Goal: Task Accomplishment & Management: Use online tool/utility

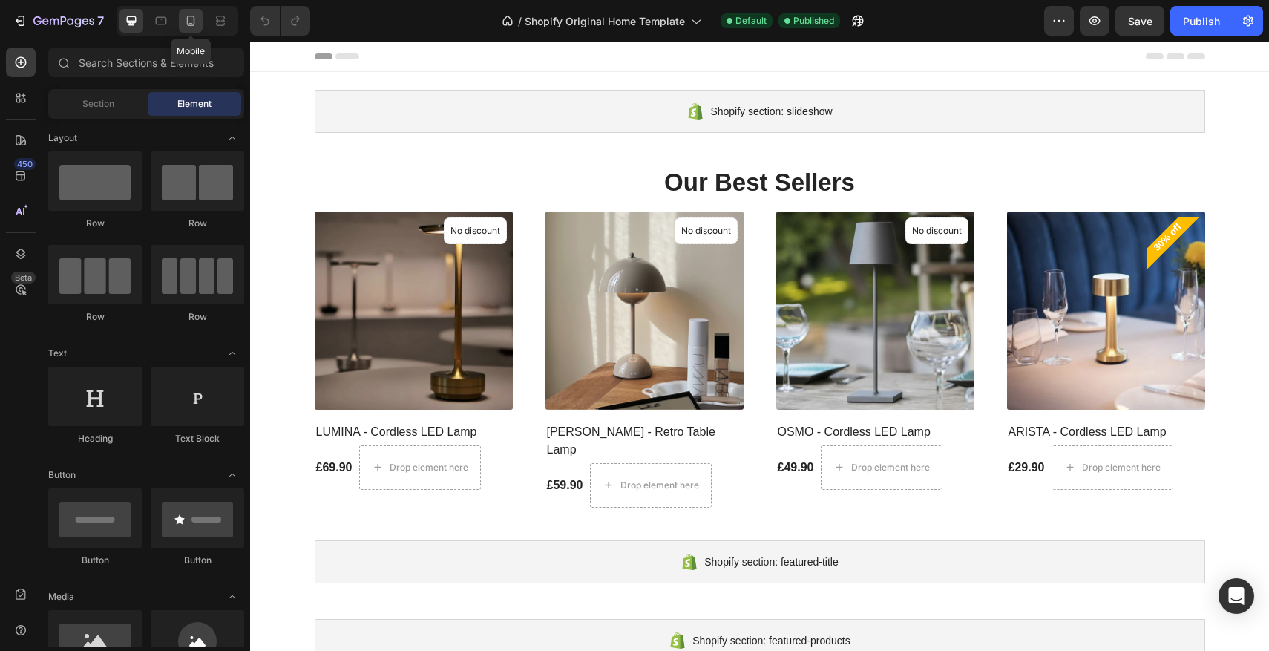
click at [199, 26] on div at bounding box center [191, 21] width 24 height 24
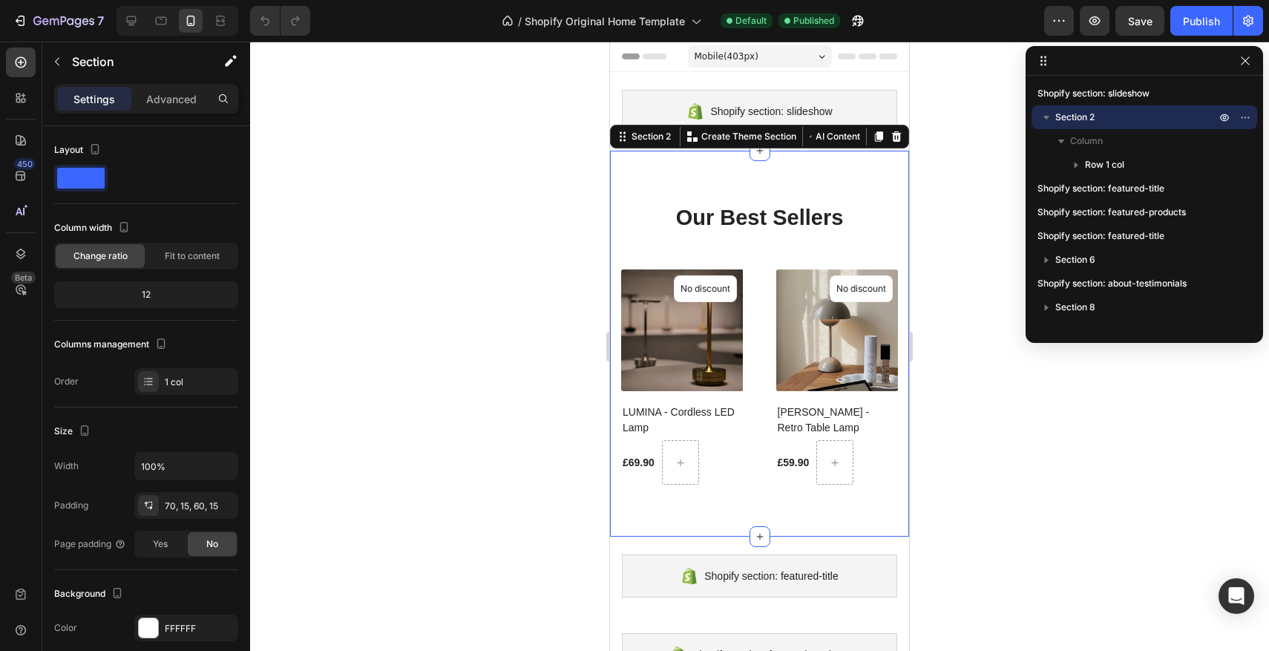
click at [768, 182] on div "Our Best Sellers Heading (P) Images No discount Not be displayed when published…" at bounding box center [759, 344] width 299 height 386
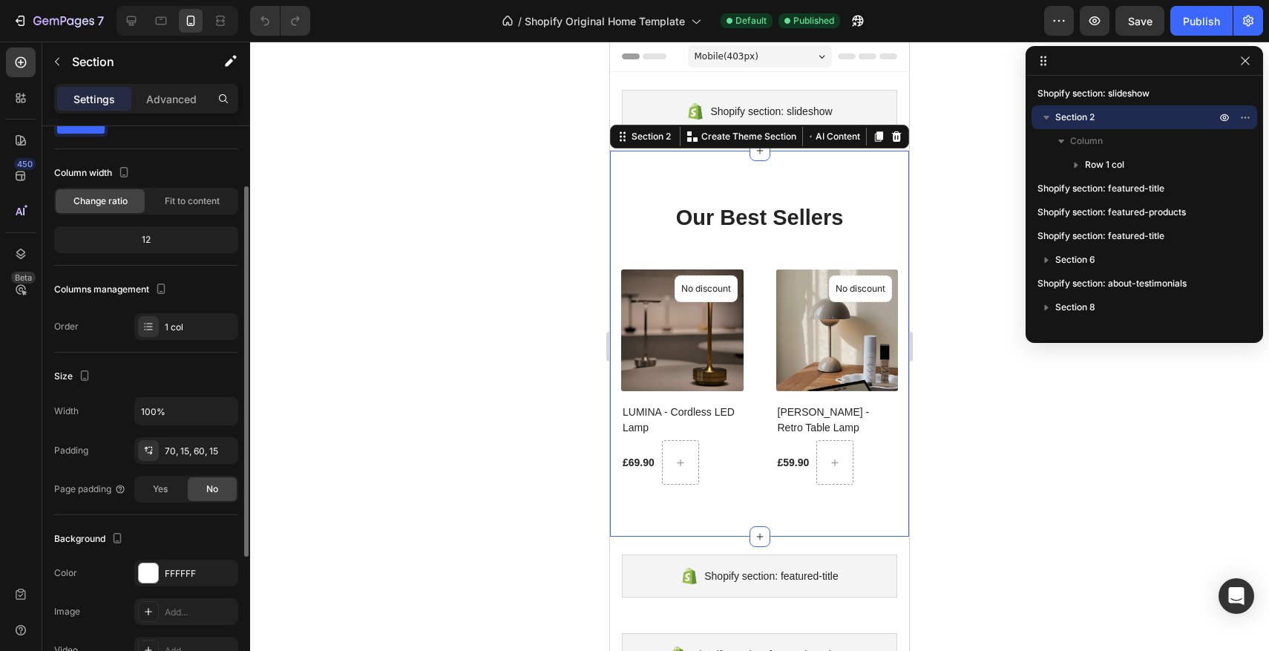
scroll to position [70, 0]
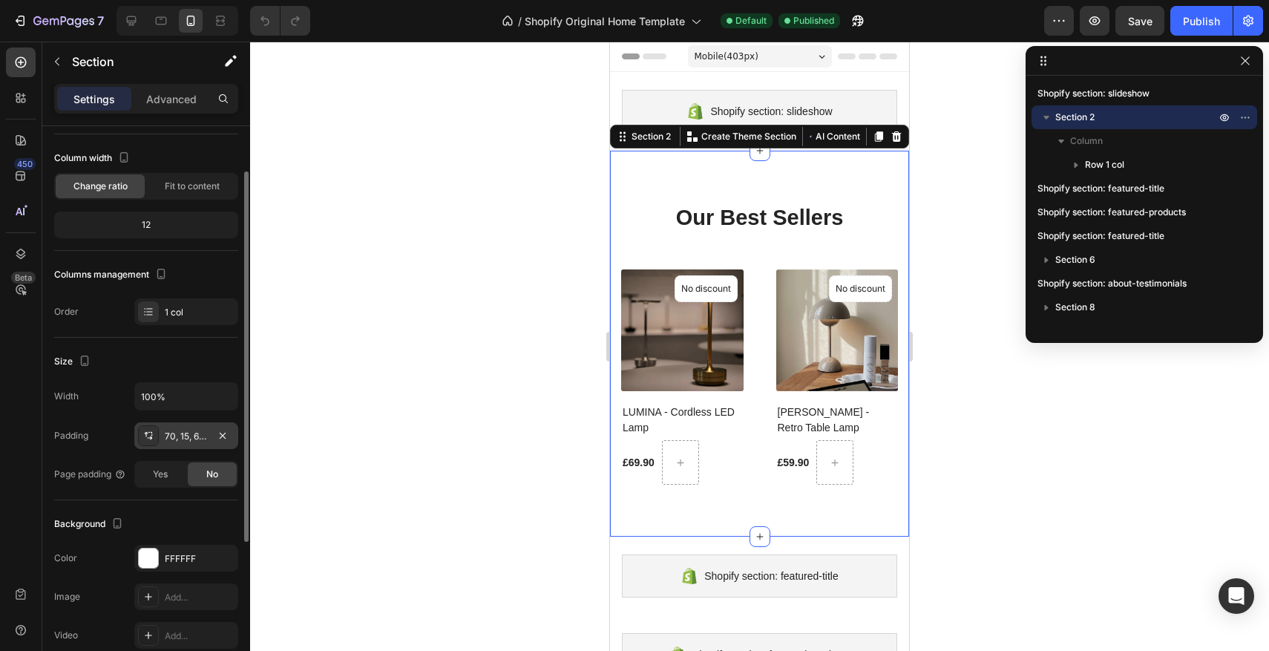
click at [170, 435] on div "70, 15, 60, 15" at bounding box center [186, 436] width 43 height 13
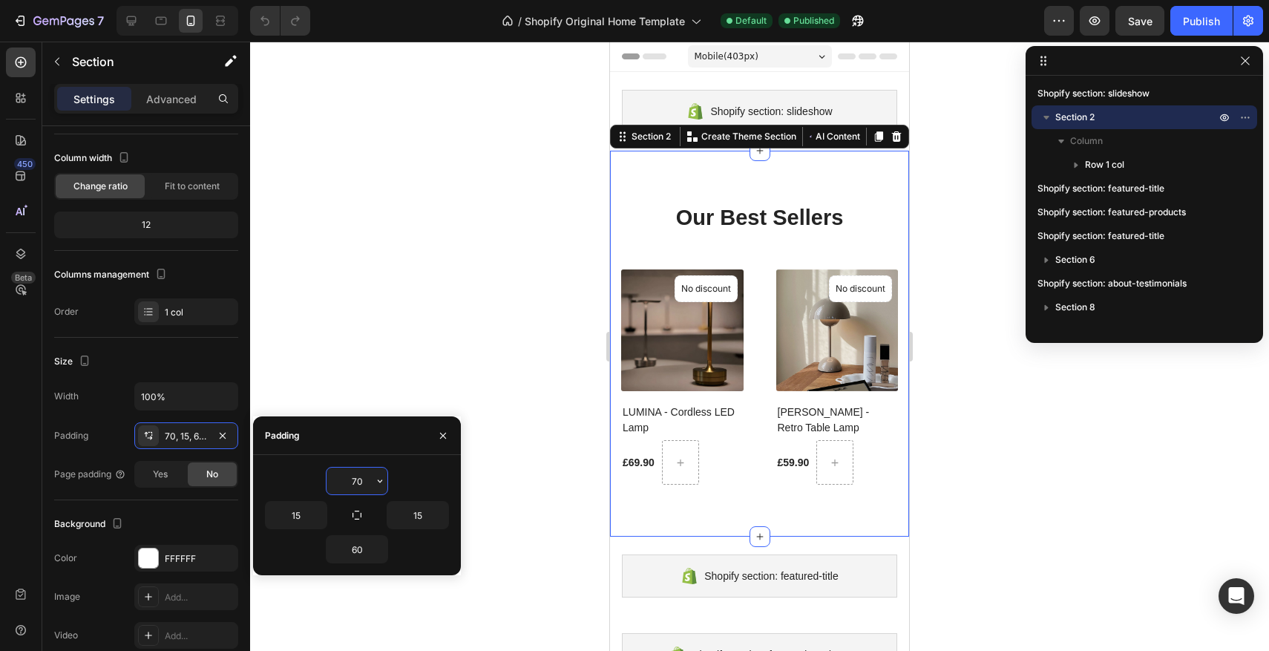
click at [355, 479] on input "70" at bounding box center [357, 480] width 61 height 27
click at [357, 480] on input "70" at bounding box center [357, 480] width 61 height 27
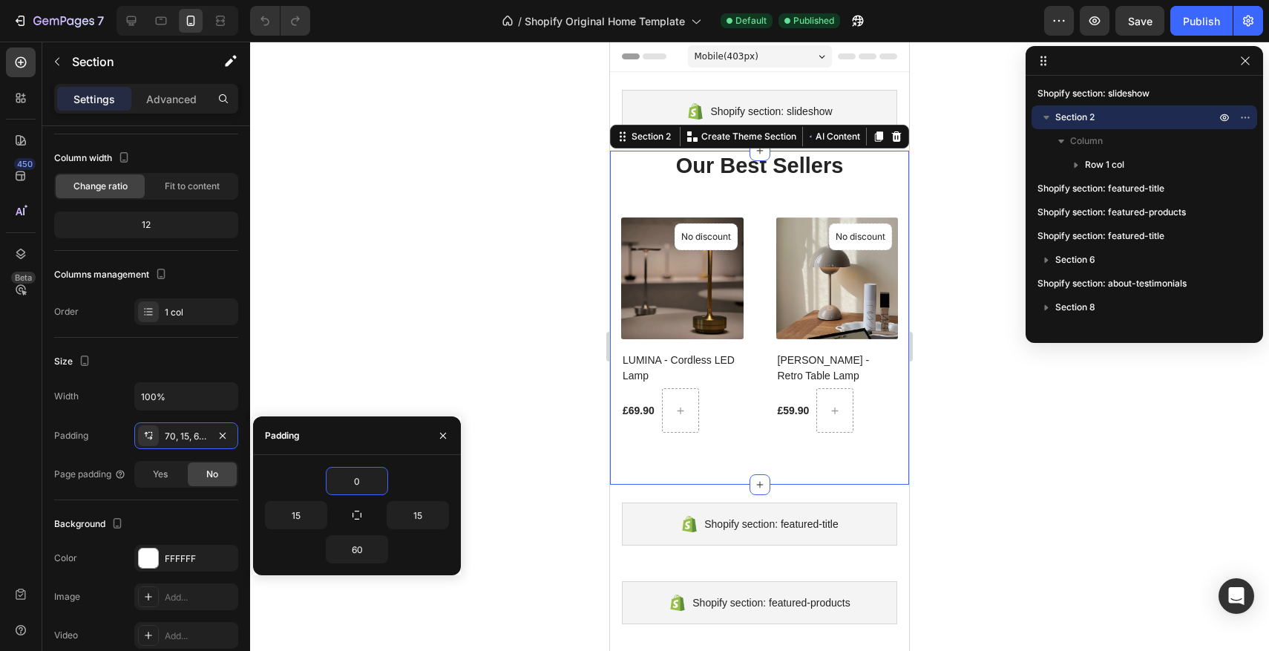
type input "20"
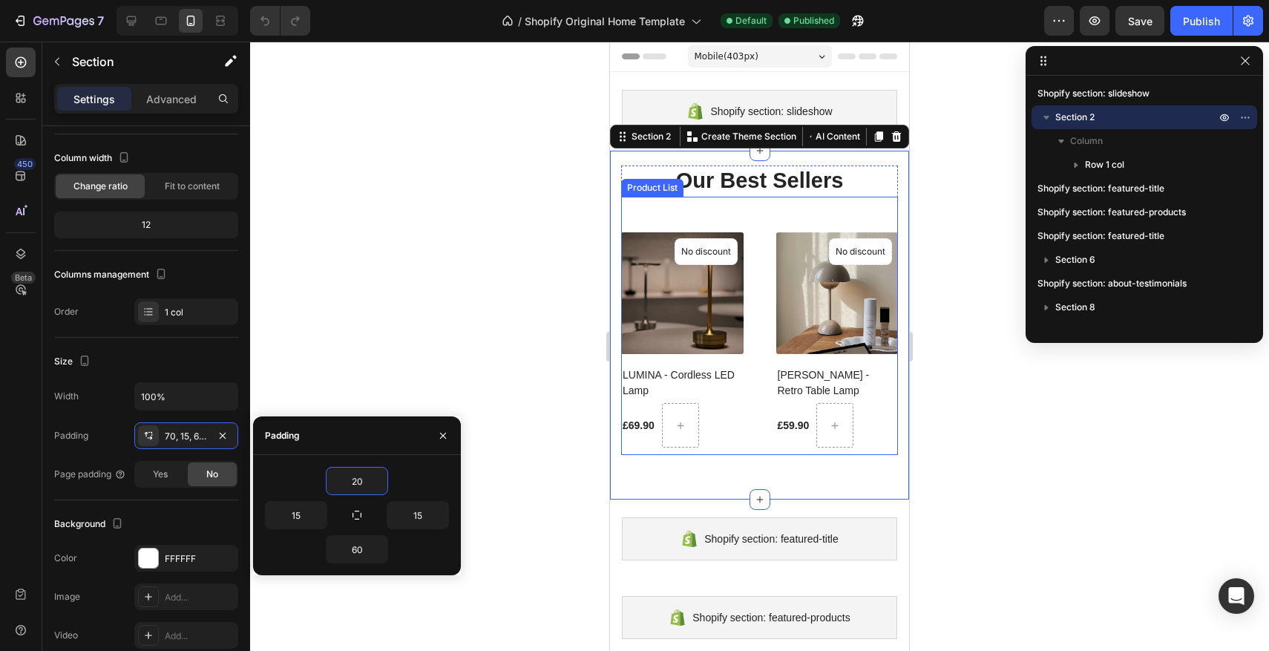
click at [769, 211] on div "(P) Images No discount Not be displayed when published Product Badge LUMINA - C…" at bounding box center [759, 326] width 277 height 259
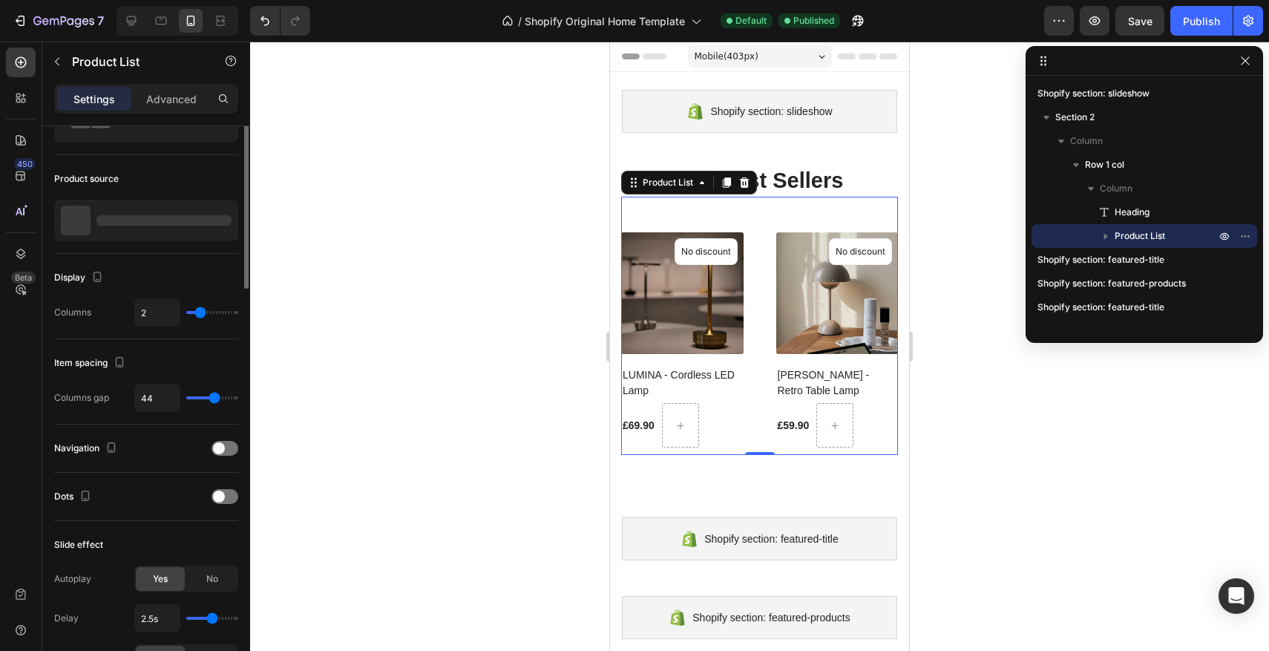
scroll to position [0, 0]
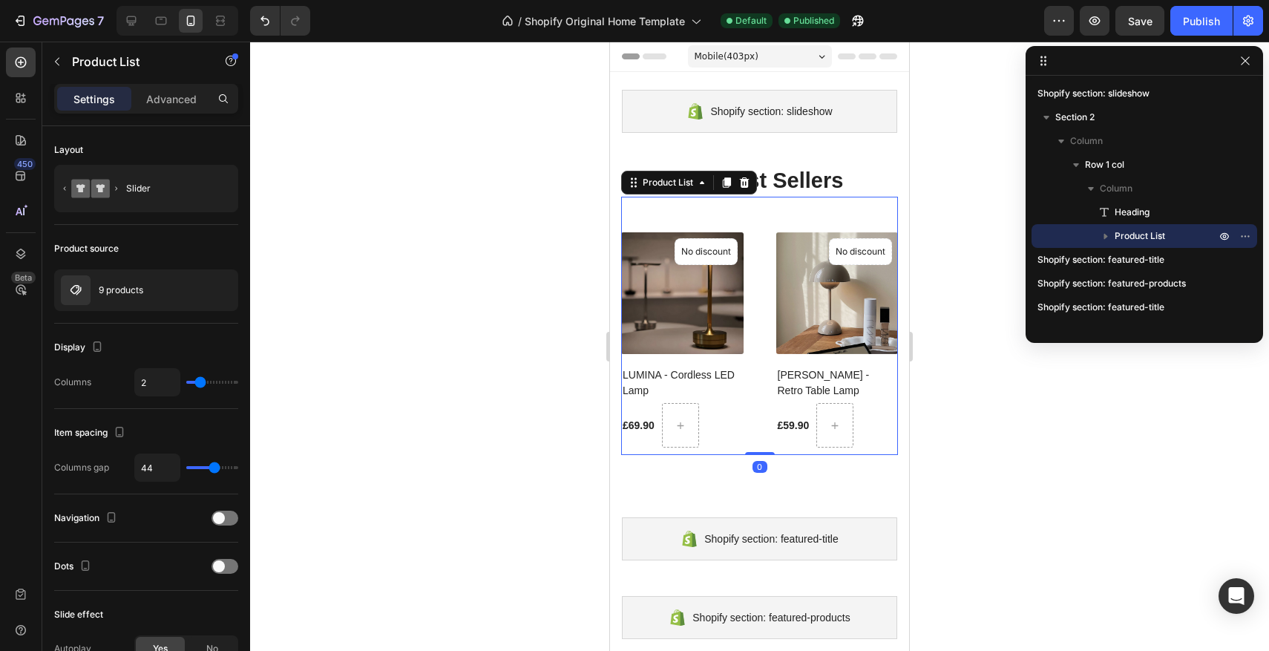
drag, startPoint x: 762, startPoint y: 453, endPoint x: 761, endPoint y: 439, distance: 14.9
click at [761, 439] on div "(P) Images No discount Not be displayed when published Product Badge LUMINA - C…" at bounding box center [759, 326] width 277 height 259
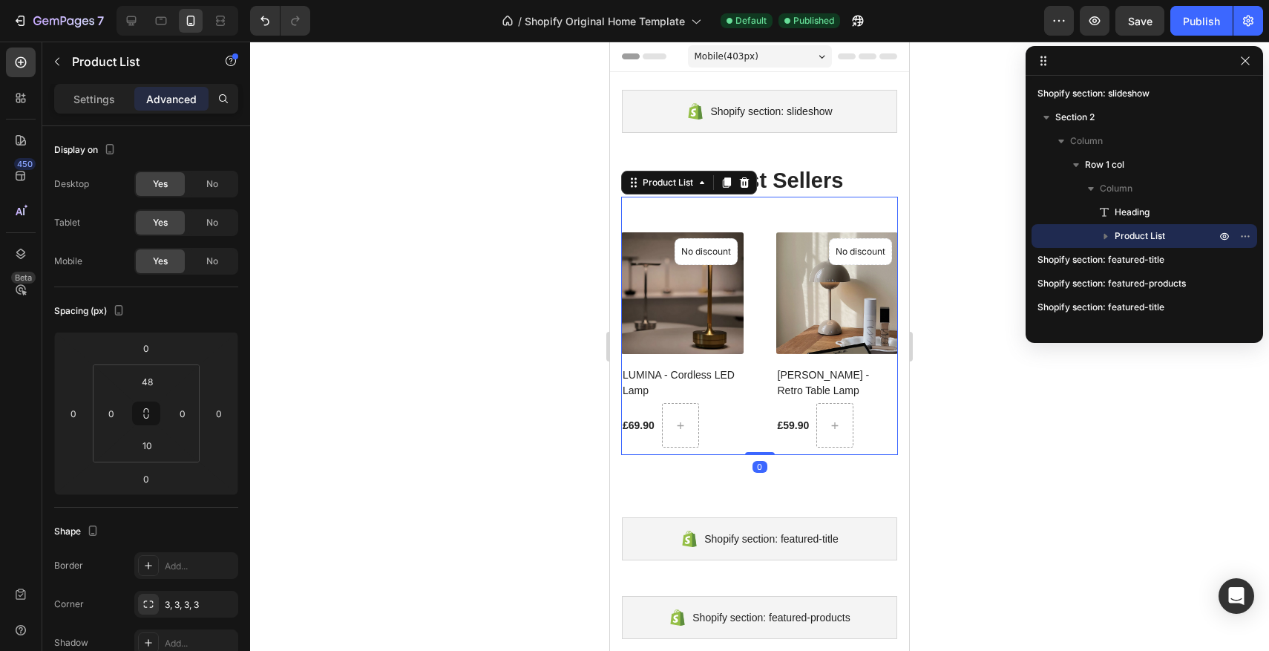
click at [759, 472] on div "0" at bounding box center [759, 467] width 15 height 12
click at [134, 24] on icon at bounding box center [132, 21] width 10 height 10
type input "0"
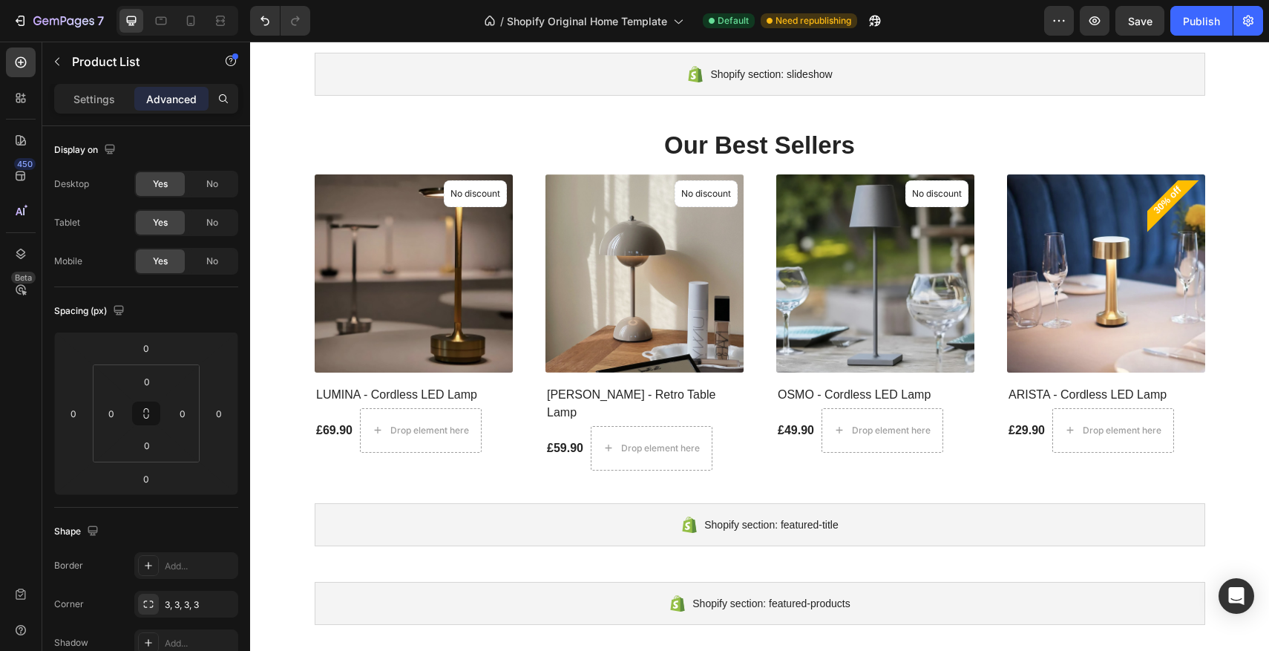
scroll to position [38, 0]
click at [187, 21] on icon at bounding box center [191, 21] width 8 height 10
type input "48"
type input "10"
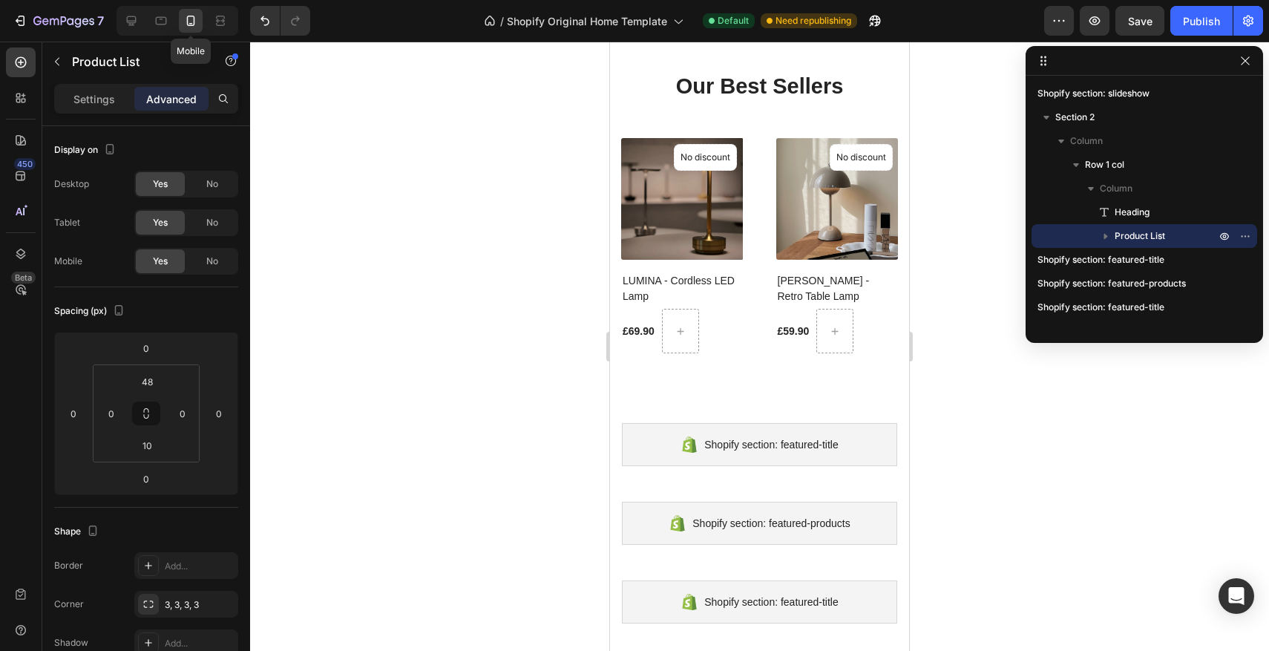
scroll to position [102, 0]
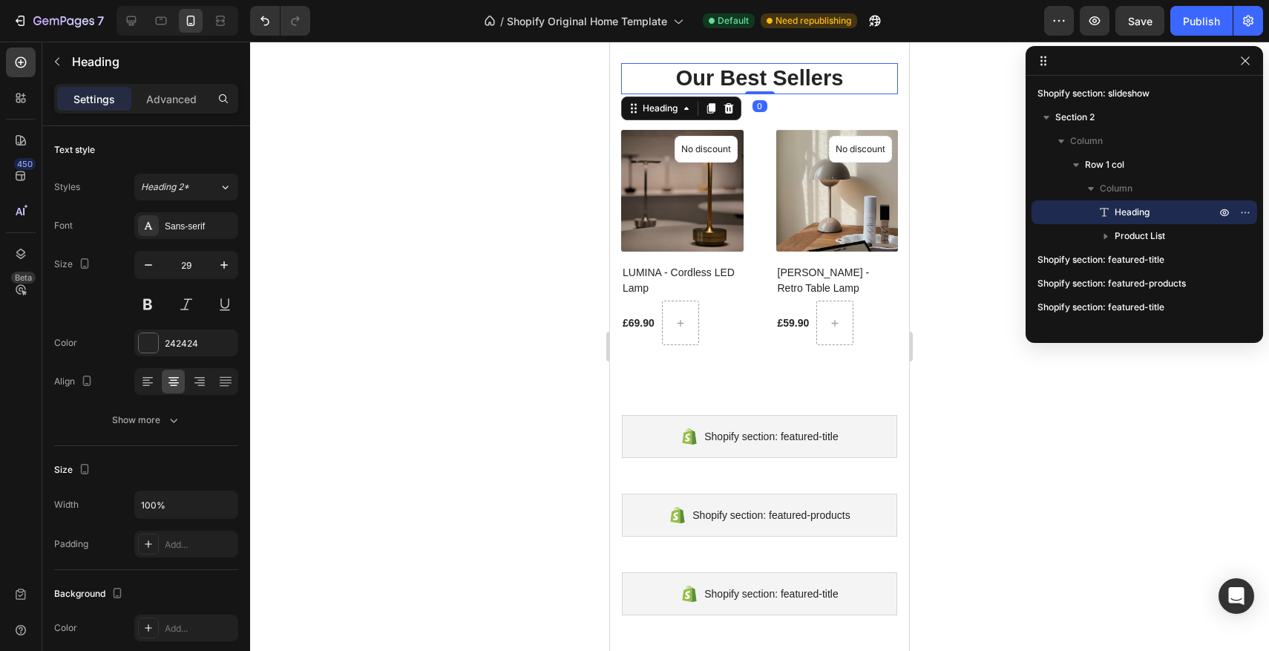
click at [768, 85] on strong "Our Best Sellers" at bounding box center [760, 78] width 168 height 24
click at [770, 91] on div at bounding box center [760, 92] width 30 height 4
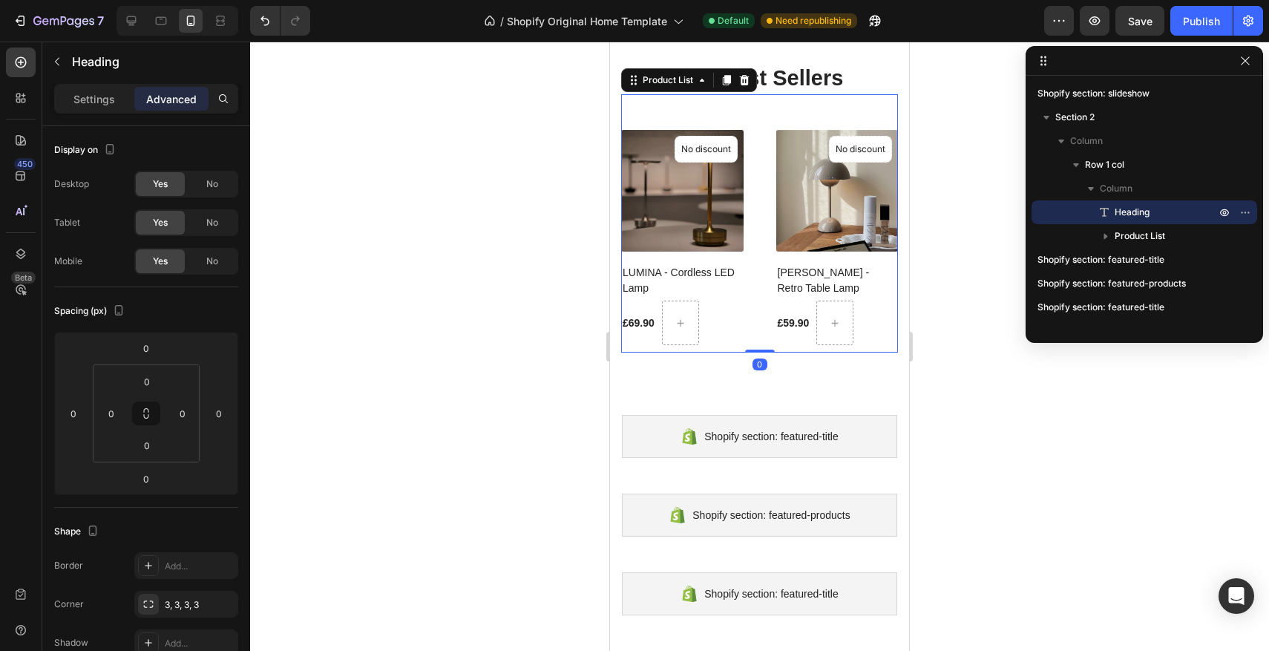
click at [765, 149] on div "(P) Images No discount Not be displayed when published Product Badge LUMINA - C…" at bounding box center [759, 238] width 277 height 216
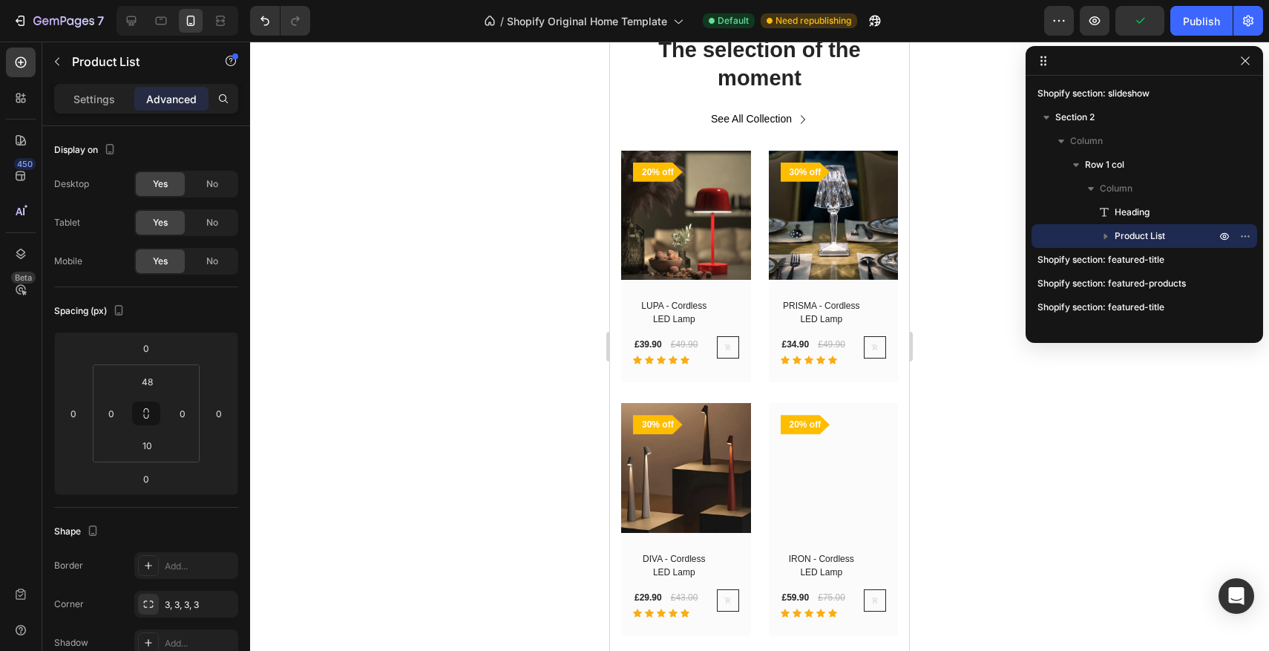
scroll to position [2092, 0]
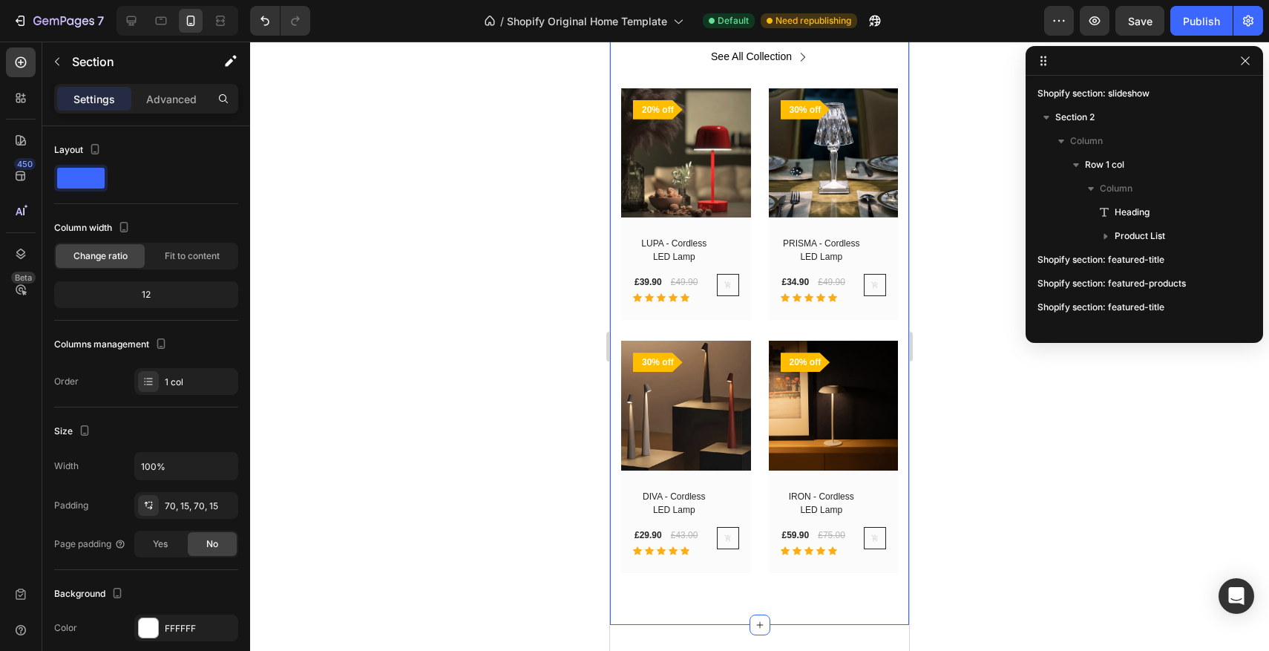
click at [745, 151] on div "The selection of the moment Heading See All Collection Button Row (P) Images 20…" at bounding box center [759, 273] width 299 height 704
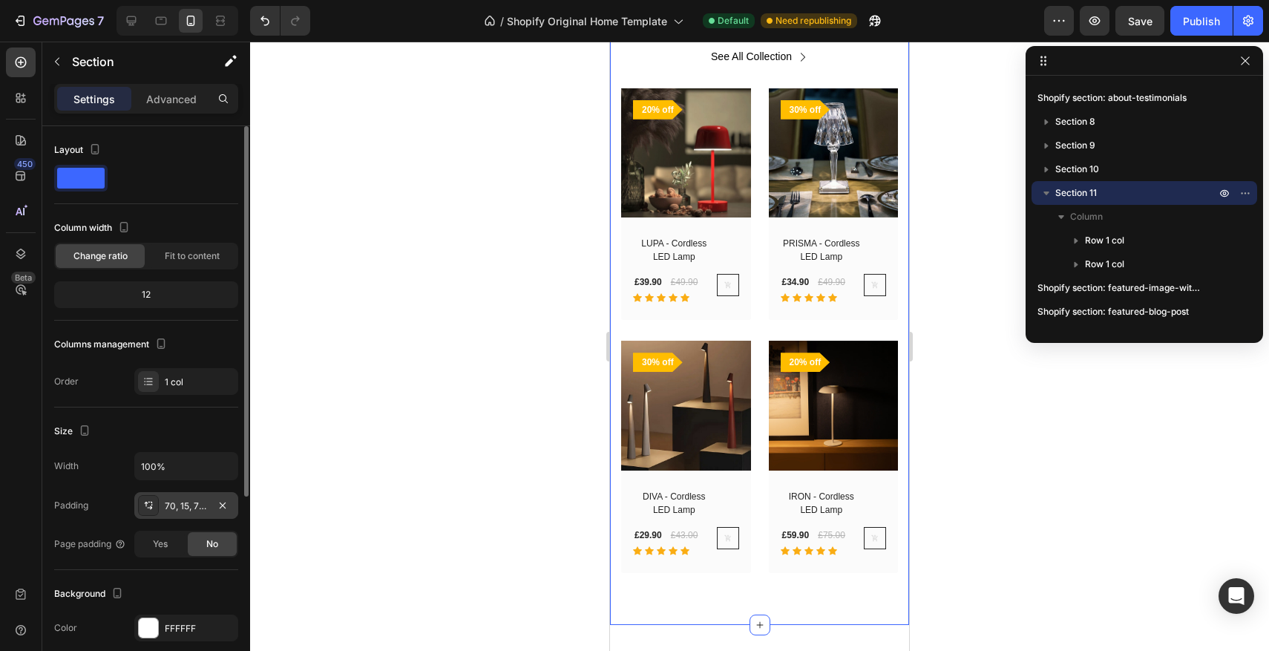
click at [168, 514] on div "70, 15, 70, 15" at bounding box center [186, 505] width 104 height 27
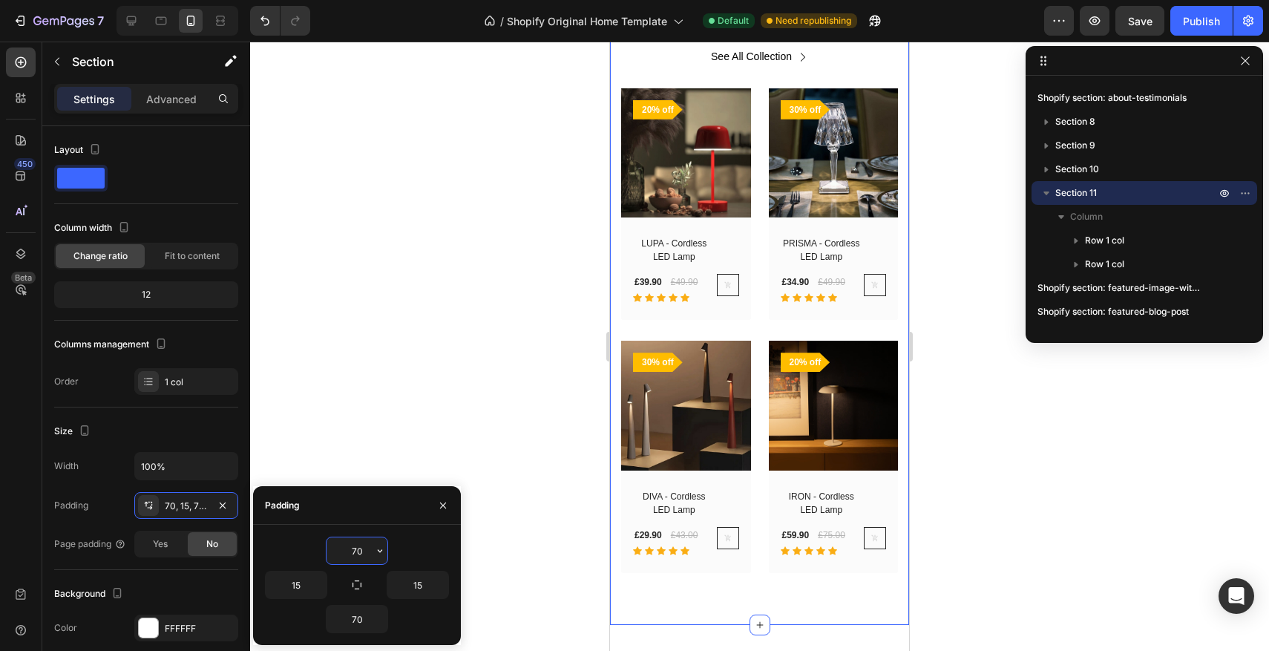
click at [357, 548] on input "70" at bounding box center [357, 550] width 61 height 27
click at [356, 551] on input "70" at bounding box center [357, 550] width 61 height 27
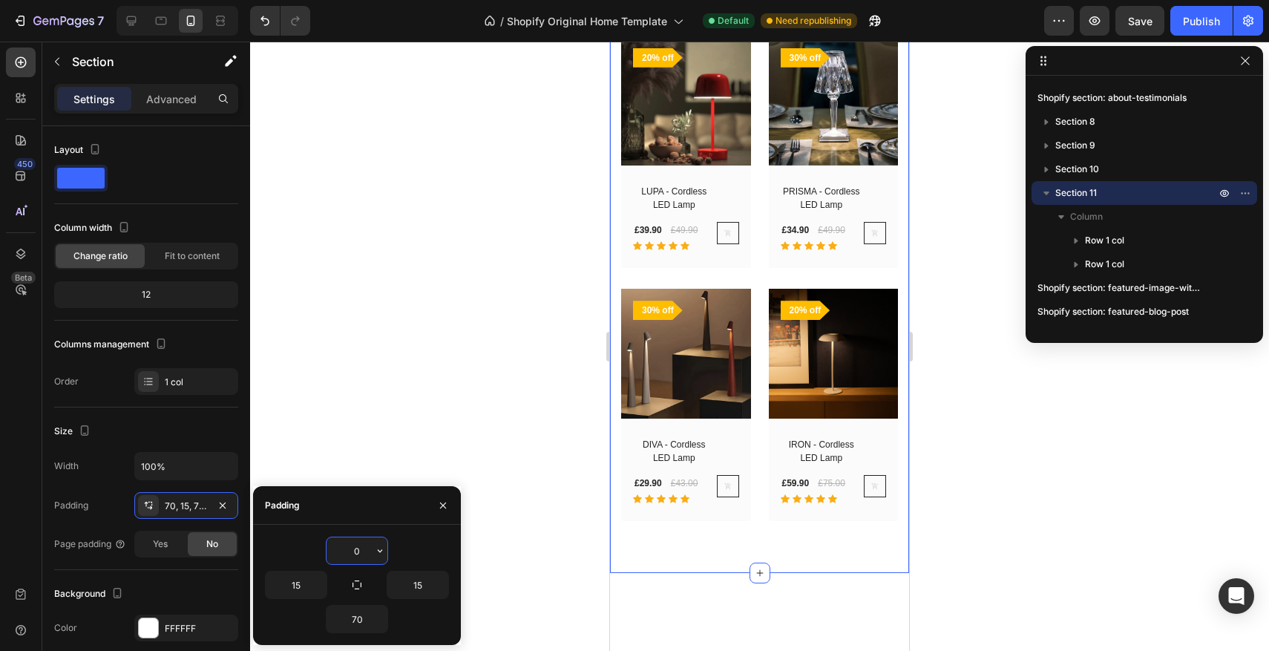
type input "20"
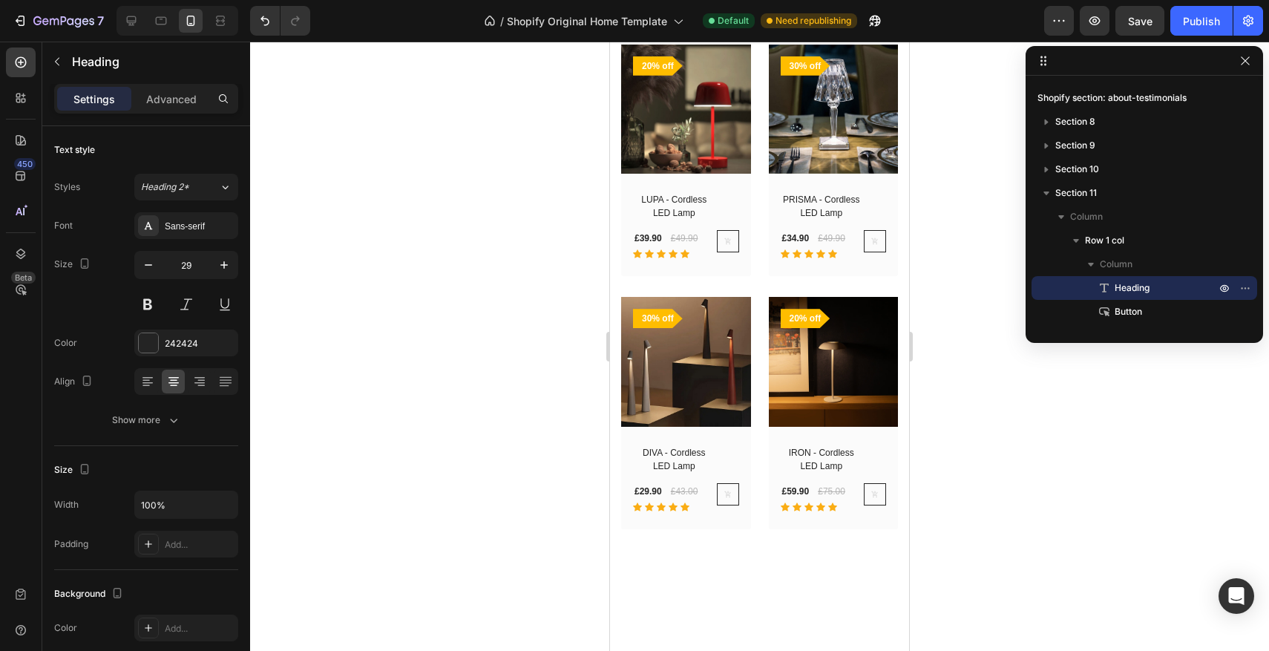
drag, startPoint x: 764, startPoint y: 202, endPoint x: 1165, endPoint y: 264, distance: 406.3
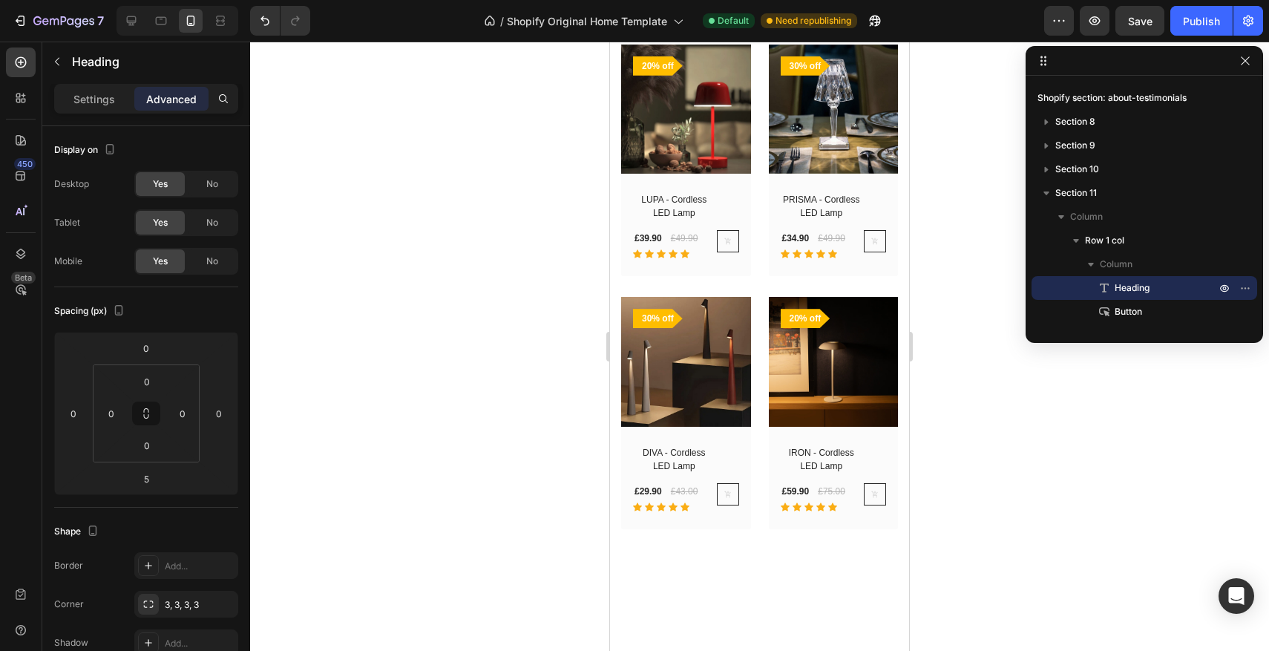
click at [531, 226] on div at bounding box center [759, 346] width 1019 height 609
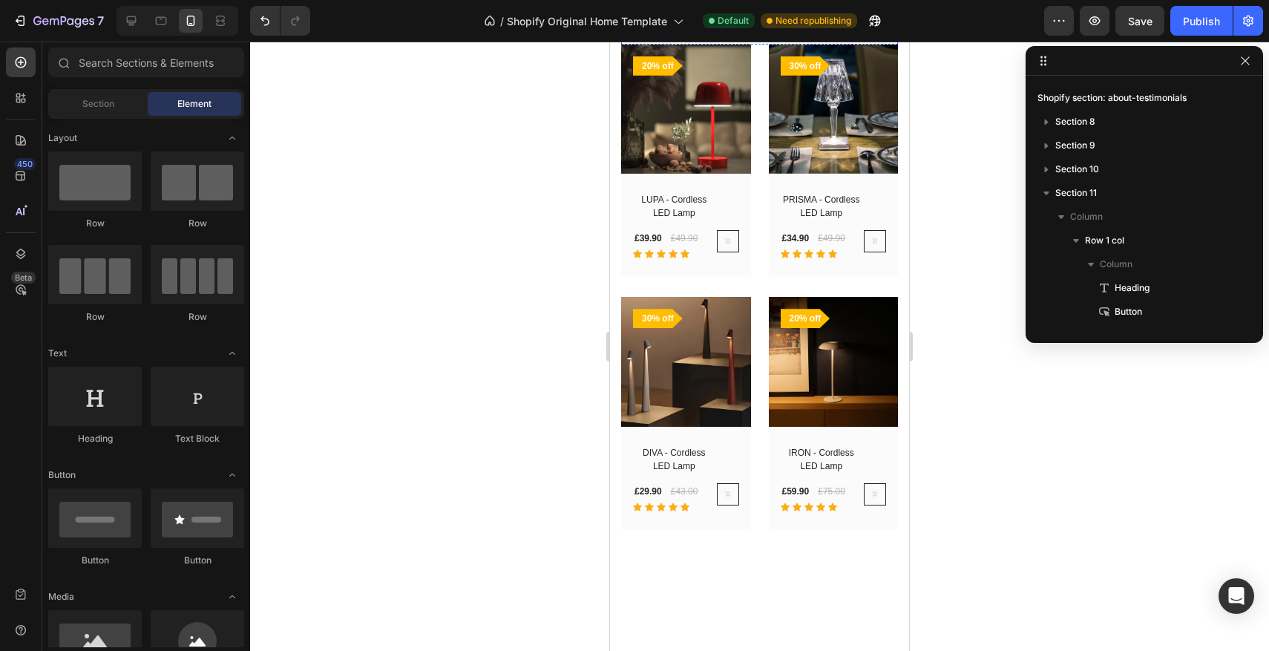
click at [781, 28] on link "See All Collection" at bounding box center [759, 13] width 133 height 30
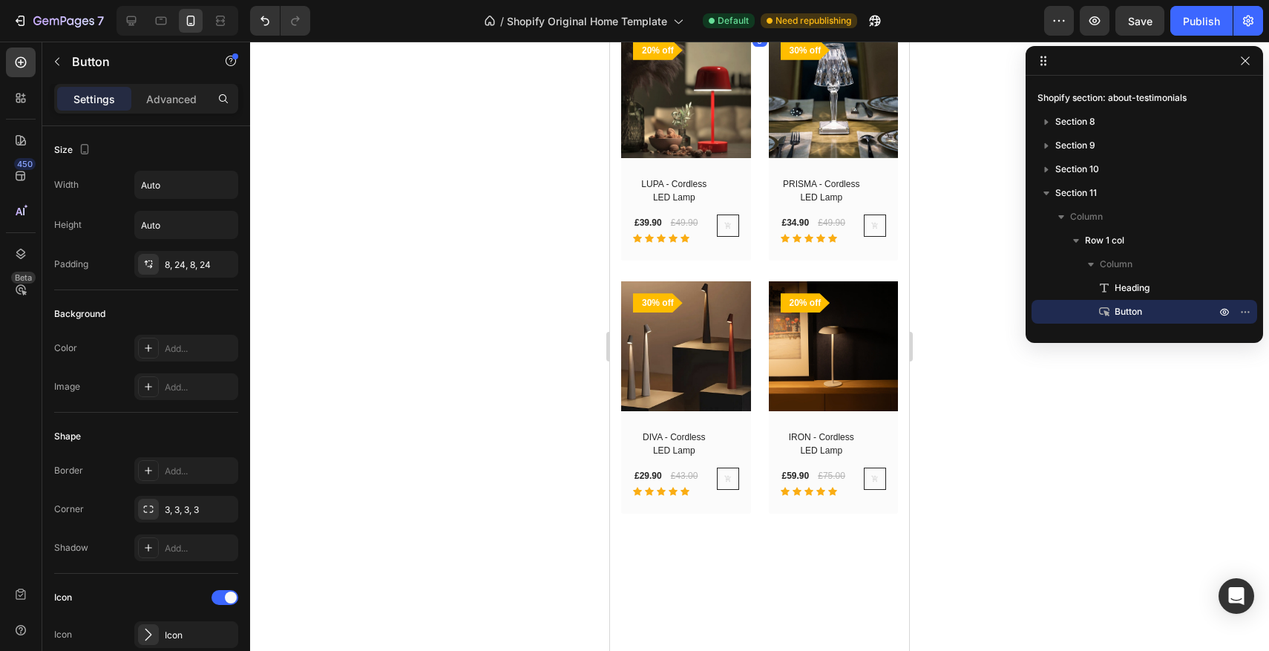
drag, startPoint x: 761, startPoint y: 241, endPoint x: 764, endPoint y: 224, distance: 17.3
click at [764, 29] on div at bounding box center [760, 26] width 30 height 4
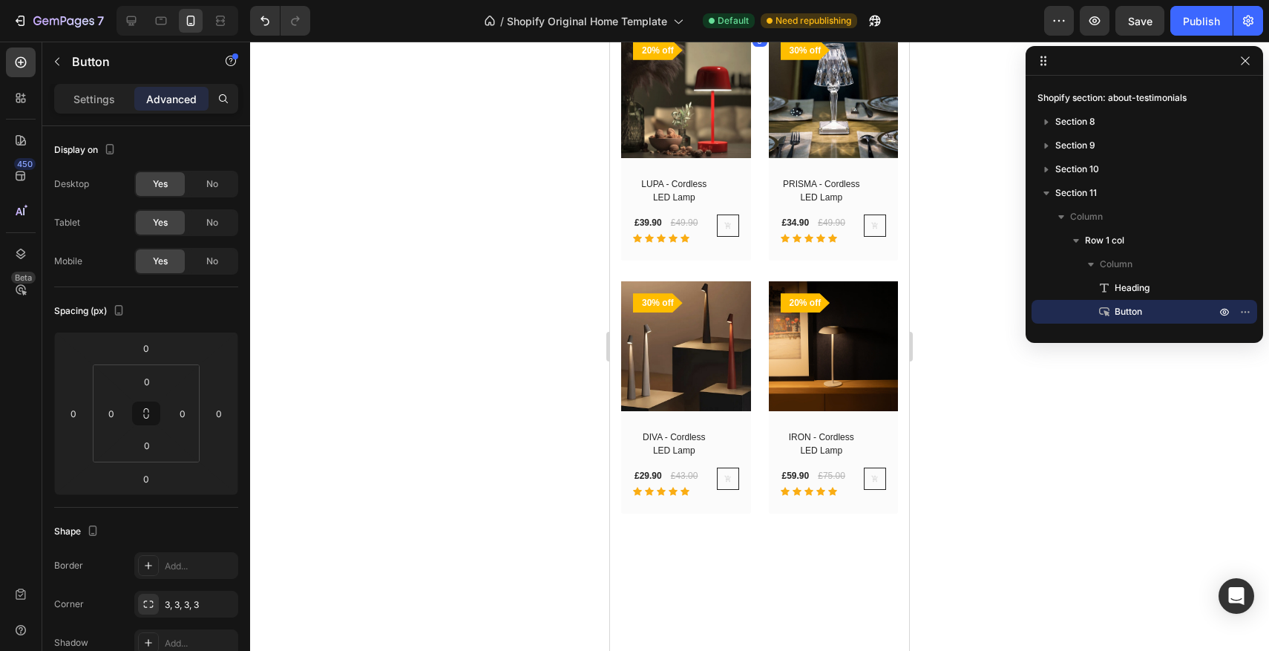
click at [545, 220] on div at bounding box center [759, 346] width 1019 height 609
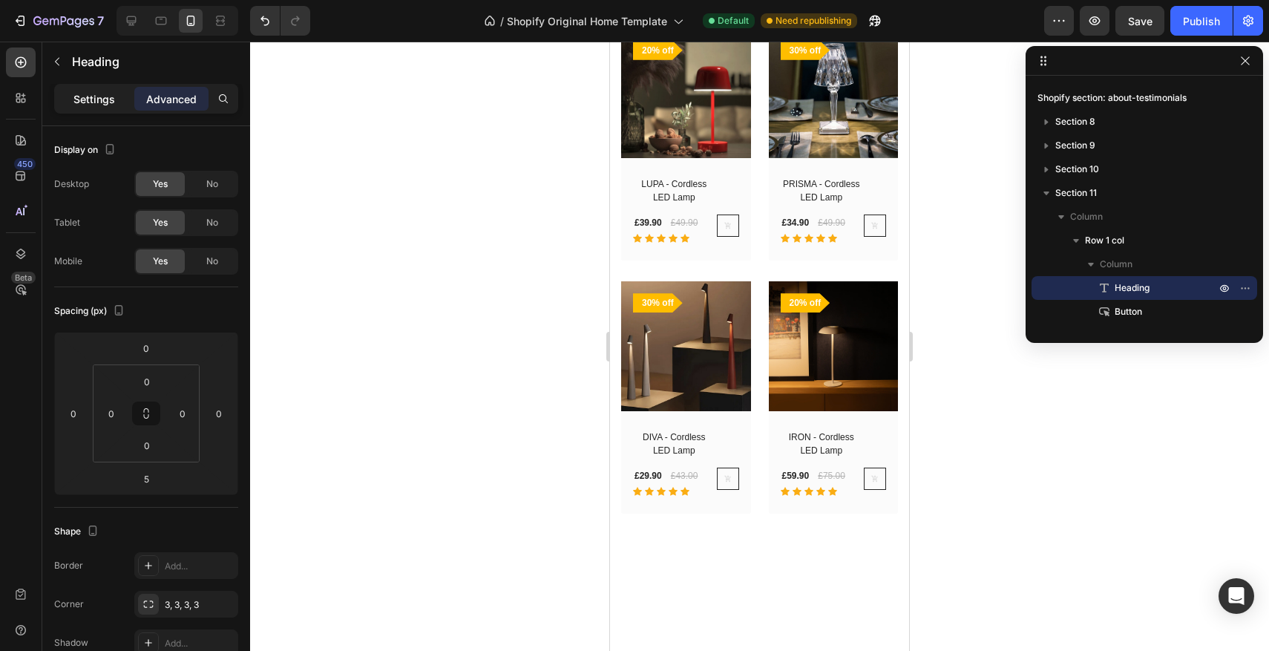
click at [117, 105] on div "Settings" at bounding box center [94, 99] width 74 height 24
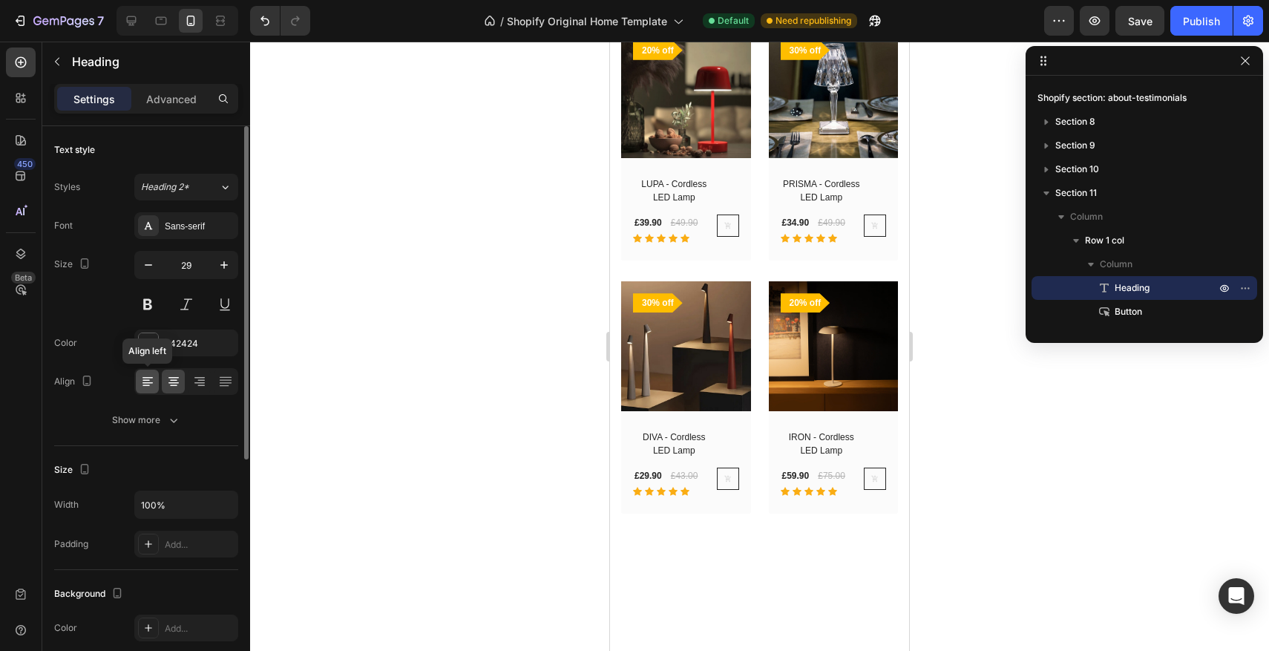
click at [150, 371] on div at bounding box center [147, 382] width 23 height 24
click at [177, 383] on icon at bounding box center [173, 382] width 10 height 1
click at [195, 381] on icon at bounding box center [199, 381] width 15 height 15
click at [222, 383] on icon at bounding box center [225, 382] width 12 height 1
click at [198, 384] on icon at bounding box center [199, 381] width 15 height 15
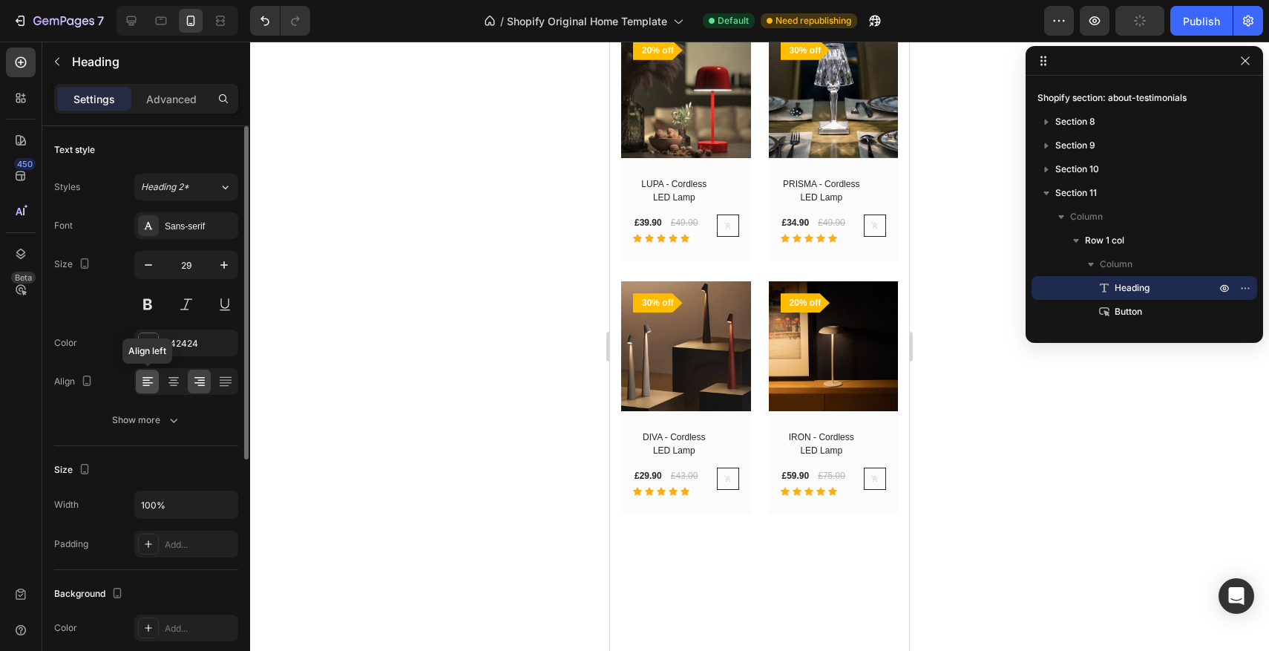
click at [151, 384] on icon at bounding box center [147, 381] width 15 height 15
click at [394, 352] on div at bounding box center [759, 346] width 1019 height 609
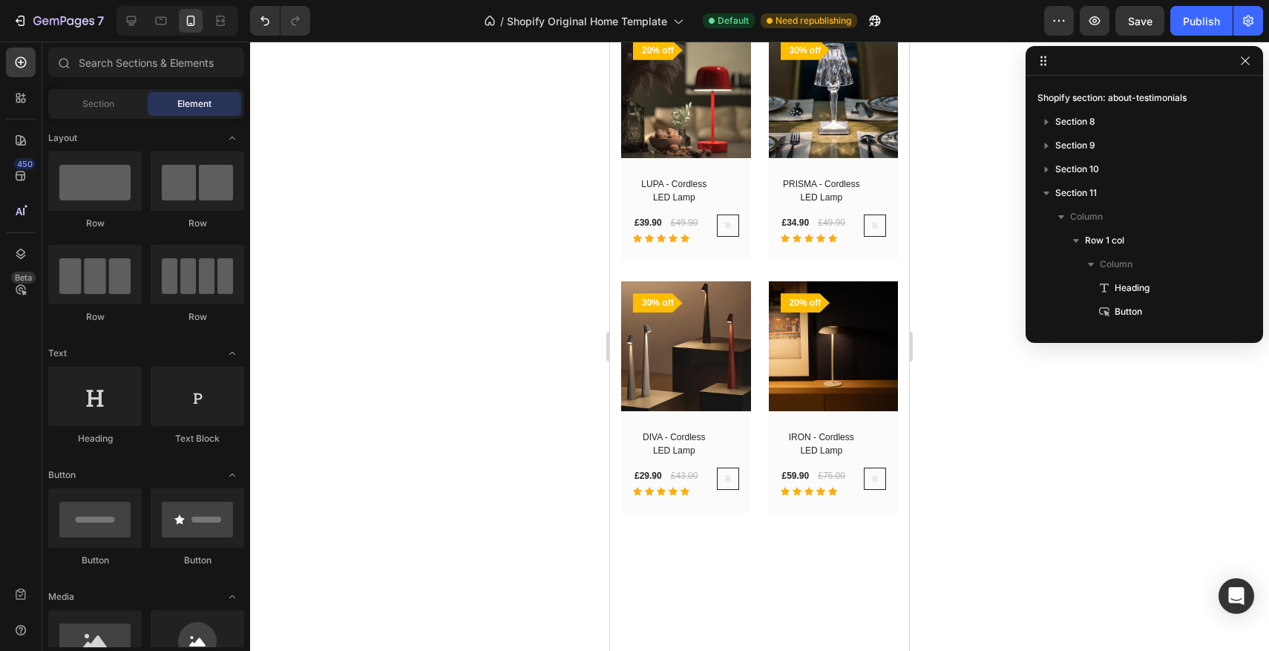
click at [102, 118] on div "Section Element" at bounding box center [146, 104] width 196 height 30
click at [110, 91] on div "Section Element" at bounding box center [146, 104] width 196 height 30
click at [106, 97] on span "Section" at bounding box center [98, 103] width 32 height 13
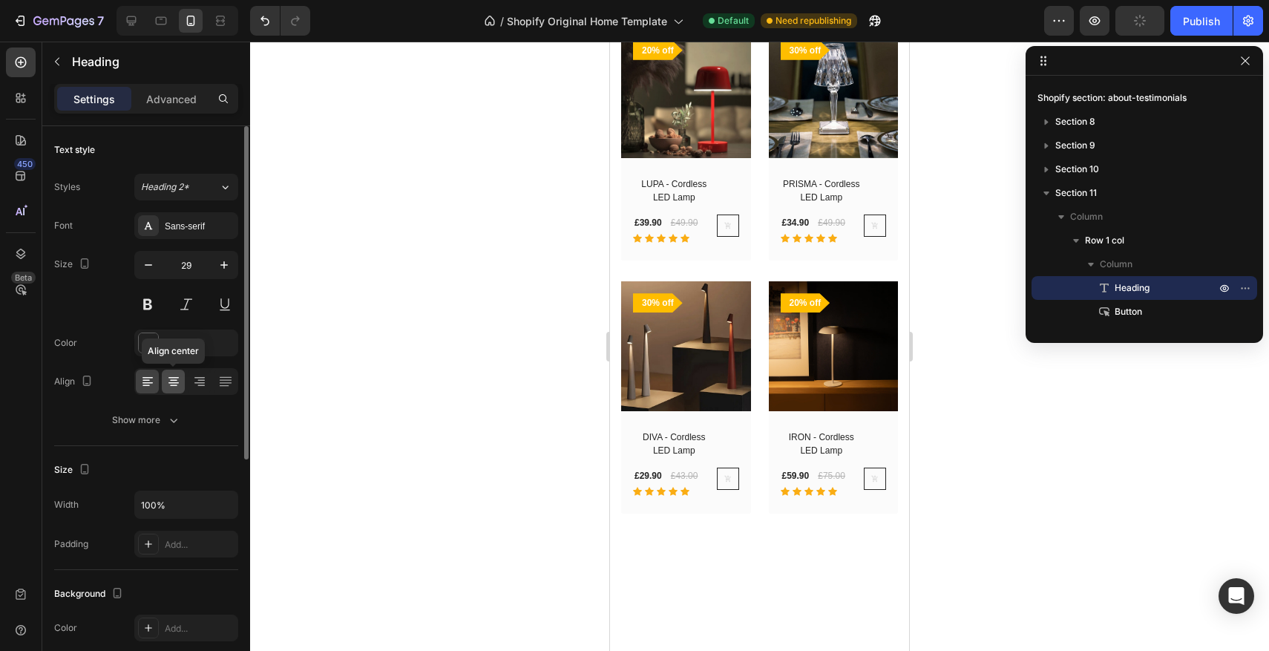
click at [176, 384] on icon at bounding box center [173, 381] width 15 height 15
click at [444, 298] on div at bounding box center [759, 346] width 1019 height 609
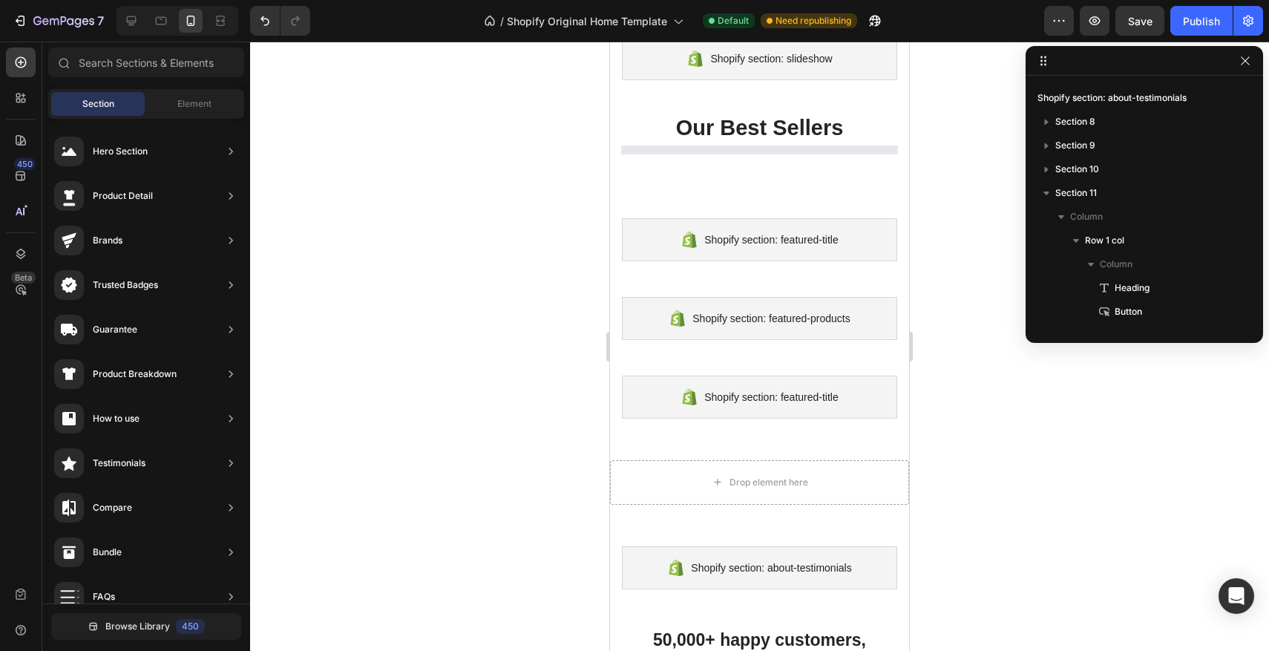
scroll to position [0, 0]
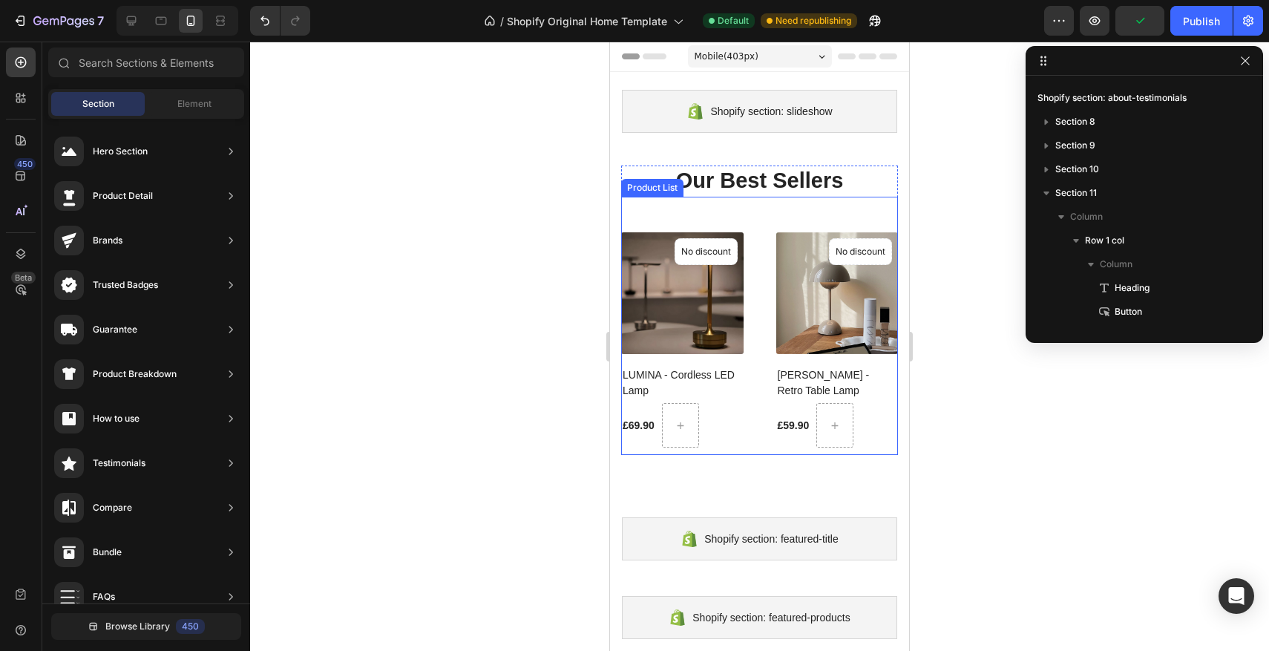
click at [761, 235] on div "(P) Images No discount Not be displayed when published Product Badge LUMINA - C…" at bounding box center [759, 340] width 277 height 216
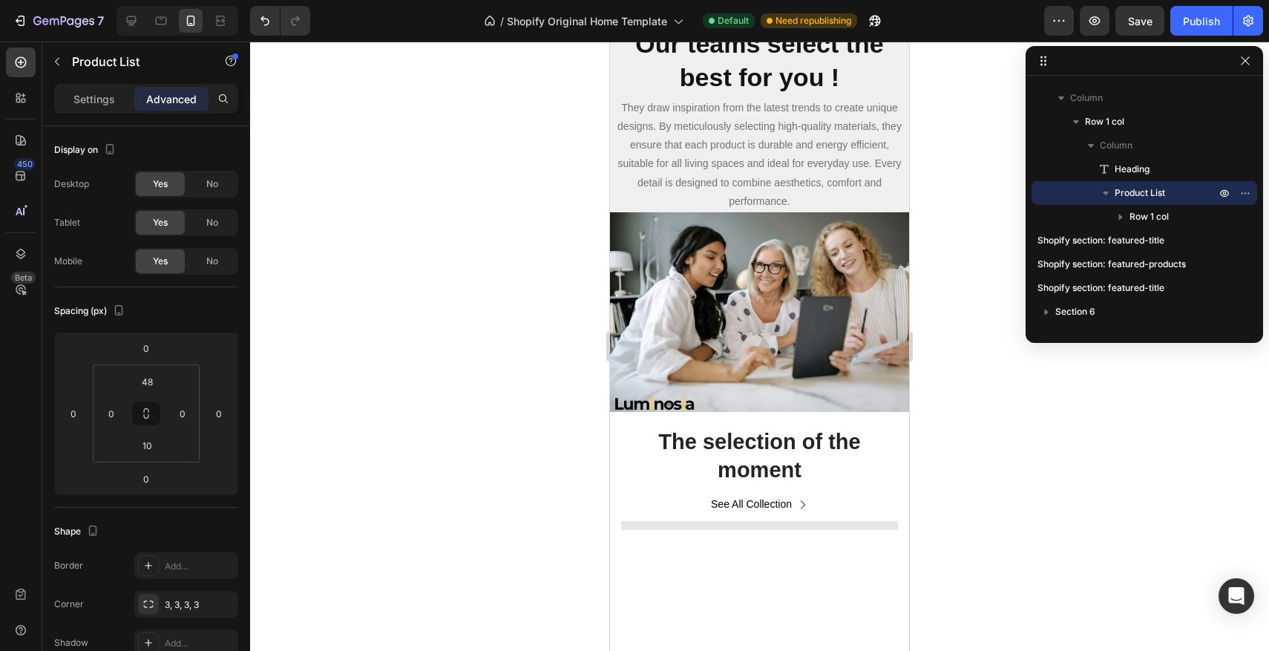
scroll to position [1640, 0]
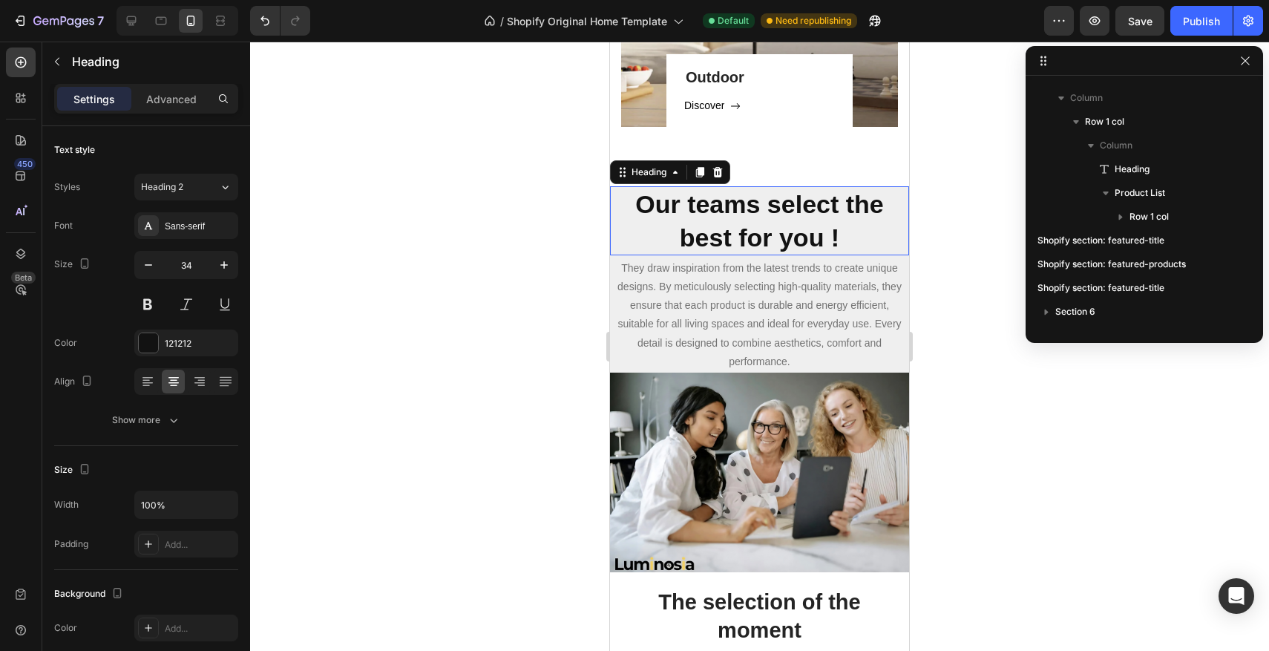
click at [776, 225] on strong "Our teams select the best for you !" at bounding box center [759, 220] width 248 height 61
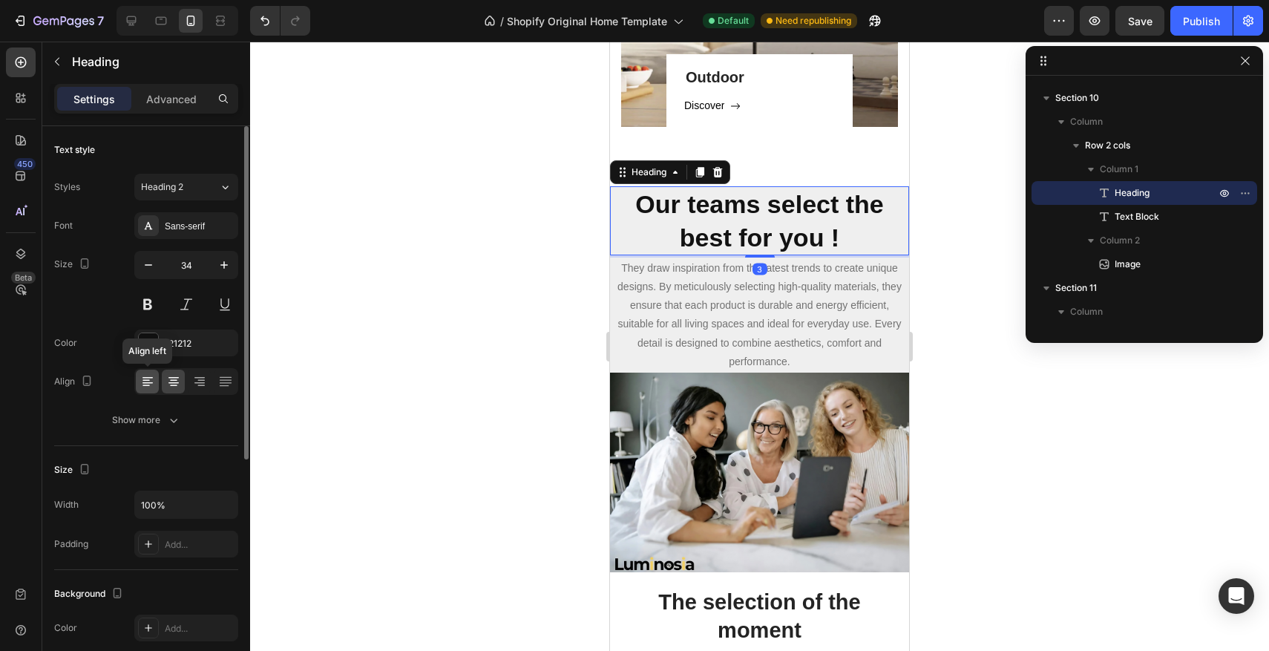
click at [151, 384] on icon at bounding box center [147, 381] width 15 height 15
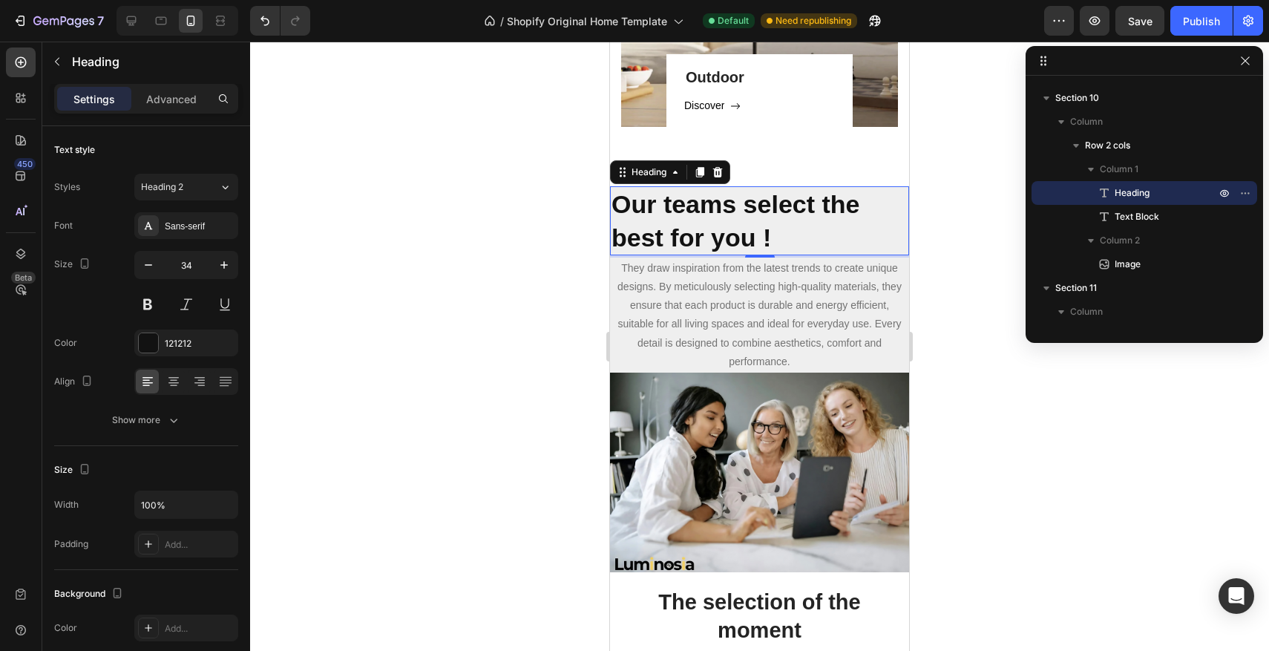
click at [421, 325] on div at bounding box center [759, 346] width 1019 height 609
click at [698, 220] on h2 "Our teams select the best for you !" at bounding box center [759, 220] width 299 height 68
click at [216, 384] on div at bounding box center [225, 382] width 23 height 24
click at [211, 384] on div at bounding box center [186, 381] width 104 height 27
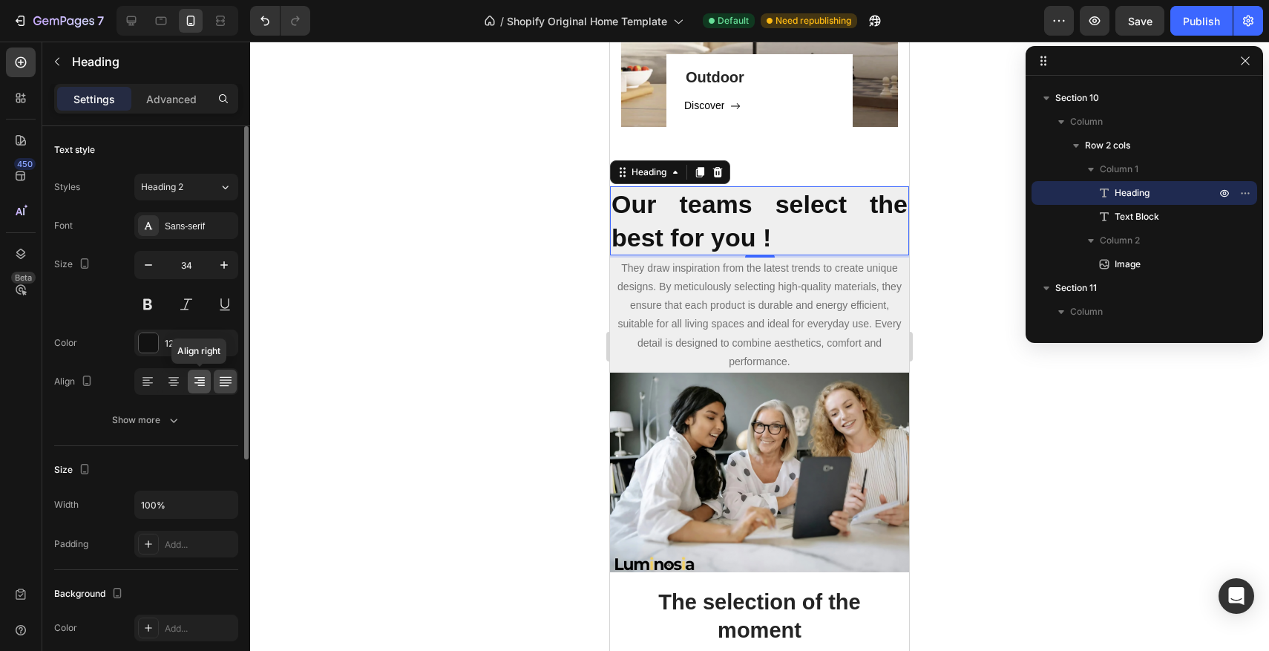
click at [206, 384] on icon at bounding box center [199, 381] width 15 height 15
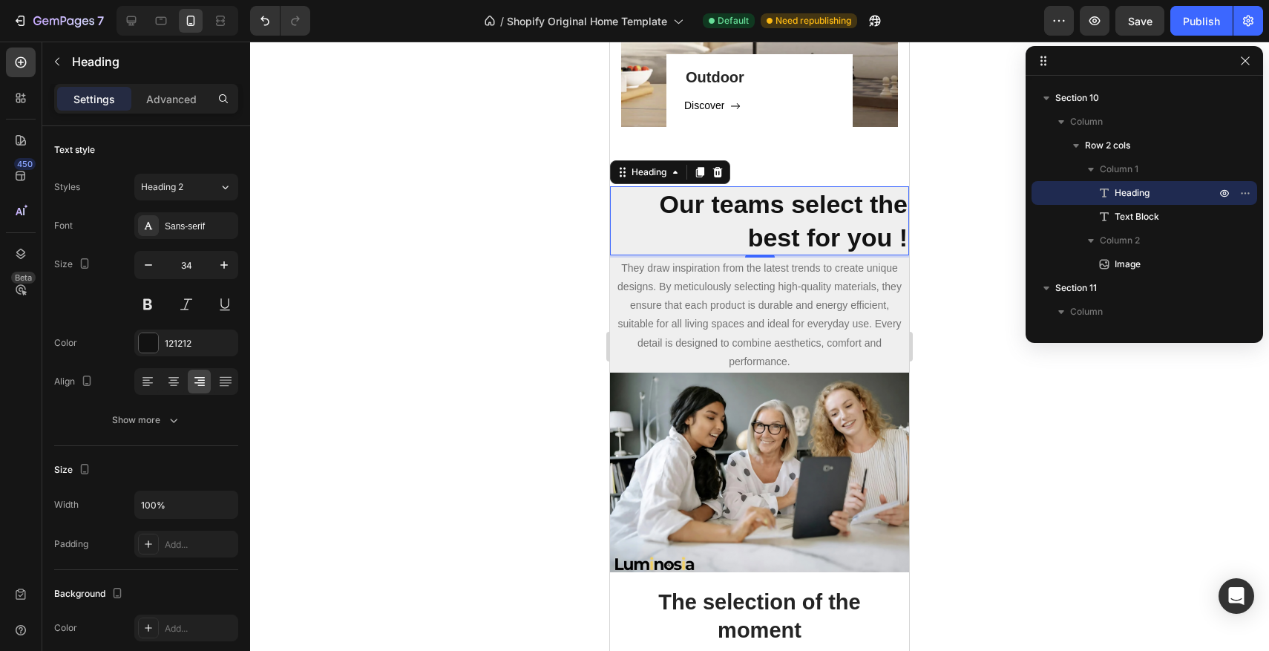
click at [382, 344] on div at bounding box center [759, 346] width 1019 height 609
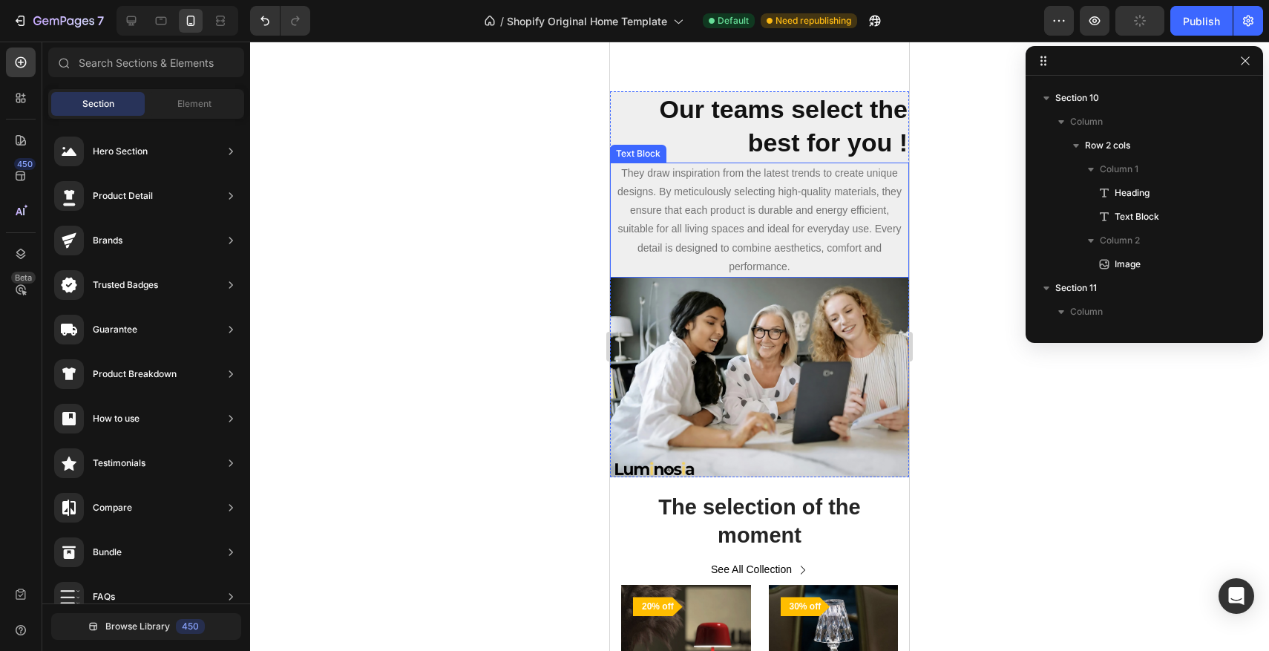
scroll to position [1744, 0]
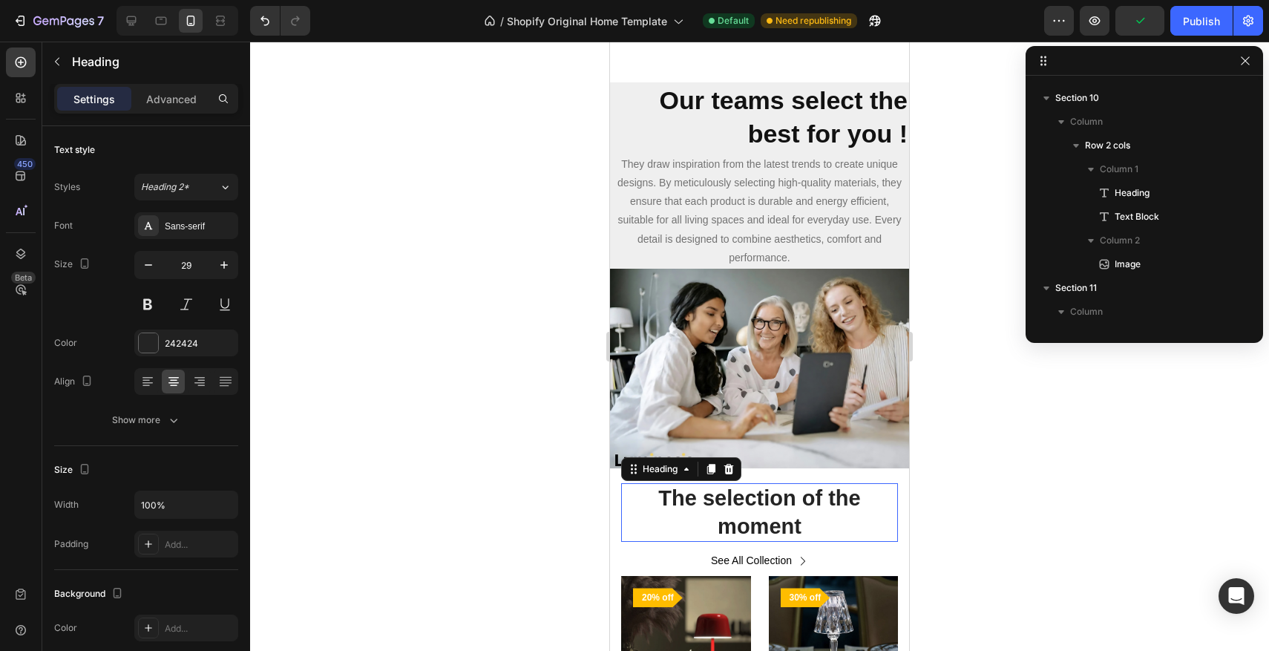
click at [709, 512] on h2 "The selection of the moment" at bounding box center [759, 512] width 277 height 59
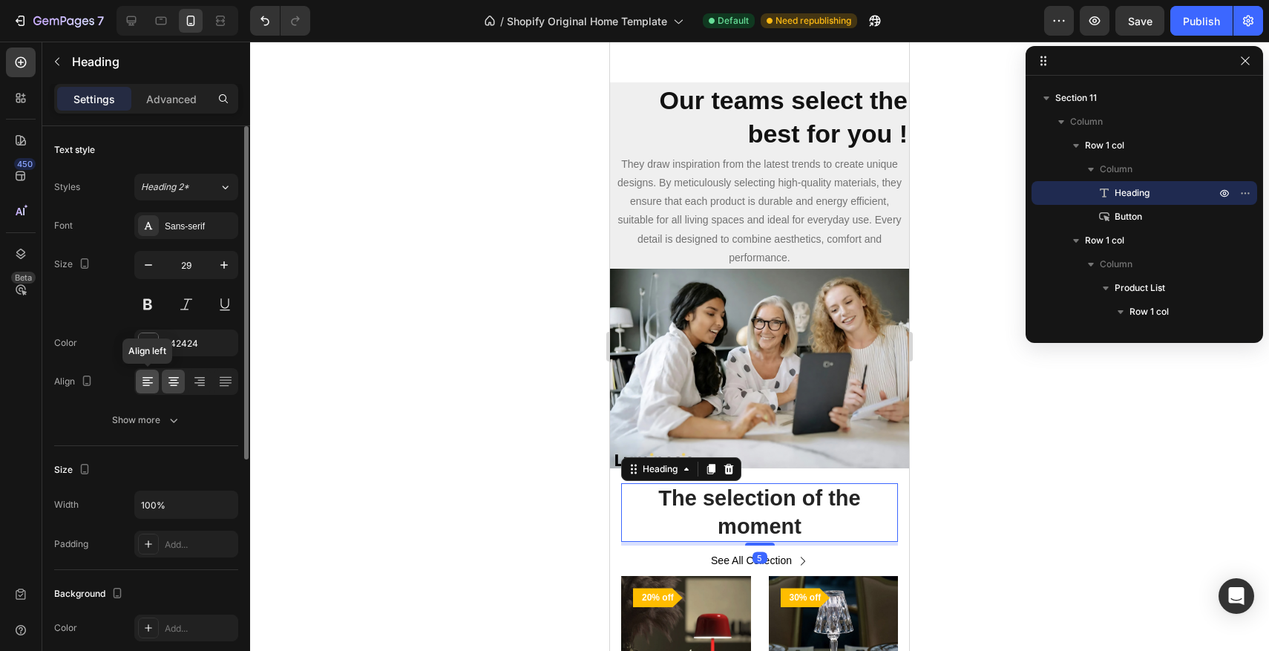
click at [151, 385] on icon at bounding box center [147, 381] width 15 height 15
click at [370, 378] on div at bounding box center [759, 346] width 1019 height 609
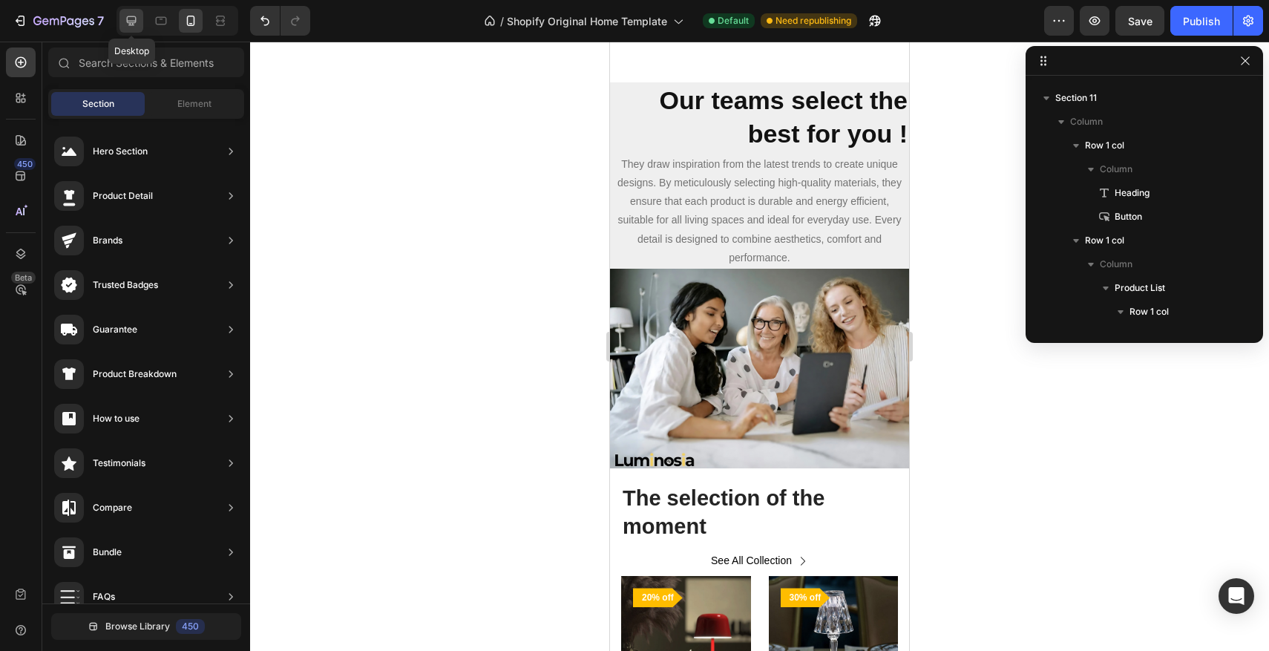
click at [140, 19] on div at bounding box center [131, 21] width 24 height 24
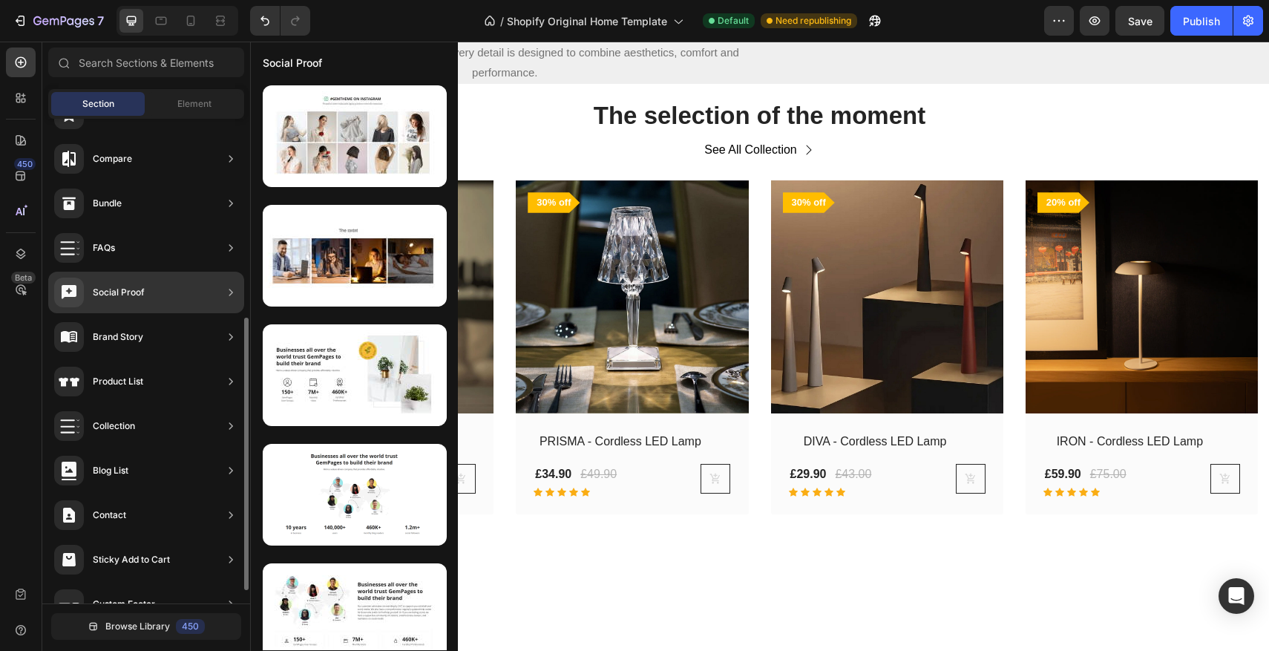
scroll to position [358, 0]
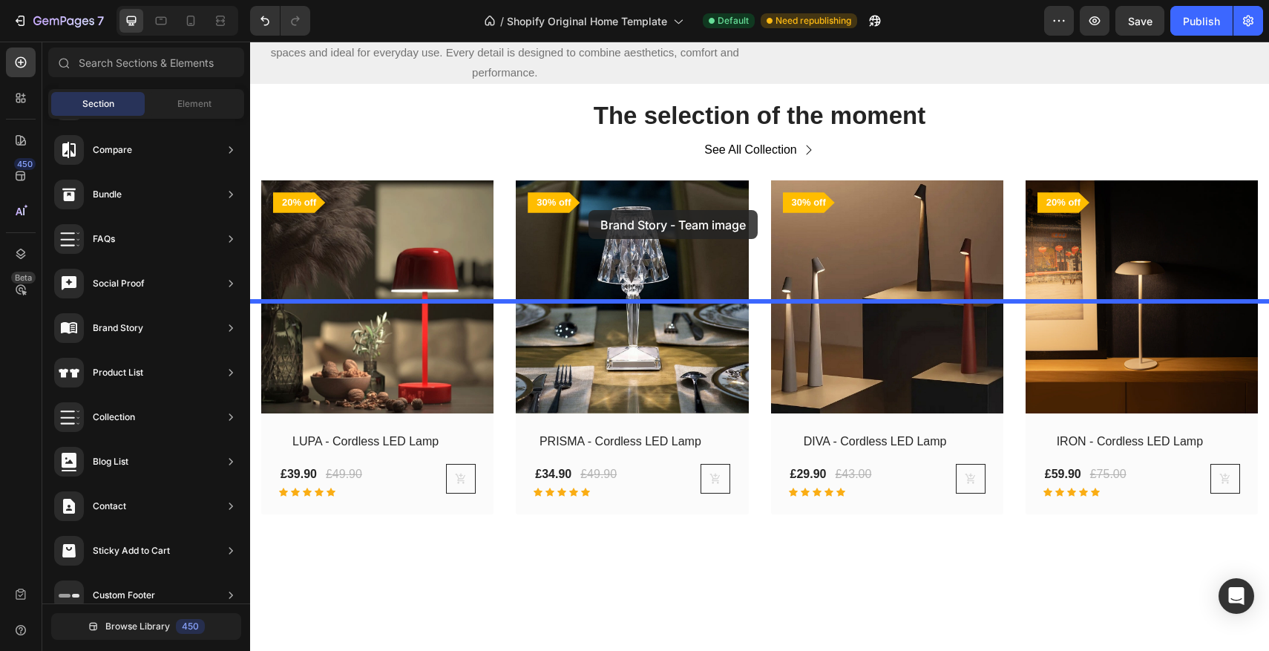
drag, startPoint x: 548, startPoint y: 295, endPoint x: 588, endPoint y: 210, distance: 94.6
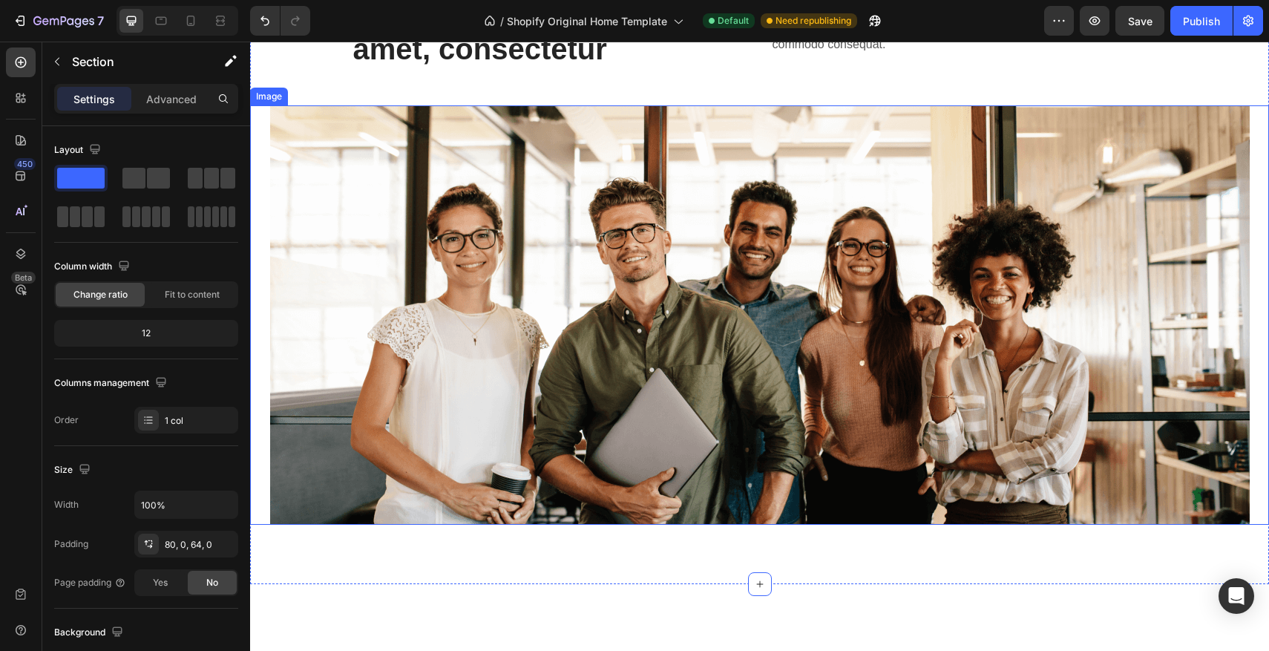
scroll to position [1879, 0]
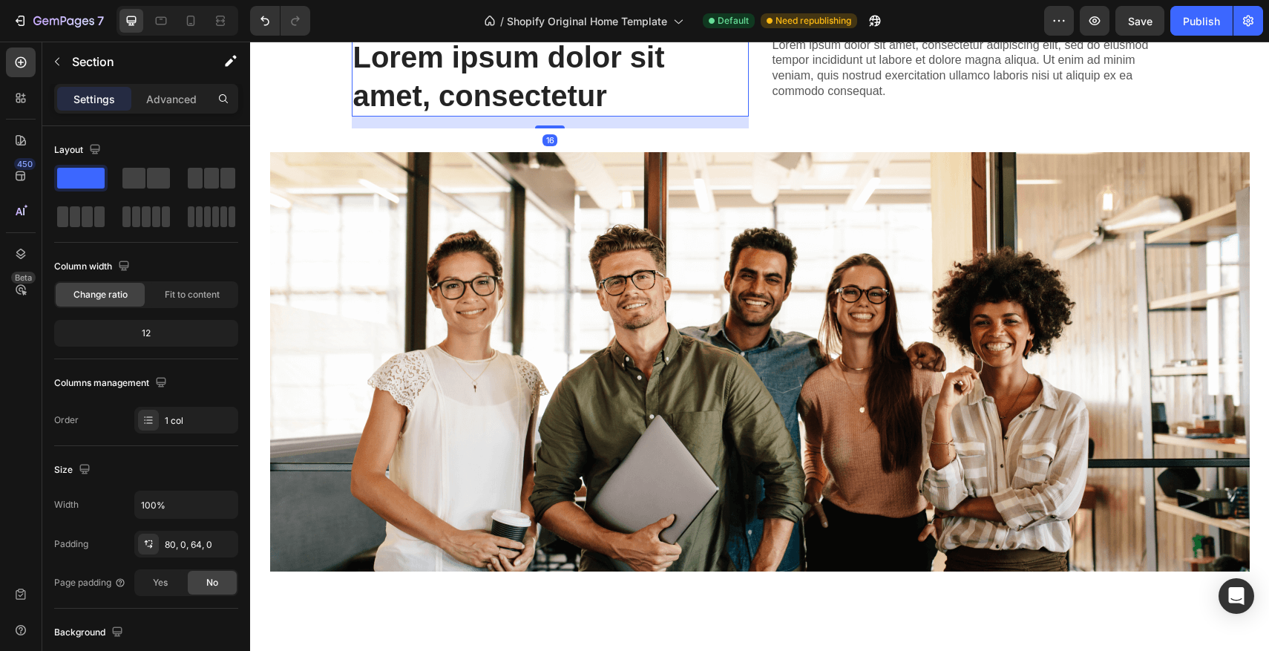
click at [594, 117] on h2 "Lorem ipsum dolor sit amet, consectetur" at bounding box center [550, 76] width 397 height 80
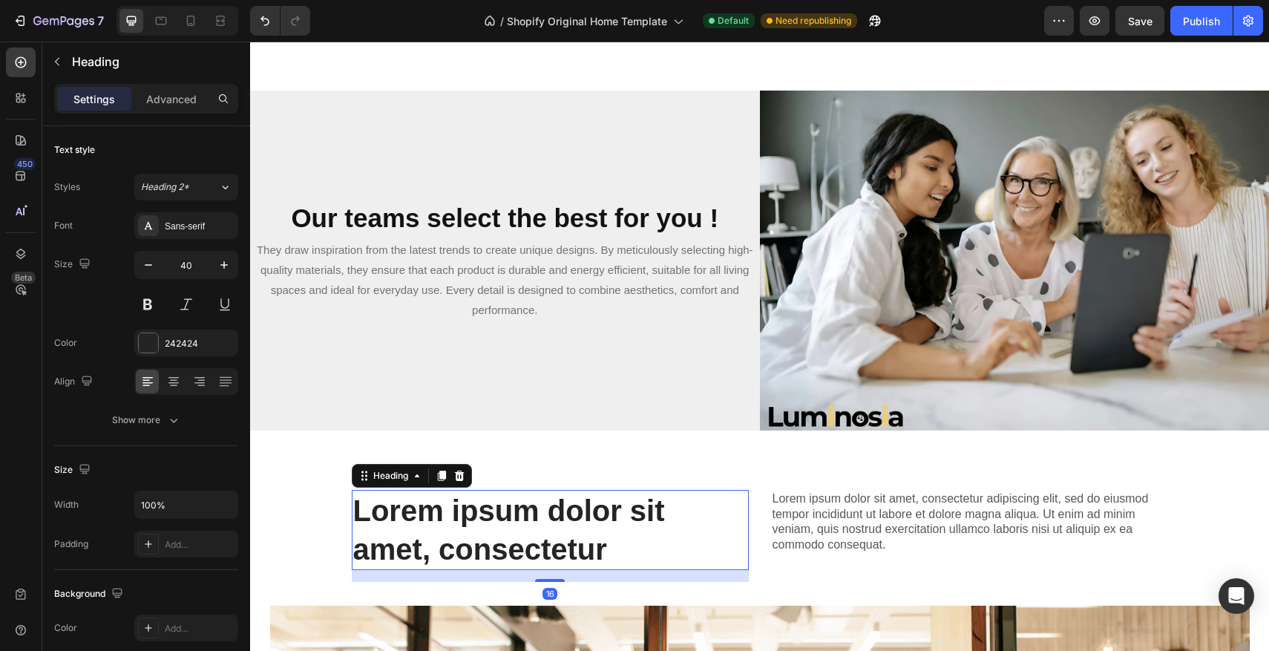
scroll to position [1570, 0]
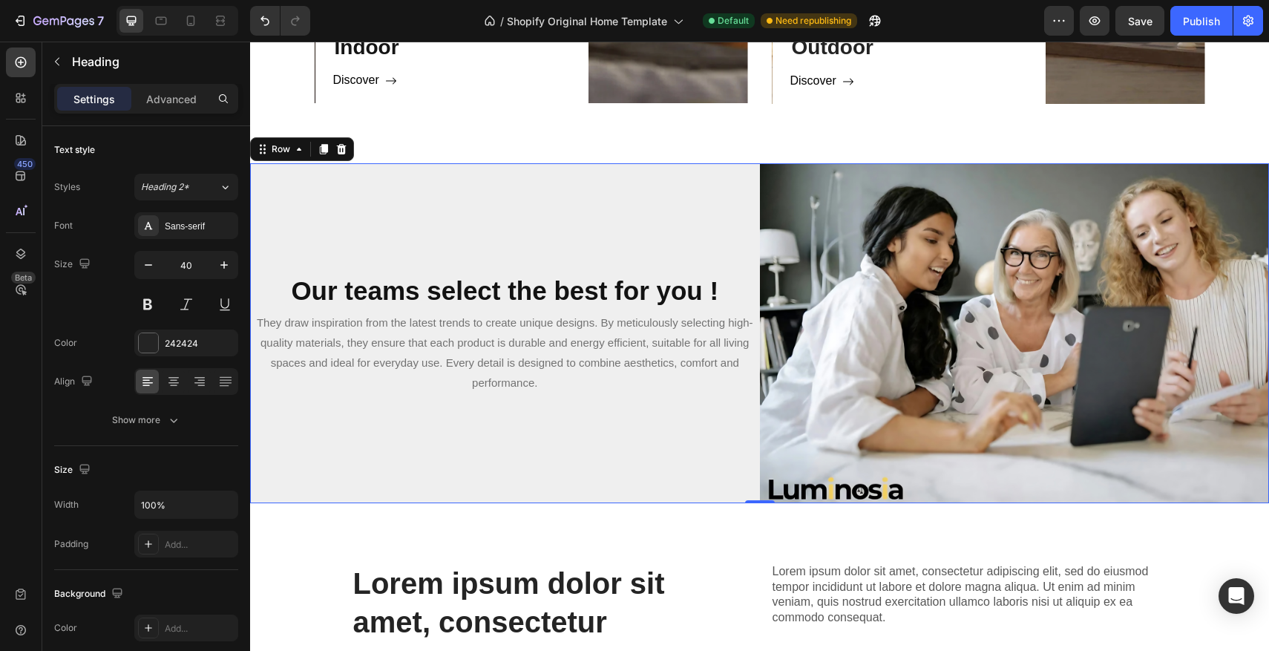
click at [654, 235] on div "Our teams select the best for you ! Heading They draw inspiration from the late…" at bounding box center [505, 333] width 510 height 340
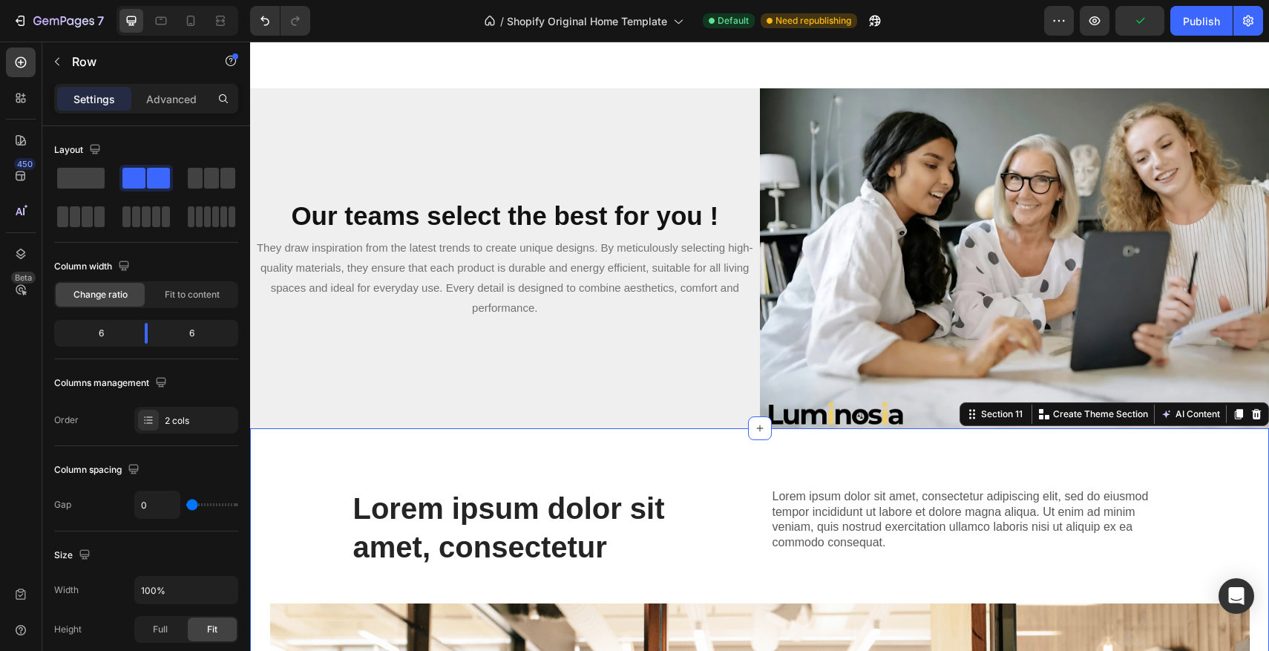
scroll to position [1646, 0]
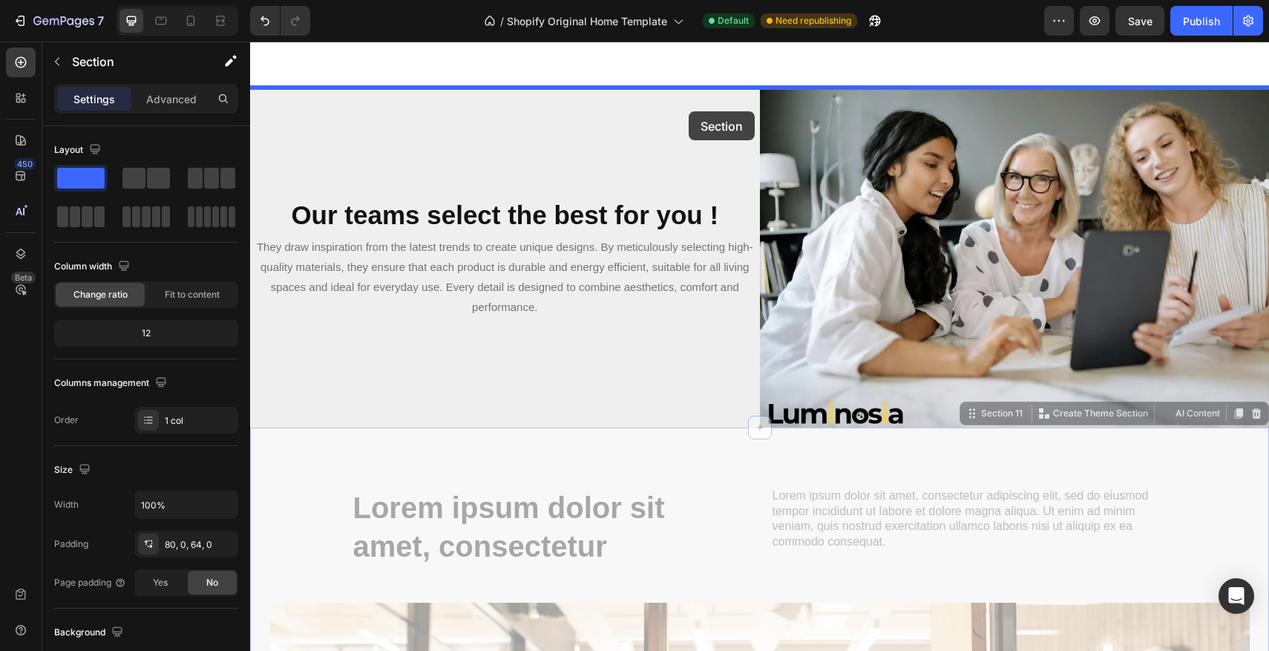
drag, startPoint x: 696, startPoint y: 447, endPoint x: 689, endPoint y: 111, distance: 336.2
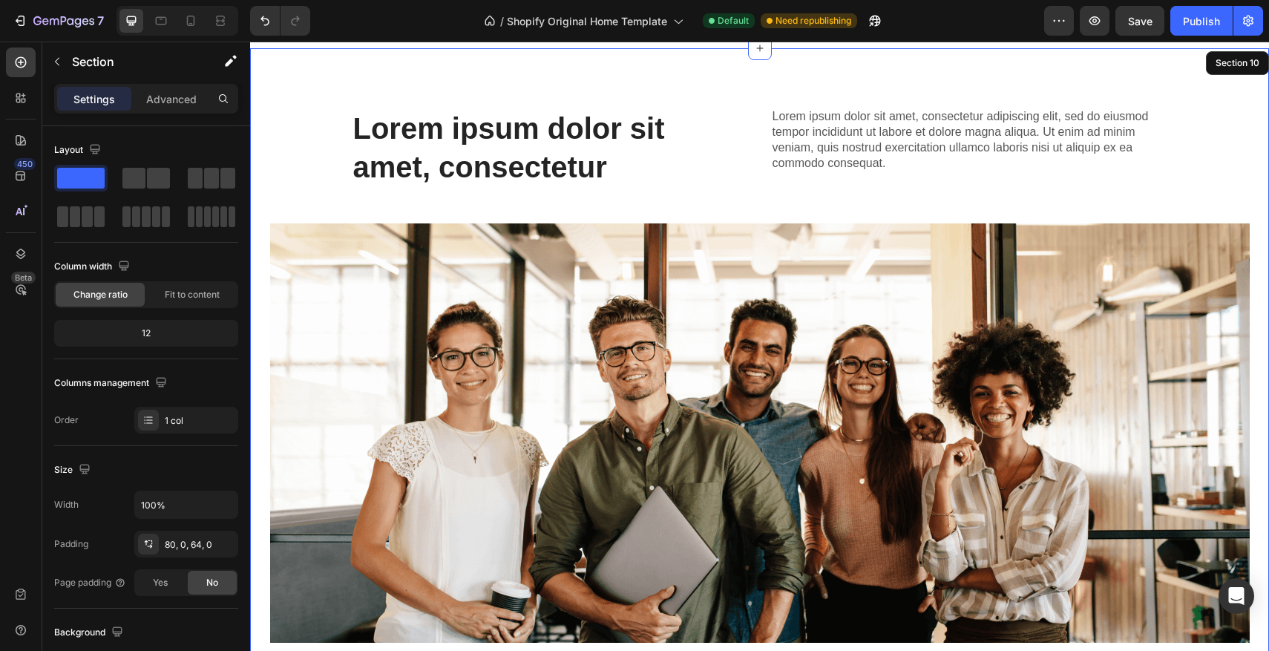
scroll to position [1697, 0]
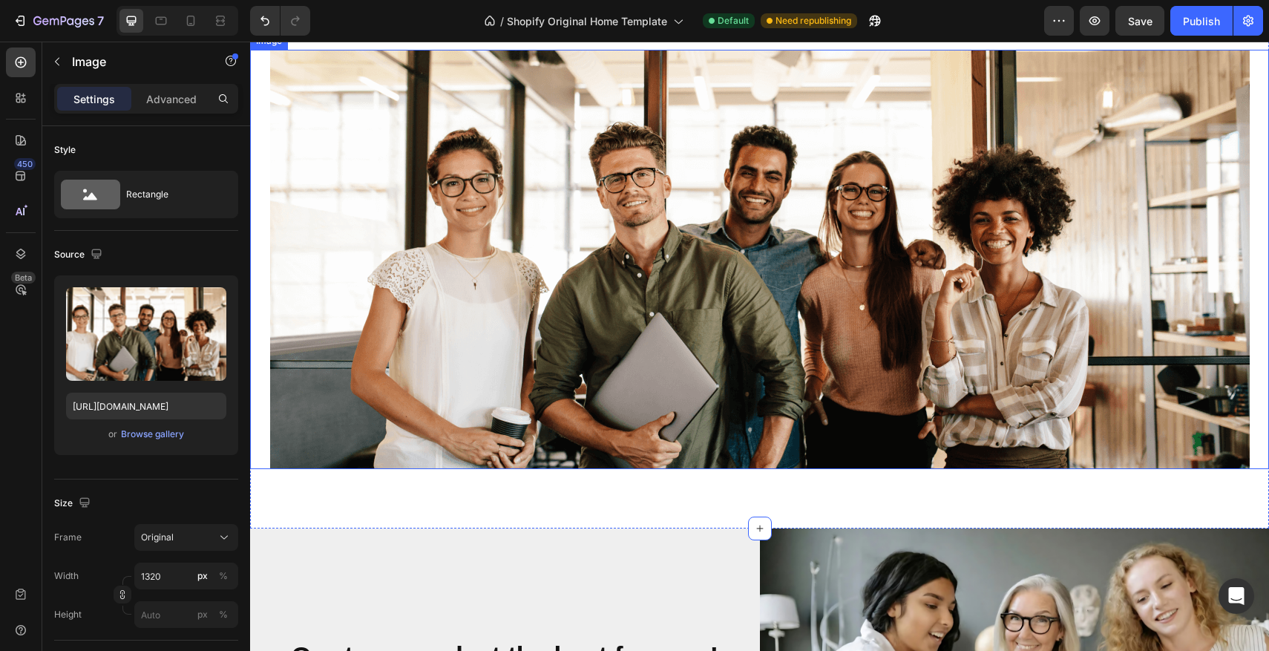
click at [695, 312] on img at bounding box center [760, 259] width 980 height 419
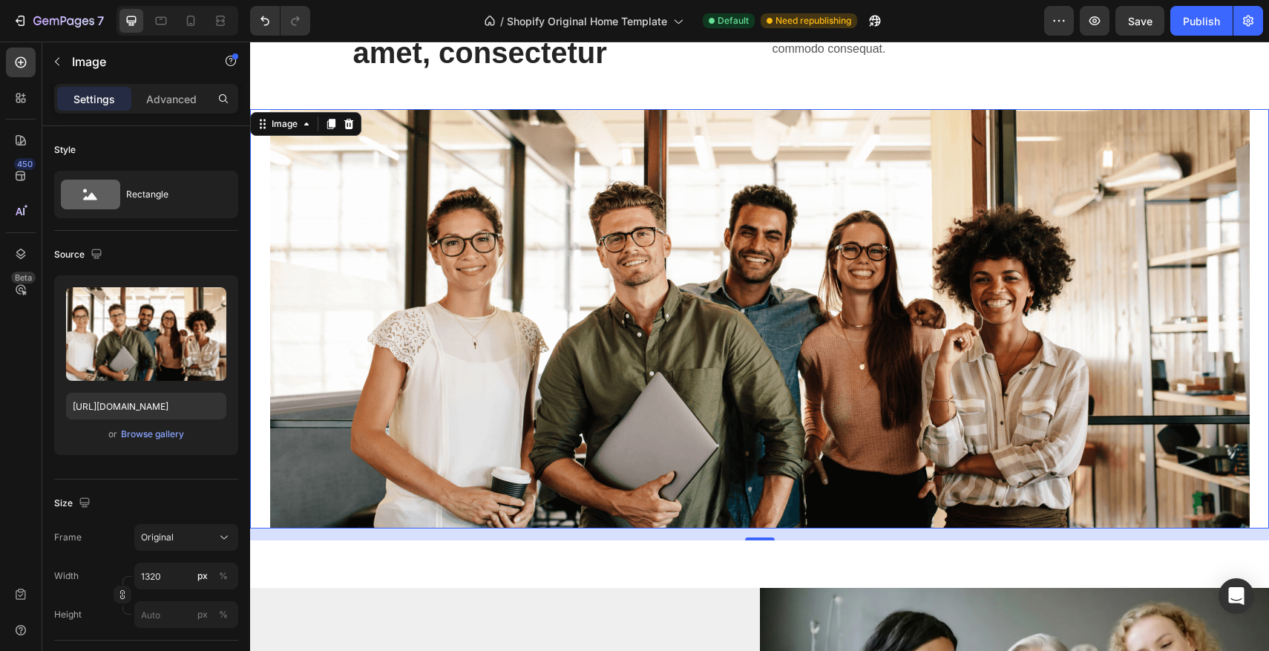
scroll to position [1714, 0]
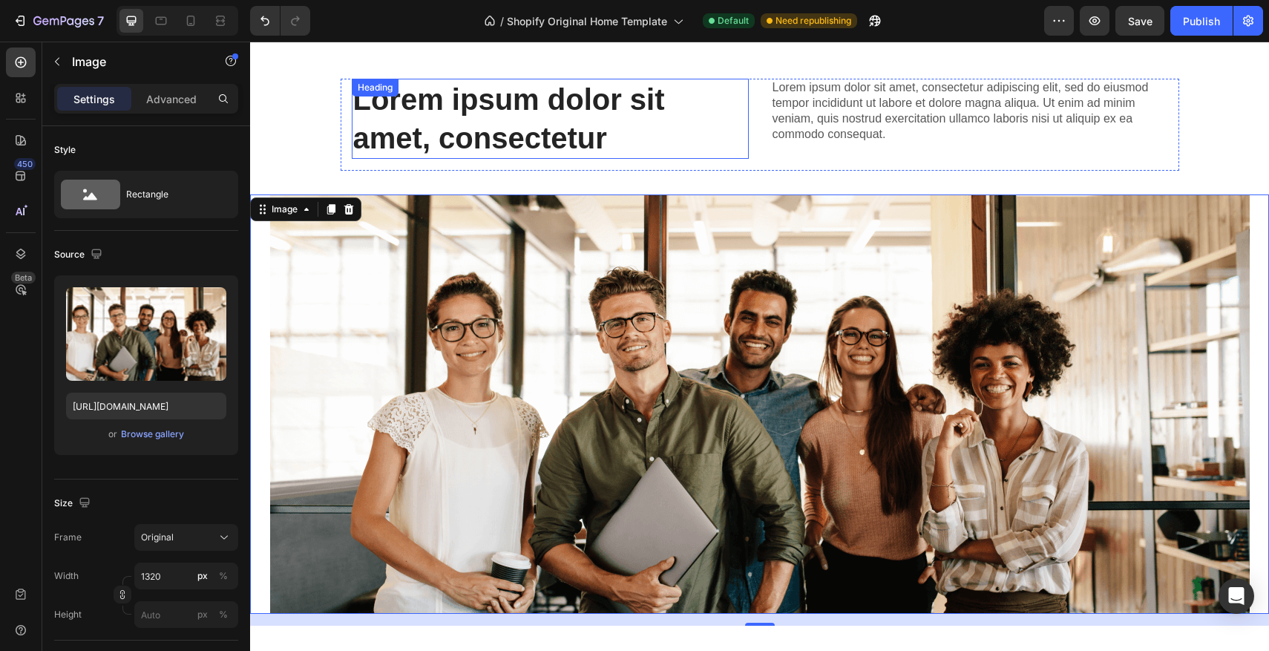
click at [564, 136] on h2 "Lorem ipsum dolor sit amet, consectetur" at bounding box center [550, 119] width 397 height 80
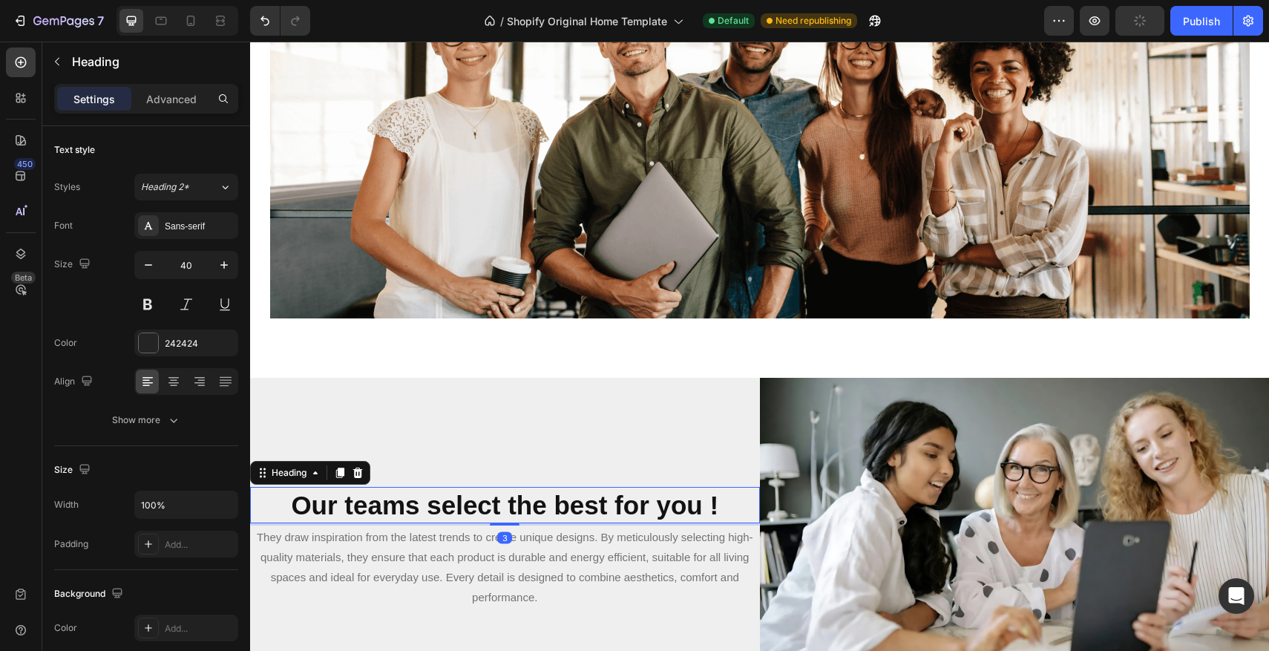
scroll to position [1, 0]
click at [614, 505] on strong "Our teams select the best for you !" at bounding box center [504, 505] width 427 height 29
click at [732, 506] on h2 "Our teams select the best for you !" at bounding box center [505, 505] width 510 height 37
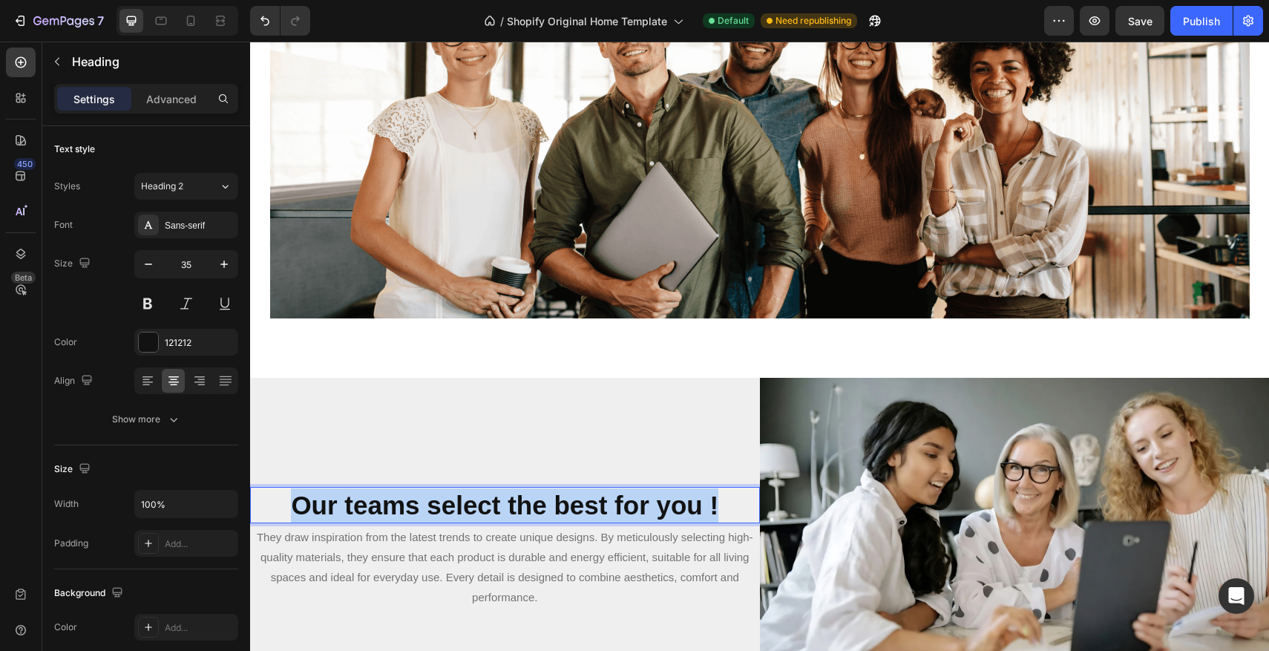
drag, startPoint x: 732, startPoint y: 506, endPoint x: 275, endPoint y: 509, distance: 457.1
click at [275, 509] on p "Our teams select the best for you !" at bounding box center [505, 505] width 507 height 34
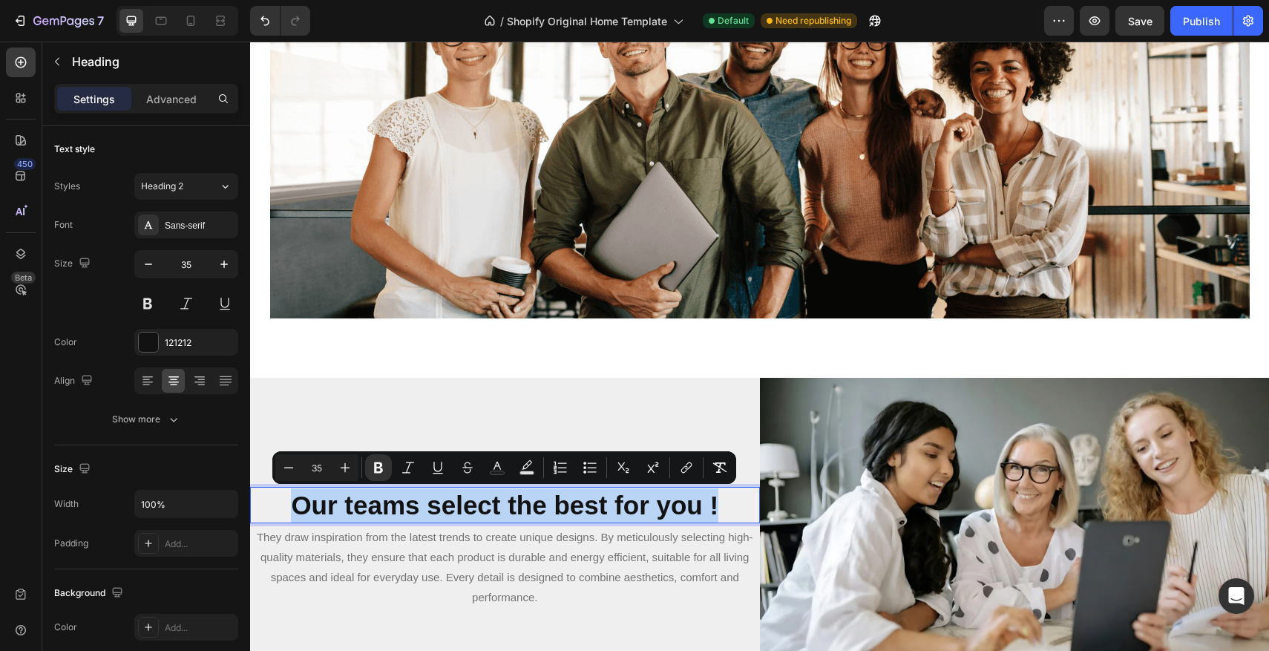
copy strong "Our teams select the best for you !"
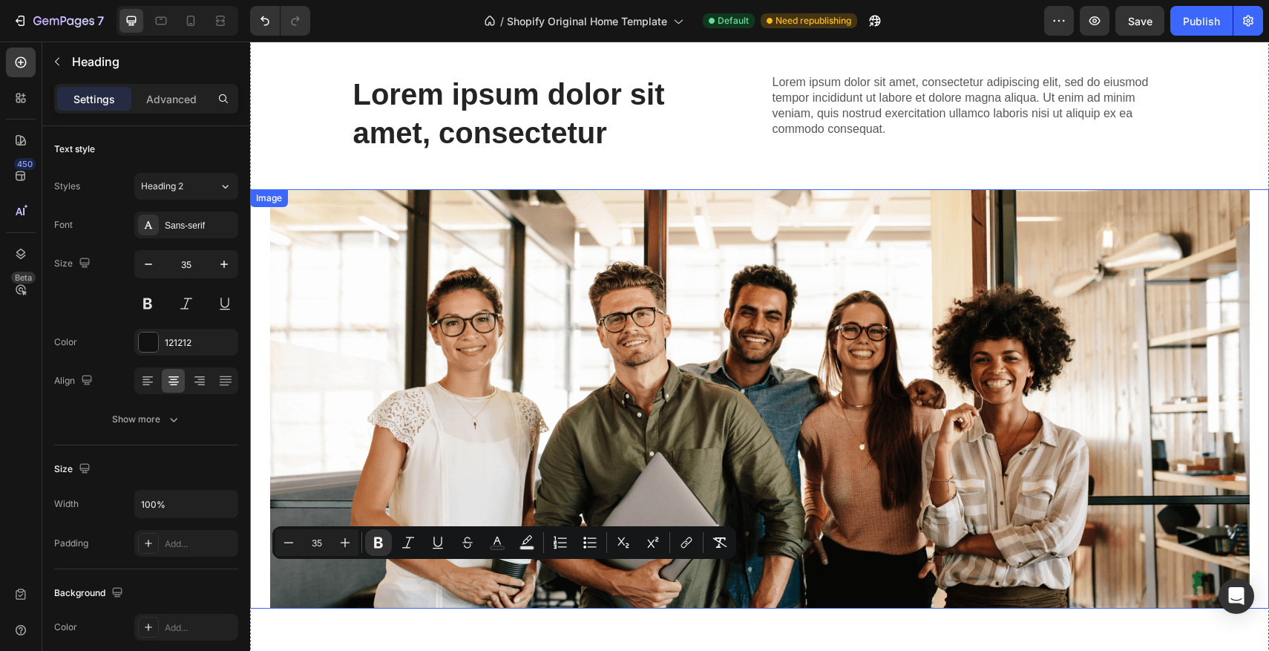
type input "16"
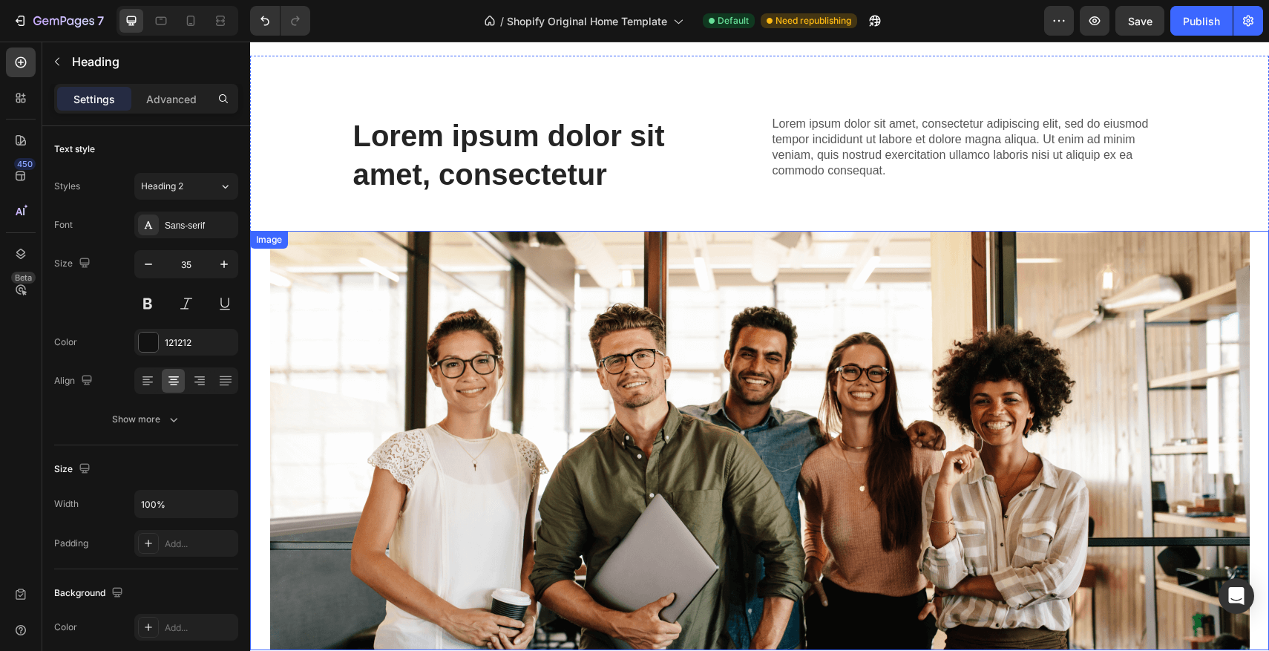
scroll to position [1663, 0]
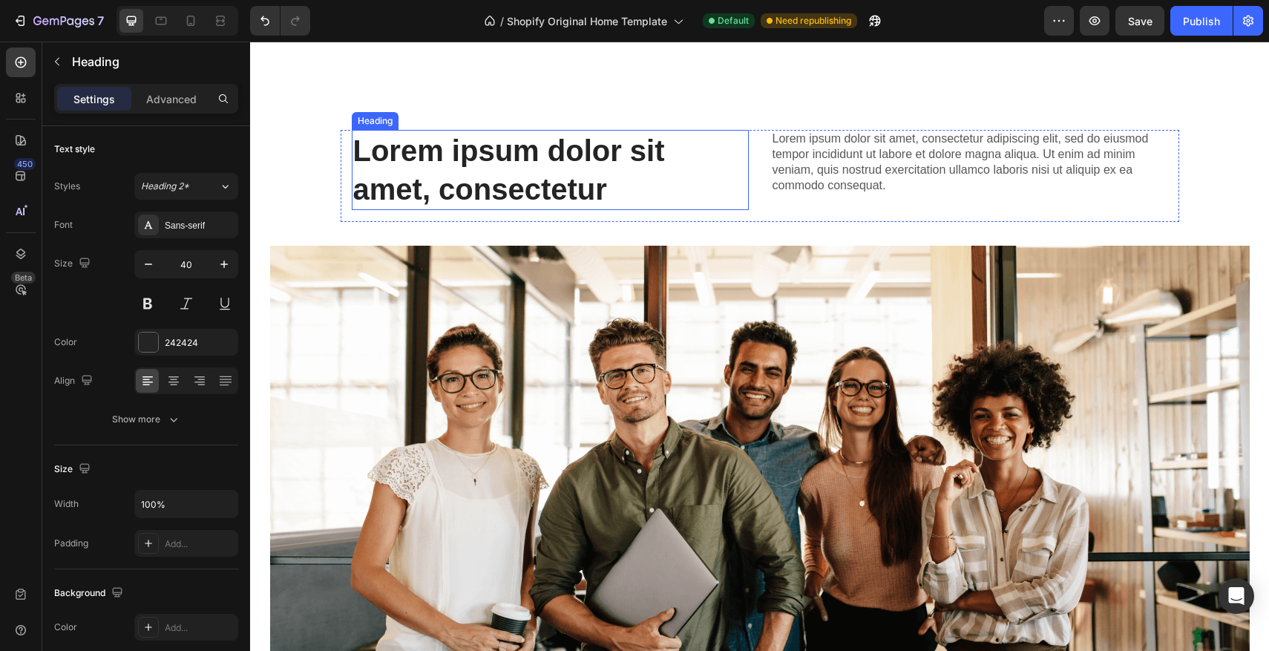
click at [607, 194] on h2 "Lorem ipsum dolor sit amet, consectetur" at bounding box center [550, 170] width 397 height 80
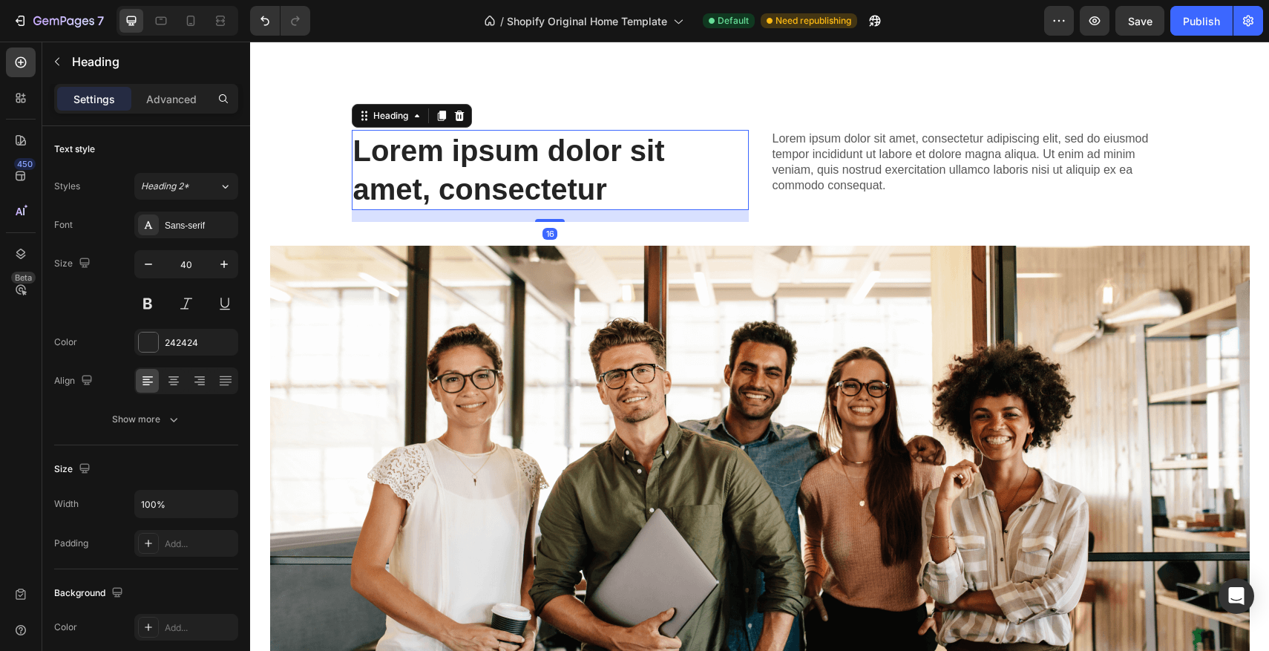
click at [614, 185] on h2 "Lorem ipsum dolor sit amet, consectetur" at bounding box center [550, 170] width 397 height 80
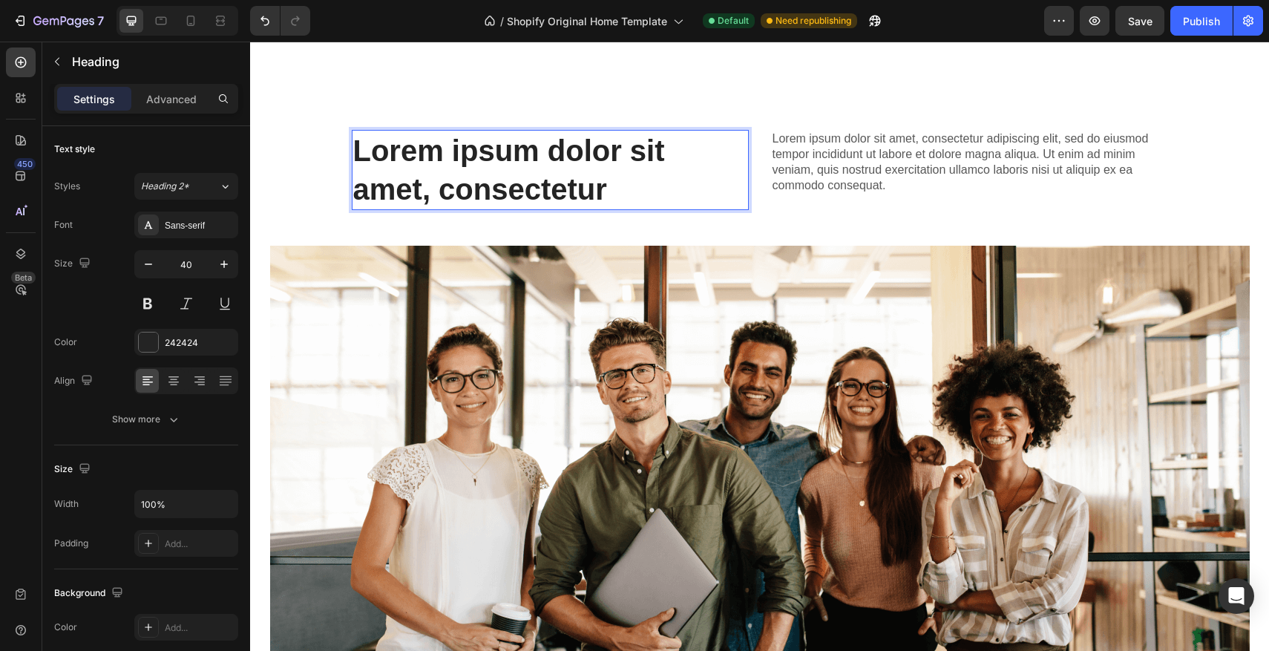
drag, startPoint x: 528, startPoint y: 171, endPoint x: 355, endPoint y: 137, distance: 177.1
click at [355, 137] on p "Lorem ipsum dolor sit amet, consectetur" at bounding box center [550, 169] width 394 height 77
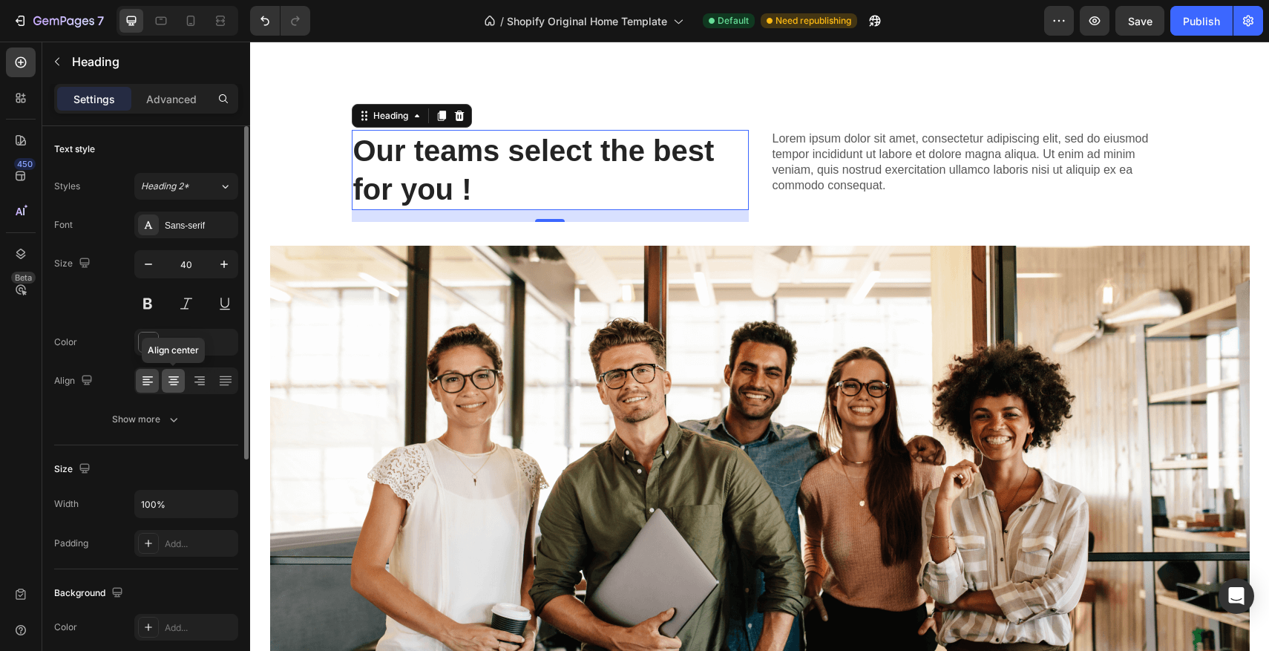
click at [174, 378] on icon at bounding box center [173, 380] width 15 height 15
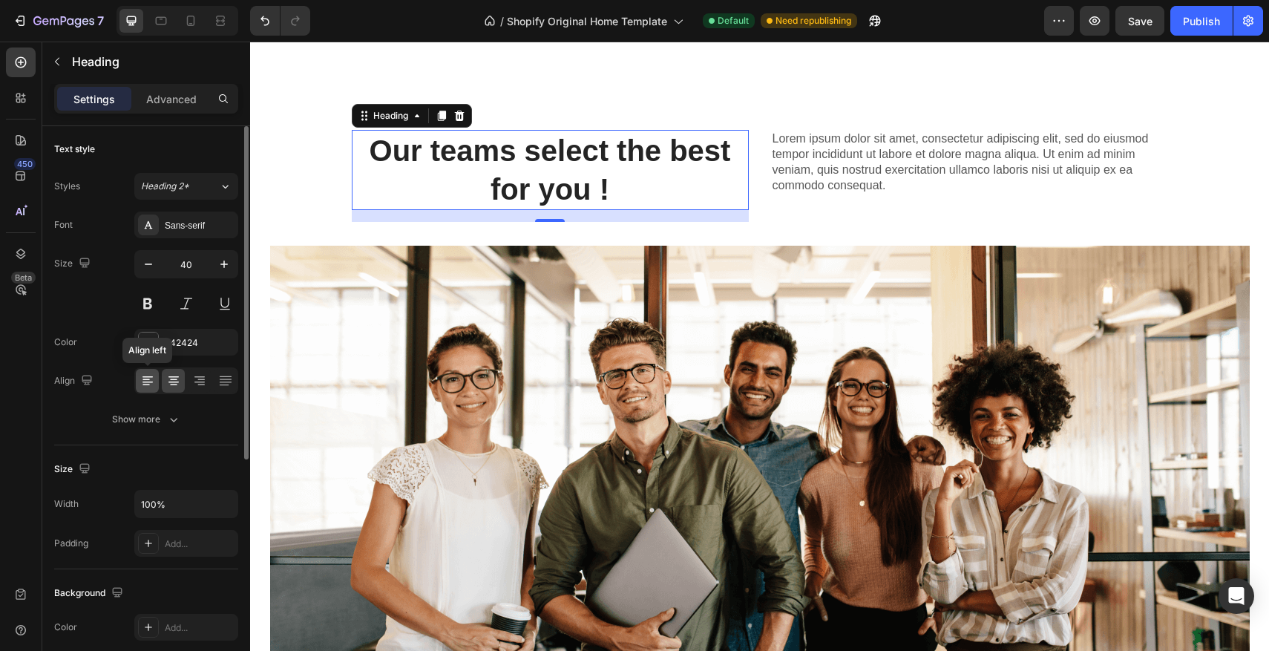
click at [145, 382] on icon at bounding box center [147, 381] width 10 height 1
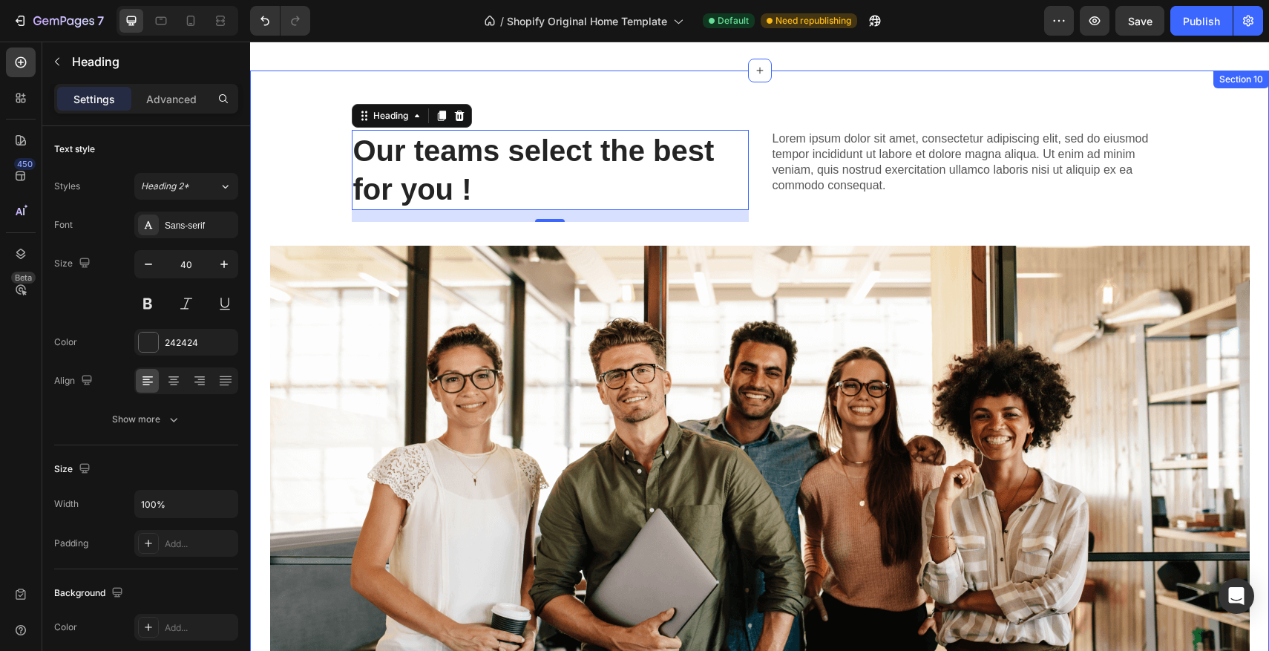
click at [300, 191] on div "Our teams select the best for you ! Heading 16 Lorem ipsum dolor sit amet, cons…" at bounding box center [759, 403] width 1019 height 547
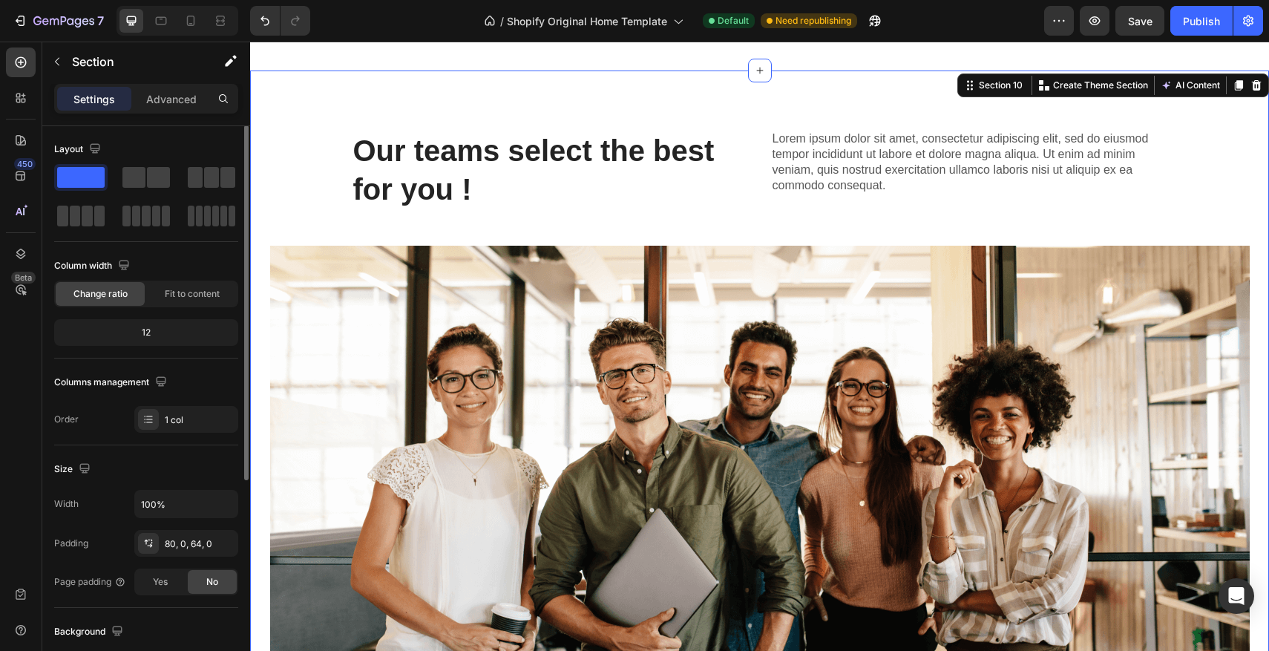
scroll to position [0, 0]
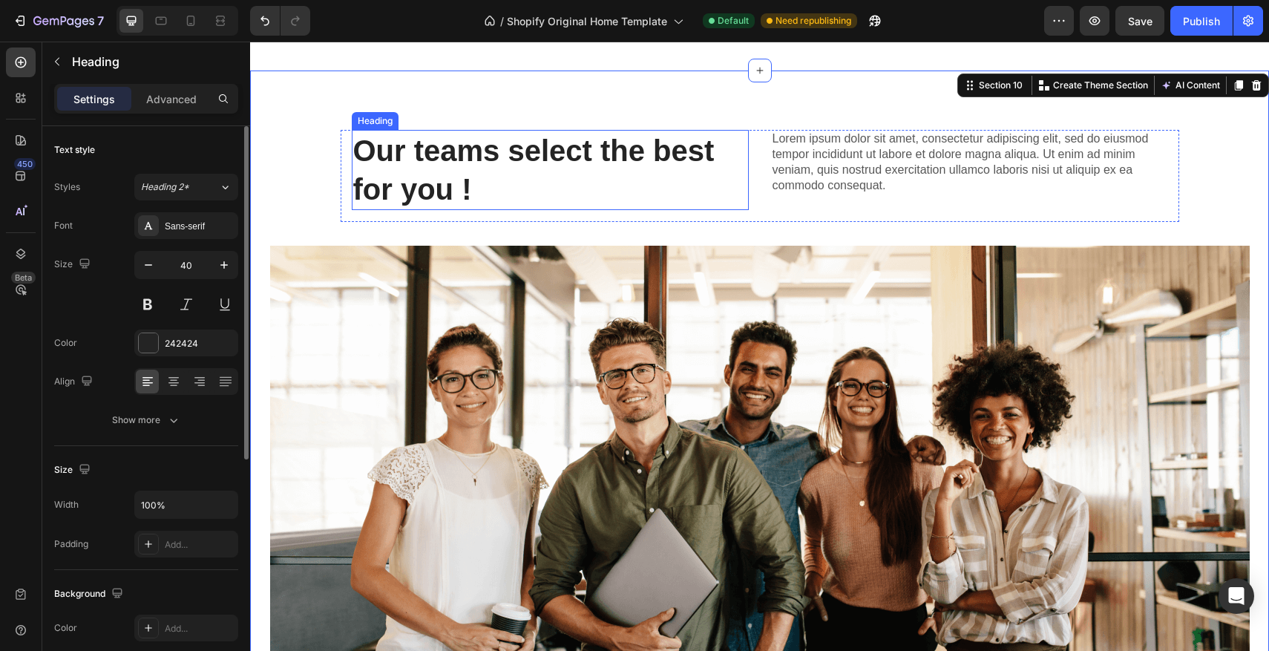
click at [712, 163] on strong "Our teams select the best for you !" at bounding box center [533, 169] width 361 height 71
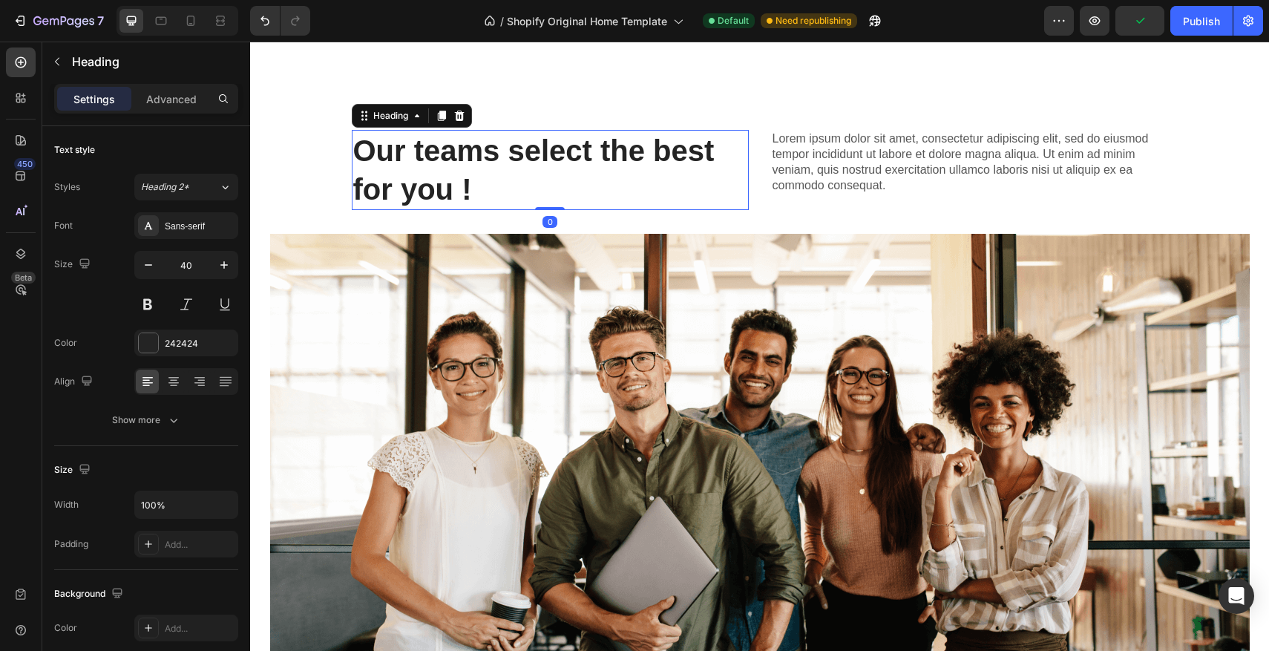
drag, startPoint x: 558, startPoint y: 220, endPoint x: 790, endPoint y: 184, distance: 234.2
click at [560, 207] on div at bounding box center [550, 208] width 30 height 3
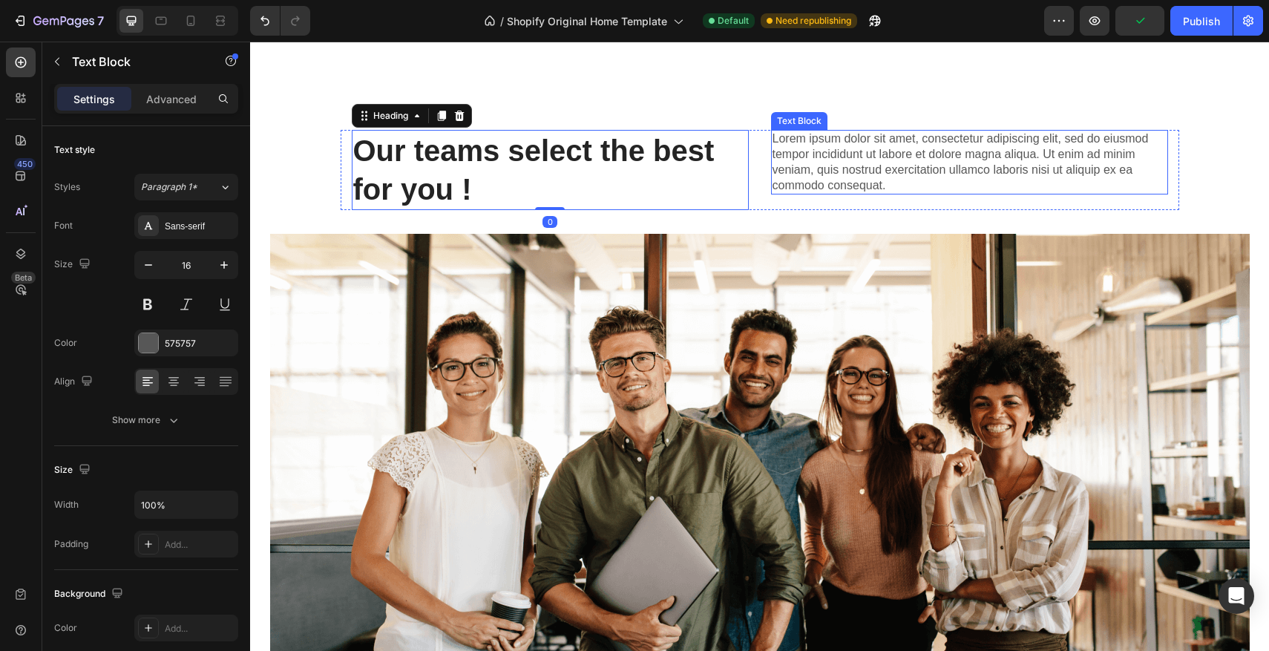
click at [810, 183] on p "Lorem ipsum dolor sit amet, consectetur adipiscing elit, sed do eiusmod tempor …" at bounding box center [969, 162] width 394 height 62
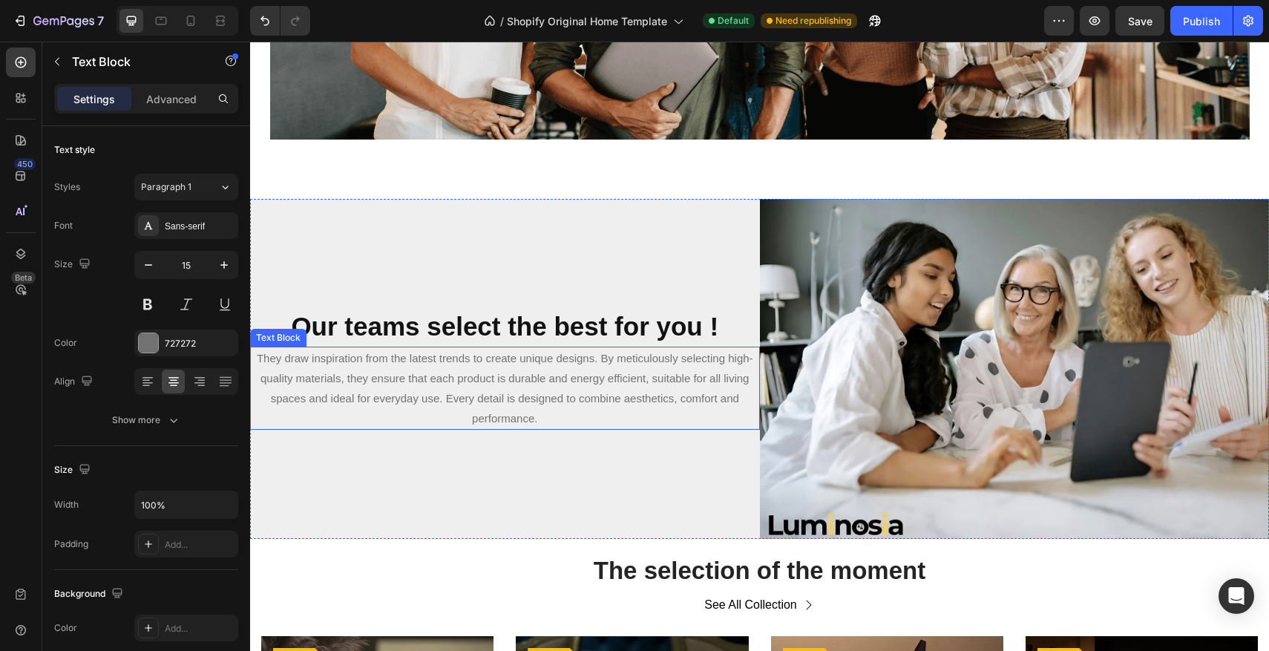
click at [560, 390] on p "They draw inspiration from the latest trends to create unique designs. By metic…" at bounding box center [505, 388] width 507 height 80
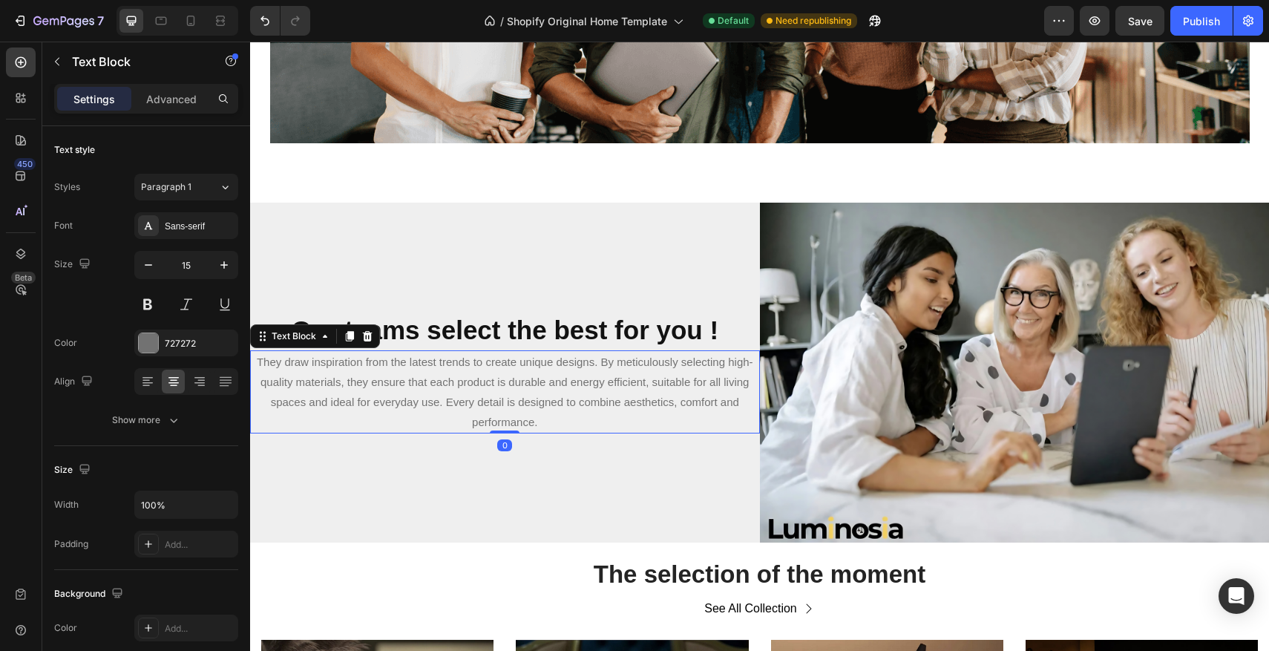
click at [553, 412] on p "They draw inspiration from the latest trends to create unique designs. By metic…" at bounding box center [505, 392] width 507 height 80
click at [552, 421] on p "They draw inspiration from the latest trends to create unique designs. By metic…" at bounding box center [505, 392] width 507 height 80
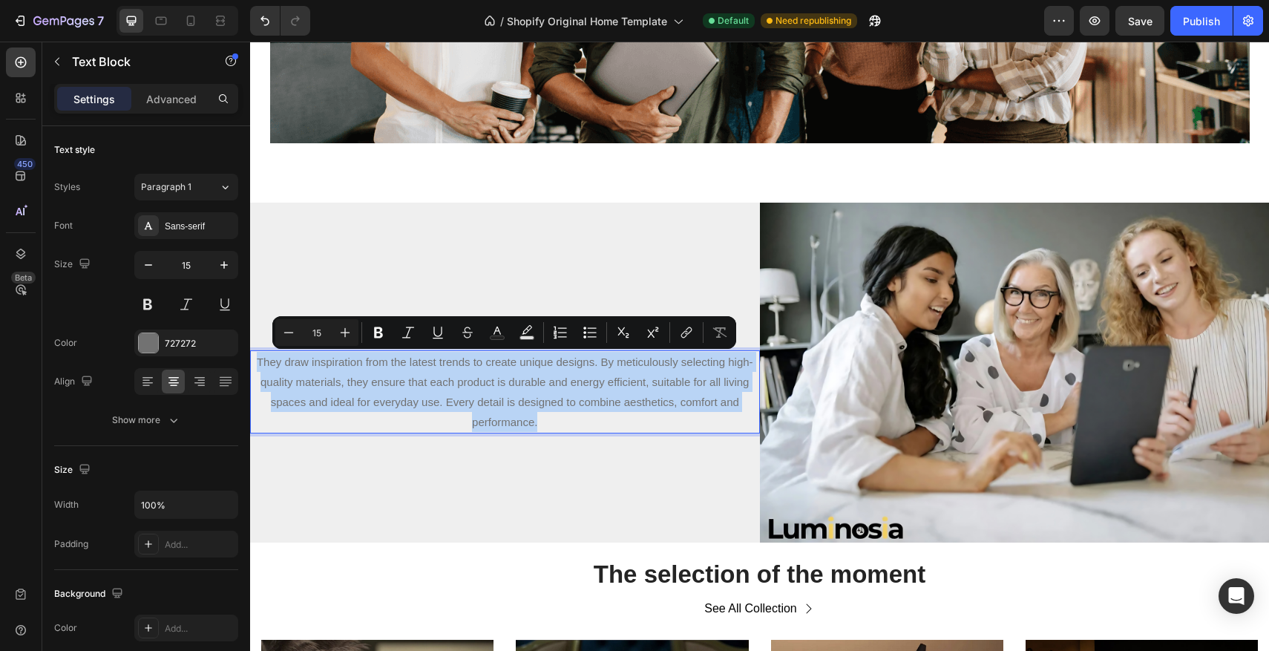
drag, startPoint x: 554, startPoint y: 423, endPoint x: 255, endPoint y: 364, distance: 304.0
click at [255, 364] on p "They draw inspiration from the latest trends to create unique designs. By metic…" at bounding box center [505, 392] width 507 height 80
copy p "They draw inspiration from the latest trends to create unique designs. By metic…"
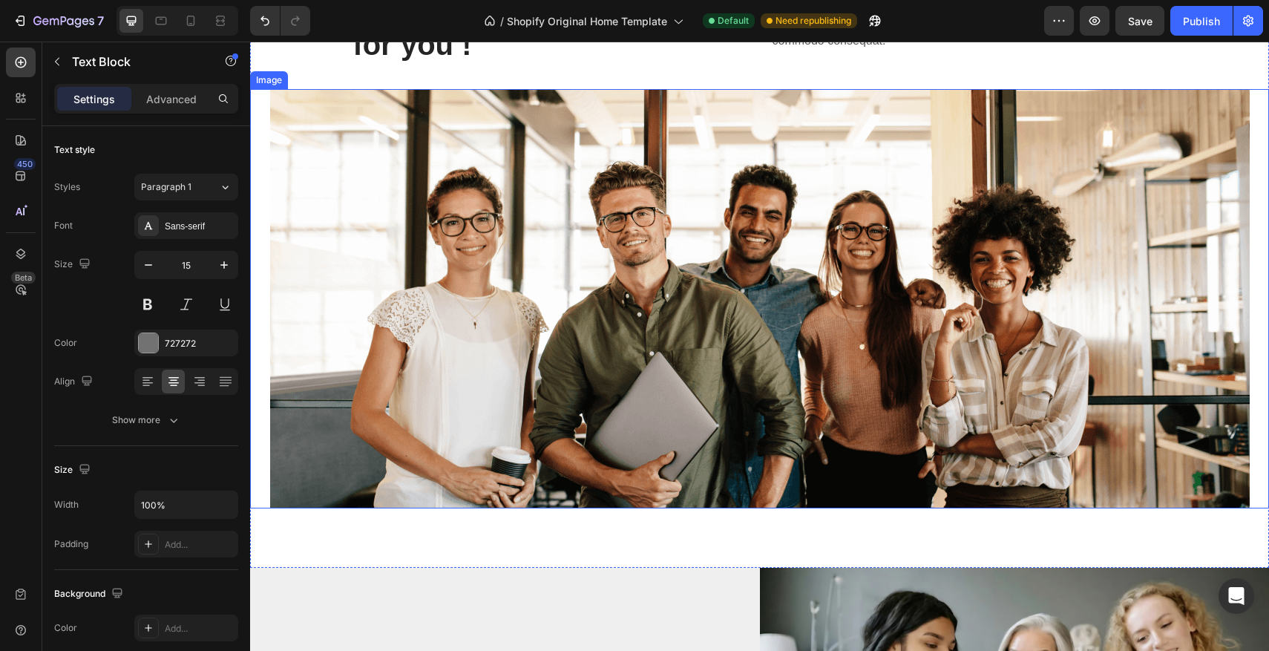
scroll to position [1666, 0]
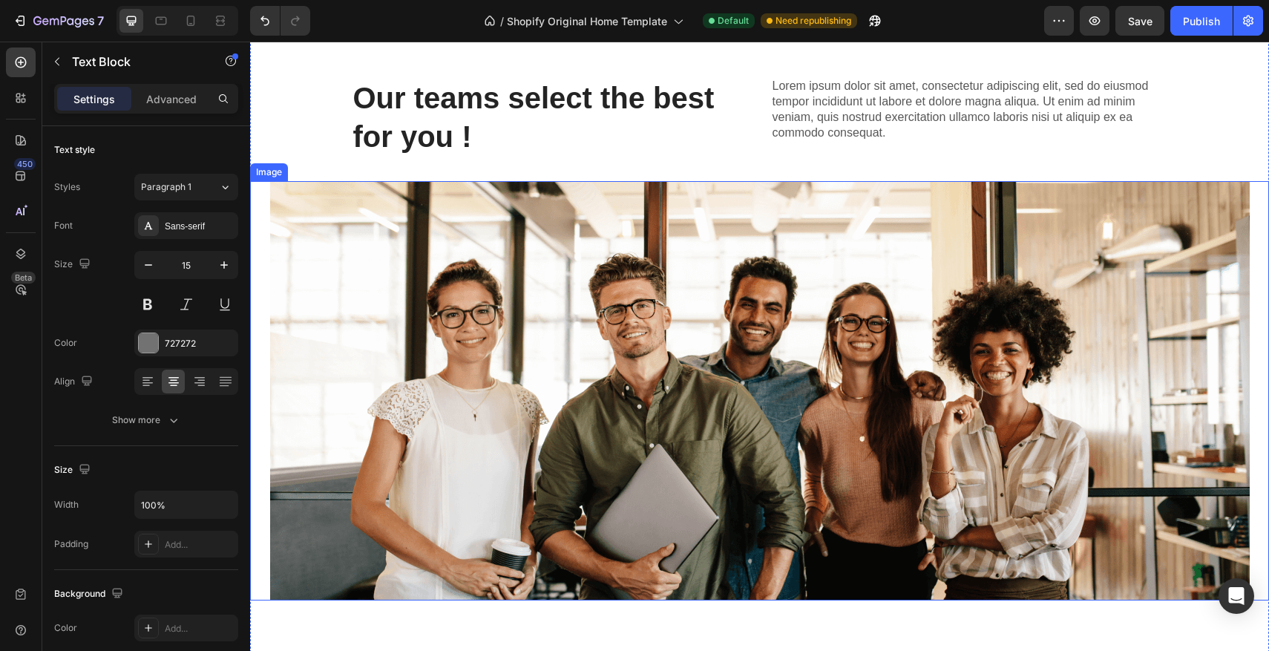
type input "16"
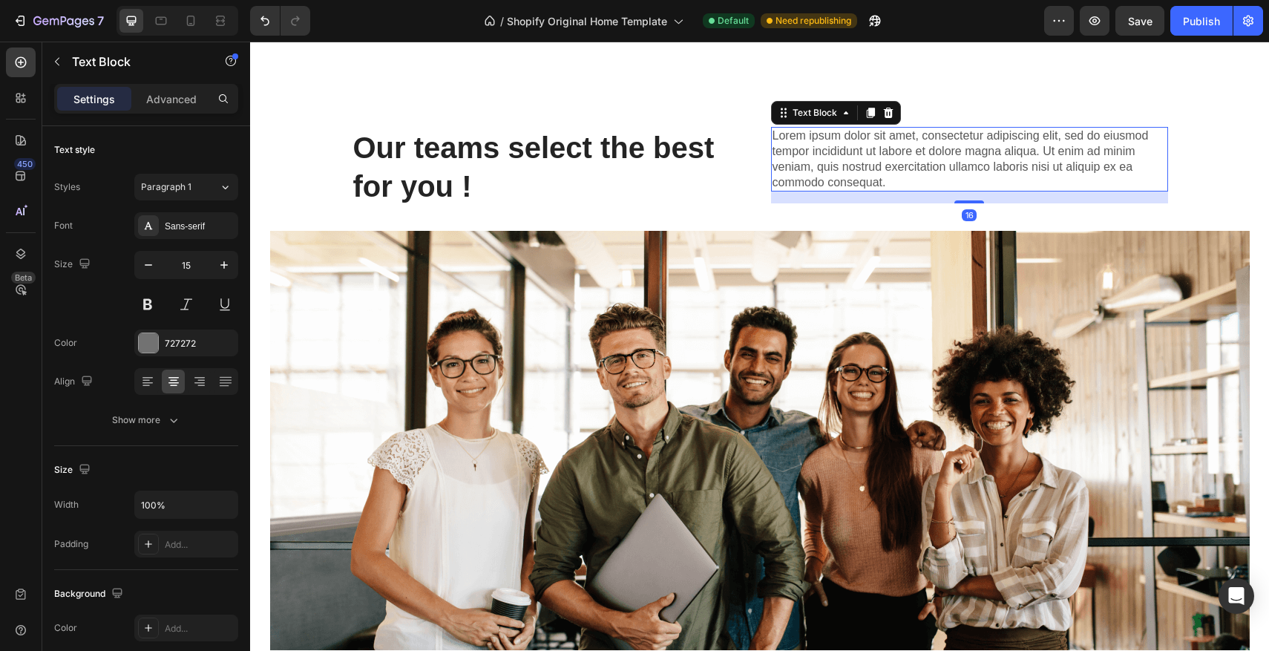
click at [904, 165] on p "Lorem ipsum dolor sit amet, consectetur adipiscing elit, sed do eiusmod tempor …" at bounding box center [969, 159] width 394 height 62
click at [934, 166] on p "Lorem ipsum dolor sit amet, consectetur adipiscing elit, sed do eiusmod tempor …" at bounding box center [969, 159] width 394 height 62
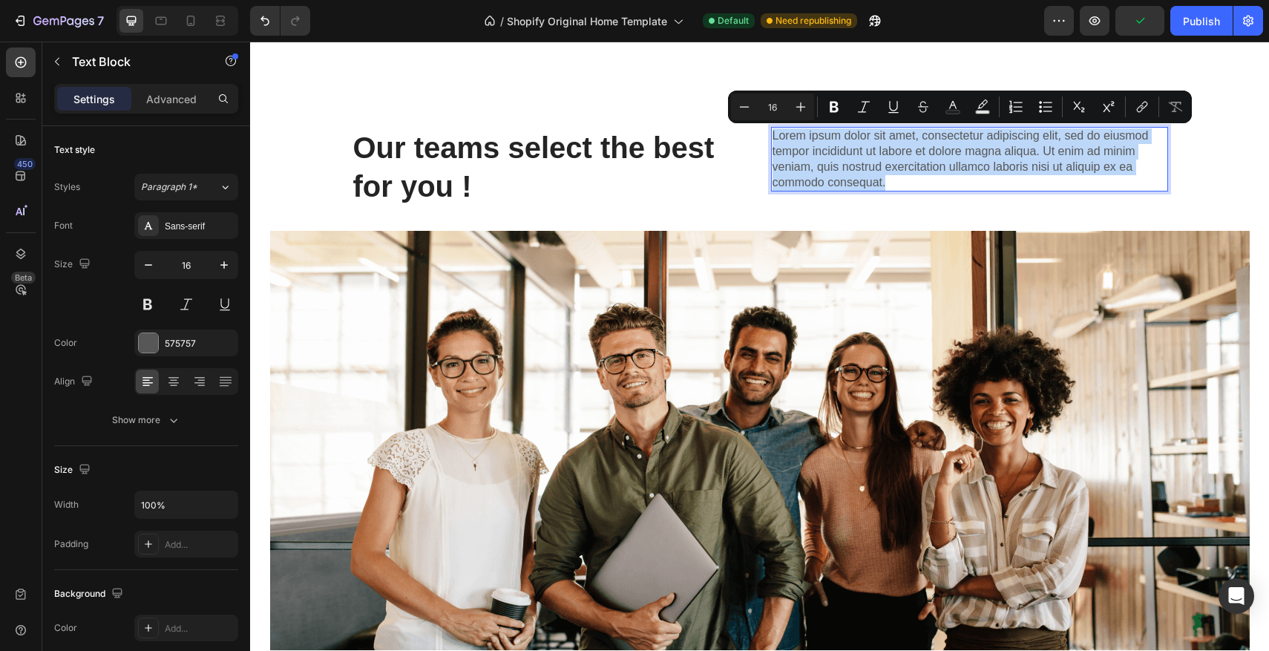
drag, startPoint x: 920, startPoint y: 178, endPoint x: 773, endPoint y: 139, distance: 152.1
click at [773, 139] on p "Lorem ipsum dolor sit amet, consectetur adipiscing elit, sed do eiusmod tempor …" at bounding box center [969, 159] width 394 height 62
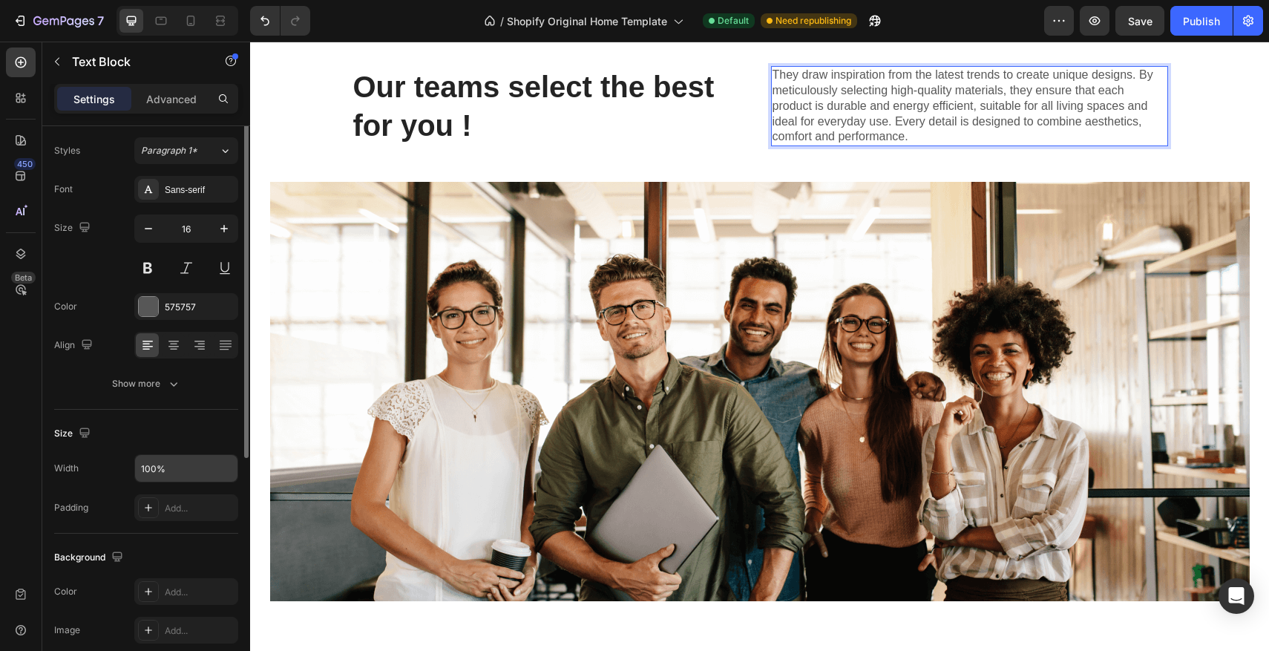
scroll to position [0, 0]
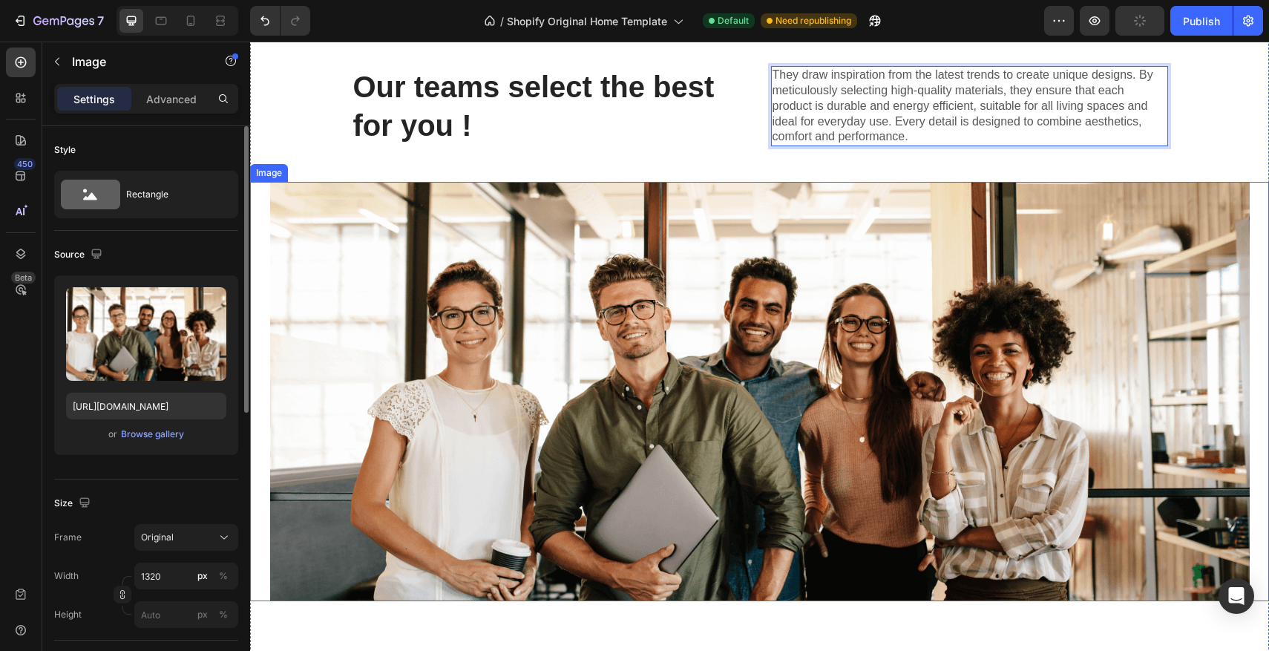
click at [478, 292] on img at bounding box center [760, 391] width 980 height 419
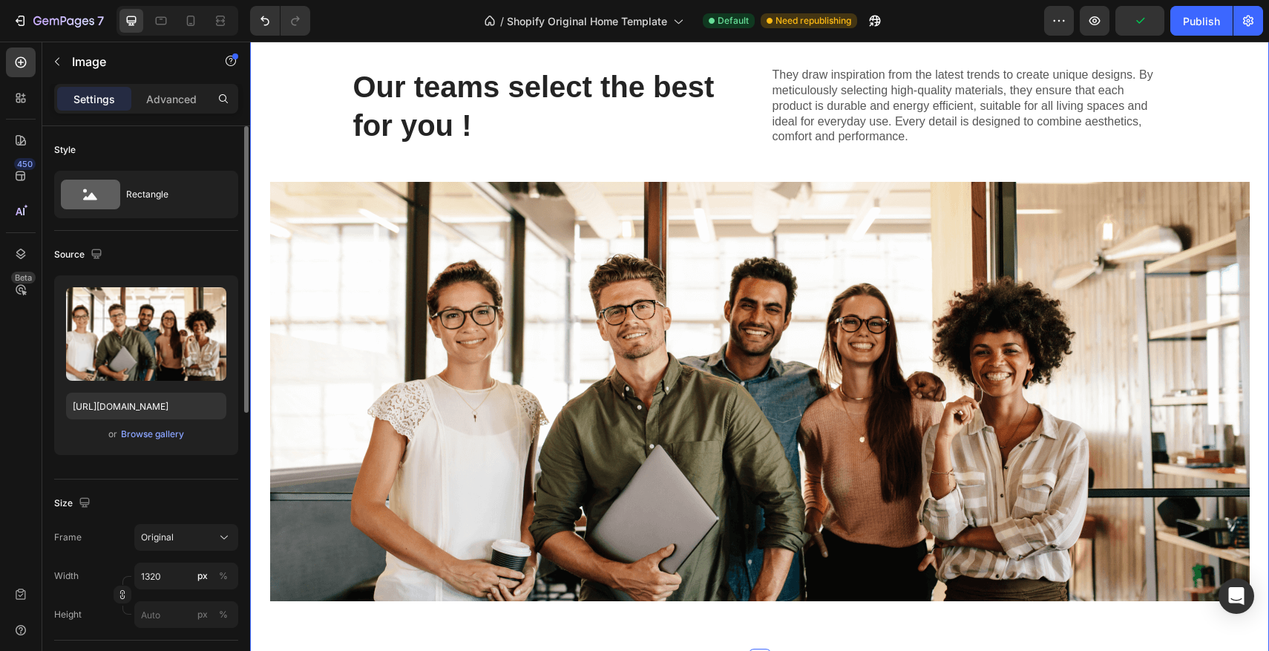
click at [286, 106] on div "⁠⁠⁠⁠⁠⁠⁠ Our teams select the best for you ! Heading They draw inspiration from …" at bounding box center [759, 339] width 1019 height 547
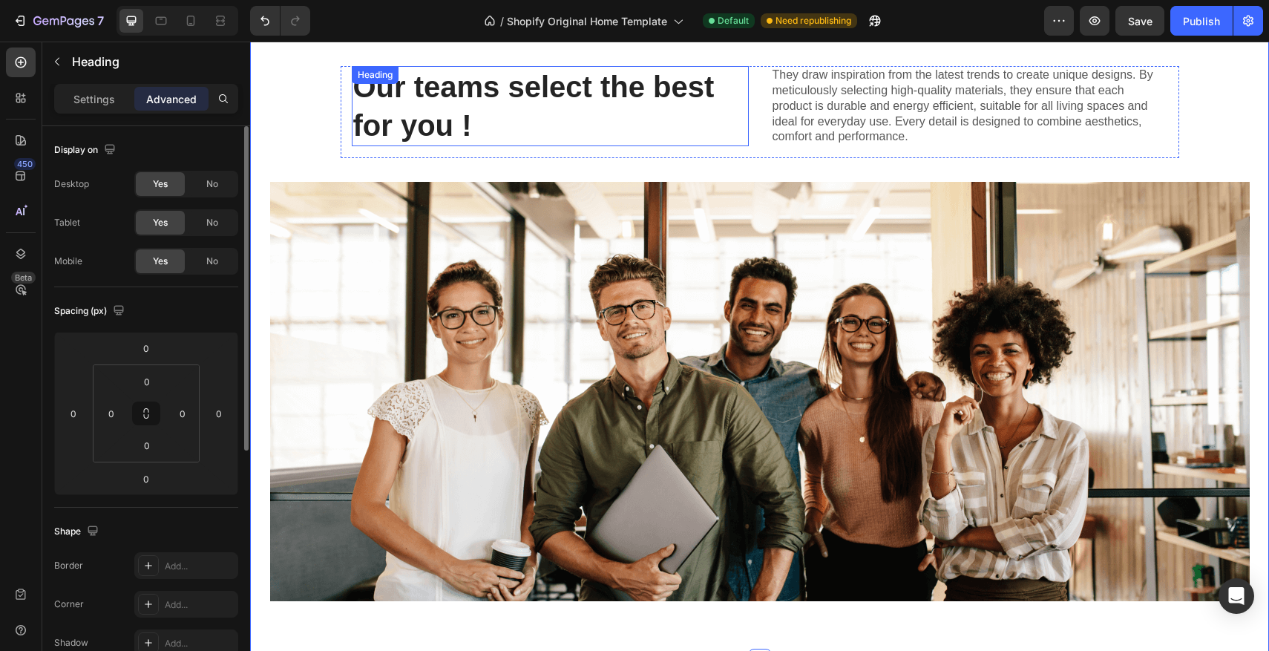
click at [671, 86] on strong "Our teams select the best for you !" at bounding box center [533, 105] width 361 height 71
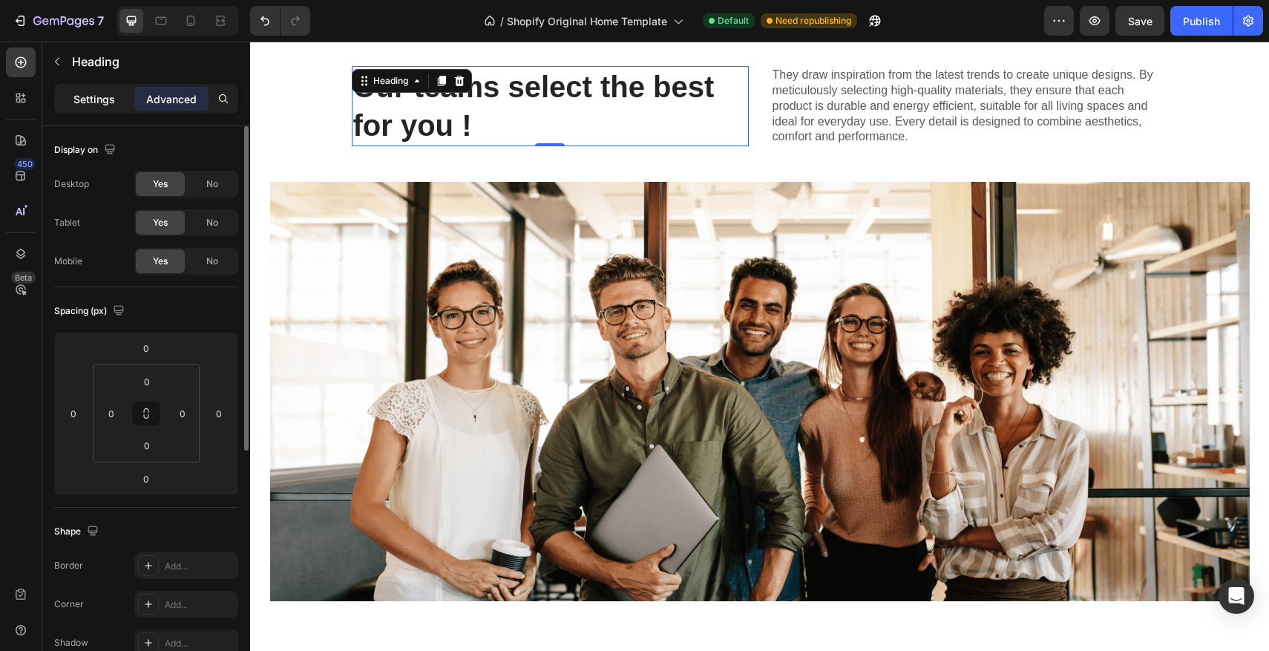
click at [91, 101] on p "Settings" at bounding box center [94, 99] width 42 height 16
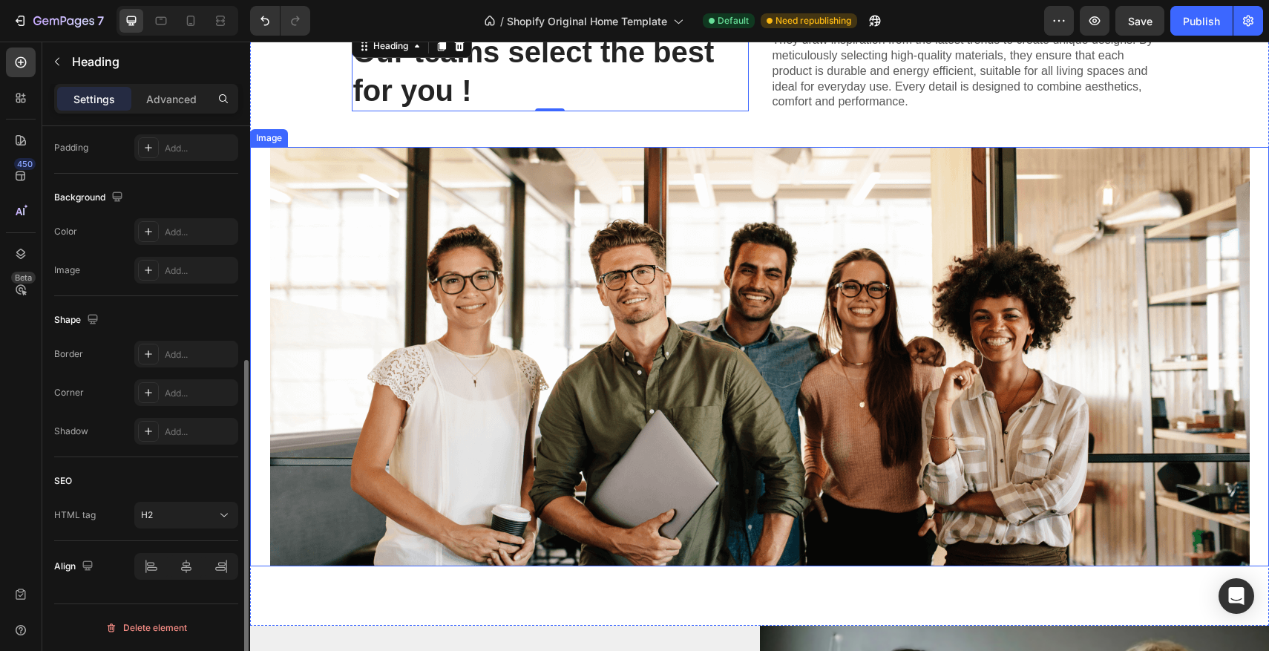
scroll to position [1762, 0]
click at [760, 150] on img at bounding box center [760, 355] width 980 height 419
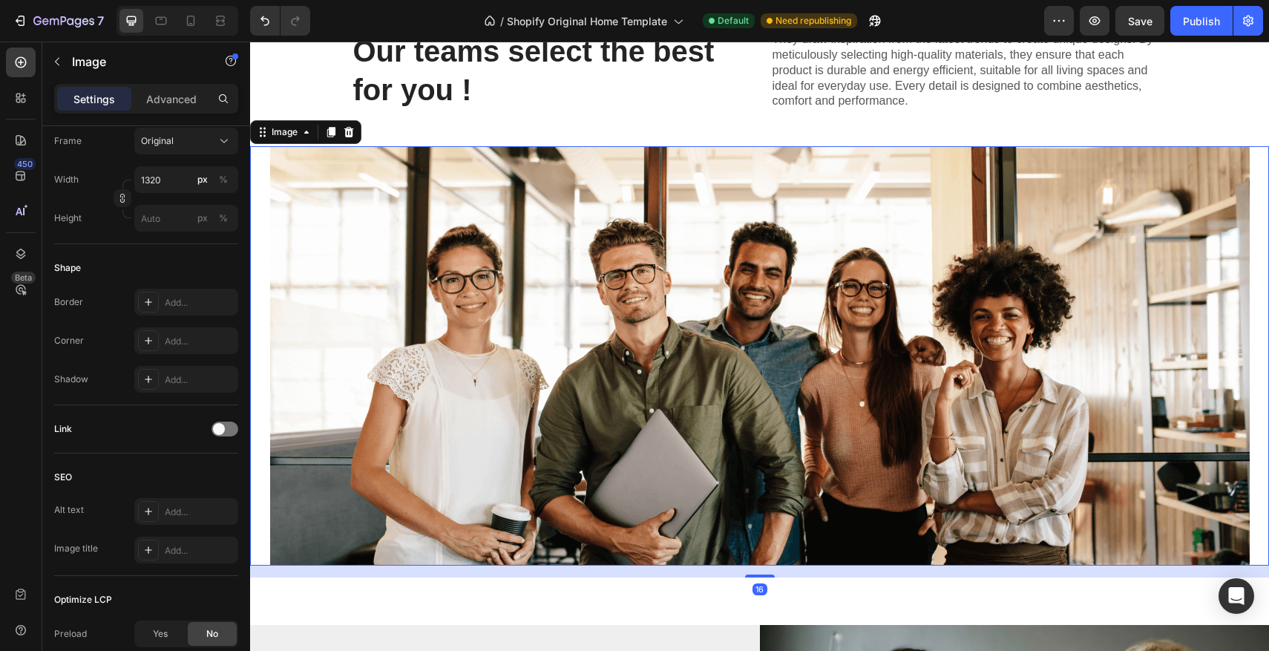
scroll to position [0, 0]
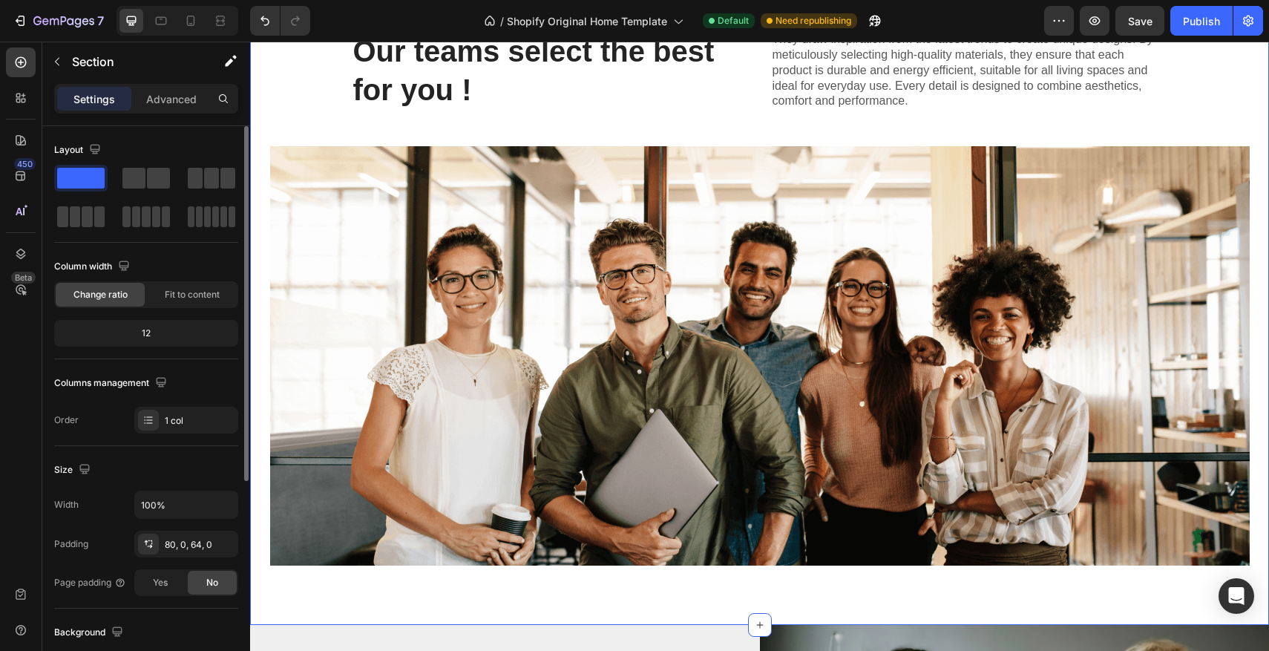
click at [761, 138] on div "⁠⁠⁠⁠⁠⁠⁠ Our teams select the best for you ! Heading They draw inspiration from …" at bounding box center [759, 303] width 1019 height 547
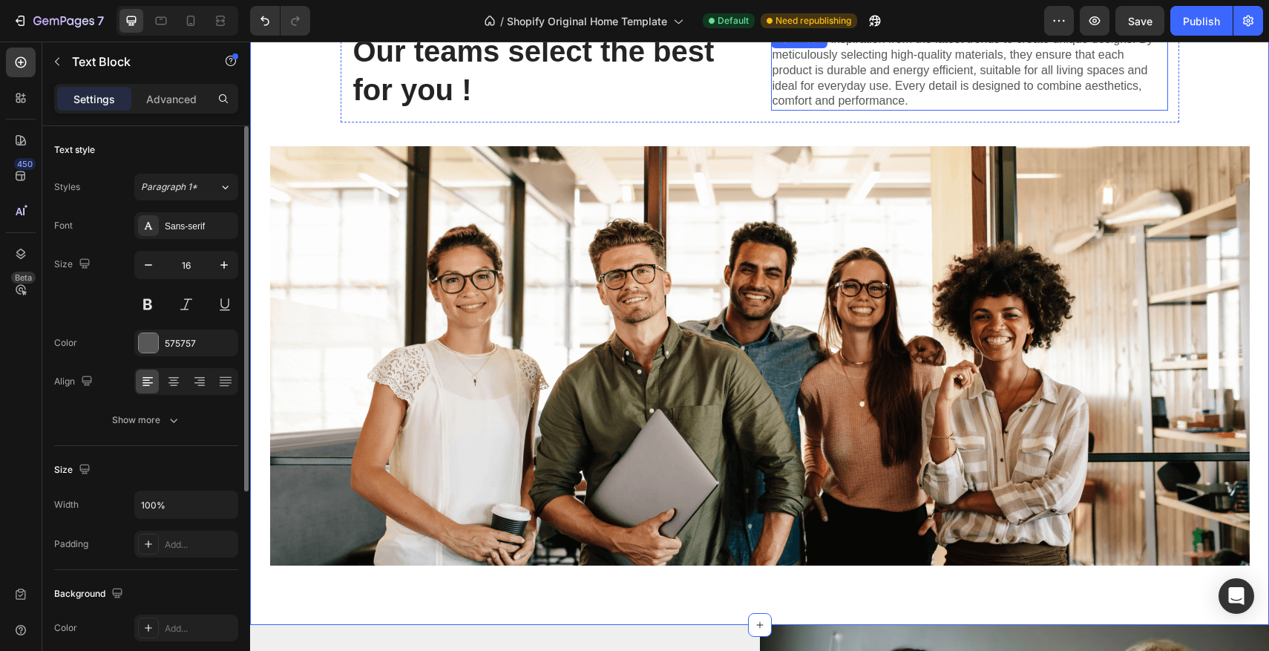
click at [791, 108] on p "They draw inspiration from the latest trends to create unique designs. By metic…" at bounding box center [969, 70] width 394 height 77
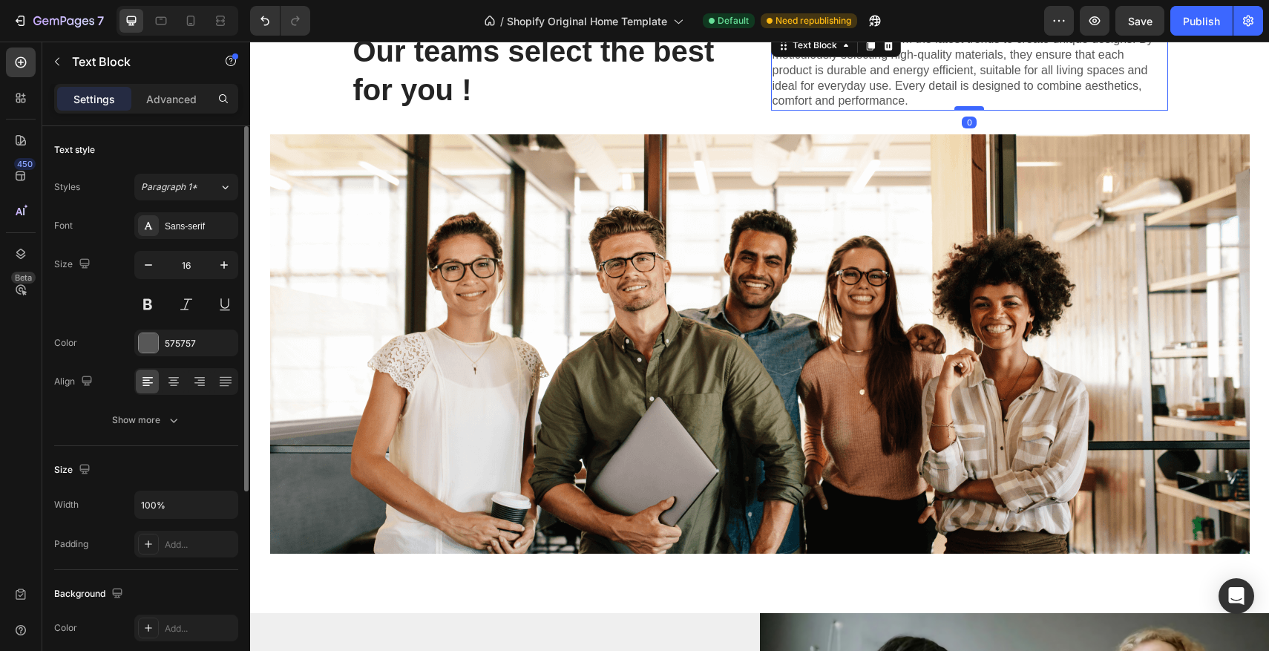
drag, startPoint x: 977, startPoint y: 118, endPoint x: 974, endPoint y: 107, distance: 11.5
click at [974, 107] on div at bounding box center [969, 108] width 30 height 4
click at [525, 99] on p "⁠⁠⁠⁠⁠⁠⁠ Our teams select the best for you !" at bounding box center [550, 70] width 394 height 77
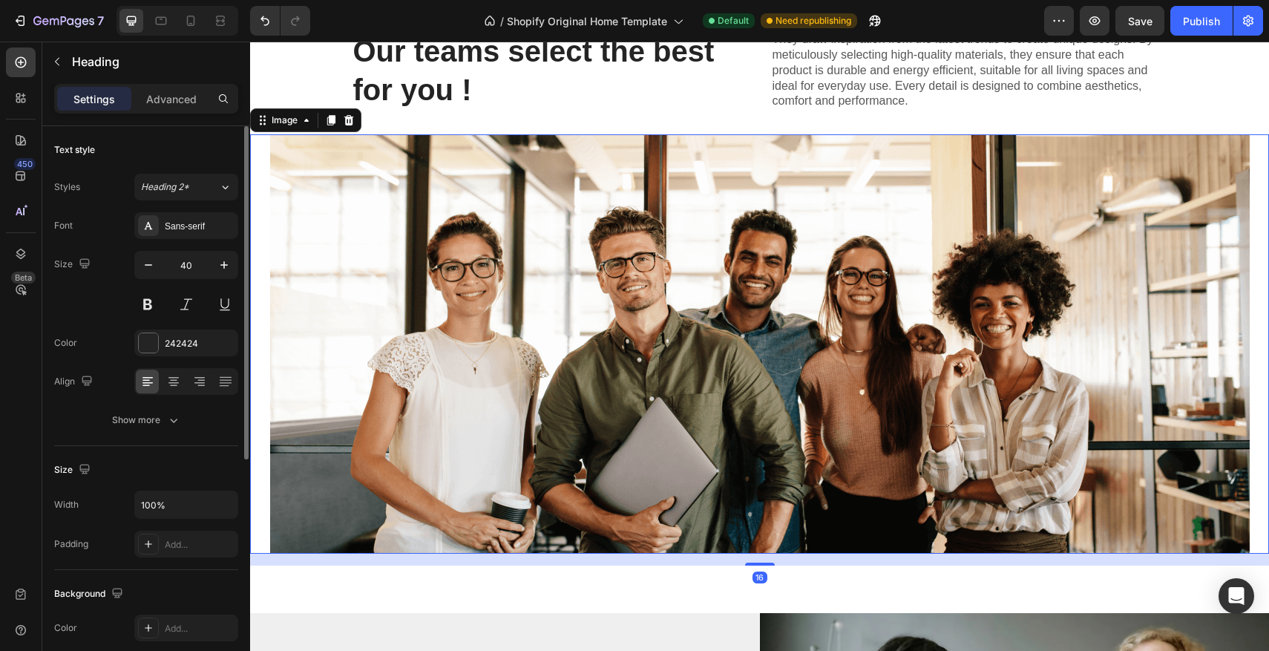
click at [532, 251] on img at bounding box center [760, 343] width 980 height 419
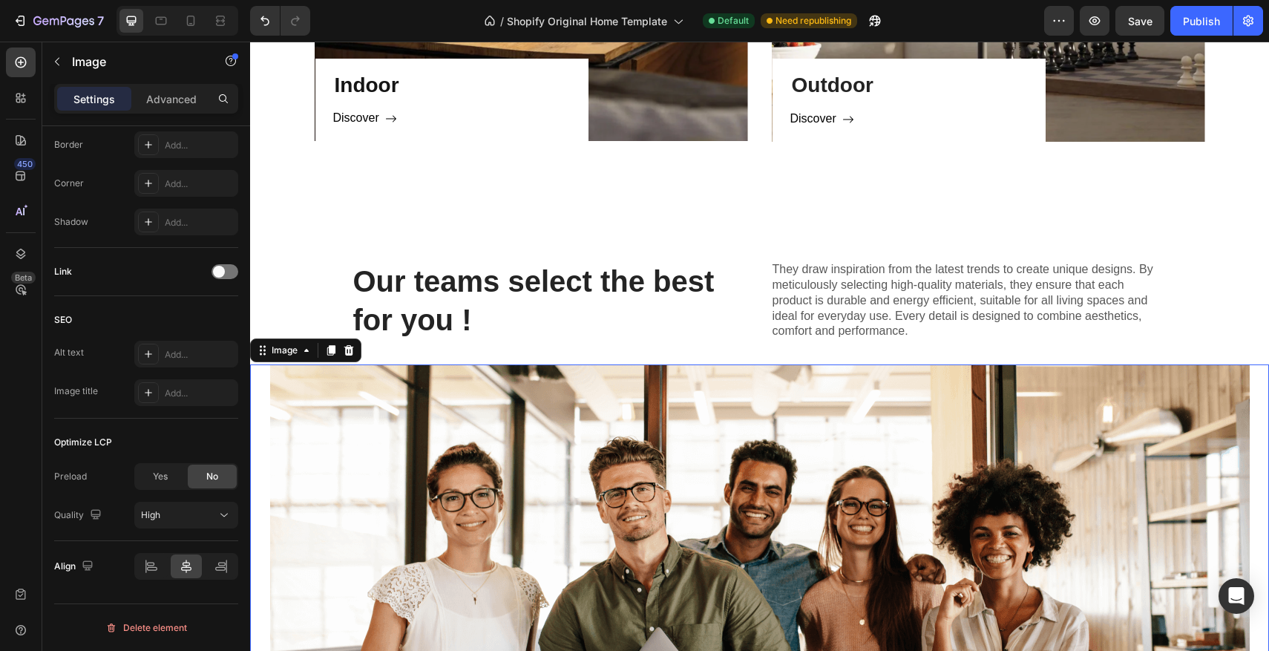
scroll to position [1535, 0]
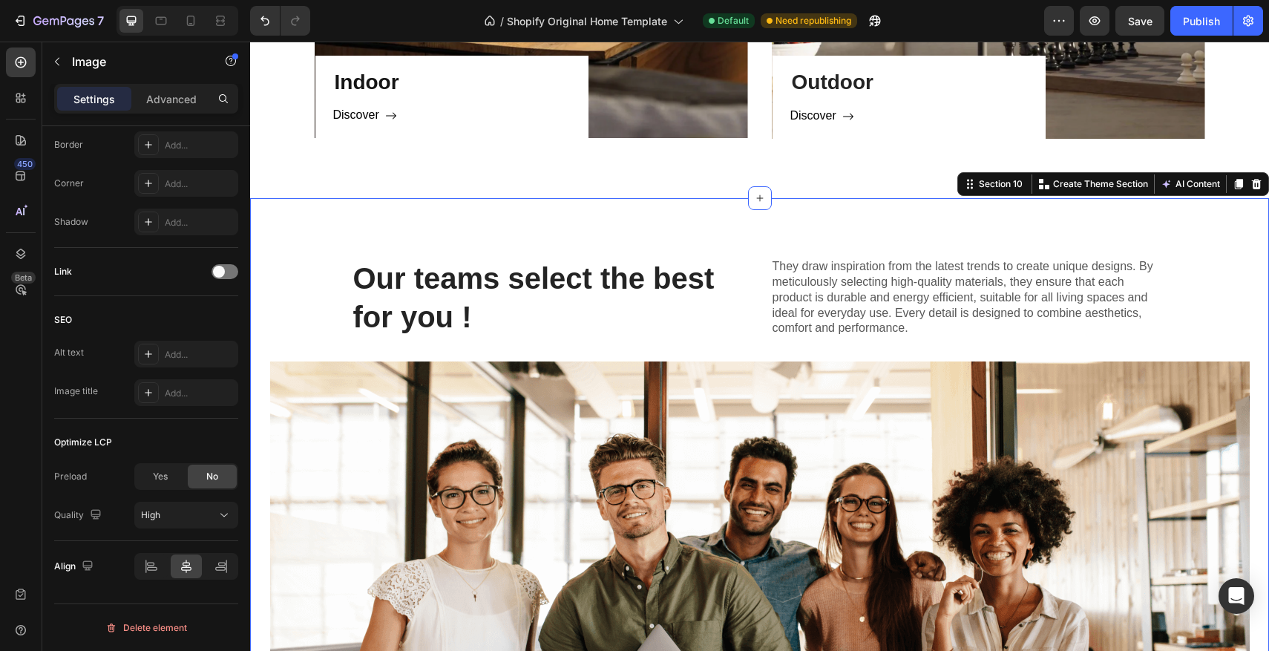
click at [304, 249] on div "⁠⁠⁠⁠⁠⁠⁠ Our teams select the best for you ! Heading They draw inspiration from …" at bounding box center [759, 519] width 1019 height 642
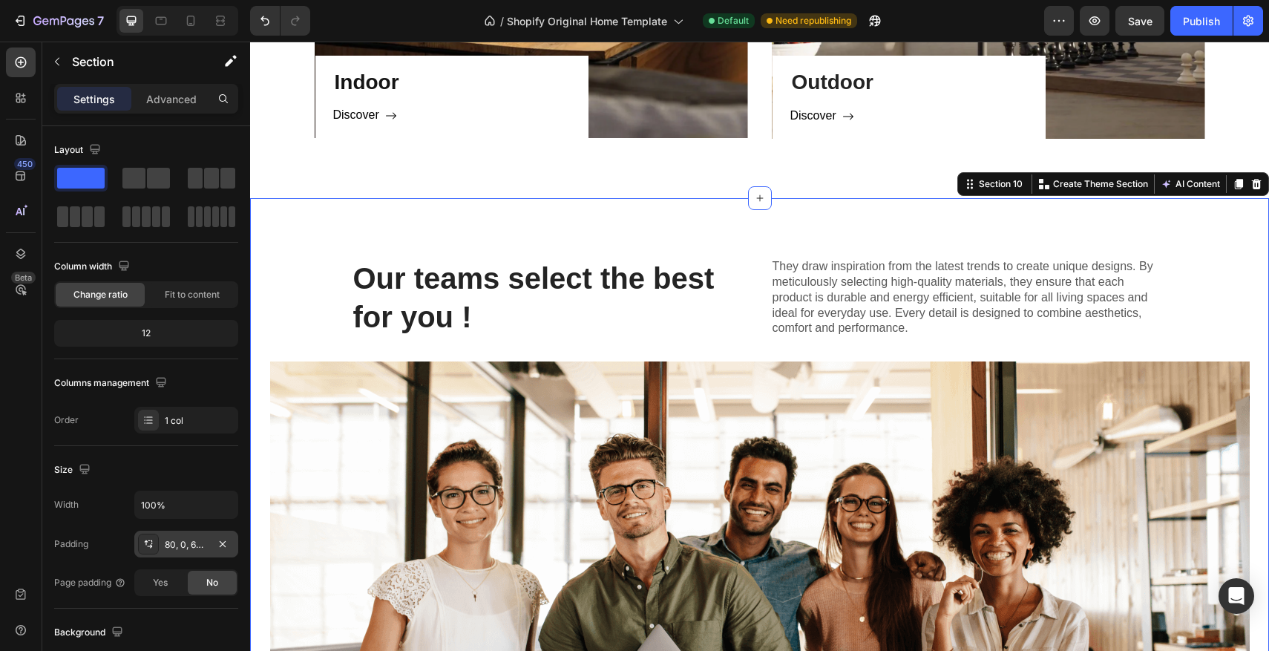
click at [172, 543] on div "80, 0, 64, 0" at bounding box center [186, 544] width 43 height 13
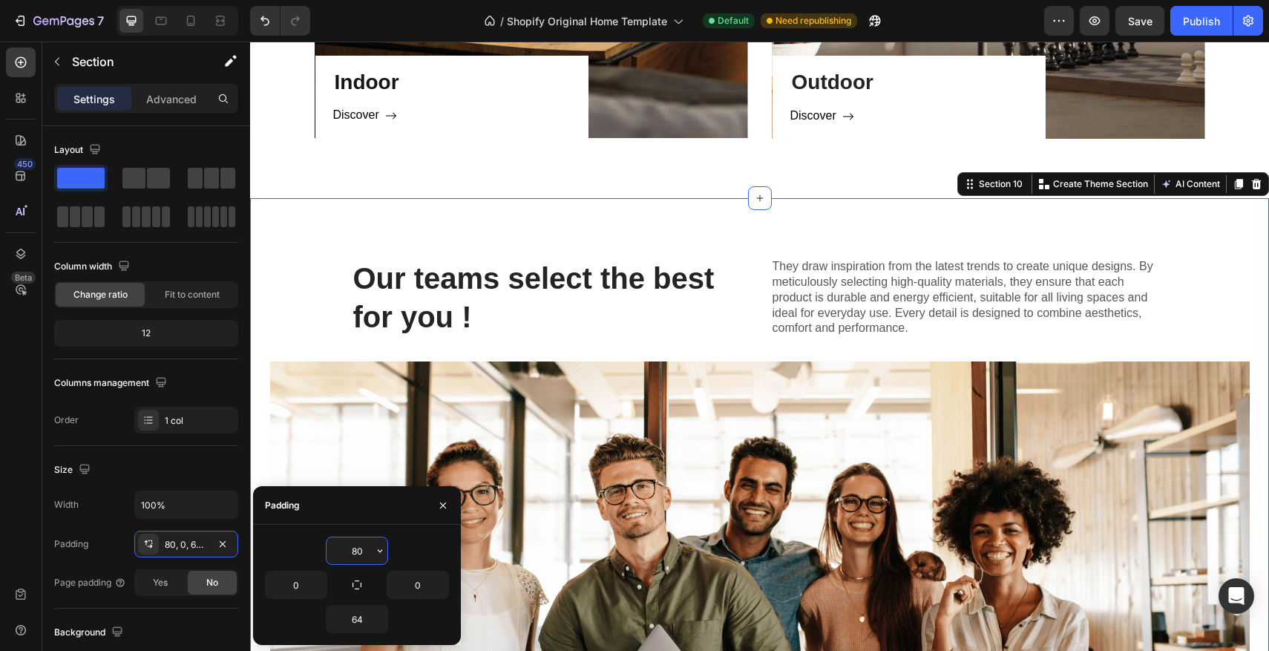
click at [354, 552] on input "80" at bounding box center [357, 550] width 61 height 27
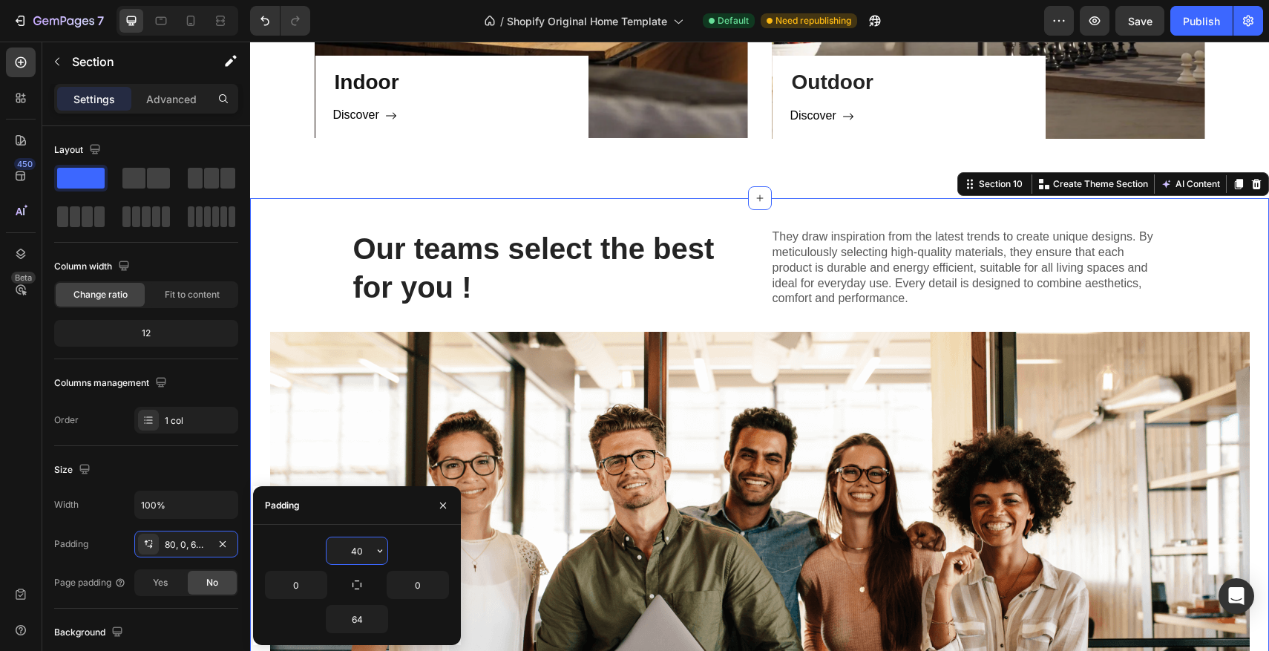
type input "4"
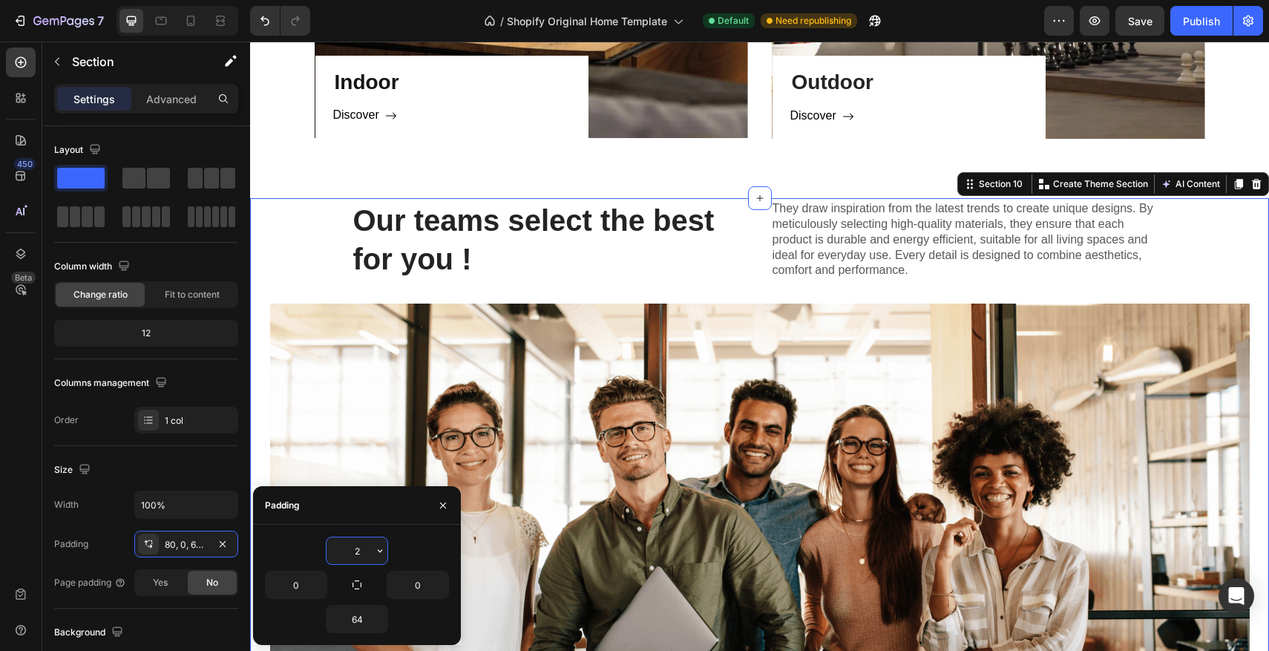
type input "20"
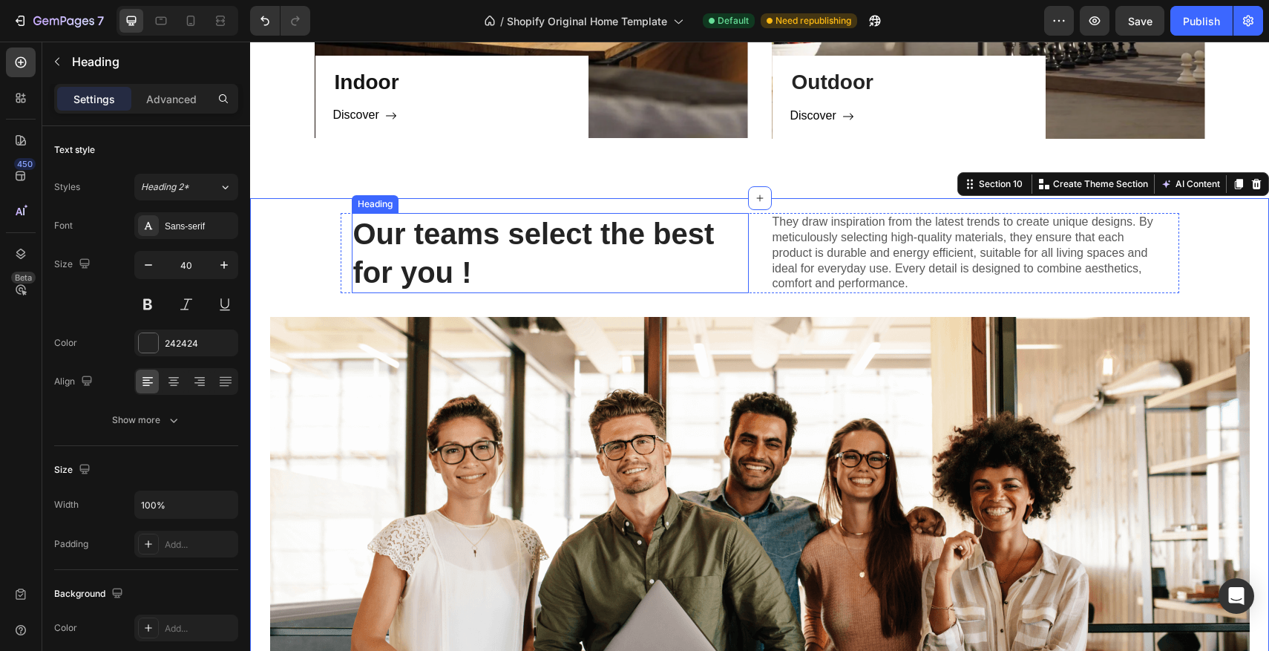
click at [387, 242] on strong "Our teams select the best for you !" at bounding box center [533, 252] width 361 height 71
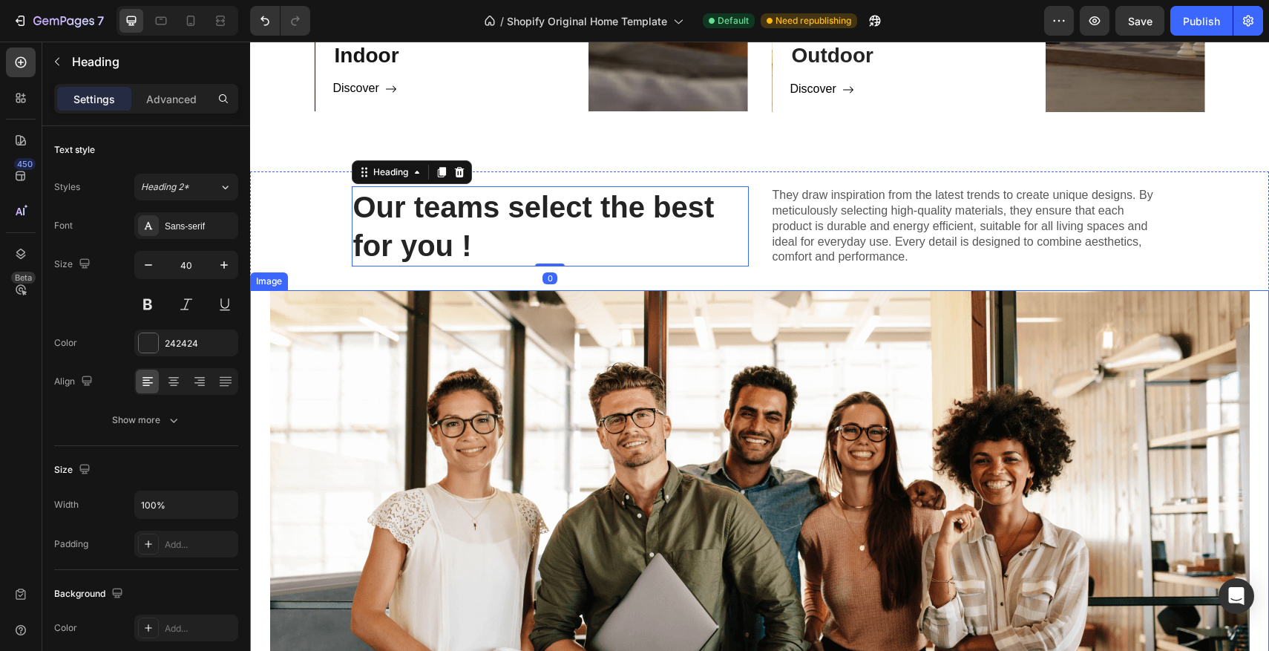
scroll to position [1572, 0]
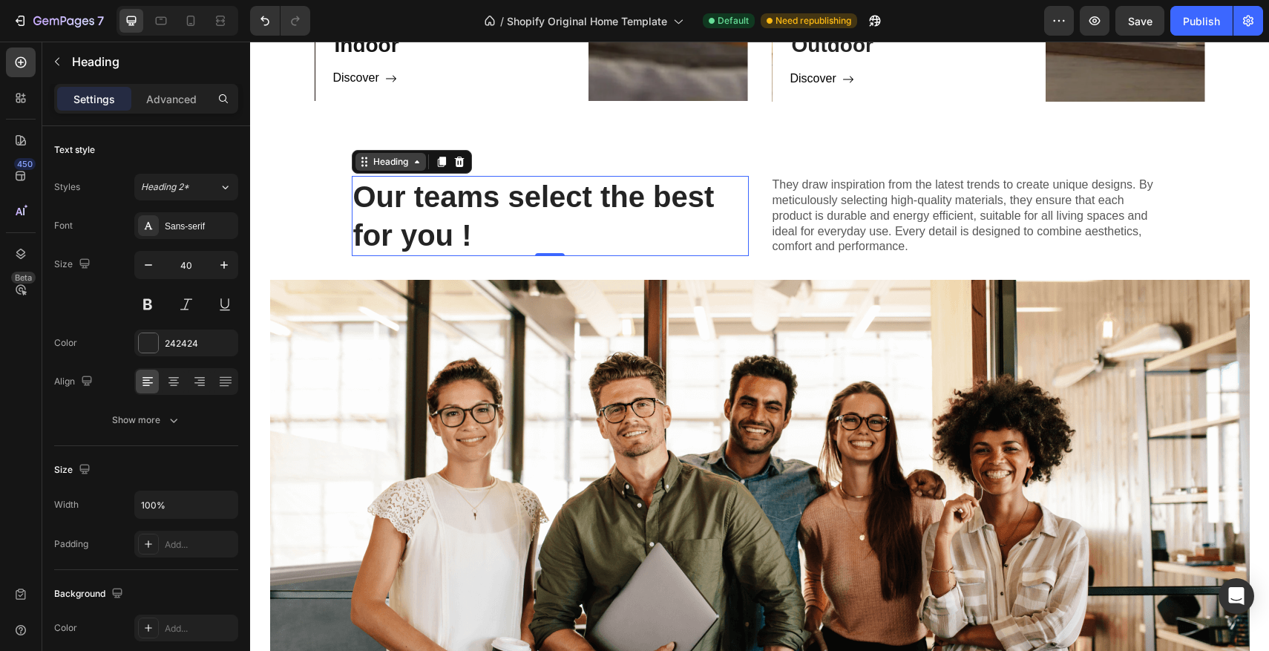
click at [383, 158] on div "Heading" at bounding box center [390, 161] width 41 height 13
click at [388, 165] on div "Heading" at bounding box center [390, 161] width 41 height 13
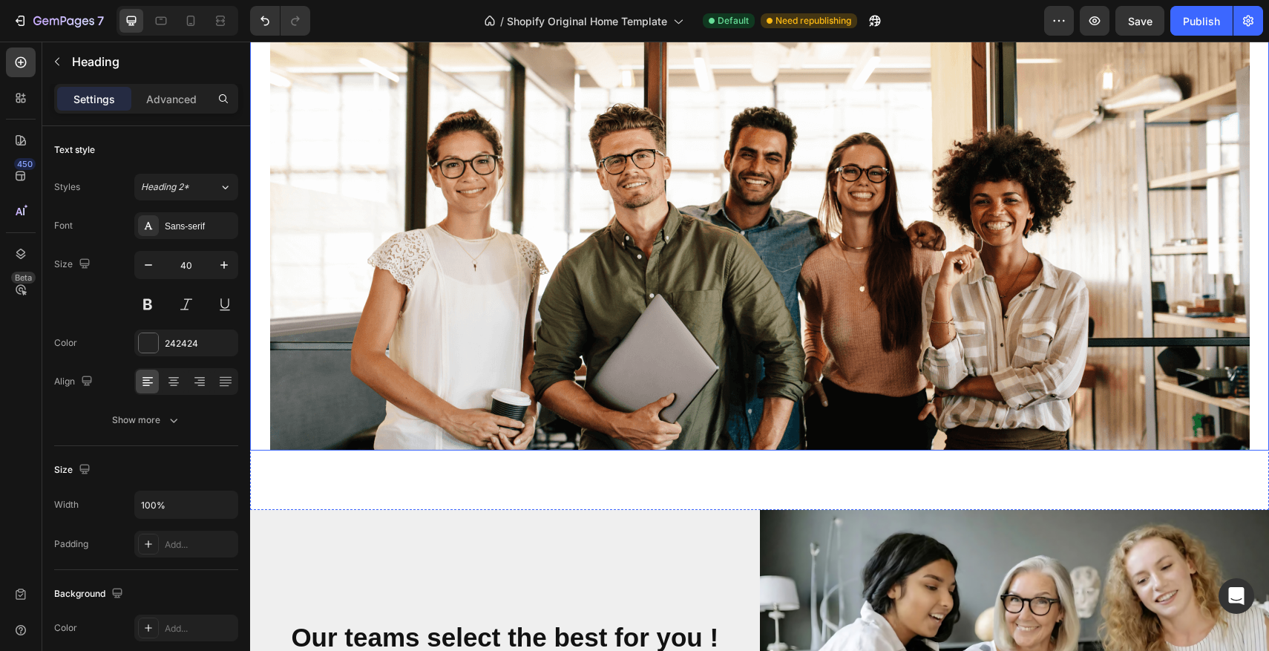
scroll to position [1822, 0]
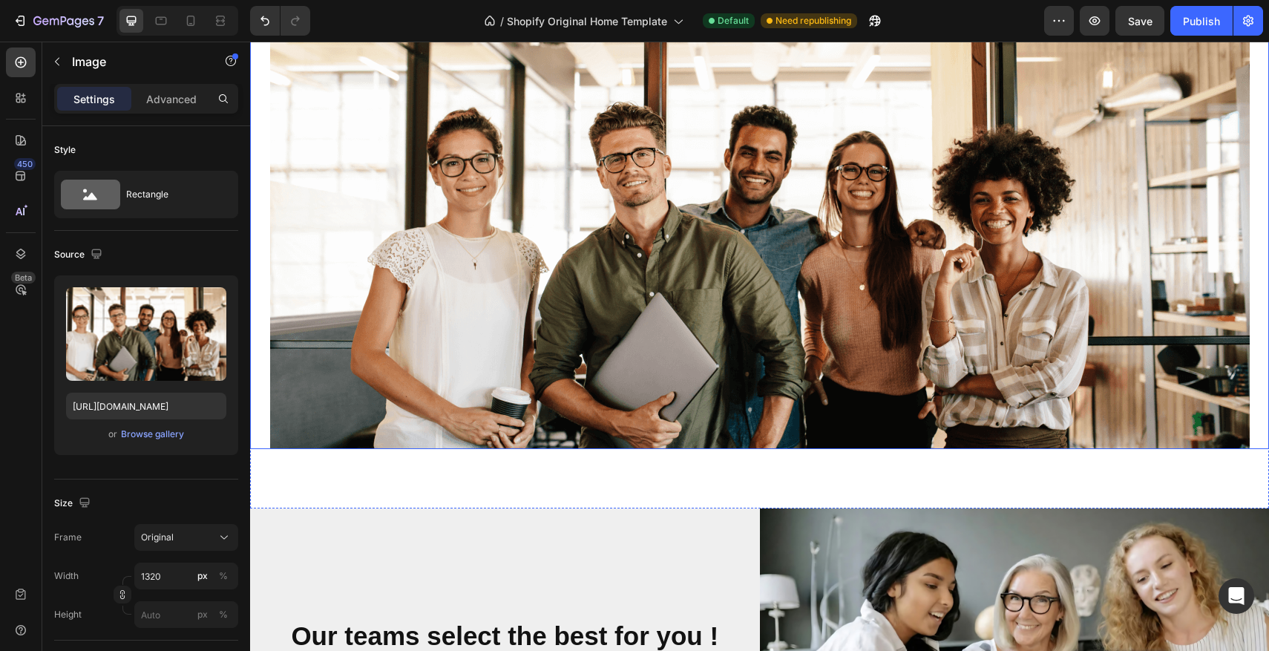
click at [774, 333] on img at bounding box center [760, 239] width 980 height 419
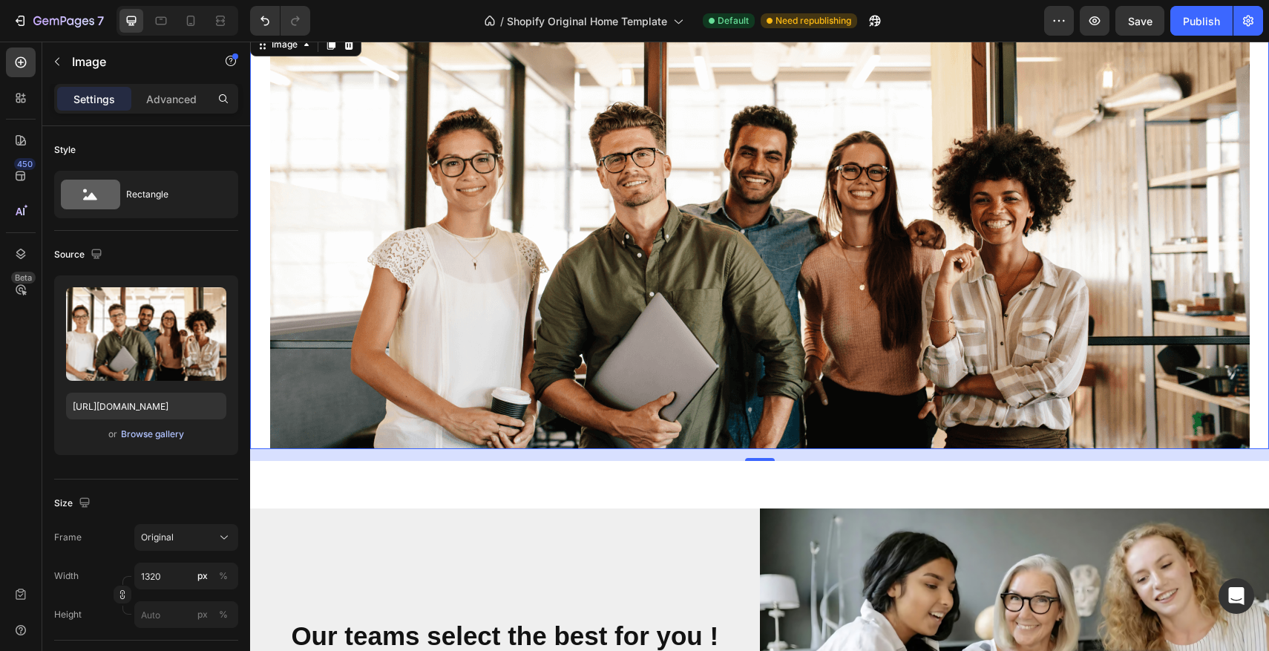
click at [163, 430] on div "Browse gallery" at bounding box center [152, 433] width 63 height 13
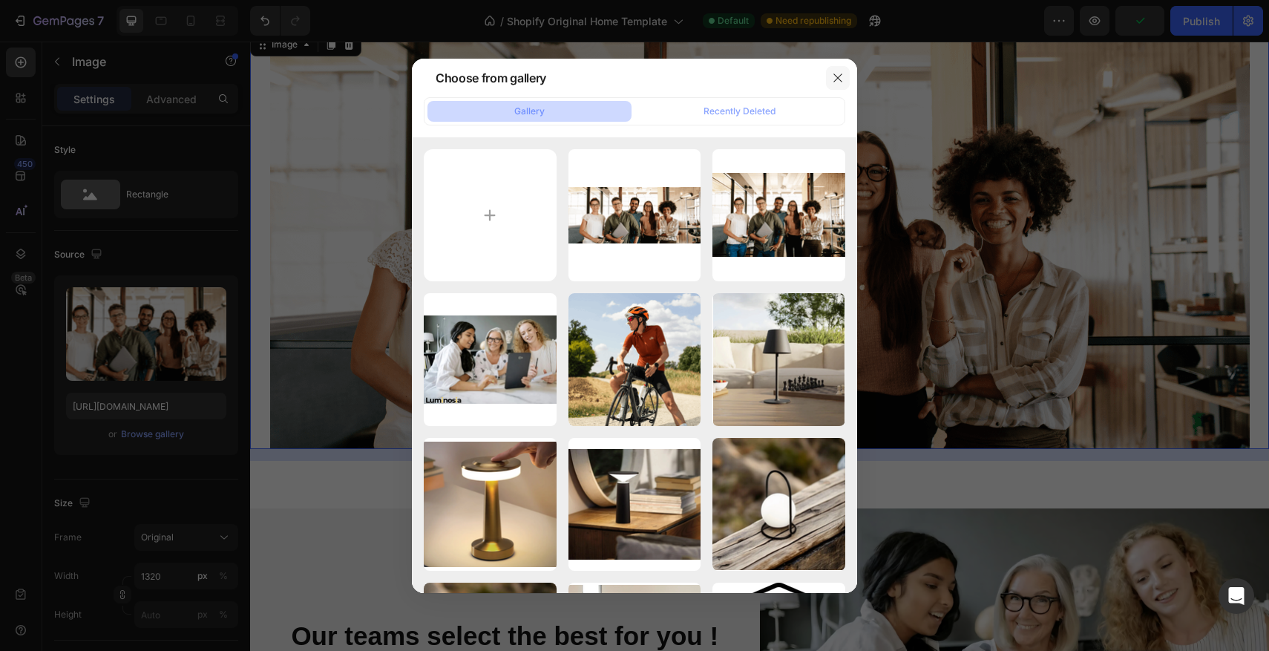
click at [836, 81] on icon "button" at bounding box center [838, 78] width 12 height 12
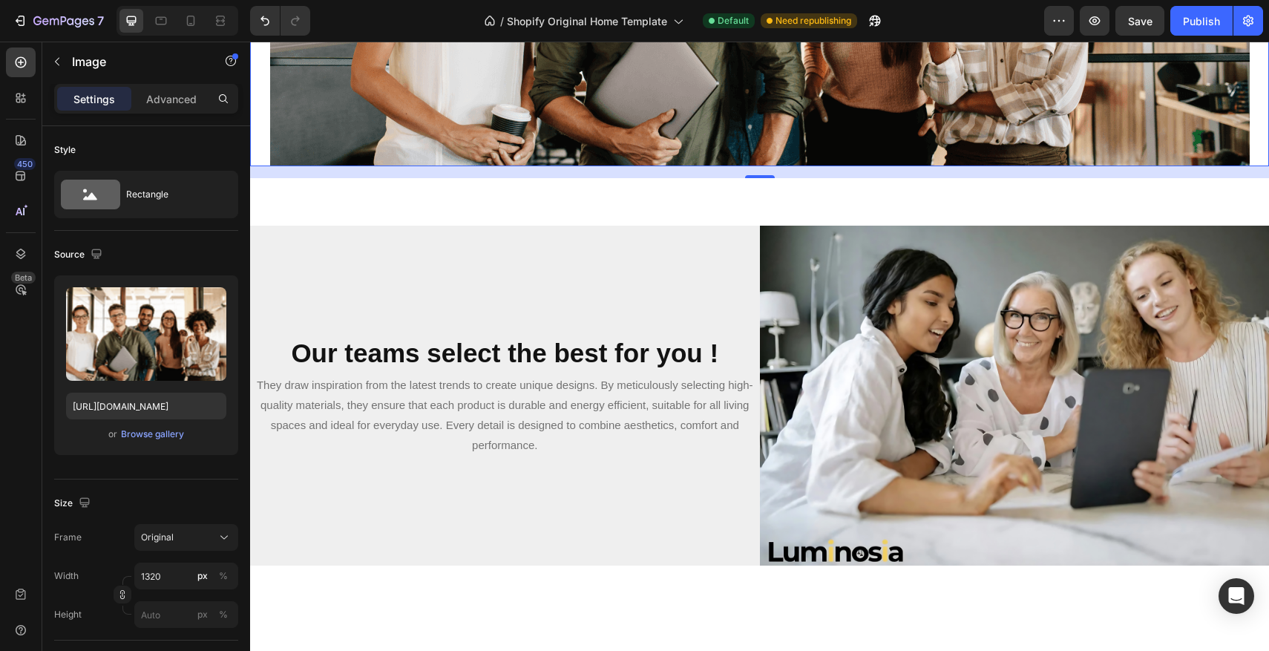
scroll to position [2193, 0]
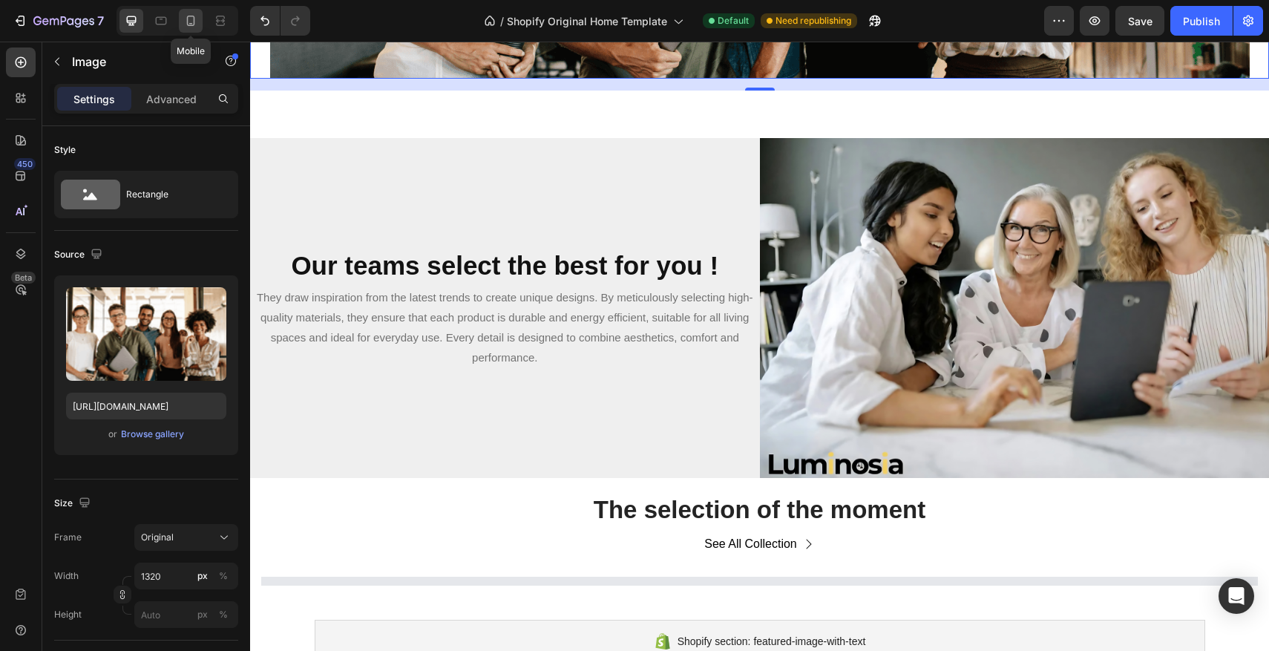
click at [188, 18] on icon at bounding box center [190, 20] width 15 height 15
type input "https://cdn.shopify.com/s/files/1/0670/7760/3493/files/gempages_581389846103196…"
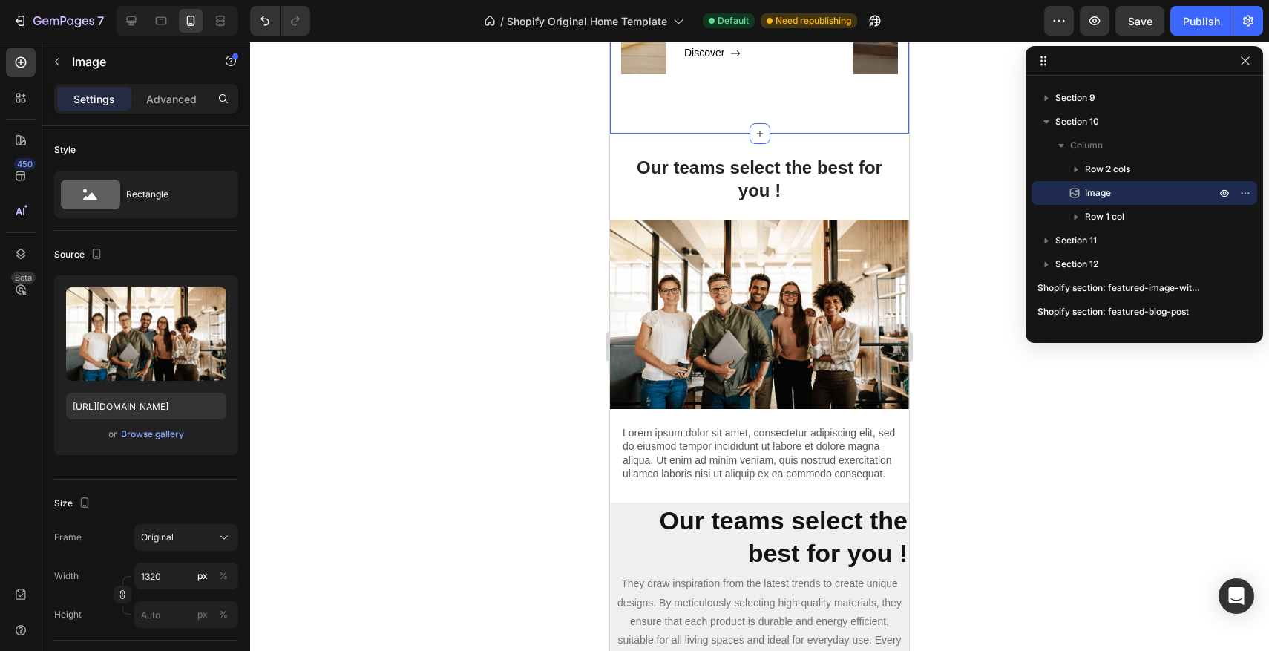
scroll to position [1719, 0]
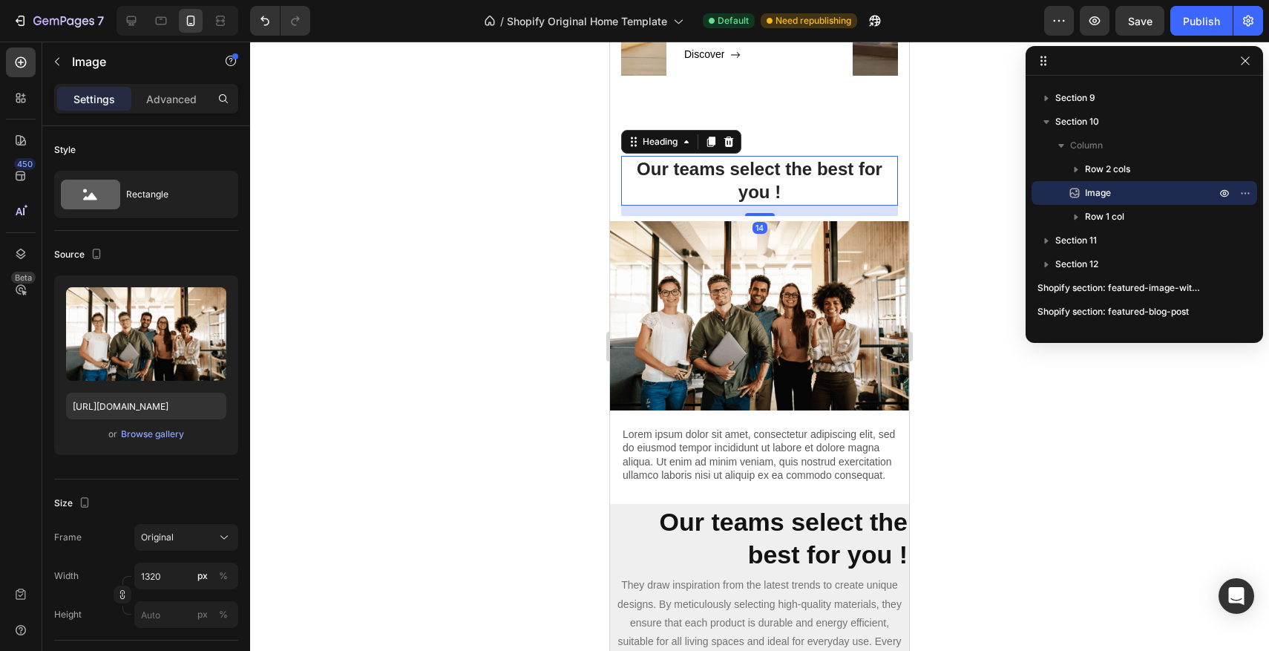
click at [717, 188] on h2 "Our teams select the best for you !" at bounding box center [759, 180] width 277 height 49
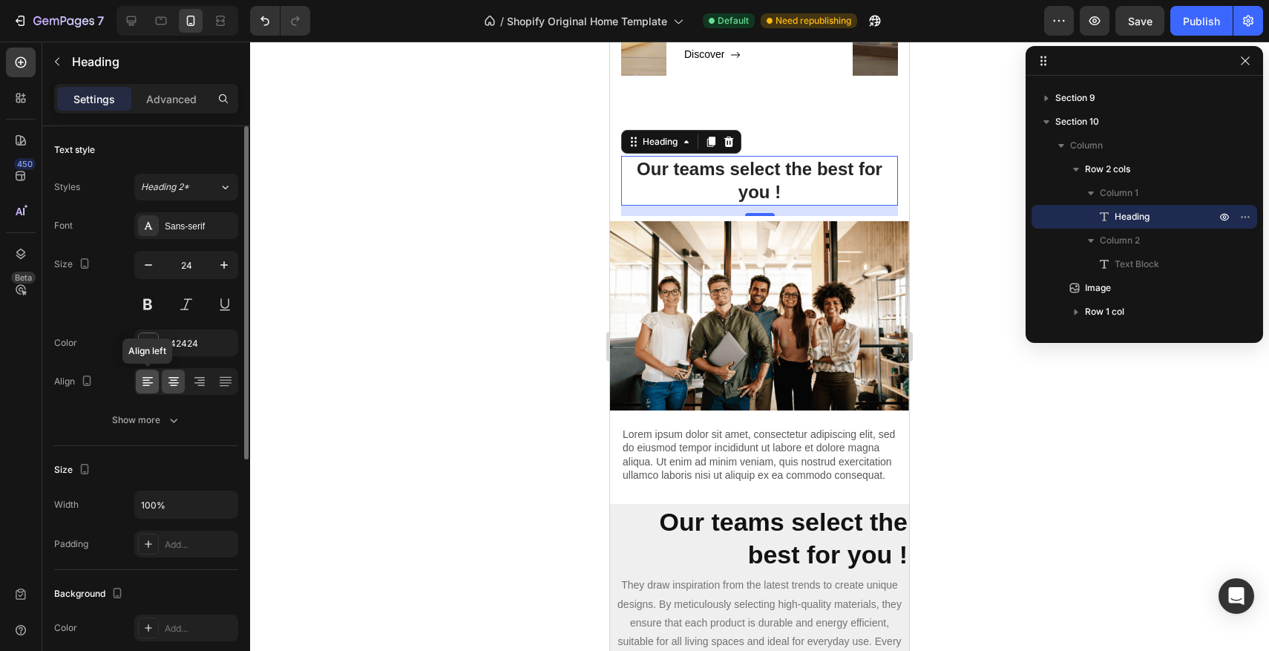
click at [152, 384] on icon at bounding box center [147, 381] width 15 height 15
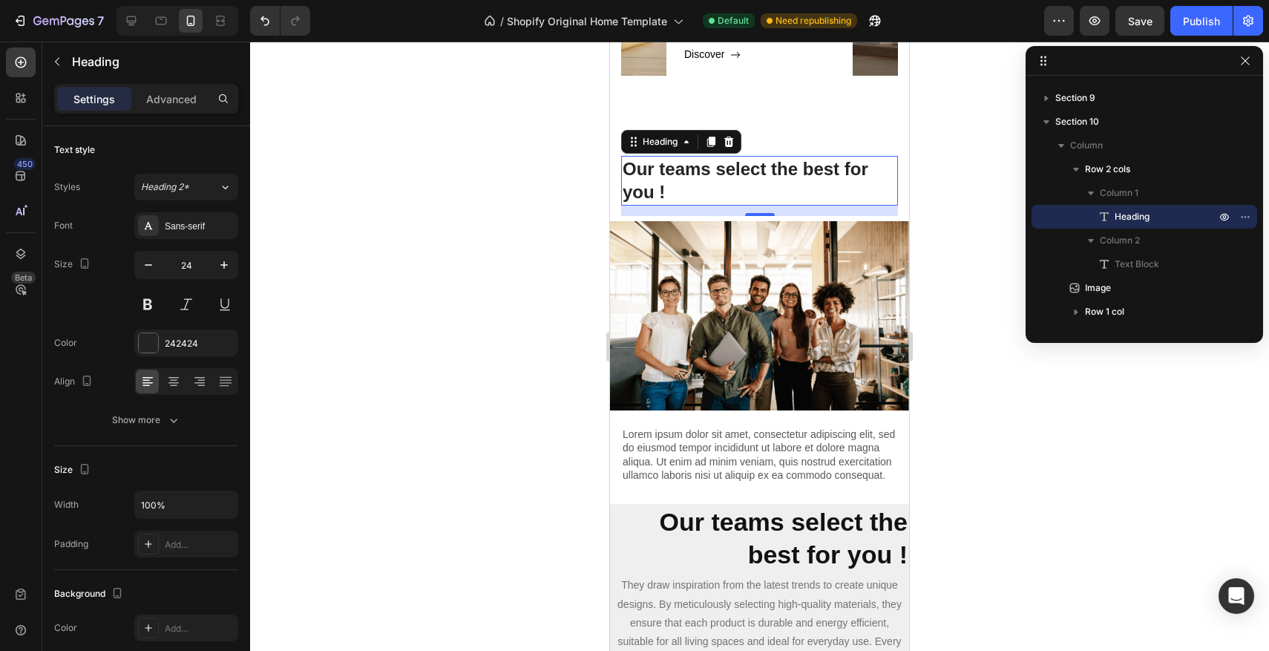
click at [416, 332] on div at bounding box center [759, 346] width 1019 height 609
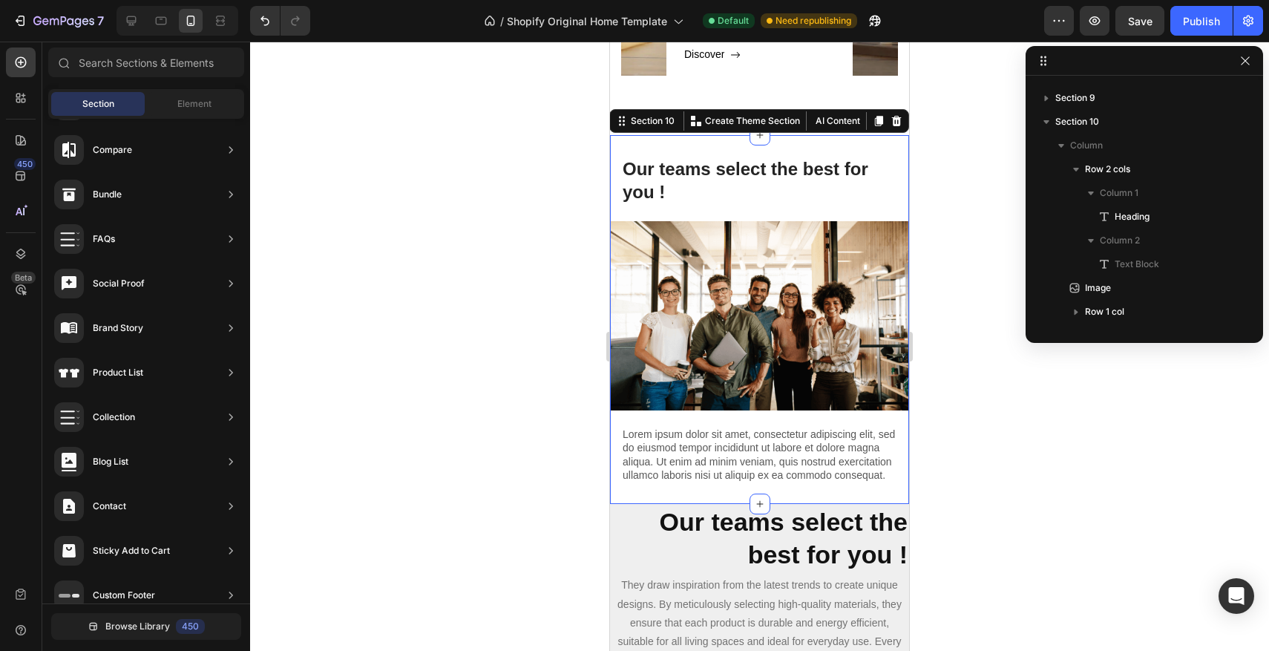
click at [794, 153] on div "Our teams select the best for you ! Heading They draw inspiration from the late…" at bounding box center [759, 319] width 299 height 369
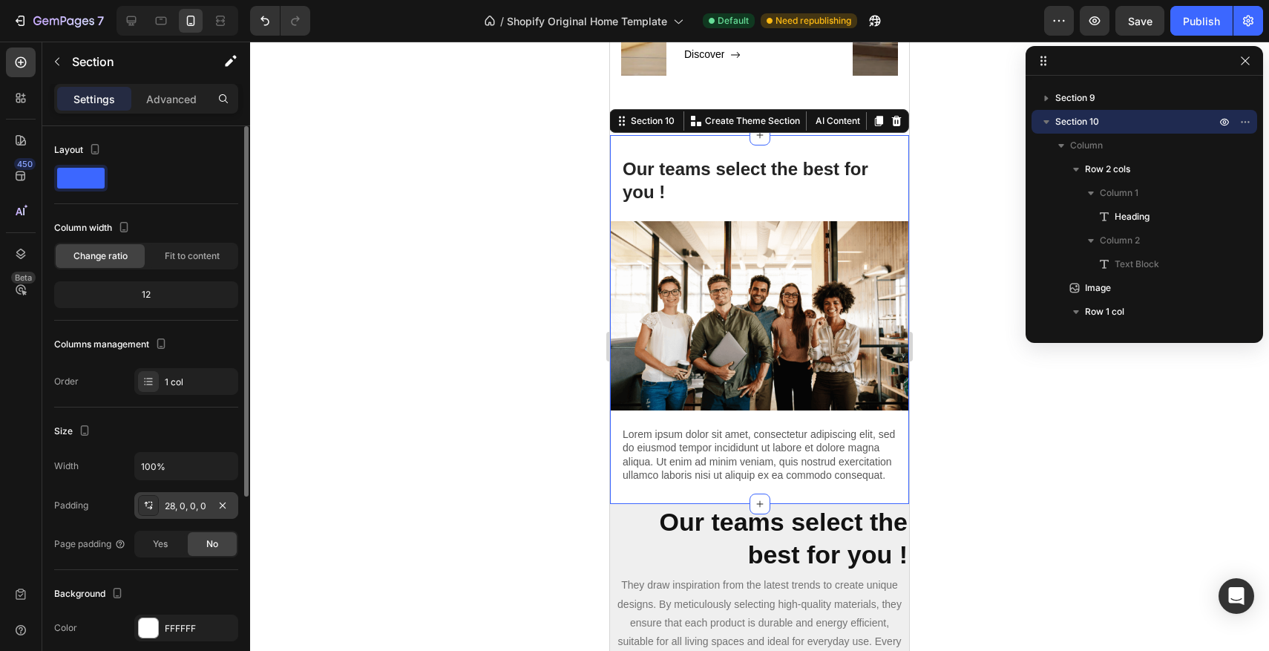
click at [175, 506] on div "28, 0, 0, 0" at bounding box center [186, 505] width 43 height 13
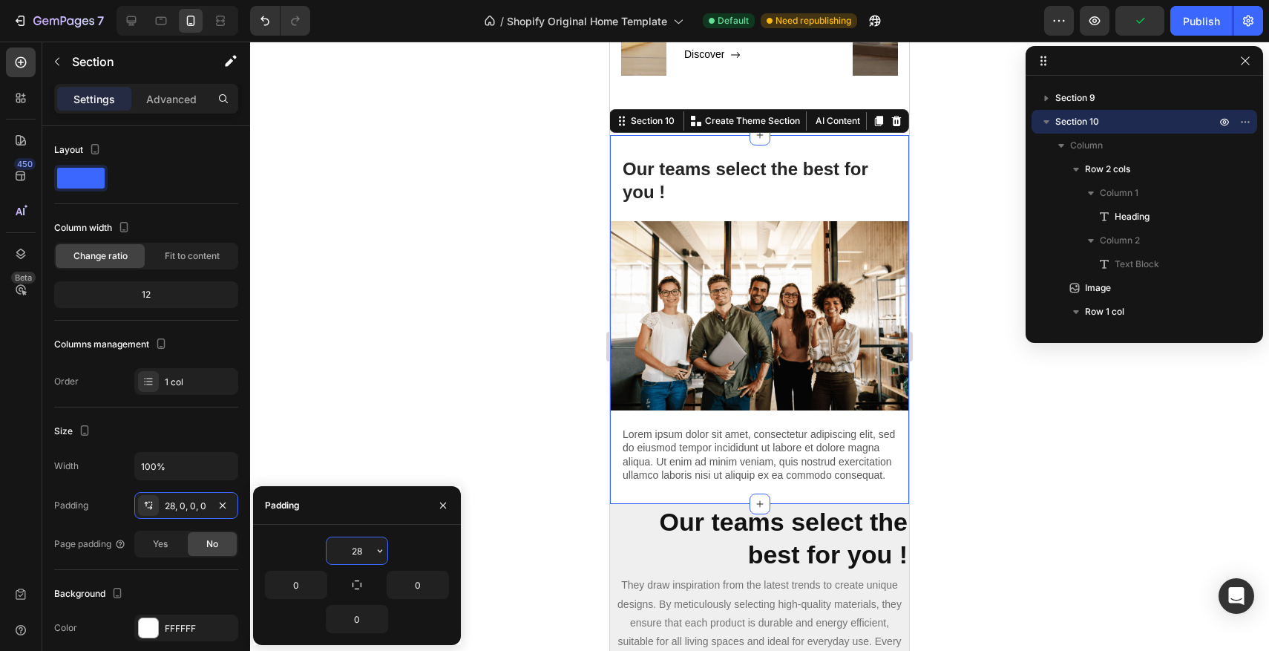
click at [358, 549] on input "28" at bounding box center [357, 550] width 61 height 27
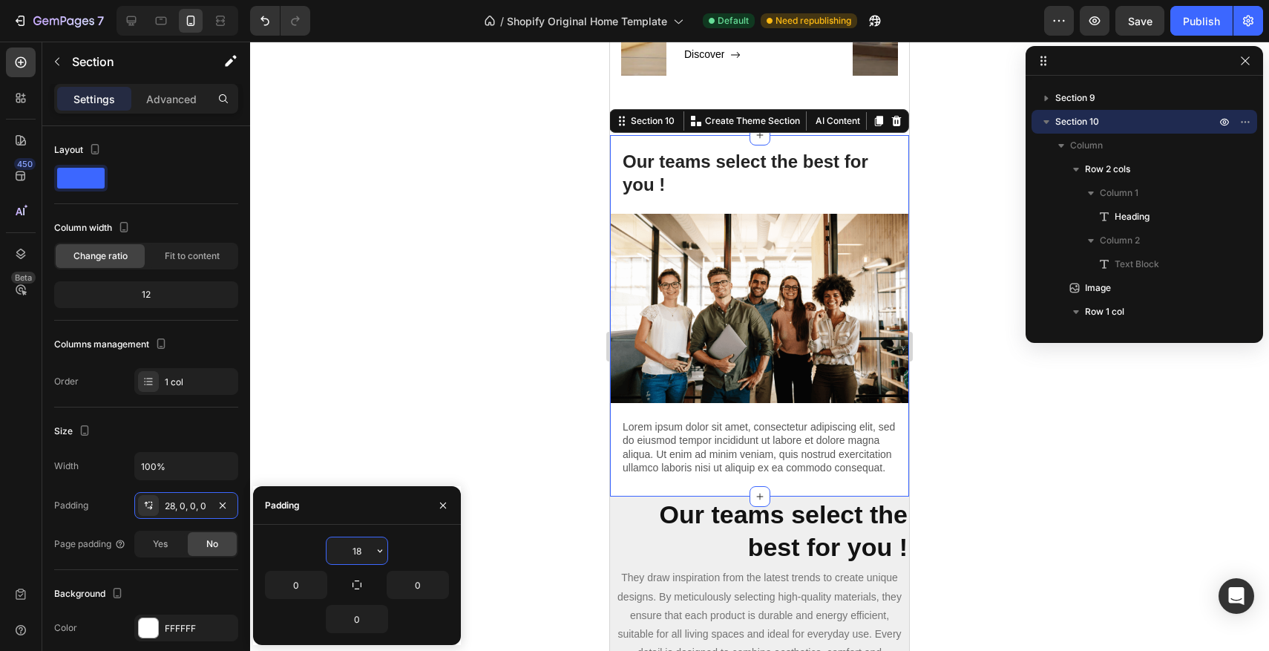
click at [361, 553] on input "18" at bounding box center [357, 550] width 61 height 27
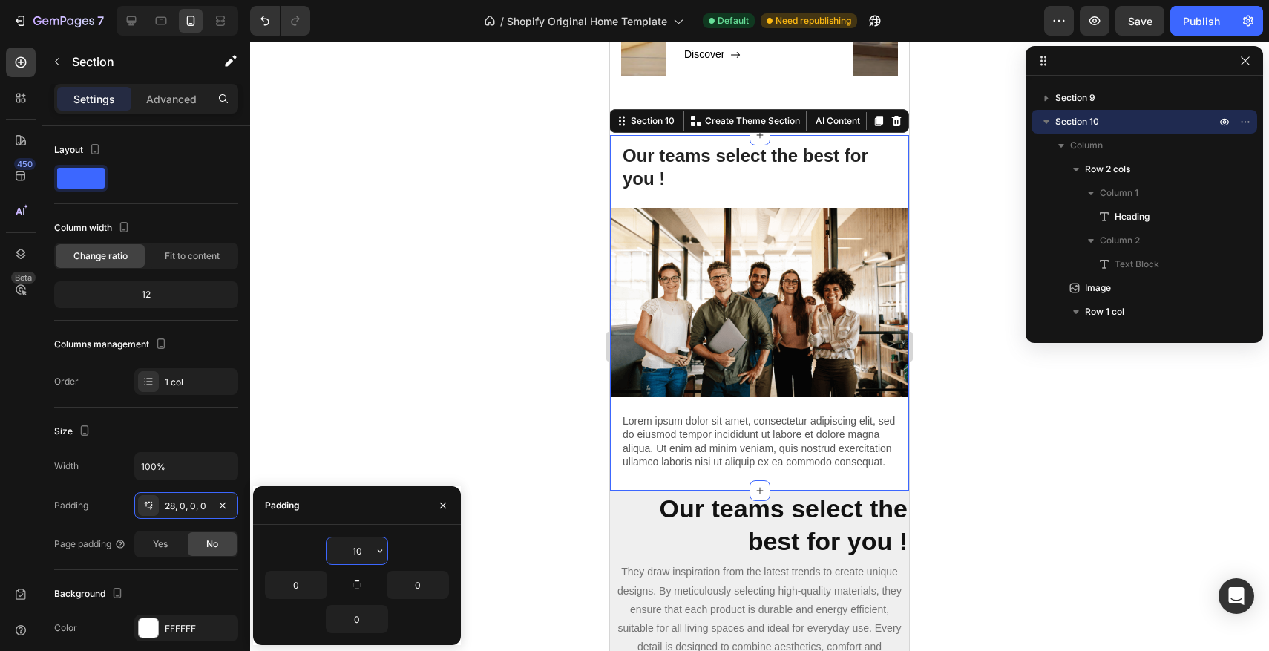
type input "1"
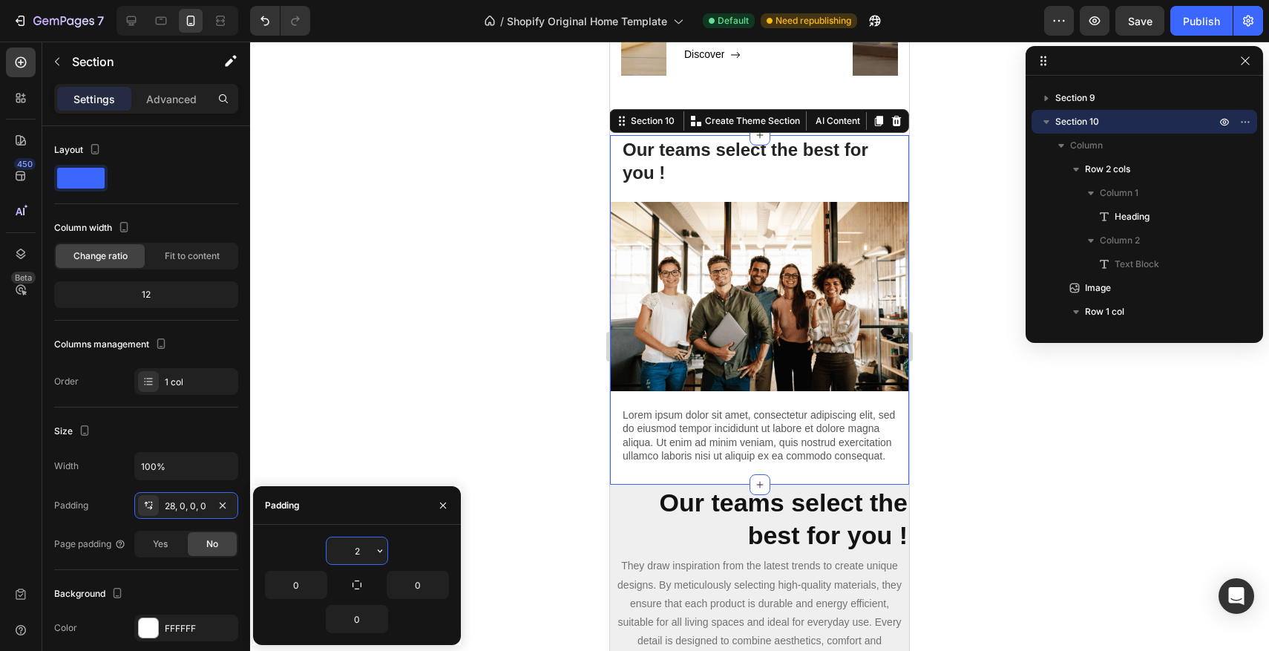
type input "20"
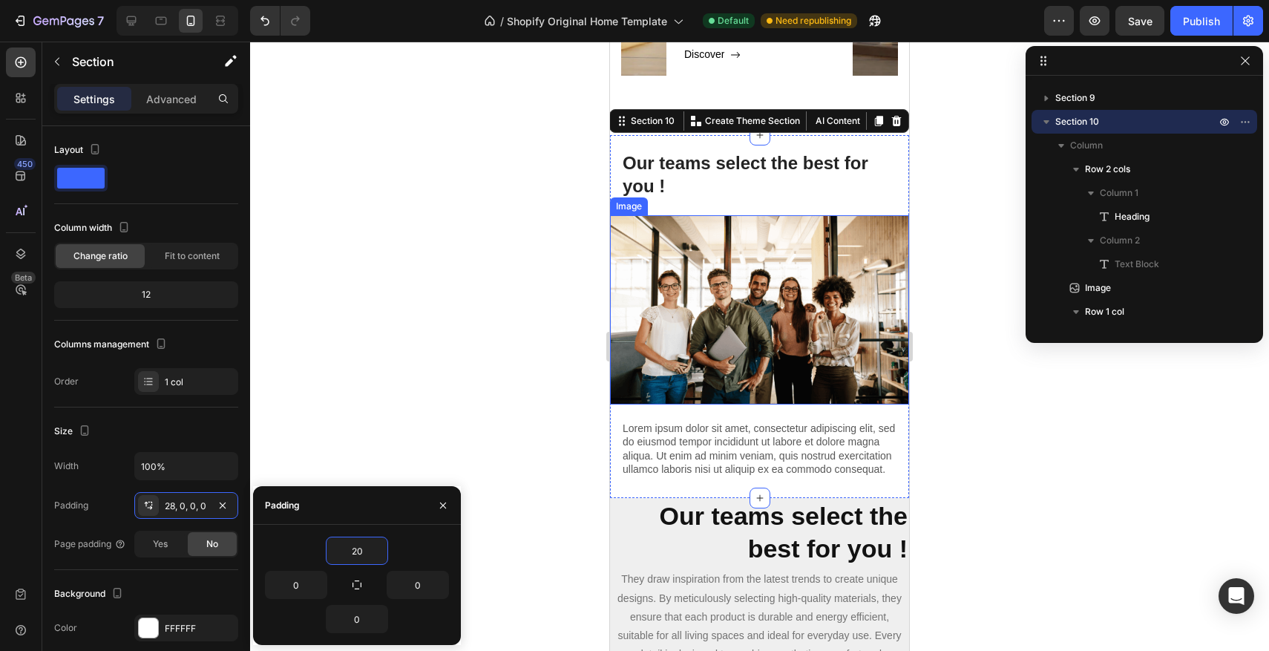
click at [725, 288] on img at bounding box center [759, 310] width 299 height 190
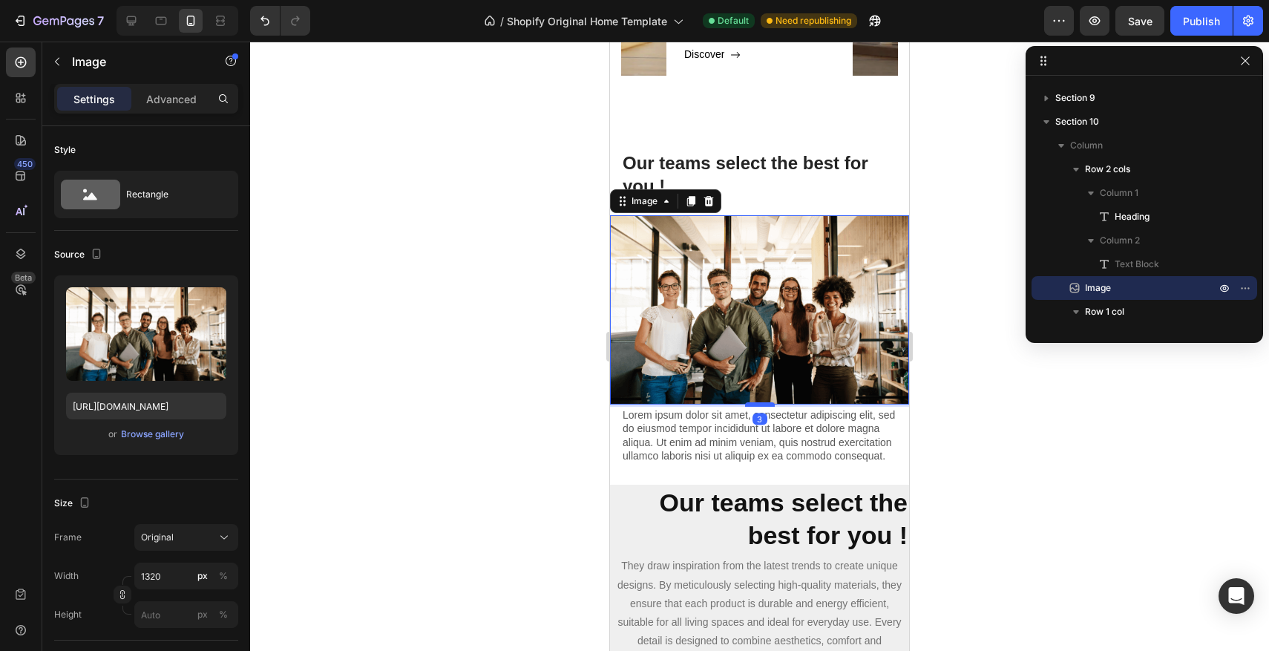
drag, startPoint x: 761, startPoint y: 416, endPoint x: 759, endPoint y: 402, distance: 13.5
click at [759, 402] on div at bounding box center [760, 404] width 30 height 4
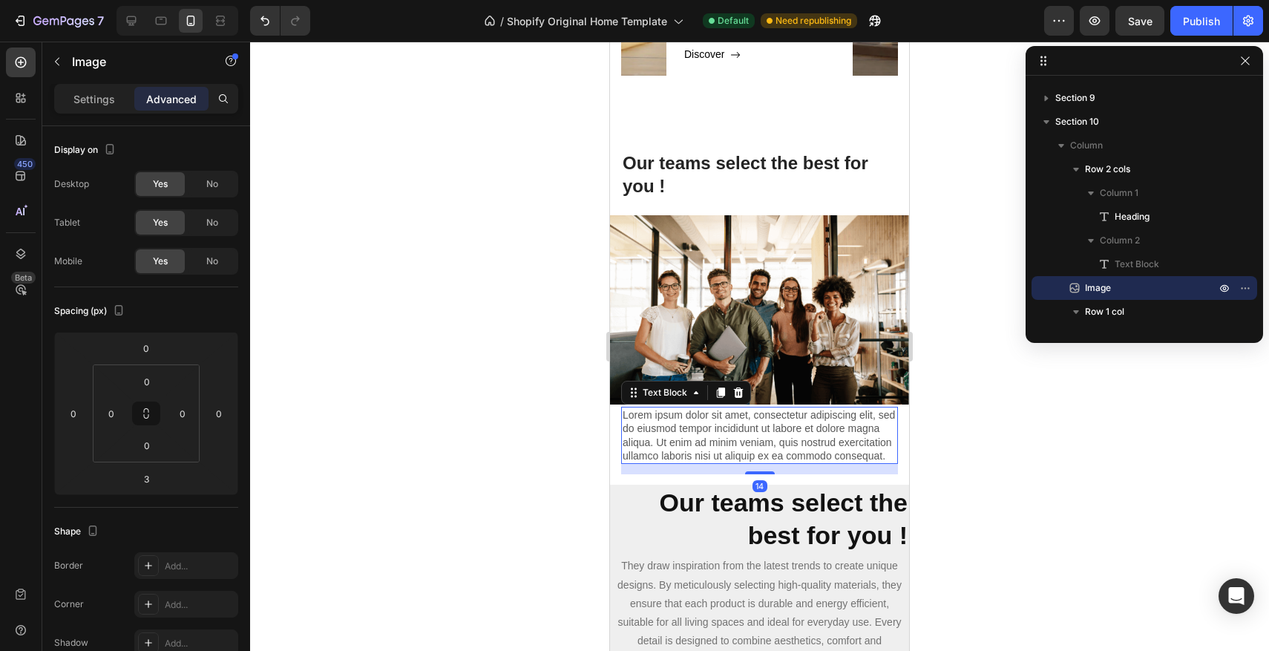
click at [826, 447] on p "Lorem ipsum dolor sit amet, consectetur adipiscing elit, sed do eiusmod tempor …" at bounding box center [760, 435] width 274 height 54
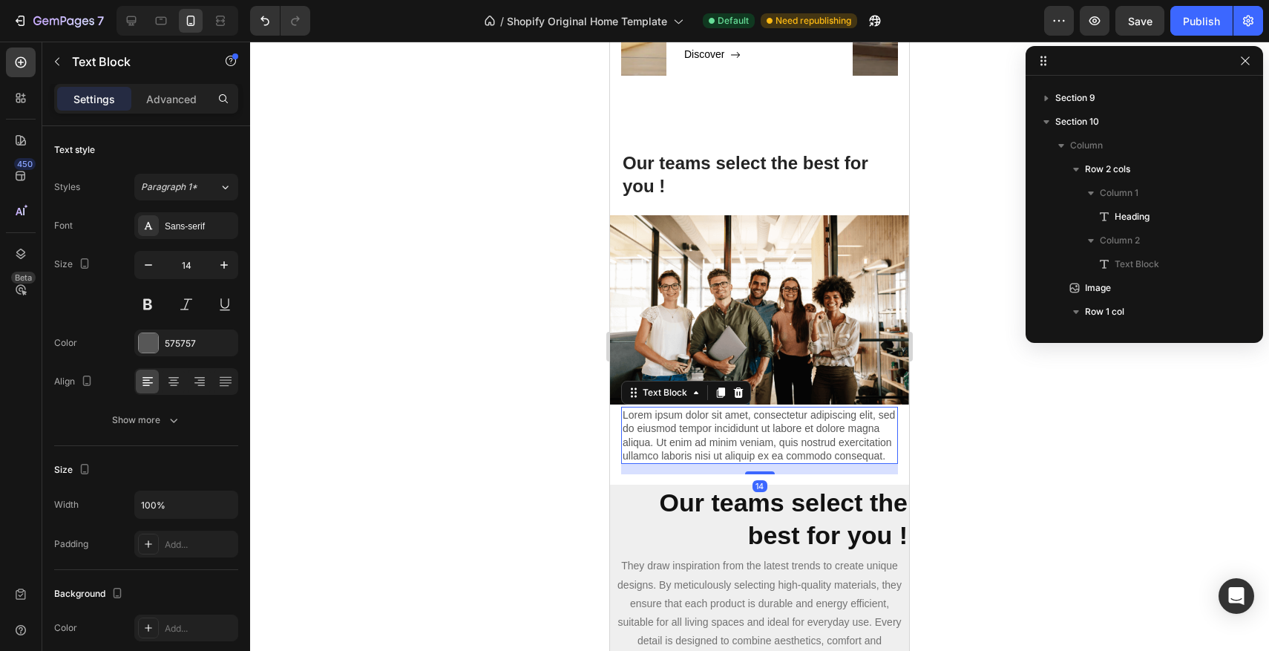
scroll to position [352, 0]
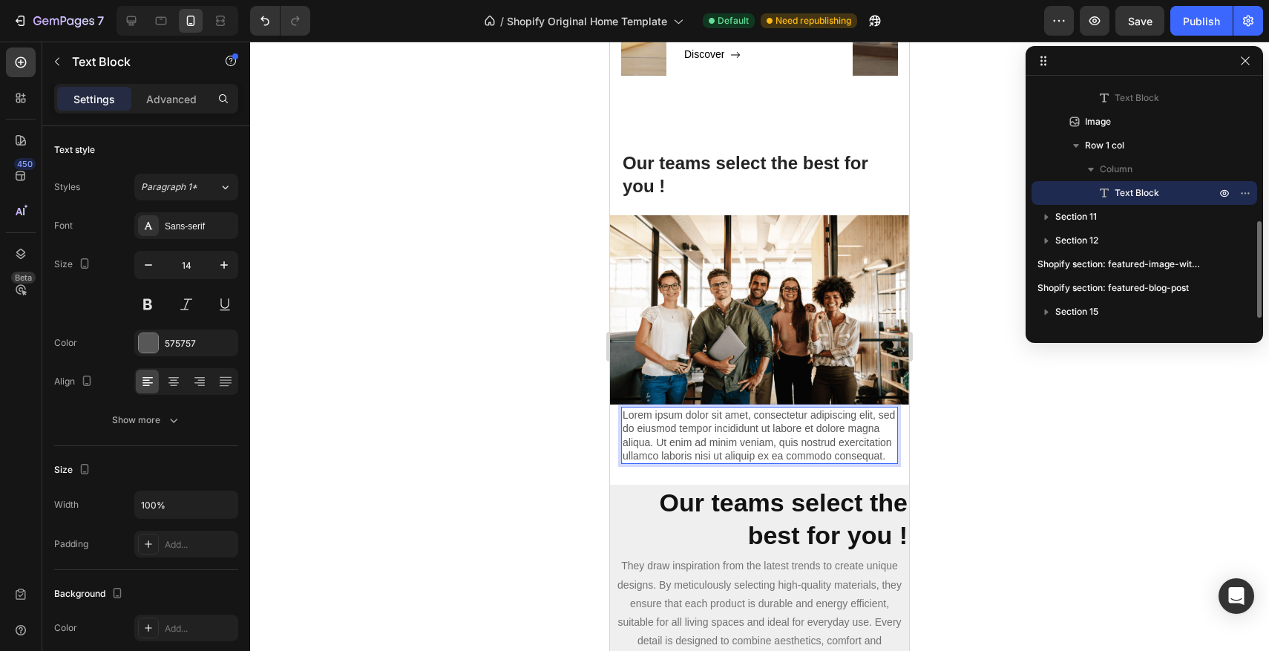
click at [879, 456] on p "Lorem ipsum dolor sit amet, consectetur adipiscing elit, sed do eiusmod tempor …" at bounding box center [760, 435] width 274 height 54
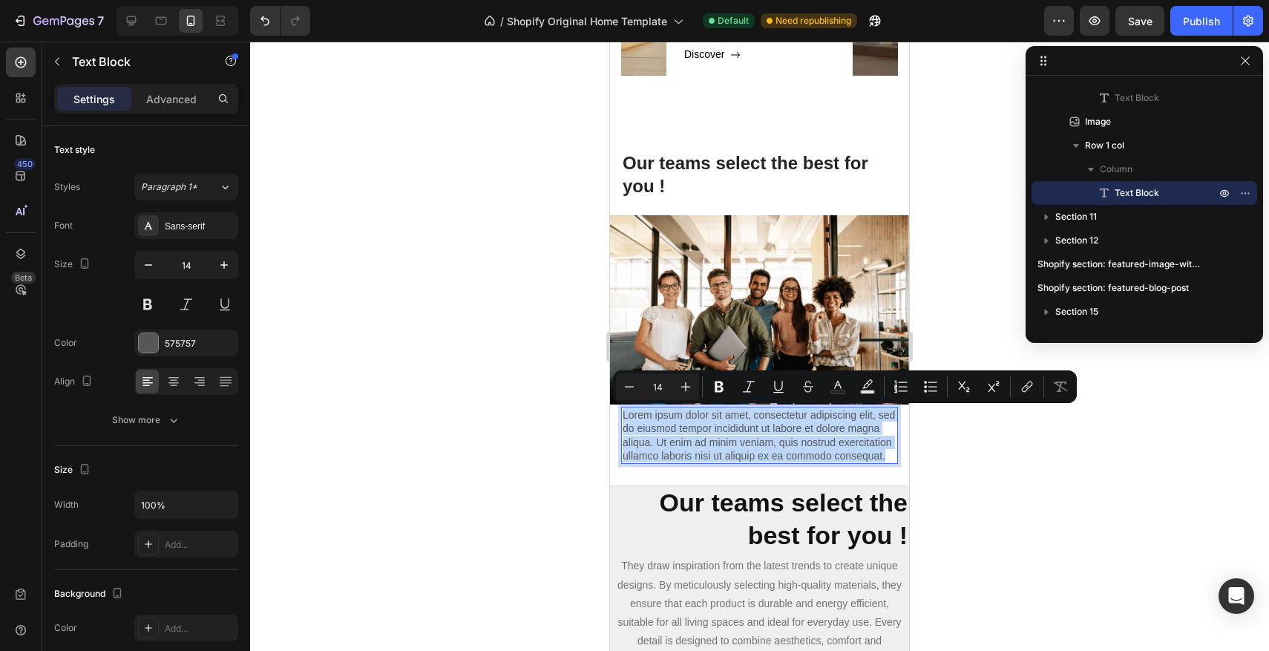
drag, startPoint x: 886, startPoint y: 455, endPoint x: 621, endPoint y: 419, distance: 267.4
click at [621, 419] on div "Lorem ipsum dolor sit amet, consectetur adipiscing elit, sed do eiusmod tempor …" at bounding box center [759, 435] width 277 height 57
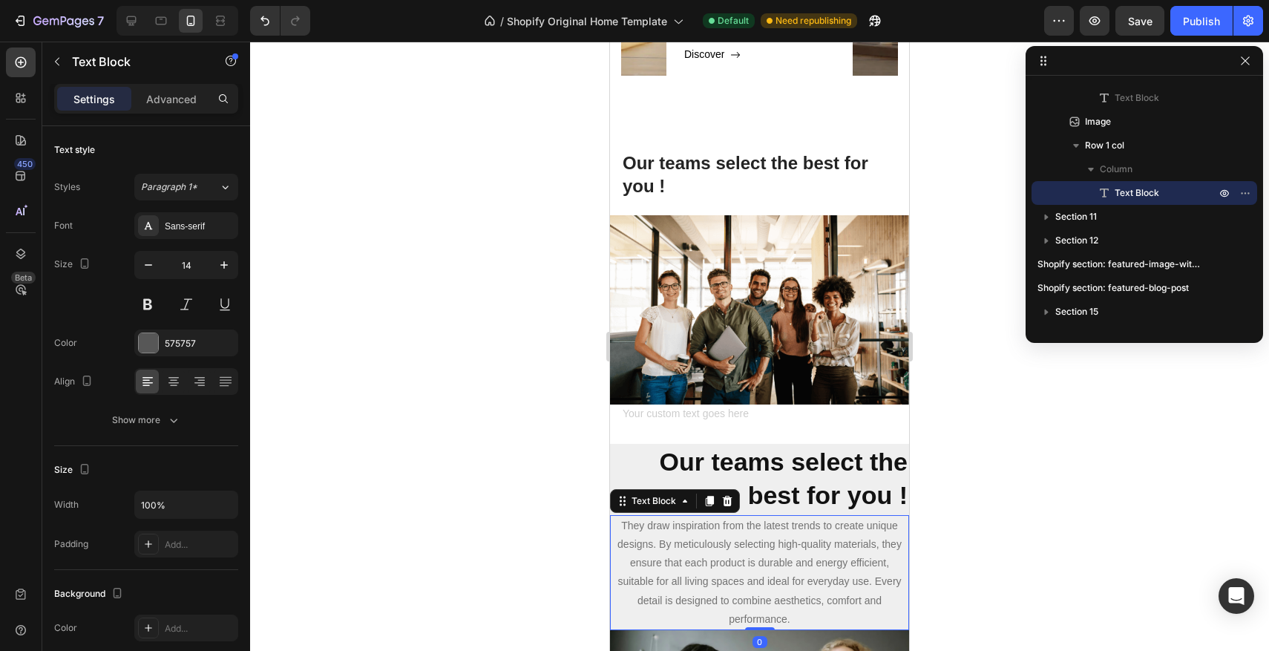
click at [810, 576] on p "They draw inspiration from the latest trends to create unique designs. By metic…" at bounding box center [759, 572] width 296 height 112
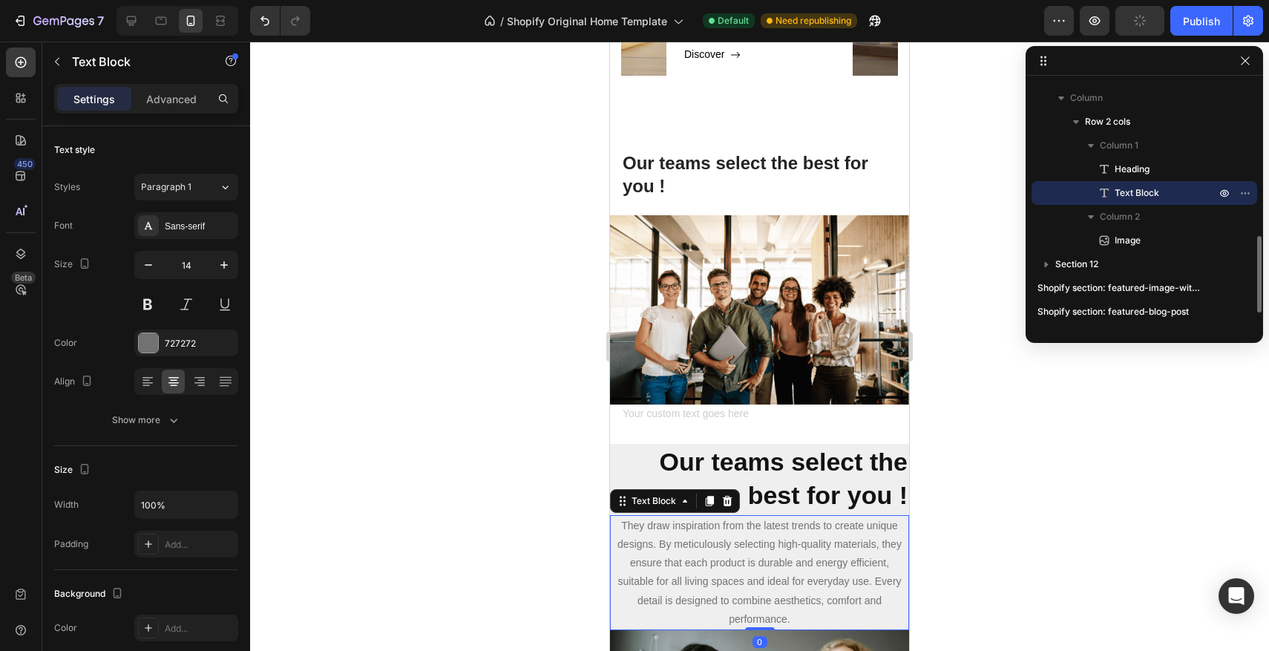
click at [810, 623] on p "They draw inspiration from the latest trends to create unique designs. By metic…" at bounding box center [759, 572] width 296 height 112
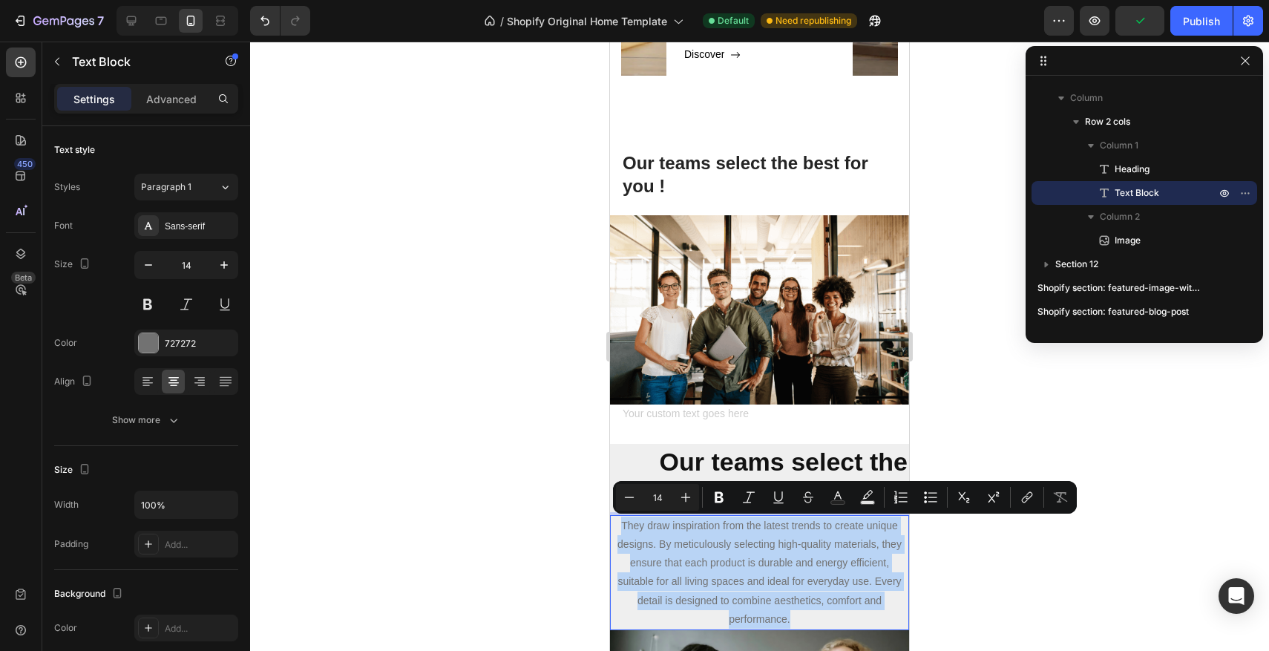
drag, startPoint x: 809, startPoint y: 619, endPoint x: 1201, endPoint y: 570, distance: 395.6
click at [610, 529] on html "Mobile ( 403 px) iPhone 13 Mini iPhone 13 Pro iPhone 11 Pro Max iPhone 15 Pro M…" at bounding box center [759, 230] width 299 height 3816
copy p "They draw inspiration from the latest trends to create unique designs. By metic…"
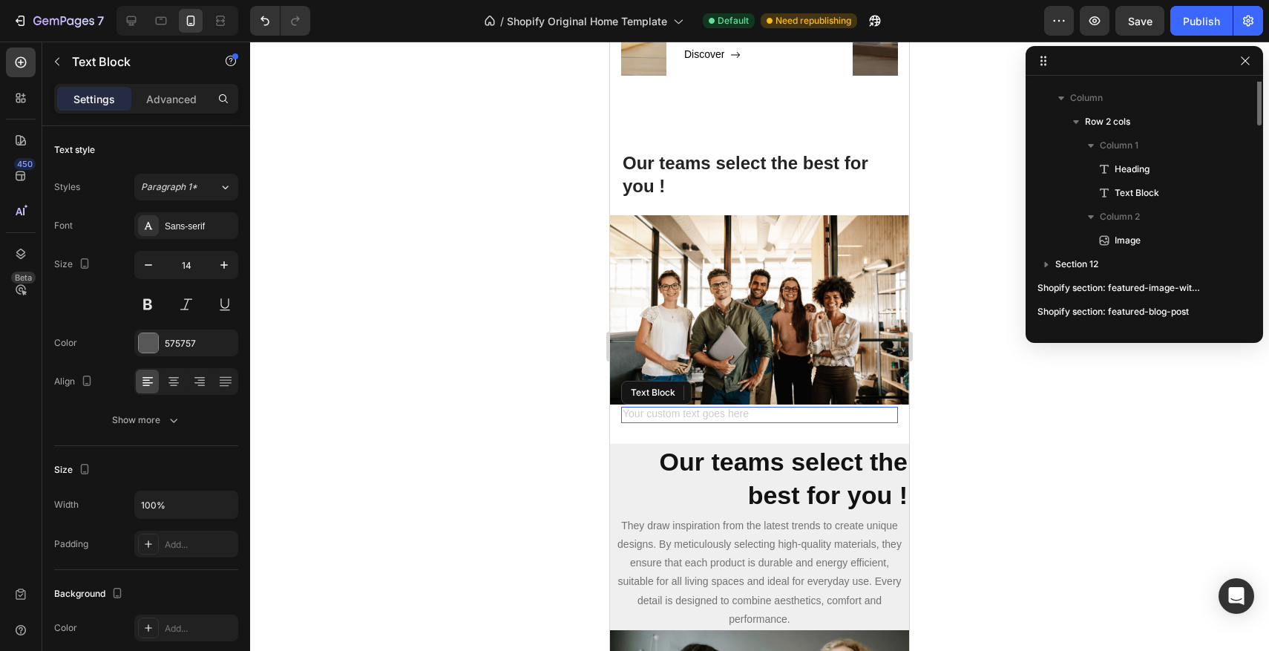
click at [688, 411] on div "Rich Text Editor. Editing area: main" at bounding box center [759, 415] width 277 height 16
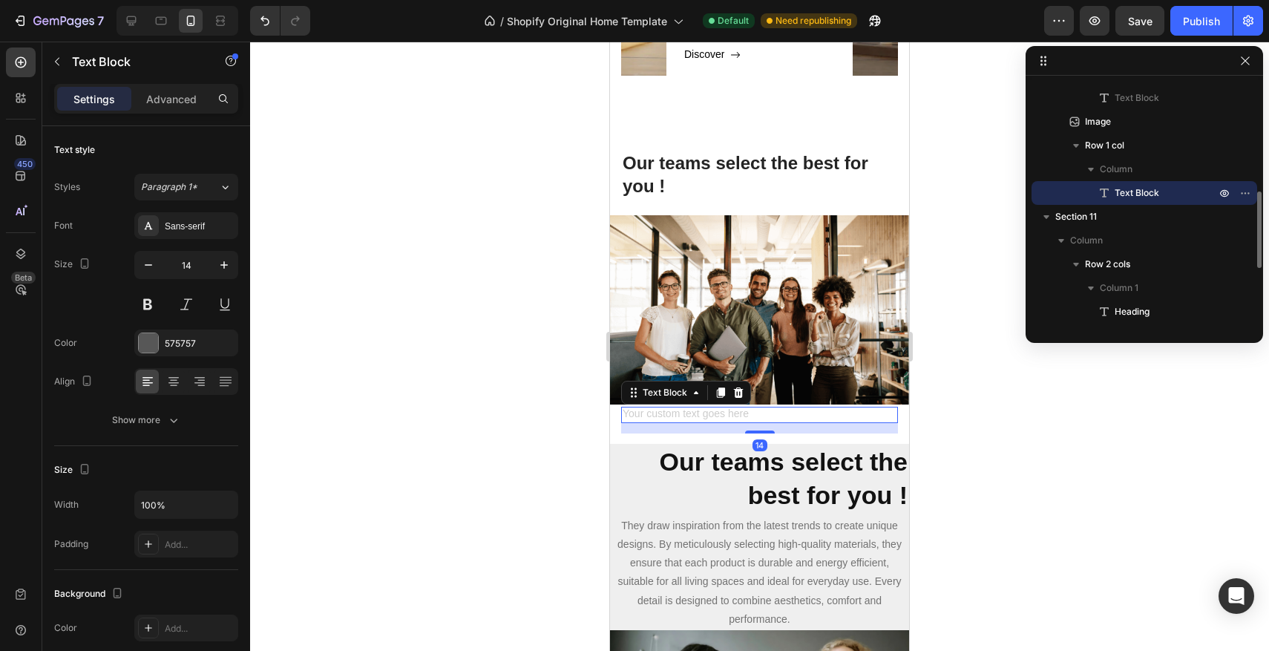
click at [688, 411] on div "Rich Text Editor. Editing area: main" at bounding box center [759, 415] width 277 height 16
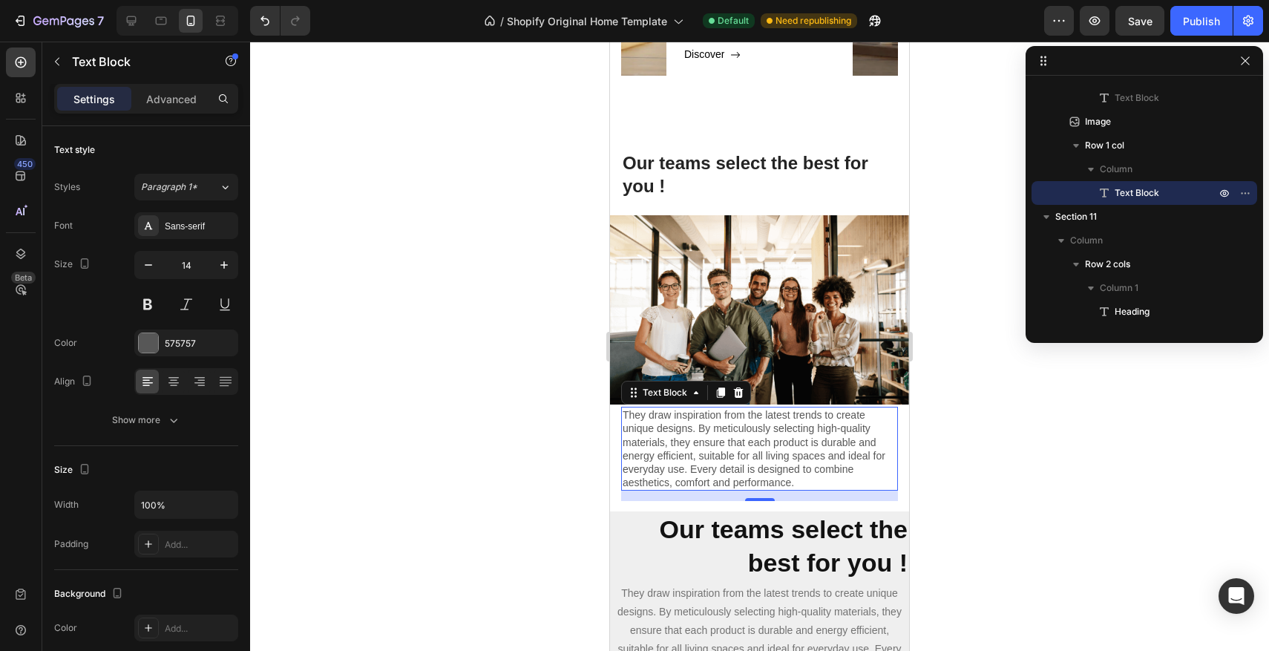
click at [1023, 400] on div at bounding box center [759, 346] width 1019 height 609
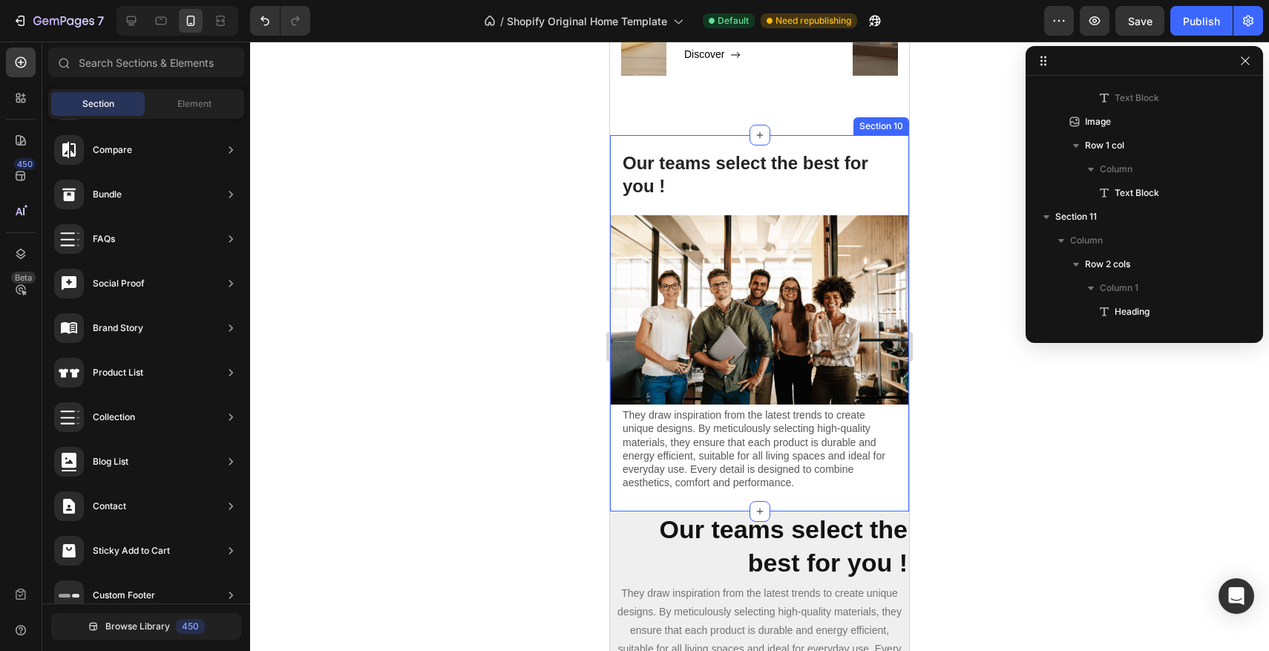
click at [876, 140] on div "Our teams select the best for you ! Heading They draw inspiration from the late…" at bounding box center [759, 323] width 299 height 376
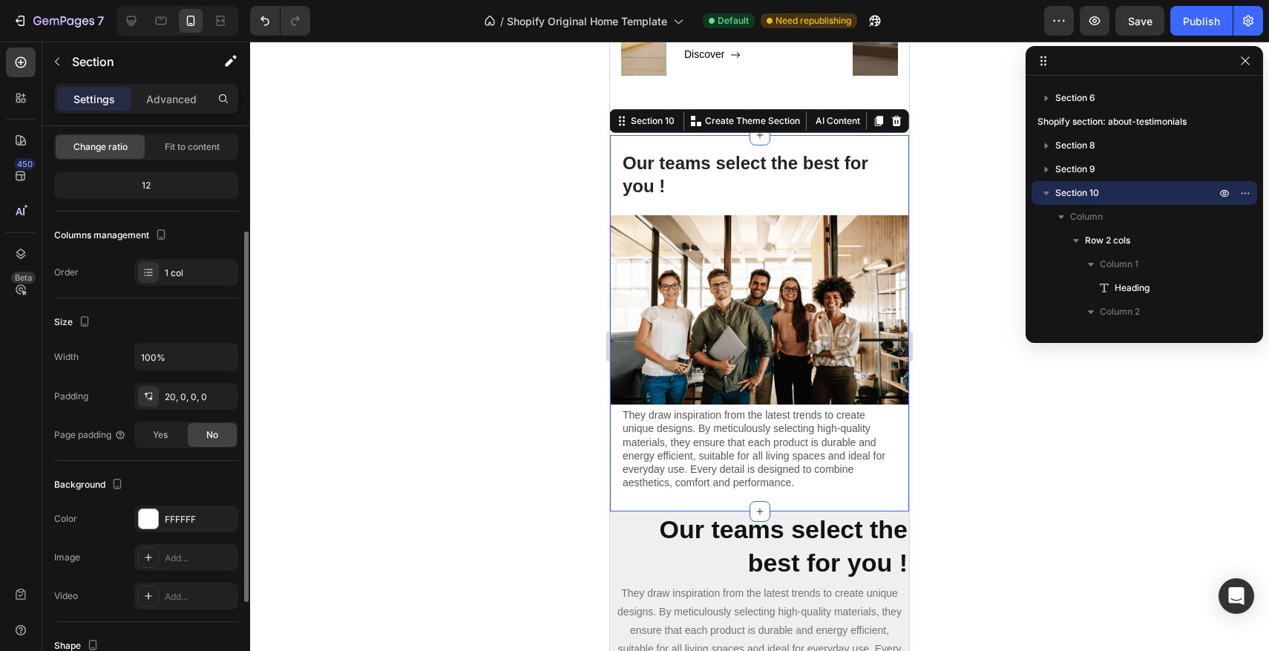
scroll to position [130, 0]
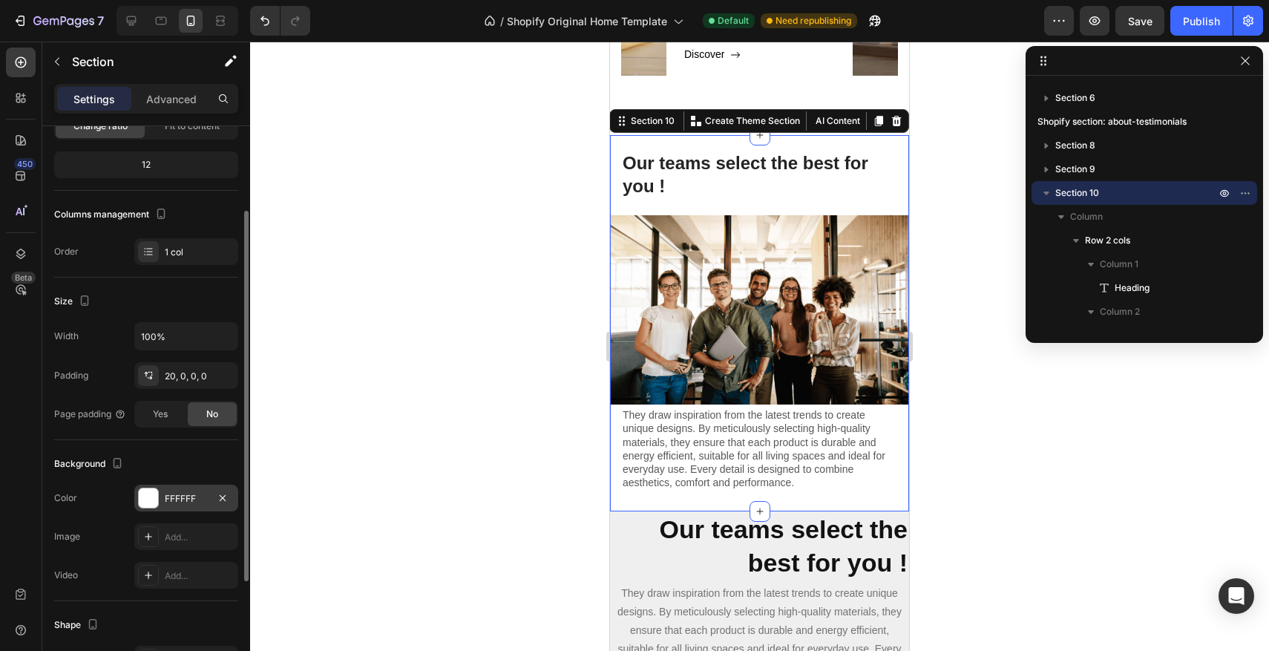
click at [141, 493] on div at bounding box center [148, 497] width 19 height 19
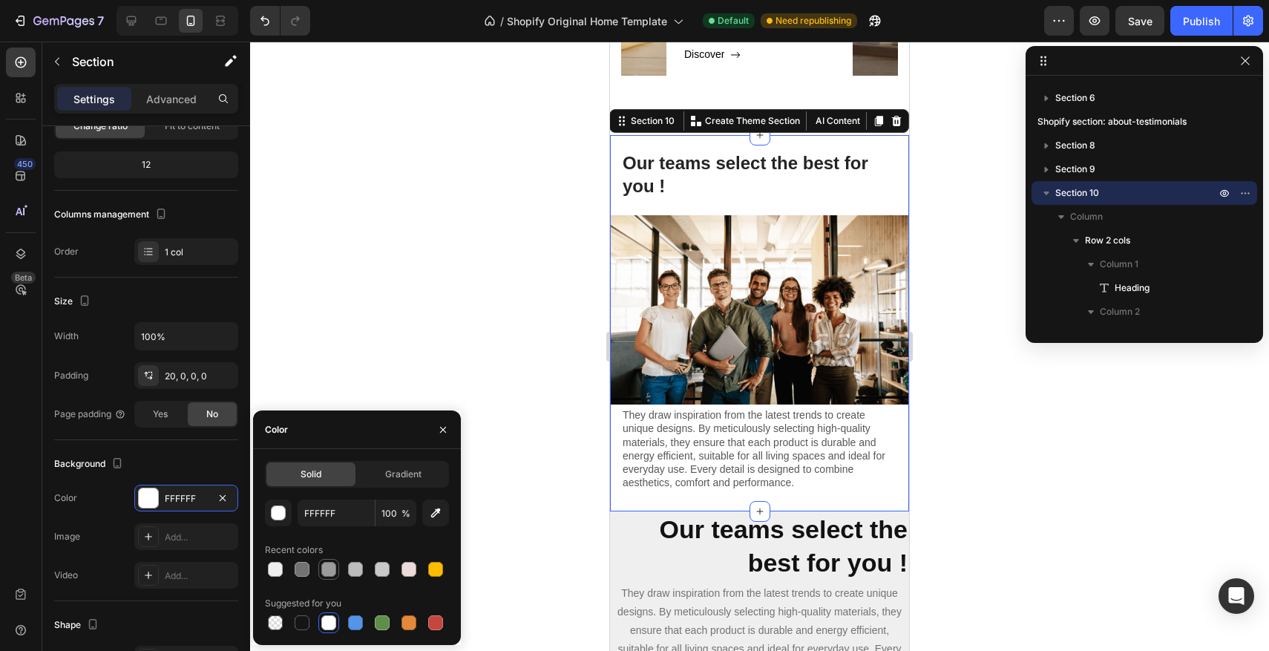
click at [328, 571] on div at bounding box center [328, 569] width 15 height 15
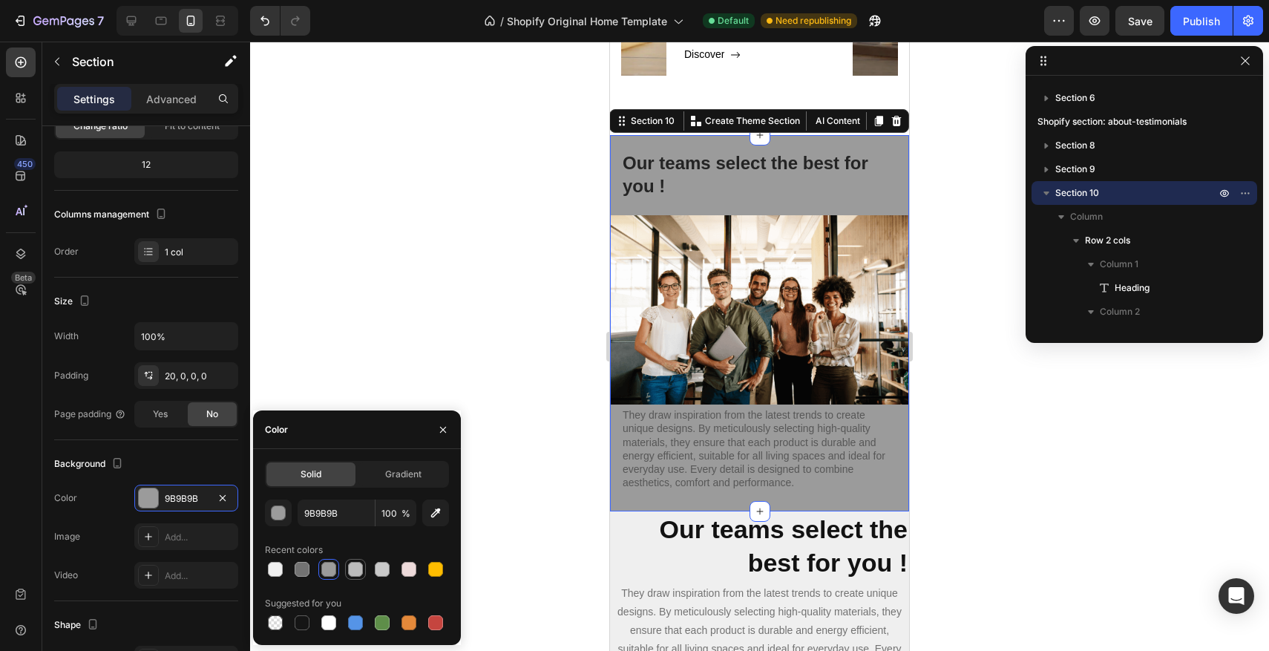
click at [350, 573] on div at bounding box center [355, 569] width 15 height 15
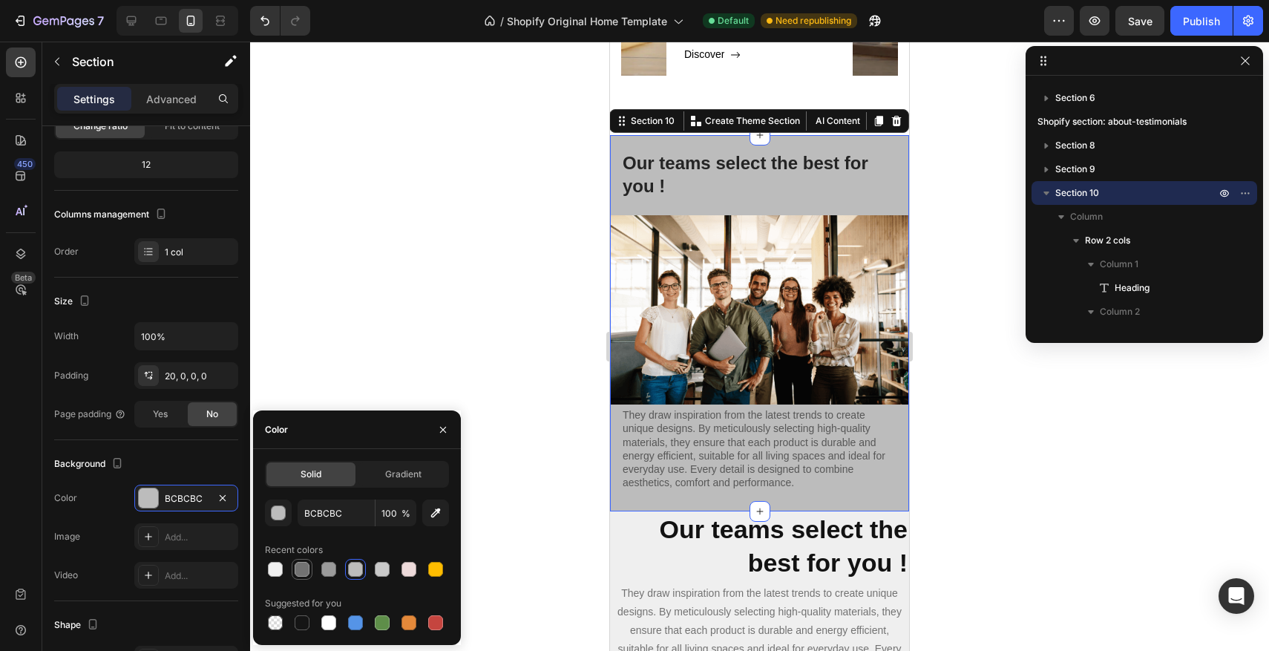
click at [303, 574] on div at bounding box center [302, 569] width 15 height 15
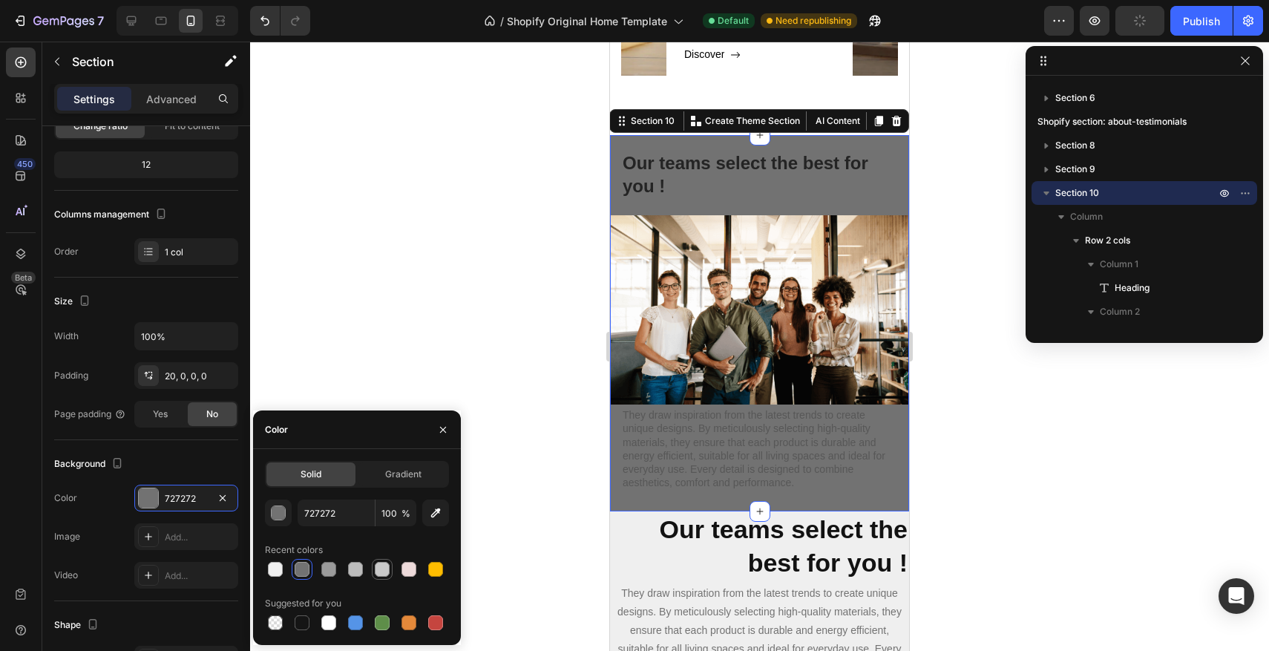
click at [384, 572] on div at bounding box center [382, 569] width 15 height 15
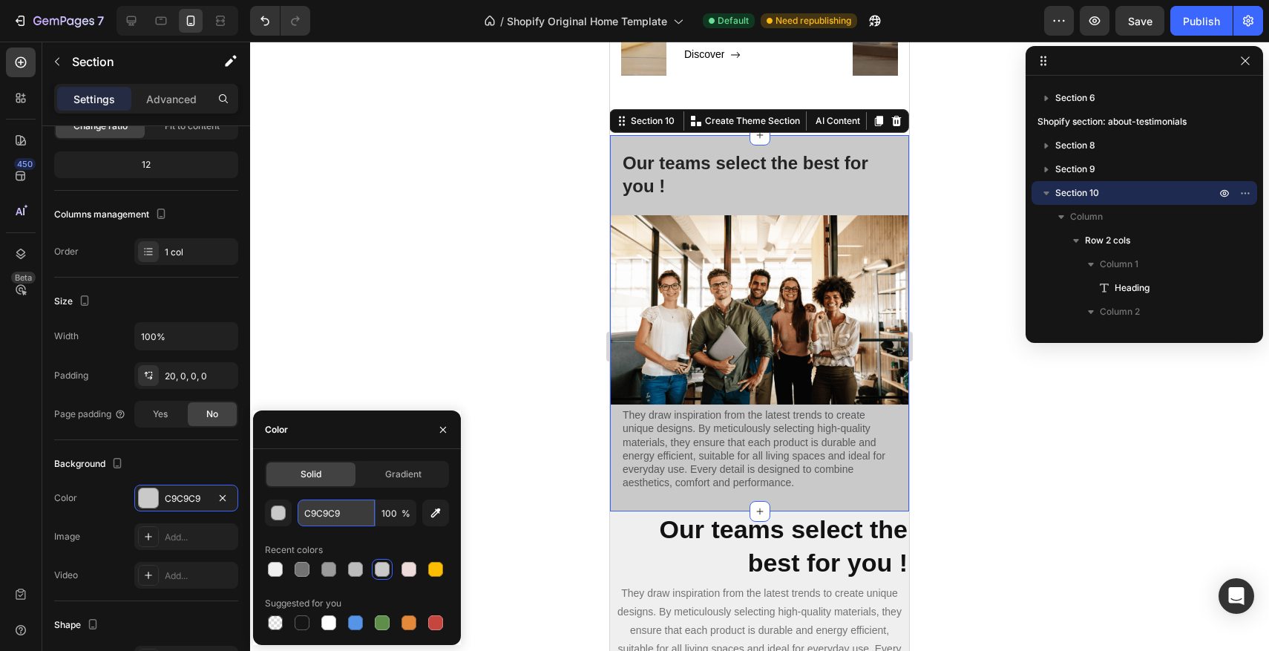
click at [349, 522] on input "C9C9C9" at bounding box center [336, 512] width 77 height 27
type input "Z"
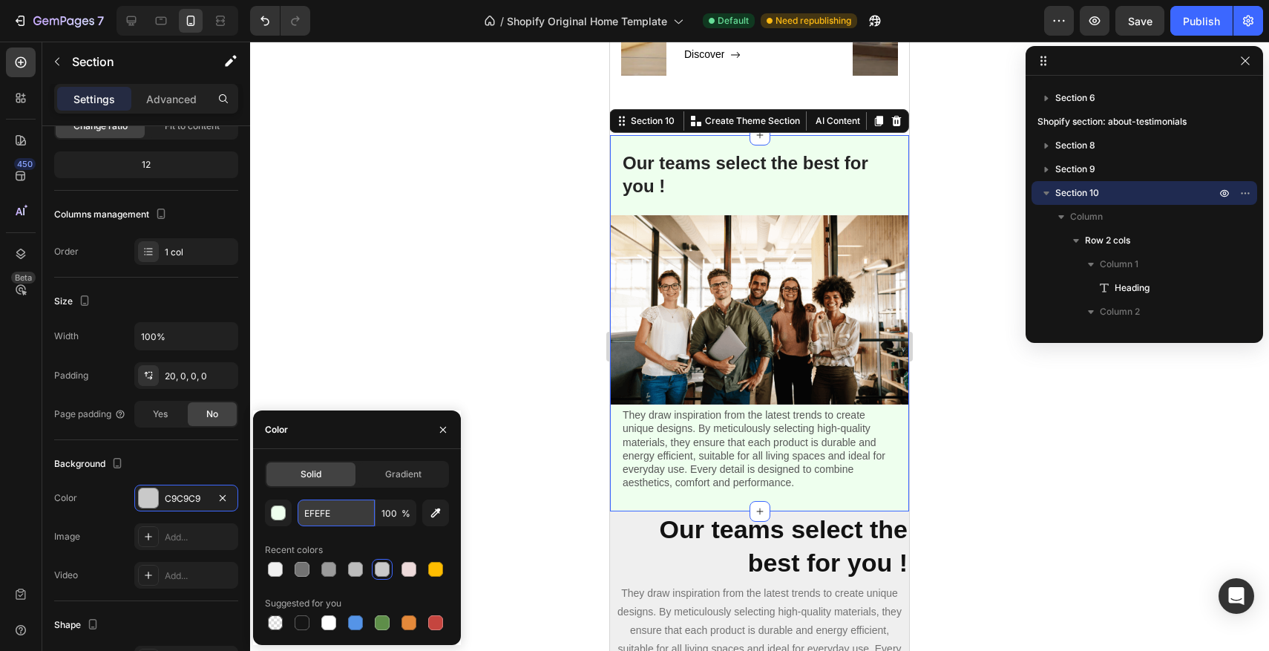
type input "EFEFEF"
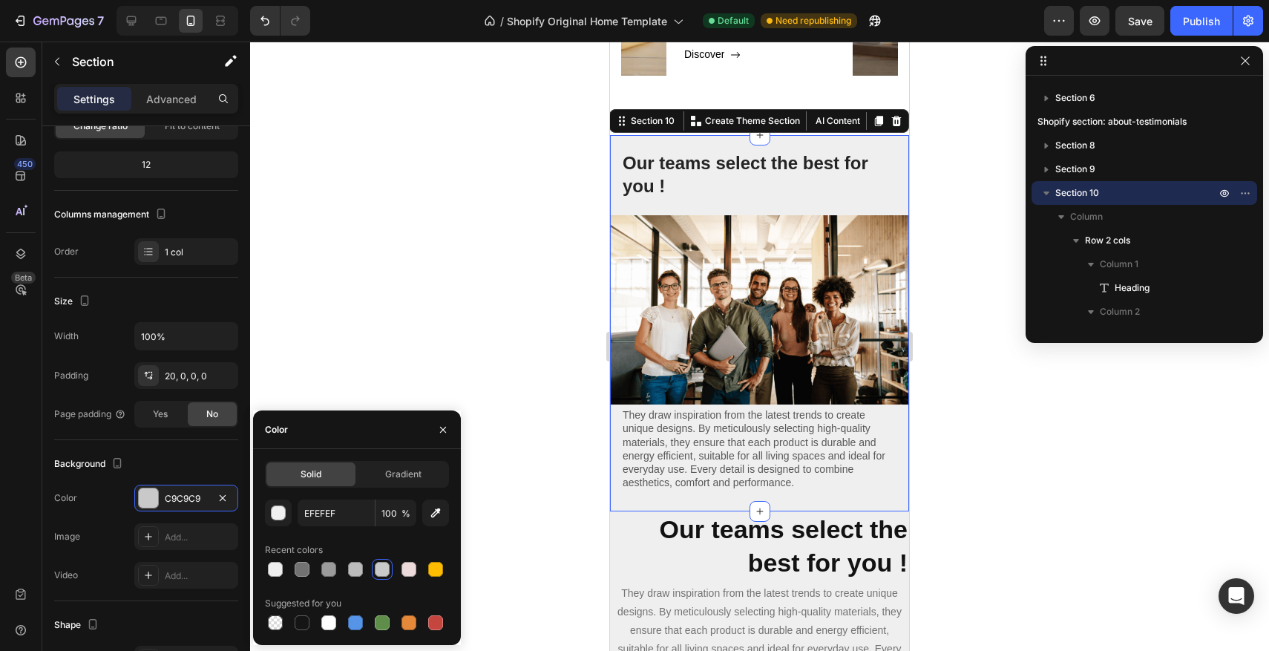
click at [472, 320] on div at bounding box center [759, 346] width 1019 height 609
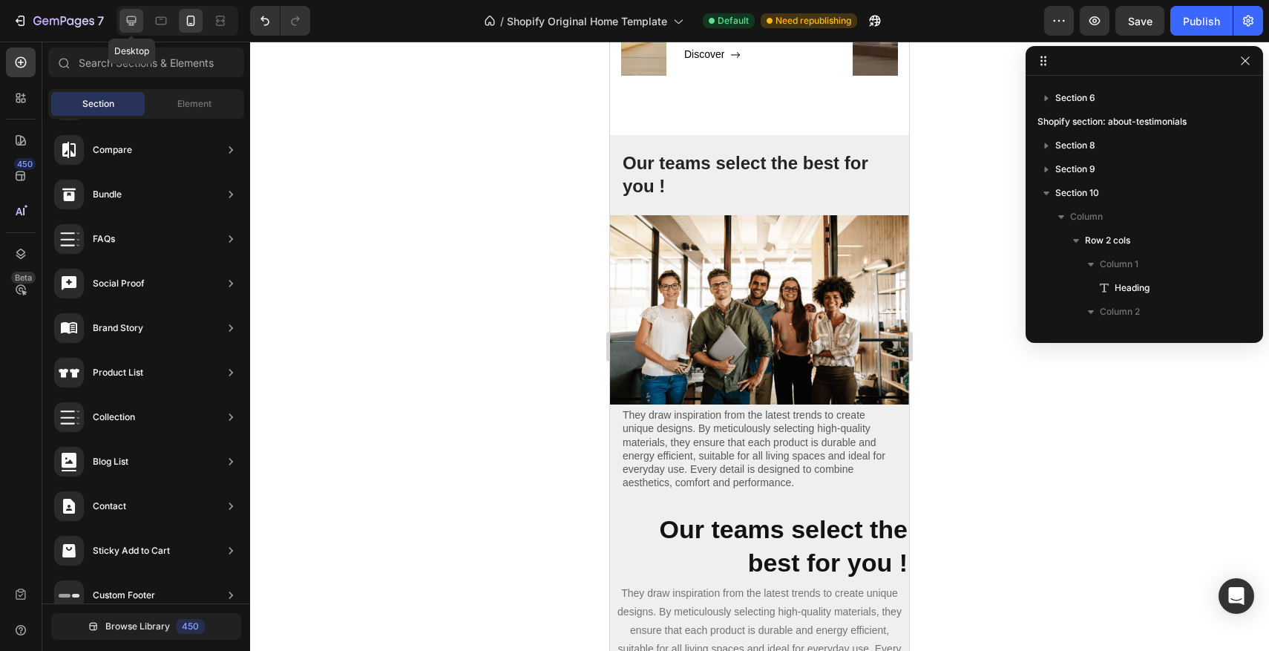
click at [131, 27] on icon at bounding box center [131, 20] width 15 height 15
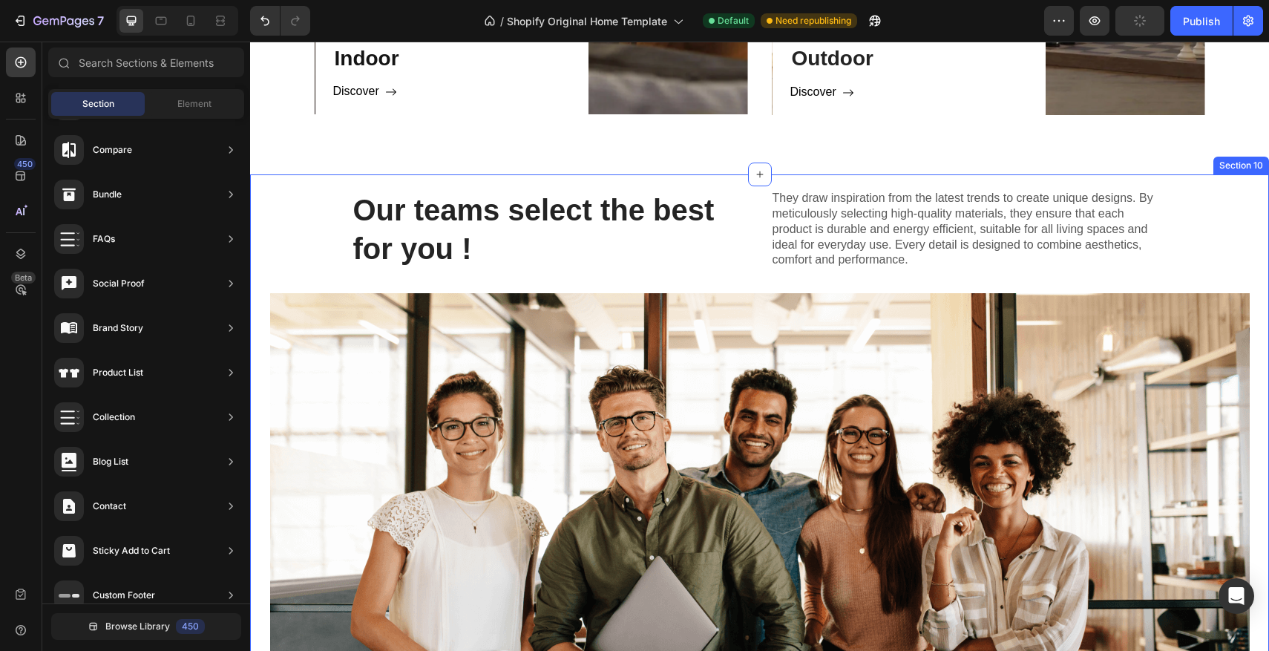
scroll to position [1542, 0]
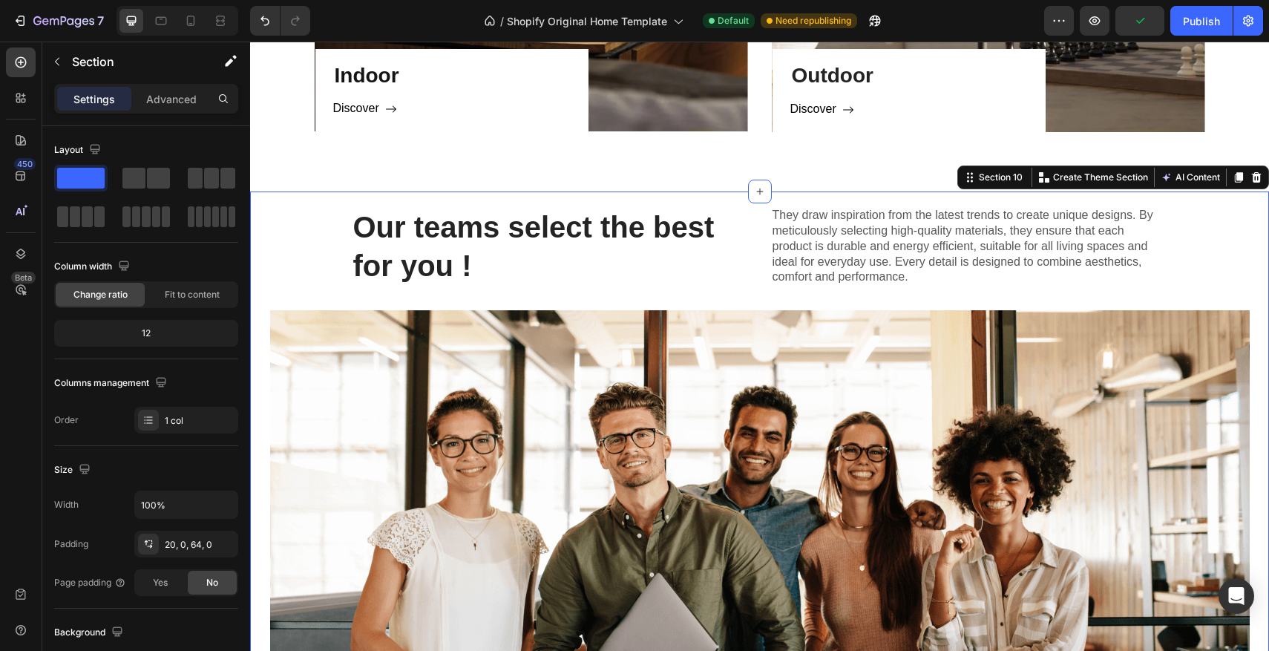
click at [310, 232] on div "Our teams select the best for you ! Heading They draw inspiration from the late…" at bounding box center [759, 473] width 1019 height 535
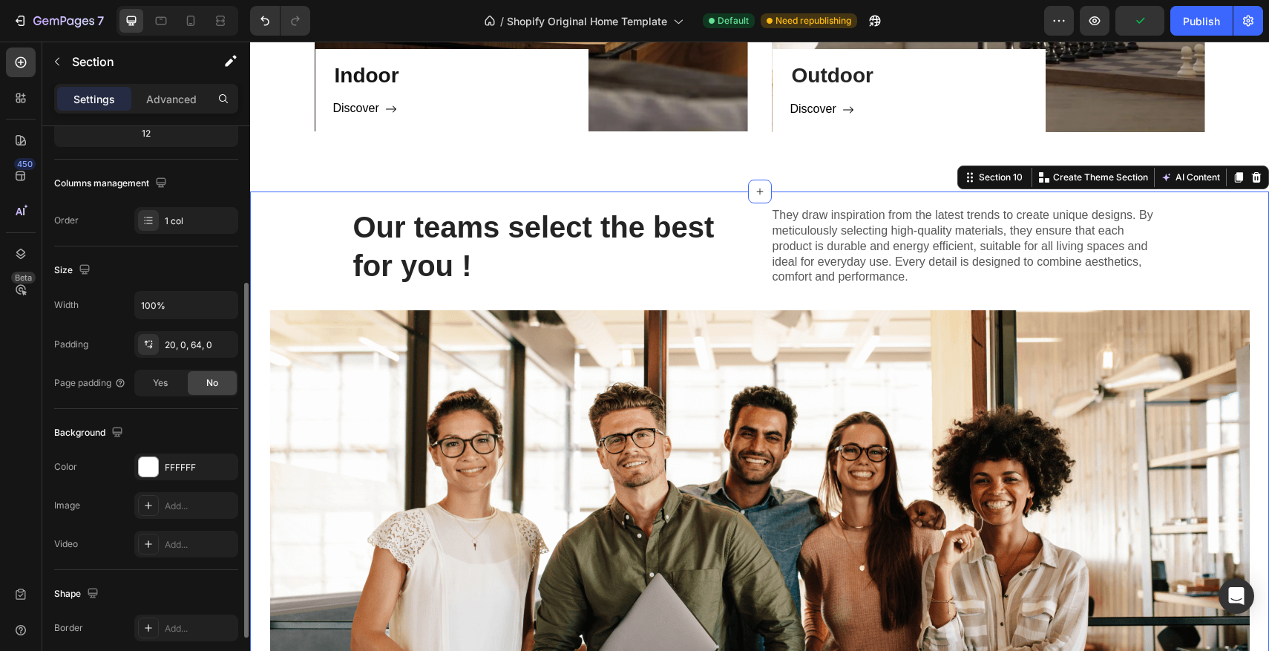
scroll to position [219, 0]
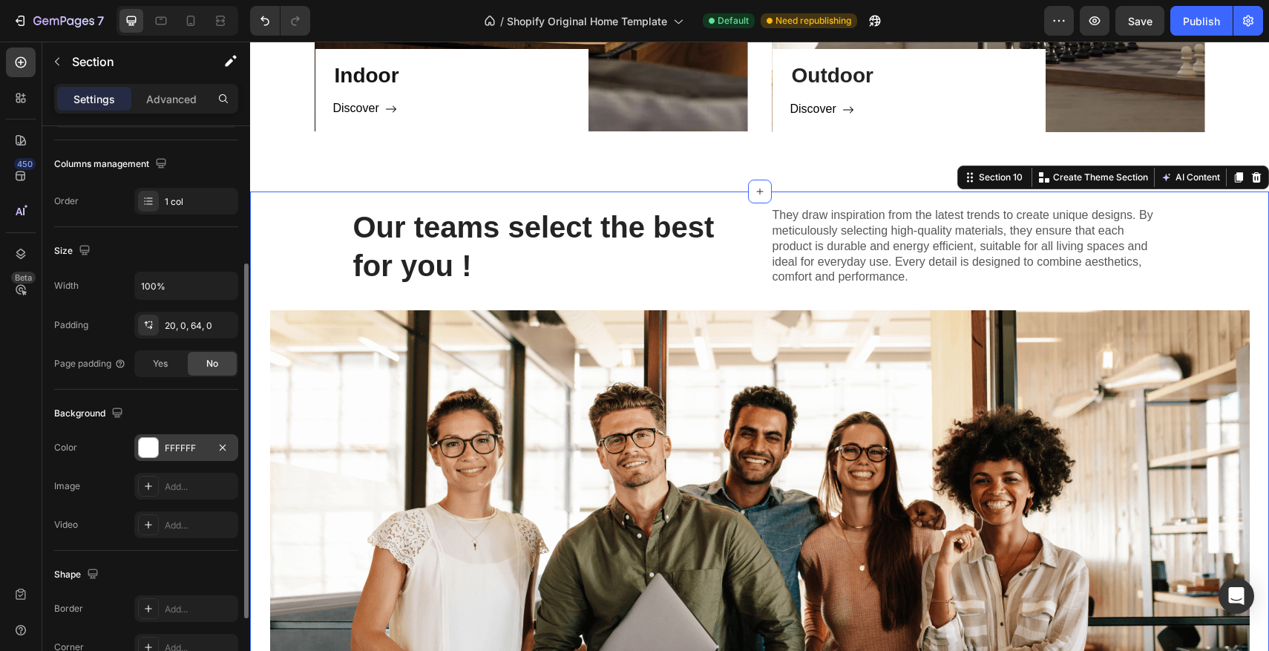
click at [146, 449] on div at bounding box center [148, 447] width 19 height 19
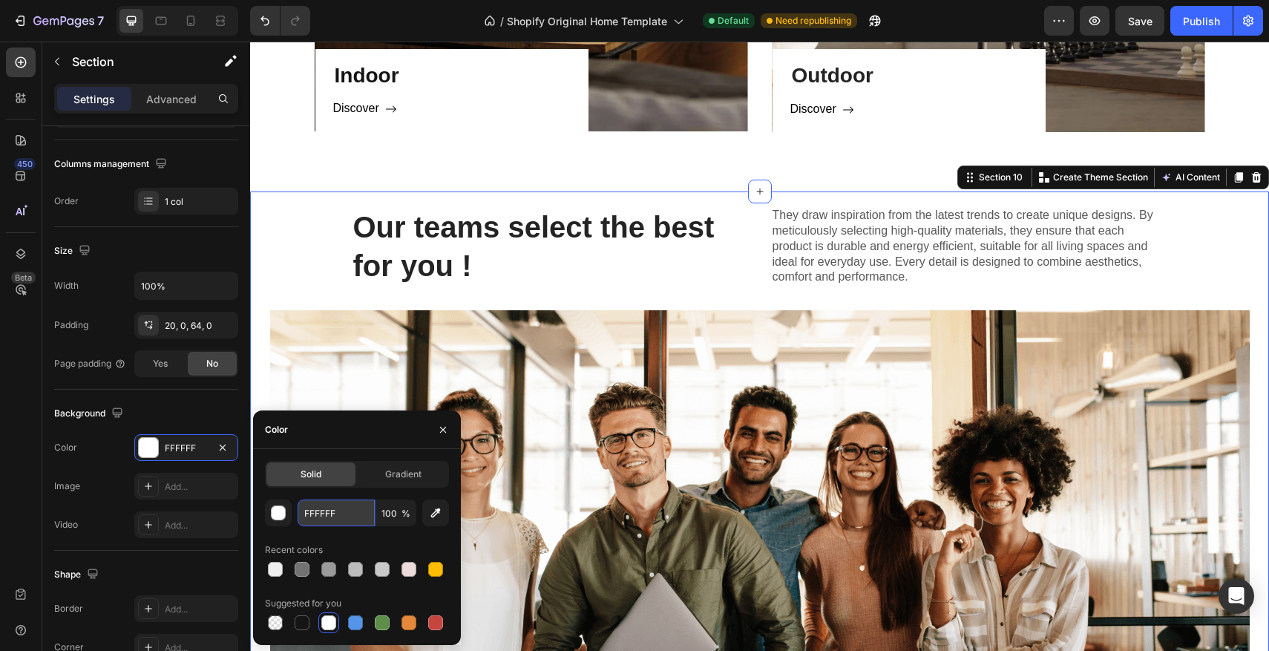
click at [346, 514] on input "FFFFFF" at bounding box center [336, 512] width 77 height 27
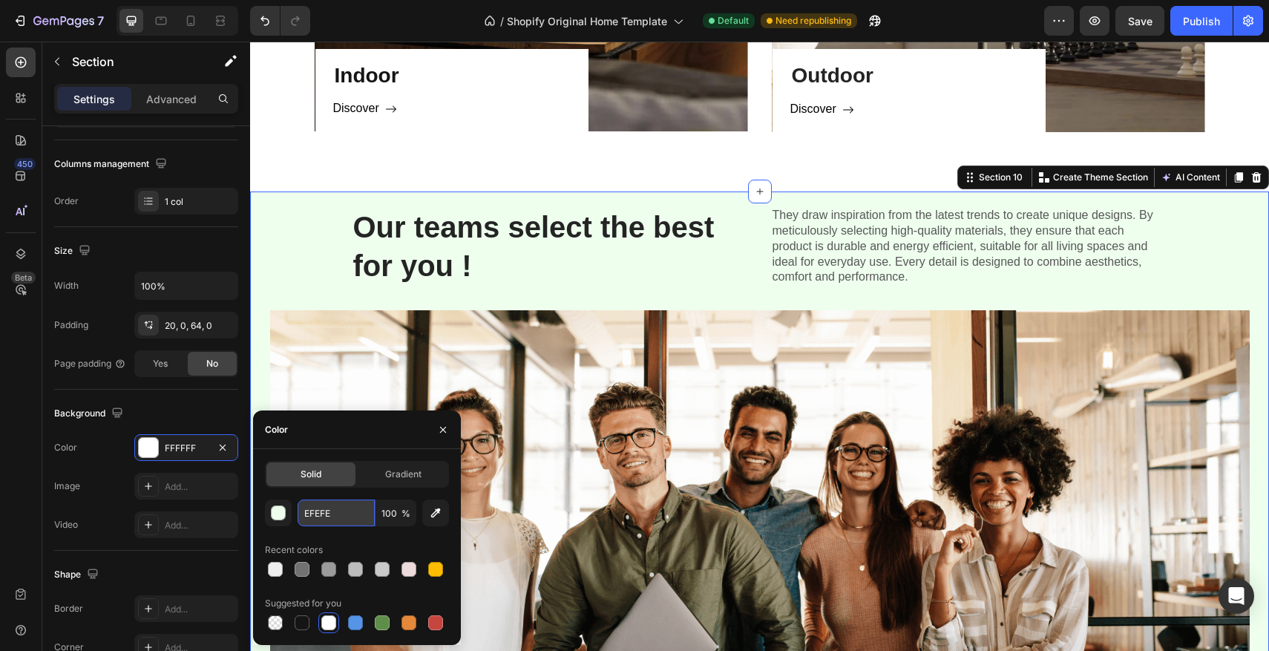
type input "EFEFEF"
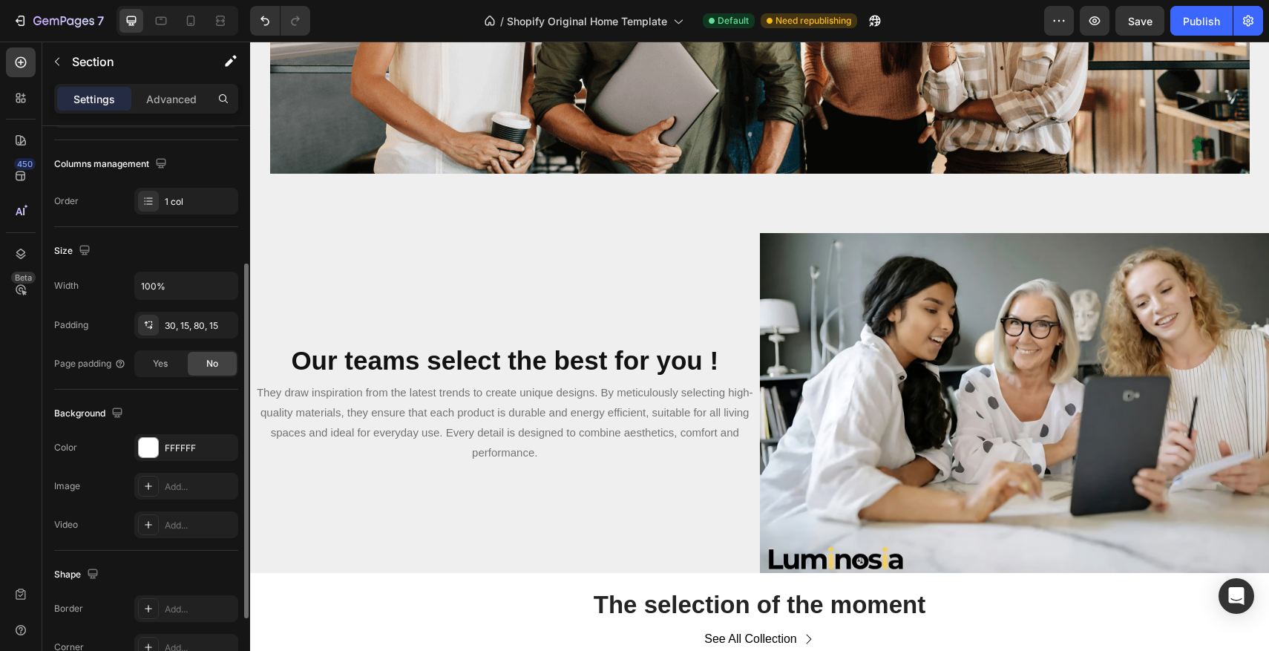
scroll to position [206, 0]
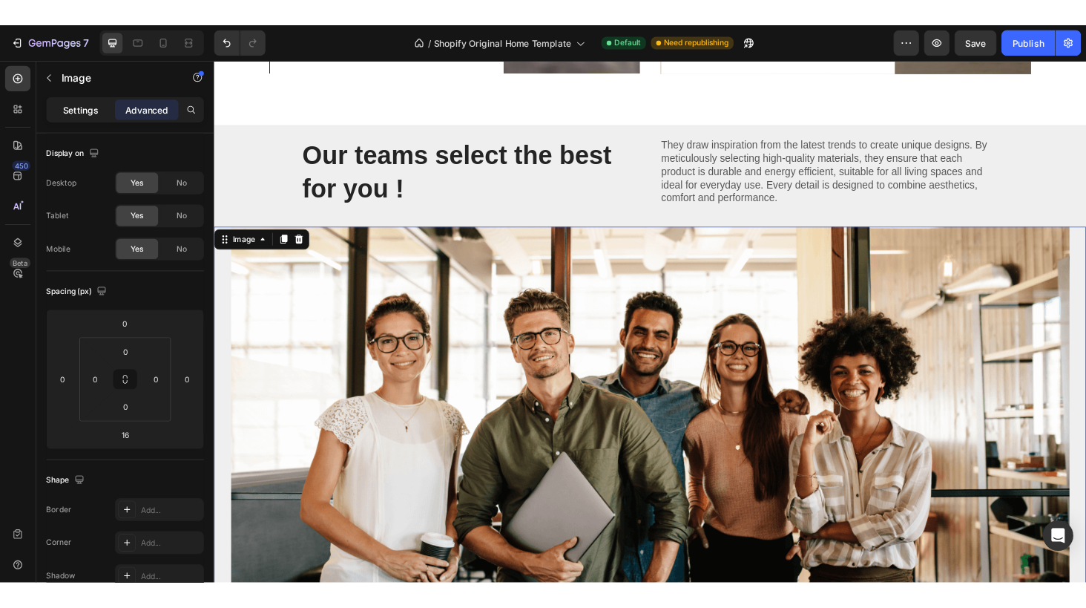
scroll to position [1614, 0]
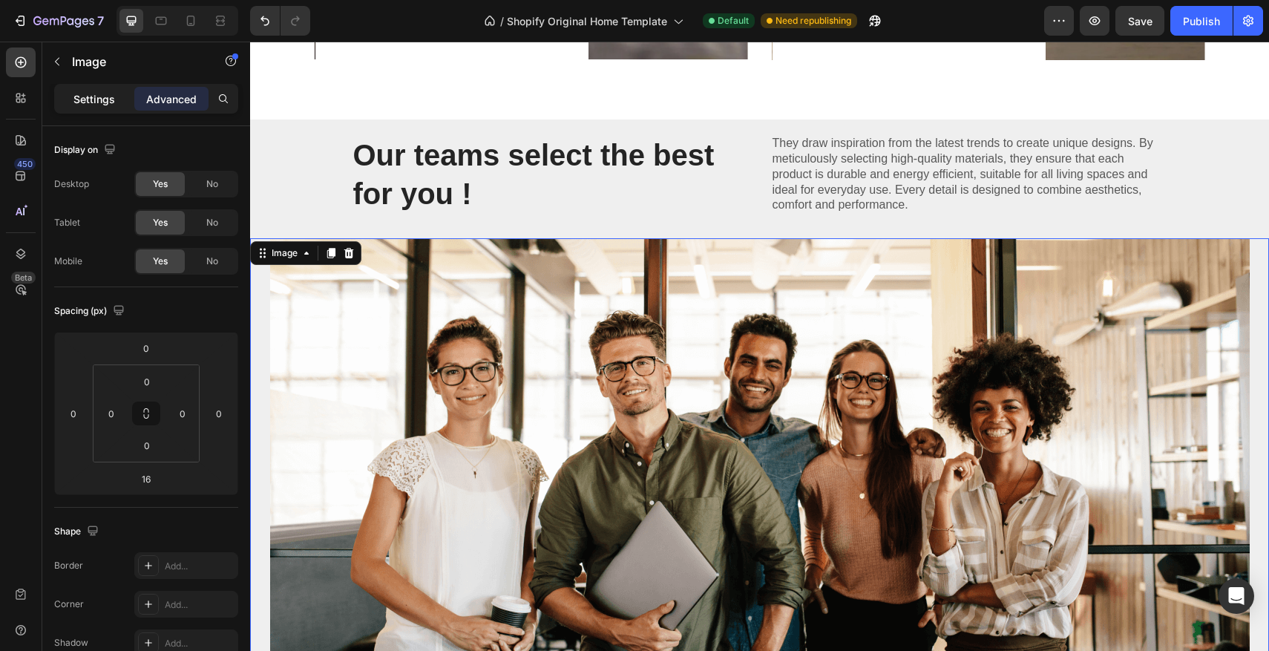
click at [95, 108] on div "Settings" at bounding box center [94, 99] width 74 height 24
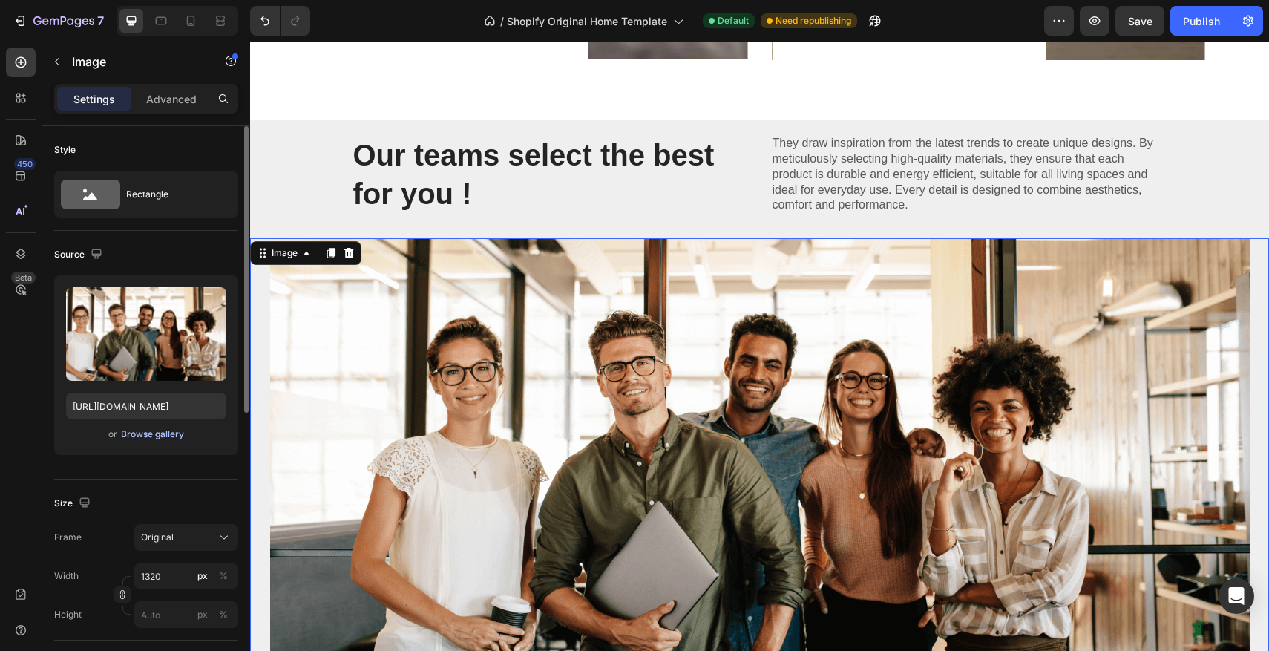
click at [160, 436] on div "Browse gallery" at bounding box center [152, 433] width 63 height 13
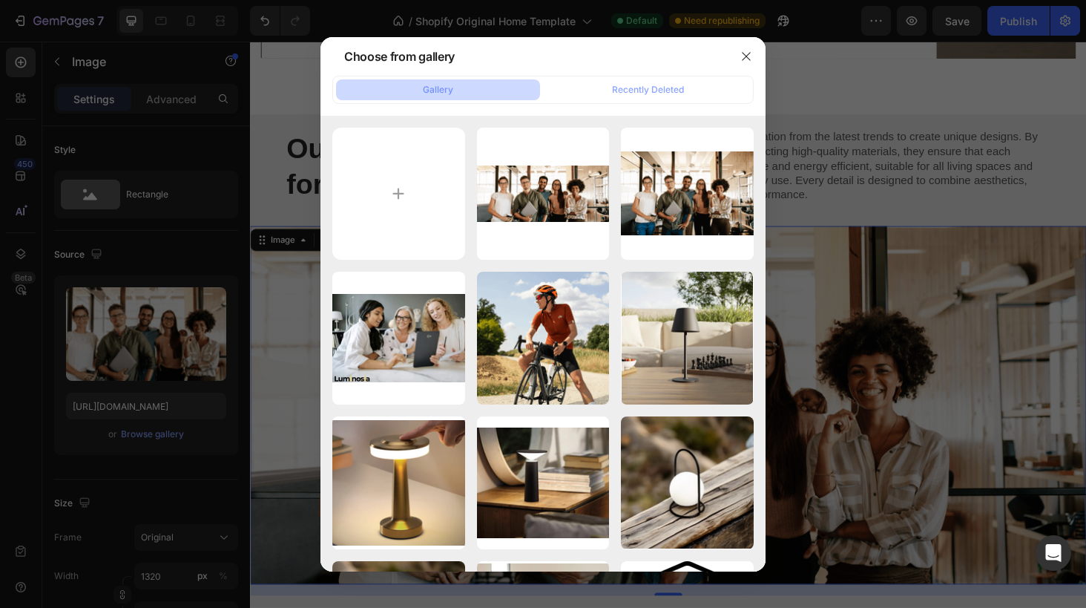
type input "C:\fakepath\Capture d’écran 2025-08-26 à 19.05.07.png"
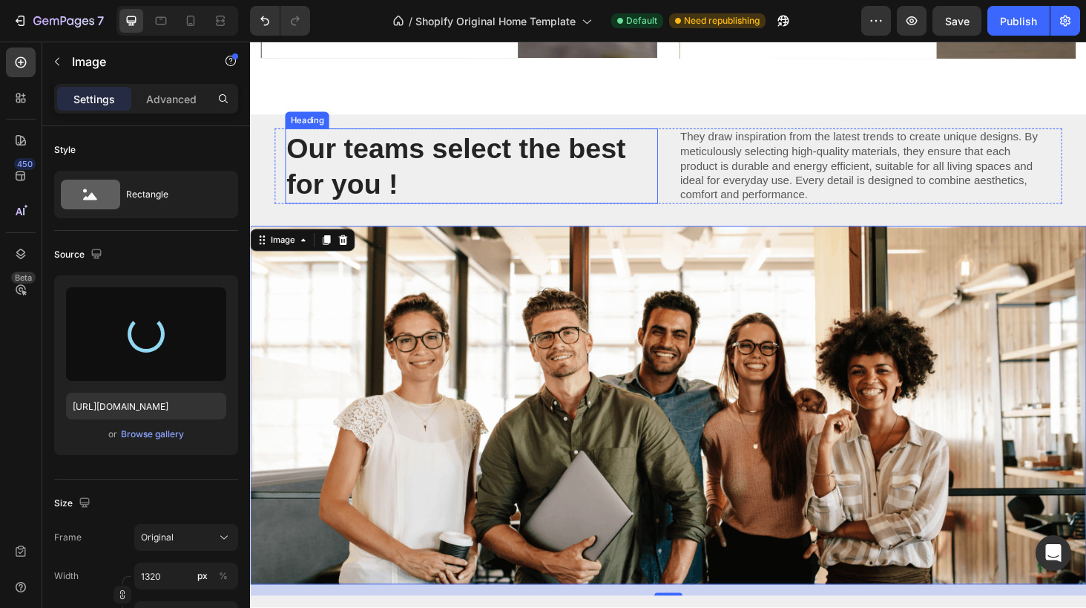
click at [467, 182] on h2 "Our teams select the best for you !" at bounding box center [485, 174] width 397 height 80
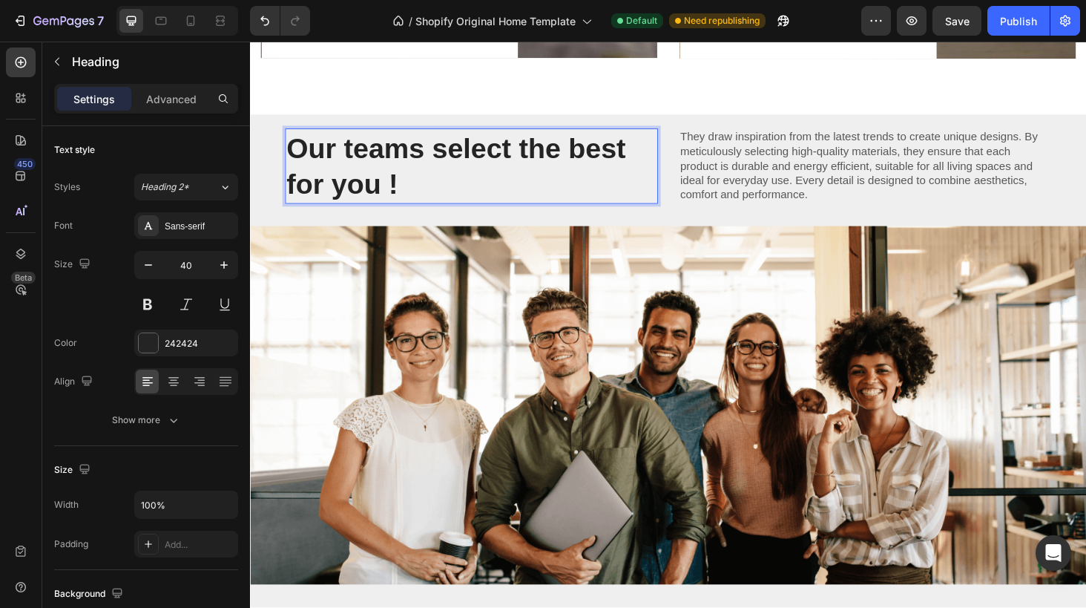
click at [462, 184] on h2 "Our teams select the best for you !" at bounding box center [485, 174] width 397 height 80
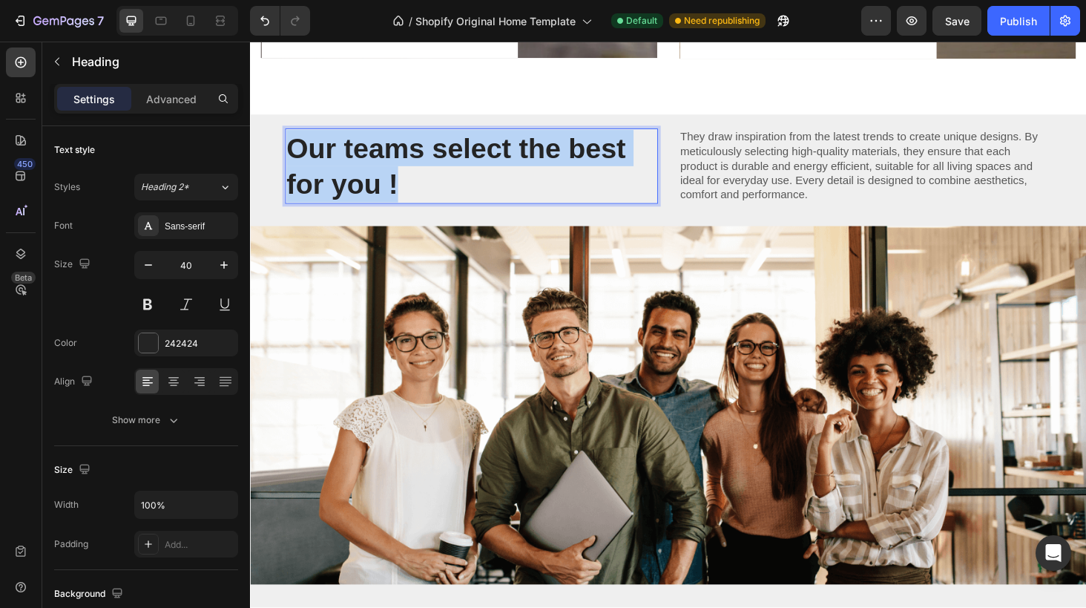
drag, startPoint x: 450, startPoint y: 183, endPoint x: 294, endPoint y: 148, distance: 160.6
click at [294, 148] on p "Our teams select the best for you !" at bounding box center [486, 174] width 394 height 77
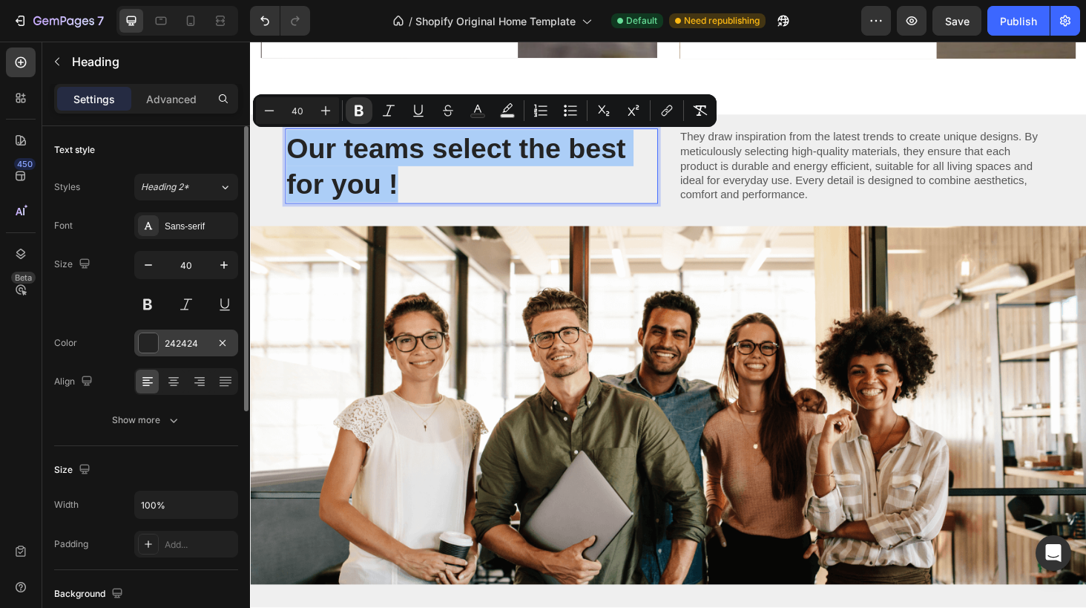
click at [151, 341] on div at bounding box center [148, 342] width 19 height 19
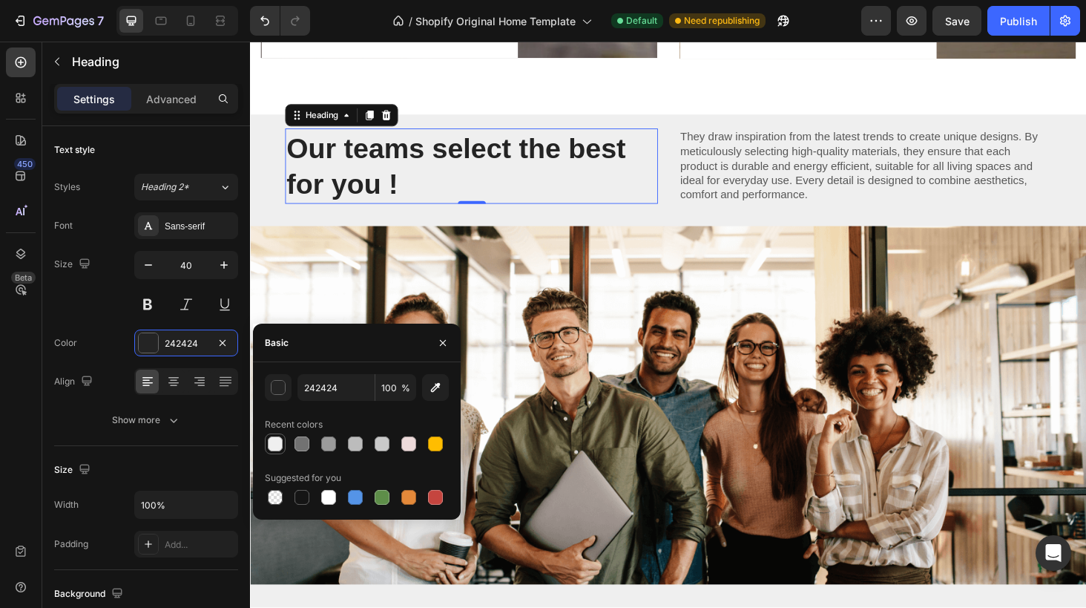
click at [280, 443] on div at bounding box center [275, 443] width 15 height 15
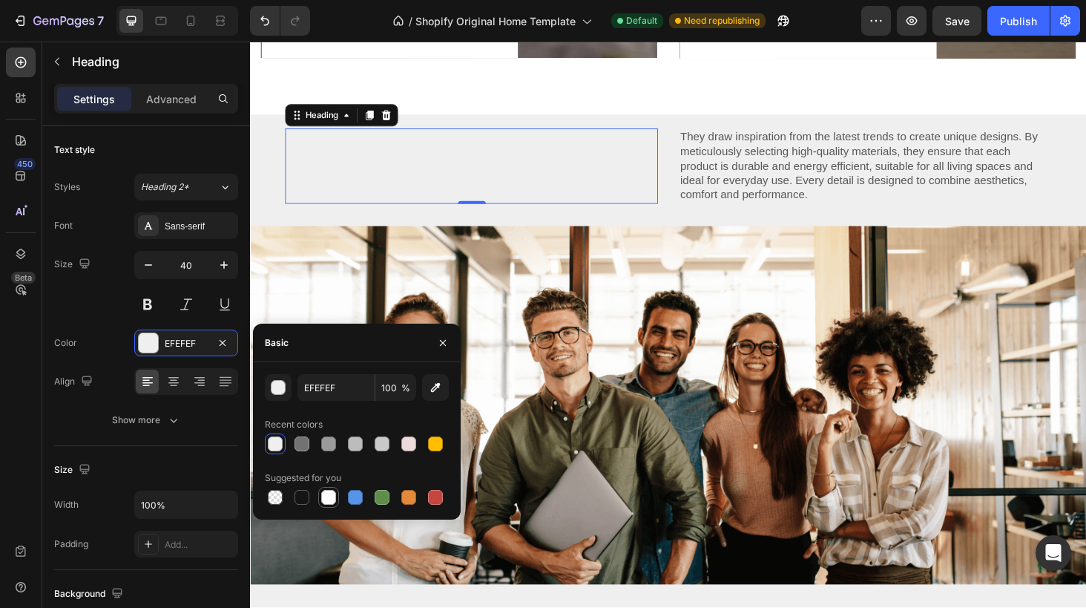
click at [323, 497] on div at bounding box center [328, 497] width 15 height 15
type input "FFFFFF"
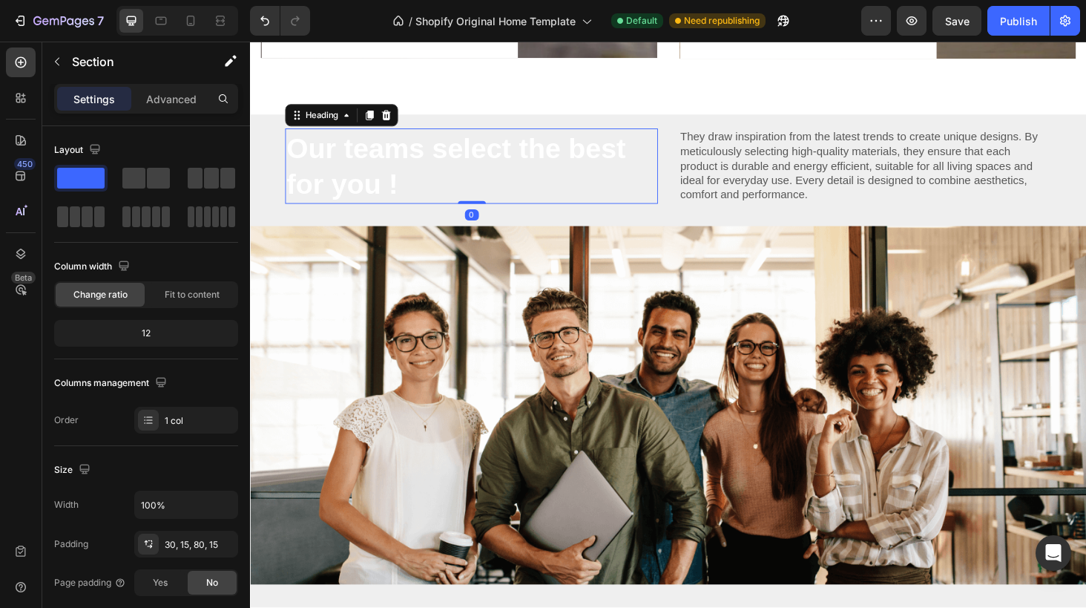
click at [538, 178] on p "⁠⁠⁠⁠⁠⁠⁠ Our teams select the best for you !" at bounding box center [486, 174] width 394 height 77
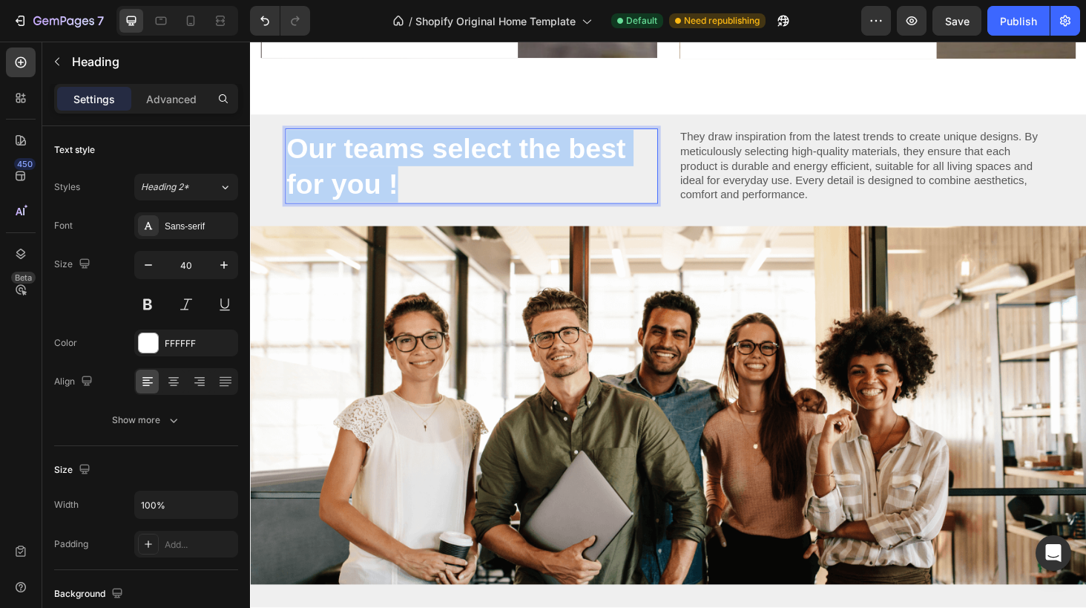
drag, startPoint x: 476, startPoint y: 191, endPoint x: 299, endPoint y: 150, distance: 182.0
click at [299, 150] on p "Our teams select the best for you !" at bounding box center [486, 174] width 394 height 77
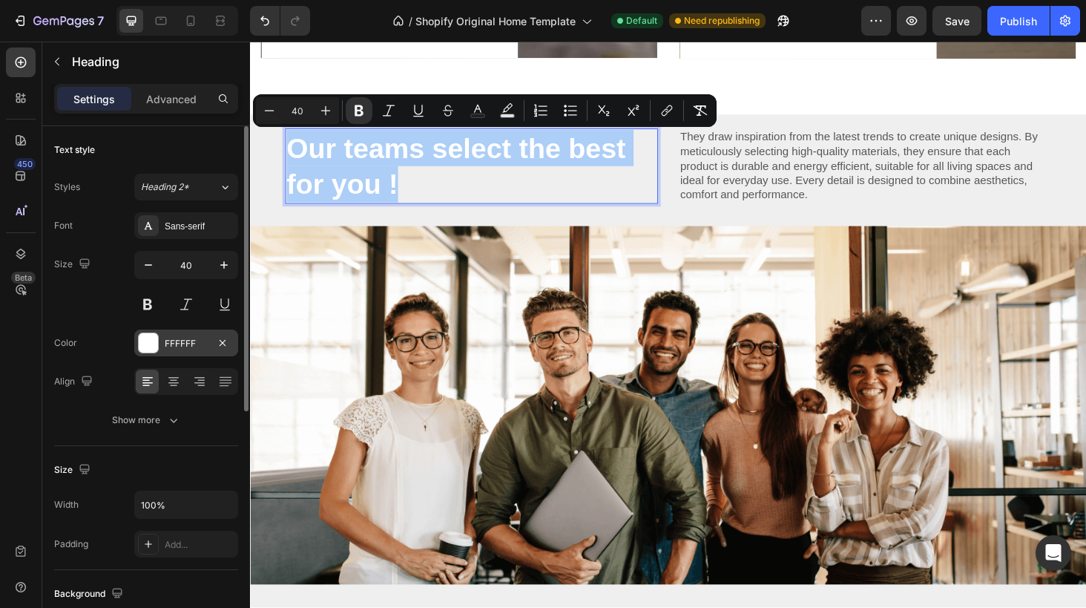
click at [145, 331] on div "FFFFFF" at bounding box center [186, 342] width 104 height 27
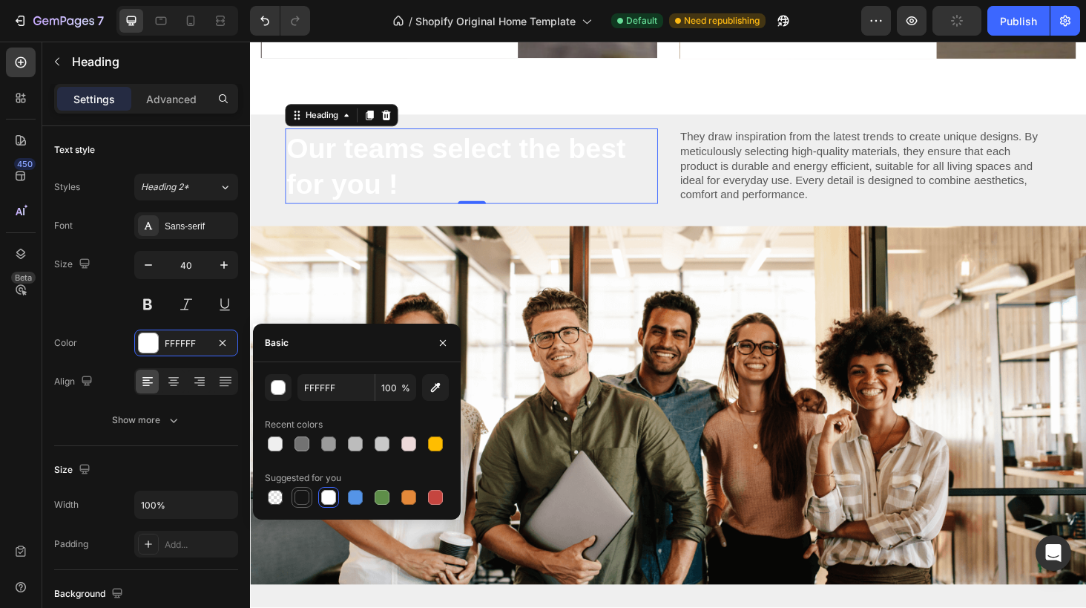
click at [306, 502] on div at bounding box center [302, 497] width 15 height 15
type input "151515"
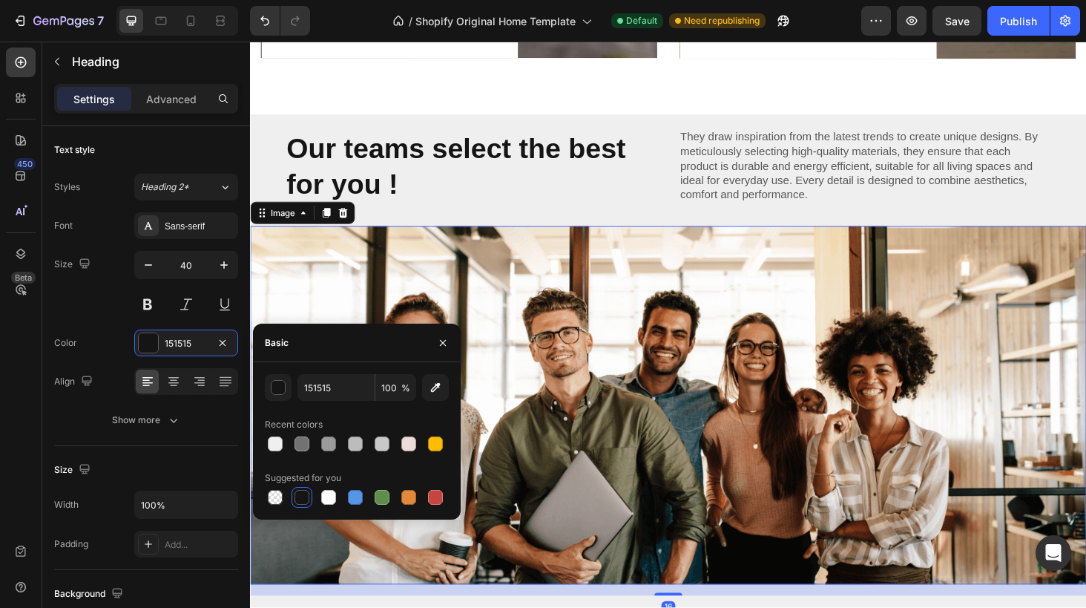
click at [516, 274] on img at bounding box center [695, 428] width 890 height 381
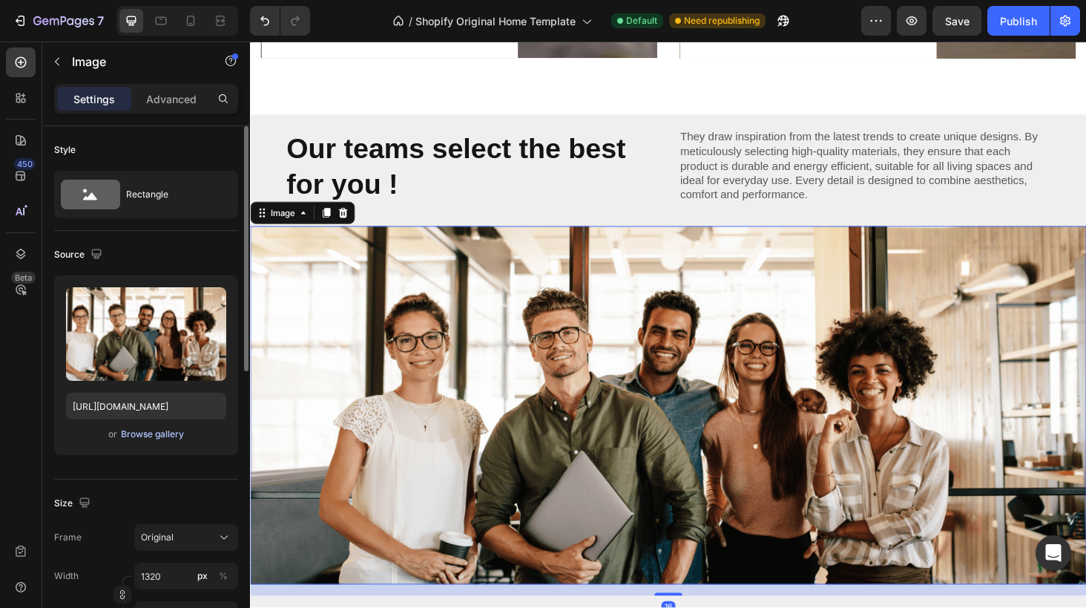
click at [159, 433] on div "Browse gallery" at bounding box center [152, 433] width 63 height 13
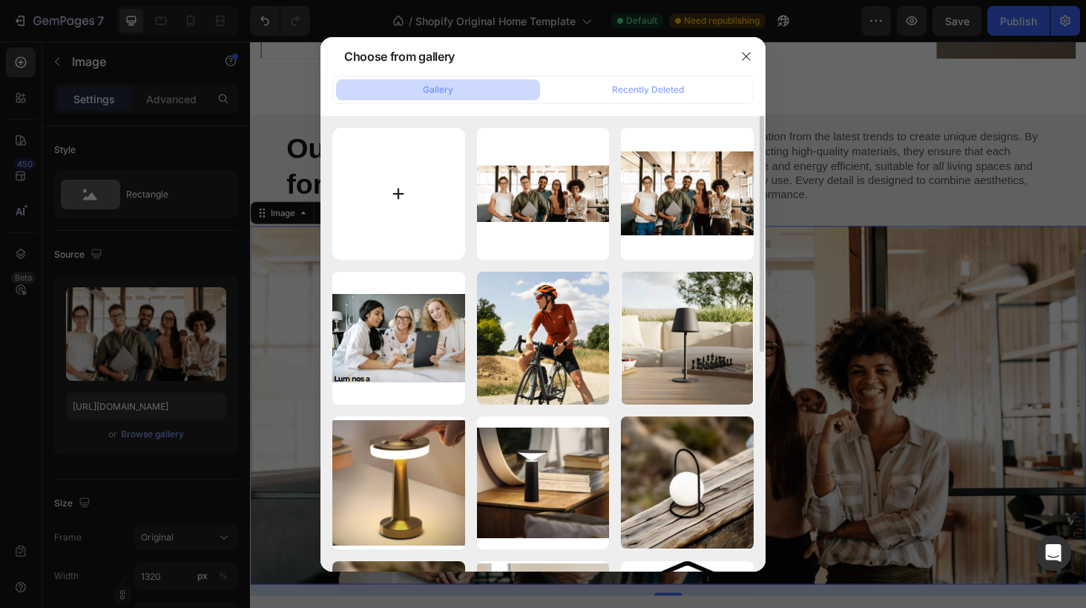
type input "C:\fakepath\Capture d’écran 2025-08-26 à 19.05.07.png"
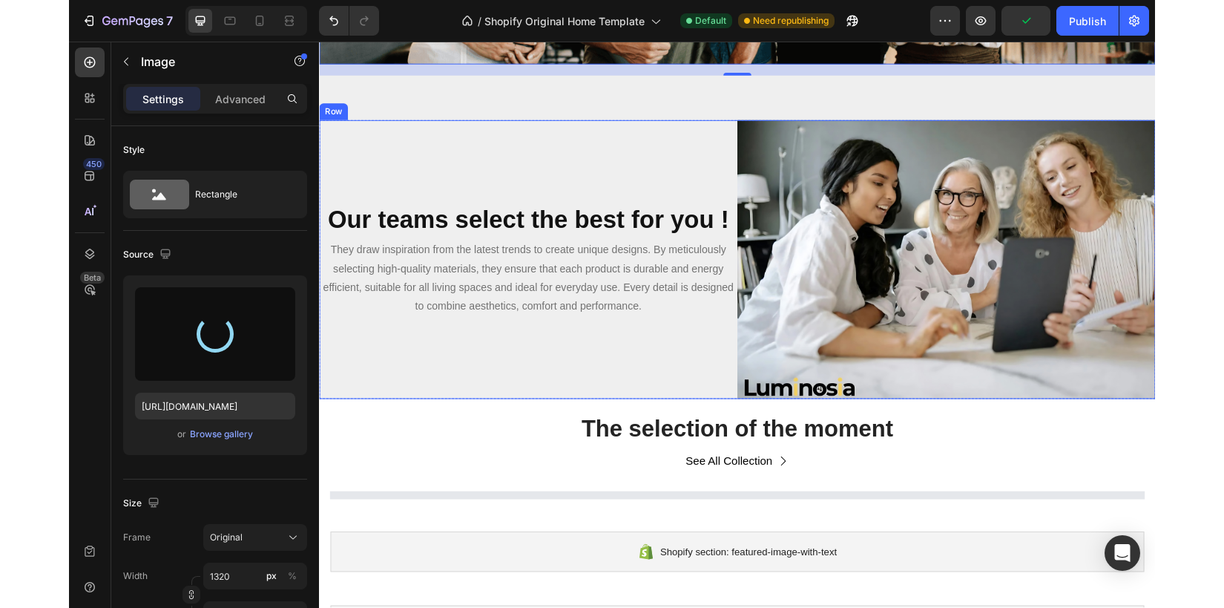
scroll to position [2172, 0]
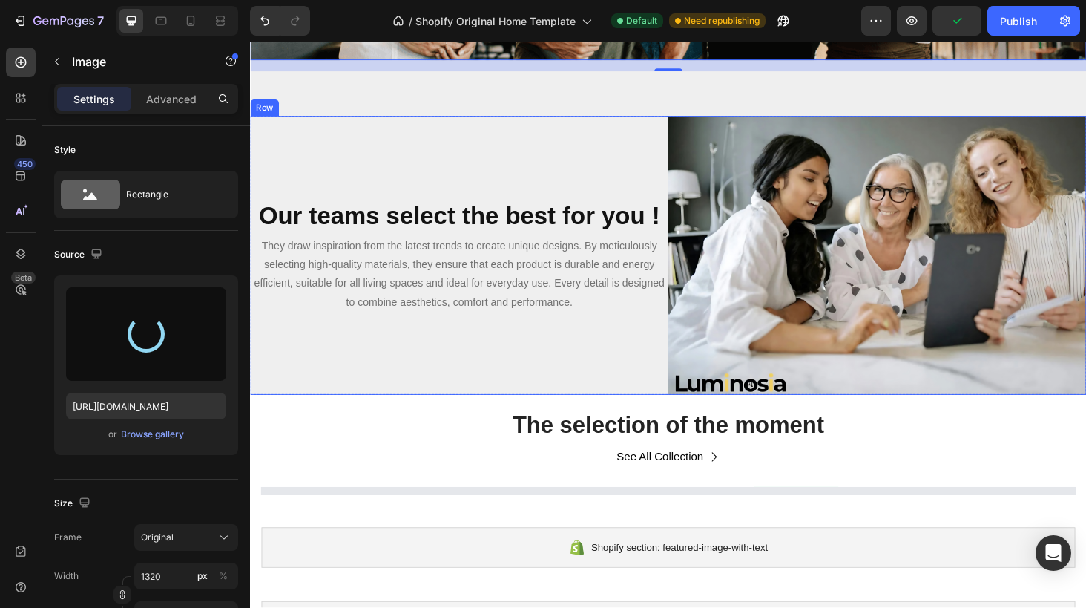
click at [593, 191] on div "Our teams select the best for you ! Heading They draw inspiration from the late…" at bounding box center [472, 269] width 445 height 297
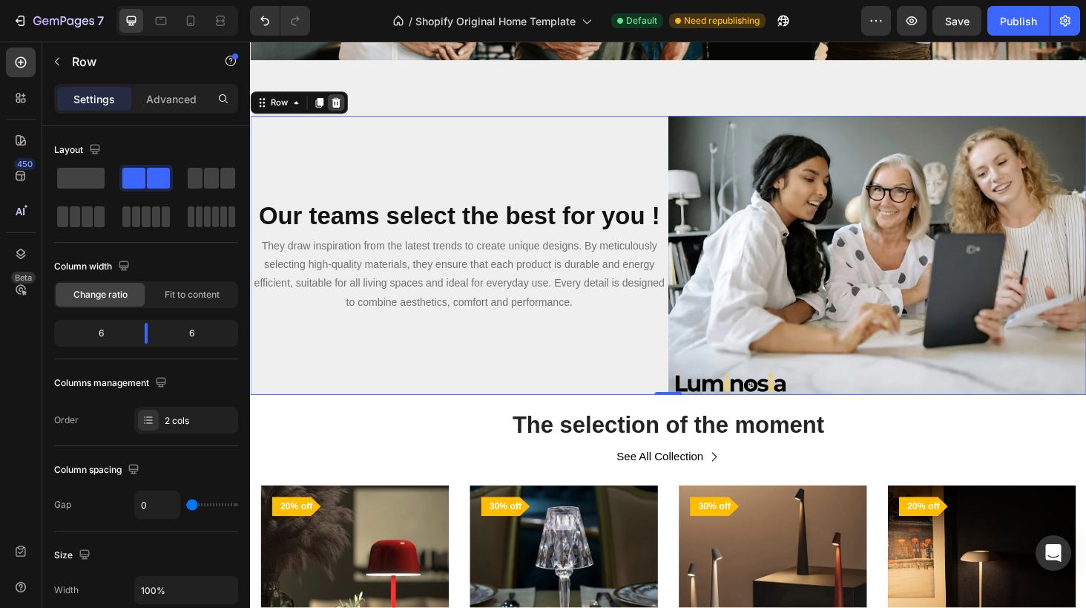
click at [342, 110] on icon at bounding box center [342, 107] width 10 height 10
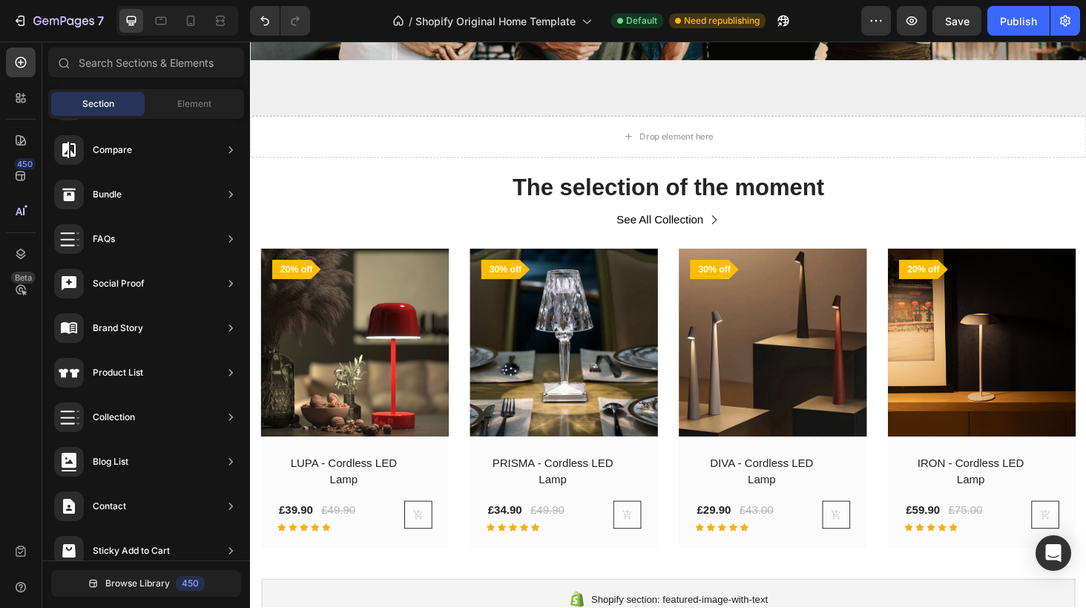
click at [2, 428] on div "450 Beta" at bounding box center [21, 325] width 42 height 566
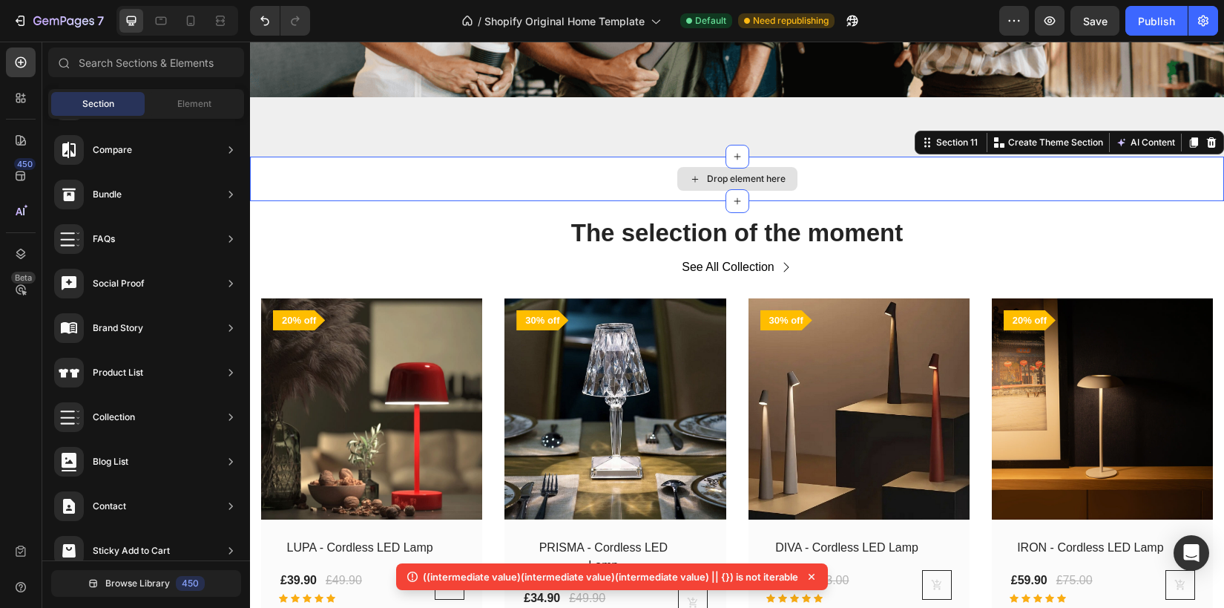
click at [982, 173] on div "Drop element here" at bounding box center [737, 179] width 974 height 45
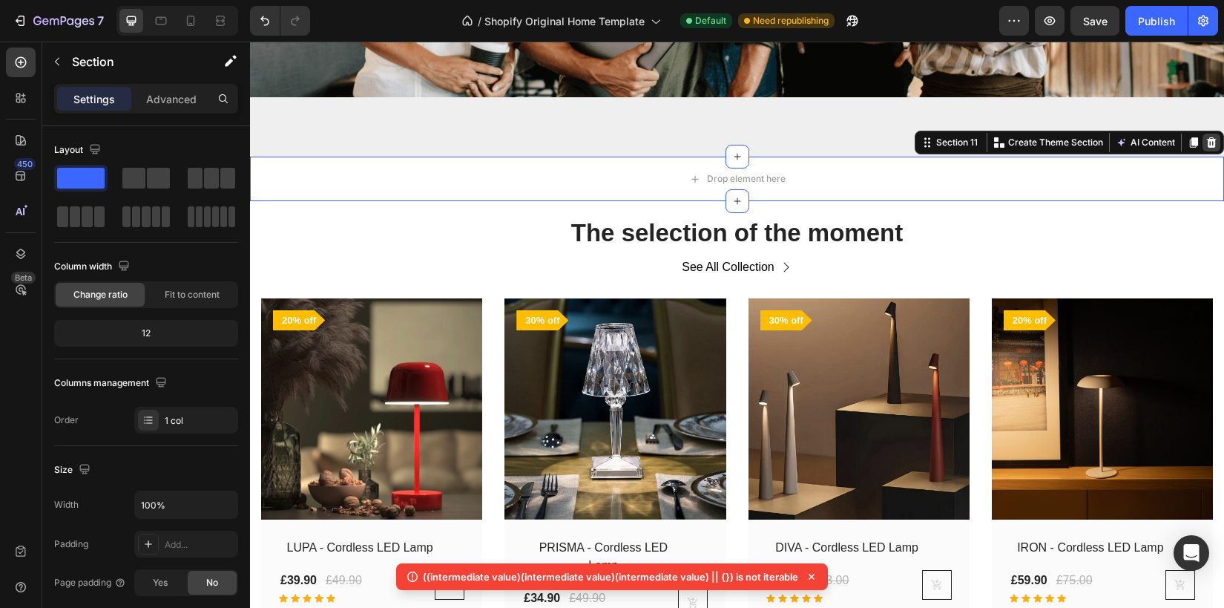
click at [1212, 145] on icon at bounding box center [1212, 142] width 10 height 10
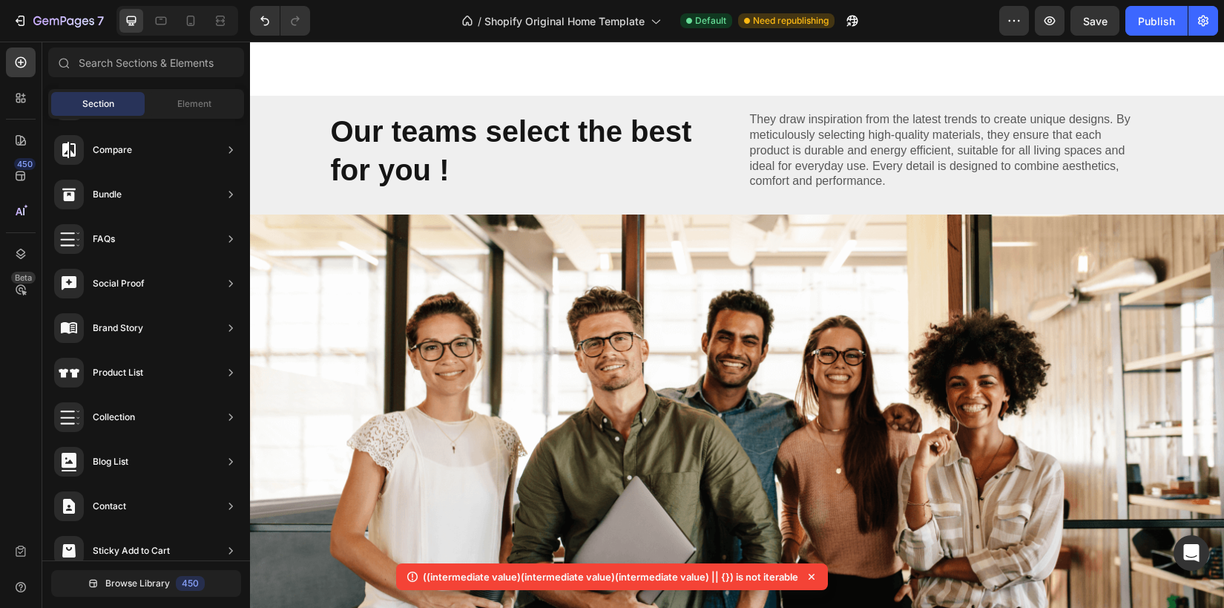
scroll to position [1630, 0]
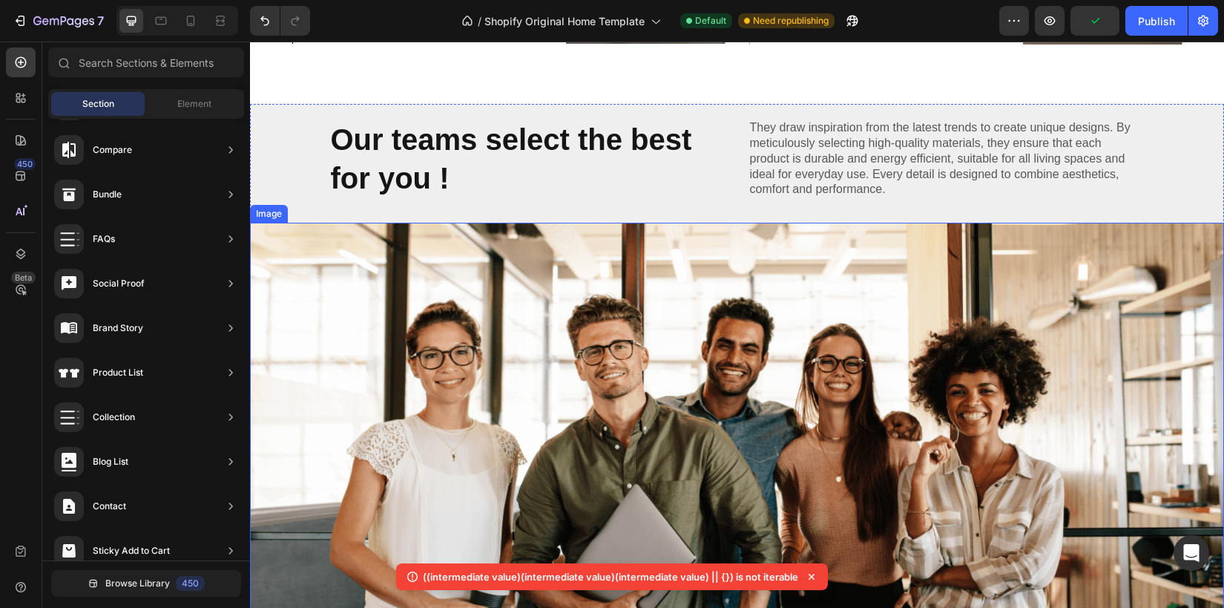
click at [650, 387] on img at bounding box center [737, 431] width 974 height 417
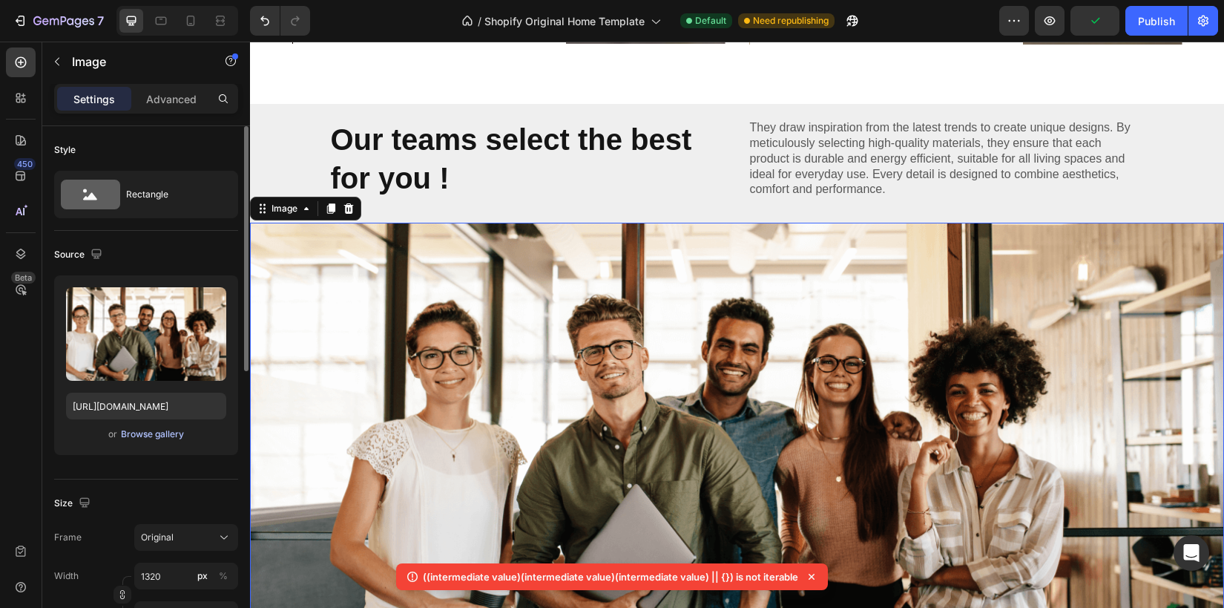
click at [129, 428] on div "Browse gallery" at bounding box center [152, 433] width 63 height 13
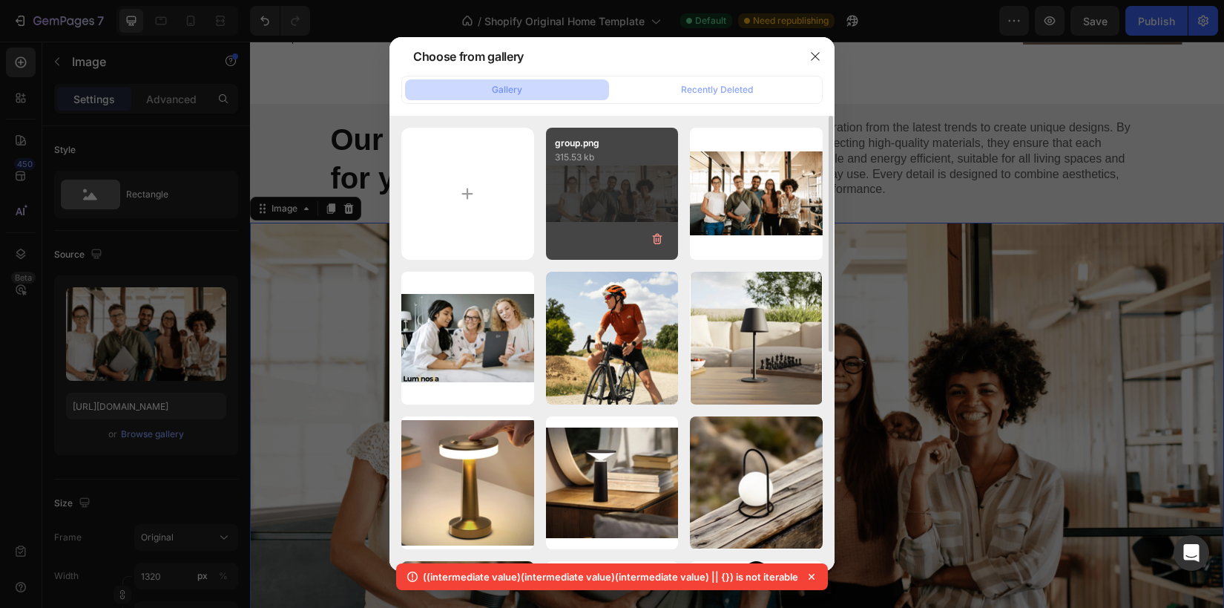
type input "C:\fakepath\Capture d’écran 2025-08-26 à 19.05.07.png"
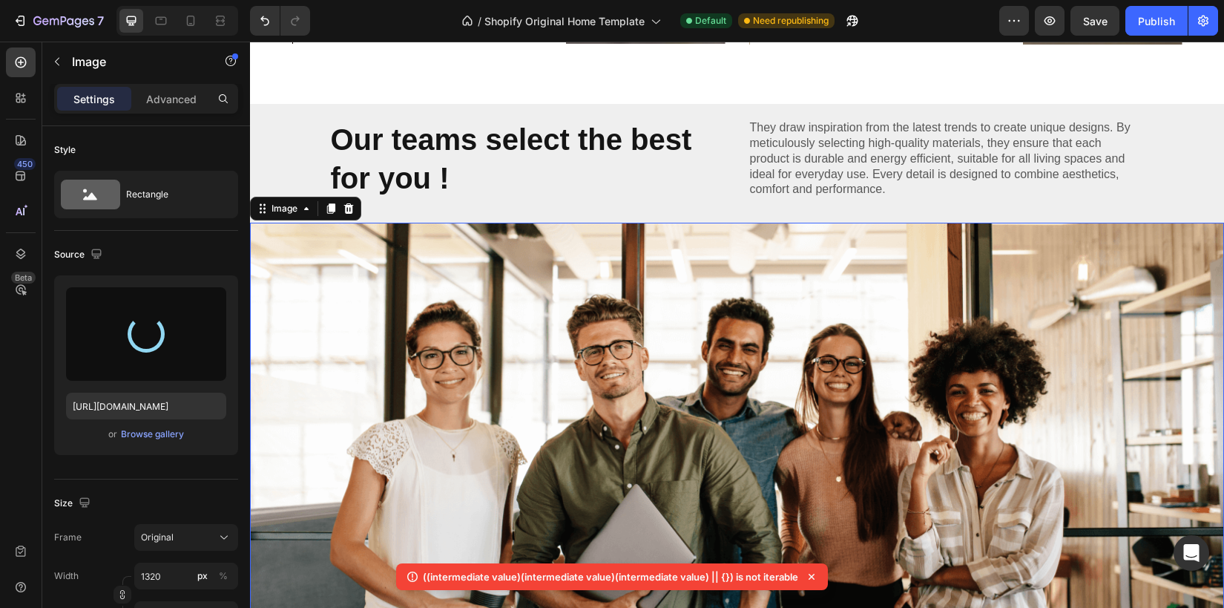
type input "https://cdn.shopify.com/s/files/1/0670/7760/3493/files/gempages_581389846103196…"
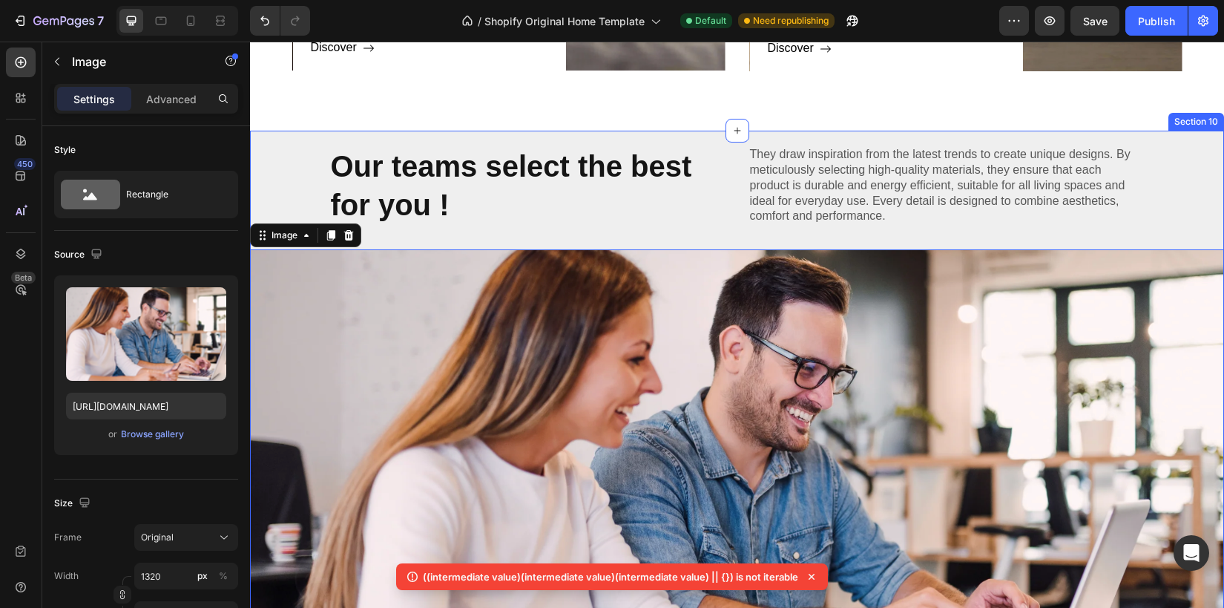
scroll to position [1608, 0]
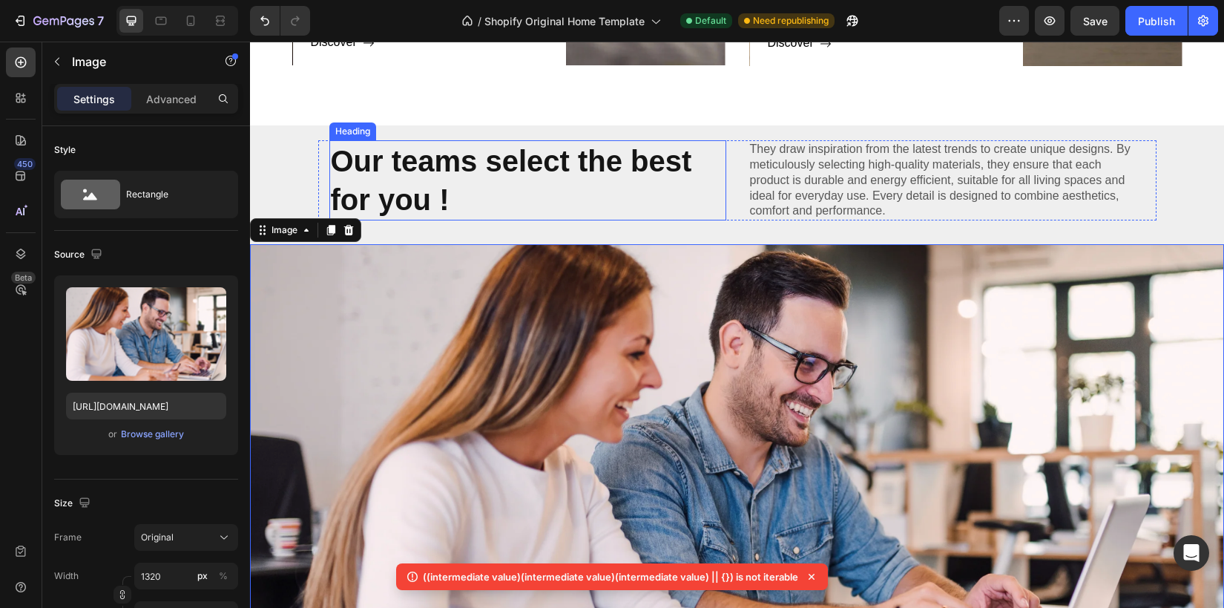
click at [530, 181] on p "⁠⁠⁠⁠⁠⁠⁠ Our teams select the best for you !" at bounding box center [528, 180] width 394 height 77
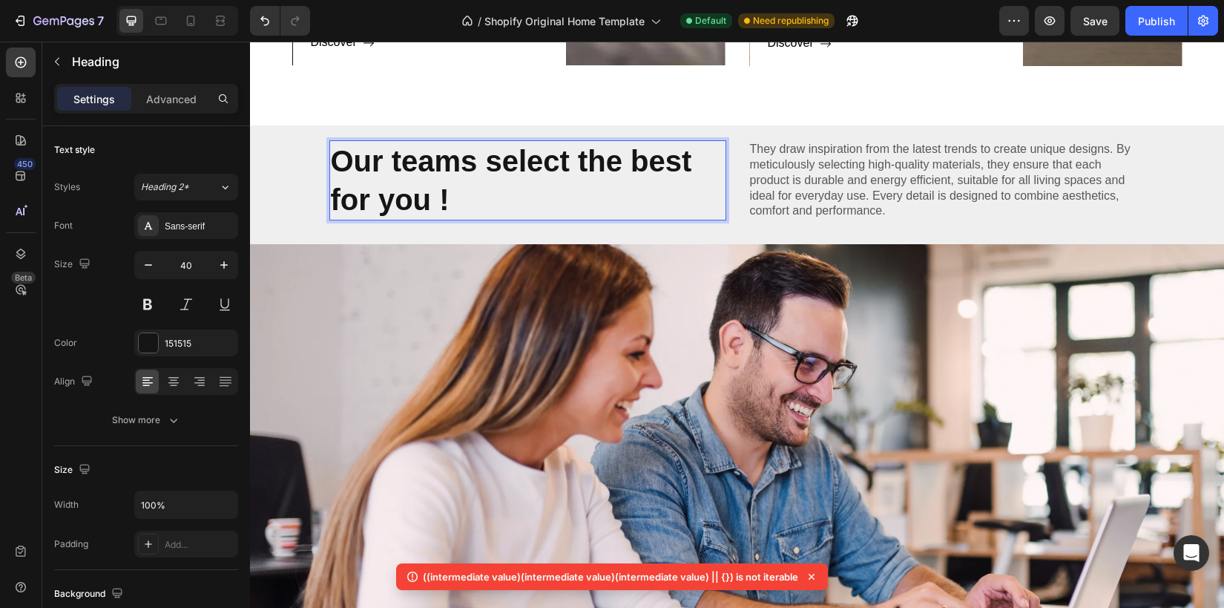
click at [487, 162] on strong "Our teams select the best for you !" at bounding box center [511, 180] width 361 height 71
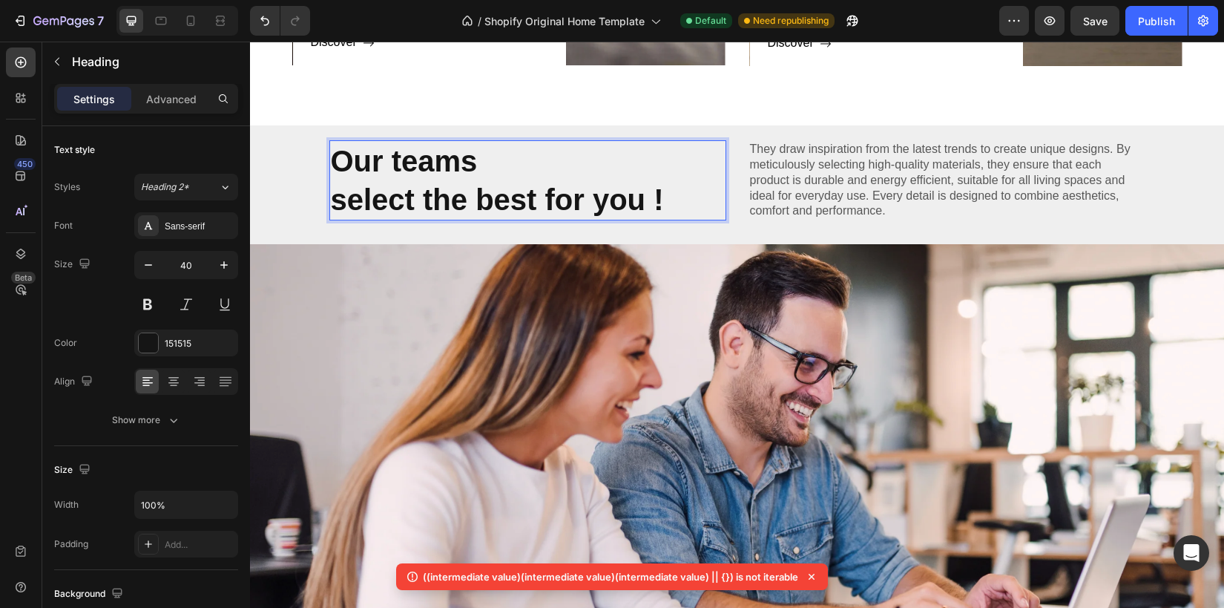
click at [511, 179] on p "Our teams select the best for you !" at bounding box center [528, 180] width 394 height 77
click at [421, 200] on strong "select the best for you !" at bounding box center [497, 199] width 333 height 33
click at [890, 143] on p "They draw inspiration from the latest trends to create unique designs. By metic…" at bounding box center [947, 180] width 394 height 77
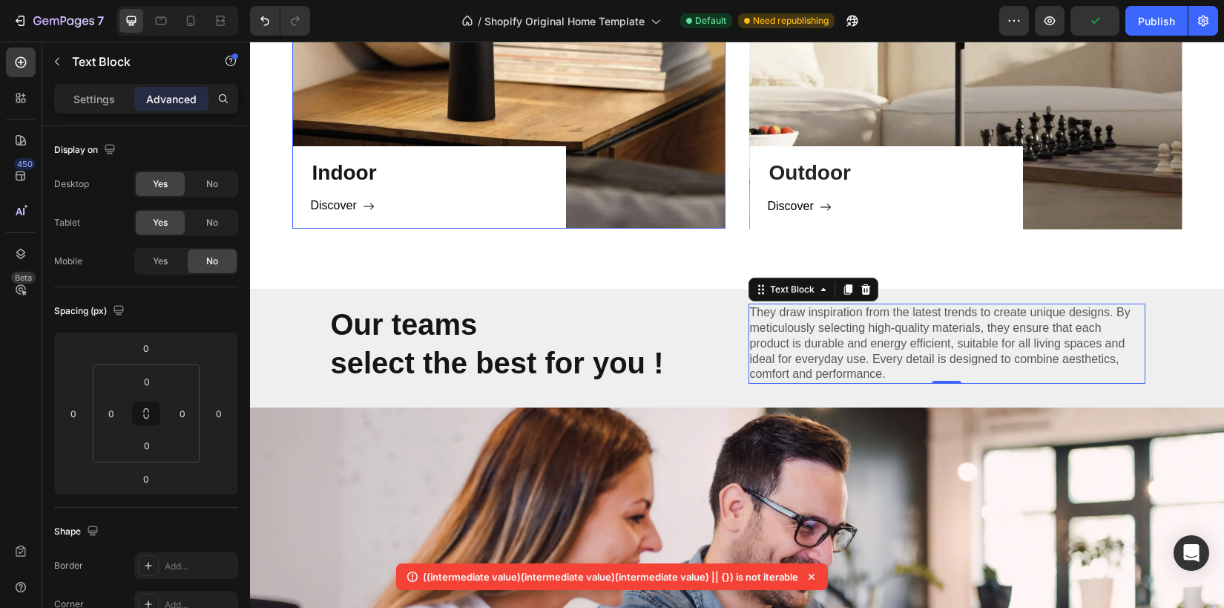
scroll to position [1440, 0]
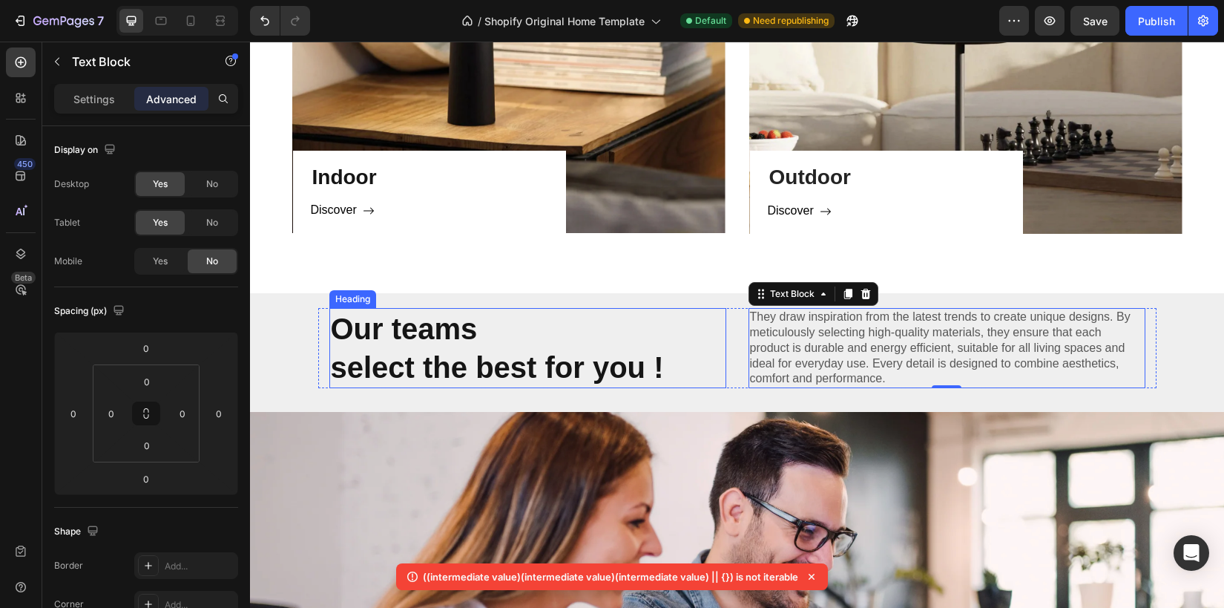
click at [402, 366] on strong "select the best for you !" at bounding box center [497, 367] width 333 height 33
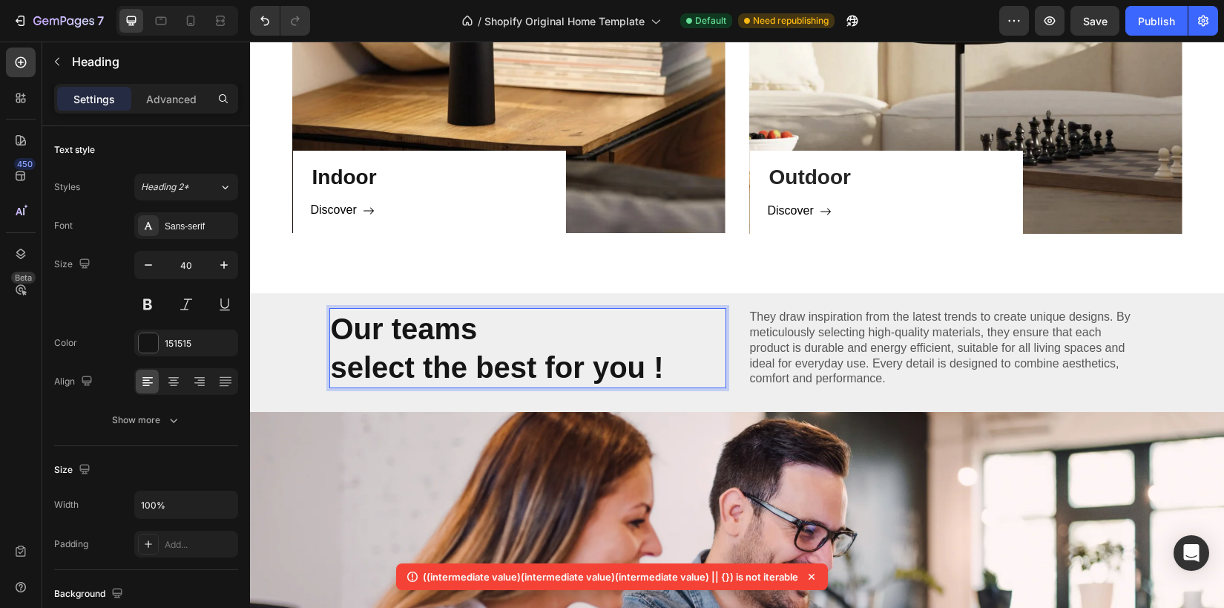
click at [669, 367] on p "Our teams select the best for you !" at bounding box center [528, 347] width 394 height 77
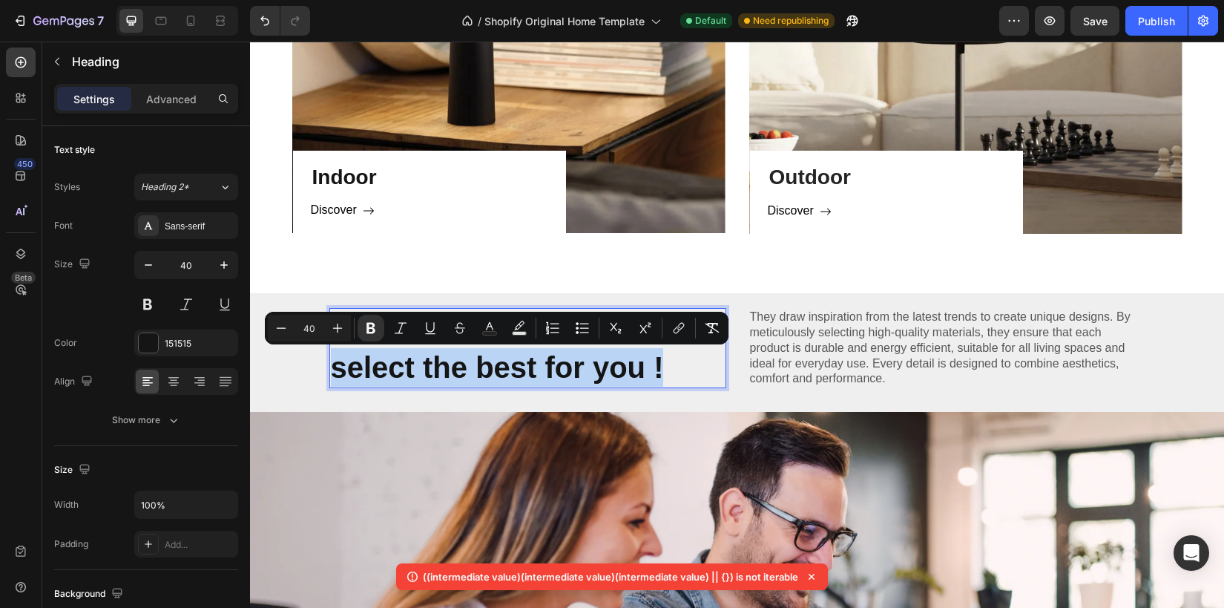
drag, startPoint x: 669, startPoint y: 367, endPoint x: 337, endPoint y: 370, distance: 331.7
click at [337, 370] on p "Our teams select the best for you !" at bounding box center [528, 347] width 394 height 77
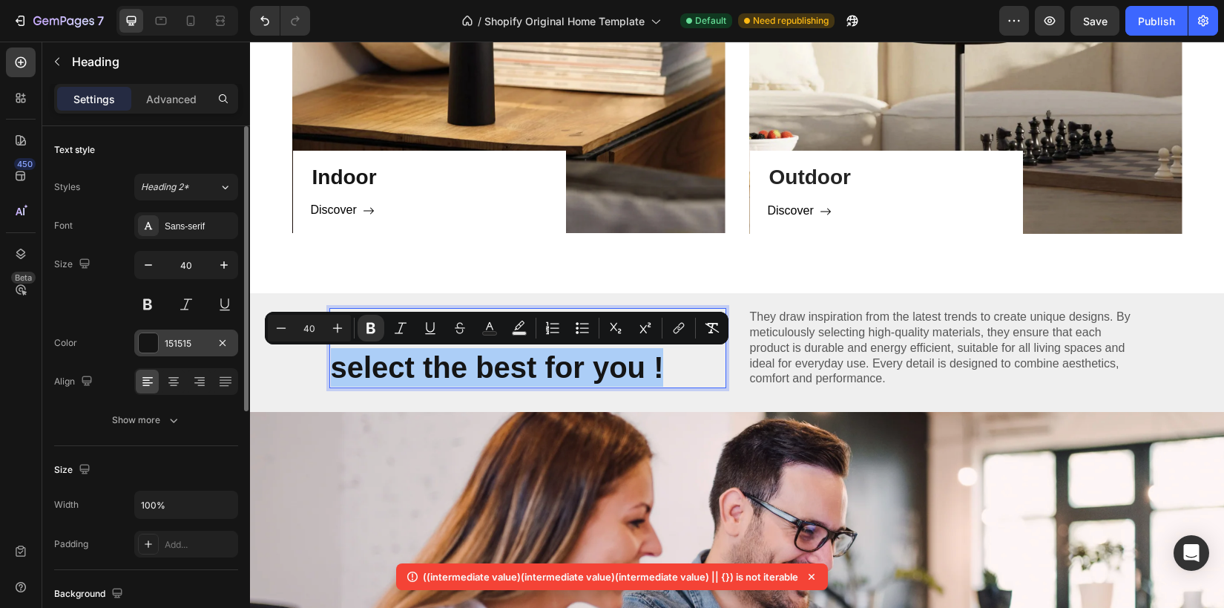
click at [147, 346] on div at bounding box center [148, 342] width 19 height 19
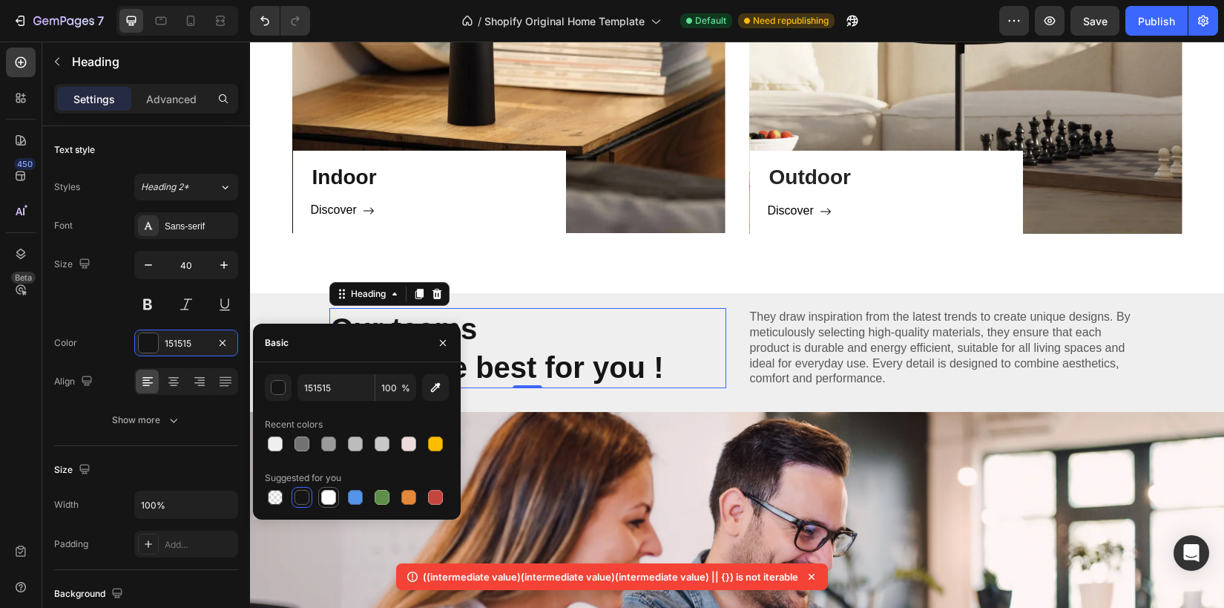
click at [329, 493] on div at bounding box center [328, 497] width 15 height 15
click at [309, 494] on div at bounding box center [302, 497] width 18 height 18
type input "151515"
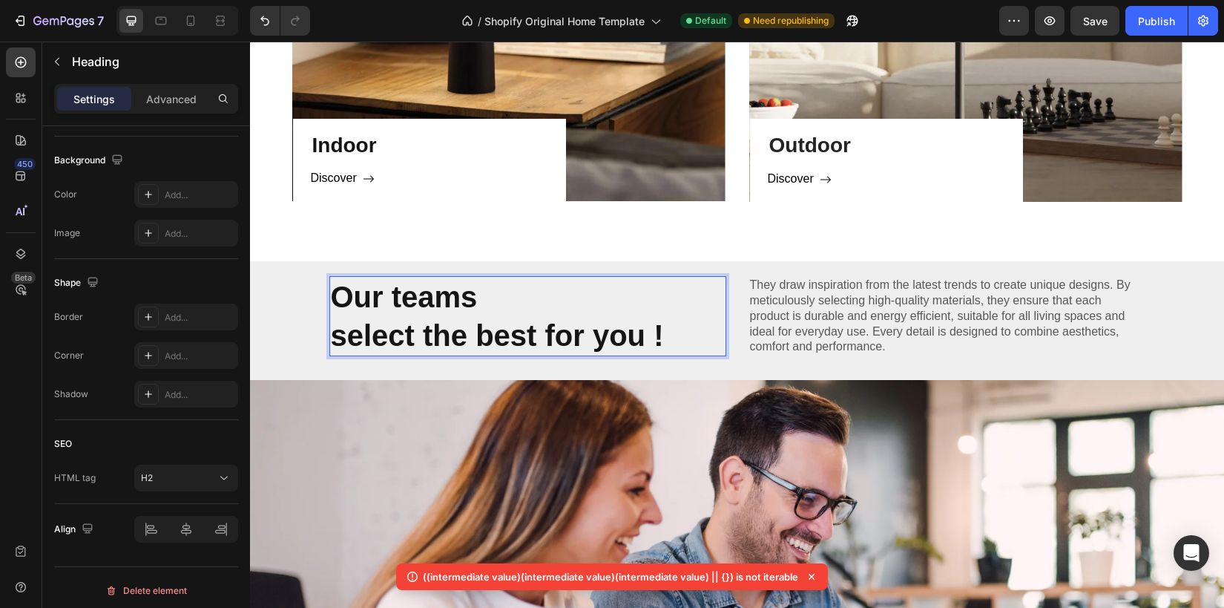
scroll to position [1477, 0]
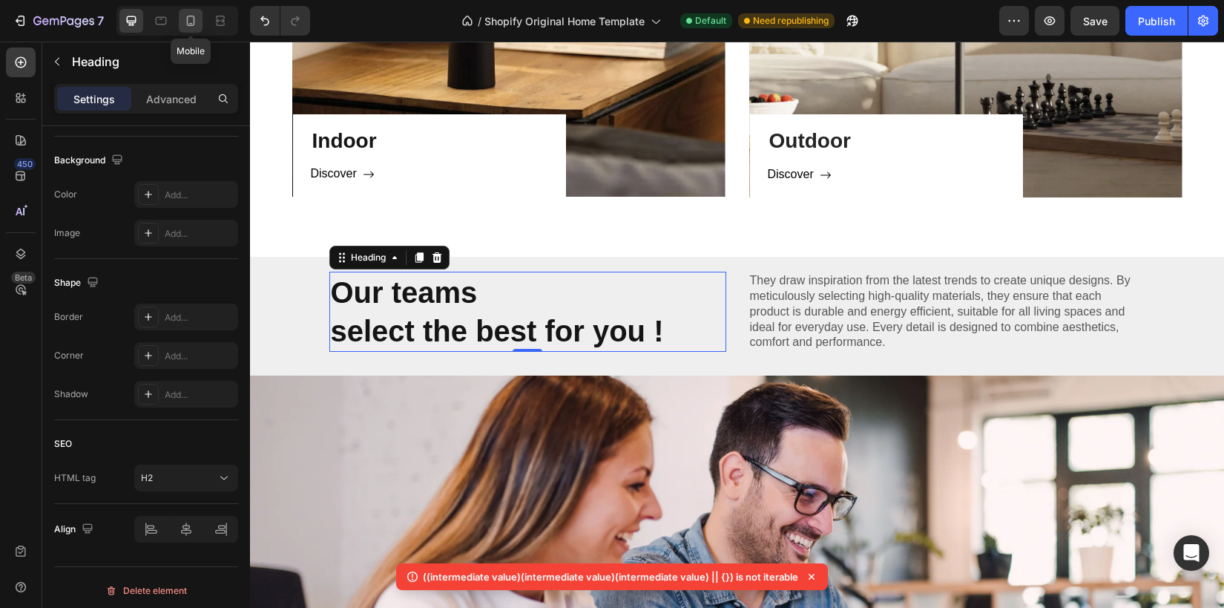
click at [186, 17] on icon at bounding box center [190, 20] width 15 height 15
type input "24"
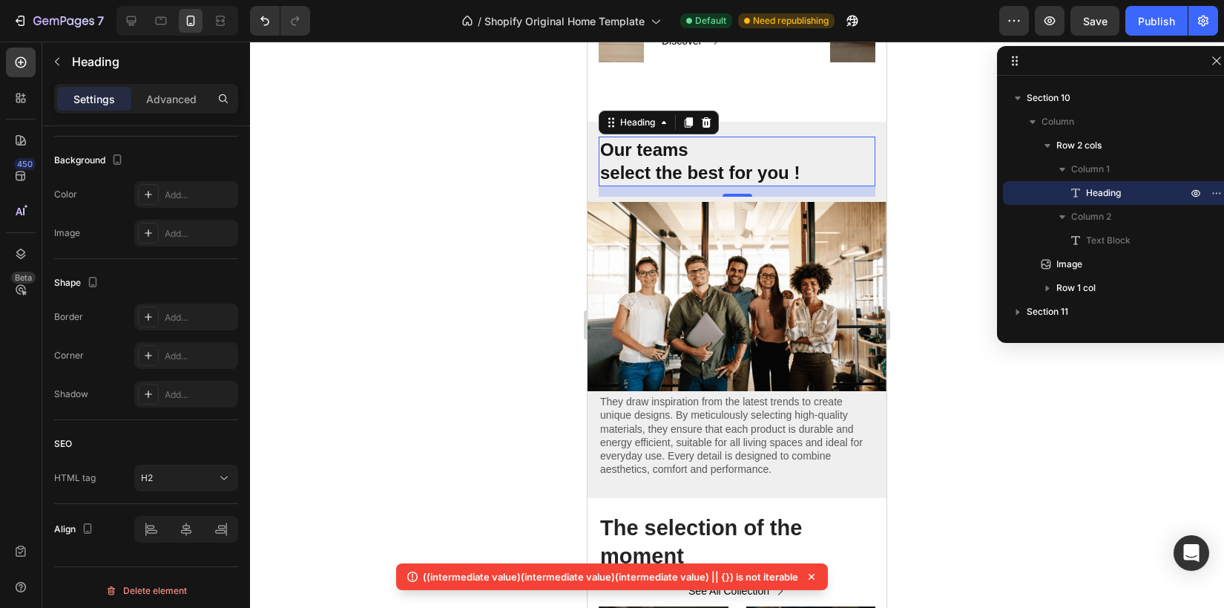
scroll to position [1776, 0]
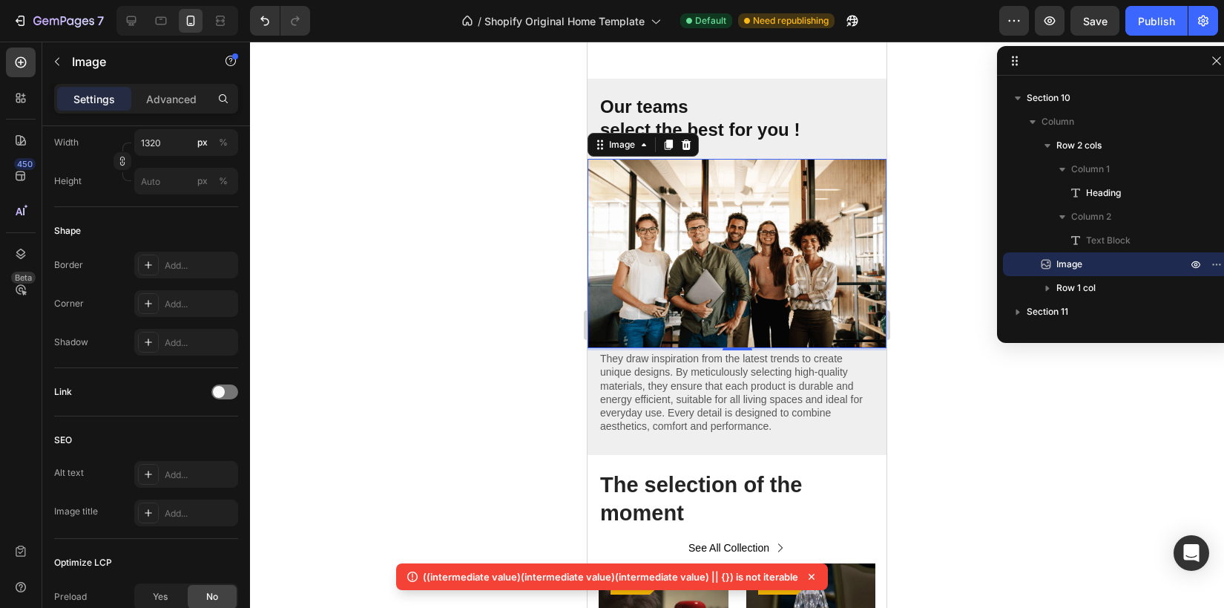
click at [816, 218] on img at bounding box center [737, 254] width 299 height 190
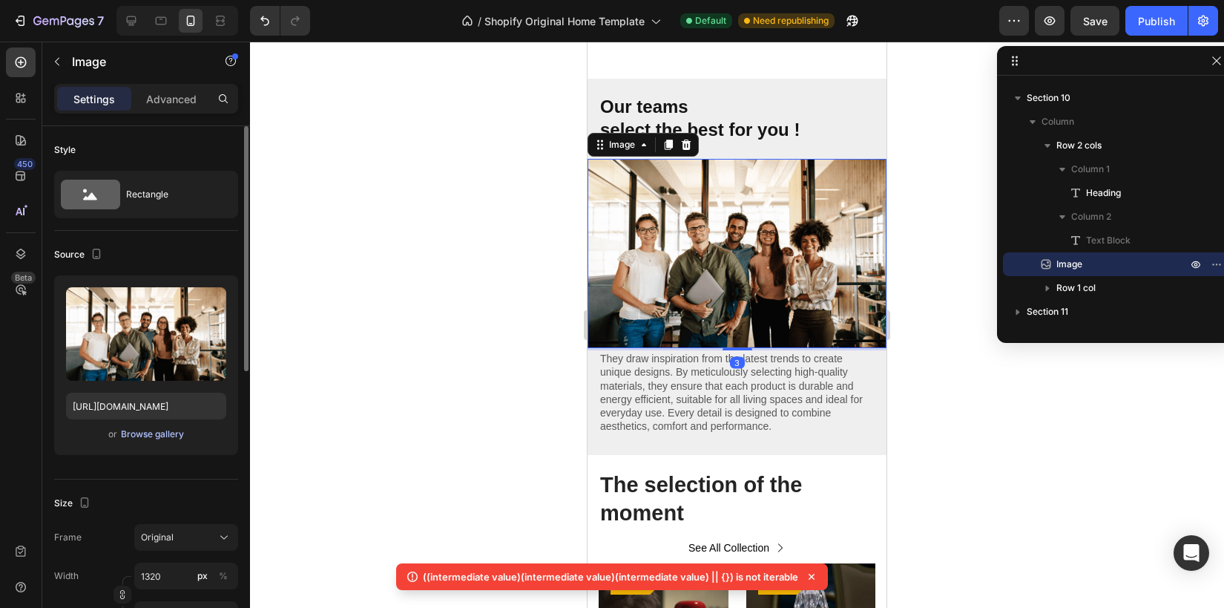
click at [177, 432] on div "Browse gallery" at bounding box center [152, 433] width 63 height 13
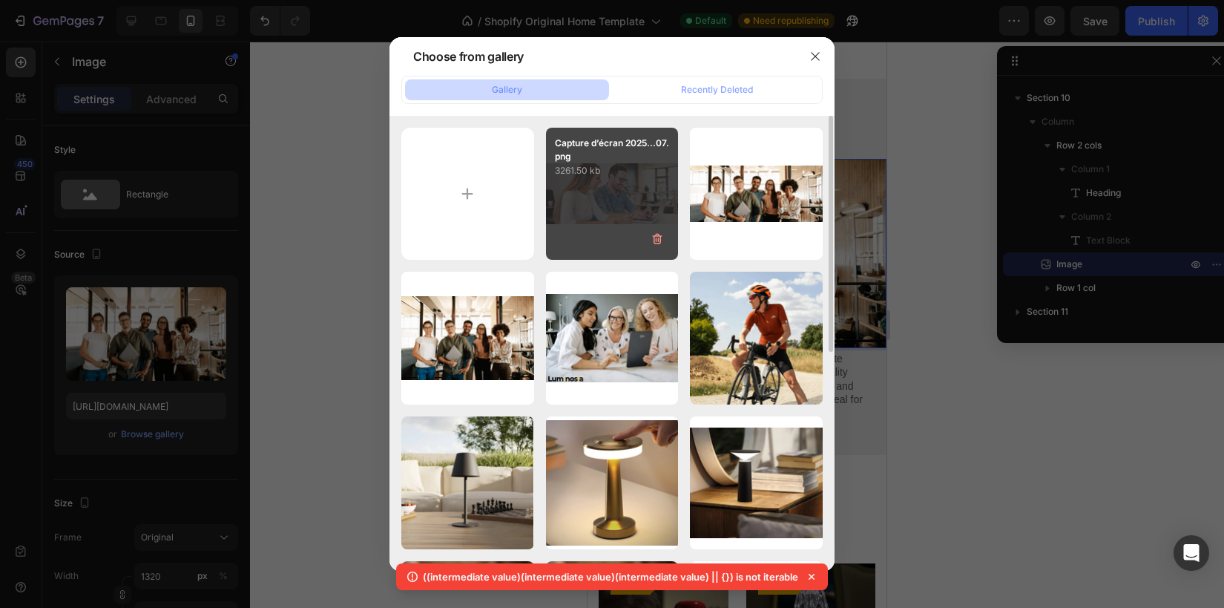
click at [595, 224] on div "Capture d’écran 2025...07.png 3261.50 kb" at bounding box center [612, 194] width 133 height 133
type input "https://cdn.shopify.com/s/files/1/0670/7760/3493/files/gempages_581389846103196…"
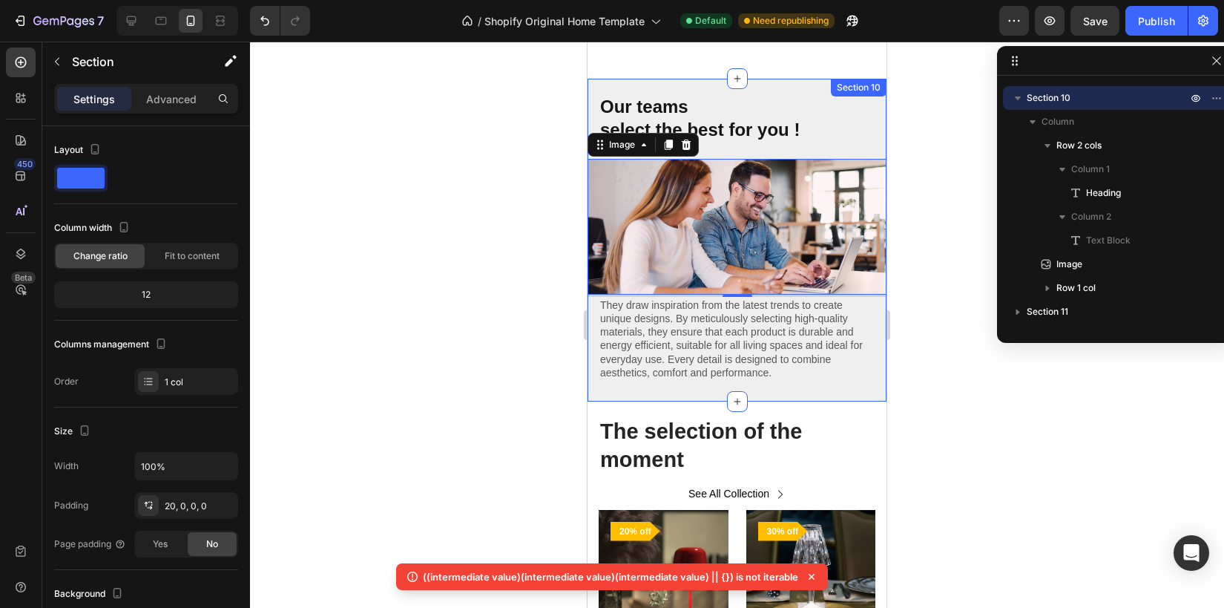
click at [759, 393] on div "⁠⁠⁠⁠⁠⁠⁠ Our teams select the best for you ! Heading They draw inspiration from …" at bounding box center [737, 247] width 299 height 308
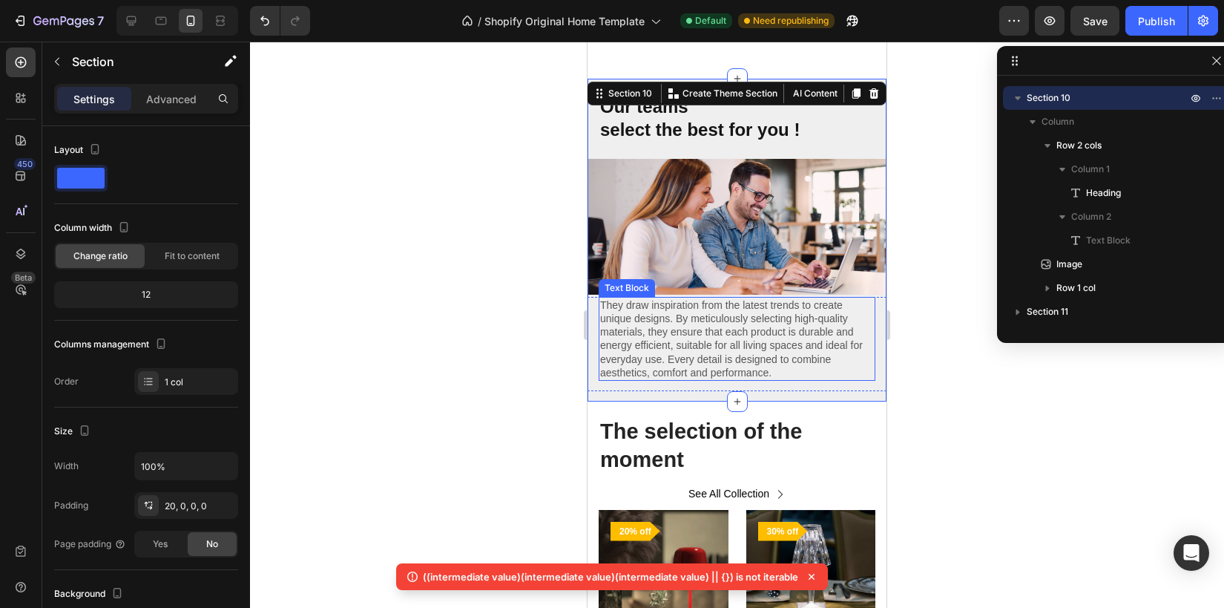
click at [692, 349] on p "They draw inspiration from the latest trends to create unique designs. By metic…" at bounding box center [737, 338] width 274 height 81
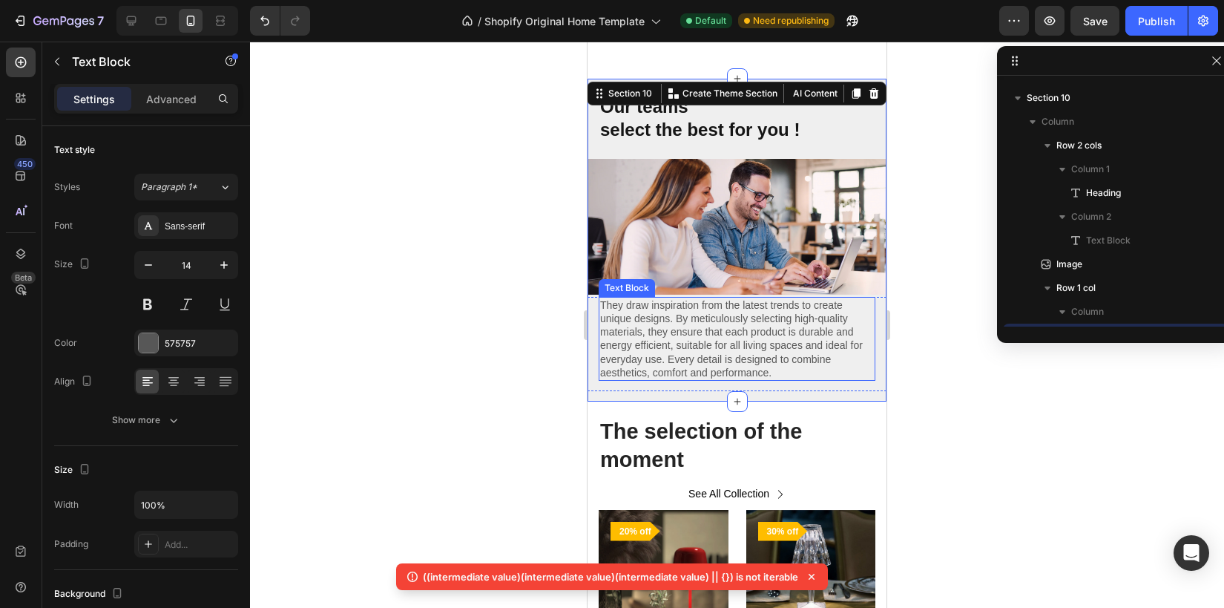
scroll to position [349, 0]
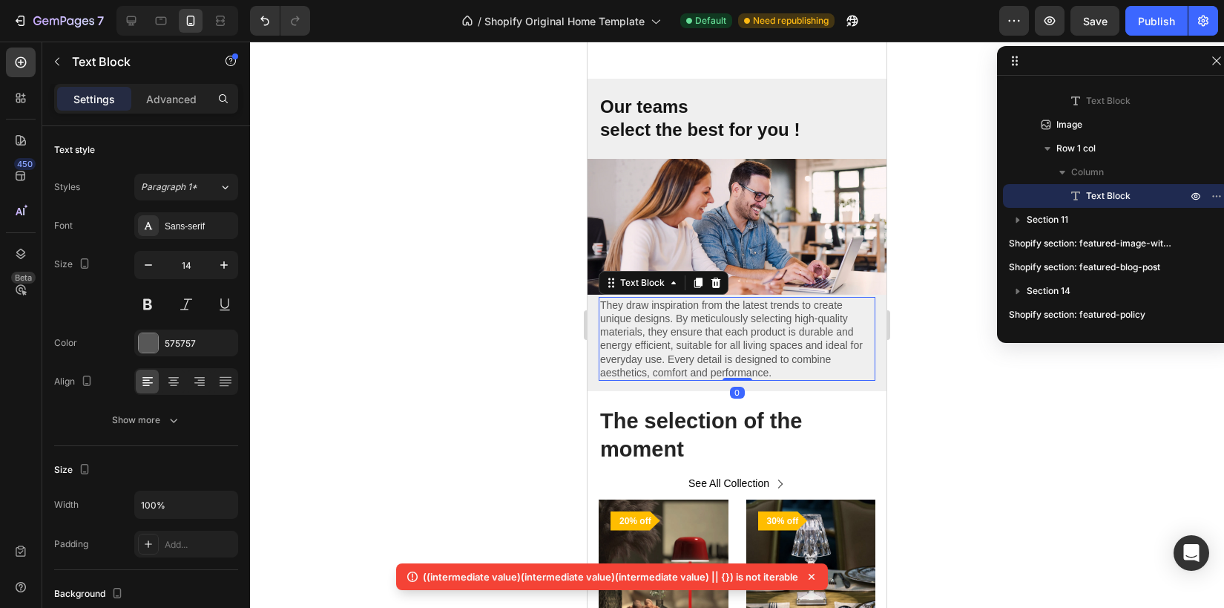
drag, startPoint x: 738, startPoint y: 390, endPoint x: 679, endPoint y: 377, distance: 60.1
click at [739, 378] on div at bounding box center [738, 379] width 30 height 3
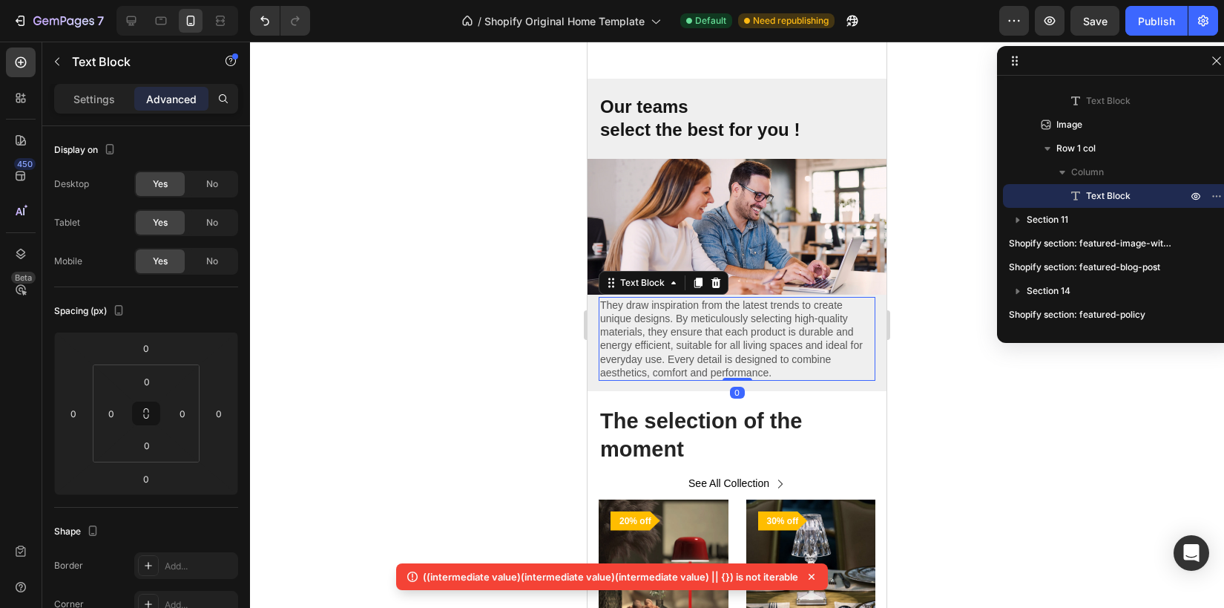
click at [551, 370] on div at bounding box center [737, 325] width 974 height 566
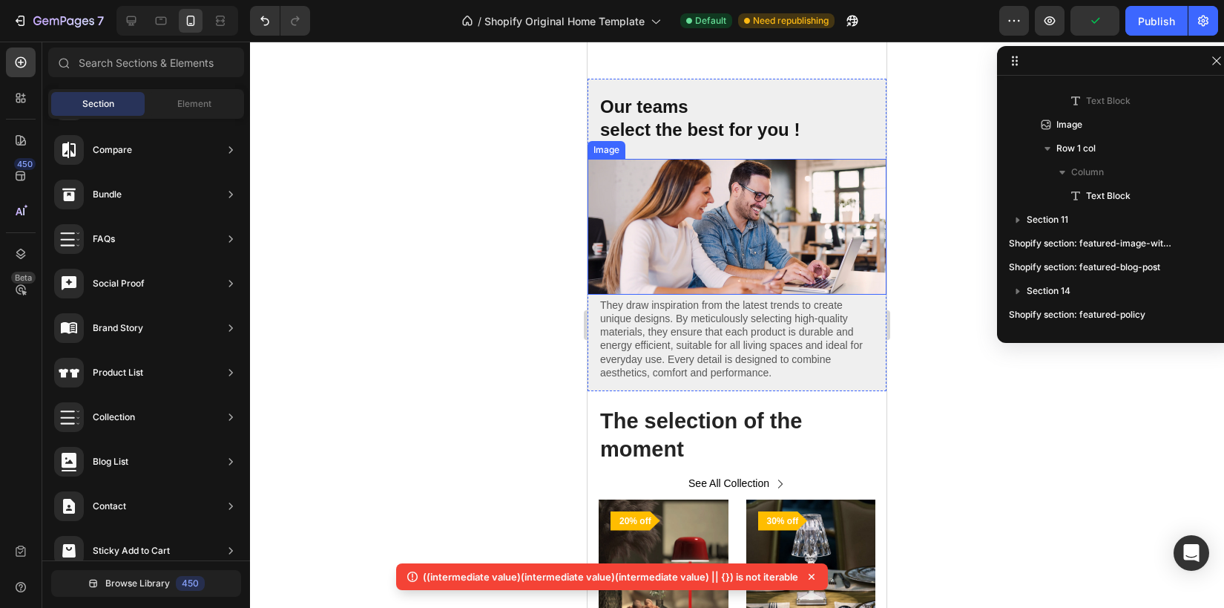
click at [741, 160] on img at bounding box center [737, 227] width 299 height 136
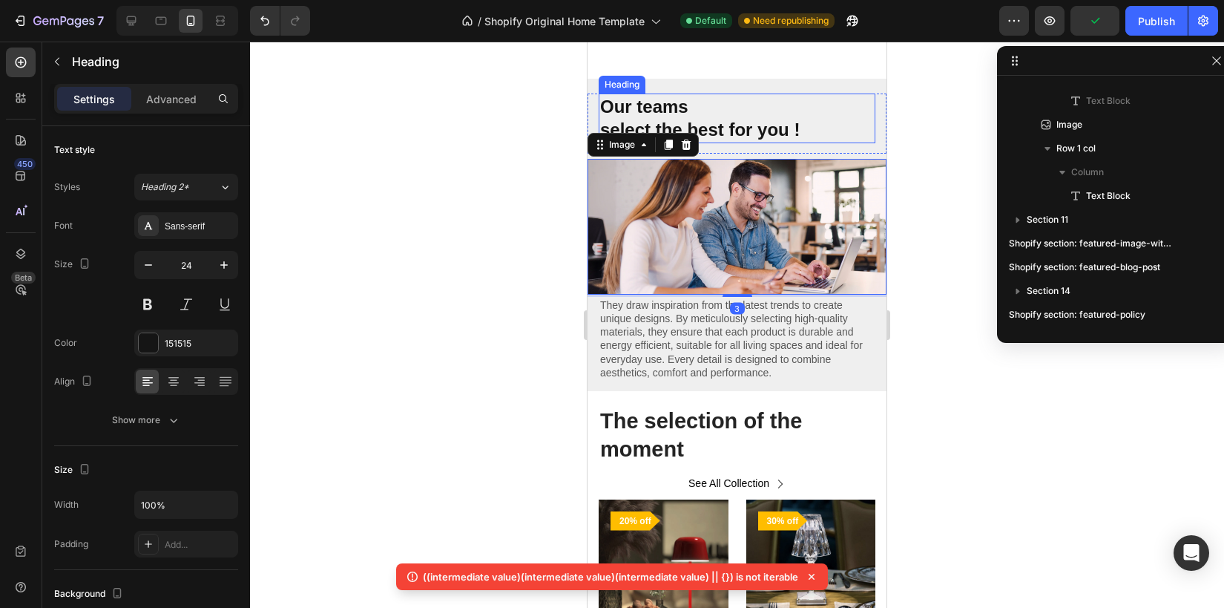
click at [749, 131] on strong "select the best for you !" at bounding box center [700, 129] width 200 height 20
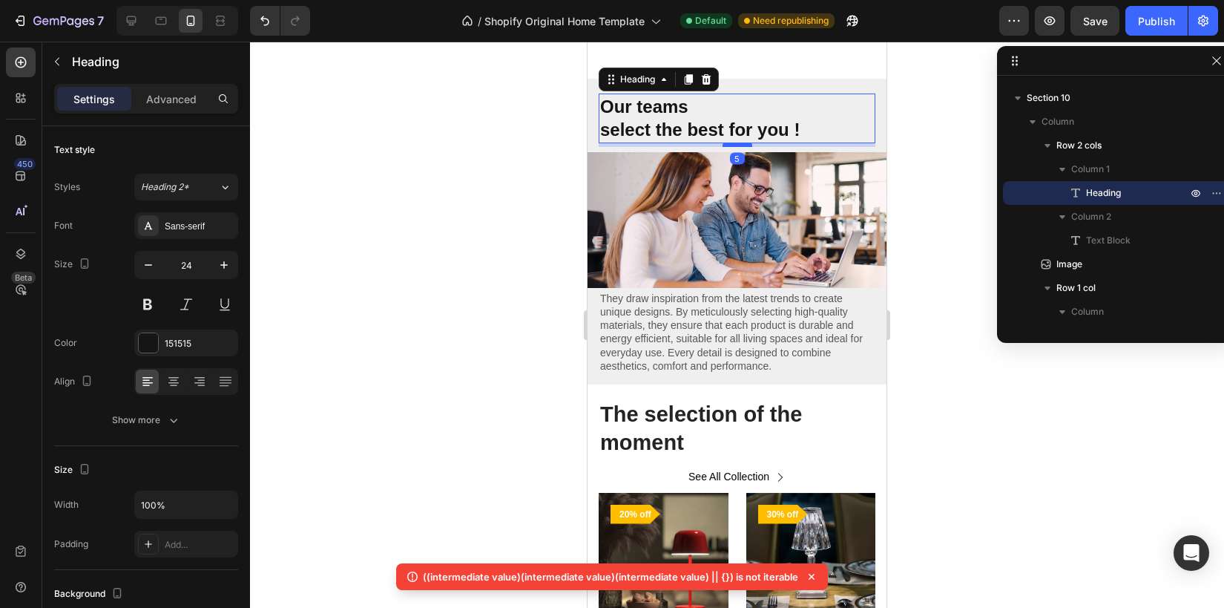
click at [739, 144] on div at bounding box center [738, 144] width 30 height 4
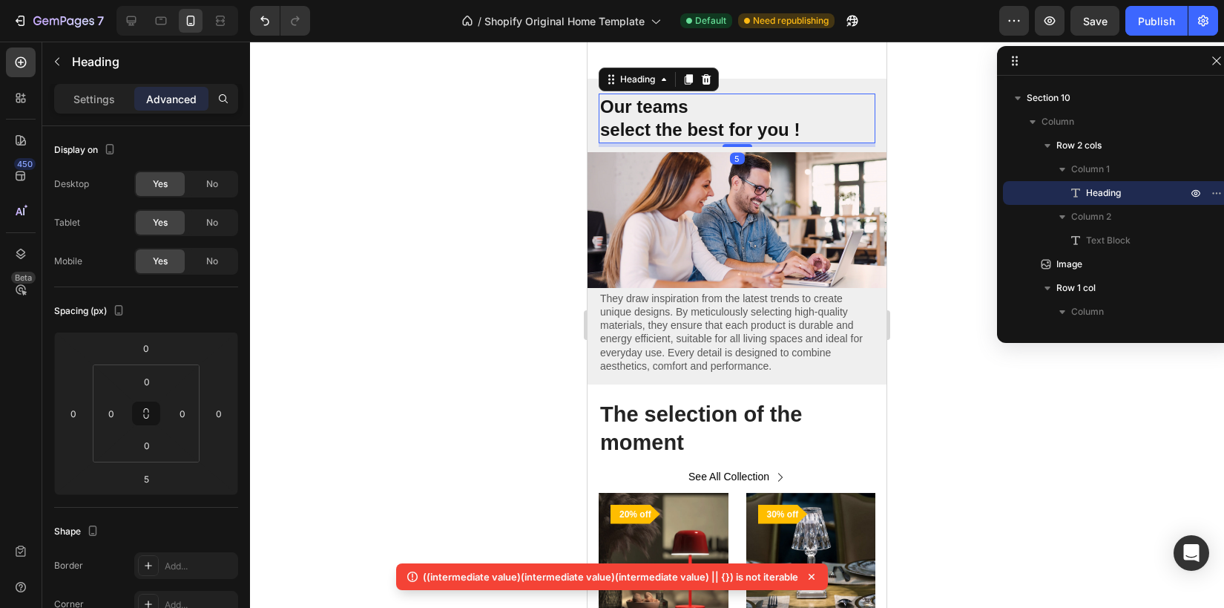
click at [531, 169] on div at bounding box center [737, 325] width 974 height 566
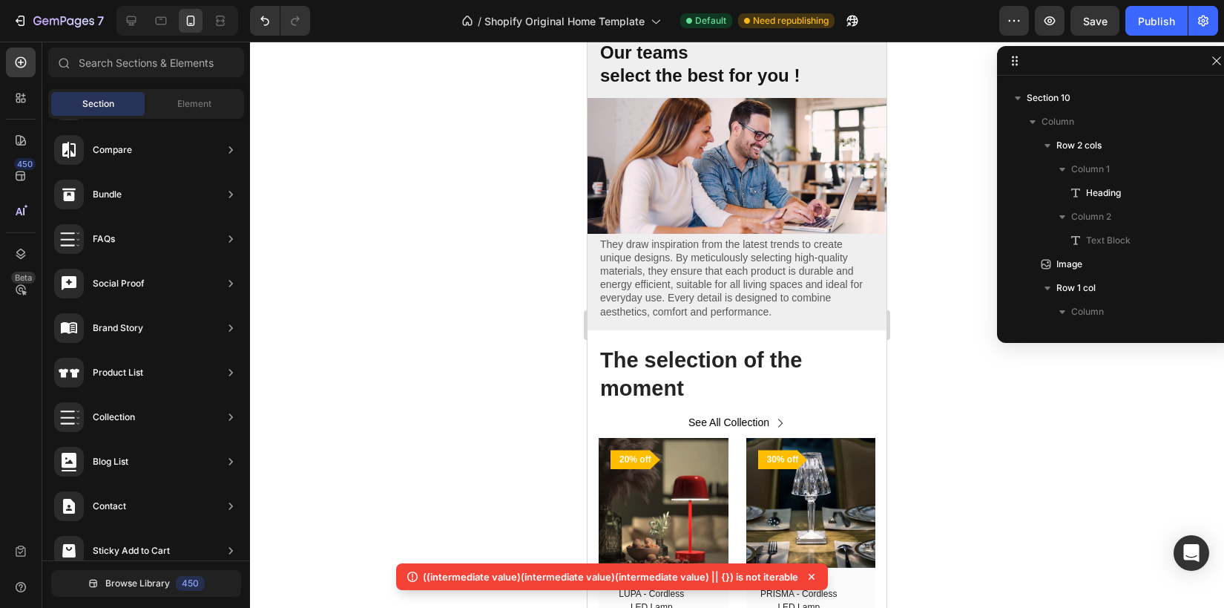
scroll to position [1788, 0]
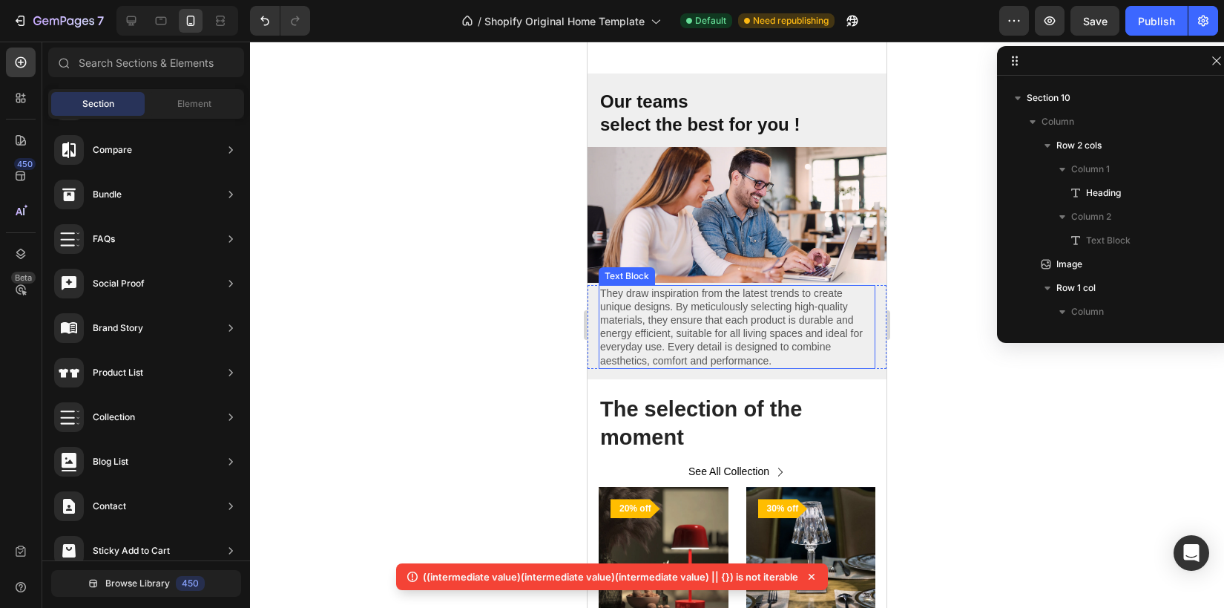
click at [798, 355] on p "They draw inspiration from the latest trends to create unique designs. By metic…" at bounding box center [737, 326] width 274 height 81
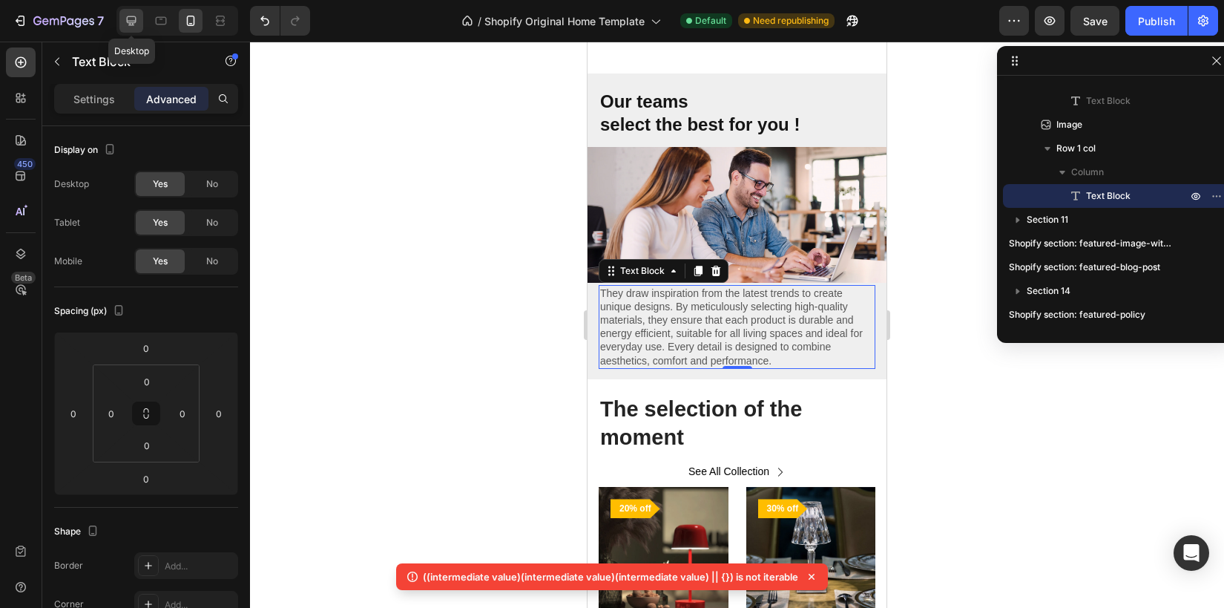
click at [136, 23] on icon at bounding box center [131, 20] width 15 height 15
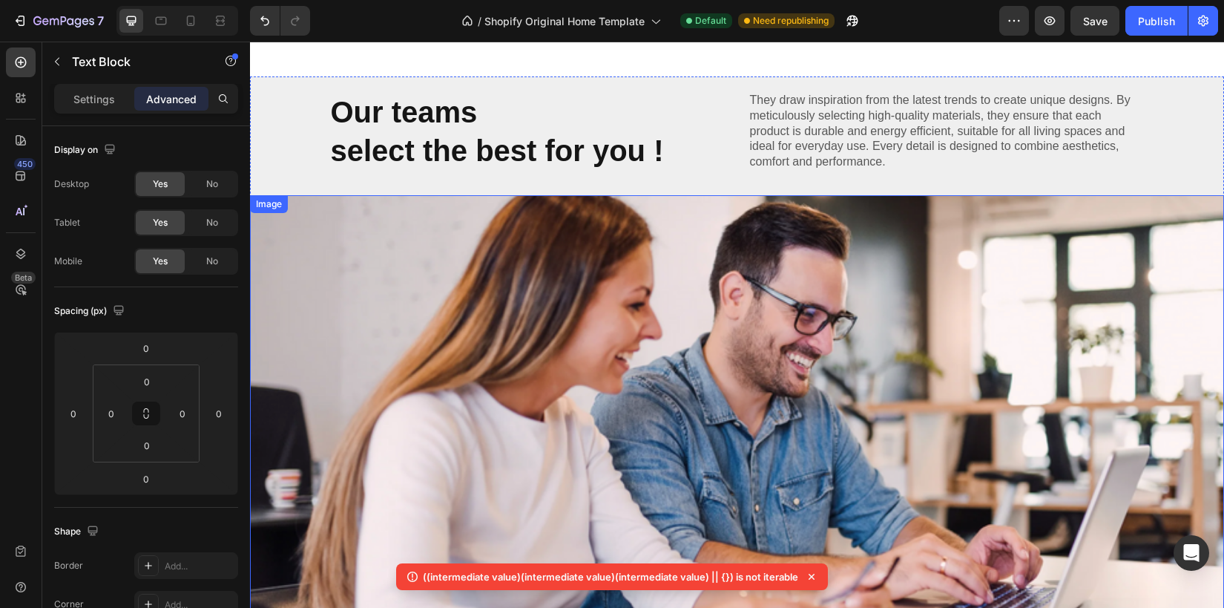
scroll to position [1587, 0]
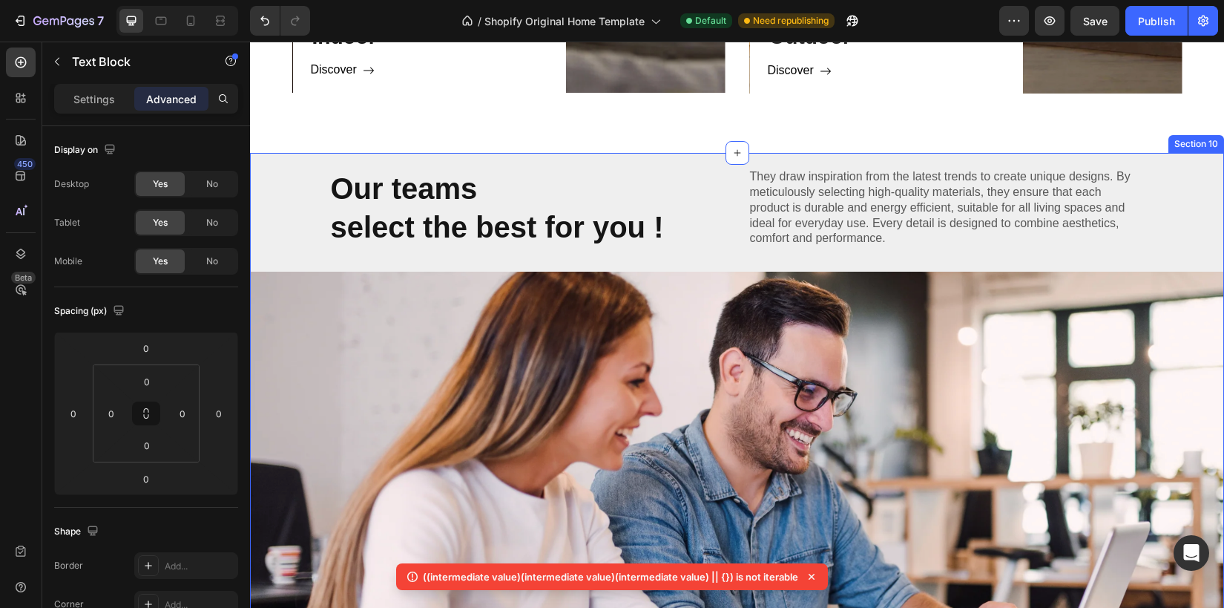
click at [799, 263] on div "Our teams select the best for you ! Heading They draw inspiration from the late…" at bounding box center [737, 447] width 974 height 559
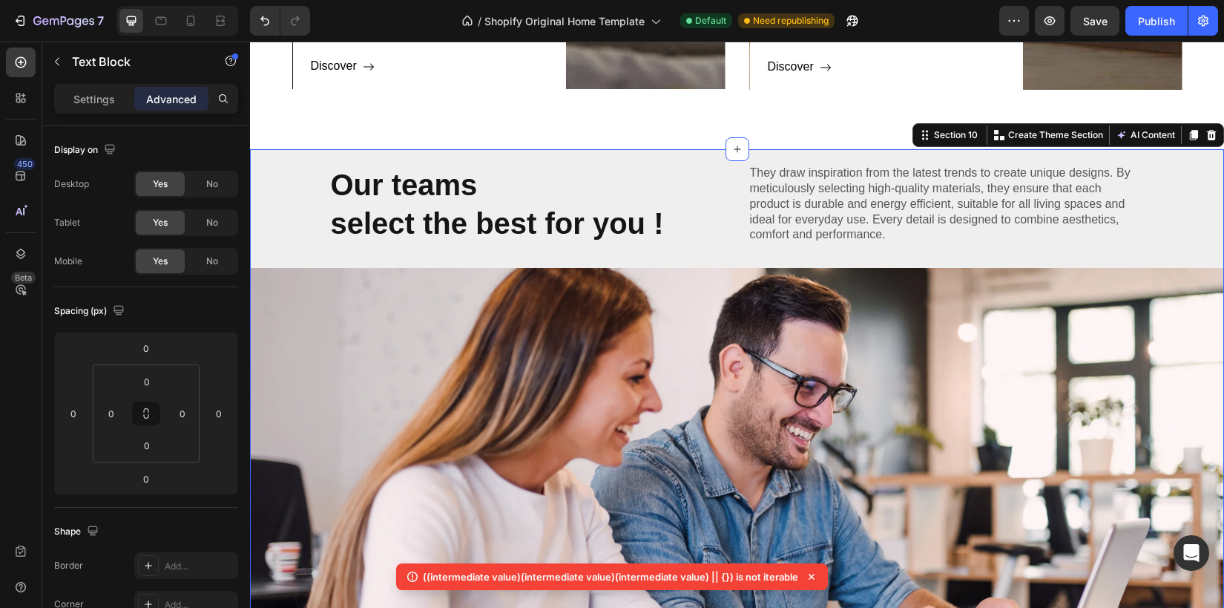
scroll to position [1590, 0]
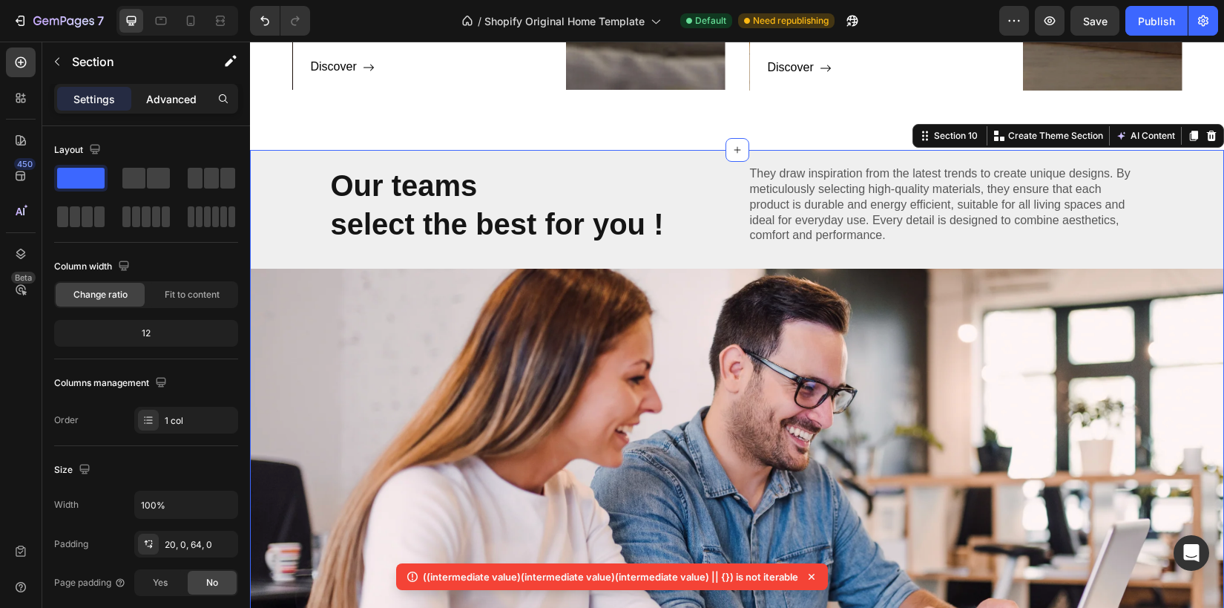
click at [146, 99] on p "Advanced" at bounding box center [171, 99] width 50 height 16
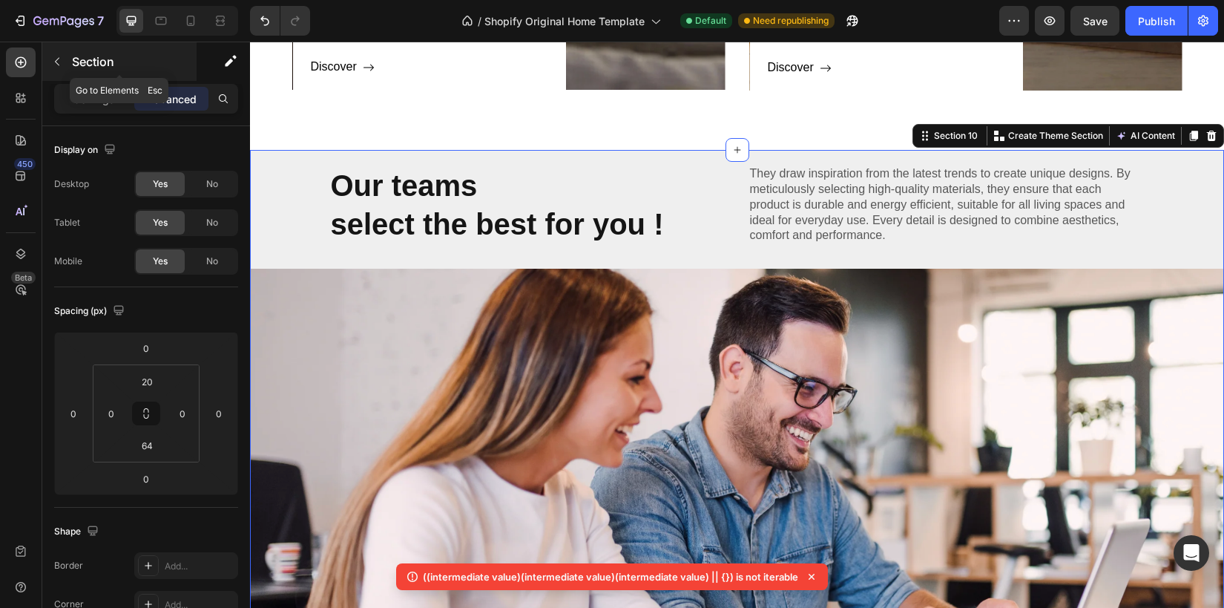
click at [61, 68] on button "button" at bounding box center [57, 62] width 24 height 24
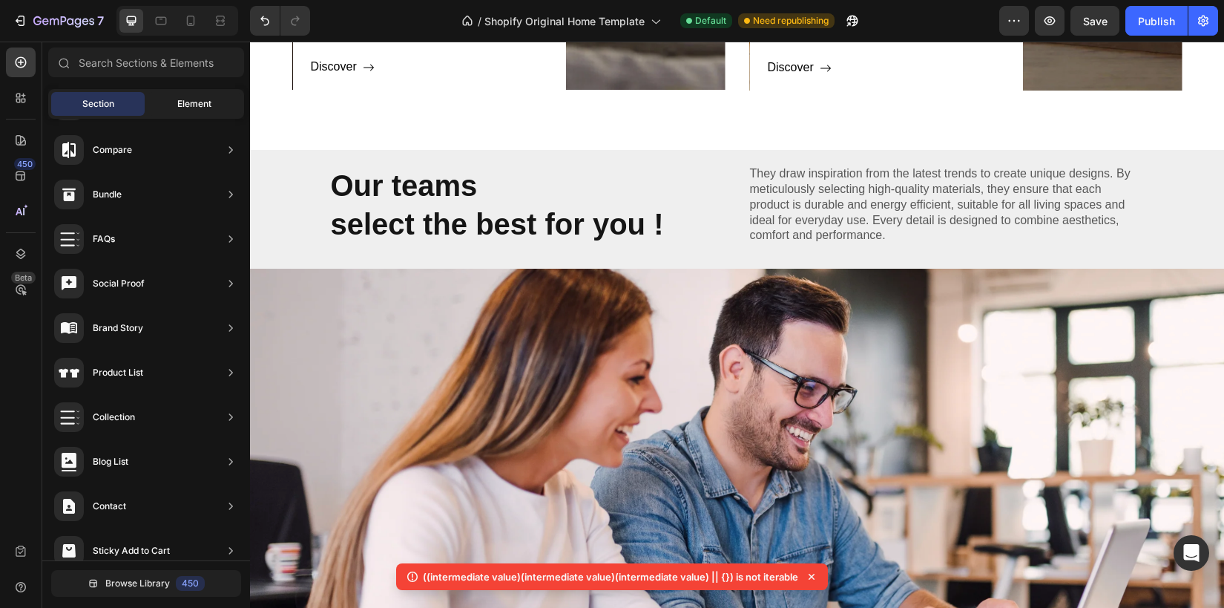
click at [184, 105] on span "Element" at bounding box center [194, 103] width 34 height 13
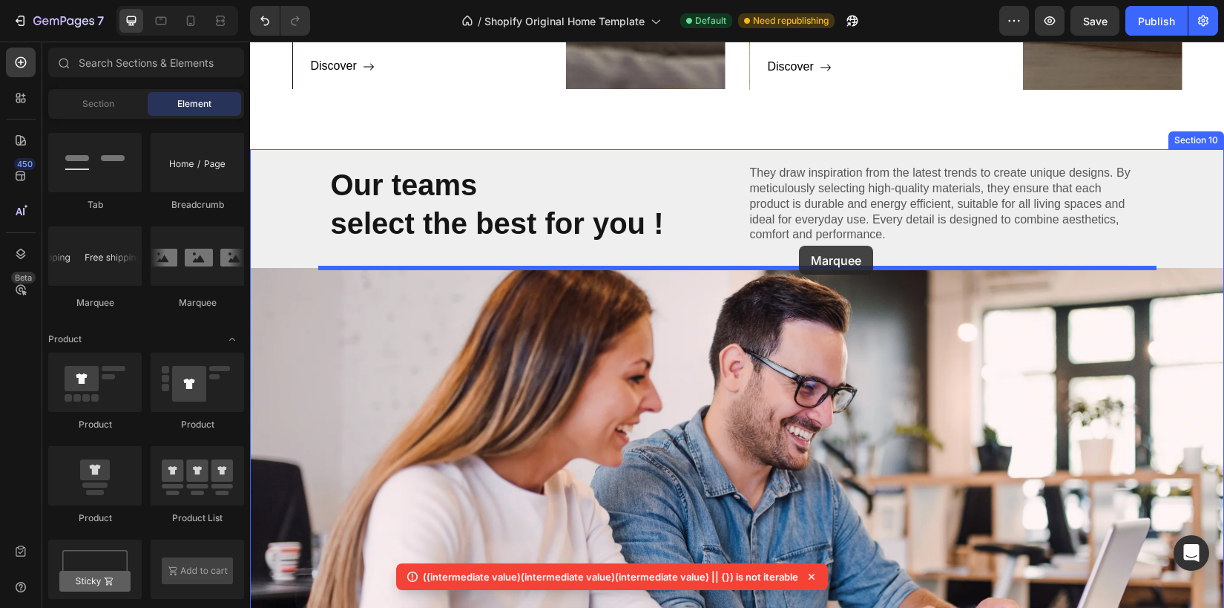
scroll to position [1592, 0]
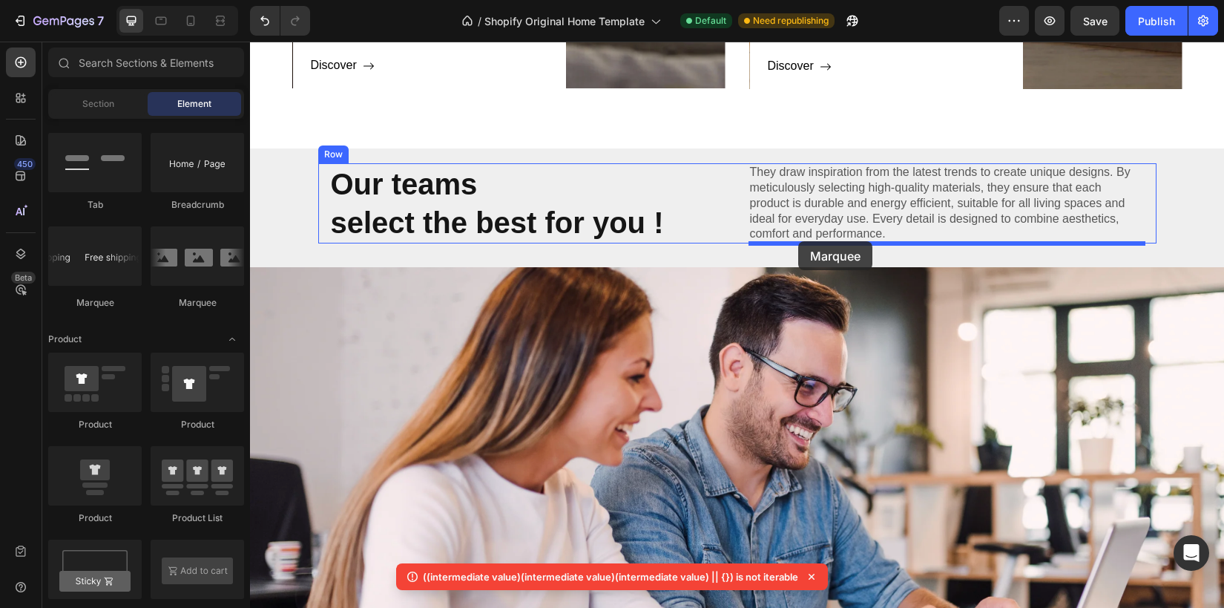
drag, startPoint x: 455, startPoint y: 332, endPoint x: 798, endPoint y: 241, distance: 355.3
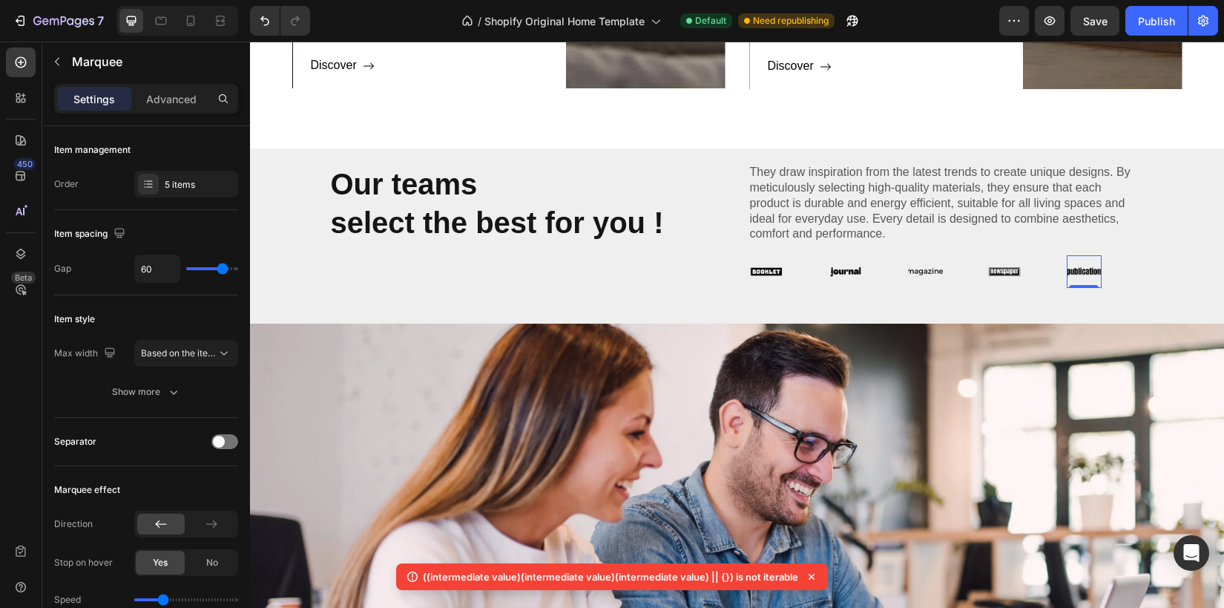
click at [1092, 269] on img at bounding box center [1084, 271] width 35 height 15
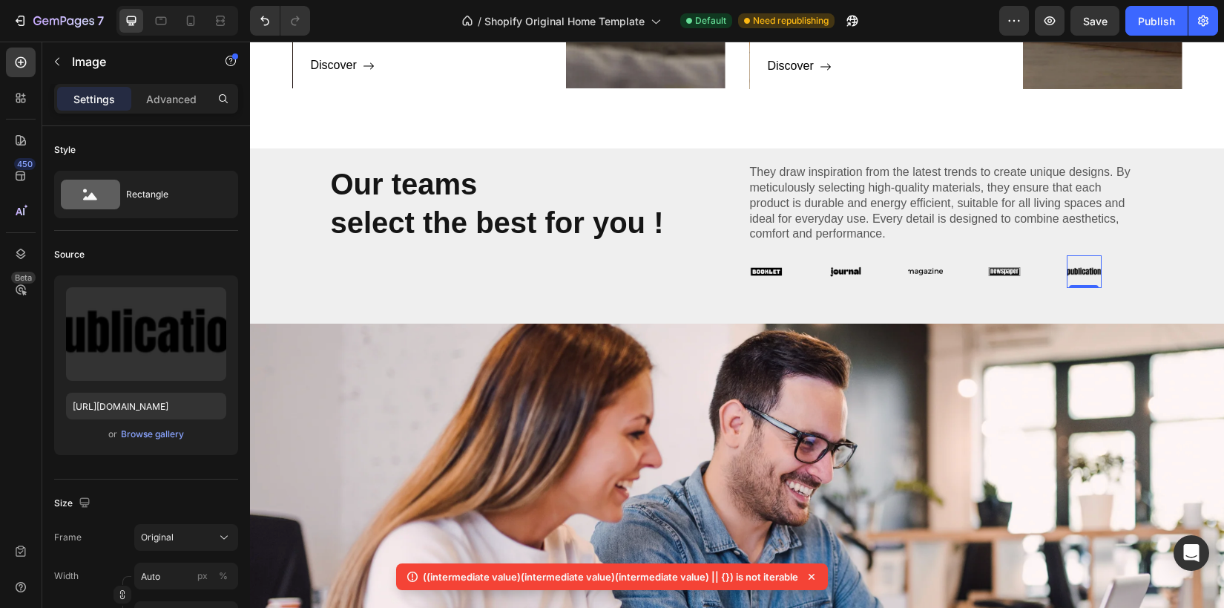
click at [1092, 270] on img at bounding box center [1084, 271] width 35 height 15
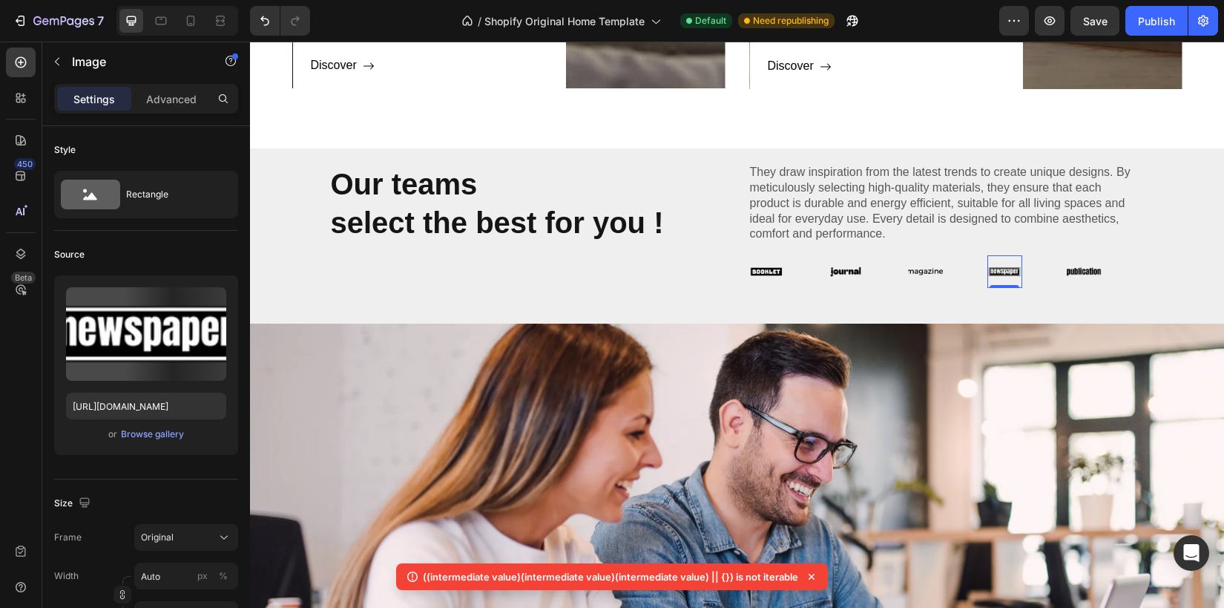
click at [1009, 271] on img at bounding box center [1005, 271] width 35 height 15
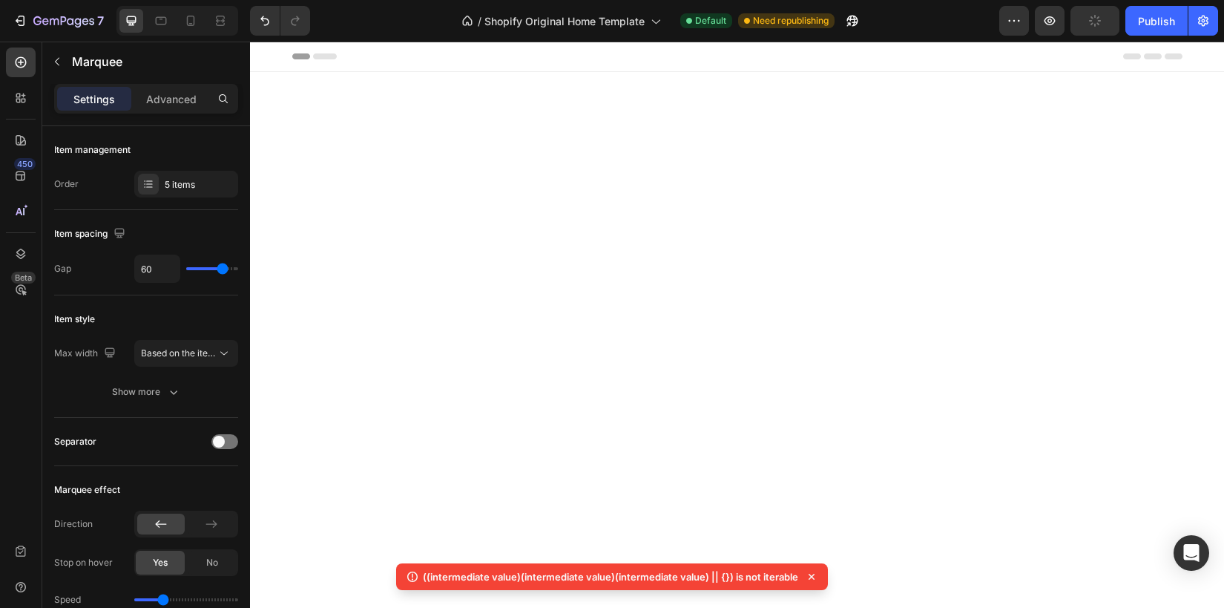
scroll to position [1592, 0]
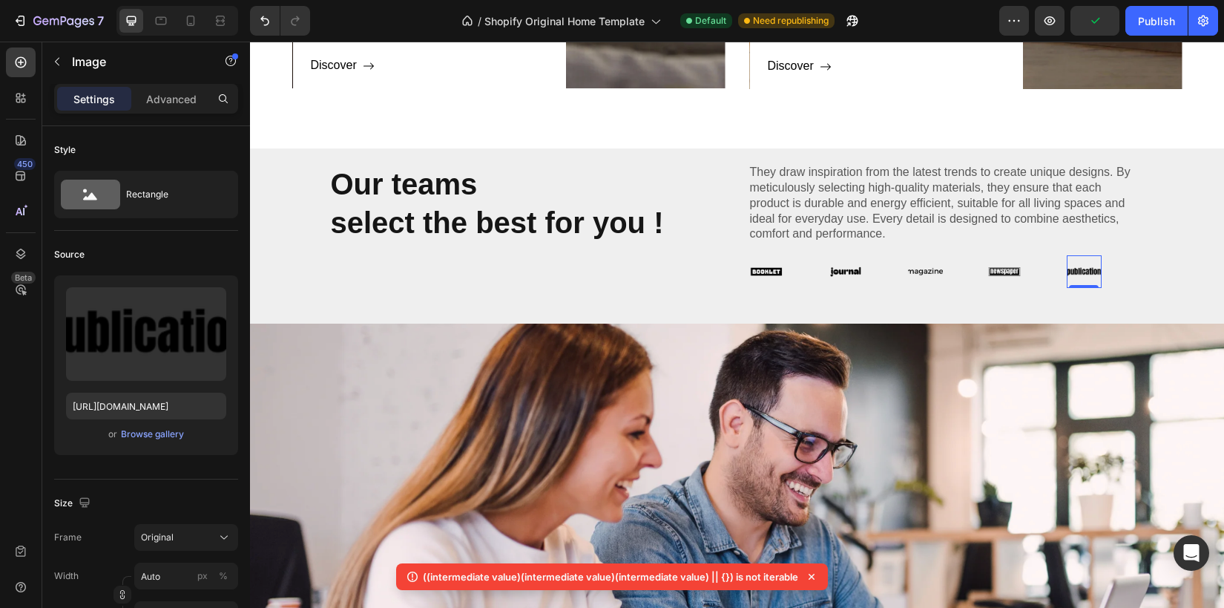
click at [1092, 275] on img at bounding box center [1084, 271] width 35 height 15
click at [1087, 266] on img at bounding box center [1084, 271] width 35 height 15
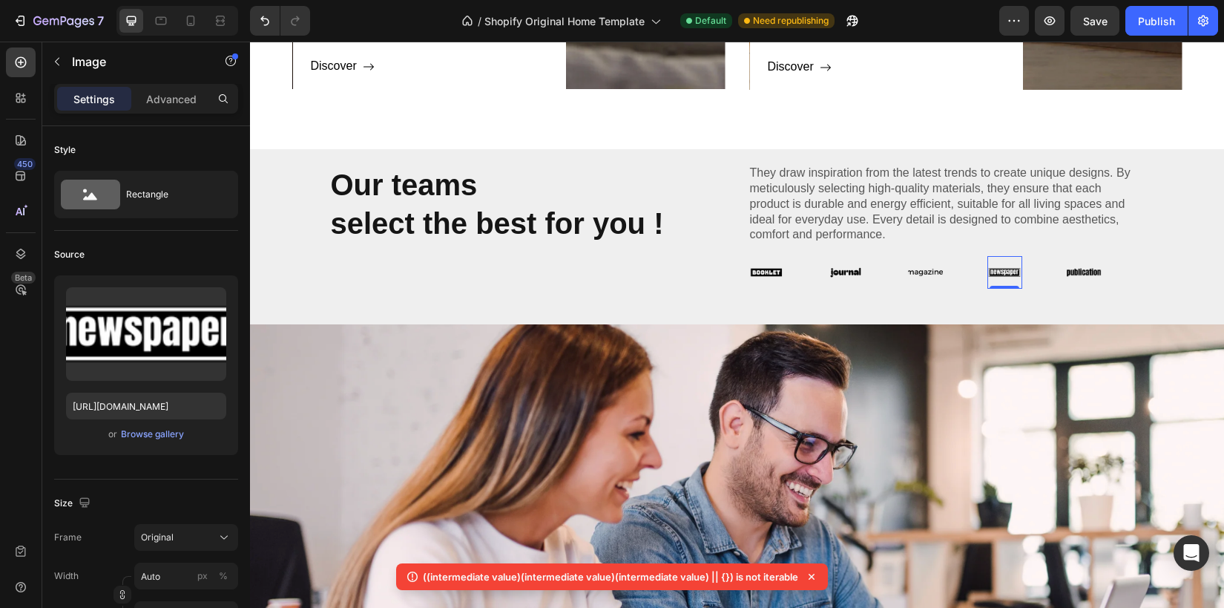
click at [1017, 272] on img at bounding box center [1005, 272] width 35 height 15
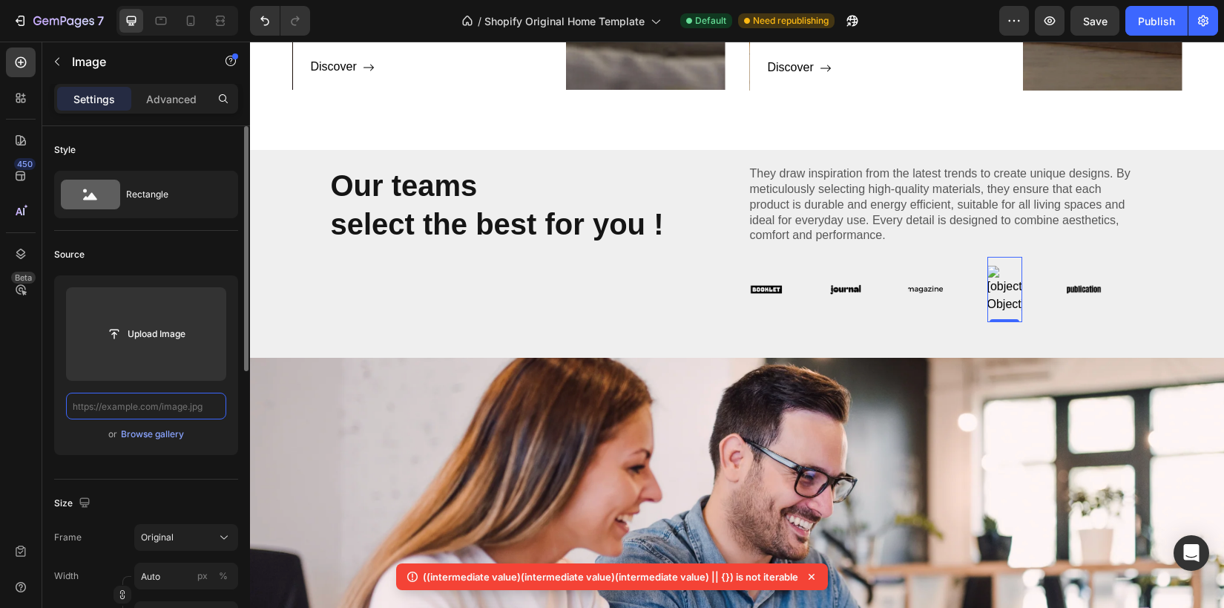
scroll to position [0, 0]
click at [1003, 289] on img at bounding box center [1005, 289] width 35 height 47
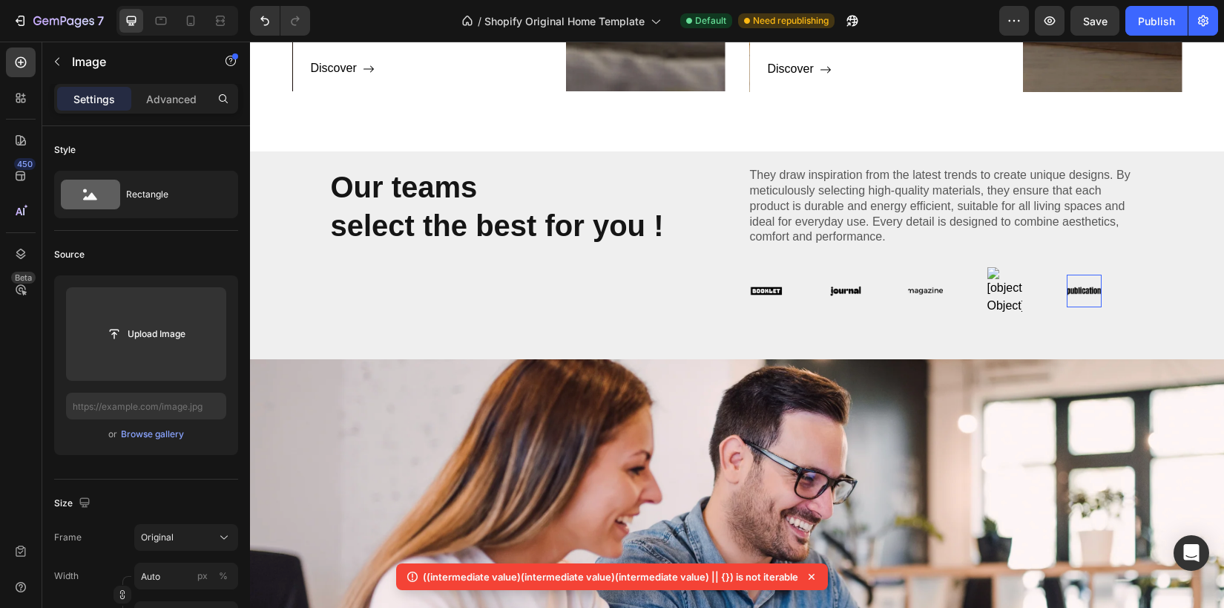
click at [1097, 290] on img at bounding box center [1084, 290] width 35 height 15
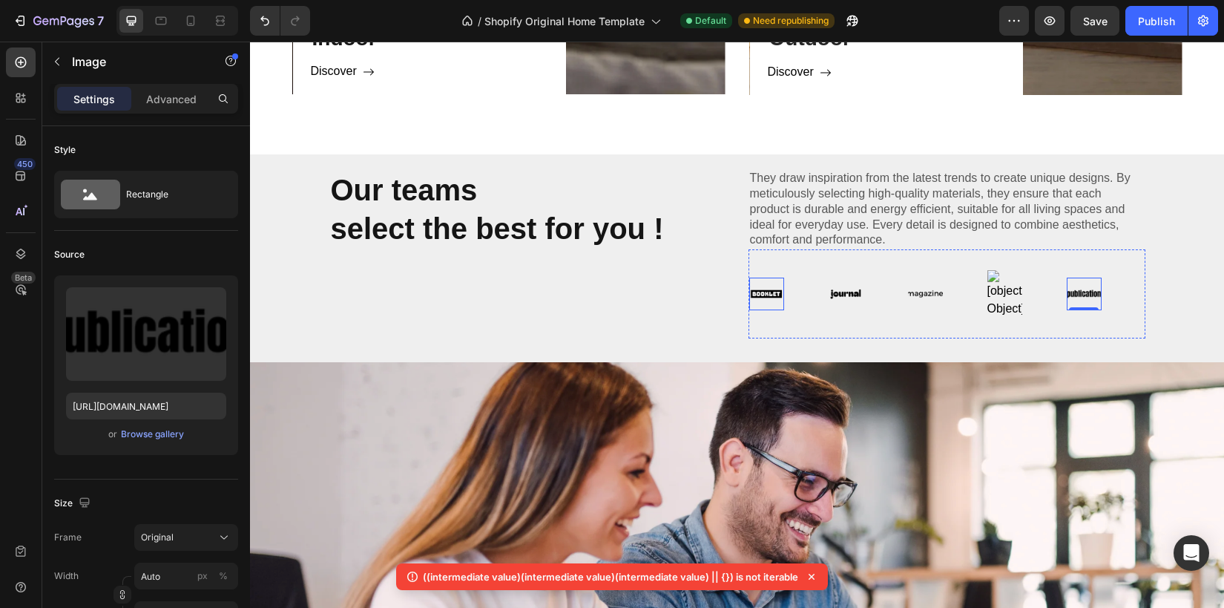
click at [772, 300] on img at bounding box center [766, 293] width 35 height 15
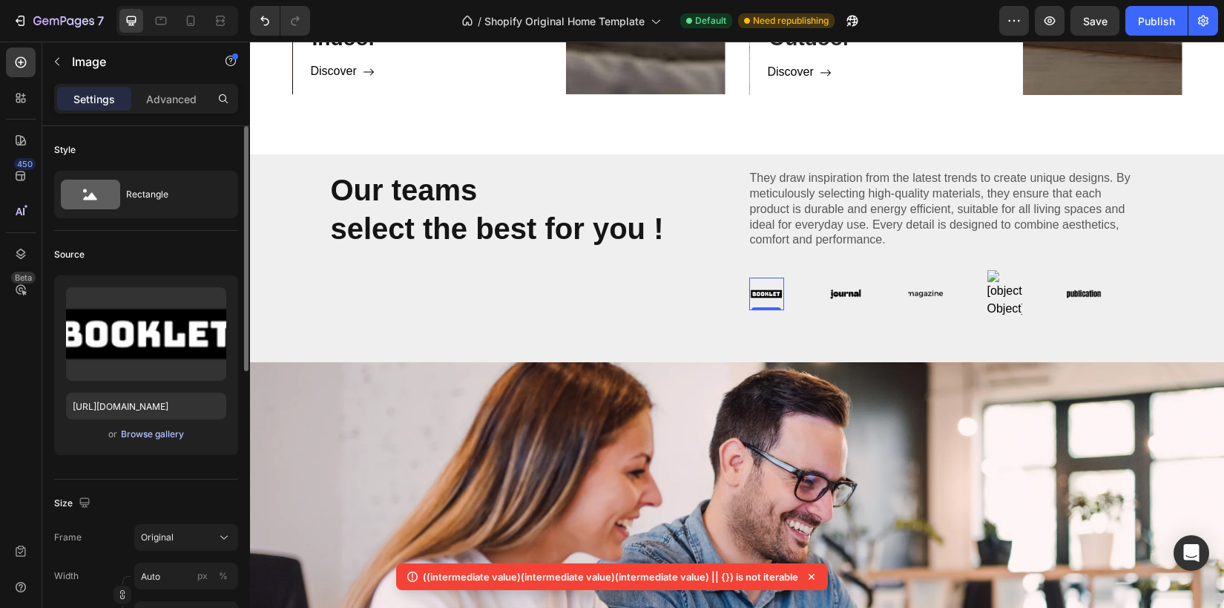
click at [147, 433] on div "Browse gallery" at bounding box center [152, 433] width 63 height 13
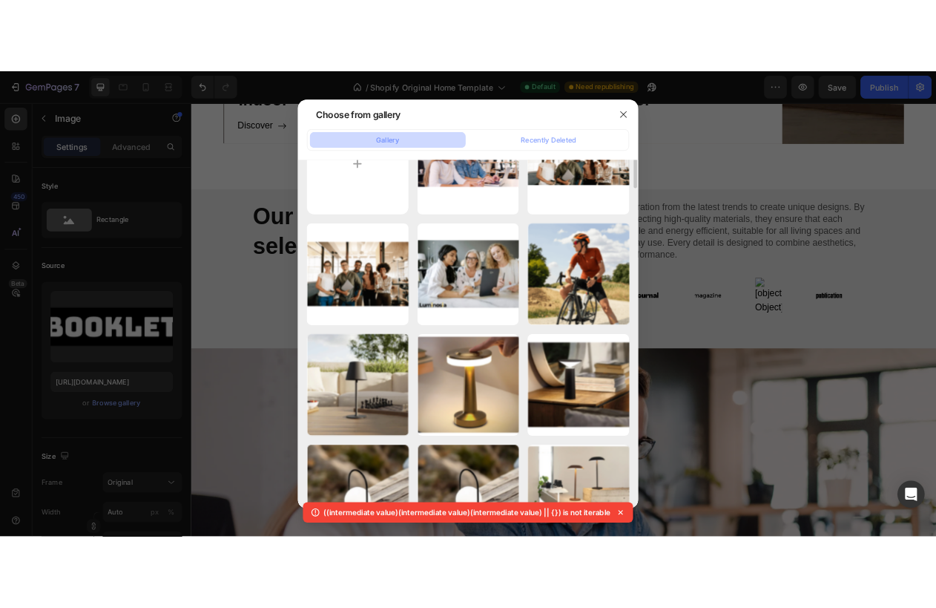
scroll to position [0, 0]
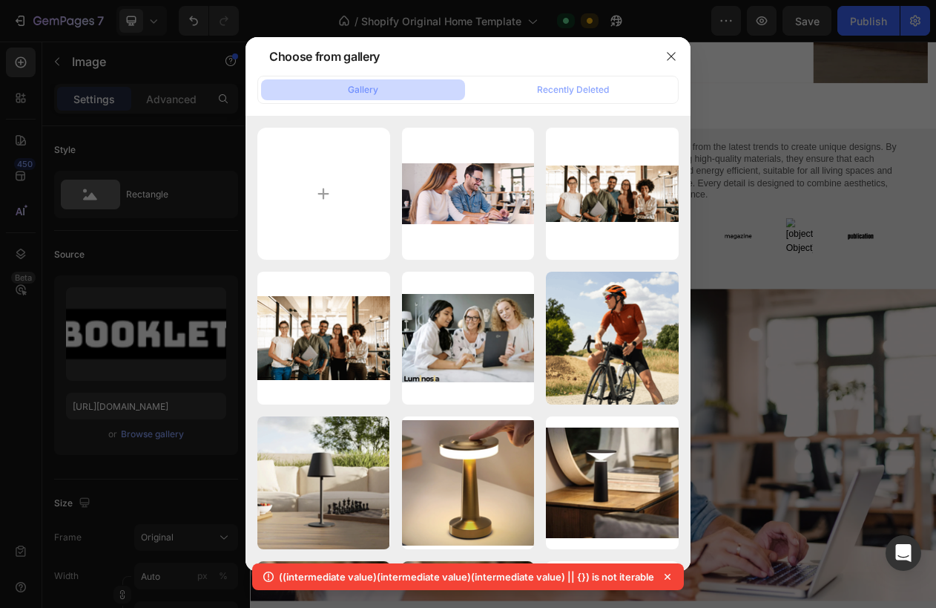
type input "C:\fakepath\4.png"
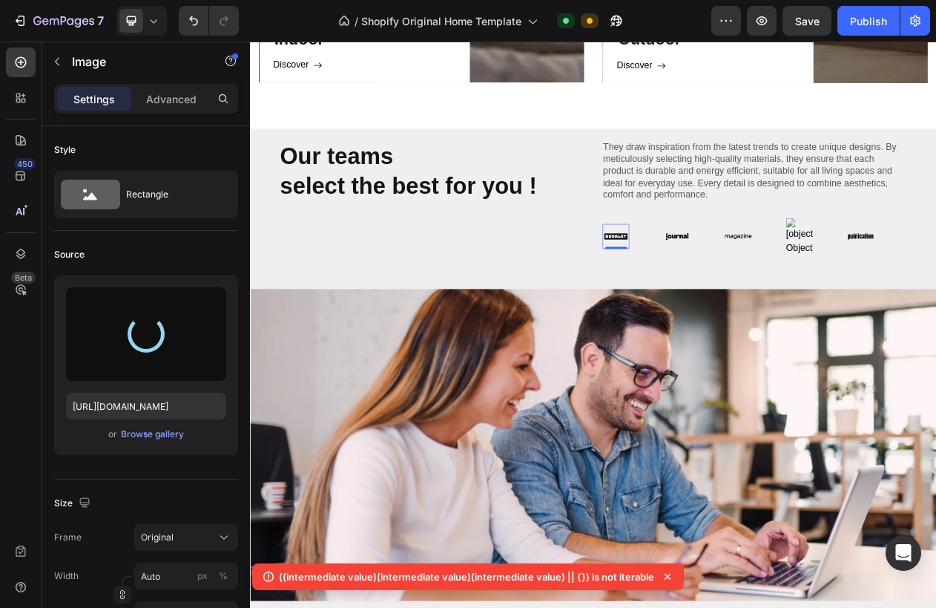
type input "https://cdn.shopify.com/s/files/1/0670/7760/3493/files/gempages_581389846103196…"
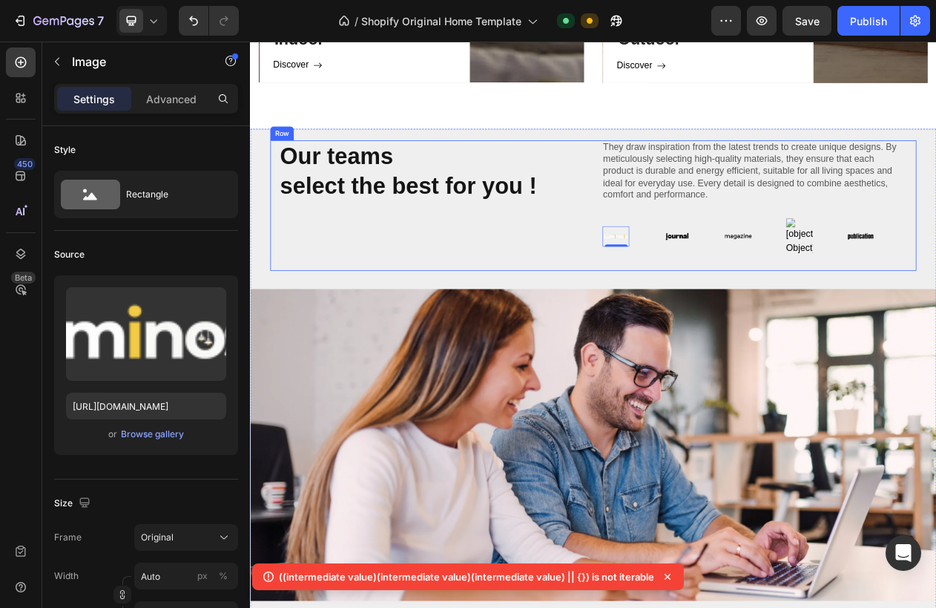
click at [677, 262] on div "Our teams select the best for you ! Heading" at bounding box center [485, 253] width 397 height 169
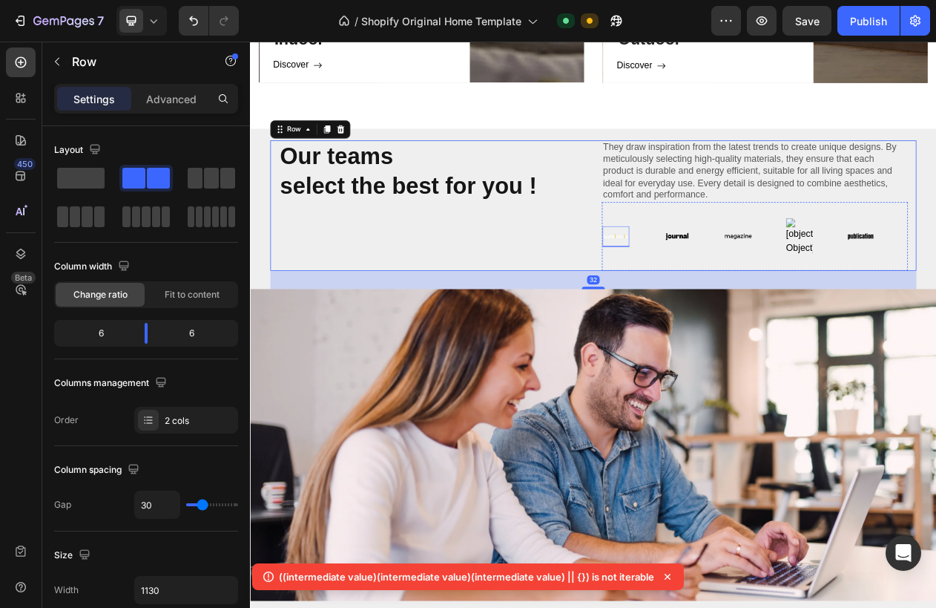
click at [727, 285] on div "Image" at bounding box center [724, 293] width 35 height 27
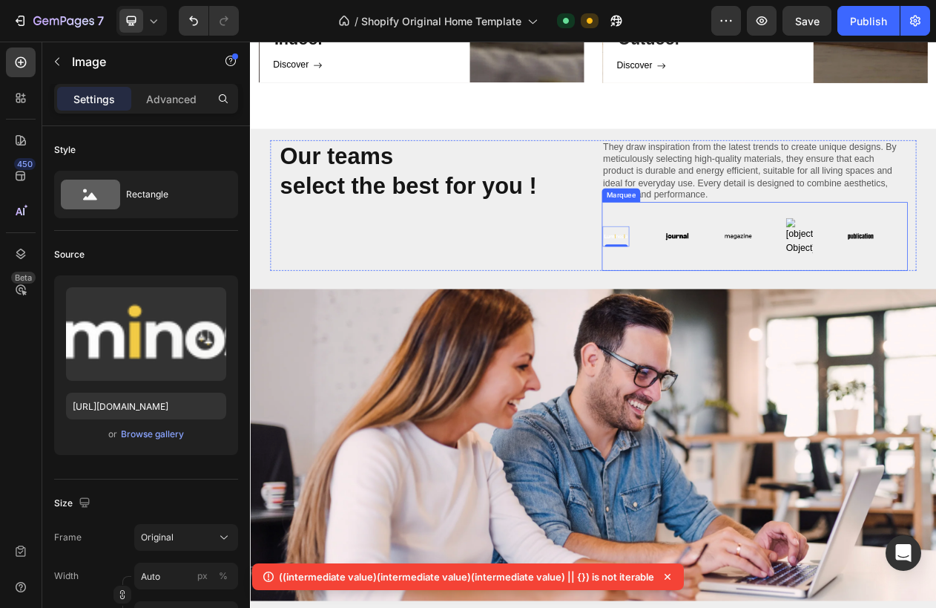
click at [752, 274] on div "Image 0 Image Image Image Image" at bounding box center [905, 293] width 397 height 65
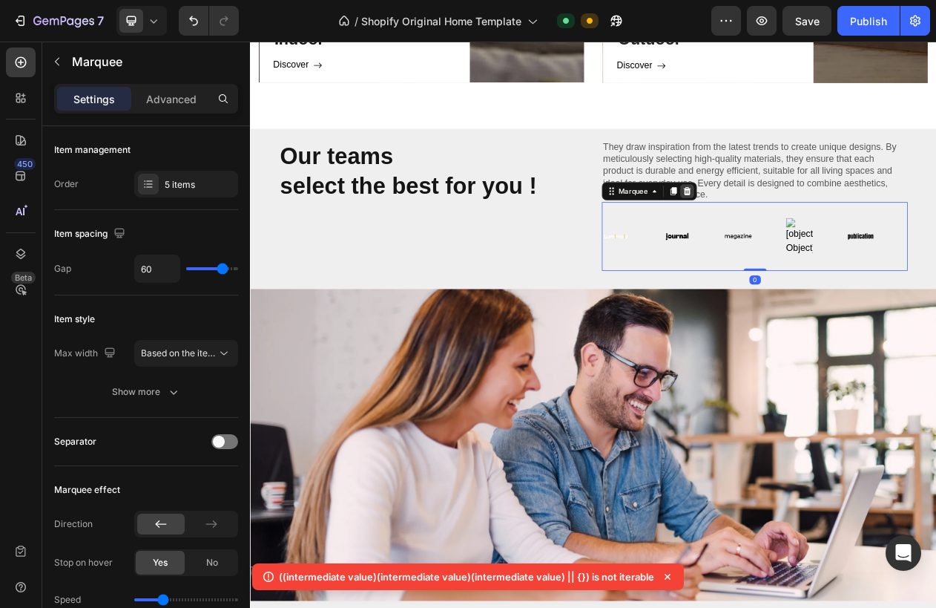
click at [821, 237] on icon at bounding box center [817, 235] width 12 height 12
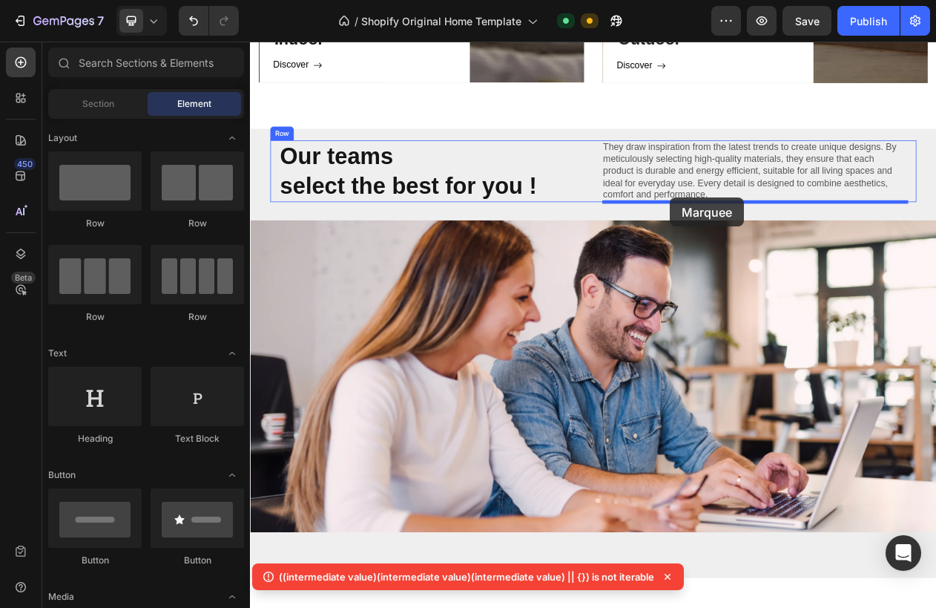
drag, startPoint x: 349, startPoint y: 309, endPoint x: 795, endPoint y: 244, distance: 450.6
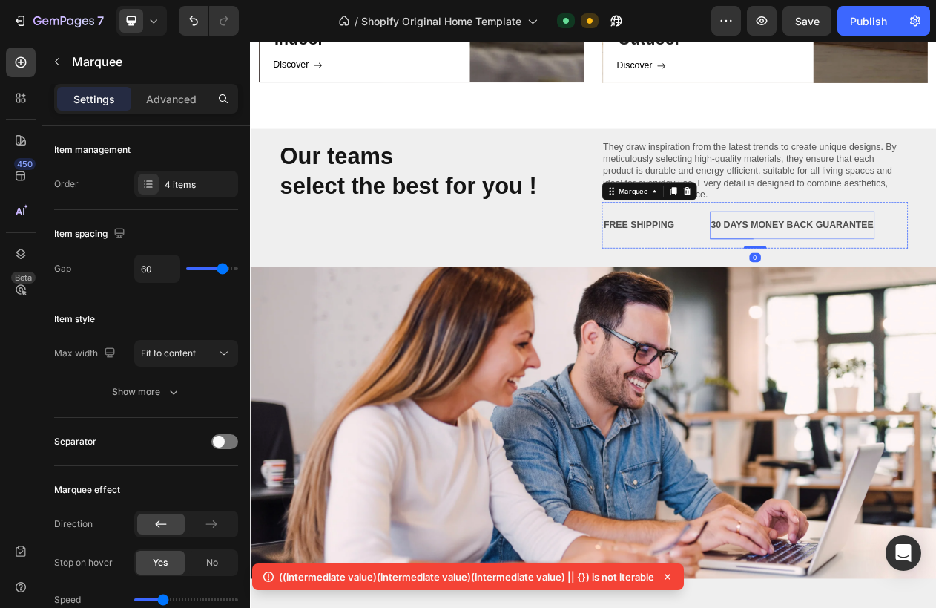
click at [934, 269] on div "30 DAYS MONEY BACK GUARANTEE" at bounding box center [954, 279] width 214 height 24
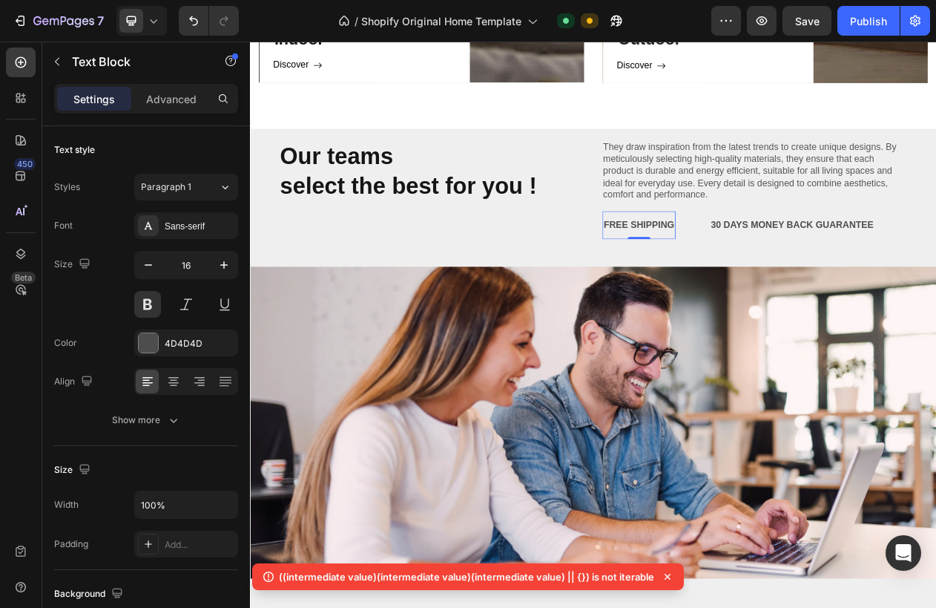
click at [777, 279] on div "FREE SHIPPING" at bounding box center [754, 279] width 95 height 24
click at [147, 96] on p "Advanced" at bounding box center [171, 99] width 50 height 16
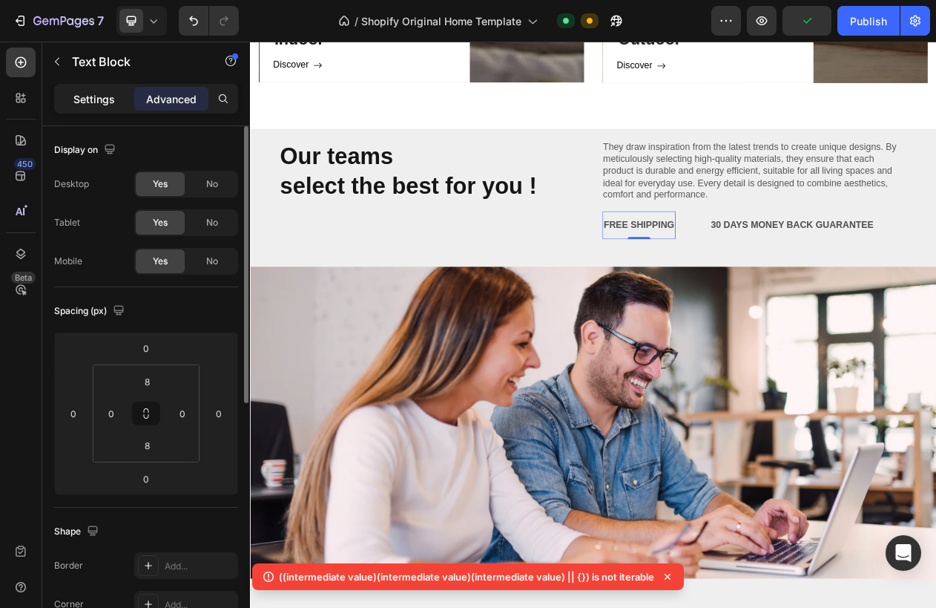
click at [98, 91] on p "Settings" at bounding box center [94, 99] width 42 height 16
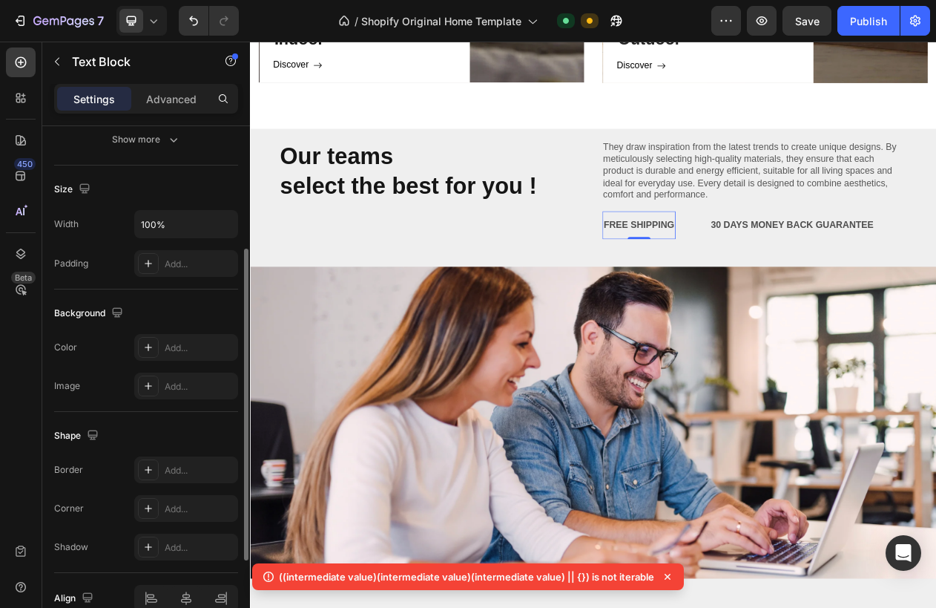
scroll to position [355, 0]
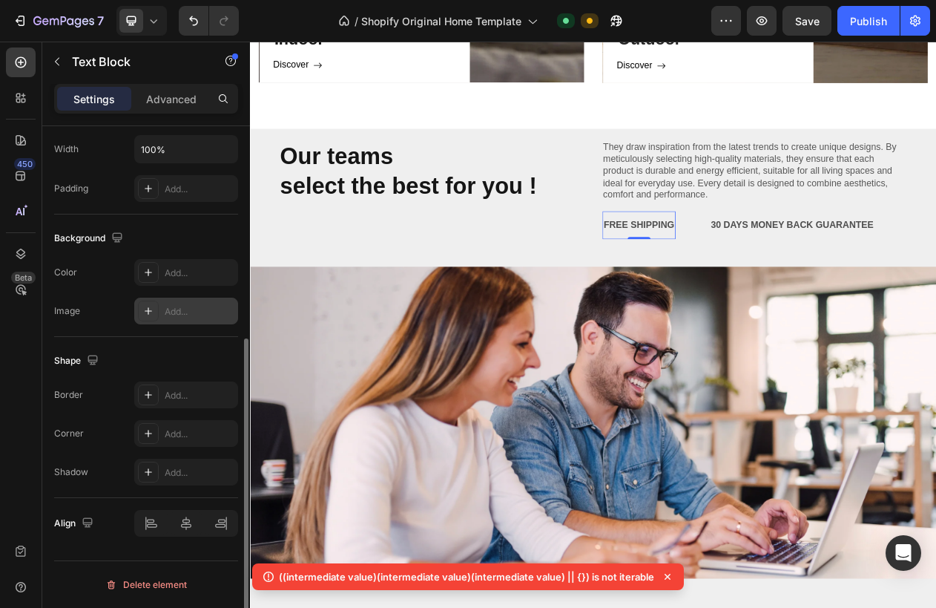
click at [151, 306] on icon at bounding box center [148, 311] width 12 height 12
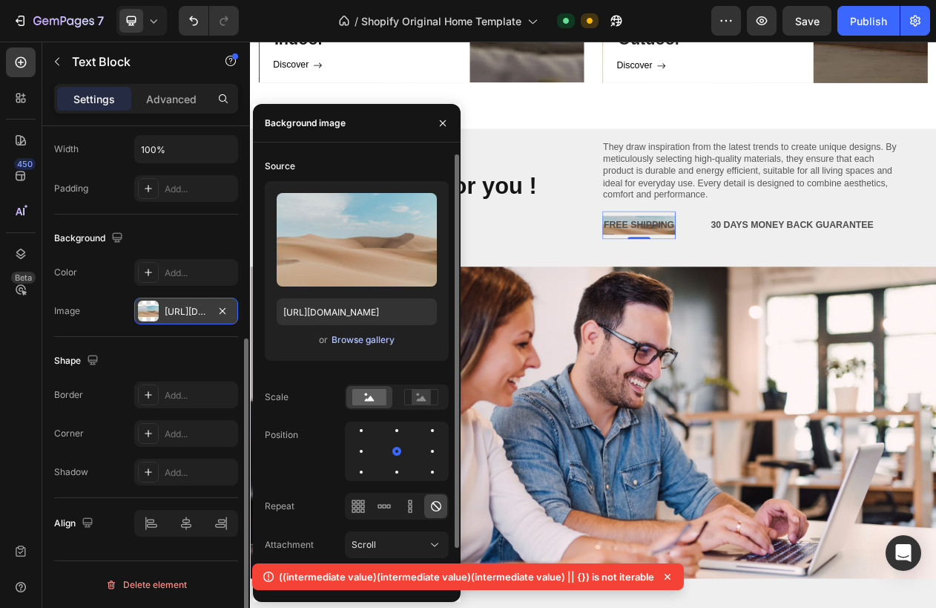
click at [350, 339] on div "Browse gallery" at bounding box center [363, 339] width 63 height 13
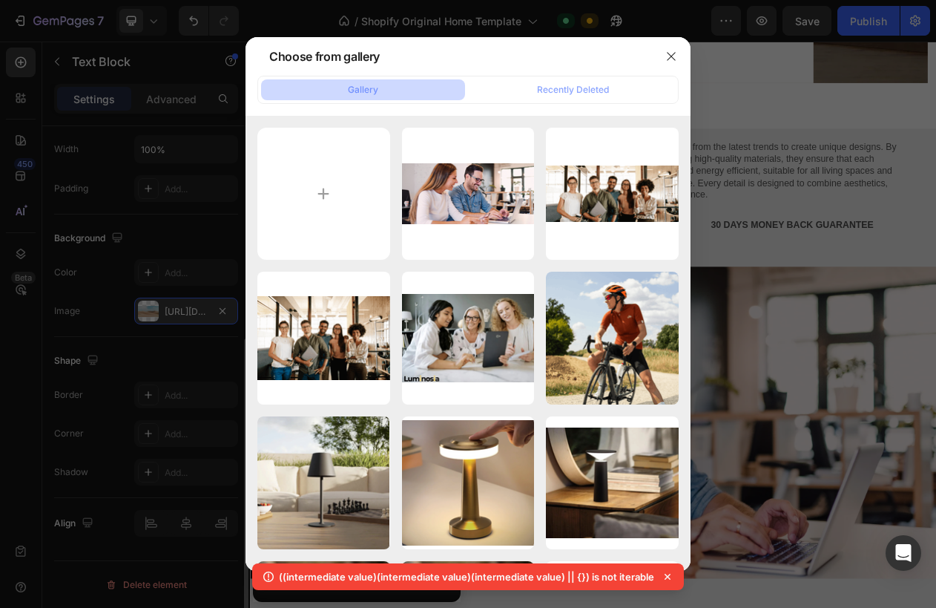
type input "C:\fakepath\3.png"
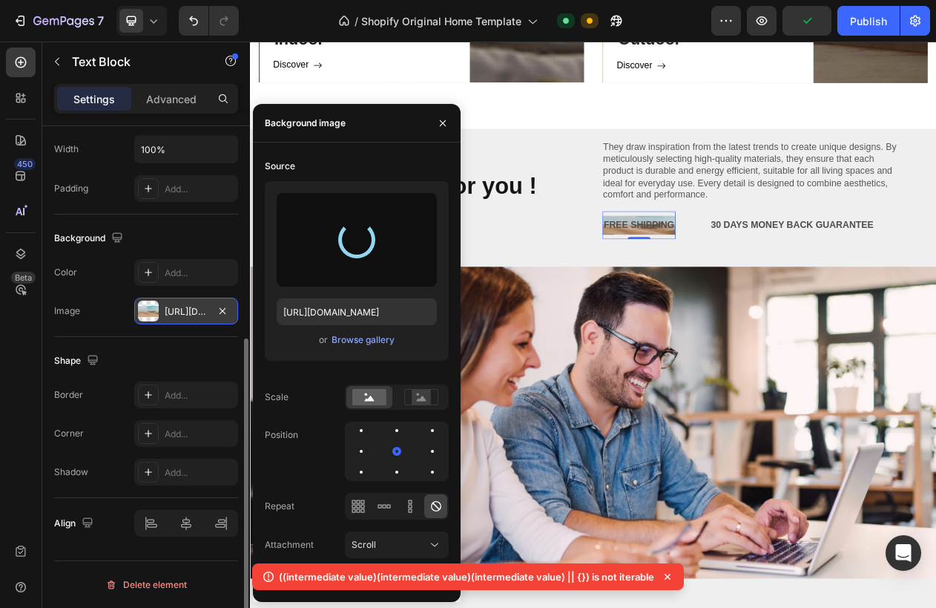
type input "https://cdn.shopify.com/s/files/1/0670/7760/3493/files/gempages_581389846103196…"
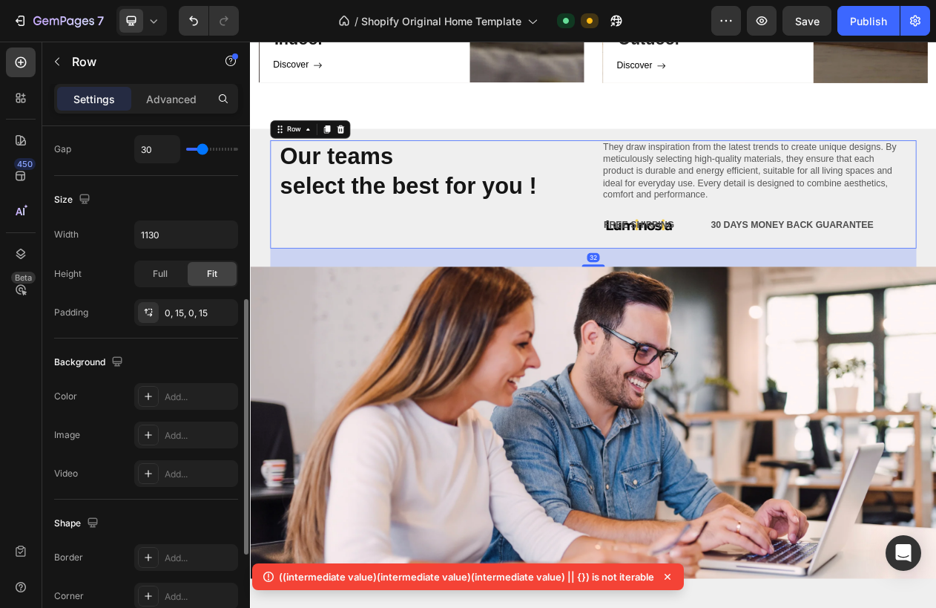
click at [672, 270] on div "Our teams select the best for you ! Heading" at bounding box center [485, 239] width 397 height 140
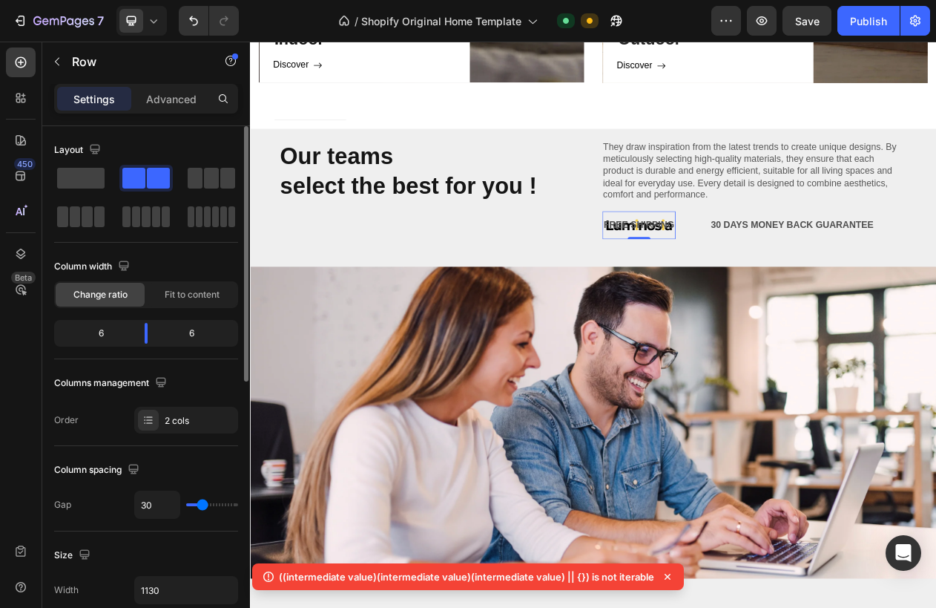
click at [781, 279] on div "FREE SHIPPING" at bounding box center [754, 279] width 95 height 24
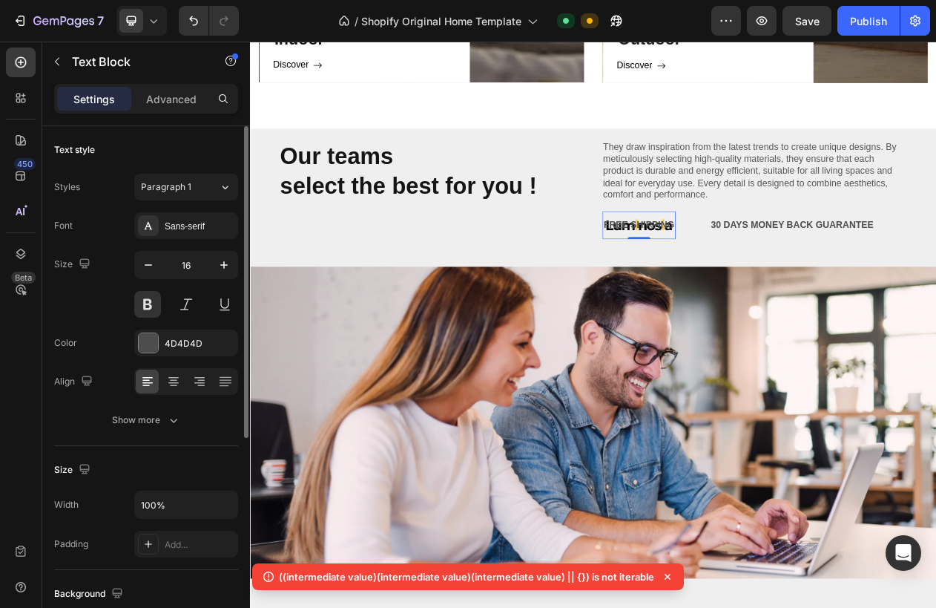
click at [784, 275] on div "FREE SHIPPING" at bounding box center [754, 279] width 95 height 24
click at [817, 272] on div "30 DAYS MONEY BACK GUARANTEE" at bounding box center [879, 279] width 214 height 24
click at [908, 278] on div "30 DAYS MONEY BACK GUARANTEE" at bounding box center [879, 279] width 214 height 24
click at [712, 278] on p "NG" at bounding box center [718, 280] width 18 height 22
click at [885, 273] on p "30 DAYS MONEY BACK GUARANTEE" at bounding box center [879, 280] width 211 height 22
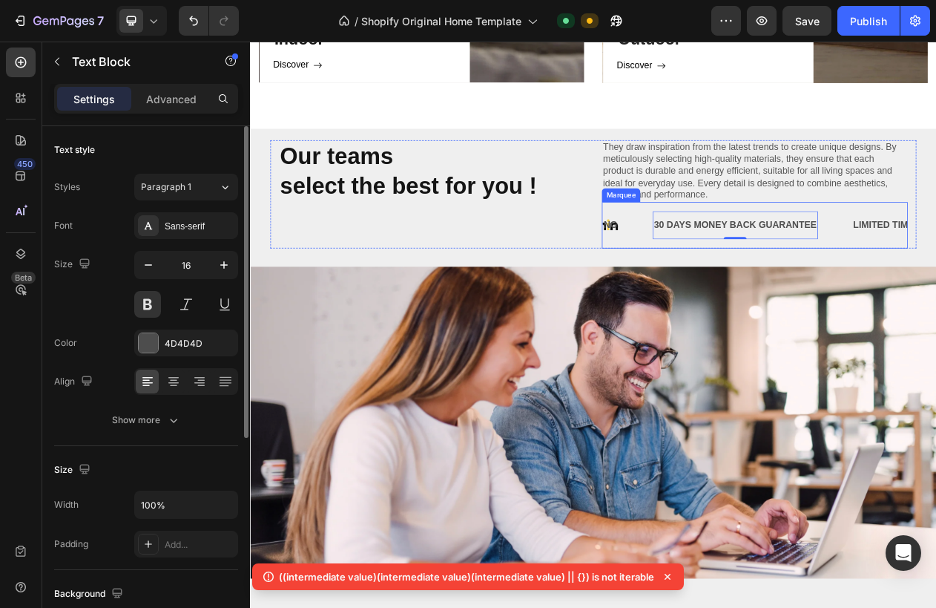
click at [977, 255] on div "NG Text Block 30 DAYS MONEY BACK GUARANTEE Text Block 0 LIMITED TIME 50% OFF SA…" at bounding box center [904, 279] width 397 height 60
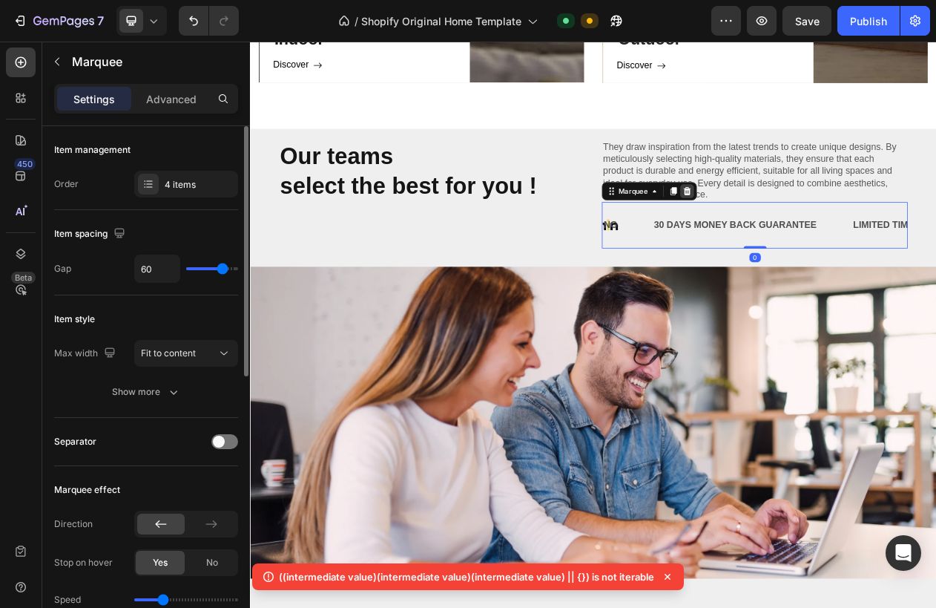
click at [821, 233] on icon at bounding box center [817, 235] width 12 height 12
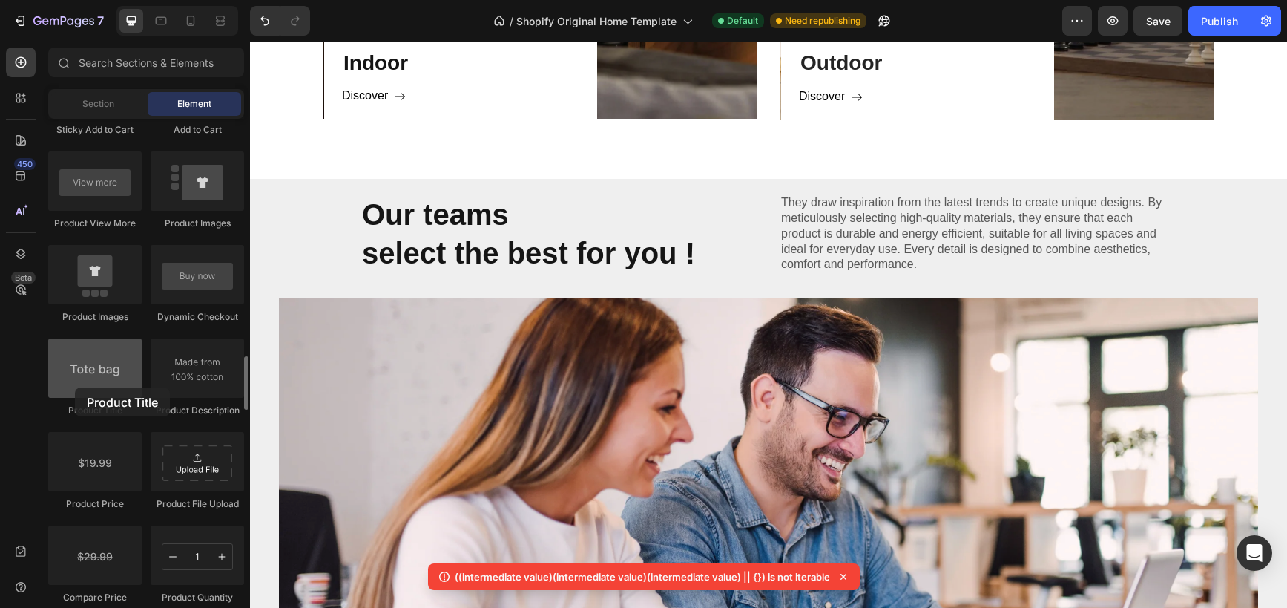
scroll to position [2168, 0]
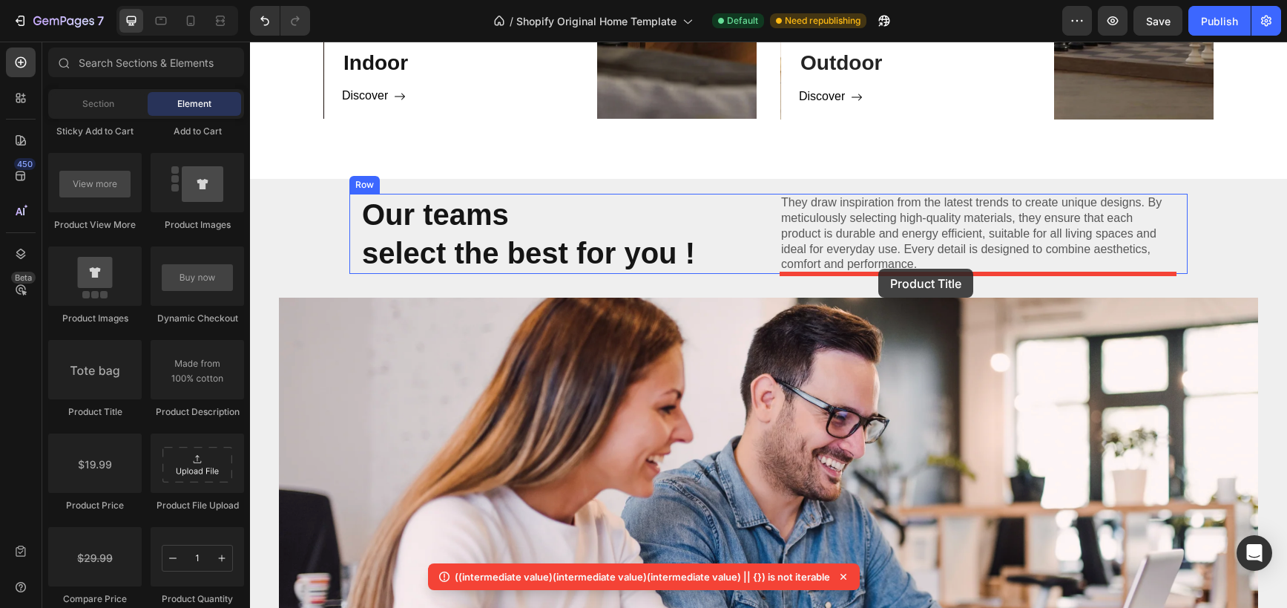
drag, startPoint x: 319, startPoint y: 432, endPoint x: 879, endPoint y: 269, distance: 582.8
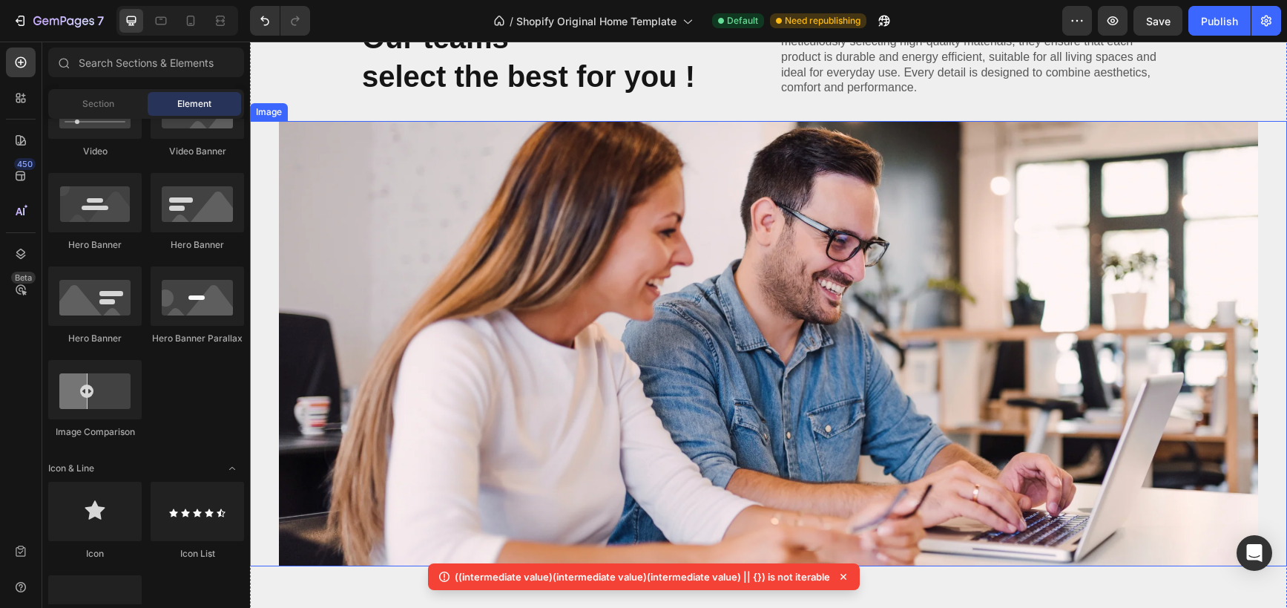
scroll to position [1395, 0]
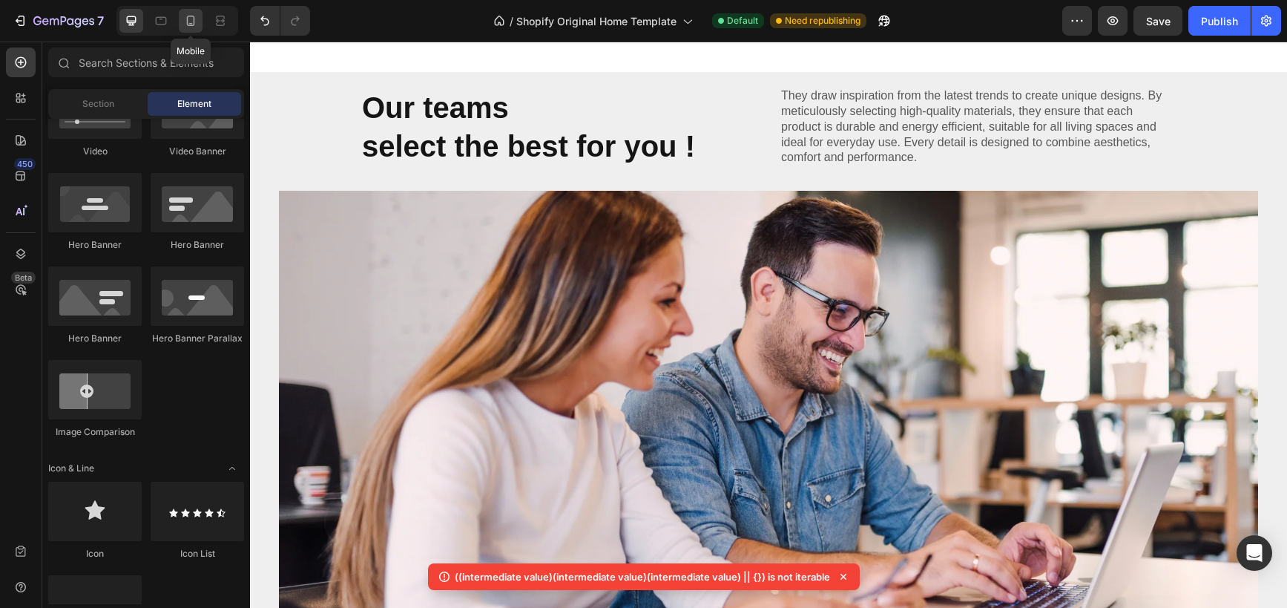
click at [191, 27] on icon at bounding box center [190, 20] width 15 height 15
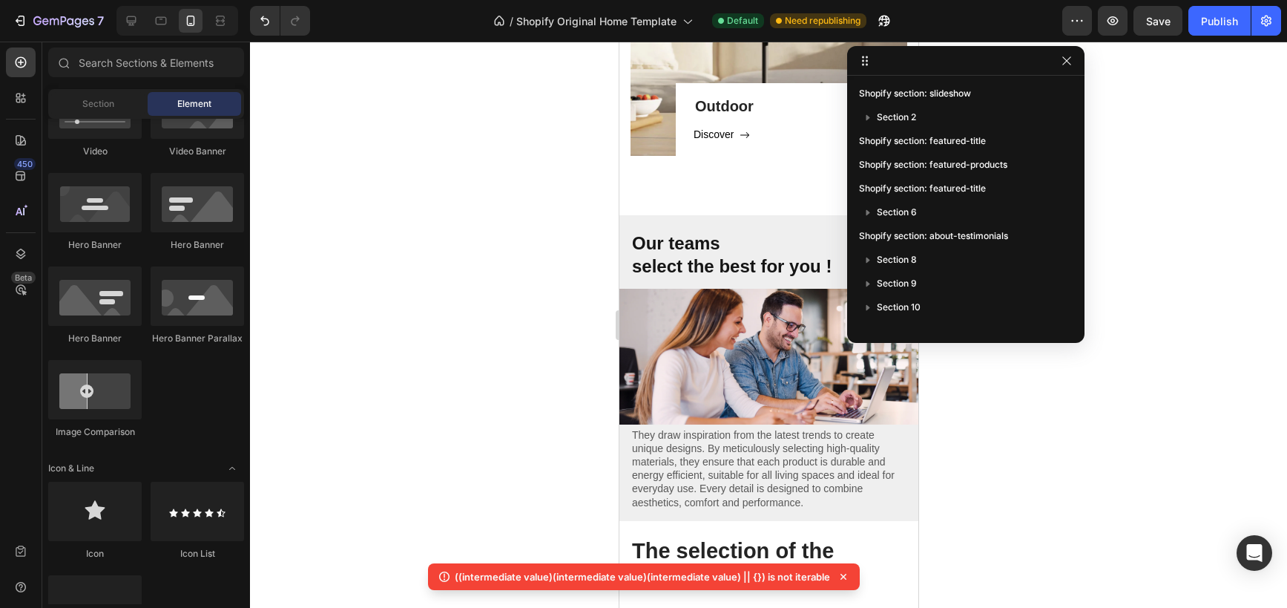
scroll to position [1428, 0]
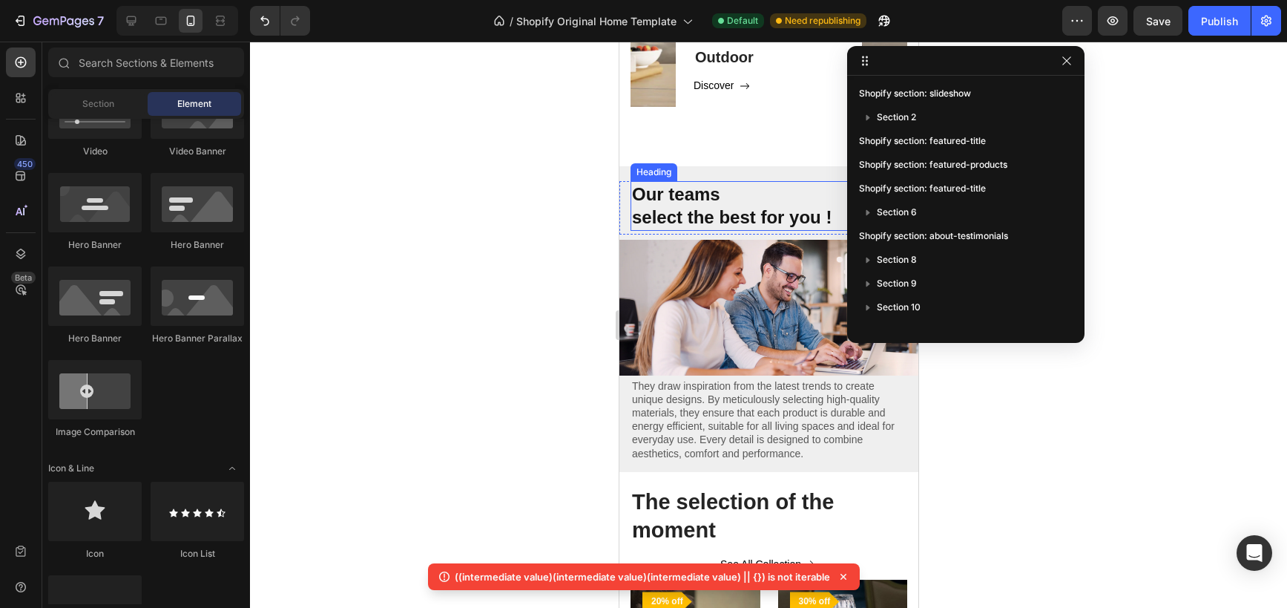
click at [531, 216] on div at bounding box center [768, 325] width 1037 height 566
click at [1076, 65] on div at bounding box center [965, 61] width 237 height 30
click at [1068, 63] on icon "button" at bounding box center [1067, 61] width 12 height 12
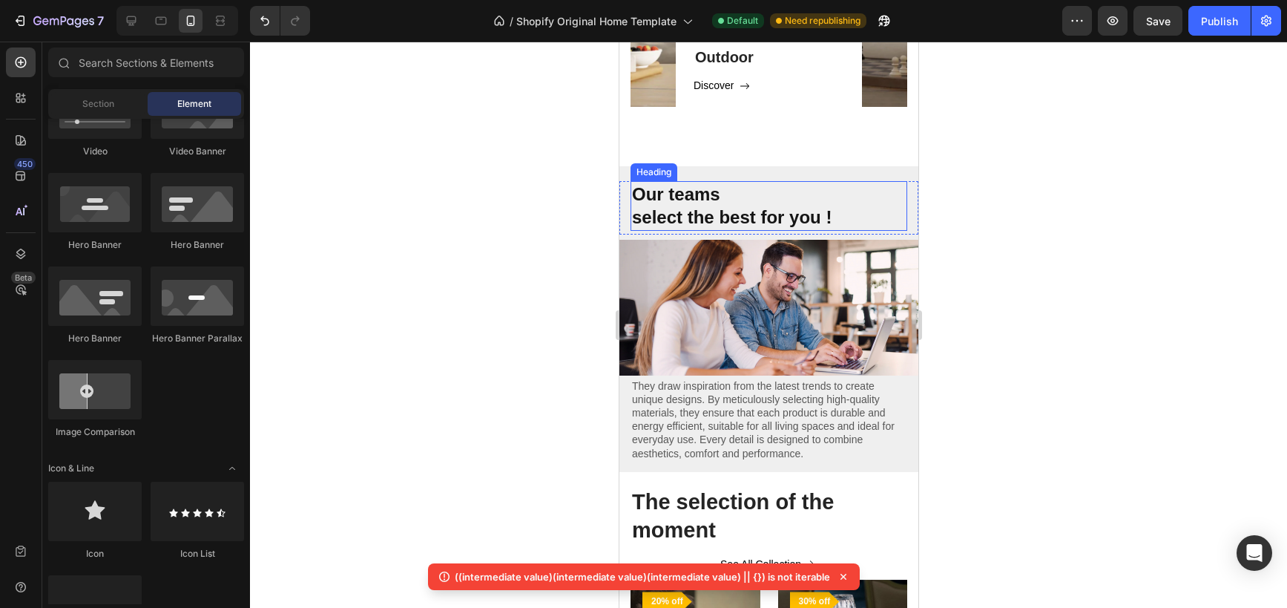
click at [765, 218] on strong "select the best for you !" at bounding box center [731, 217] width 200 height 20
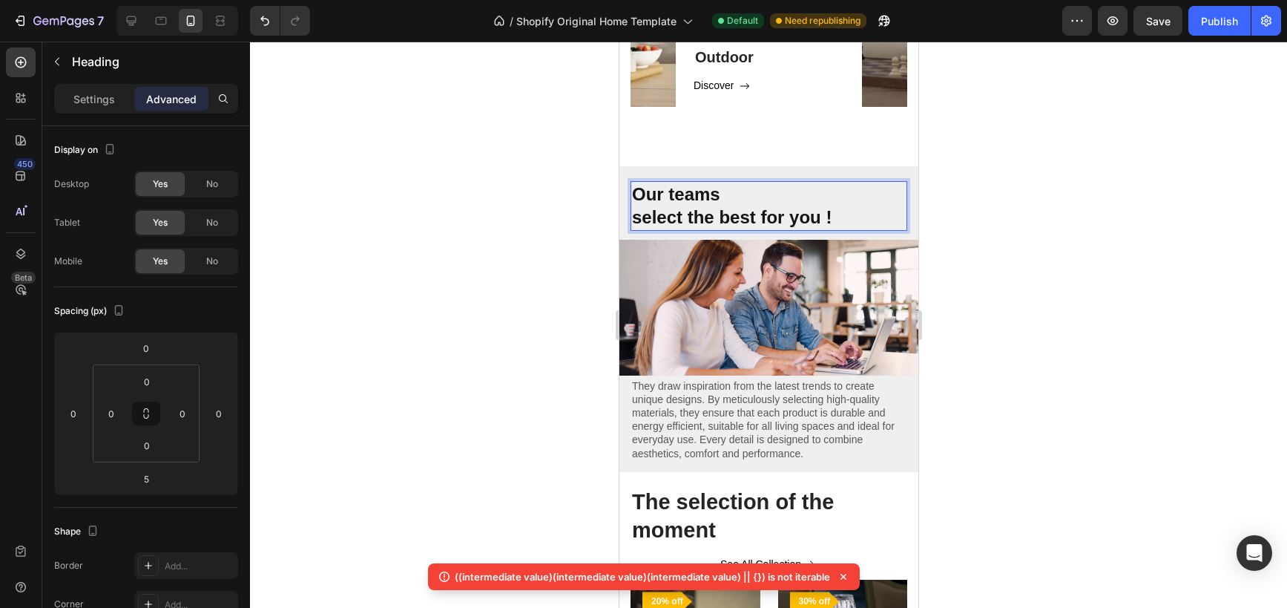
click at [836, 216] on h2 "Our teams select the best for you !" at bounding box center [768, 205] width 277 height 49
drag, startPoint x: 836, startPoint y: 216, endPoint x: 629, endPoint y: 219, distance: 206.3
click at [629, 219] on div "Our teams select the best for you ! Heading 5 They draw inspiration from the la…" at bounding box center [768, 207] width 299 height 53
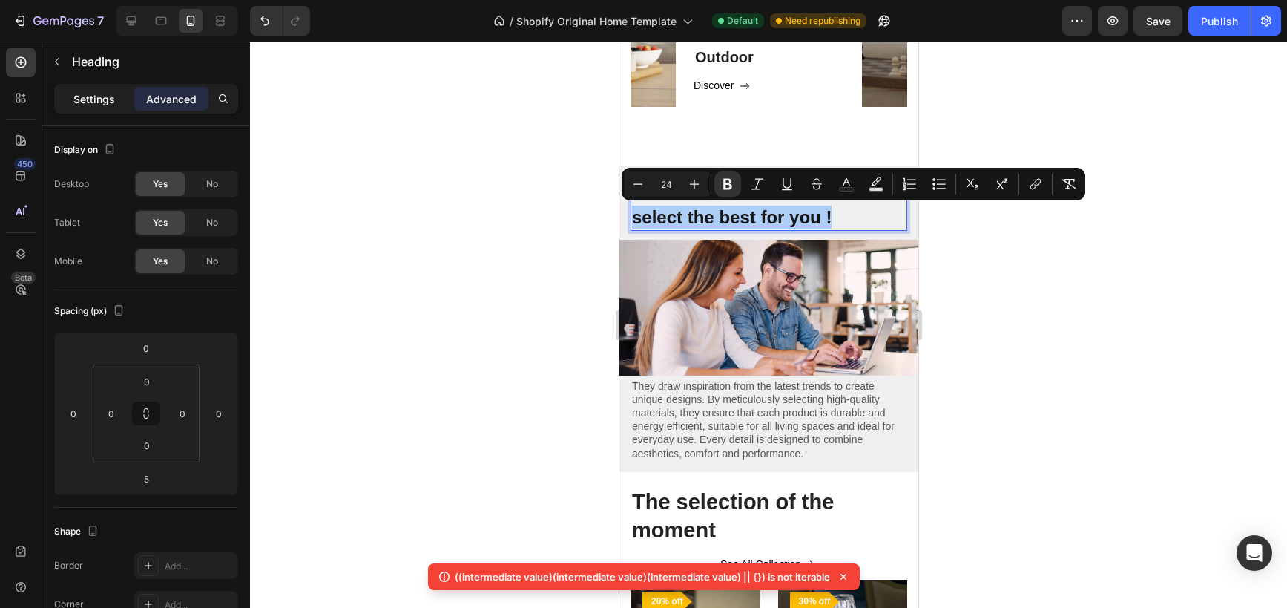
click at [97, 108] on div "Settings" at bounding box center [94, 99] width 74 height 24
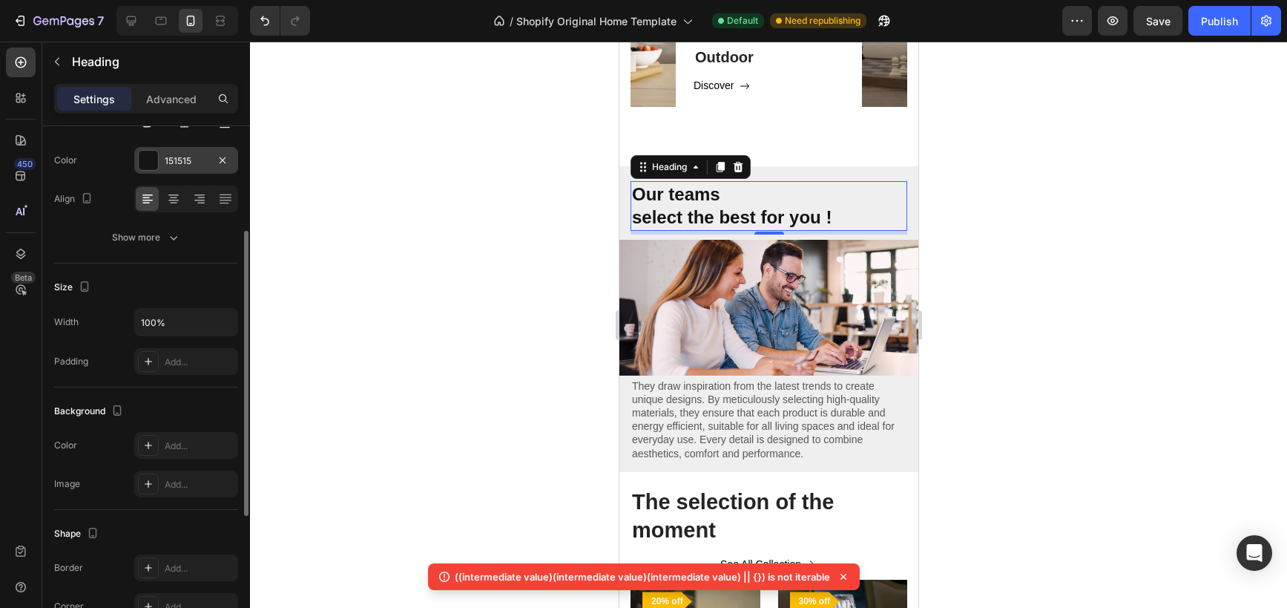
scroll to position [186, 0]
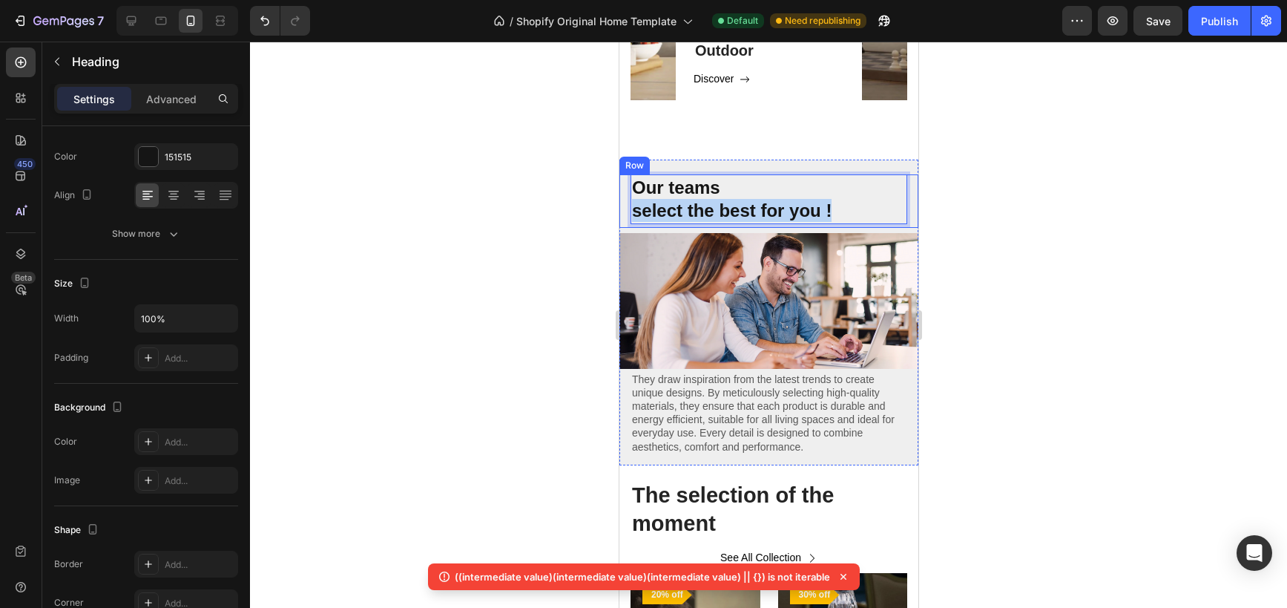
drag, startPoint x: 844, startPoint y: 215, endPoint x: 624, endPoint y: 206, distance: 220.6
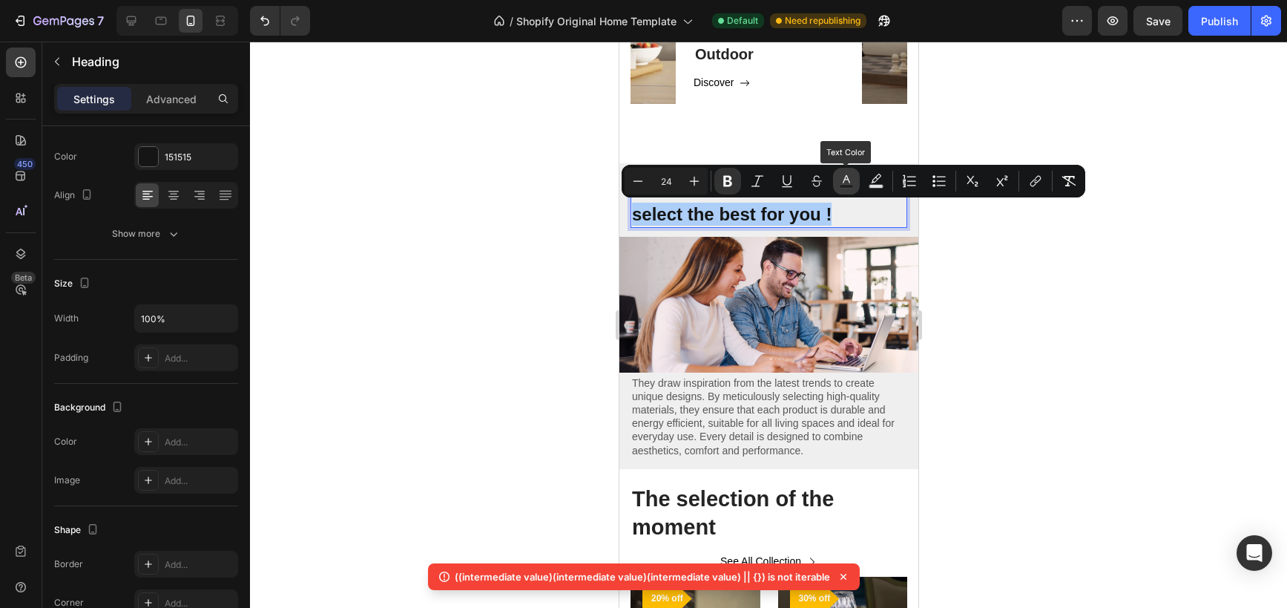
click at [845, 185] on rect "Editor contextual toolbar" at bounding box center [847, 187] width 14 height 4
type input "151515"
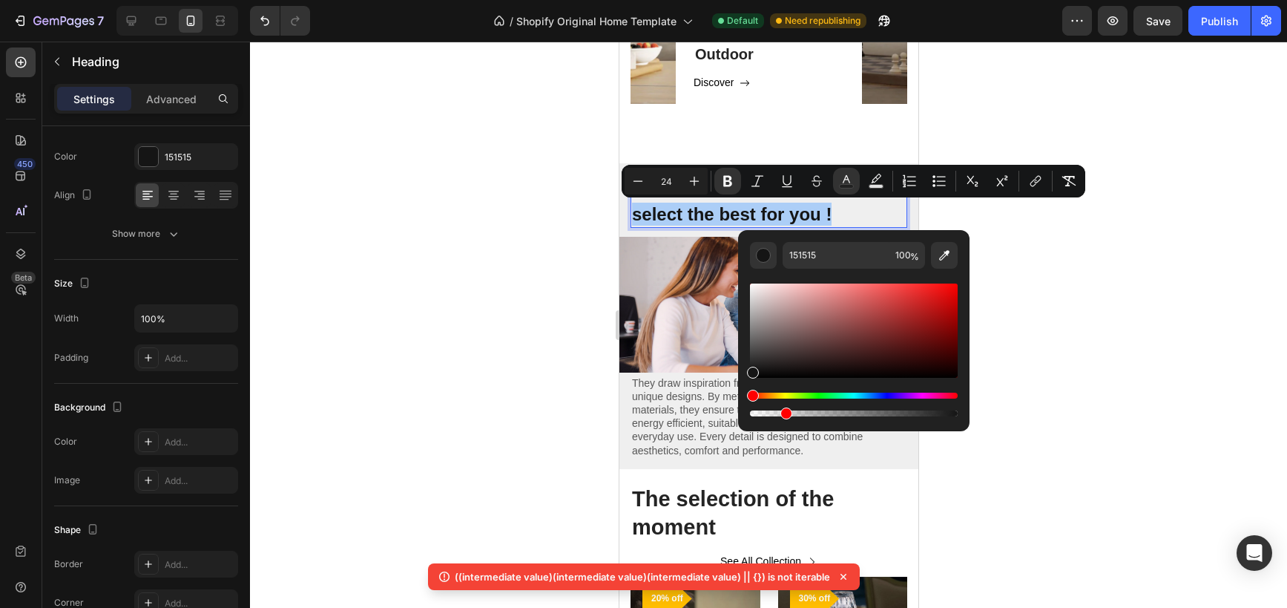
click at [783, 413] on div "Editor contextual toolbar" at bounding box center [854, 413] width 208 height 6
type input "16"
click at [535, 369] on div at bounding box center [768, 325] width 1037 height 566
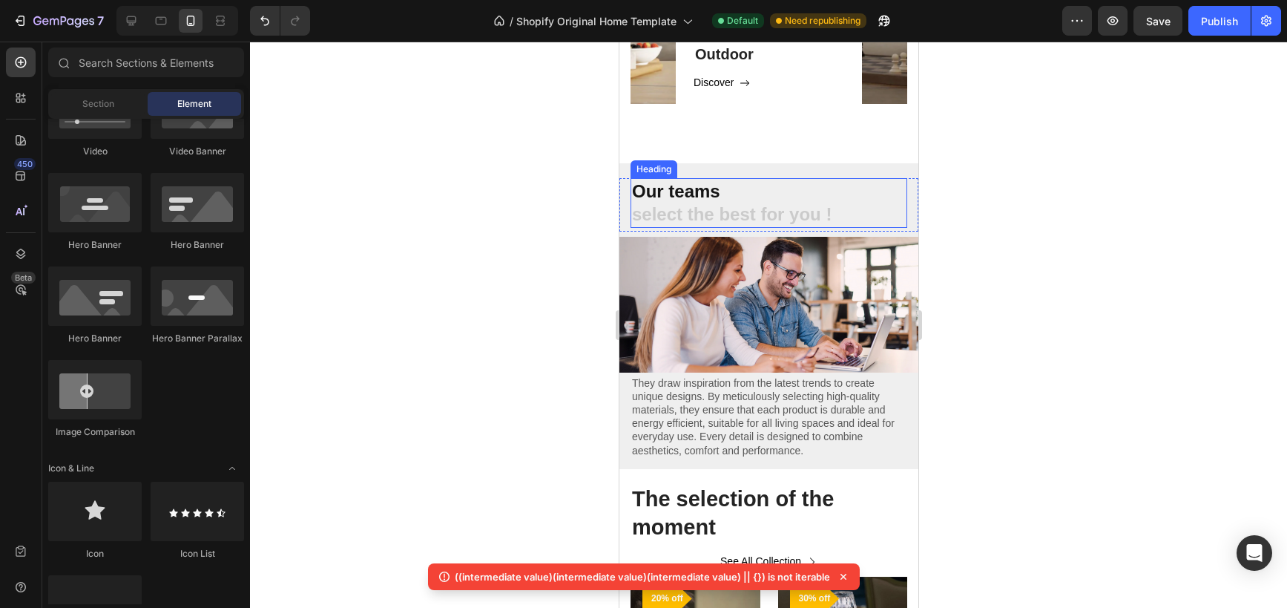
click at [693, 208] on strong "select the best for you !" at bounding box center [731, 214] width 200 height 20
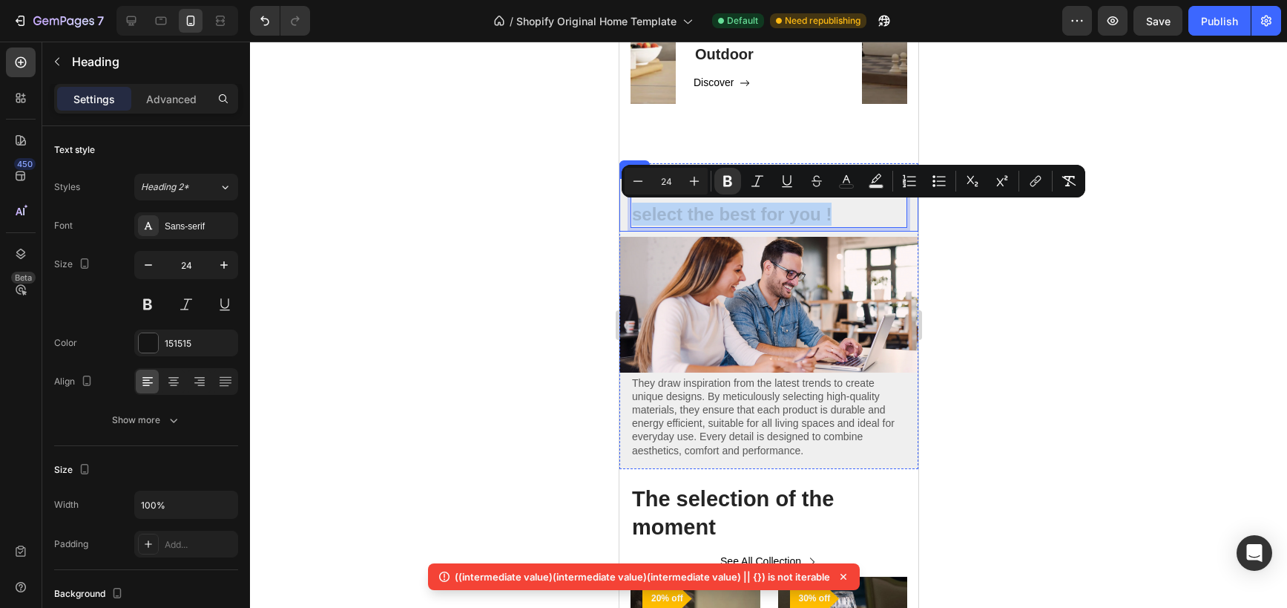
drag, startPoint x: 838, startPoint y: 214, endPoint x: 629, endPoint y: 209, distance: 209.3
click at [629, 209] on div "Our teams select the best for you ! Heading 5 They draw inspiration from the la…" at bounding box center [768, 204] width 299 height 53
click at [843, 182] on icon "Editor contextual toolbar" at bounding box center [846, 179] width 7 height 8
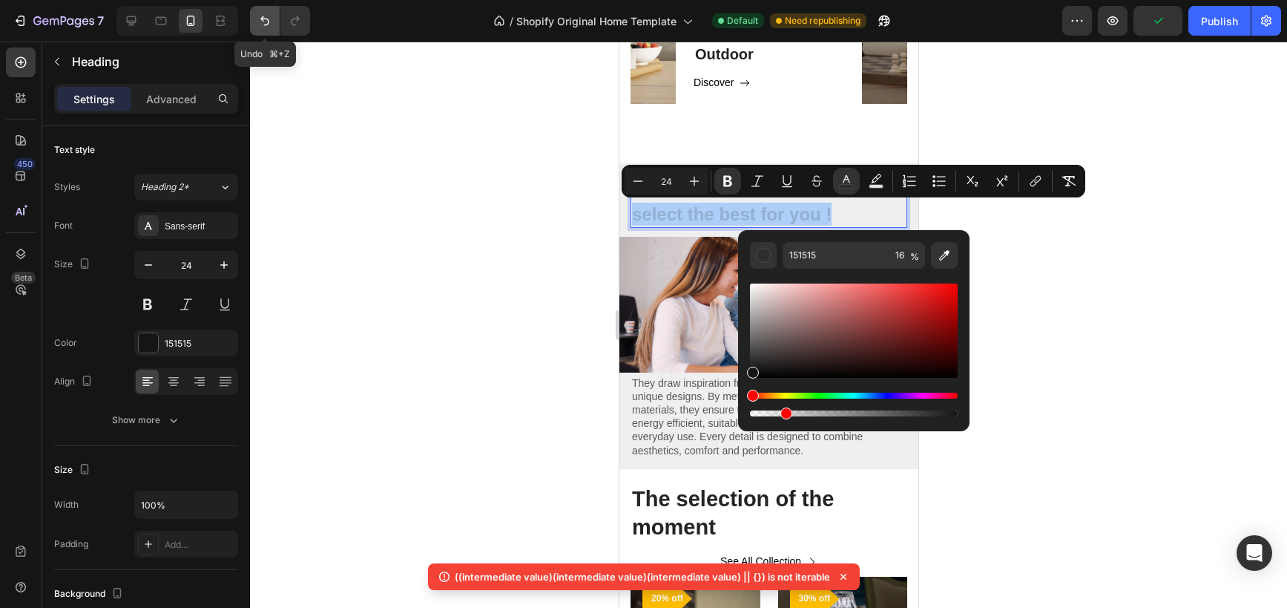
click at [270, 11] on button "Undo/Redo" at bounding box center [265, 21] width 30 height 30
type input "16"
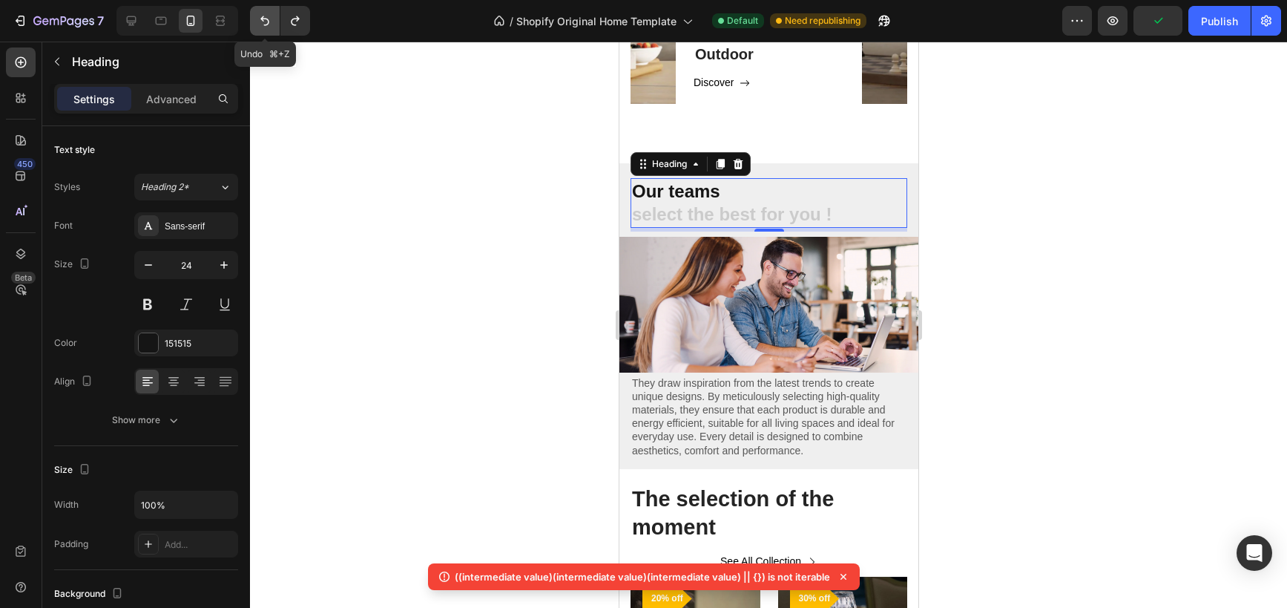
click at [270, 11] on button "Undo/Redo" at bounding box center [265, 21] width 30 height 30
click at [269, 24] on icon "Undo/Redo" at bounding box center [264, 20] width 15 height 15
click at [833, 211] on h2 "Our teams select the best for you !" at bounding box center [768, 202] width 277 height 49
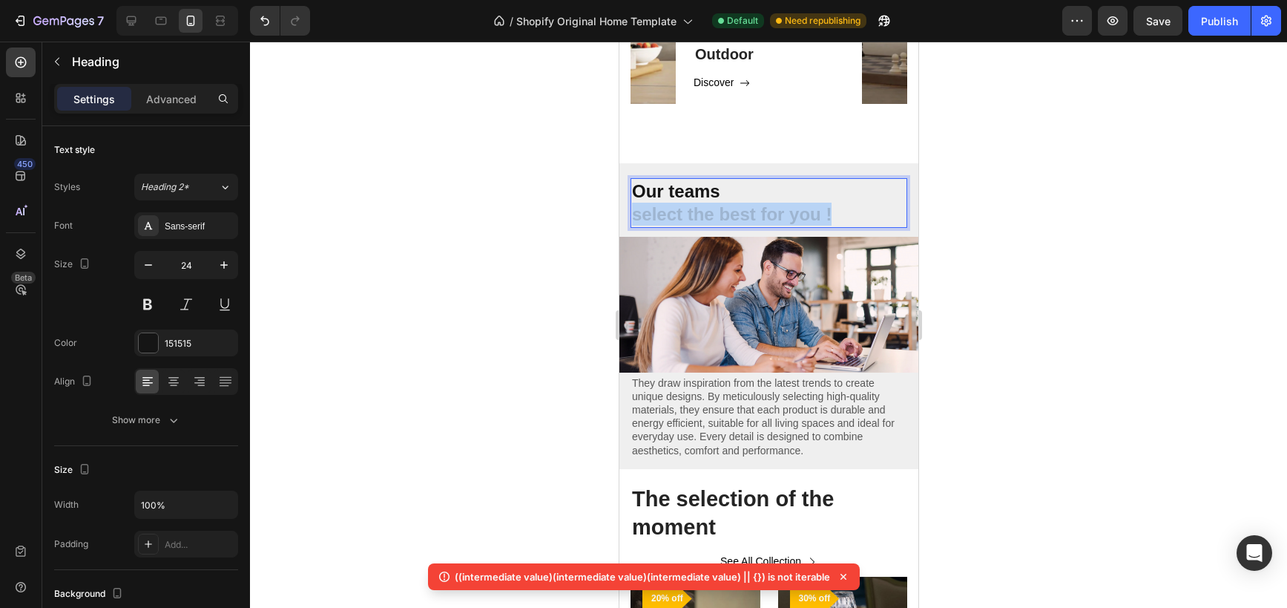
drag, startPoint x: 833, startPoint y: 211, endPoint x: 635, endPoint y: 209, distance: 197.4
click at [635, 209] on p "Our teams select the best for you !" at bounding box center [768, 203] width 274 height 46
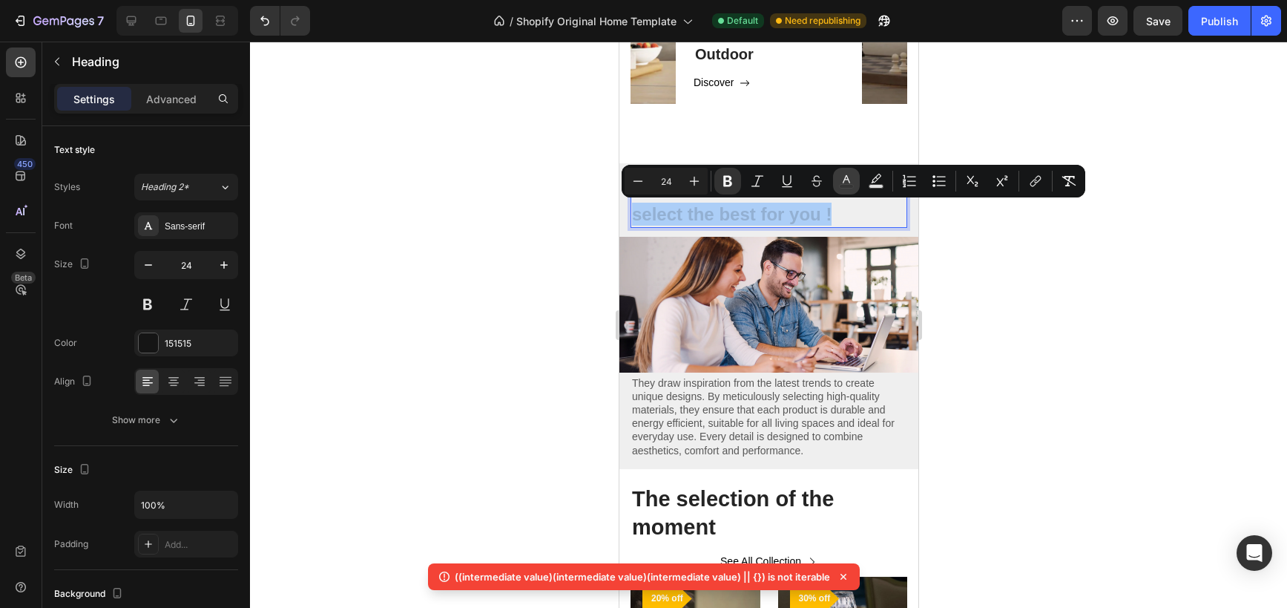
click at [840, 176] on icon "Editor contextual toolbar" at bounding box center [846, 181] width 15 height 15
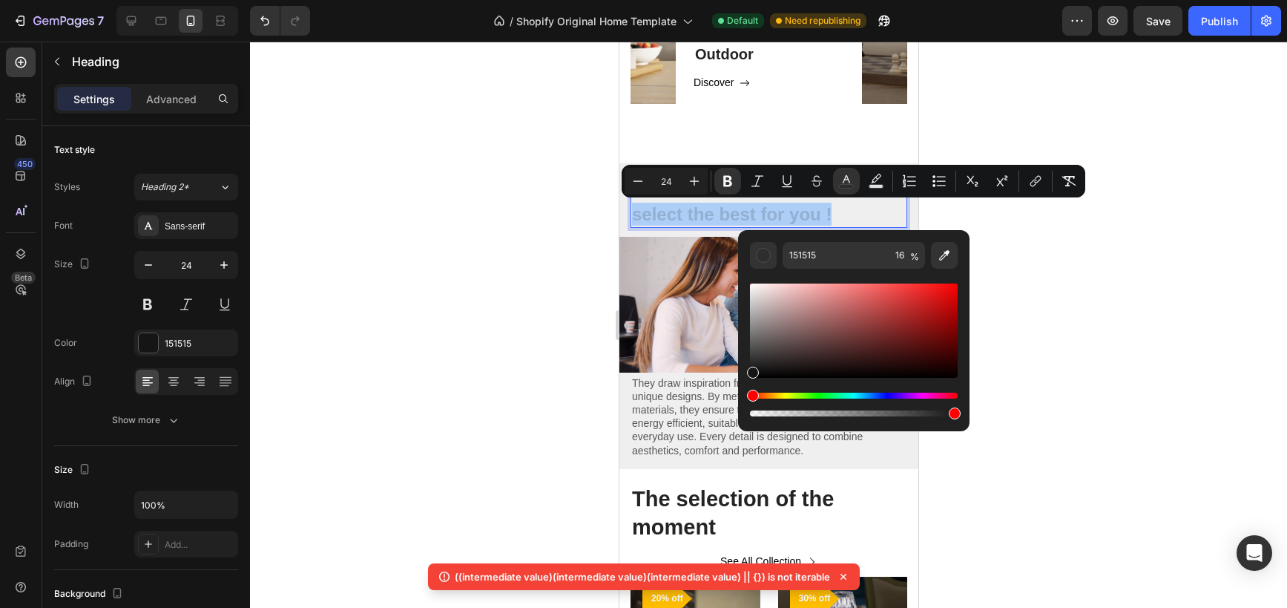
drag, startPoint x: 787, startPoint y: 409, endPoint x: 1000, endPoint y: 411, distance: 213.0
click at [1000, 0] on body "7 / Shopify Original Home Template Default Need republishing Preview Save Publi…" at bounding box center [643, 0] width 1287 height 0
type input "100"
click at [1006, 397] on div at bounding box center [768, 325] width 1037 height 566
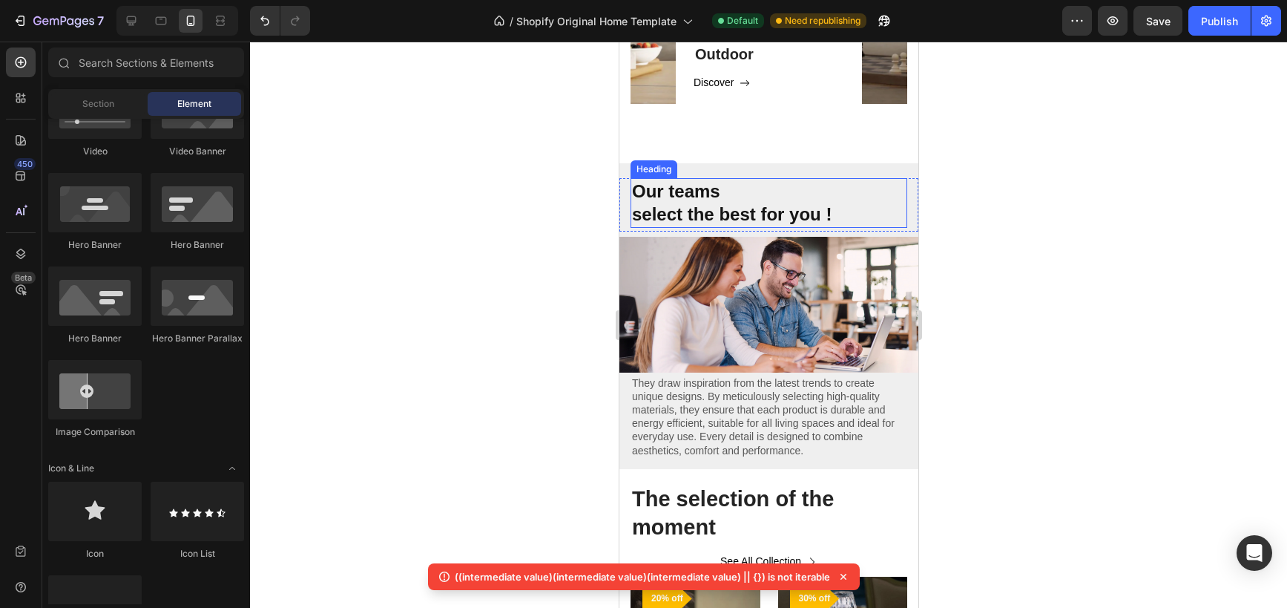
click at [680, 188] on strong "Our teams" at bounding box center [675, 191] width 88 height 20
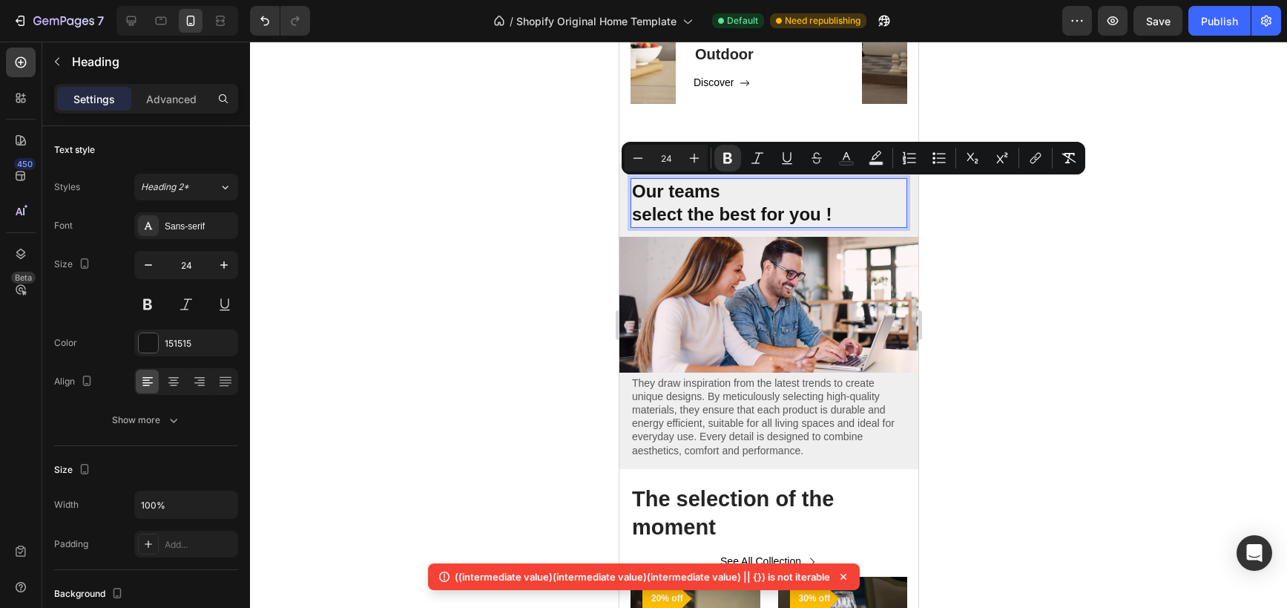
drag, startPoint x: 714, startPoint y: 191, endPoint x: 637, endPoint y: 189, distance: 76.4
click at [637, 189] on p "Our teams select the best for you !" at bounding box center [768, 203] width 274 height 46
click at [844, 160] on icon "Editor contextual toolbar" at bounding box center [846, 158] width 15 height 15
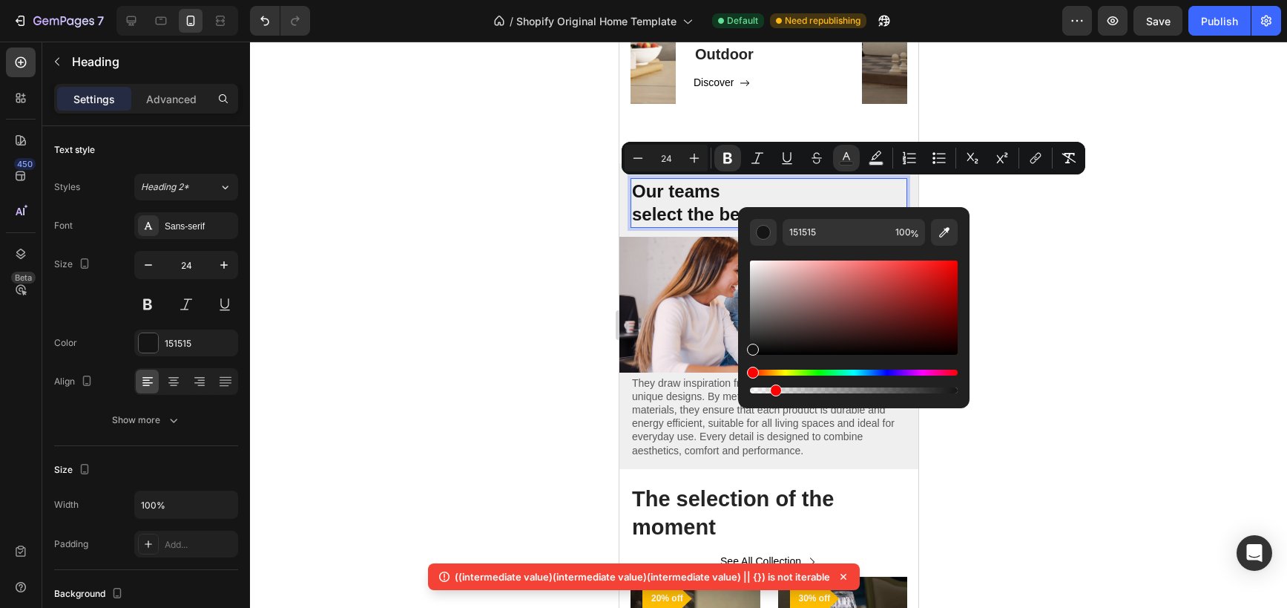
drag, startPoint x: 951, startPoint y: 390, endPoint x: 771, endPoint y: 385, distance: 179.6
click at [771, 385] on div "Editor contextual toolbar" at bounding box center [776, 390] width 12 height 12
drag, startPoint x: 778, startPoint y: 388, endPoint x: 810, endPoint y: 388, distance: 32.7
click at [788, 388] on div "Editor contextual toolbar" at bounding box center [782, 390] width 12 height 12
drag, startPoint x: 811, startPoint y: 388, endPoint x: 822, endPoint y: 387, distance: 11.2
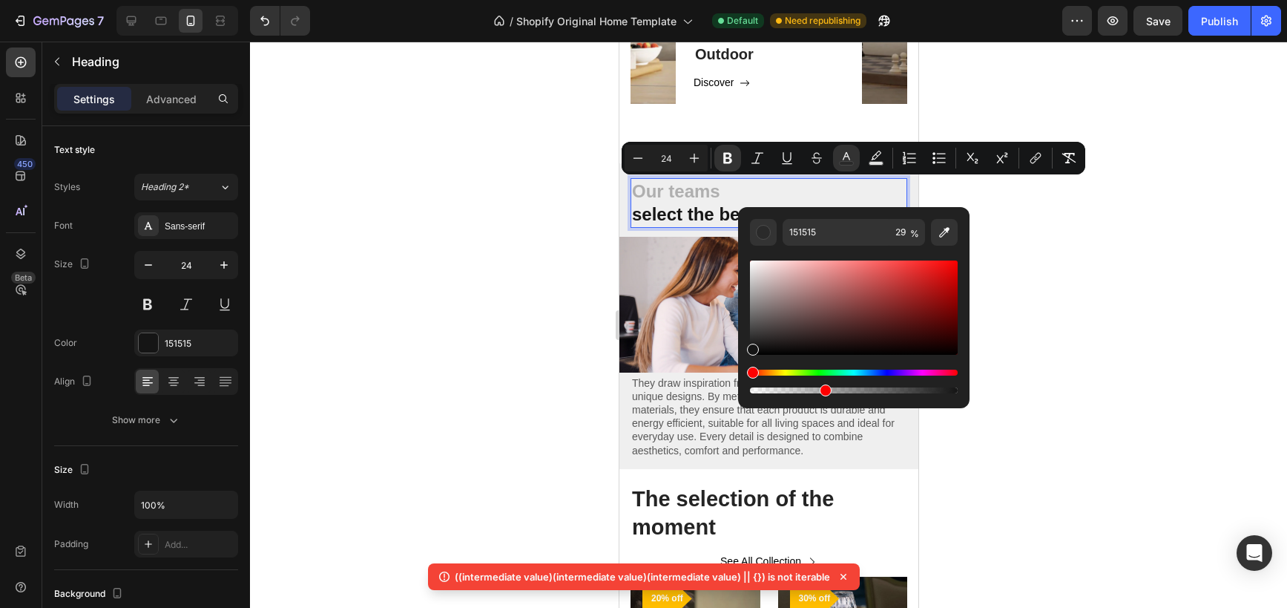
click at [822, 387] on div "Editor contextual toolbar" at bounding box center [826, 390] width 12 height 12
drag, startPoint x: 826, startPoint y: 387, endPoint x: 843, endPoint y: 389, distance: 17.1
click at [843, 389] on div "Editor contextual toolbar" at bounding box center [847, 390] width 12 height 12
drag, startPoint x: 842, startPoint y: 390, endPoint x: 853, endPoint y: 390, distance: 10.4
click at [853, 390] on div "Editor contextual toolbar" at bounding box center [855, 390] width 12 height 12
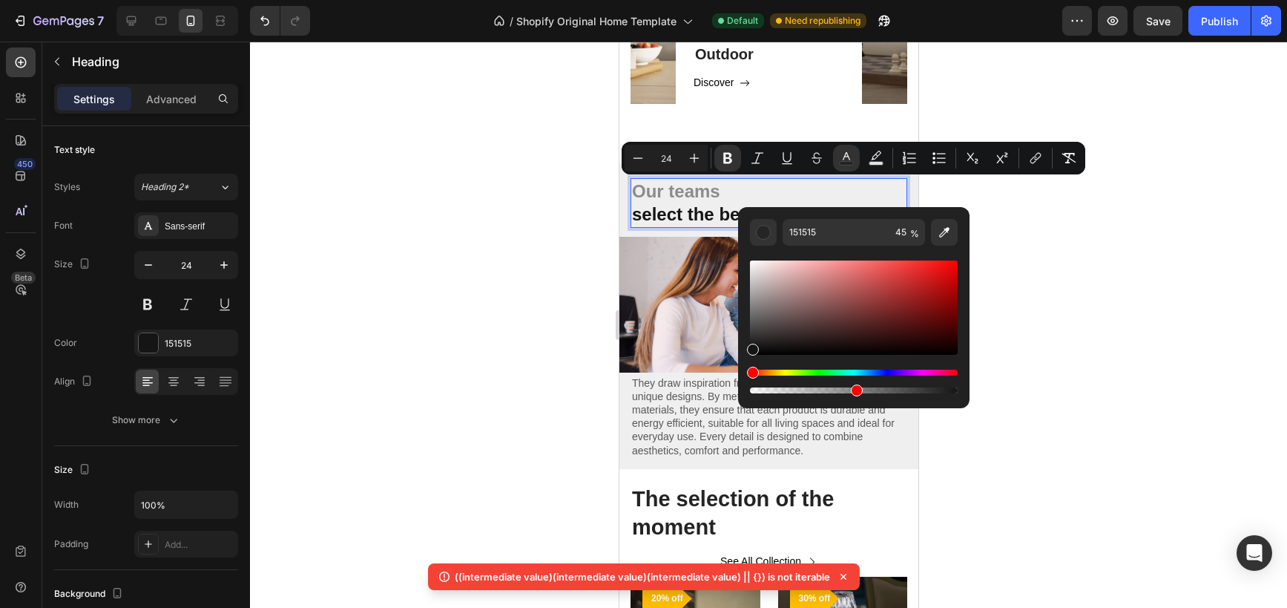
type input "50"
click at [545, 344] on div at bounding box center [768, 325] width 1037 height 566
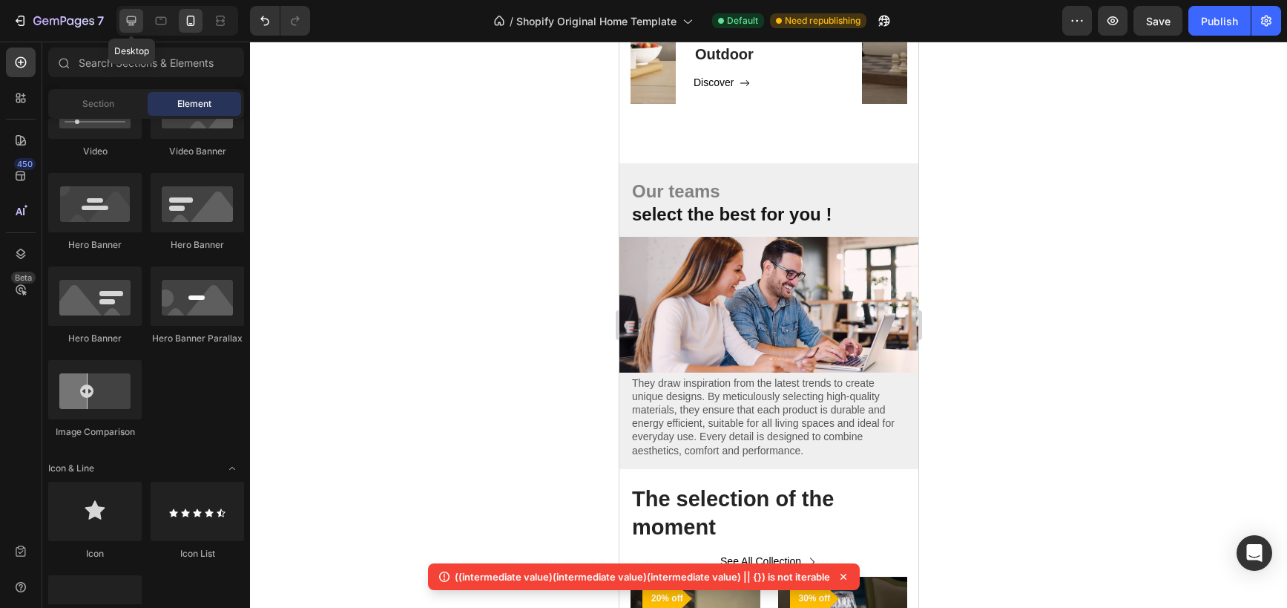
click at [137, 19] on icon at bounding box center [131, 20] width 15 height 15
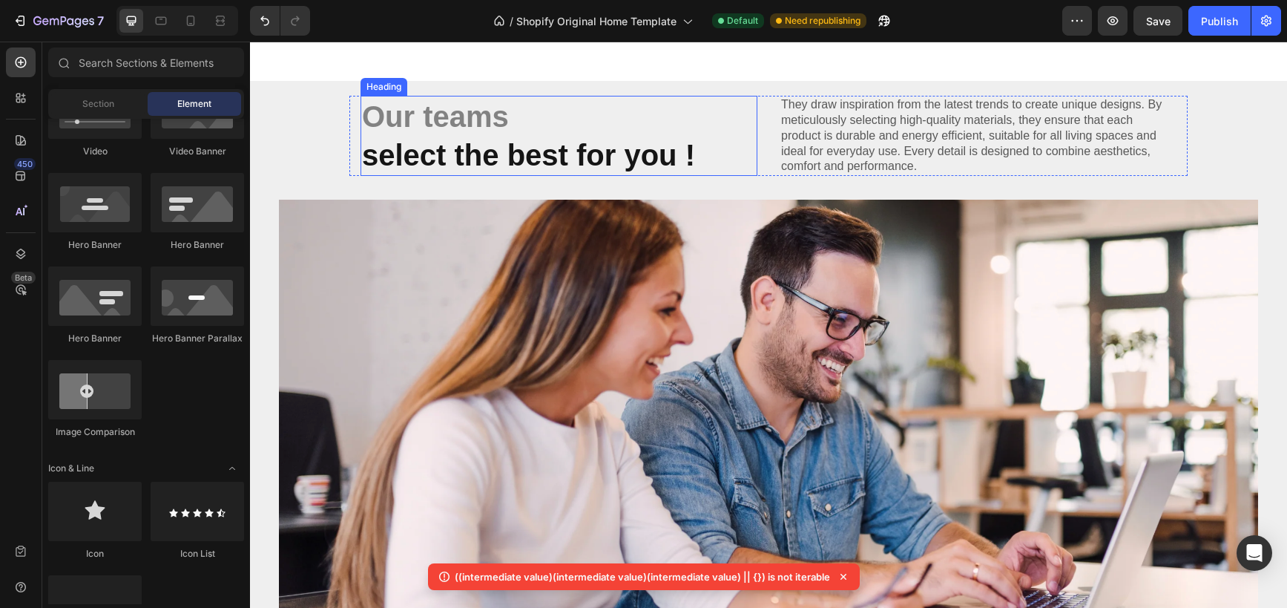
scroll to position [1390, 0]
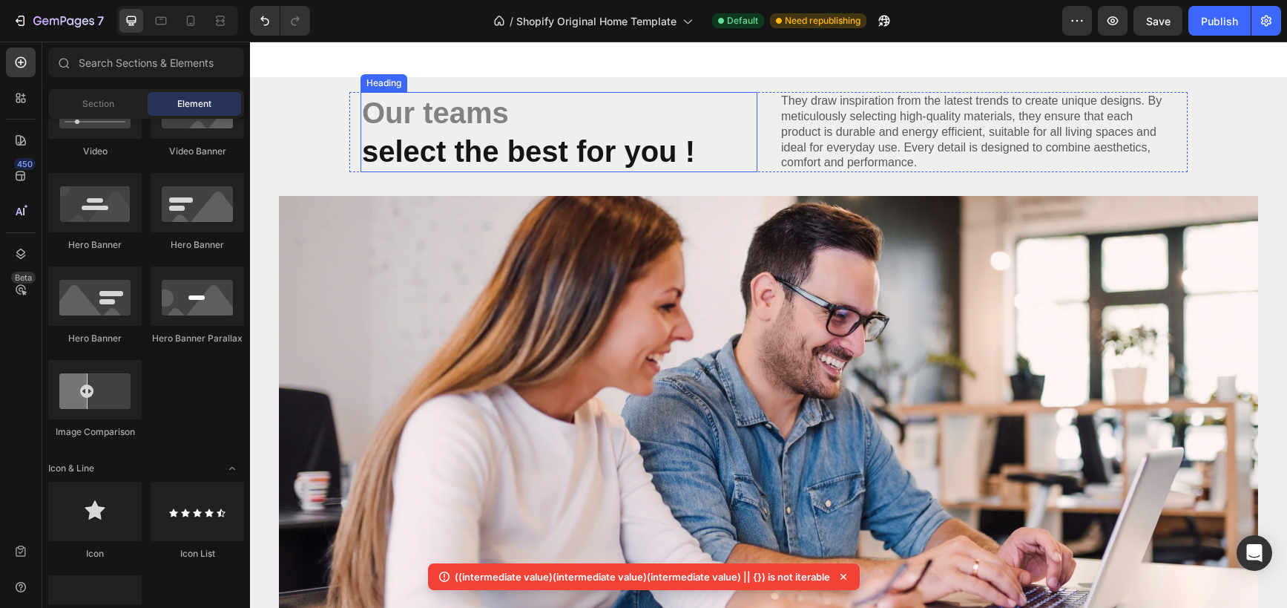
click at [407, 122] on strong "Our teams" at bounding box center [435, 112] width 147 height 33
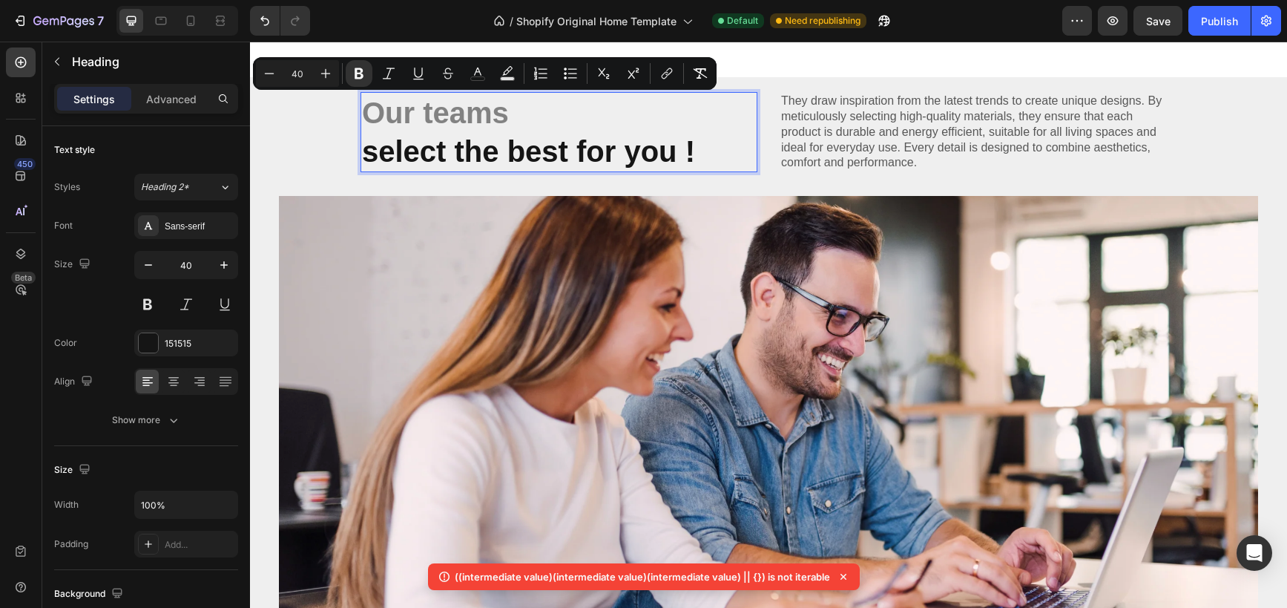
drag, startPoint x: 509, startPoint y: 114, endPoint x: 377, endPoint y: 112, distance: 132.1
click at [377, 112] on strong "Our teams" at bounding box center [435, 112] width 147 height 33
click at [482, 77] on rect "Editor contextual toolbar" at bounding box center [478, 79] width 14 height 4
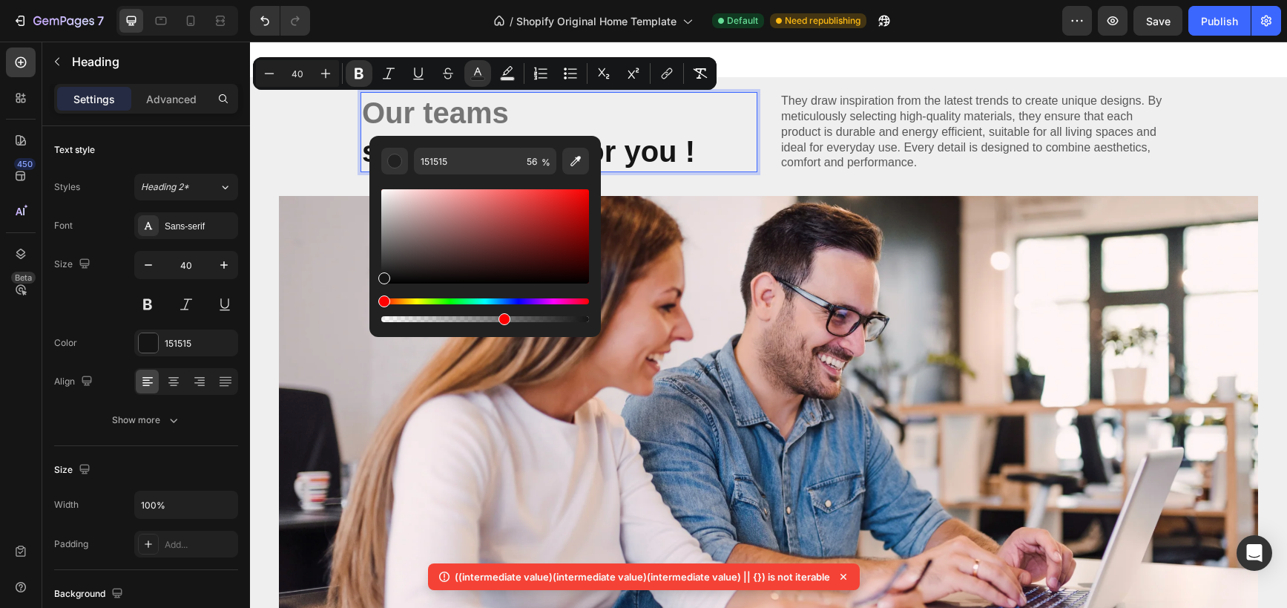
type input "58"
drag, startPoint x: 491, startPoint y: 321, endPoint x: 502, endPoint y: 321, distance: 11.1
click at [502, 321] on div "Editor contextual toolbar" at bounding box center [505, 319] width 12 height 12
click at [333, 151] on div "Our teams select the best for you ! Heading 0 They draw inspiration from the la…" at bounding box center [768, 372] width 1037 height 561
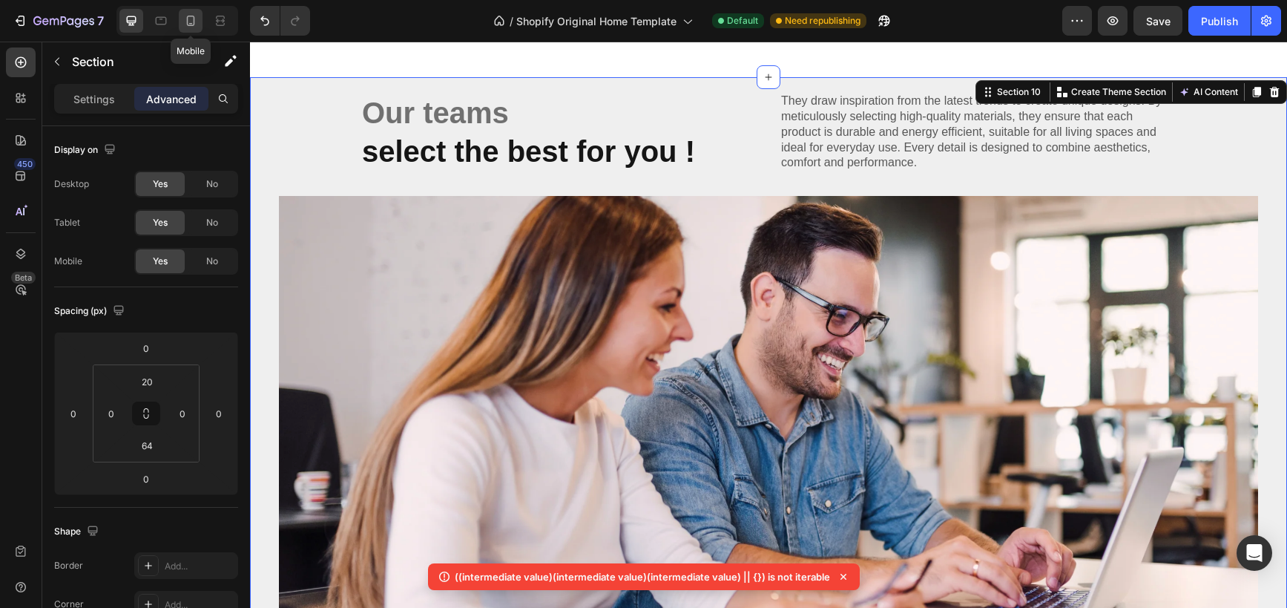
click at [195, 24] on icon at bounding box center [190, 20] width 15 height 15
type input "0"
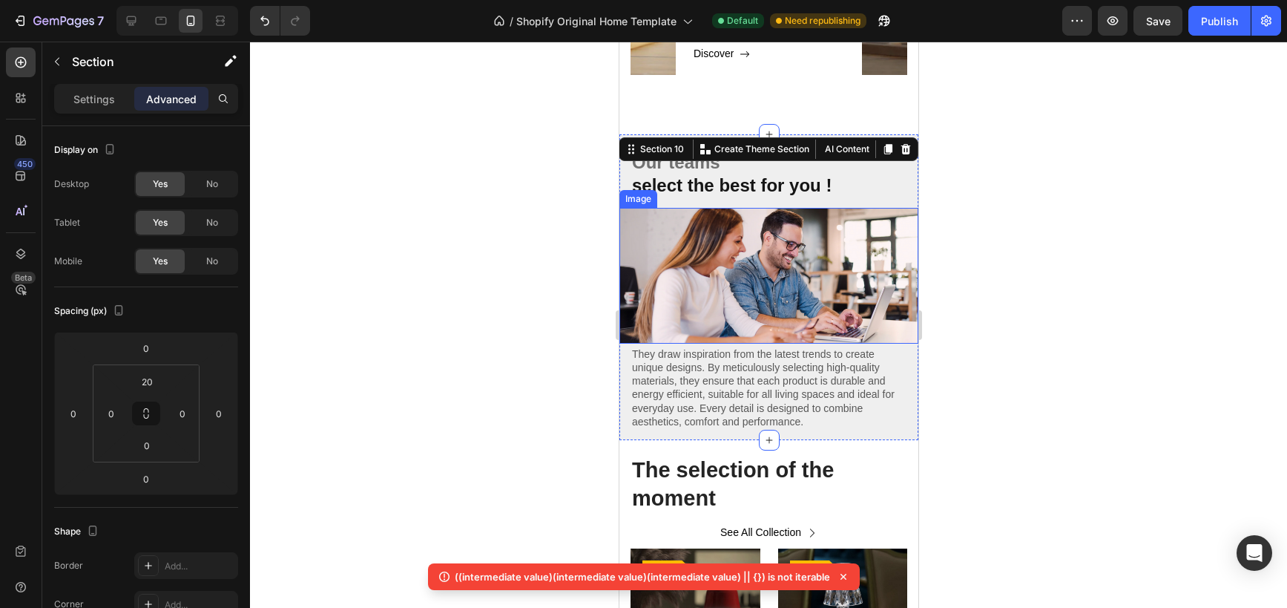
scroll to position [1451, 0]
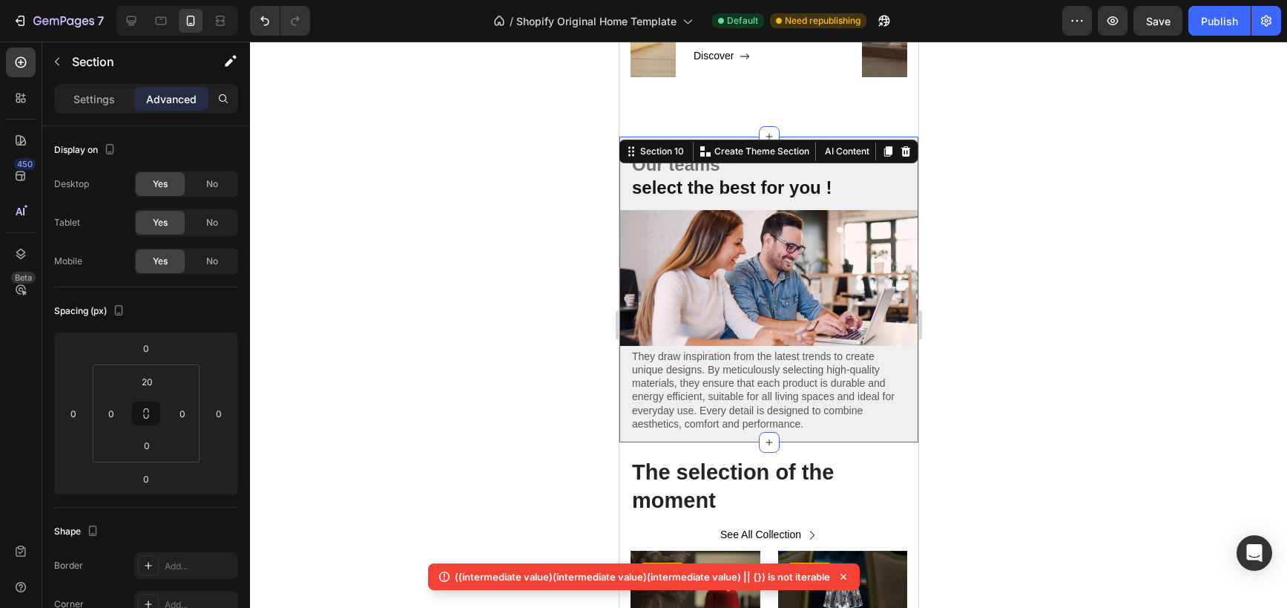
click at [1037, 241] on div at bounding box center [768, 325] width 1037 height 566
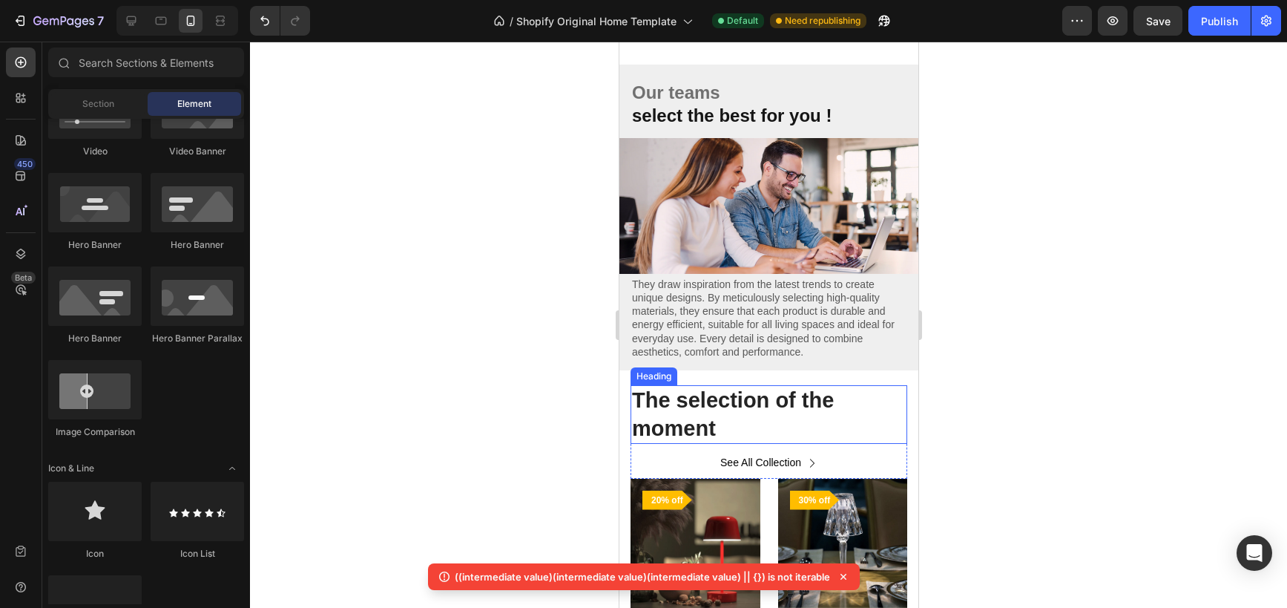
scroll to position [1502, 0]
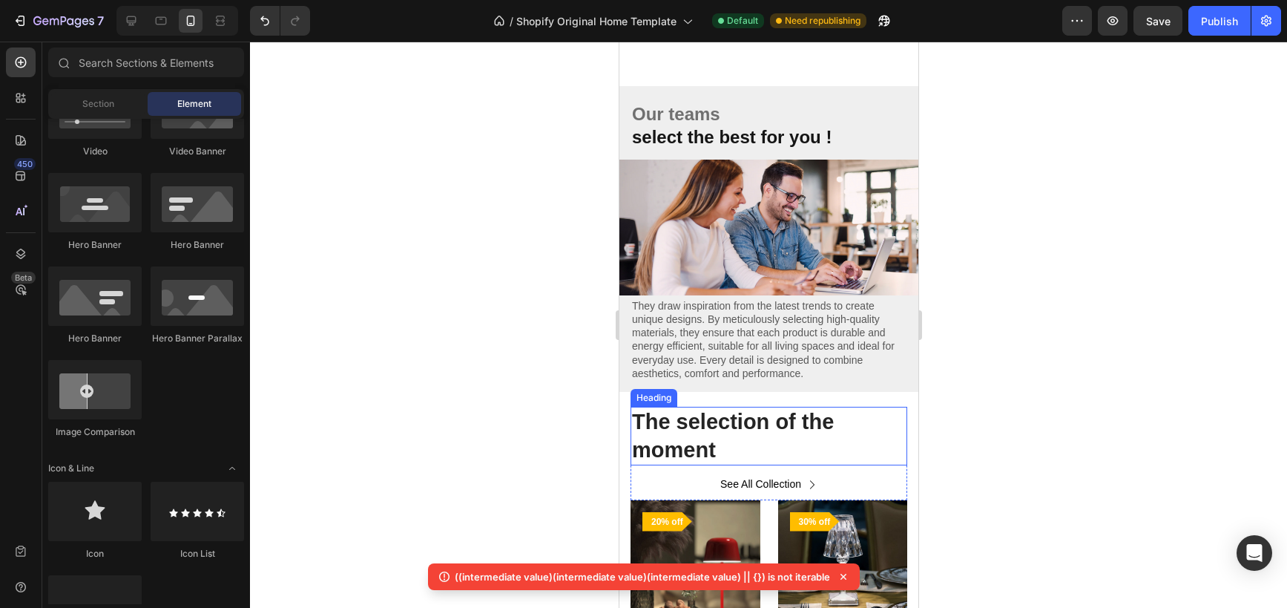
click at [818, 439] on h2 "The selection of the moment" at bounding box center [768, 436] width 277 height 59
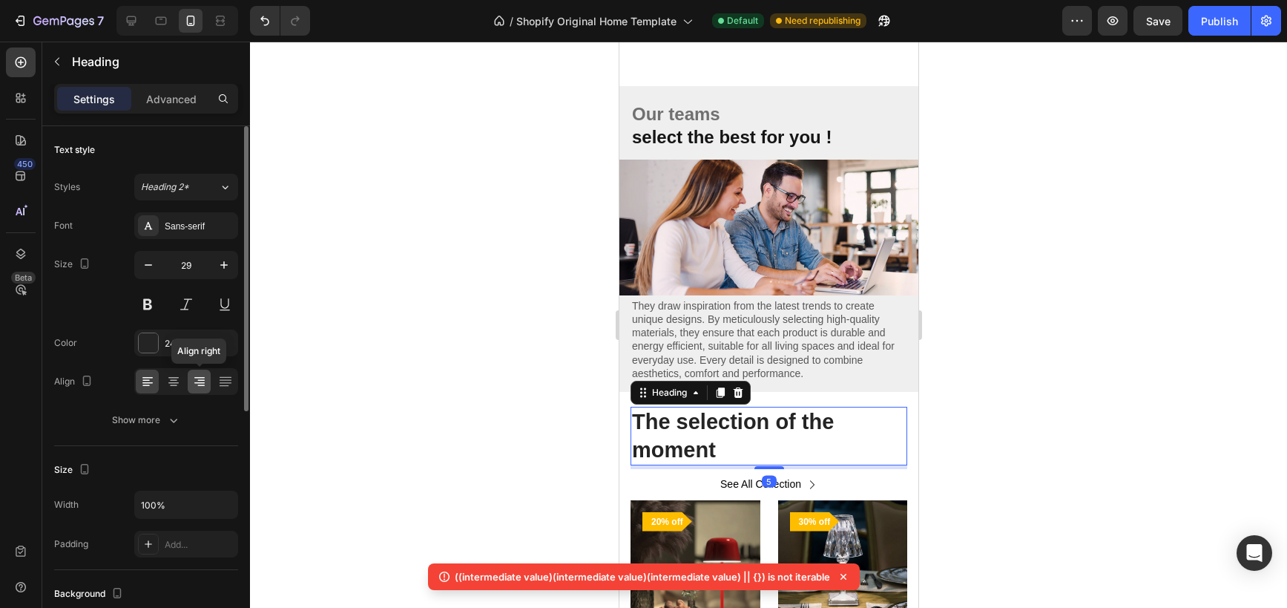
click at [202, 380] on icon at bounding box center [200, 380] width 7 height 1
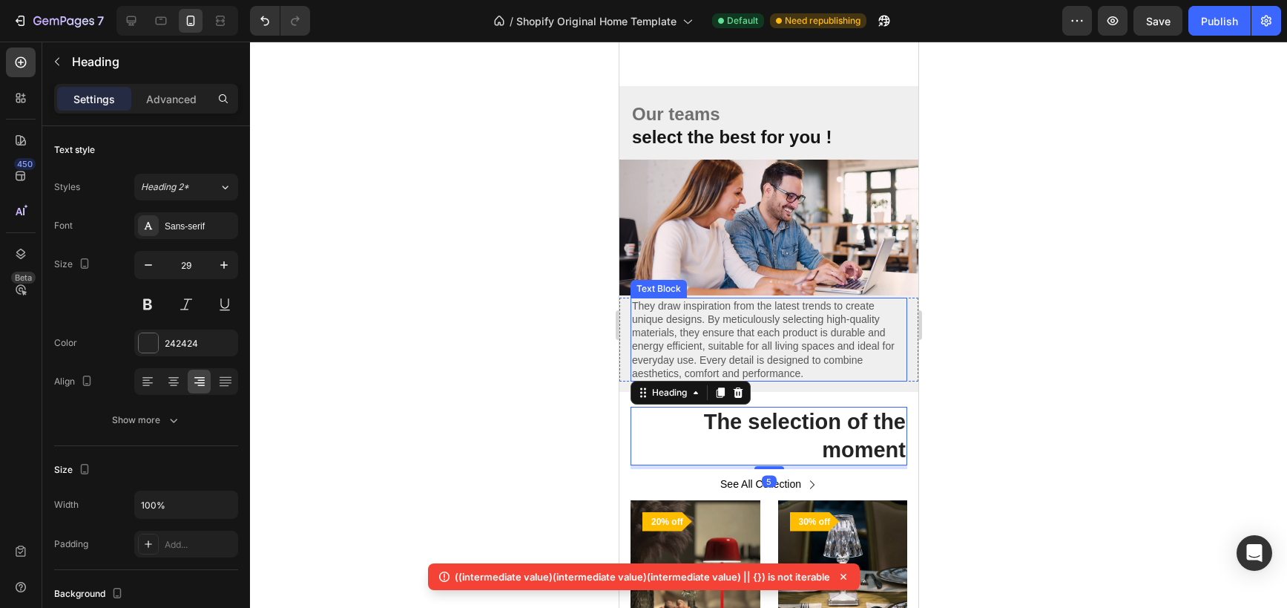
click at [1005, 312] on div at bounding box center [768, 325] width 1037 height 566
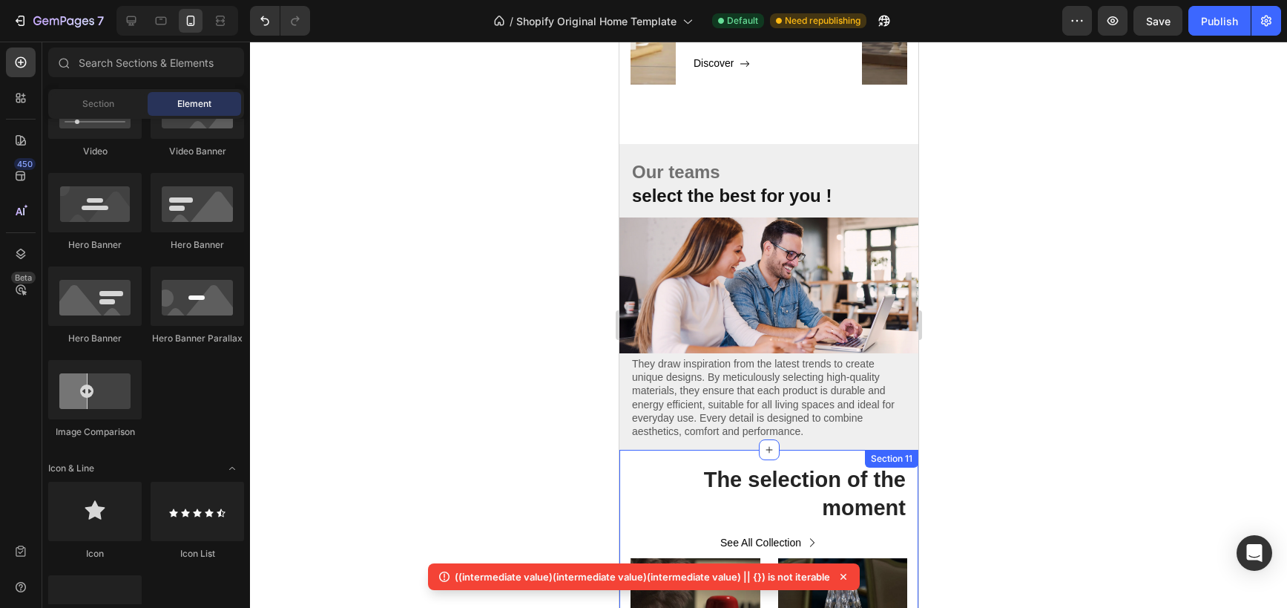
scroll to position [1666, 0]
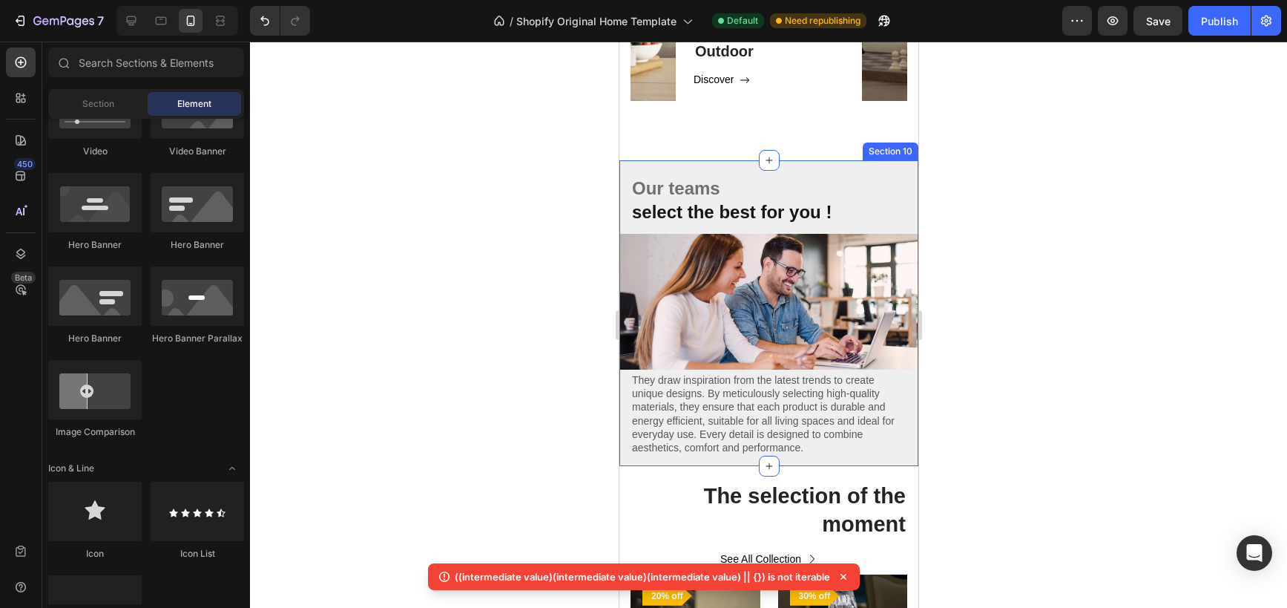
click at [841, 456] on div "Our teams select the best for you ! Heading They draw inspiration from the late…" at bounding box center [768, 320] width 299 height 291
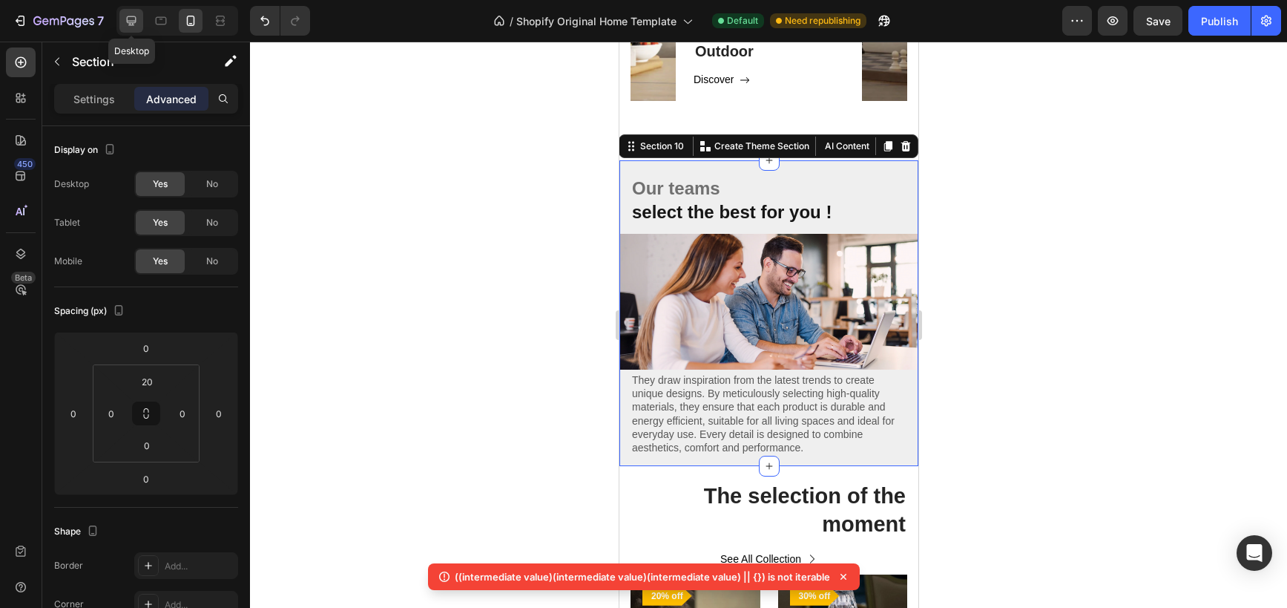
click at [135, 17] on icon at bounding box center [132, 21] width 10 height 10
type input "64"
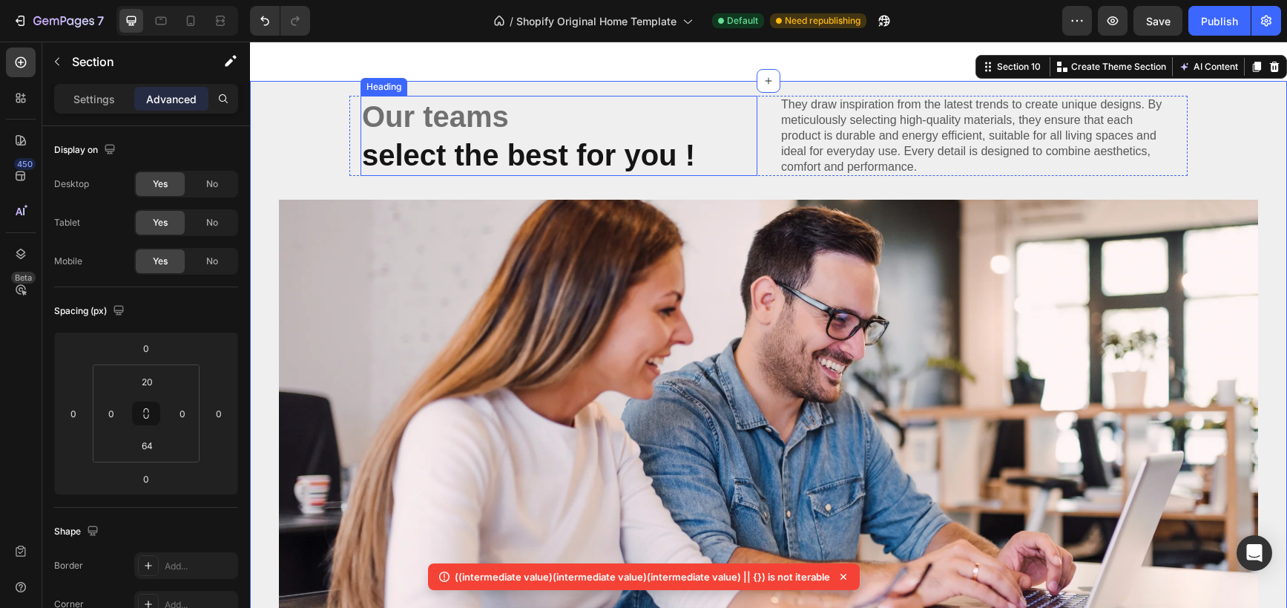
scroll to position [1612, 0]
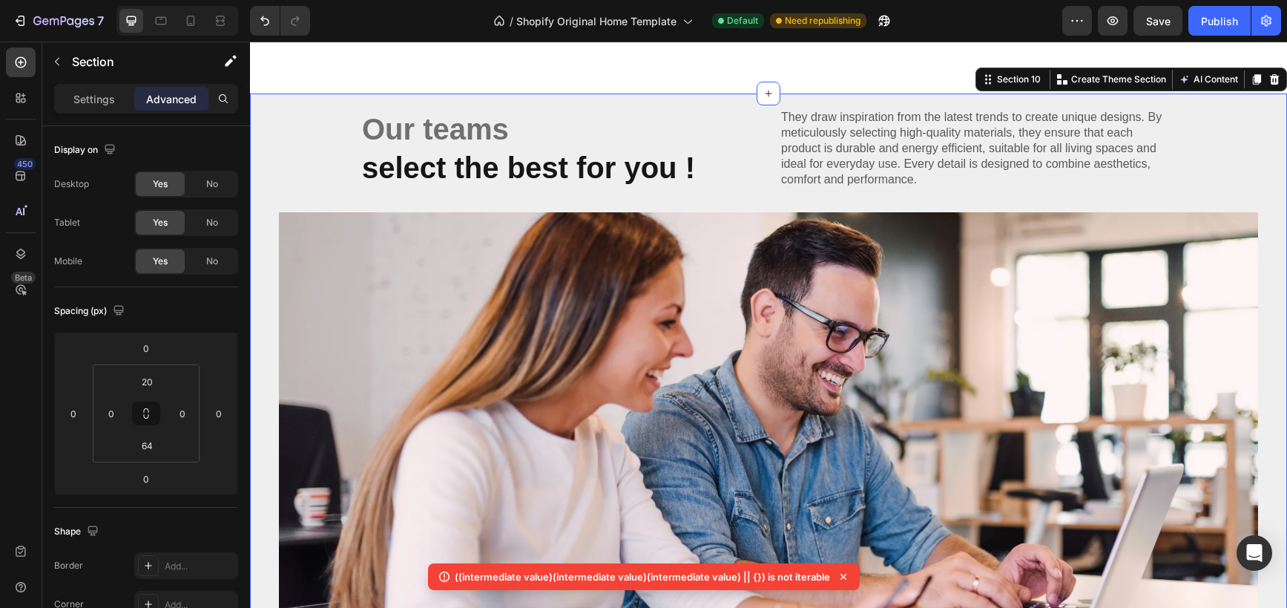
click at [958, 191] on div "Our teams select the best for you ! Heading They draw inspiration from the late…" at bounding box center [768, 388] width 1037 height 561
click at [59, 64] on icon "button" at bounding box center [57, 62] width 12 height 12
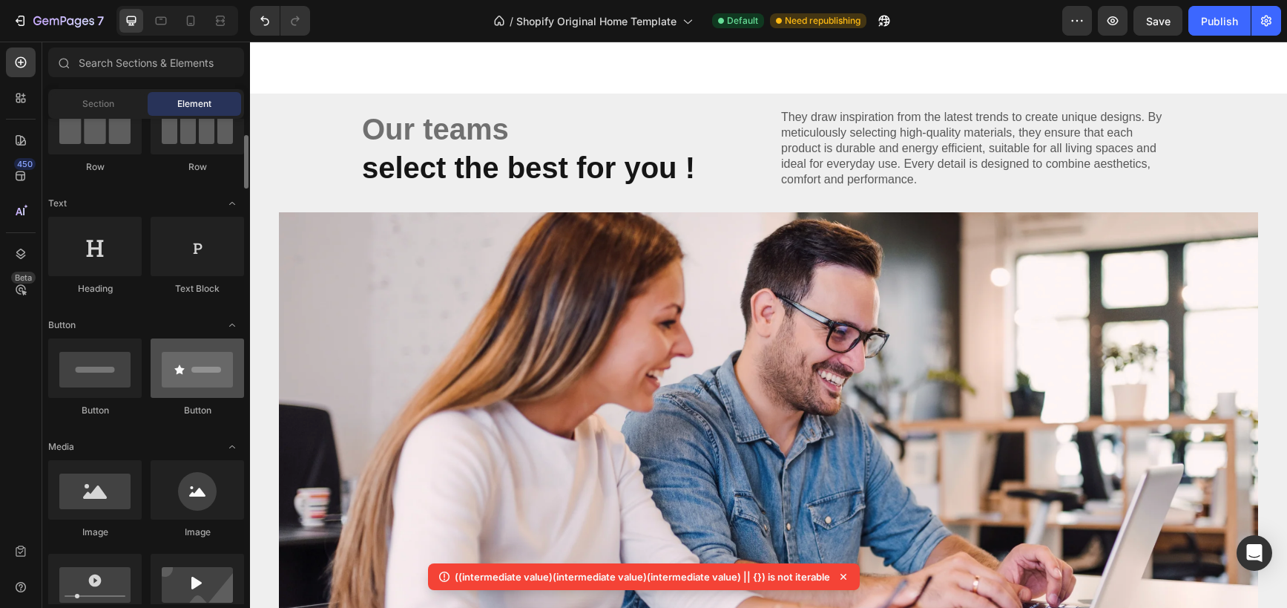
scroll to position [151, 0]
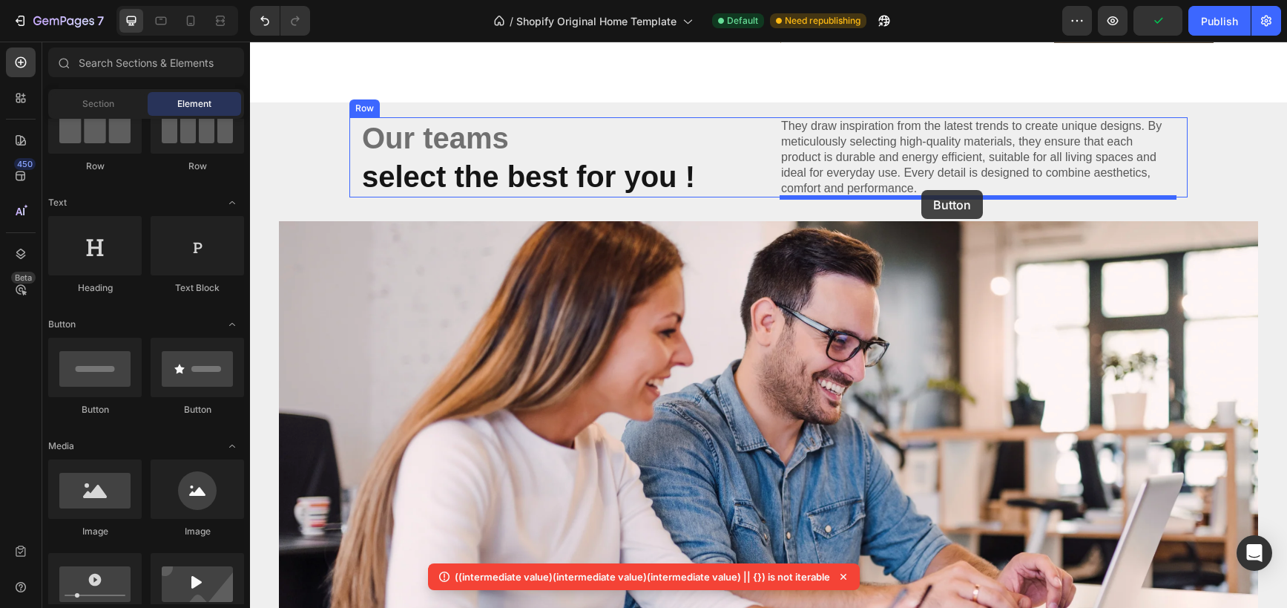
drag, startPoint x: 343, startPoint y: 420, endPoint x: 922, endPoint y: 191, distance: 622.6
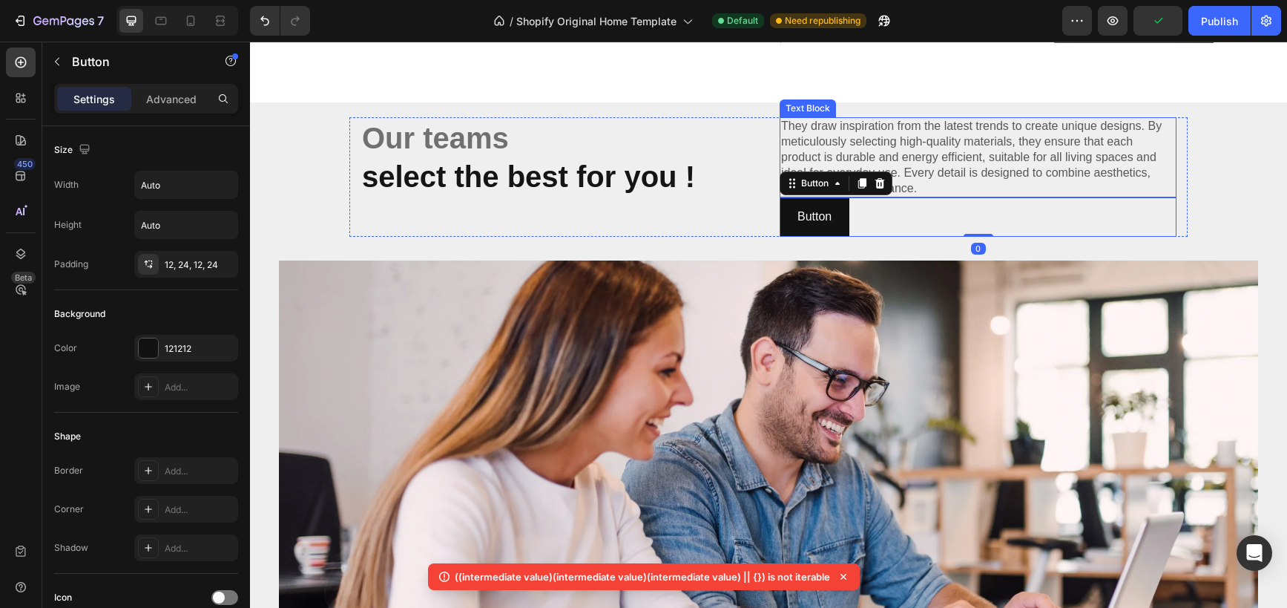
scroll to position [1607, 0]
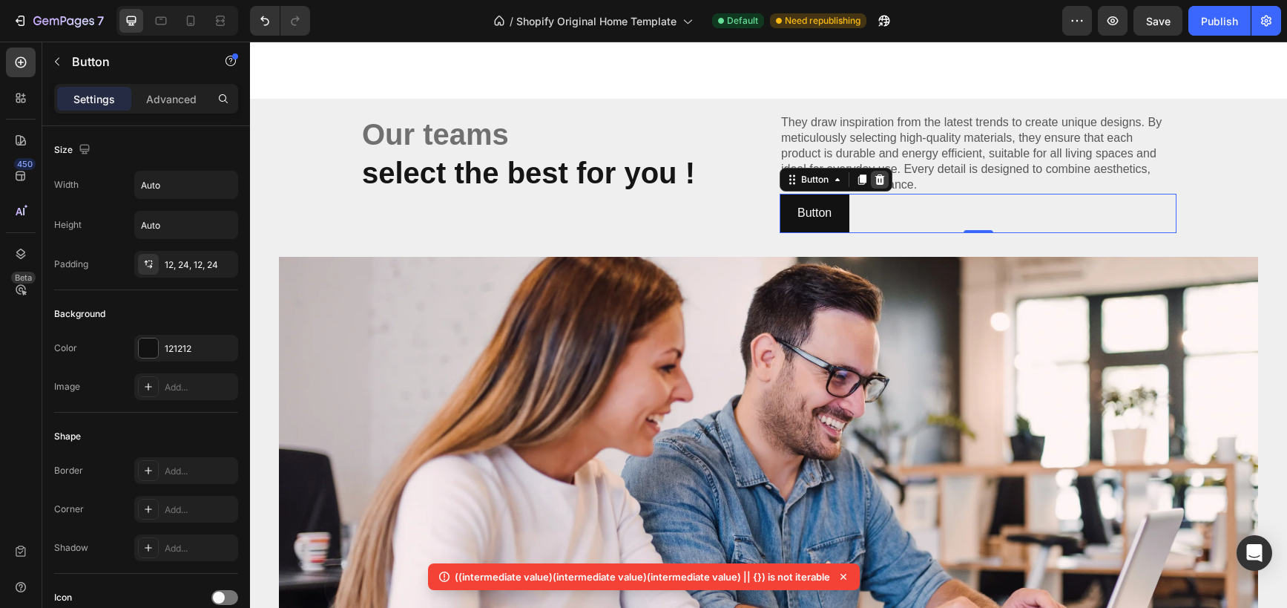
click at [882, 174] on icon at bounding box center [880, 180] width 12 height 12
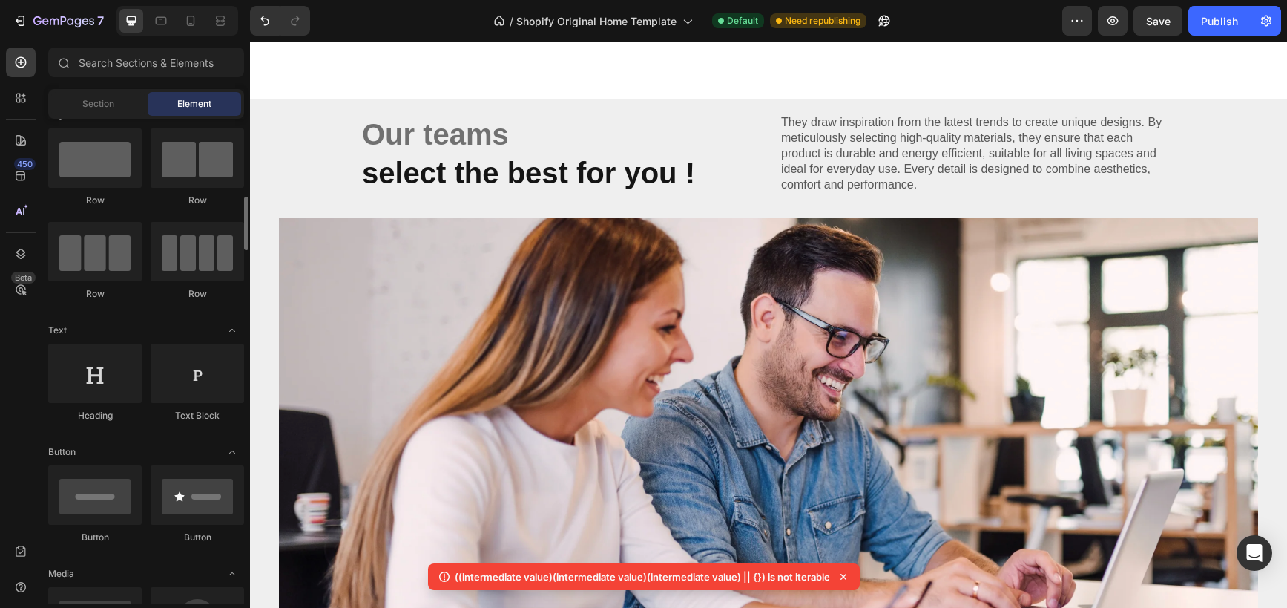
scroll to position [0, 0]
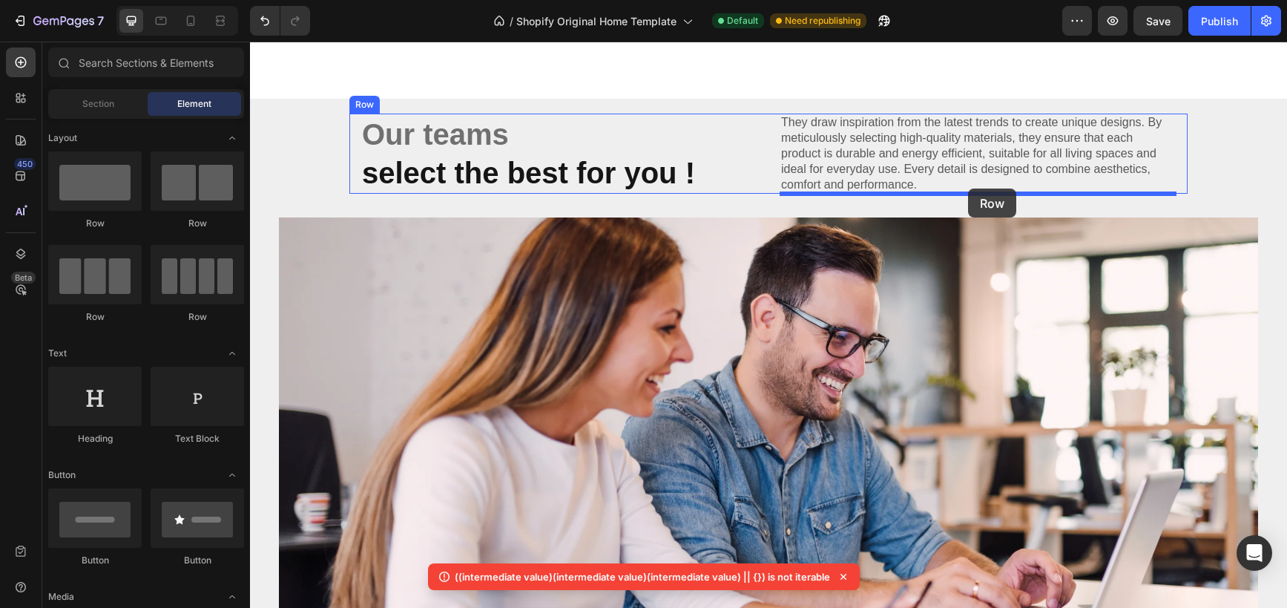
drag, startPoint x: 350, startPoint y: 239, endPoint x: 968, endPoint y: 188, distance: 620.2
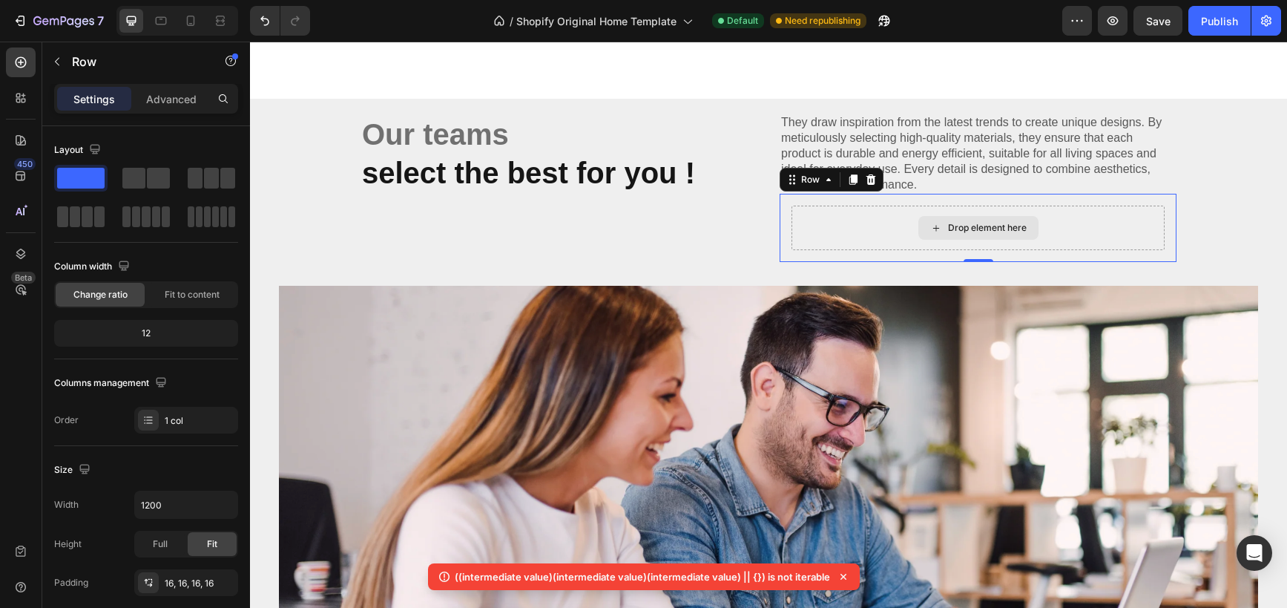
click at [929, 232] on div "Drop element here" at bounding box center [979, 228] width 120 height 24
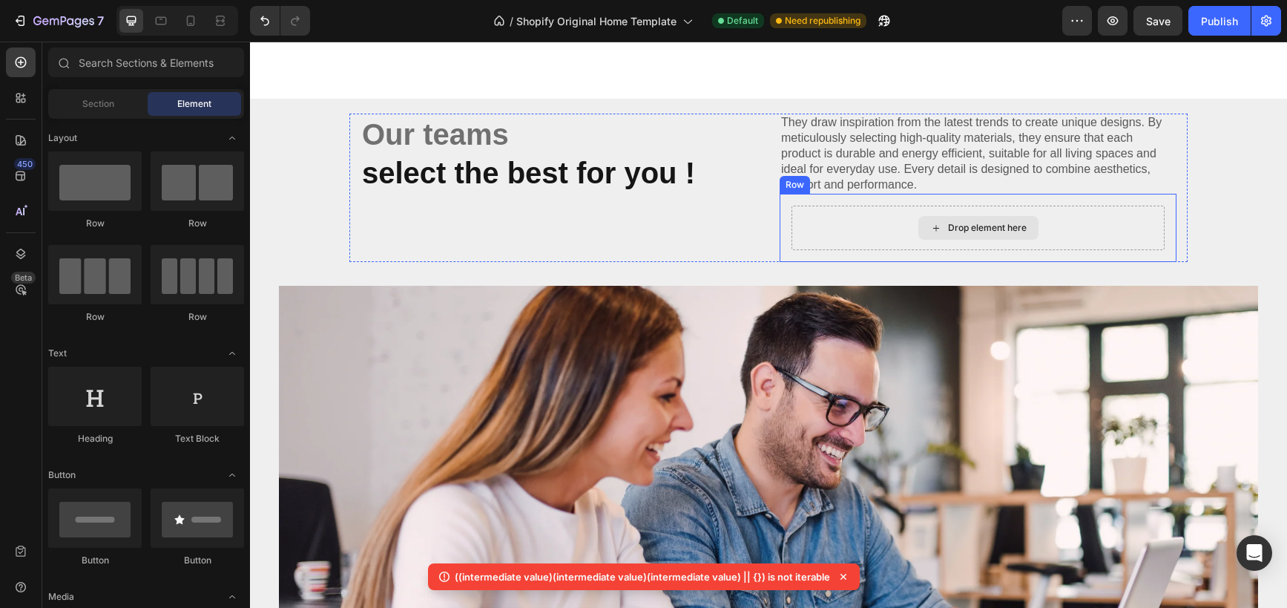
click at [951, 222] on div "Drop element here" at bounding box center [987, 228] width 79 height 12
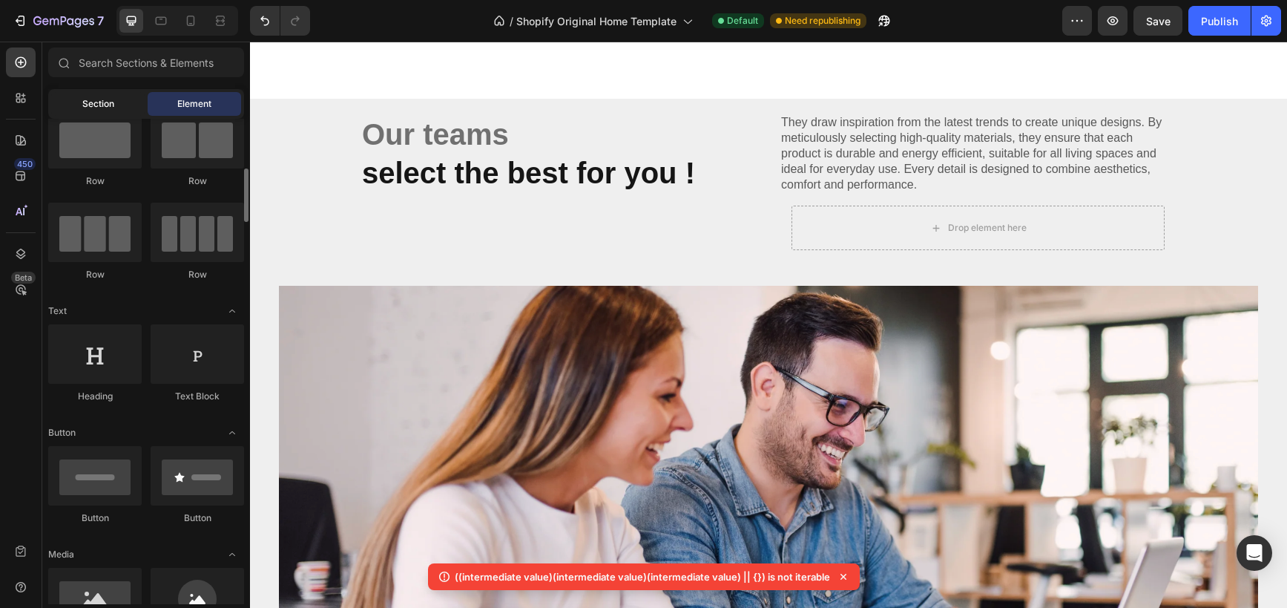
scroll to position [37, 0]
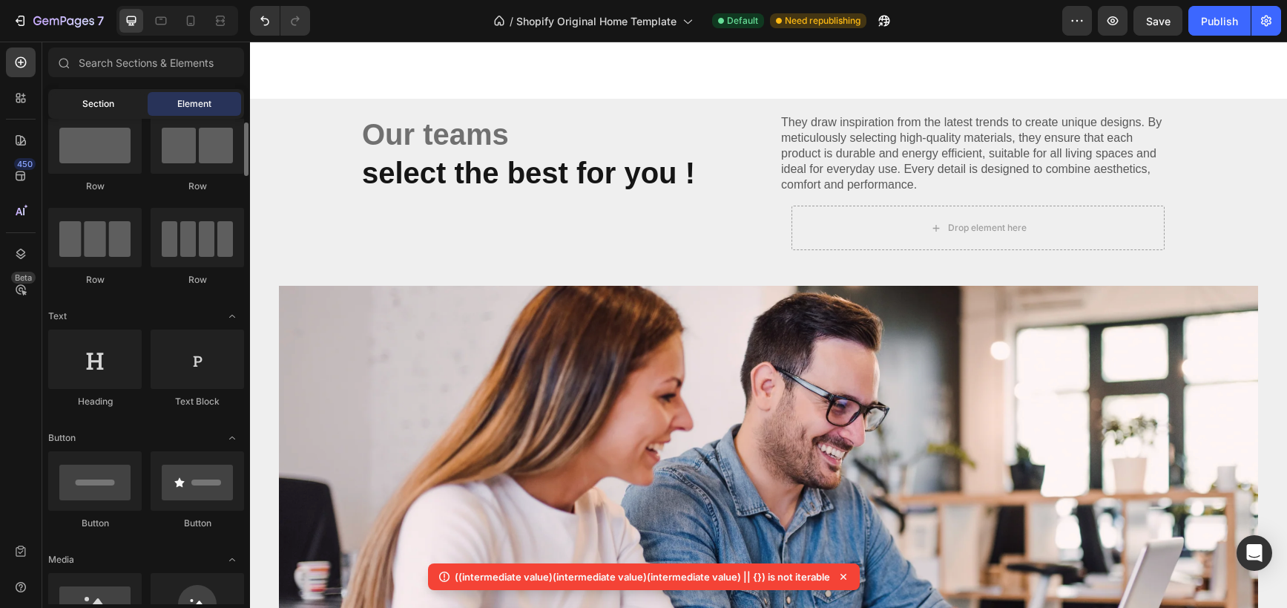
click at [102, 106] on span "Section" at bounding box center [98, 103] width 32 height 13
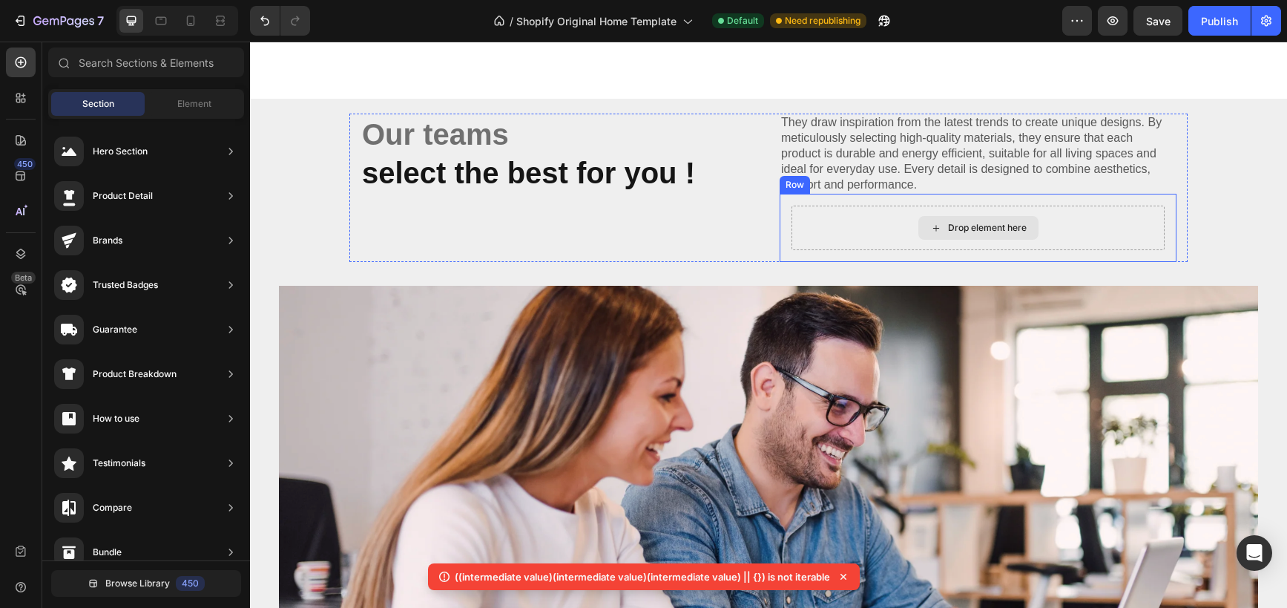
scroll to position [1607, 0]
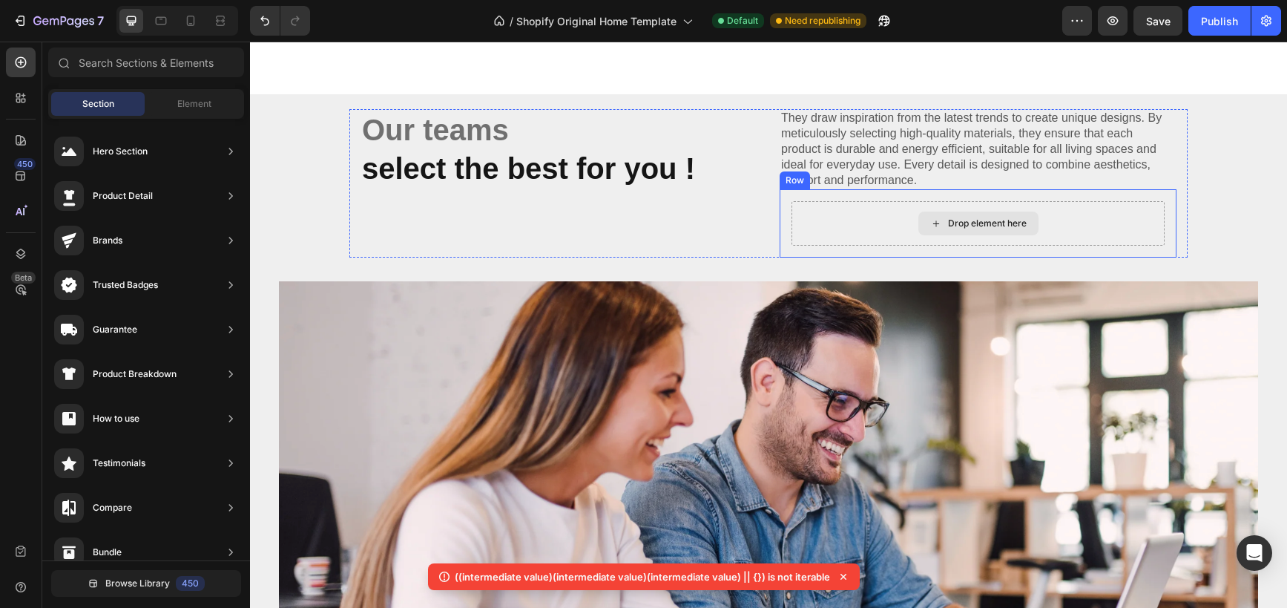
click at [928, 224] on div "Drop element here" at bounding box center [979, 223] width 120 height 24
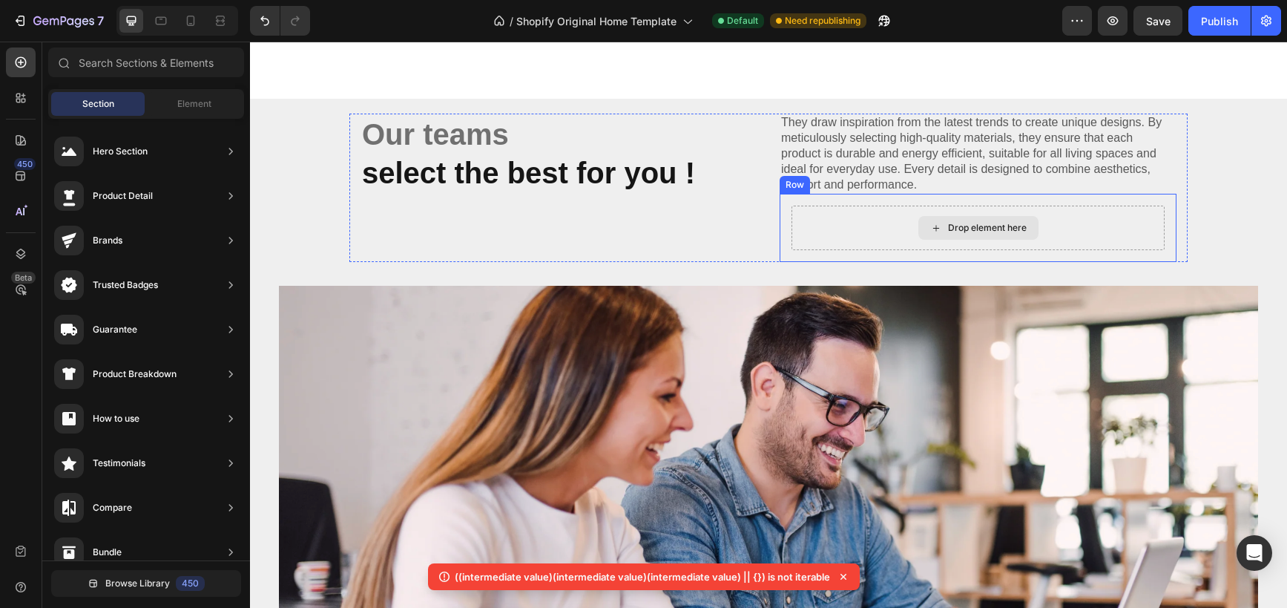
click at [964, 224] on div "Drop element here" at bounding box center [987, 228] width 79 height 12
click at [964, 224] on div "Drop element here" at bounding box center [987, 229] width 79 height 12
click at [931, 223] on icon at bounding box center [937, 229] width 12 height 13
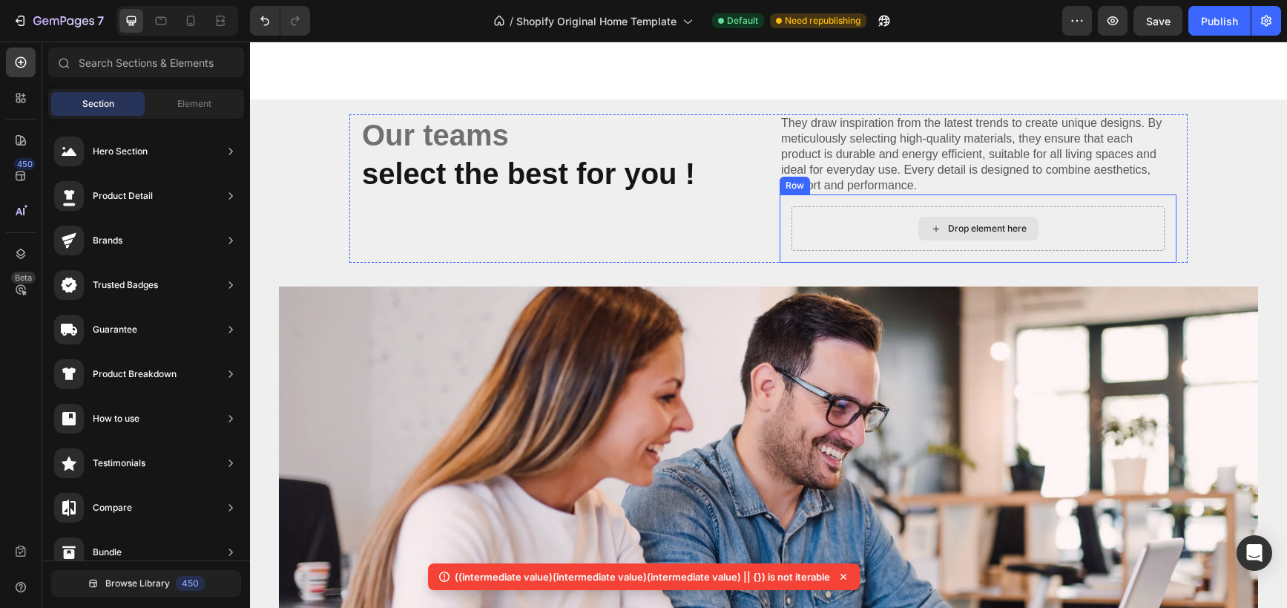
scroll to position [1607, 0]
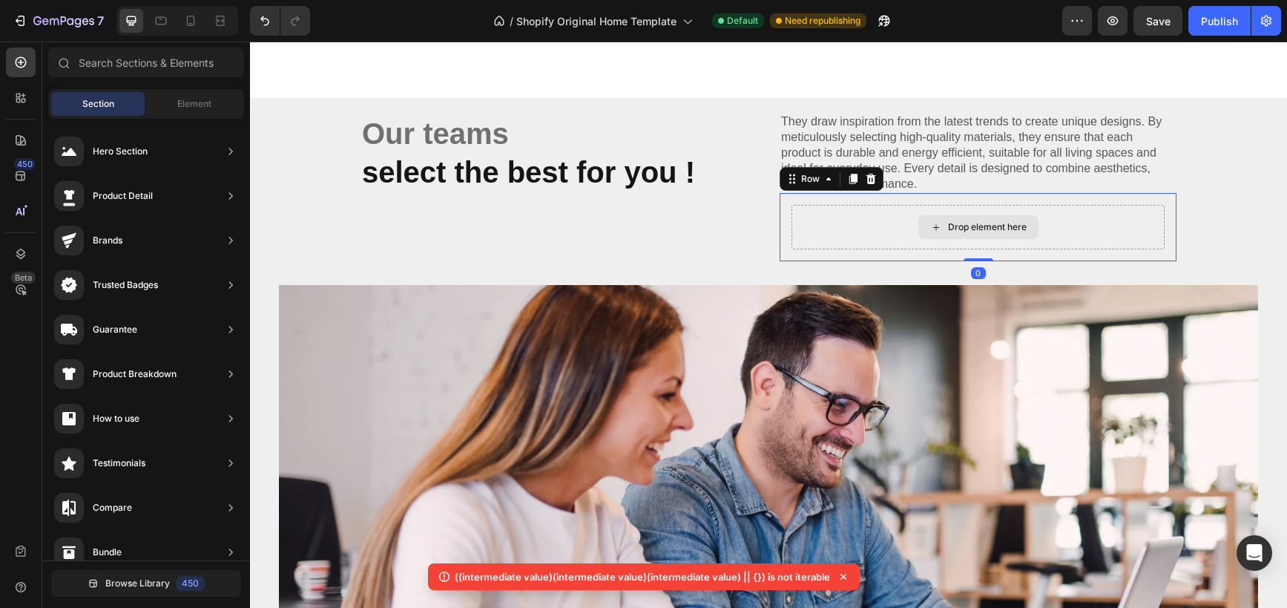
click at [836, 209] on div "Drop element here" at bounding box center [978, 227] width 373 height 45
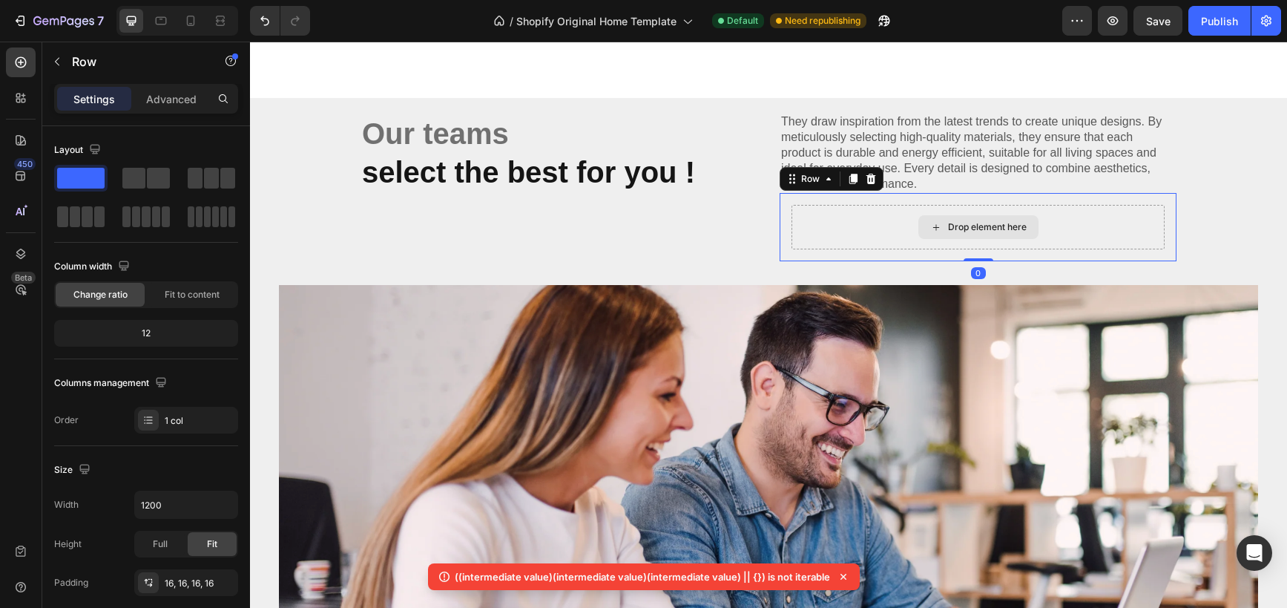
click at [902, 217] on div "Drop element here" at bounding box center [978, 227] width 373 height 45
click at [991, 223] on div "Drop element here" at bounding box center [987, 227] width 79 height 12
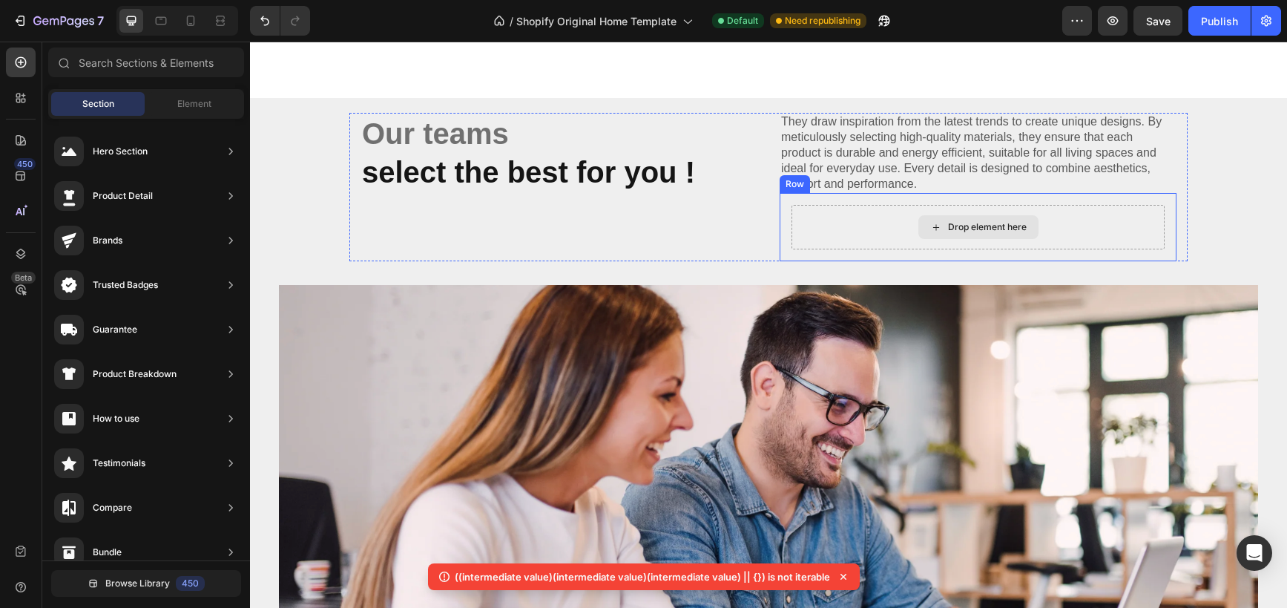
click at [991, 223] on div "Drop element here" at bounding box center [987, 227] width 79 height 12
click at [991, 223] on div "Drop element here" at bounding box center [987, 228] width 79 height 12
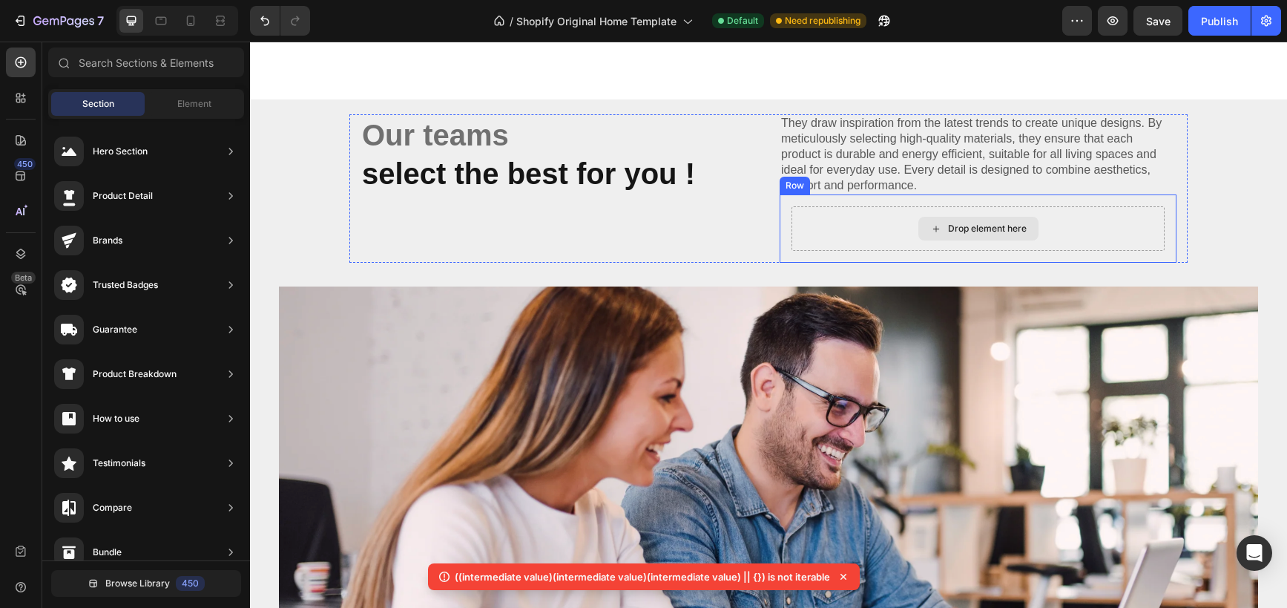
click at [991, 223] on div "Drop element here" at bounding box center [987, 229] width 79 height 12
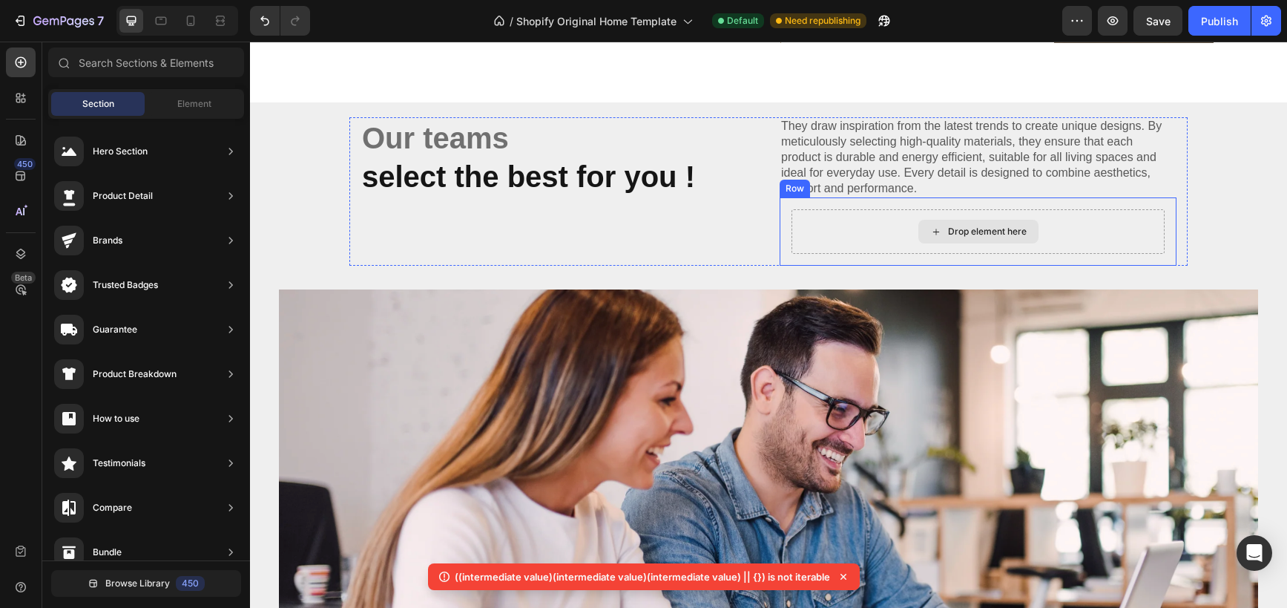
click at [991, 223] on div "Drop element here" at bounding box center [979, 232] width 120 height 24
click at [800, 204] on div "Drop element here Row" at bounding box center [978, 232] width 397 height 68
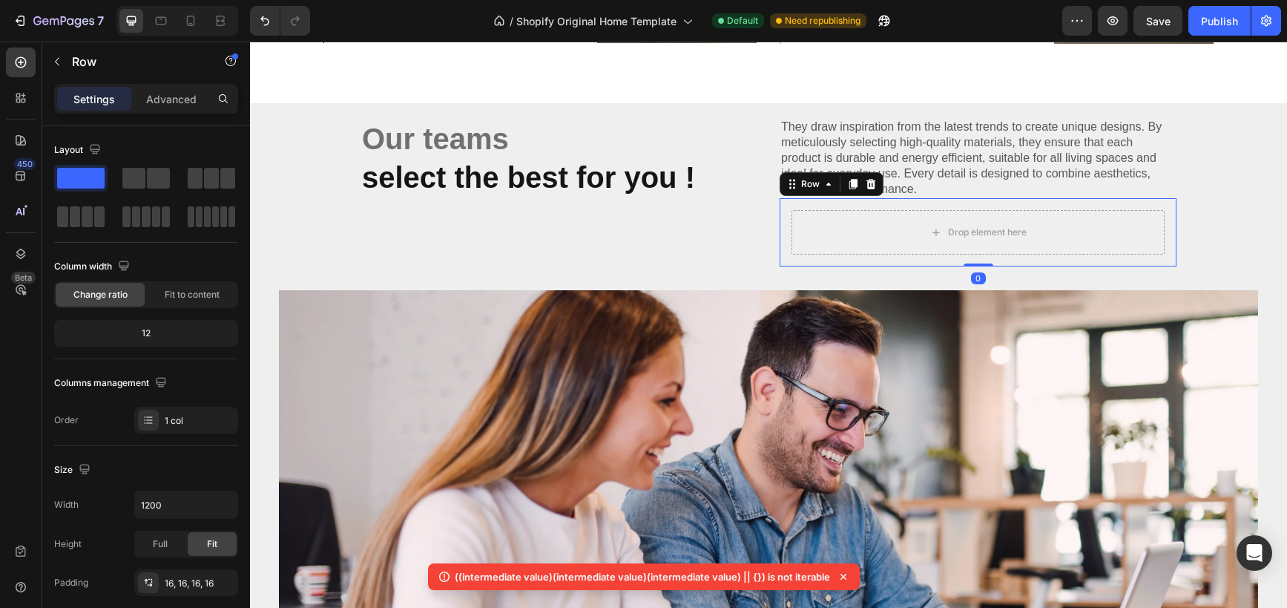
click at [870, 182] on icon at bounding box center [872, 184] width 10 height 10
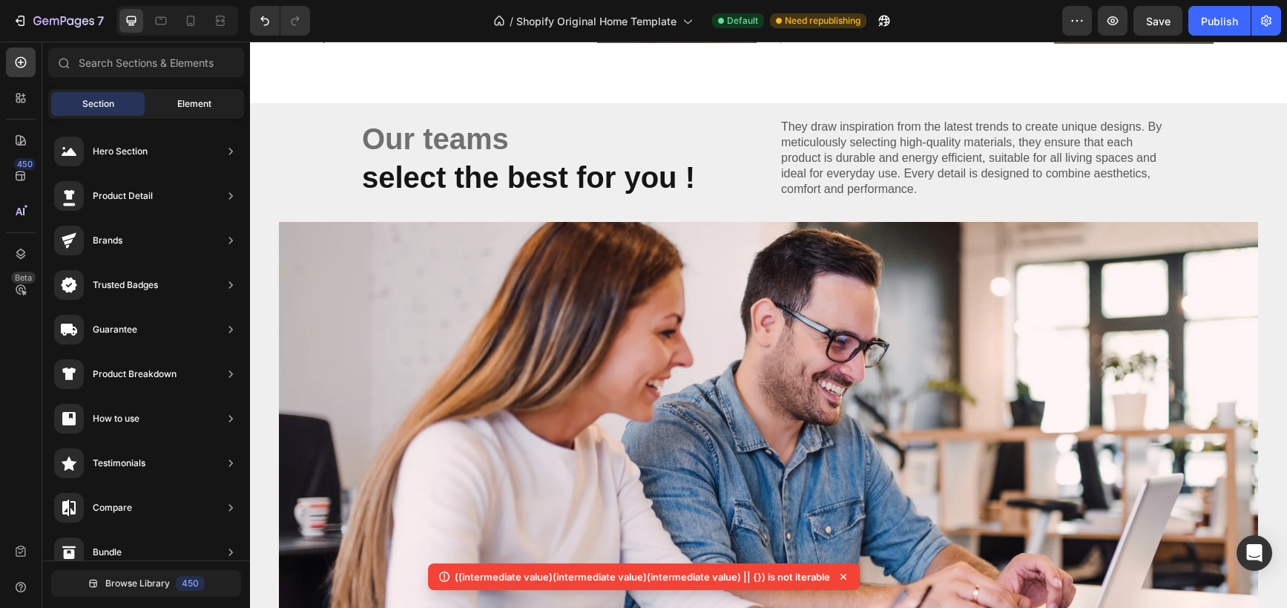
click at [197, 107] on span "Element" at bounding box center [194, 103] width 34 height 13
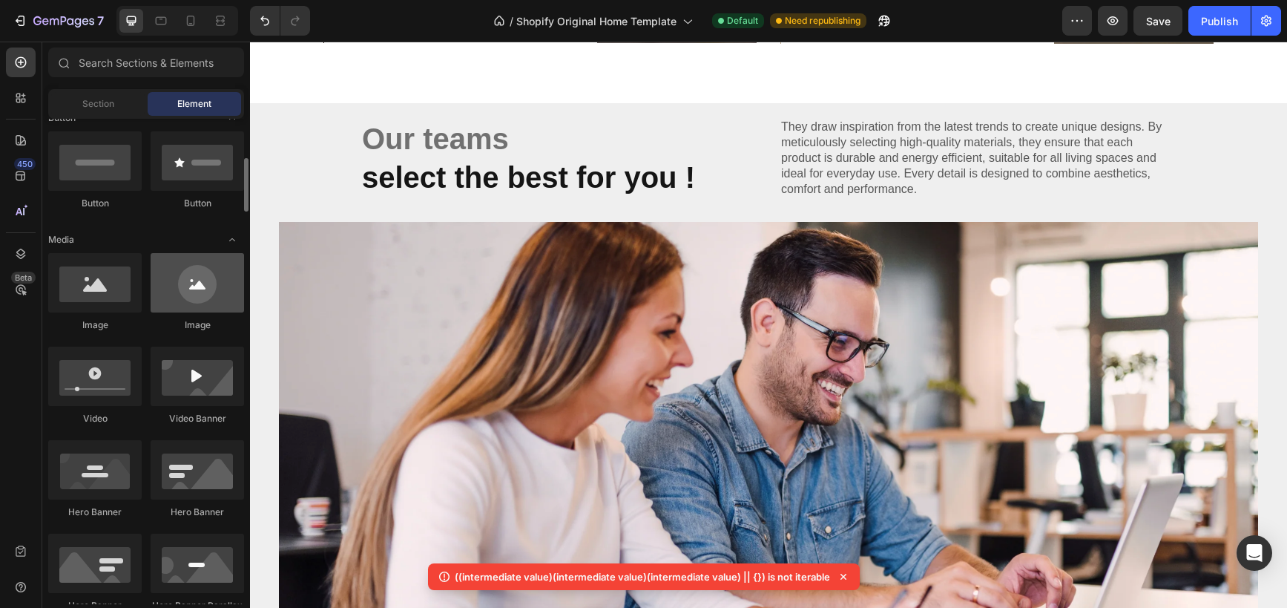
scroll to position [368, 0]
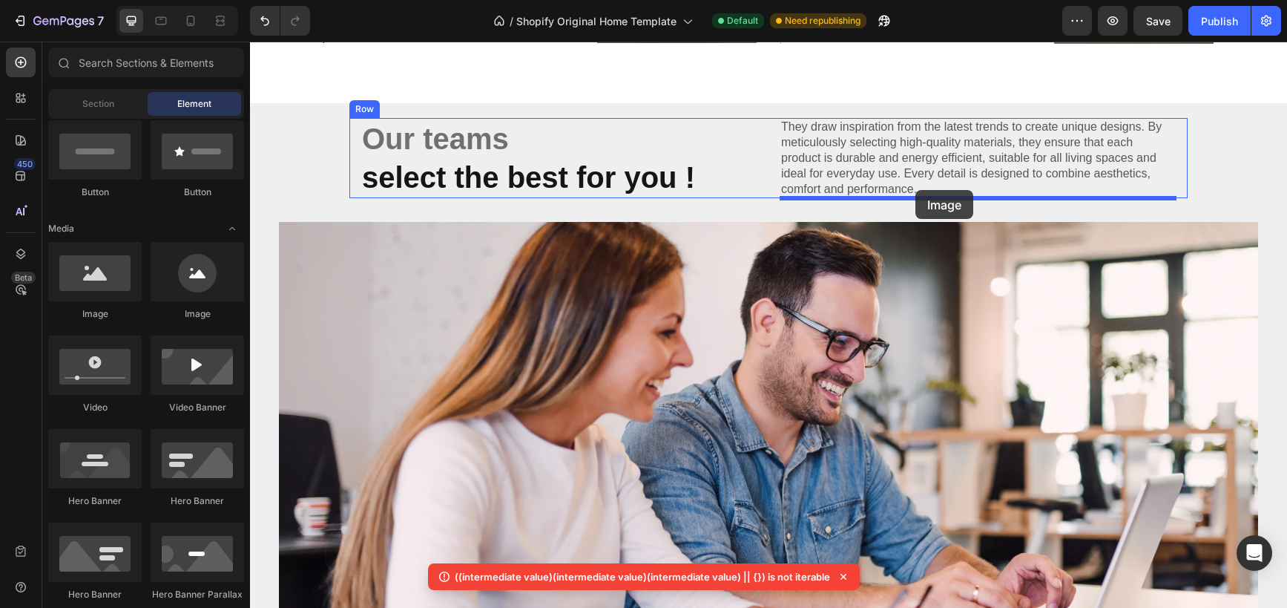
drag, startPoint x: 346, startPoint y: 330, endPoint x: 916, endPoint y: 190, distance: 586.9
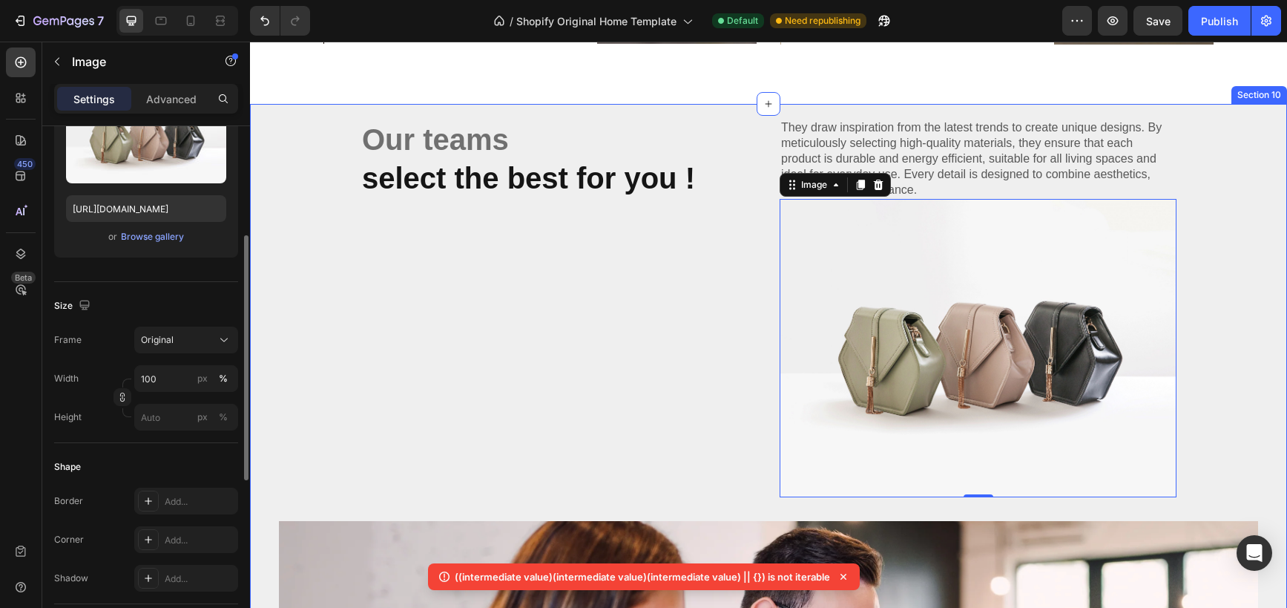
scroll to position [214, 0]
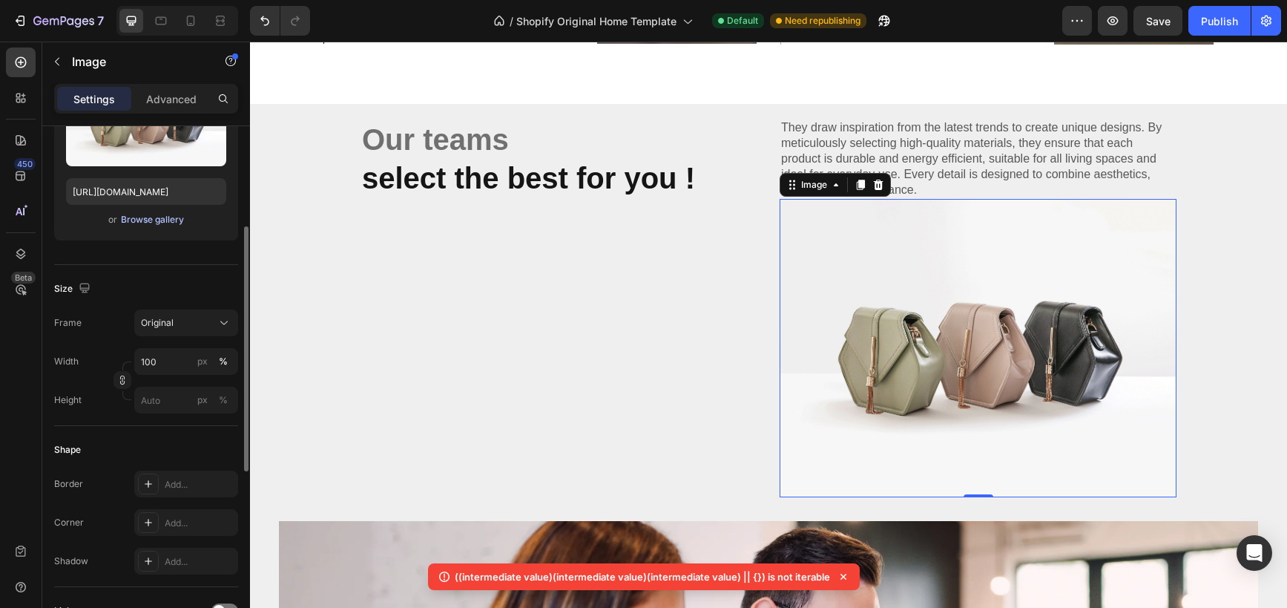
click at [140, 219] on div "Browse gallery" at bounding box center [152, 219] width 63 height 13
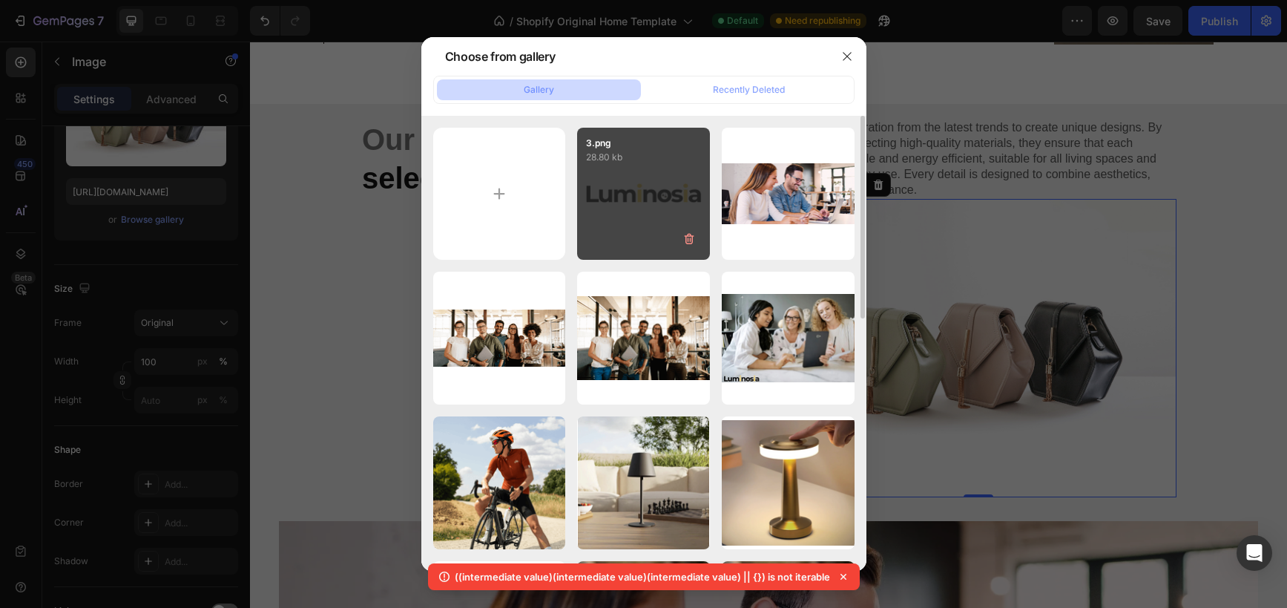
click at [661, 184] on div "3.png 28.80 kb" at bounding box center [643, 194] width 133 height 133
type input "https://cdn.shopify.com/s/files/1/0670/7760/3493/files/gempages_581389846103196…"
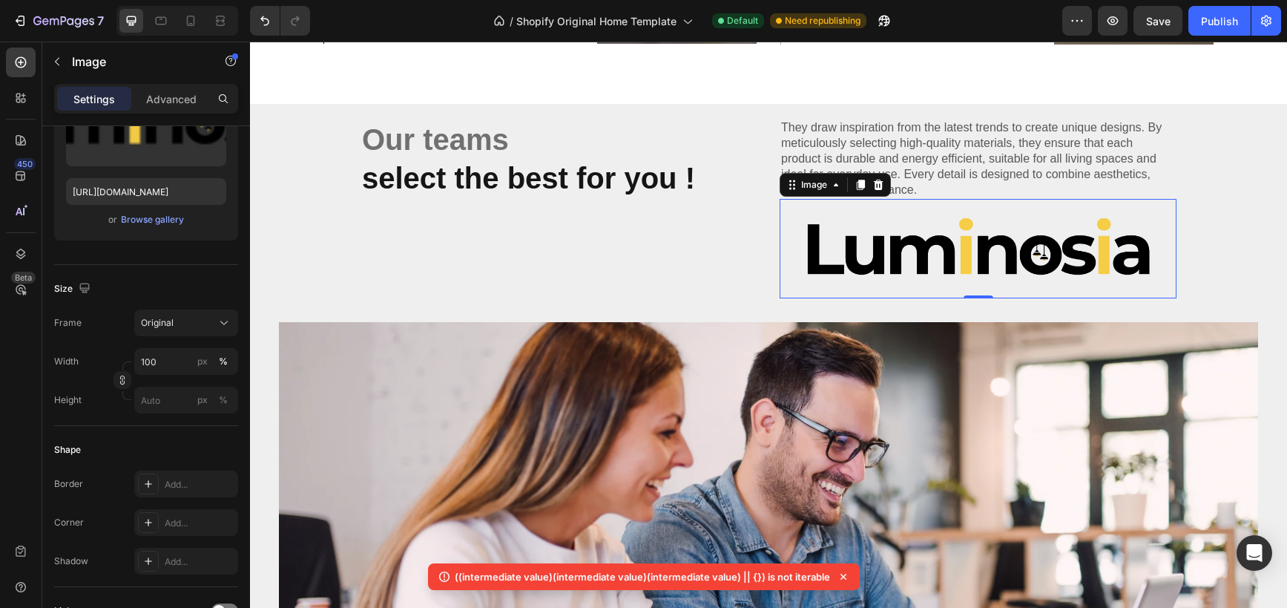
click at [914, 227] on img at bounding box center [978, 248] width 397 height 99
click at [154, 364] on input "100" at bounding box center [186, 361] width 104 height 27
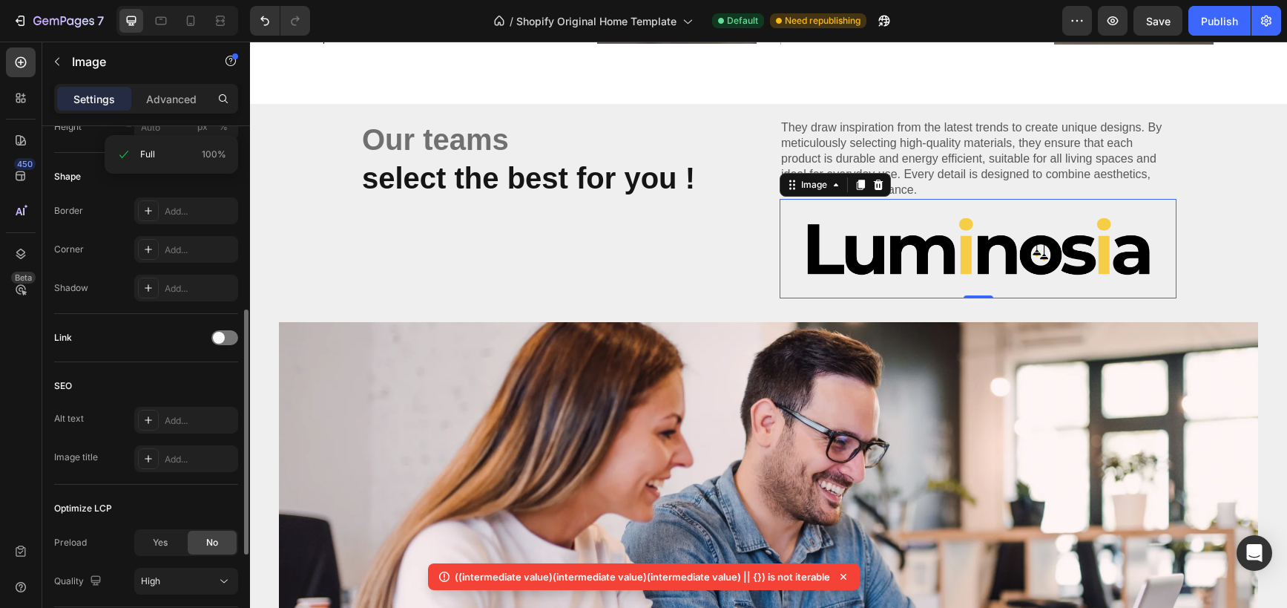
scroll to position [396, 0]
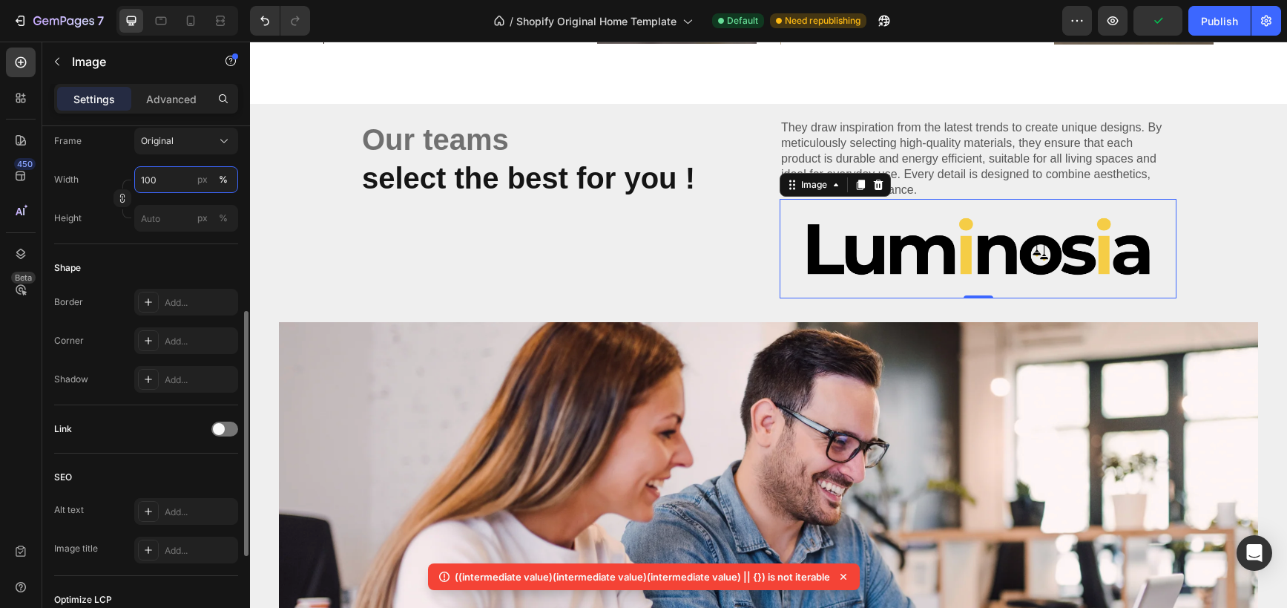
click at [168, 183] on input "100" at bounding box center [186, 179] width 104 height 27
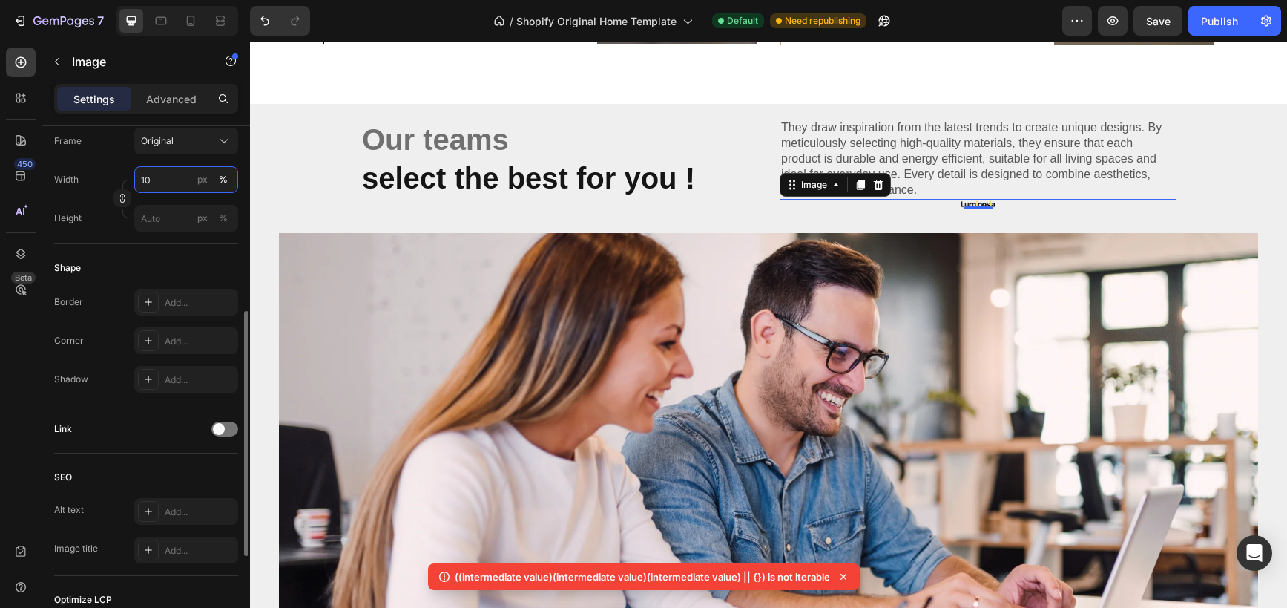
type input "1"
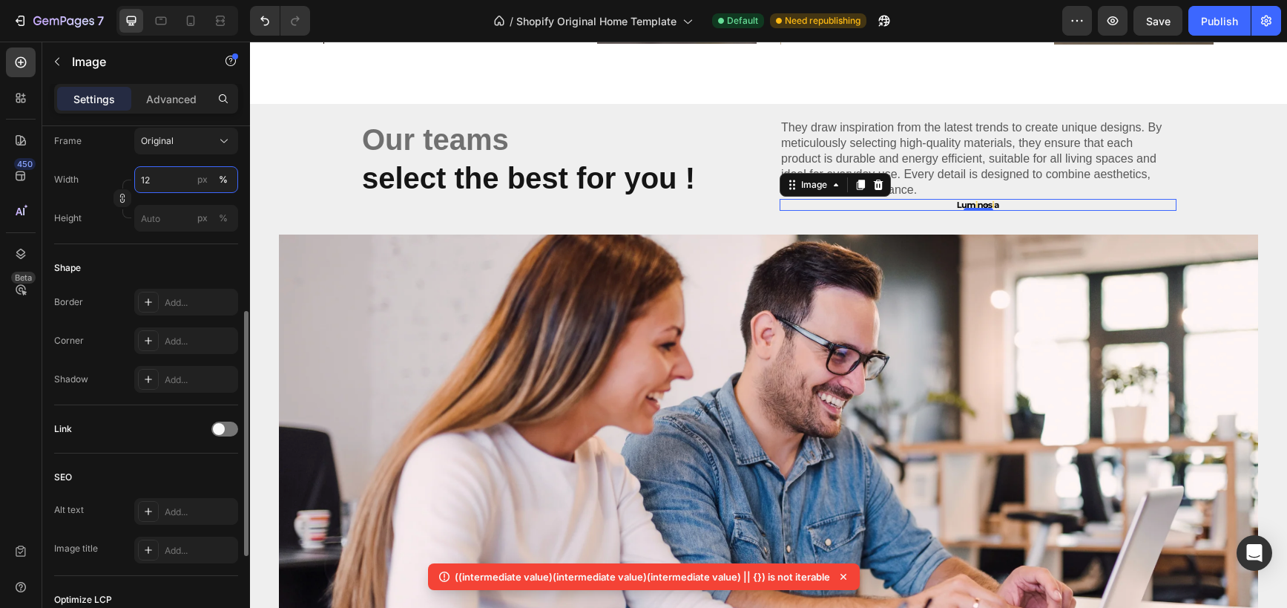
type input "1"
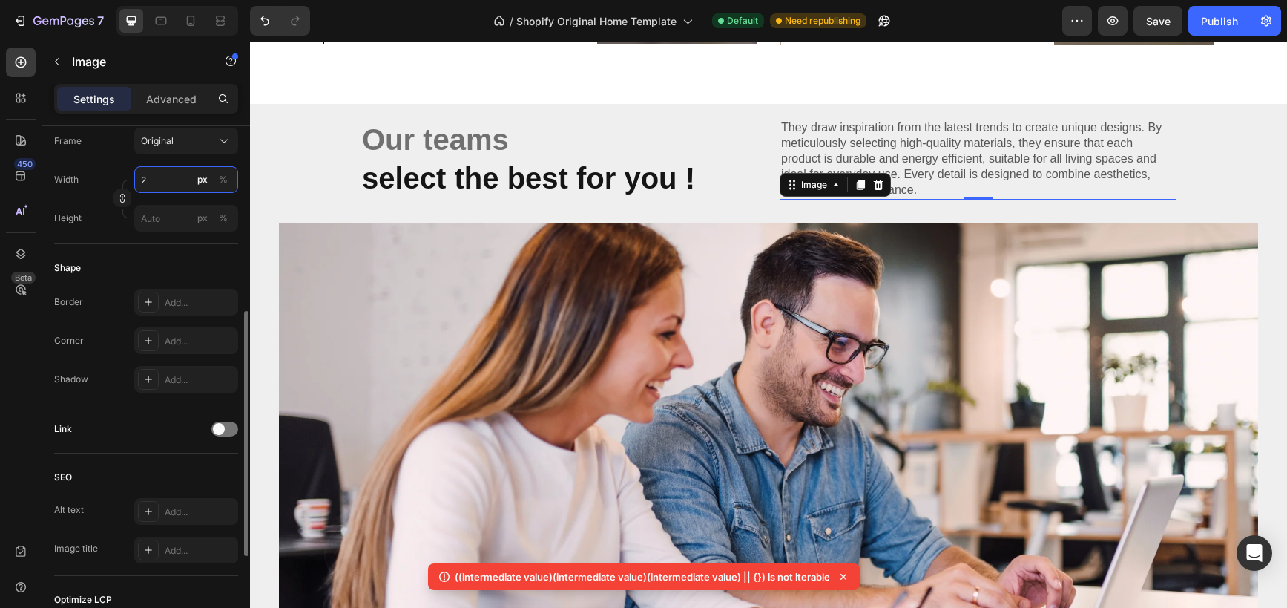
type input "20"
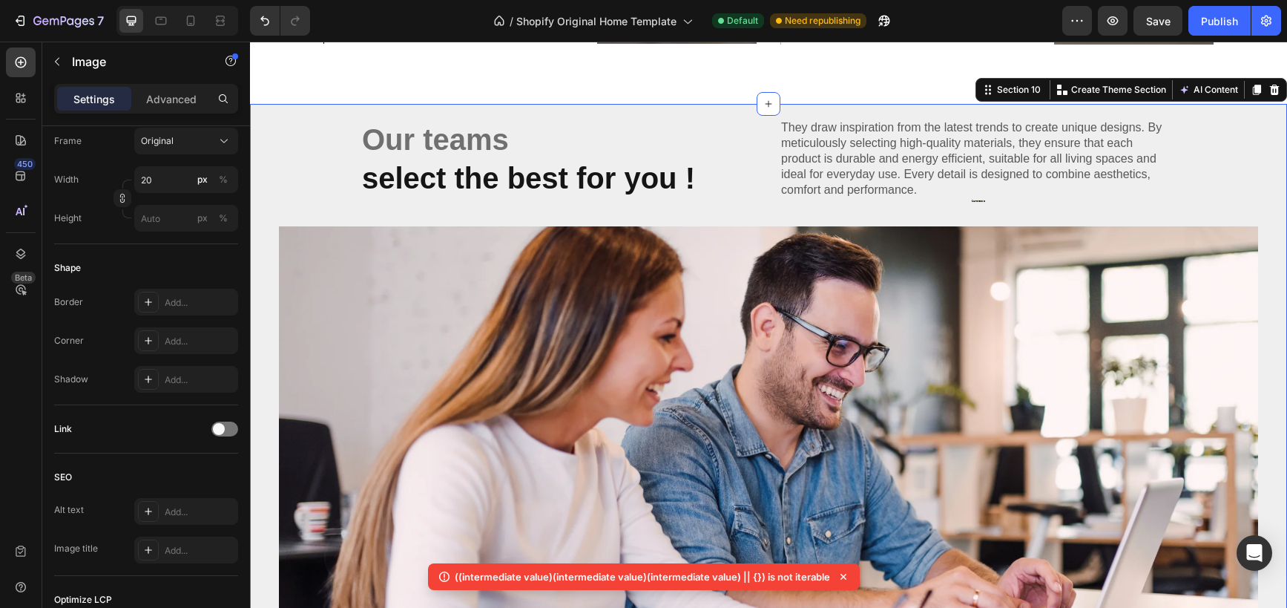
click at [479, 214] on div "Our teams select the best for you ! Heading They draw inspiration from the late…" at bounding box center [768, 401] width 1037 height 565
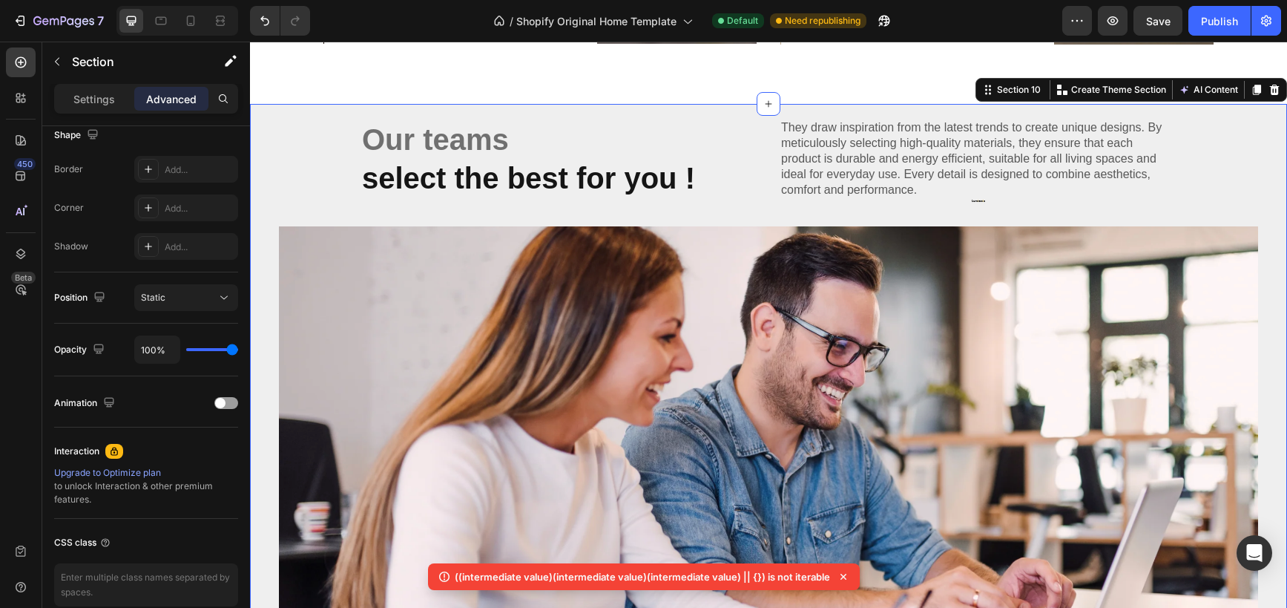
scroll to position [0, 0]
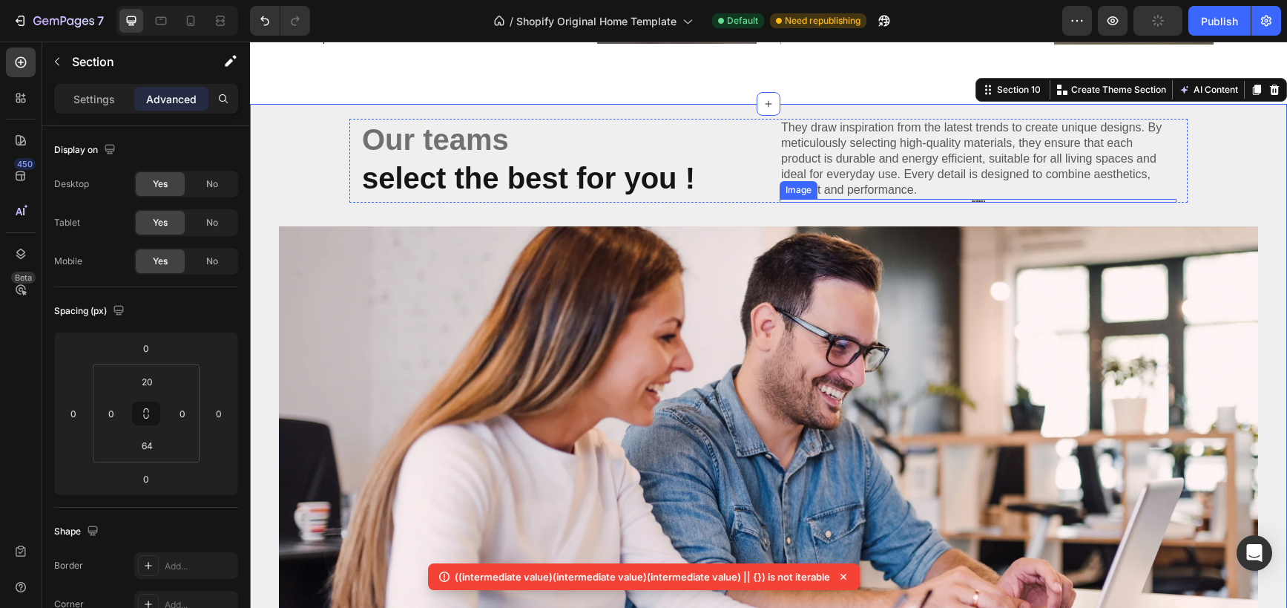
click at [980, 202] on img at bounding box center [978, 201] width 15 height 4
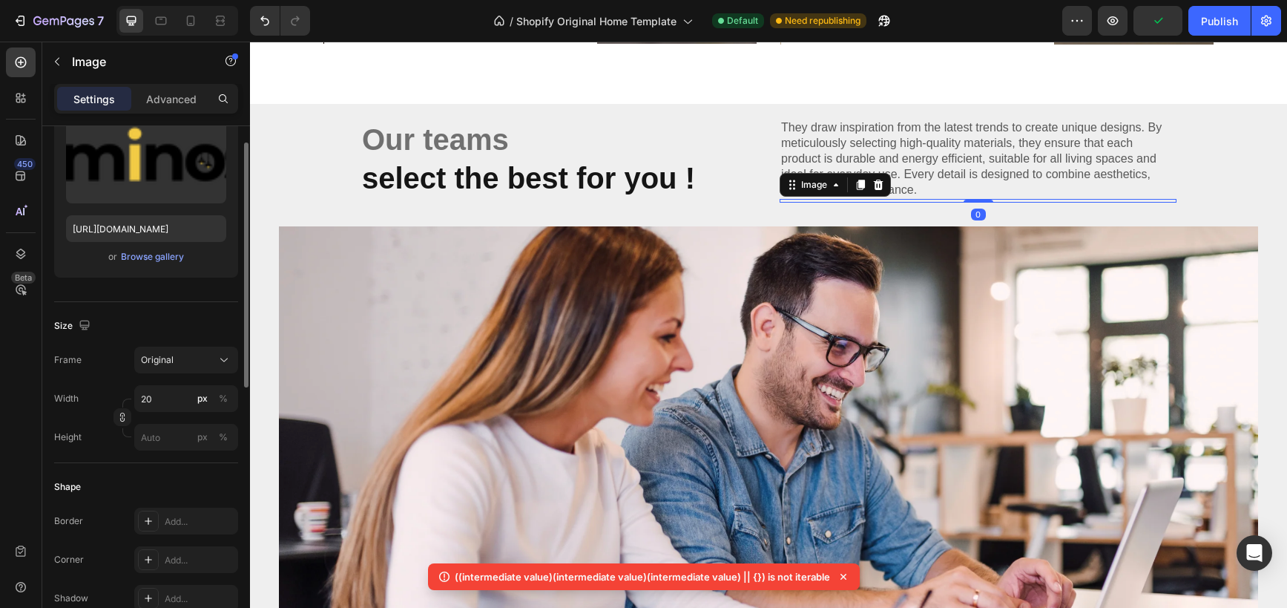
scroll to position [192, 0]
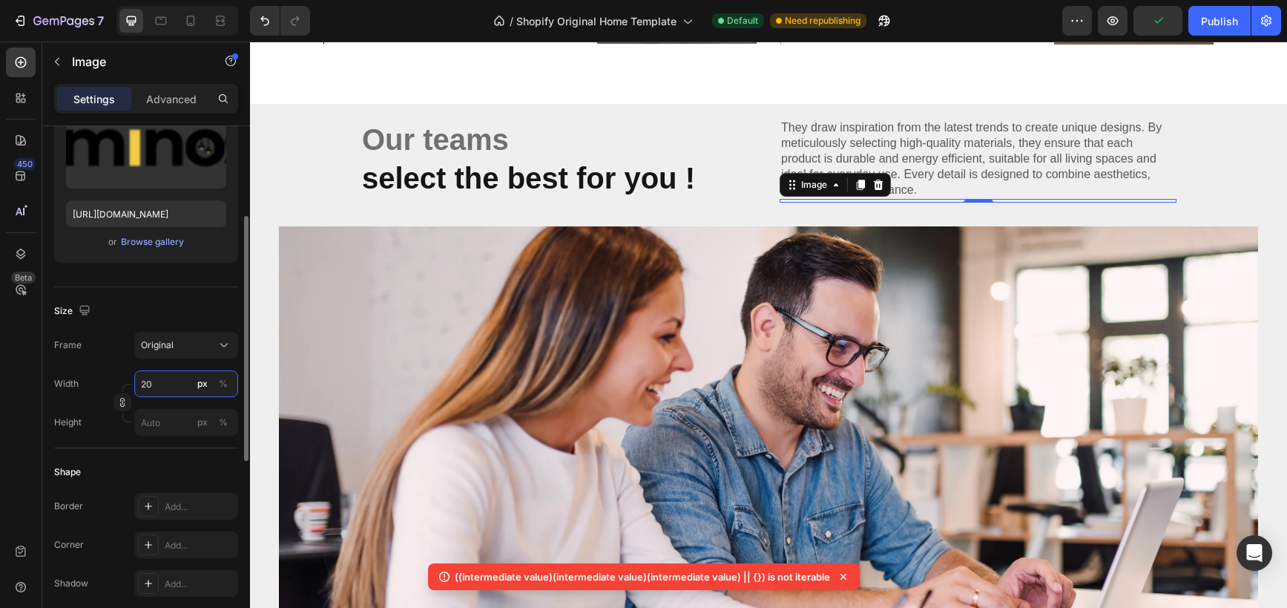
click at [158, 381] on input "20" at bounding box center [186, 383] width 104 height 27
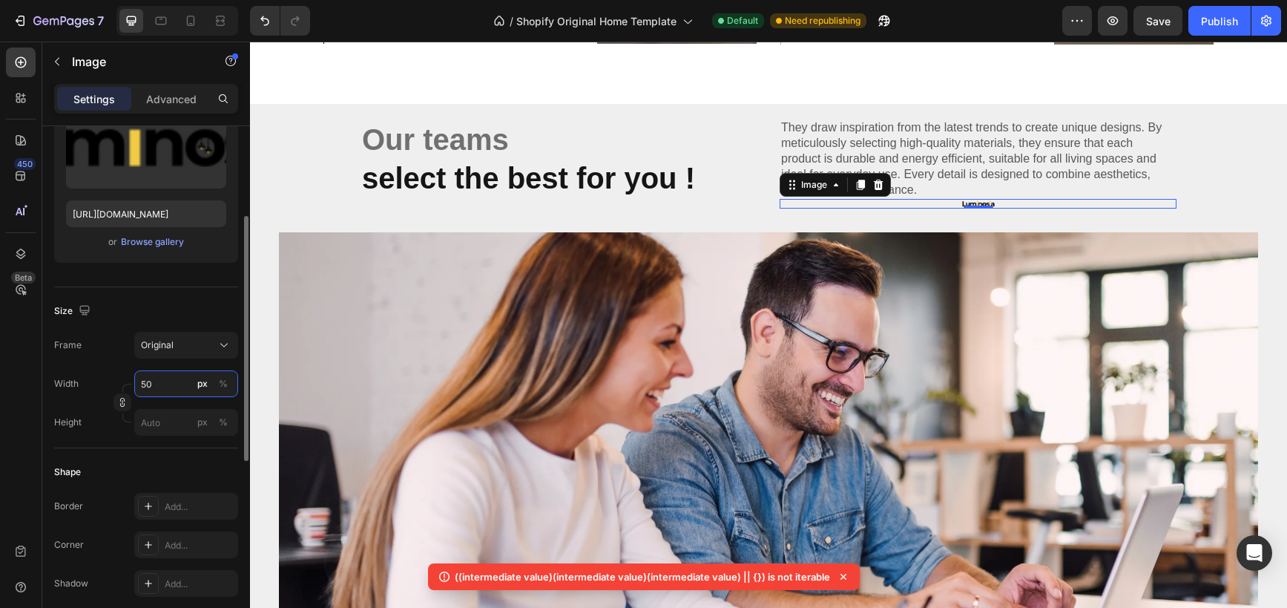
type input "5"
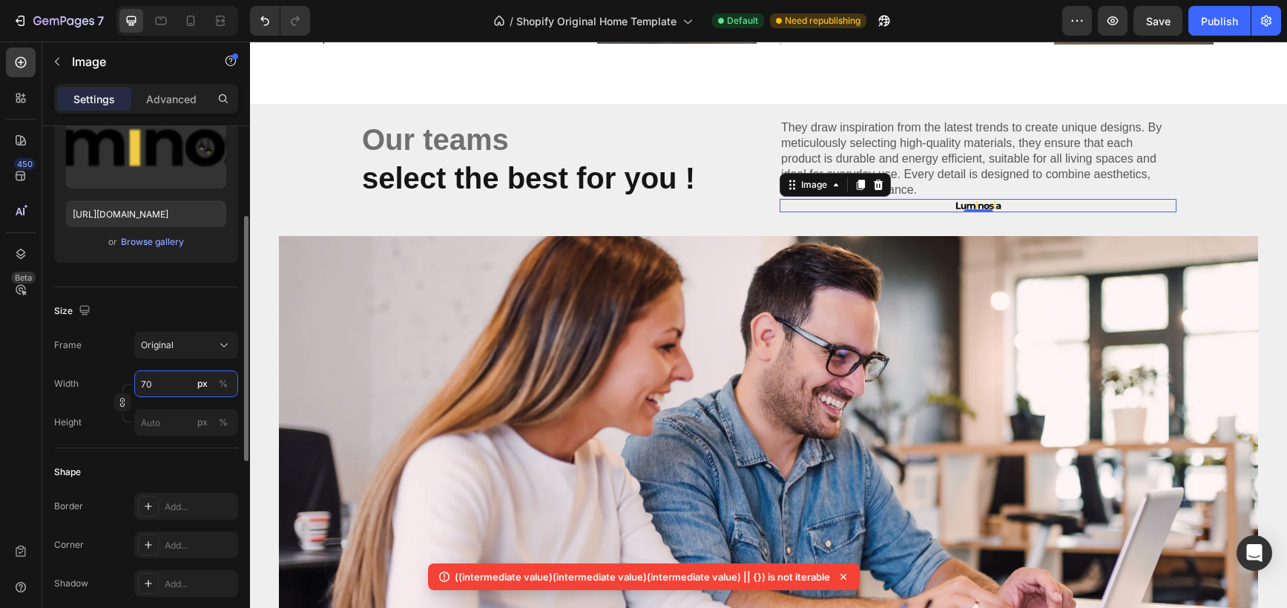
type input "7"
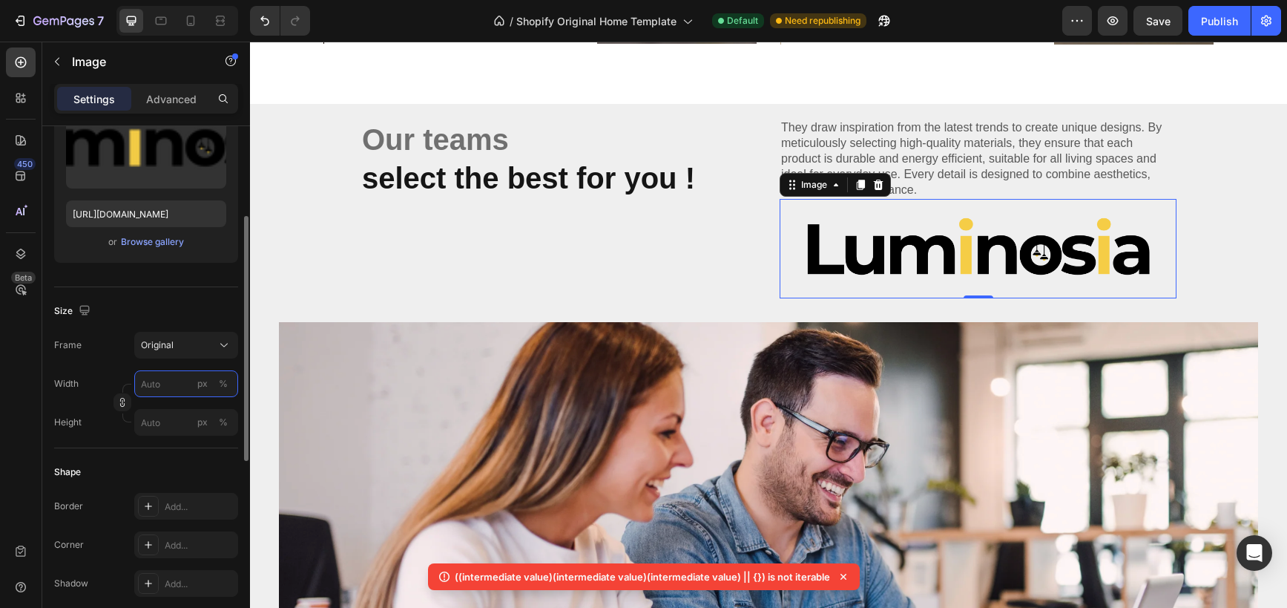
type input "8"
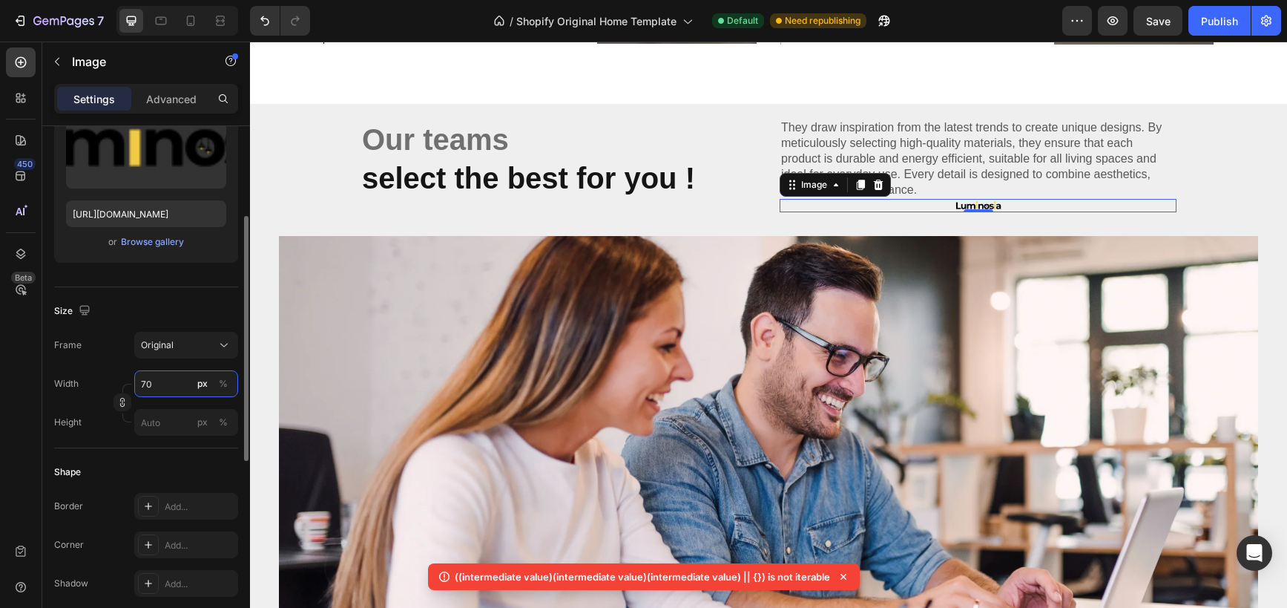
type input "7"
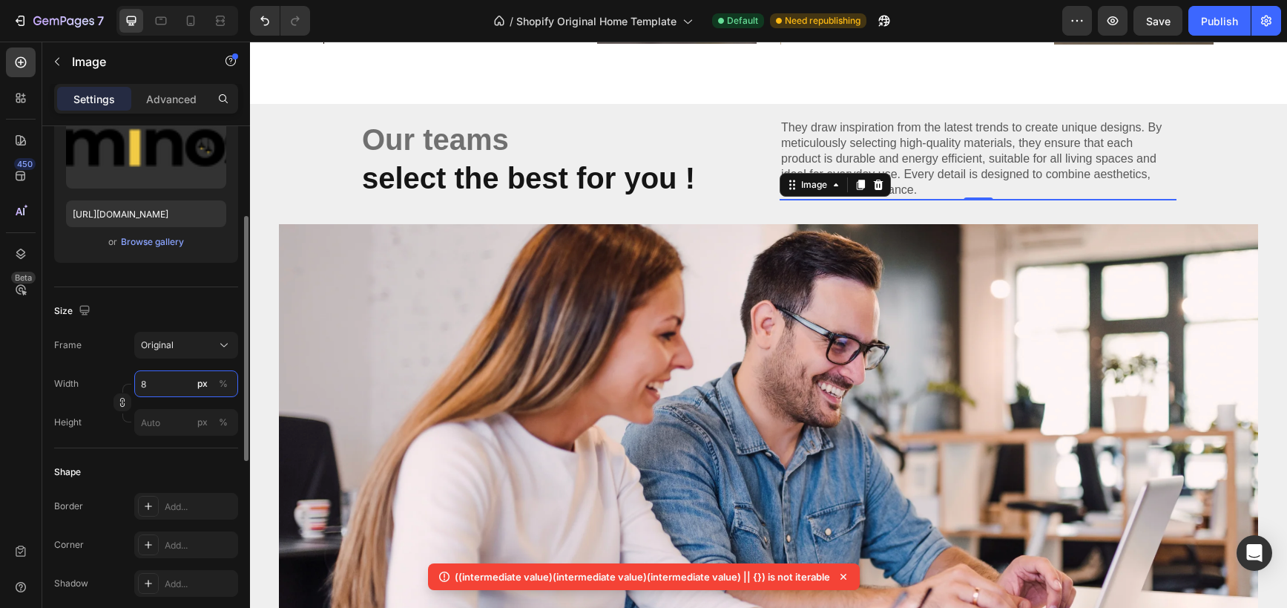
type input "80"
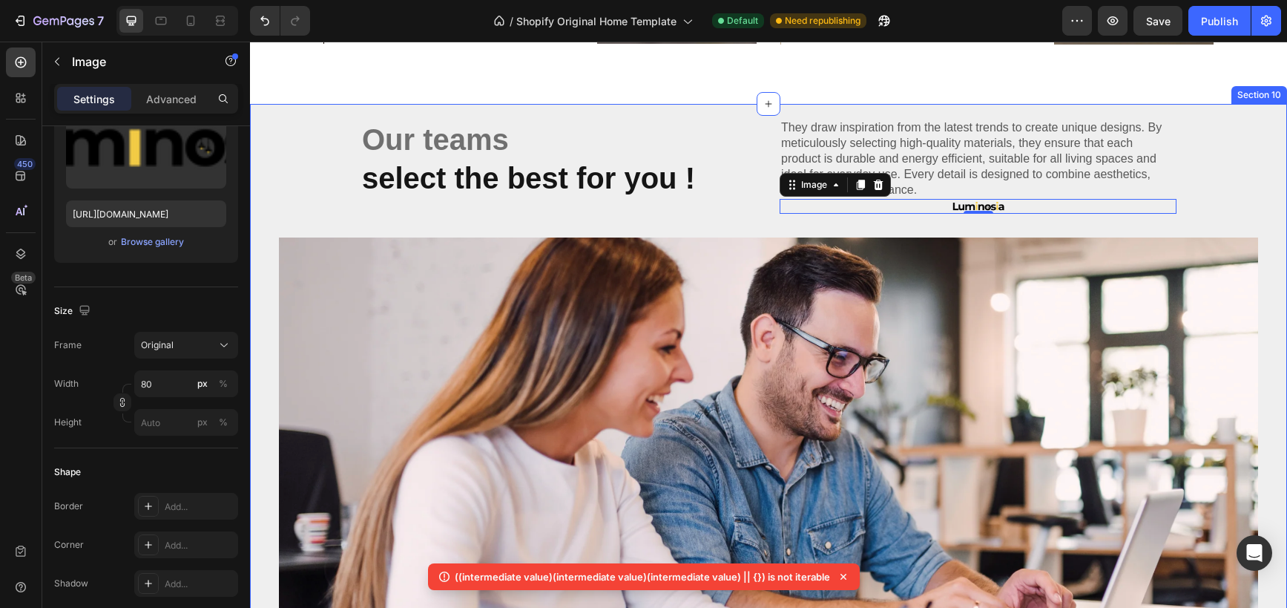
click at [439, 216] on div "Our teams select the best for you ! Heading They draw inspiration from the late…" at bounding box center [768, 407] width 1037 height 576
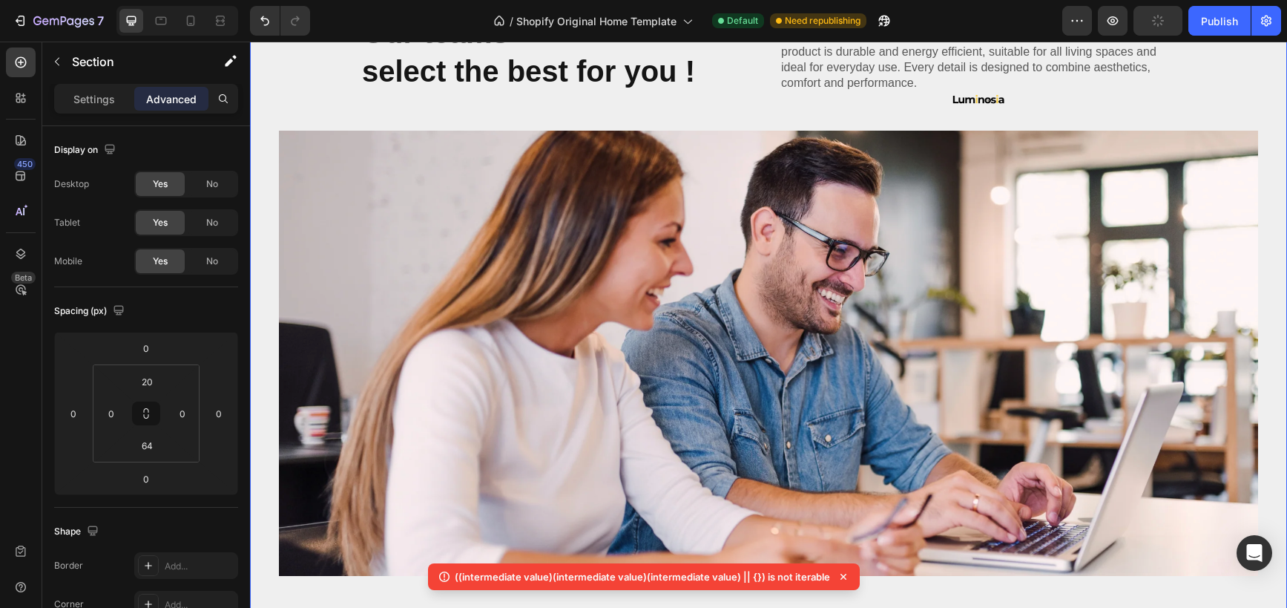
scroll to position [1709, 0]
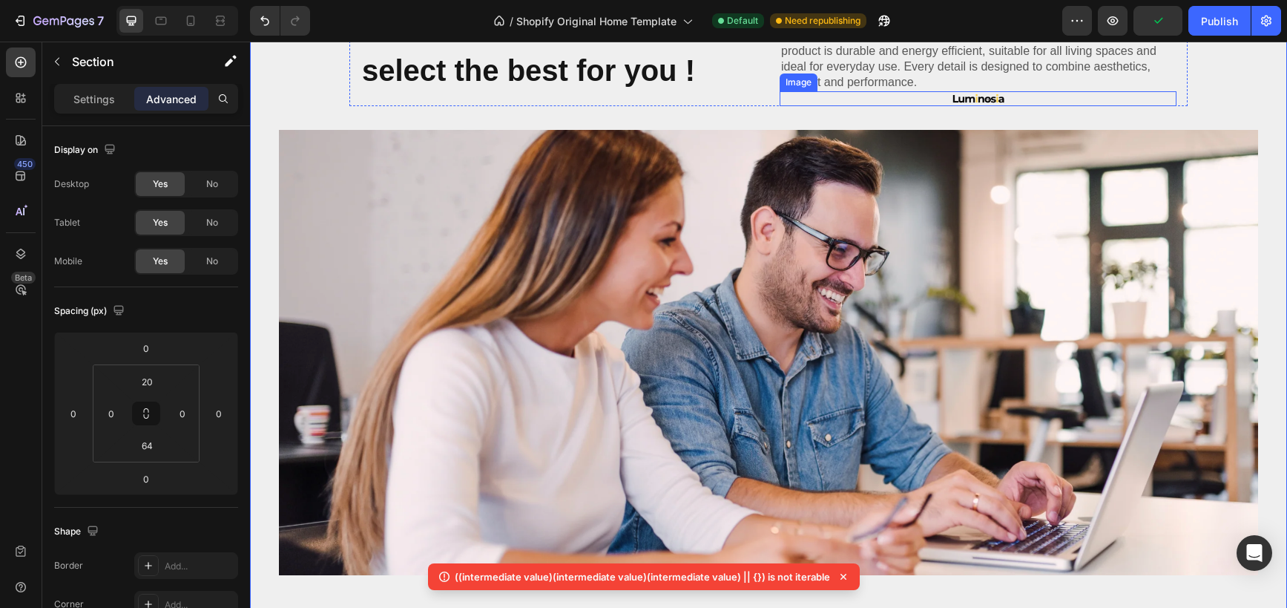
click at [991, 103] on div "Image" at bounding box center [978, 98] width 397 height 15
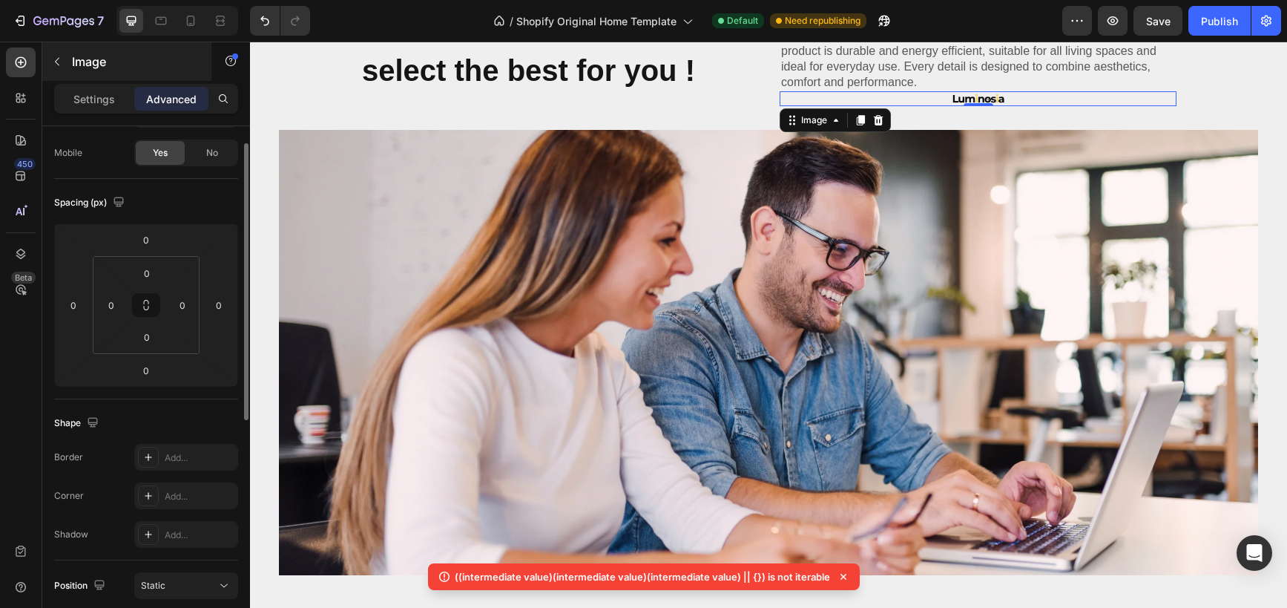
scroll to position [59, 0]
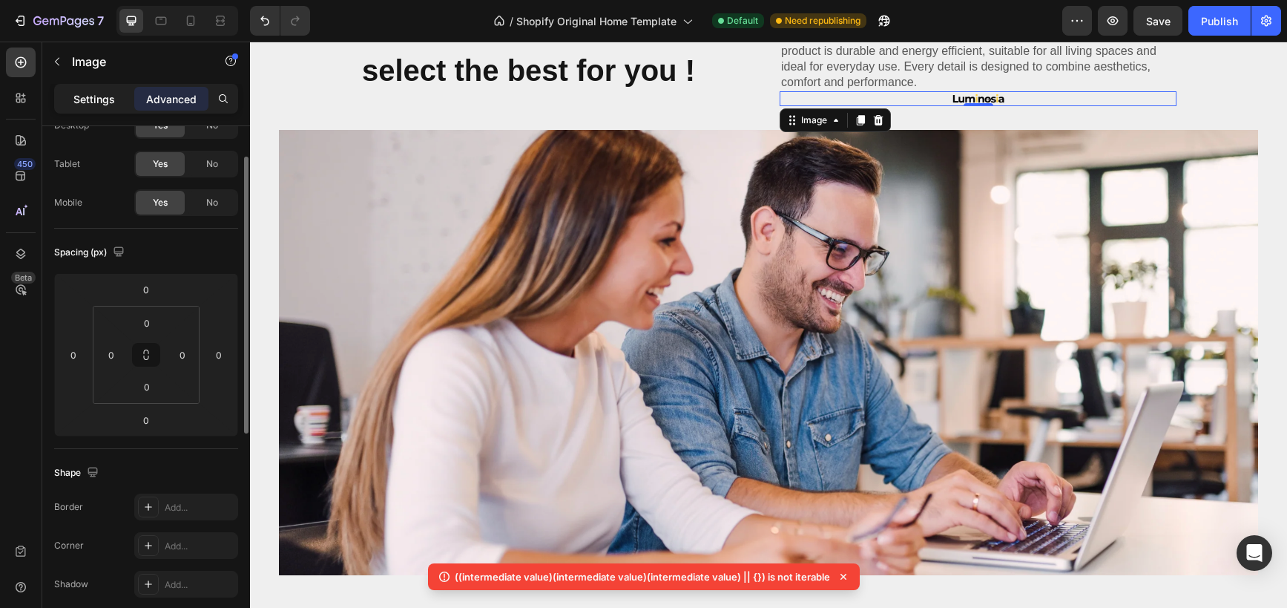
click at [117, 108] on div "Settings" at bounding box center [94, 99] width 74 height 24
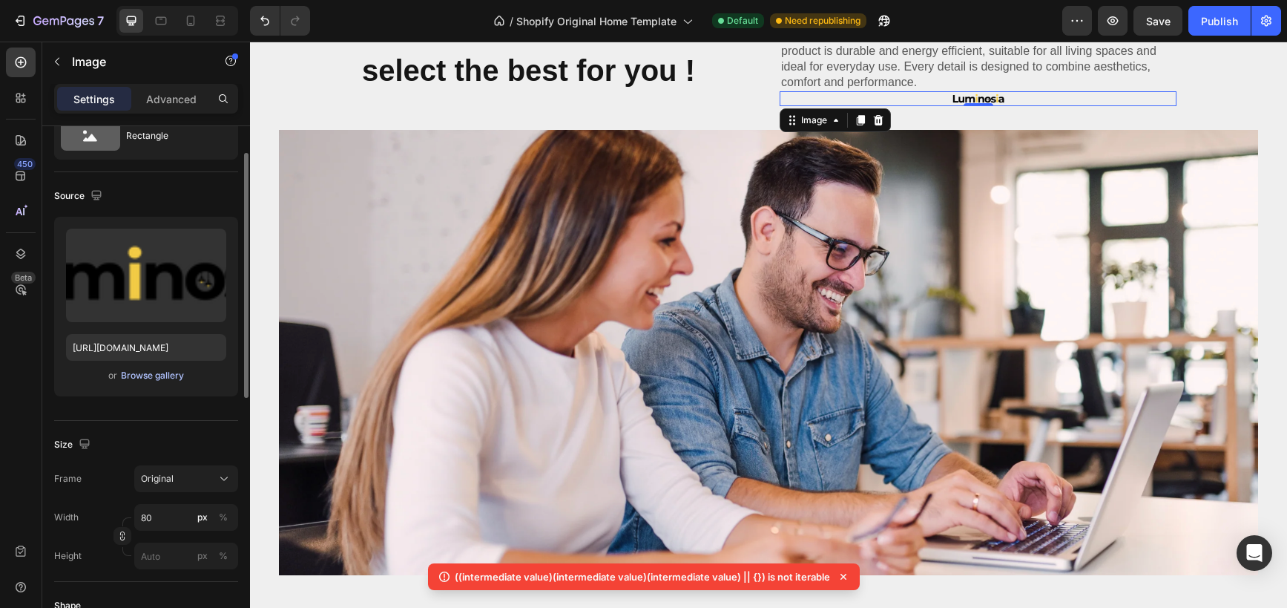
click at [149, 375] on div "Browse gallery" at bounding box center [152, 375] width 63 height 13
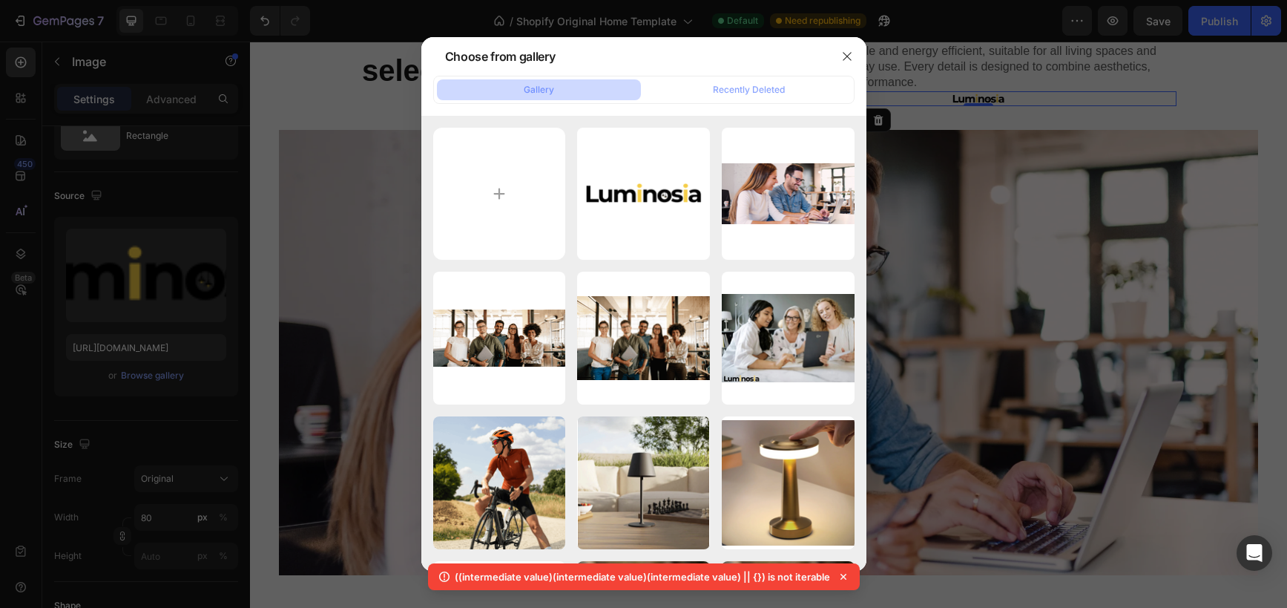
type input "C:\fakepath\4.png"
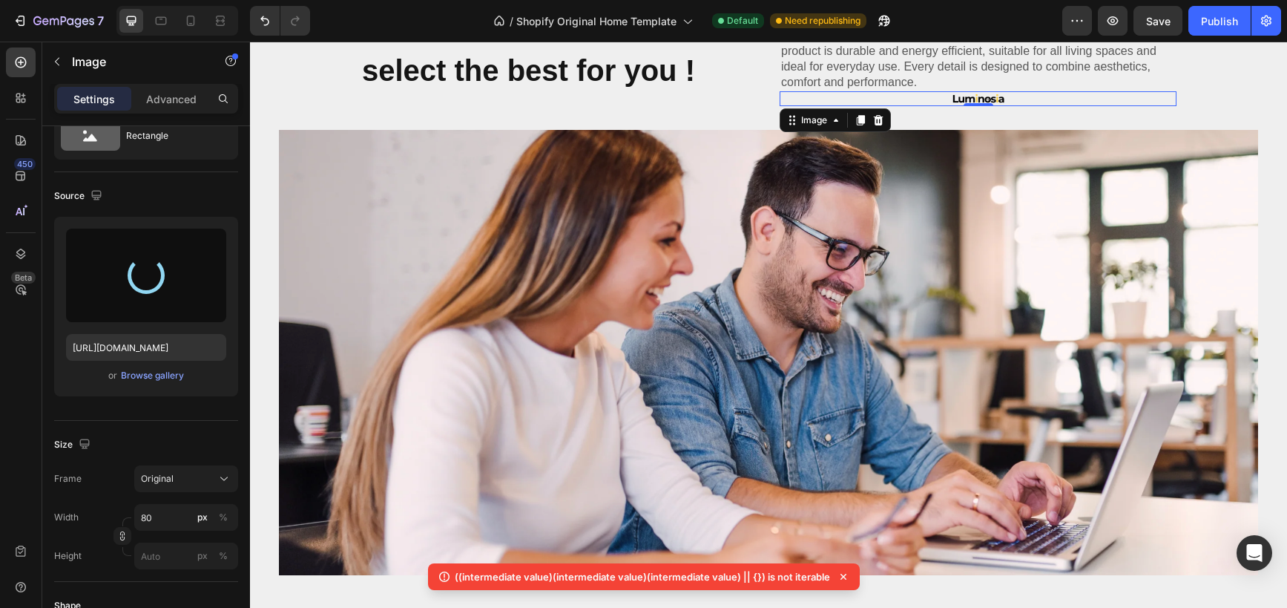
type input "https://cdn.shopify.com/s/files/1/0670/7760/3493/files/gempages_581389846103196…"
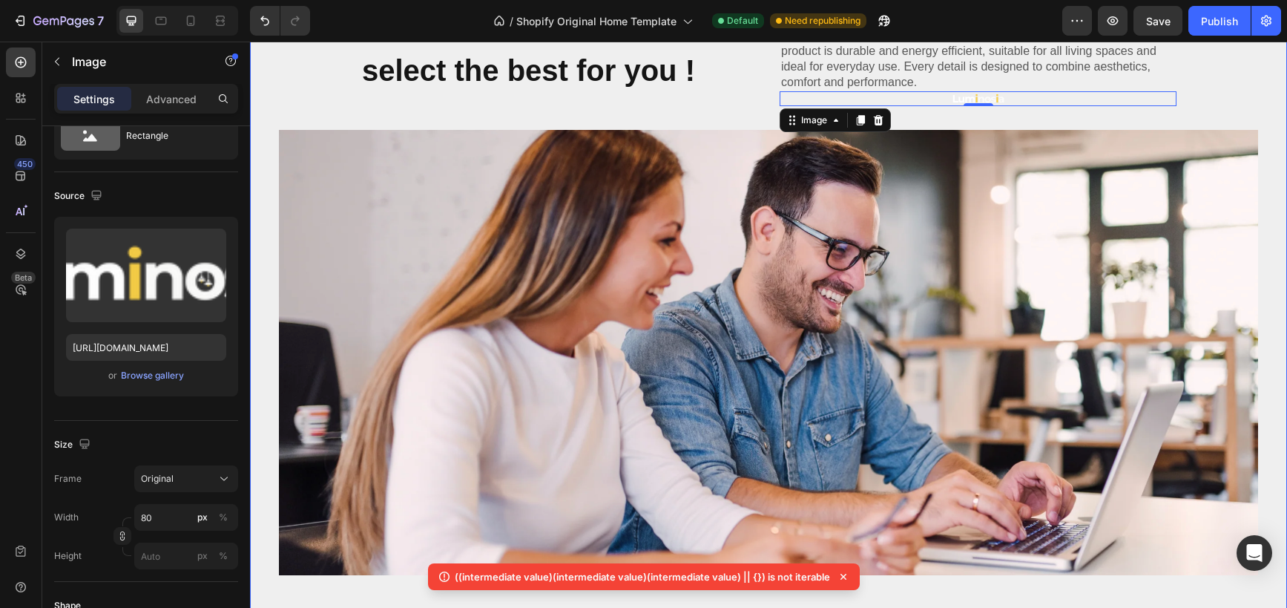
click at [1201, 58] on div "Our teams select the best for you ! Heading They draw inspiration from the late…" at bounding box center [768, 299] width 1037 height 576
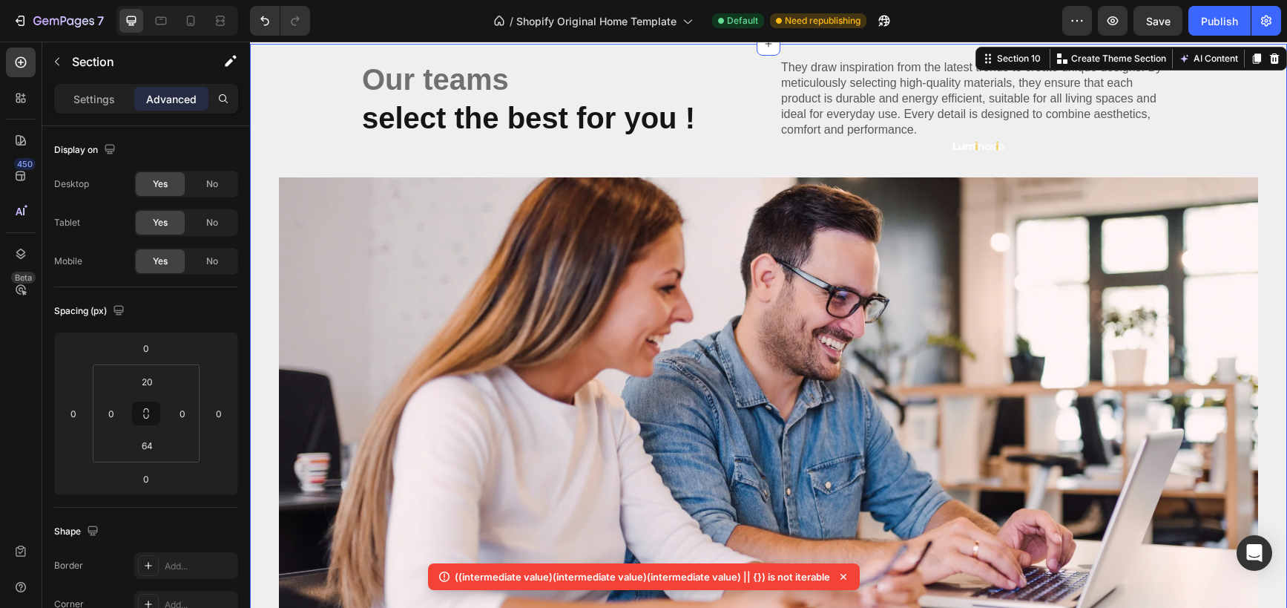
scroll to position [1659, 0]
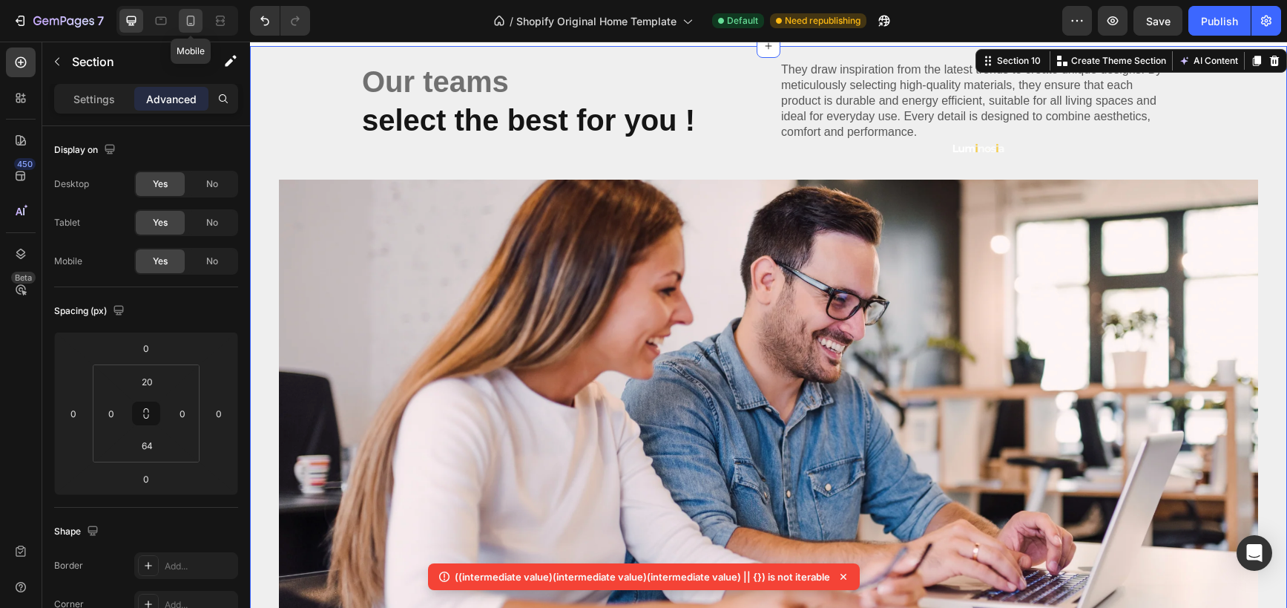
click at [194, 16] on icon at bounding box center [190, 20] width 15 height 15
type input "0"
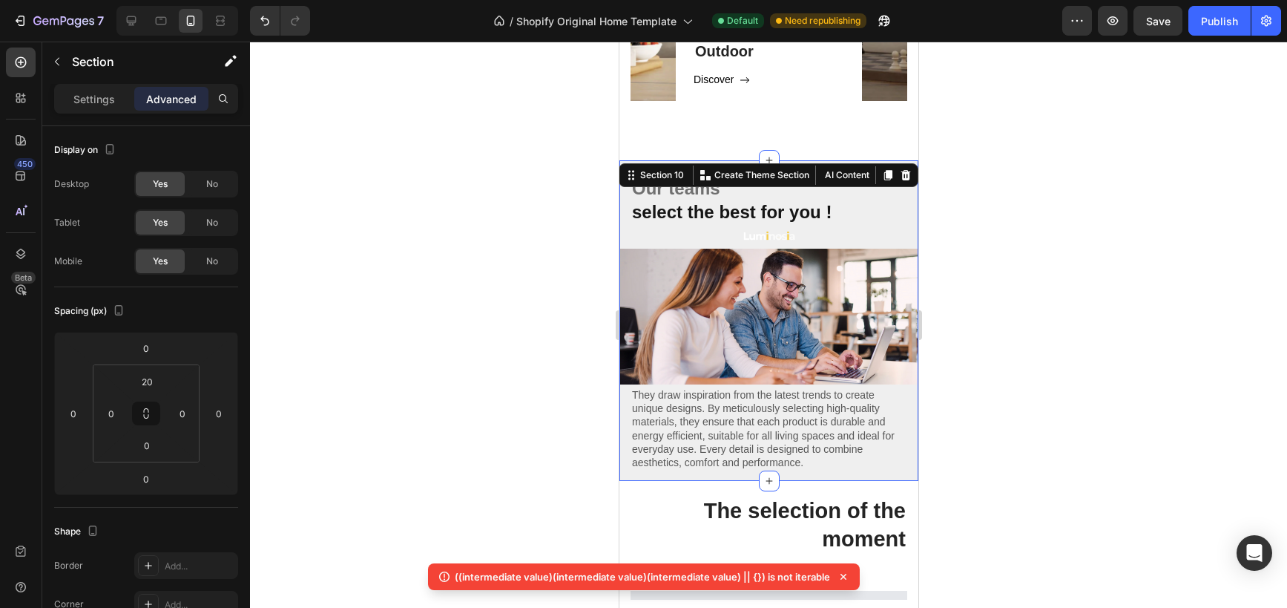
scroll to position [1733, 0]
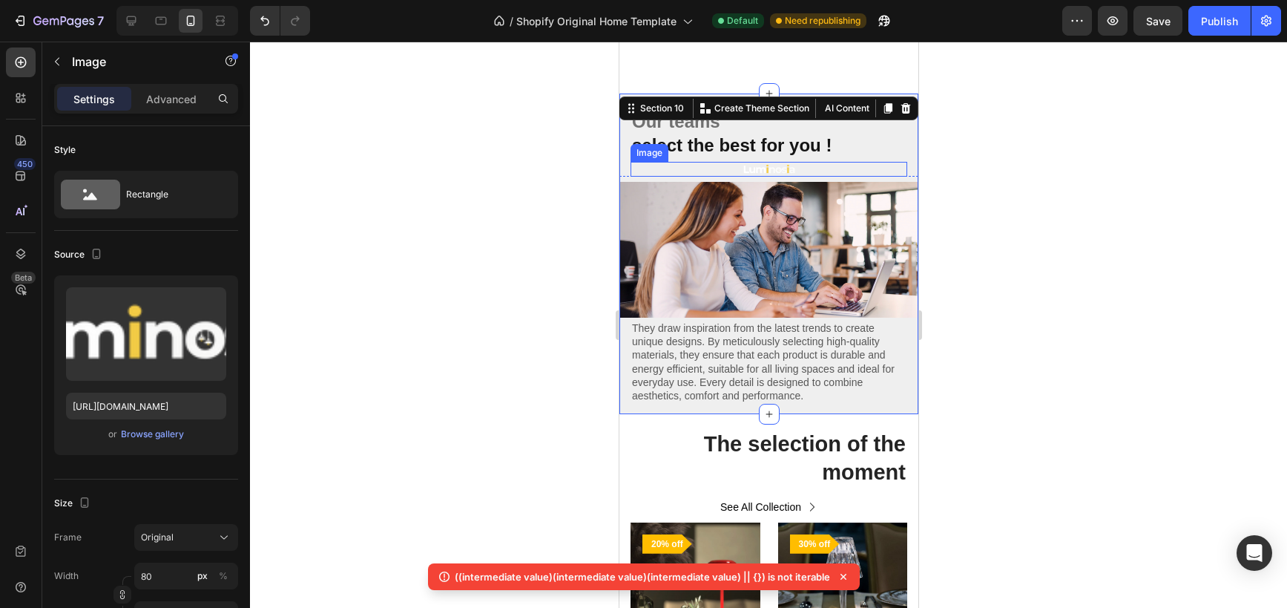
click at [771, 166] on img at bounding box center [768, 169] width 59 height 15
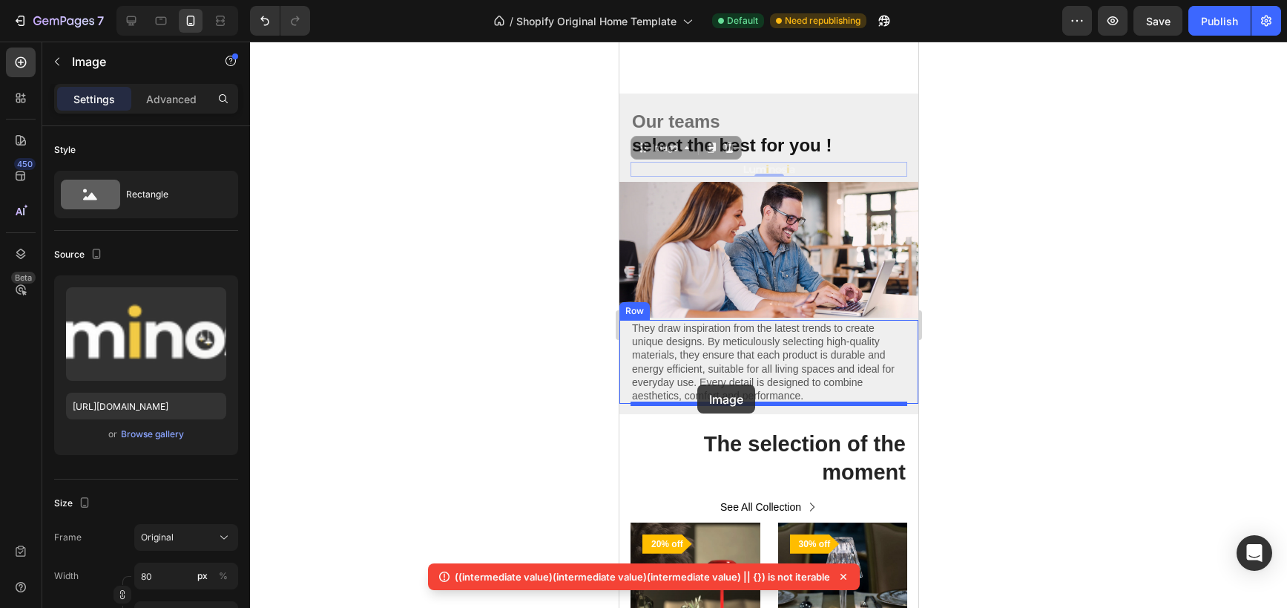
drag, startPoint x: 646, startPoint y: 171, endPoint x: 697, endPoint y: 384, distance: 219.8
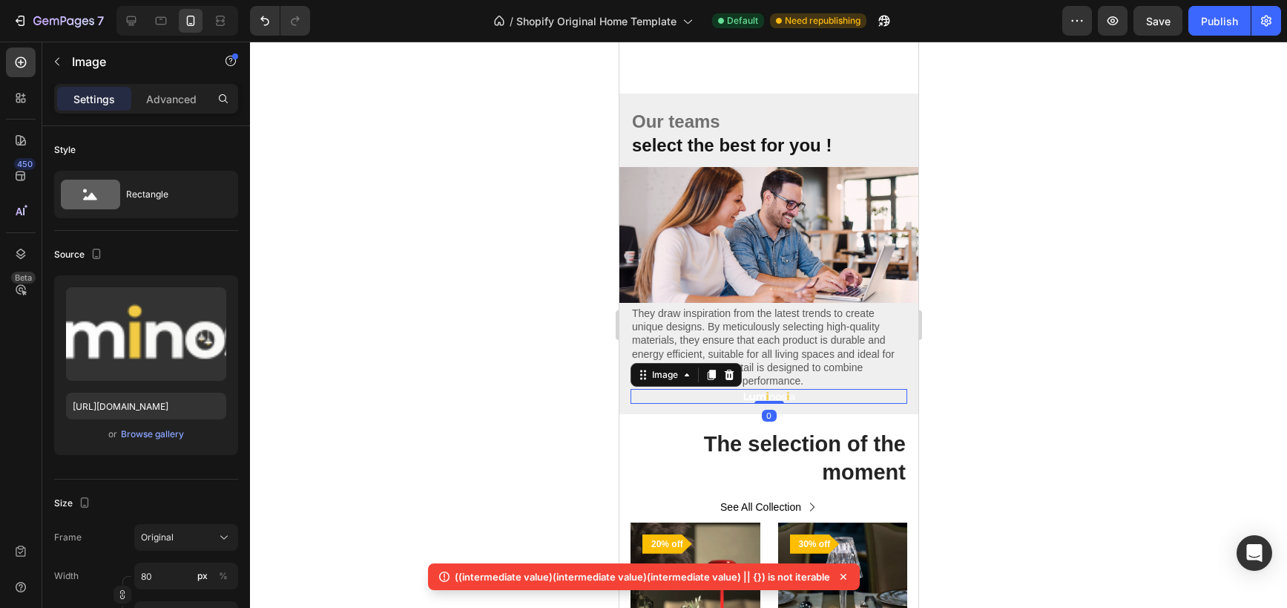
click at [549, 351] on div at bounding box center [768, 325] width 1037 height 566
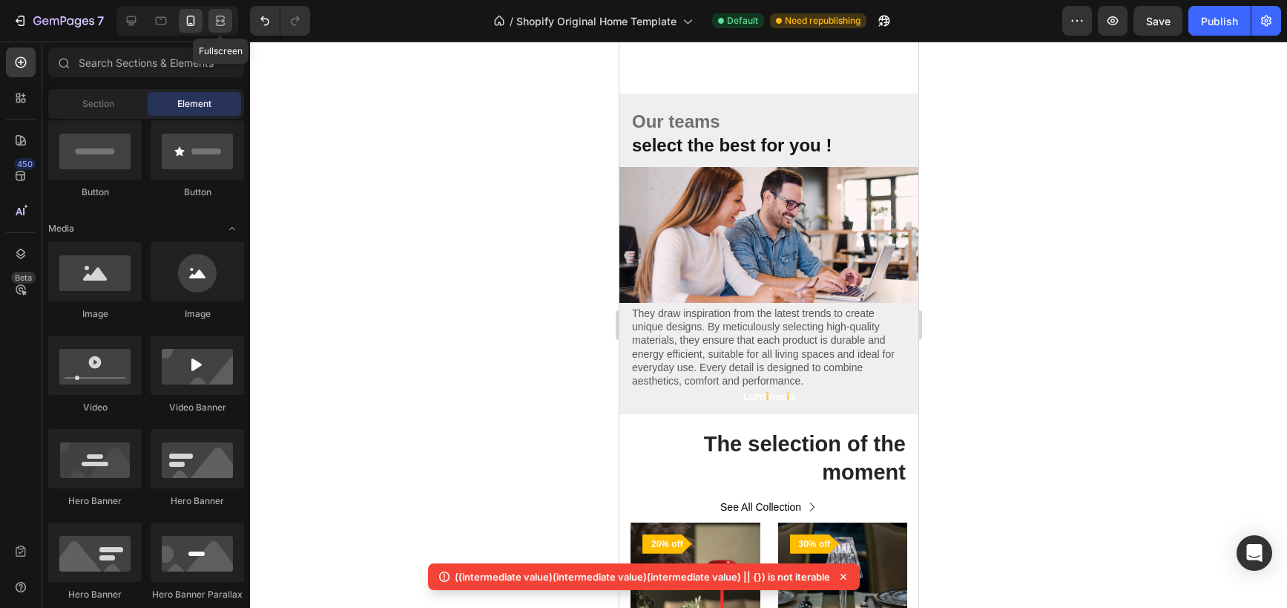
click at [213, 16] on icon at bounding box center [220, 20] width 15 height 15
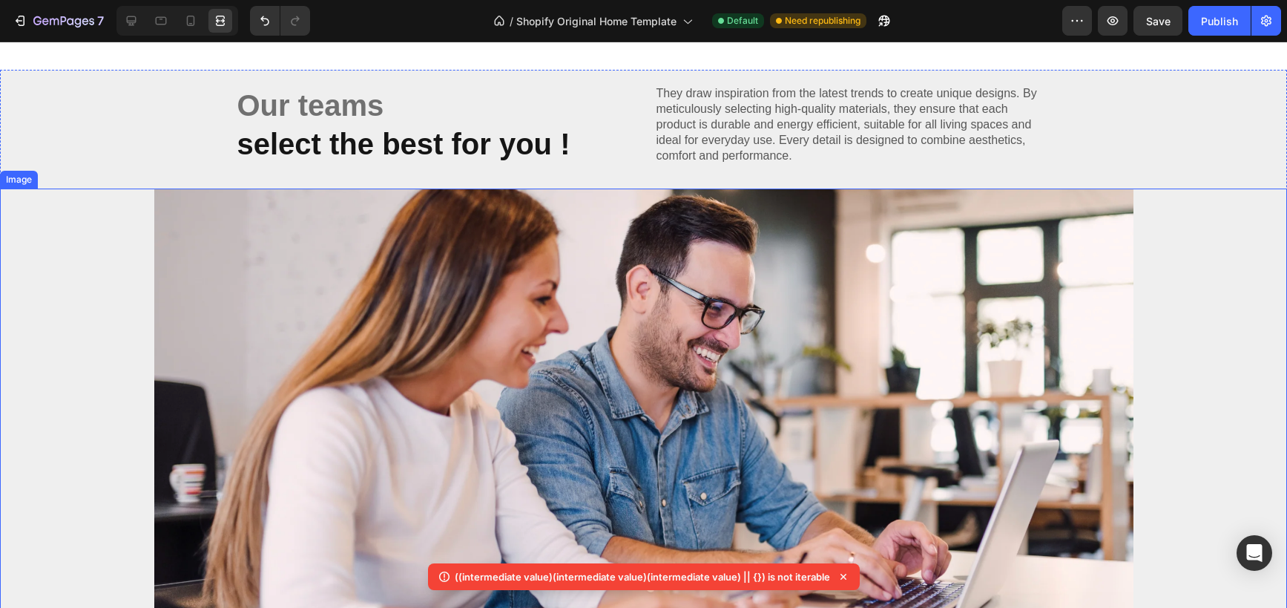
scroll to position [1624, 0]
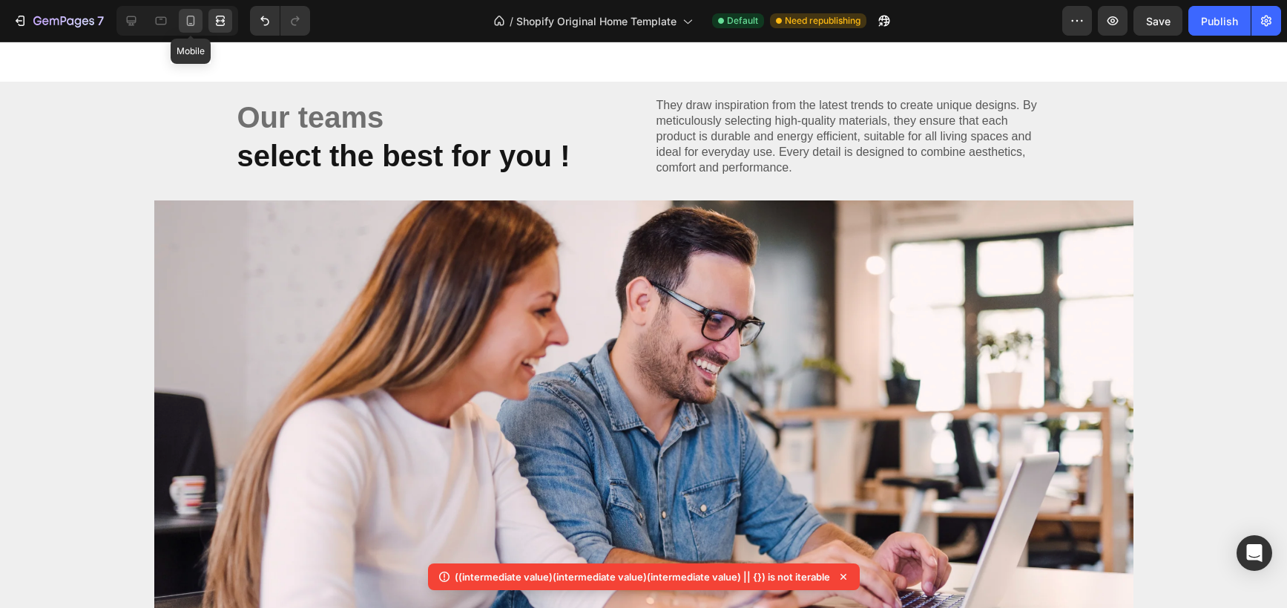
click at [184, 21] on icon at bounding box center [190, 20] width 15 height 15
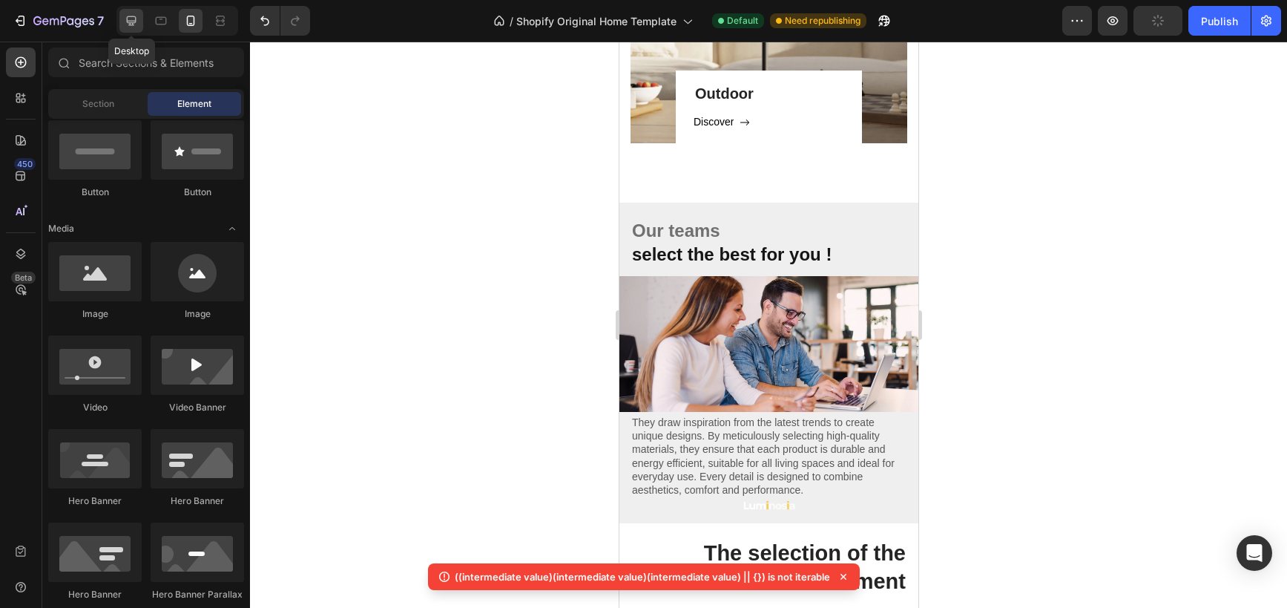
click at [135, 14] on icon at bounding box center [131, 20] width 15 height 15
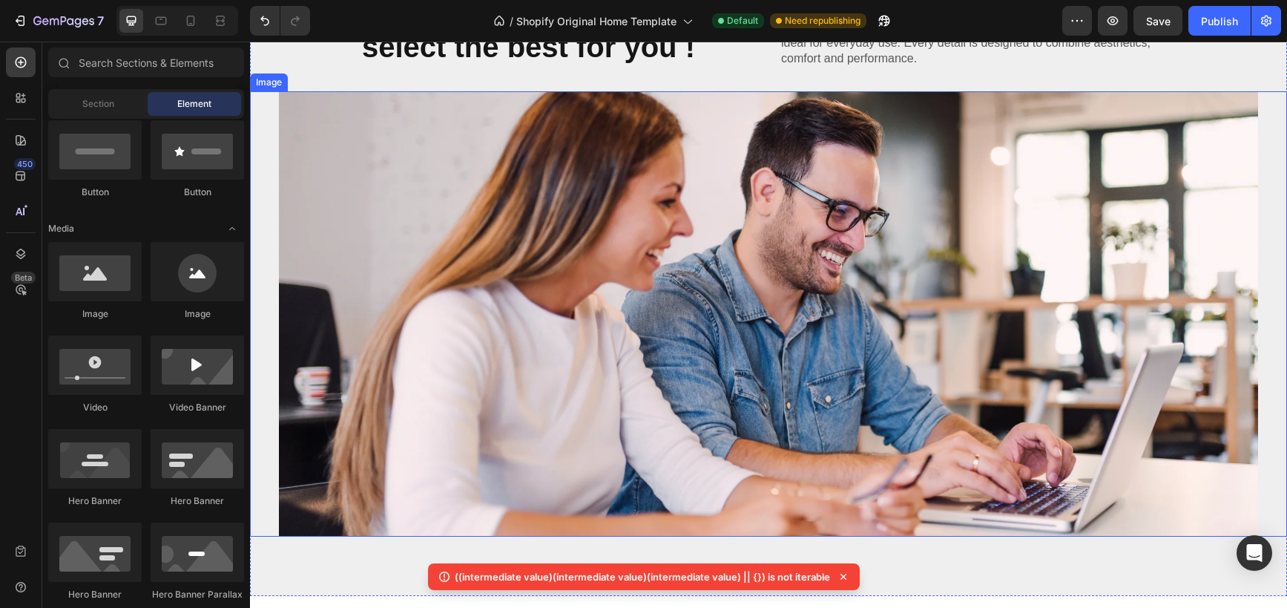
scroll to position [1633, 0]
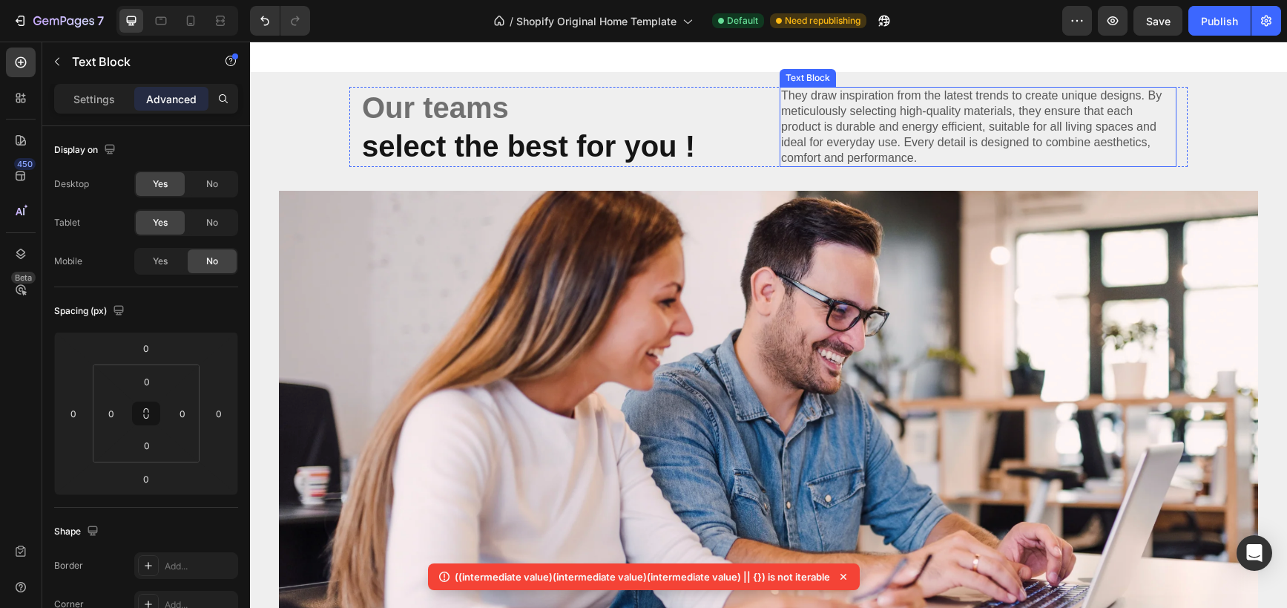
click at [939, 154] on p "They draw inspiration from the latest trends to create unique designs. By metic…" at bounding box center [978, 126] width 394 height 77
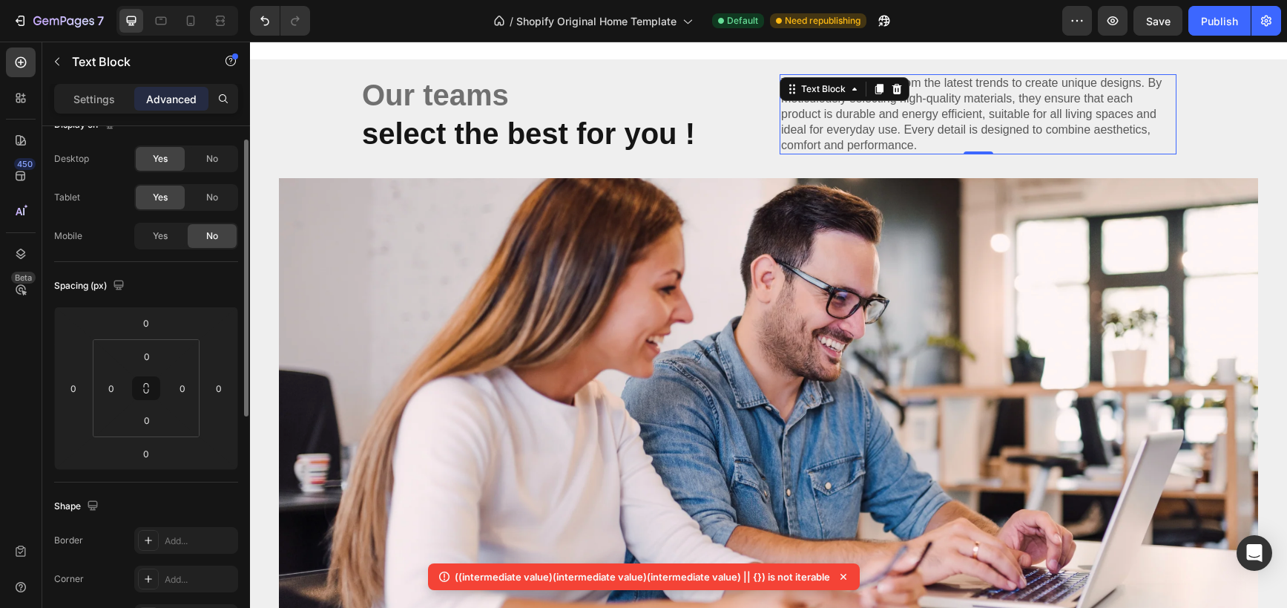
scroll to position [42, 0]
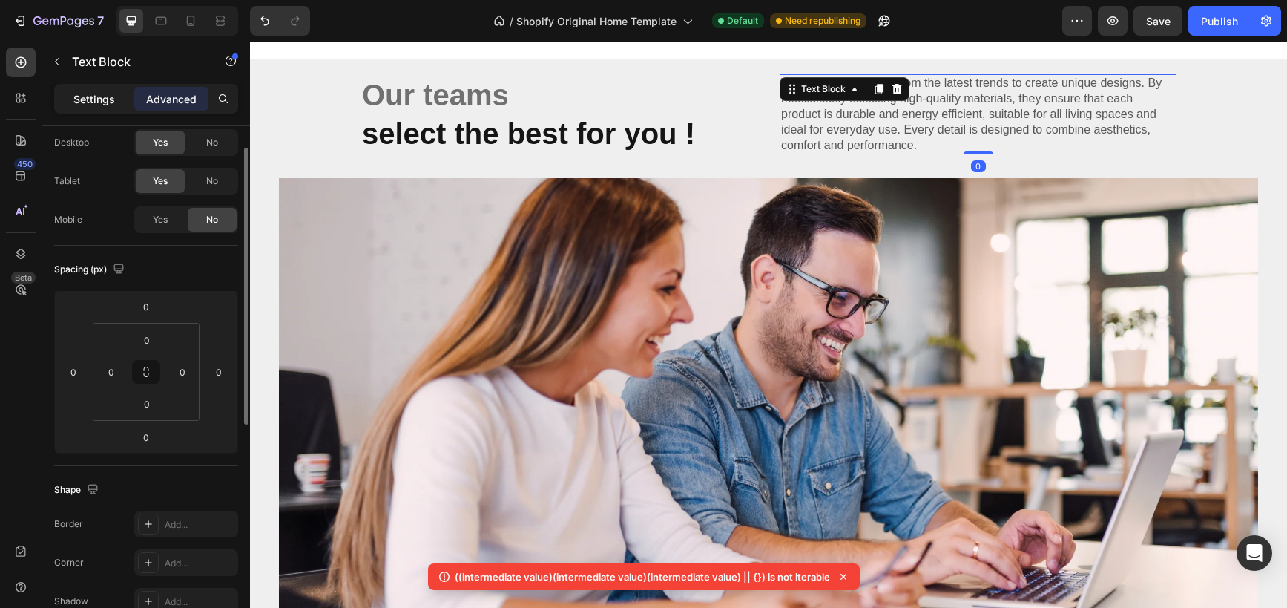
click at [113, 96] on p "Settings" at bounding box center [94, 99] width 42 height 16
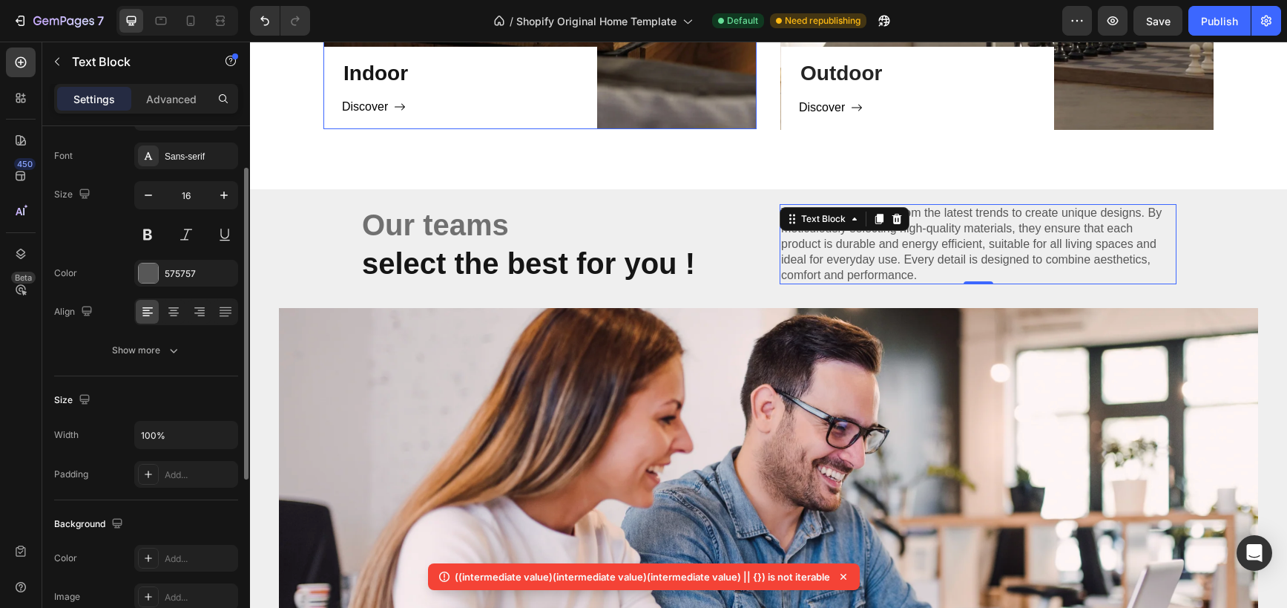
scroll to position [1513, 0]
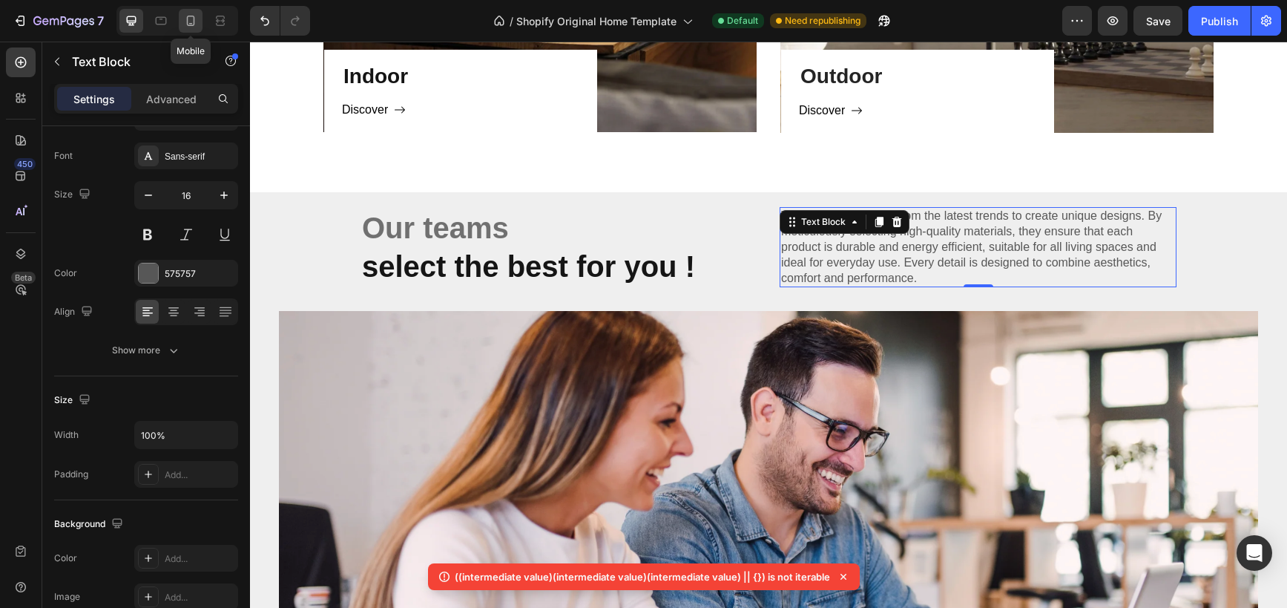
click at [194, 21] on icon at bounding box center [191, 21] width 8 height 10
type input "14"
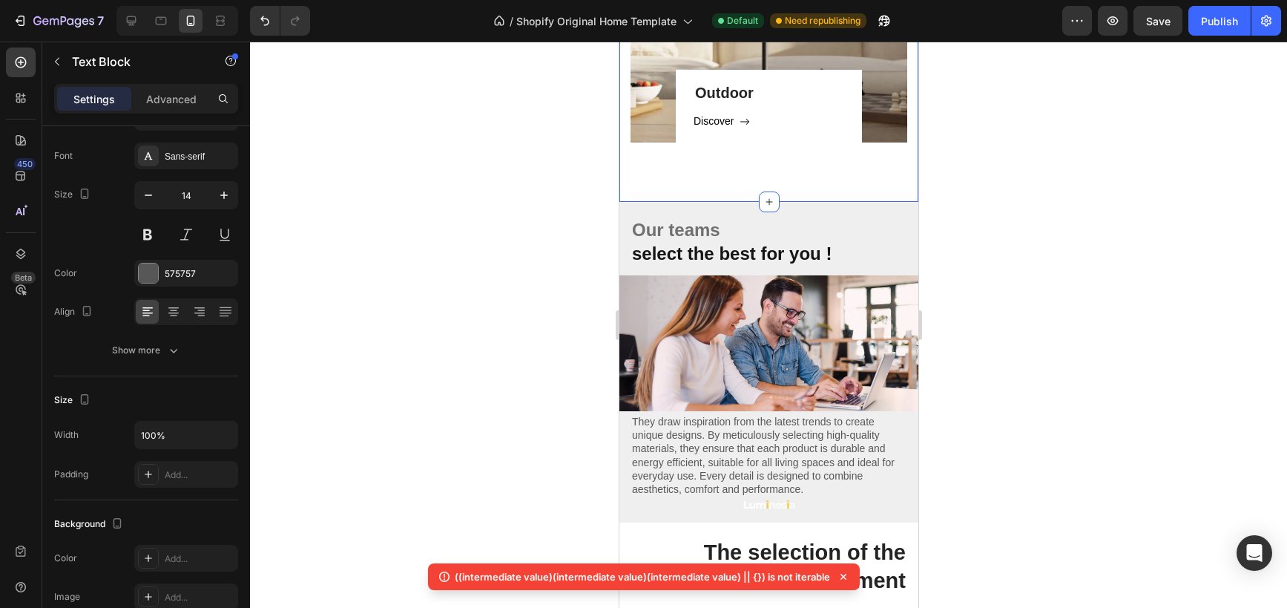
scroll to position [1637, 0]
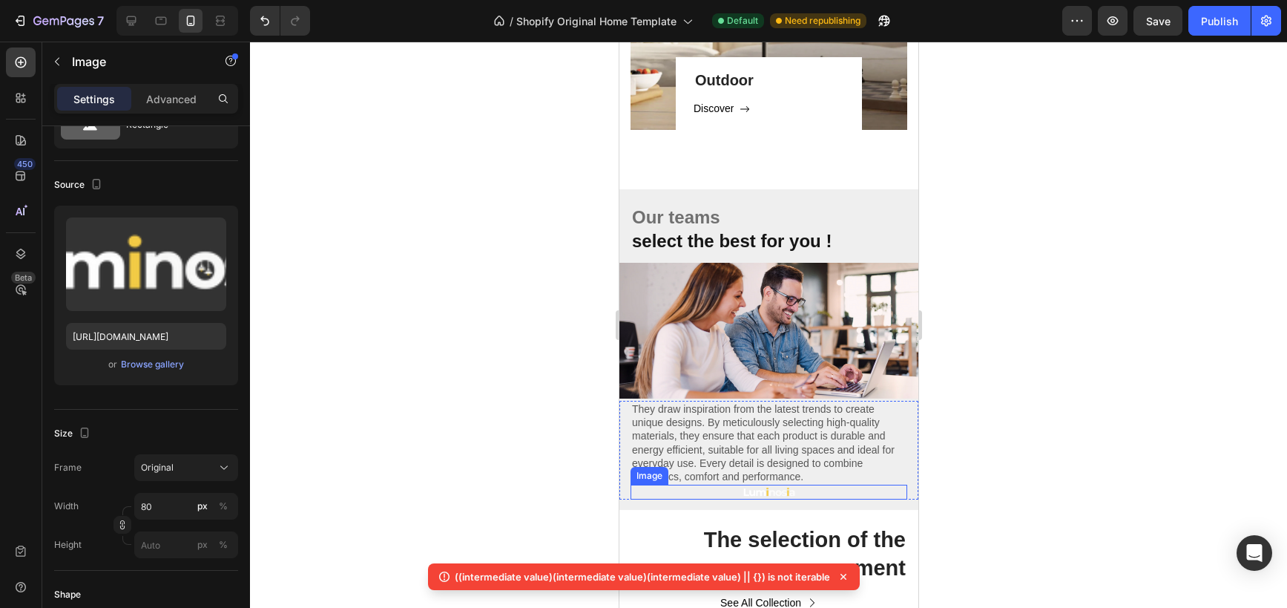
click at [782, 495] on img at bounding box center [768, 492] width 59 height 15
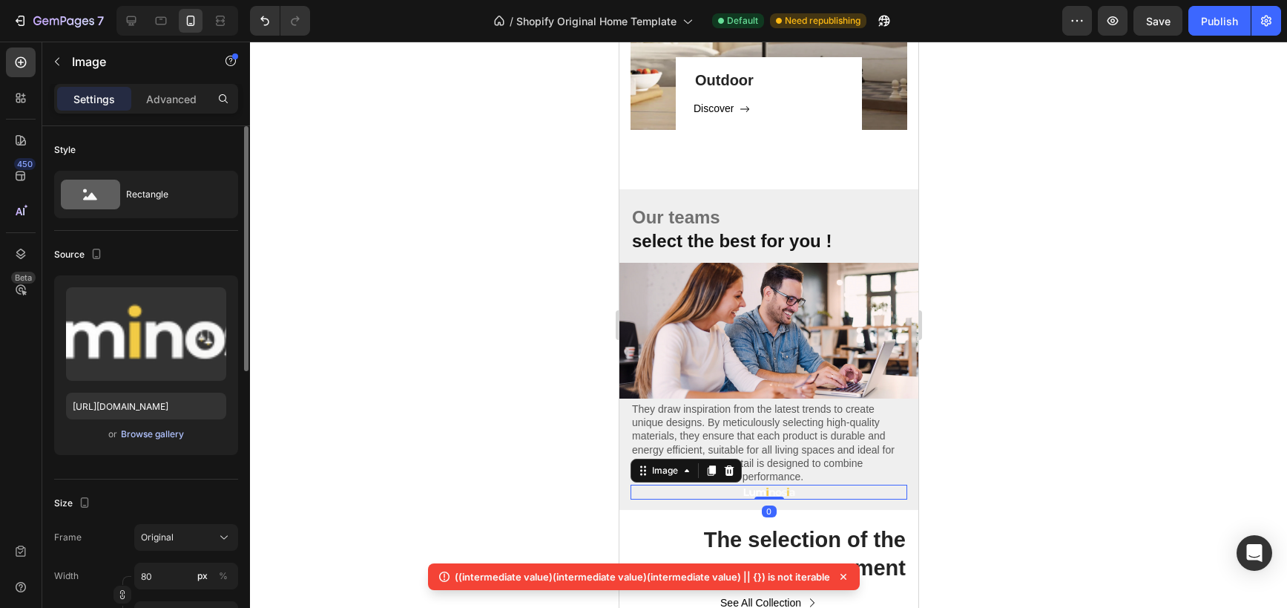
click at [139, 436] on div "Browse gallery" at bounding box center [152, 433] width 63 height 13
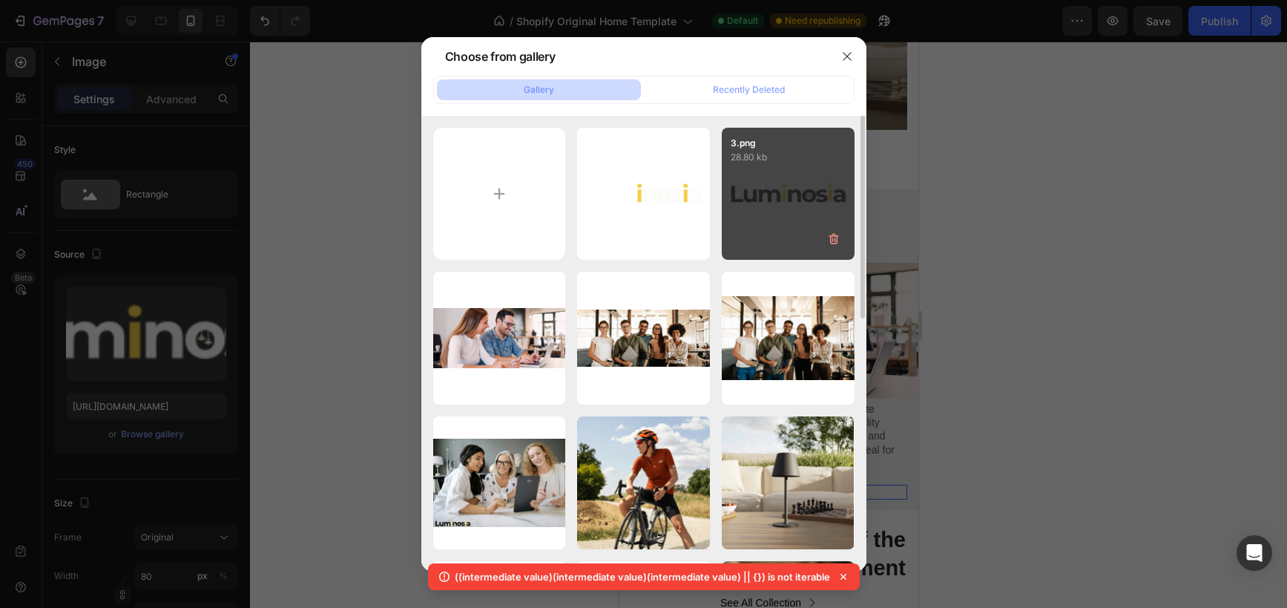
click at [756, 199] on div "3.png 28.80 kb" at bounding box center [788, 194] width 133 height 133
type input "https://cdn.shopify.com/s/files/1/0670/7760/3493/files/gempages_581389846103196…"
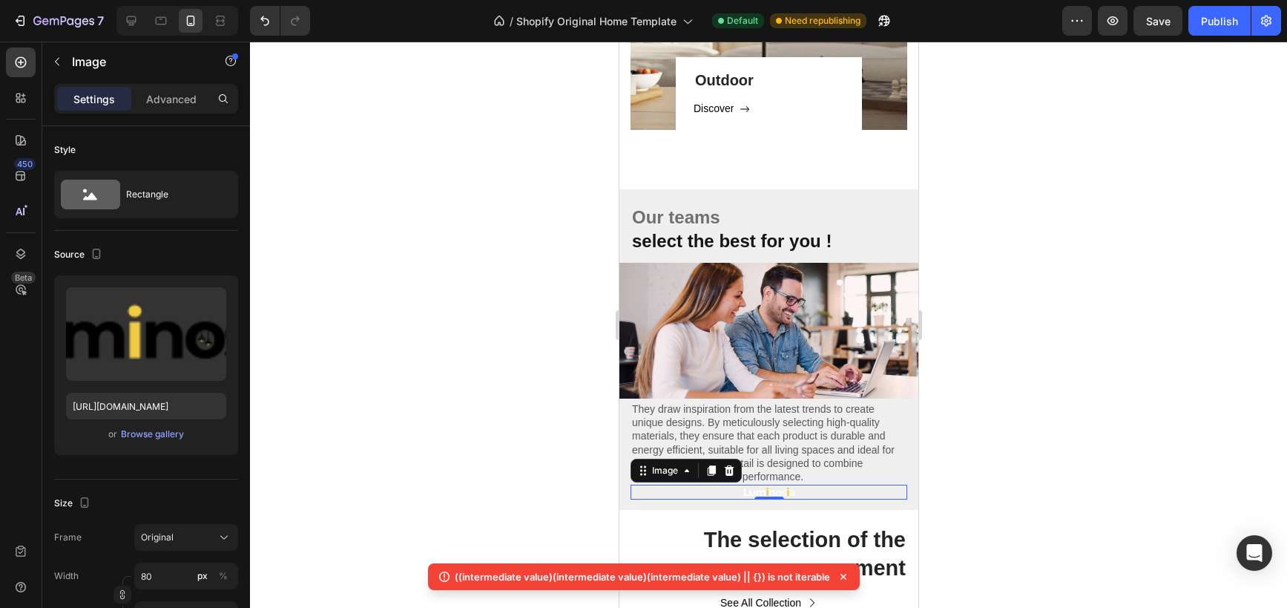
click at [1127, 261] on div at bounding box center [768, 325] width 1037 height 566
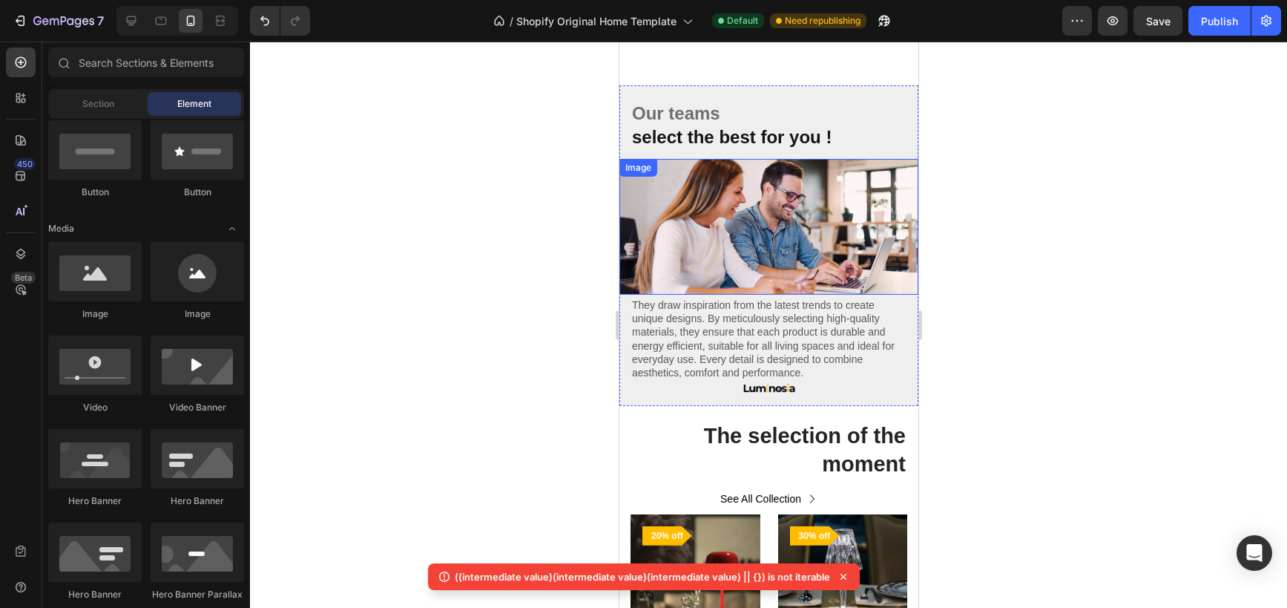
scroll to position [1736, 0]
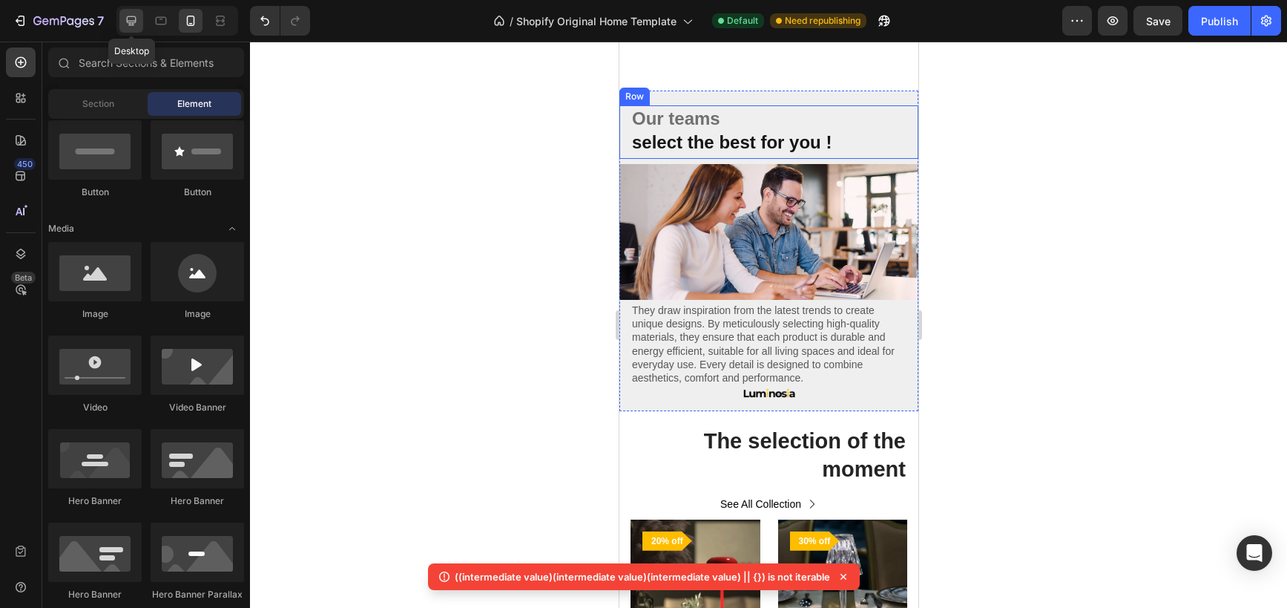
click at [138, 22] on icon at bounding box center [131, 20] width 15 height 15
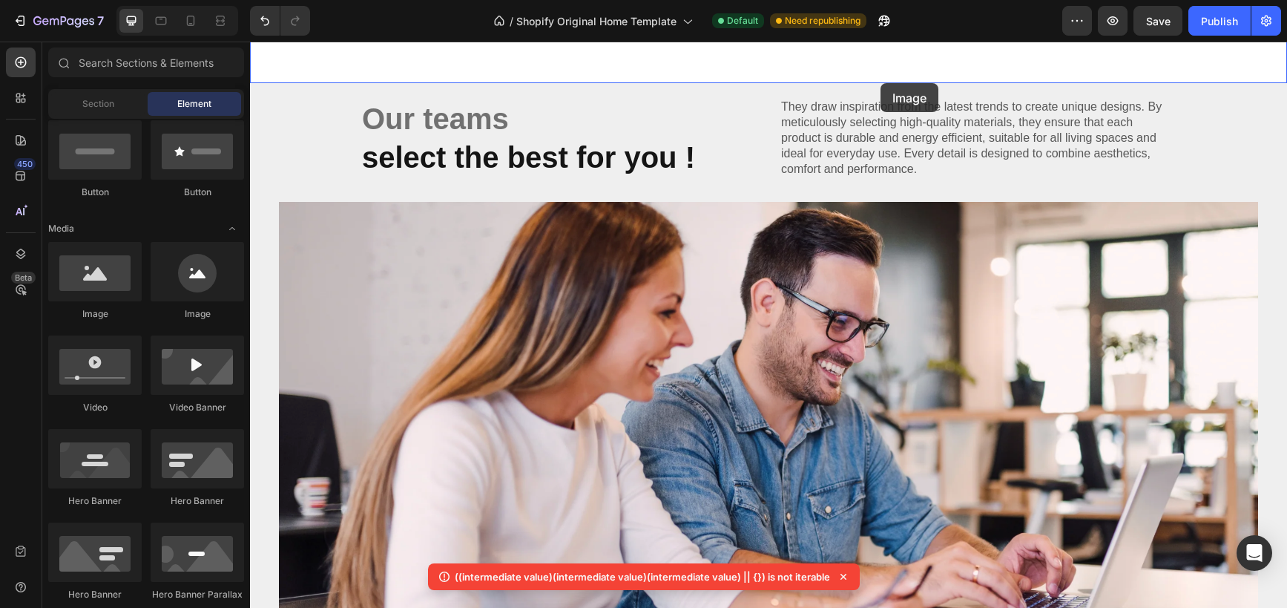
scroll to position [1589, 0]
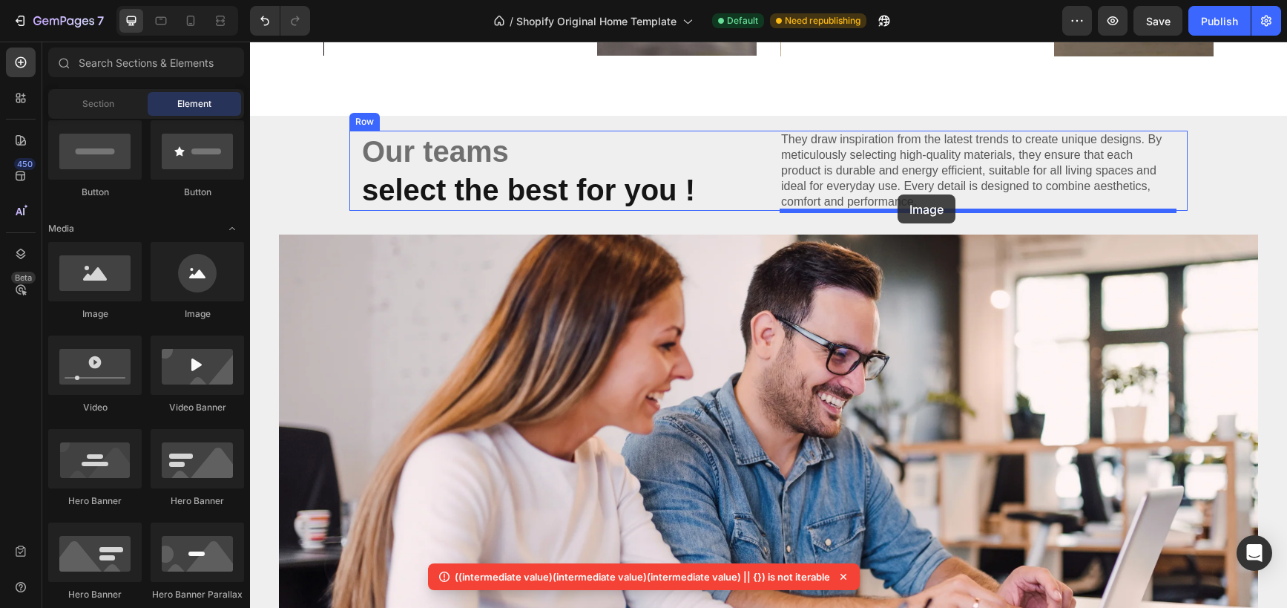
drag, startPoint x: 349, startPoint y: 313, endPoint x: 898, endPoint y: 194, distance: 561.8
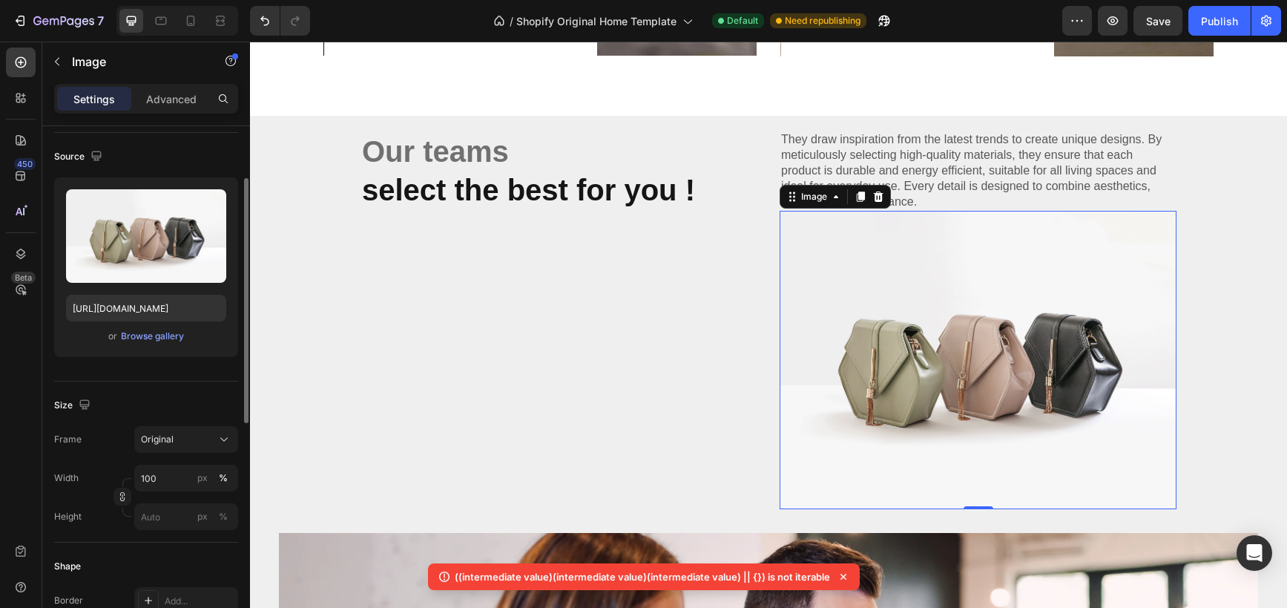
scroll to position [102, 0]
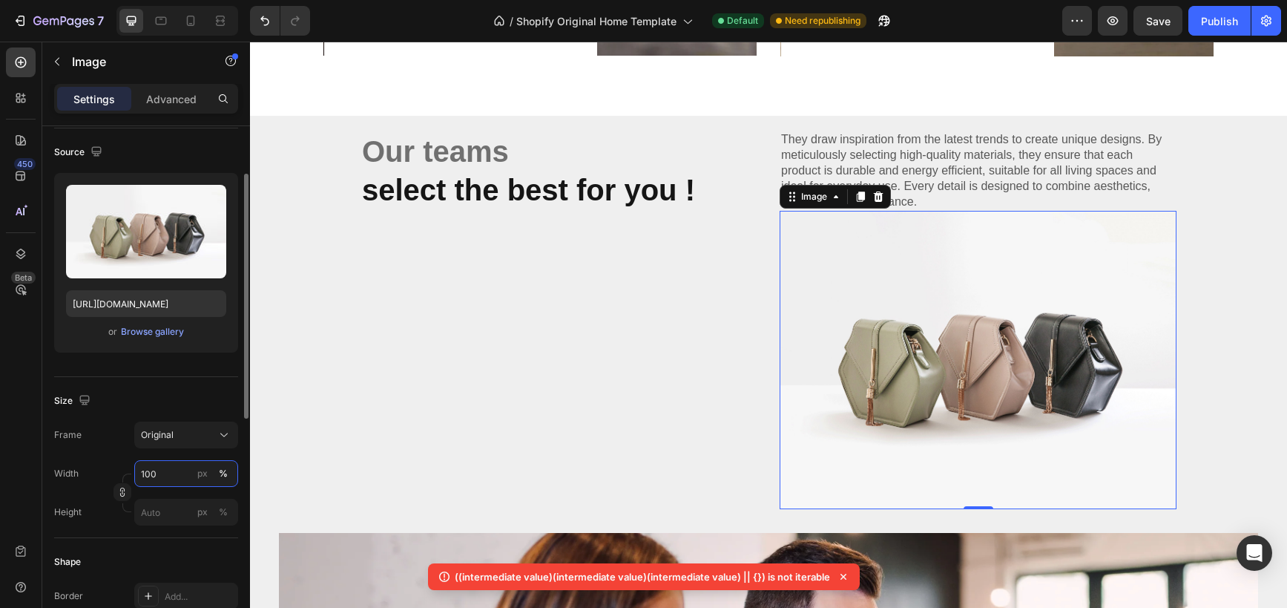
click at [154, 476] on input "100" at bounding box center [186, 473] width 104 height 27
type input "9"
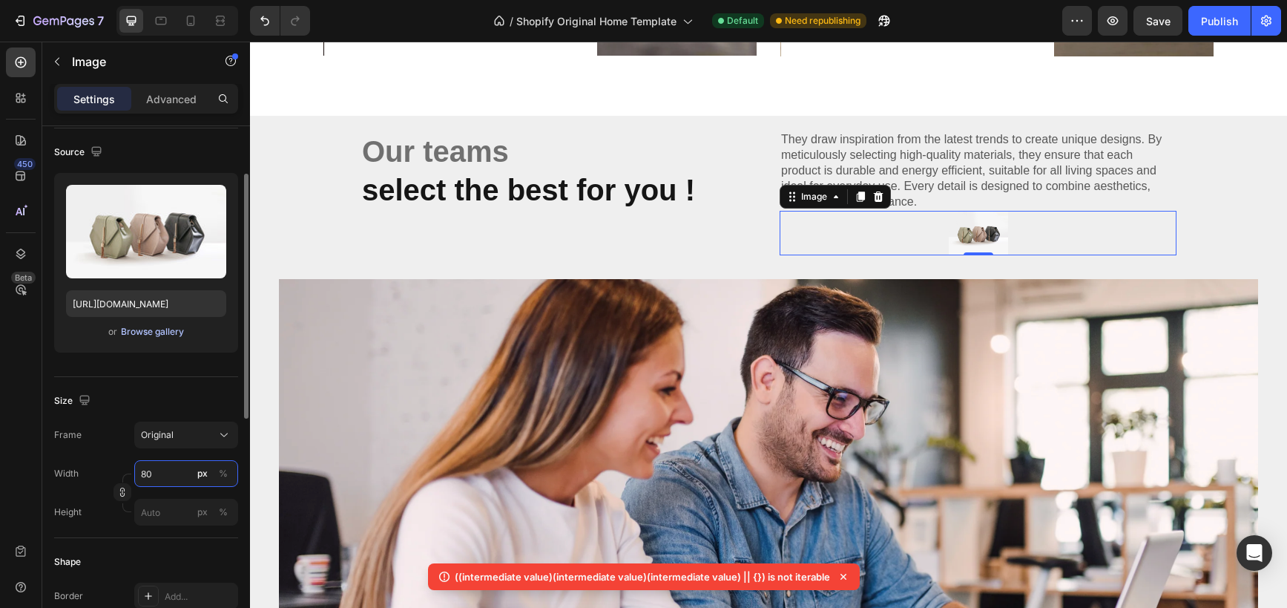
type input "80"
click at [136, 327] on div "Browse gallery" at bounding box center [152, 331] width 63 height 13
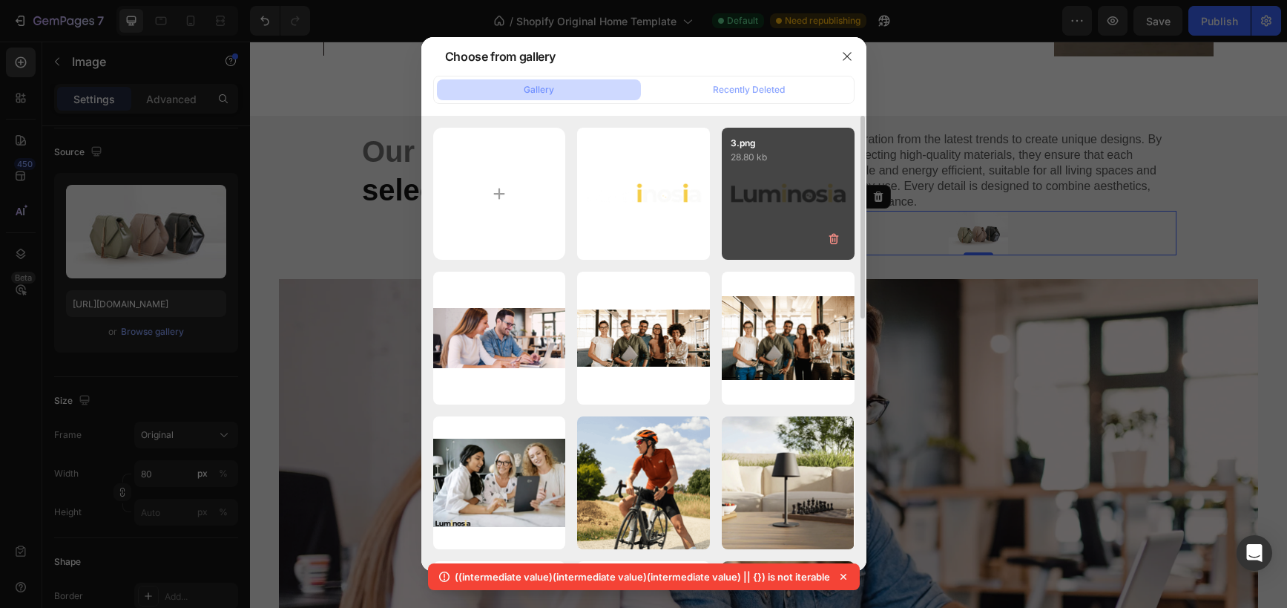
click at [813, 177] on div "3.png 28.80 kb" at bounding box center [788, 194] width 133 height 133
type input "https://cdn.shopify.com/s/files/1/0670/7760/3493/files/gempages_581389846103196…"
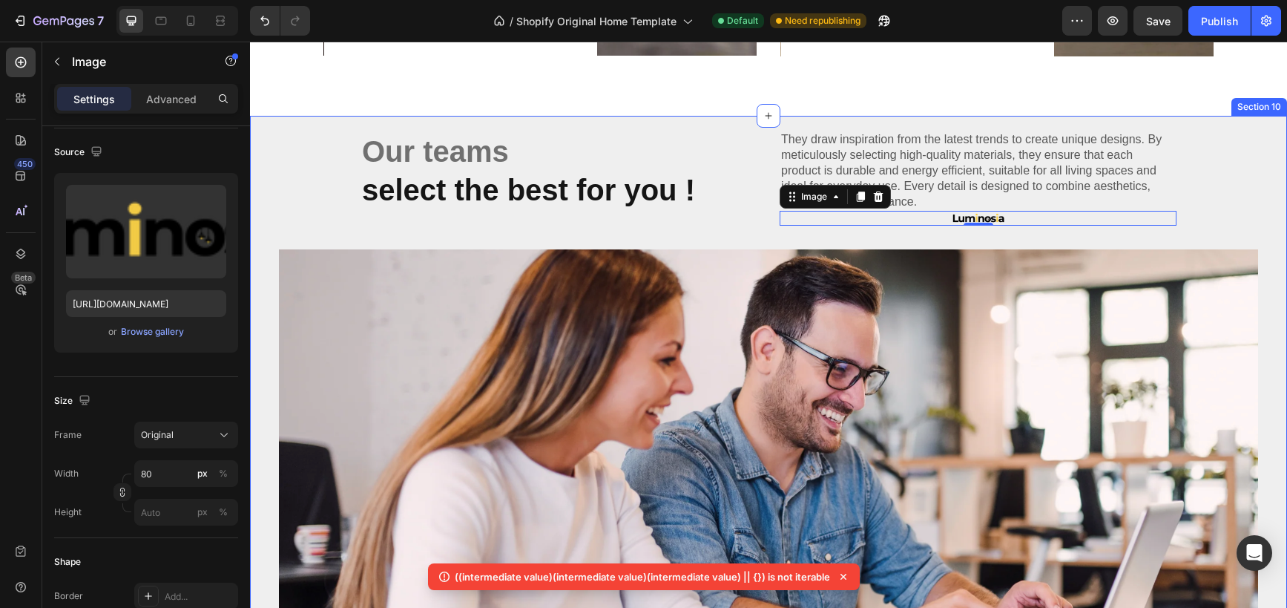
click at [1211, 153] on div "Our teams select the best for you ! Heading They draw inspiration from the late…" at bounding box center [768, 419] width 1037 height 576
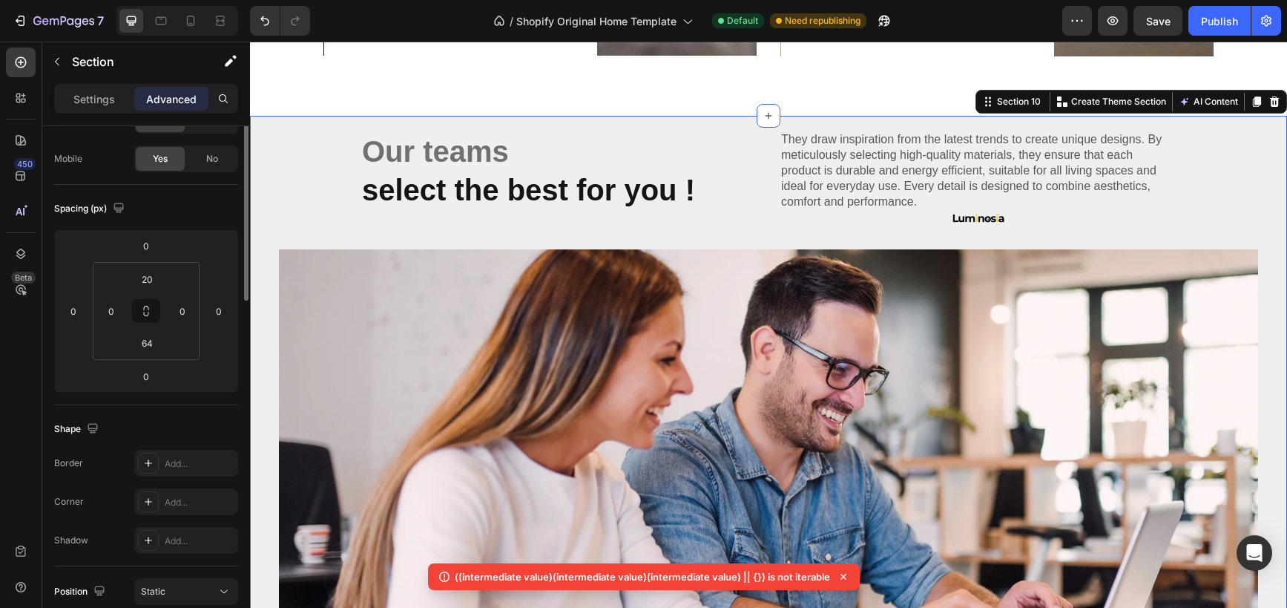
scroll to position [0, 0]
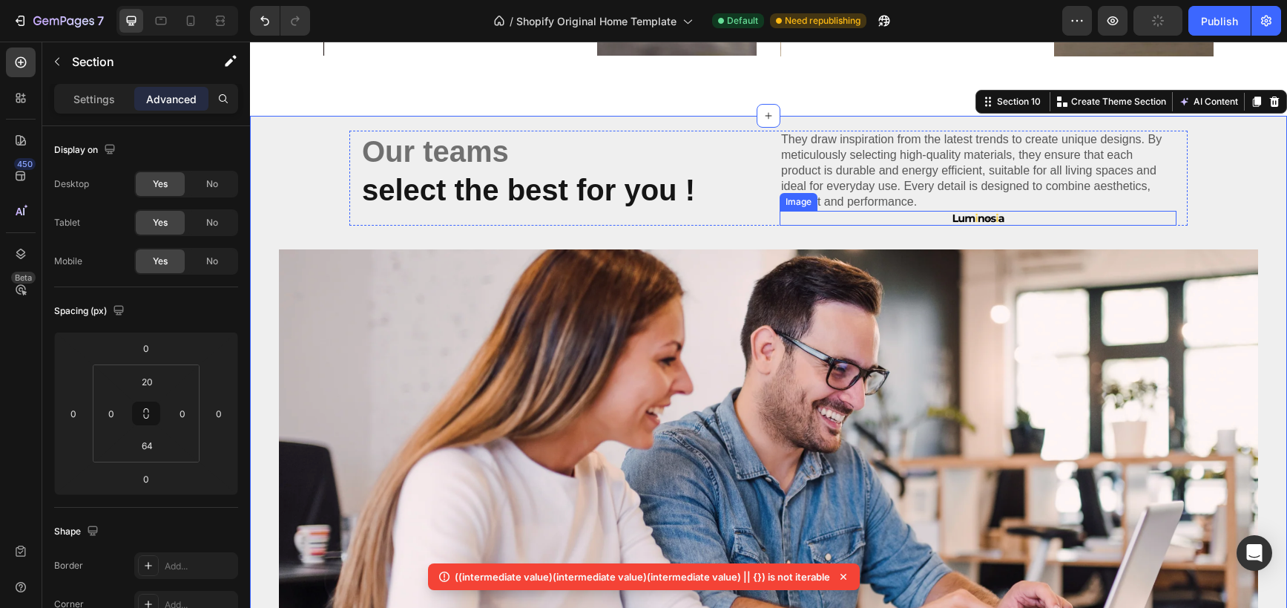
click at [997, 221] on img at bounding box center [978, 218] width 59 height 15
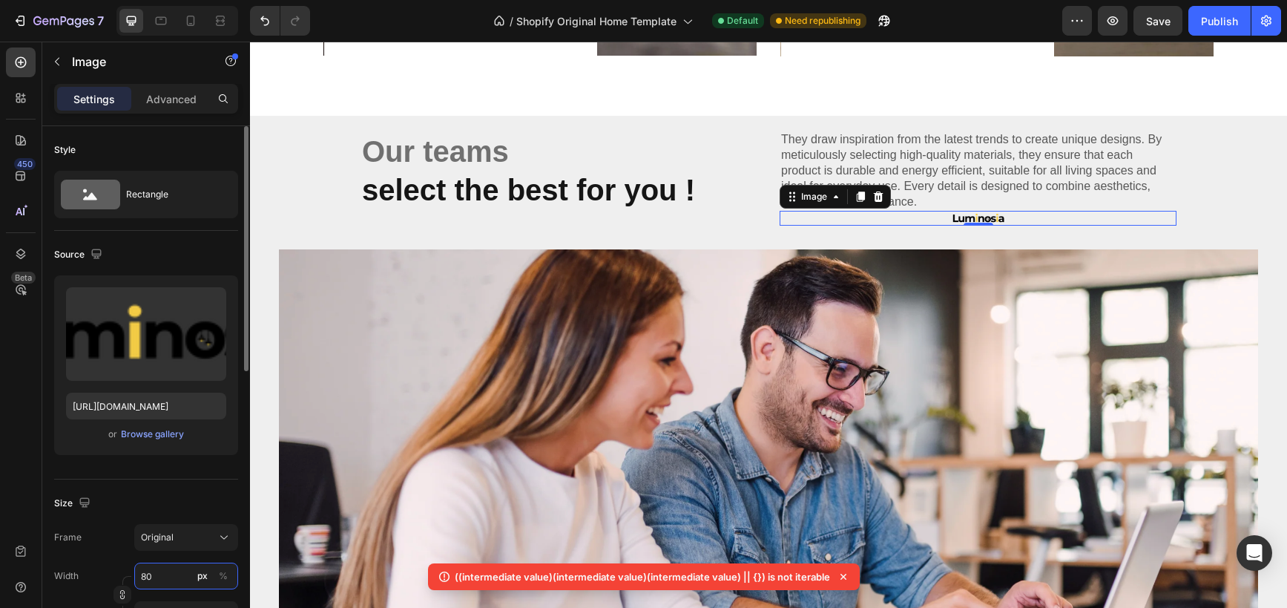
click at [147, 577] on input "80" at bounding box center [186, 575] width 104 height 27
click at [146, 577] on input "80" at bounding box center [186, 575] width 104 height 27
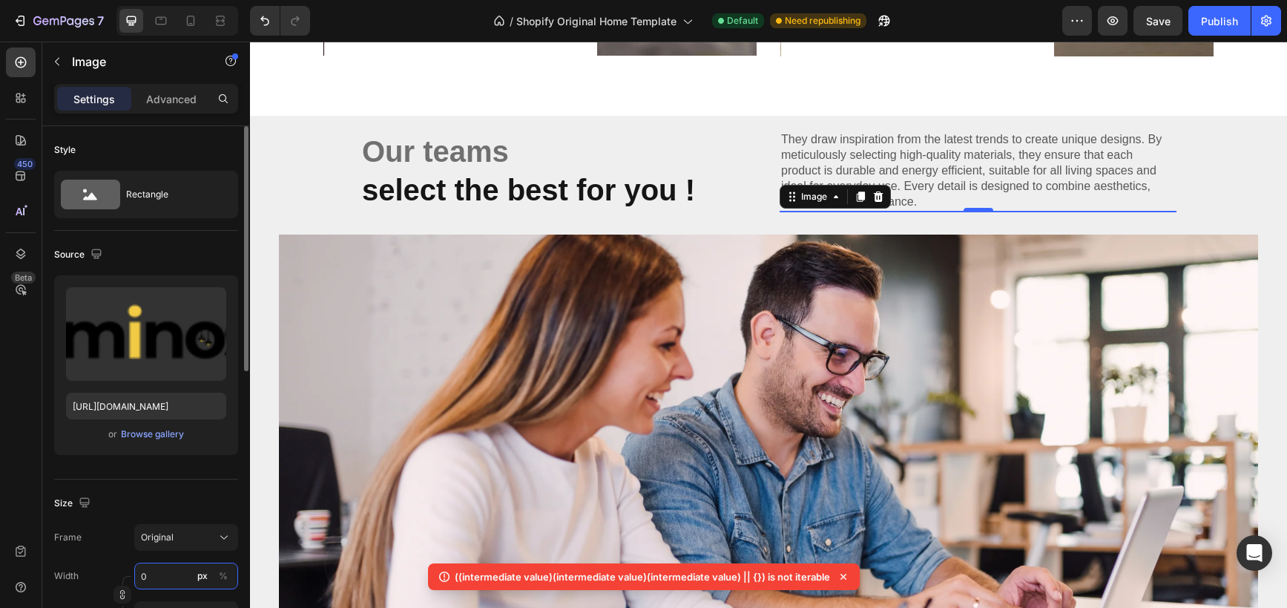
type input "90"
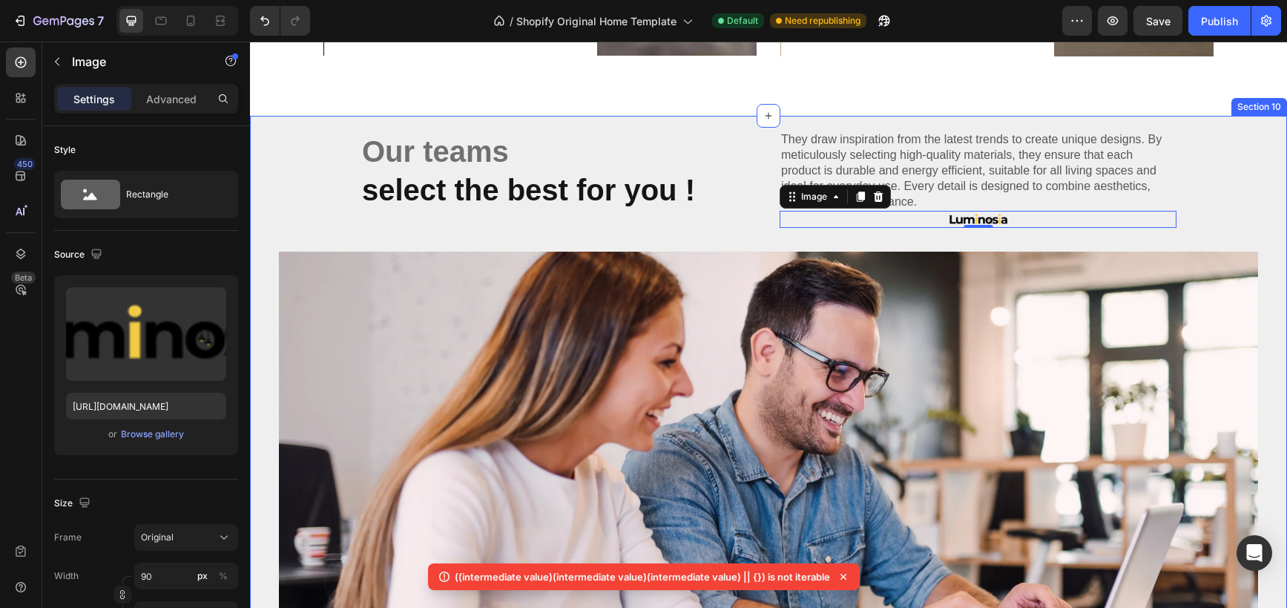
click at [1209, 166] on div "Our teams select the best for you ! Heading They draw inspiration from the late…" at bounding box center [768, 419] width 1037 height 577
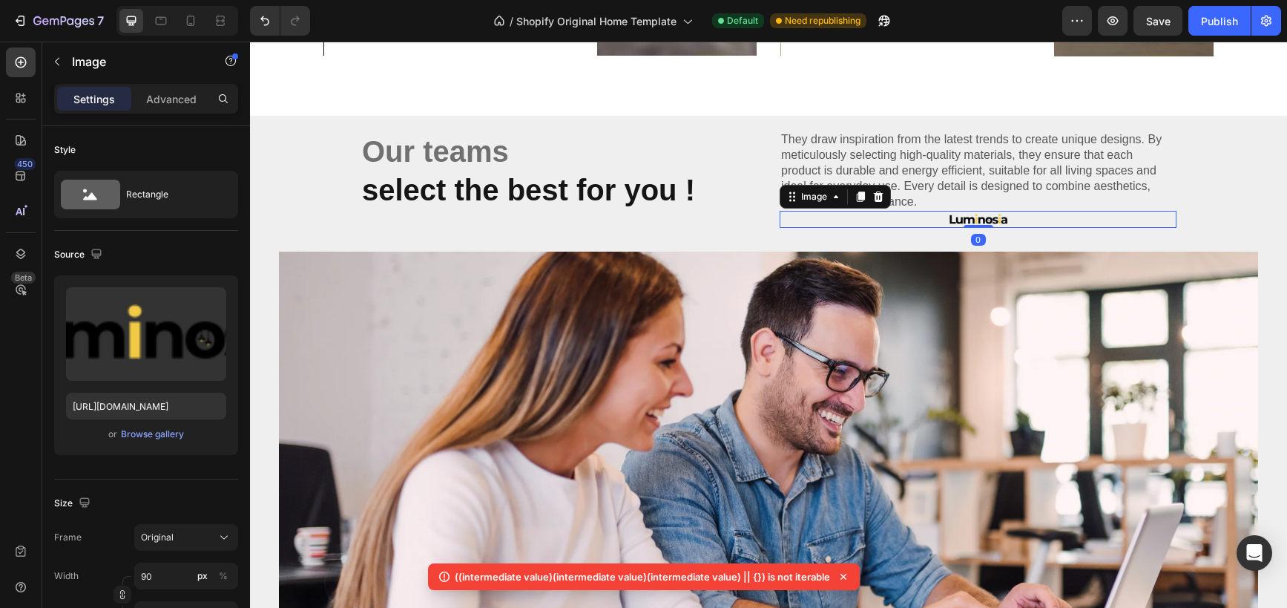
click at [1034, 221] on div at bounding box center [978, 219] width 397 height 17
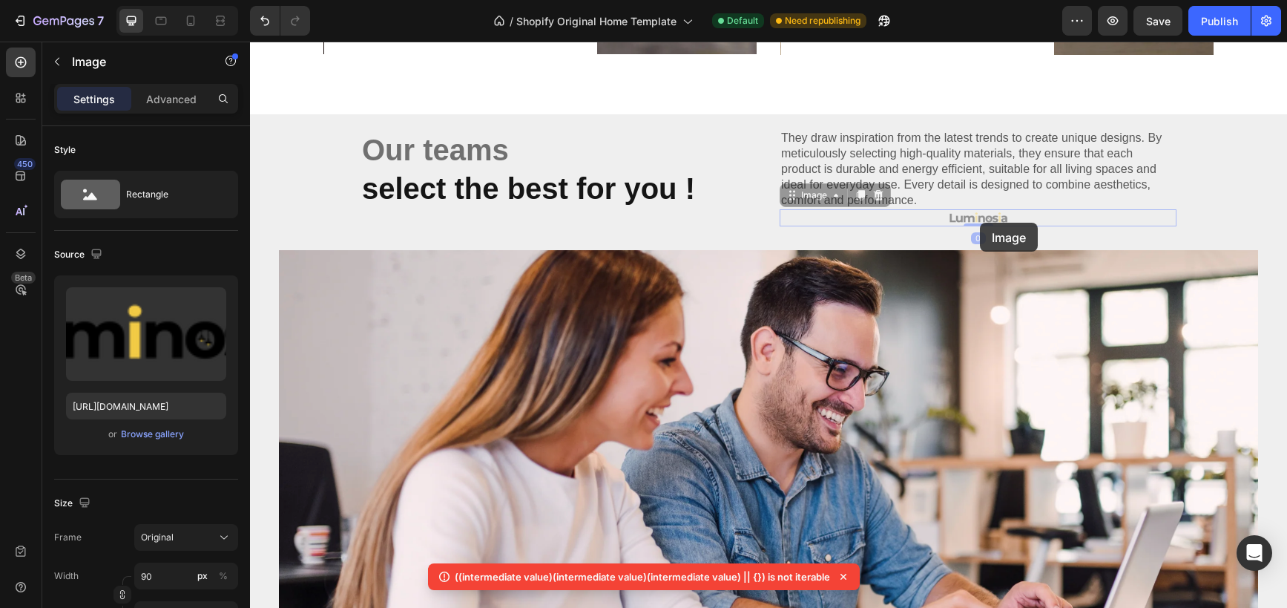
scroll to position [1587, 0]
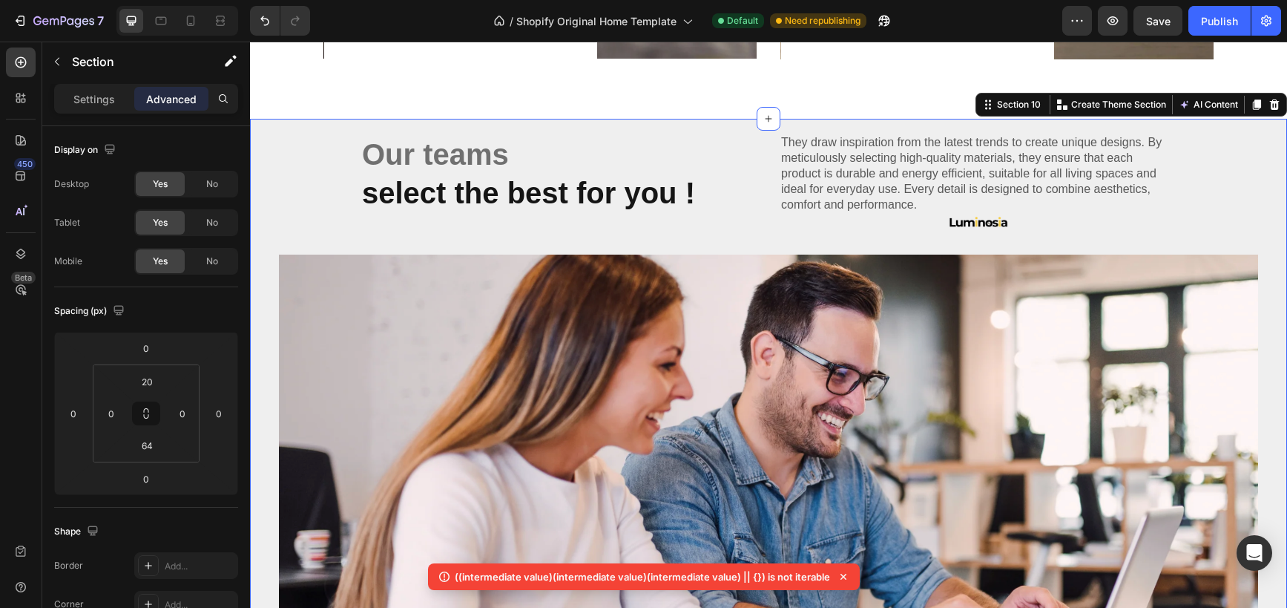
click at [863, 248] on div "Our teams select the best for you ! Heading They draw inspiration from the late…" at bounding box center [768, 422] width 1037 height 577
click at [802, 250] on div "Our teams select the best for you ! Heading They draw inspiration from the late…" at bounding box center [768, 422] width 1037 height 577
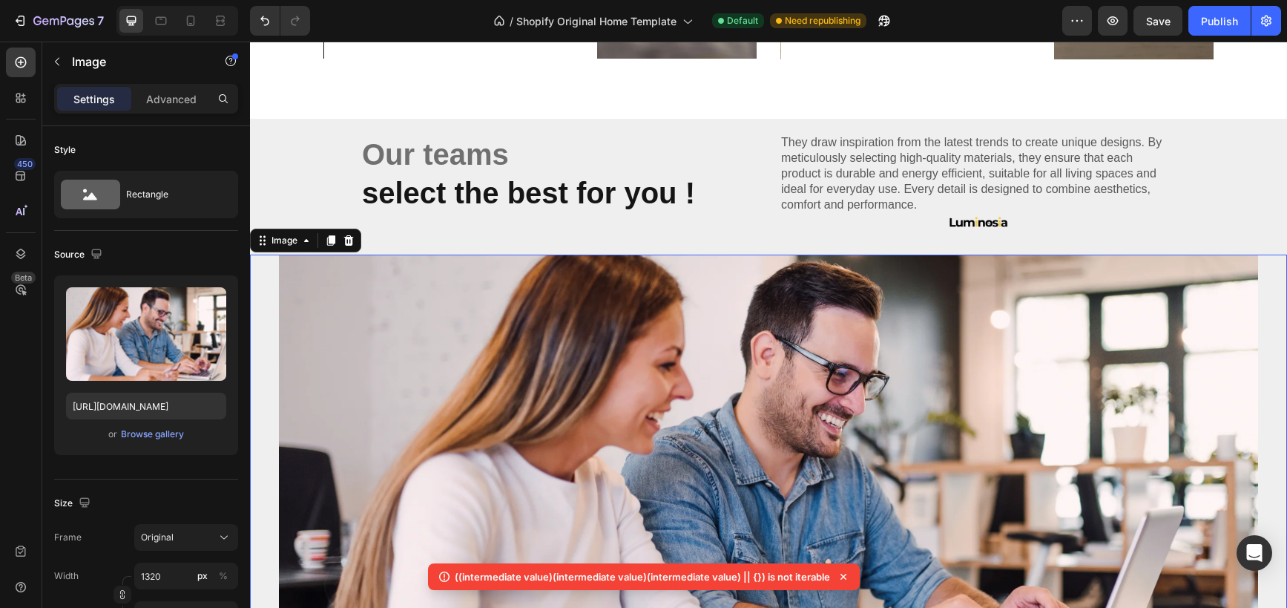
click at [794, 280] on img at bounding box center [769, 477] width 980 height 445
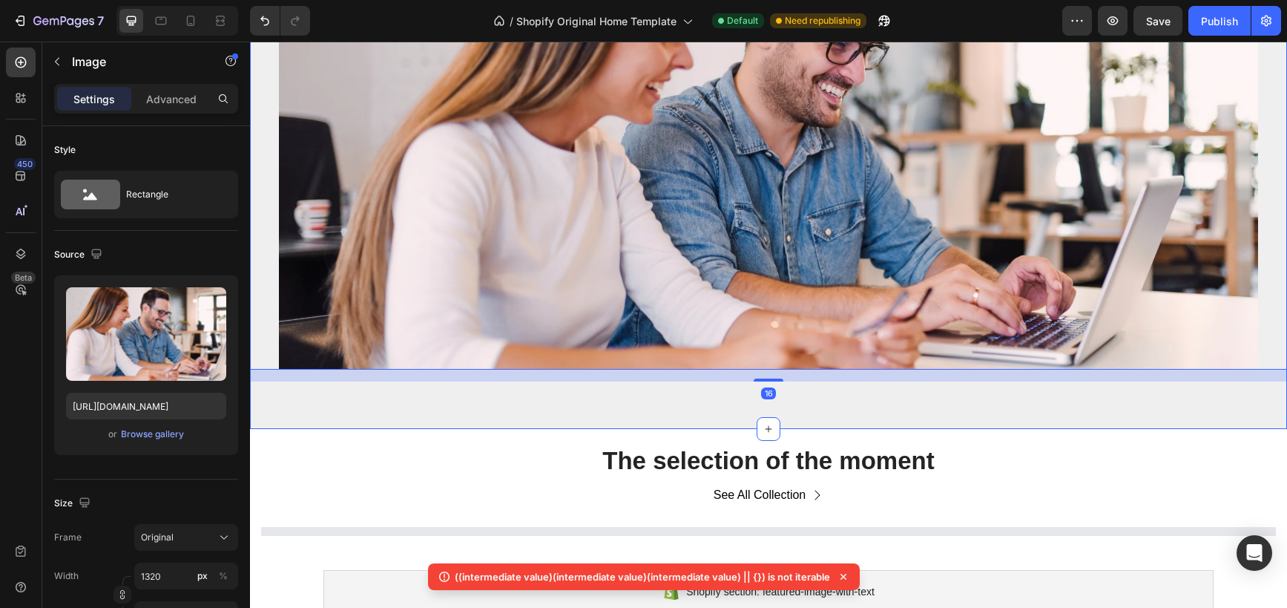
scroll to position [1917, 0]
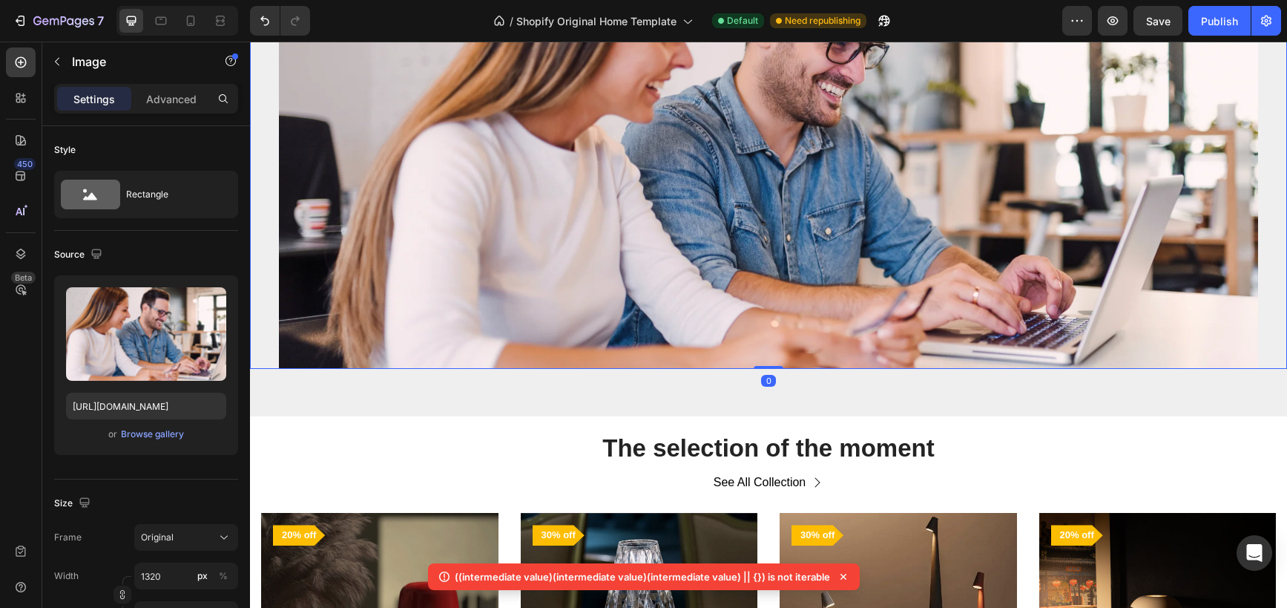
drag, startPoint x: 772, startPoint y: 378, endPoint x: 773, endPoint y: 349, distance: 29.7
click at [772, 350] on div "Image 0" at bounding box center [768, 146] width 1037 height 445
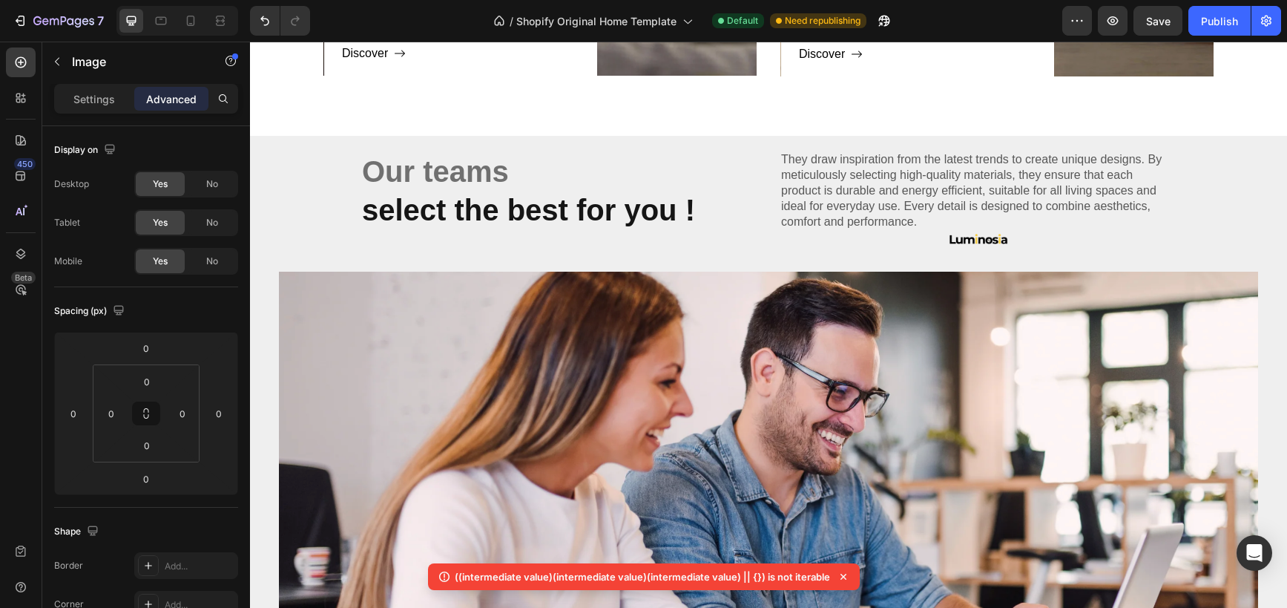
scroll to position [1568, 0]
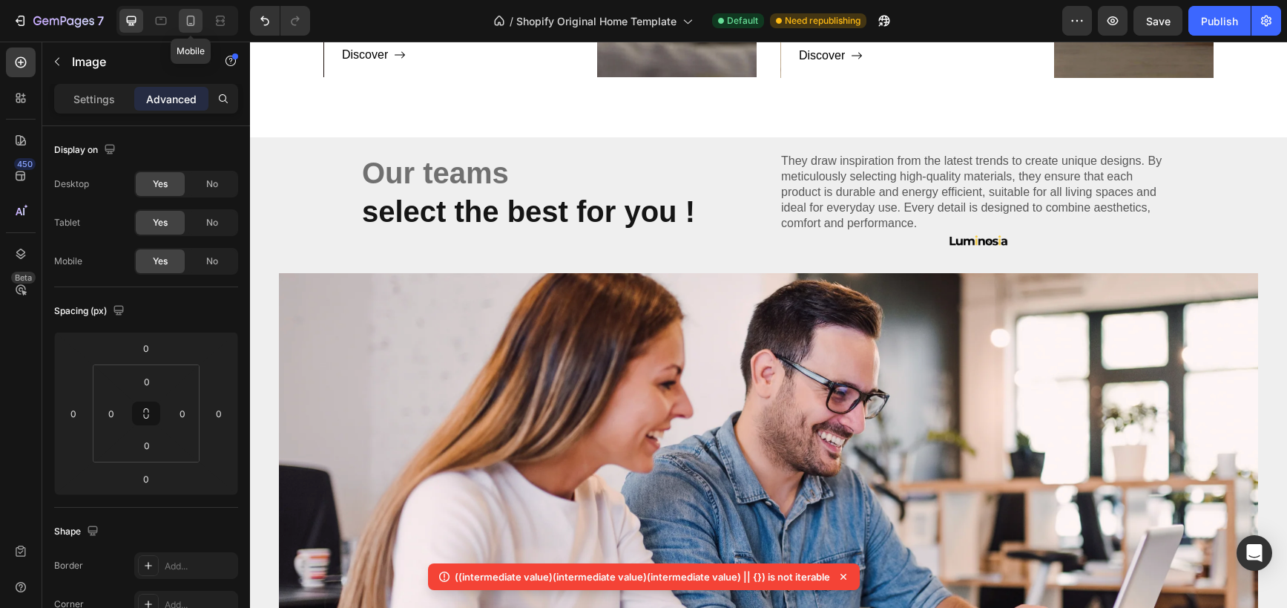
click at [188, 20] on icon at bounding box center [190, 20] width 15 height 15
type input "3"
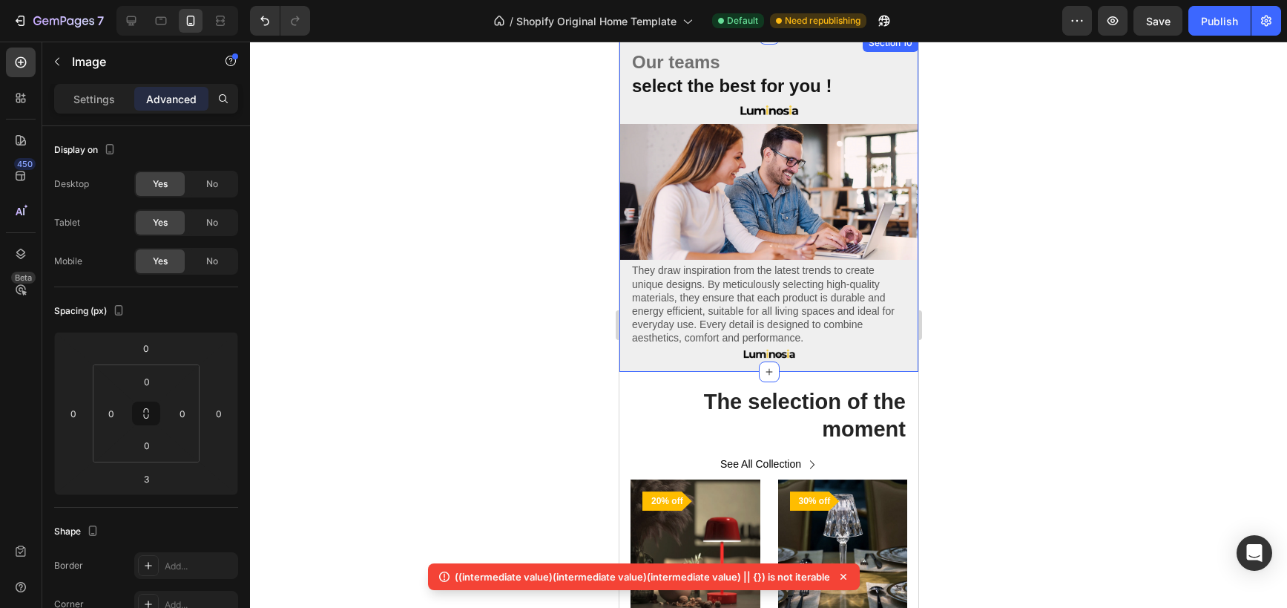
scroll to position [1775, 0]
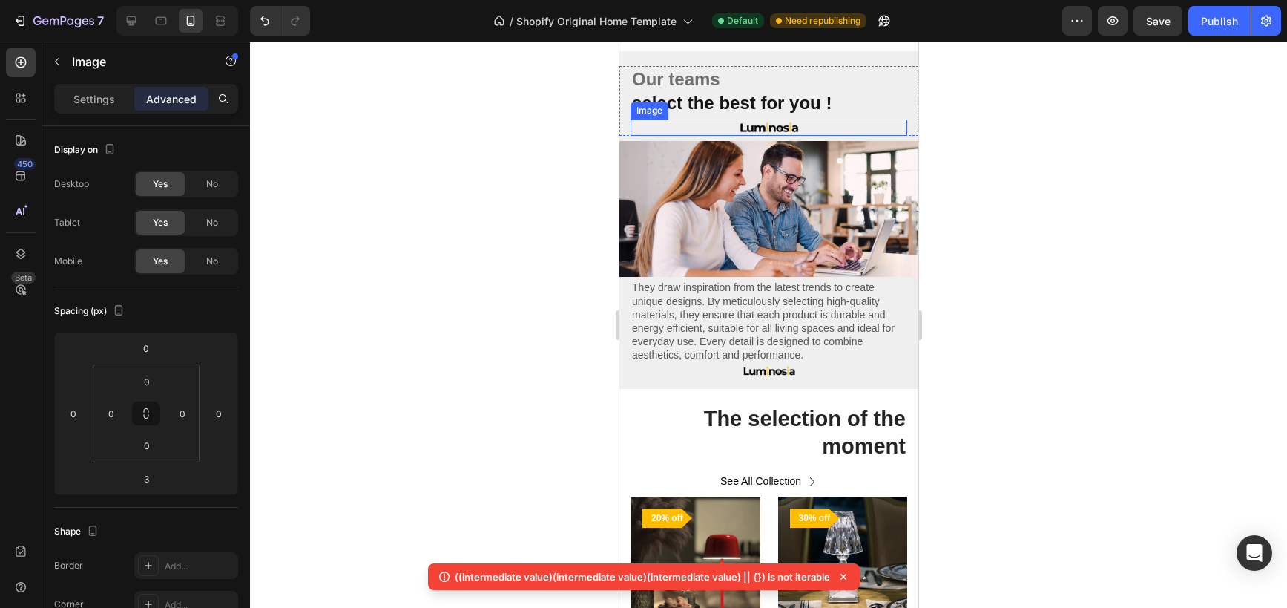
click at [774, 131] on img at bounding box center [768, 127] width 67 height 17
click at [735, 103] on div at bounding box center [729, 105] width 18 height 18
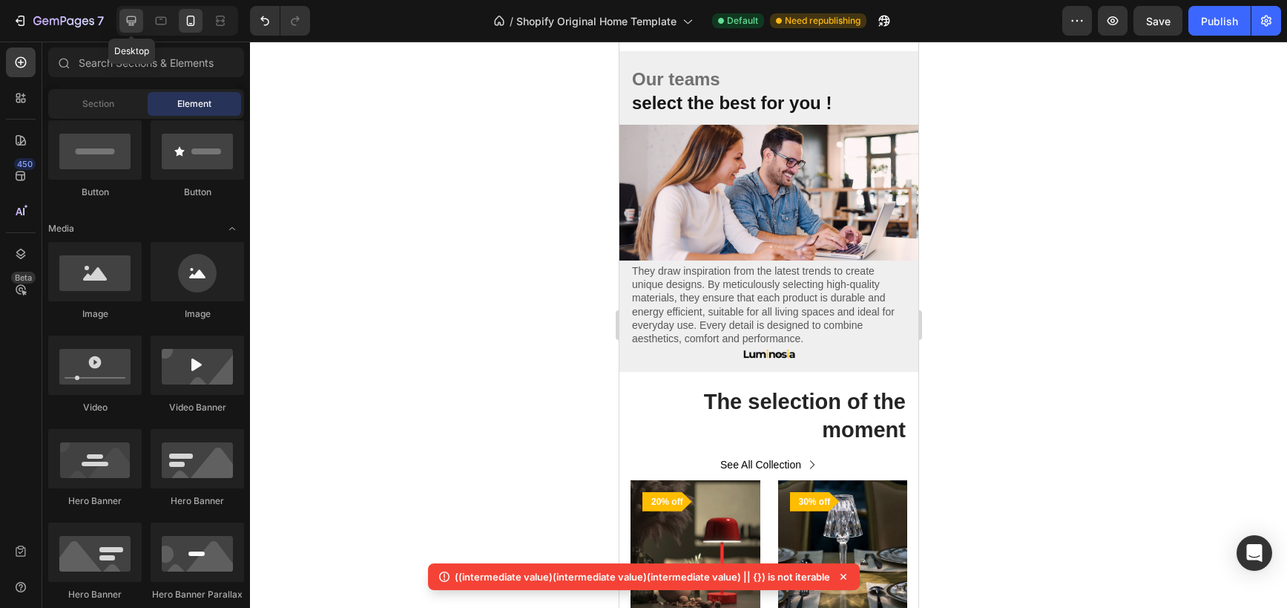
click at [134, 27] on icon at bounding box center [131, 20] width 15 height 15
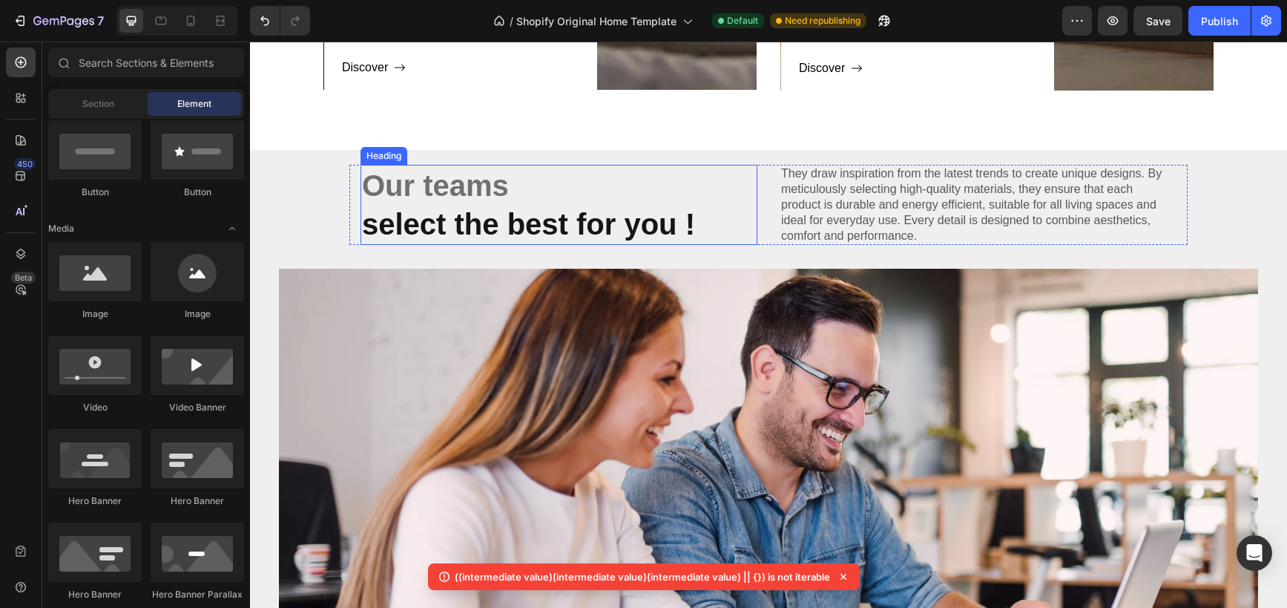
scroll to position [1548, 0]
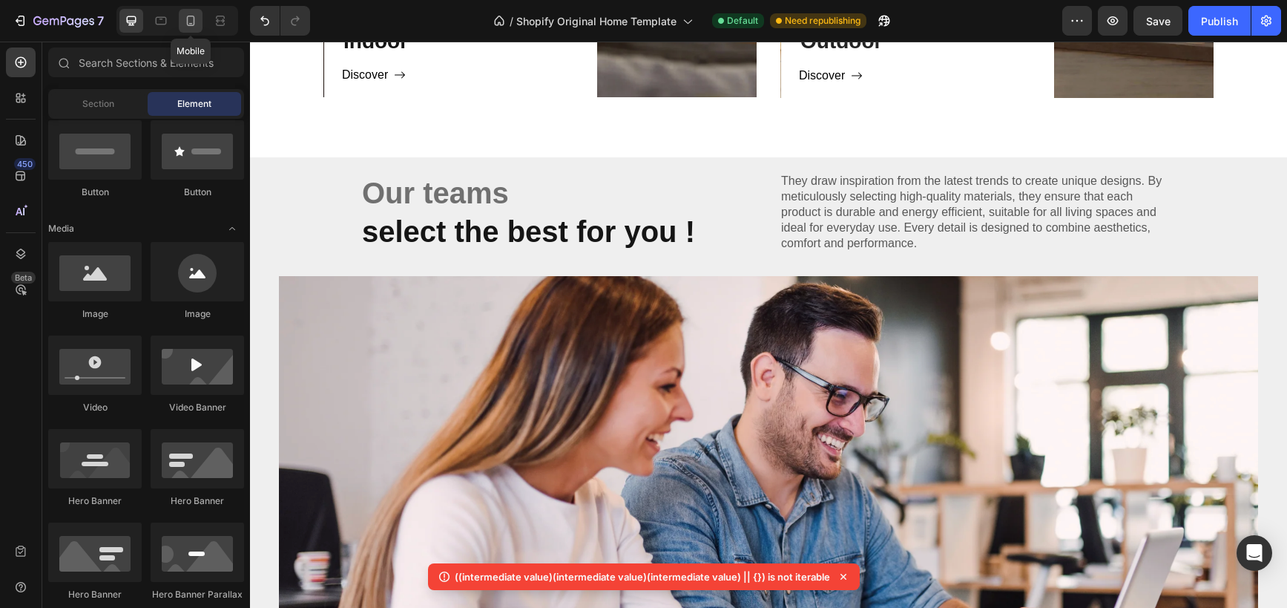
click at [194, 30] on div at bounding box center [191, 21] width 24 height 24
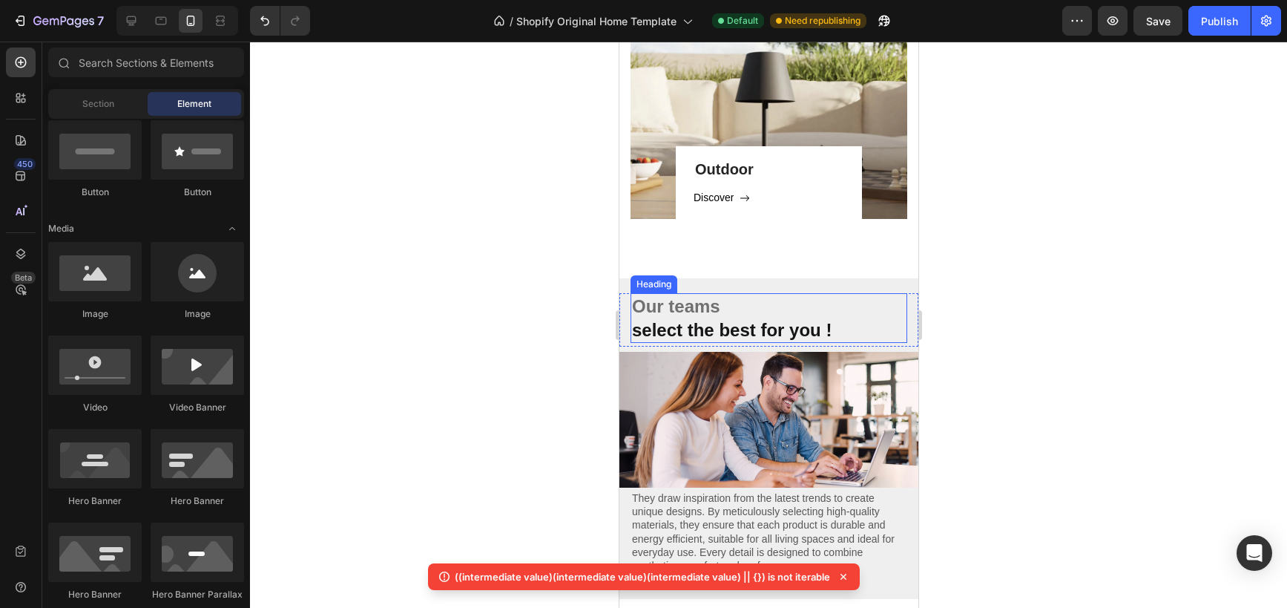
scroll to position [1712, 0]
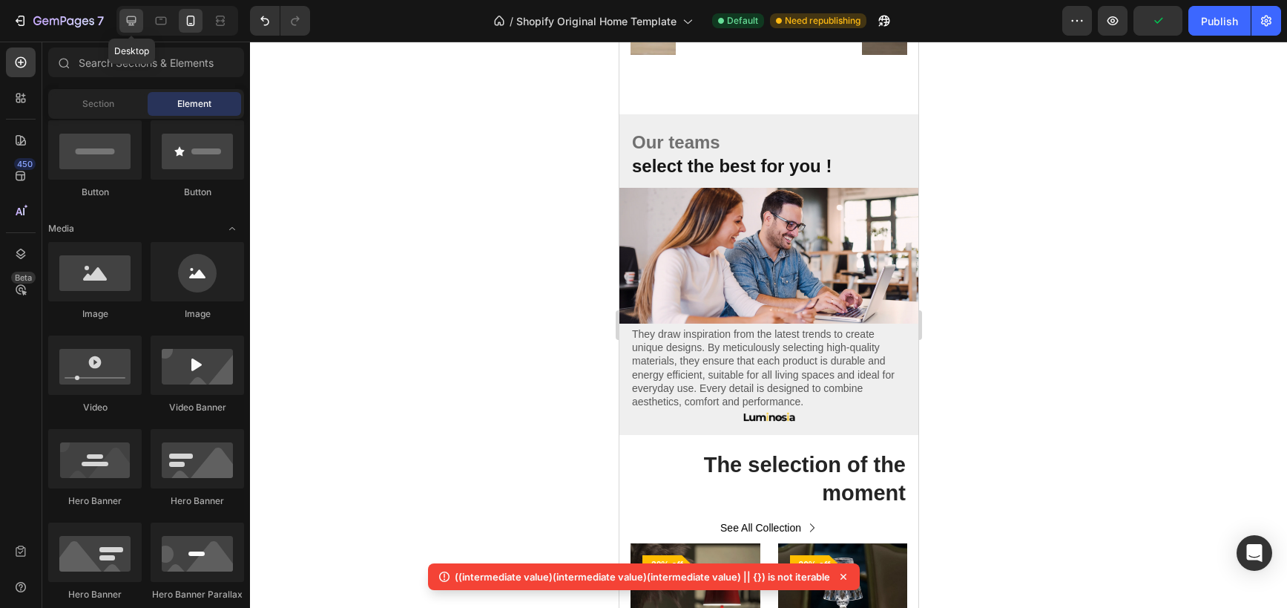
click at [123, 22] on div at bounding box center [131, 21] width 24 height 24
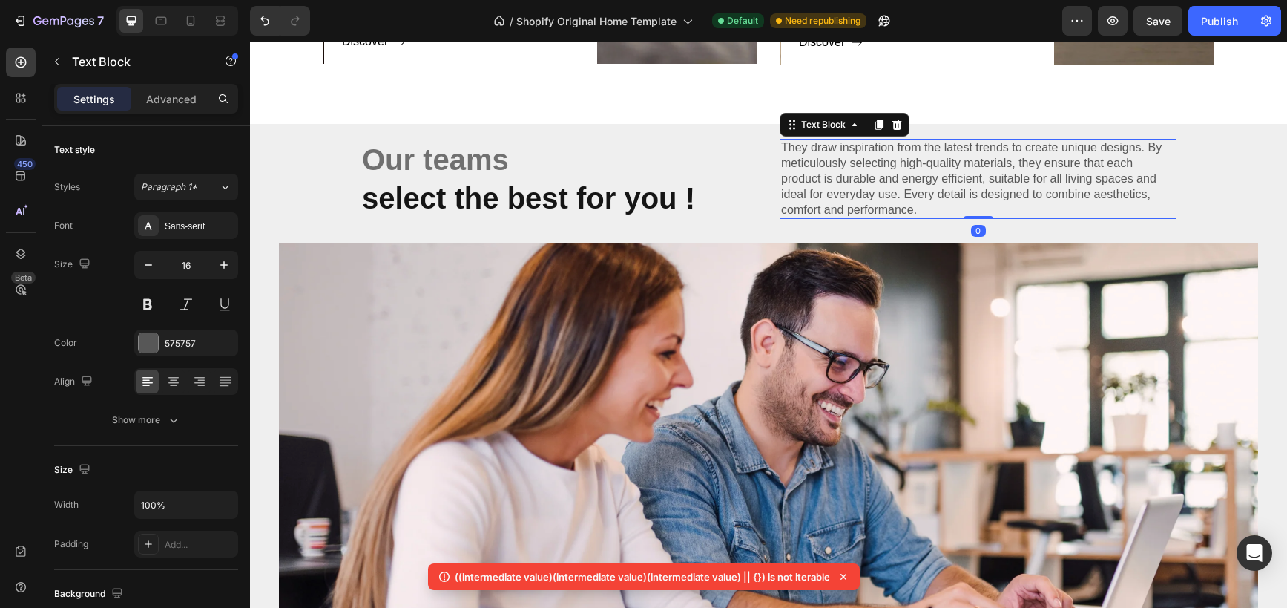
click at [894, 208] on p "They draw inspiration from the latest trends to create unique designs. By metic…" at bounding box center [978, 178] width 394 height 77
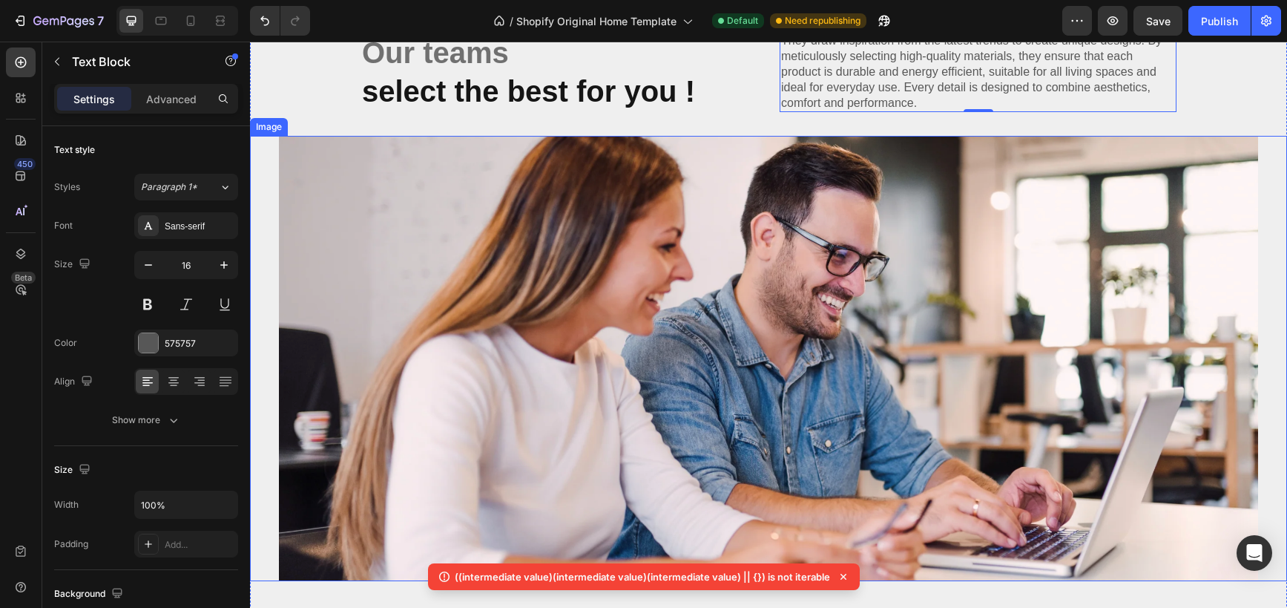
scroll to position [1596, 0]
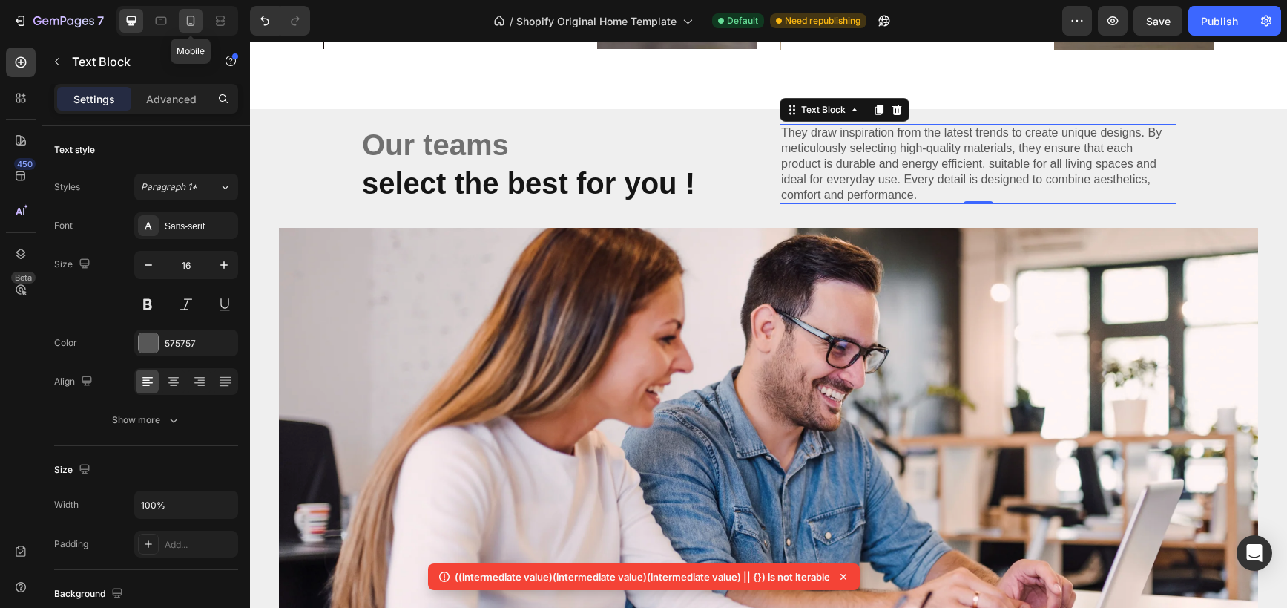
click at [190, 20] on icon at bounding box center [190, 20] width 15 height 15
type input "14"
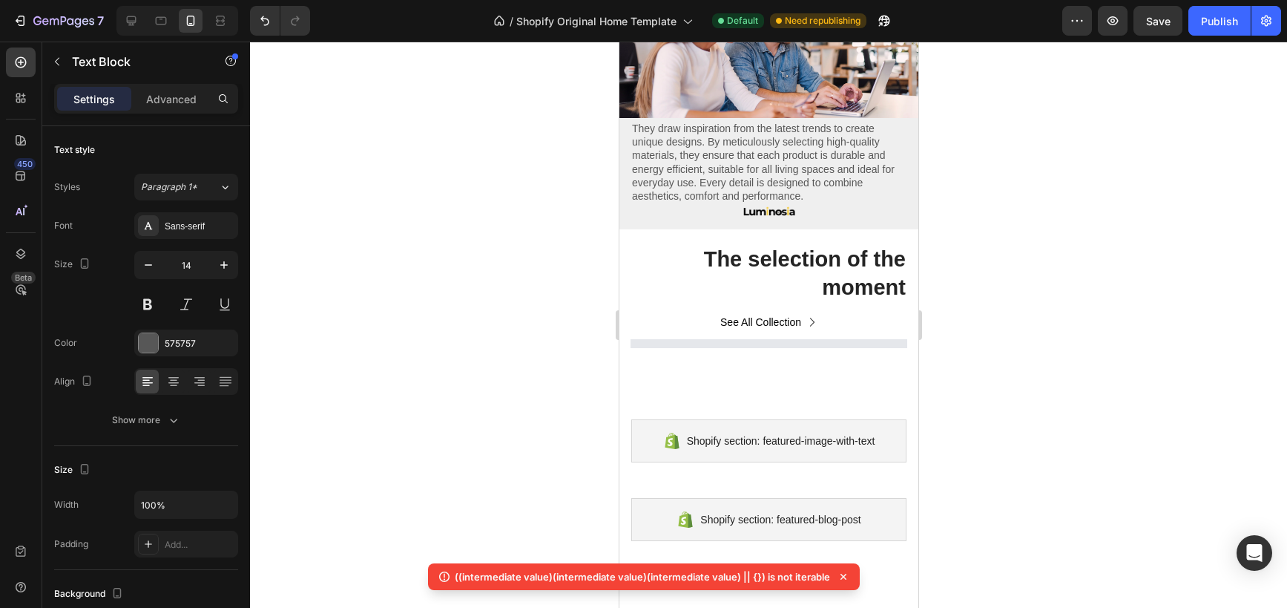
scroll to position [1919, 0]
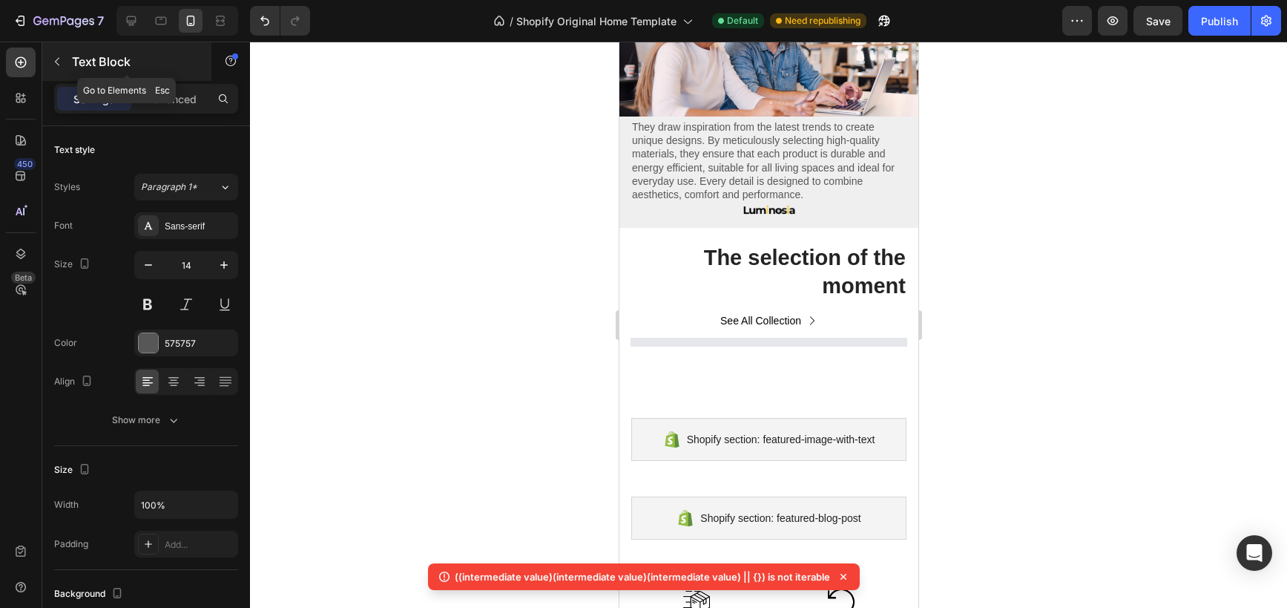
click at [61, 67] on icon "button" at bounding box center [57, 62] width 12 height 12
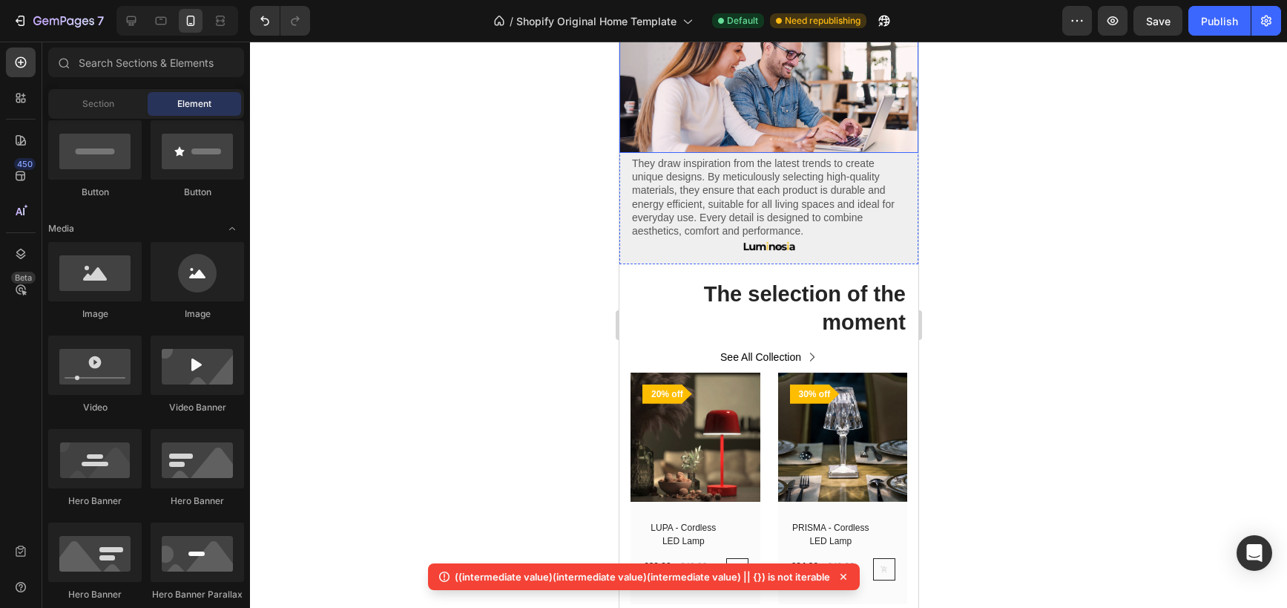
scroll to position [1928, 0]
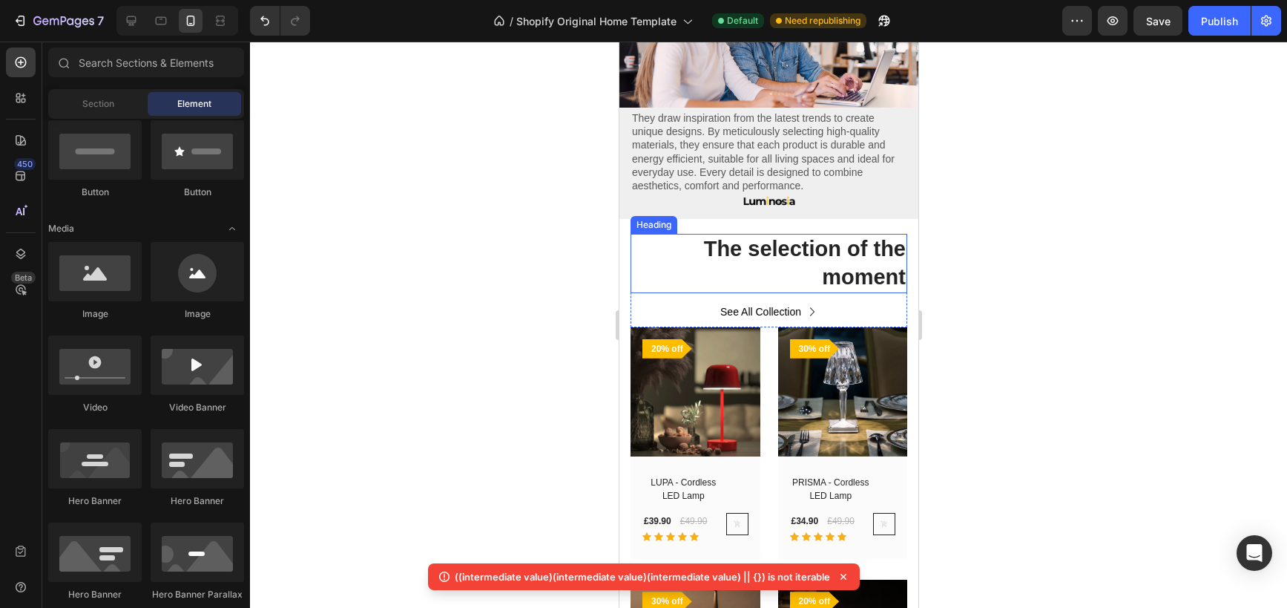
click at [821, 249] on h2 "The selection of the moment" at bounding box center [768, 263] width 277 height 59
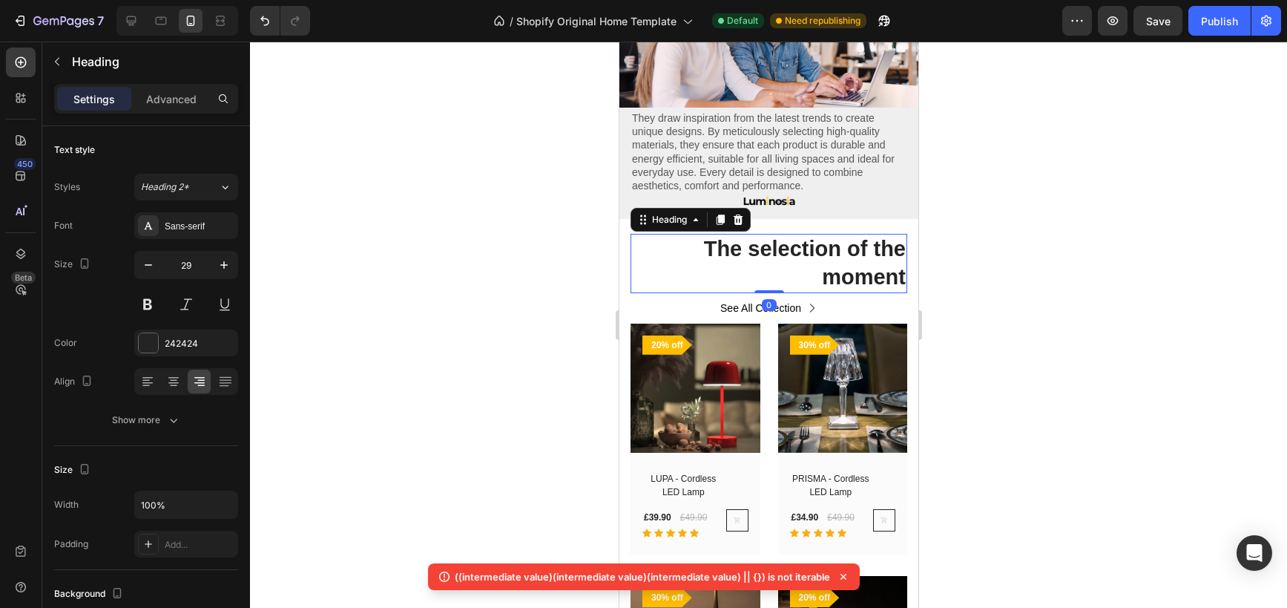
drag, startPoint x: 776, startPoint y: 294, endPoint x: 775, endPoint y: 286, distance: 8.2
click at [775, 286] on div "The selection of the moment Heading 0" at bounding box center [768, 263] width 277 height 59
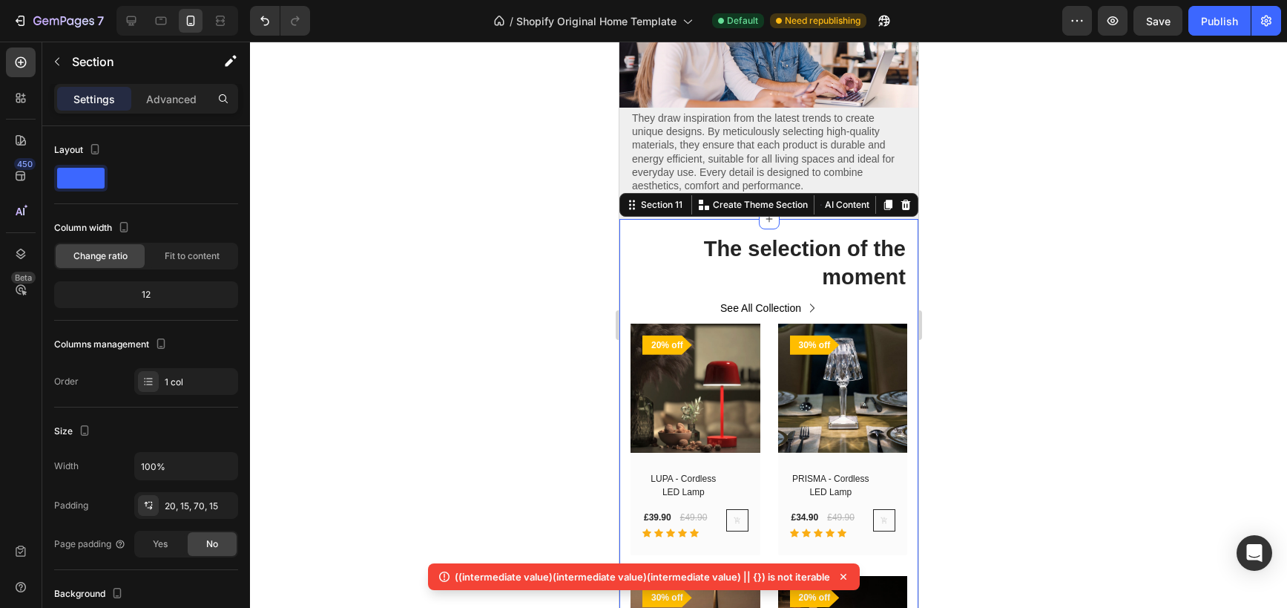
click at [784, 229] on div "The selection of the moment Heading See All Collection Button Row (P) Images 20…" at bounding box center [768, 539] width 299 height 641
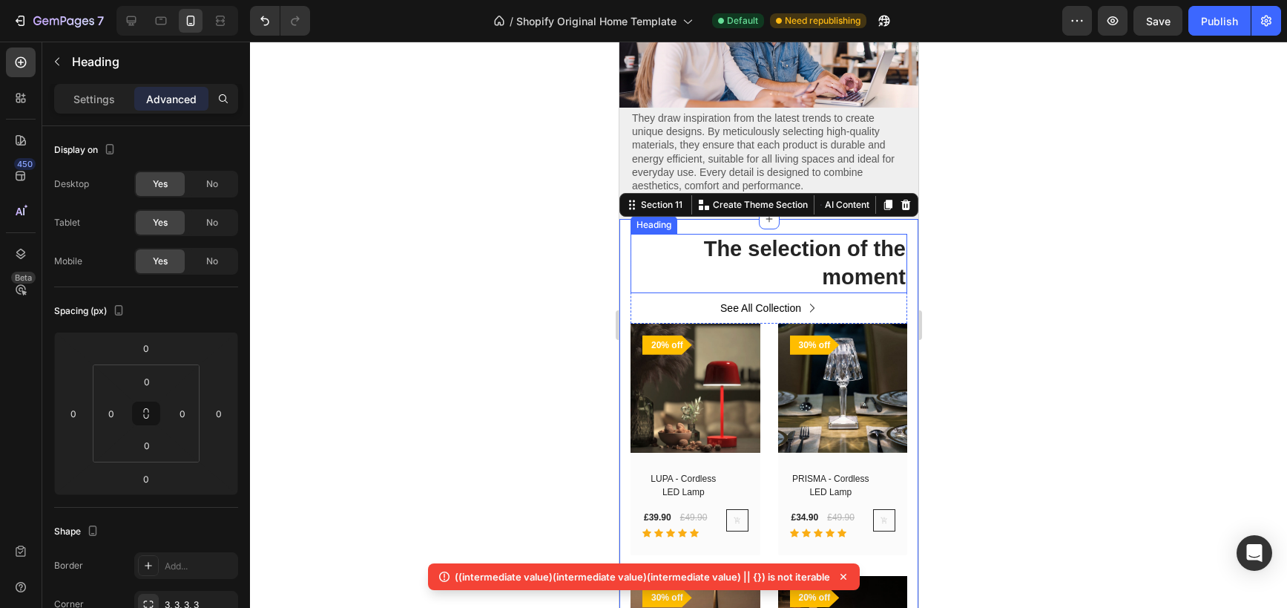
click at [784, 245] on h2 "The selection of the moment" at bounding box center [768, 263] width 277 height 59
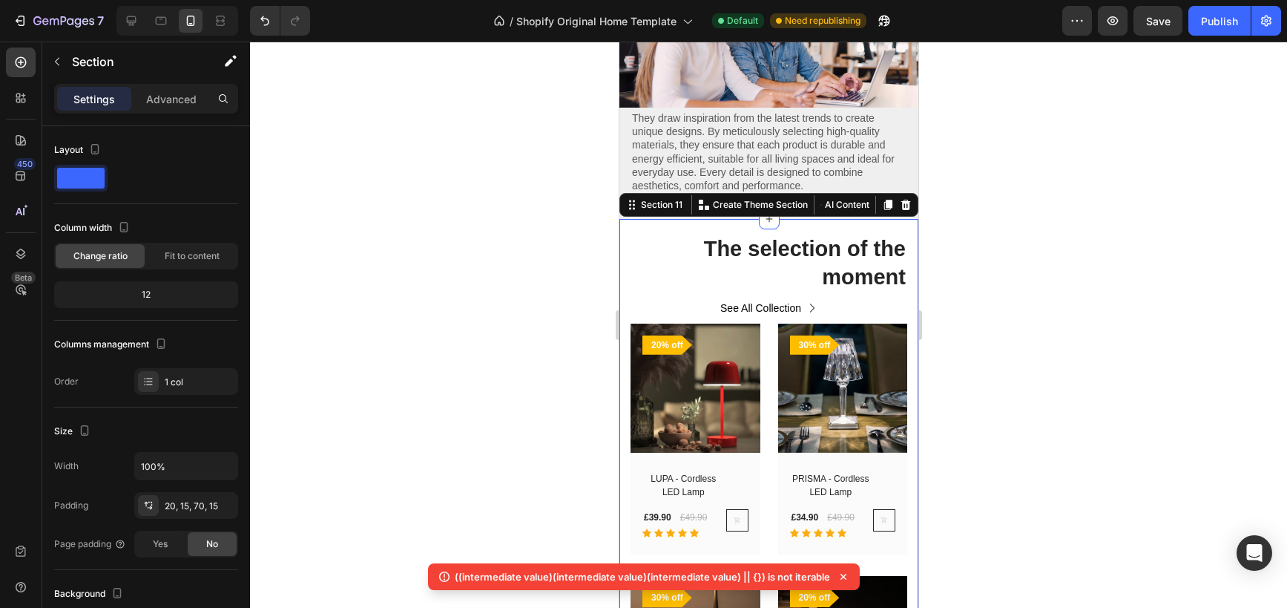
click at [797, 226] on div "The selection of the moment Heading See All Collection Button Row (P) Images 20…" at bounding box center [768, 539] width 299 height 641
click at [996, 326] on div at bounding box center [768, 325] width 1037 height 566
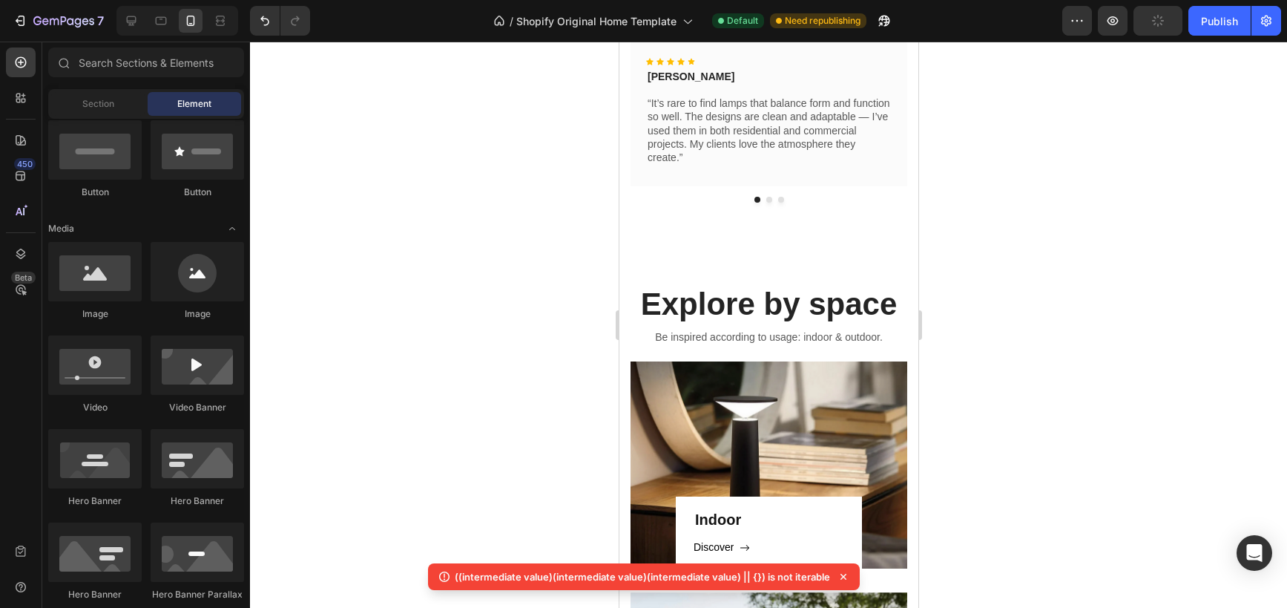
scroll to position [973, 0]
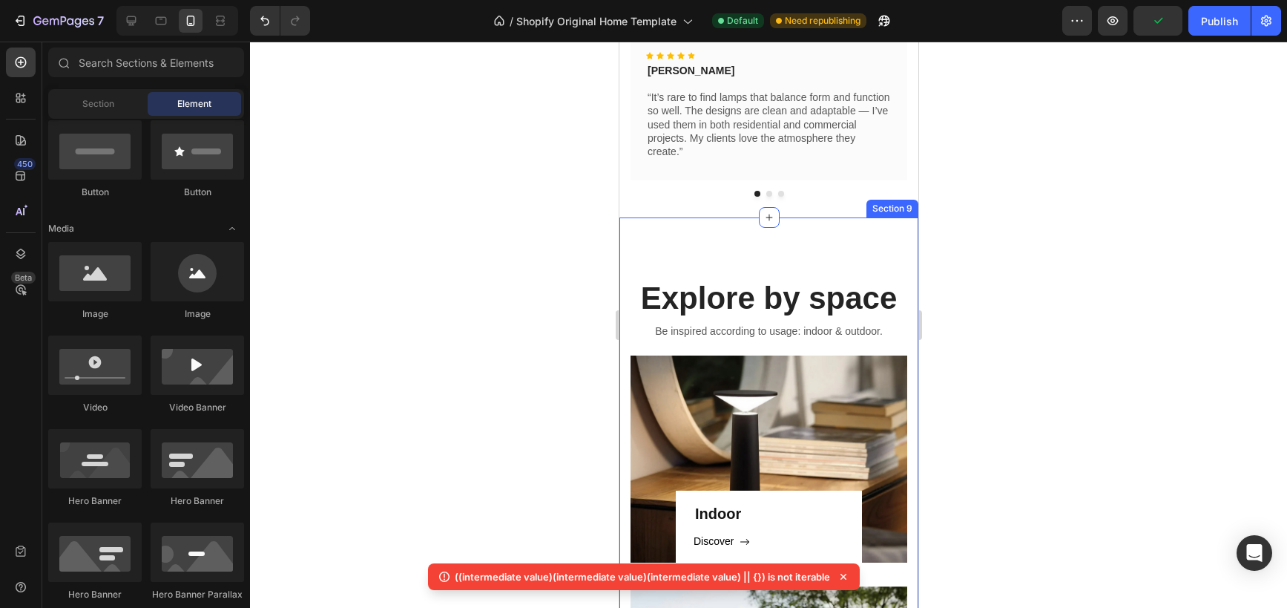
click at [789, 266] on div "Explore by space Heading Be inspired according to usage: indoor & outdoor. Text…" at bounding box center [768, 535] width 299 height 636
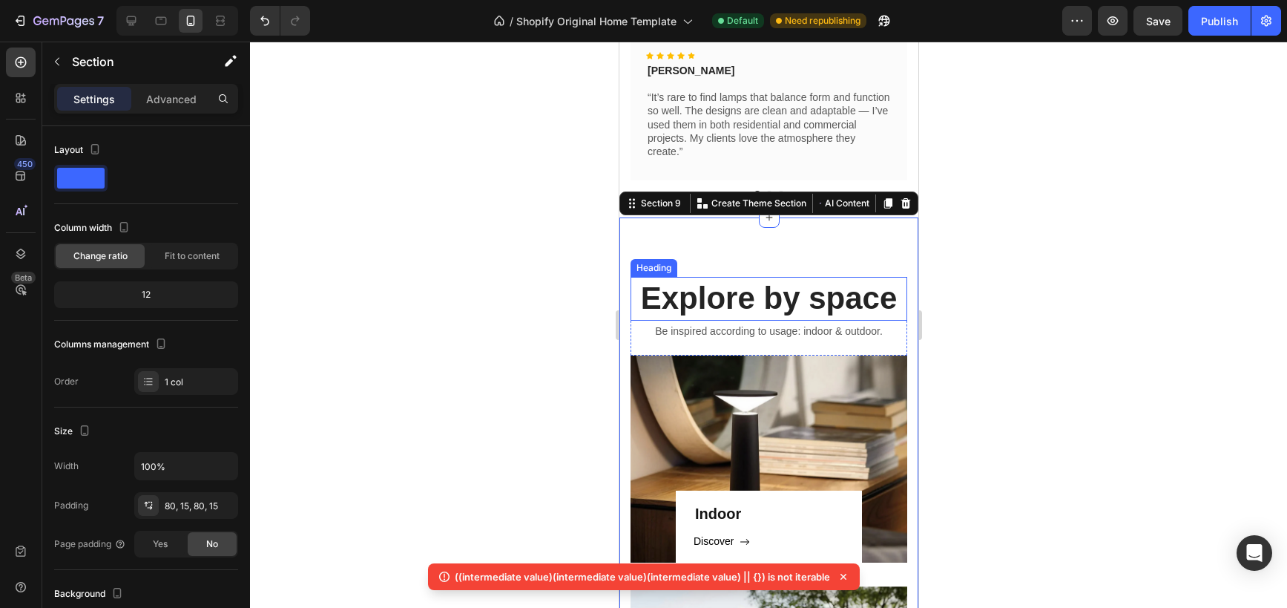
click at [752, 294] on h2 "Explore by space" at bounding box center [768, 299] width 277 height 44
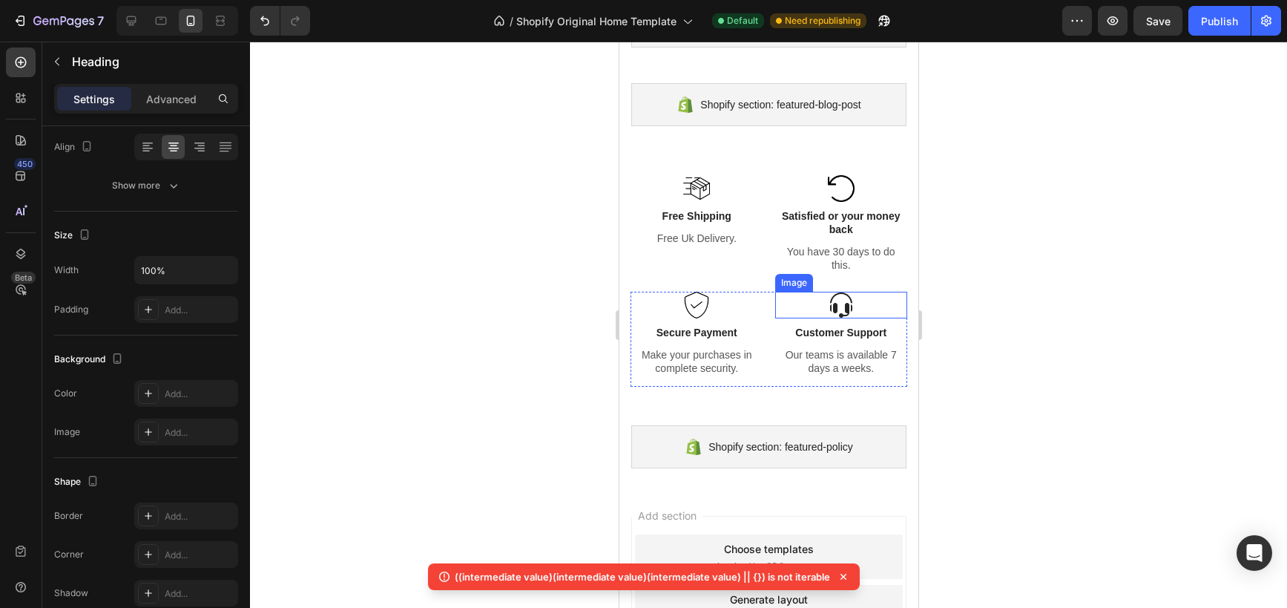
scroll to position [2806, 0]
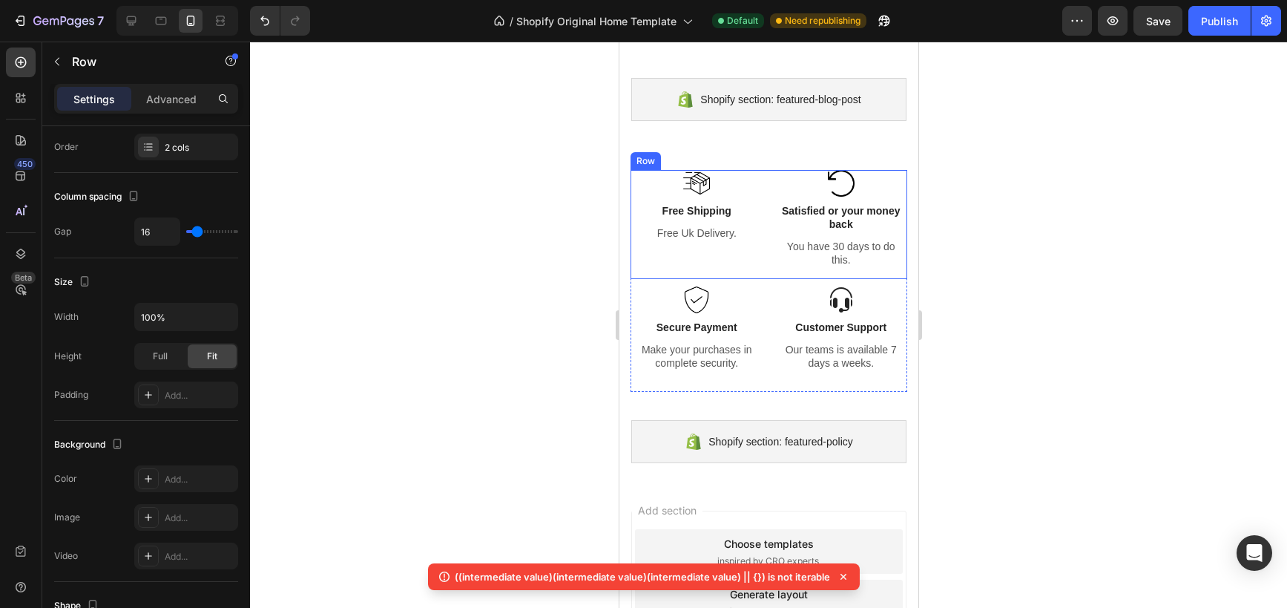
click at [773, 177] on div "Image Free Shipping Text Block Free Uk Delivery. Text Block Image Satisfied or …" at bounding box center [768, 224] width 277 height 109
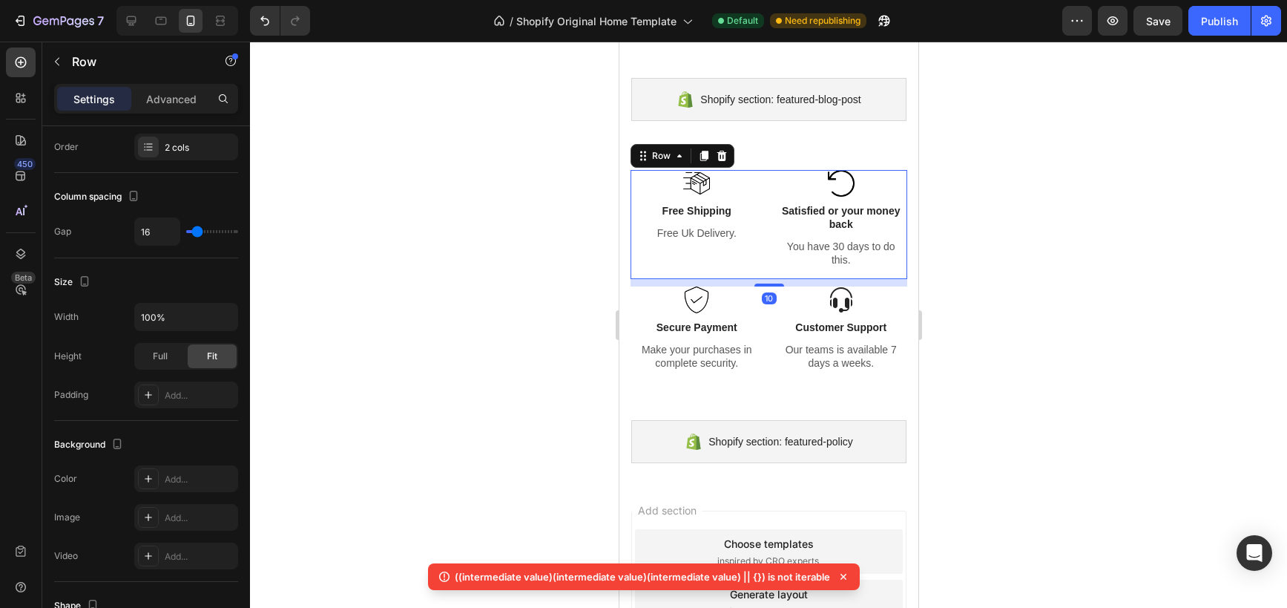
scroll to position [0, 0]
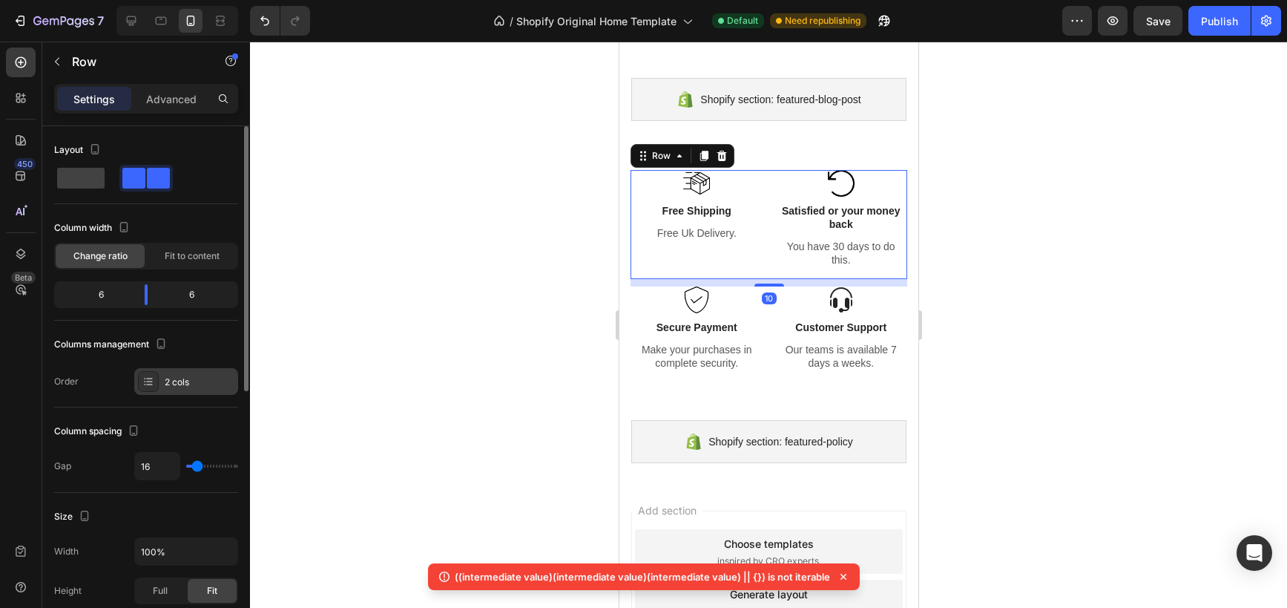
click at [148, 379] on icon at bounding box center [148, 381] width 12 height 12
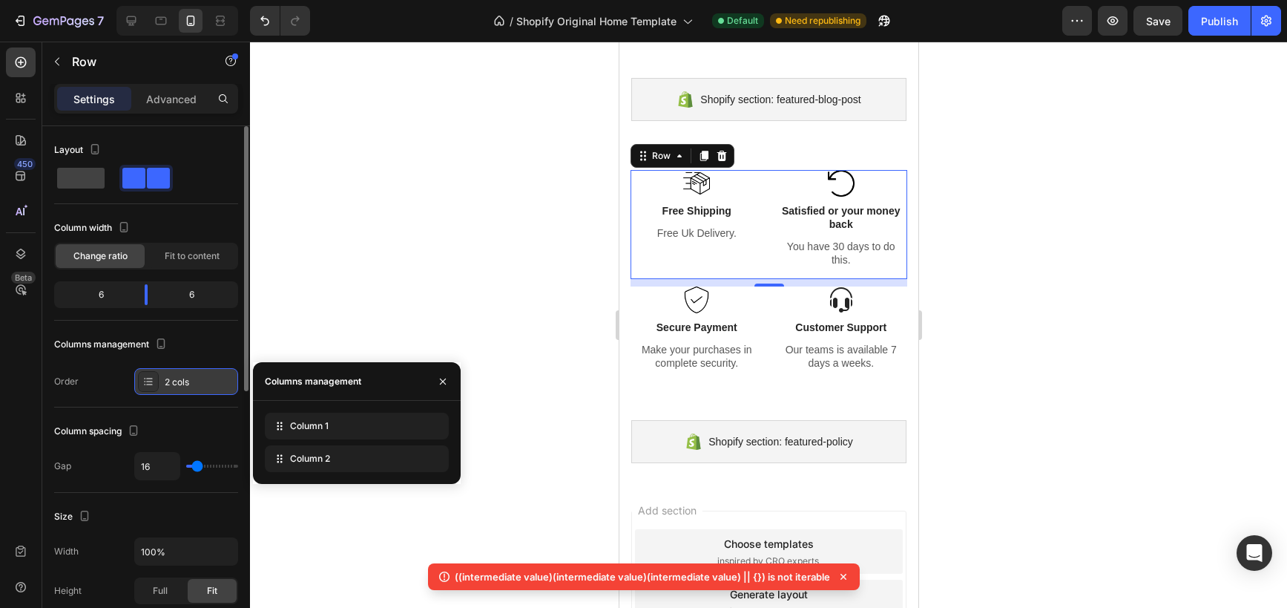
click at [145, 383] on icon at bounding box center [148, 381] width 12 height 12
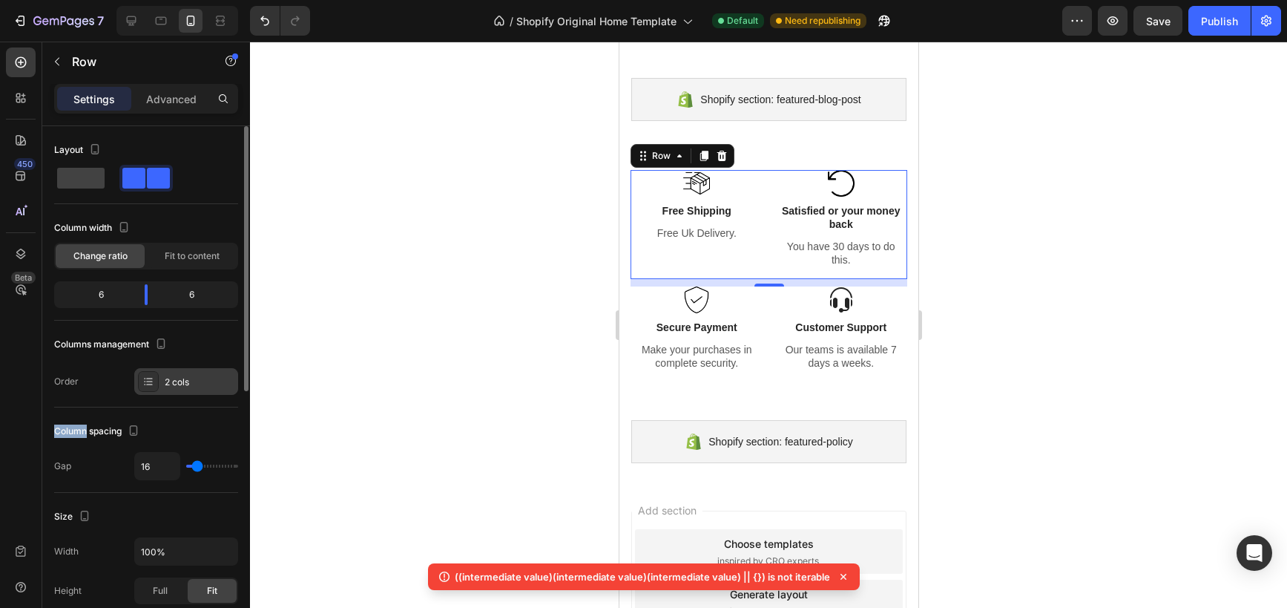
click at [145, 383] on icon at bounding box center [148, 381] width 12 height 12
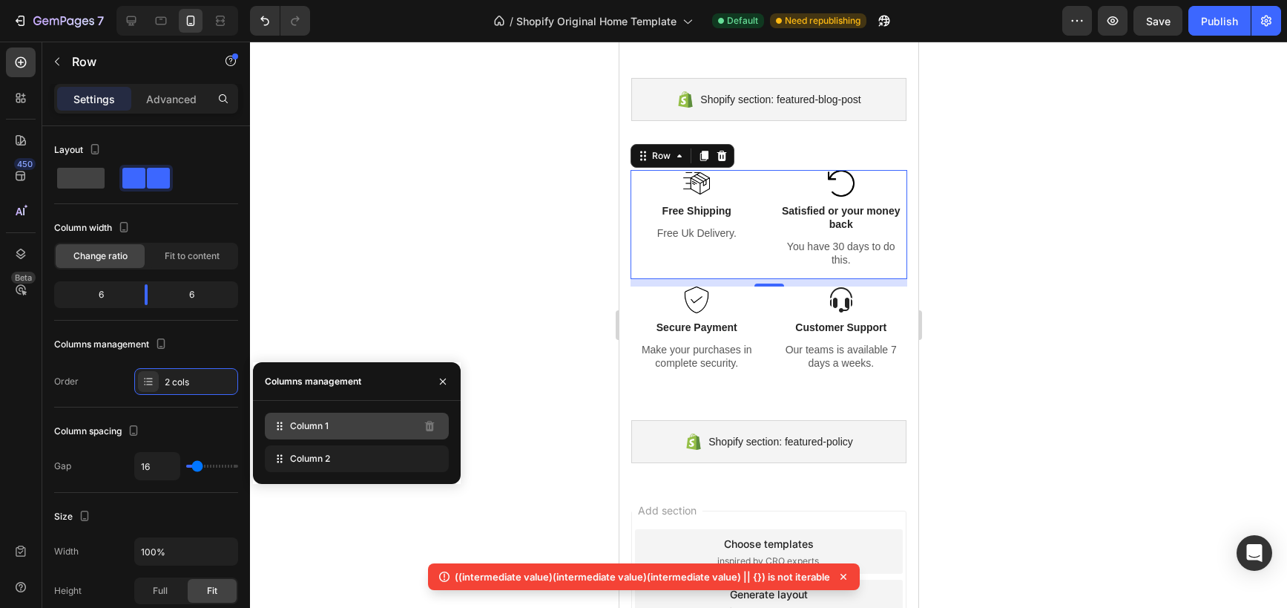
click at [361, 419] on div "Column 1" at bounding box center [357, 426] width 184 height 27
click at [342, 426] on div "Column 1" at bounding box center [357, 426] width 184 height 27
click at [88, 183] on span at bounding box center [80, 178] width 47 height 21
type input "0"
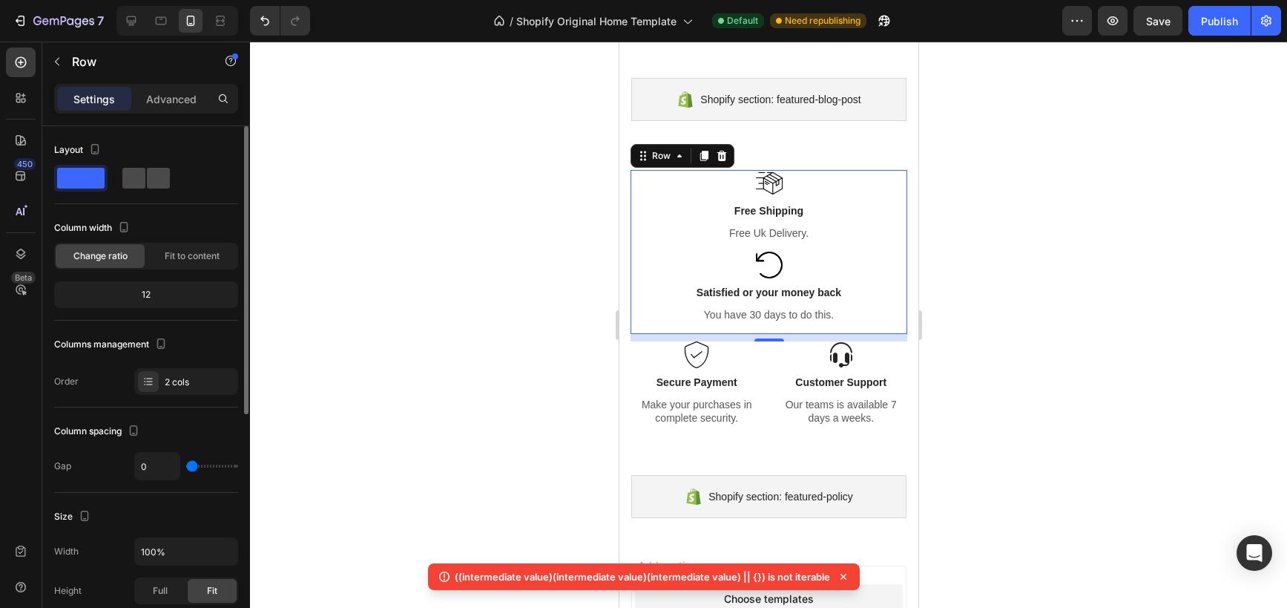
click at [147, 182] on span at bounding box center [158, 178] width 23 height 21
type input "16"
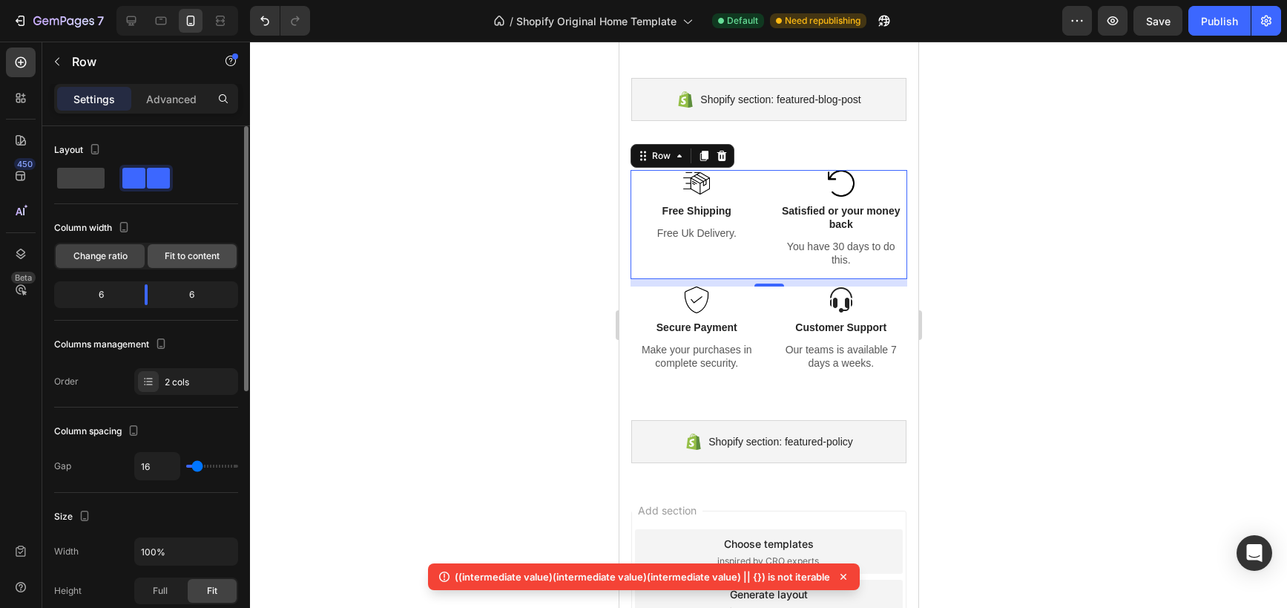
click at [155, 258] on div "Fit to content" at bounding box center [192, 256] width 89 height 24
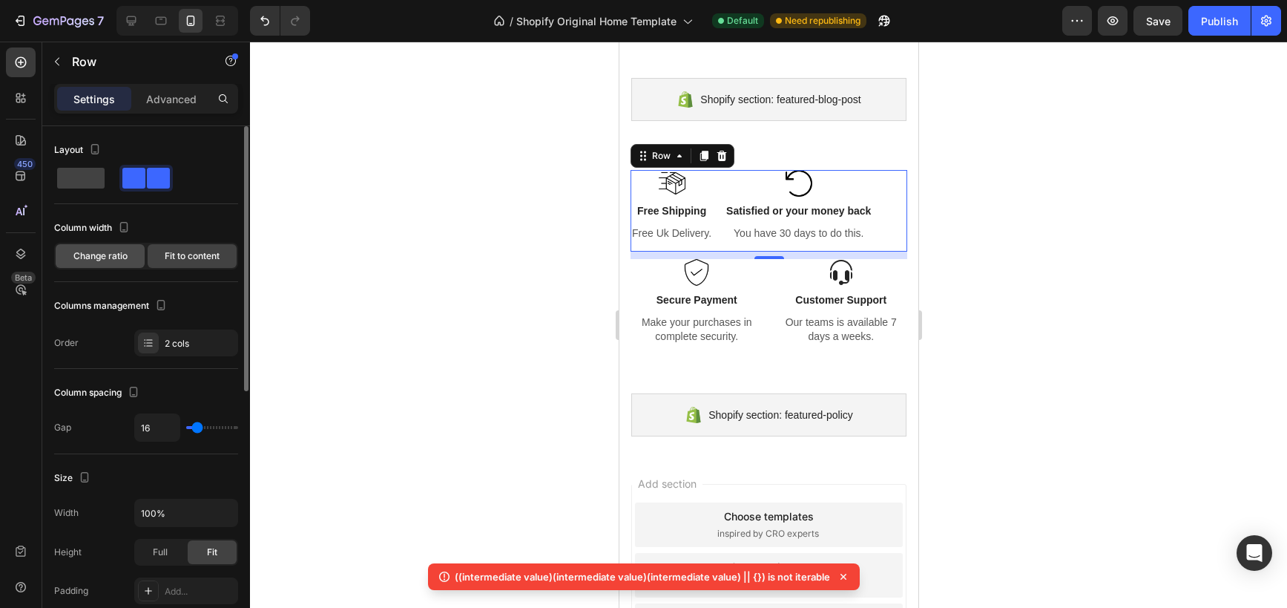
click at [114, 259] on span "Change ratio" at bounding box center [100, 255] width 54 height 13
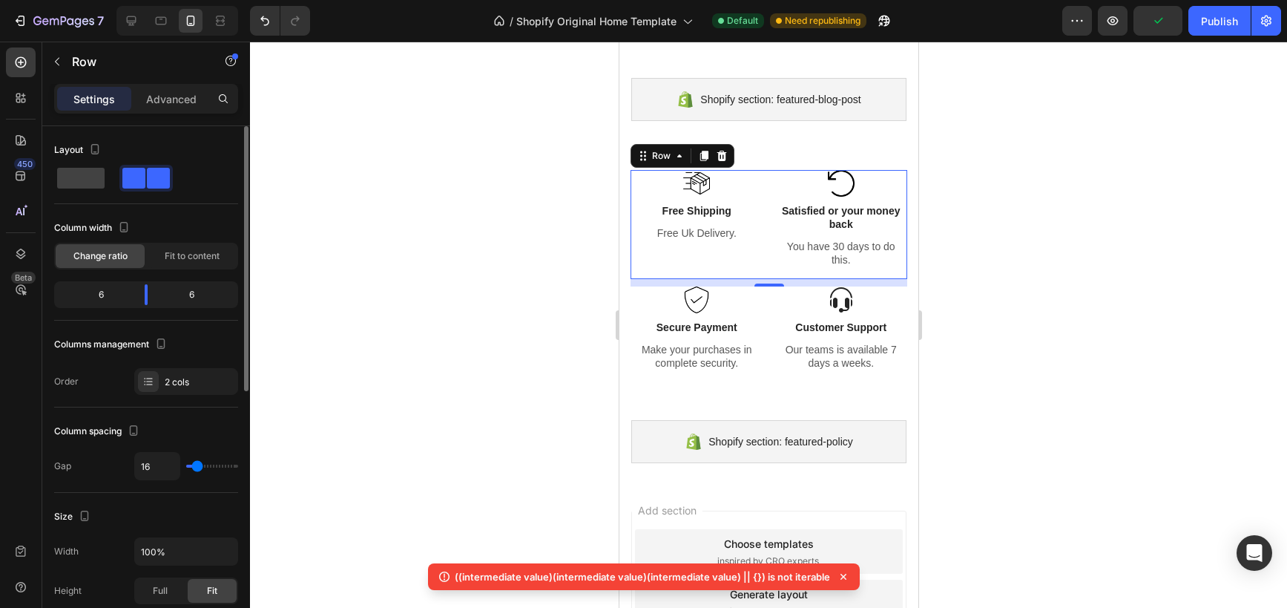
click at [114, 293] on div "6" at bounding box center [95, 294] width 76 height 21
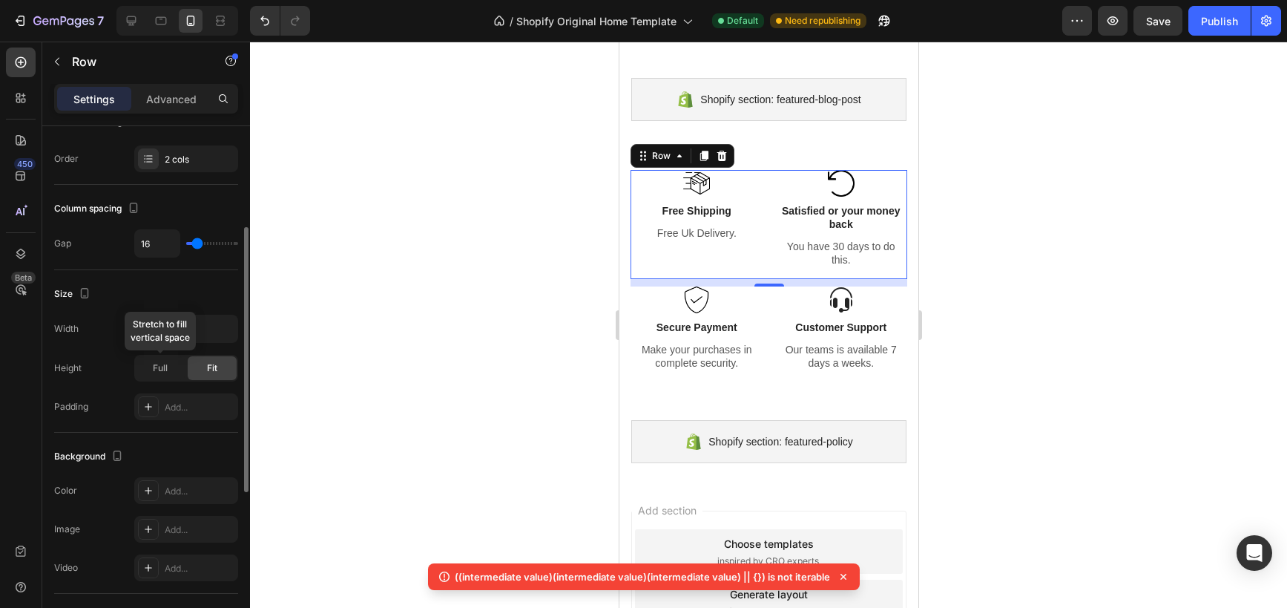
scroll to position [225, 0]
click at [174, 364] on div "Full" at bounding box center [160, 366] width 49 height 24
click at [214, 368] on span "Fit" at bounding box center [212, 365] width 10 height 13
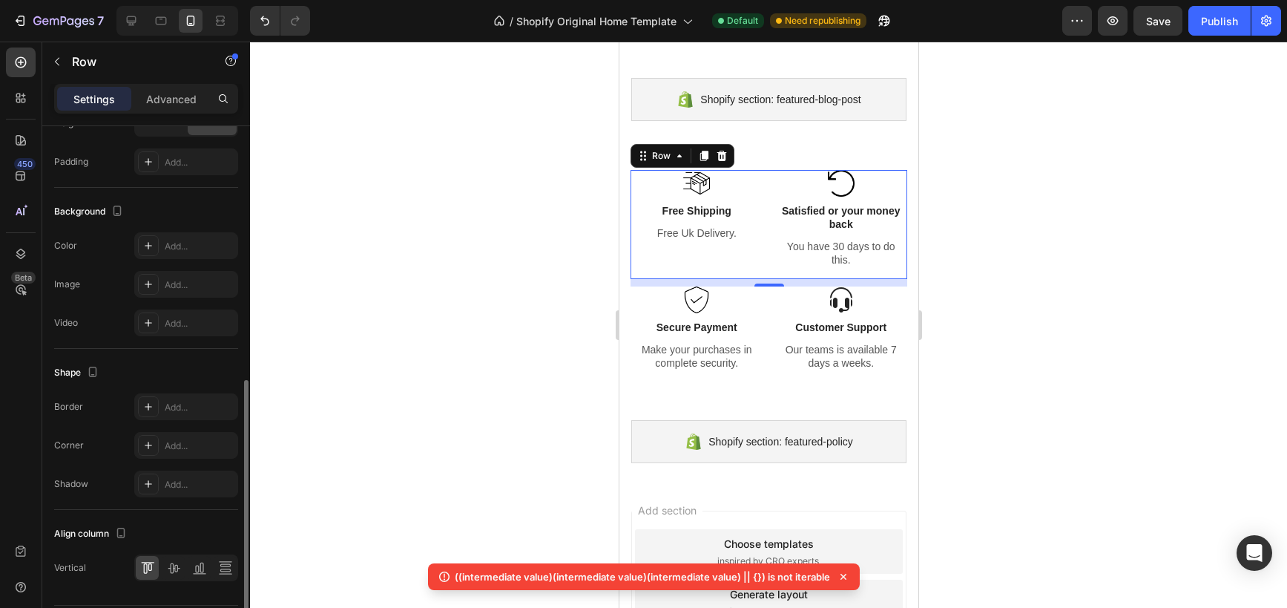
scroll to position [479, 0]
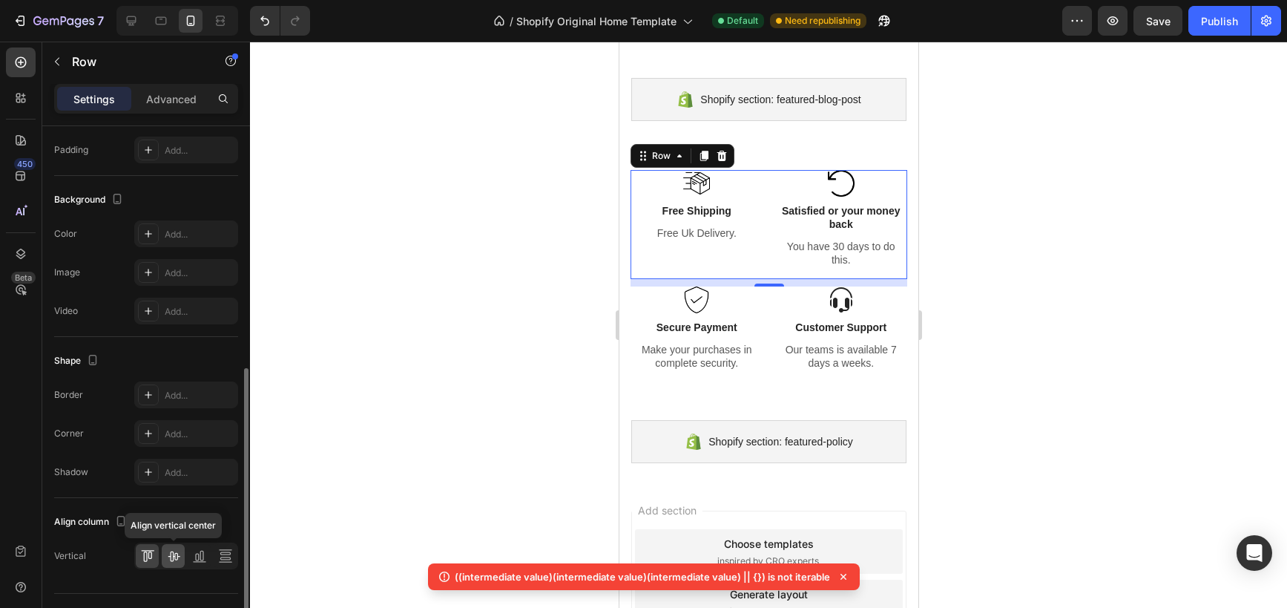
click at [179, 554] on icon at bounding box center [173, 555] width 15 height 15
click at [155, 554] on div at bounding box center [147, 556] width 23 height 24
click at [205, 557] on icon at bounding box center [199, 555] width 15 height 15
click at [152, 560] on icon at bounding box center [147, 555] width 15 height 15
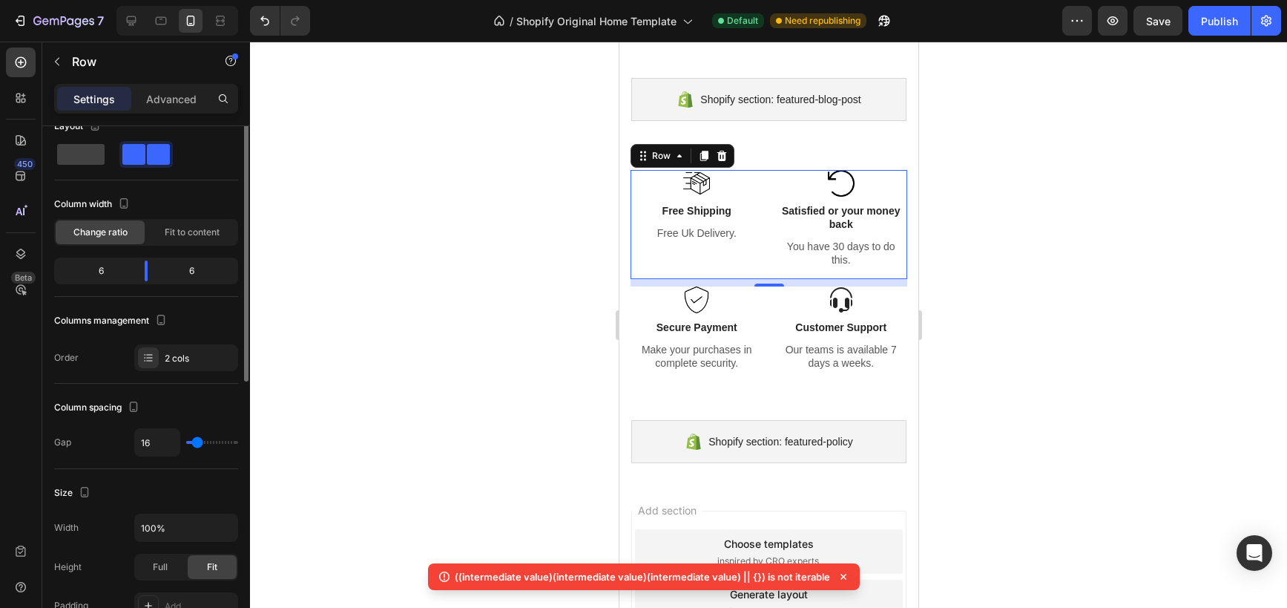
scroll to position [0, 0]
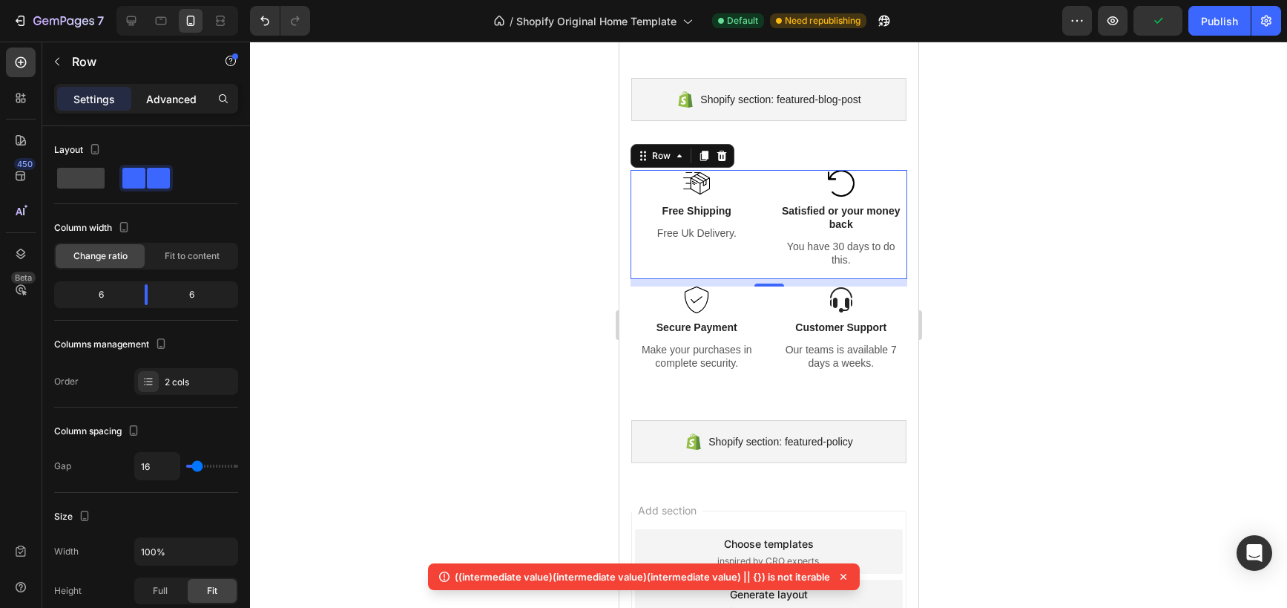
click at [165, 102] on p "Advanced" at bounding box center [171, 99] width 50 height 16
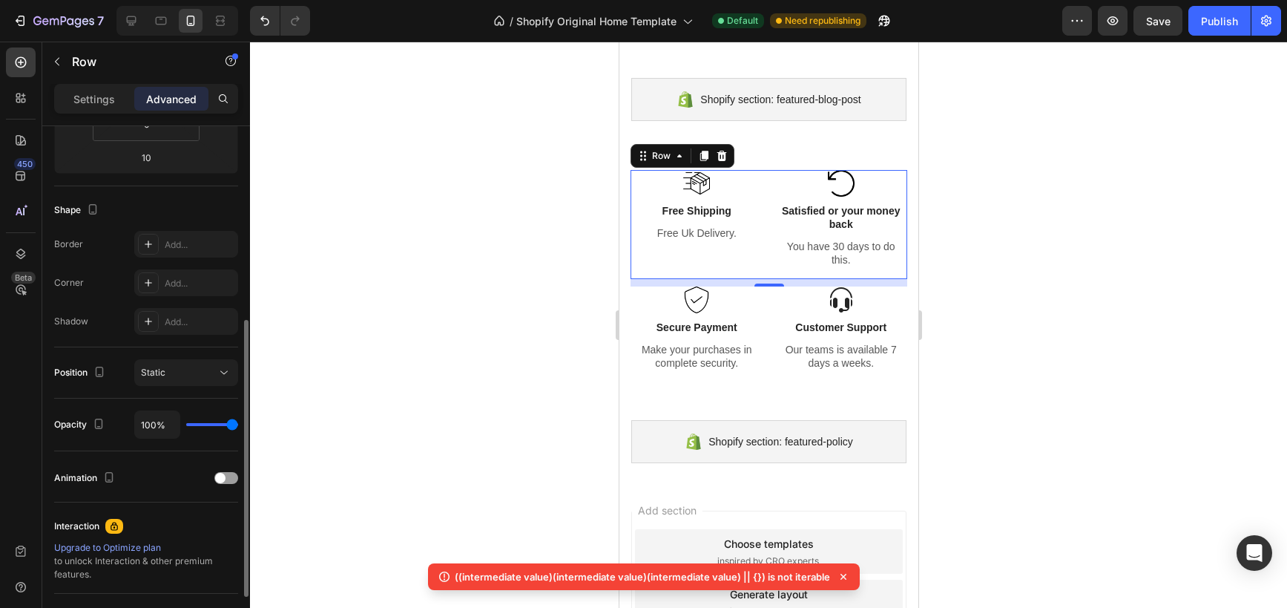
scroll to position [337, 0]
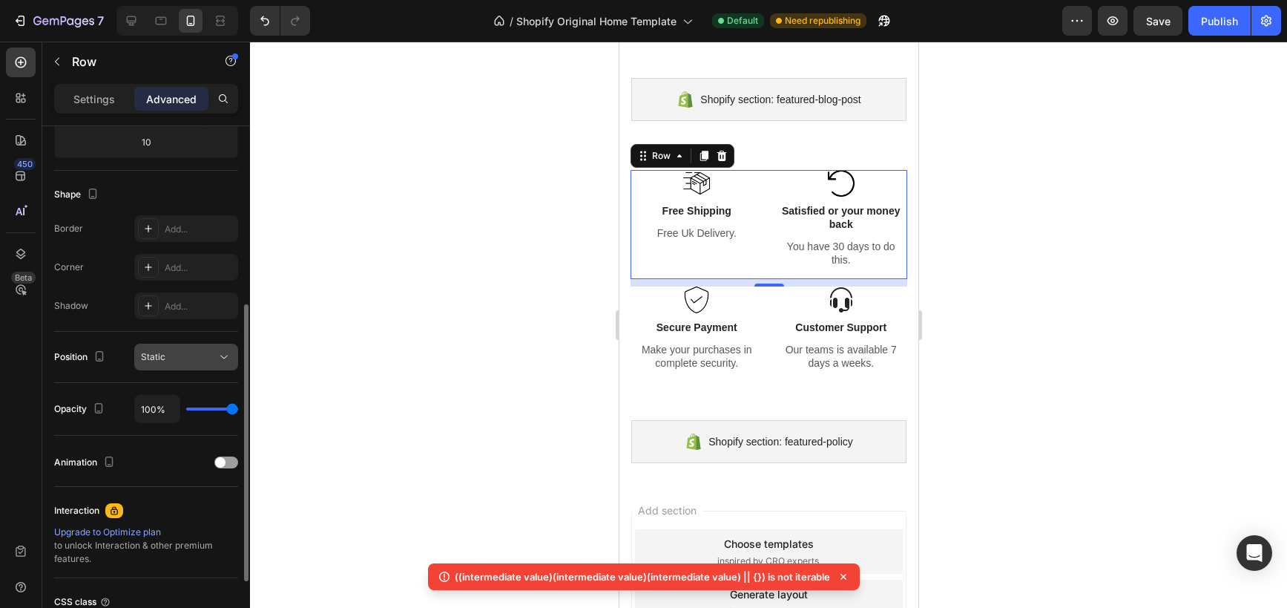
click at [153, 350] on span "Static" at bounding box center [153, 356] width 24 height 13
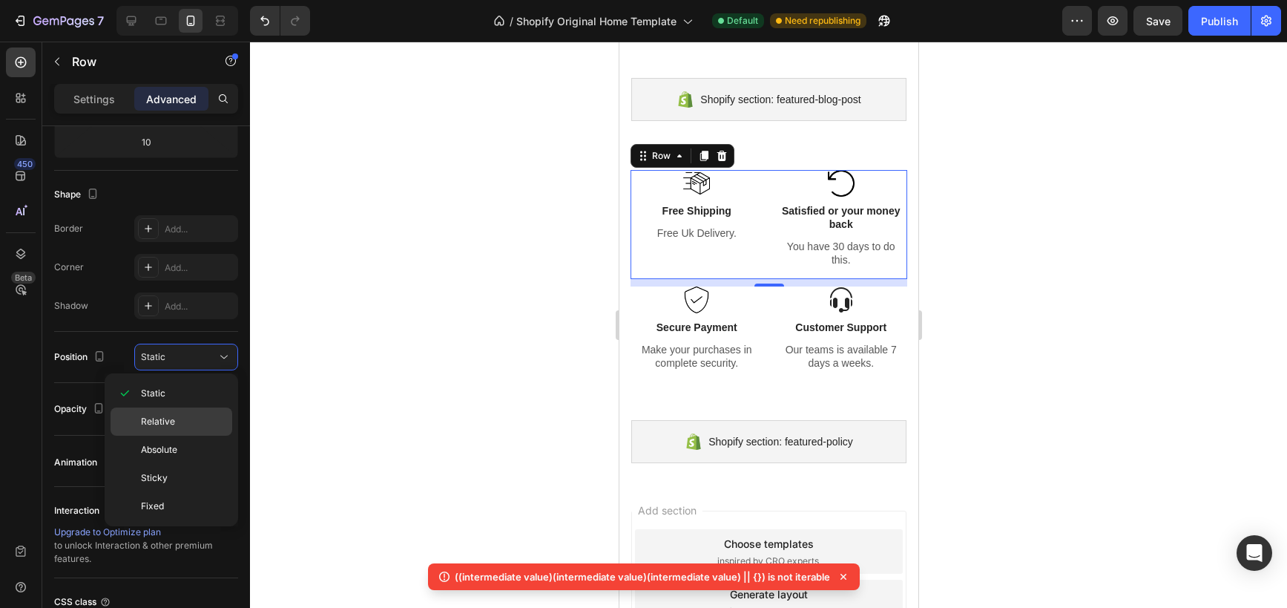
click at [165, 436] on div "Relative" at bounding box center [172, 450] width 122 height 28
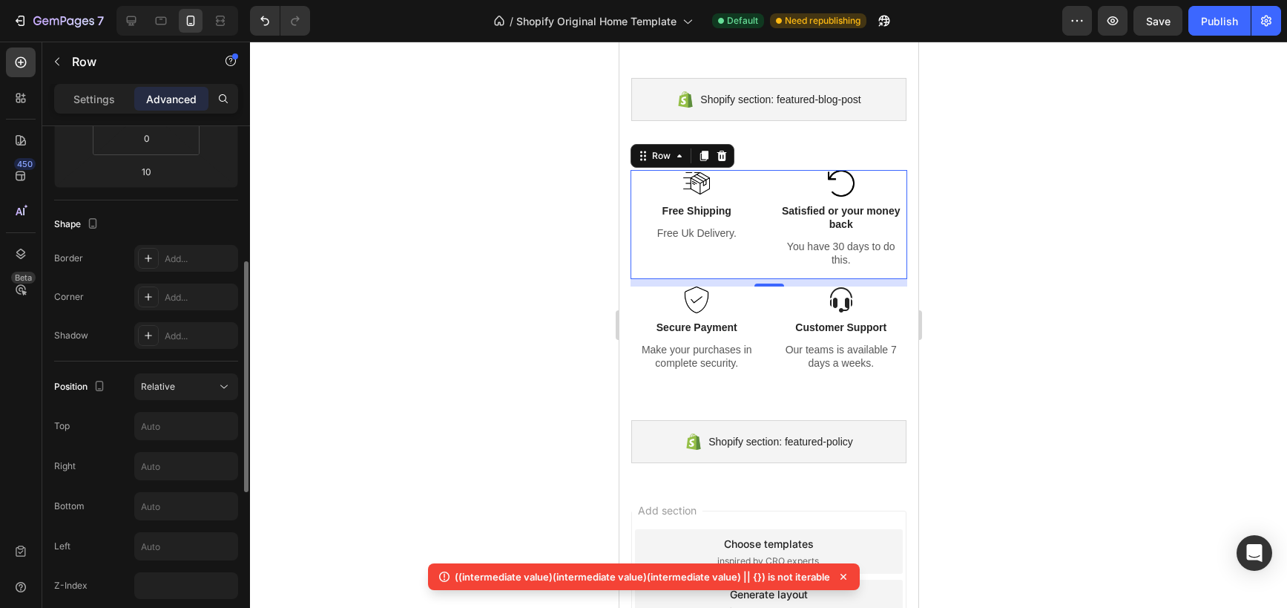
scroll to position [313, 0]
click at [163, 378] on span "Relative" at bounding box center [158, 380] width 34 height 11
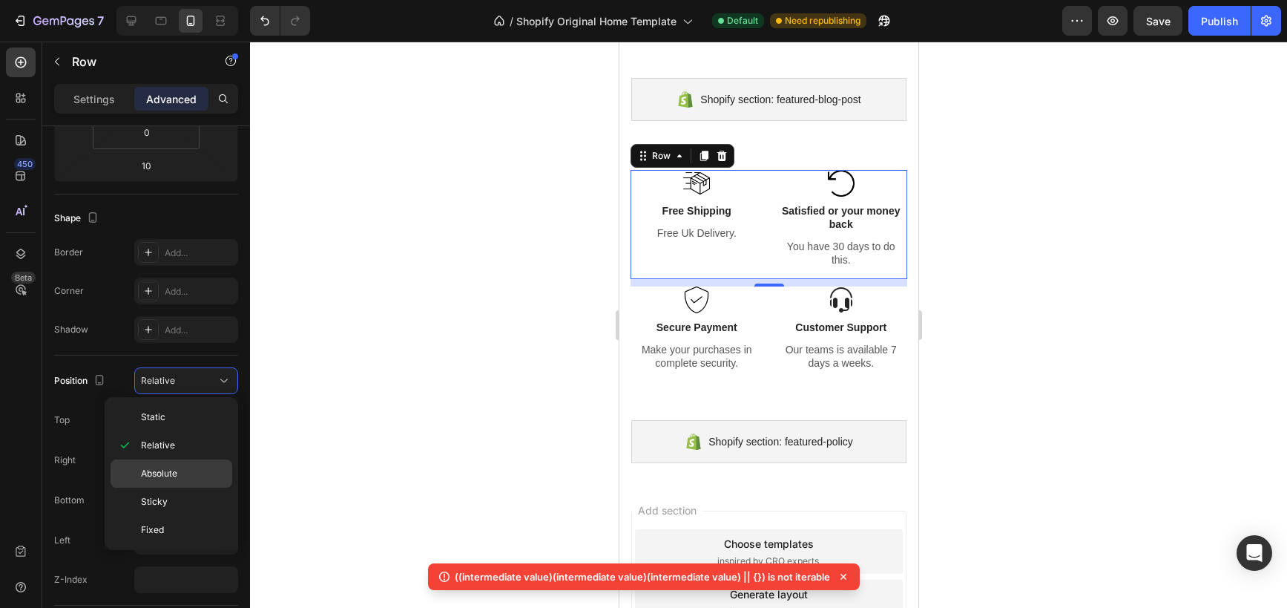
click at [168, 467] on span "Absolute" at bounding box center [159, 473] width 36 height 13
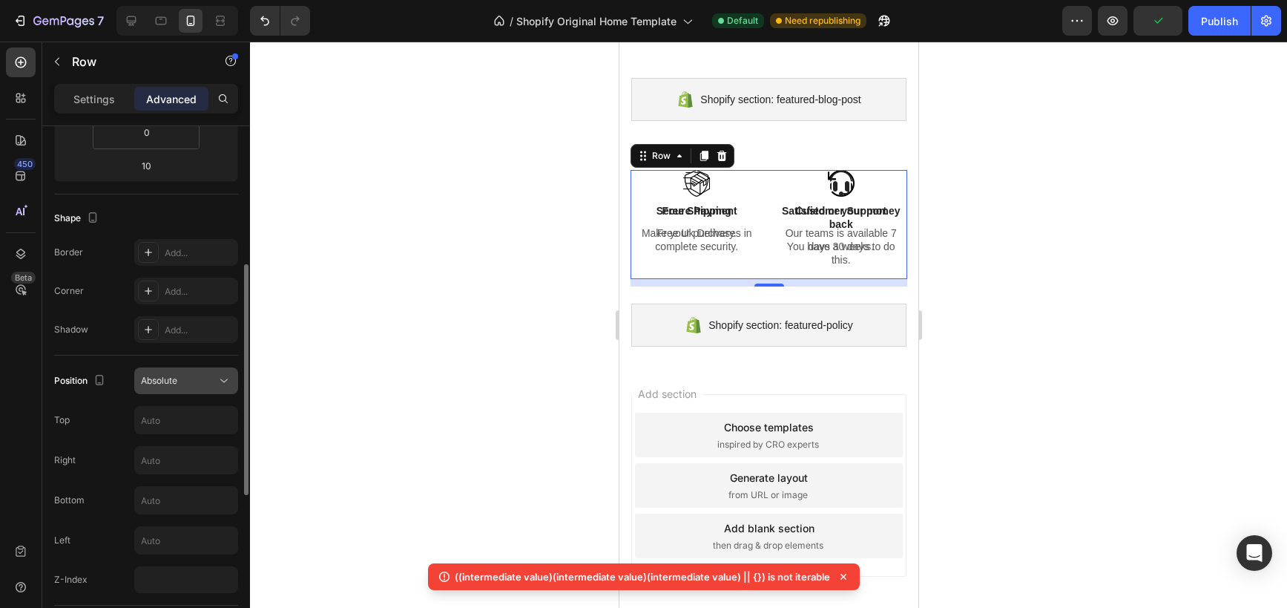
click at [177, 391] on button "Absolute" at bounding box center [186, 380] width 104 height 27
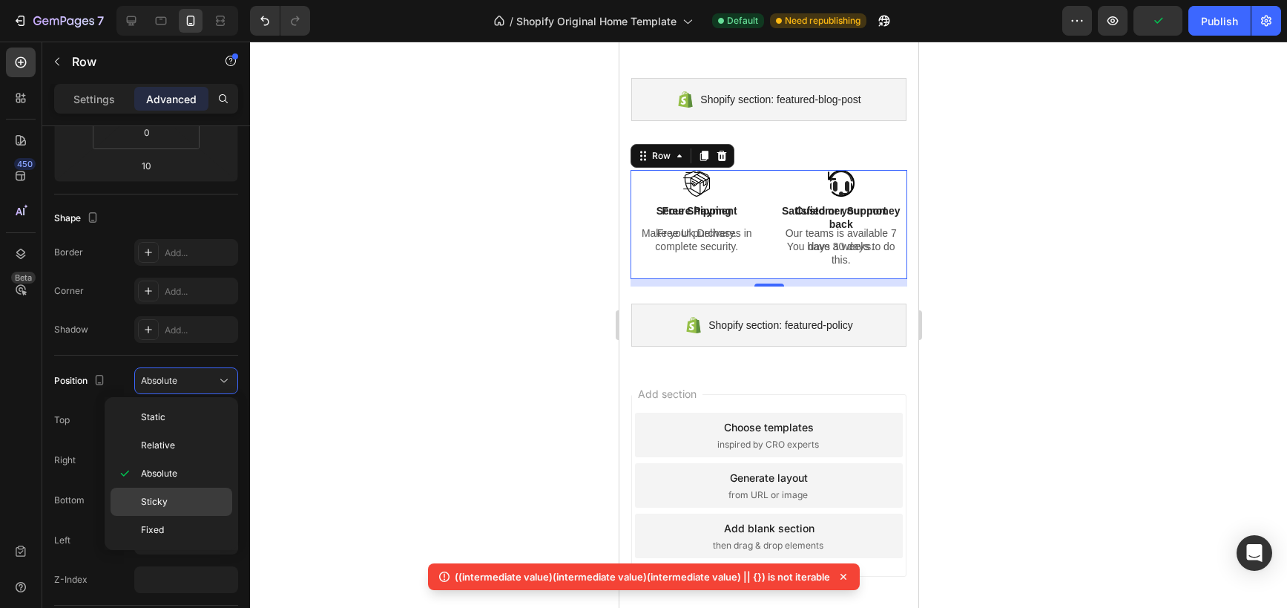
click at [183, 516] on div "Sticky" at bounding box center [172, 530] width 122 height 28
type input "0"
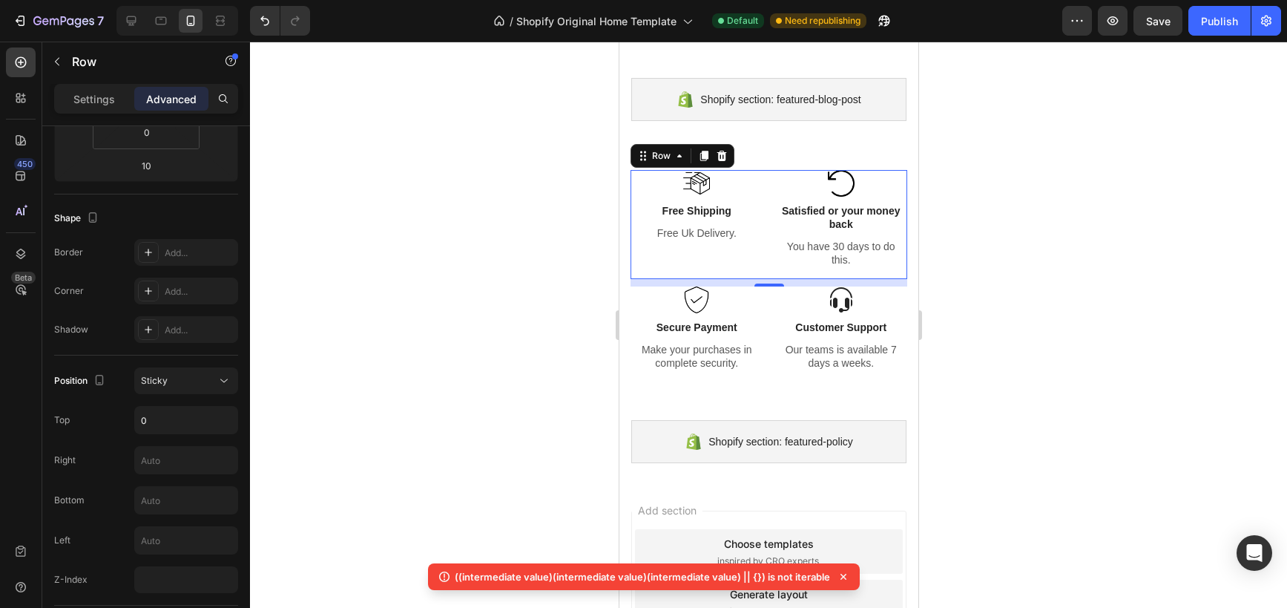
click at [316, 397] on div at bounding box center [768, 325] width 1037 height 566
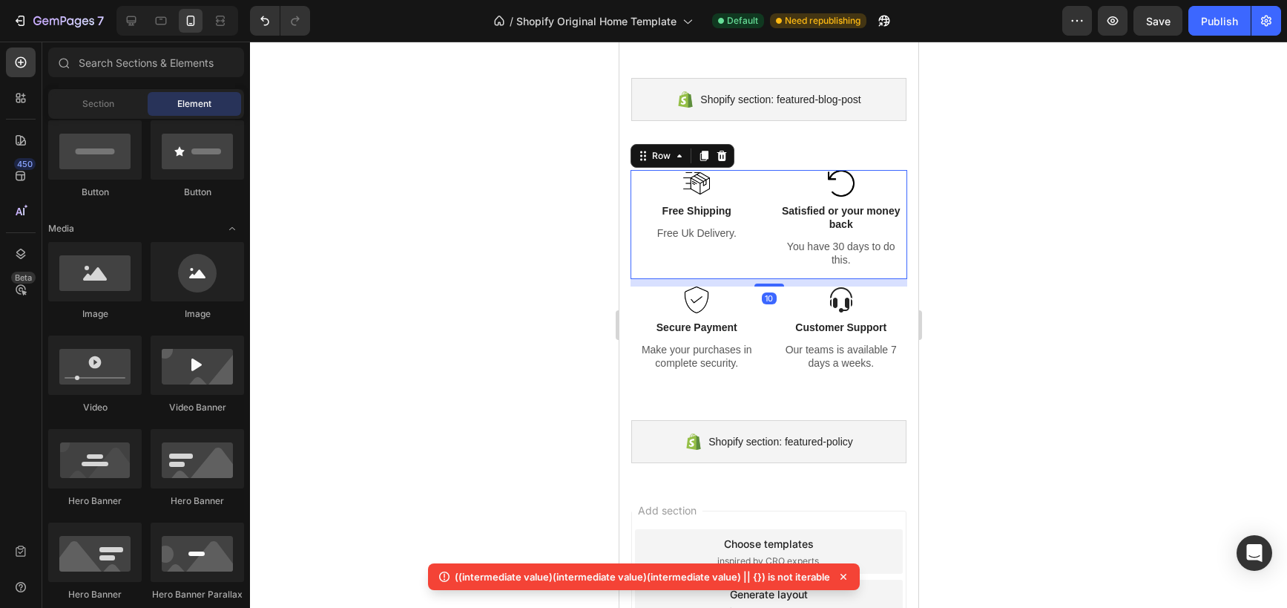
click at [767, 177] on div "Image Free Shipping Text Block Free Uk Delivery. Text Block Image Satisfied or …" at bounding box center [768, 224] width 277 height 109
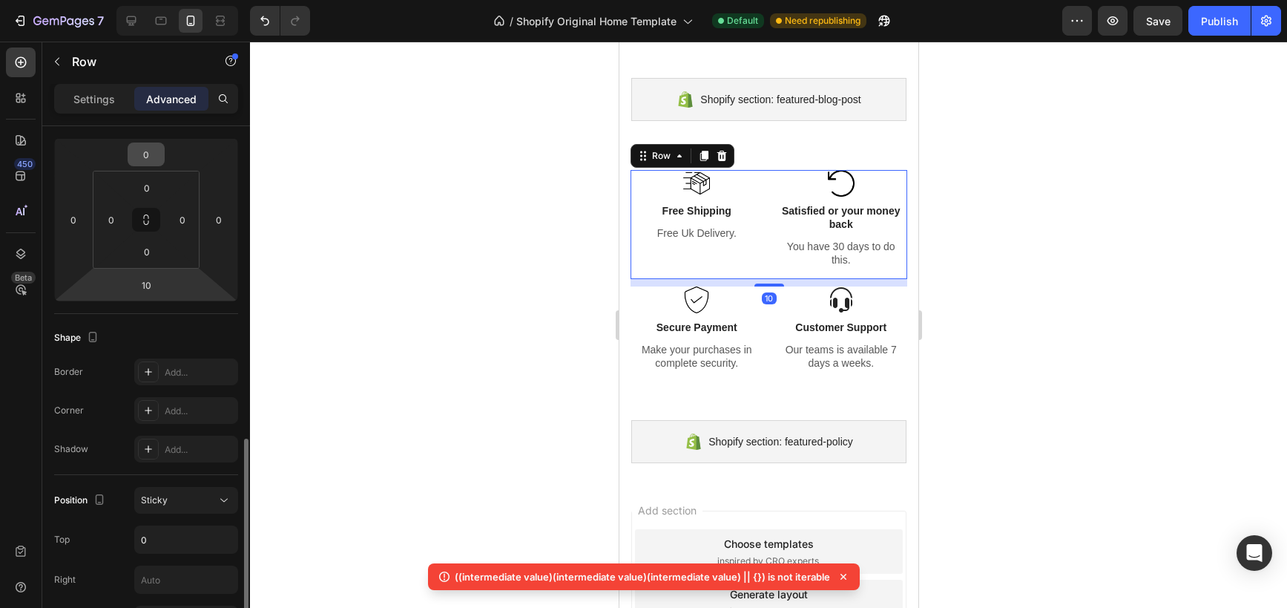
scroll to position [496, 0]
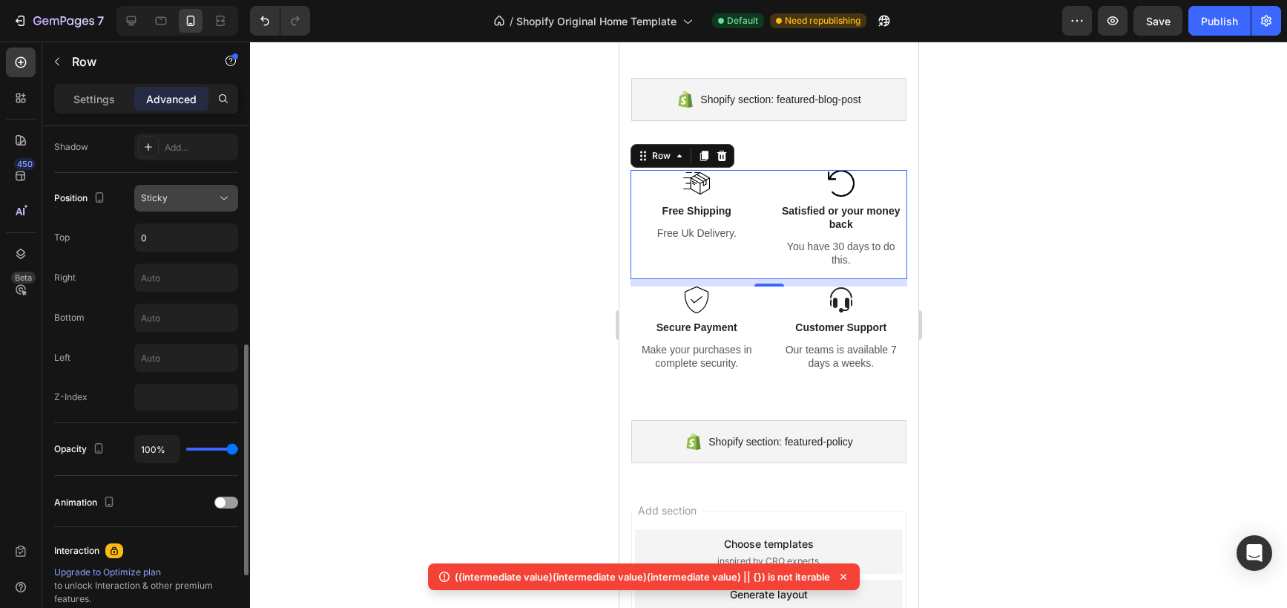
click at [165, 198] on span "Sticky" at bounding box center [154, 197] width 27 height 11
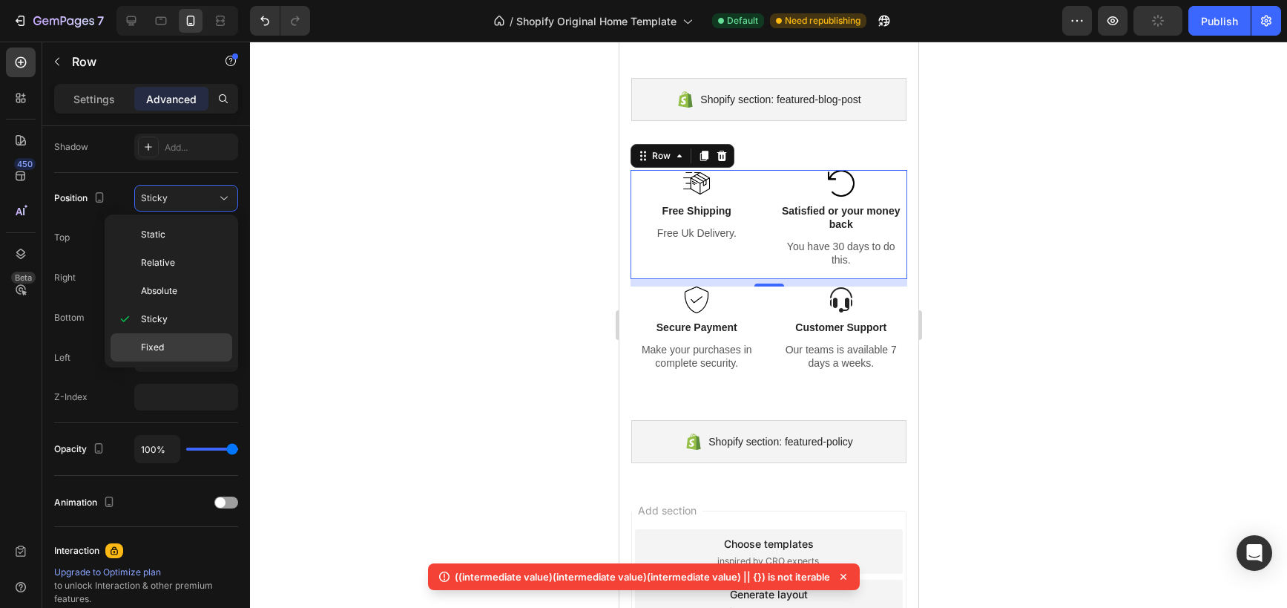
click at [163, 338] on div "Fixed" at bounding box center [172, 347] width 122 height 28
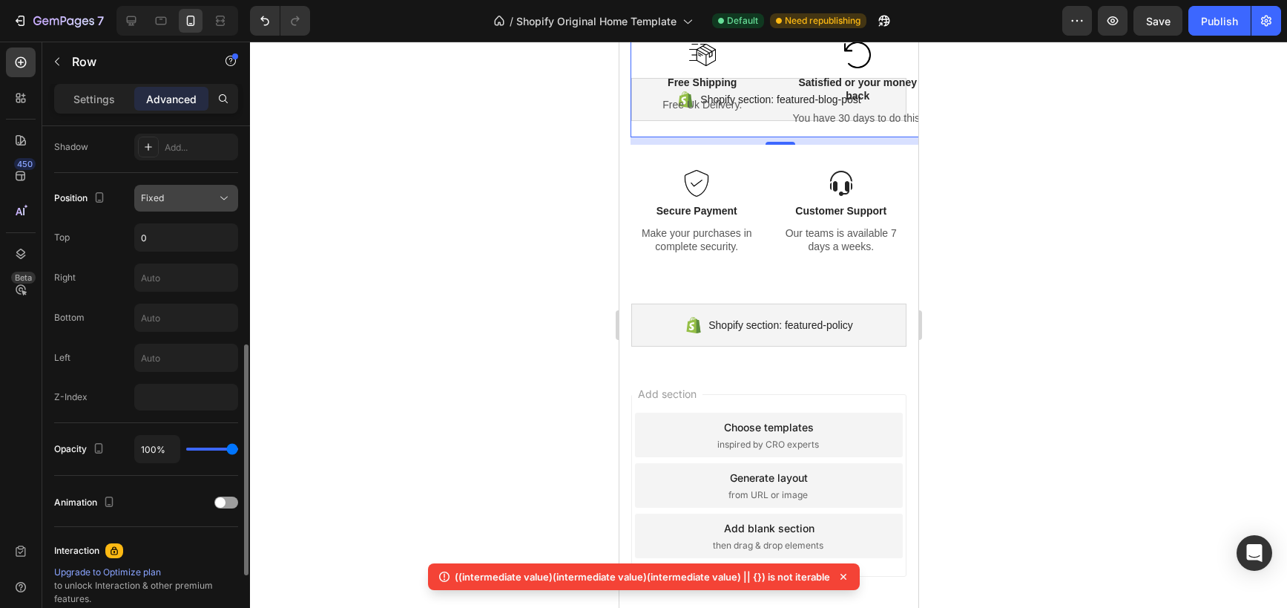
click at [185, 197] on div "Fixed" at bounding box center [179, 197] width 76 height 13
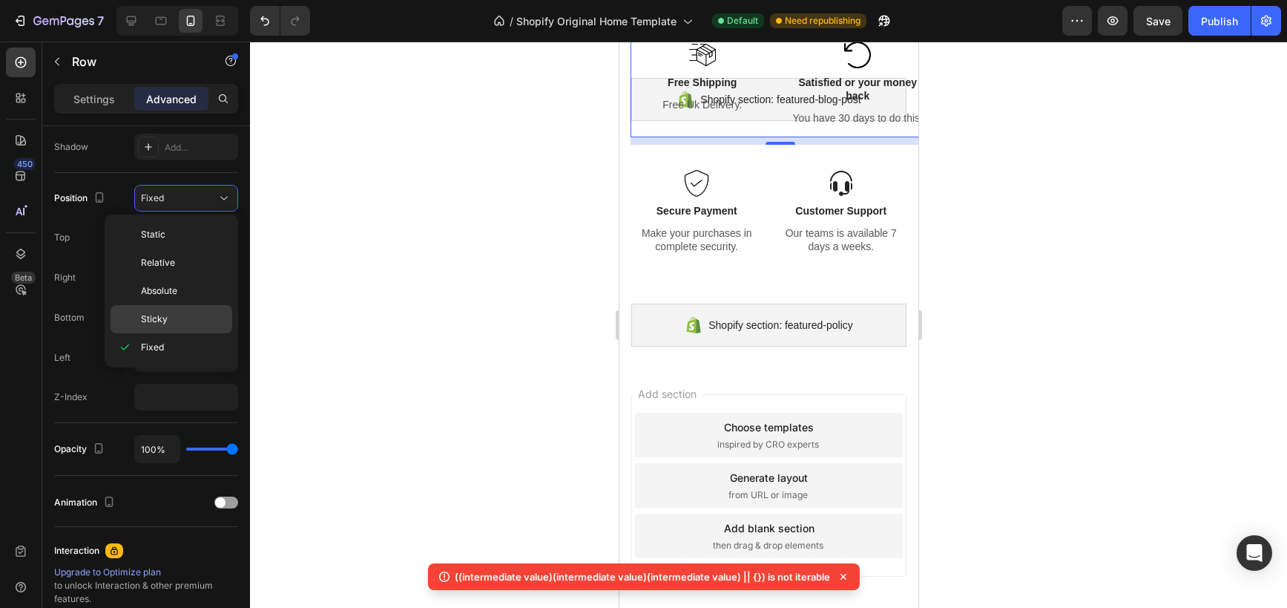
click at [206, 321] on p "Sticky" at bounding box center [183, 318] width 85 height 13
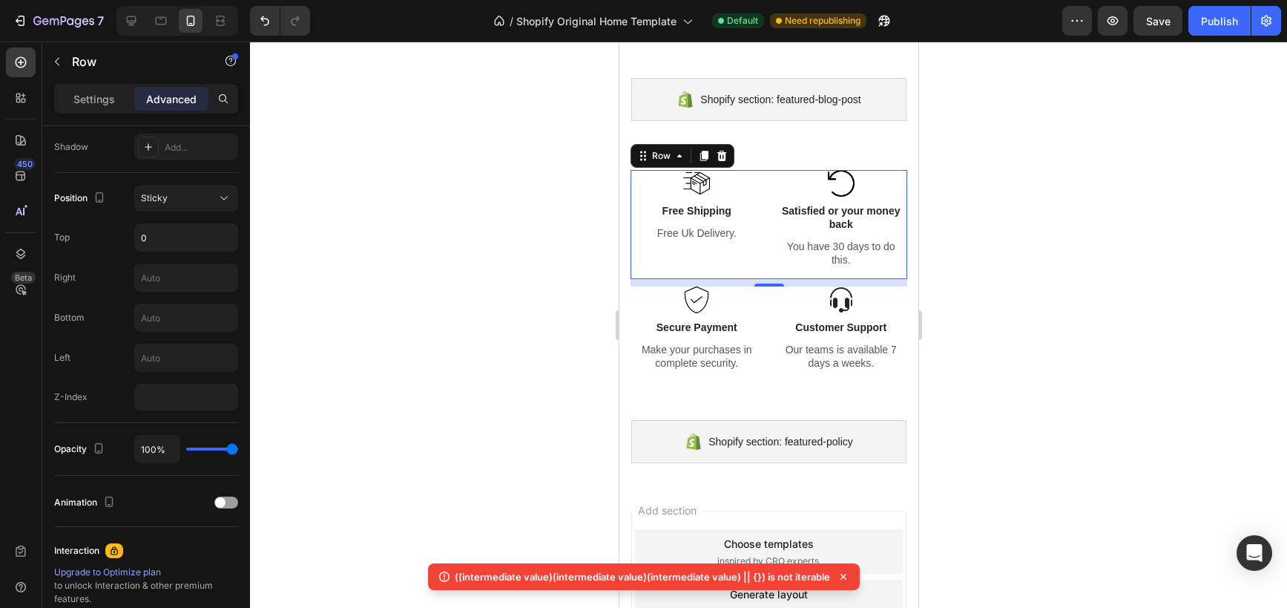
click at [471, 269] on div at bounding box center [768, 325] width 1037 height 566
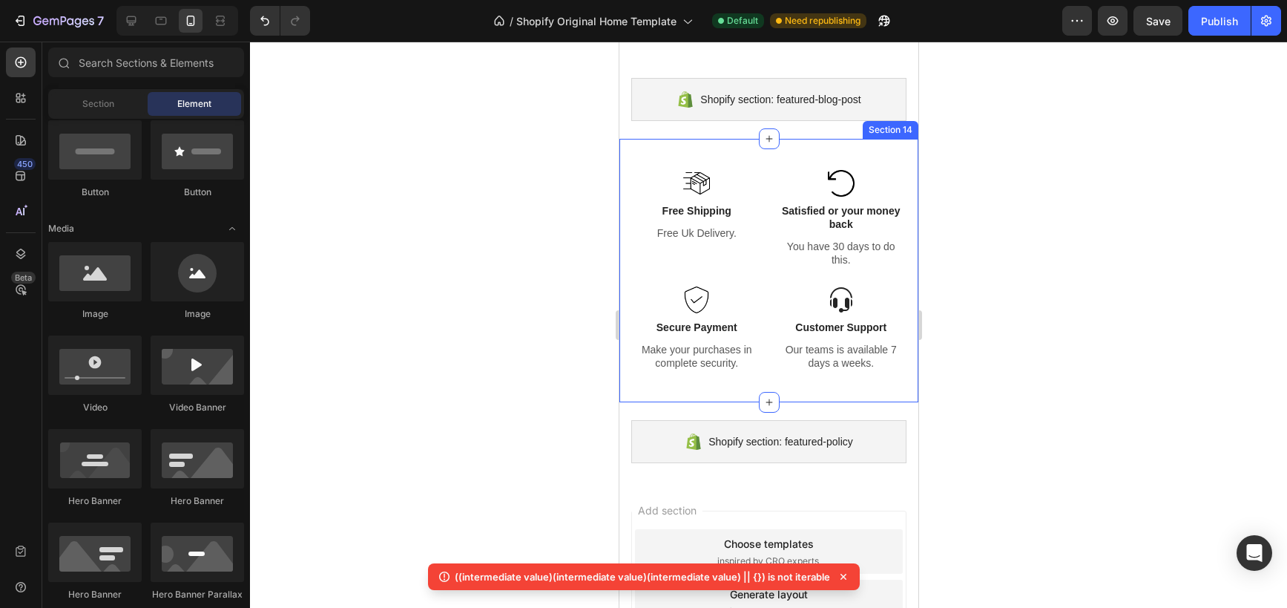
click at [811, 150] on div "Image Free Shipping Text Block Free Uk Delivery. Text Block Image Satisfied or …" at bounding box center [768, 270] width 299 height 263
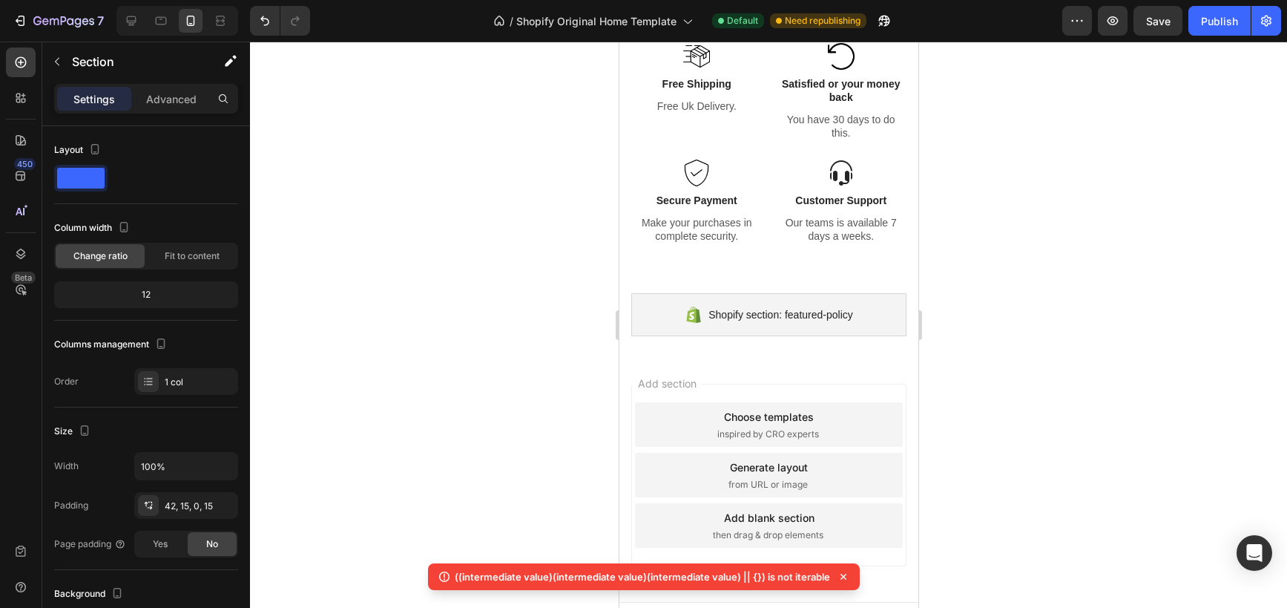
scroll to position [2511, 0]
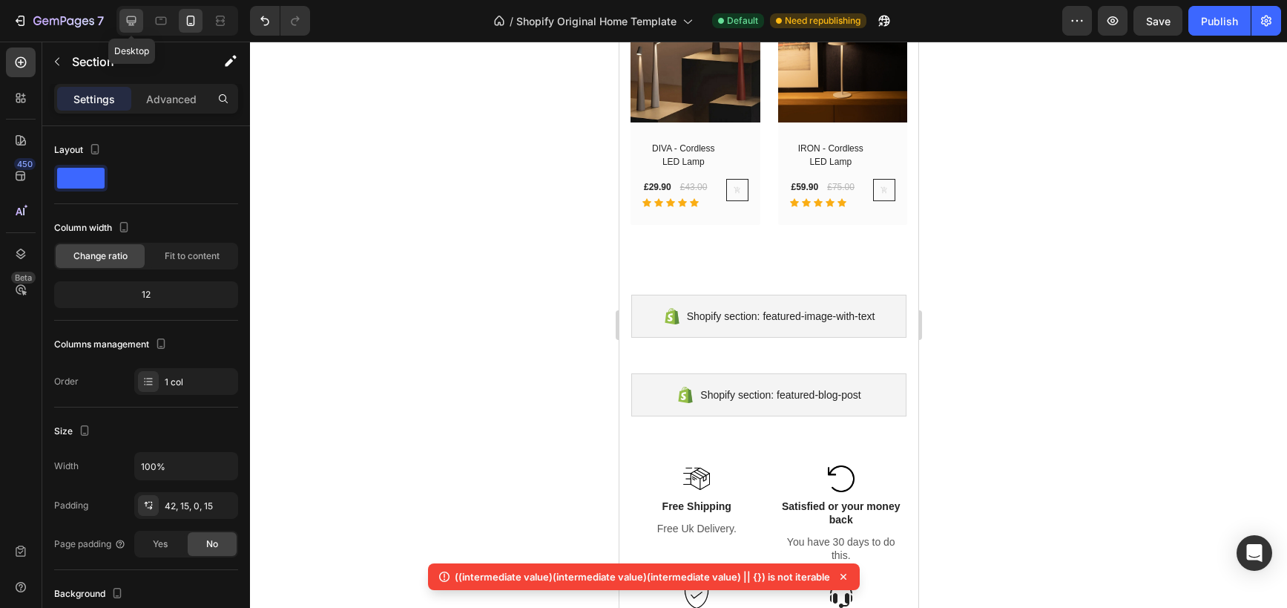
click at [128, 17] on icon at bounding box center [131, 20] width 15 height 15
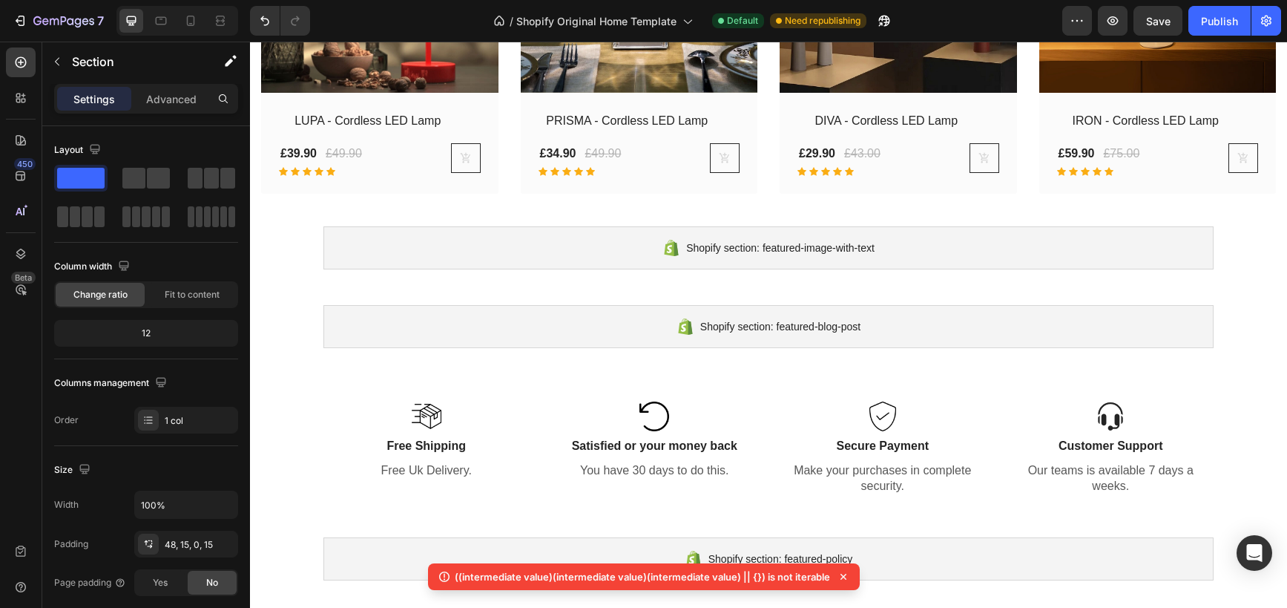
scroll to position [2602, 0]
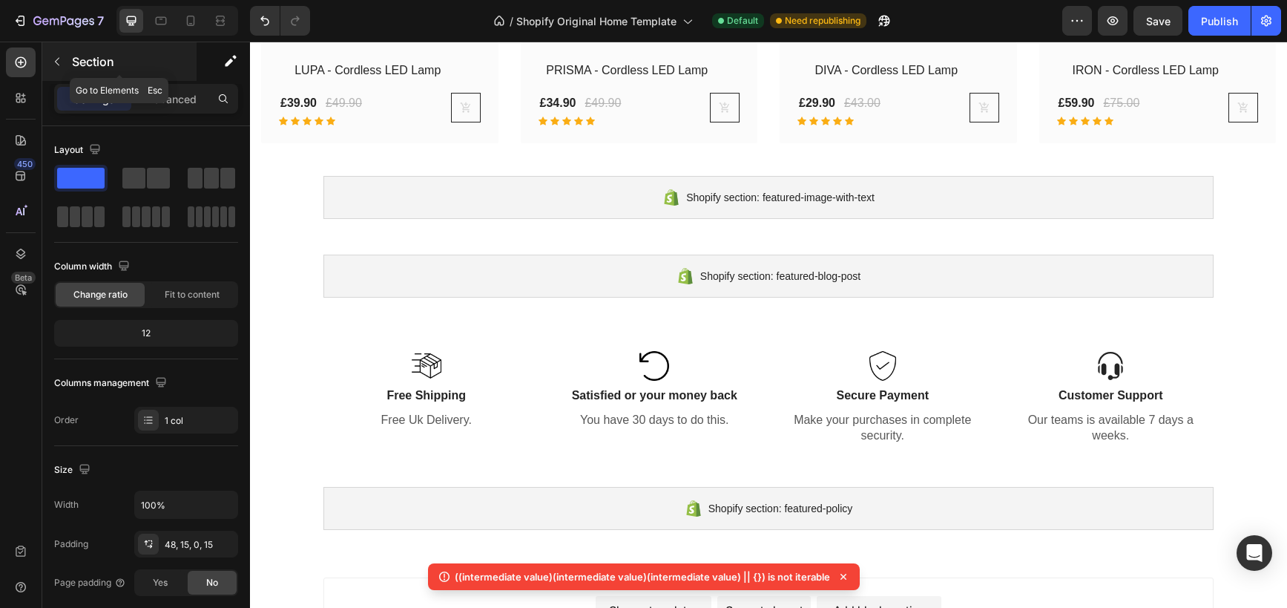
click at [65, 67] on button "button" at bounding box center [57, 62] width 24 height 24
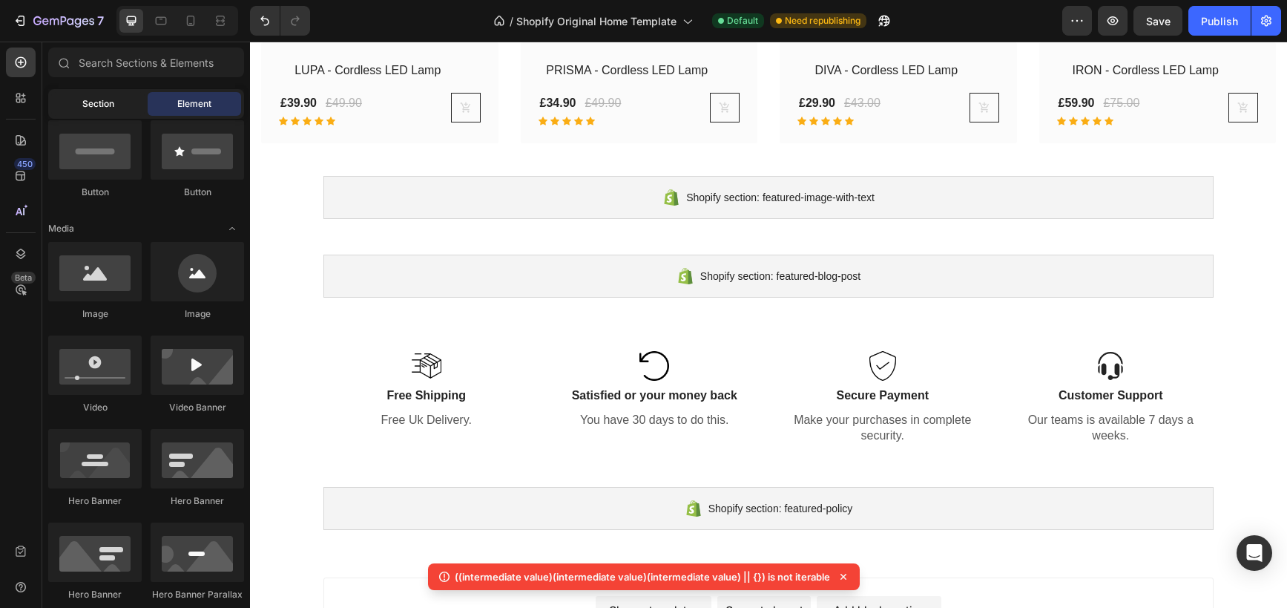
click at [118, 99] on div "Section" at bounding box center [97, 104] width 93 height 24
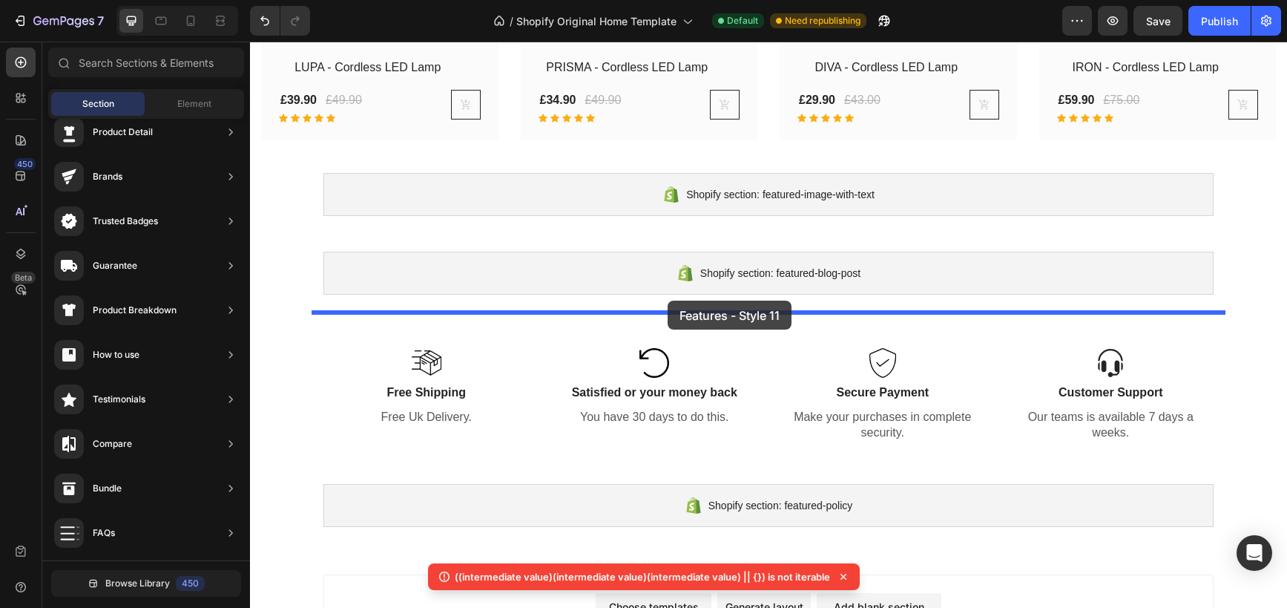
scroll to position [2605, 0]
drag, startPoint x: 565, startPoint y: 289, endPoint x: 668, endPoint y: 301, distance: 103.7
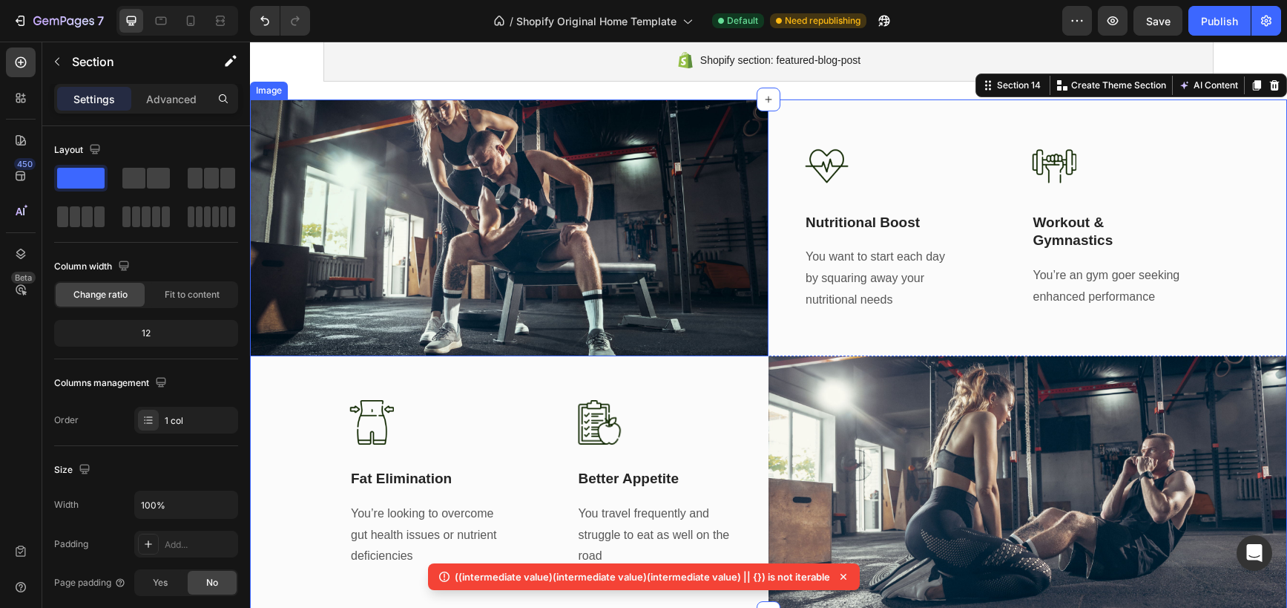
click at [660, 260] on img at bounding box center [509, 227] width 519 height 257
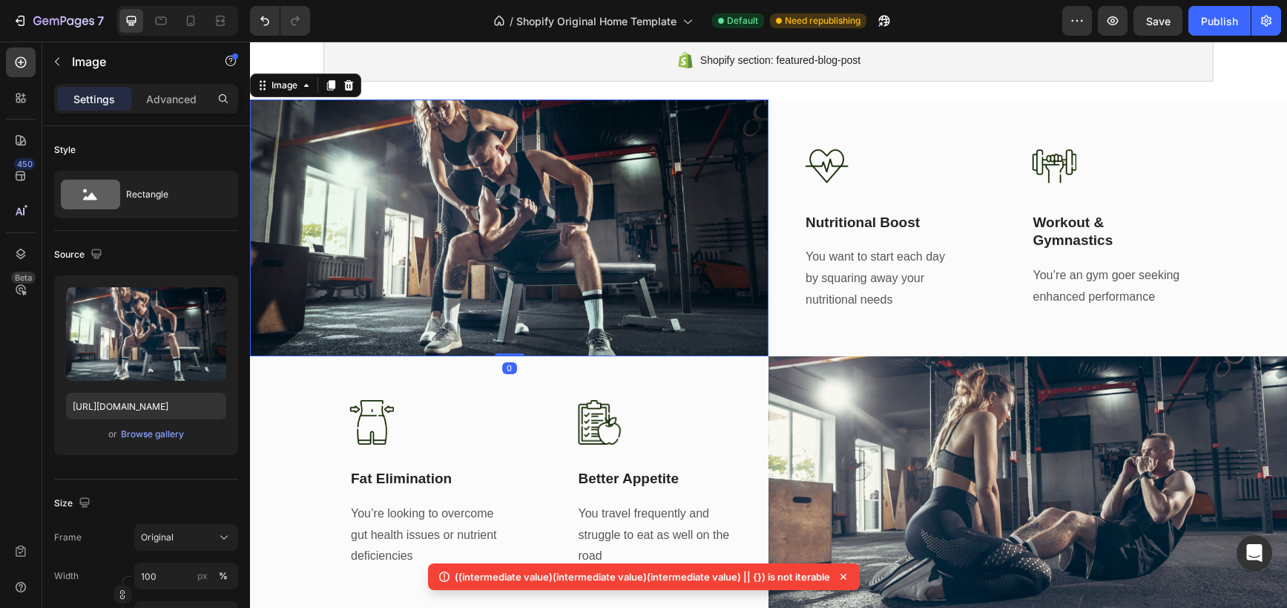
scroll to position [2817, 0]
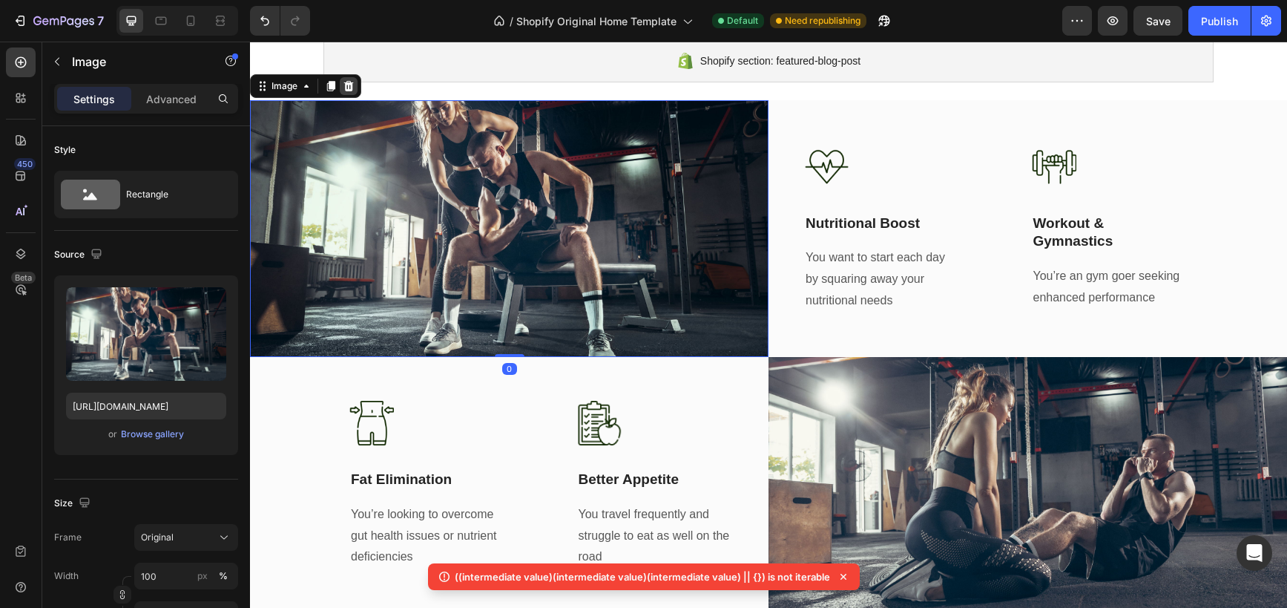
click at [344, 81] on icon at bounding box center [349, 86] width 12 height 12
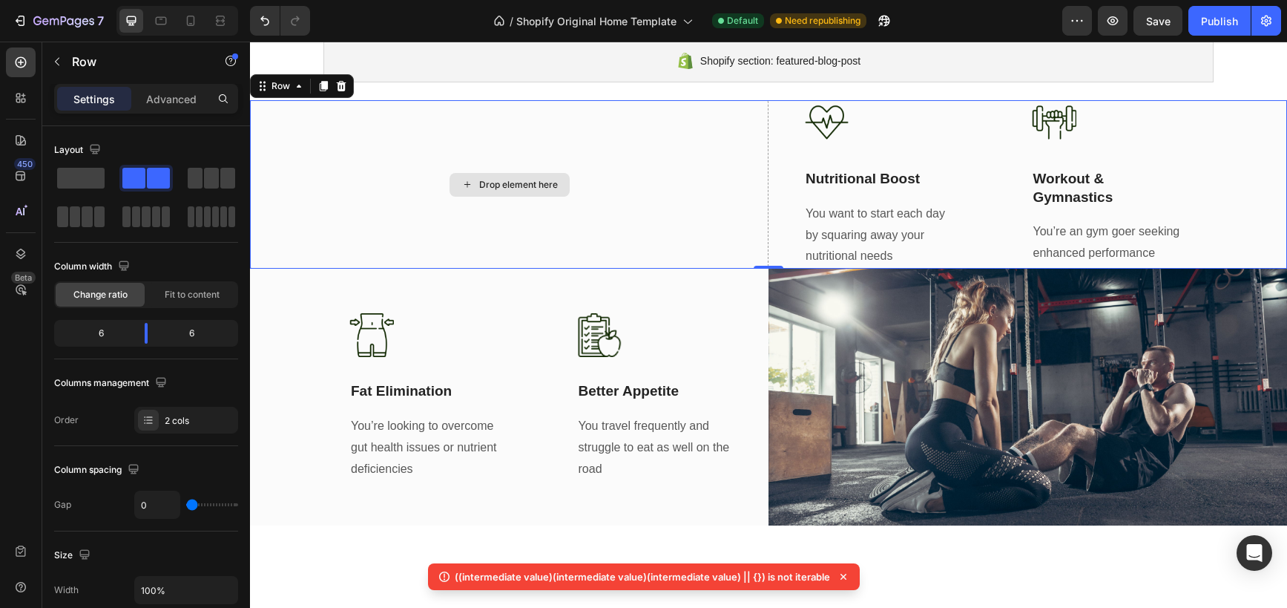
click at [649, 165] on div "Drop element here" at bounding box center [509, 184] width 519 height 168
click at [341, 83] on icon at bounding box center [342, 86] width 10 height 10
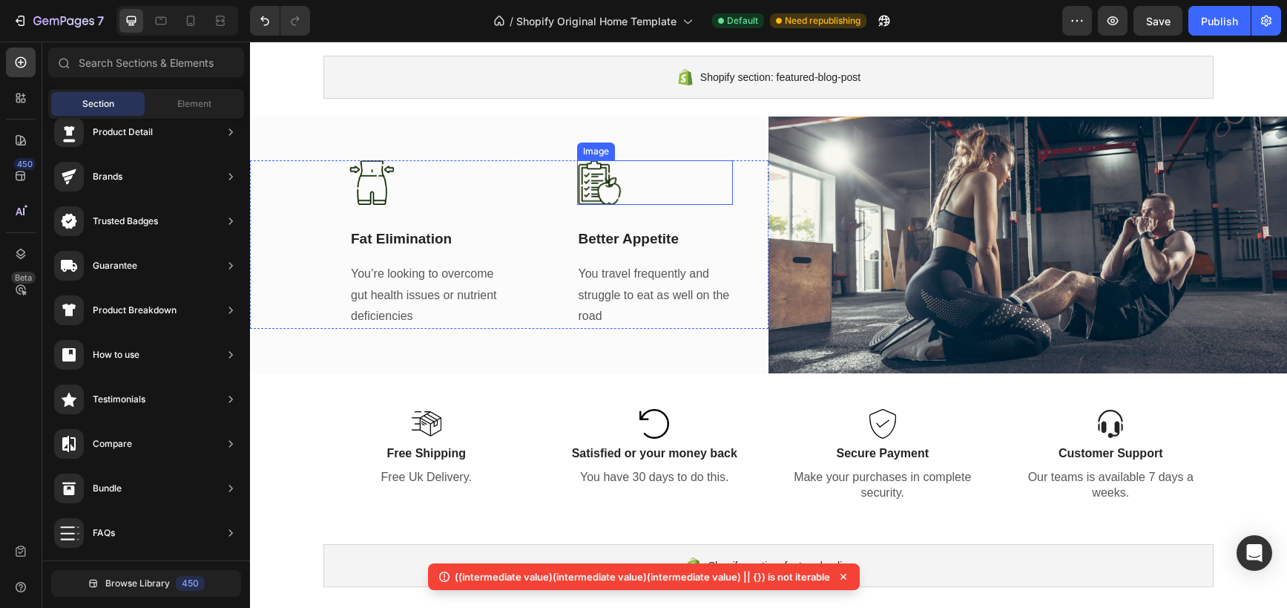
scroll to position [2458, 0]
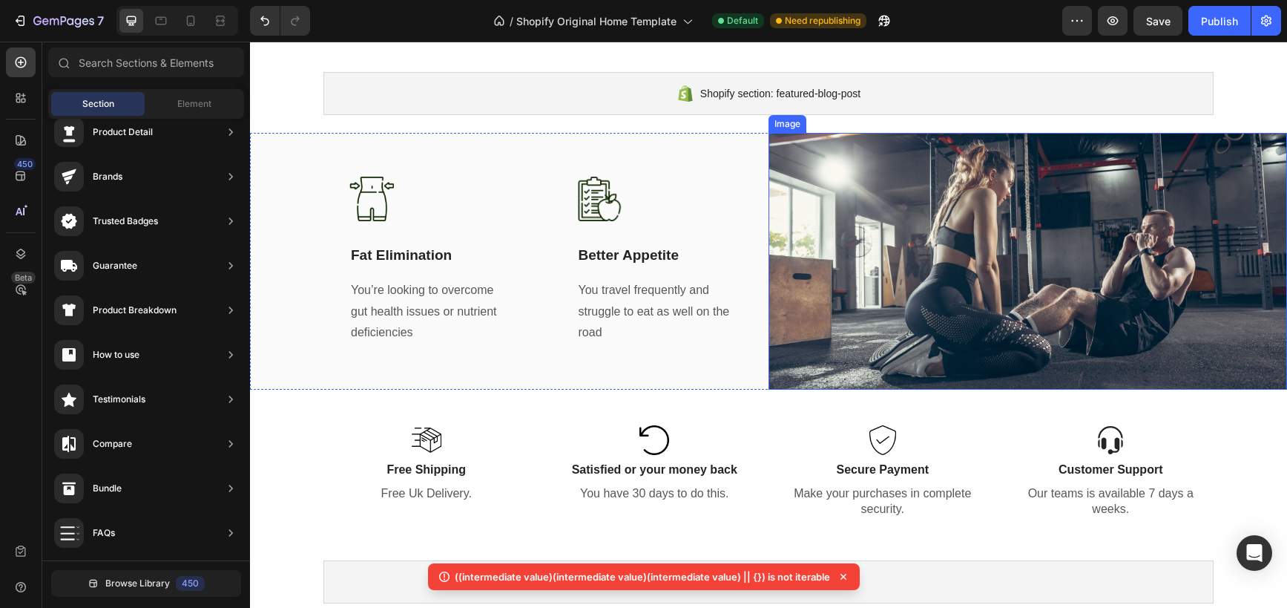
click at [874, 213] on img at bounding box center [1028, 261] width 519 height 257
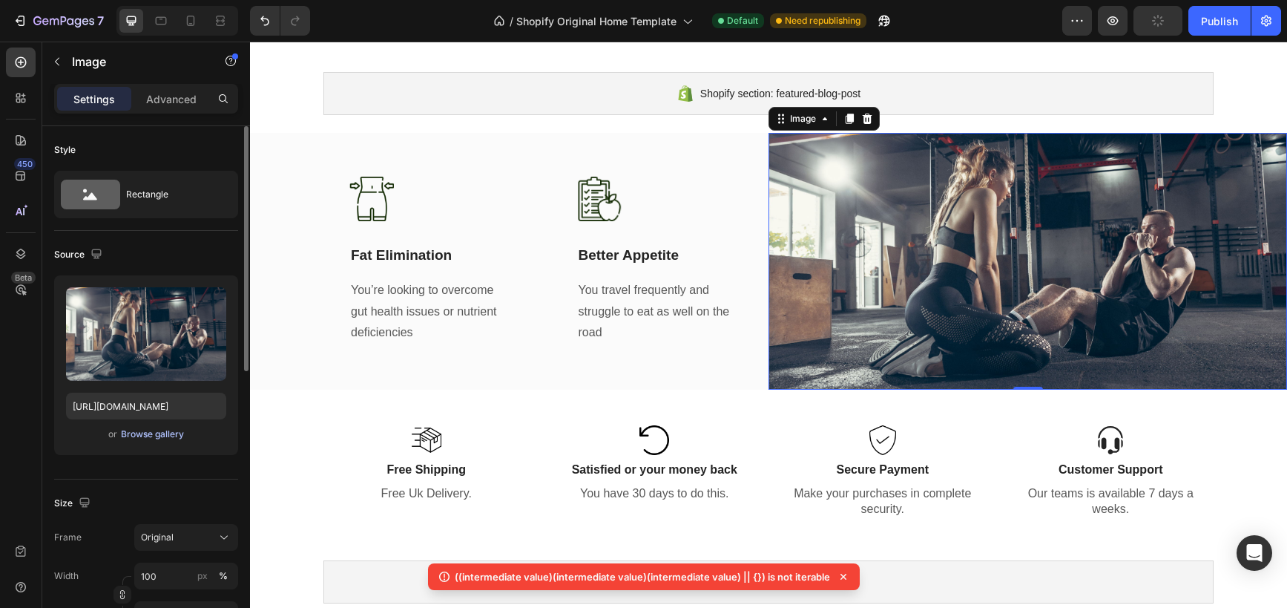
click at [149, 434] on div "Browse gallery" at bounding box center [152, 433] width 63 height 13
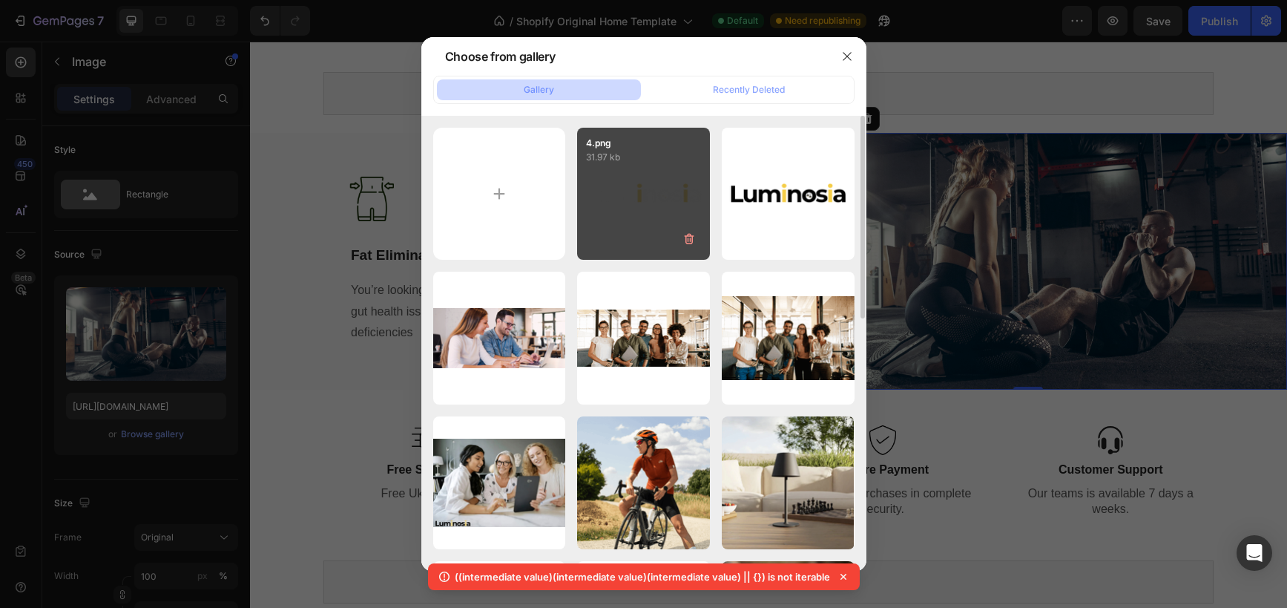
type input "C:\fakepath\Capture d’écran 2025-08-26 à 19.00.35.png"
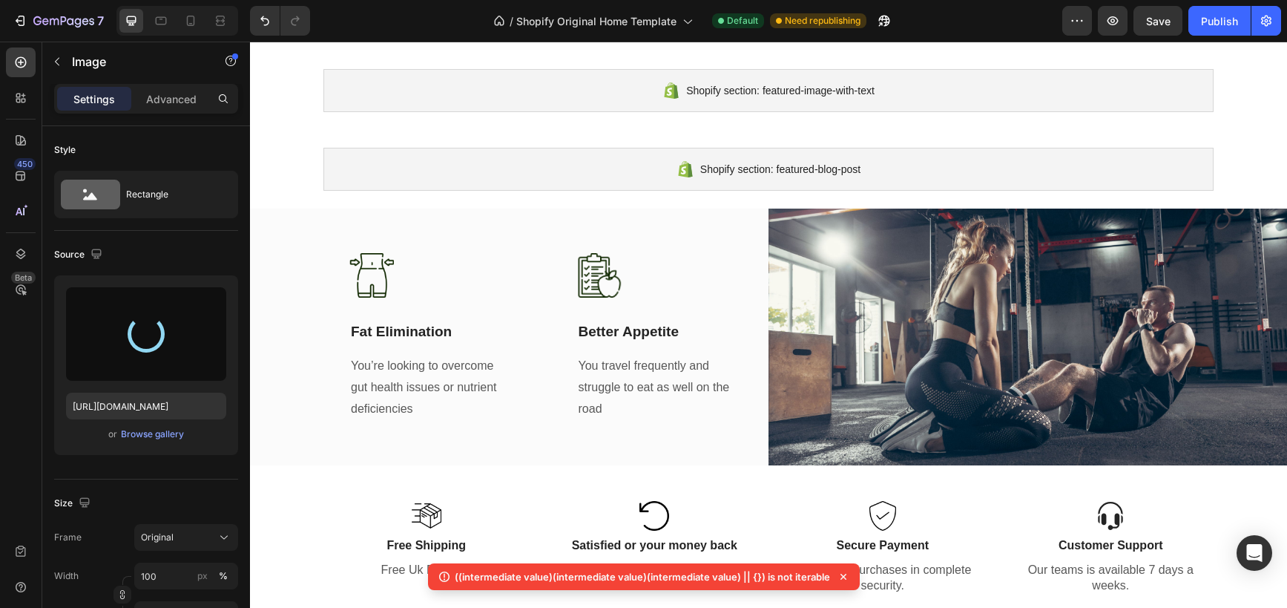
scroll to position [2711, 0]
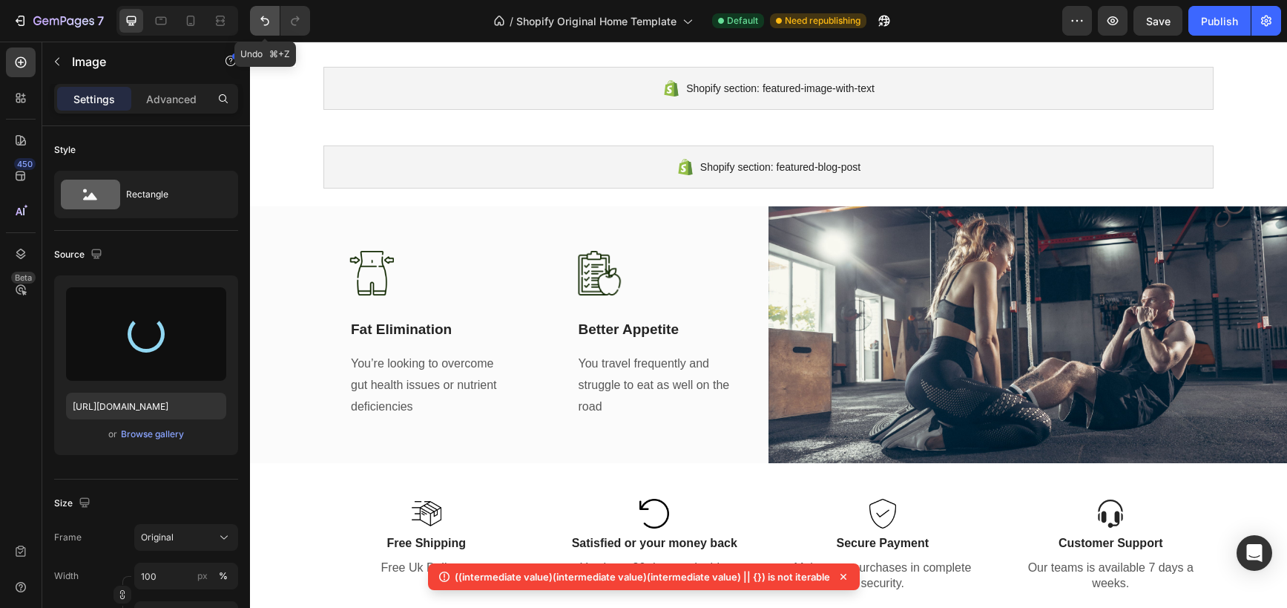
click at [276, 22] on button "Undo/Redo" at bounding box center [265, 21] width 30 height 30
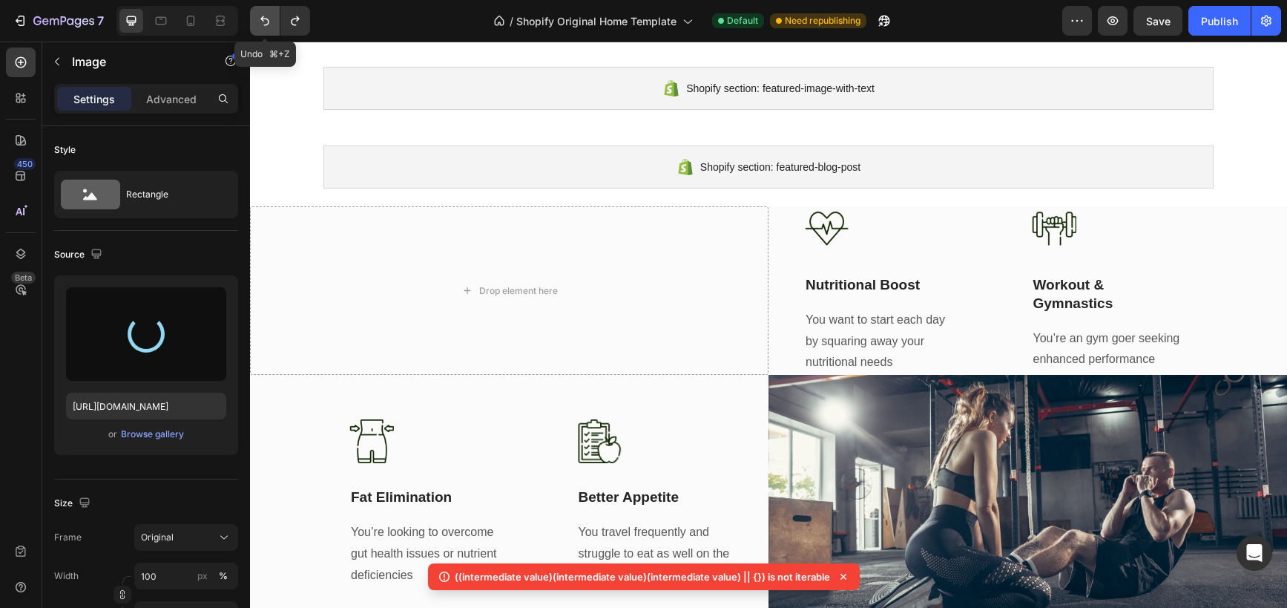
click at [276, 22] on button "Undo/Redo" at bounding box center [265, 21] width 30 height 30
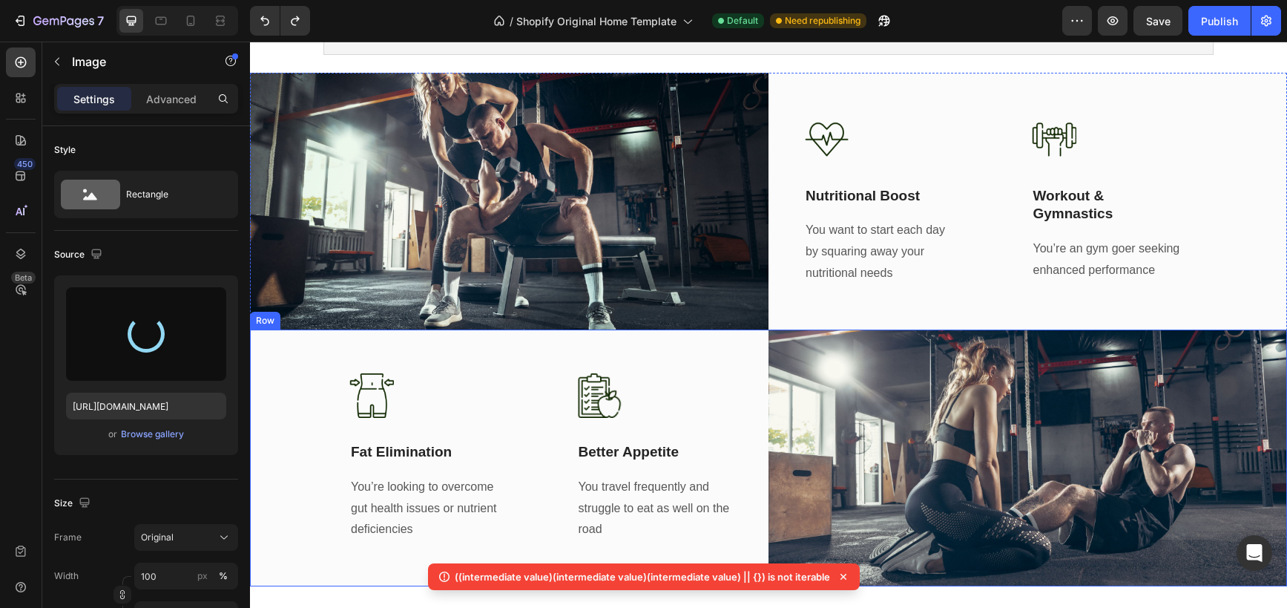
scroll to position [2861, 0]
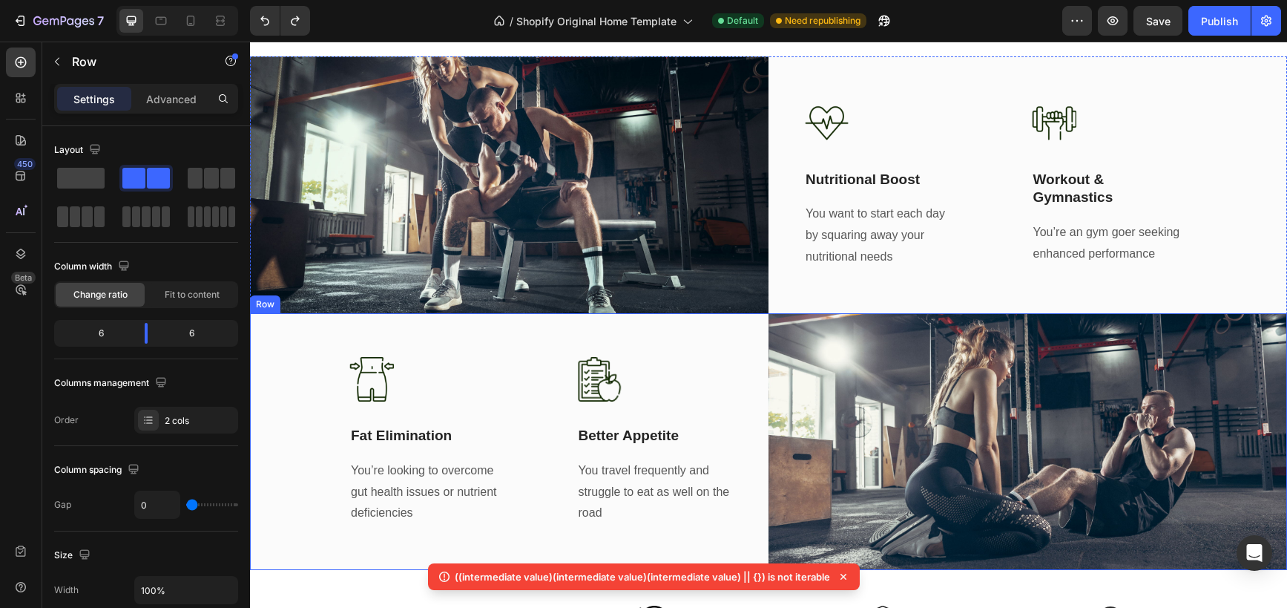
click at [748, 347] on div "Image Fat Elimination Text Block You’re looking to overcome gut health issues o…" at bounding box center [509, 441] width 519 height 257
click at [858, 347] on img at bounding box center [1028, 441] width 519 height 257
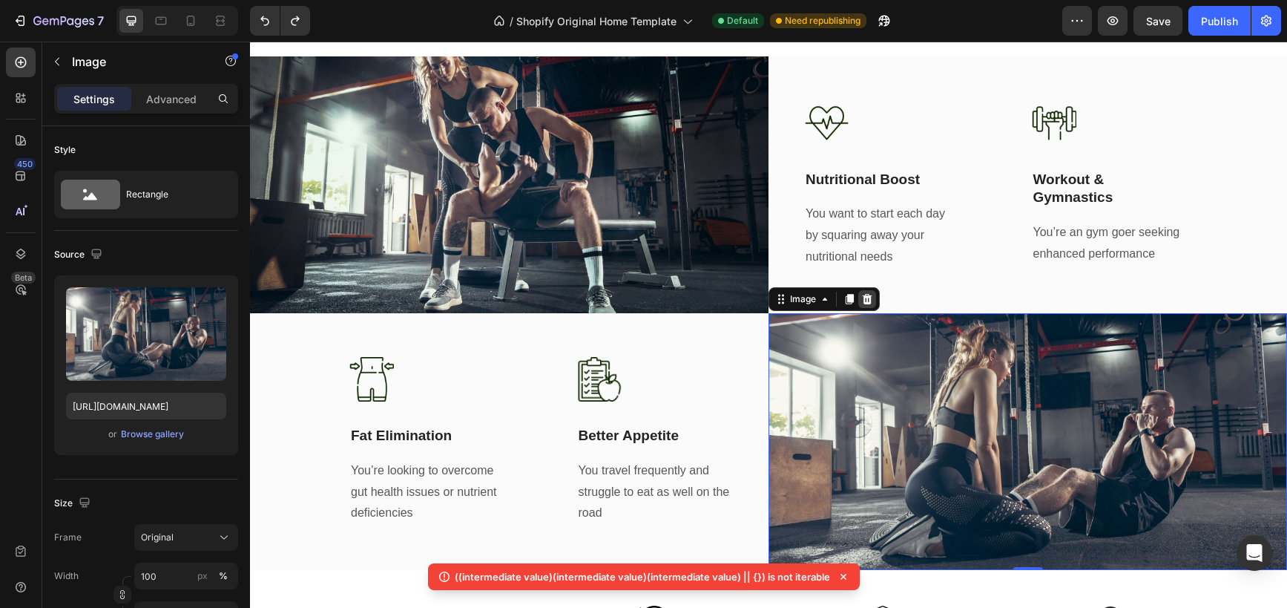
click at [869, 307] on div at bounding box center [868, 299] width 18 height 18
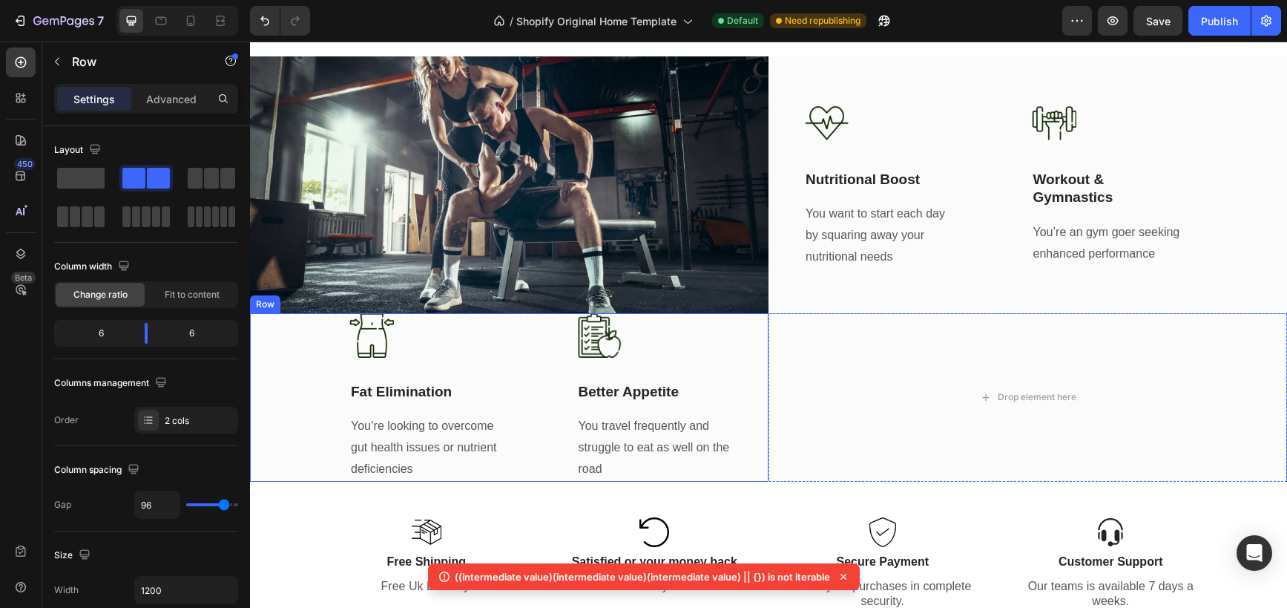
click at [729, 366] on div "Image Better Appetite Text Block You travel frequently and struggle to eat as w…" at bounding box center [655, 397] width 157 height 168
click at [337, 301] on icon at bounding box center [341, 299] width 12 height 12
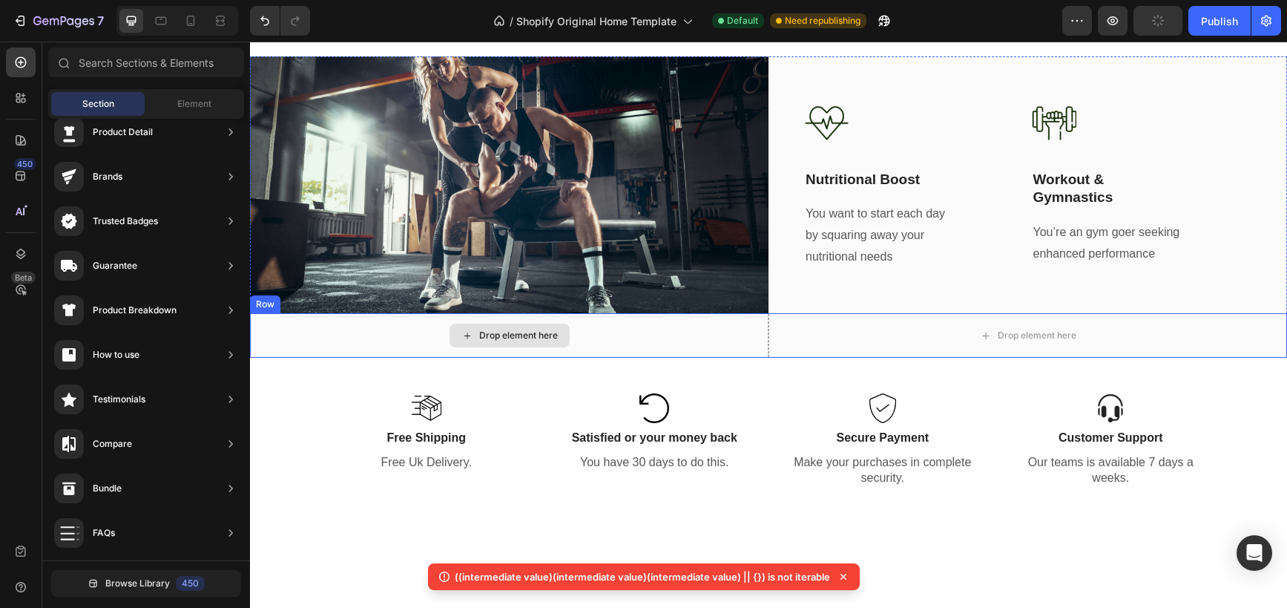
click at [711, 338] on div "Drop element here" at bounding box center [509, 335] width 519 height 45
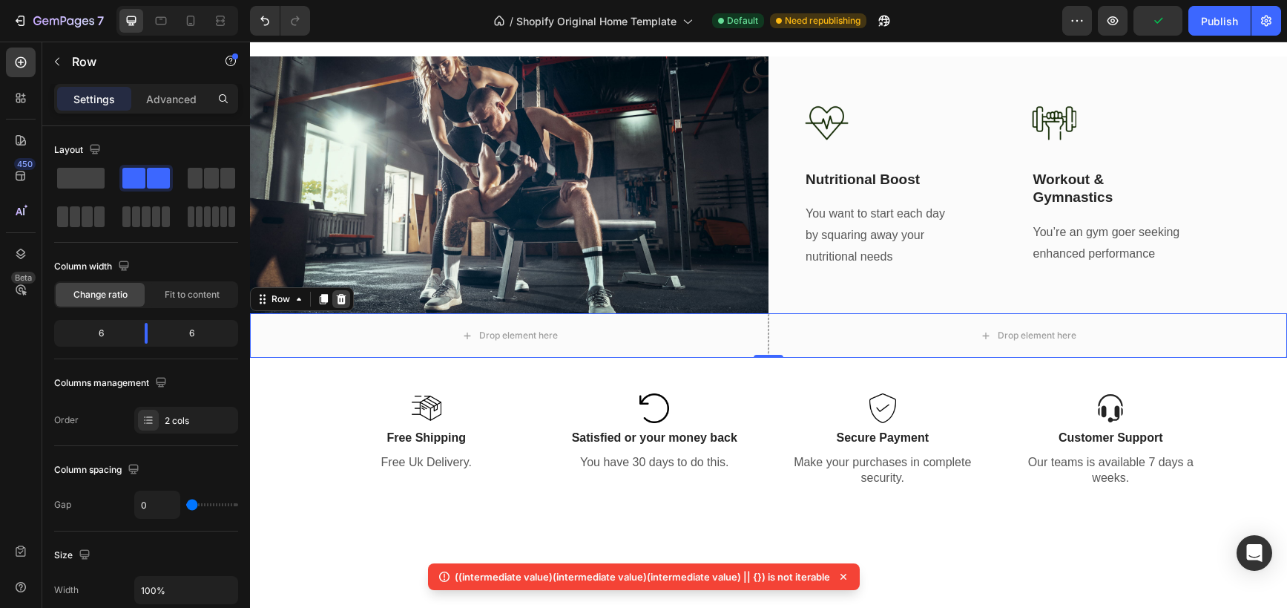
click at [350, 299] on div at bounding box center [341, 299] width 18 height 18
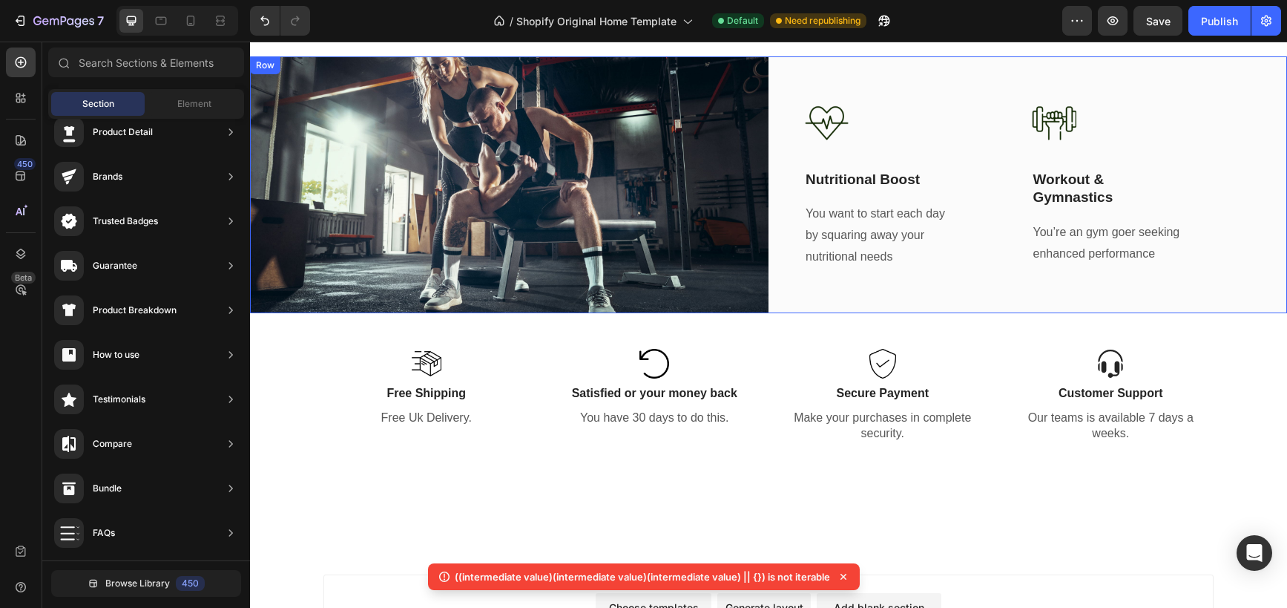
click at [873, 79] on div "Image Nutritional Boost Text Block You want to start each day by squaring away …" at bounding box center [1028, 184] width 519 height 257
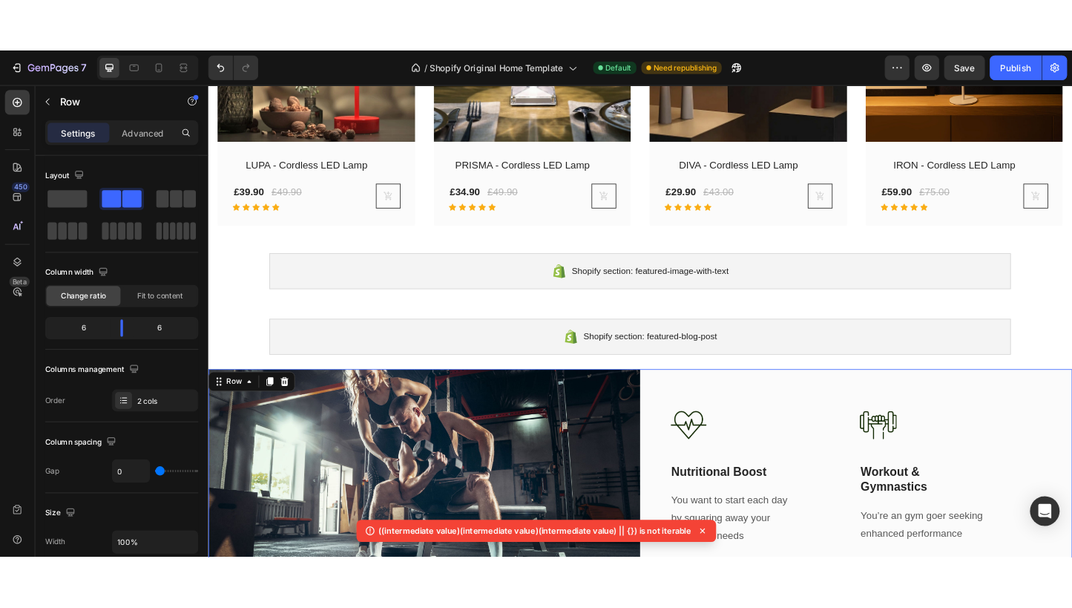
scroll to position [2557, 0]
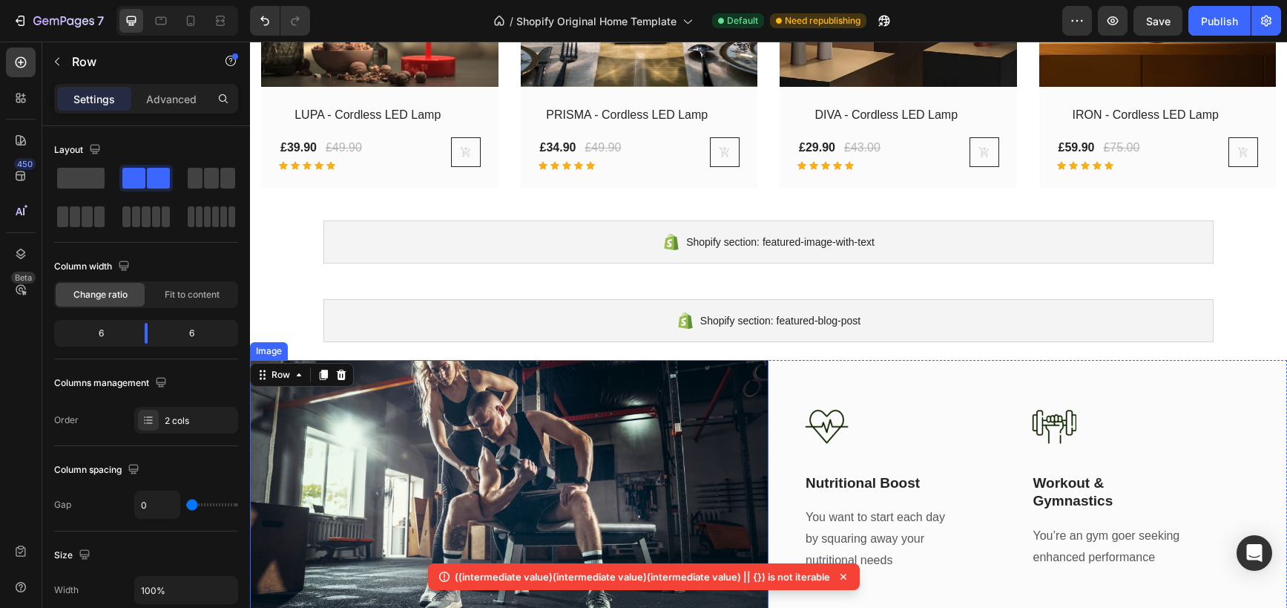
click at [370, 447] on img at bounding box center [509, 488] width 519 height 257
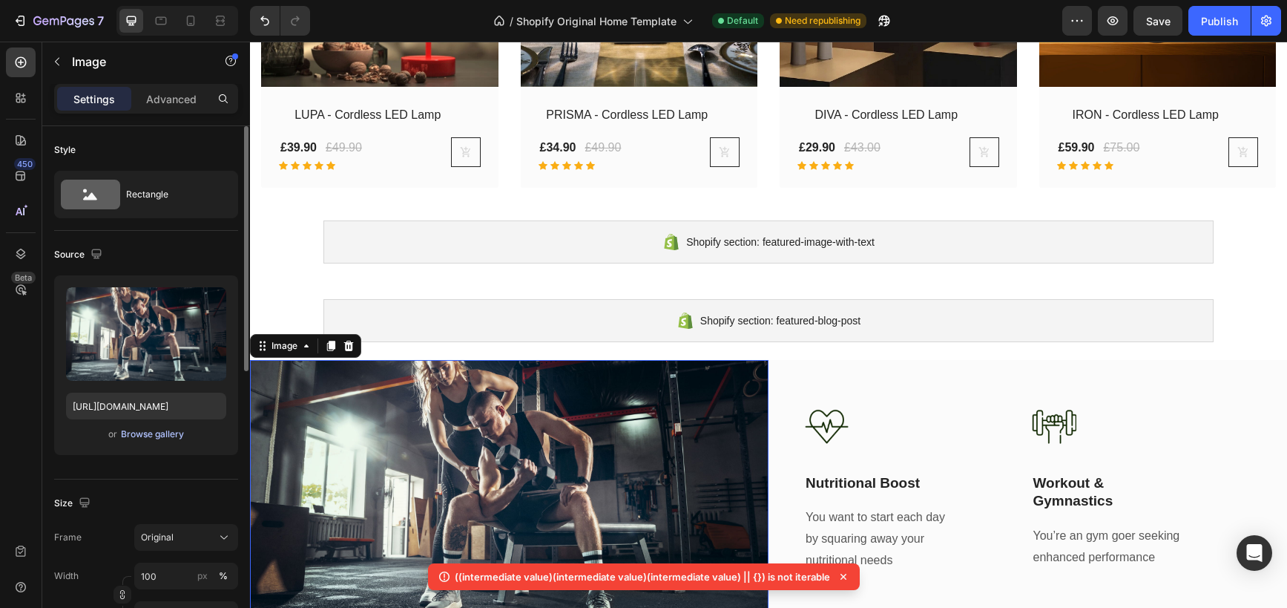
click at [171, 436] on div "Browse gallery" at bounding box center [152, 433] width 63 height 13
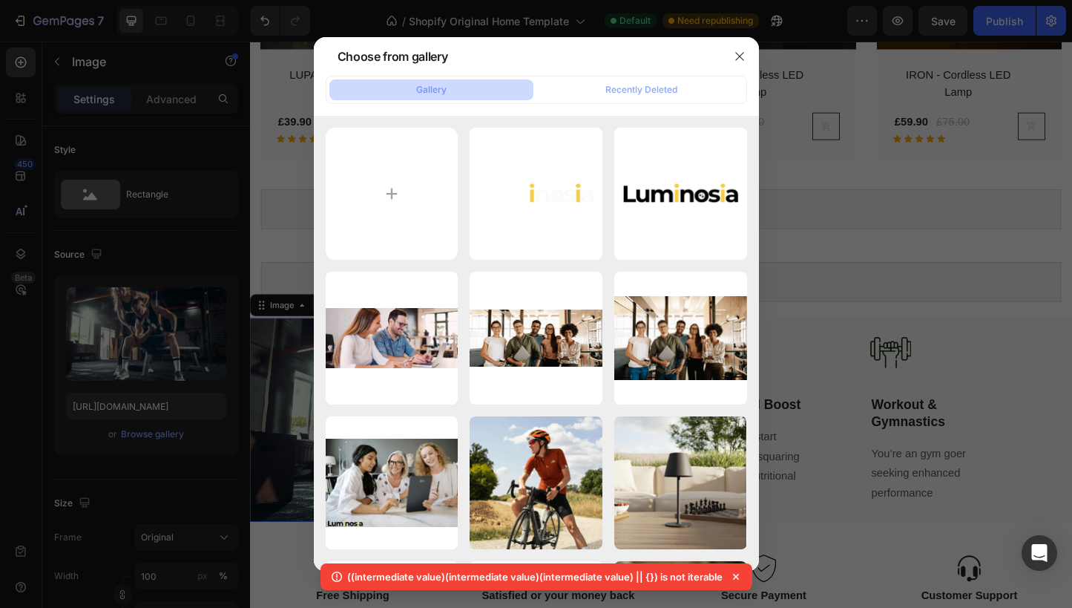
click at [889, 237] on div at bounding box center [536, 304] width 1072 height 608
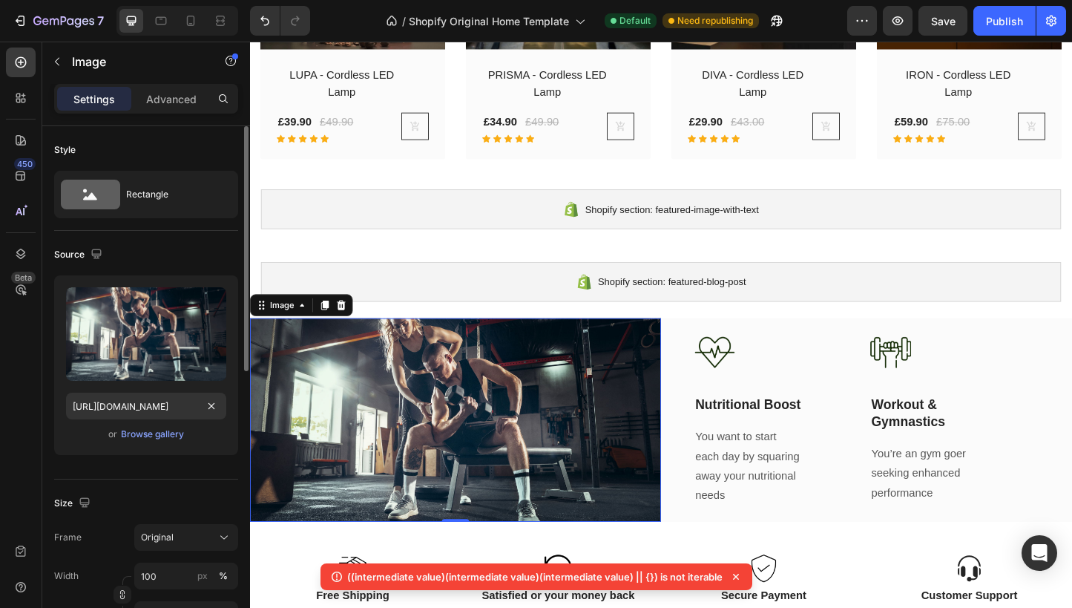
scroll to position [1, 0]
click at [162, 430] on div "Browse gallery" at bounding box center [152, 433] width 63 height 13
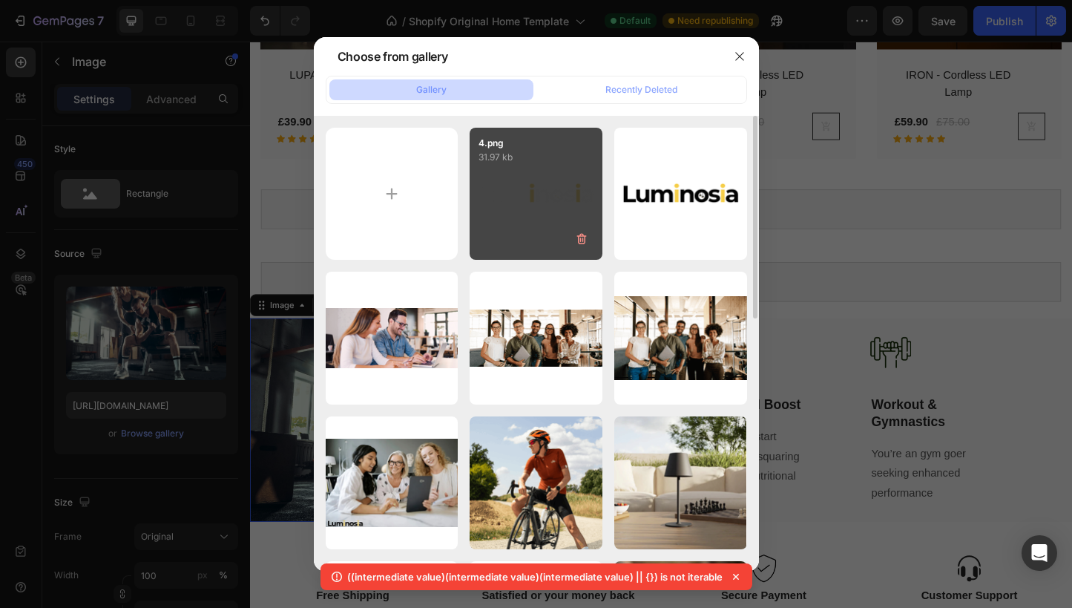
type input "C:\fakepath\Capture d’écran 2025-08-26 à 19.00.35.png"
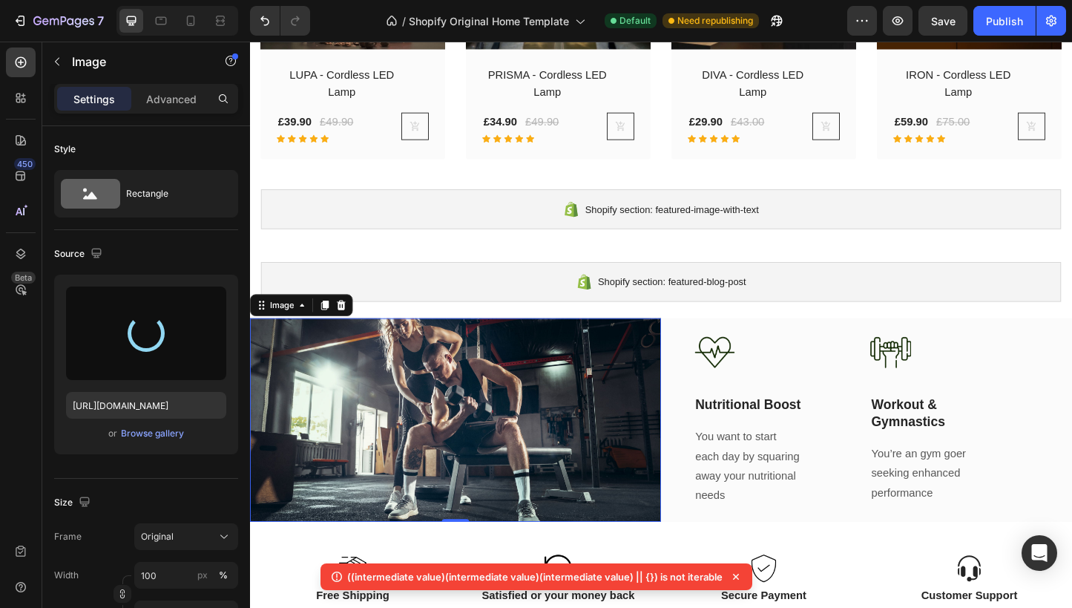
type input "https://cdn.shopify.com/s/files/1/0670/7760/3493/files/gempages_581389846103196…"
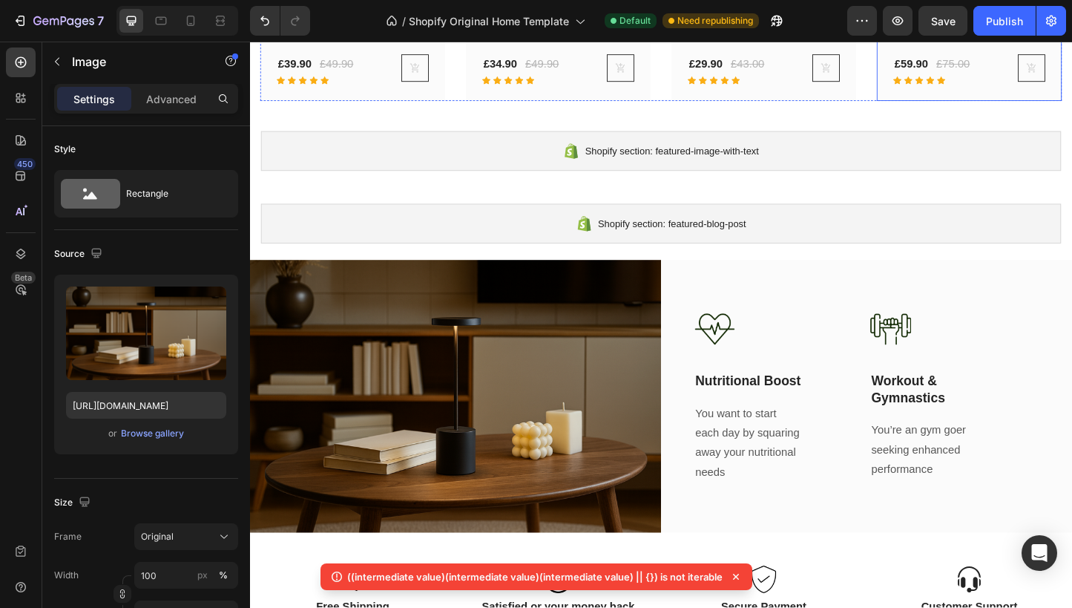
scroll to position [2562, 0]
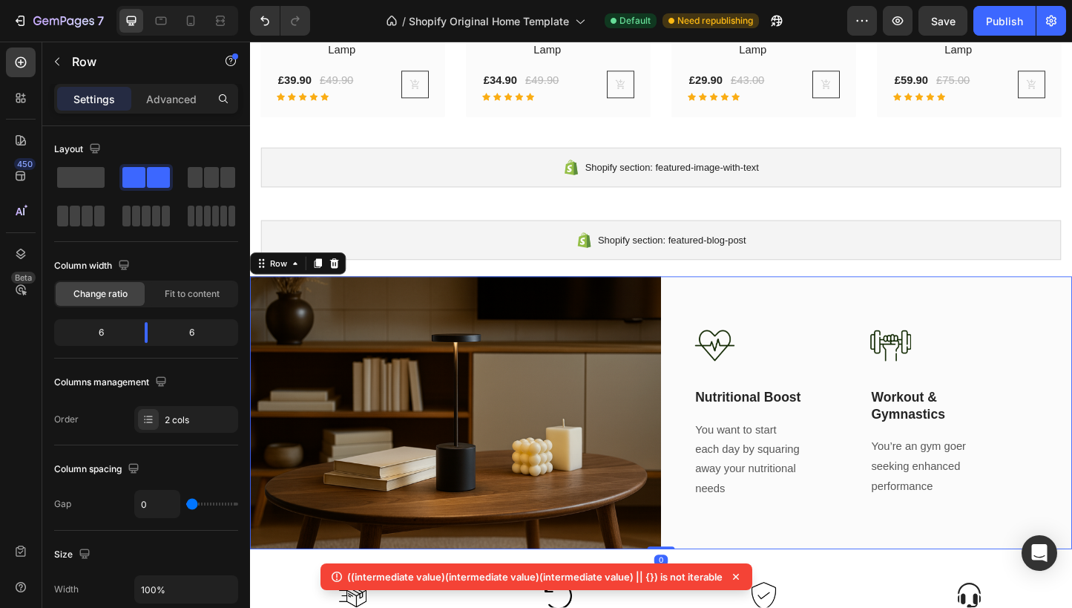
click at [737, 313] on div "Image Nutritional Boost Text Block You want to start each day by squaring away …" at bounding box center [917, 443] width 445 height 295
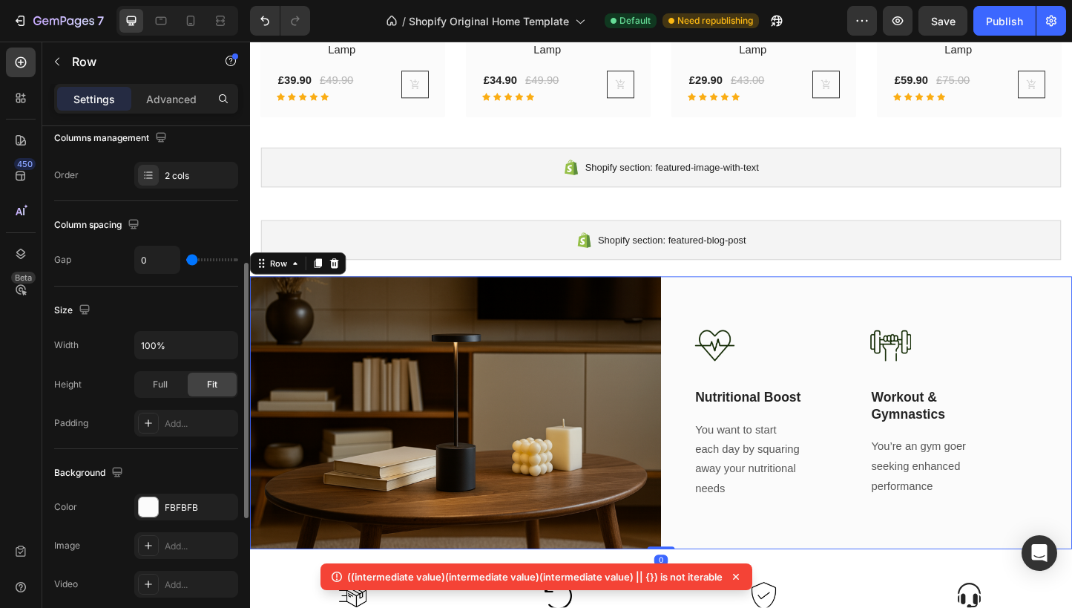
scroll to position [257, 0]
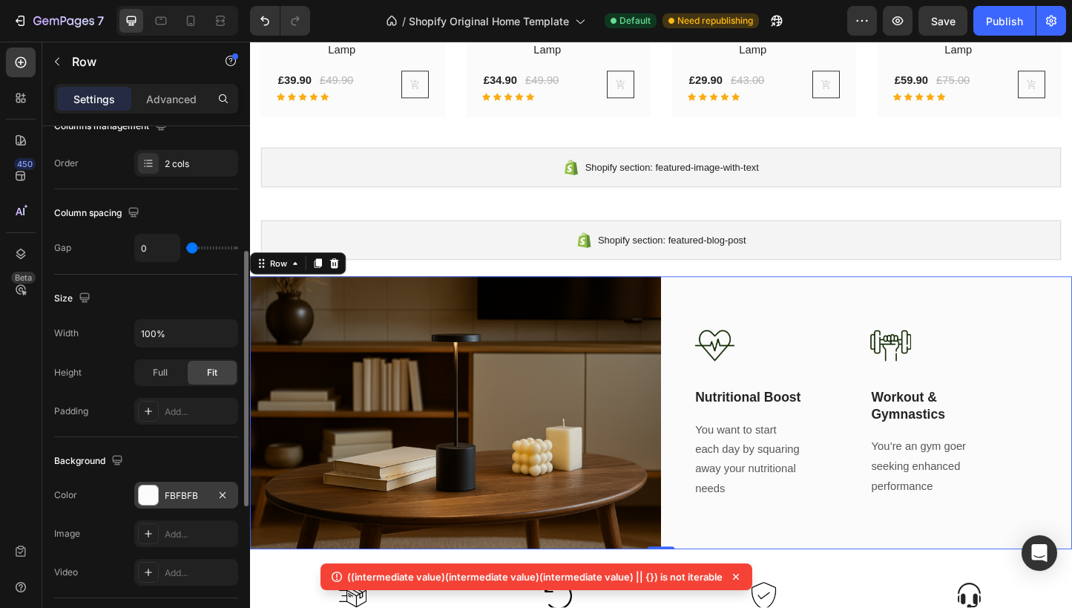
click at [154, 496] on div at bounding box center [148, 494] width 19 height 19
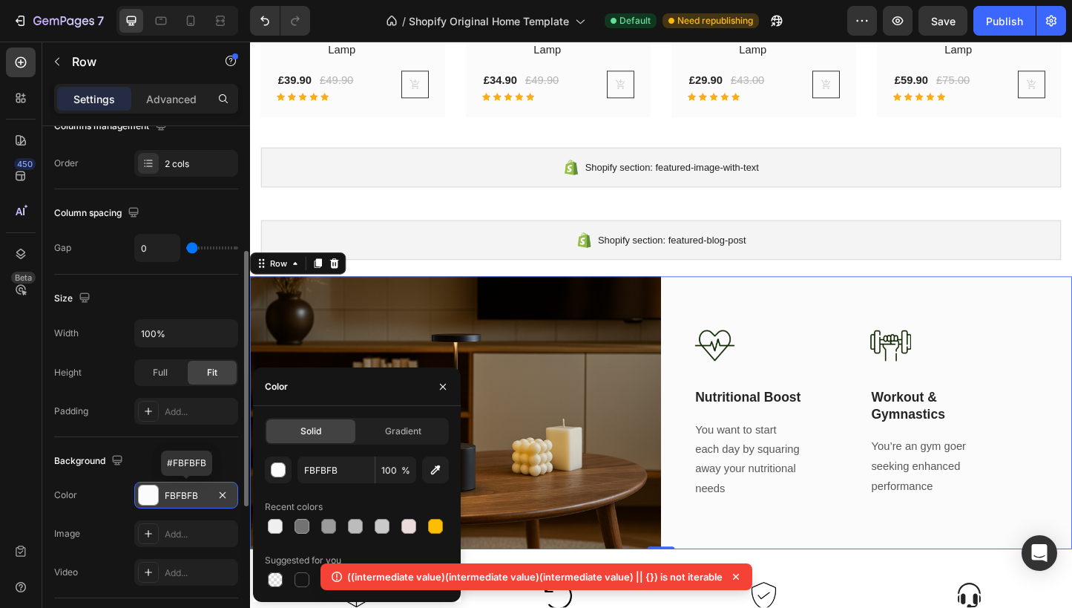
click at [200, 496] on div "FBFBFB" at bounding box center [186, 495] width 43 height 13
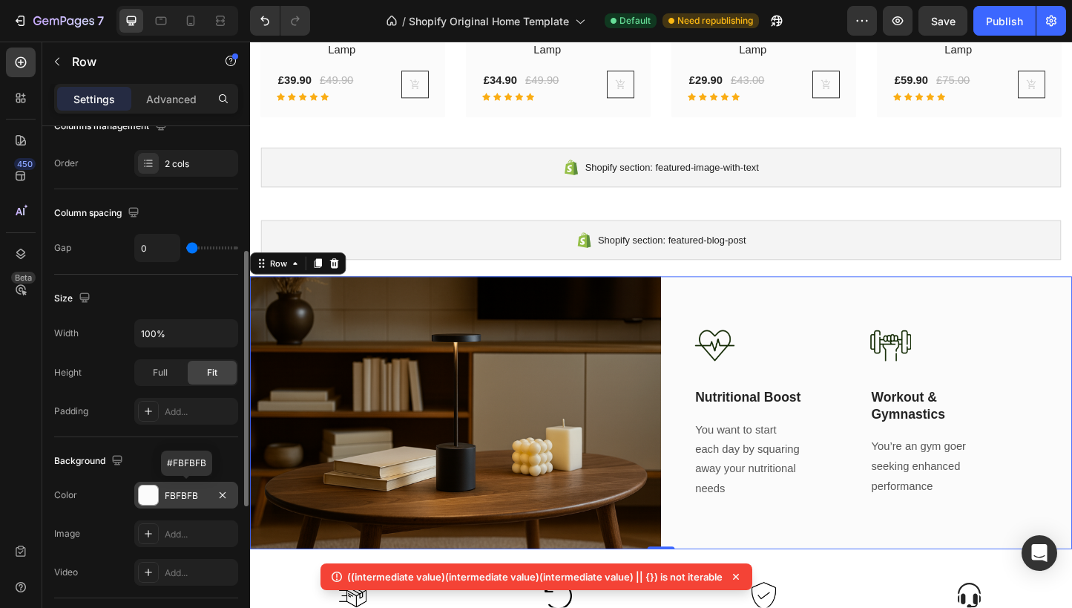
click at [187, 496] on div "FBFBFB" at bounding box center [186, 495] width 43 height 13
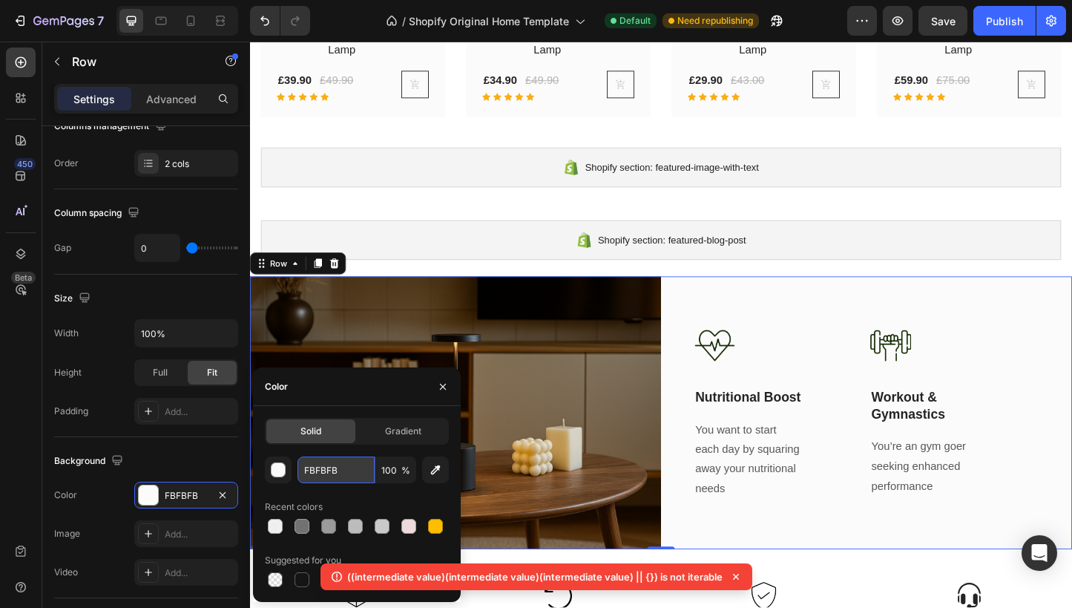
drag, startPoint x: 348, startPoint y: 470, endPoint x: 358, endPoint y: 472, distance: 10.6
click at [358, 472] on input "FBFBFB" at bounding box center [336, 469] width 77 height 27
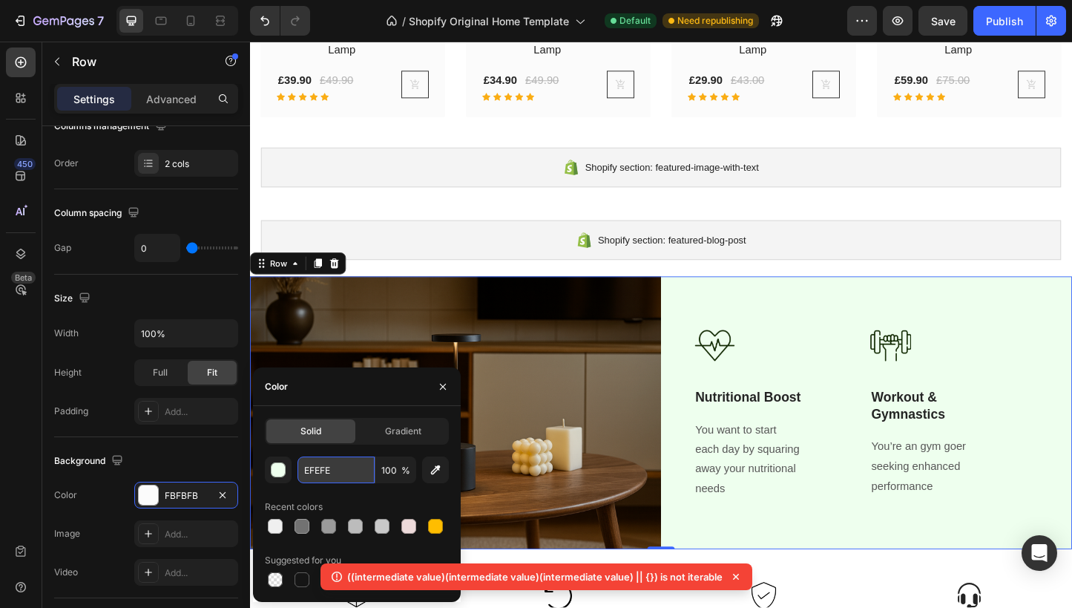
type input "EFEFEF"
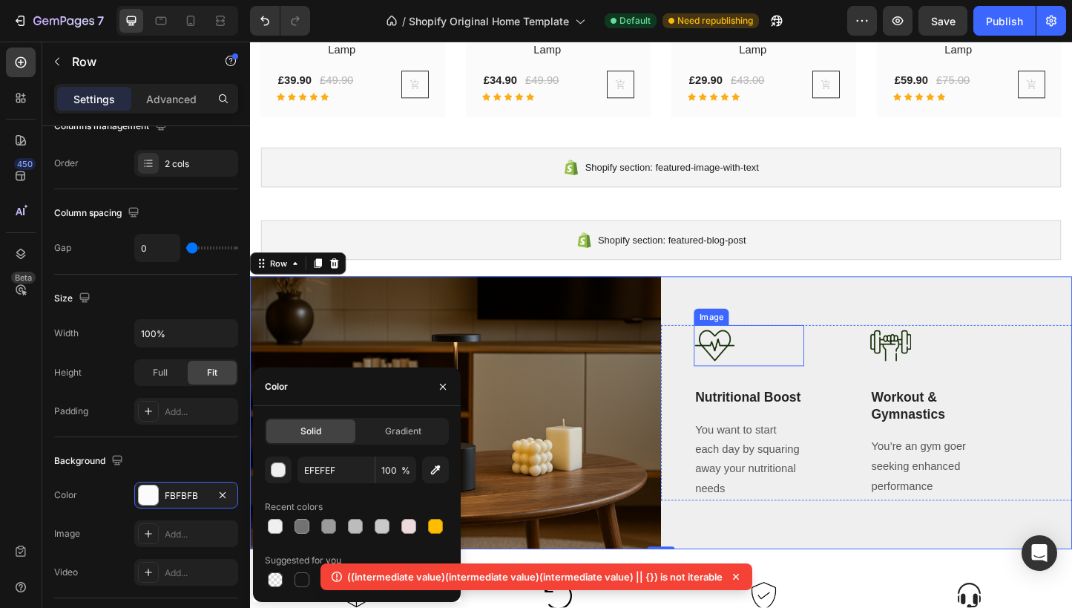
click at [758, 370] on img at bounding box center [753, 371] width 45 height 45
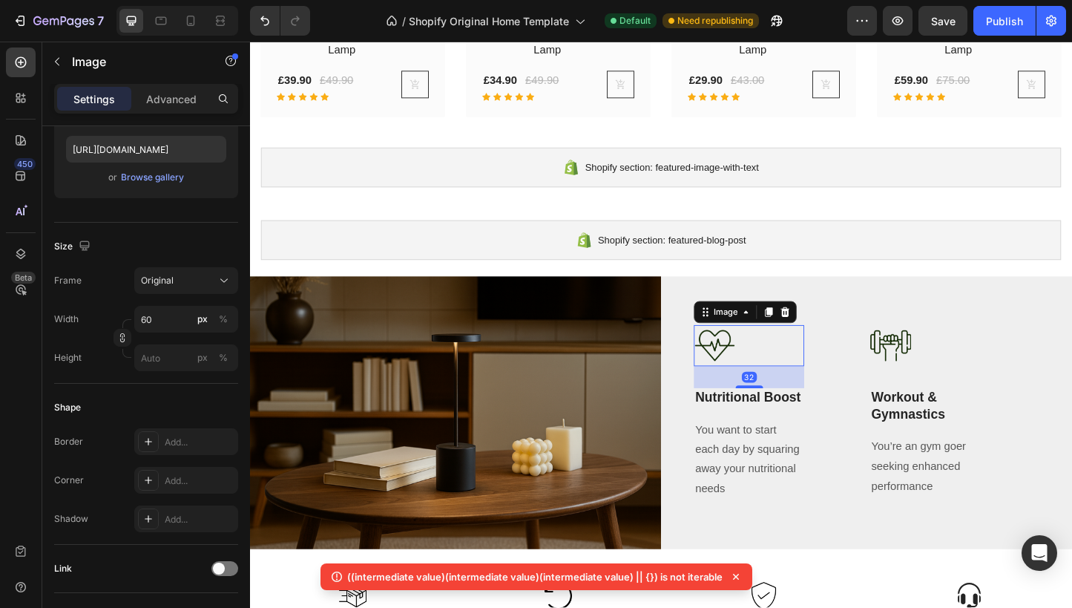
scroll to position [0, 0]
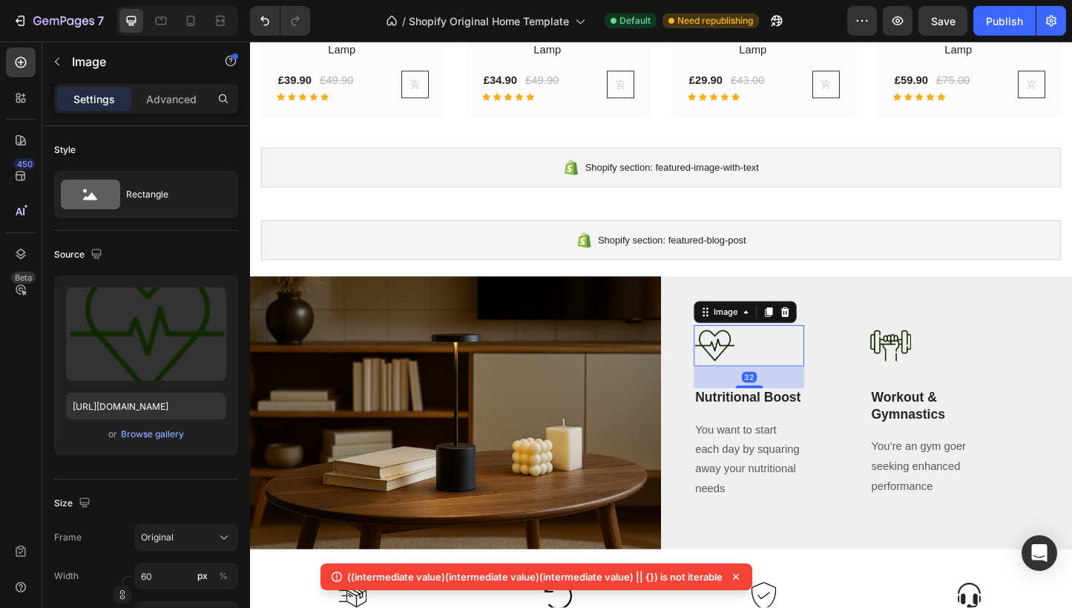
click at [758, 370] on img at bounding box center [753, 371] width 45 height 45
click at [835, 337] on icon at bounding box center [830, 335] width 12 height 12
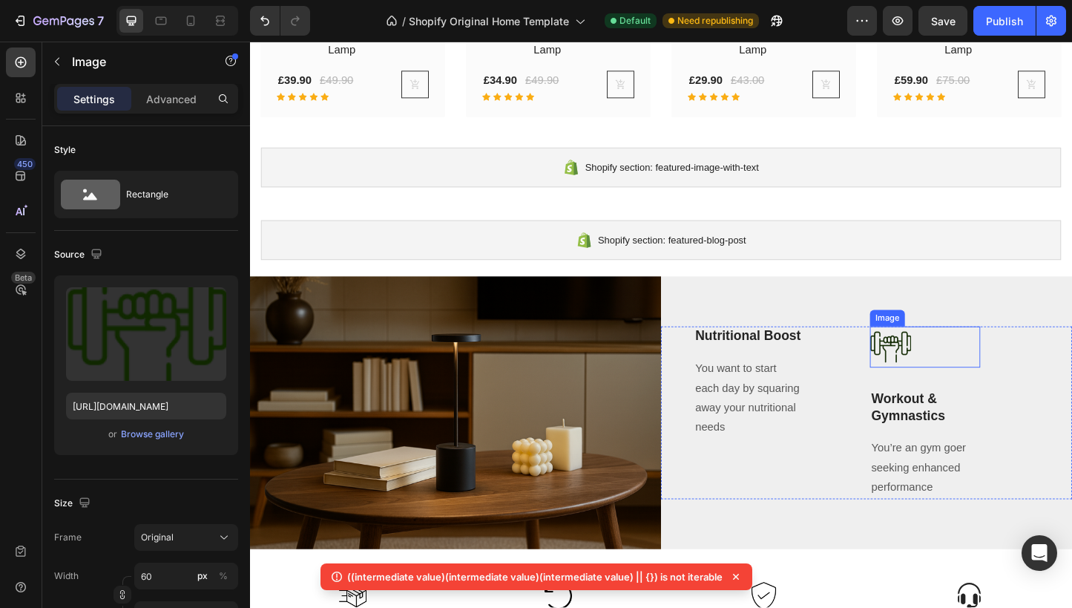
click at [939, 367] on img at bounding box center [944, 372] width 45 height 45
click at [1025, 338] on icon at bounding box center [1020, 336] width 12 height 12
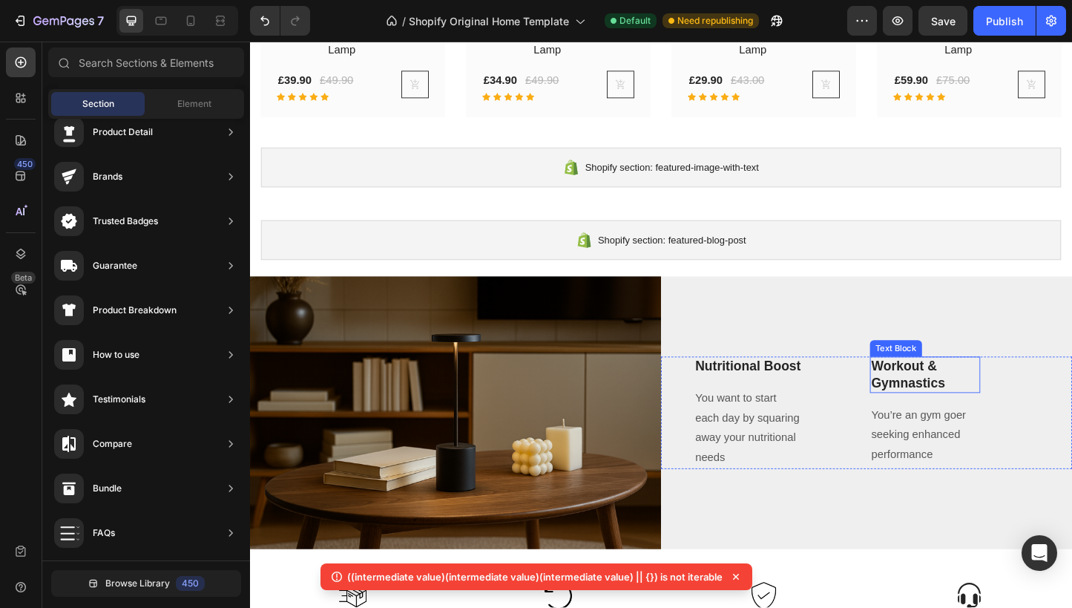
click at [988, 400] on p "Workout & Gymnastics" at bounding box center [981, 402] width 117 height 36
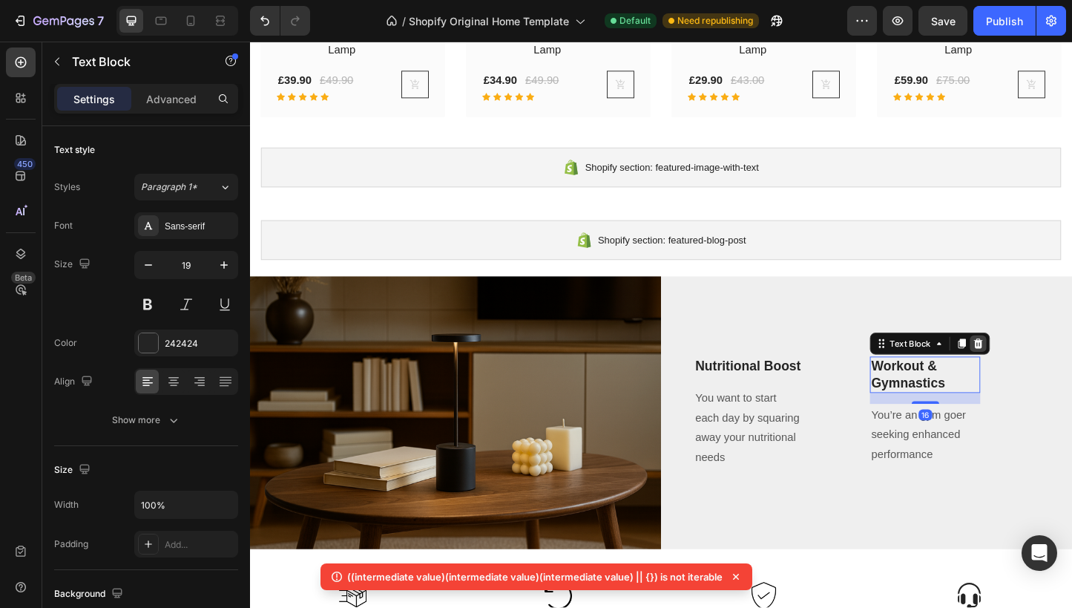
click at [1043, 368] on icon at bounding box center [1039, 369] width 12 height 12
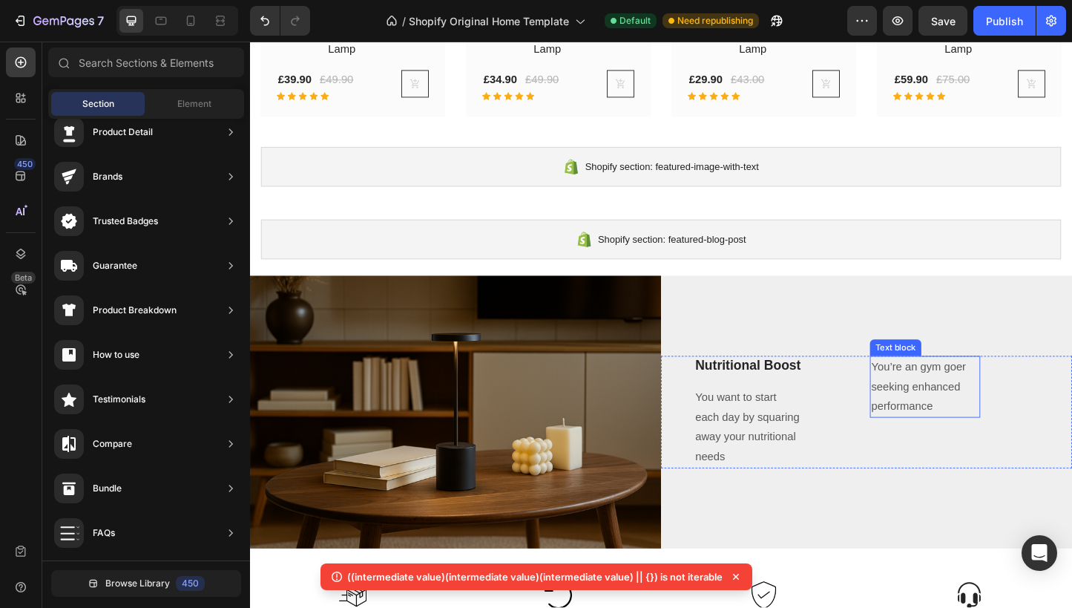
scroll to position [2564, 0]
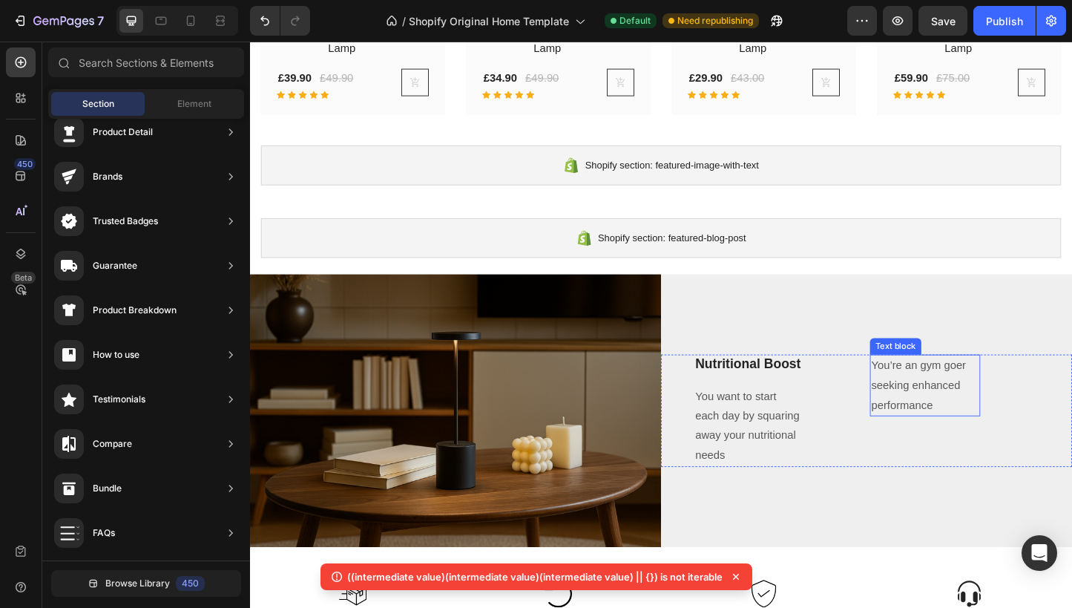
click at [978, 411] on p "You’re an gym goer seeking enhanced performance" at bounding box center [981, 414] width 117 height 64
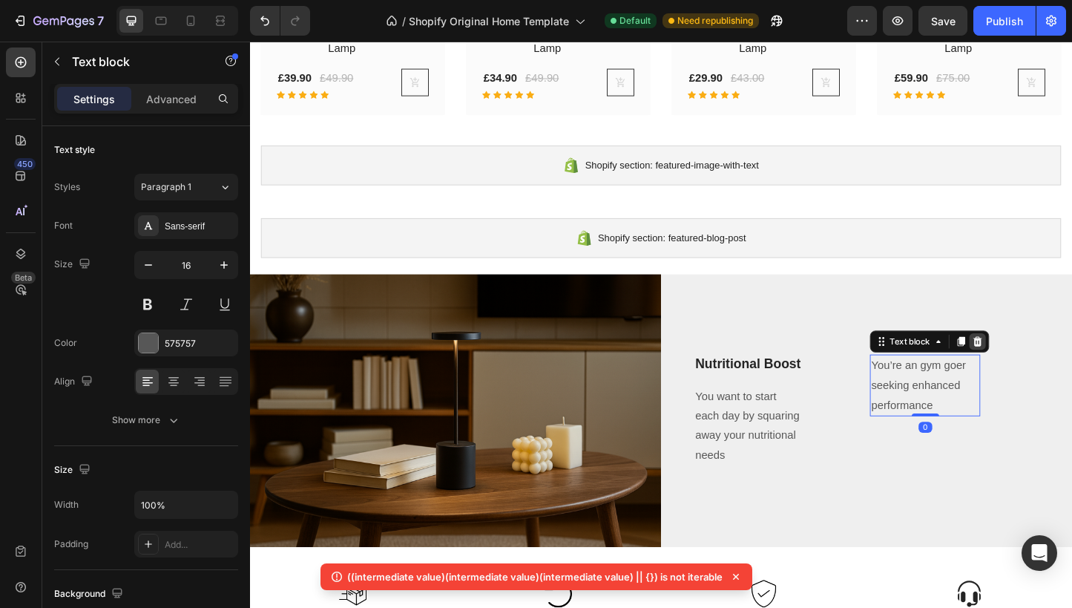
click at [1042, 366] on icon at bounding box center [1039, 366] width 10 height 10
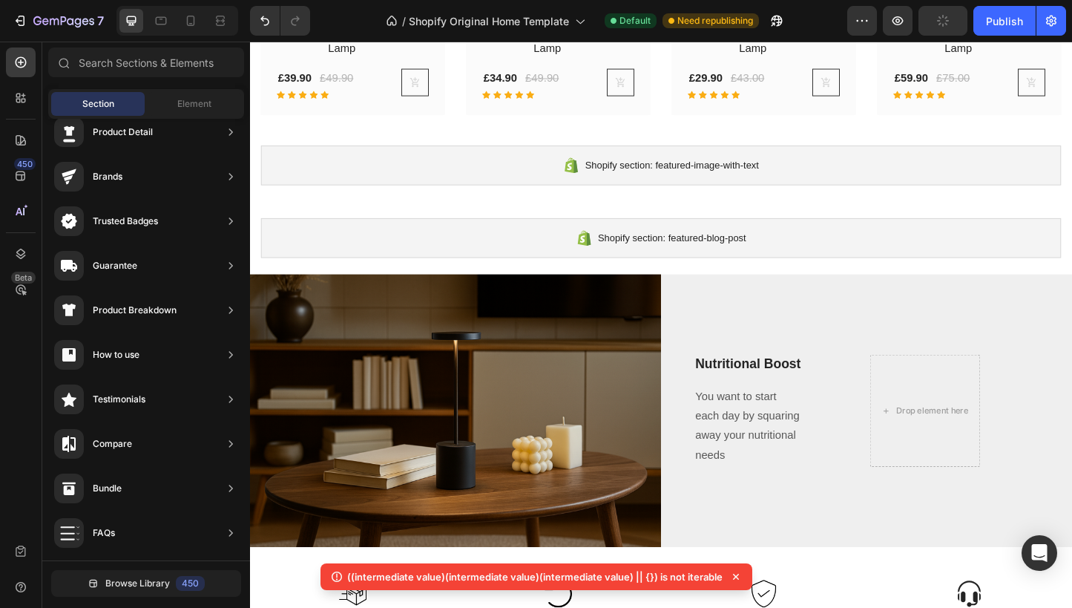
scroll to position [2566, 0]
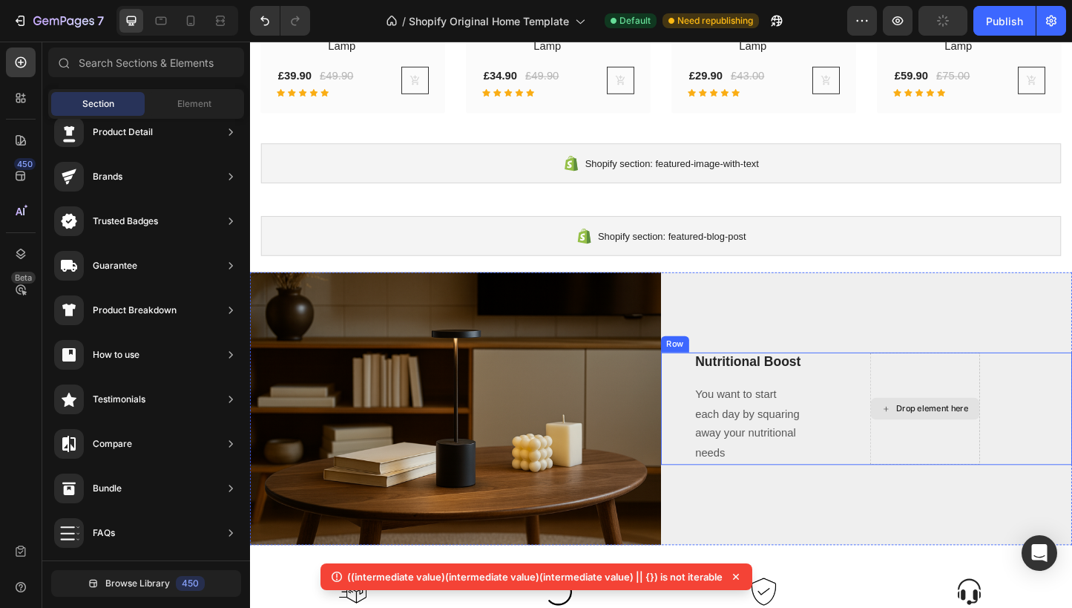
click at [990, 397] on div "Drop element here" at bounding box center [981, 439] width 119 height 122
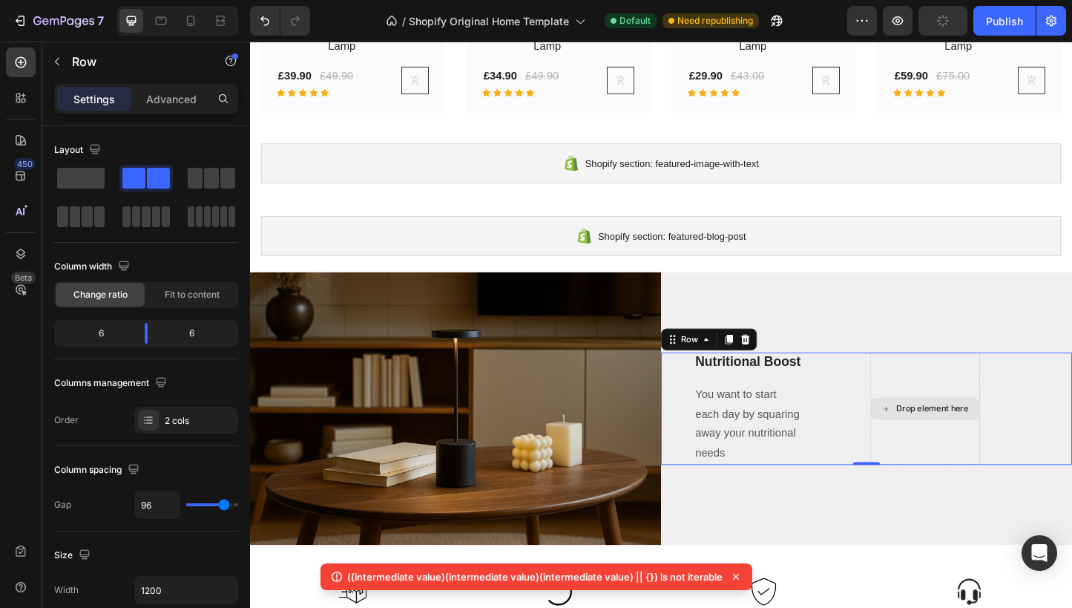
click at [994, 387] on div "Drop element here" at bounding box center [981, 439] width 119 height 122
click at [788, 370] on icon at bounding box center [787, 364] width 12 height 12
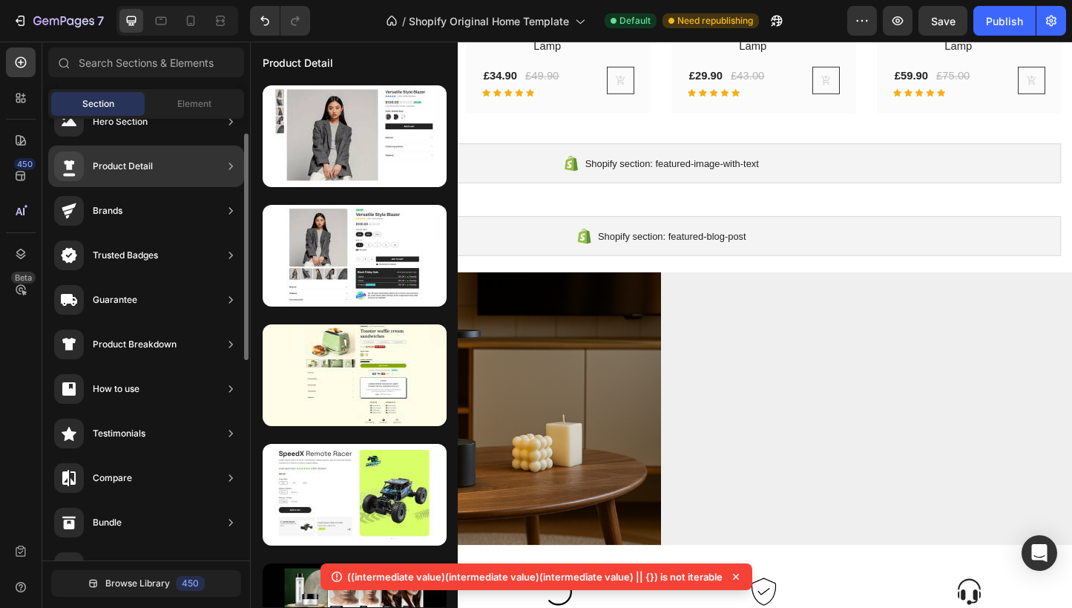
scroll to position [31, 0]
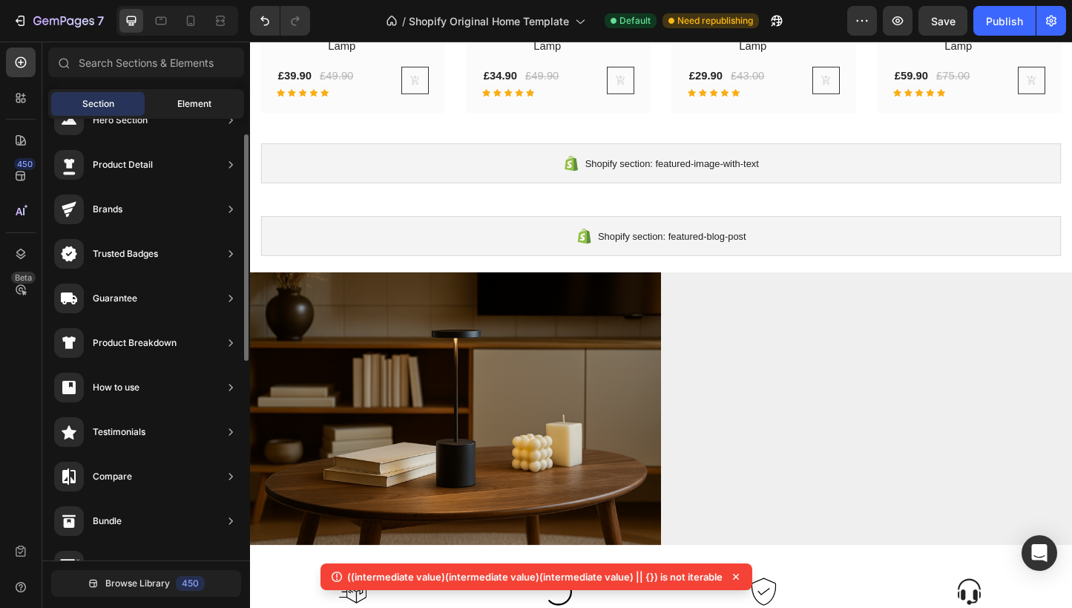
click at [171, 106] on div "Element" at bounding box center [194, 104] width 93 height 24
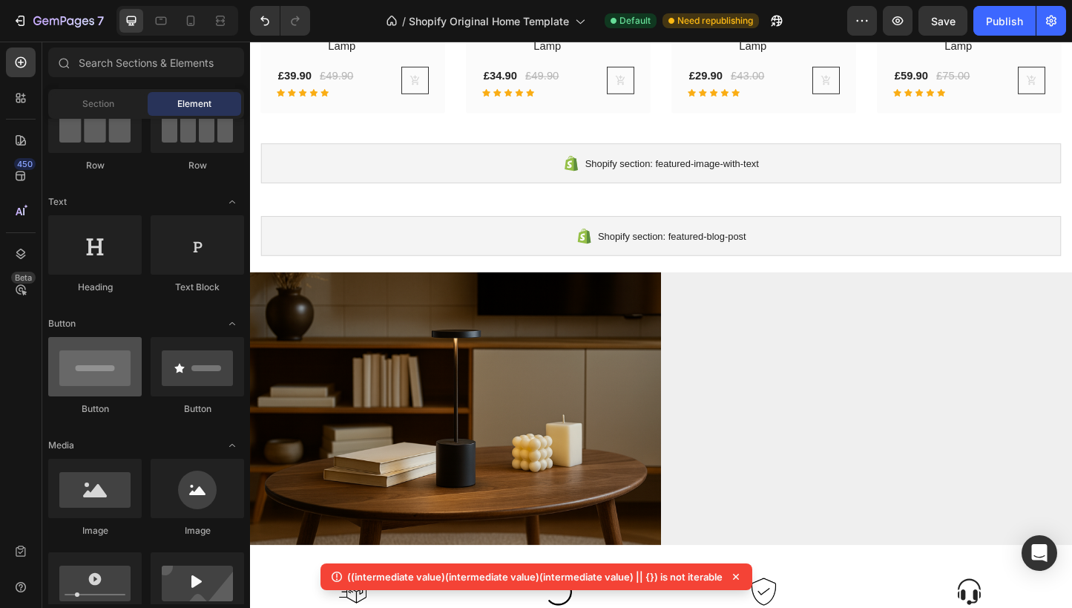
scroll to position [0, 0]
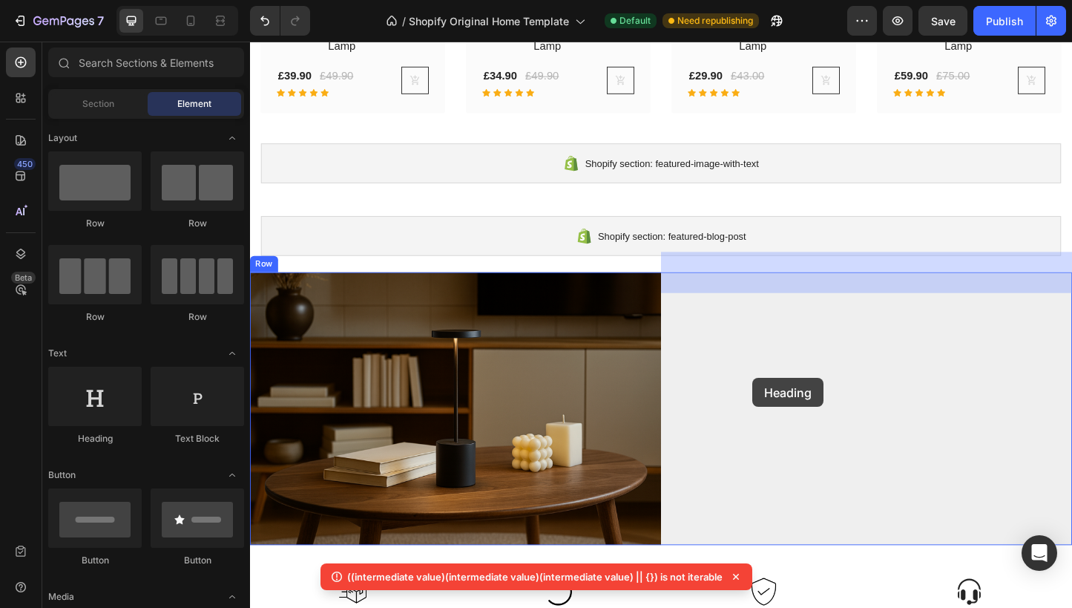
drag, startPoint x: 358, startPoint y: 451, endPoint x: 794, endPoint y: 406, distance: 438.7
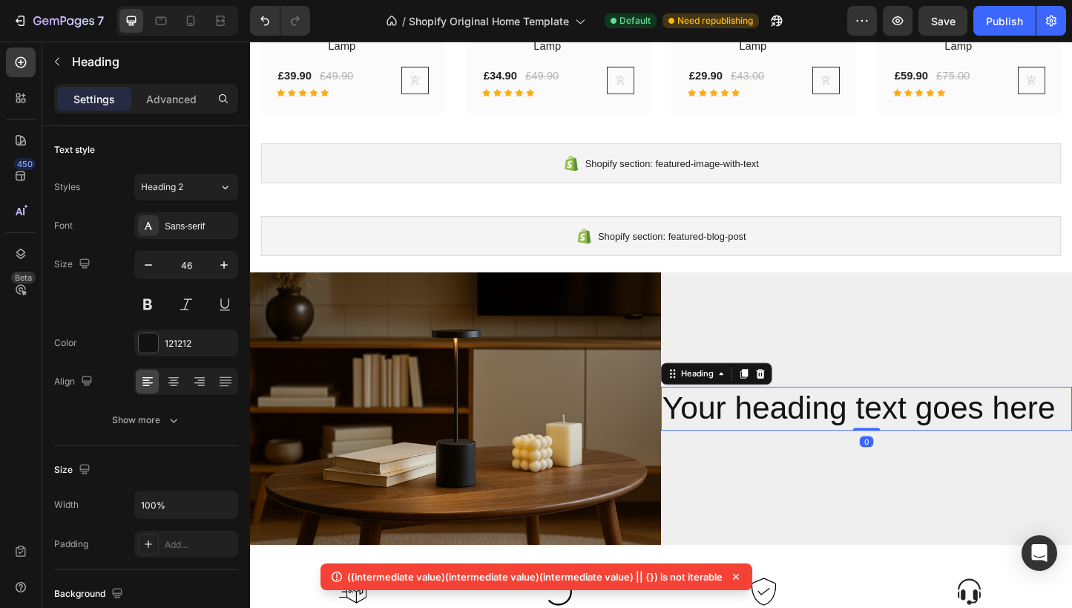
click at [1118, 436] on h2 "Your heading text goes here" at bounding box center [917, 439] width 445 height 47
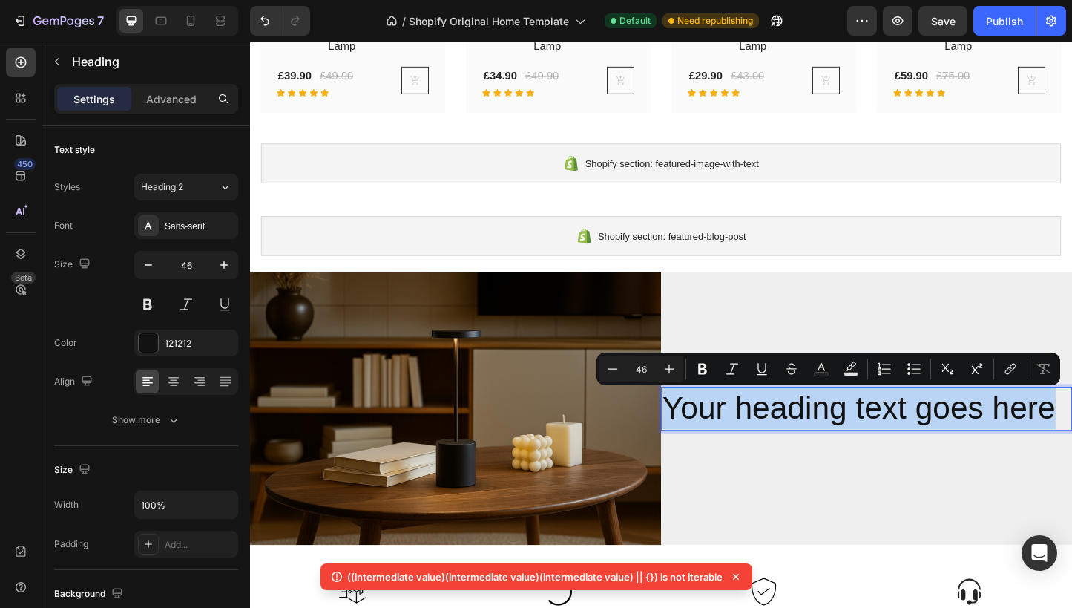
drag, startPoint x: 1120, startPoint y: 436, endPoint x: 705, endPoint y: 430, distance: 414.9
click at [705, 430] on p "Your heading text goes here" at bounding box center [918, 439] width 442 height 45
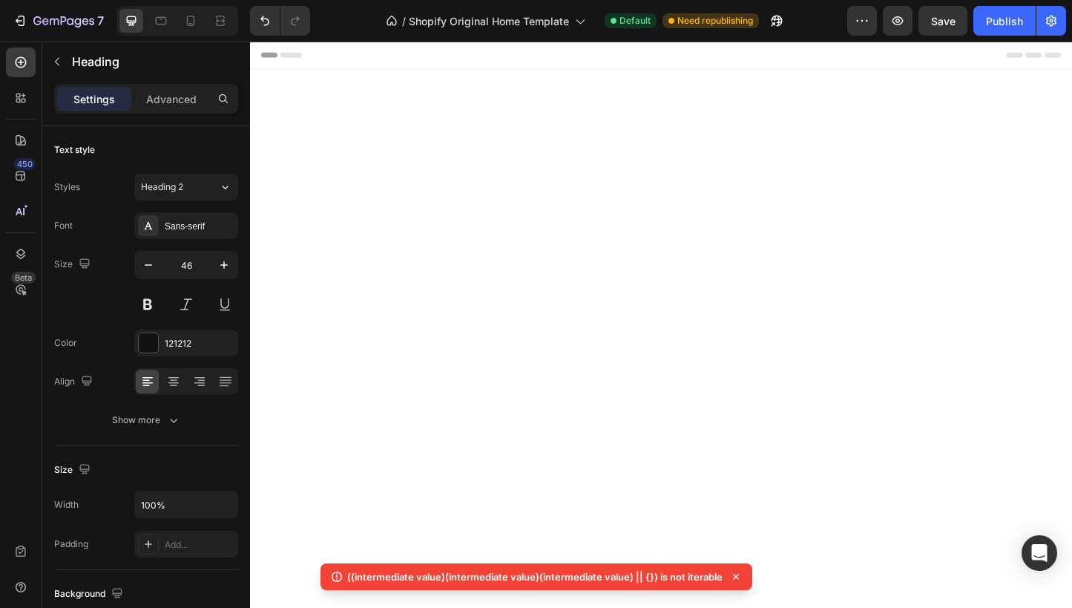
scroll to position [2566, 0]
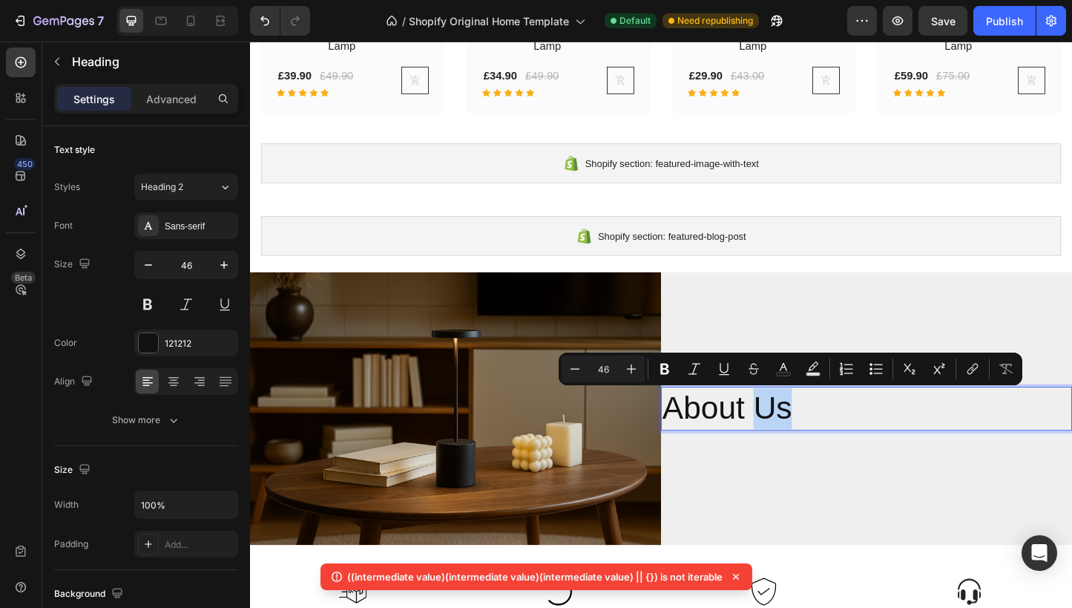
drag, startPoint x: 850, startPoint y: 434, endPoint x: 807, endPoint y: 431, distance: 43.1
click at [807, 431] on p "About Us" at bounding box center [918, 439] width 442 height 45
click at [857, 444] on p "About Us" at bounding box center [918, 439] width 442 height 45
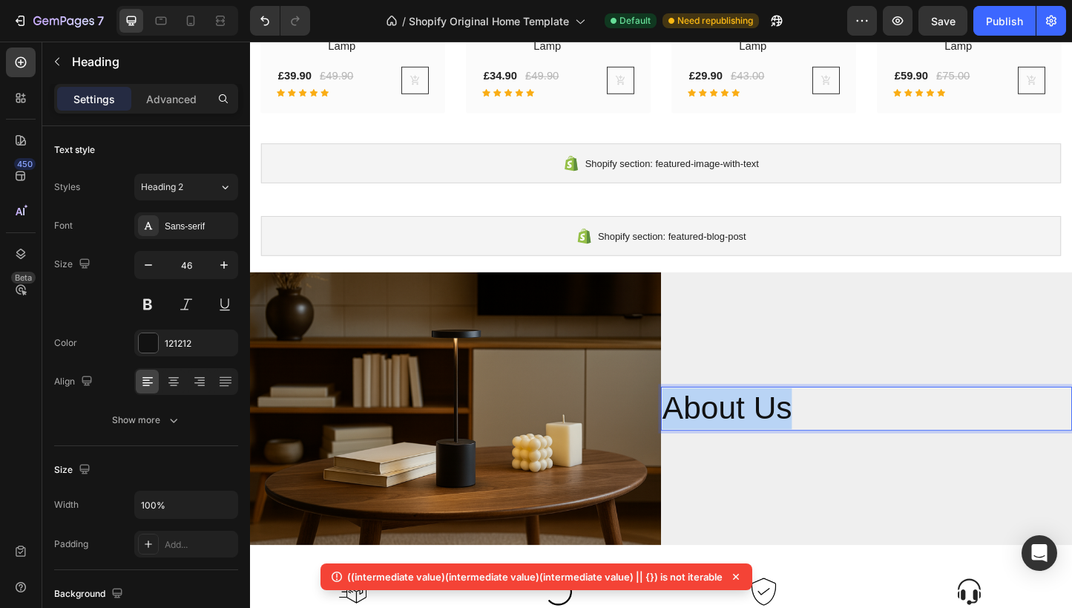
drag, startPoint x: 844, startPoint y: 445, endPoint x: 698, endPoint y: 440, distance: 147.0
click at [698, 440] on p "About Us" at bounding box center [918, 439] width 442 height 45
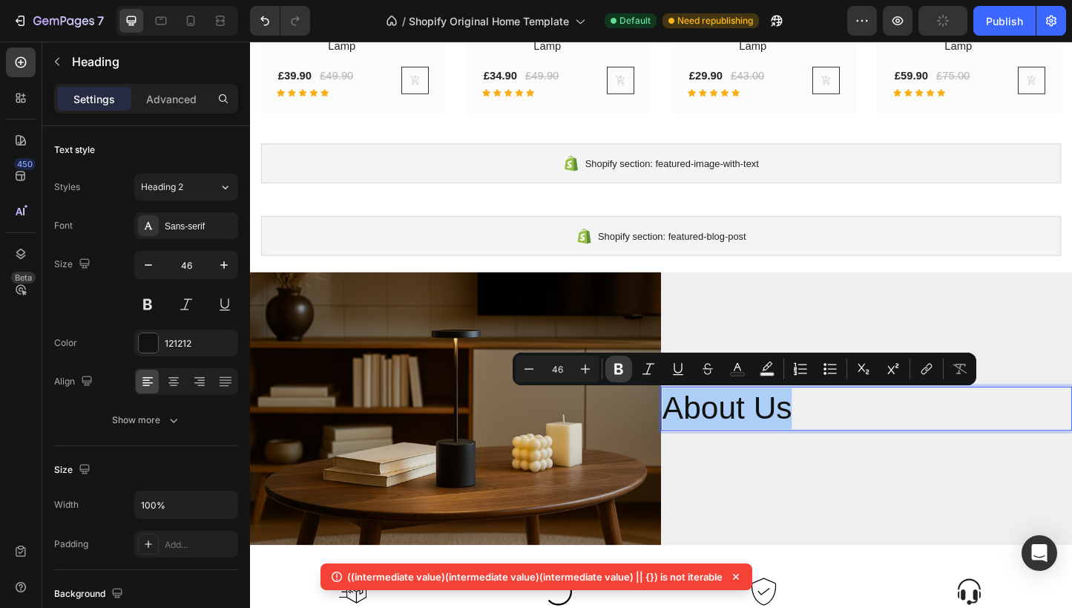
click at [614, 366] on icon "Editor contextual toolbar" at bounding box center [618, 368] width 15 height 15
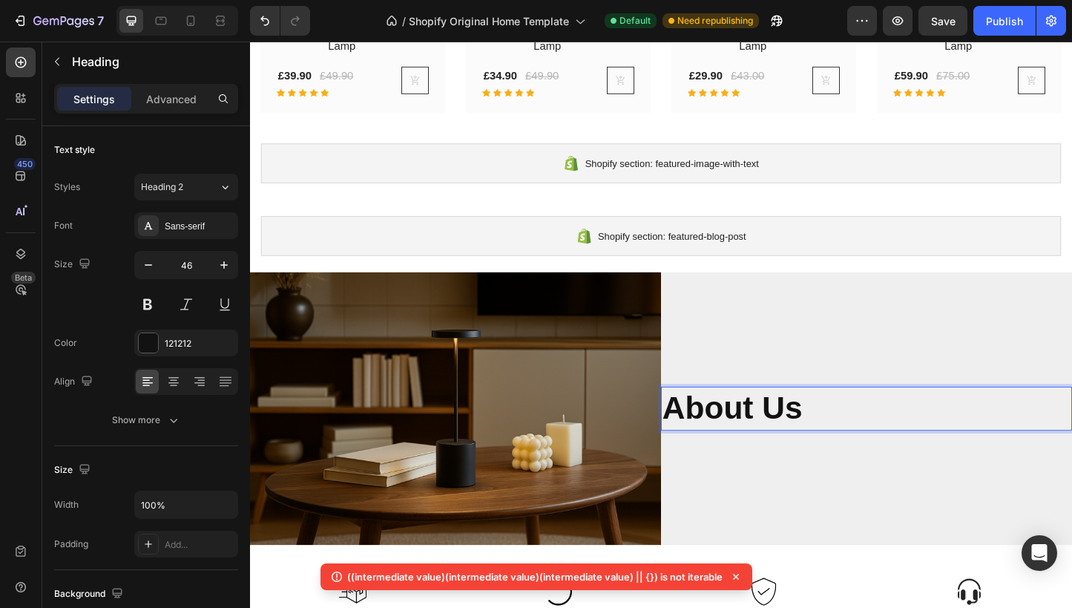
click at [864, 439] on p "About Us" at bounding box center [918, 439] width 442 height 45
drag, startPoint x: 847, startPoint y: 442, endPoint x: 709, endPoint y: 437, distance: 138.1
click at [709, 437] on p "About Us" at bounding box center [918, 439] width 442 height 45
click at [765, 426] on strong "About Us" at bounding box center [772, 438] width 151 height 39
click at [830, 431] on strong "About Us" at bounding box center [772, 438] width 151 height 39
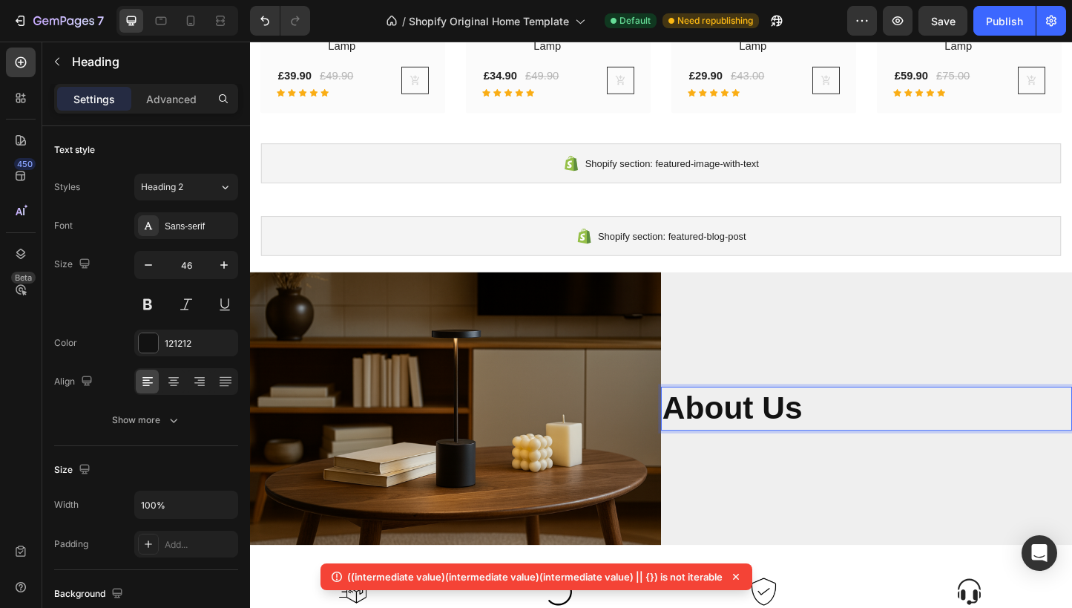
click at [845, 434] on strong "About Us" at bounding box center [772, 438] width 151 height 39
drag, startPoint x: 856, startPoint y: 436, endPoint x: 696, endPoint y: 430, distance: 160.4
click at [697, 430] on p "About Us" at bounding box center [918, 439] width 442 height 45
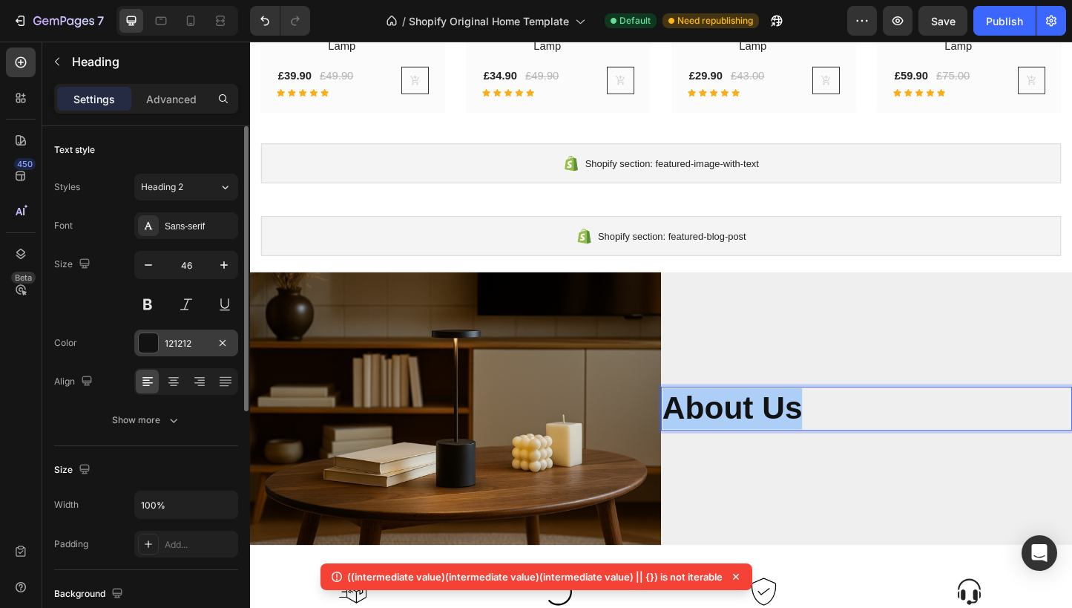
click at [160, 335] on div "121212" at bounding box center [186, 342] width 104 height 27
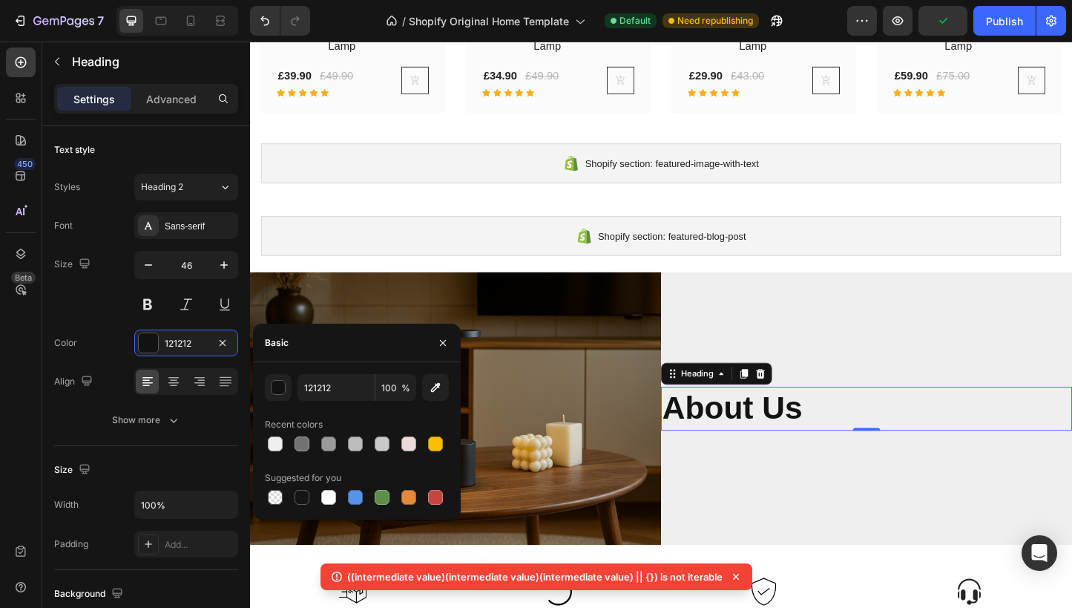
click at [330, 485] on div "Suggested for you" at bounding box center [357, 478] width 184 height 24
click at [325, 495] on div at bounding box center [328, 497] width 15 height 15
click at [355, 450] on div at bounding box center [355, 443] width 15 height 15
type input "BCBCBC"
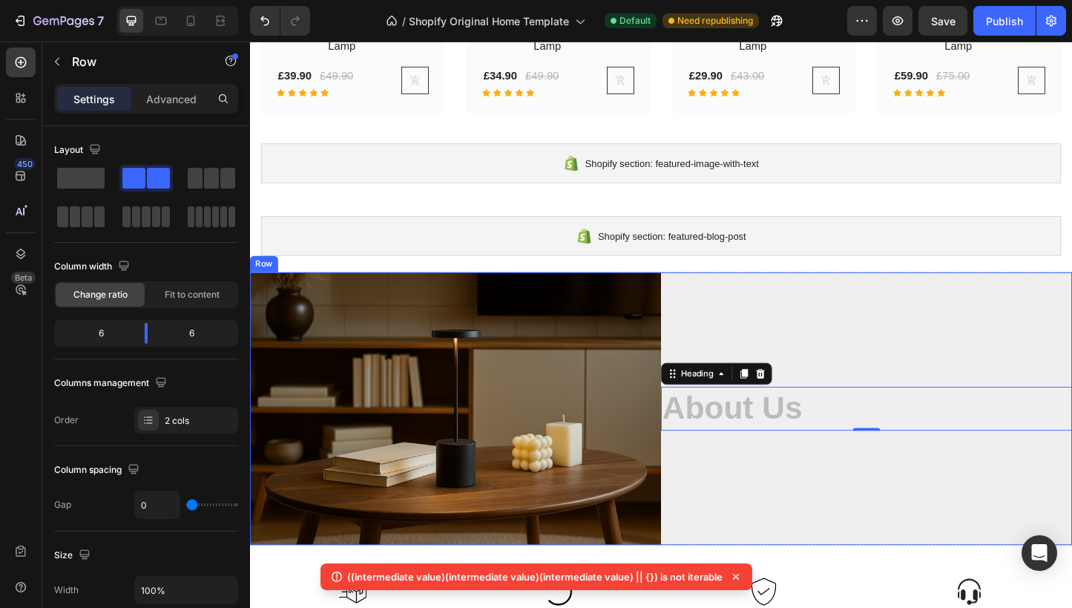
click at [919, 352] on div "Title Line ⁠⁠⁠⁠⁠⁠⁠ About Us Heading 0" at bounding box center [917, 439] width 445 height 295
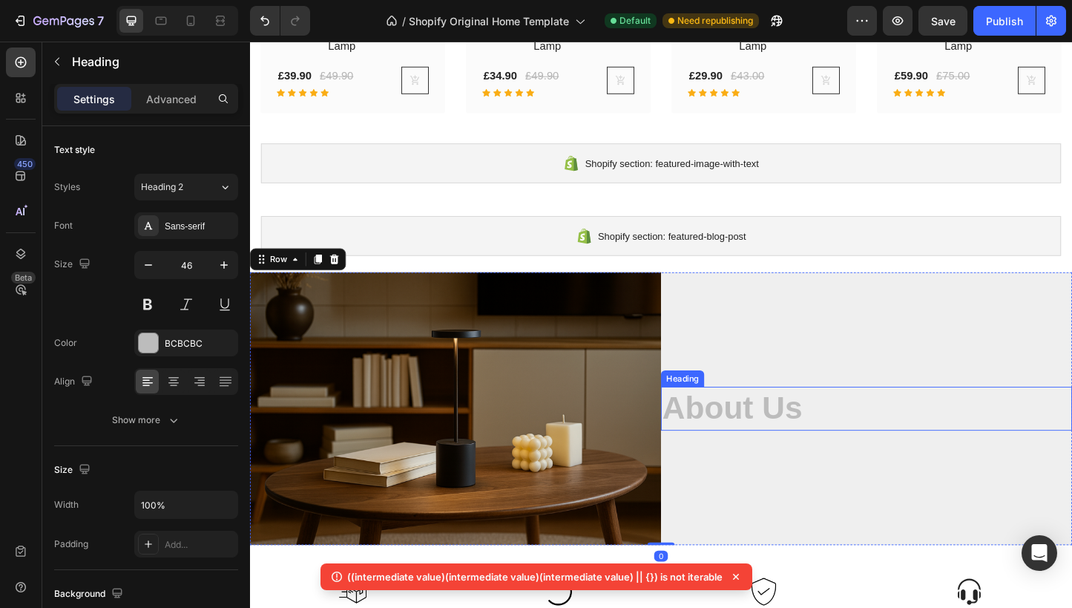
click at [793, 440] on strong "About Us" at bounding box center [772, 438] width 151 height 39
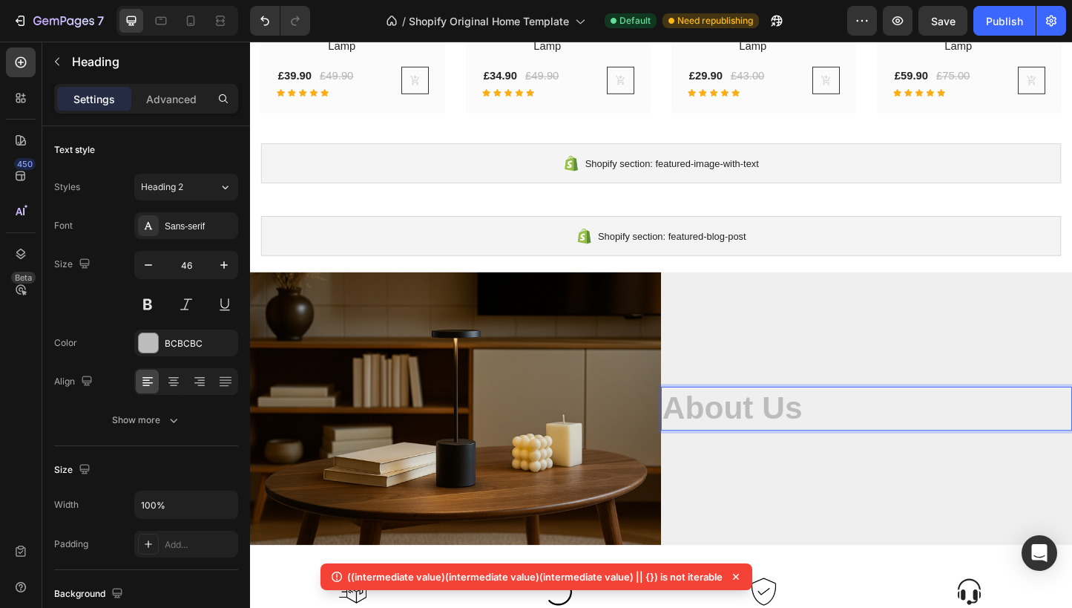
drag, startPoint x: 793, startPoint y: 440, endPoint x: 795, endPoint y: 421, distance: 18.6
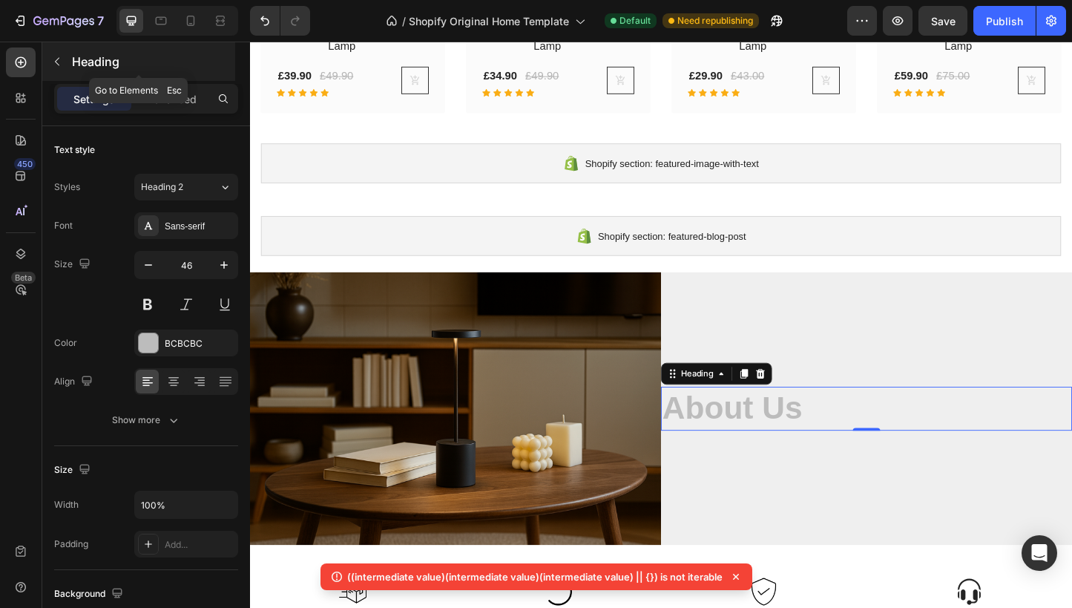
click at [50, 62] on button "button" at bounding box center [57, 62] width 24 height 24
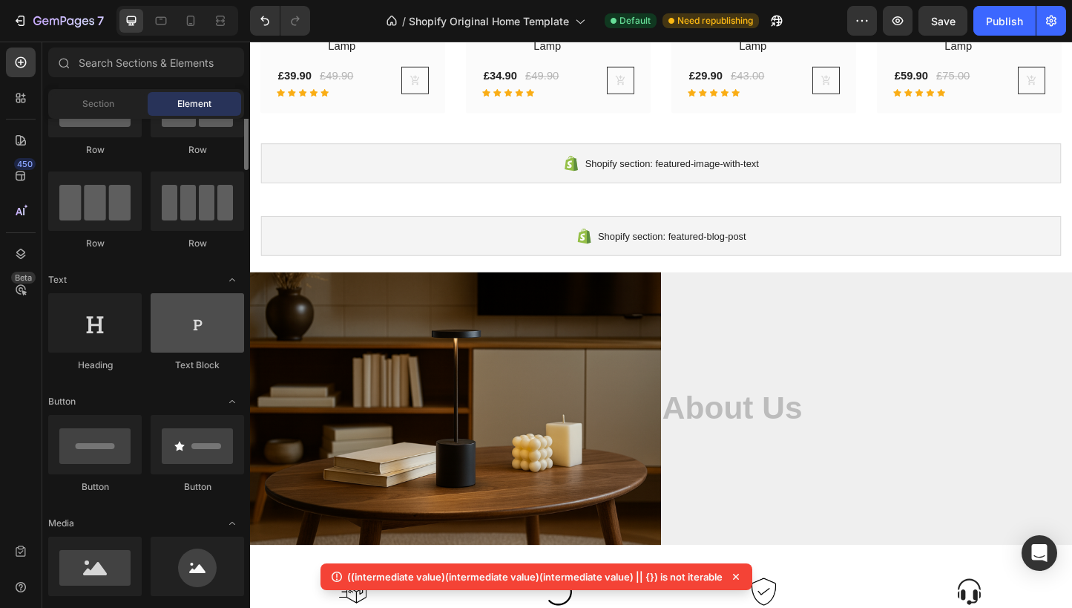
scroll to position [79, 0]
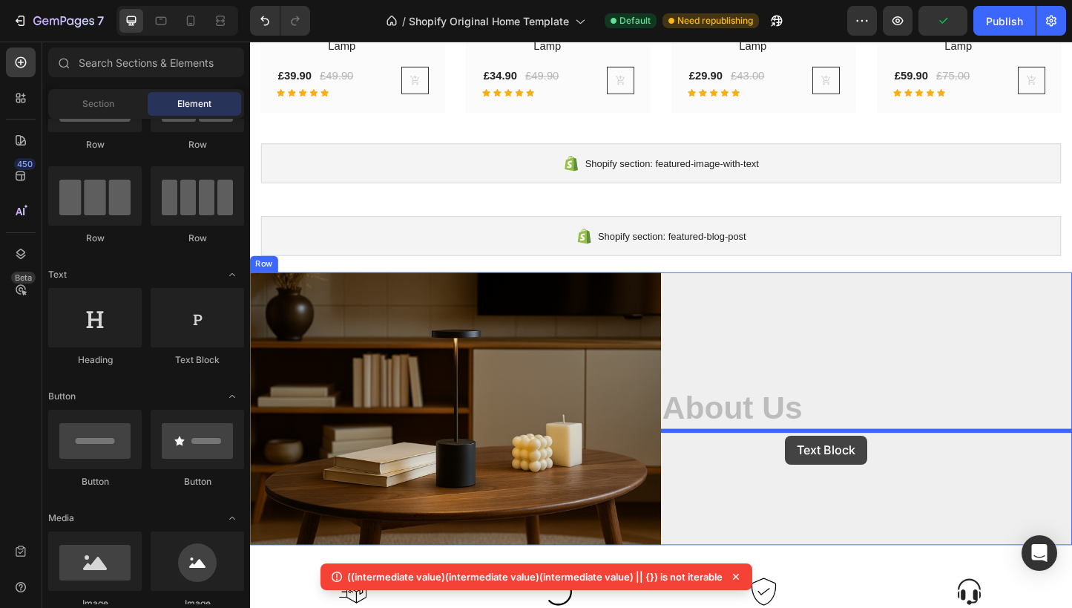
drag, startPoint x: 419, startPoint y: 350, endPoint x: 830, endPoint y: 467, distance: 427.5
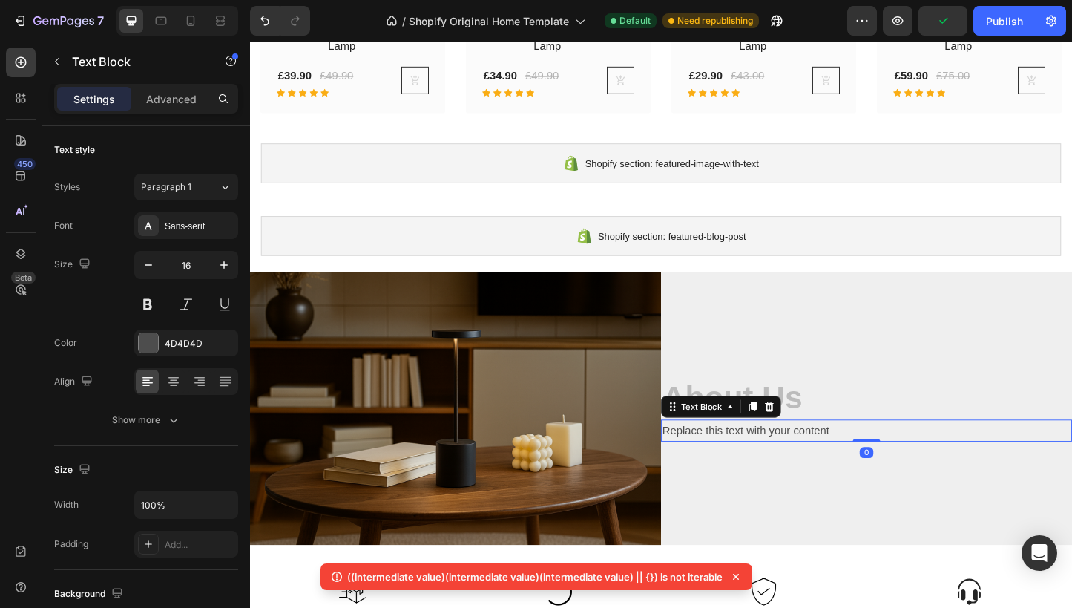
click at [901, 465] on div "Replace this text with your content" at bounding box center [917, 463] width 445 height 24
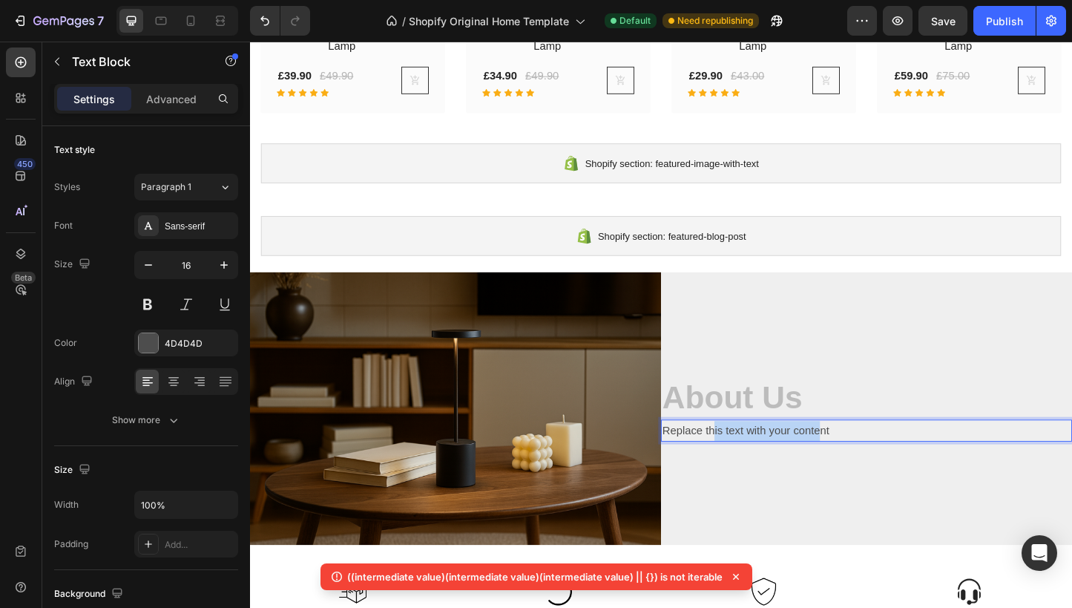
drag, startPoint x: 870, startPoint y: 462, endPoint x: 838, endPoint y: 468, distance: 32.5
click at [754, 462] on p "Replace this text with your content" at bounding box center [918, 464] width 442 height 22
drag, startPoint x: 875, startPoint y: 465, endPoint x: 698, endPoint y: 459, distance: 177.5
click at [698, 459] on p "Replace this text with your content" at bounding box center [918, 464] width 442 height 22
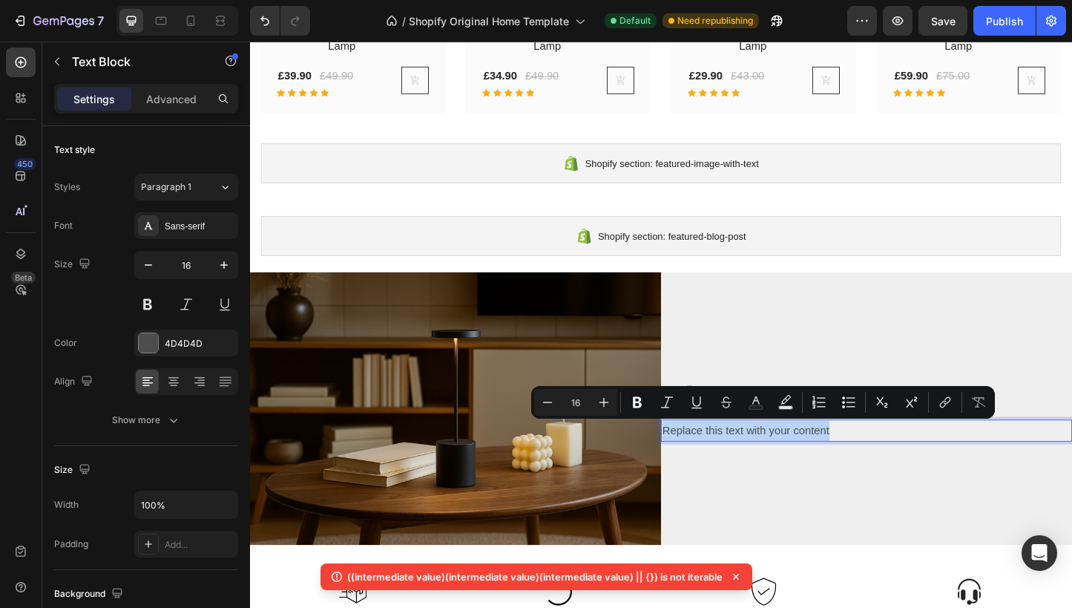
click at [899, 465] on p "Replace this text with your content" at bounding box center [918, 464] width 442 height 22
drag, startPoint x: 899, startPoint y: 465, endPoint x: 700, endPoint y: 453, distance: 199.2
click at [700, 453] on p "Replace this text with your content" at bounding box center [918, 464] width 442 height 22
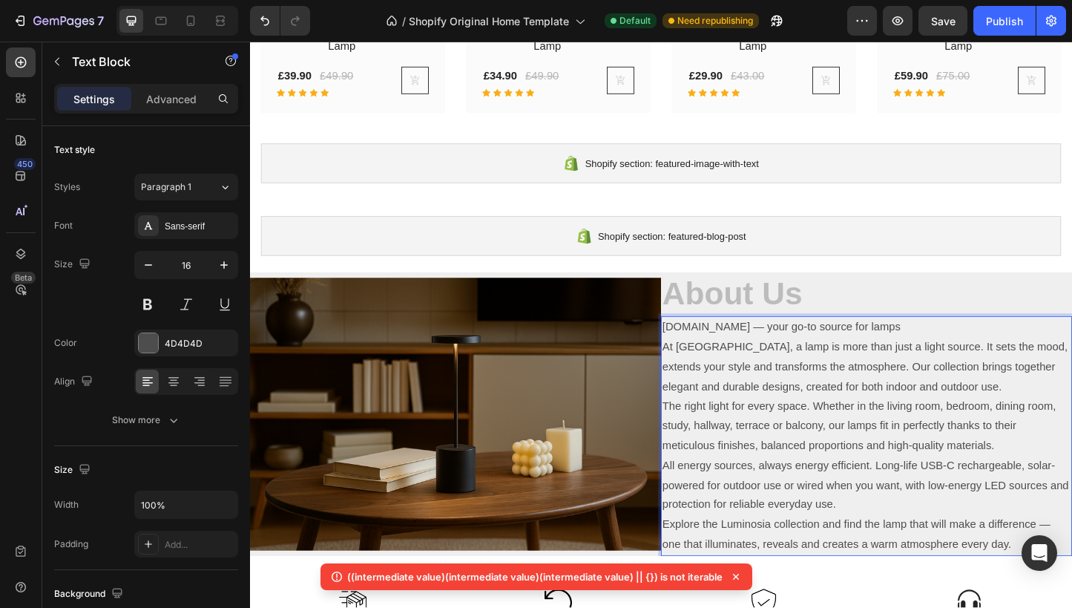
click at [938, 355] on p "Luminosia.co — your go-to source for lamps" at bounding box center [918, 352] width 442 height 22
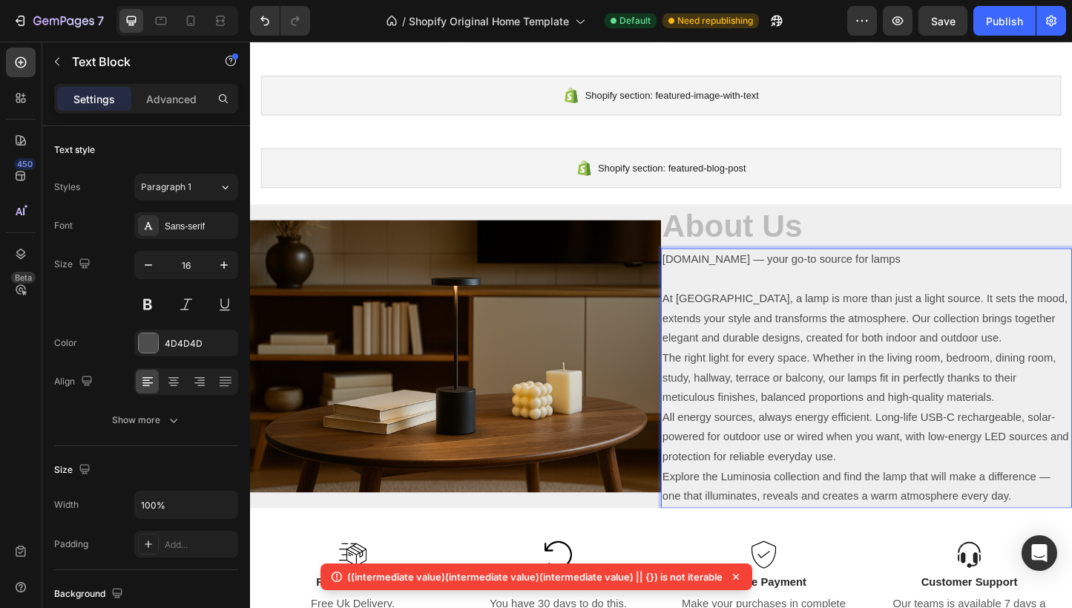
scroll to position [2643, 0]
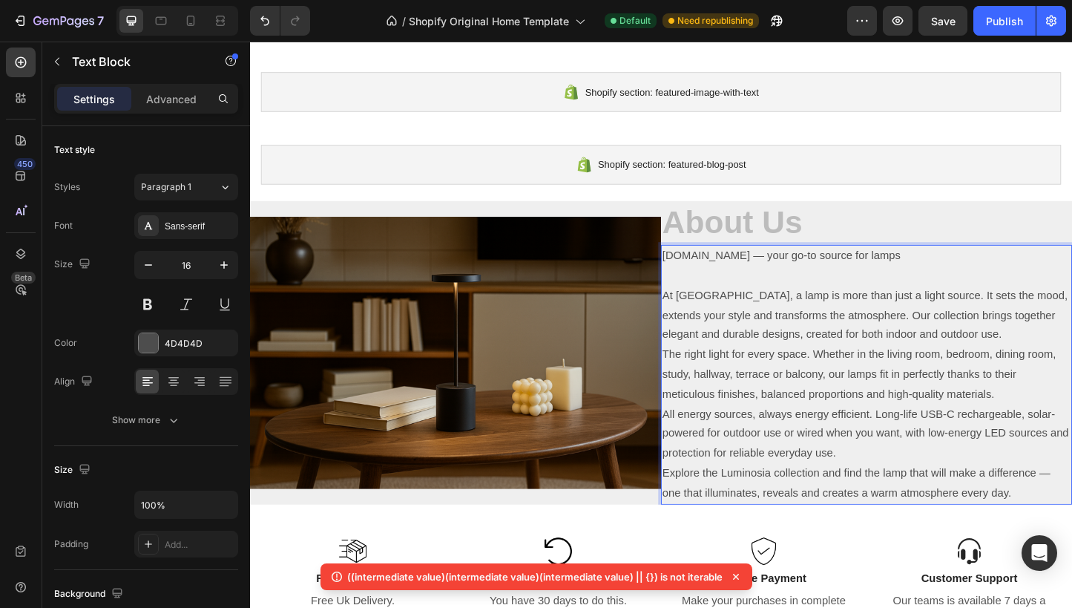
click at [1002, 356] on p "At Luminosia, a lamp is more than just a light source. It sets the mood, extend…" at bounding box center [918, 338] width 442 height 64
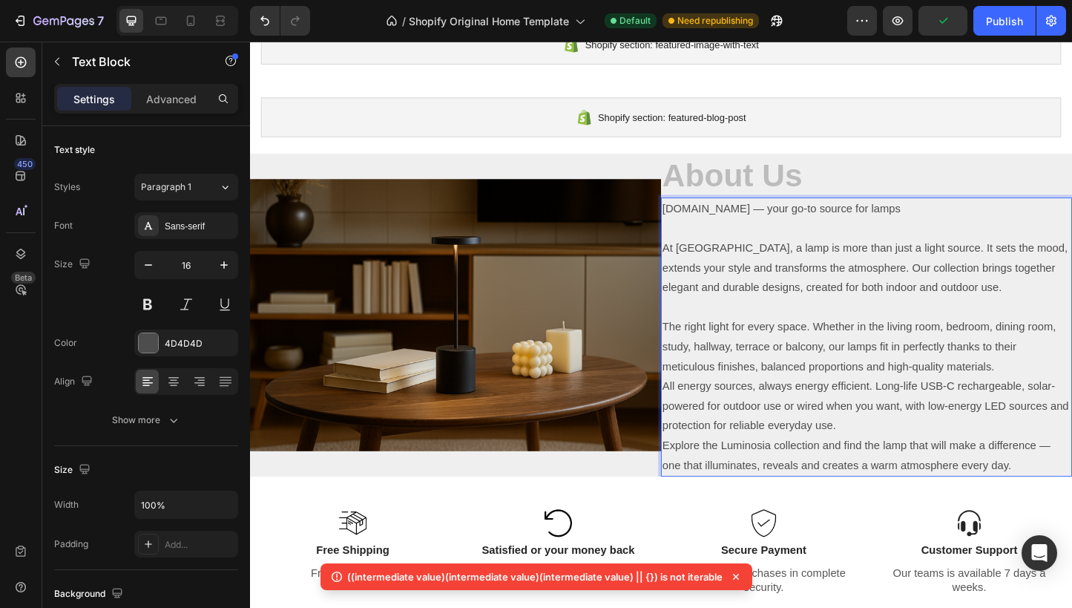
scroll to position [2698, 0]
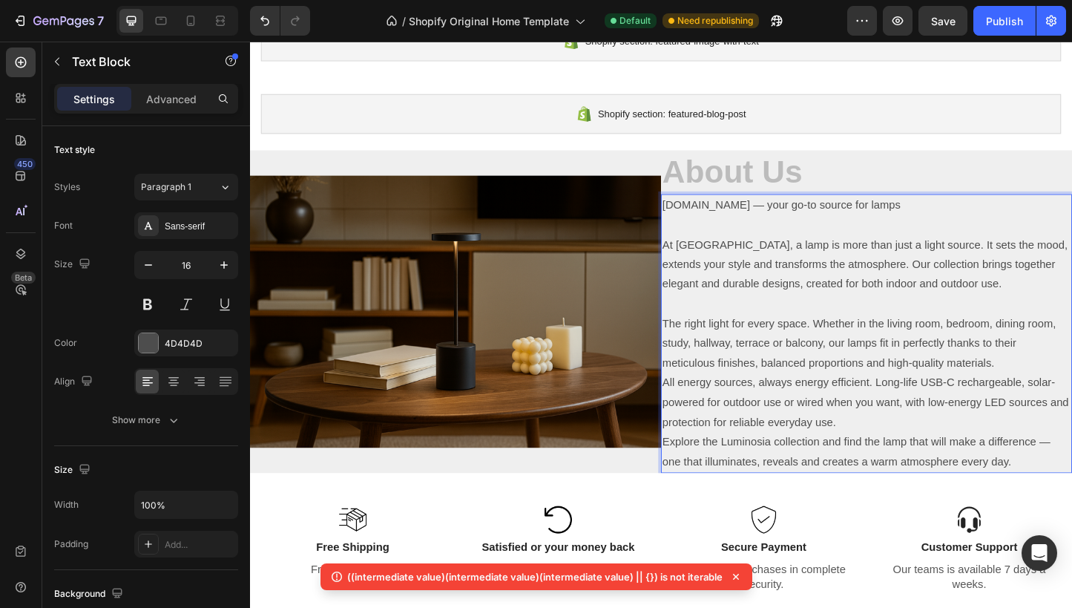
click at [1060, 387] on p "The right light for every space. Whether in the living room, bedroom, dining ro…" at bounding box center [918, 369] width 442 height 64
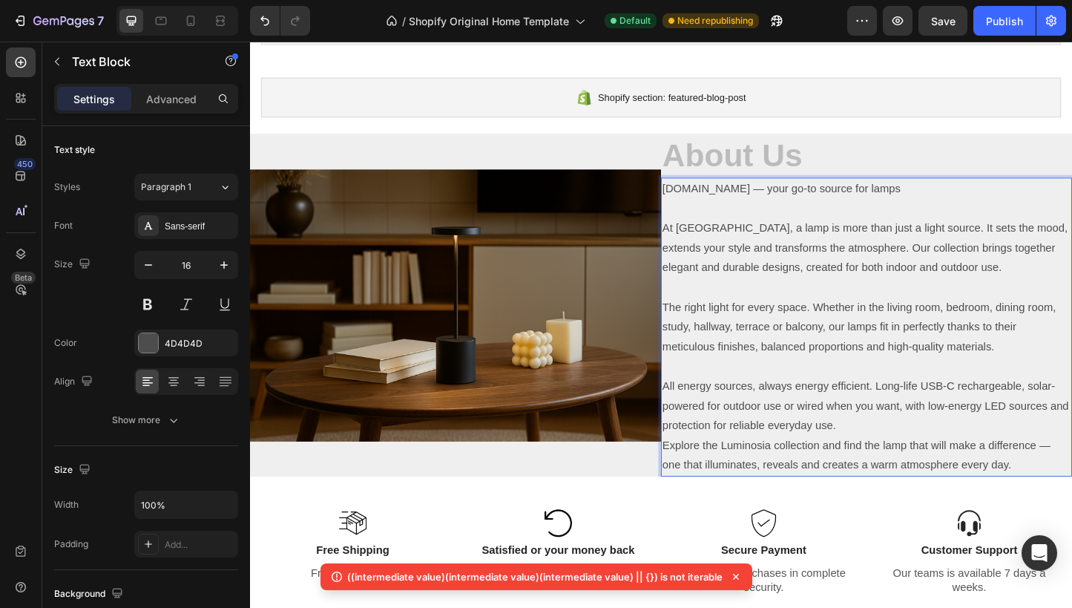
scroll to position [2719, 0]
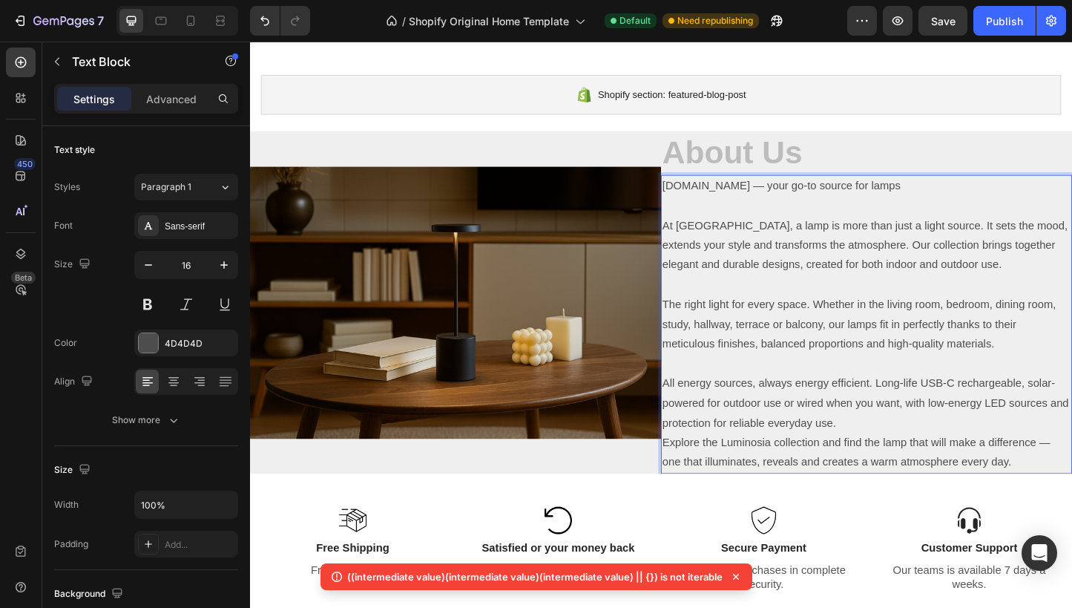
click at [902, 456] on p "All energy sources, always energy efficient. Long-life USB-C rechargeable, sola…" at bounding box center [918, 433] width 442 height 64
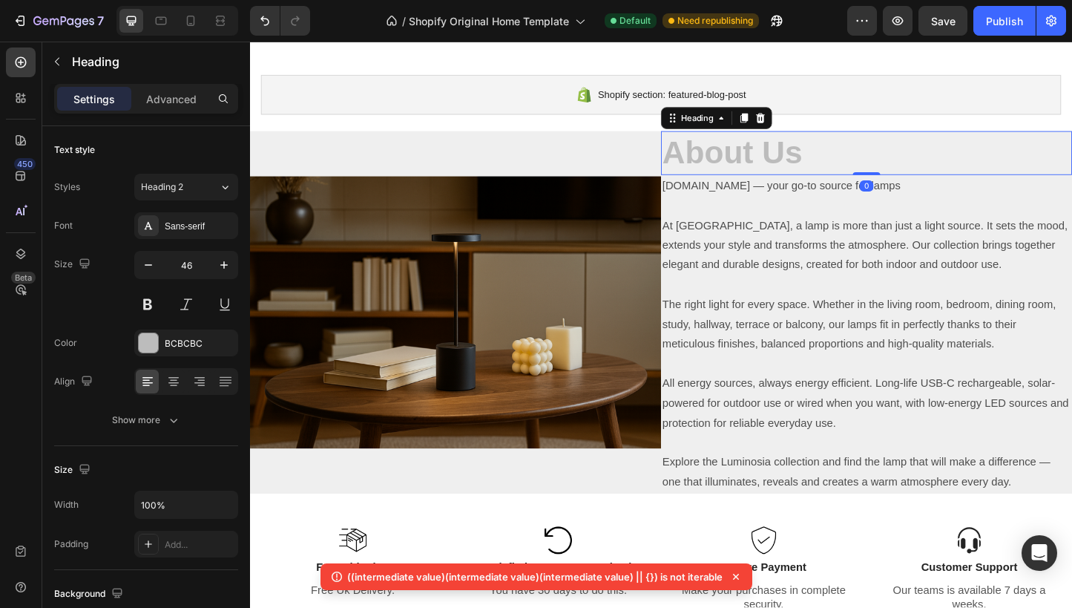
click at [741, 151] on strong "About Us" at bounding box center [772, 161] width 151 height 39
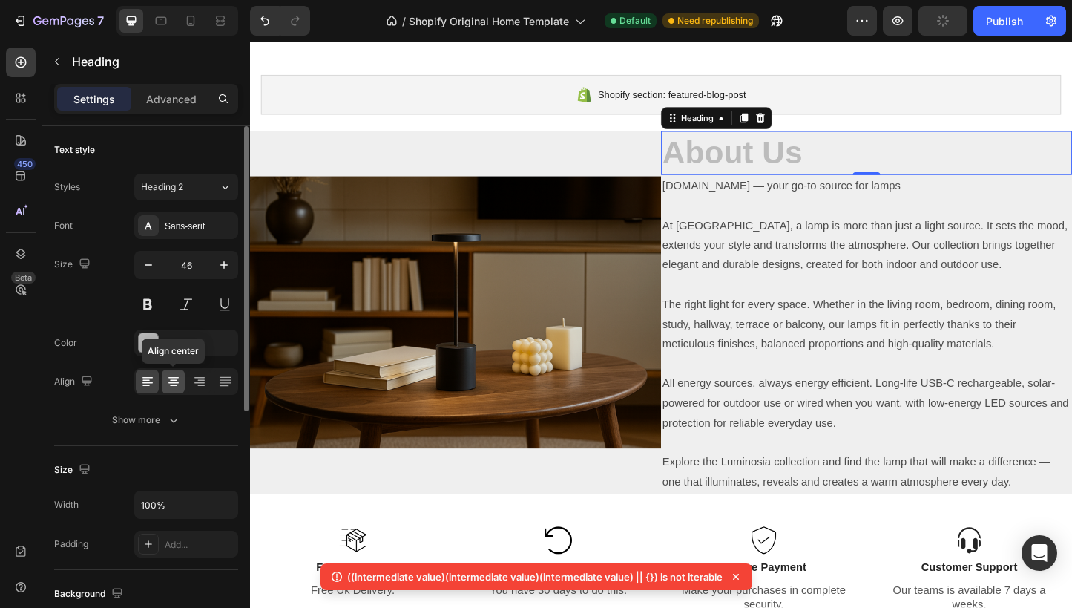
click at [182, 380] on div at bounding box center [173, 382] width 23 height 24
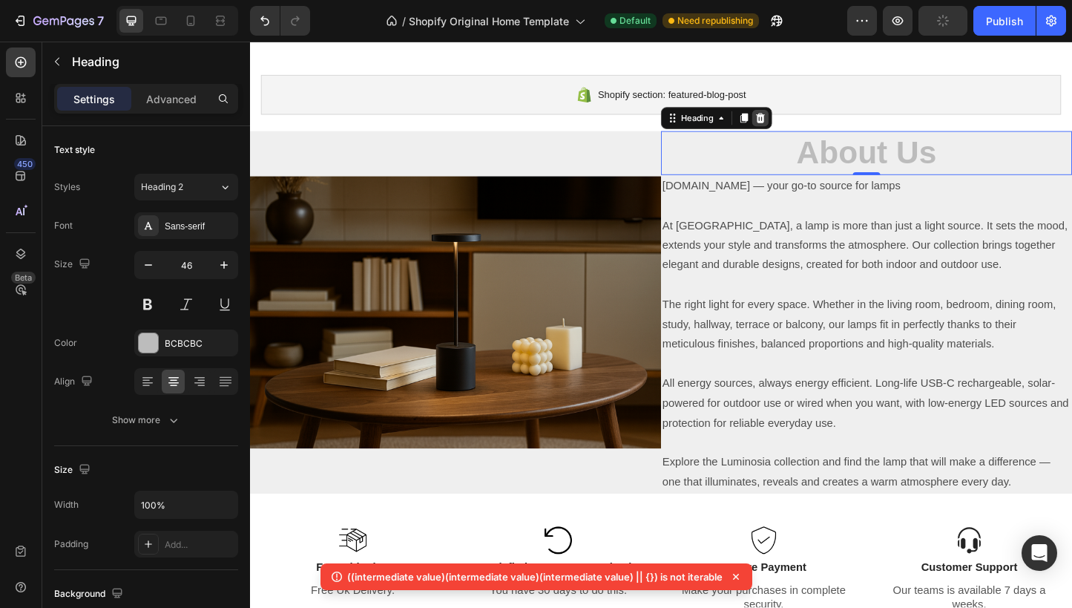
click at [810, 123] on div at bounding box center [803, 125] width 18 height 18
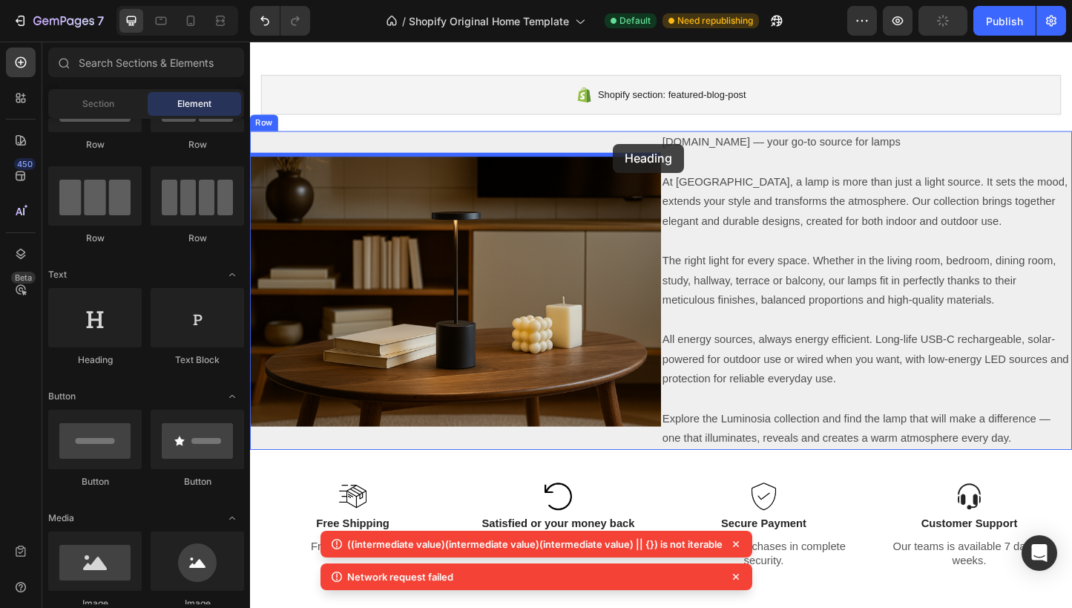
drag, startPoint x: 358, startPoint y: 362, endPoint x: 643, endPoint y: 152, distance: 354.6
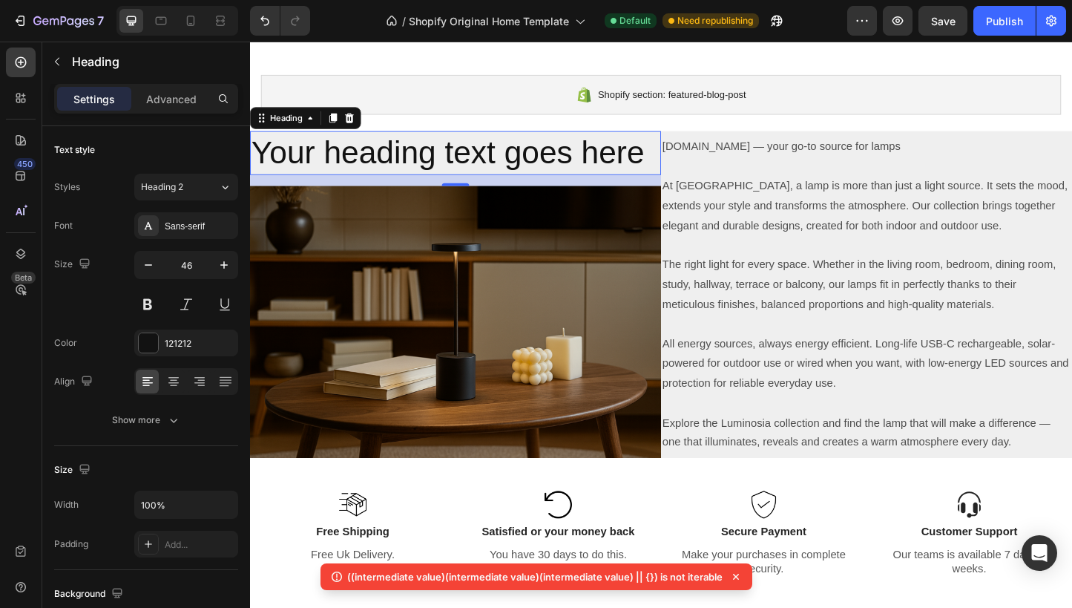
click at [676, 154] on h2 "Your heading text goes here" at bounding box center [472, 162] width 445 height 47
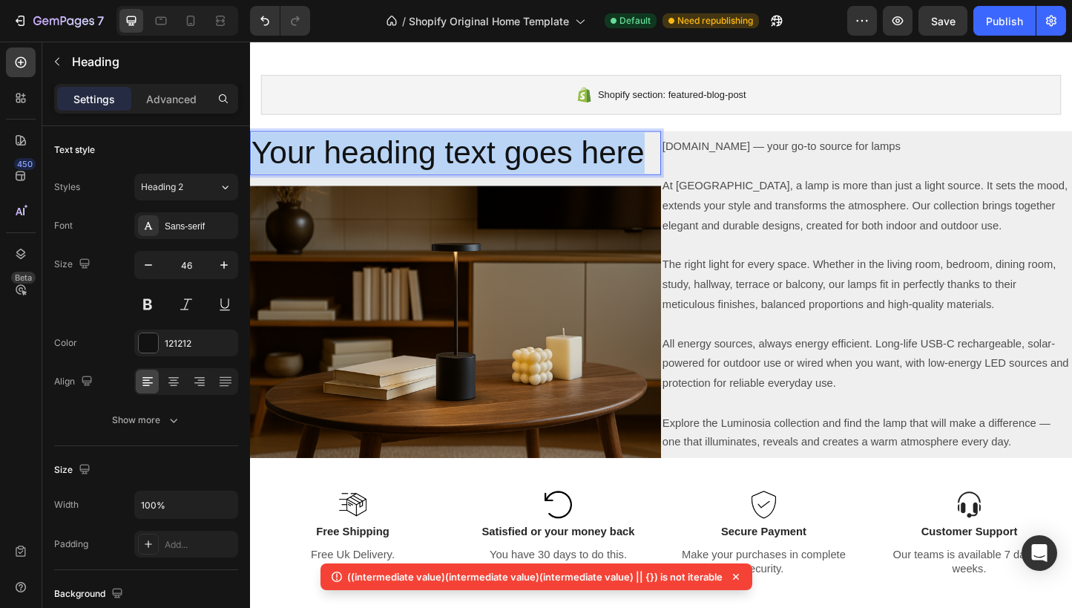
drag, startPoint x: 676, startPoint y: 154, endPoint x: 496, endPoint y: 185, distance: 182.3
click at [250, 151] on h2 "Your heading text goes here" at bounding box center [472, 162] width 445 height 47
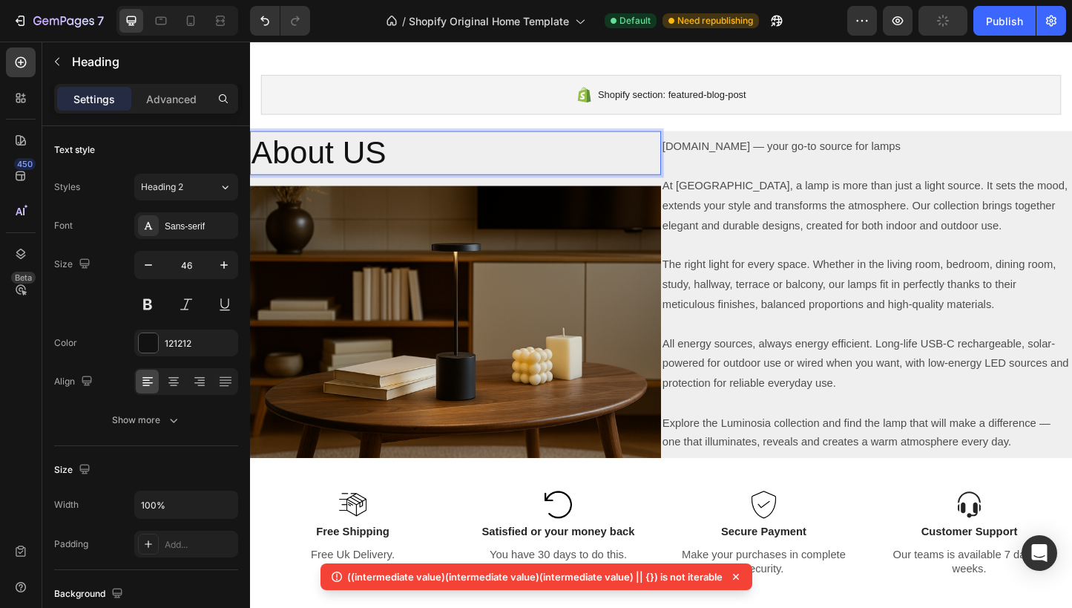
click at [539, 154] on p "About US" at bounding box center [473, 162] width 442 height 45
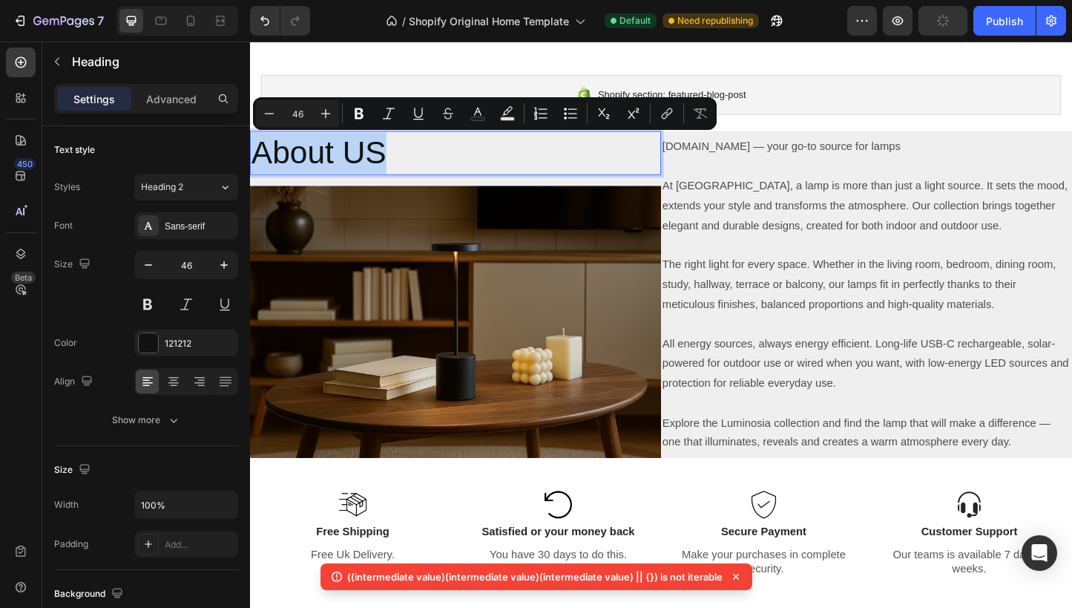
drag, startPoint x: 497, startPoint y: 157, endPoint x: 412, endPoint y: 350, distance: 210.3
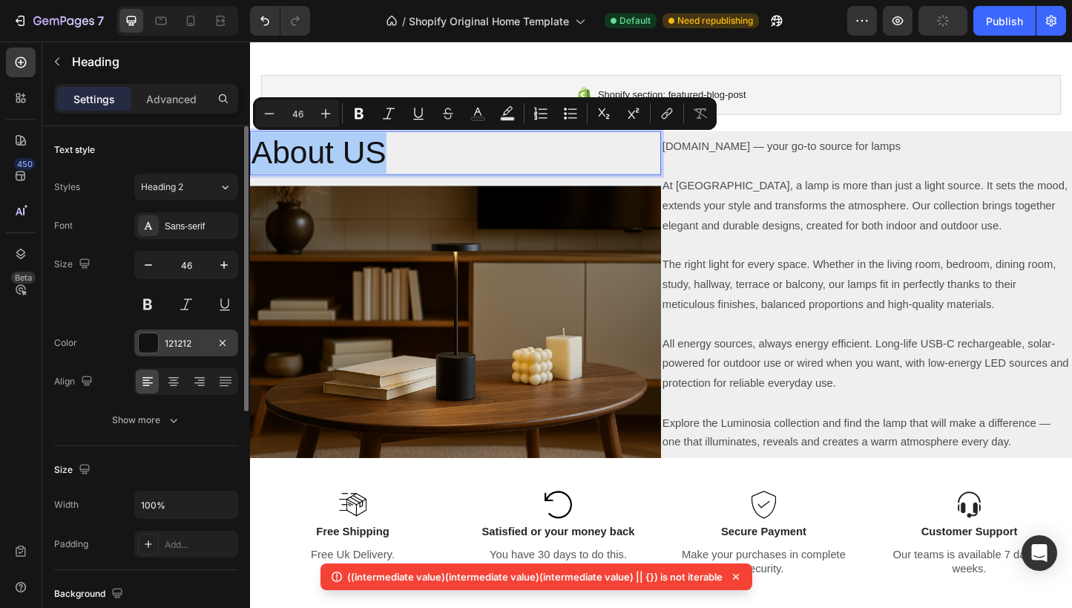
click at [158, 331] on div "121212" at bounding box center [186, 342] width 104 height 27
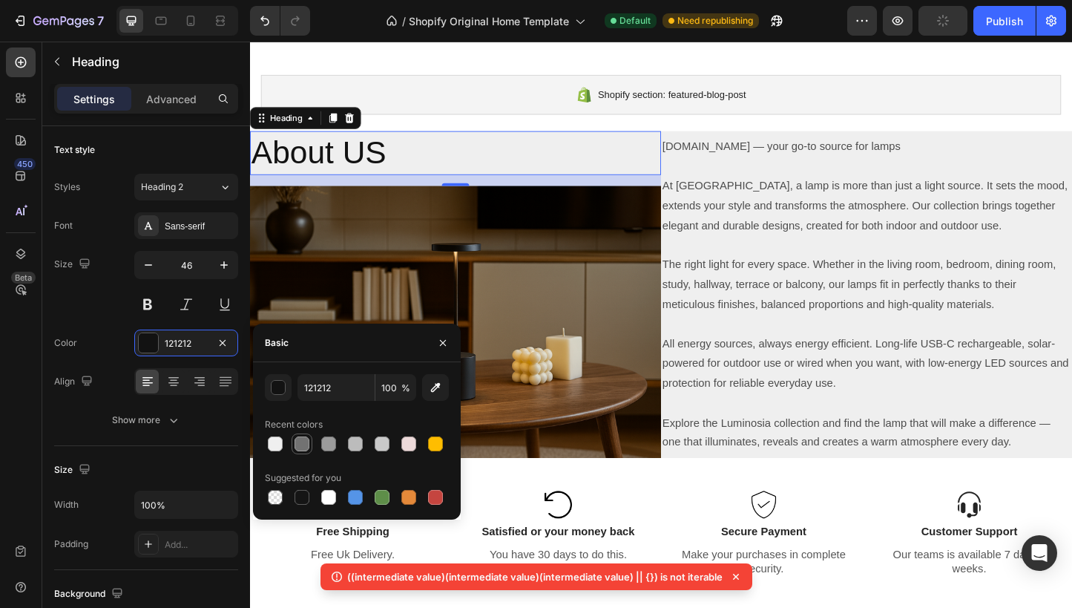
click at [306, 437] on div at bounding box center [302, 443] width 15 height 15
click at [330, 494] on div at bounding box center [328, 497] width 15 height 15
click at [361, 447] on div at bounding box center [355, 443] width 15 height 15
click at [381, 444] on div at bounding box center [382, 443] width 15 height 15
type input "C9C9C9"
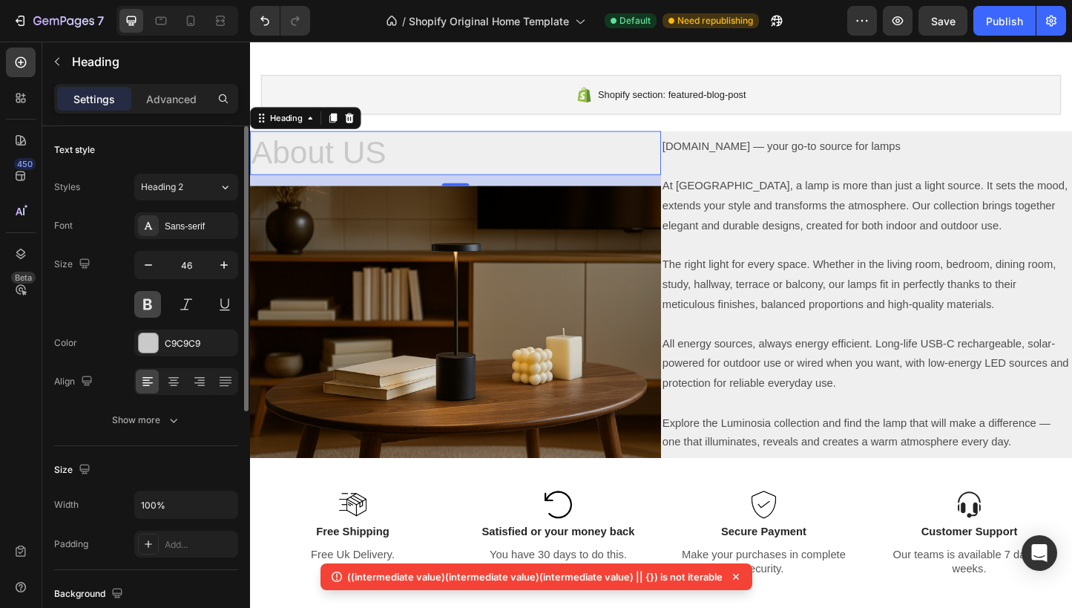
click at [152, 306] on button at bounding box center [147, 304] width 27 height 27
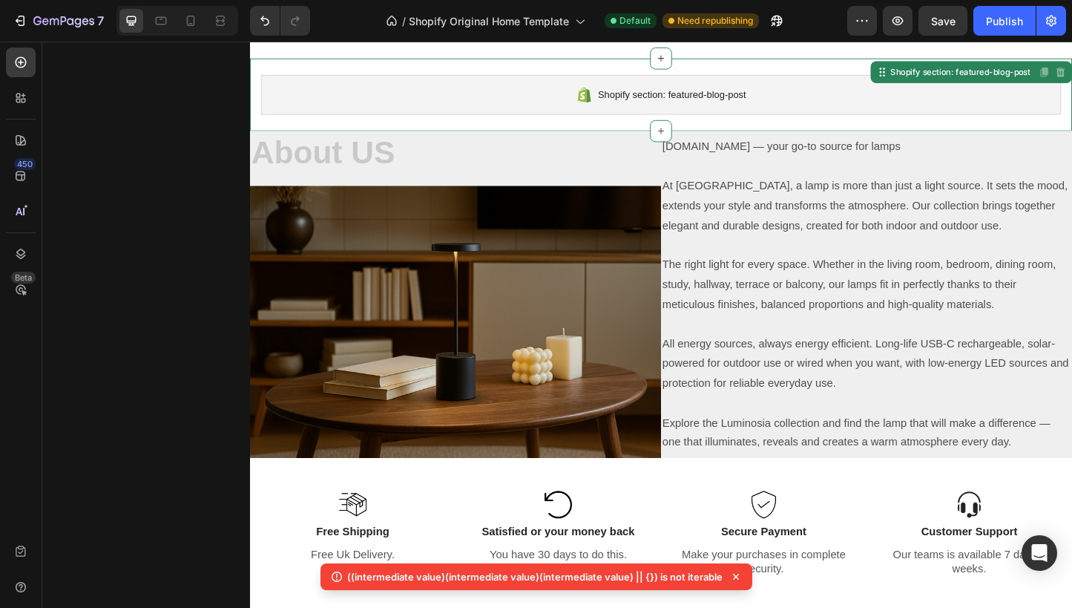
click at [536, 122] on div "Shopify section: featured-blog-post Shopify section: featured-blog-post Disable…" at bounding box center [695, 99] width 890 height 79
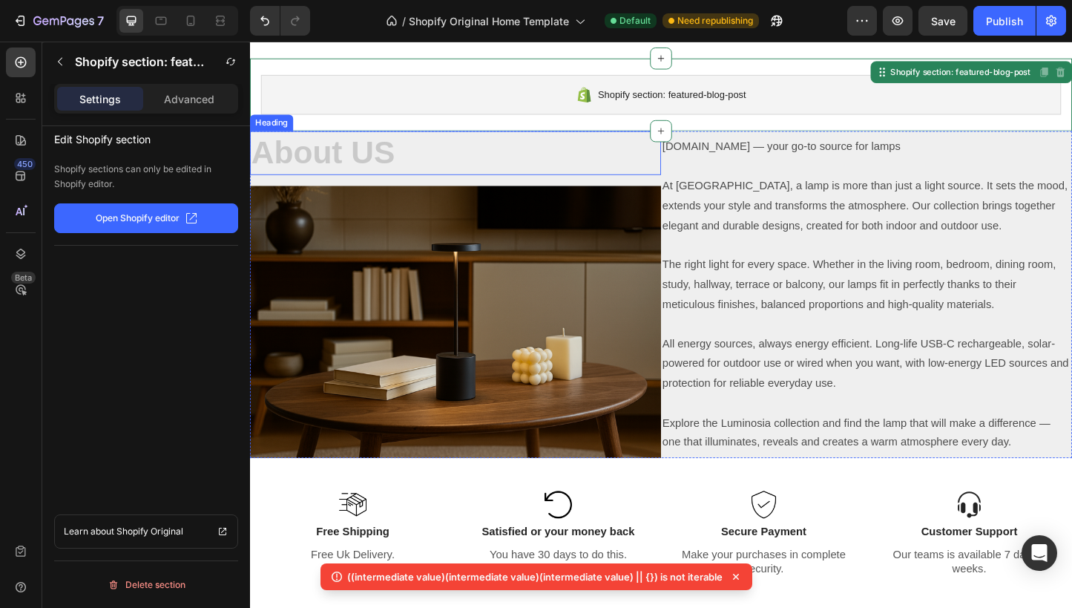
click at [483, 161] on p "About US" at bounding box center [473, 162] width 442 height 45
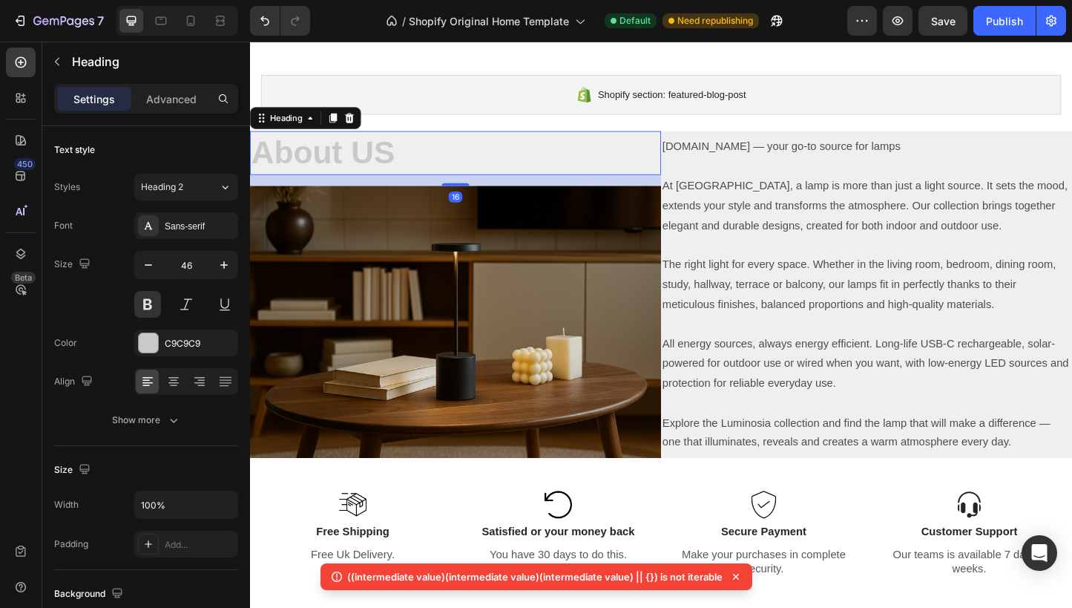
click at [463, 192] on div "16" at bounding box center [472, 192] width 445 height 12
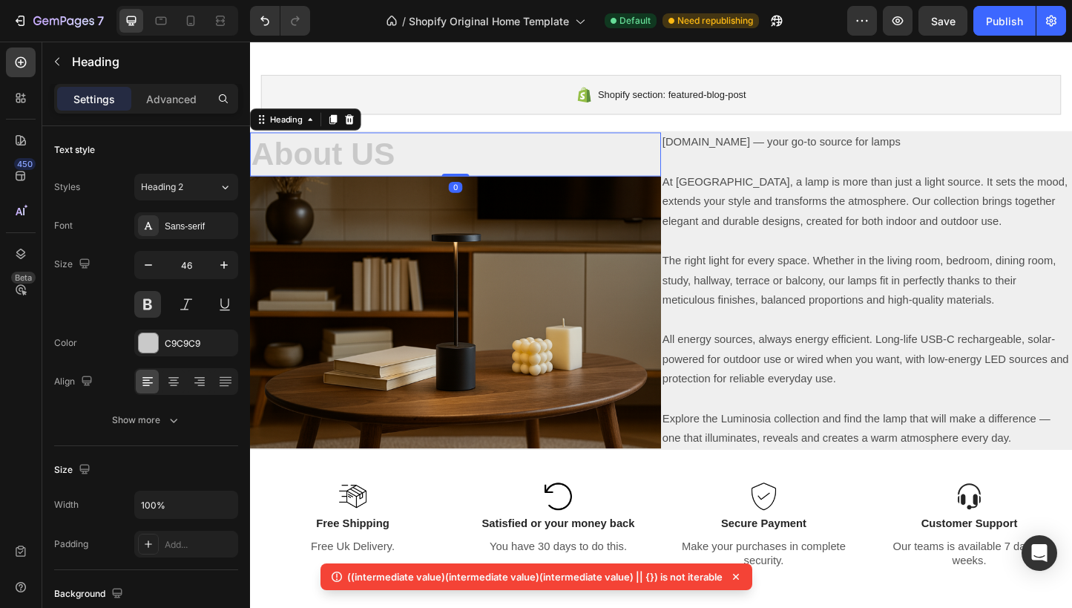
drag, startPoint x: 465, startPoint y: 194, endPoint x: 468, endPoint y: 183, distance: 12.2
click at [468, 185] on div at bounding box center [473, 186] width 30 height 3
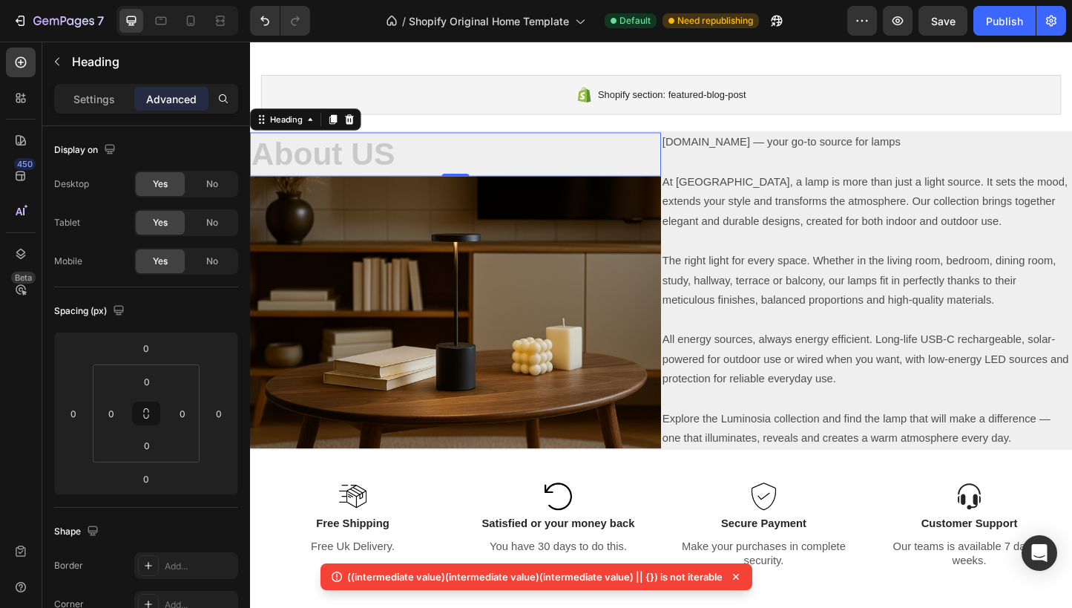
click at [367, 158] on p "About US" at bounding box center [473, 164] width 442 height 45
click at [366, 130] on div at bounding box center [358, 126] width 18 height 18
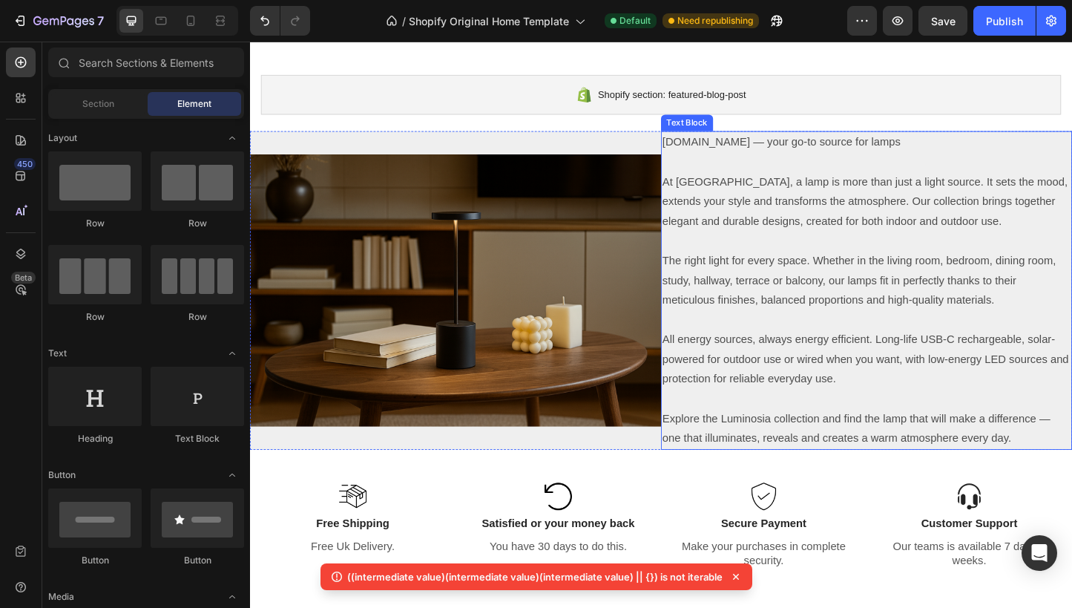
click at [730, 151] on p "Luminosia.co — your go-to source for lamps" at bounding box center [918, 151] width 442 height 22
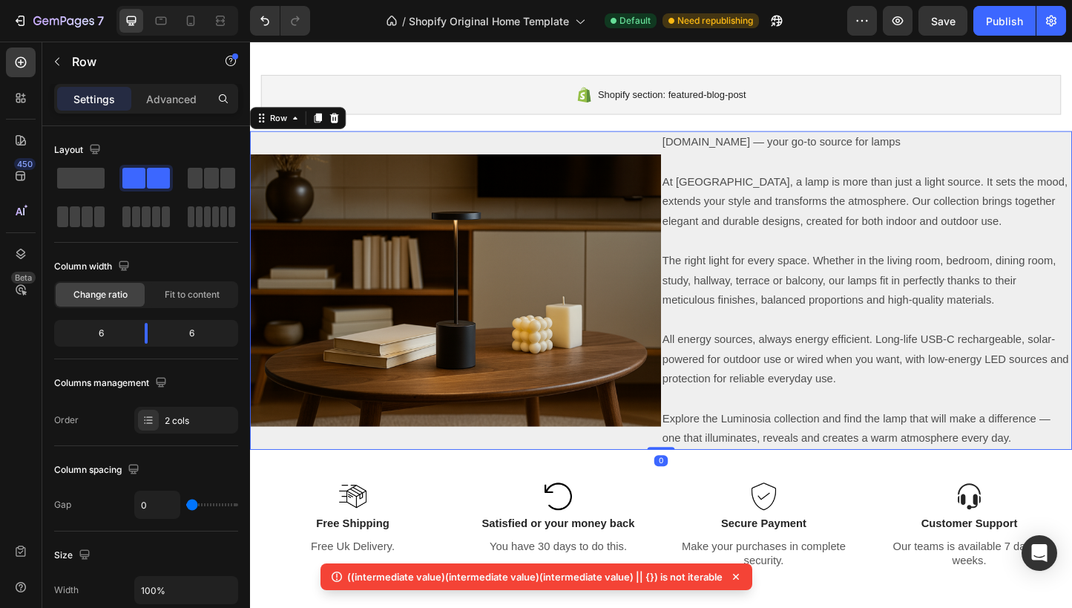
click at [620, 155] on div "Image" at bounding box center [472, 311] width 445 height 345
click at [526, 176] on img at bounding box center [472, 311] width 445 height 295
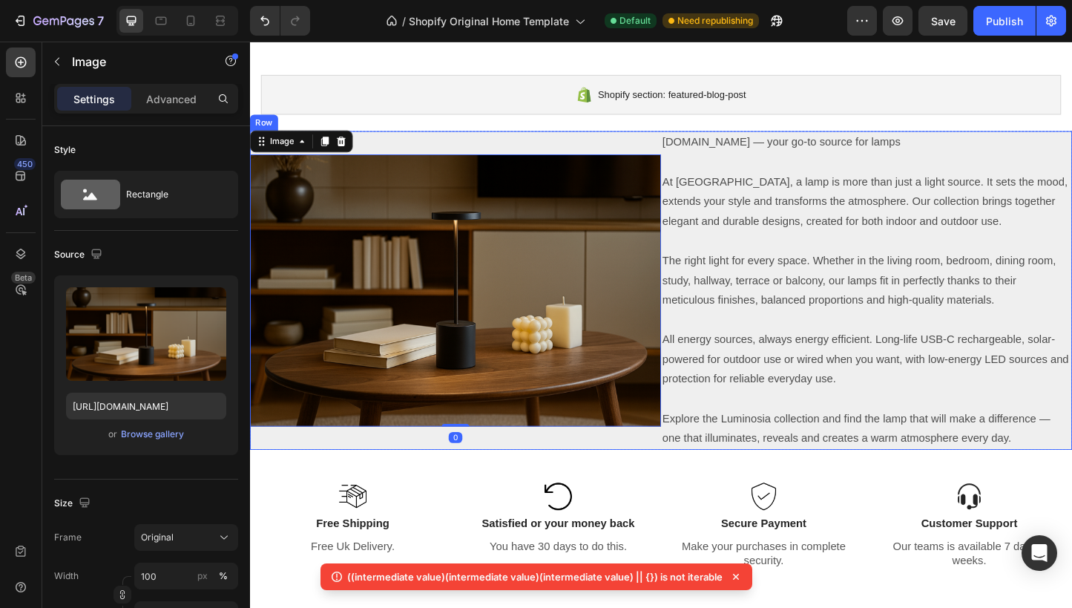
click at [516, 154] on div "Image 0" at bounding box center [472, 311] width 445 height 345
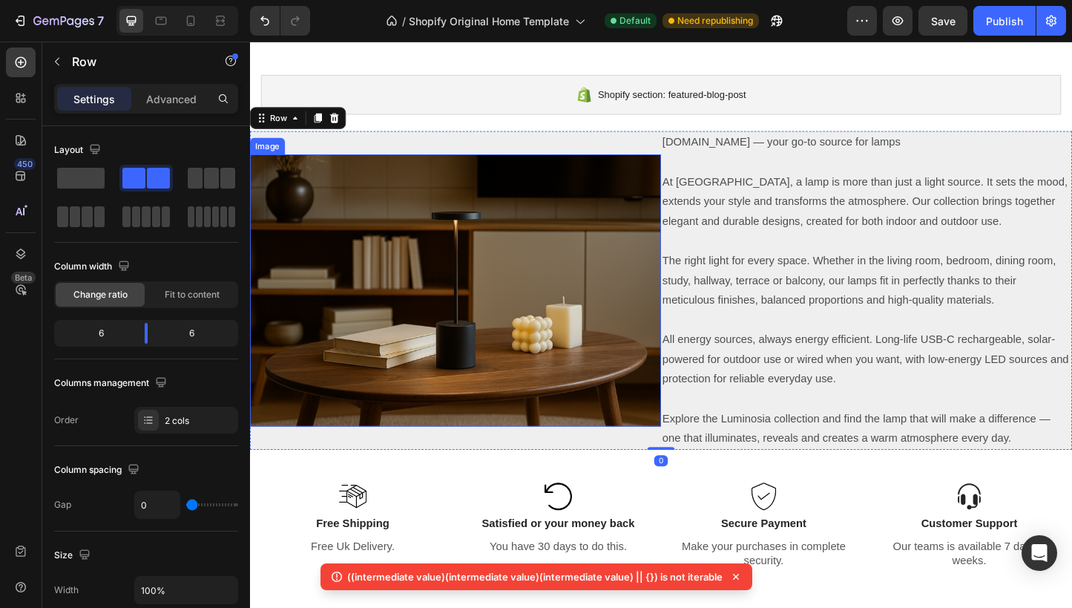
click at [510, 181] on img at bounding box center [472, 311] width 445 height 295
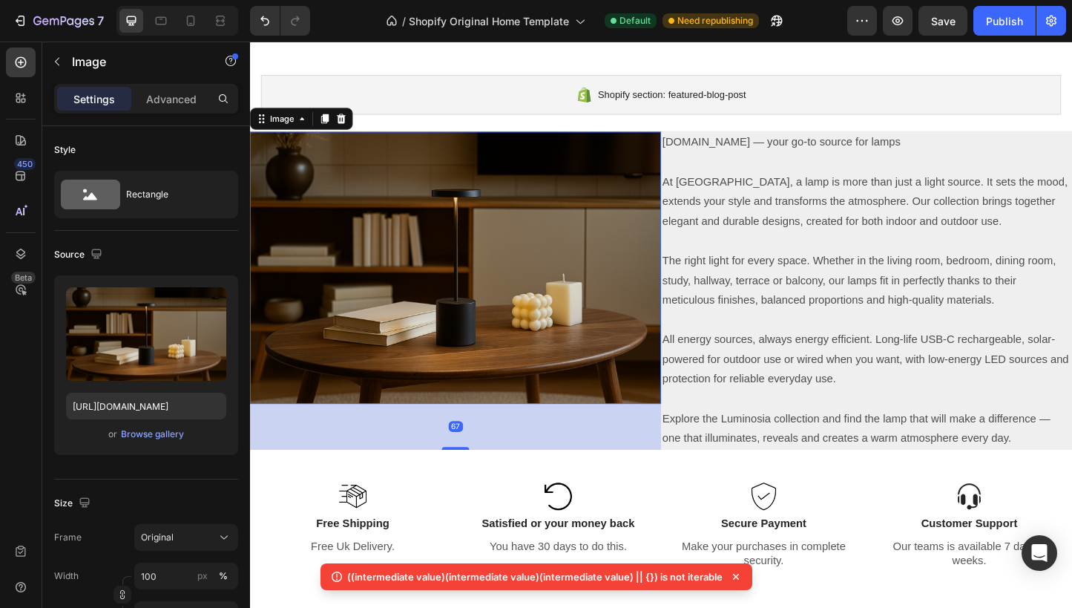
drag, startPoint x: 477, startPoint y: 459, endPoint x: 483, endPoint y: 505, distance: 46.4
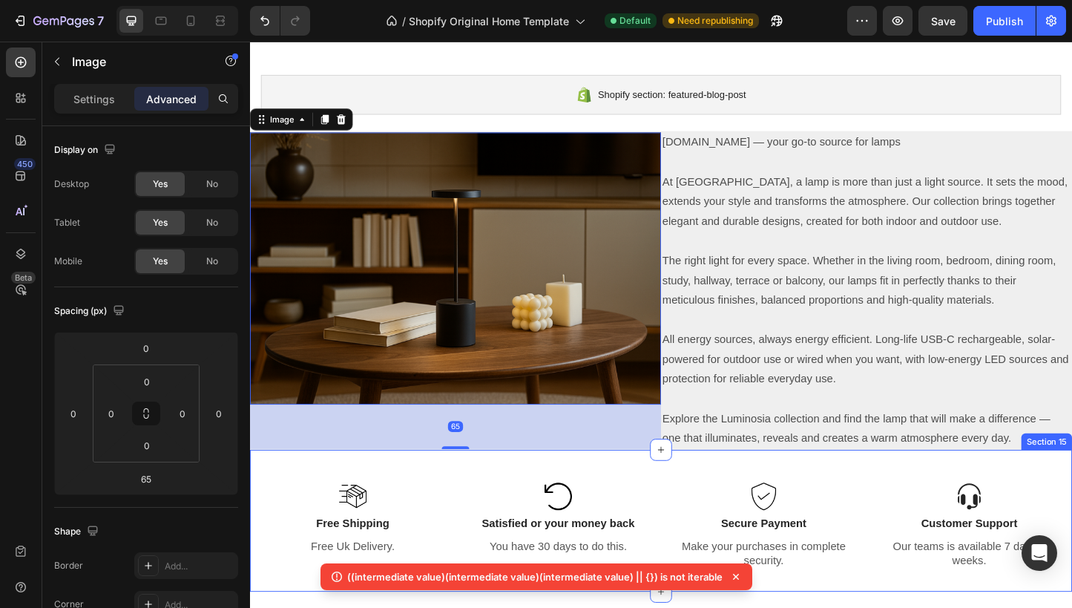
click at [772, 499] on div "Image Free Shipping Text Block Free Uk Delivery. Text Block Image Satisfied or …" at bounding box center [695, 560] width 890 height 153
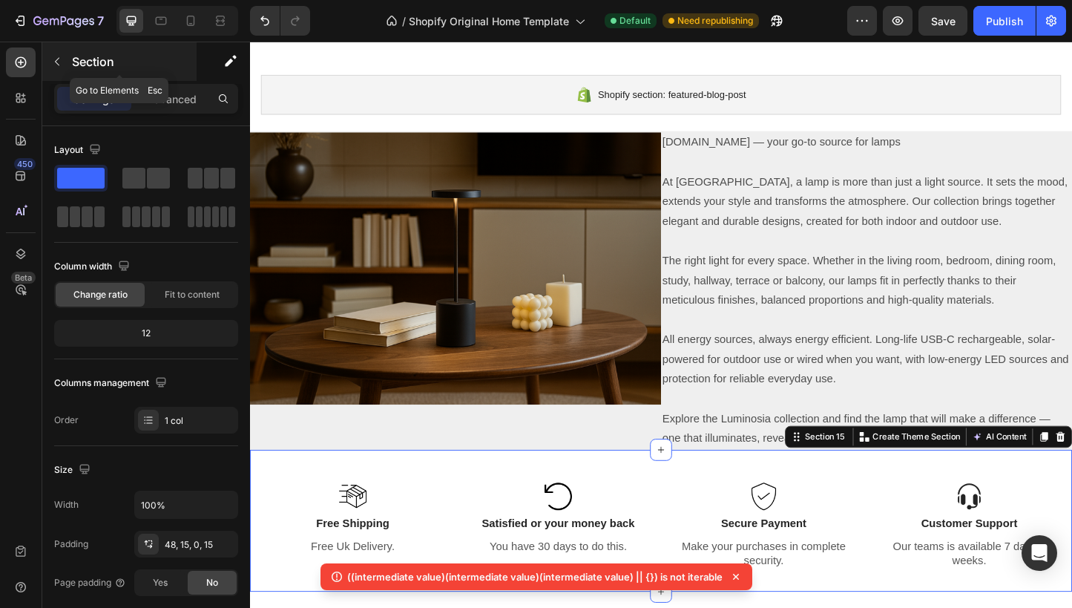
click at [65, 62] on button "button" at bounding box center [57, 62] width 24 height 24
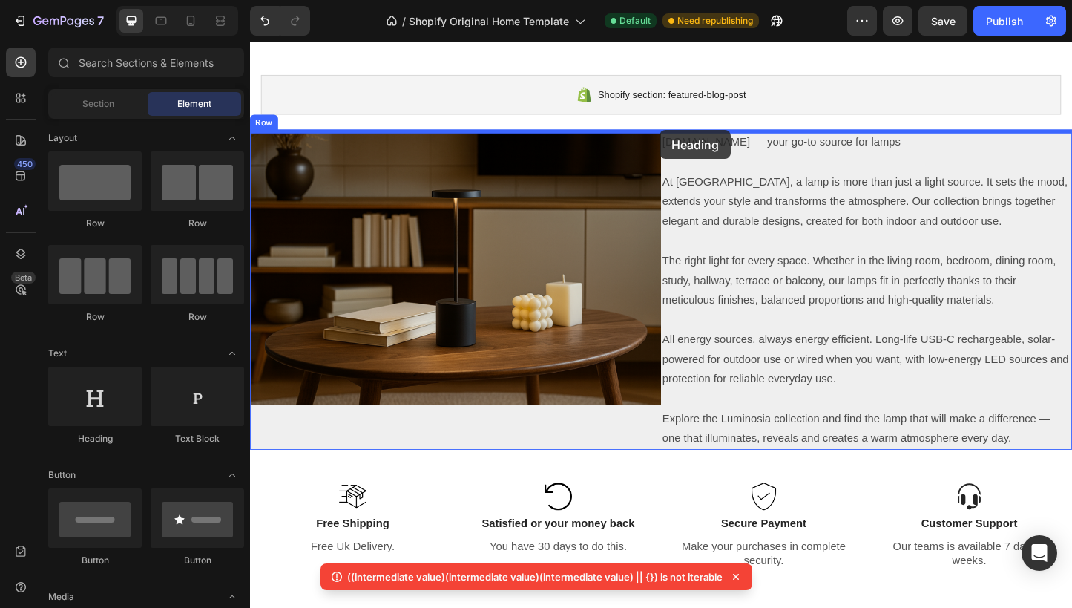
drag, startPoint x: 359, startPoint y: 428, endPoint x: 694, endPoint y: 137, distance: 443.4
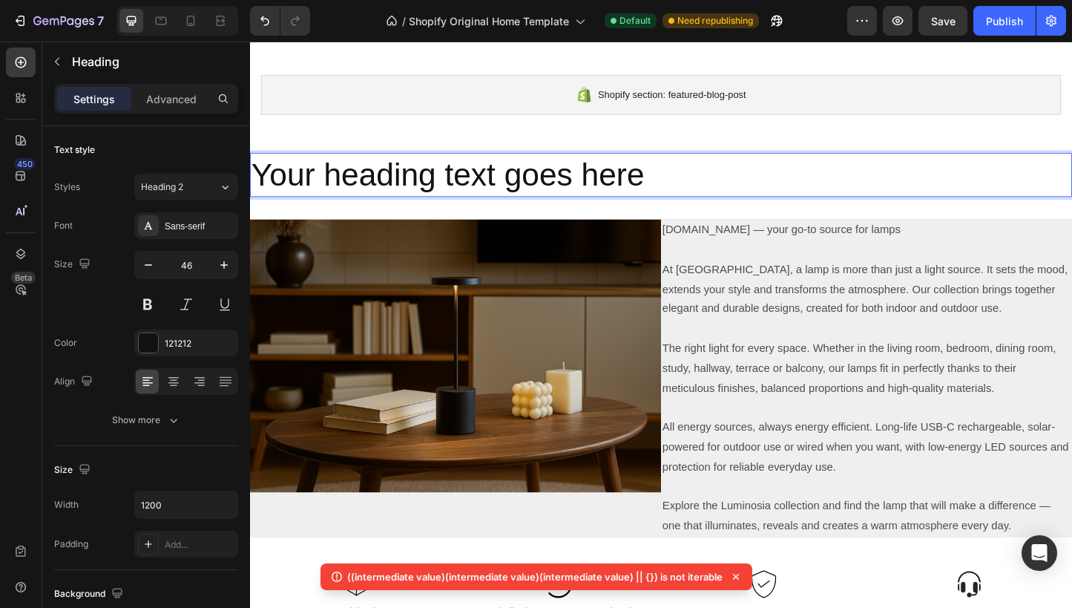
click at [744, 187] on h2 "Your heading text goes here" at bounding box center [695, 186] width 890 height 47
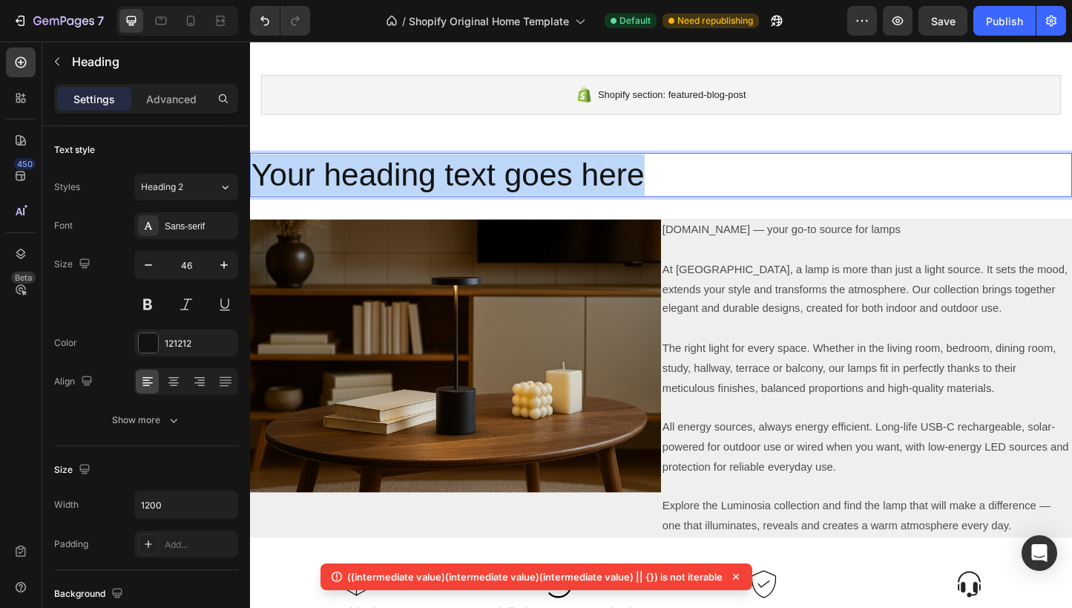
drag, startPoint x: 744, startPoint y: 187, endPoint x: 261, endPoint y: 183, distance: 482.4
click at [261, 183] on p "Your heading text goes here" at bounding box center [696, 186] width 888 height 45
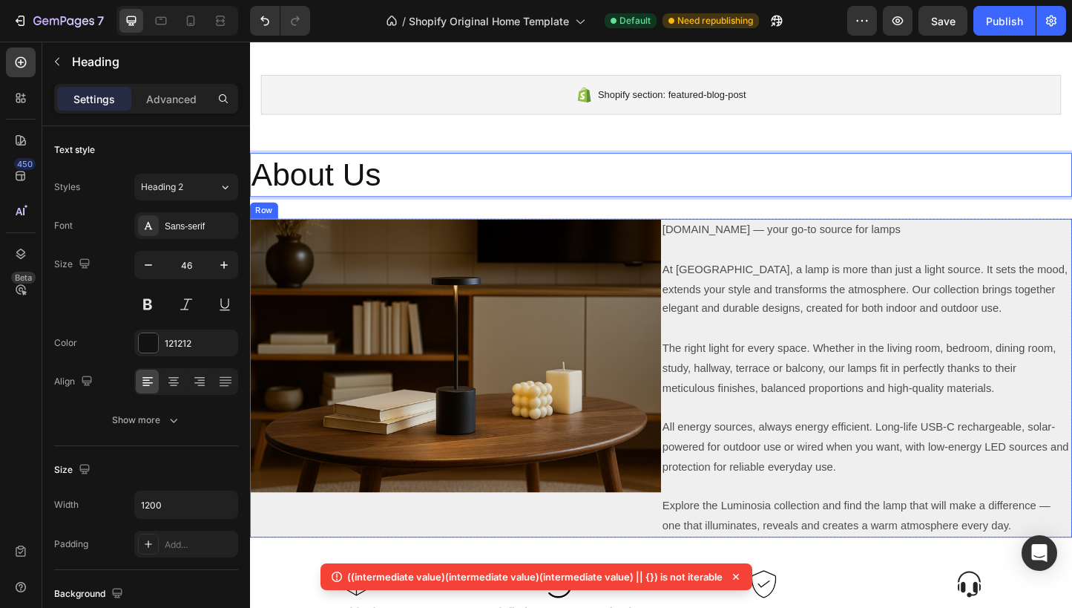
click at [667, 234] on div "Image" at bounding box center [472, 406] width 445 height 345
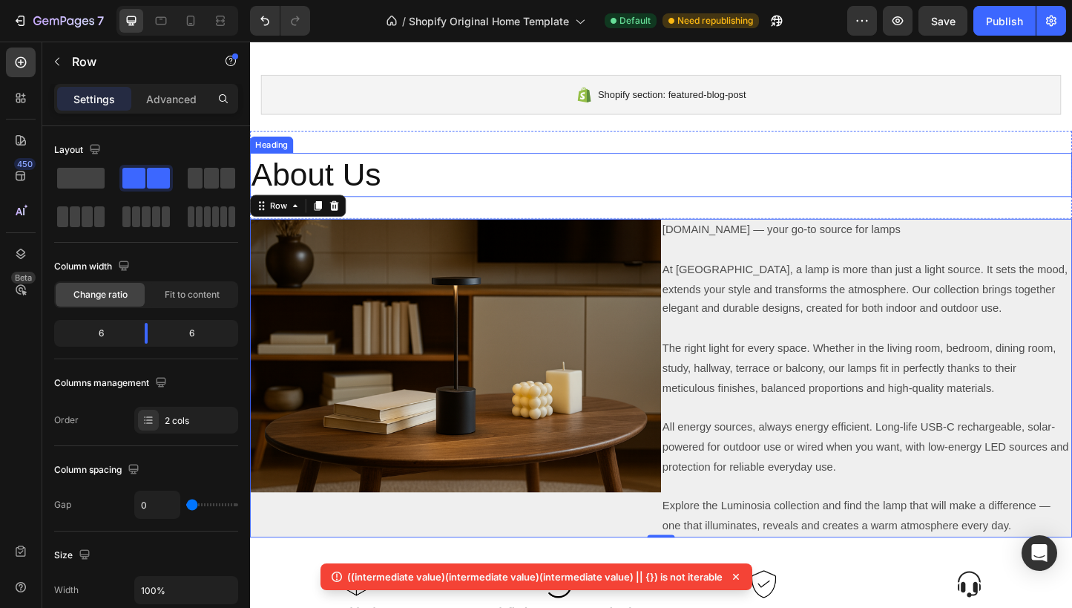
click at [478, 184] on p "About Us" at bounding box center [696, 186] width 888 height 45
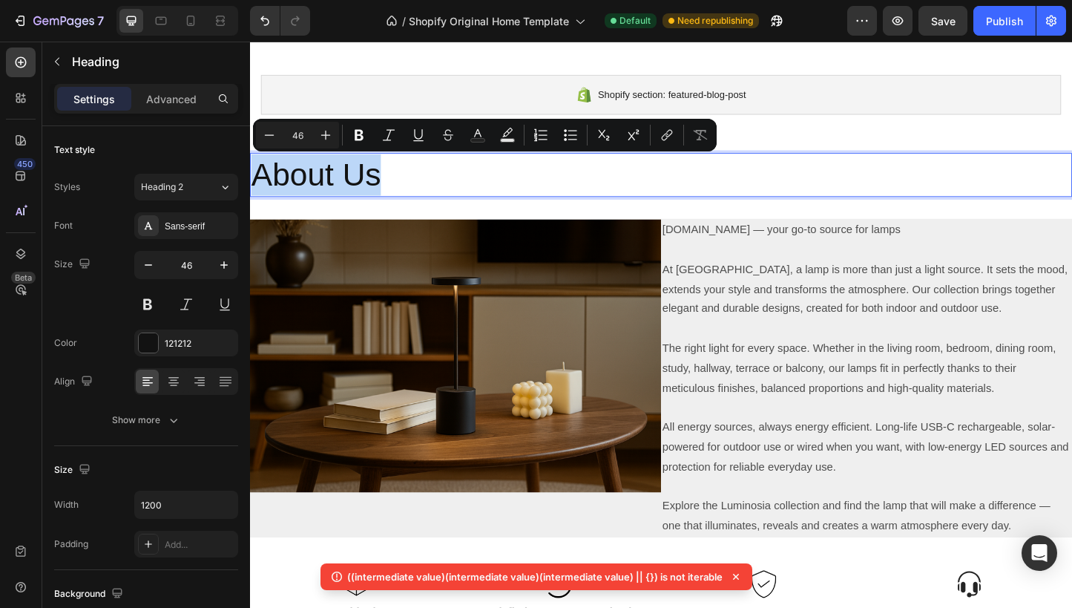
drag, startPoint x: 460, startPoint y: 186, endPoint x: 255, endPoint y: 177, distance: 205.0
click at [588, 194] on p "About Us" at bounding box center [696, 186] width 888 height 45
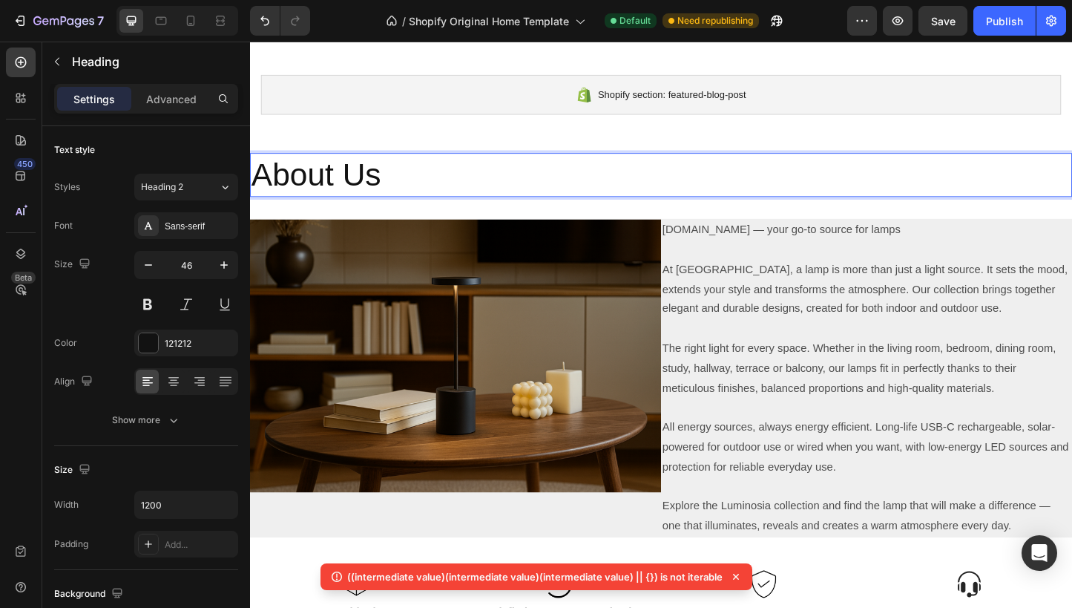
click at [588, 194] on p "About Us" at bounding box center [696, 186] width 888 height 45
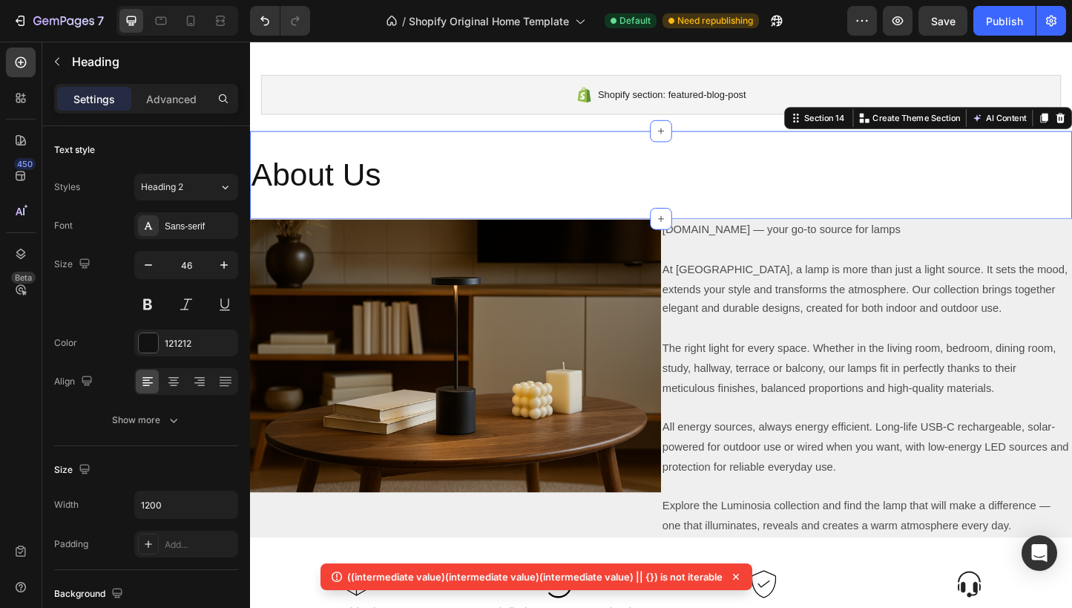
click at [580, 231] on div "About Us Heading Section 14 You can create reusable sections Create Theme Secti…" at bounding box center [695, 186] width 890 height 95
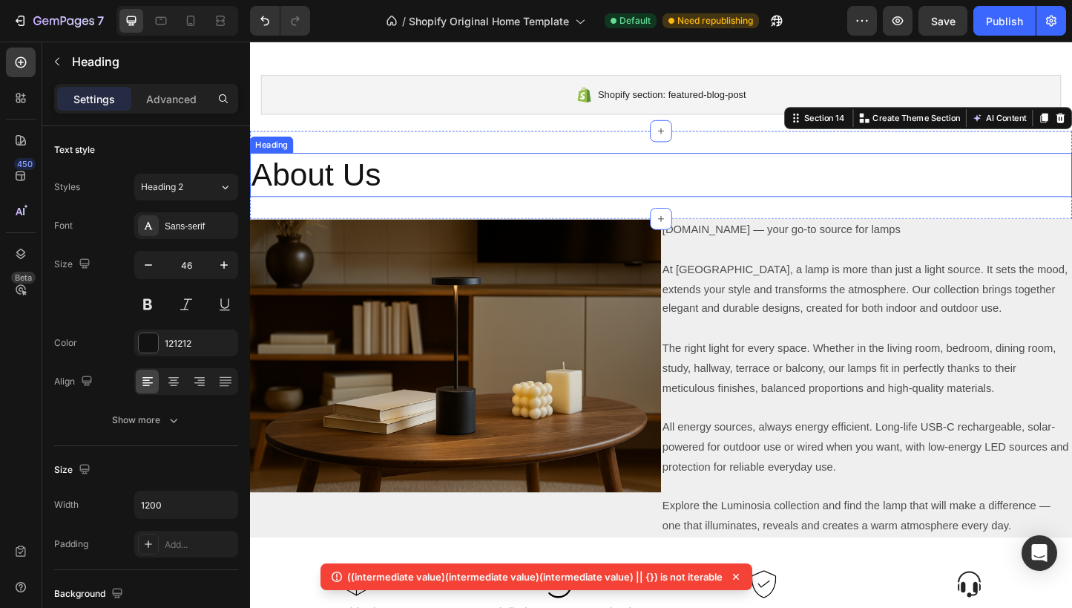
click at [592, 191] on p "About Us" at bounding box center [696, 186] width 888 height 45
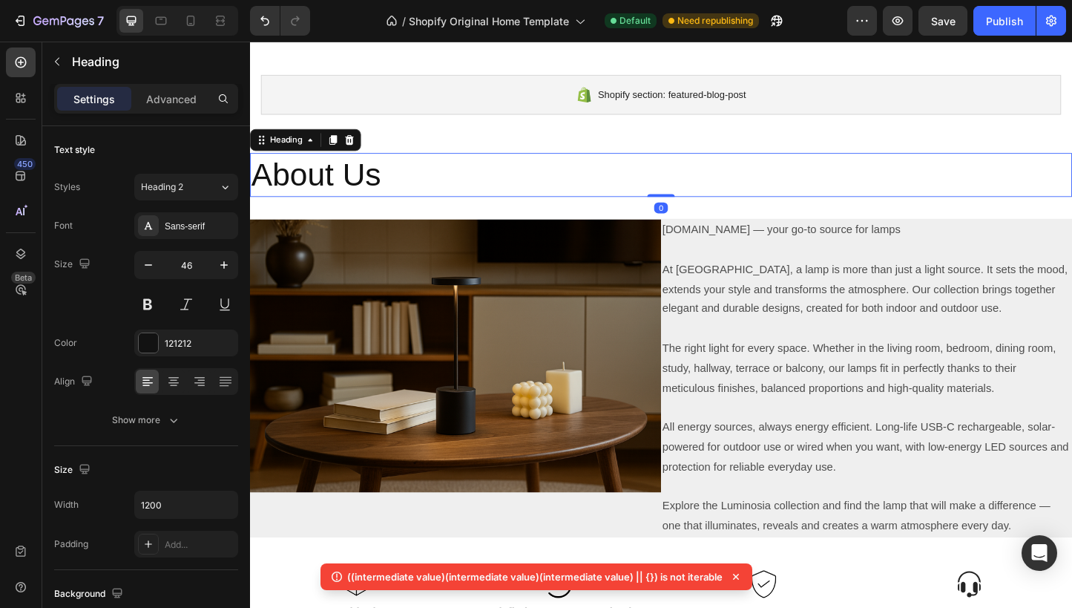
click at [697, 197] on div "About Us Heading 0" at bounding box center [695, 186] width 890 height 47
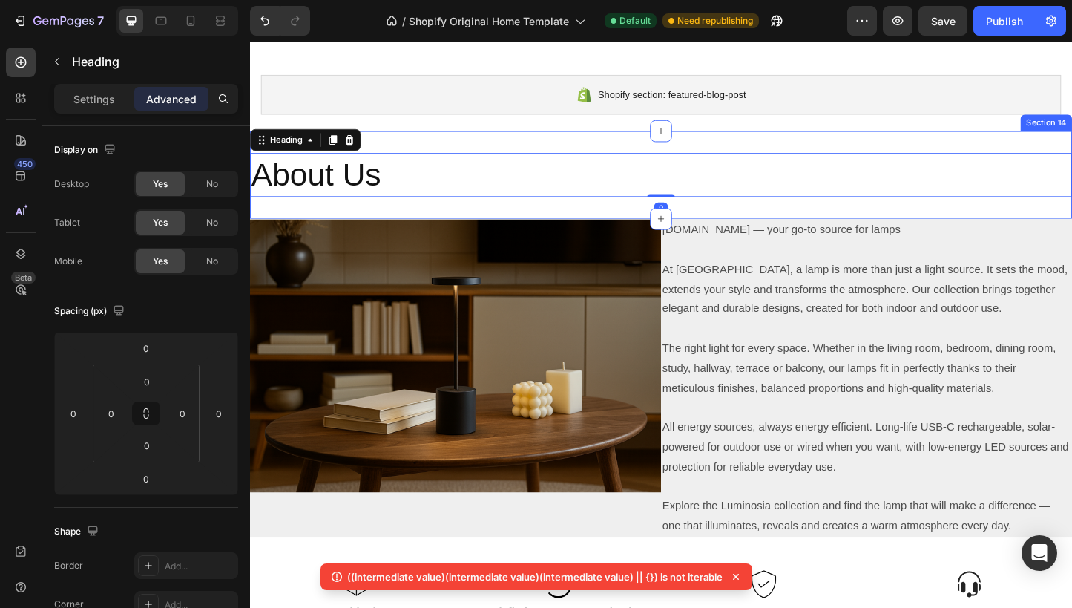
click at [647, 223] on div "About Us Heading 0 Section 14" at bounding box center [695, 186] width 890 height 95
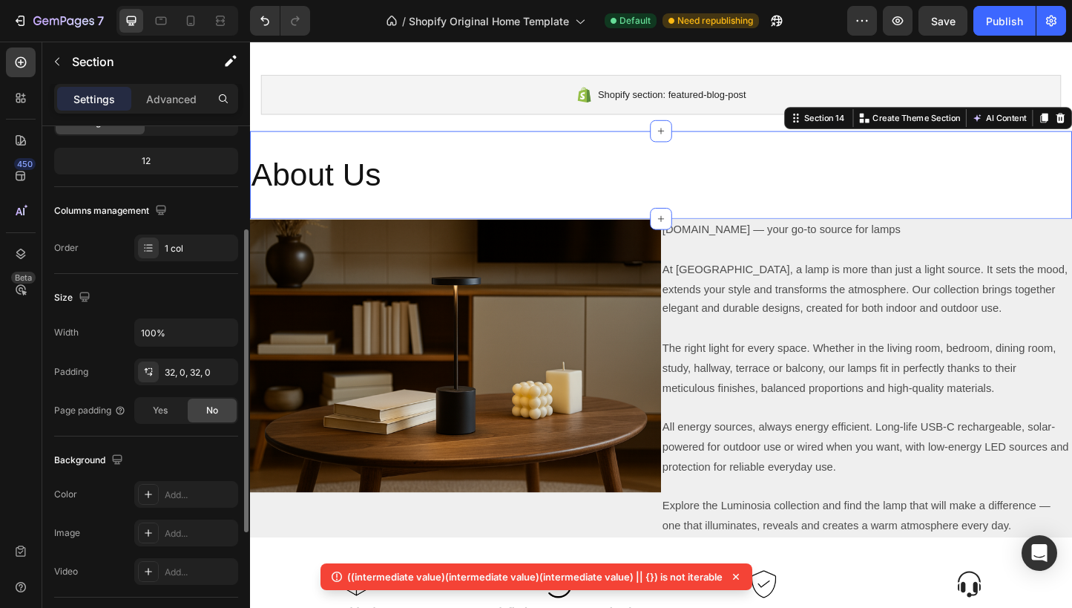
scroll to position [176, 0]
click at [173, 373] on div "32, 0, 32, 0" at bounding box center [186, 368] width 43 height 13
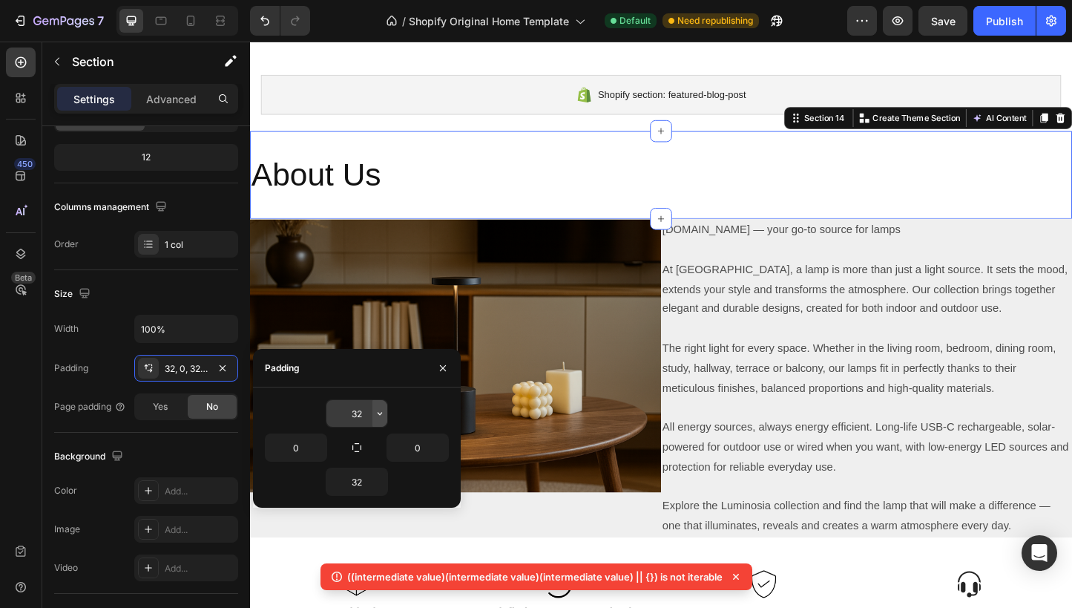
click at [381, 414] on icon "button" at bounding box center [380, 413] width 12 height 12
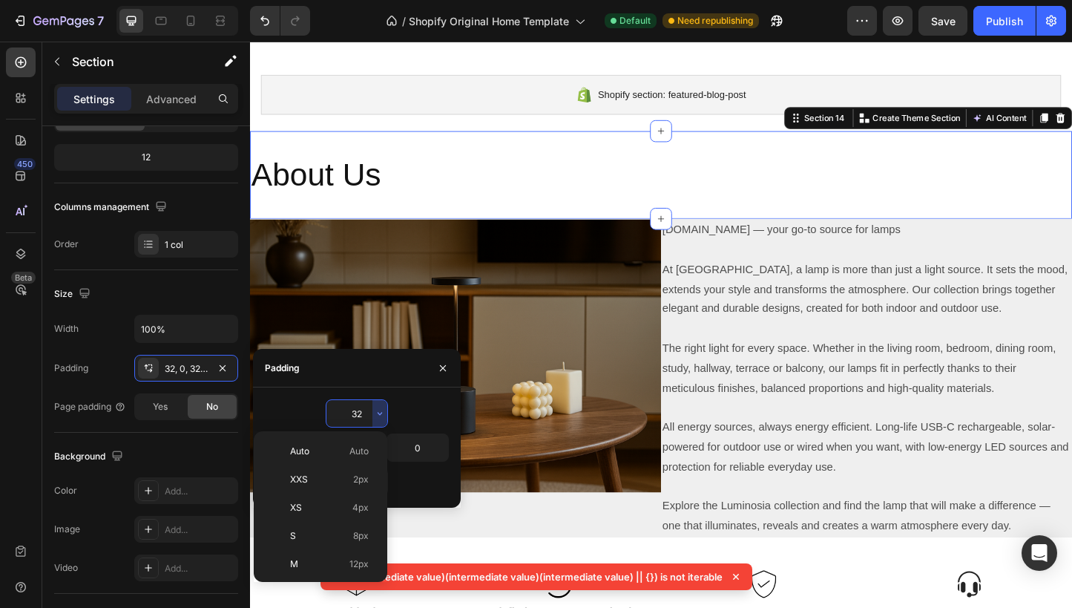
scroll to position [0, 0]
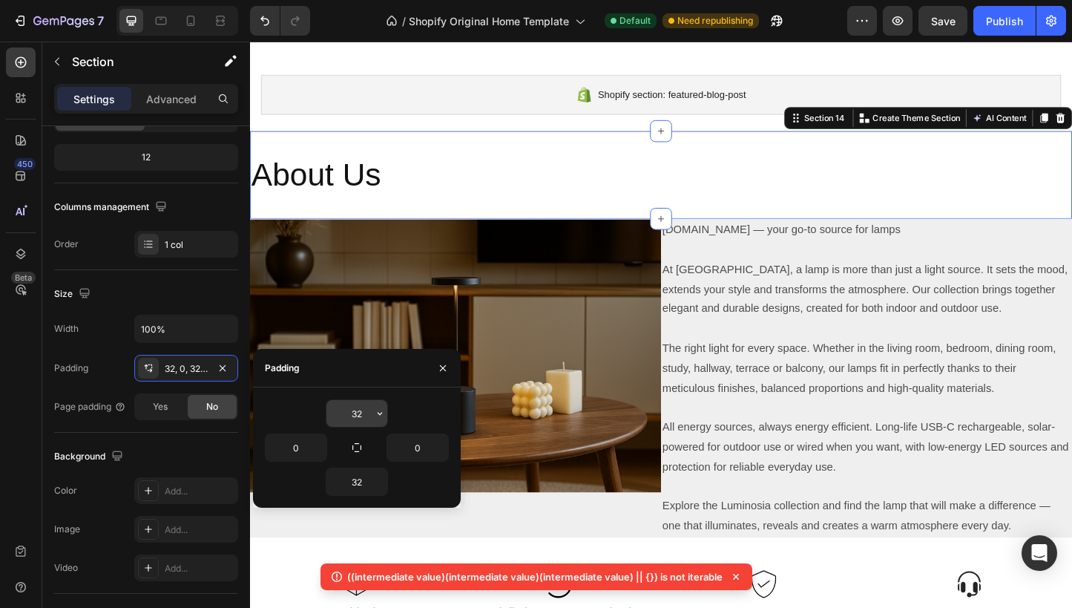
click at [381, 414] on icon "button" at bounding box center [380, 413] width 12 height 12
click at [359, 411] on input "32" at bounding box center [357, 413] width 61 height 27
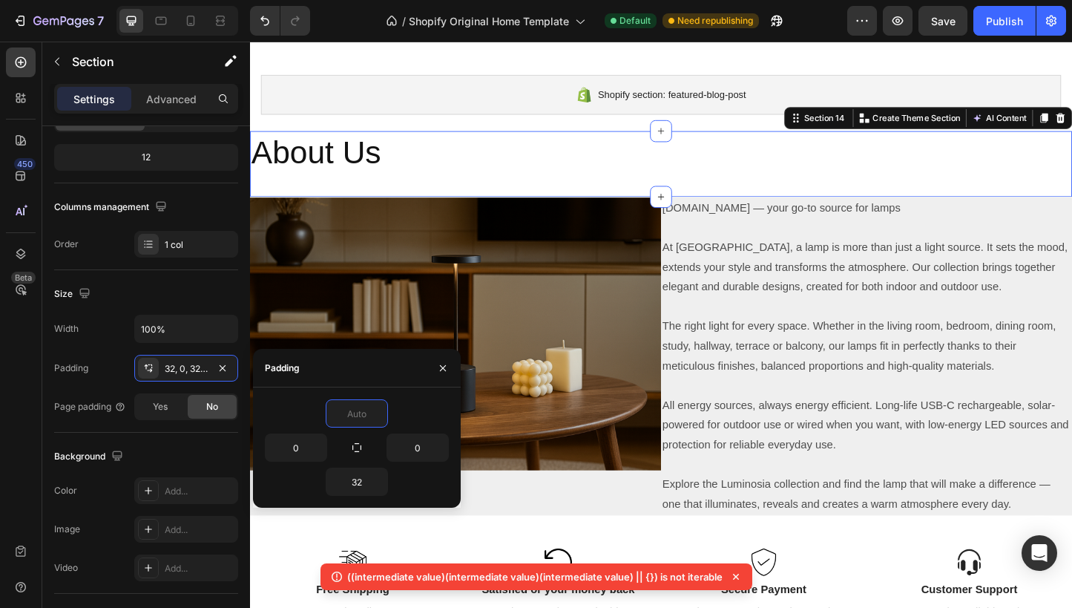
click at [590, 185] on h2 "About Us" at bounding box center [695, 162] width 890 height 47
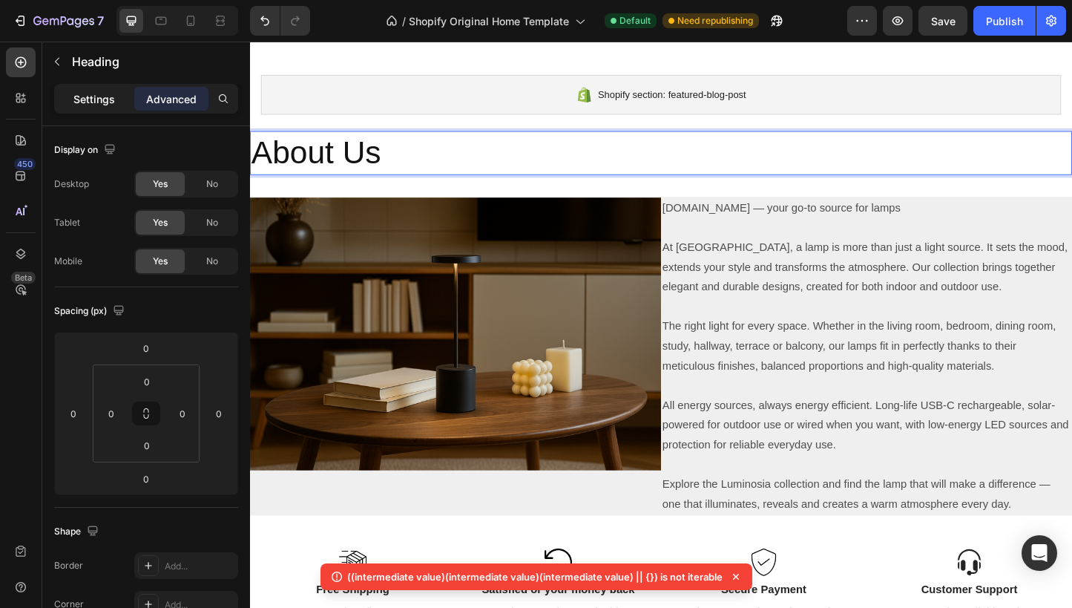
click at [88, 96] on p "Settings" at bounding box center [94, 99] width 42 height 16
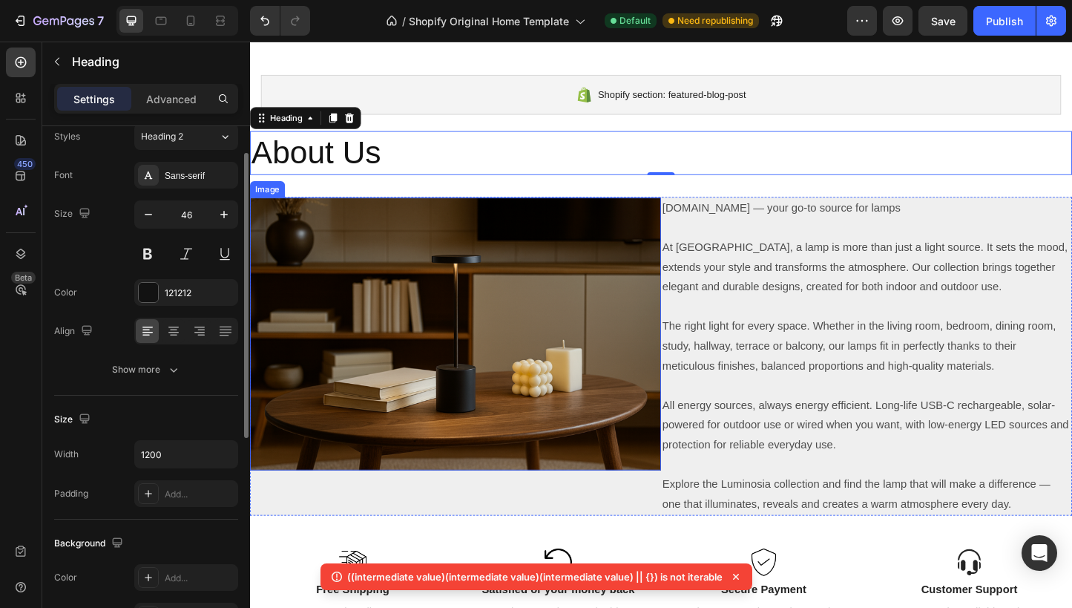
scroll to position [2710, 0]
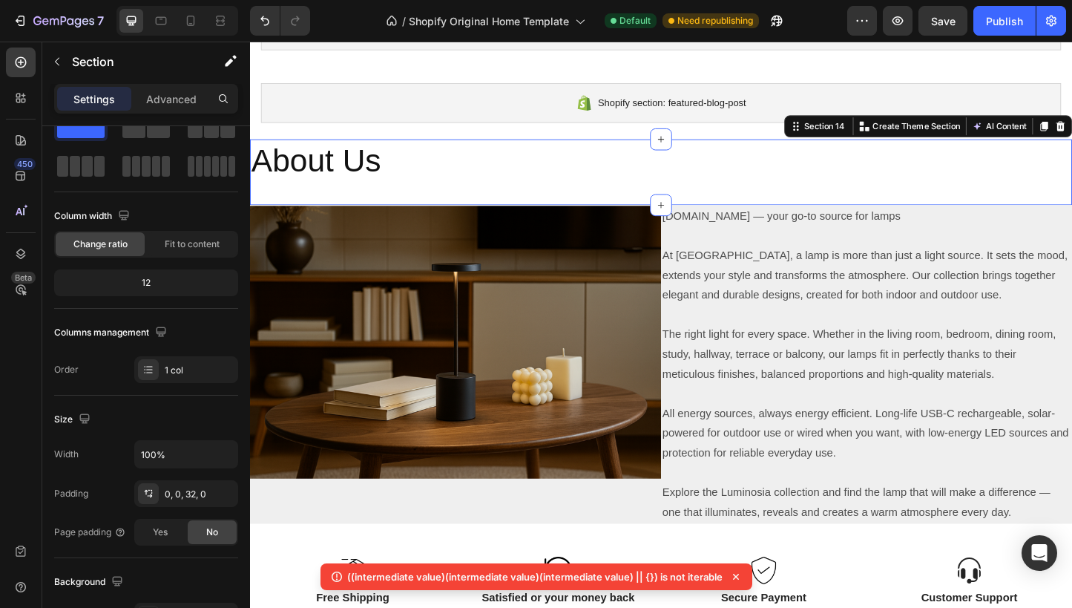
click at [629, 213] on div "About Us Heading Section 14 You can create reusable sections Create Theme Secti…" at bounding box center [695, 183] width 890 height 71
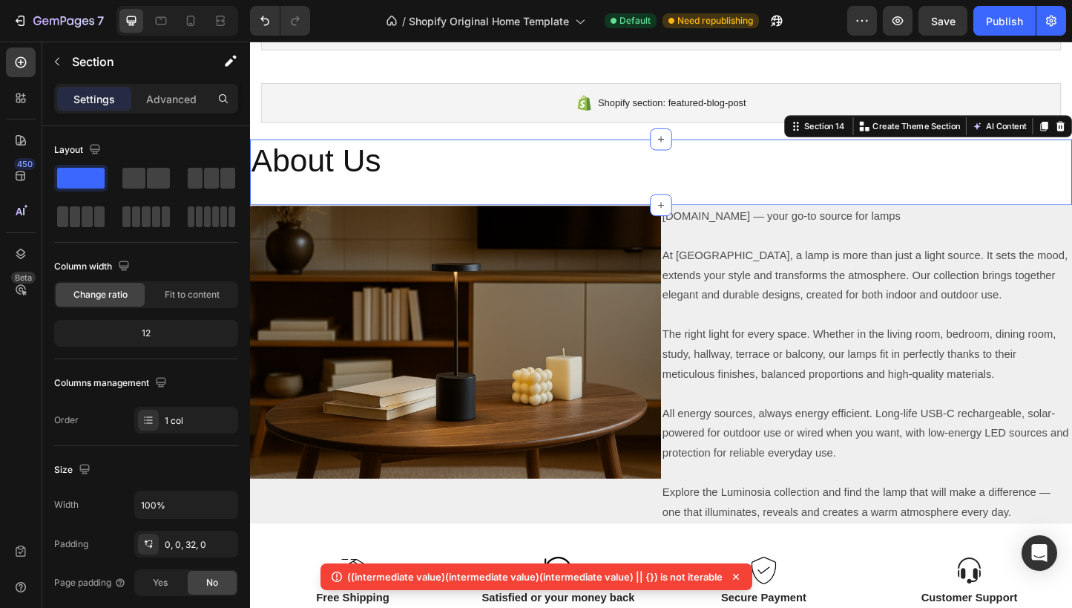
click at [583, 197] on div "About Us Heading Section 14 You can create reusable sections Create Theme Secti…" at bounding box center [695, 183] width 890 height 71
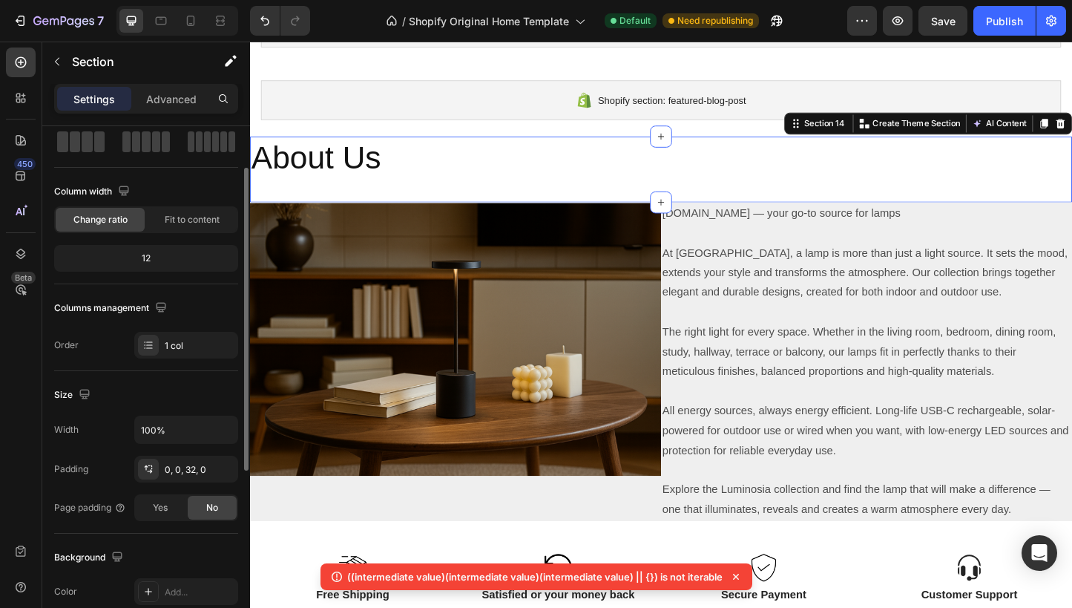
scroll to position [74, 0]
click at [558, 171] on p "About Us" at bounding box center [696, 168] width 888 height 45
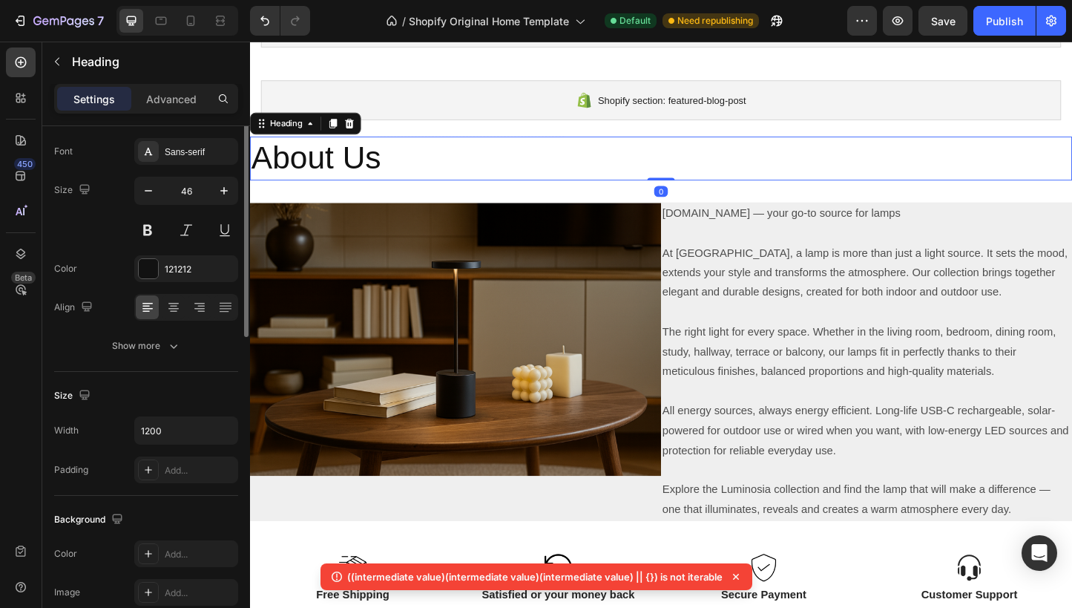
scroll to position [0, 0]
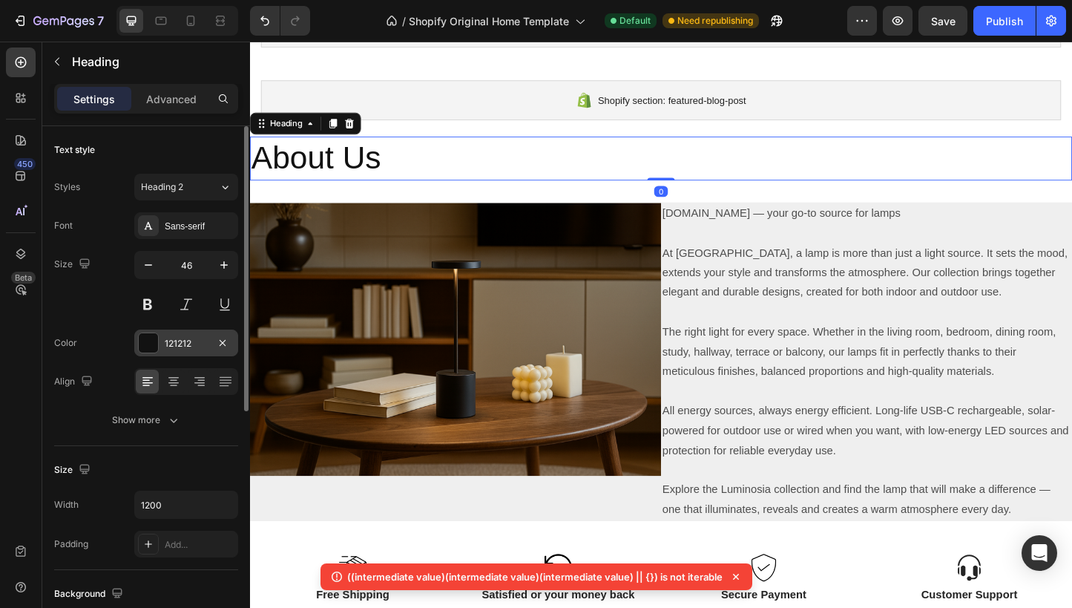
click at [155, 339] on div at bounding box center [148, 342] width 19 height 19
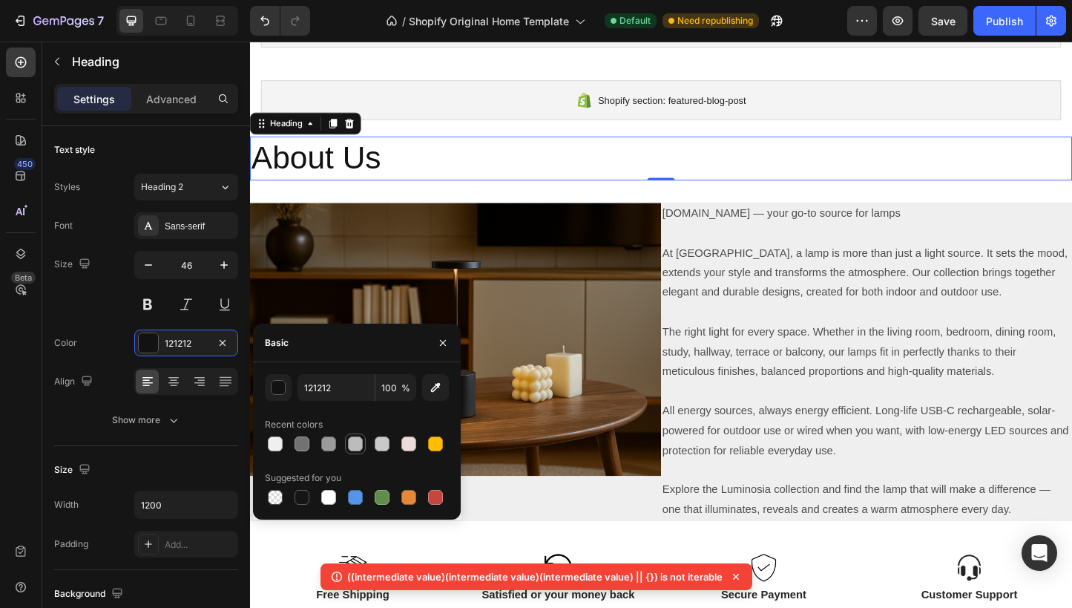
click at [355, 445] on div at bounding box center [355, 443] width 15 height 15
click at [319, 444] on div at bounding box center [328, 443] width 21 height 21
click at [348, 444] on div at bounding box center [355, 443] width 15 height 15
click at [325, 444] on div at bounding box center [328, 443] width 15 height 15
type input "9B9B9B"
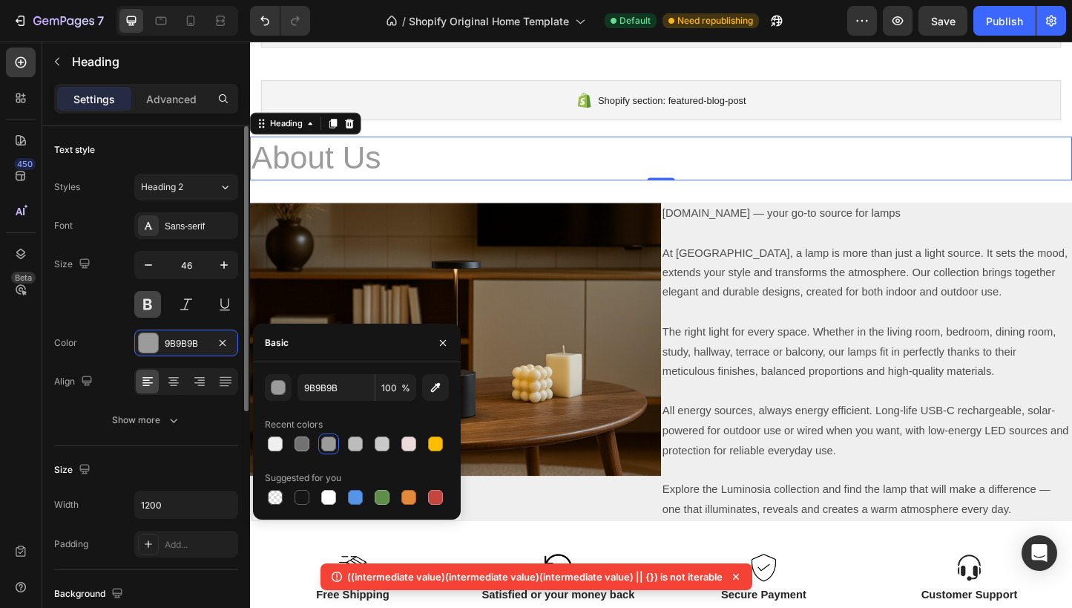
click at [152, 306] on button at bounding box center [147, 304] width 27 height 27
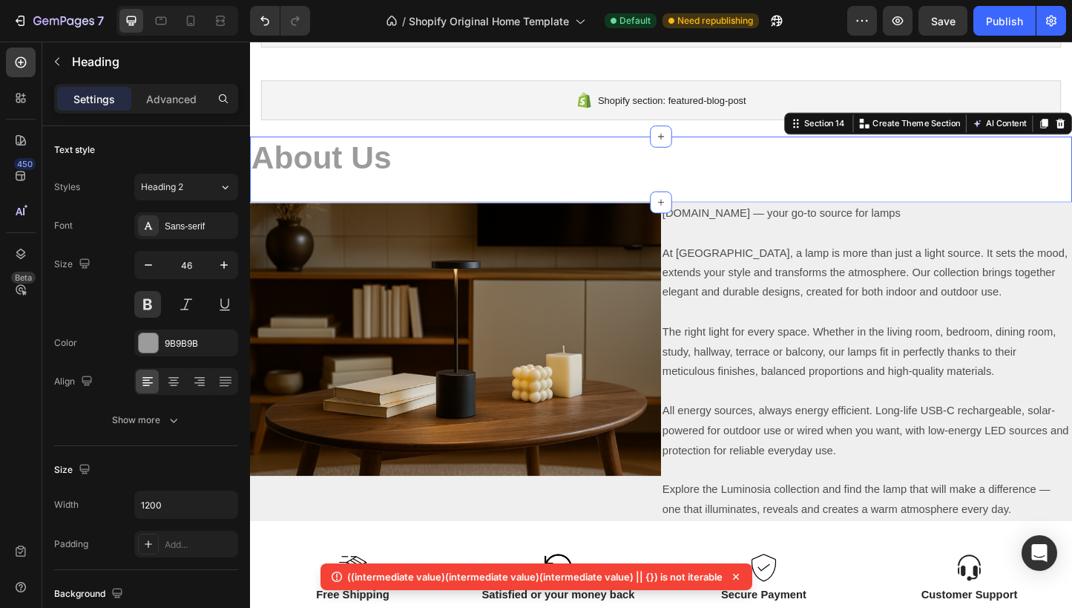
click at [545, 210] on div "About Us Heading Section 14 You can create reusable sections Create Theme Secti…" at bounding box center [695, 180] width 890 height 71
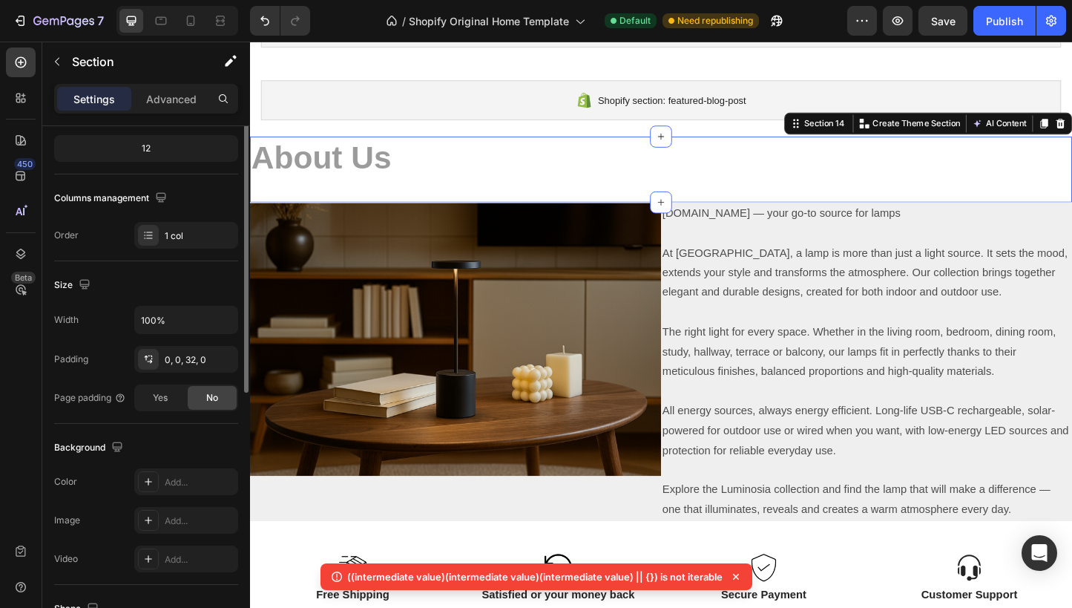
scroll to position [215, 0]
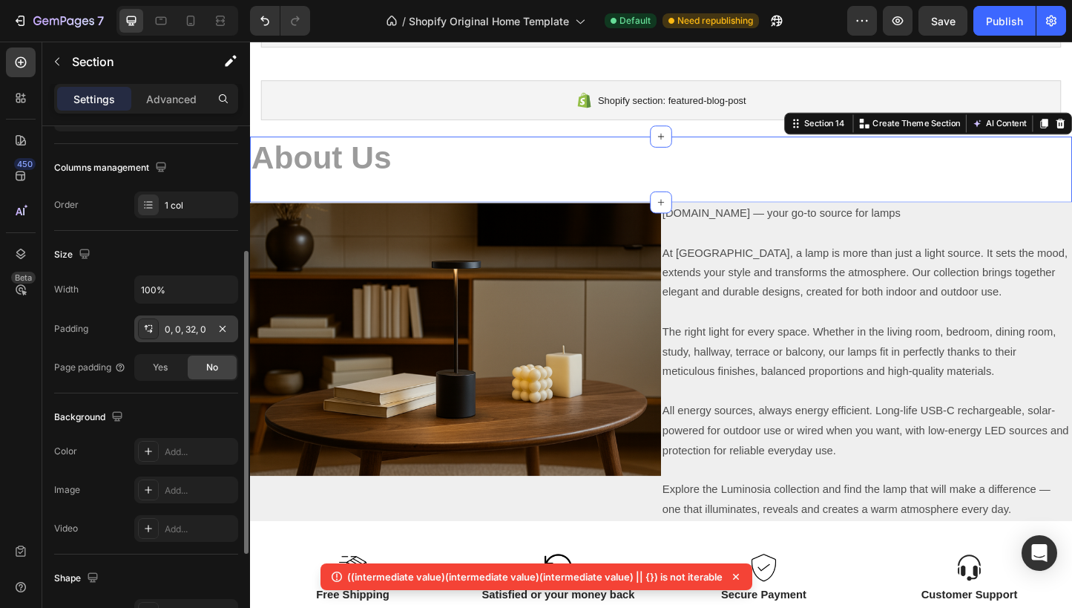
click at [194, 332] on div "0, 0, 32, 0" at bounding box center [186, 329] width 43 height 13
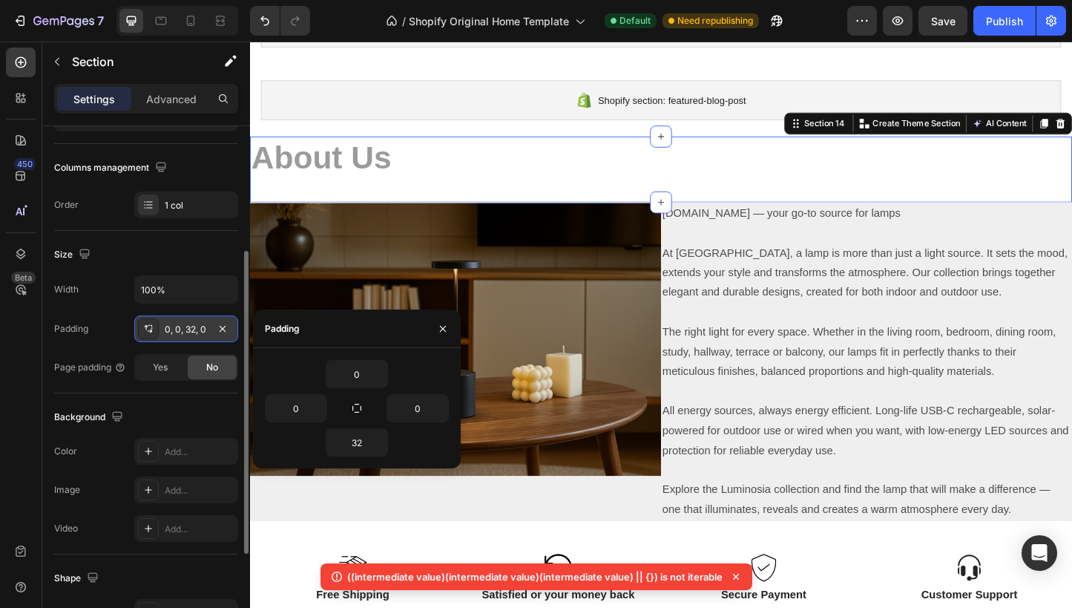
click at [194, 330] on div "0, 0, 32, 0" at bounding box center [186, 329] width 43 height 13
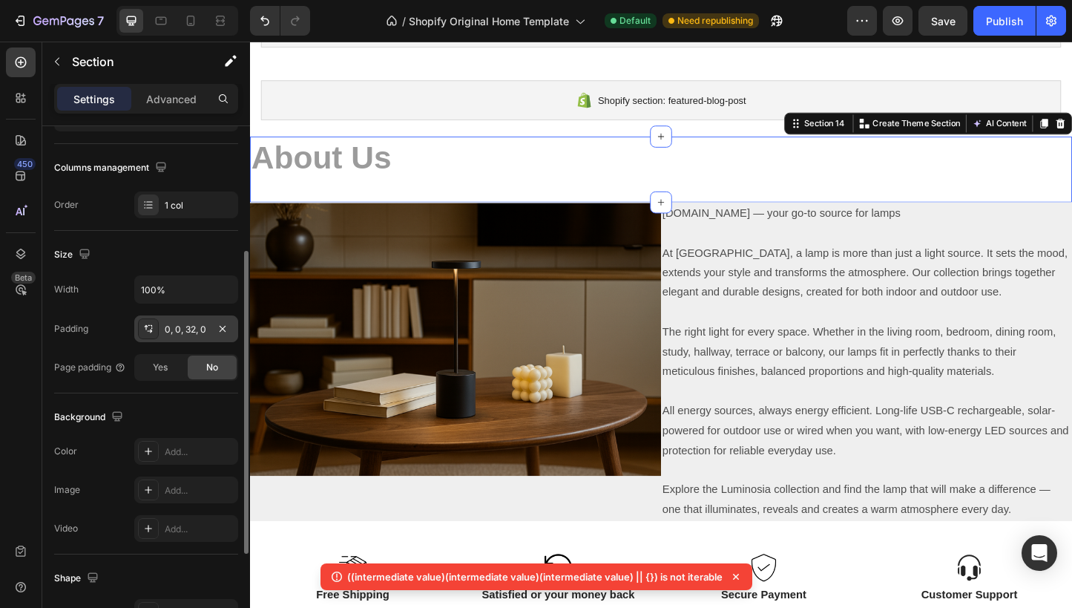
click at [191, 330] on div "0, 0, 32, 0" at bounding box center [186, 329] width 43 height 13
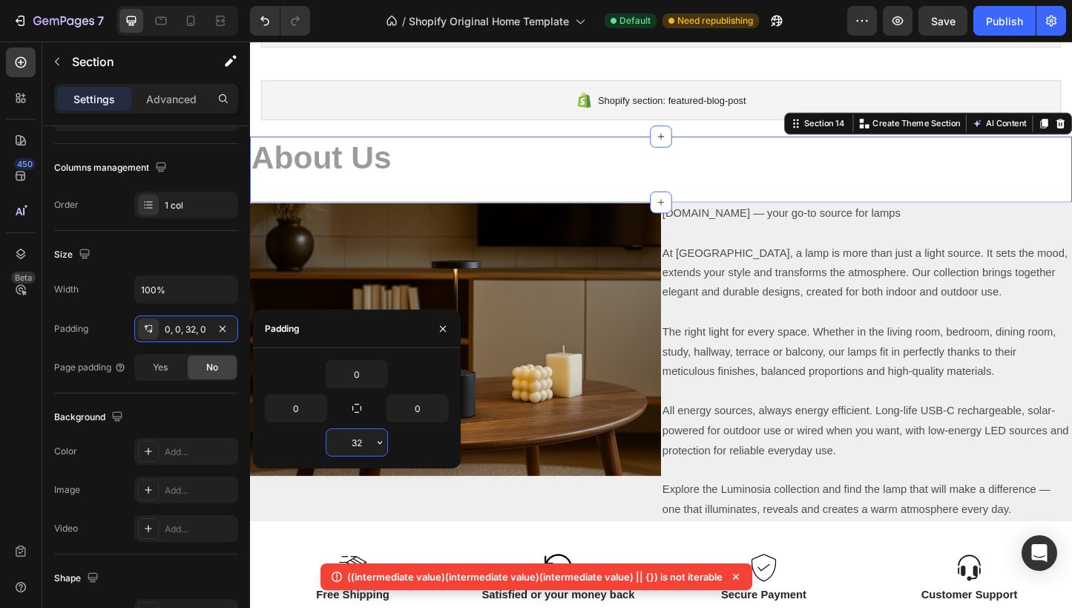
click at [358, 443] on input "32" at bounding box center [357, 442] width 61 height 27
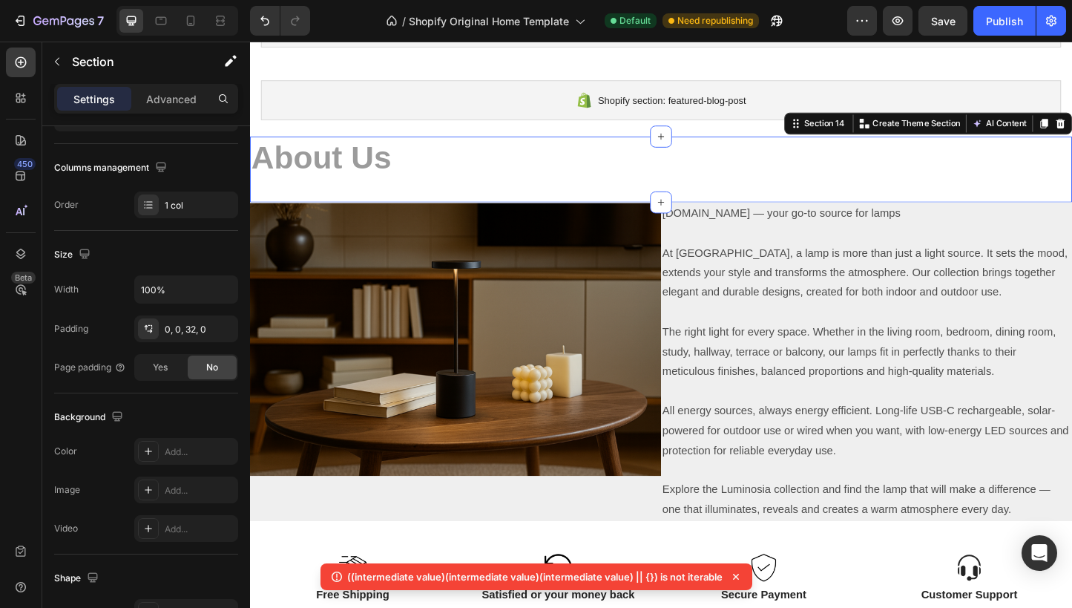
click at [602, 197] on div "About Us Heading Section 14 You can create reusable sections Create Theme Secti…" at bounding box center [695, 180] width 890 height 71
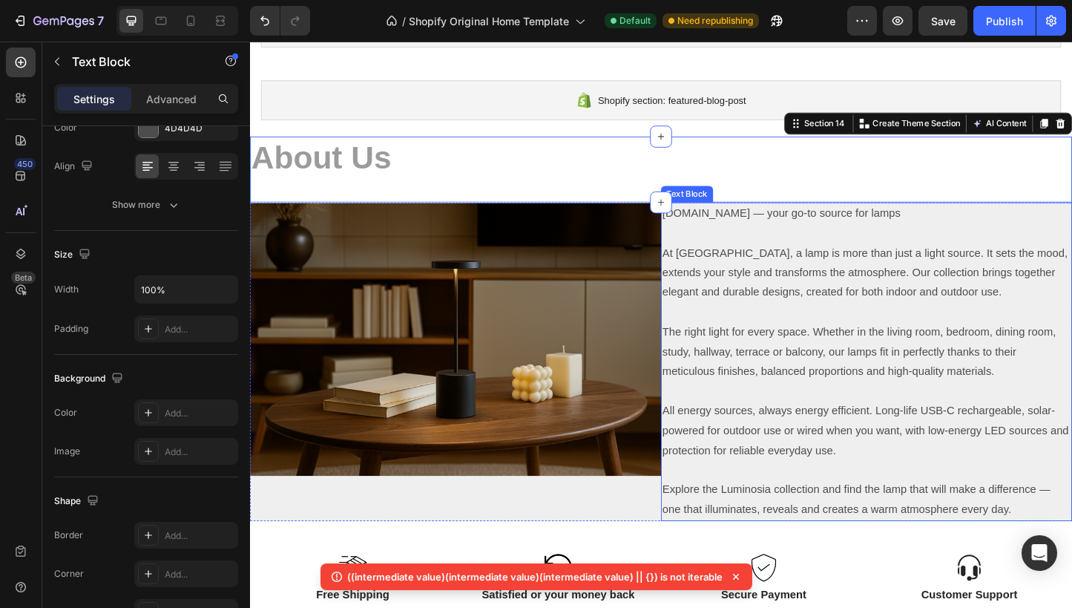
click at [735, 359] on p "The right light for every space. Whether in the living room, bedroom, dining ro…" at bounding box center [918, 378] width 442 height 64
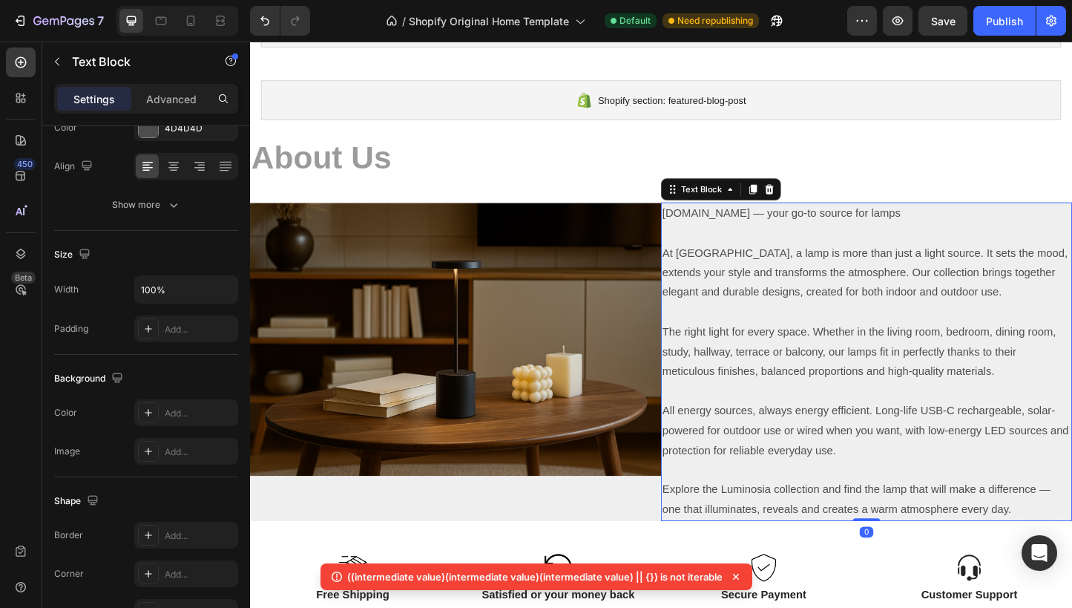
scroll to position [0, 0]
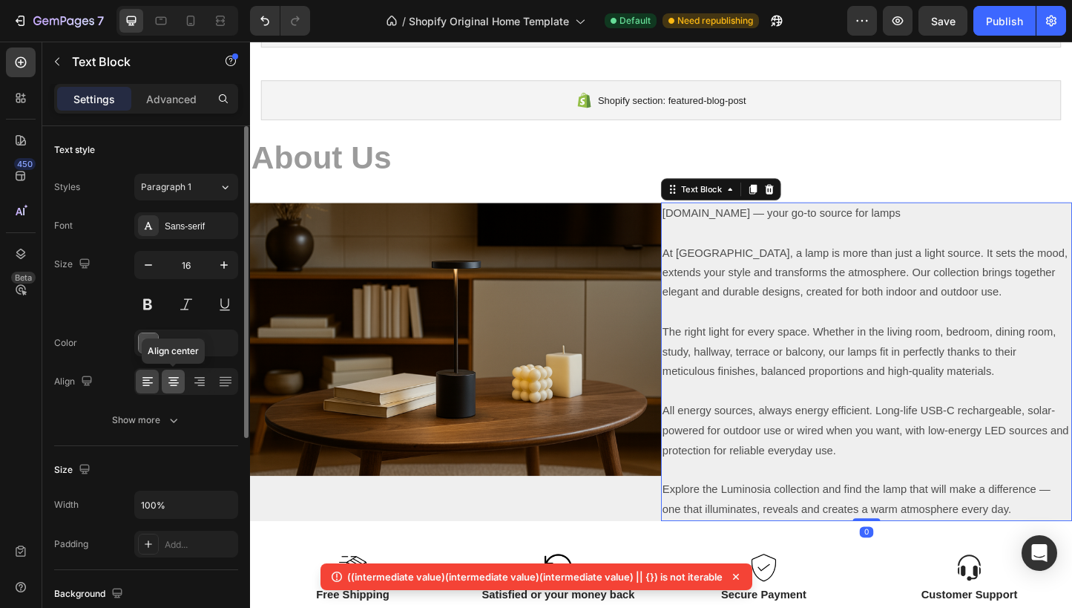
click at [180, 382] on icon at bounding box center [173, 381] width 15 height 15
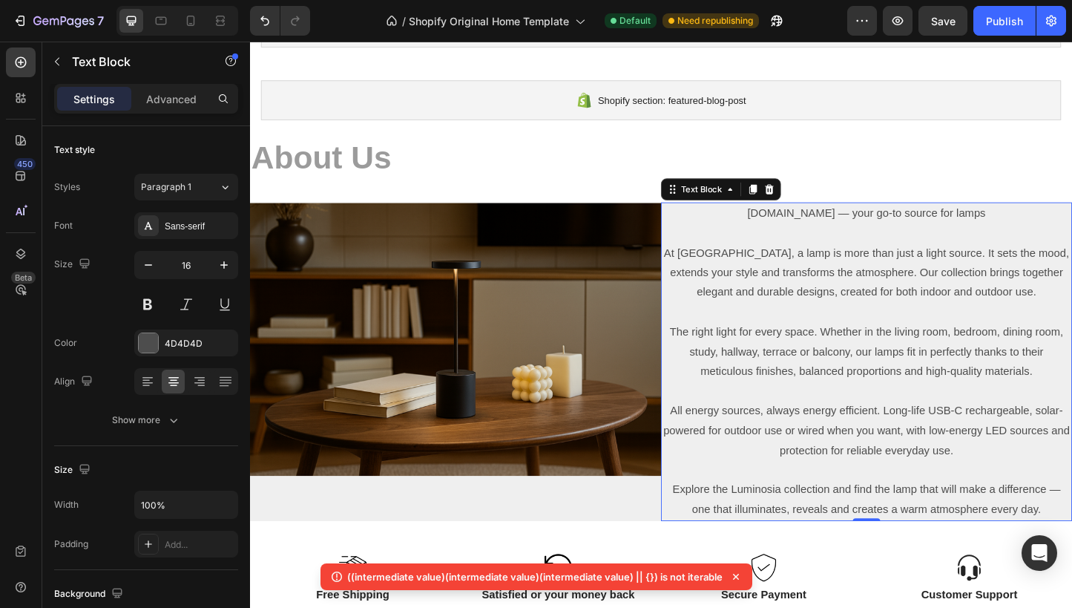
scroll to position [2715, 0]
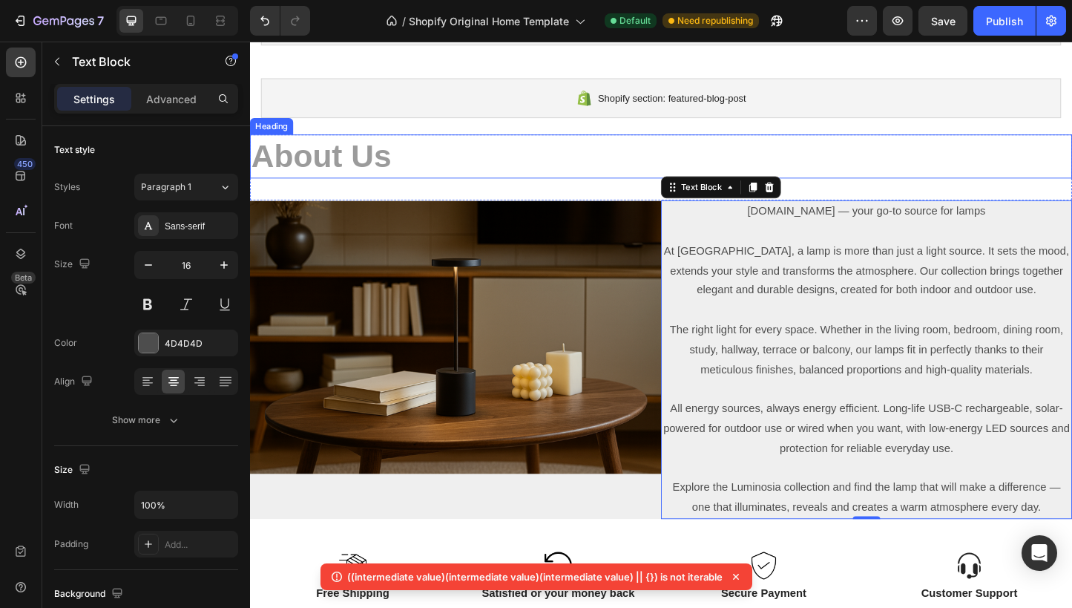
click at [565, 185] on p "About Us" at bounding box center [696, 166] width 888 height 45
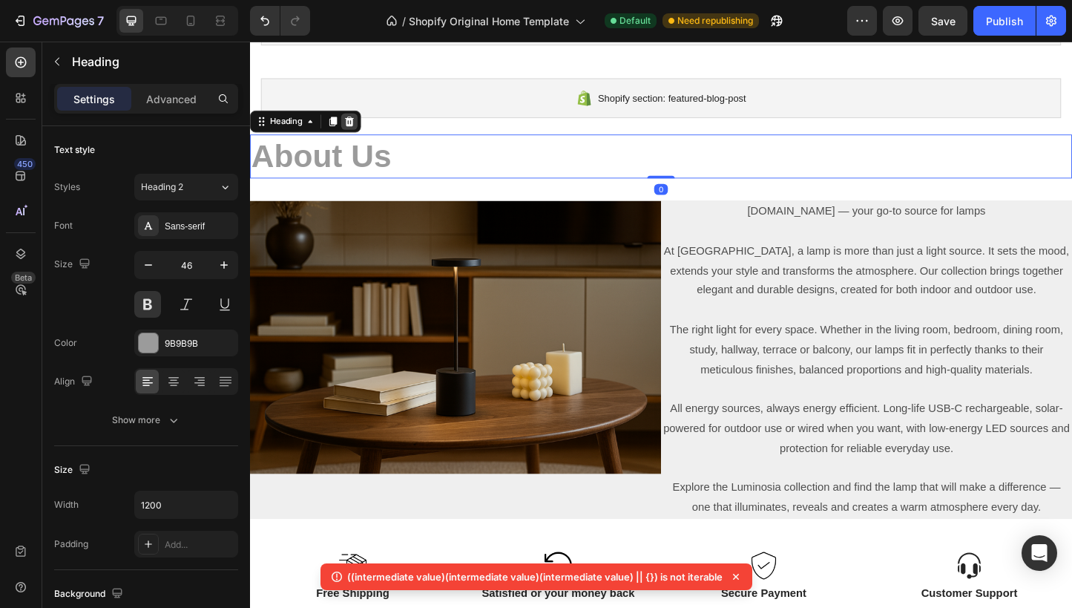
click at [355, 129] on icon at bounding box center [358, 128] width 10 height 10
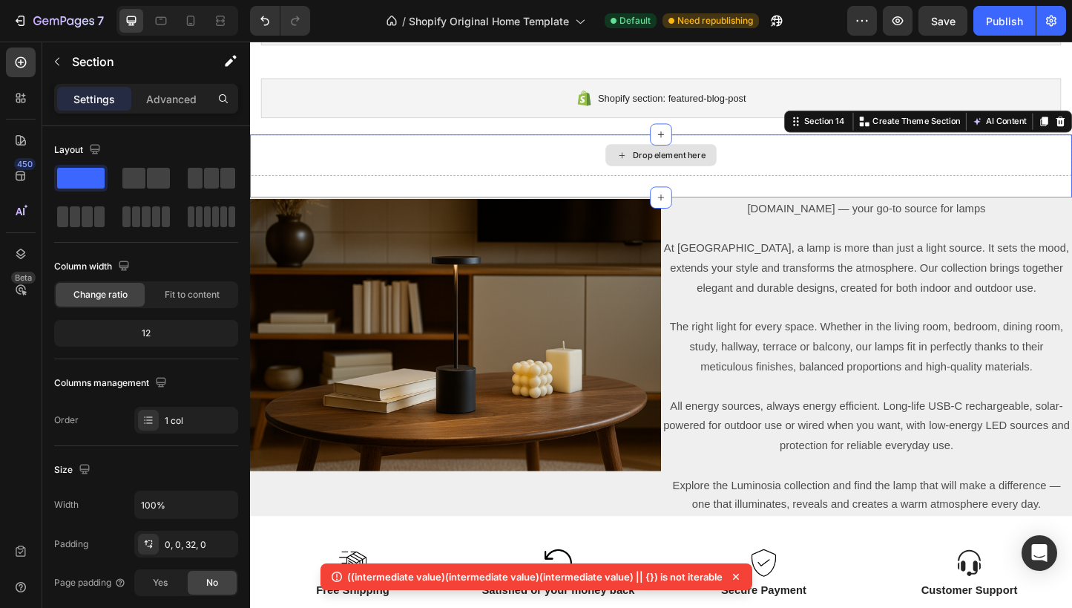
click at [1072, 155] on div "Drop element here" at bounding box center [695, 164] width 890 height 45
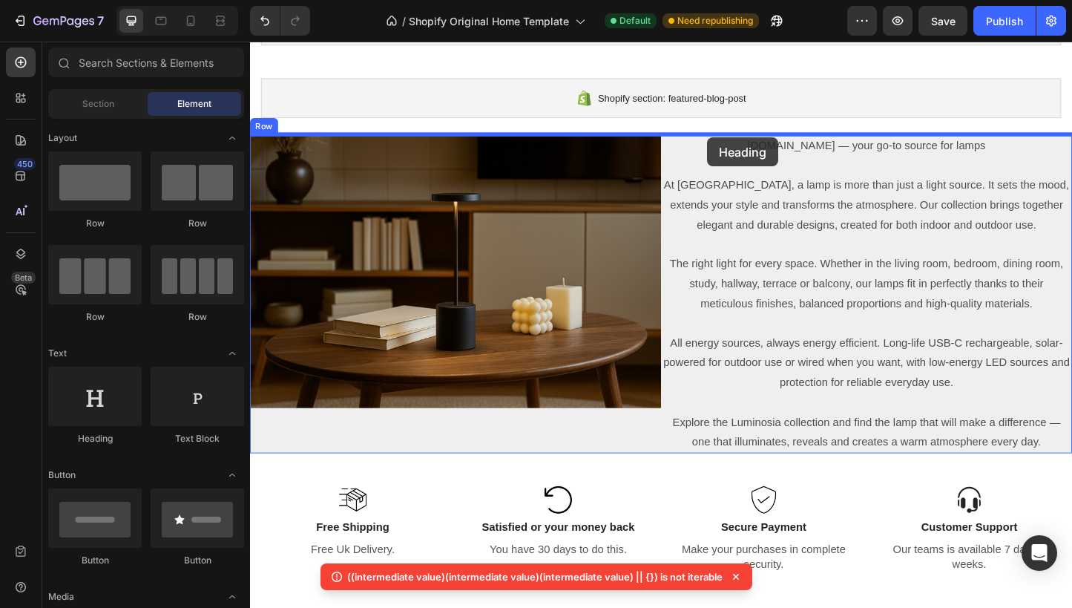
drag, startPoint x: 358, startPoint y: 453, endPoint x: 745, endPoint y: 145, distance: 493.8
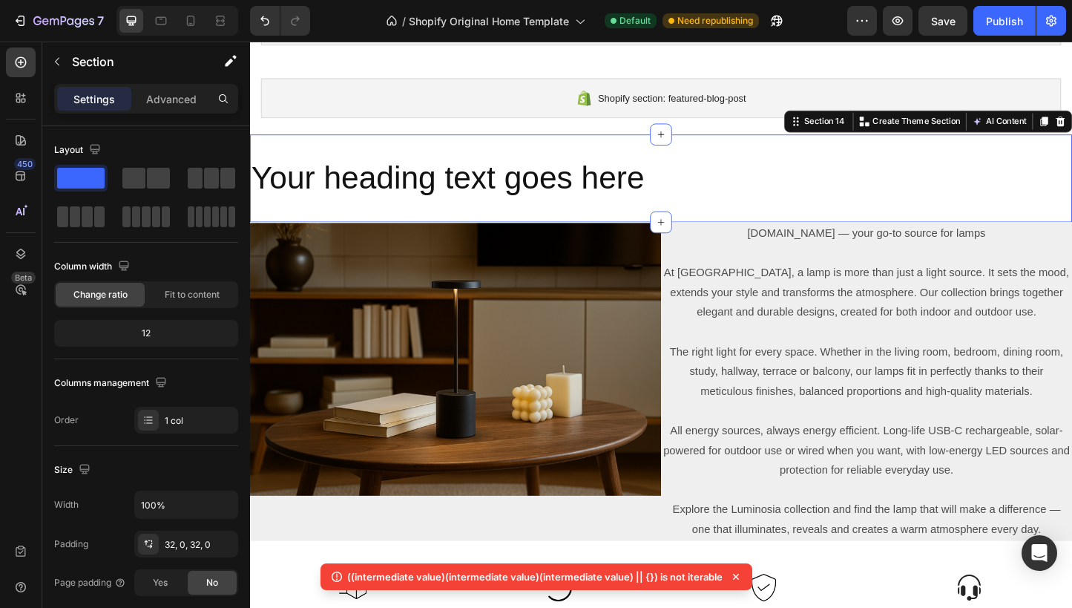
click at [725, 236] on div "Your heading text goes here Heading Section 14 You can create reusable sections…" at bounding box center [695, 189] width 890 height 95
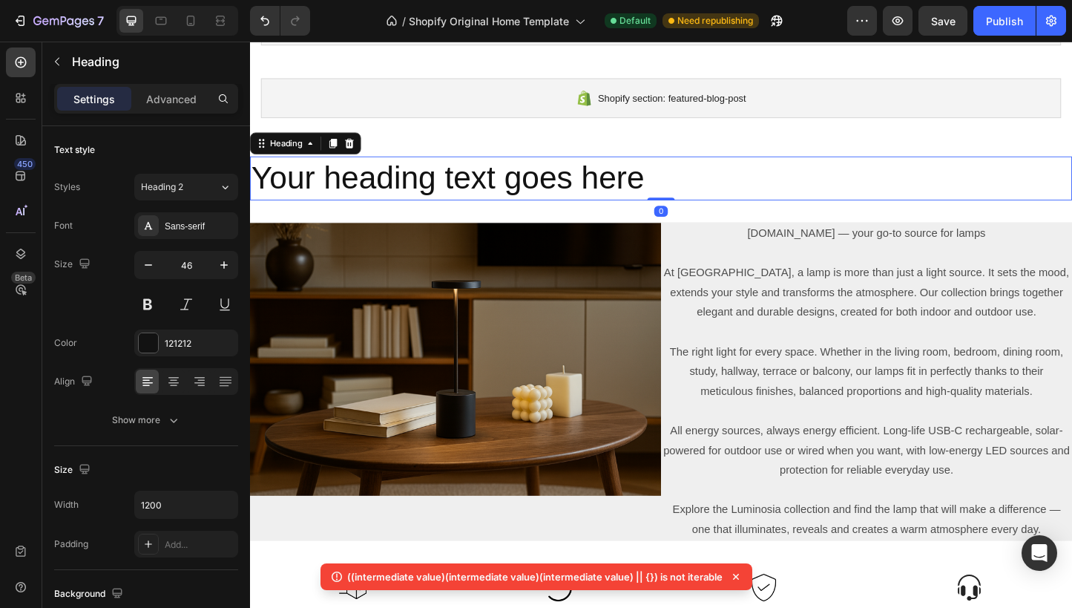
click at [675, 200] on h2 "Your heading text goes here" at bounding box center [695, 189] width 890 height 47
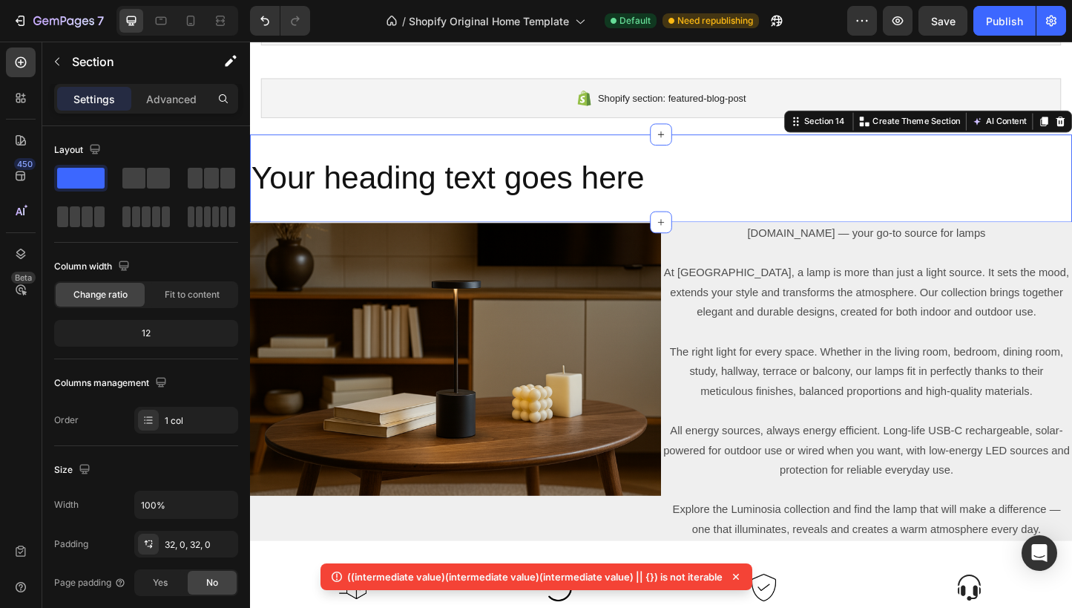
click at [634, 229] on div "Your heading text goes here Heading Section 14 You can create reusable sections…" at bounding box center [695, 189] width 890 height 95
click at [171, 541] on div "32, 0, 32, 0" at bounding box center [186, 544] width 43 height 13
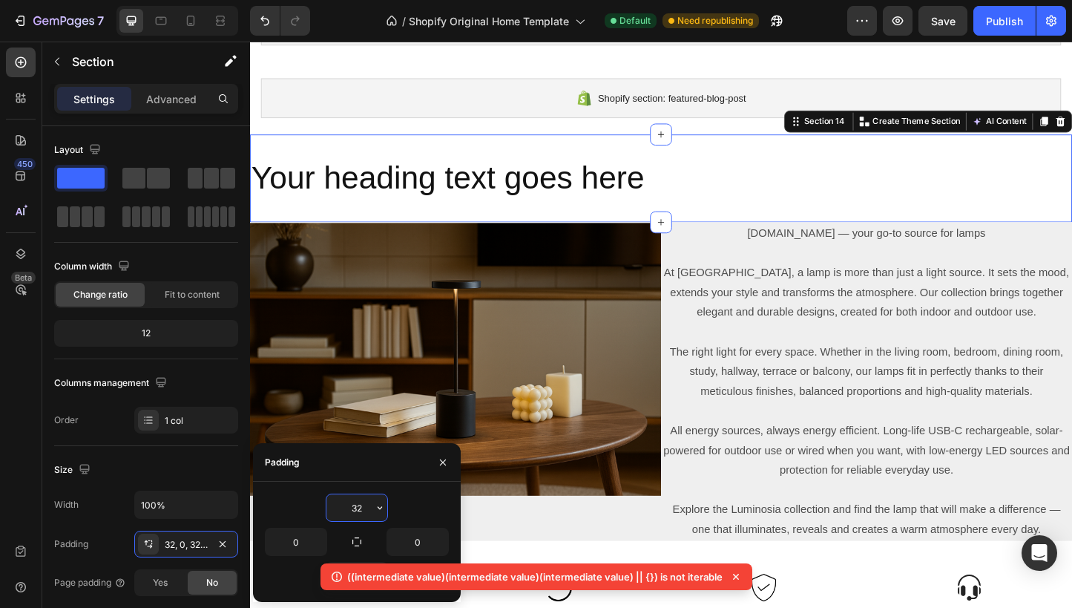
click at [357, 516] on input "32" at bounding box center [357, 507] width 61 height 27
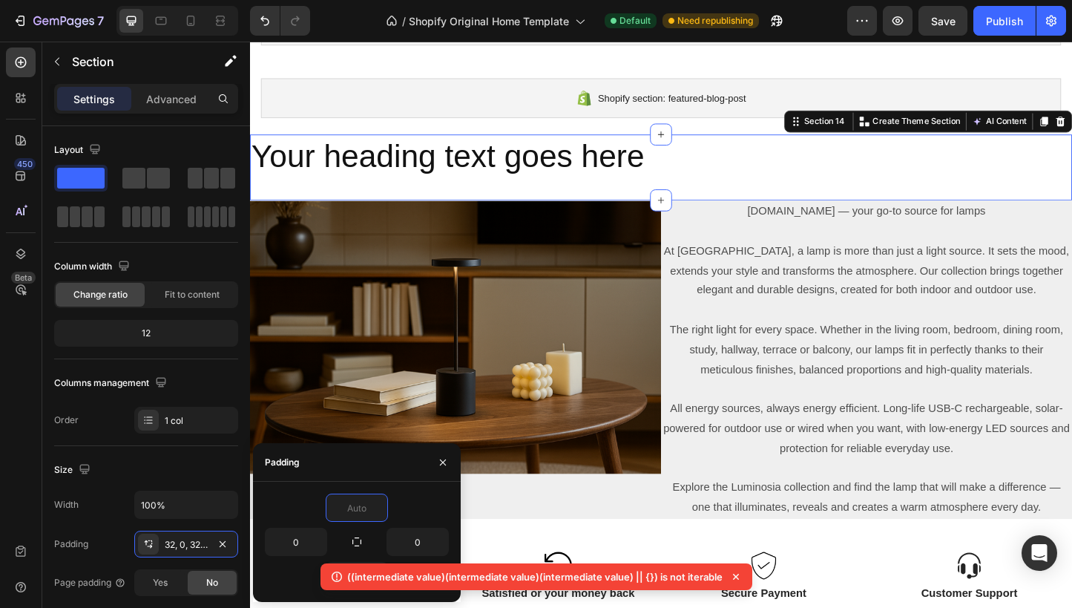
type input "0"
click at [308, 510] on div "0" at bounding box center [357, 507] width 184 height 28
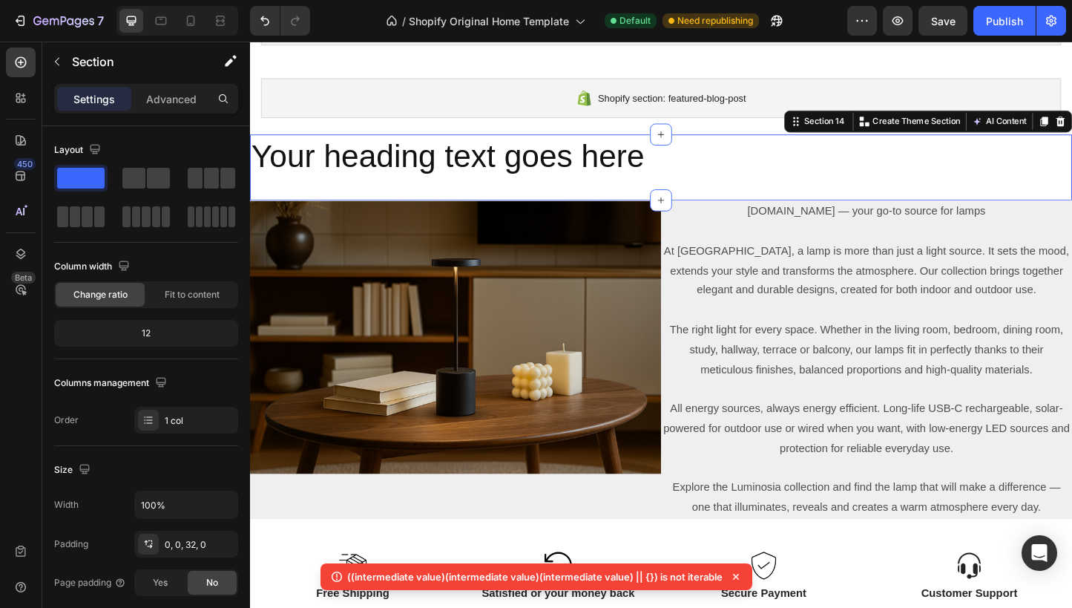
click at [358, 584] on div "((intermediate value)(intermediate value)(intermediate value) || {}) is not ite…" at bounding box center [537, 576] width 432 height 27
click at [736, 570] on icon at bounding box center [736, 576] width 15 height 15
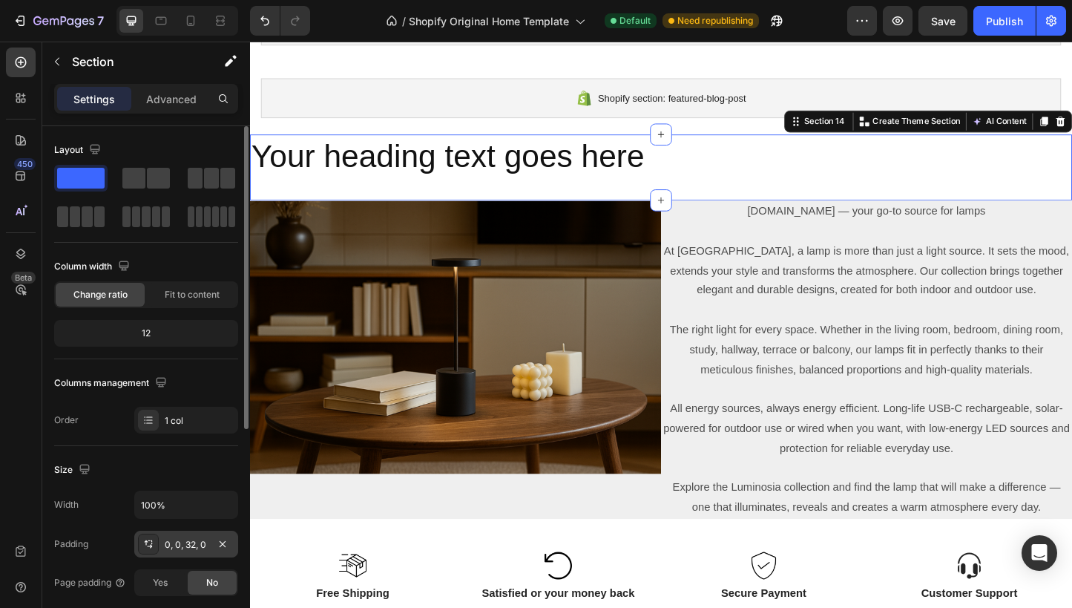
click at [197, 536] on div "0, 0, 32, 0" at bounding box center [186, 544] width 104 height 27
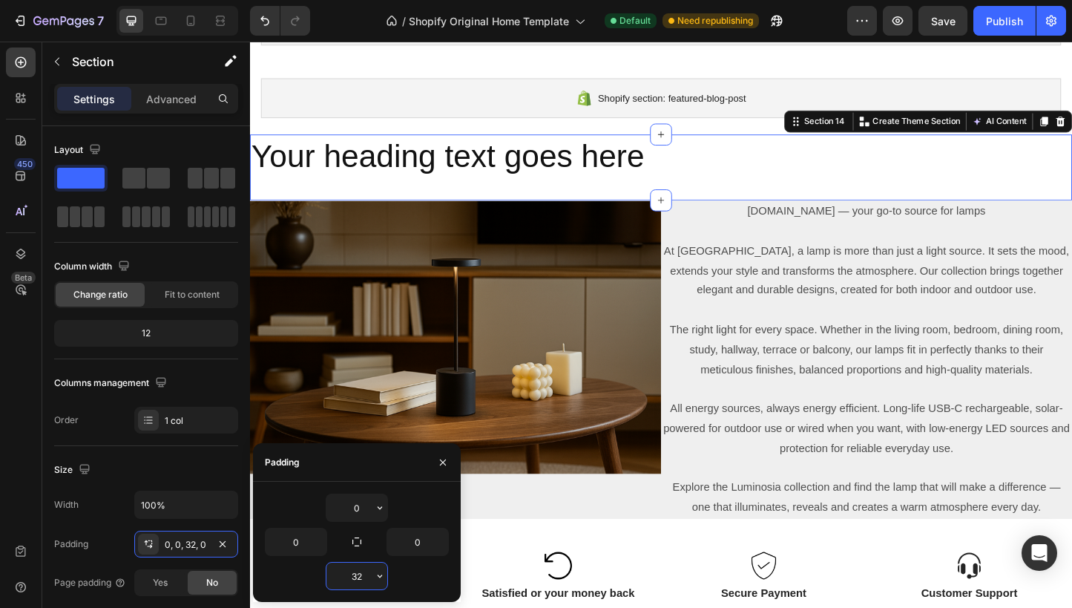
click at [352, 582] on input "32" at bounding box center [357, 575] width 61 height 27
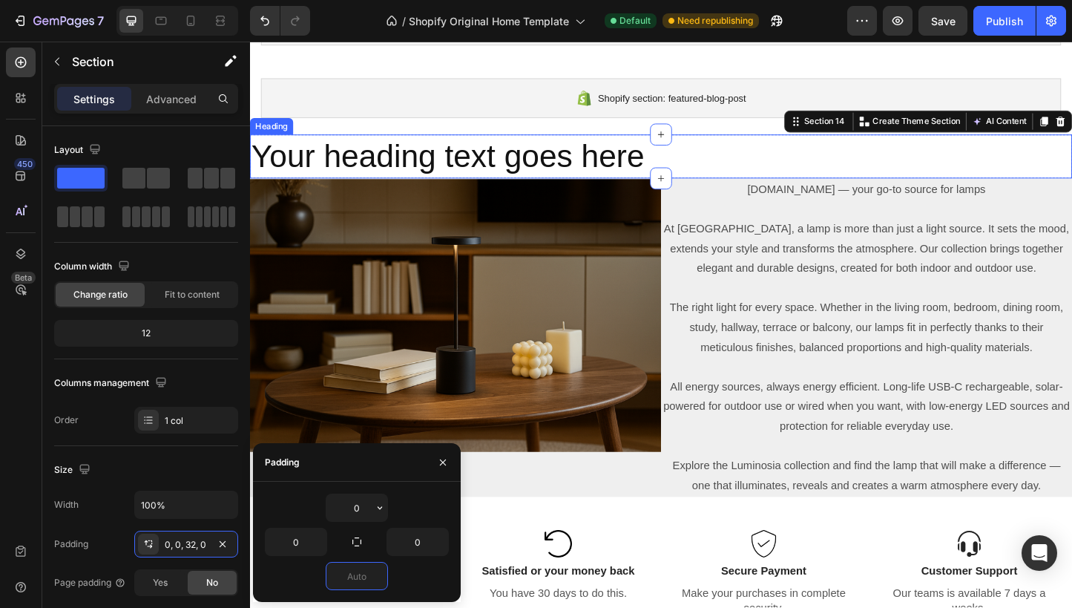
click at [706, 163] on h2 "Your heading text goes here" at bounding box center [695, 165] width 890 height 47
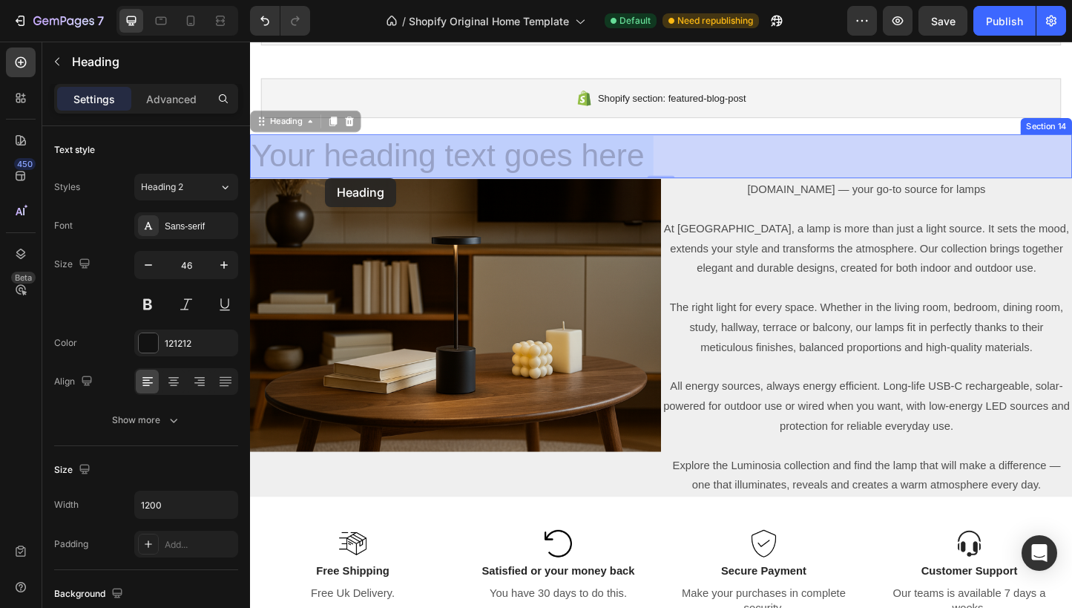
drag, startPoint x: 709, startPoint y: 164, endPoint x: 397, endPoint y: 181, distance: 312.1
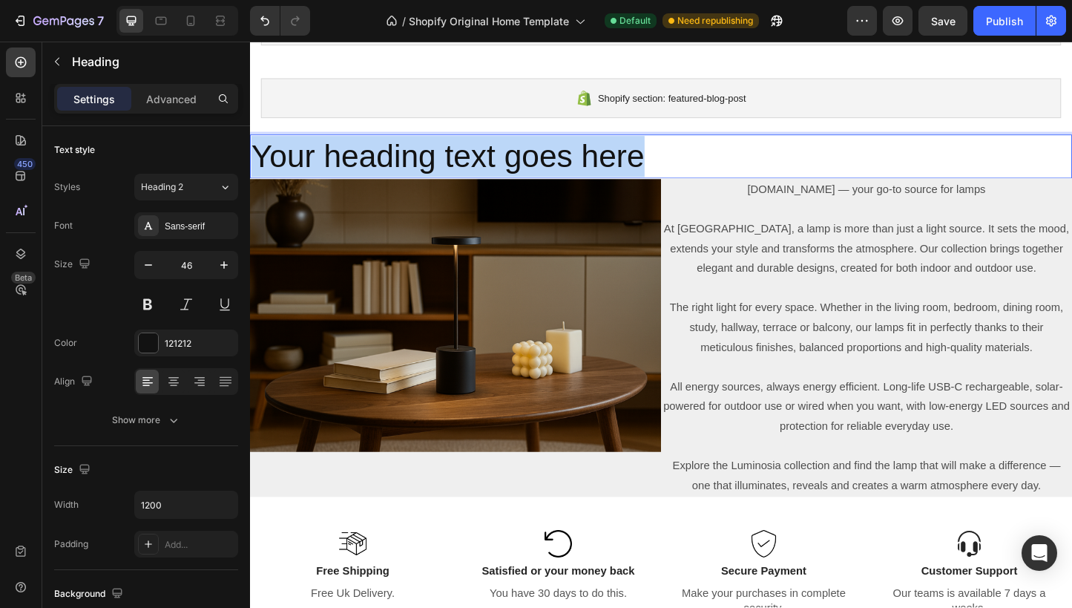
drag, startPoint x: 677, startPoint y: 165, endPoint x: 259, endPoint y: 161, distance: 417.8
click at [259, 161] on p "Your heading text goes here" at bounding box center [696, 166] width 888 height 45
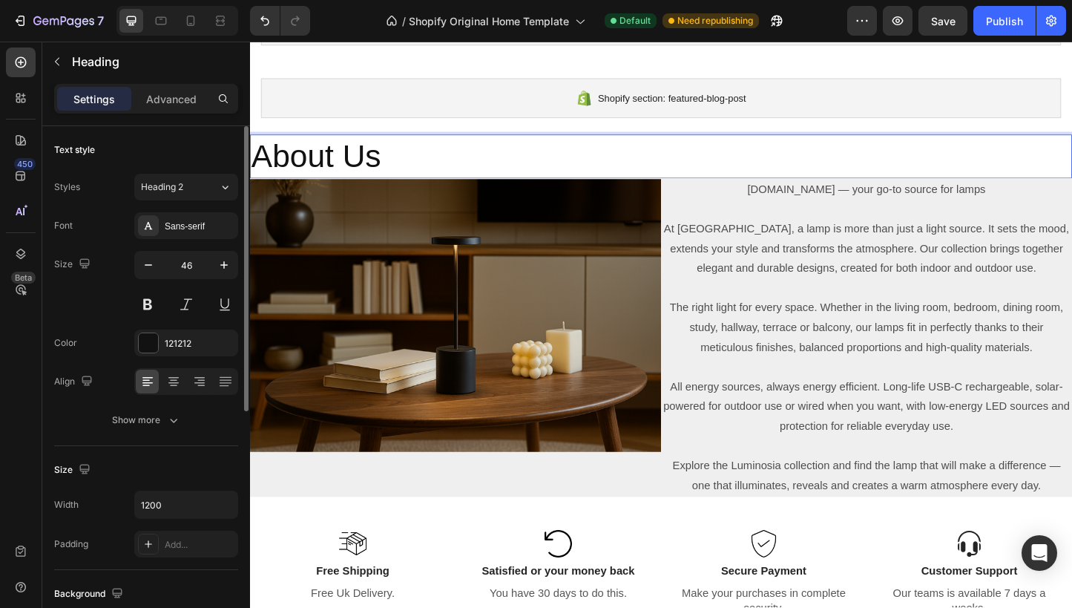
scroll to position [2714, 0]
click at [130, 306] on div "Size 46" at bounding box center [146, 284] width 184 height 67
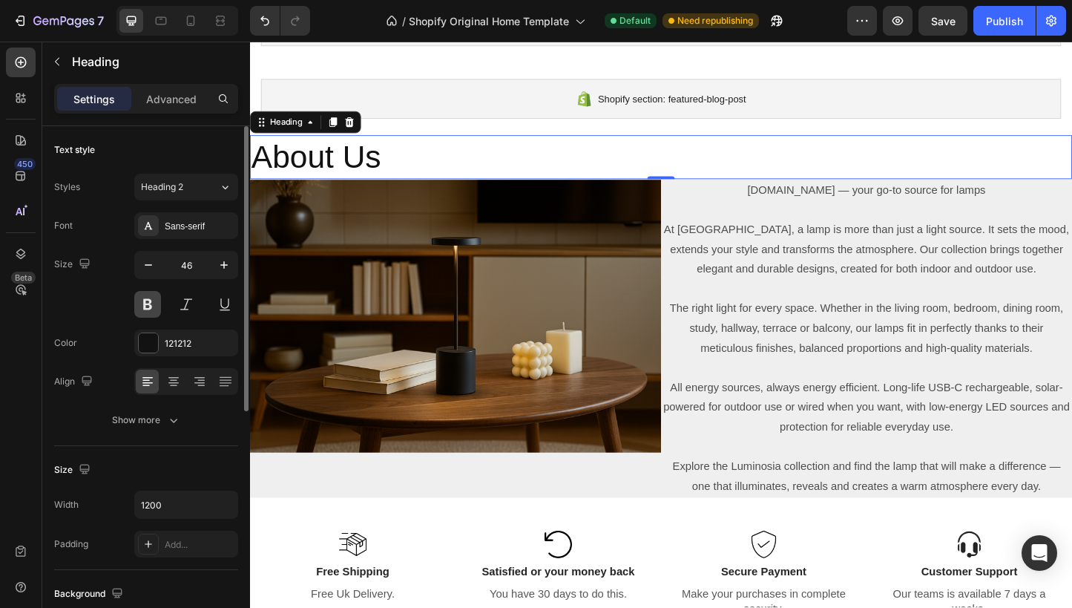
click at [135, 306] on button at bounding box center [147, 304] width 27 height 27
click at [179, 385] on icon at bounding box center [173, 381] width 15 height 15
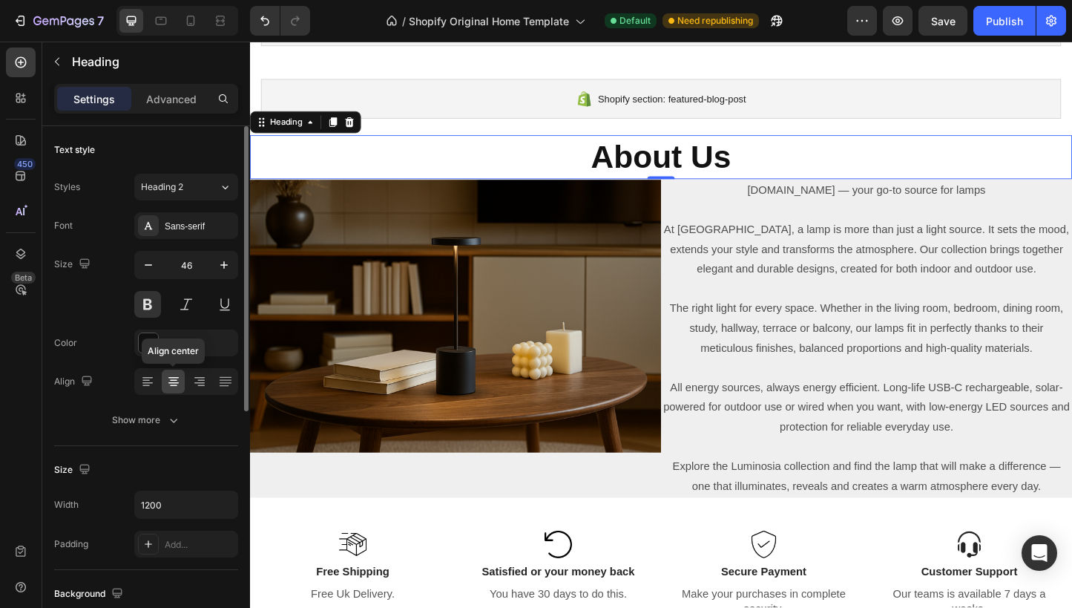
scroll to position [6, 0]
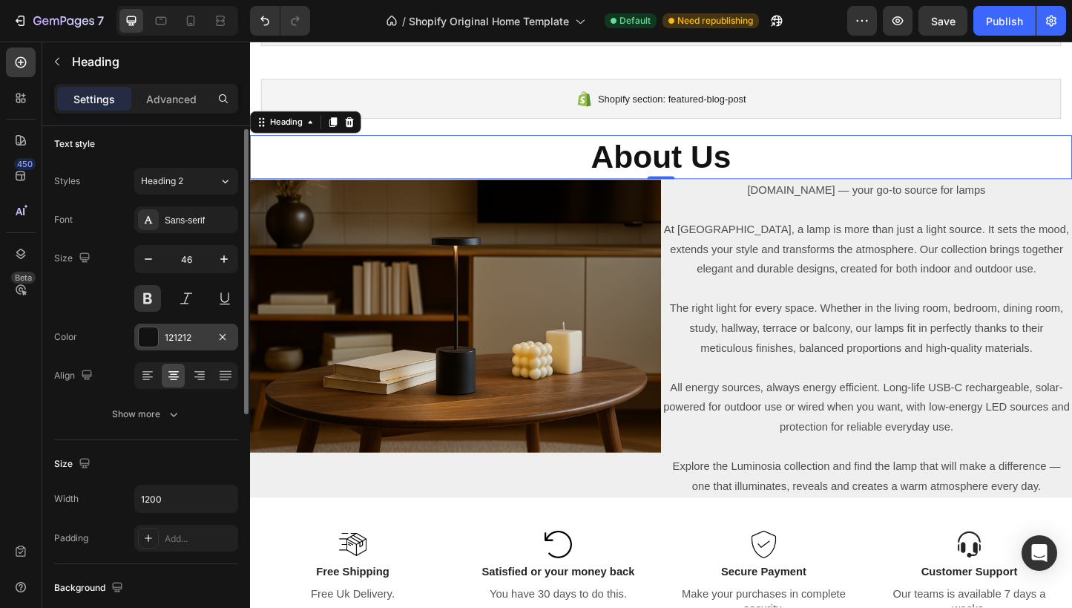
click at [148, 344] on div at bounding box center [148, 336] width 19 height 19
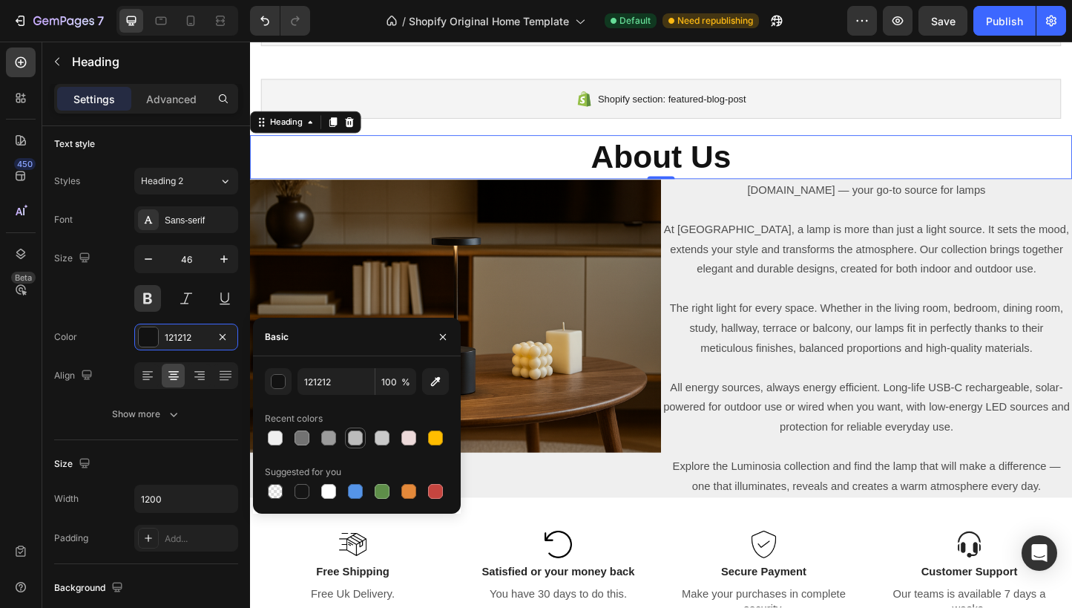
click at [358, 440] on div at bounding box center [355, 437] width 15 height 15
click at [338, 440] on div at bounding box center [328, 437] width 21 height 21
type input "9B9B9B"
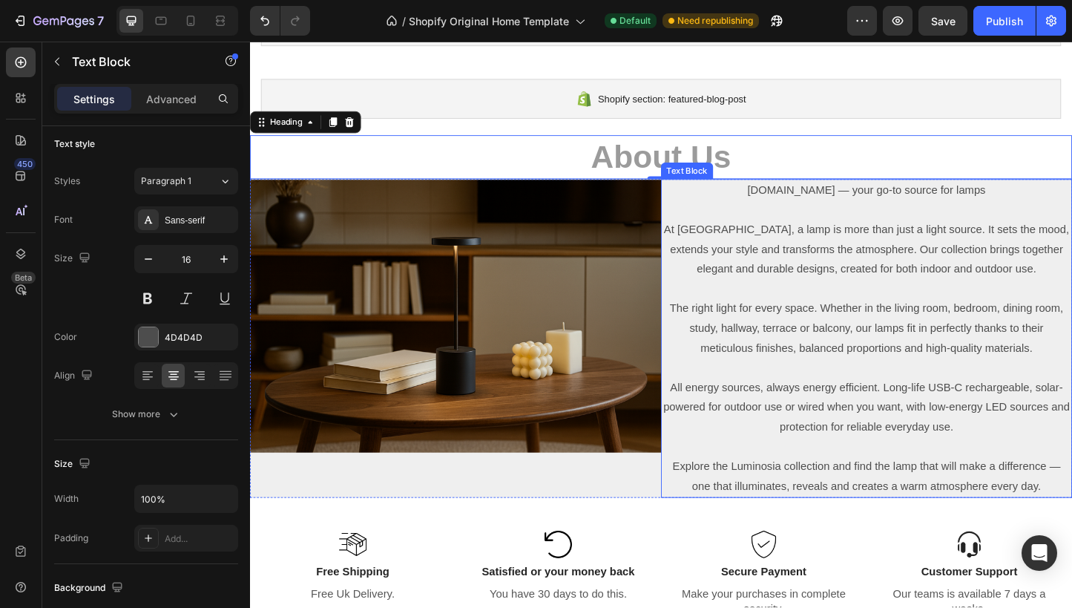
click at [761, 338] on p "The right light for every space. Whether in the living room, bedroom, dining ro…" at bounding box center [918, 353] width 442 height 64
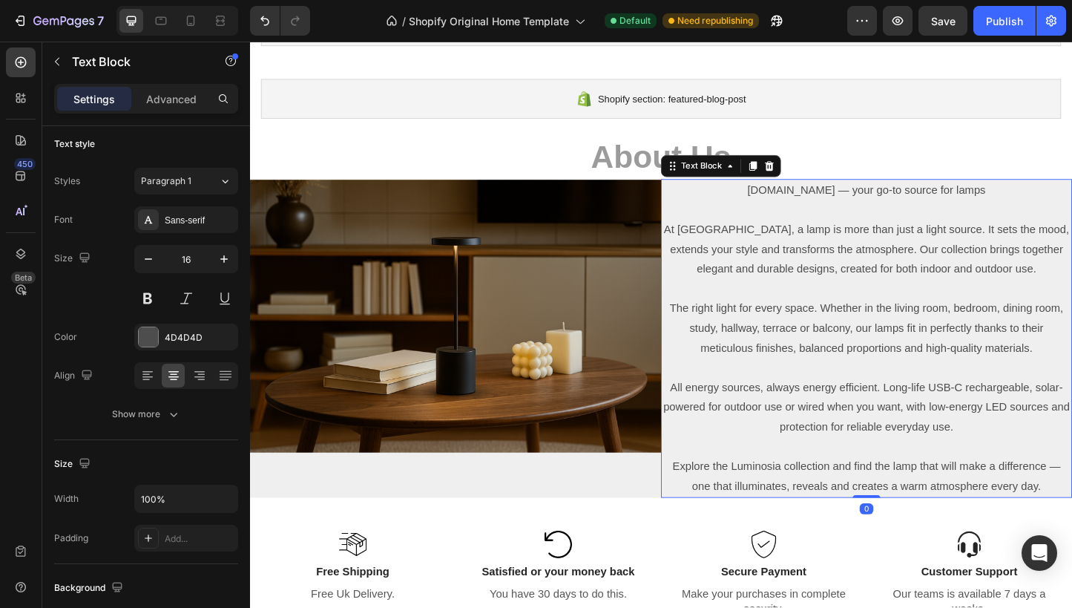
scroll to position [0, 0]
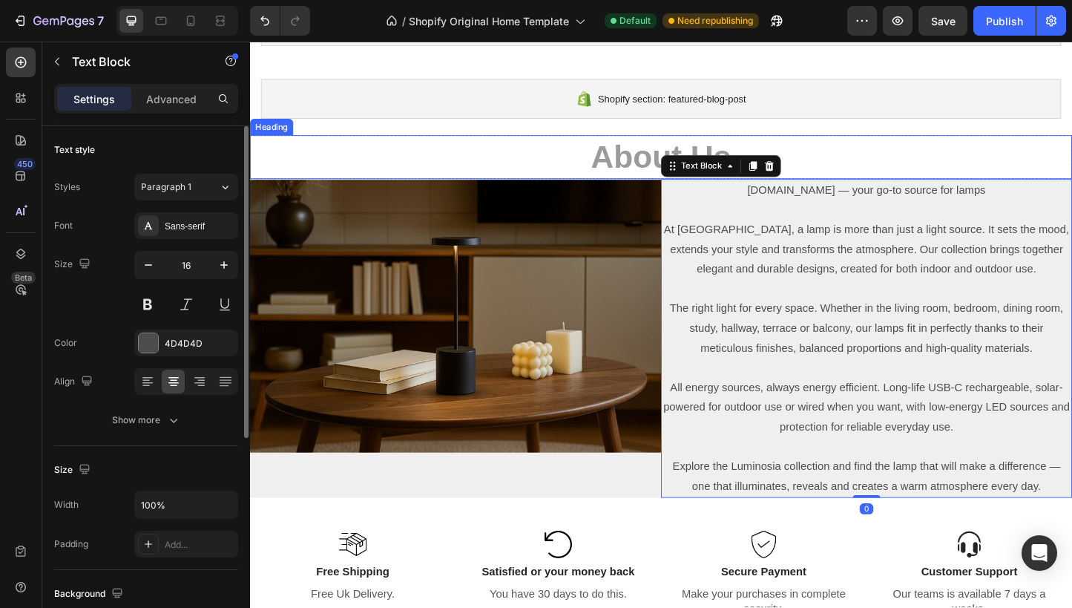
click at [548, 175] on p "About Us" at bounding box center [696, 167] width 888 height 45
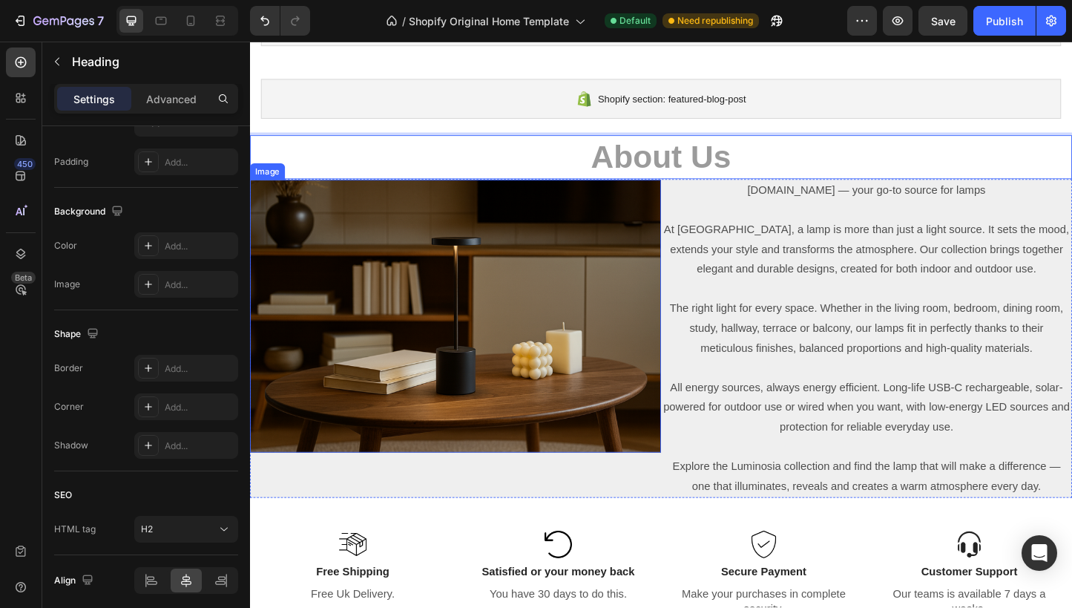
scroll to position [2661, 0]
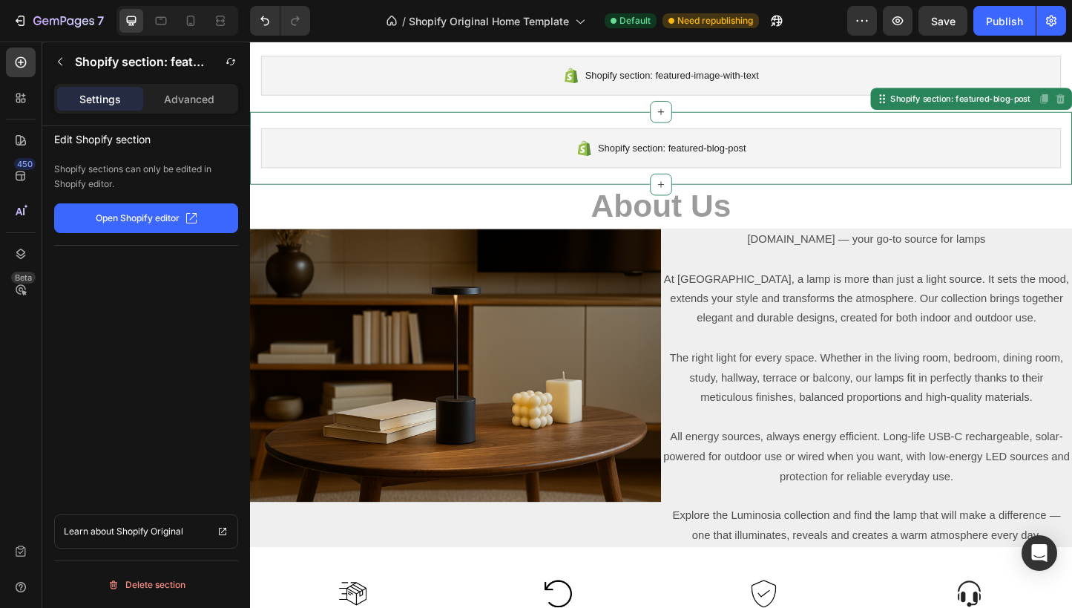
click at [840, 164] on div "Shopify section: featured-blog-post" at bounding box center [695, 157] width 867 height 43
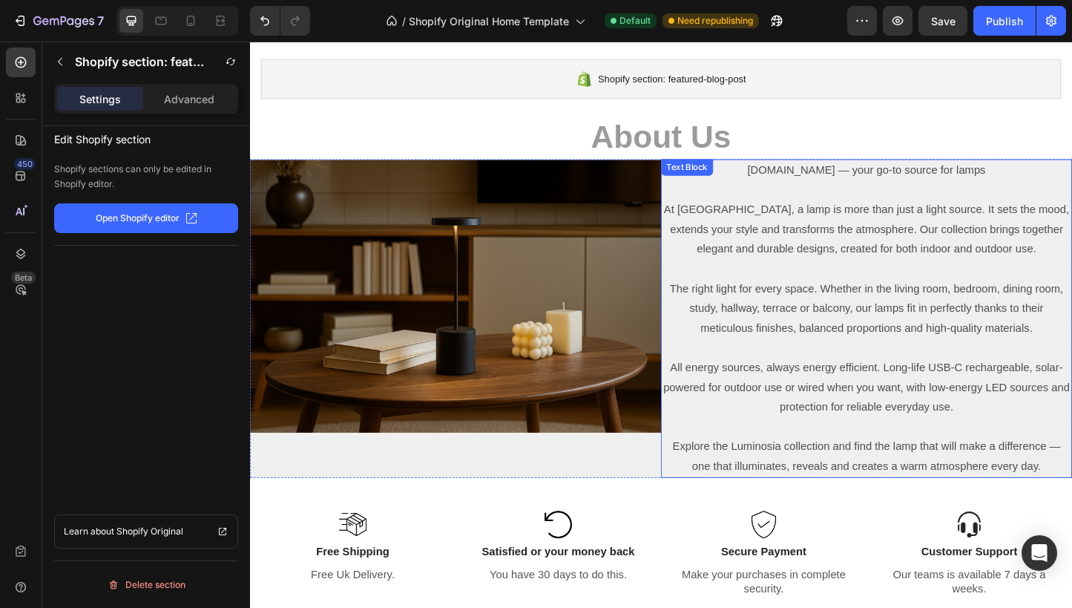
scroll to position [2421, 0]
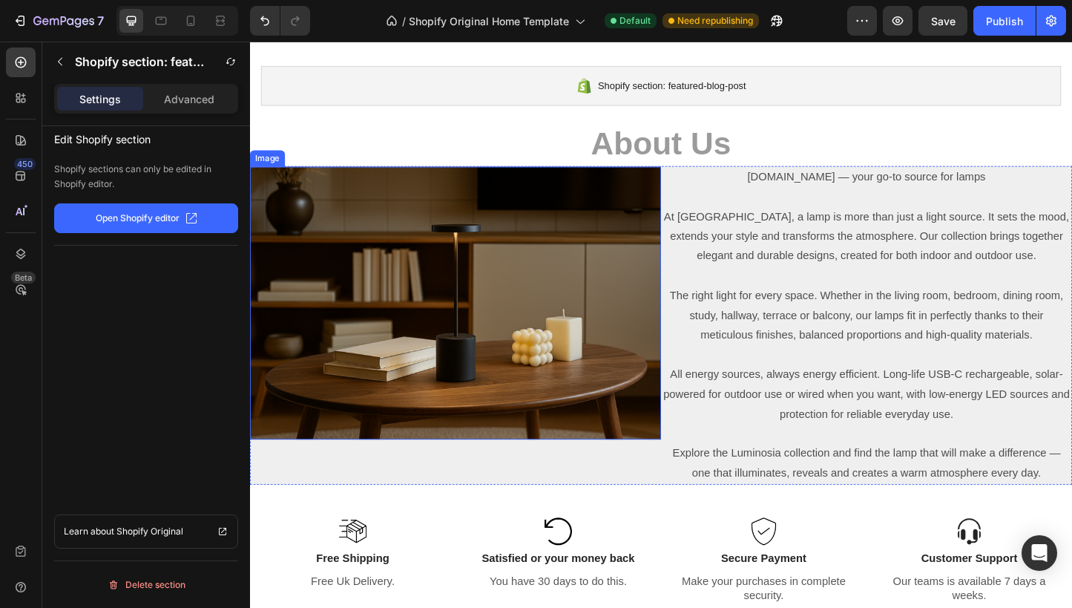
click at [603, 355] on img at bounding box center [472, 324] width 445 height 295
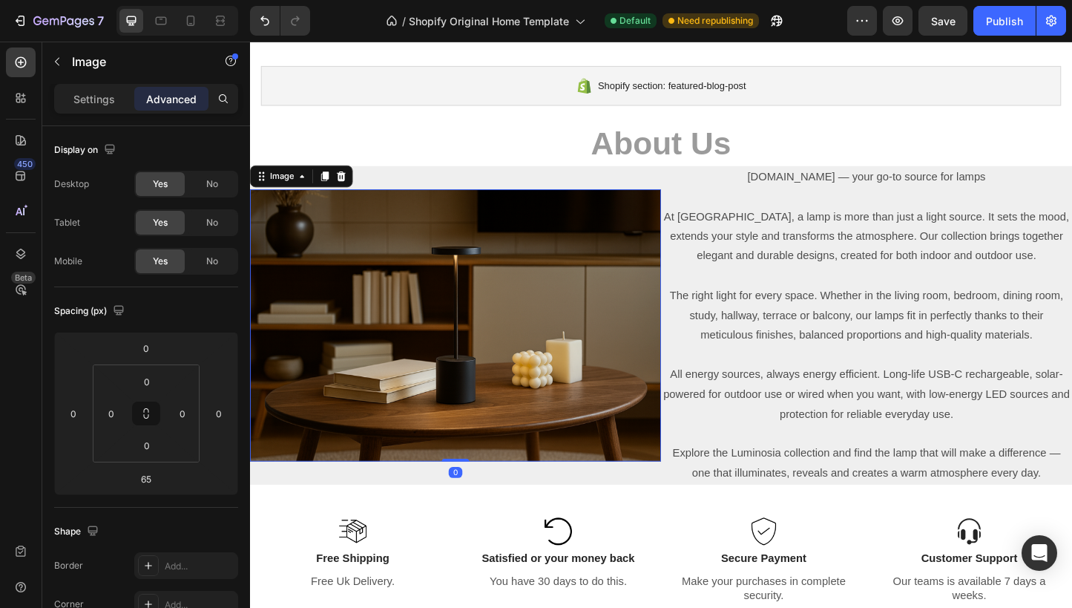
drag, startPoint x: 476, startPoint y: 518, endPoint x: 482, endPoint y: 468, distance: 50.2
click at [482, 468] on div "Image 0" at bounding box center [472, 349] width 445 height 295
type input "0"
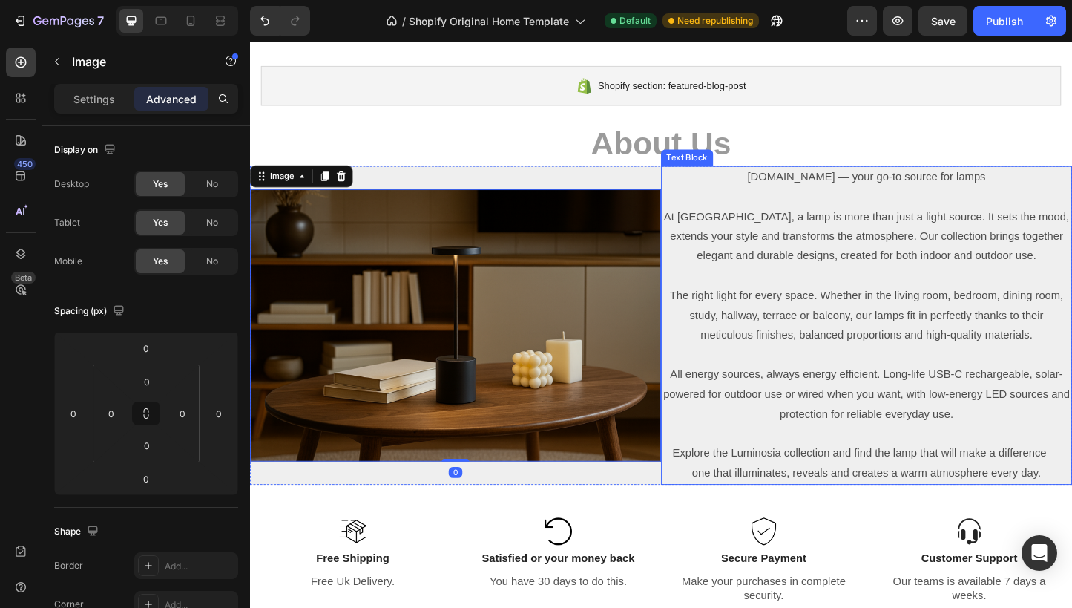
click at [988, 216] on p "Rich Text Editor. Editing area: main" at bounding box center [918, 211] width 442 height 22
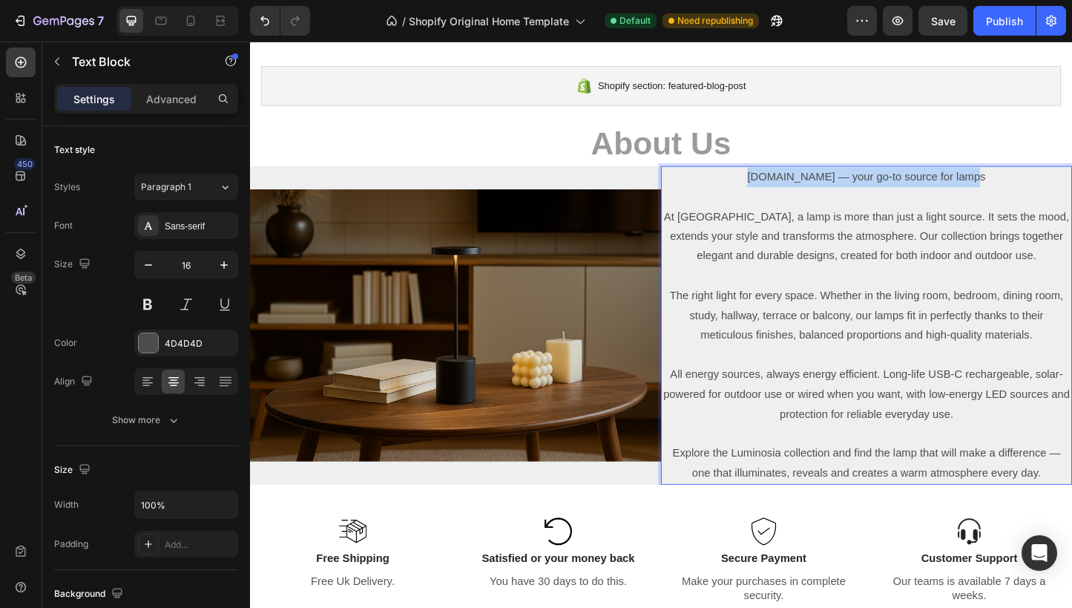
drag, startPoint x: 1037, startPoint y: 191, endPoint x: 794, endPoint y: 191, distance: 242.7
click at [795, 191] on p "Luminosia.co — your go-to source for lamps" at bounding box center [918, 189] width 442 height 22
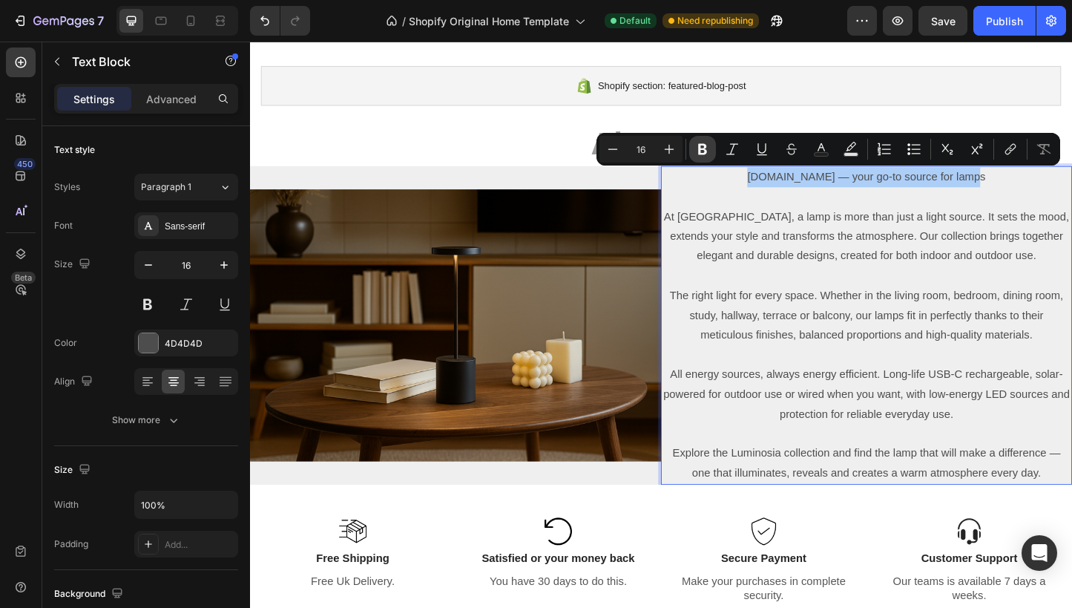
click at [706, 148] on icon "Editor contextual toolbar" at bounding box center [702, 149] width 15 height 15
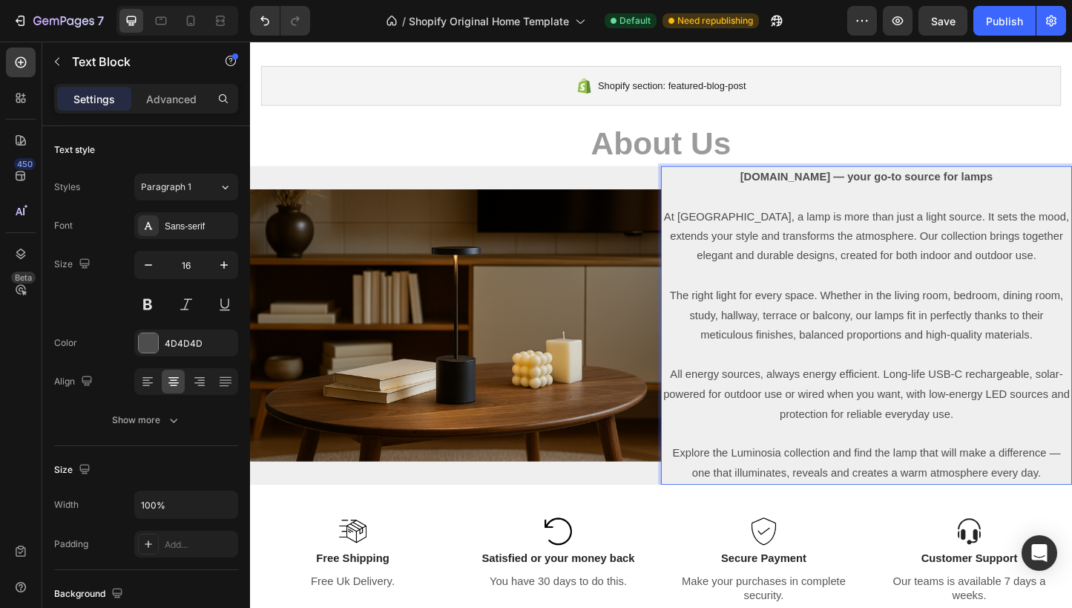
click at [1046, 196] on p "Luminosia.co — your go-to source for lamps" at bounding box center [918, 189] width 442 height 22
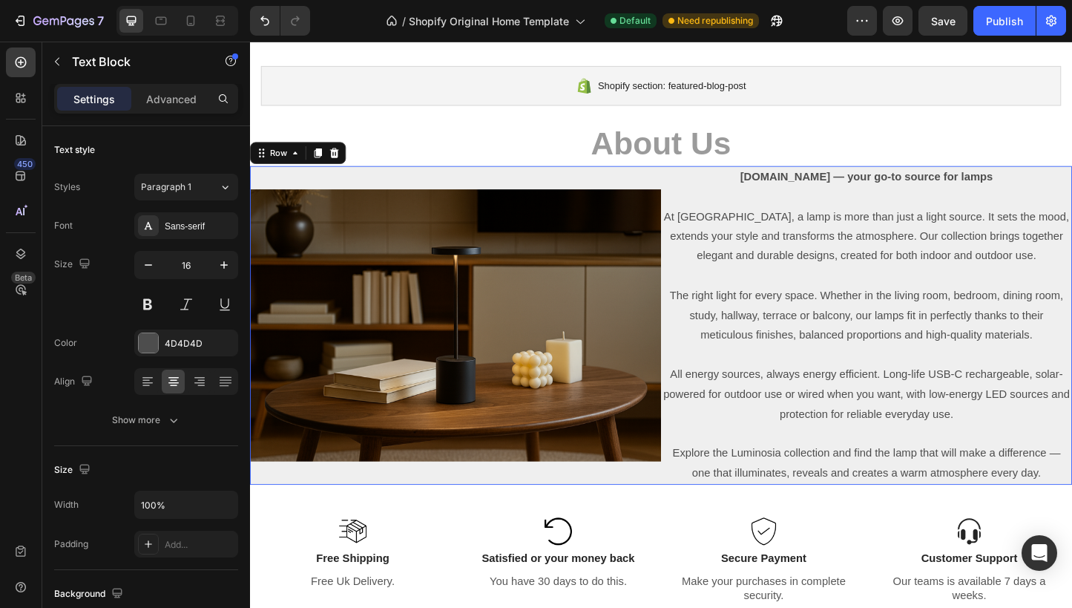
click at [654, 199] on div "Image" at bounding box center [472, 349] width 445 height 345
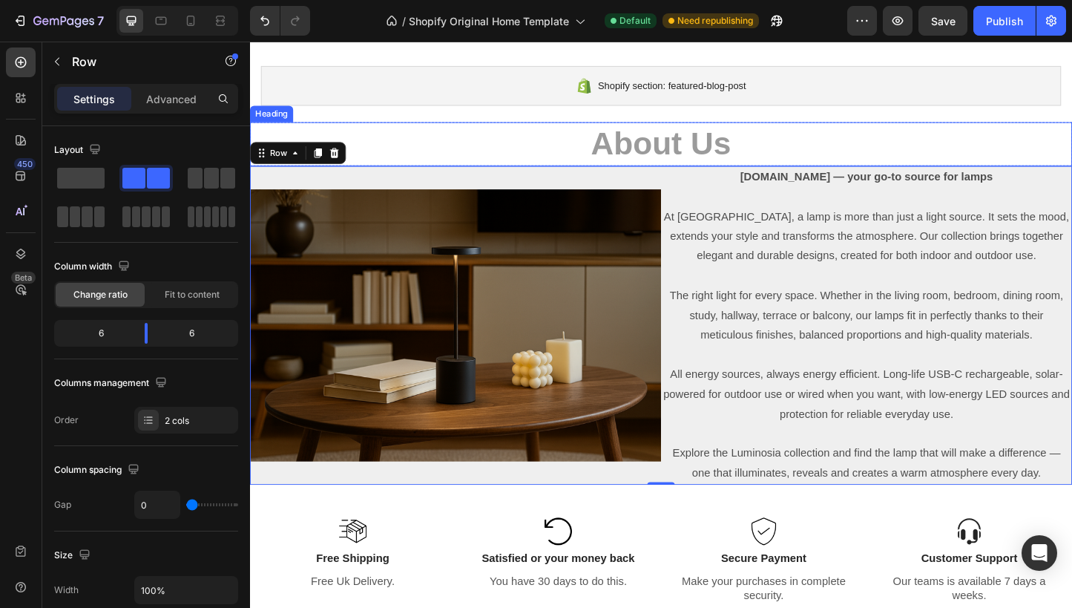
click at [864, 163] on h2 "About Us" at bounding box center [695, 152] width 890 height 47
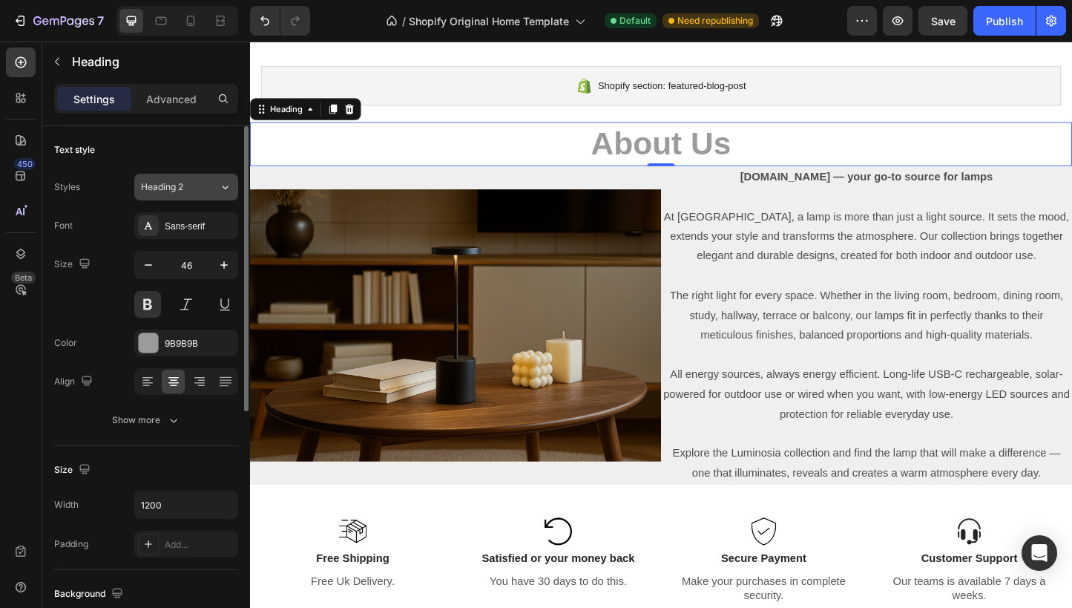
click at [210, 187] on div "Heading 2" at bounding box center [180, 186] width 78 height 13
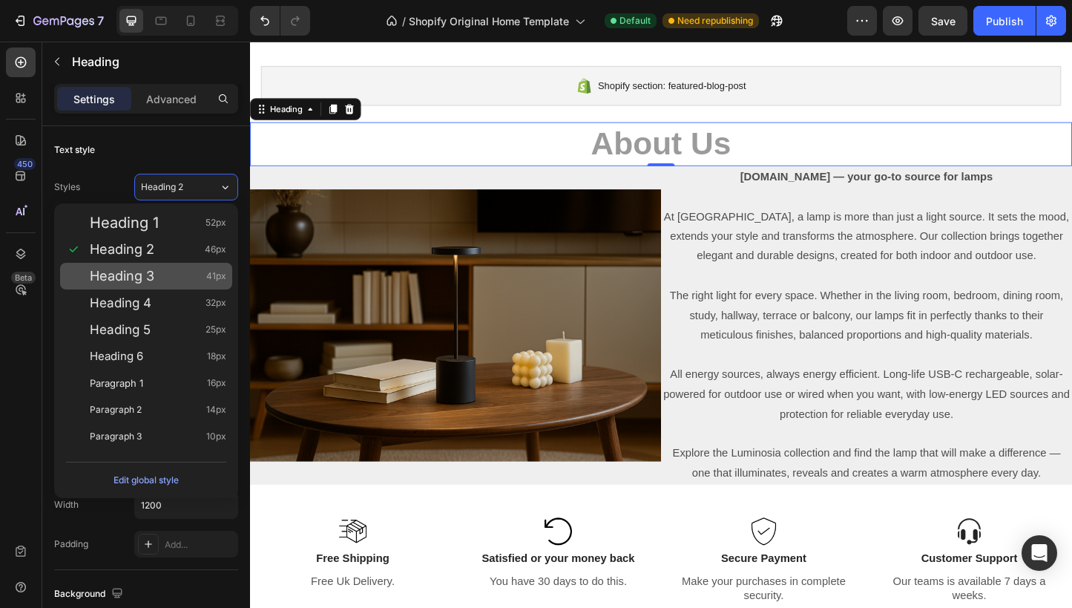
click at [166, 271] on div "Heading 3 41px" at bounding box center [158, 276] width 137 height 15
type input "41"
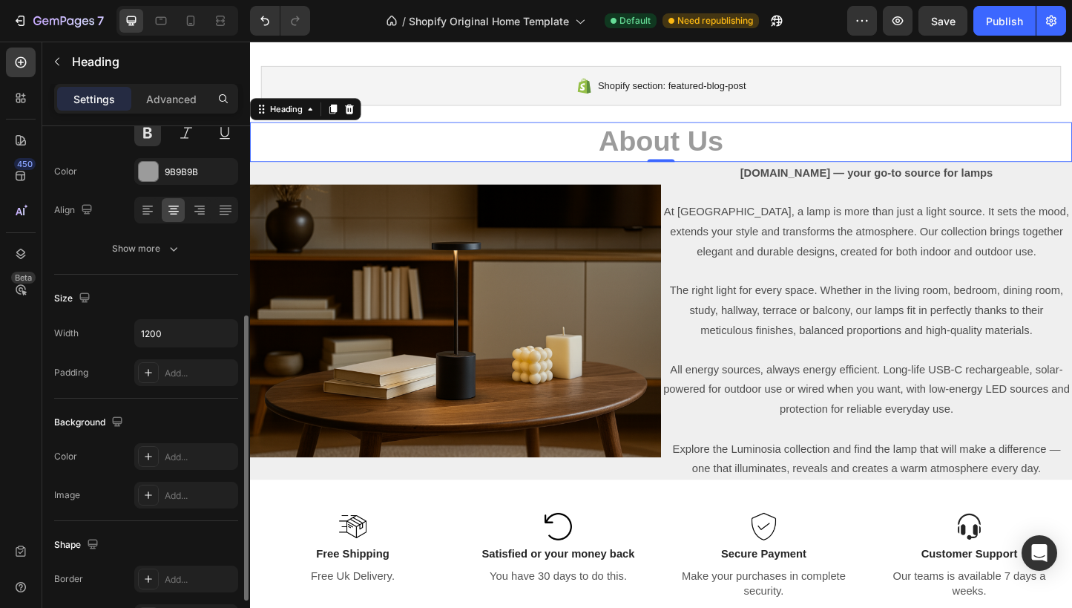
scroll to position [234, 0]
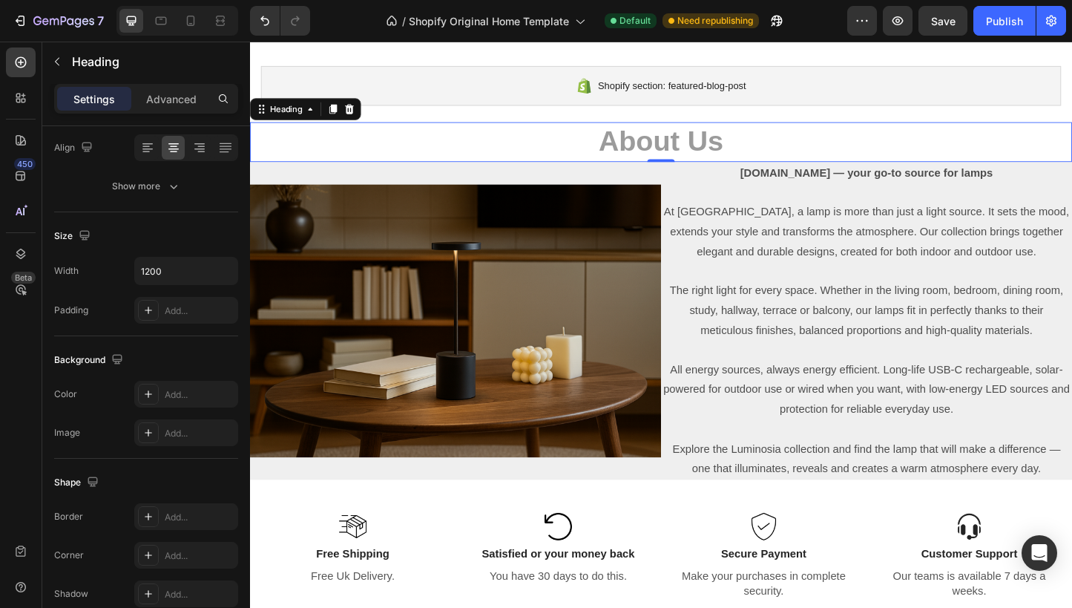
click at [378, 144] on h2 "About Us" at bounding box center [695, 150] width 890 height 42
click at [332, 147] on p "About Us" at bounding box center [696, 150] width 888 height 39
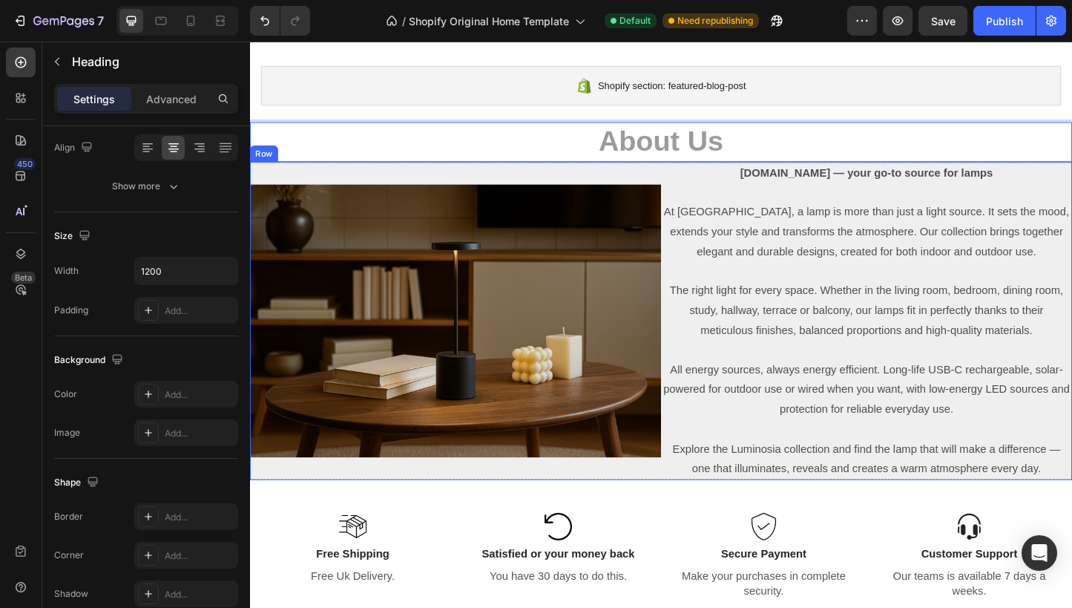
click at [301, 177] on div "Image" at bounding box center [472, 344] width 445 height 345
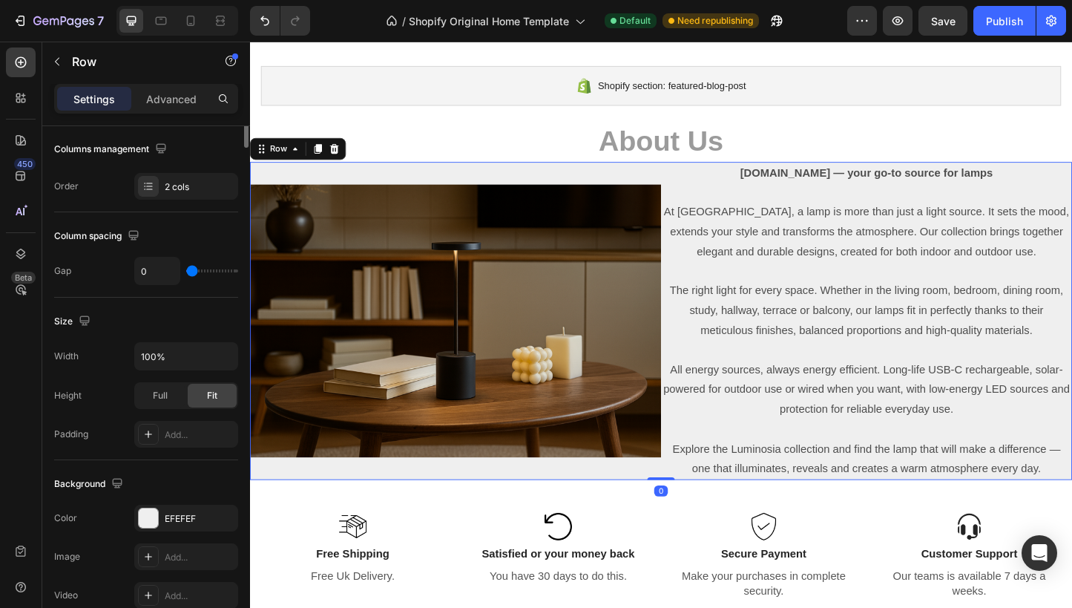
scroll to position [0, 0]
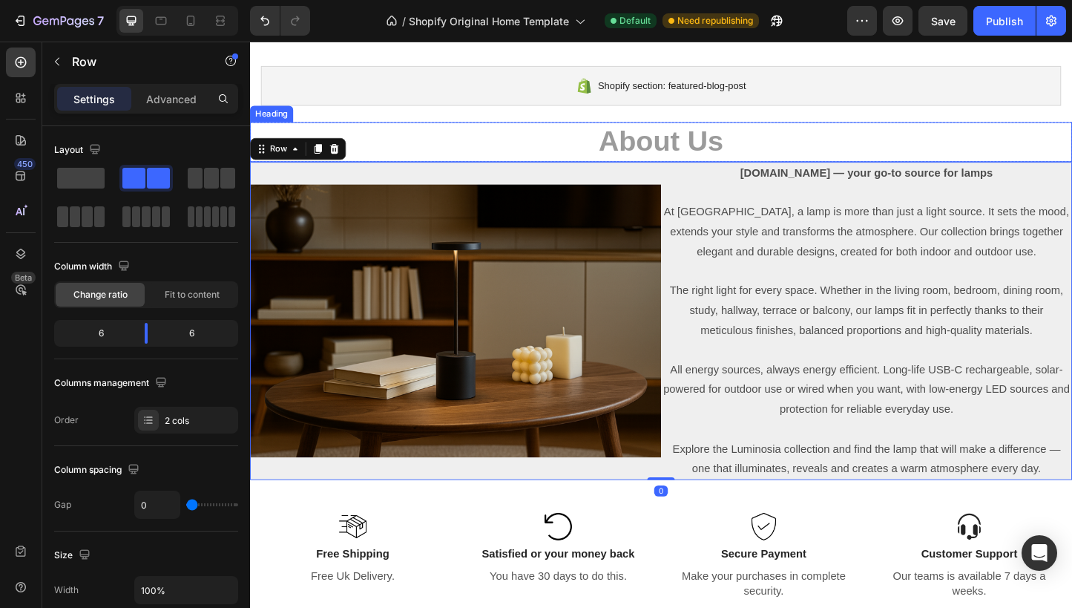
click at [267, 137] on p "About Us" at bounding box center [696, 150] width 888 height 39
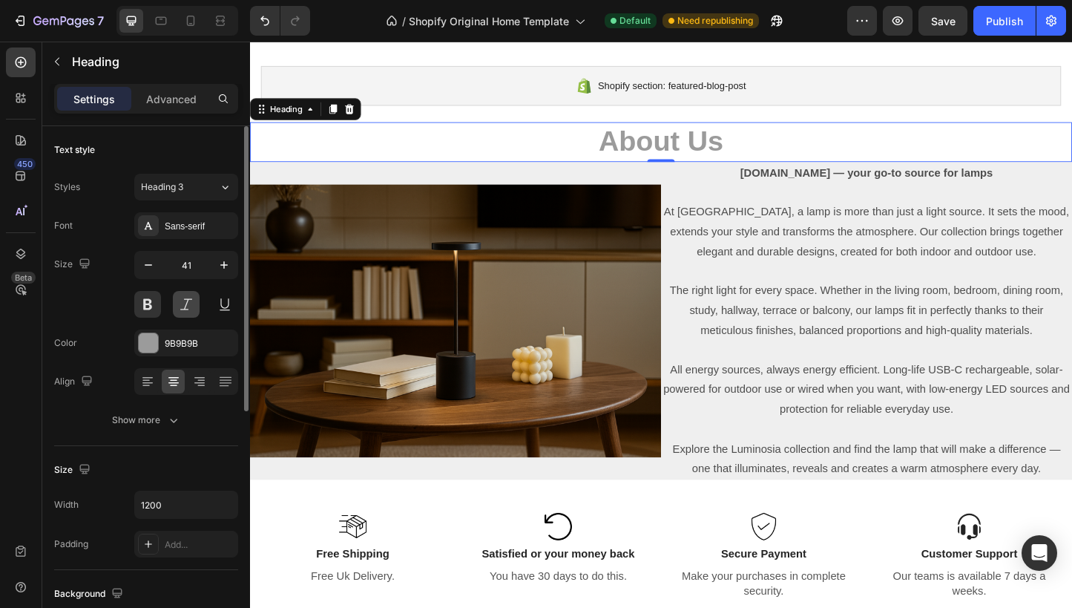
click at [186, 303] on button at bounding box center [186, 304] width 27 height 27
click at [159, 299] on button at bounding box center [147, 304] width 27 height 27
click at [185, 307] on button at bounding box center [186, 304] width 27 height 27
click at [154, 307] on button at bounding box center [147, 304] width 27 height 27
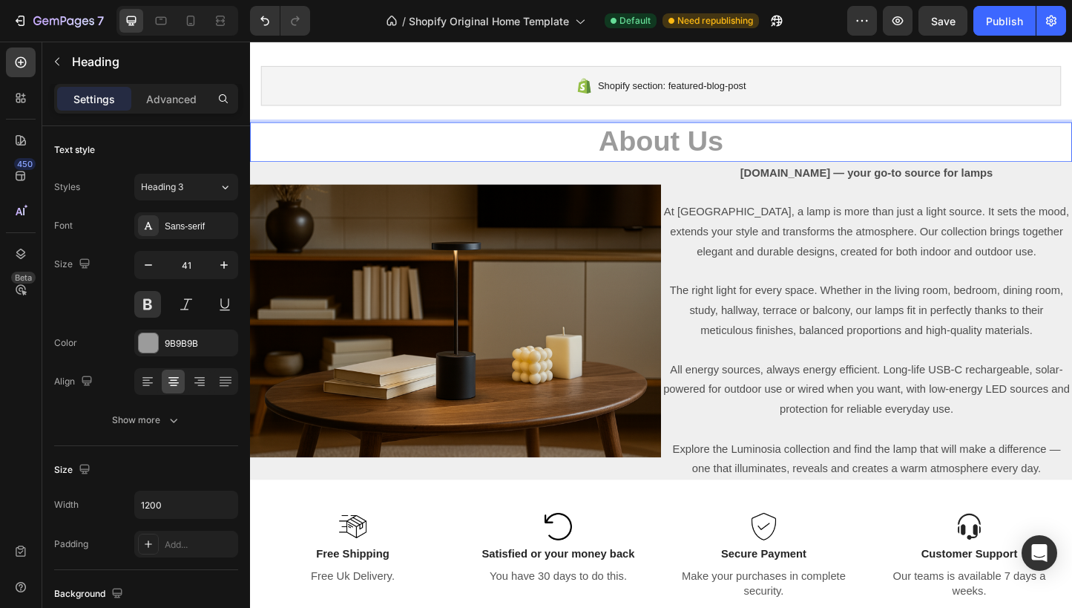
click at [938, 146] on p "About Us" at bounding box center [696, 150] width 888 height 39
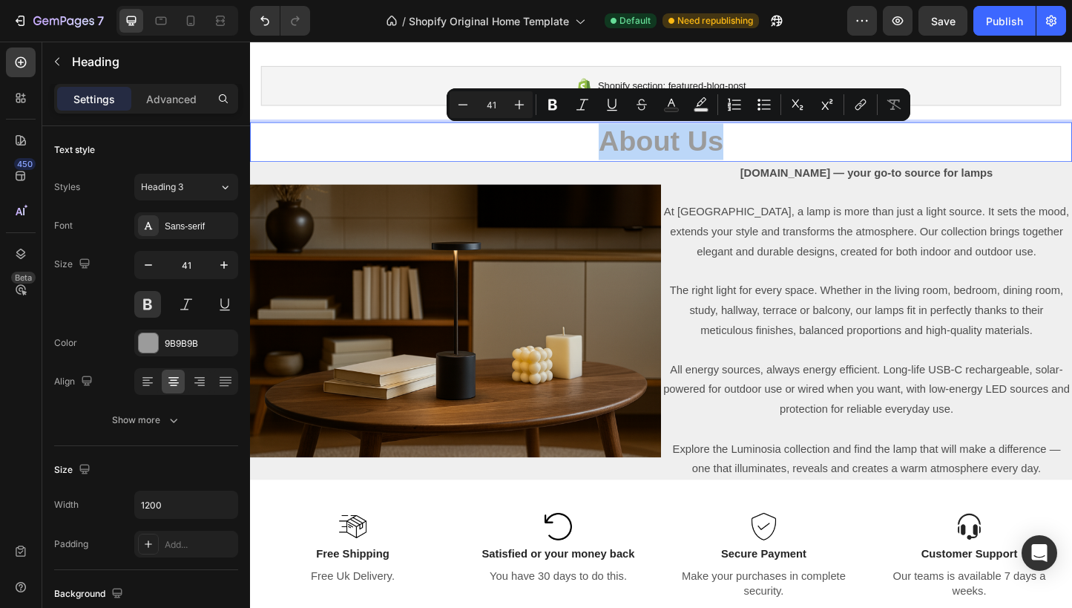
click at [938, 146] on p "About Us" at bounding box center [696, 150] width 888 height 39
click at [667, 105] on icon "Editor contextual toolbar" at bounding box center [671, 104] width 15 height 15
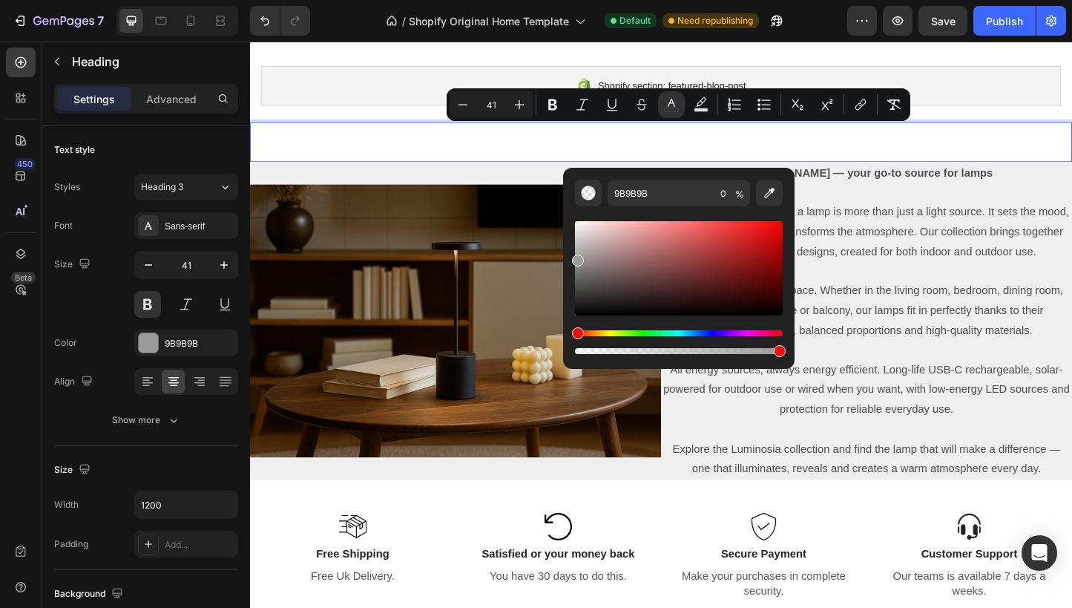
drag, startPoint x: 778, startPoint y: 352, endPoint x: 777, endPoint y: 343, distance: 9.8
click at [777, 343] on div "Editor contextual toolbar" at bounding box center [679, 342] width 208 height 24
drag, startPoint x: 781, startPoint y: 350, endPoint x: 704, endPoint y: 349, distance: 76.4
click at [704, 349] on div "Editor contextual toolbar" at bounding box center [707, 351] width 12 height 12
type input "62"
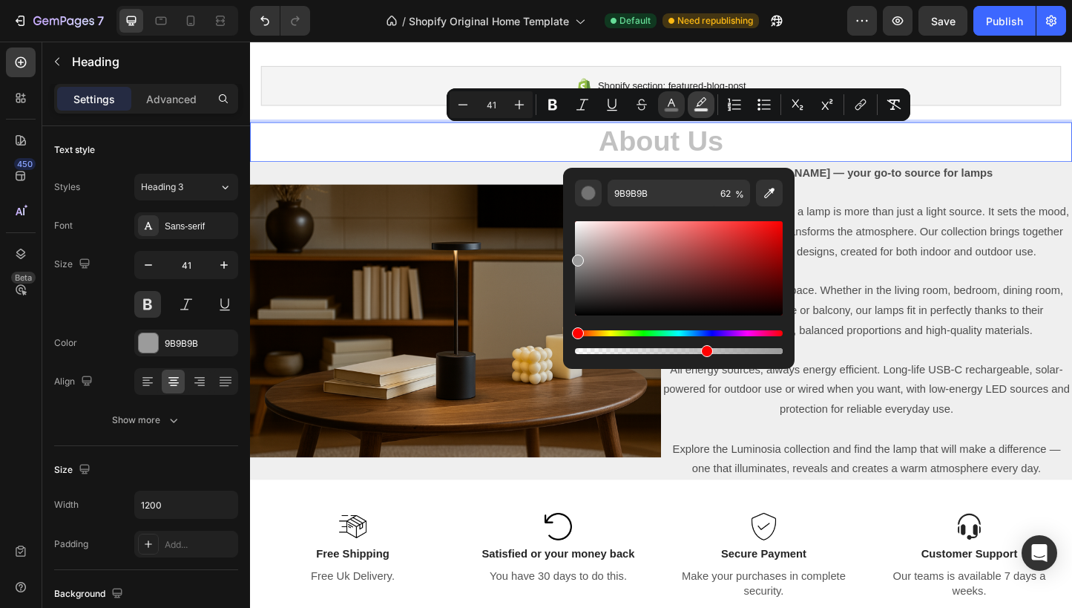
click at [701, 102] on icon "Editor contextual toolbar" at bounding box center [701, 104] width 15 height 15
type input "000000"
type input "77"
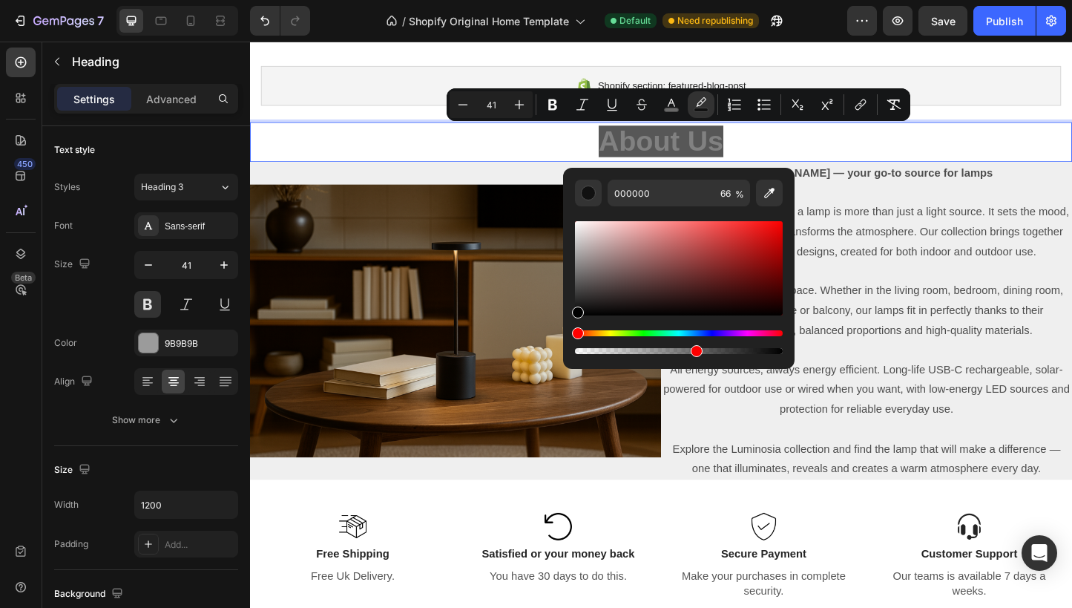
type input "57"
drag, startPoint x: 739, startPoint y: 355, endPoint x: 693, endPoint y: 350, distance: 46.3
click at [693, 350] on div "Editor contextual toolbar" at bounding box center [697, 351] width 12 height 12
click at [672, 103] on icon "Editor contextual toolbar" at bounding box center [671, 103] width 7 height 8
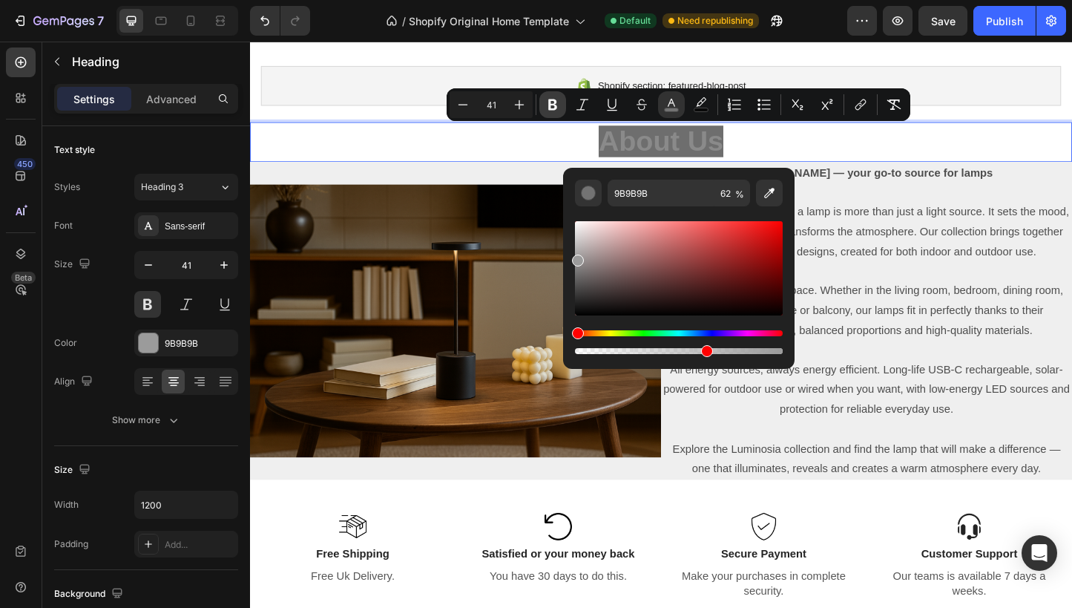
click at [561, 102] on button "Bold" at bounding box center [552, 104] width 27 height 27
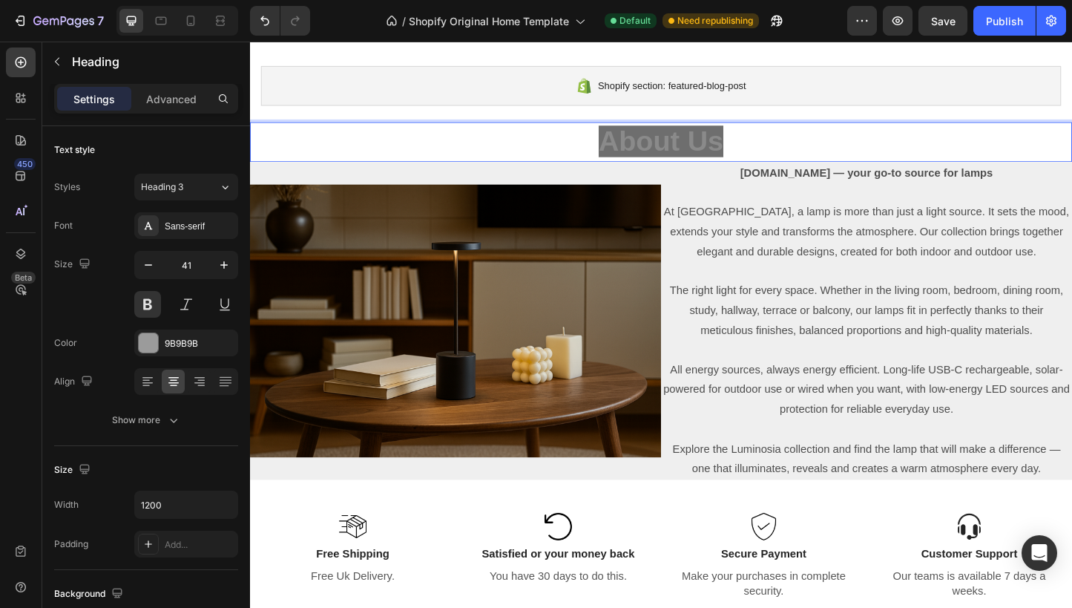
click at [792, 160] on p "About Us" at bounding box center [696, 150] width 888 height 39
click at [761, 180] on p "Luminosia.co — your go-to source for lamps" at bounding box center [918, 185] width 442 height 22
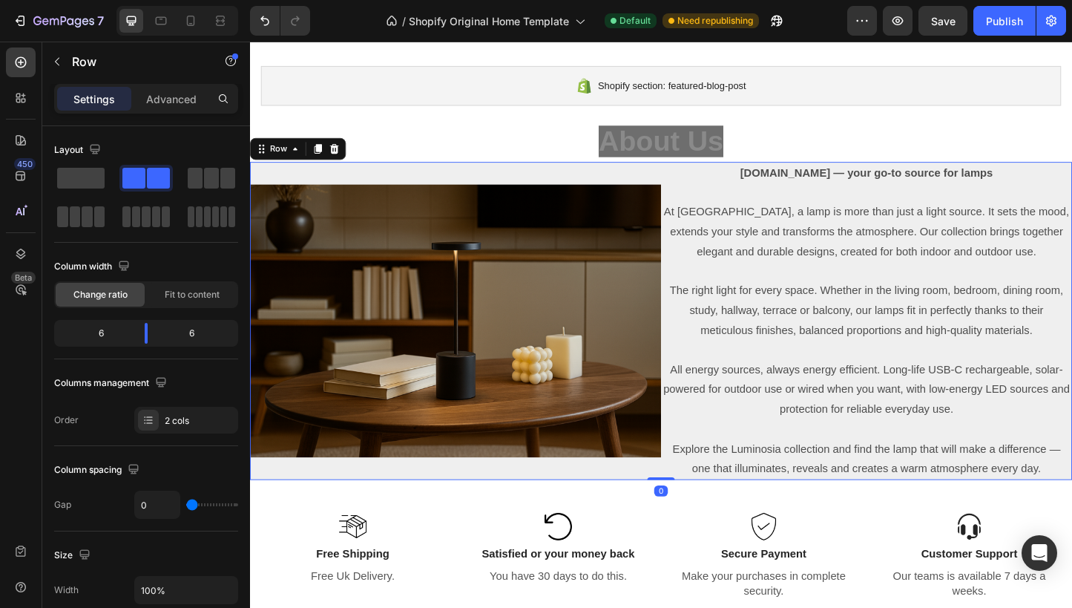
click at [617, 184] on div "Image" at bounding box center [472, 344] width 445 height 345
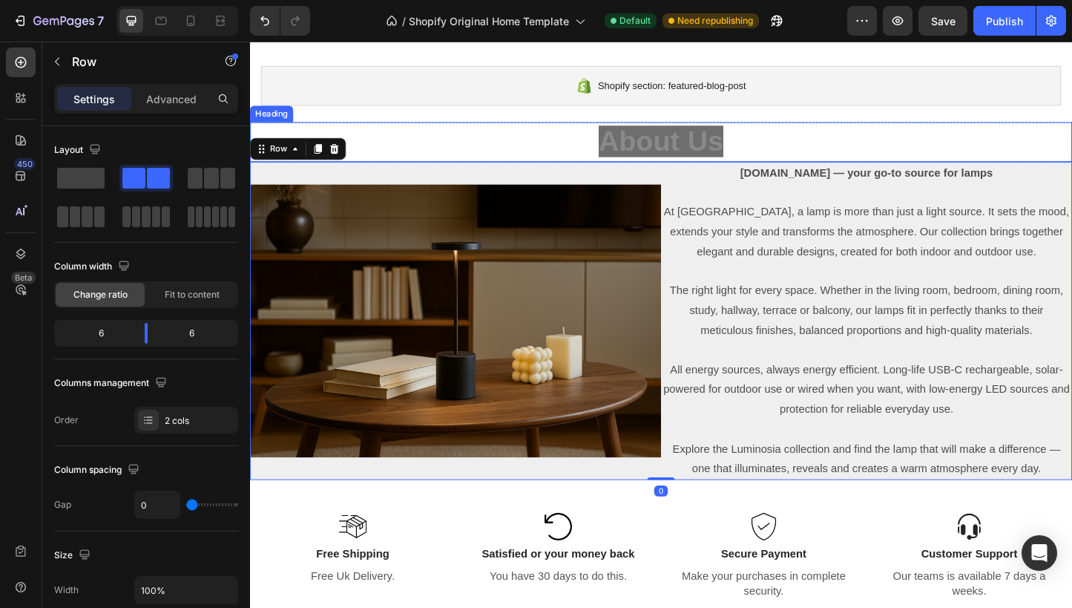
click at [625, 152] on p "⁠⁠⁠⁠⁠⁠⁠ About Us" at bounding box center [696, 150] width 888 height 39
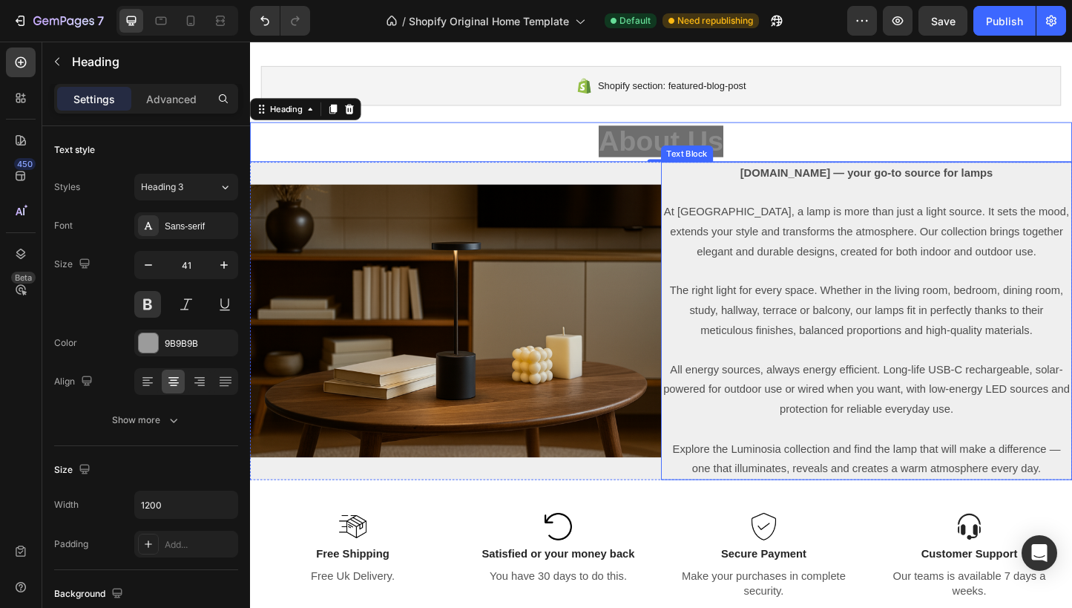
scroll to position [2421, 0]
click at [882, 187] on strong "Luminosia.co — your go-to source for lamps" at bounding box center [918, 184] width 274 height 13
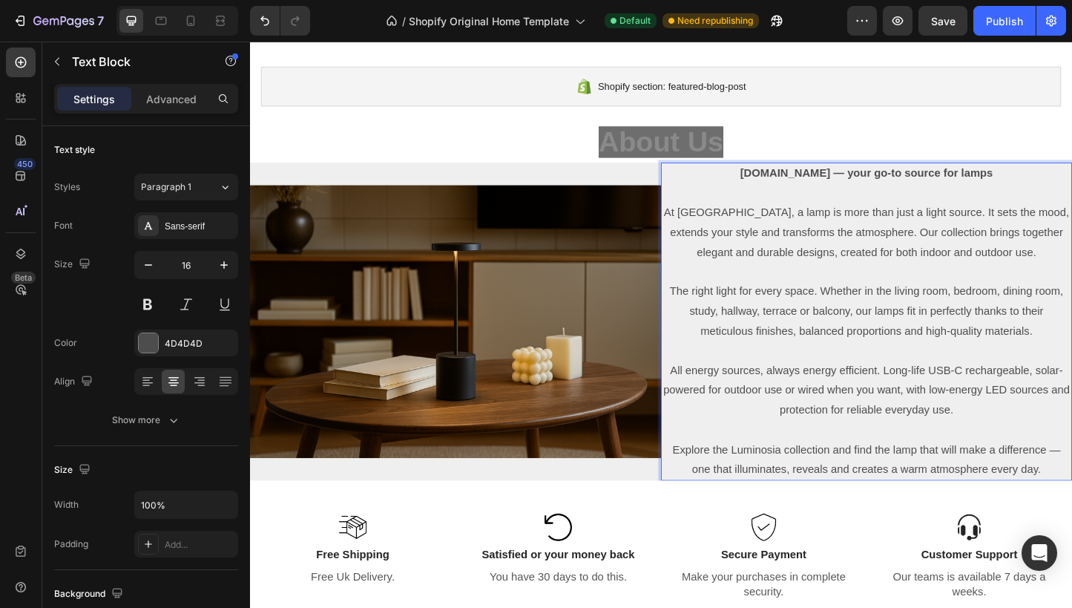
click at [882, 184] on strong "Luminosia.co — your go-to source for lamps" at bounding box center [918, 184] width 274 height 13
click at [1046, 188] on p "Luminosia.co. Your go-to source for lamps" at bounding box center [918, 185] width 442 height 22
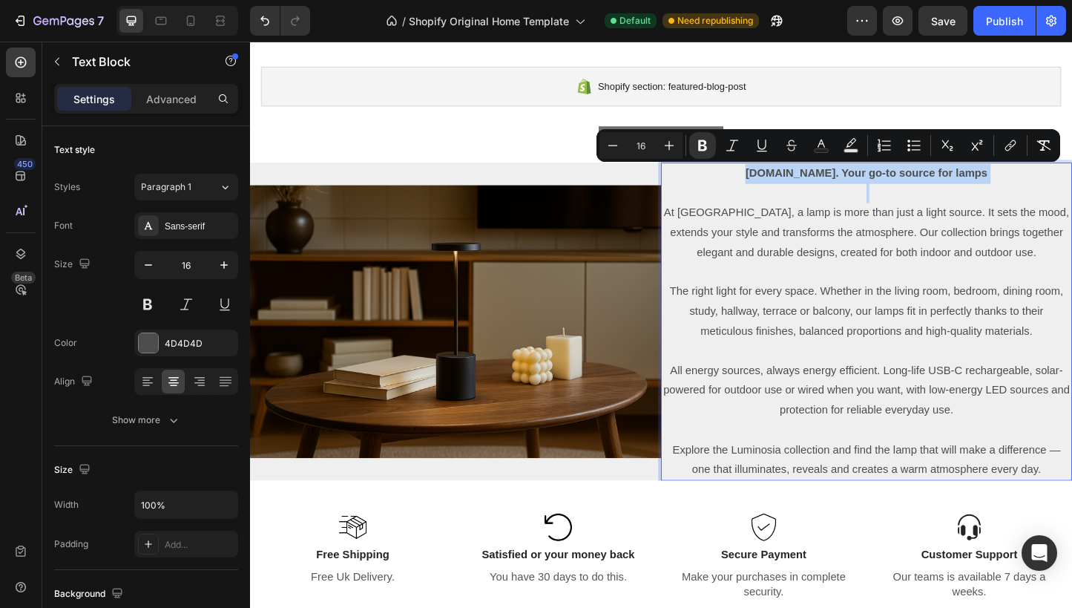
drag, startPoint x: 1045, startPoint y: 188, endPoint x: 814, endPoint y: 190, distance: 230.8
click at [814, 190] on p "Luminosia.co. Your go-to source for lamps" at bounding box center [918, 185] width 442 height 22
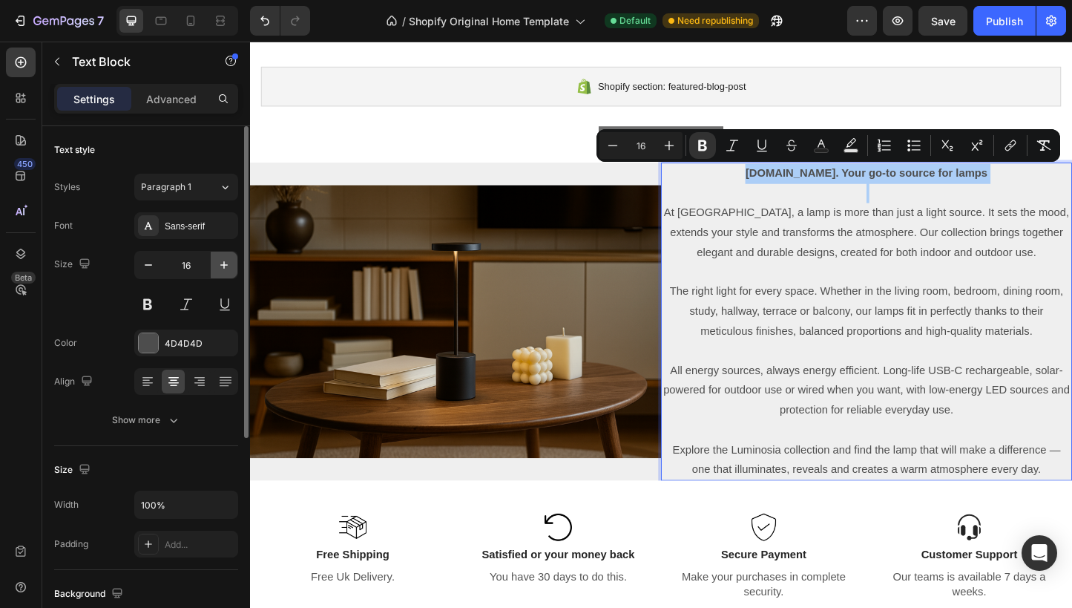
click at [226, 267] on icon "button" at bounding box center [224, 264] width 15 height 15
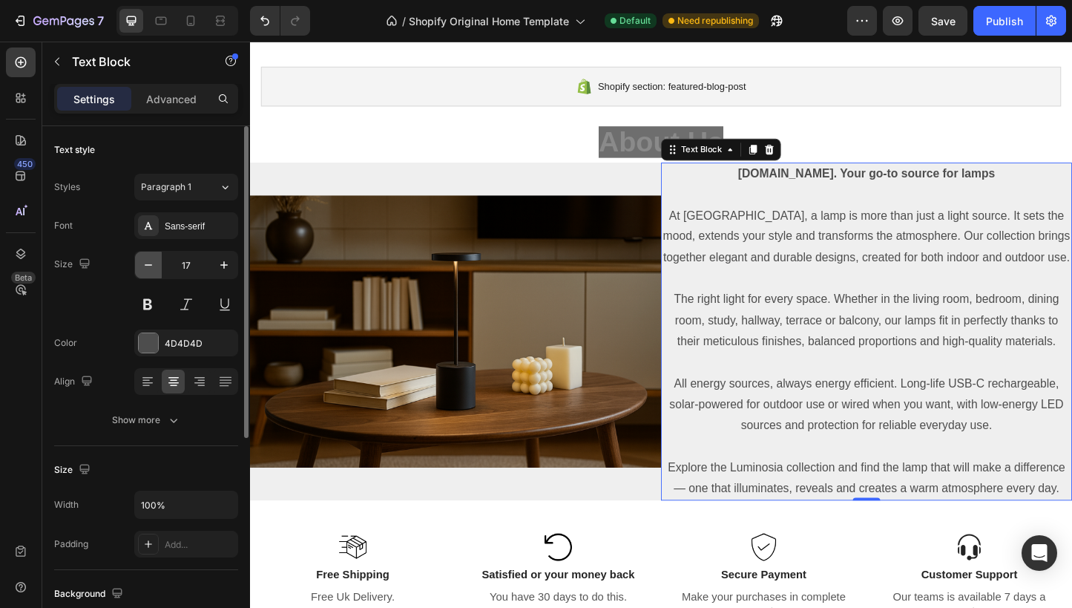
click at [160, 266] on button "button" at bounding box center [148, 265] width 27 height 27
type input "16"
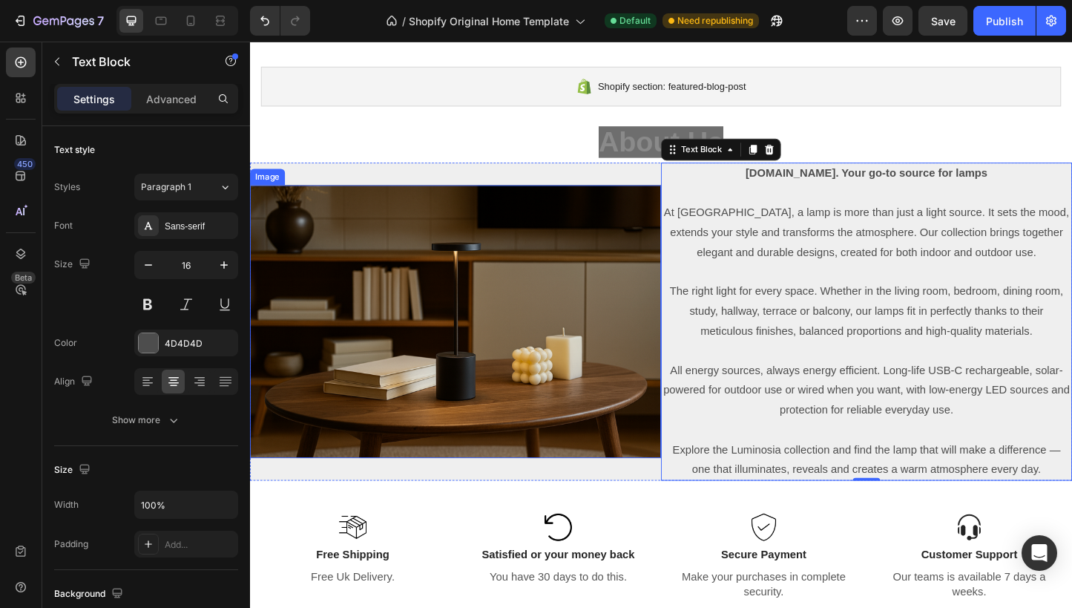
click at [475, 201] on img at bounding box center [472, 344] width 445 height 295
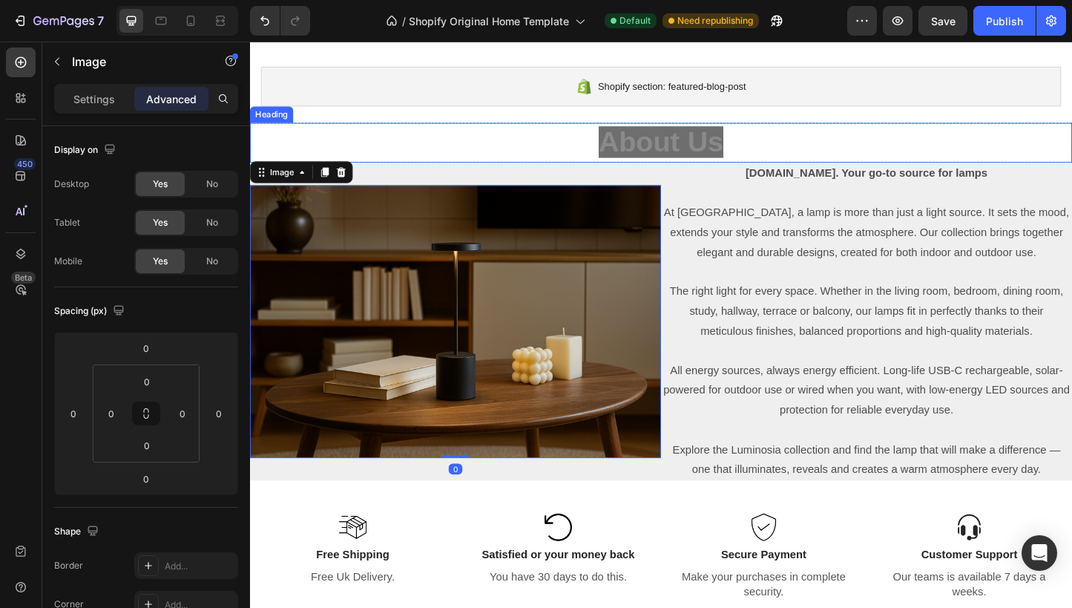
click at [643, 152] on strong "About Us" at bounding box center [695, 151] width 135 height 34
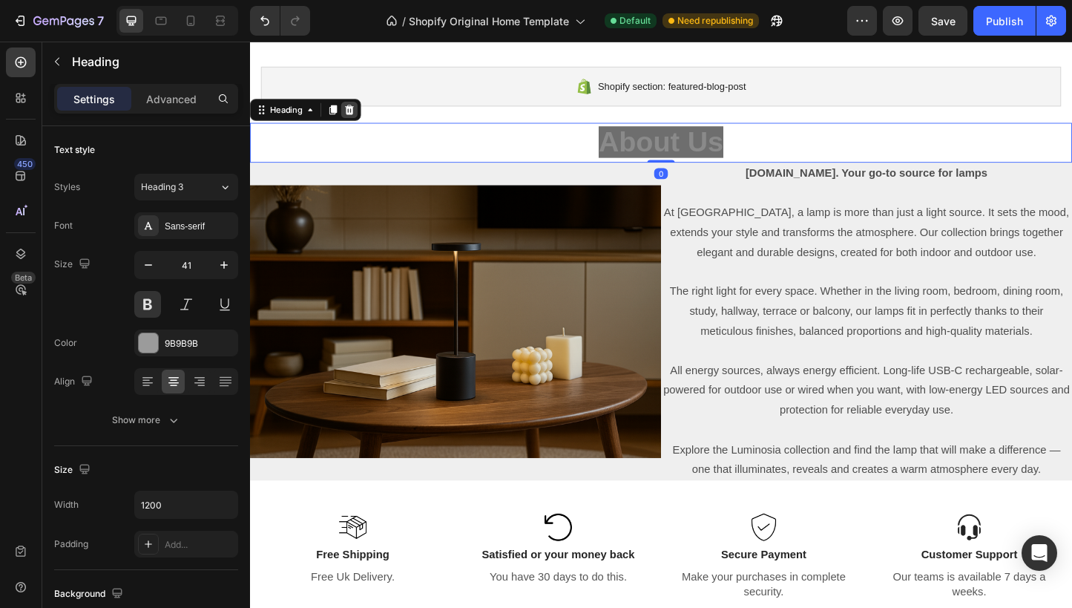
click at [355, 117] on icon at bounding box center [358, 116] width 10 height 10
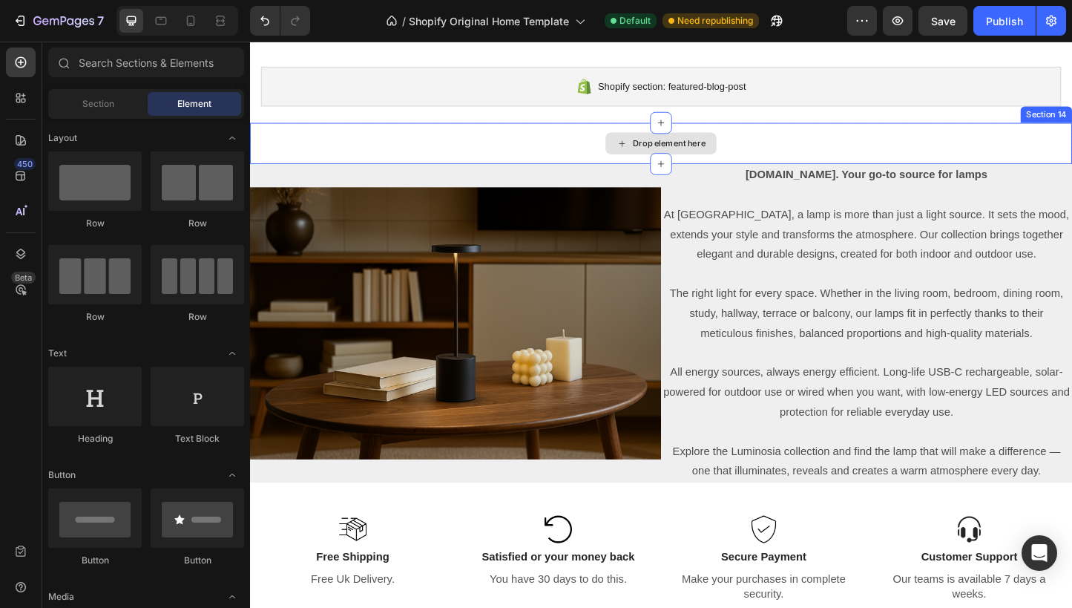
click at [1069, 139] on div "Drop element here" at bounding box center [695, 152] width 890 height 45
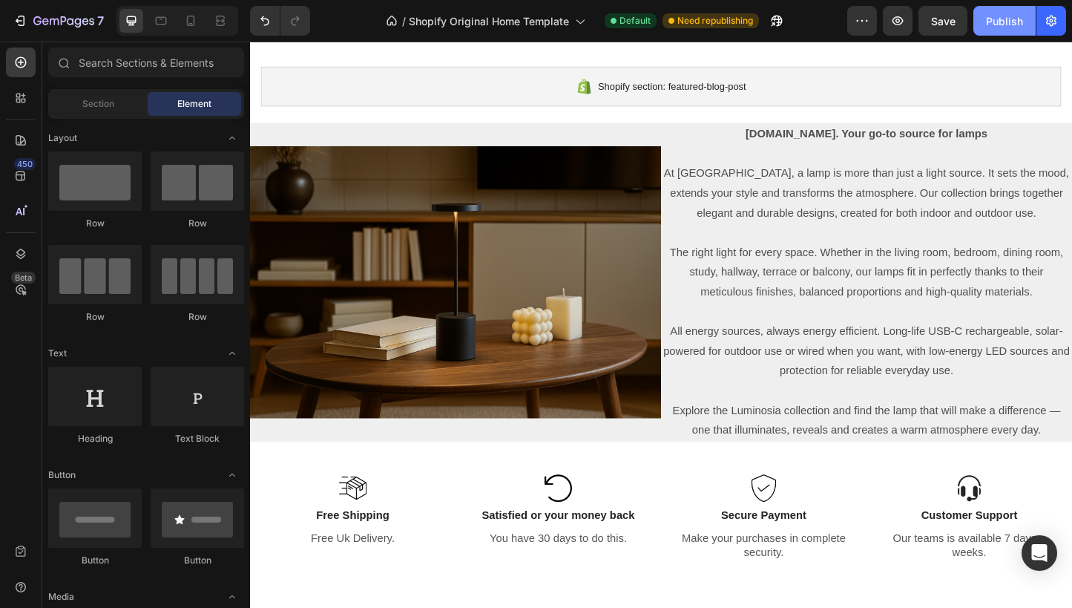
click at [985, 25] on button "Publish" at bounding box center [1005, 21] width 62 height 30
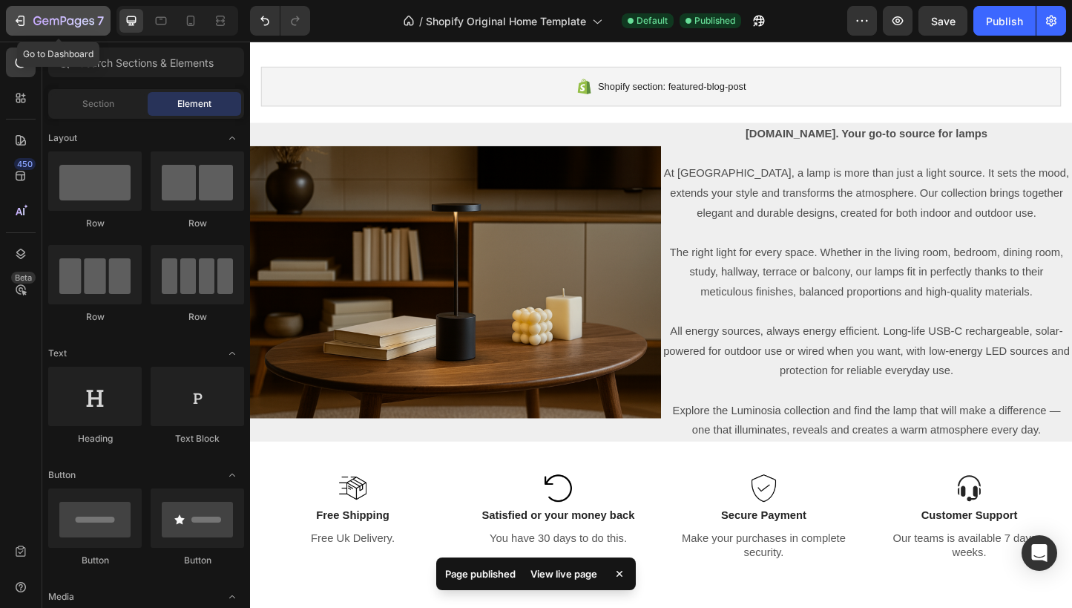
click at [81, 12] on div "7" at bounding box center [68, 21] width 70 height 18
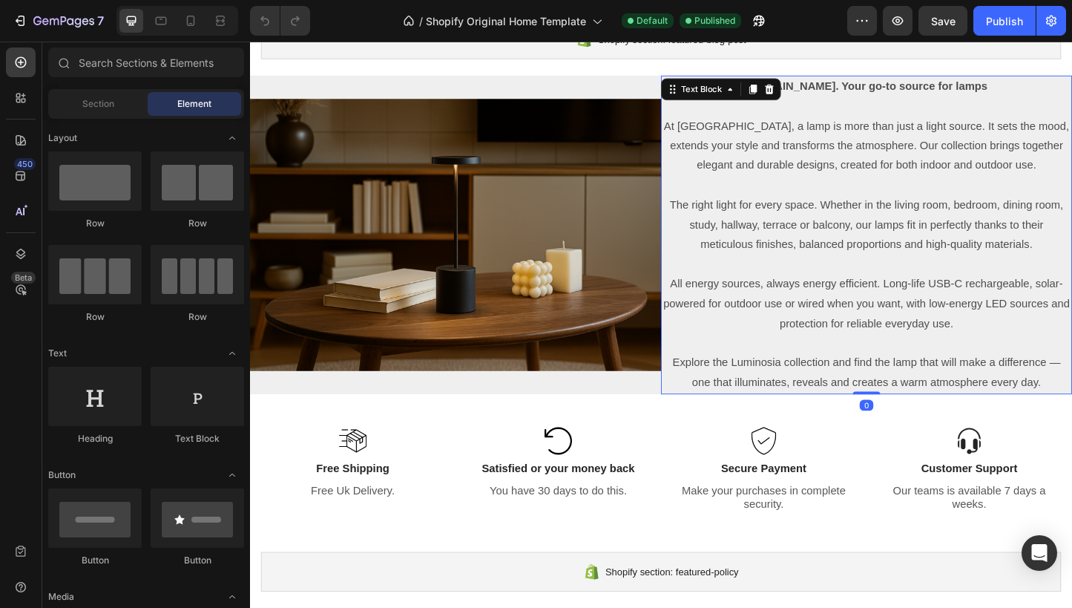
click at [856, 228] on p "The right light for every space. Whether in the living room, bedroom, dining ro…" at bounding box center [918, 241] width 442 height 64
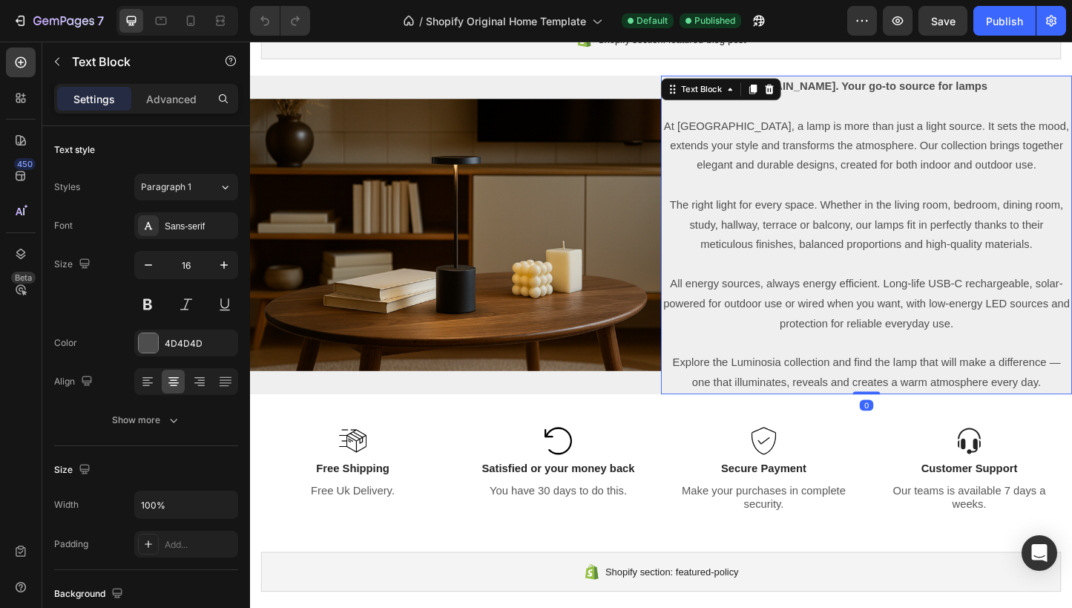
scroll to position [2550, 0]
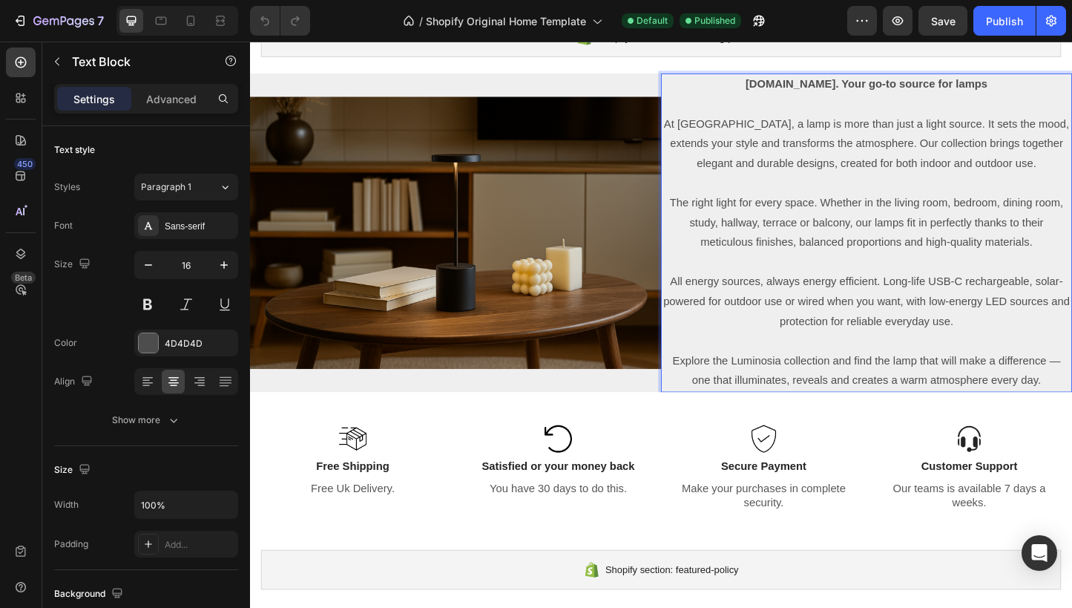
click at [853, 229] on p "The right light for every space. Whether in the living room, bedroom, dining ro…" at bounding box center [918, 238] width 442 height 64
click at [1057, 341] on p "All energy sources, always energy efficient. Long-life USB-C rechargeable, sola…" at bounding box center [918, 324] width 442 height 64
click at [1072, 407] on p "Explore the Luminosia collection and find the lamp that will make a difference …" at bounding box center [918, 398] width 442 height 43
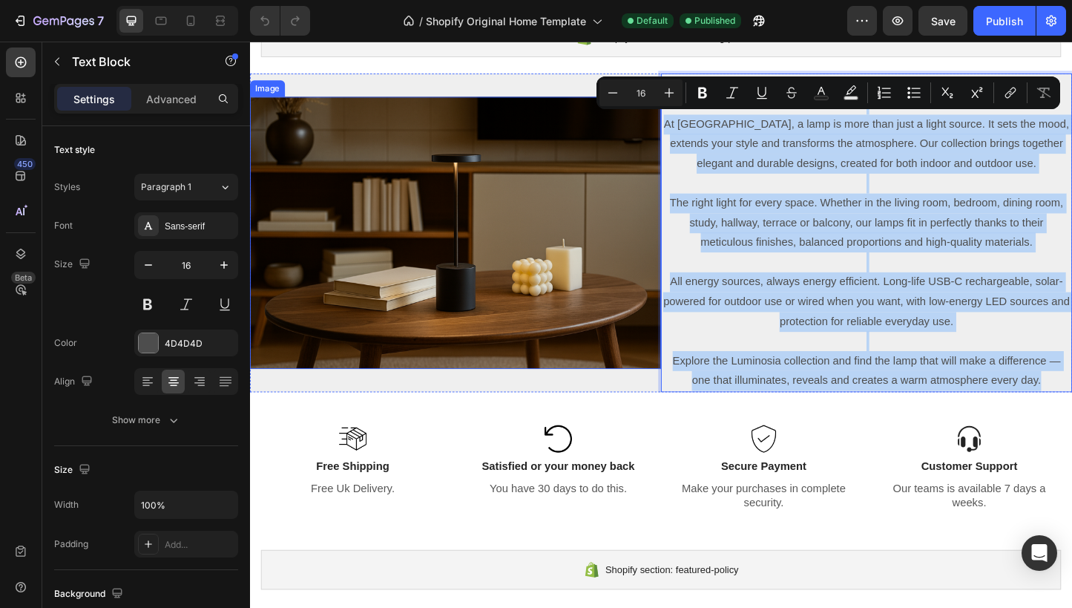
drag, startPoint x: 1109, startPoint y: 407, endPoint x: 672, endPoint y: 119, distance: 524.4
click at [672, 119] on div "Image Title Line Luminosia.co. Your go-to source for lamps At Luminosia, a lamp…" at bounding box center [695, 248] width 890 height 345
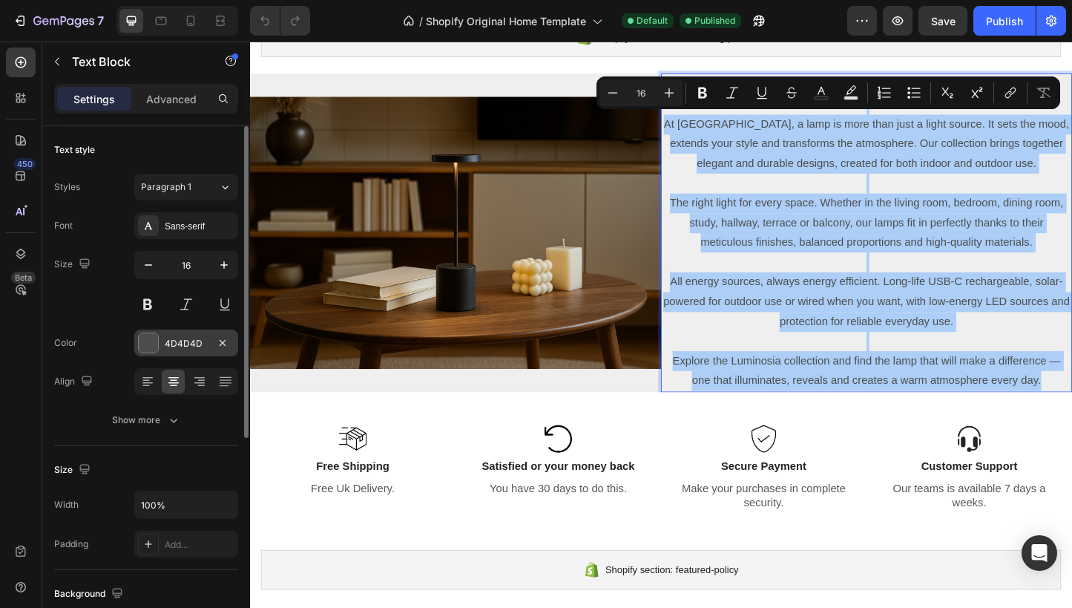
click at [155, 346] on div at bounding box center [148, 342] width 19 height 19
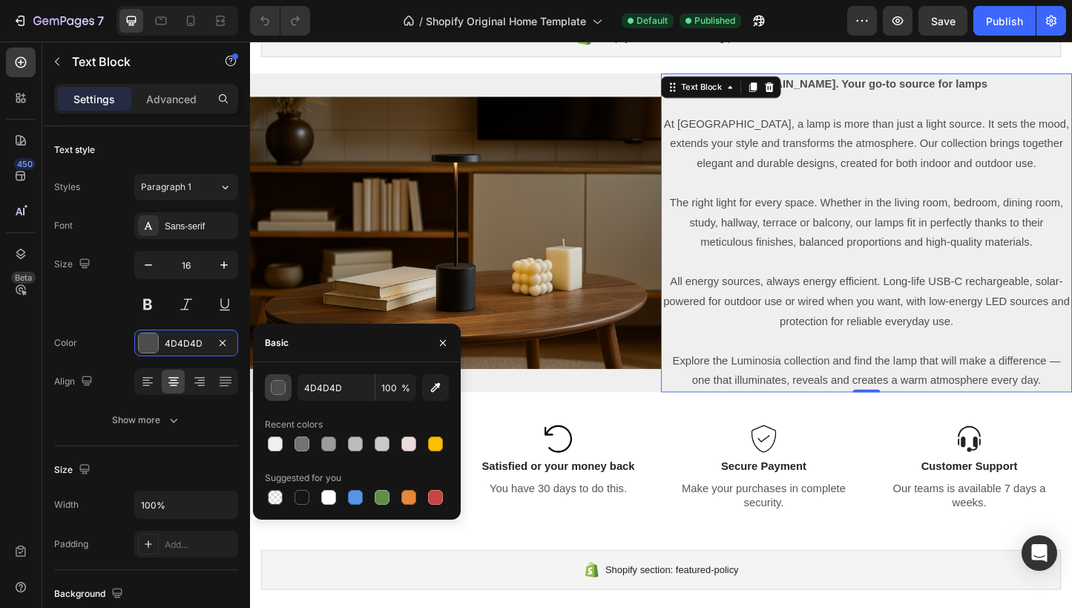
click at [282, 388] on div "button" at bounding box center [279, 388] width 15 height 15
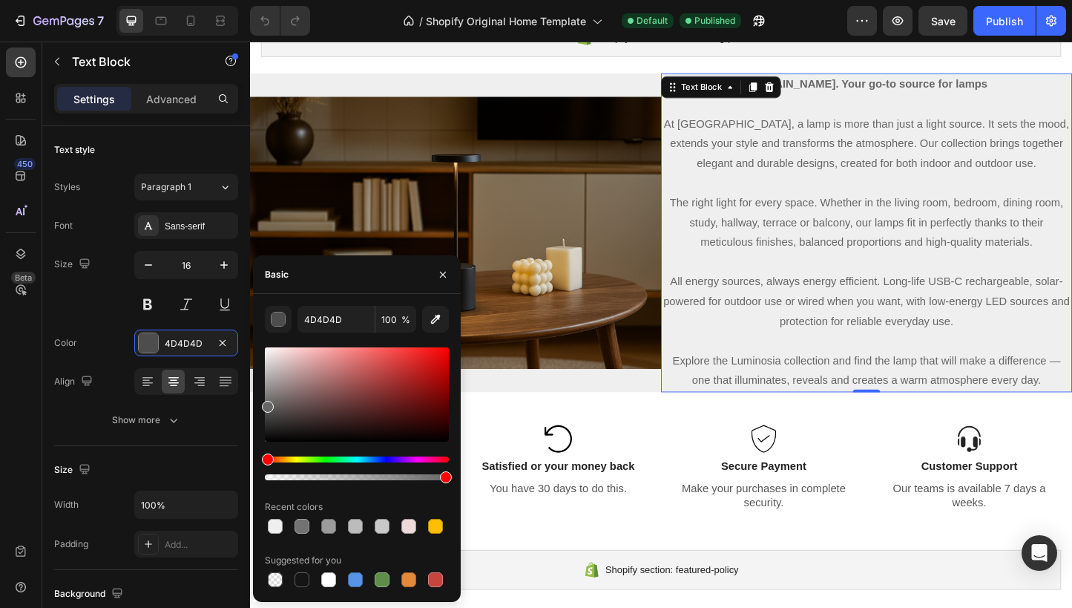
drag, startPoint x: 269, startPoint y: 442, endPoint x: 269, endPoint y: 402, distance: 39.3
click at [262, 403] on div at bounding box center [268, 407] width 12 height 12
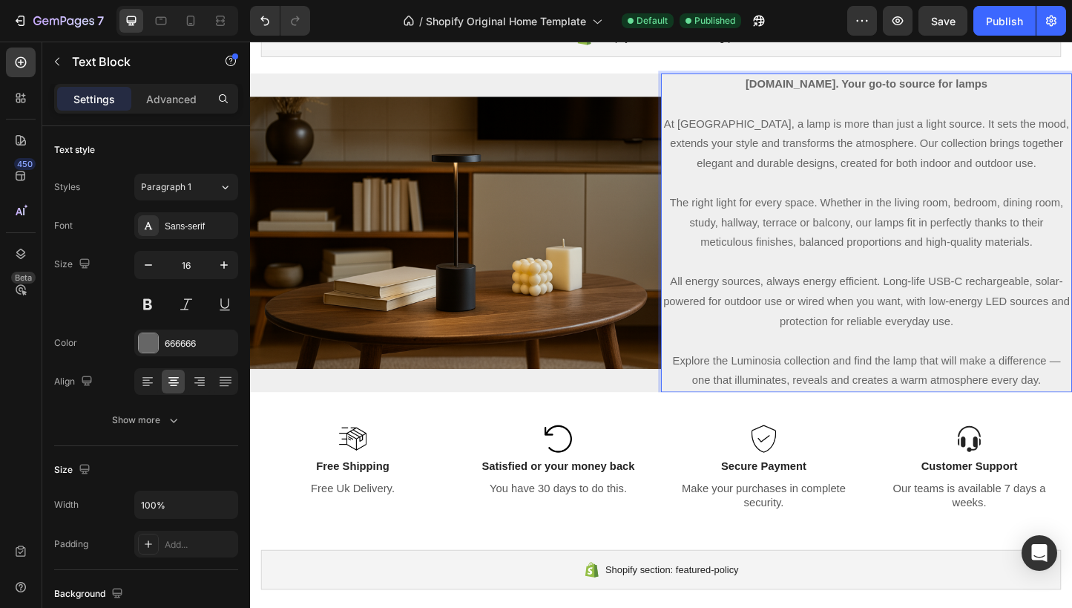
click at [1038, 95] on p "Luminosia.co. Your go-to source for lamps" at bounding box center [918, 89] width 442 height 22
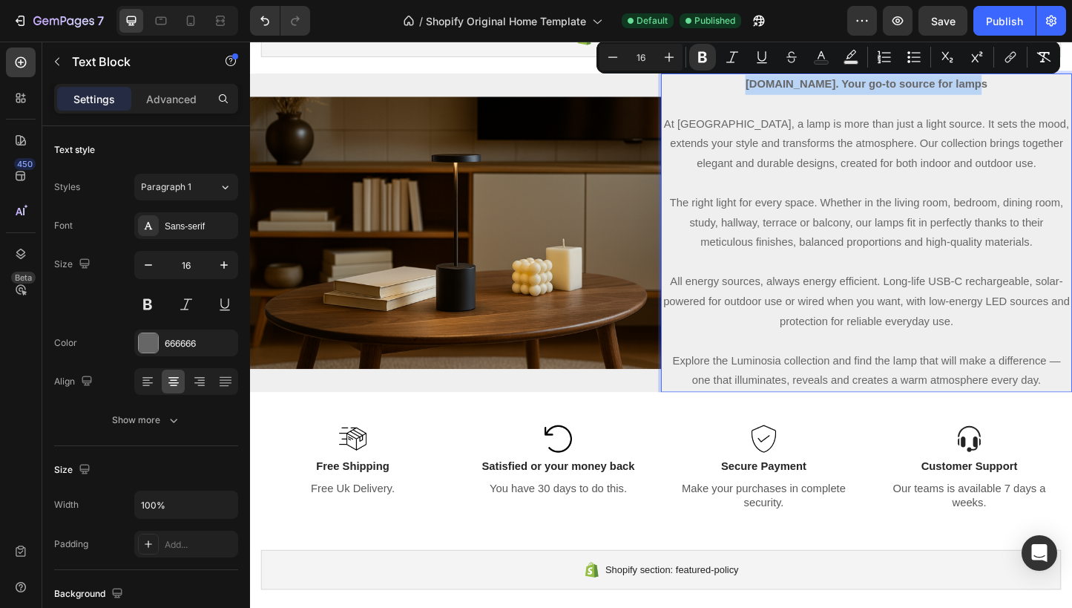
drag, startPoint x: 1041, startPoint y: 92, endPoint x: 795, endPoint y: 92, distance: 245.6
click at [795, 92] on p "Luminosia.co. Your go-to source for lamps" at bounding box center [918, 89] width 442 height 22
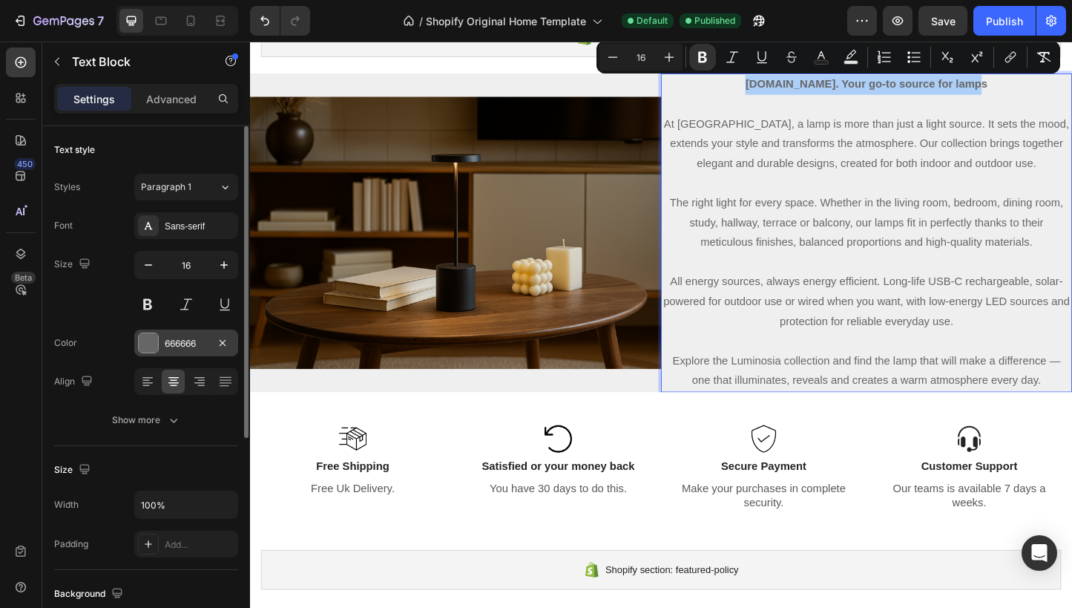
click at [157, 341] on div at bounding box center [148, 342] width 19 height 19
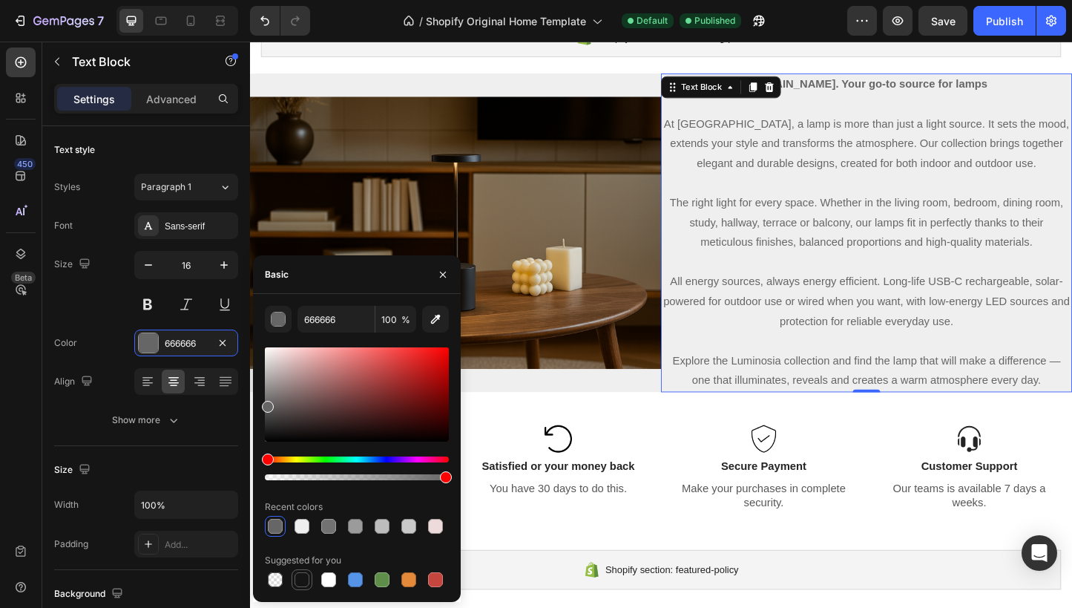
click at [298, 578] on div at bounding box center [302, 579] width 15 height 15
type input "151515"
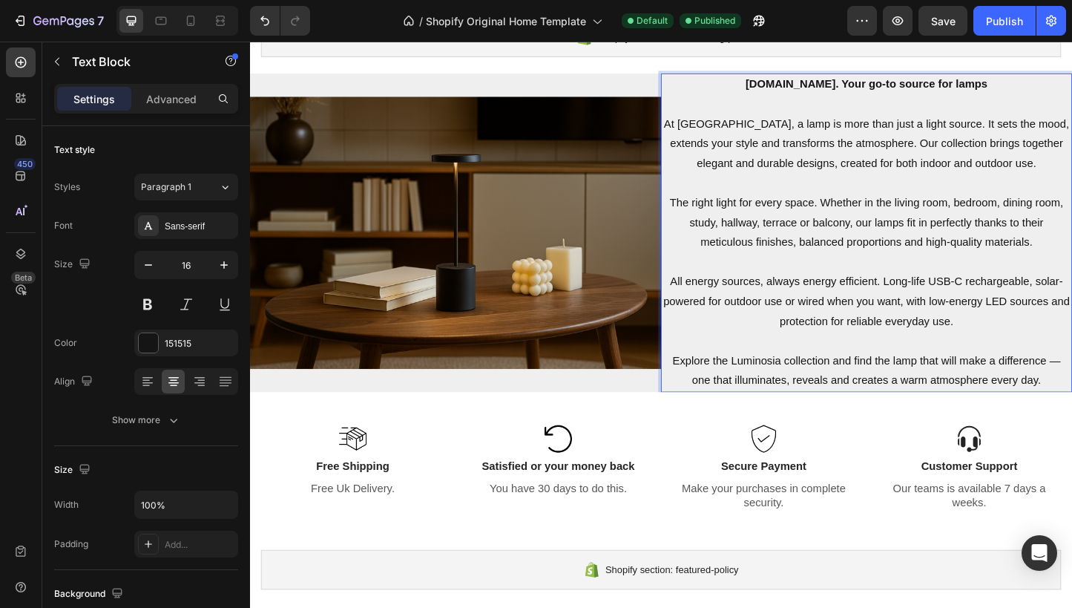
click at [928, 346] on p "All energy sources, always energy efficient. Long-life USB-C rechargeable, sola…" at bounding box center [918, 324] width 442 height 64
click at [1072, 408] on p "Explore the Luminosia collection and find the lamp that will make a difference …" at bounding box center [918, 398] width 442 height 43
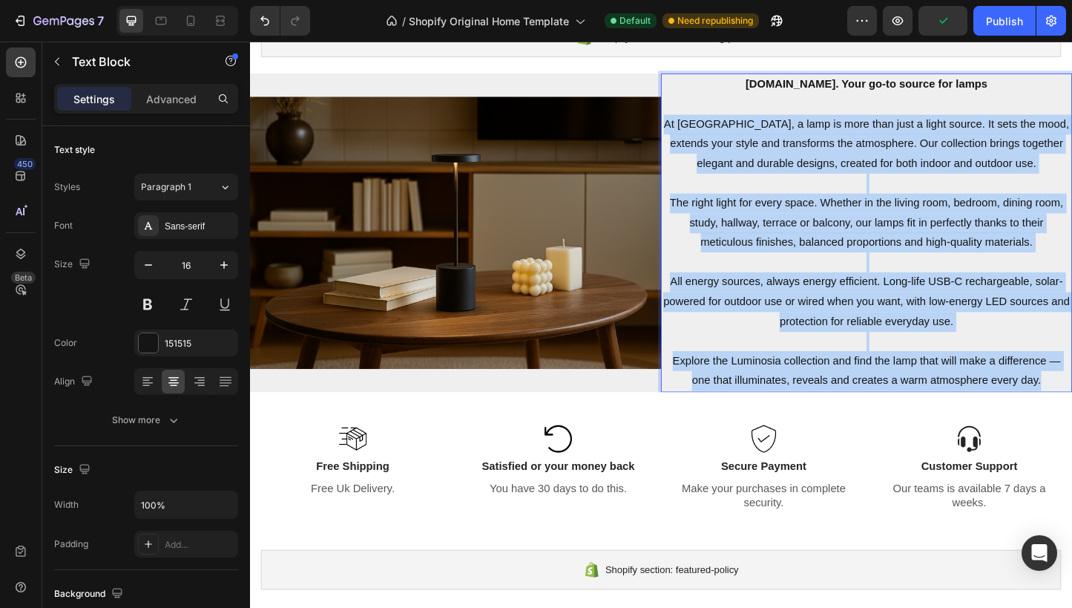
drag, startPoint x: 1109, startPoint y: 408, endPoint x: 701, endPoint y: 128, distance: 495.4
click at [701, 128] on div "Luminosia.co. Your go-to source for lamps At Luminosia, a lamp is more than jus…" at bounding box center [917, 248] width 445 height 345
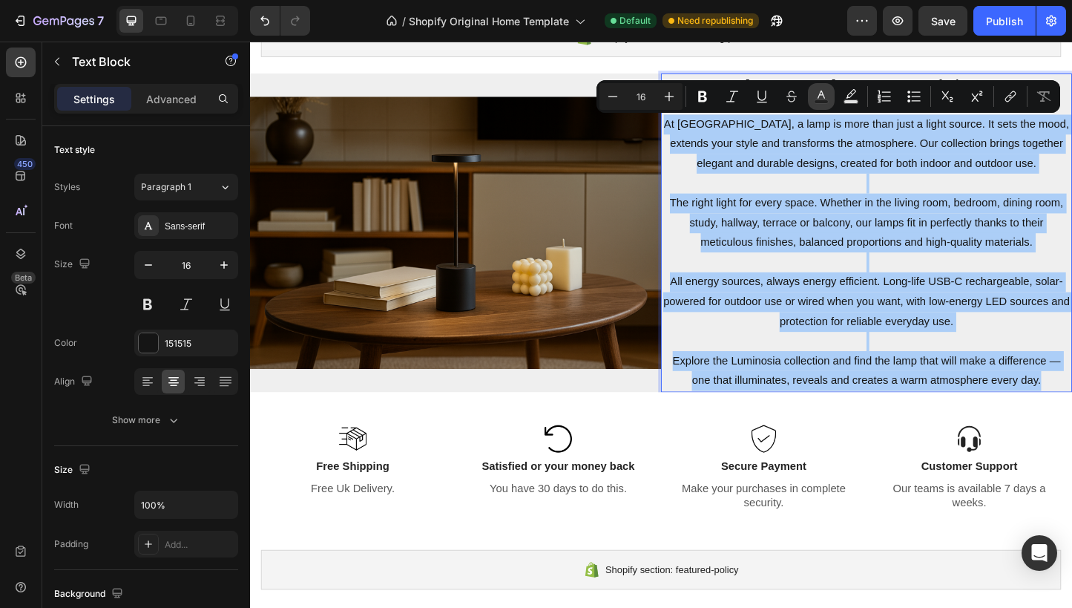
click at [817, 96] on icon "Editor contextual toolbar" at bounding box center [821, 96] width 15 height 15
type input "151515"
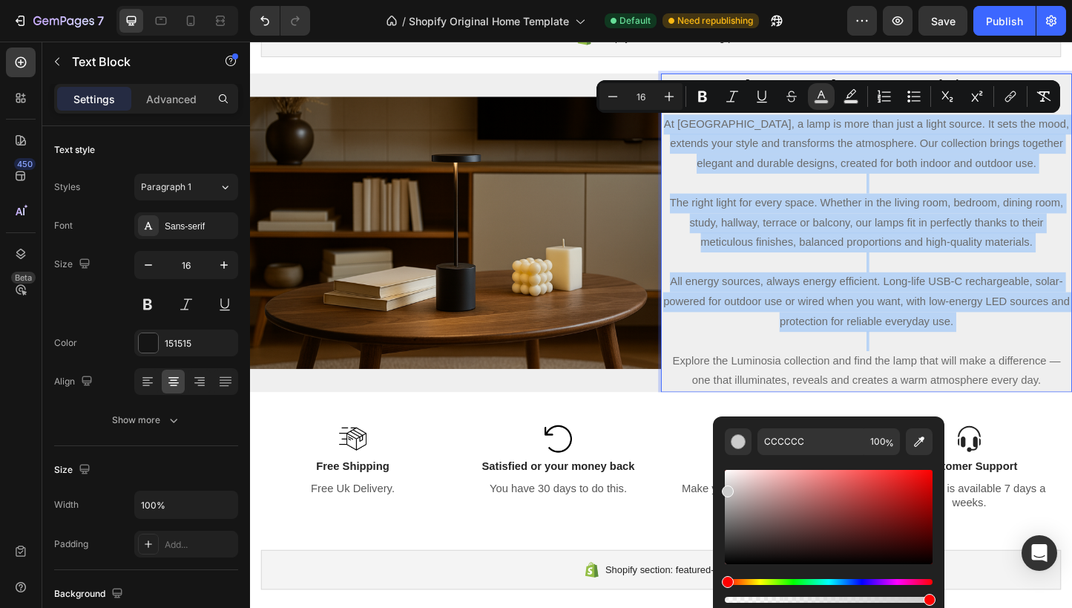
drag, startPoint x: 729, startPoint y: 557, endPoint x: 721, endPoint y: 488, distance: 70.2
click at [721, 488] on div "CCCCCC 100 %" at bounding box center [829, 510] width 232 height 189
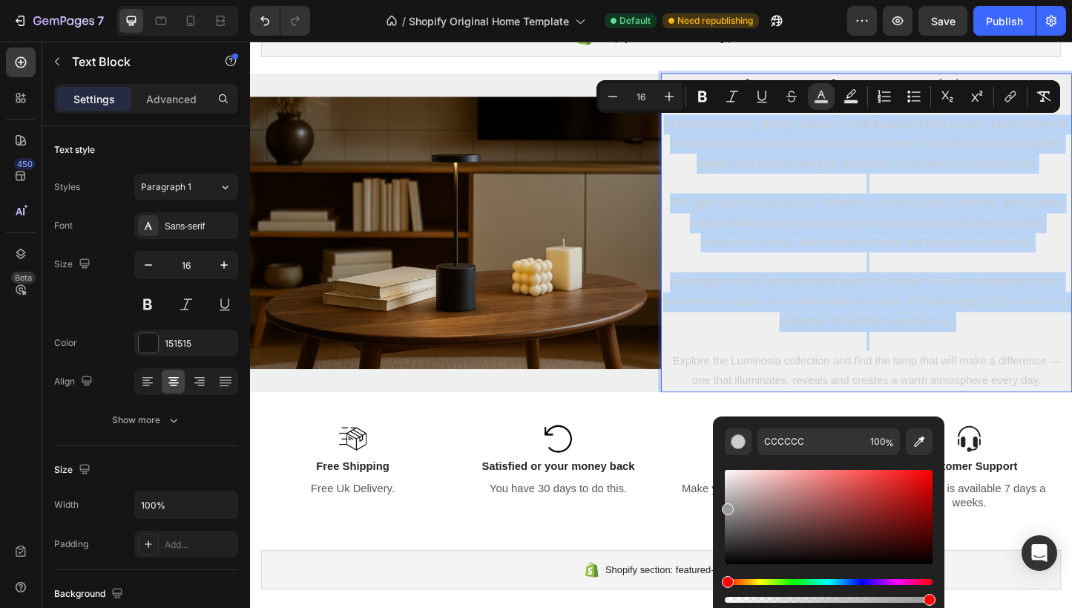
drag, startPoint x: 729, startPoint y: 492, endPoint x: 725, endPoint y: 507, distance: 15.3
click at [724, 506] on div "Editor contextual toolbar" at bounding box center [728, 509] width 12 height 12
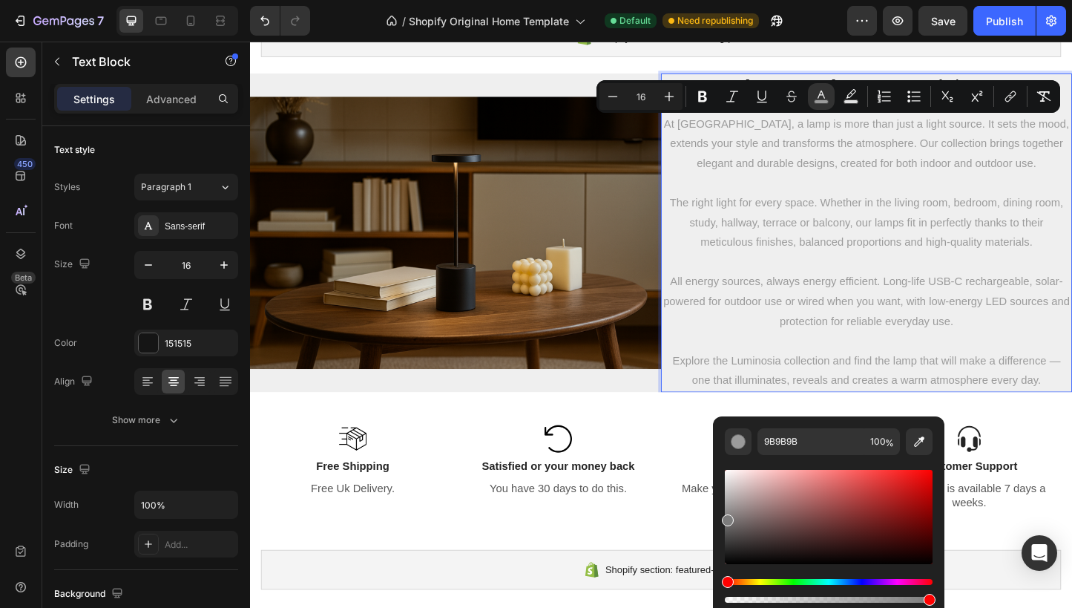
drag, startPoint x: 725, startPoint y: 507, endPoint x: 725, endPoint y: 515, distance: 8.2
click at [724, 516] on div "Editor contextual toolbar" at bounding box center [728, 520] width 12 height 12
click at [725, 525] on div "Editor contextual toolbar" at bounding box center [728, 528] width 12 height 12
type input "686868"
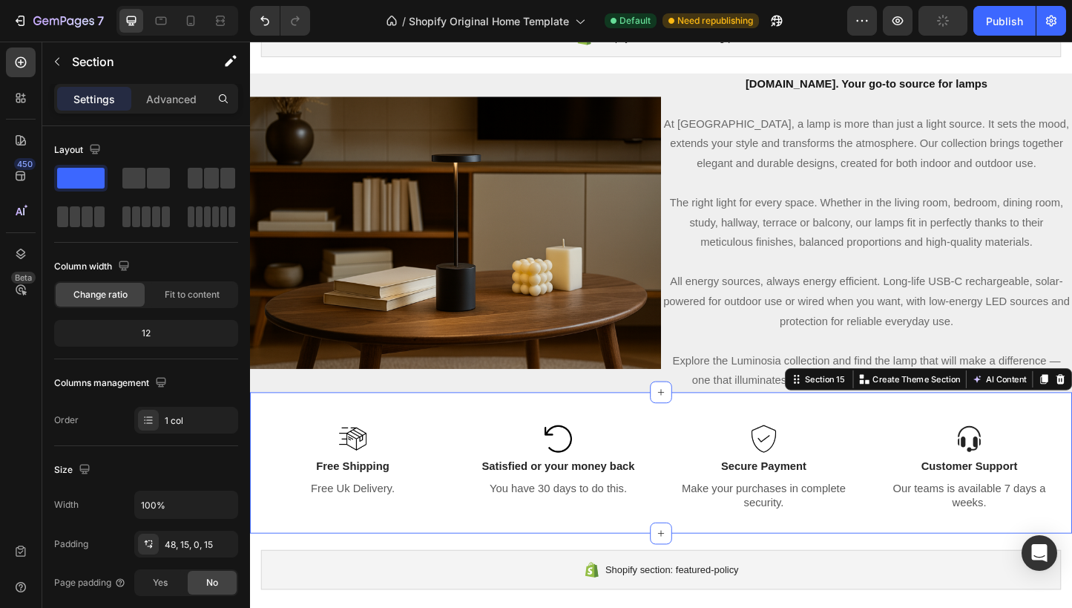
click at [701, 444] on div "Image Free Shipping Text Block Free Uk Delivery. Text Block Image Satisfied or …" at bounding box center [695, 497] width 890 height 153
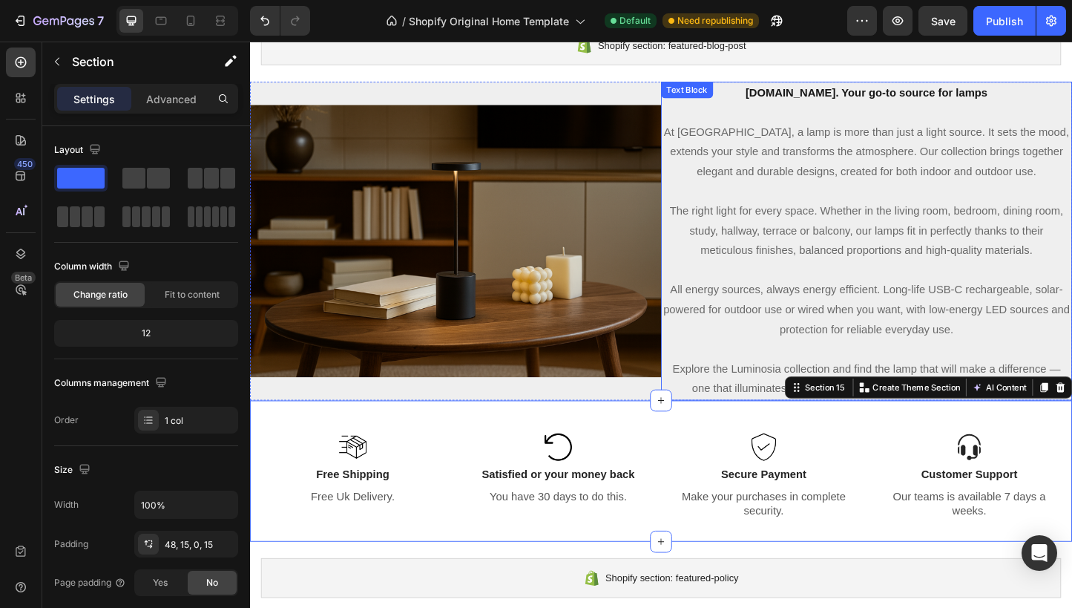
scroll to position [2536, 0]
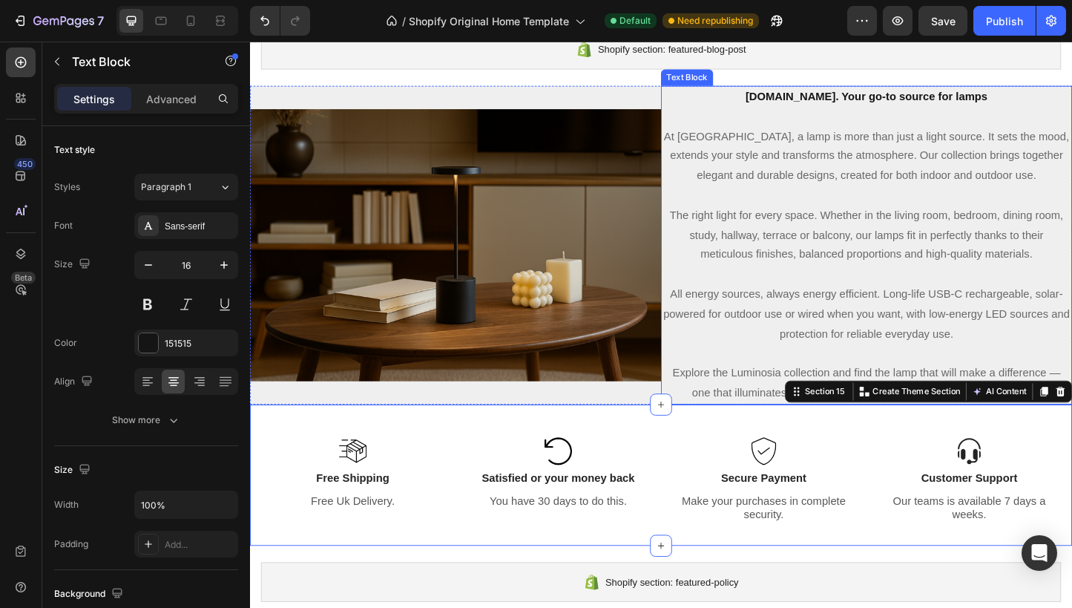
click at [876, 252] on span "The right light for every space. Whether in the living room, bedroom, dining ro…" at bounding box center [918, 251] width 427 height 56
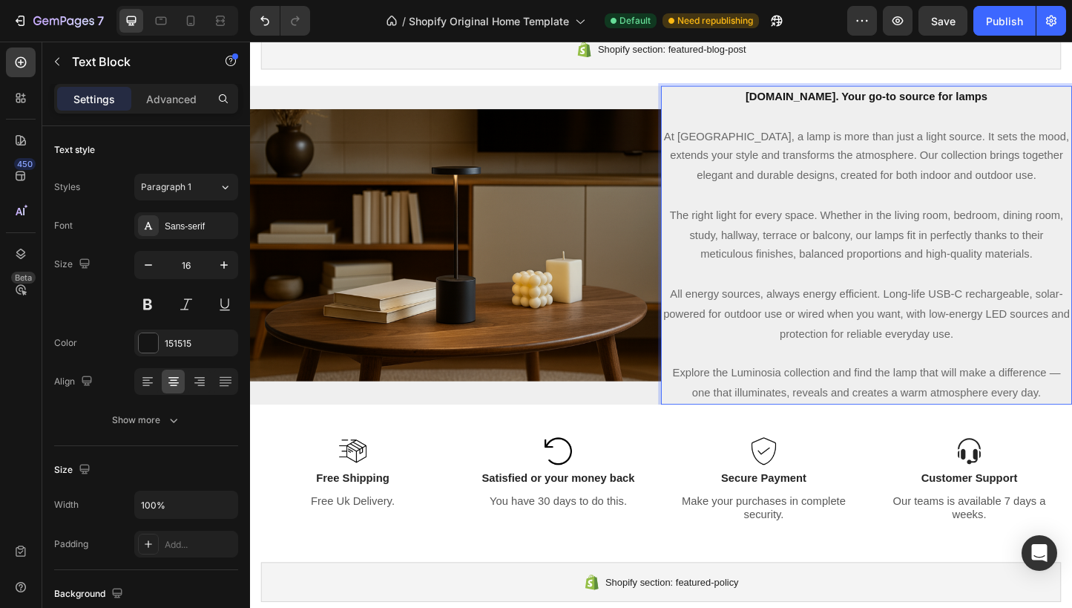
click at [784, 148] on span "At Luminosia, a lamp is more than just a light source. It sets the mood, extend…" at bounding box center [917, 166] width 439 height 56
click at [701, 145] on span "At Luminosia, a lamp is more than just a light source. It sets the mood, extend…" at bounding box center [917, 166] width 439 height 56
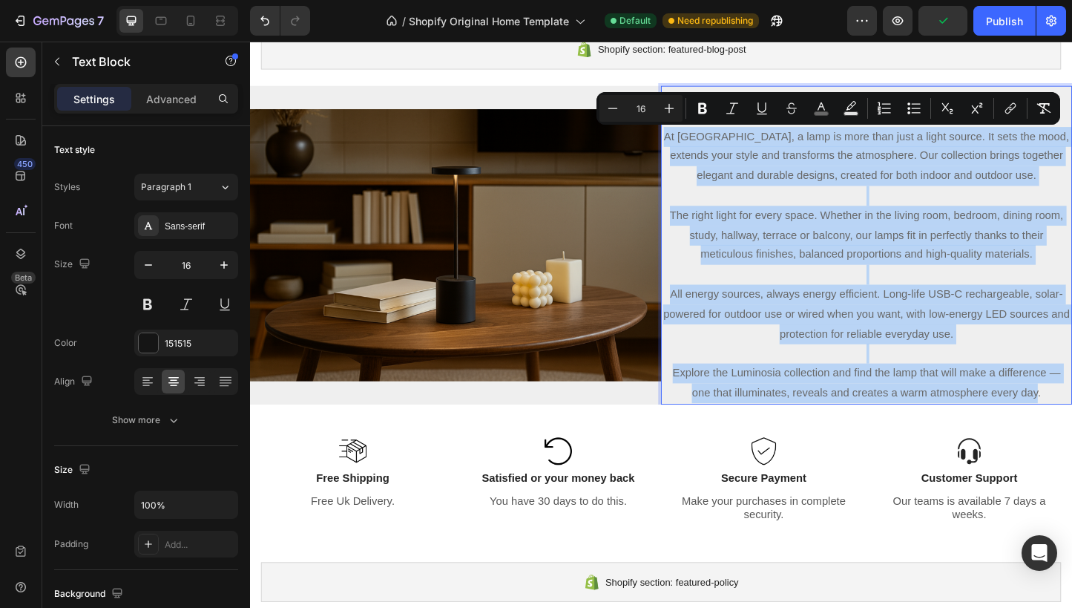
drag, startPoint x: 699, startPoint y: 145, endPoint x: 1099, endPoint y: 425, distance: 488.1
click at [1072, 424] on div "Luminosia.co. Your go-to source for lamps At Luminosia, a lamp is more than jus…" at bounding box center [917, 262] width 445 height 345
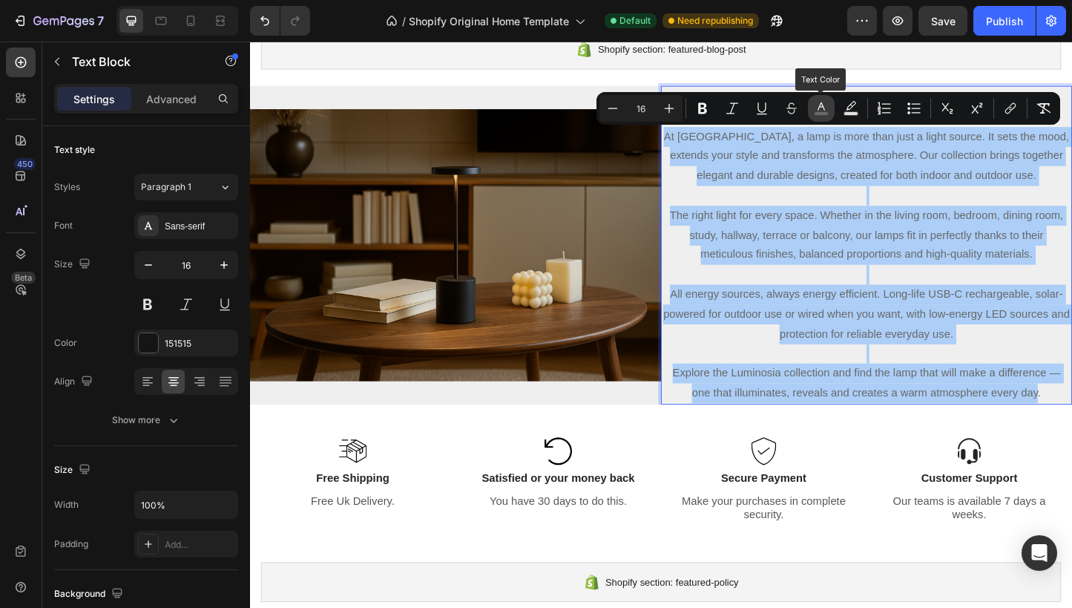
click at [817, 100] on button "color" at bounding box center [821, 108] width 27 height 27
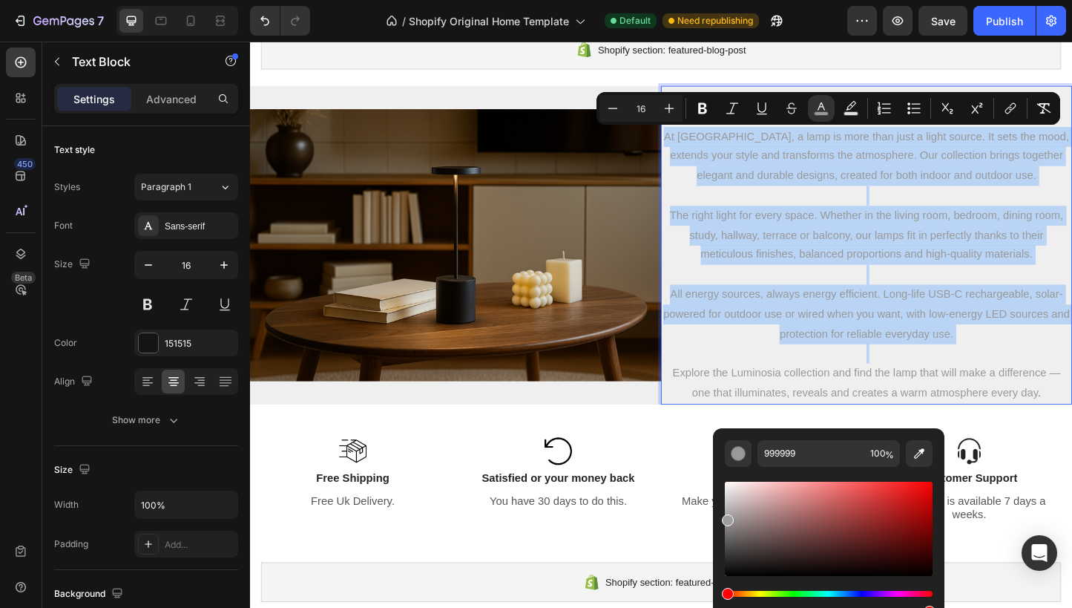
type input "9E9E9E"
drag, startPoint x: 726, startPoint y: 540, endPoint x: 723, endPoint y: 517, distance: 23.3
click at [723, 517] on div "Editor contextual toolbar" at bounding box center [728, 520] width 12 height 12
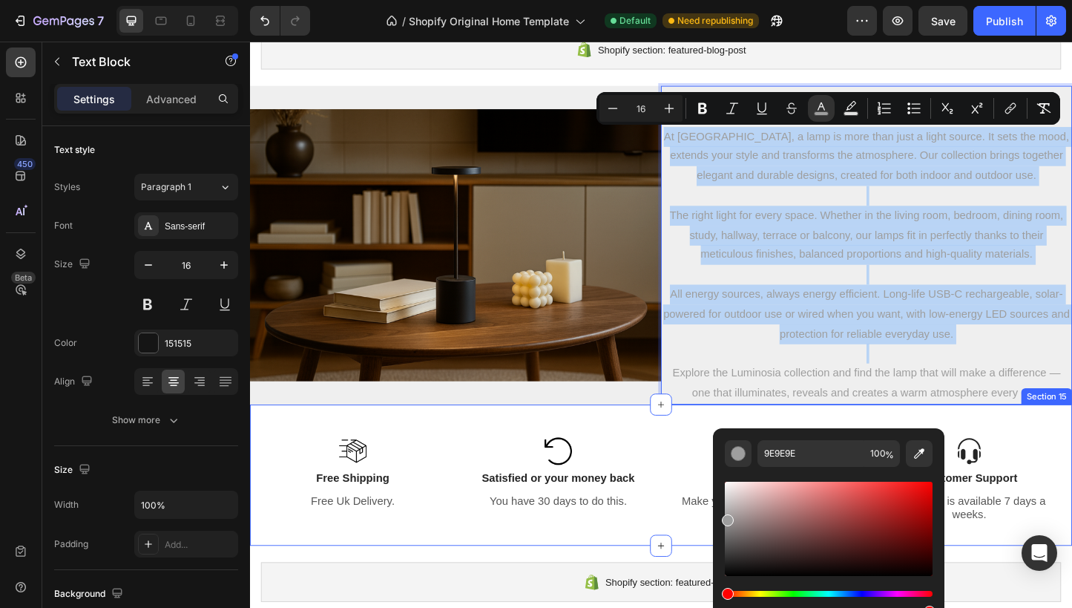
click at [699, 461] on div "Image Free Shipping Text Block Free Uk Delivery. Text Block Image Satisfied or …" at bounding box center [695, 511] width 890 height 153
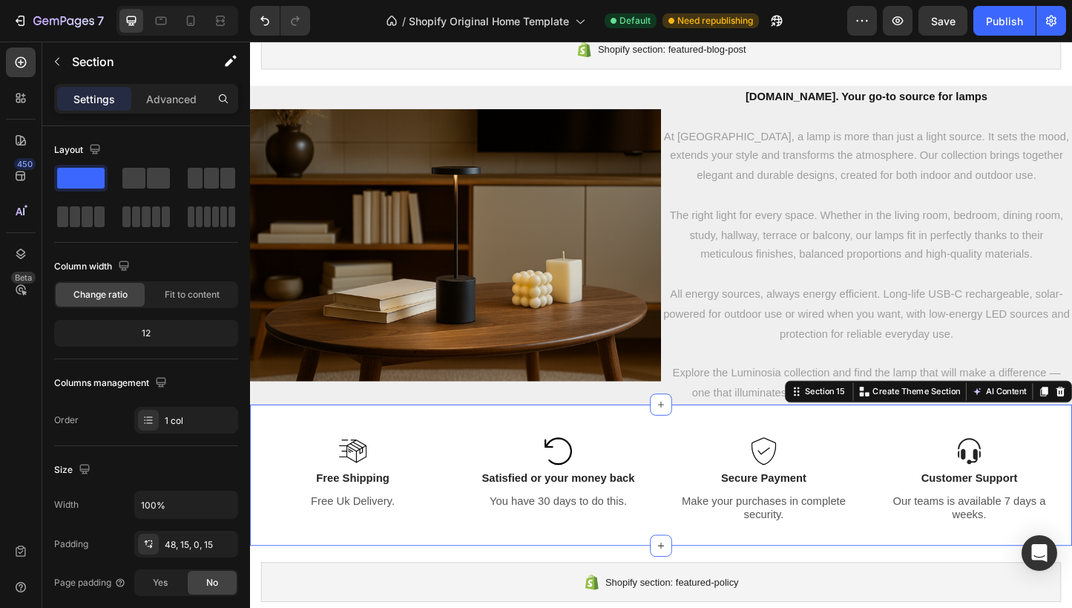
scroll to position [2474, 0]
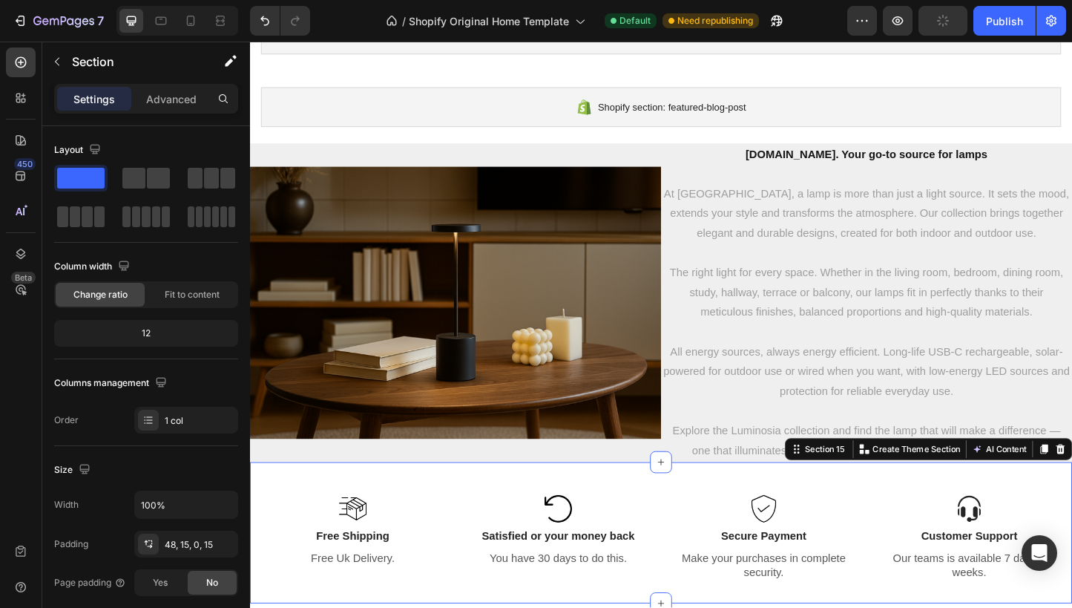
click at [743, 519] on div "Image Free Shipping Text Block Free Uk Delivery. Text Block Image Satisfied or …" at bounding box center [695, 573] width 890 height 153
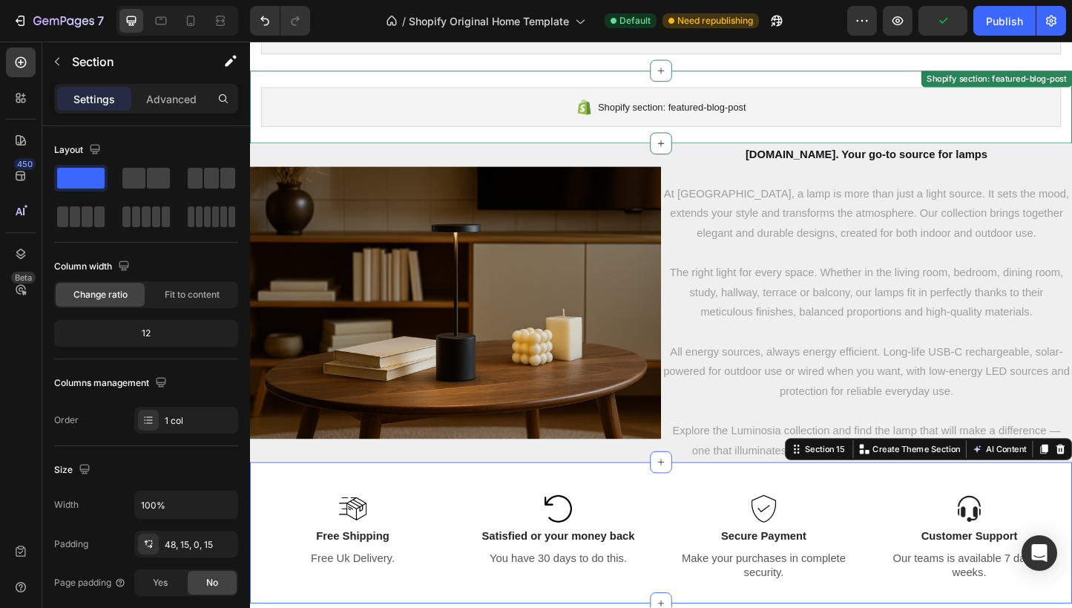
click at [605, 142] on div "Shopify section: featured-blog-post Shopify section: featured-blog-post" at bounding box center [695, 112] width 890 height 79
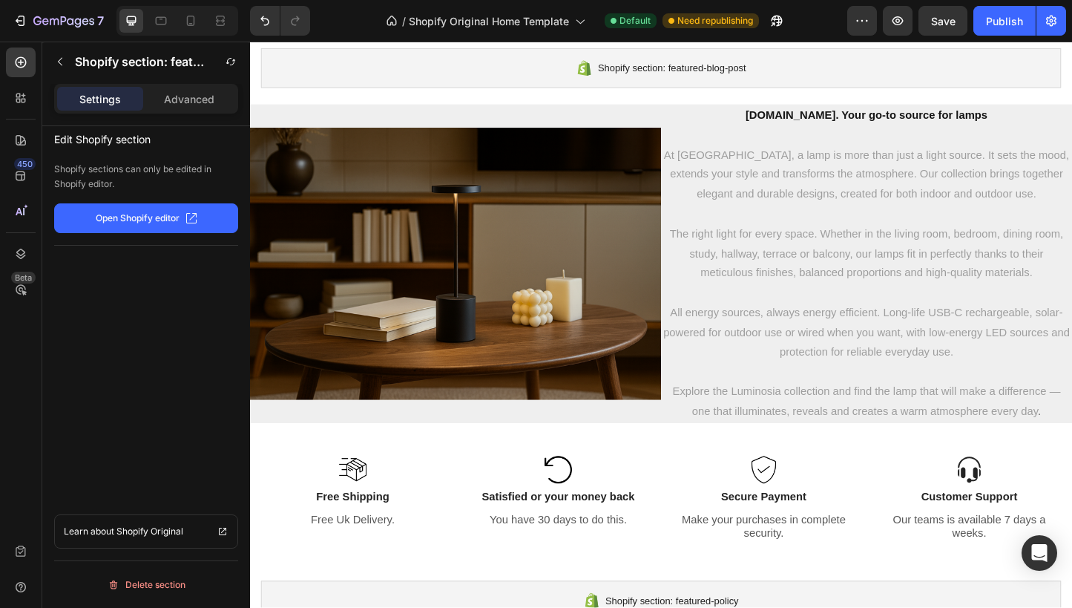
scroll to position [2550, 0]
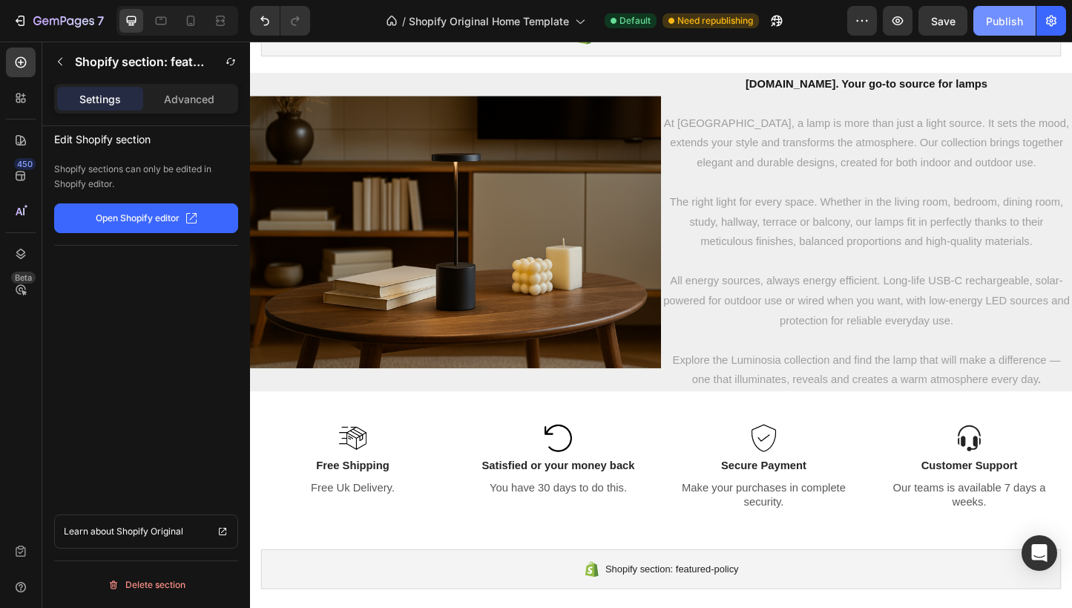
click at [1020, 16] on div "Publish" at bounding box center [1004, 21] width 37 height 16
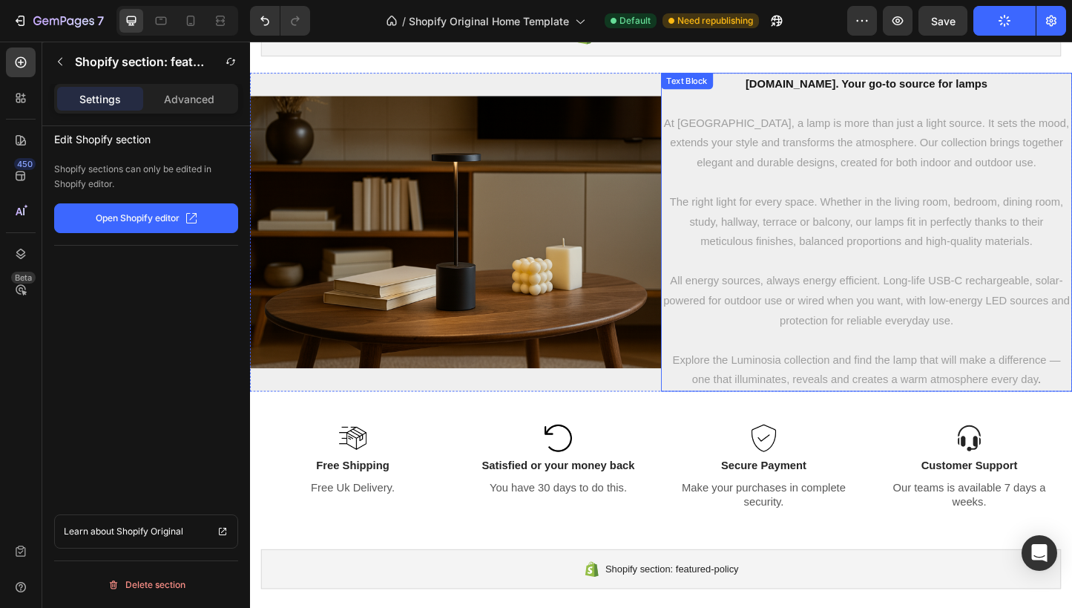
click at [1043, 89] on p "Luminosia.co. Your go-to source for lamps" at bounding box center [918, 88] width 442 height 22
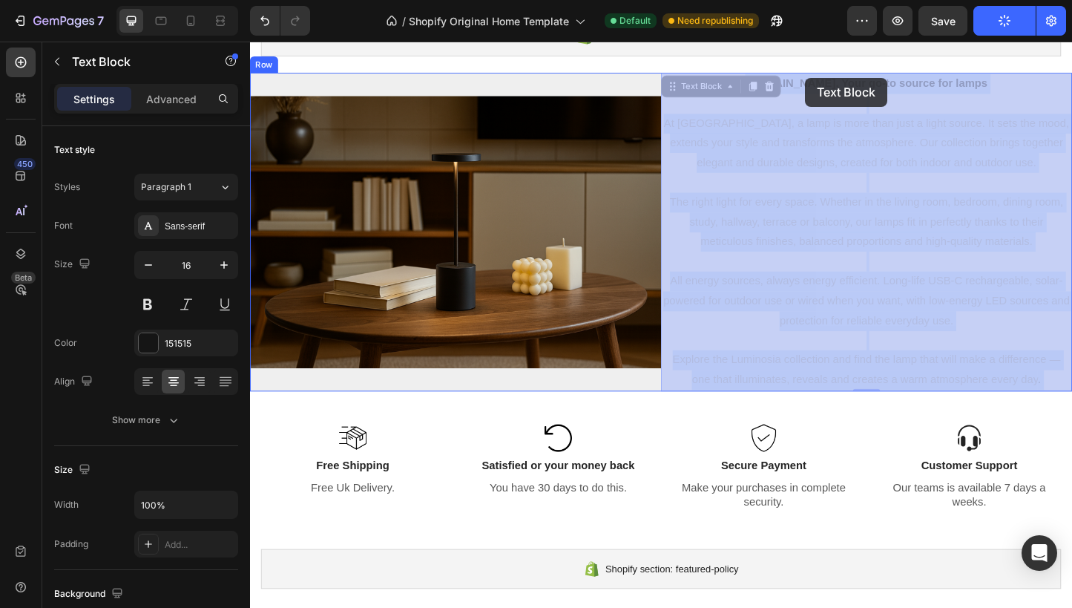
drag, startPoint x: 1043, startPoint y: 89, endPoint x: 851, endPoint y: 81, distance: 191.6
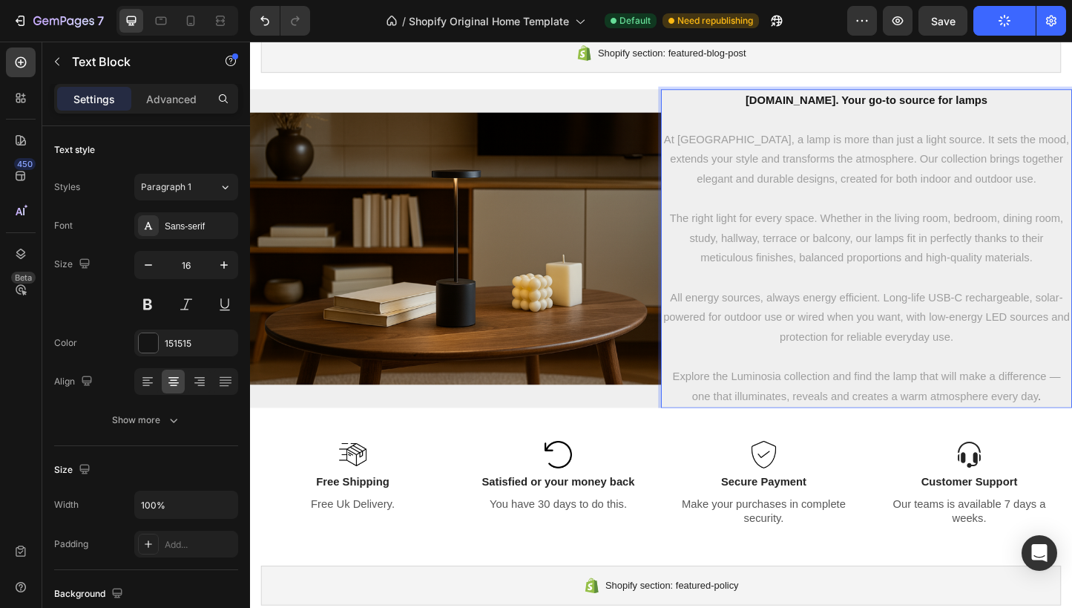
click at [1038, 104] on strong "Luminosia.co. Your go-to source for lamps" at bounding box center [918, 105] width 262 height 13
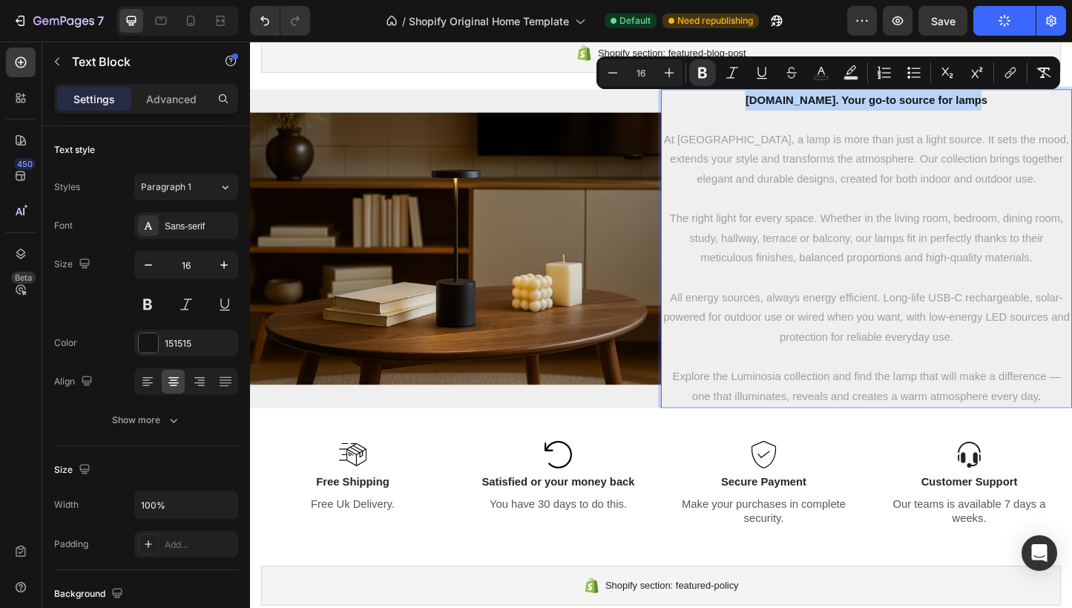
drag, startPoint x: 1046, startPoint y: 106, endPoint x: 793, endPoint y: 99, distance: 253.2
click at [793, 99] on p "Luminosia.co. Your go-to source for lamps" at bounding box center [918, 106] width 442 height 22
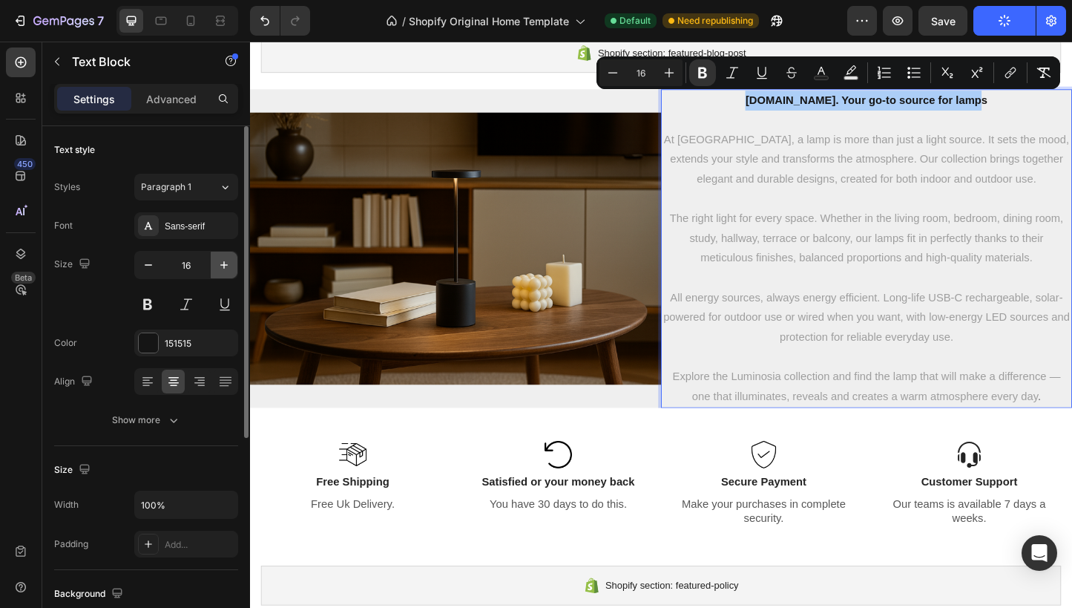
click at [226, 259] on icon "button" at bounding box center [224, 264] width 15 height 15
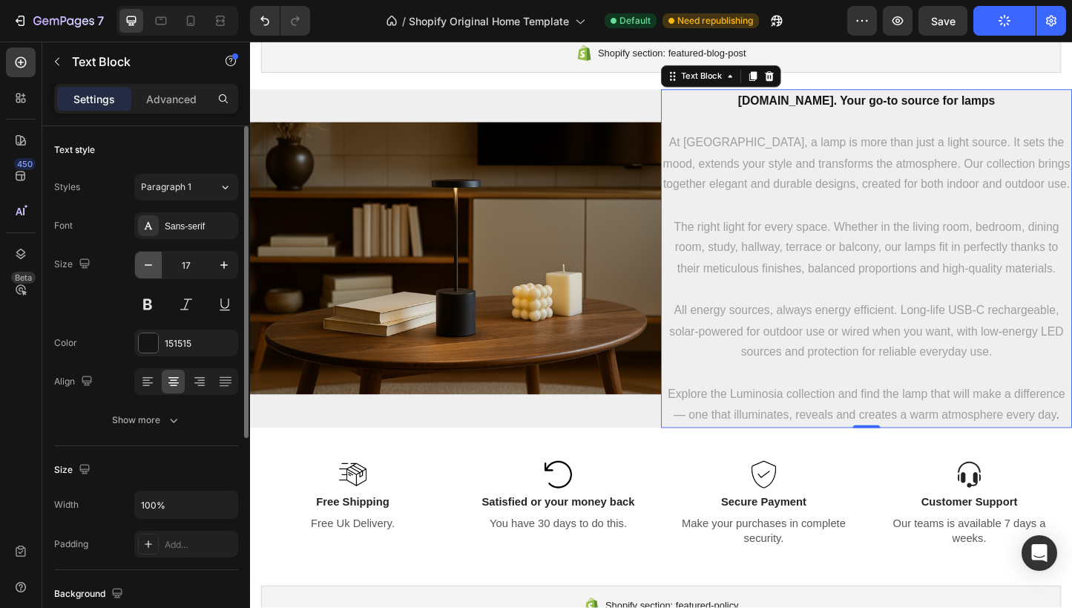
click at [149, 264] on icon "button" at bounding box center [148, 264] width 7 height 1
type input "16"
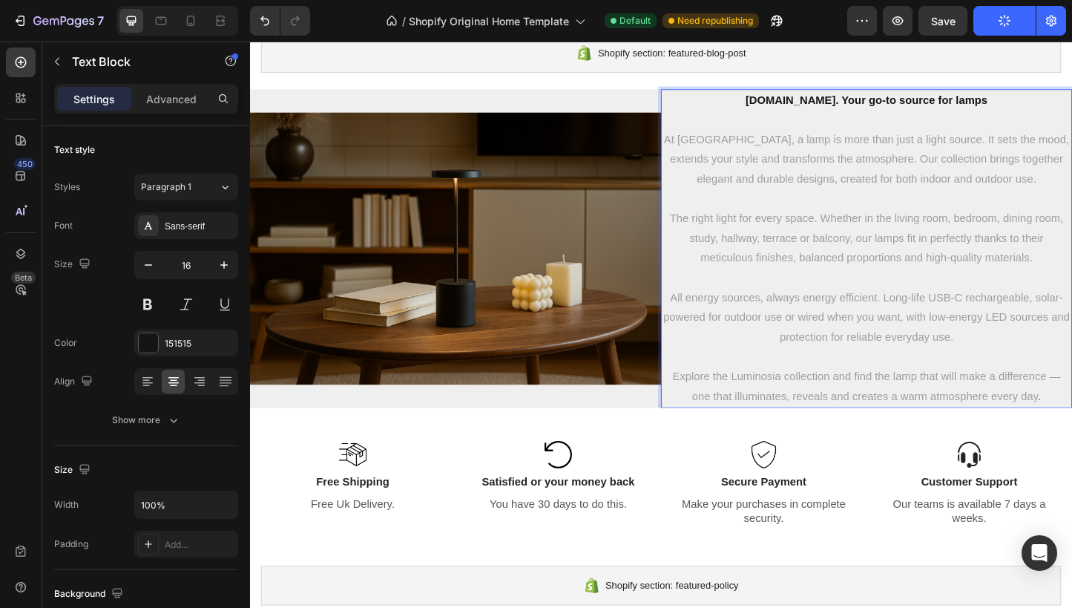
click at [1034, 108] on strong "Luminosia.co. Your go-to source for lamps" at bounding box center [918, 105] width 262 height 13
drag, startPoint x: 1049, startPoint y: 111, endPoint x: 799, endPoint y: 112, distance: 249.3
click at [799, 112] on p "Luminosia.co. Your go-to source for lamps" at bounding box center [918, 106] width 442 height 22
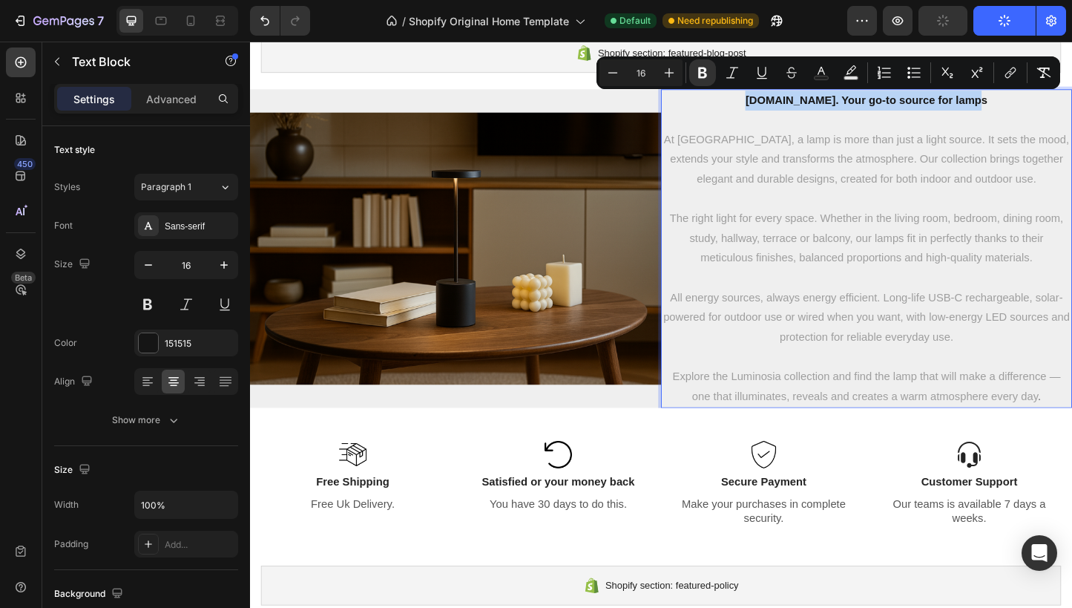
copy strong "Luminosia.co. Your go-to source for lamps"
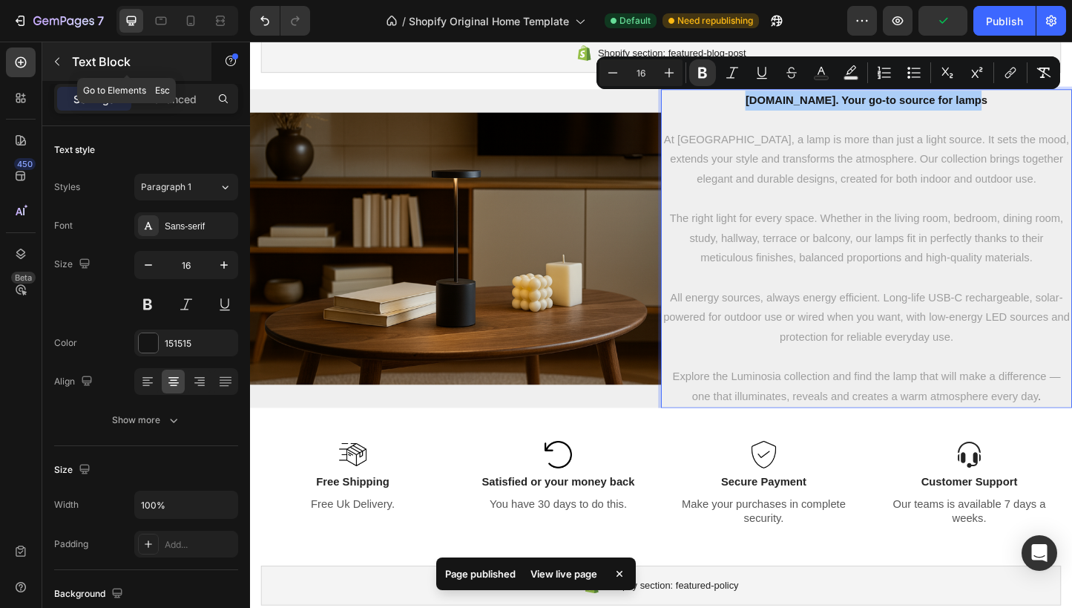
click at [47, 59] on button "button" at bounding box center [57, 62] width 24 height 24
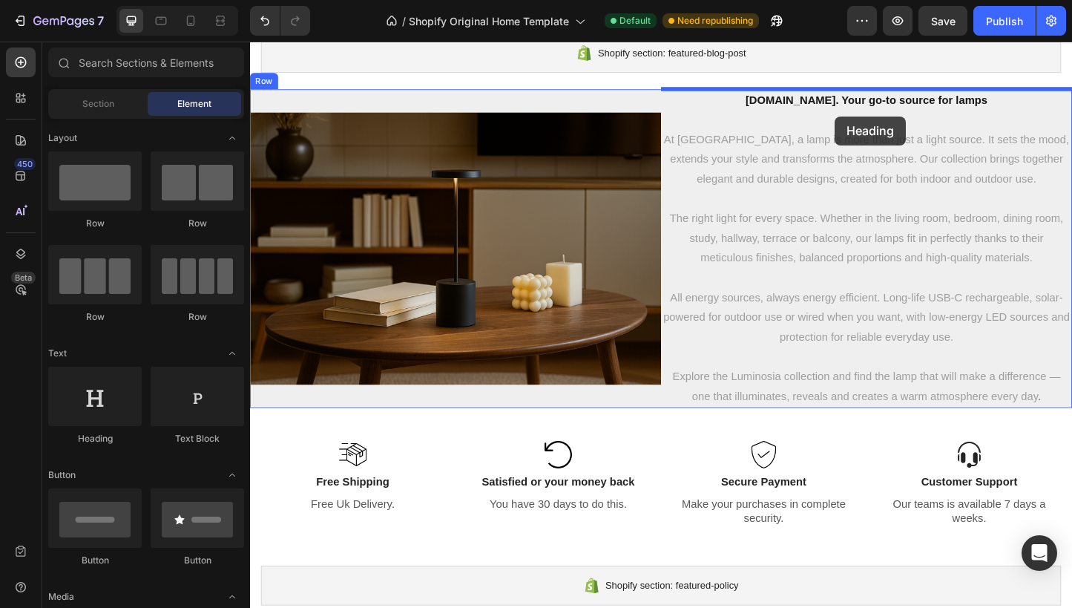
drag, startPoint x: 370, startPoint y: 427, endPoint x: 883, endPoint y: 122, distance: 596.9
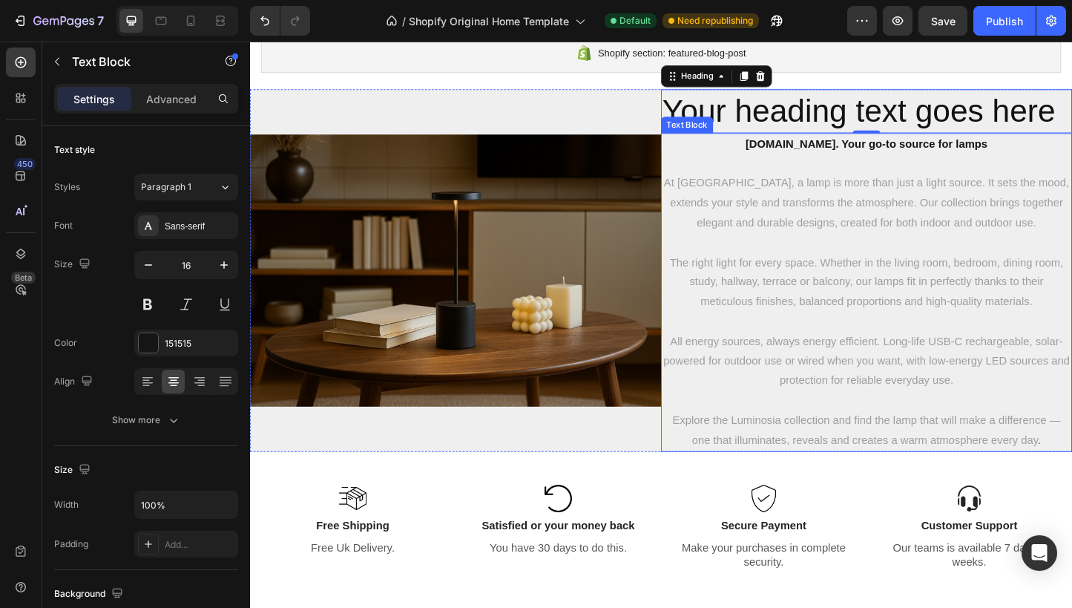
click at [1030, 154] on strong "Luminosia.co. Your go-to source for lamps" at bounding box center [918, 152] width 262 height 13
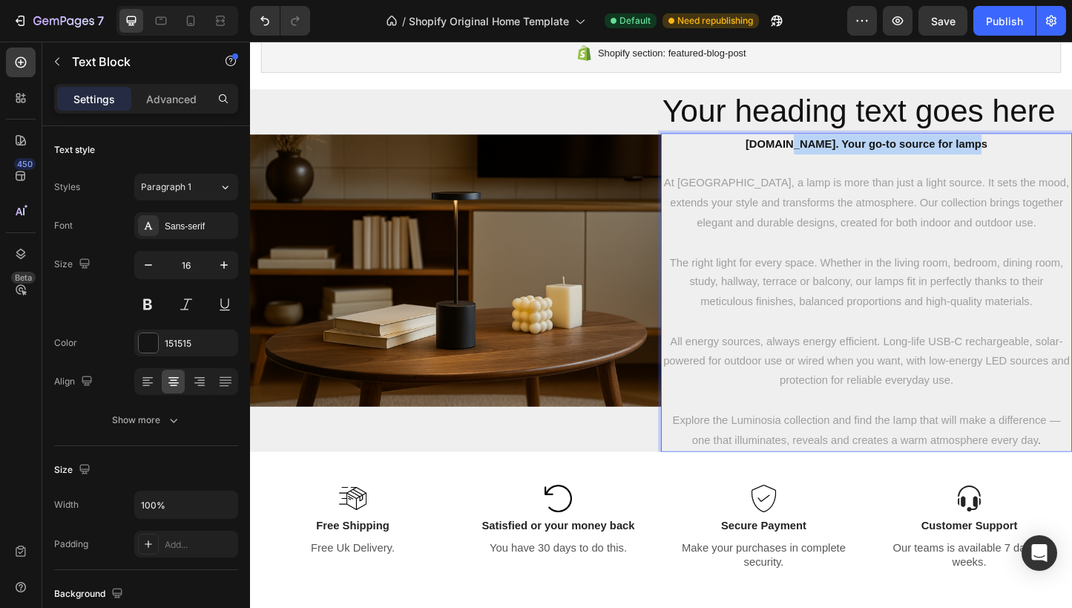
drag, startPoint x: 1041, startPoint y: 155, endPoint x: 1106, endPoint y: 122, distance: 72.7
click at [850, 156] on p "Luminosia.co. Your go-to source for lamps" at bounding box center [918, 153] width 442 height 22
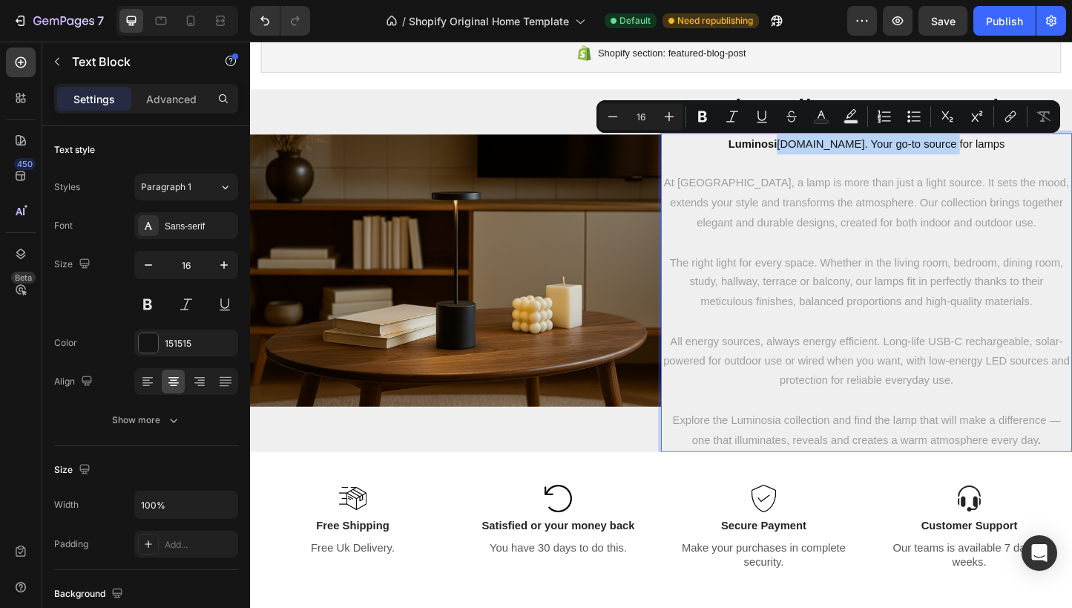
click at [1052, 160] on p "Luminosi a.co. Your go-to source for lamps" at bounding box center [918, 153] width 442 height 22
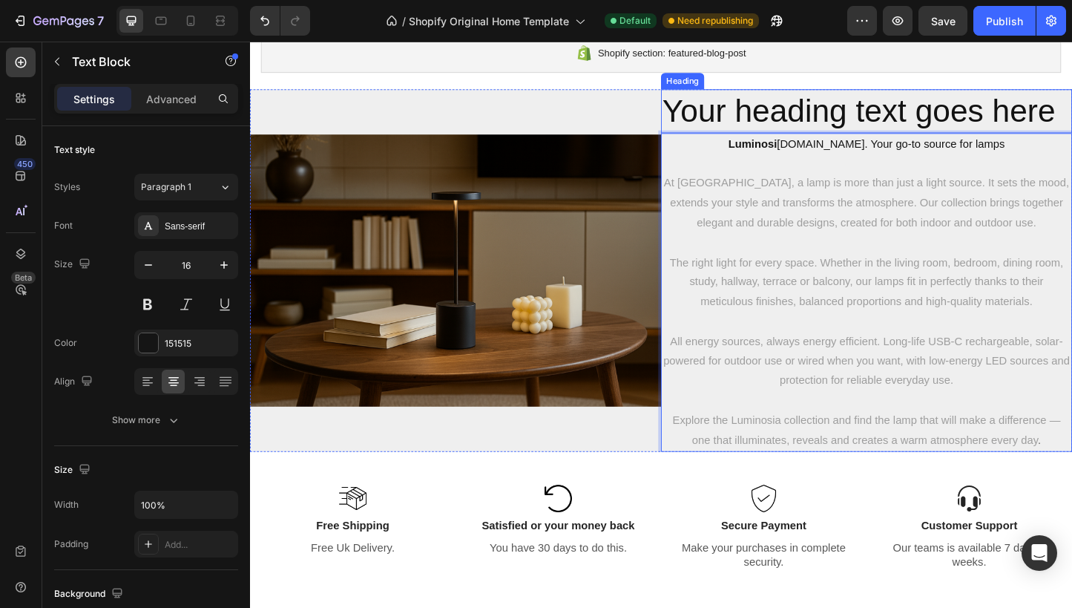
click at [1072, 117] on h2 "Your heading text goes here" at bounding box center [917, 116] width 445 height 47
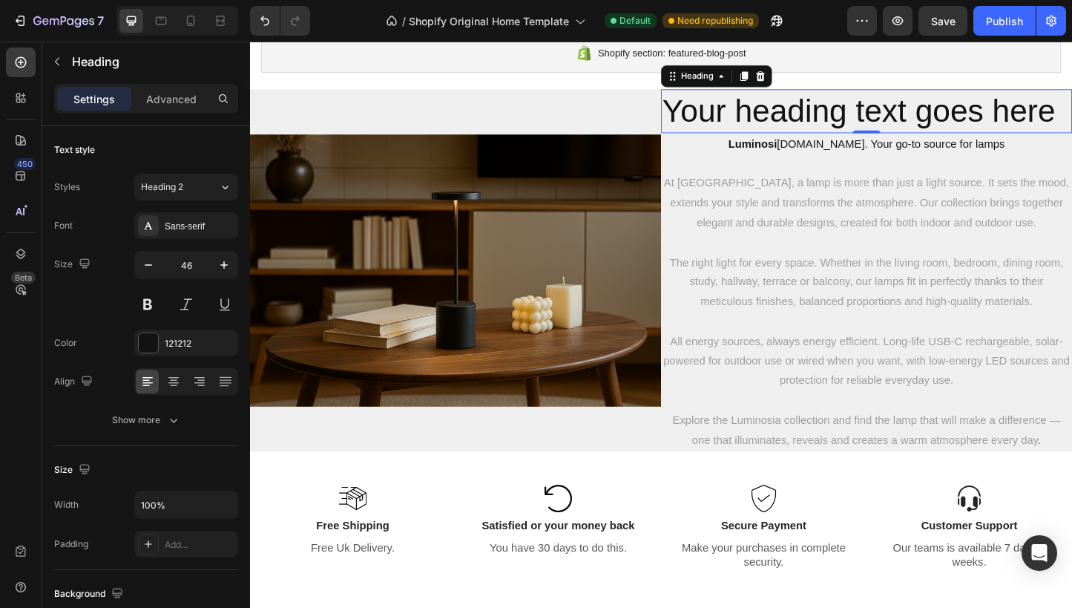
click at [1072, 117] on h2 "Your heading text goes here" at bounding box center [917, 116] width 445 height 47
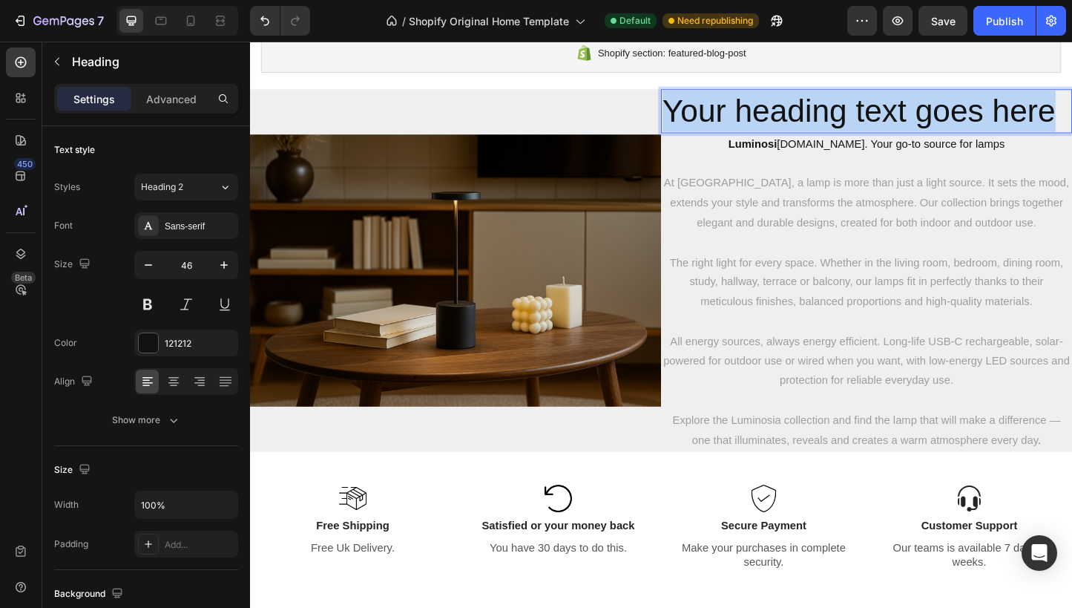
drag, startPoint x: 1118, startPoint y: 117, endPoint x: 702, endPoint y: 116, distance: 415.6
click at [702, 116] on p "Your heading text goes here" at bounding box center [918, 117] width 442 height 45
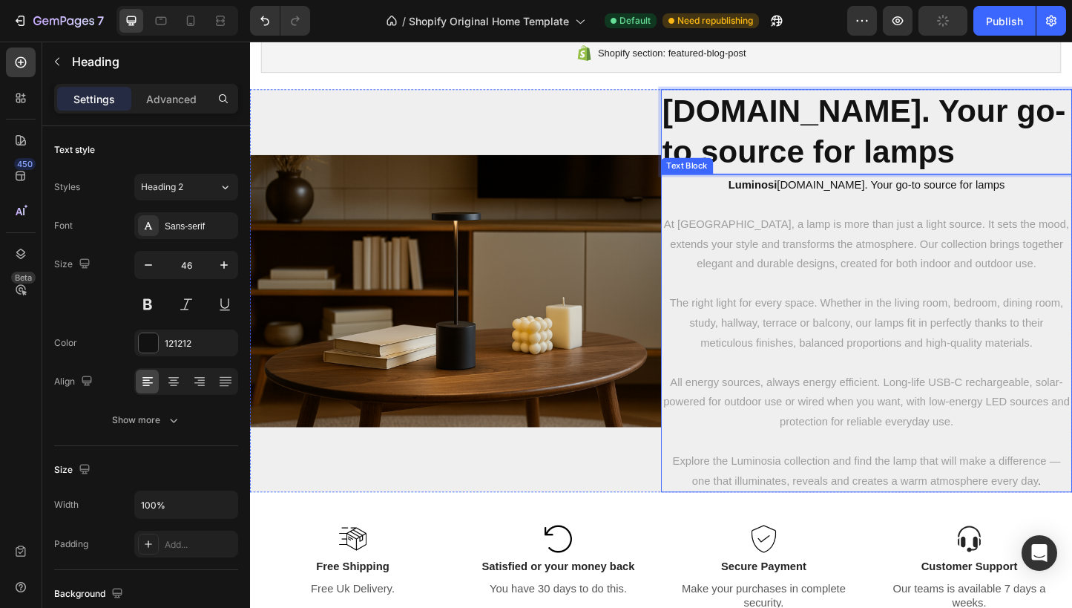
click at [1020, 202] on p "Luminosi a.co. Your go-to source for lamps" at bounding box center [918, 198] width 442 height 22
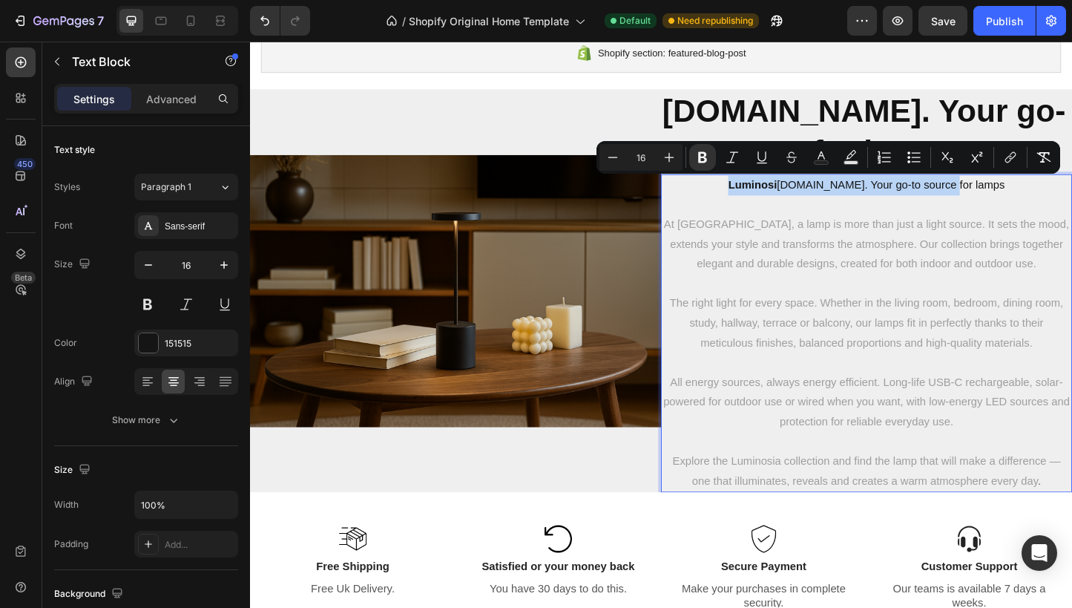
drag, startPoint x: 1033, startPoint y: 197, endPoint x: 806, endPoint y: 195, distance: 227.1
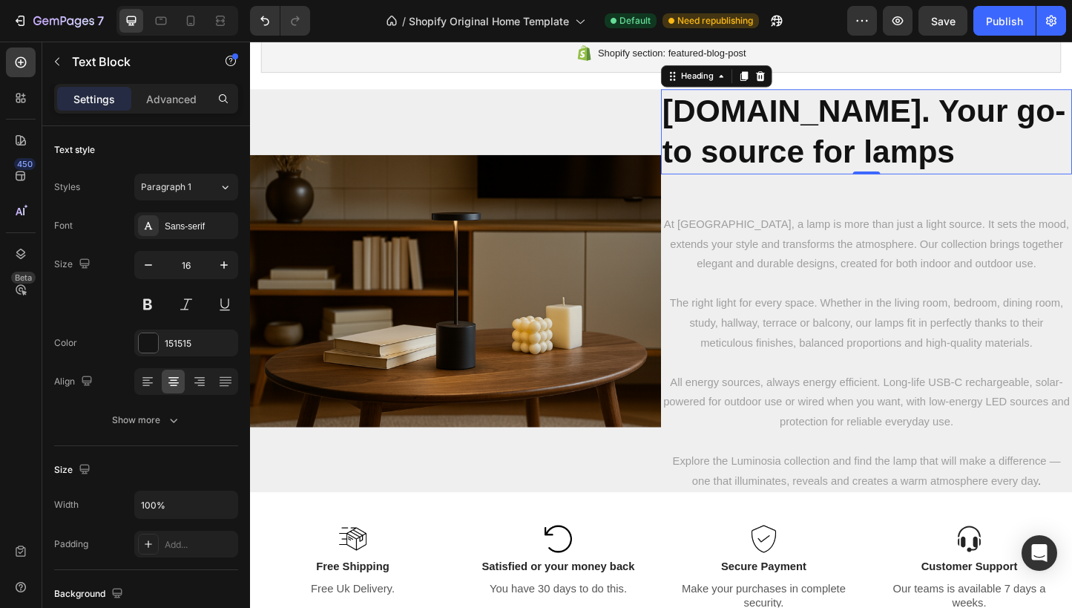
click at [721, 118] on strong "Luminosia.co. Your go-to source for lamps" at bounding box center [915, 138] width 437 height 83
click at [154, 269] on icon "button" at bounding box center [148, 264] width 15 height 15
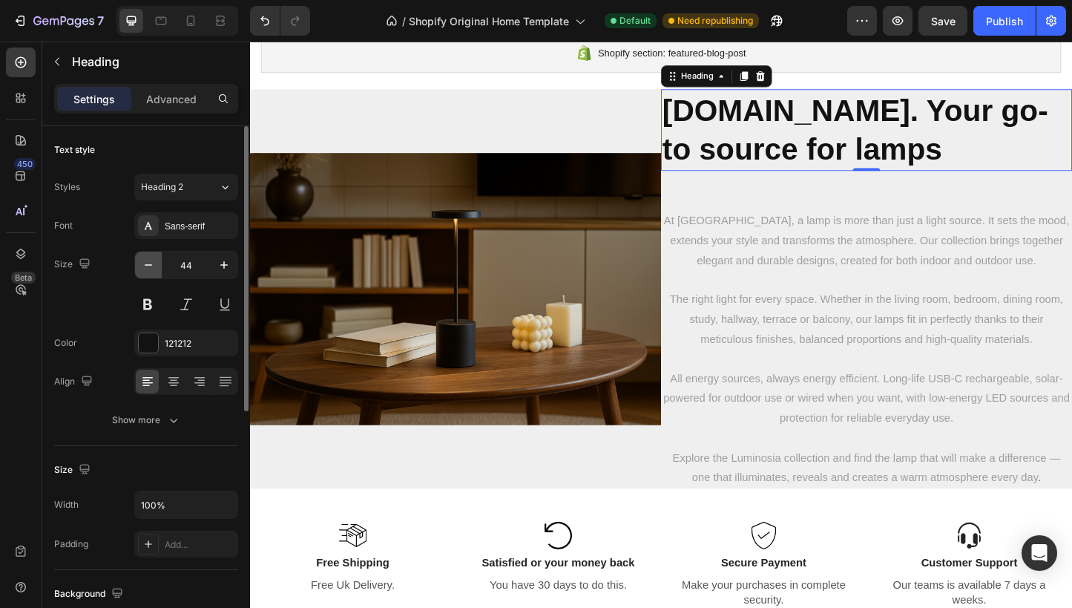
click at [154, 269] on icon "button" at bounding box center [148, 264] width 15 height 15
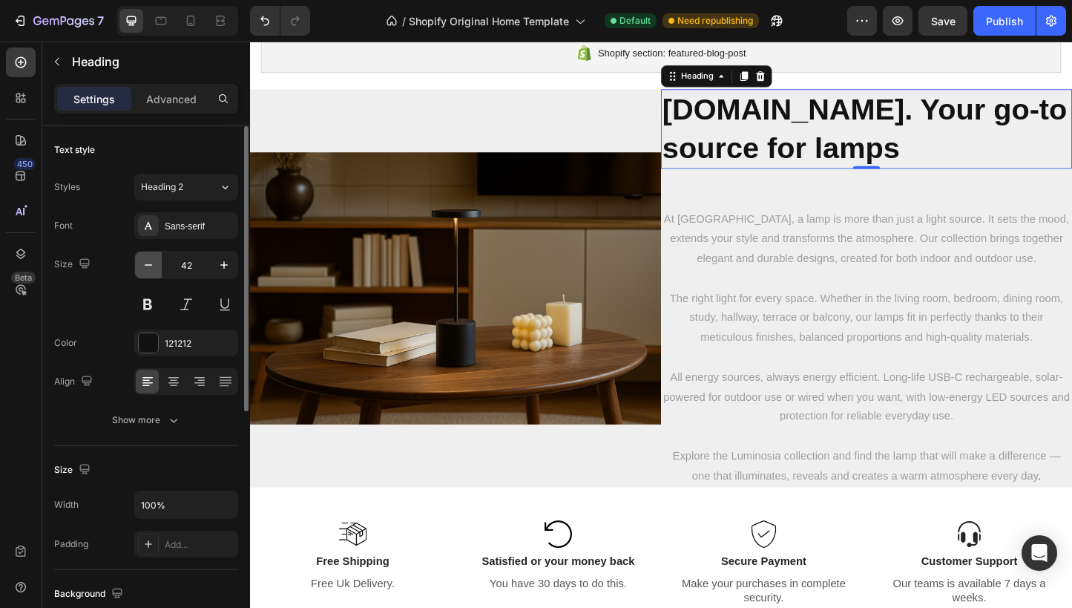
click at [154, 269] on icon "button" at bounding box center [148, 264] width 15 height 15
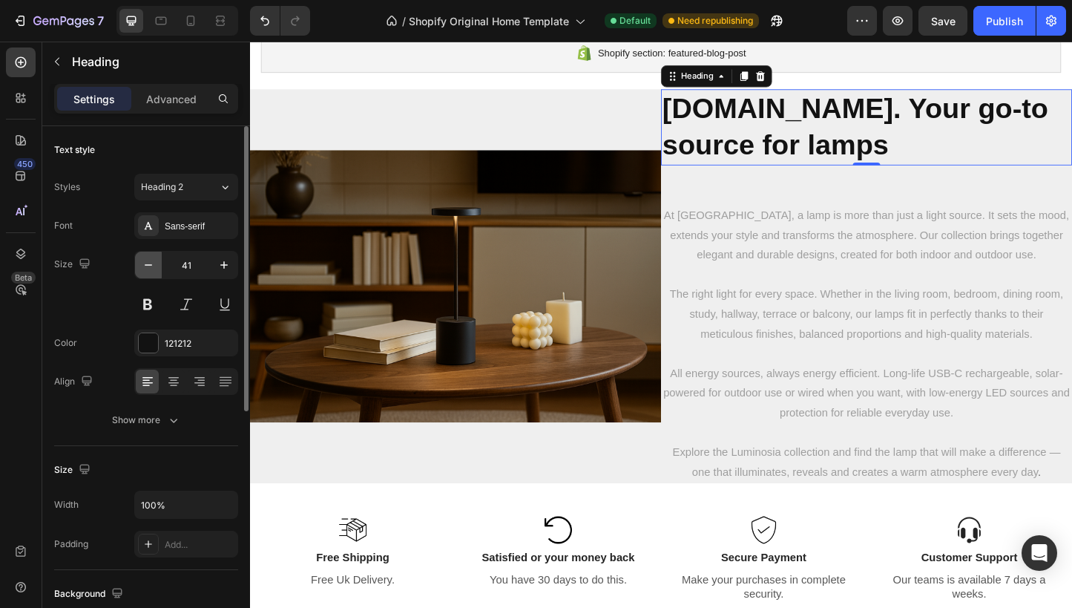
click at [154, 269] on icon "button" at bounding box center [148, 264] width 15 height 15
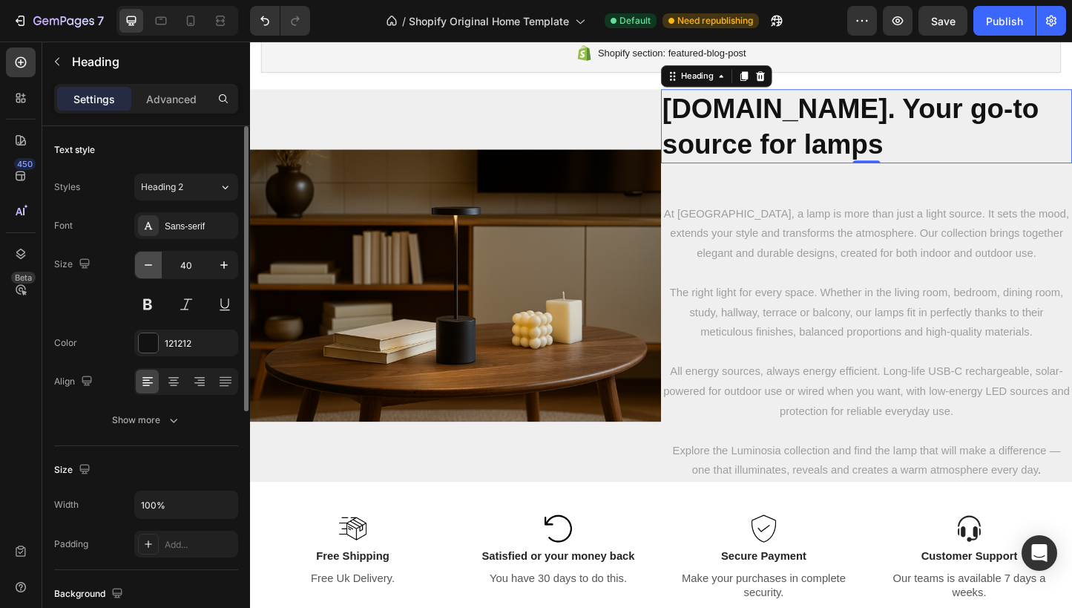
click at [154, 269] on icon "button" at bounding box center [148, 264] width 15 height 15
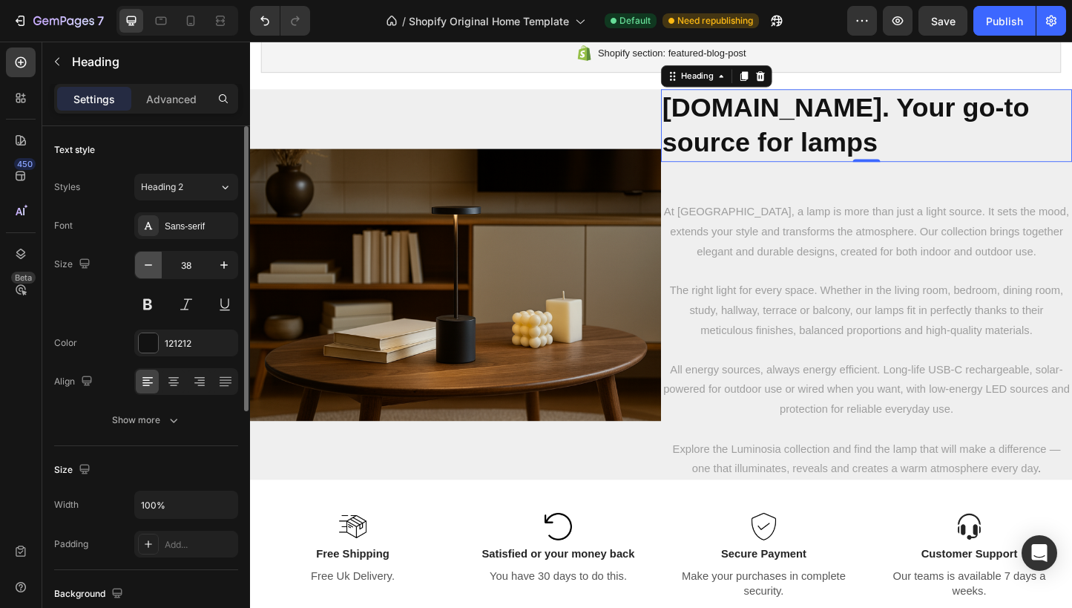
click at [154, 269] on icon "button" at bounding box center [148, 264] width 15 height 15
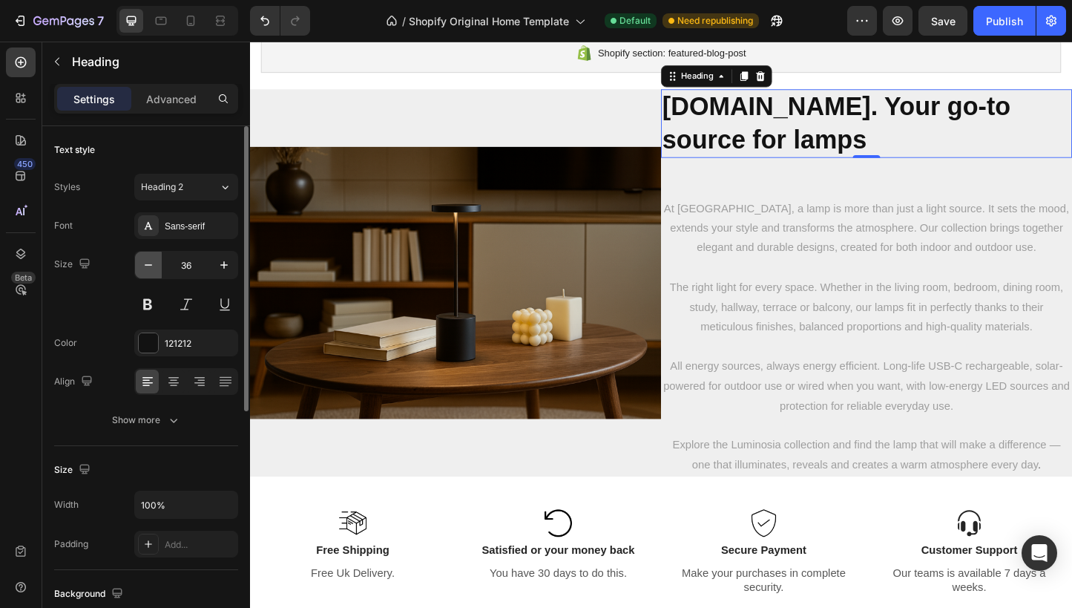
click at [154, 269] on icon "button" at bounding box center [148, 264] width 15 height 15
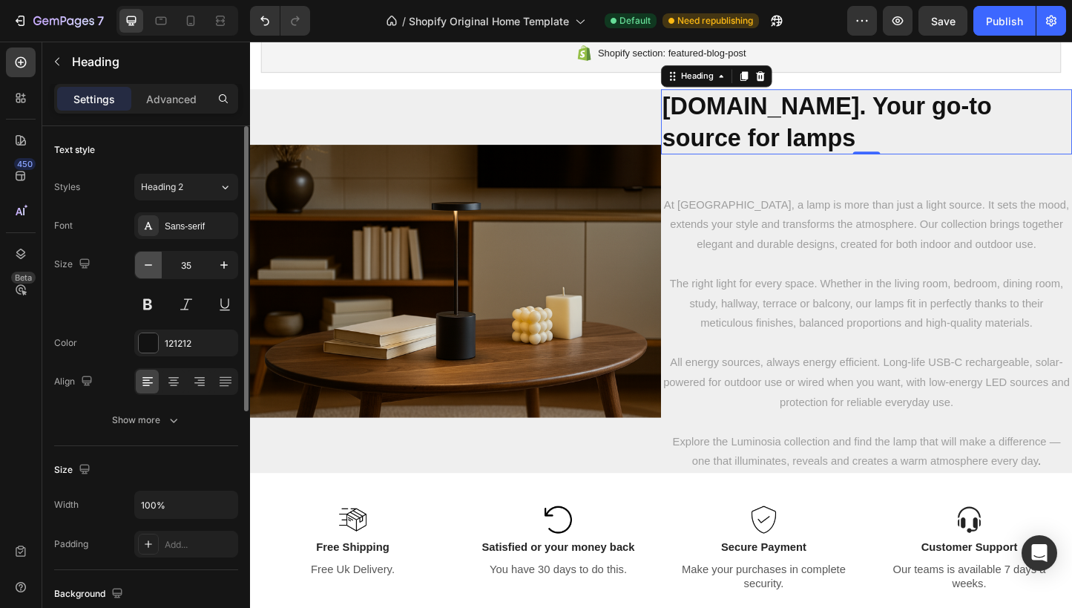
click at [154, 269] on icon "button" at bounding box center [148, 264] width 15 height 15
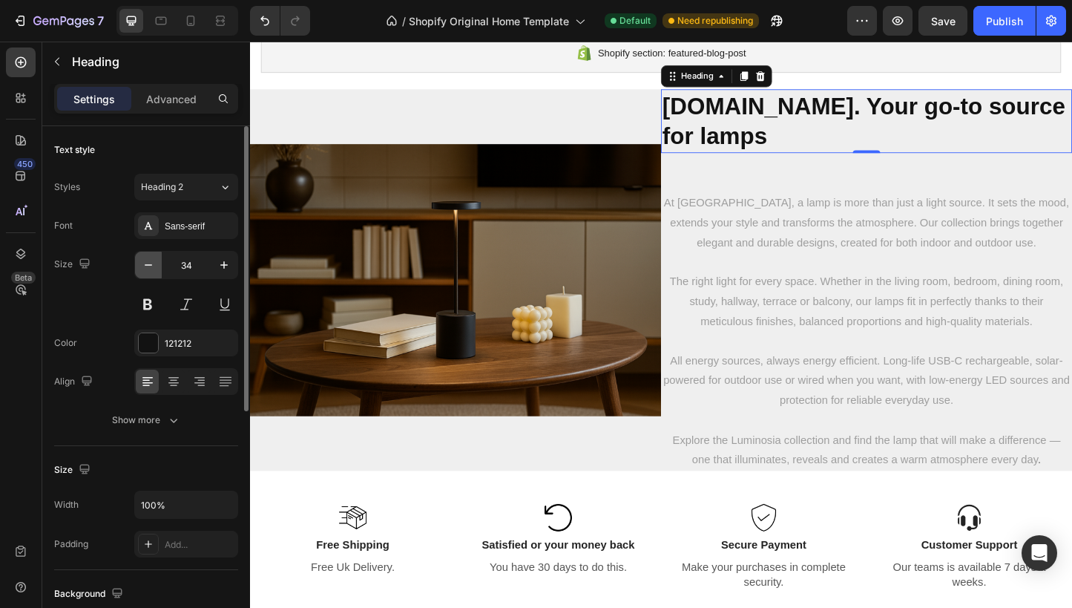
click at [154, 269] on icon "button" at bounding box center [148, 264] width 15 height 15
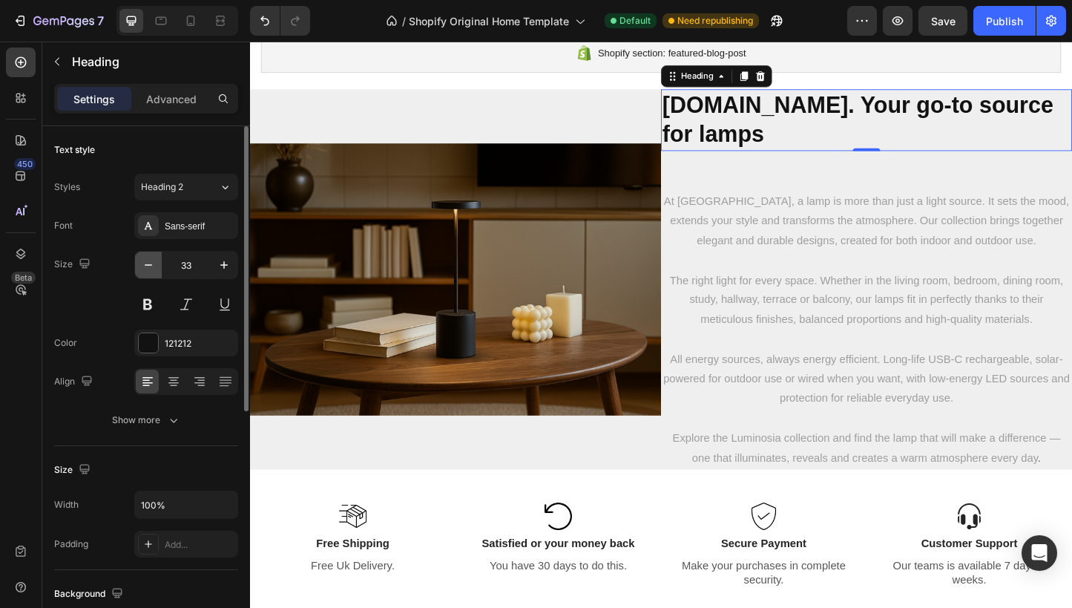
click at [154, 269] on icon "button" at bounding box center [148, 264] width 15 height 15
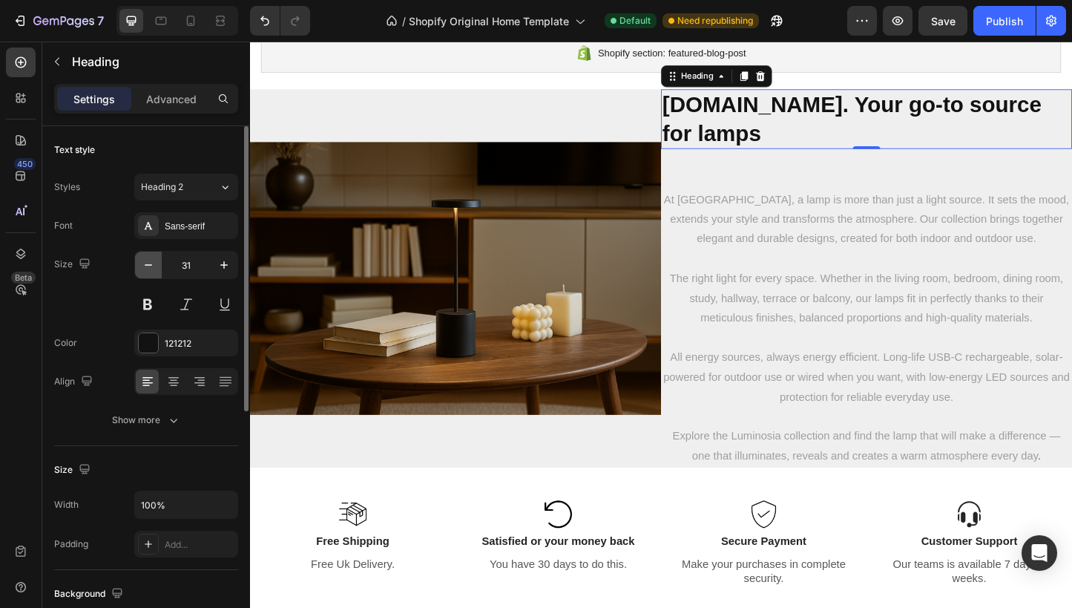
click at [154, 268] on icon "button" at bounding box center [148, 264] width 15 height 15
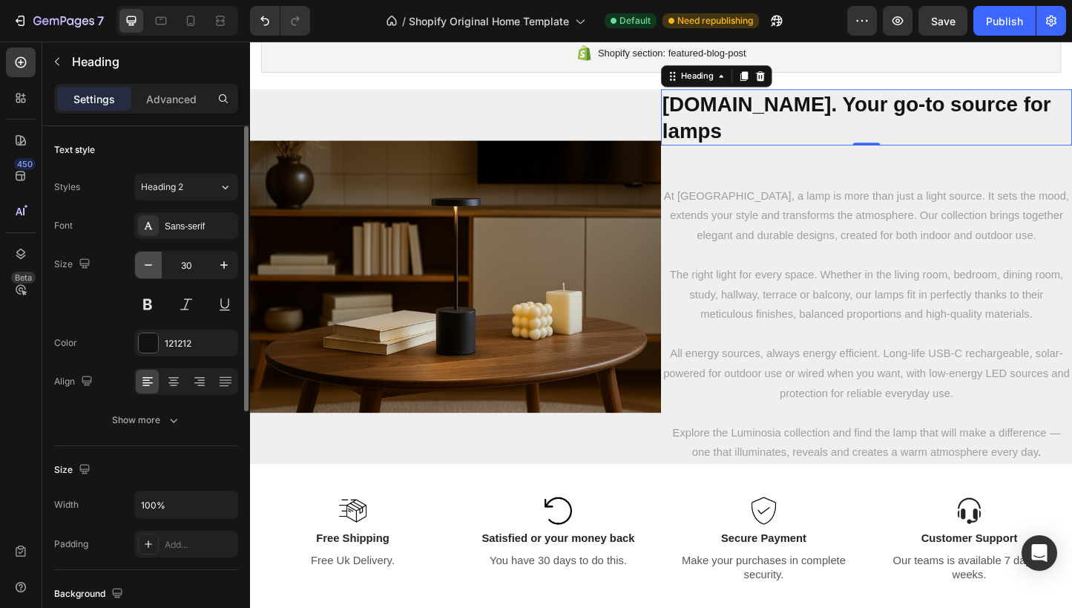
click at [154, 268] on icon "button" at bounding box center [148, 264] width 15 height 15
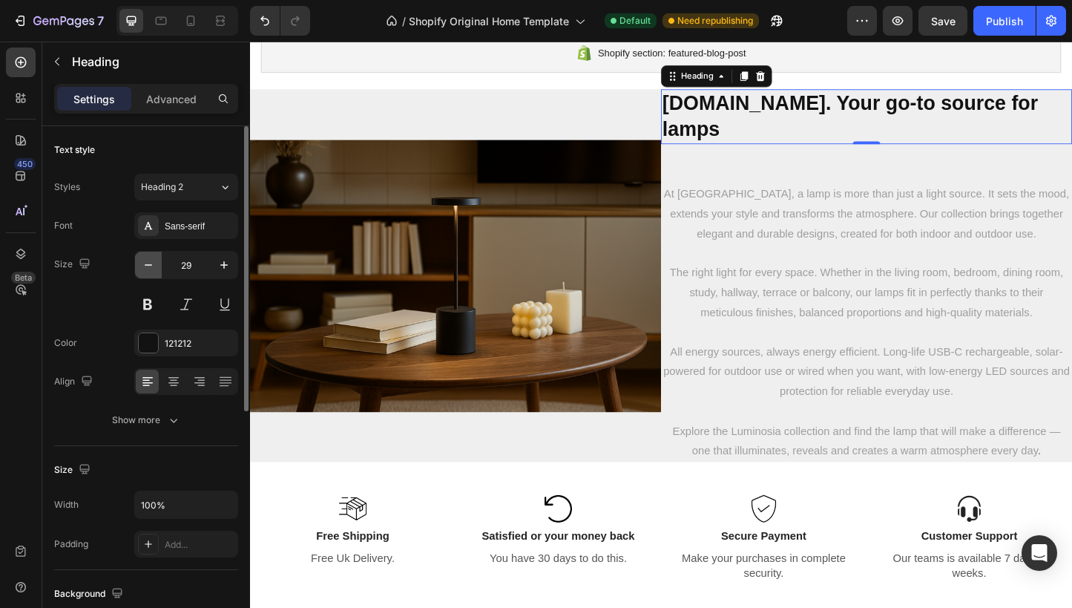
click at [154, 268] on icon "button" at bounding box center [148, 264] width 15 height 15
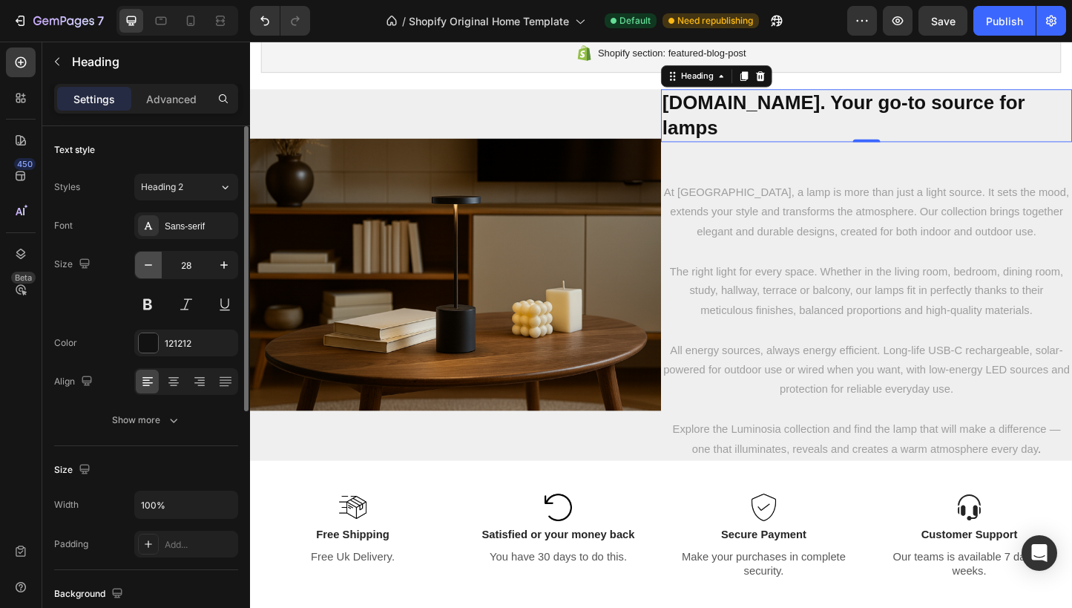
click at [153, 268] on icon "button" at bounding box center [148, 264] width 15 height 15
click at [152, 268] on icon "button" at bounding box center [148, 264] width 15 height 15
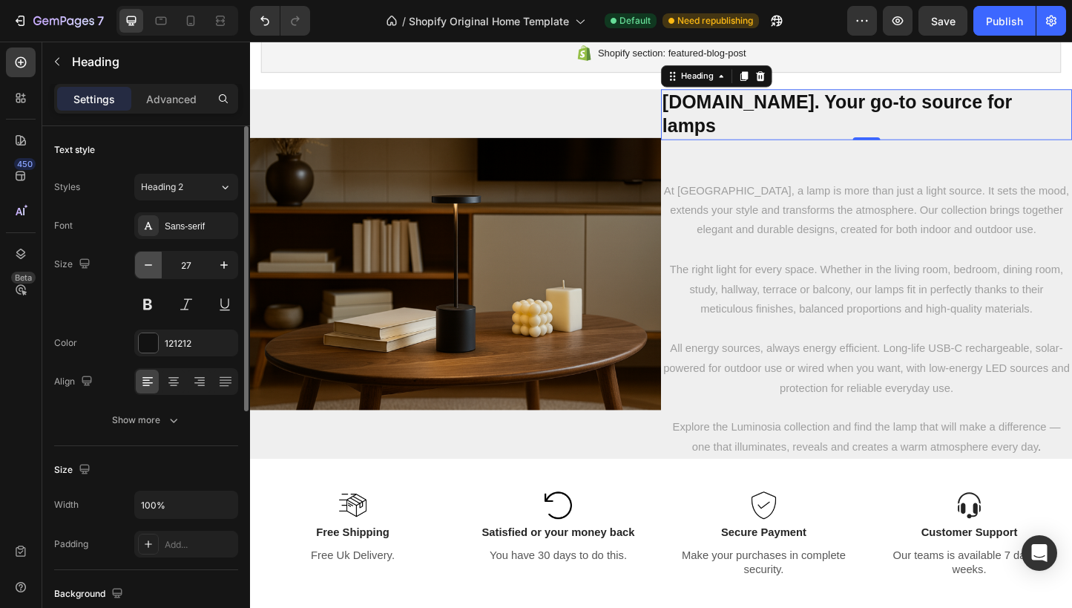
type input "26"
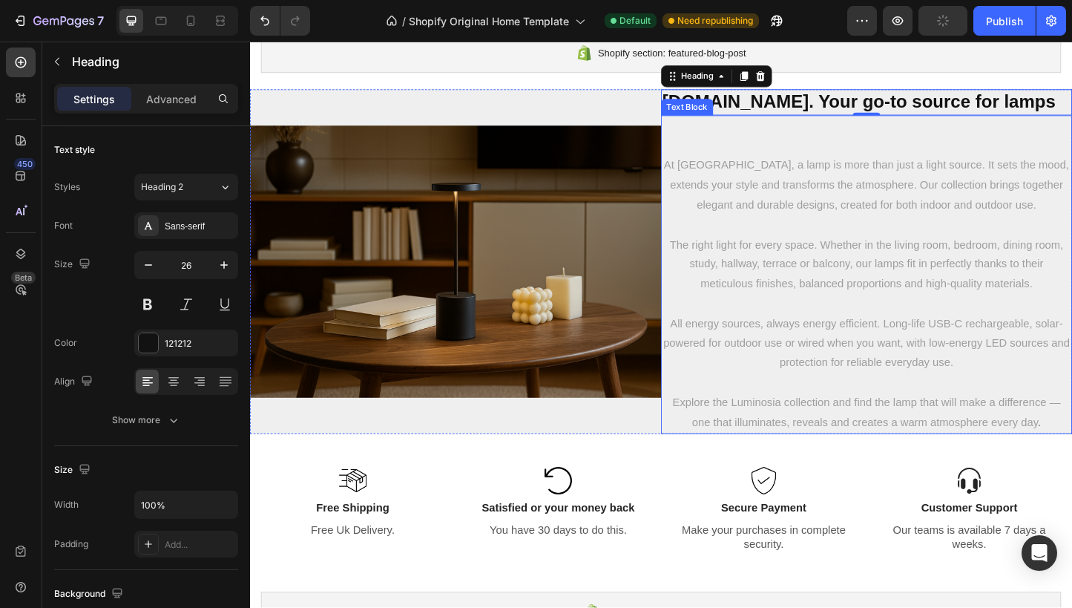
click at [908, 150] on p "Rich Text Editor. Editing area: main" at bounding box center [918, 156] width 442 height 22
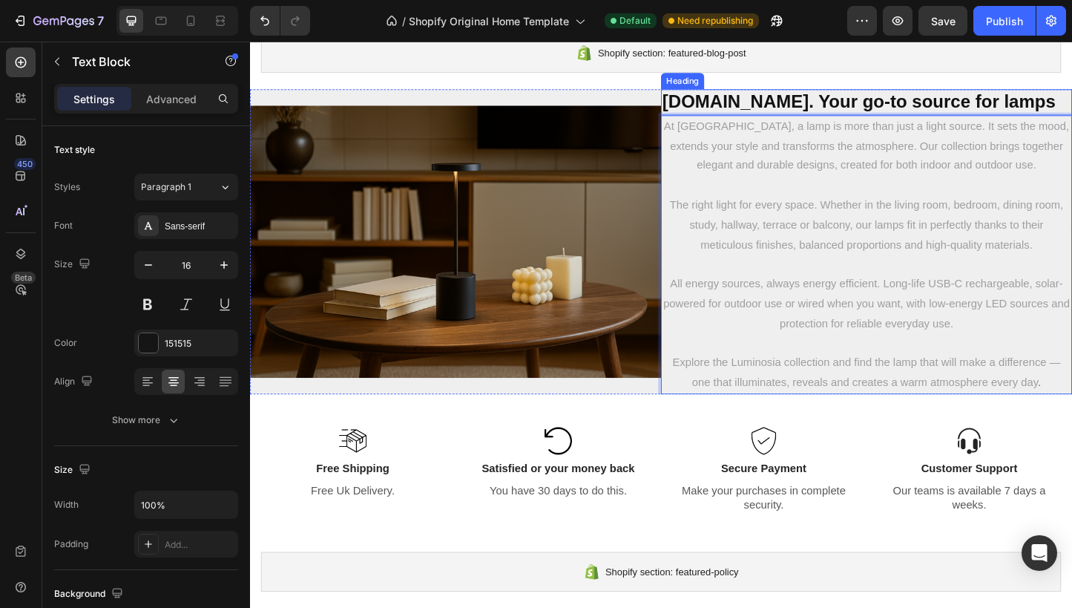
click at [785, 108] on strong "Luminosia.co. Your go-to source for lamps" at bounding box center [910, 107] width 426 height 22
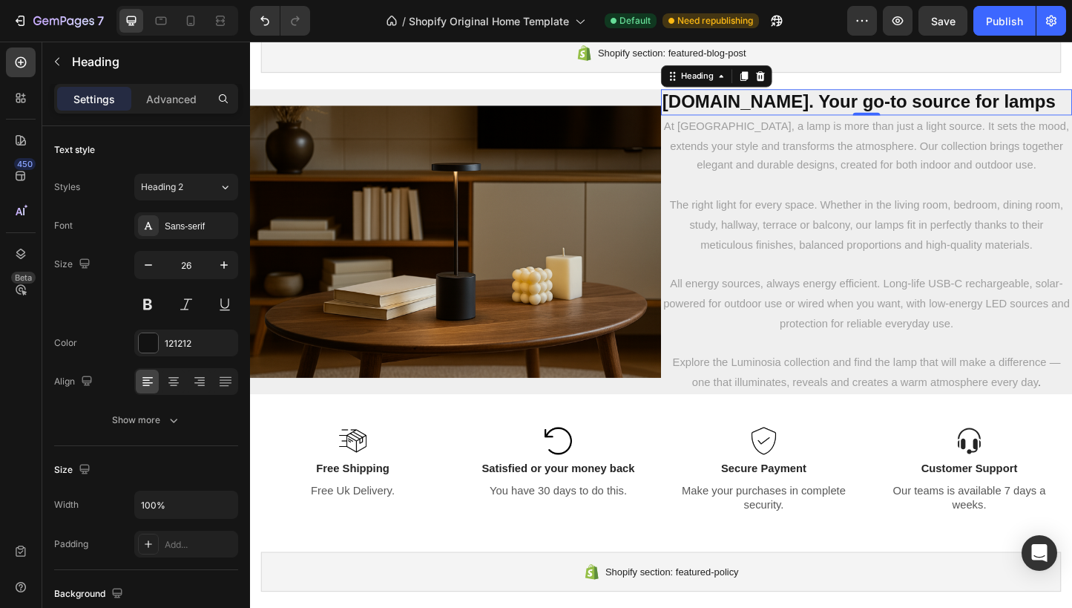
click at [917, 127] on div "0" at bounding box center [918, 122] width 15 height 12
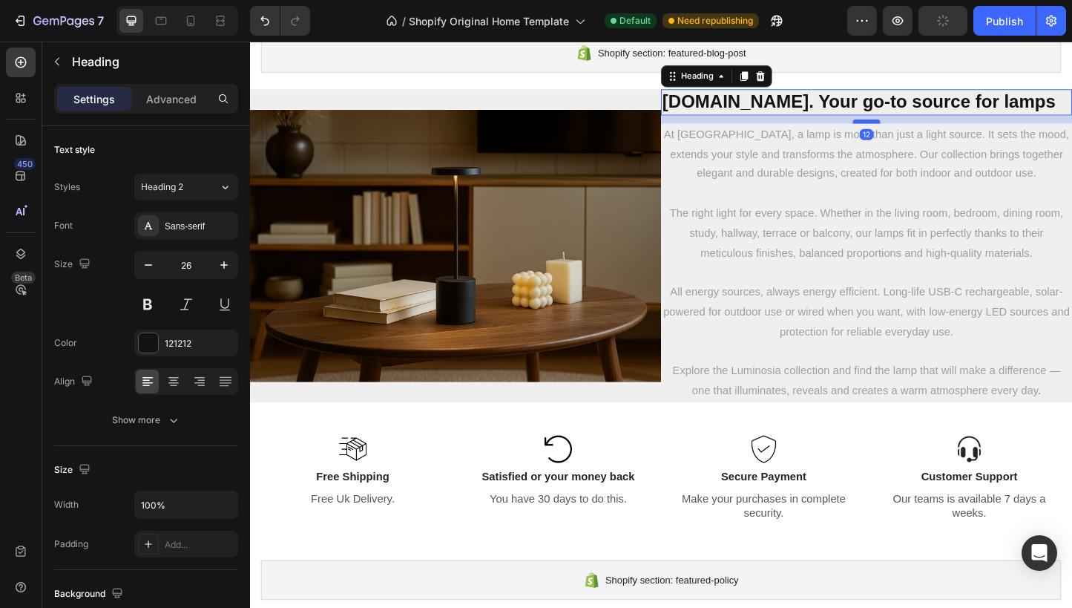
drag, startPoint x: 918, startPoint y: 120, endPoint x: 918, endPoint y: 129, distance: 8.9
click at [918, 129] on div at bounding box center [918, 128] width 30 height 4
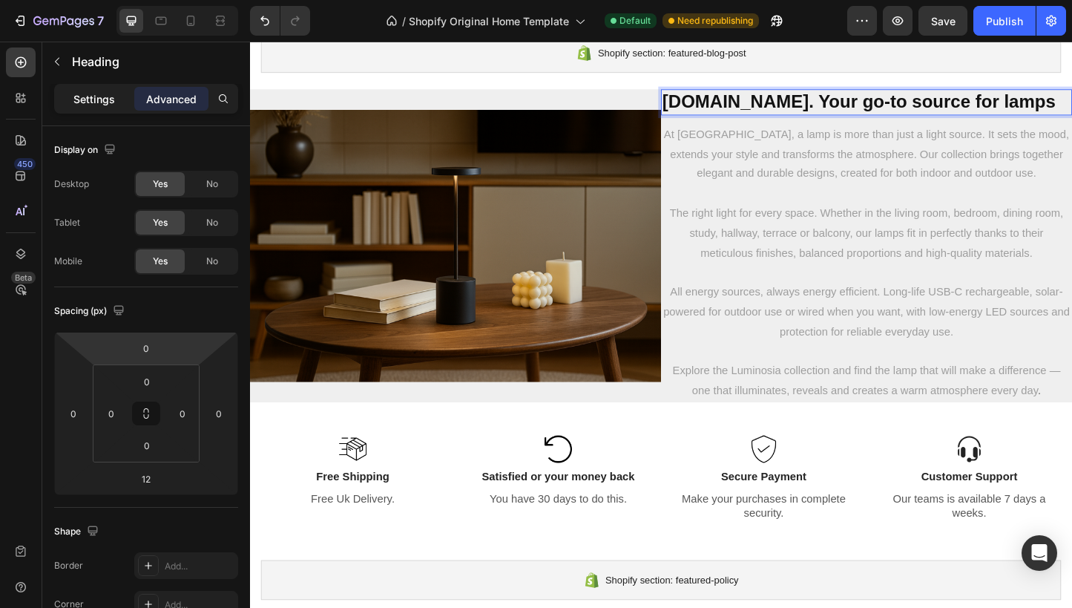
click at [102, 96] on p "Settings" at bounding box center [94, 99] width 42 height 16
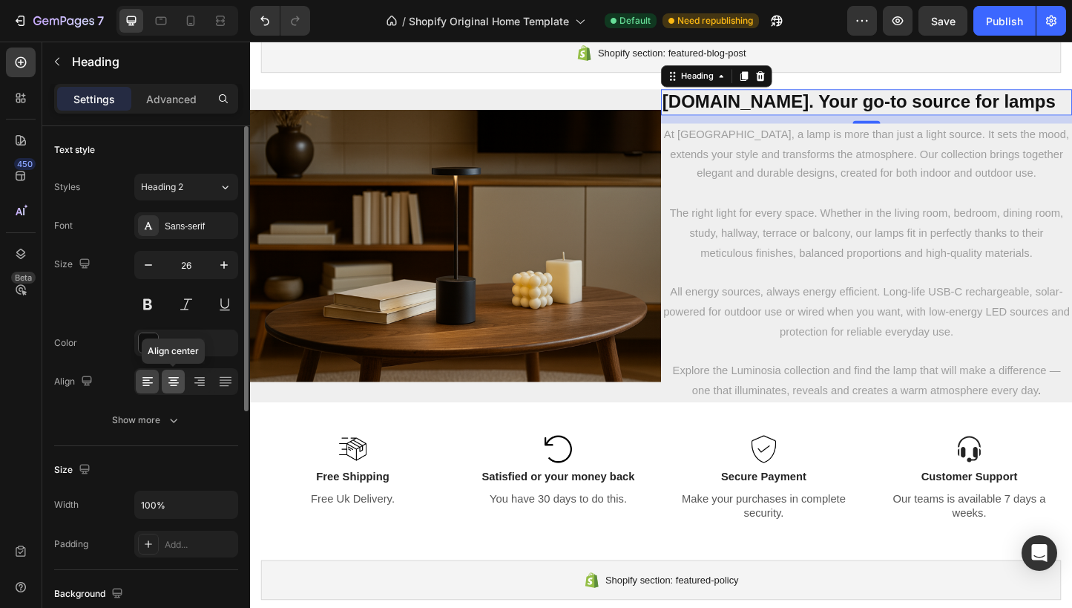
click at [182, 390] on div at bounding box center [173, 382] width 23 height 24
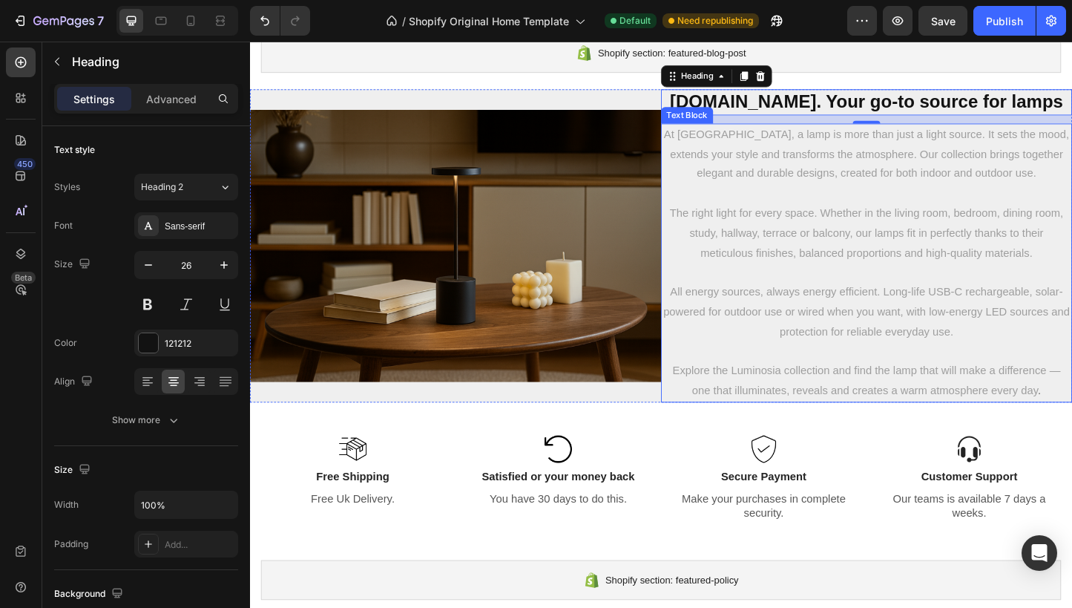
click at [791, 230] on span "The right light for every space. Whether in the living room, bedroom, dining ro…" at bounding box center [918, 249] width 427 height 56
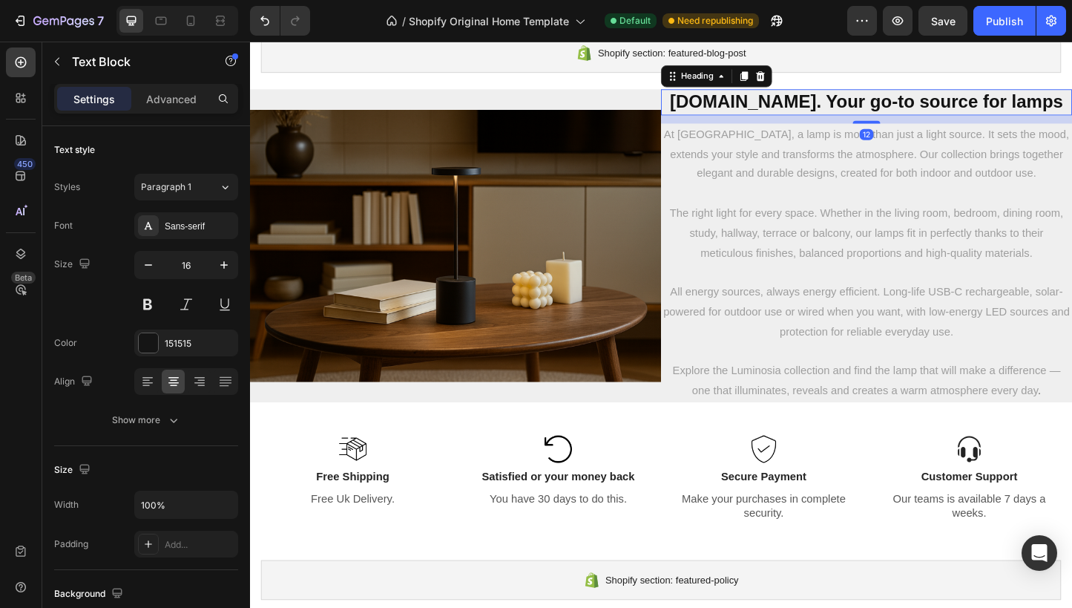
click at [898, 108] on strong "Luminosia.co. Your go-to source for lamps" at bounding box center [918, 107] width 426 height 22
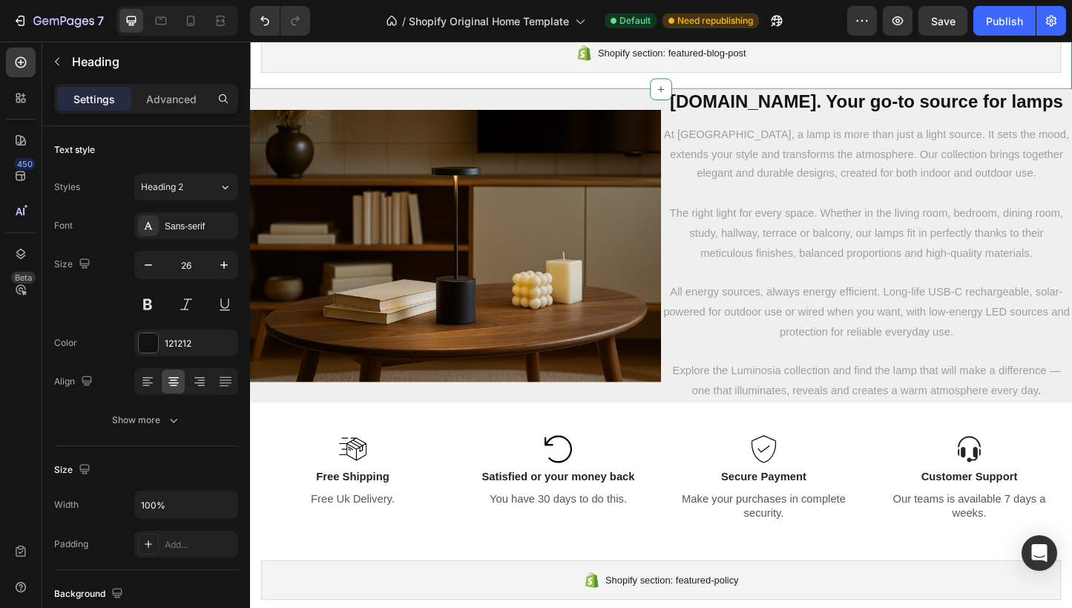
click at [625, 75] on div "Shopify section: featured-blog-post" at bounding box center [695, 54] width 867 height 43
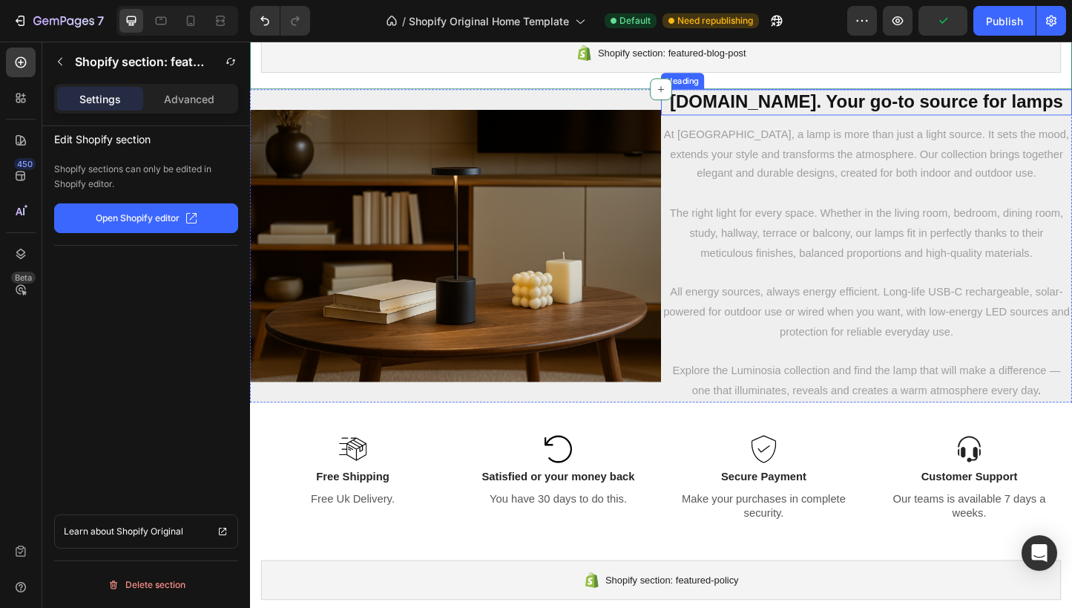
click at [896, 117] on strong "Luminosia.co. Your go-to source for lamps" at bounding box center [918, 107] width 426 height 22
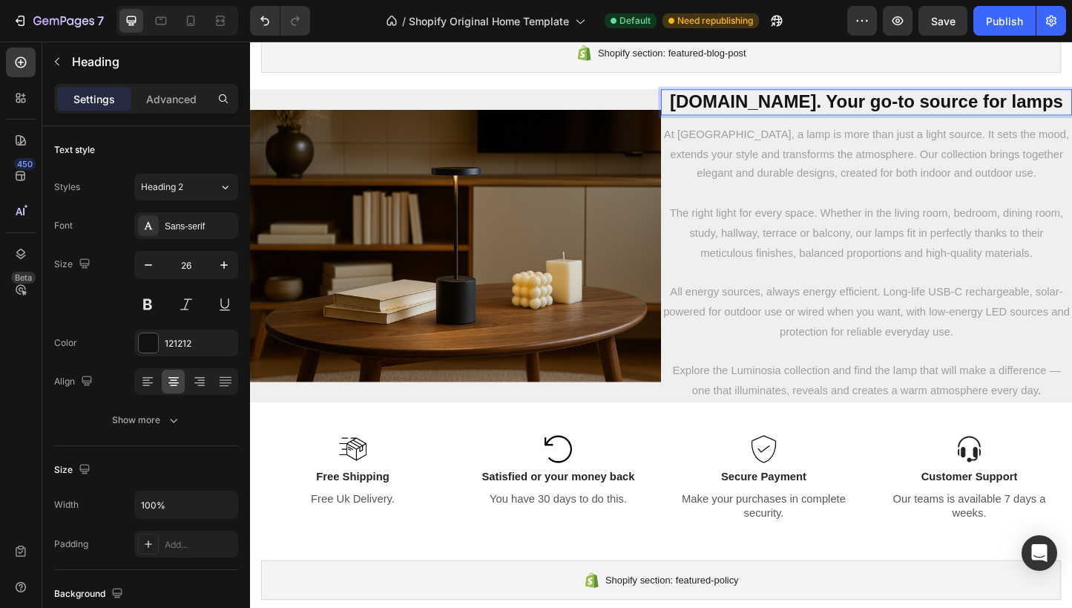
click at [900, 96] on strong "Luminosia.co. Your go-to source for lamps" at bounding box center [918, 107] width 426 height 22
click at [714, 101] on p "Luminosia.co. Your go-to source for lamps" at bounding box center [918, 107] width 442 height 25
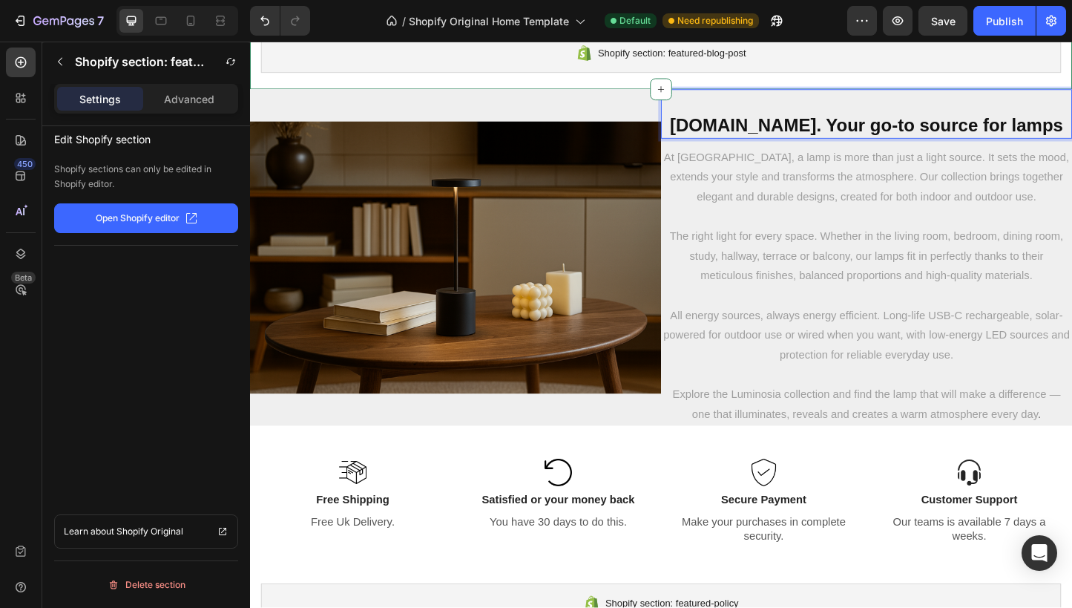
click at [617, 86] on div "Shopify section: featured-blog-post Shopify section: featured-blog-post" at bounding box center [695, 54] width 890 height 79
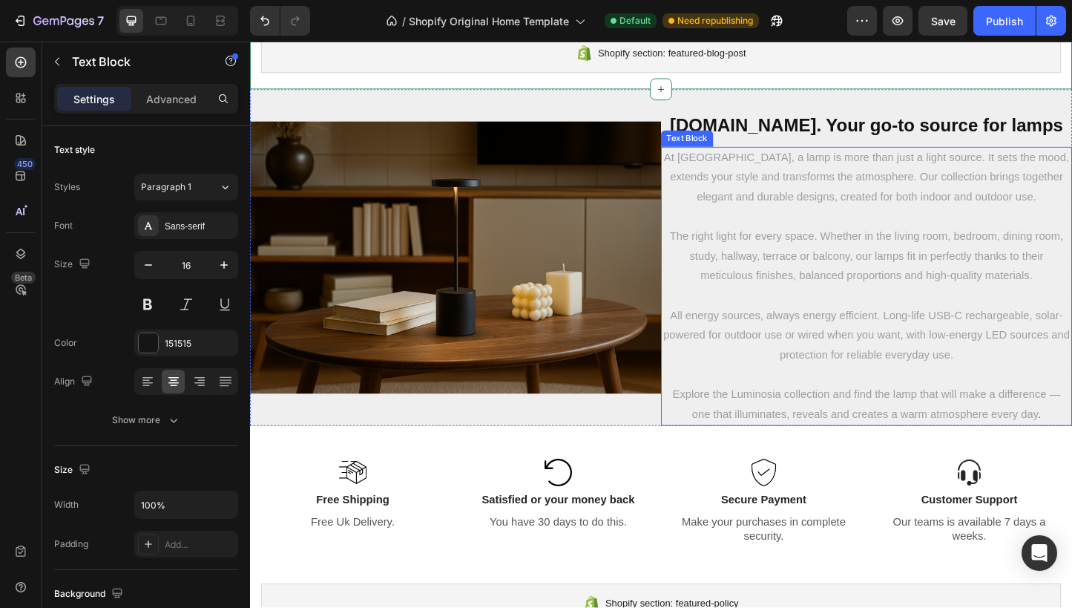
click at [702, 169] on span "At Luminosia, a lamp is more than just a light source. It sets the mood, extend…" at bounding box center [917, 189] width 439 height 56
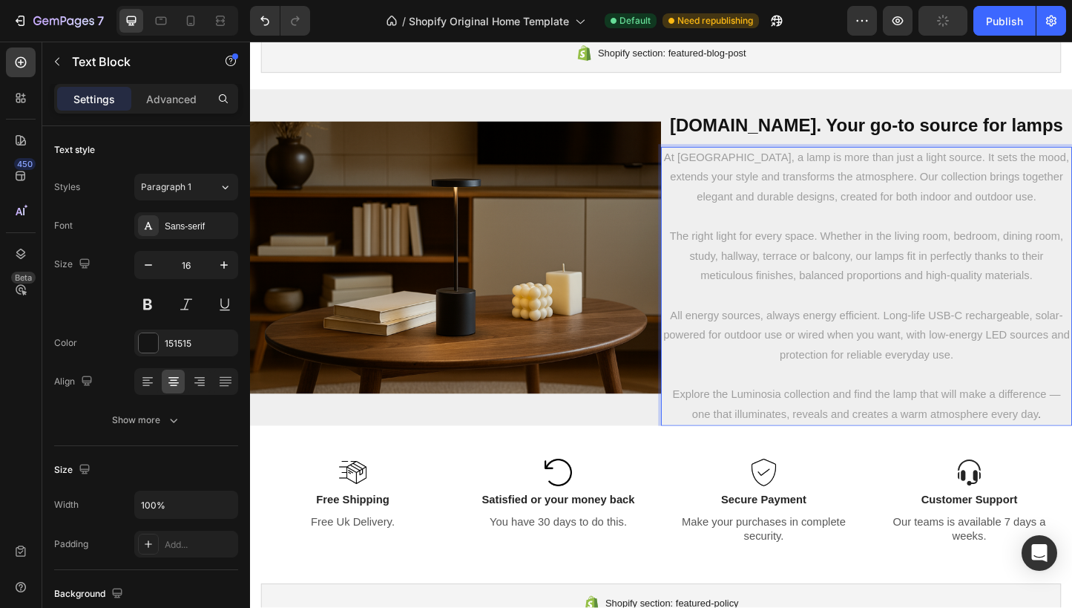
click at [699, 361] on span "All energy sources, always energy efficient. Long-life USB-C rechargeable, sola…" at bounding box center [918, 360] width 440 height 56
click at [806, 72] on div "Shopify section: featured-blog-post" at bounding box center [695, 54] width 867 height 43
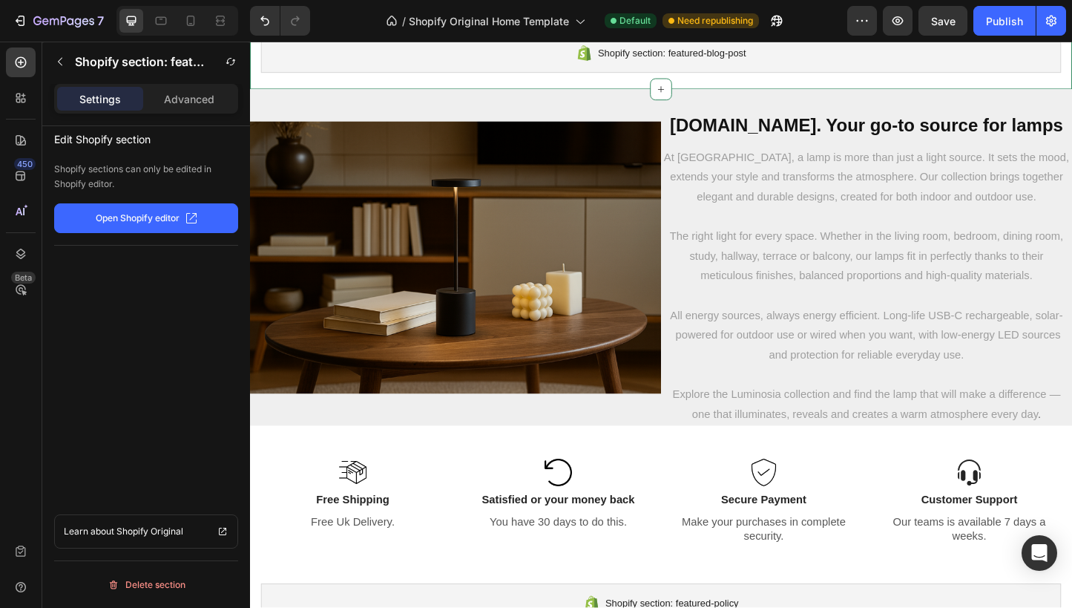
scroll to position [2538, 0]
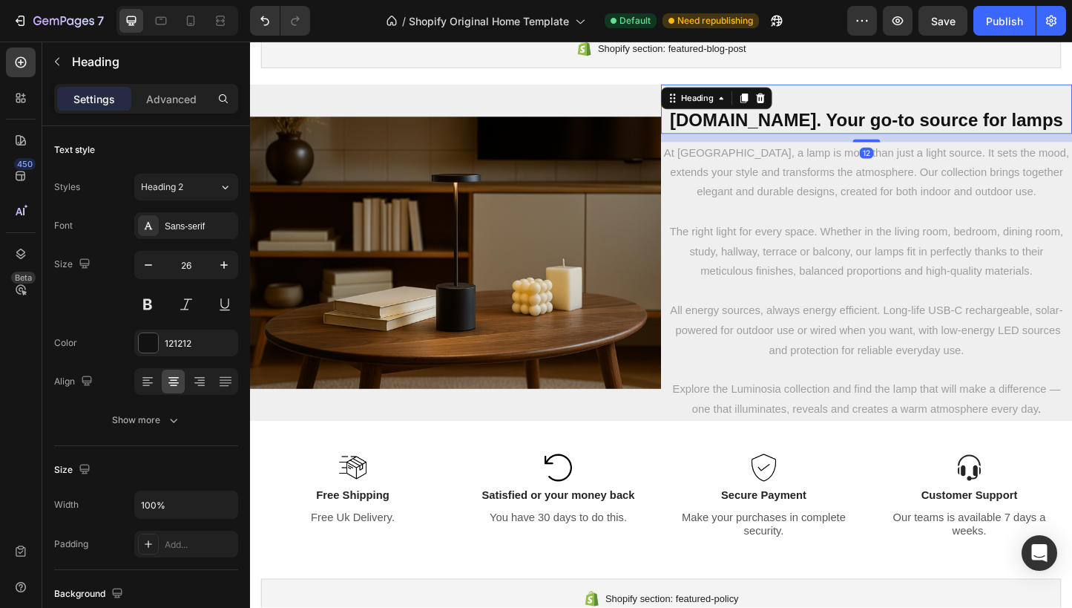
click at [806, 118] on strong "Luminosia.co. Your go-to source for lamps" at bounding box center [918, 127] width 426 height 22
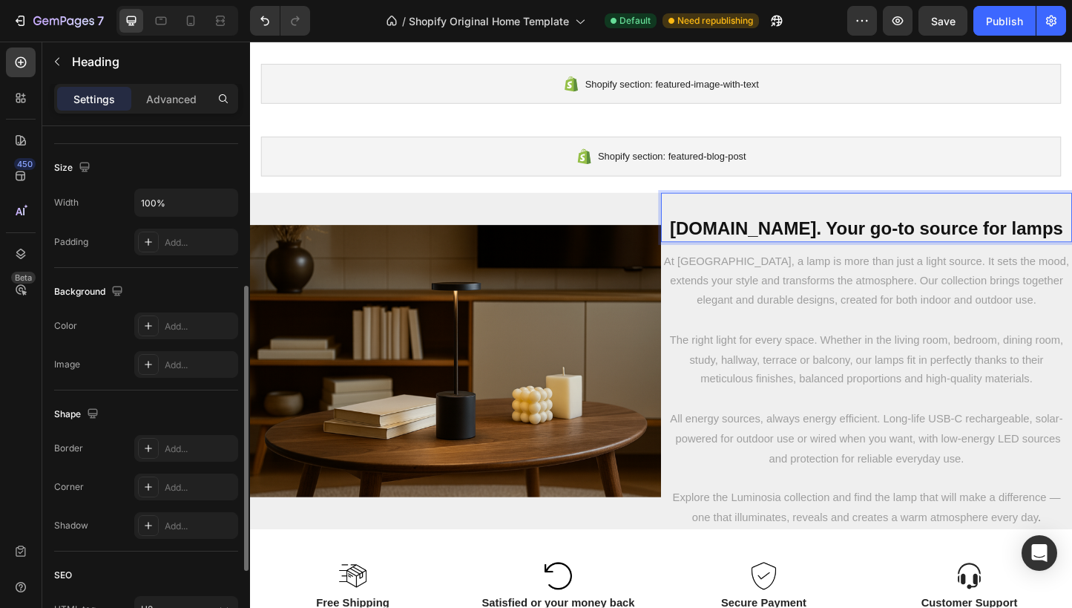
scroll to position [332, 0]
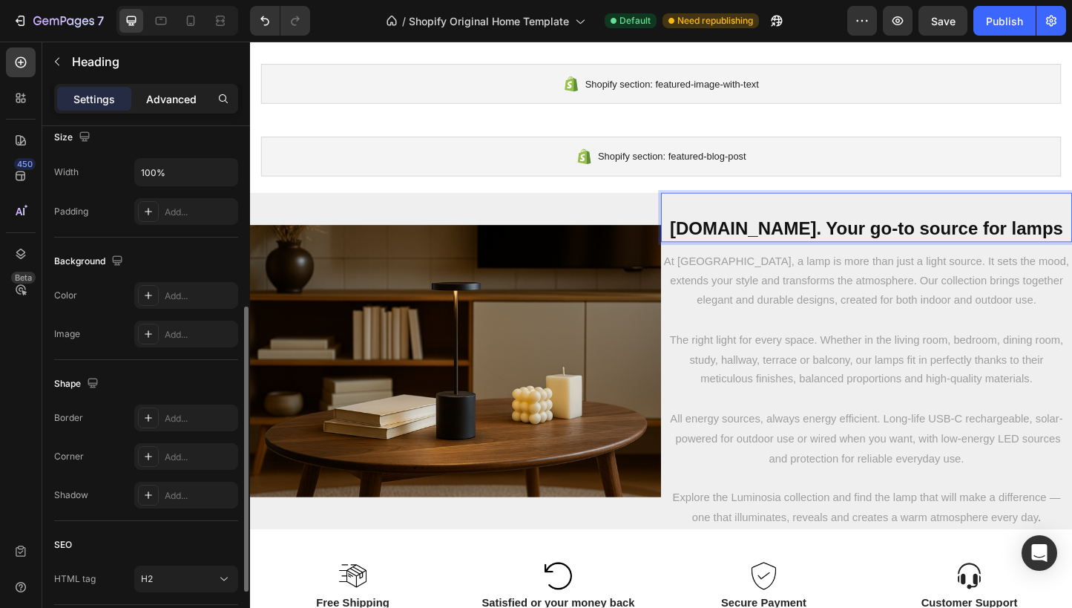
click at [188, 91] on p "Advanced" at bounding box center [171, 99] width 50 height 16
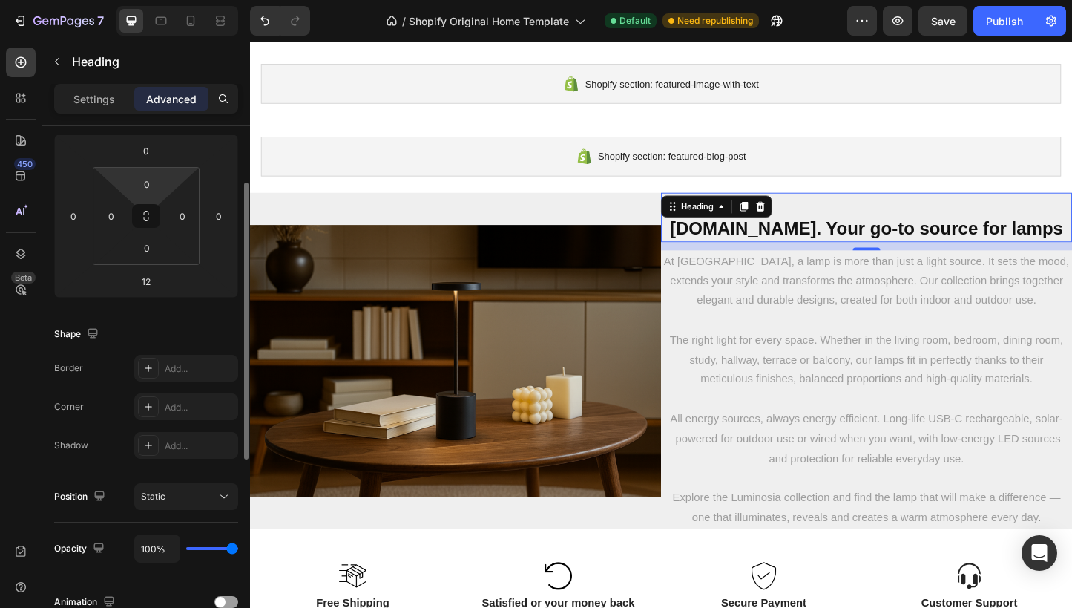
scroll to position [166, 0]
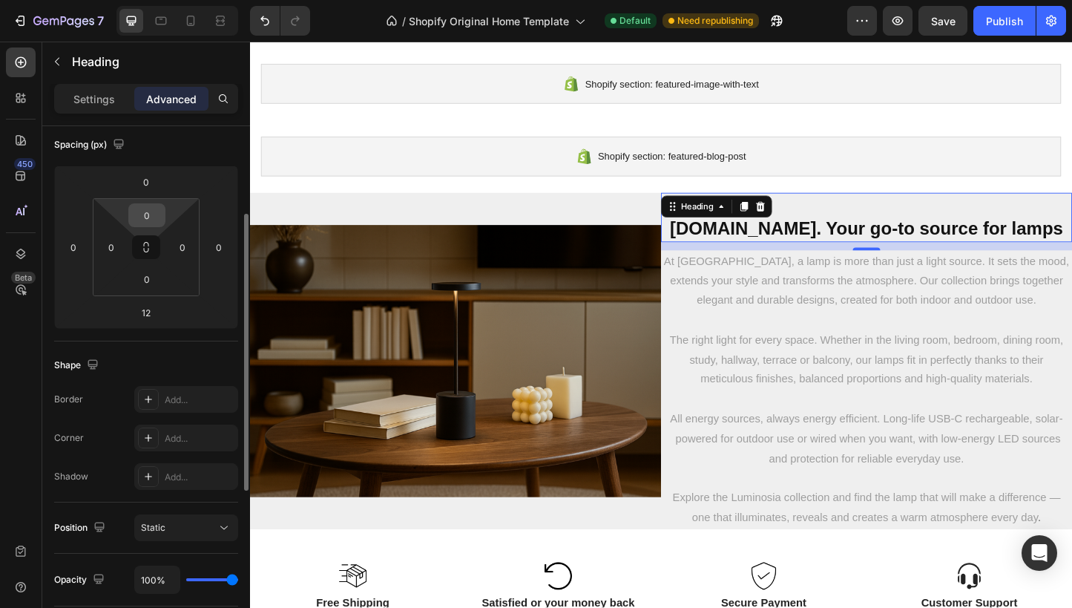
click at [152, 211] on input "0" at bounding box center [147, 215] width 30 height 22
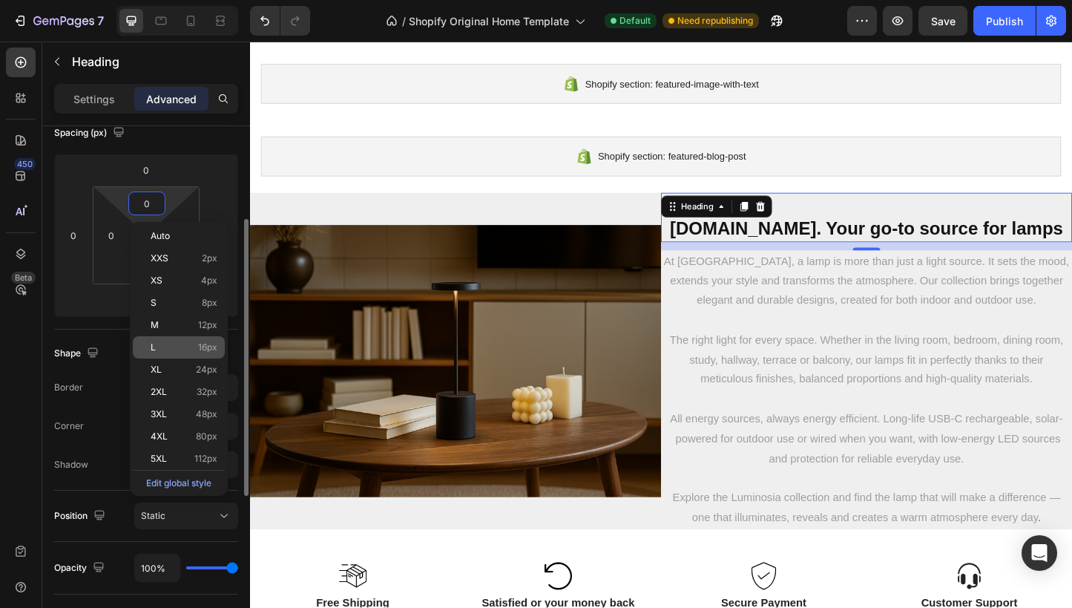
scroll to position [177, 0]
click at [86, 0] on html "7 / Shopify Original Home Template Default Need republishing Preview Save Publi…" at bounding box center [536, 0] width 1072 height 0
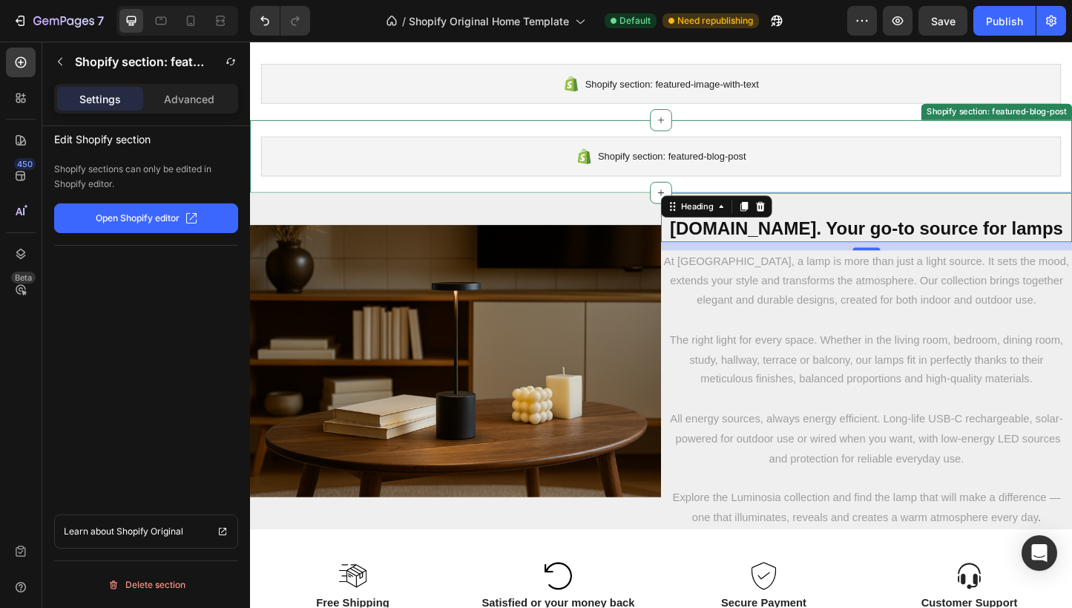
click at [351, 188] on div "Shopify section: featured-blog-post Shopify section: featured-blog-post" at bounding box center [695, 166] width 890 height 79
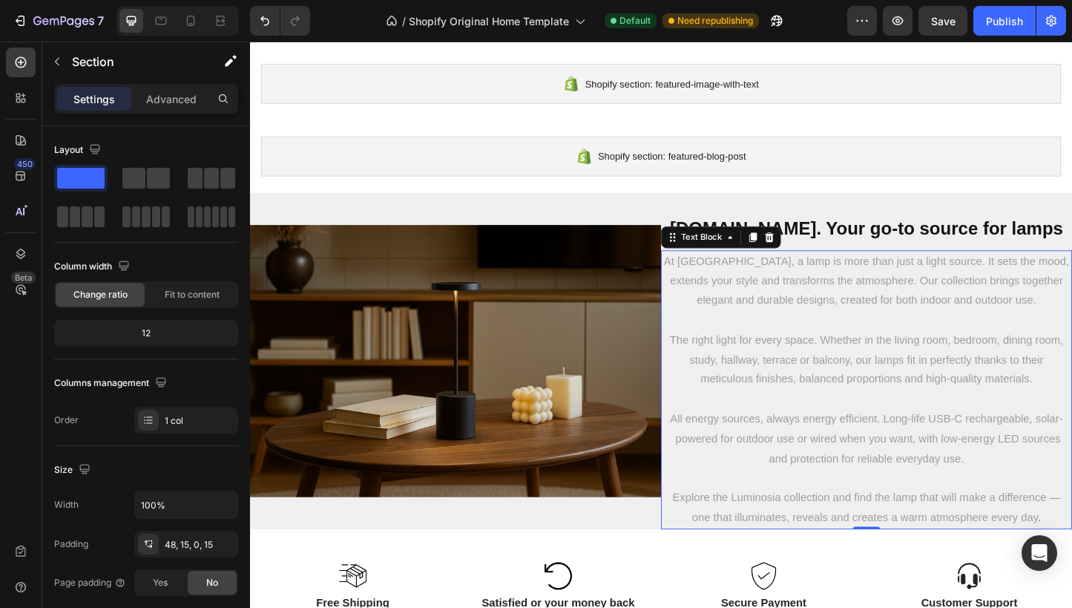
click at [824, 569] on div "At Luminosia, a lamp is more than just a light source. It sets the mood, extend…" at bounding box center [917, 419] width 445 height 302
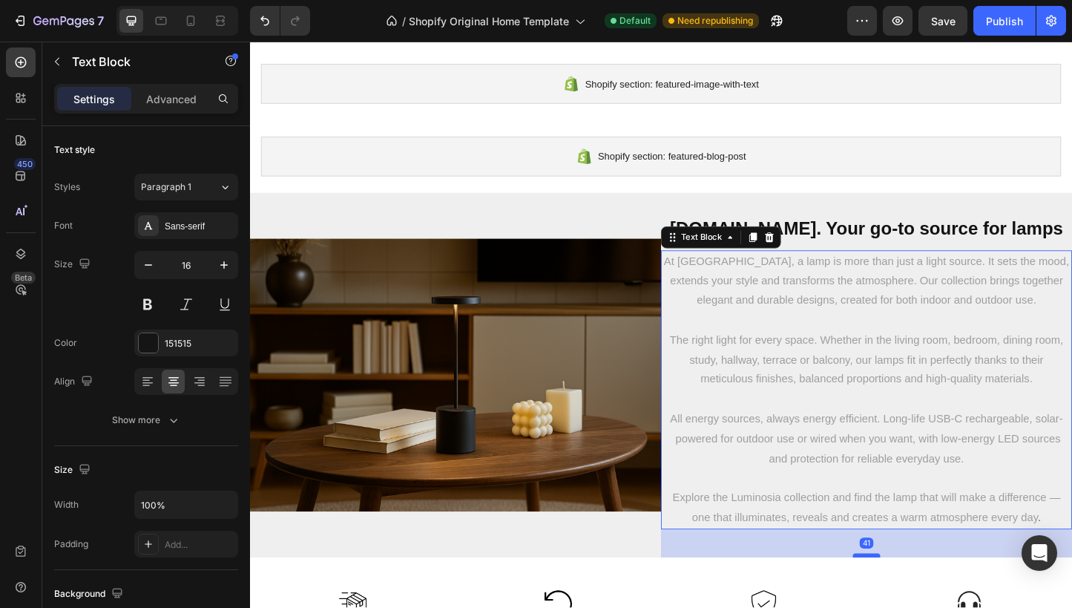
drag, startPoint x: 916, startPoint y: 569, endPoint x: 914, endPoint y: 600, distance: 30.5
click at [914, 600] on div at bounding box center [918, 598] width 30 height 4
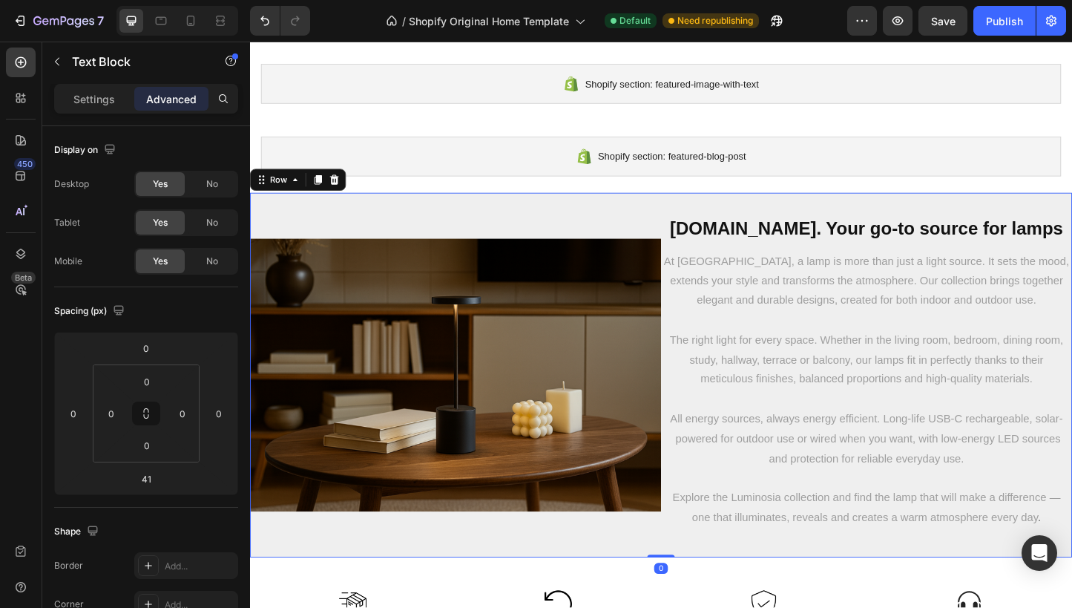
click at [600, 215] on div "Image" at bounding box center [472, 403] width 445 height 395
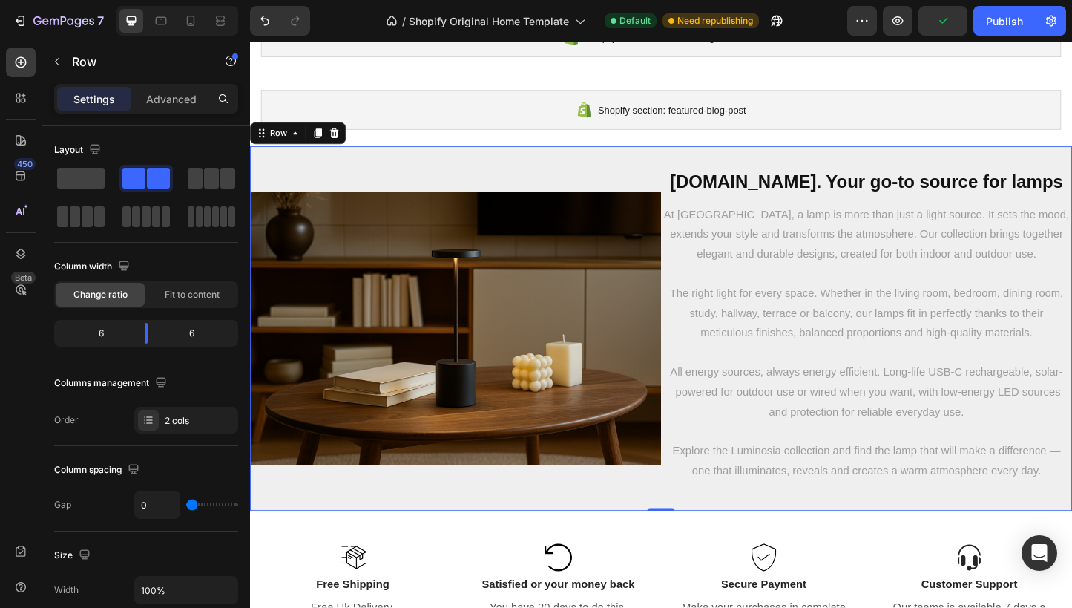
scroll to position [2472, 0]
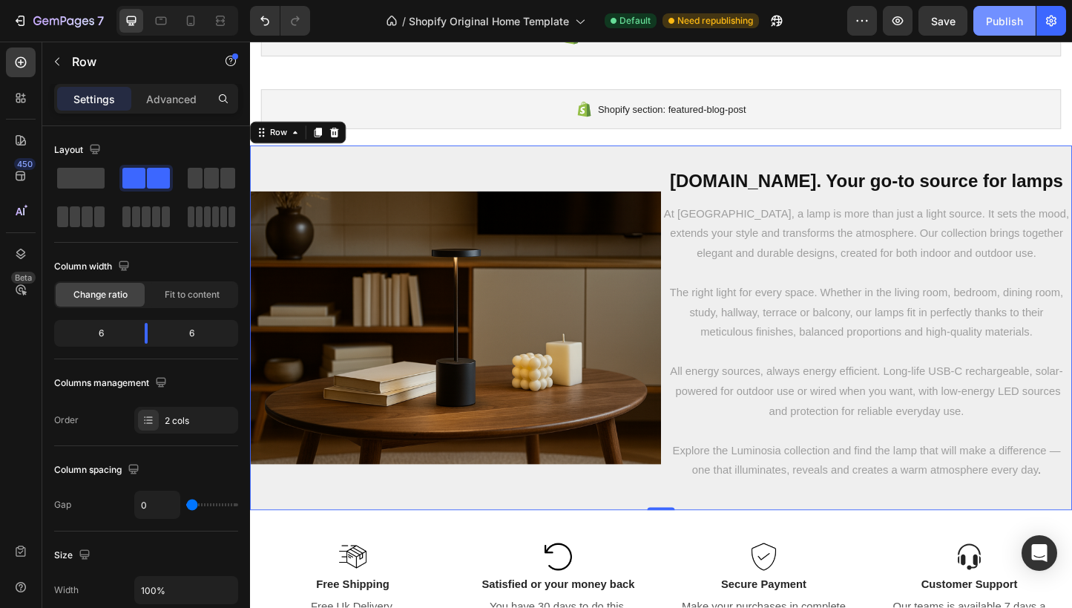
click at [989, 10] on button "Publish" at bounding box center [1005, 21] width 62 height 30
click at [867, 185] on strong "Luminosia.co. Your go-to source for lamps" at bounding box center [918, 193] width 426 height 22
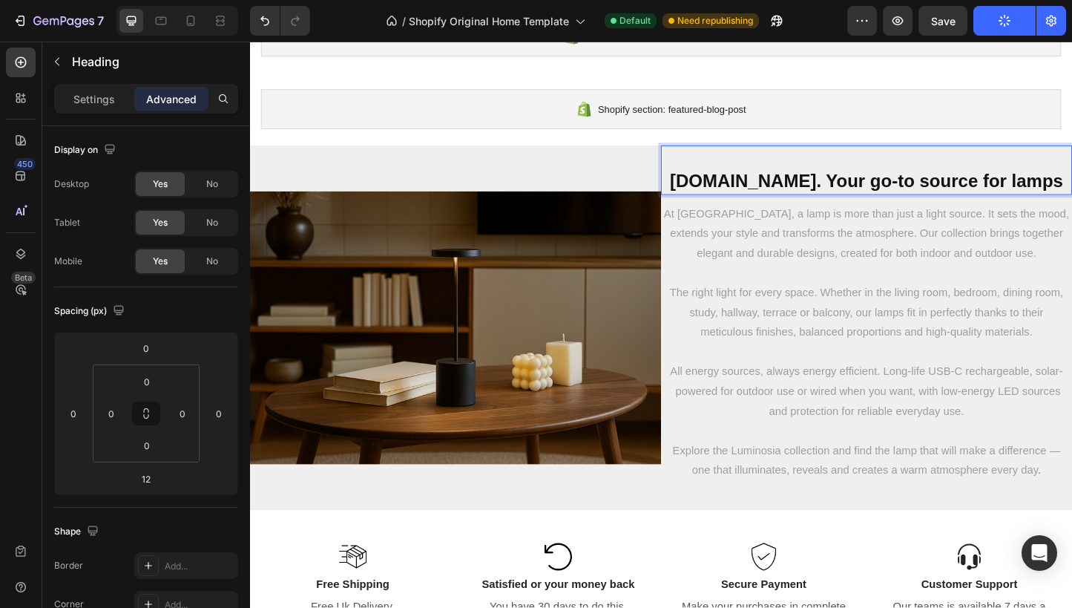
click at [857, 194] on strong "Luminosia.co. Your go-to source for lamps" at bounding box center [918, 193] width 426 height 22
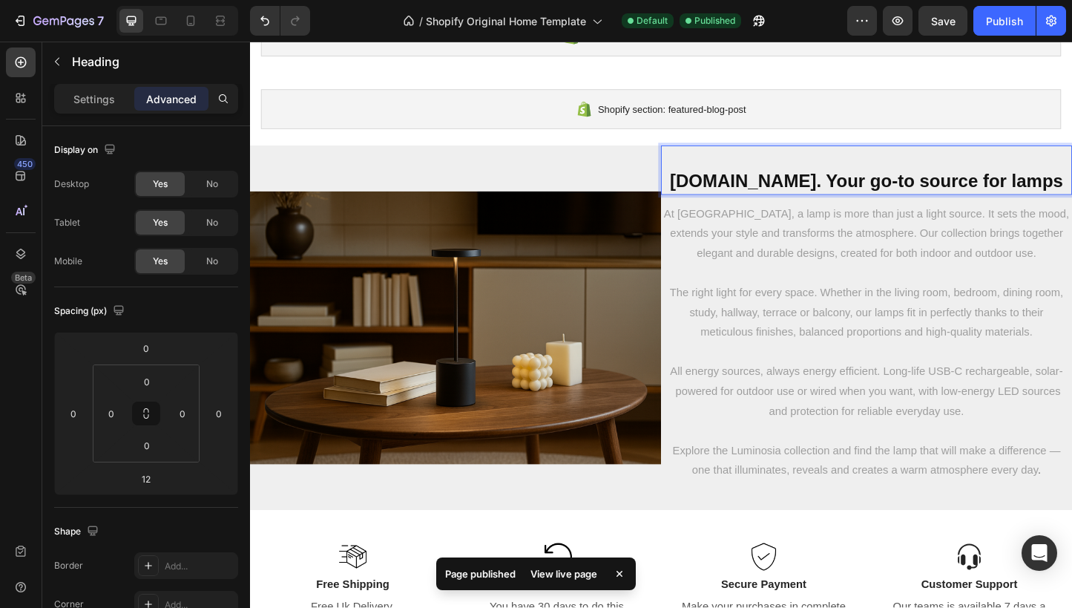
drag, startPoint x: 1067, startPoint y: 222, endPoint x: 780, endPoint y: 192, distance: 288.7
click at [780, 192] on p "Luminosia.co. Your go-to source for lamps" at bounding box center [918, 181] width 442 height 50
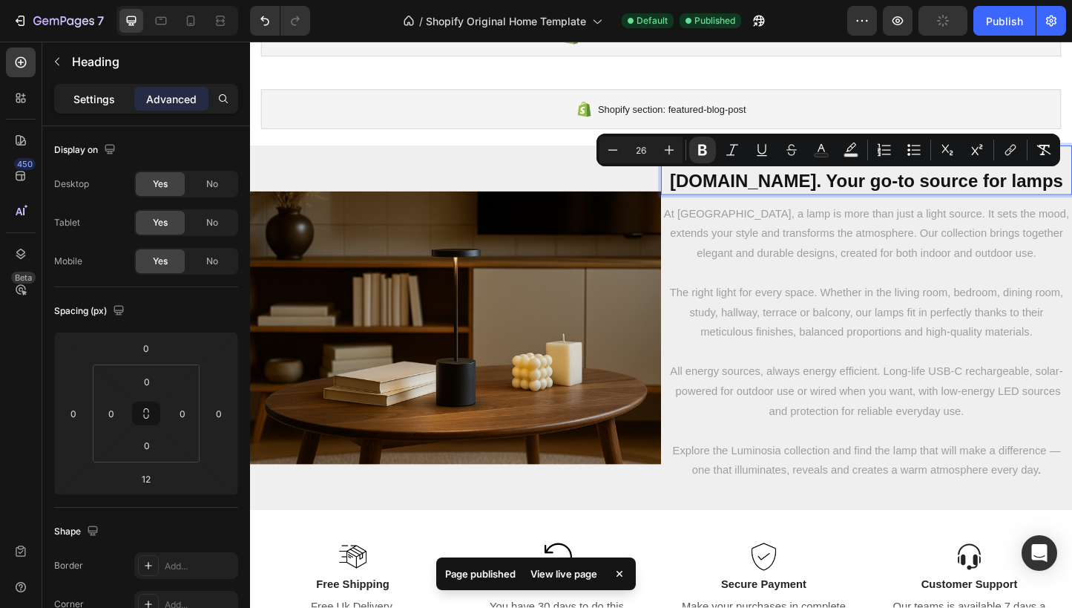
click at [75, 104] on p "Settings" at bounding box center [94, 99] width 42 height 16
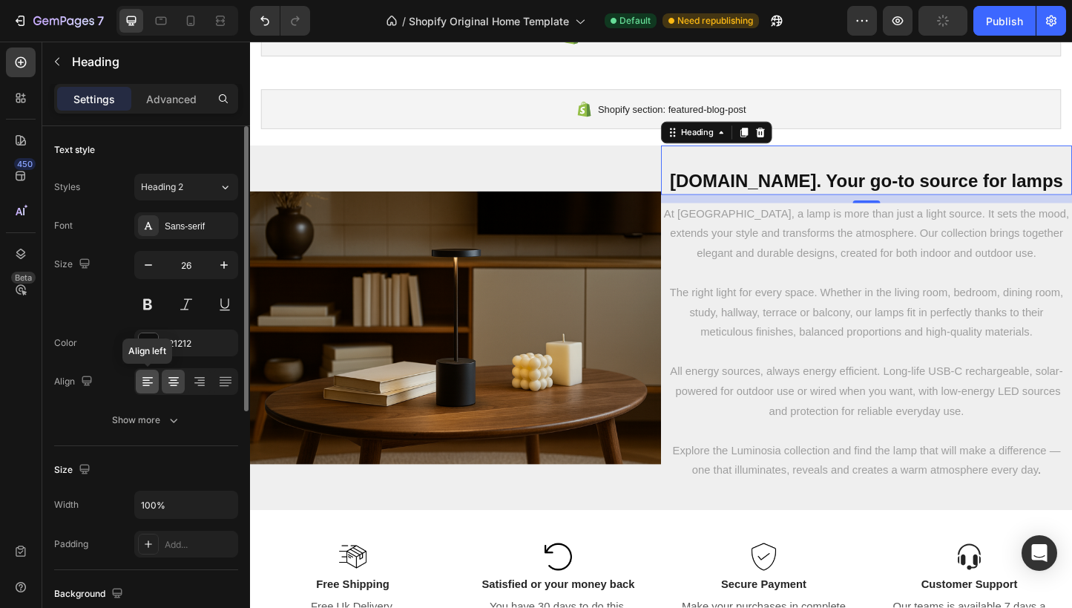
click at [154, 379] on icon at bounding box center [147, 381] width 15 height 15
click at [174, 380] on icon at bounding box center [173, 380] width 7 height 1
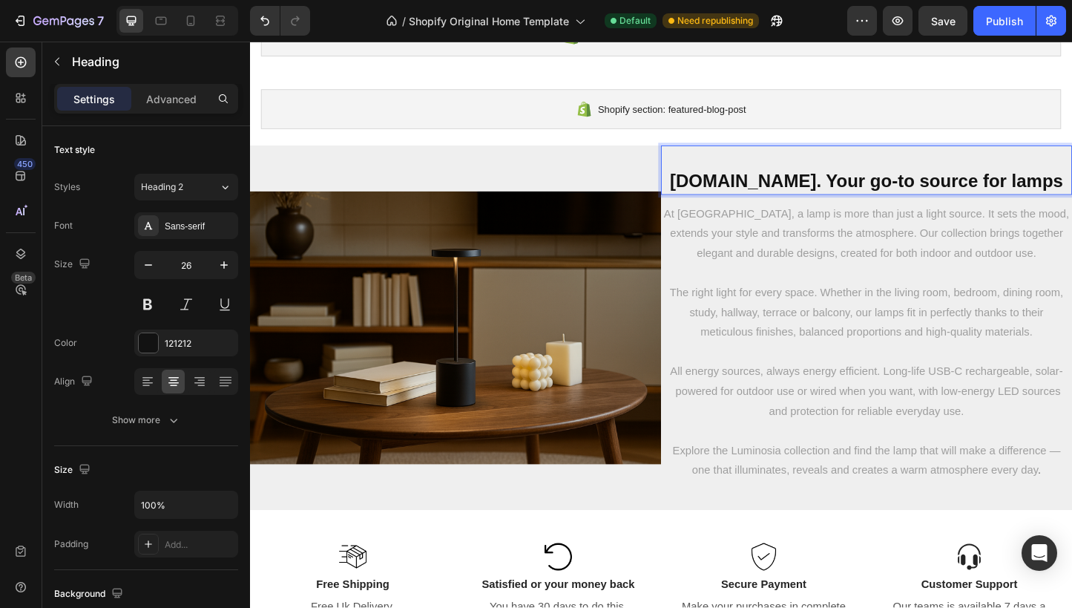
click at [988, 189] on strong "Luminosia.co. Your go-to source for lamps" at bounding box center [918, 193] width 426 height 22
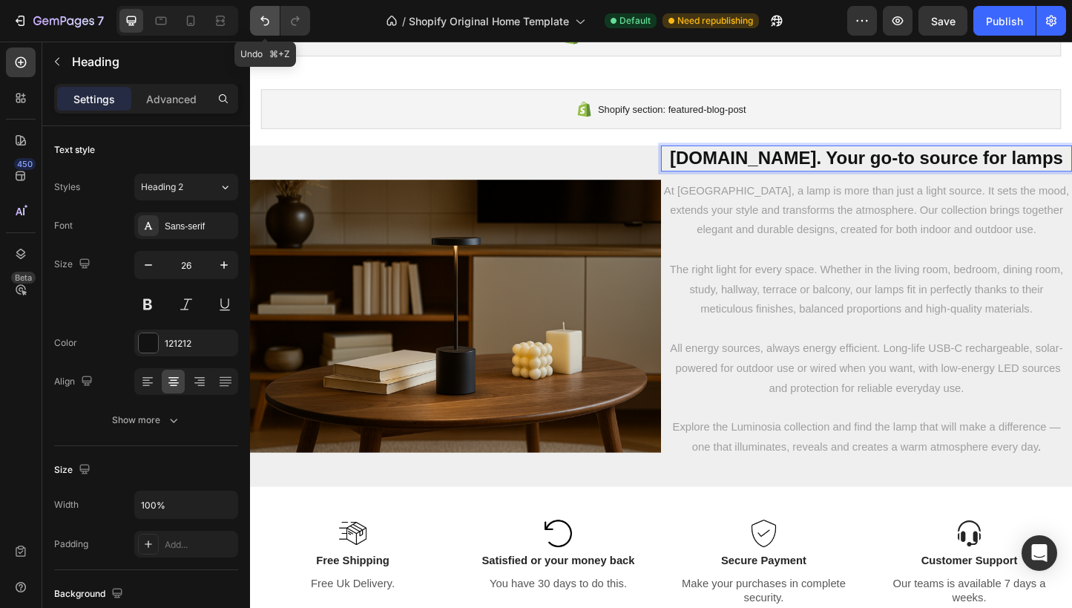
click at [256, 23] on button "Undo/Redo" at bounding box center [265, 21] width 30 height 30
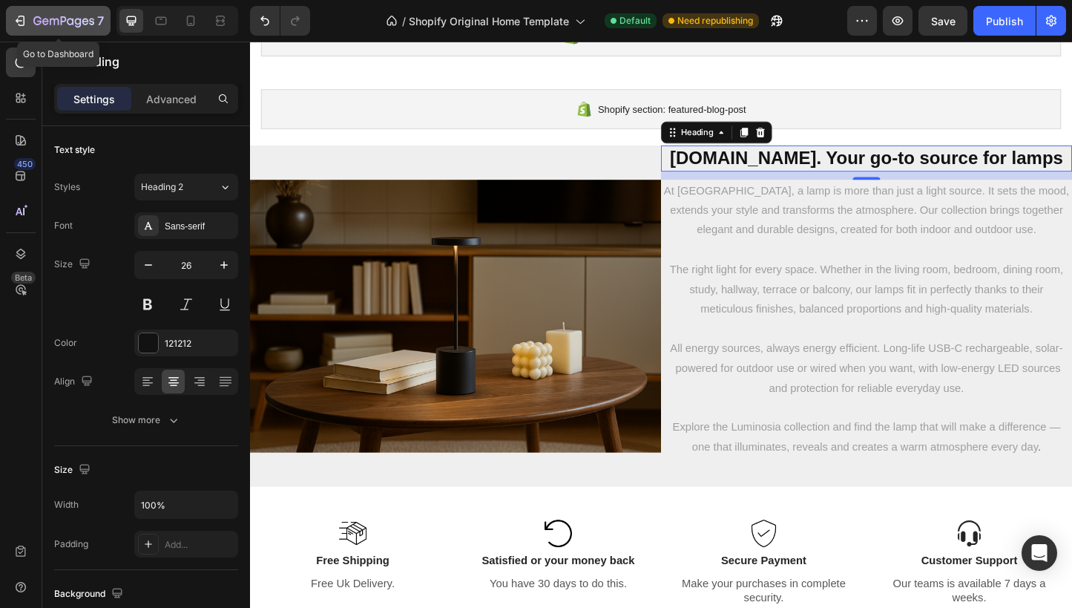
click at [17, 25] on icon "button" at bounding box center [20, 20] width 15 height 15
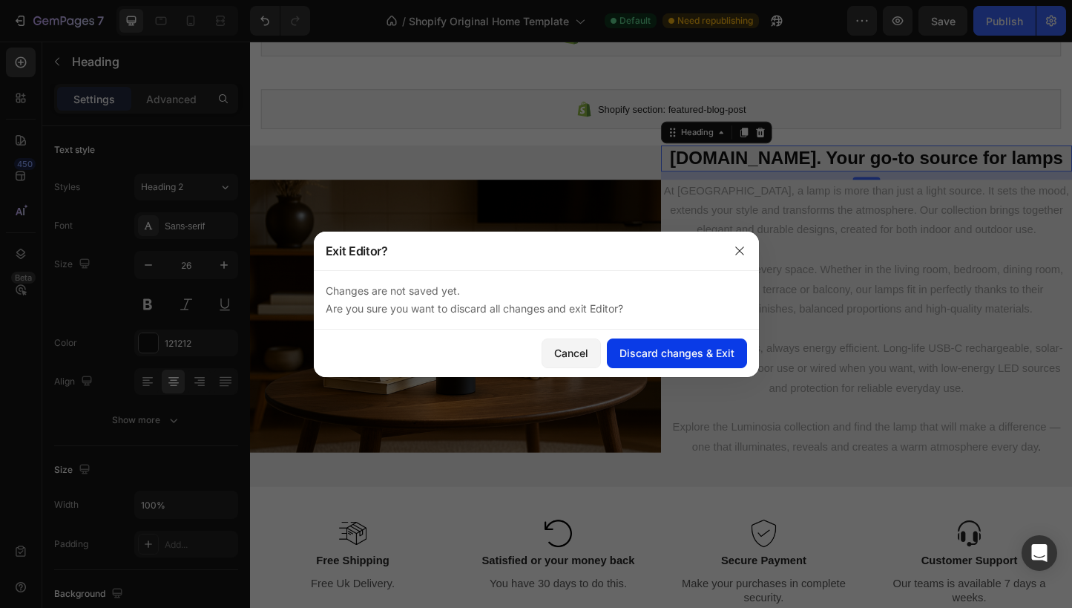
click at [643, 339] on button "Discard changes & Exit" at bounding box center [677, 353] width 140 height 30
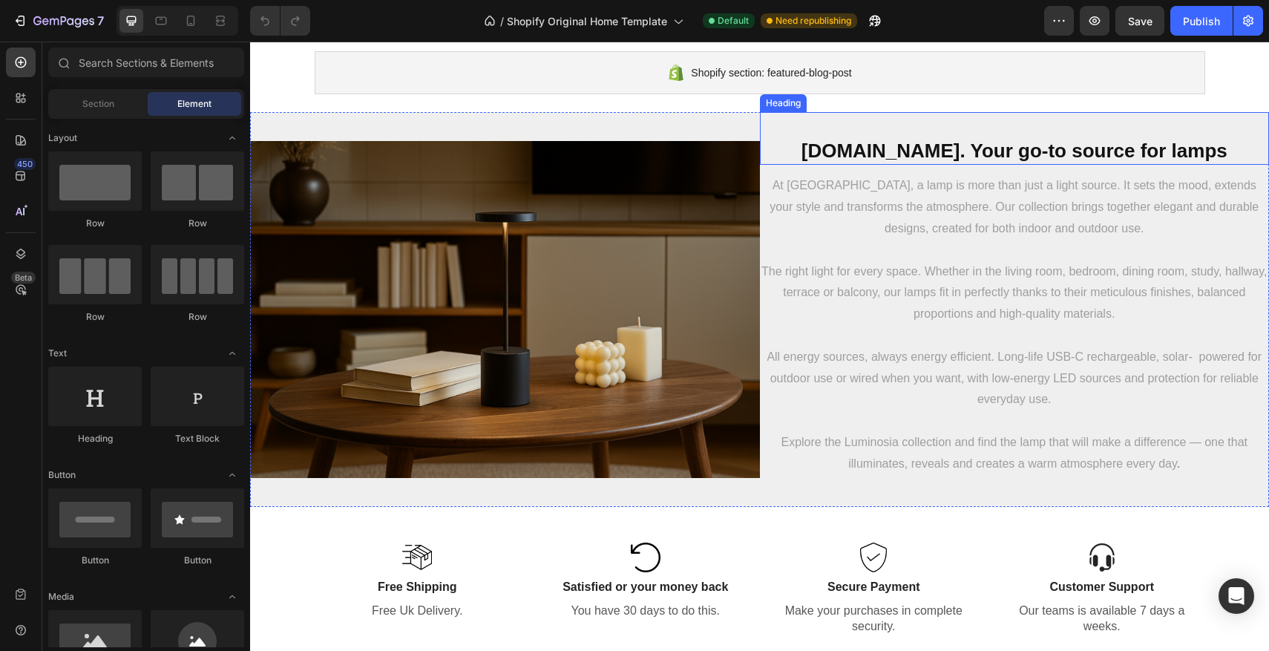
scroll to position [2836, 0]
click at [1028, 157] on strong "[DOMAIN_NAME]. Your go-to source for lamps" at bounding box center [1014, 150] width 426 height 22
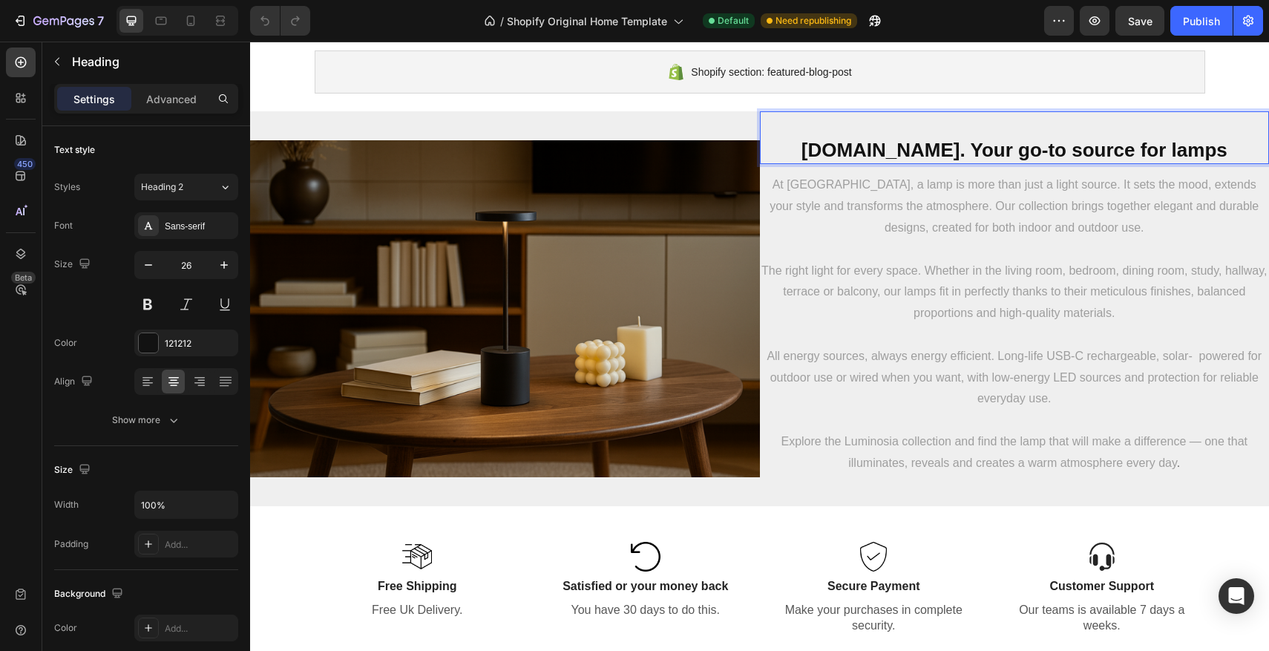
click at [1235, 146] on h2 "⁠⁠⁠⁠⁠⁠⁠ [DOMAIN_NAME]. Your go-to source for lamps" at bounding box center [1015, 137] width 510 height 53
drag, startPoint x: 1235, startPoint y: 146, endPoint x: 833, endPoint y: 154, distance: 402.3
click at [833, 154] on p "[DOMAIN_NAME]. Your go-to source for lamps" at bounding box center [1014, 138] width 507 height 50
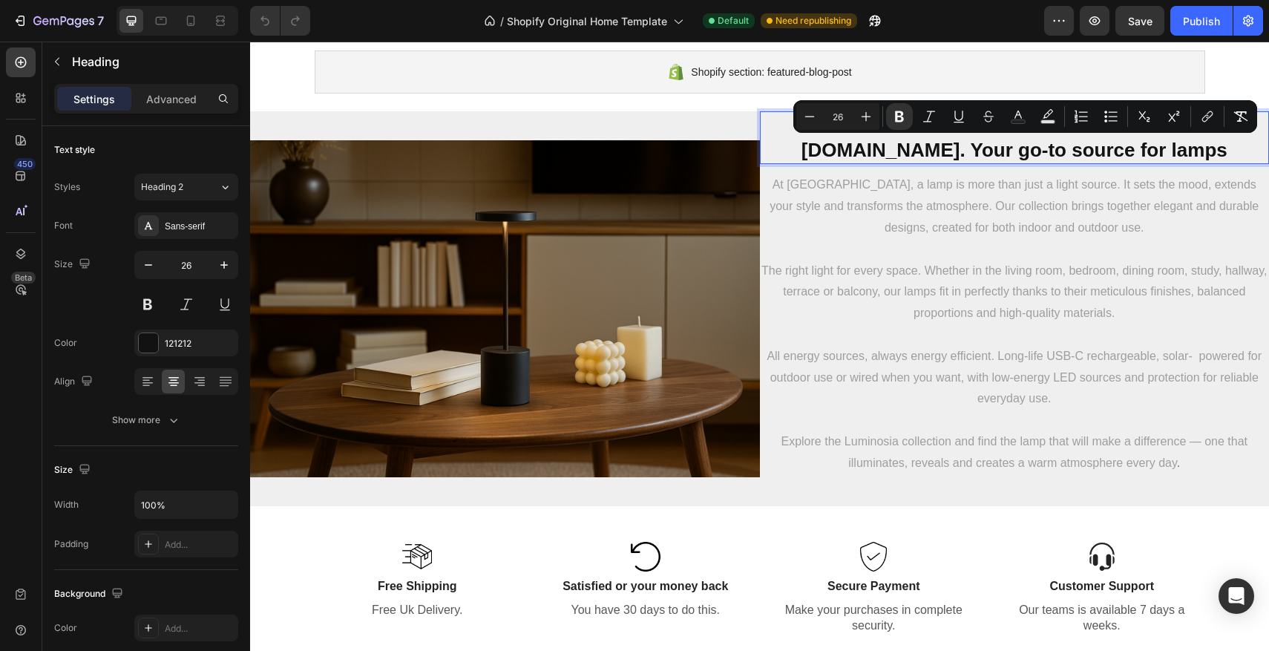
click at [1248, 149] on p "[DOMAIN_NAME]. Your go-to source for lamps" at bounding box center [1014, 138] width 507 height 50
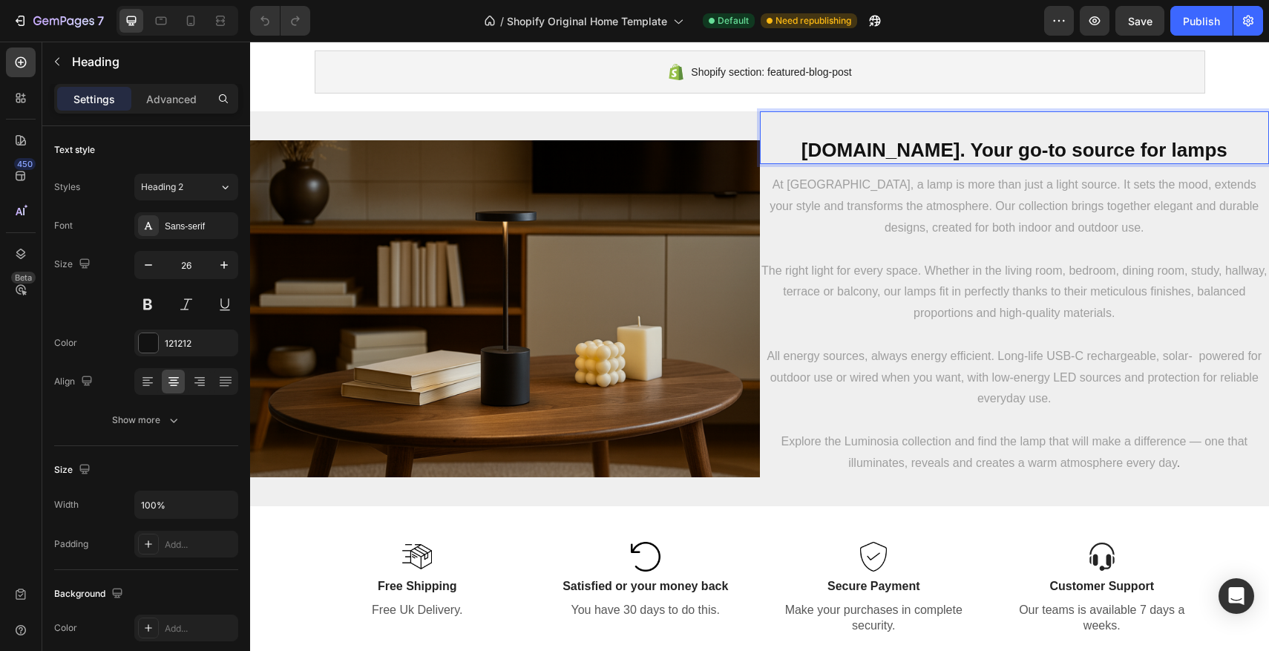
click at [1242, 121] on p "[DOMAIN_NAME]. Your go-to source for lamps" at bounding box center [1014, 138] width 507 height 50
drag, startPoint x: 1195, startPoint y: 117, endPoint x: 1077, endPoint y: 119, distance: 118.8
click at [1195, 117] on p "⁠⁠⁠⁠⁠⁠⁠ Luminosia.co. Your go-to source for lamps" at bounding box center [1014, 138] width 507 height 50
drag, startPoint x: 841, startPoint y: 128, endPoint x: 814, endPoint y: 129, distance: 26.8
click at [841, 128] on p "⁠⁠⁠⁠⁠⁠⁠ Luminosia.co. Your go-to source for lamps" at bounding box center [1014, 138] width 507 height 50
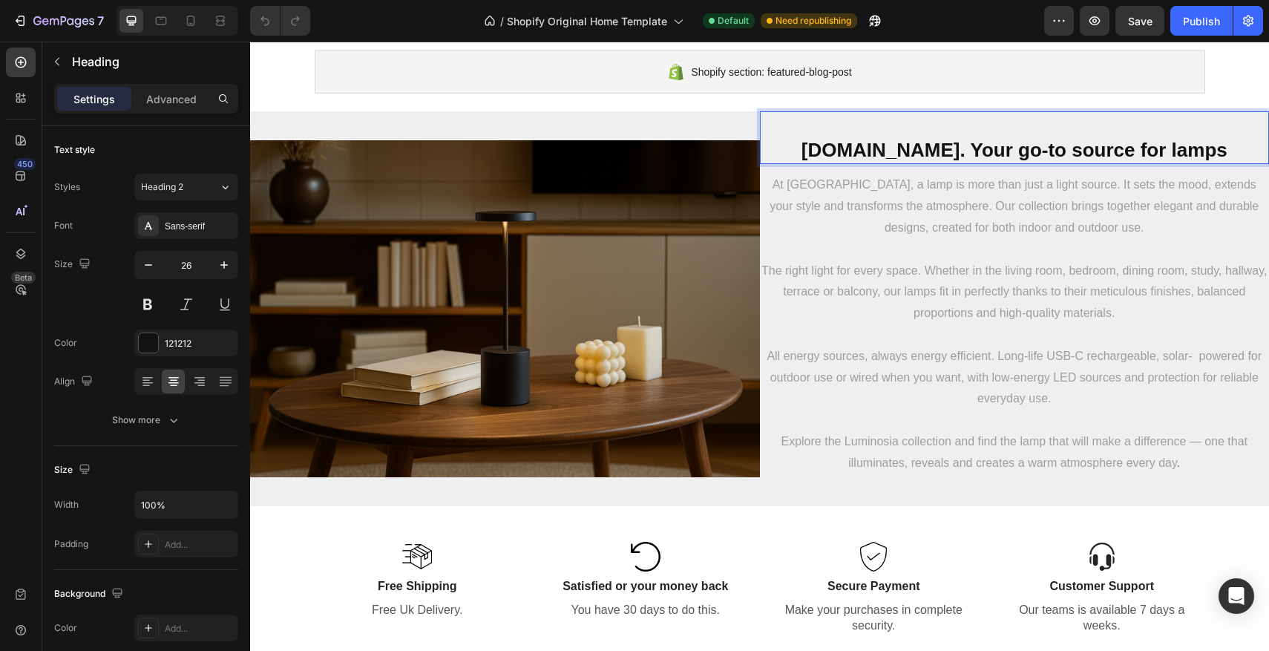
drag, startPoint x: 799, startPoint y: 128, endPoint x: 804, endPoint y: 137, distance: 10.0
click at [799, 128] on p "⁠⁠⁠⁠⁠⁠⁠ Luminosia.co. Your go-to source for lamps" at bounding box center [1014, 138] width 507 height 50
click at [816, 148] on strong "[DOMAIN_NAME]. Your go-to source for lamps" at bounding box center [1014, 150] width 426 height 22
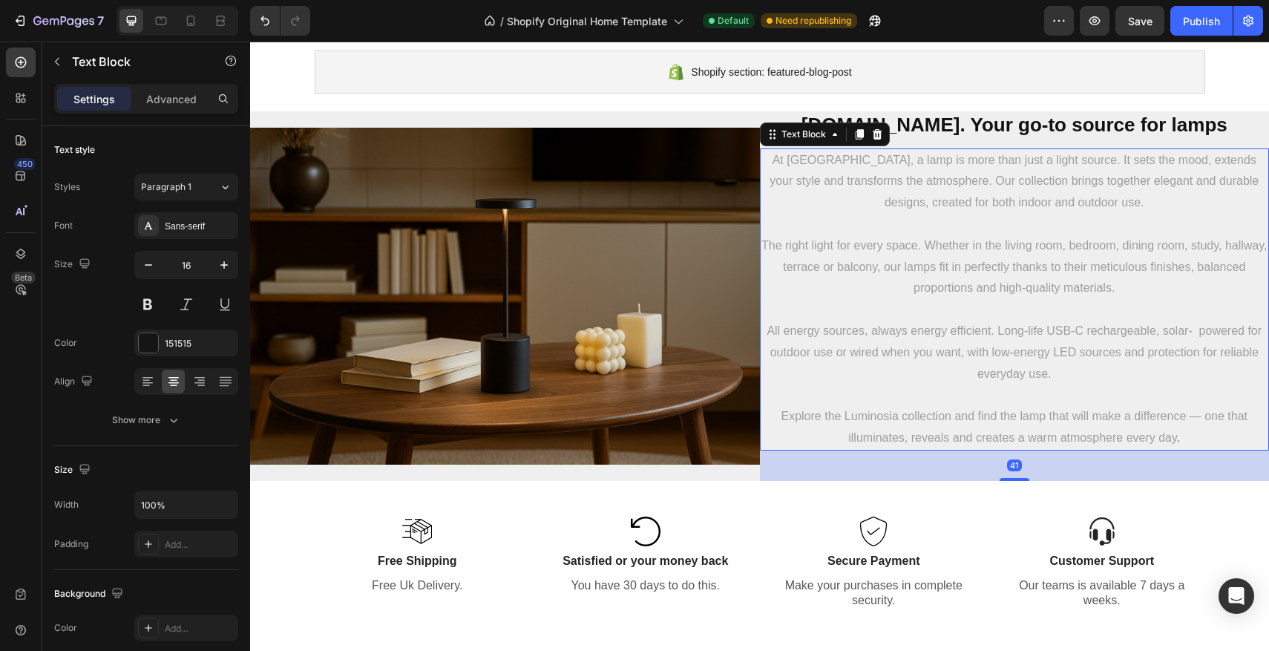
click at [851, 162] on span "At [GEOGRAPHIC_DATA], a lamp is more than just a light source. It sets the mood…" at bounding box center [1014, 182] width 489 height 56
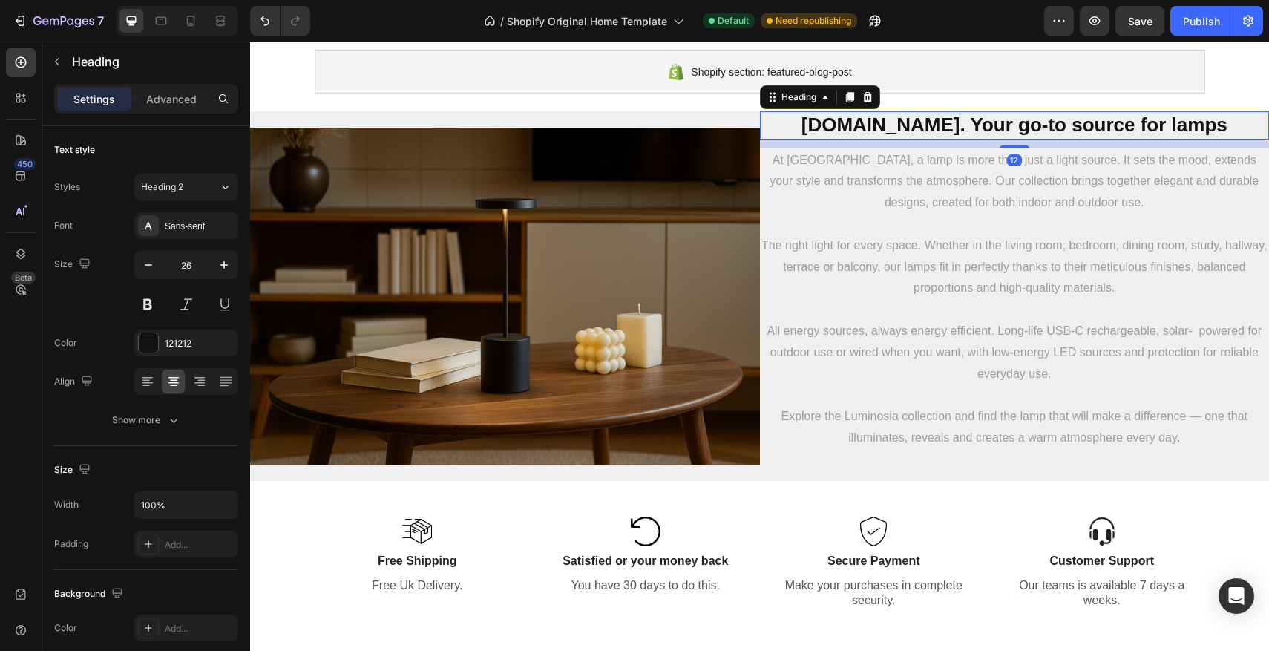
click at [1164, 120] on strong "[DOMAIN_NAME]. Your go-to source for lamps" at bounding box center [1014, 125] width 426 height 22
click at [870, 101] on icon at bounding box center [867, 97] width 10 height 10
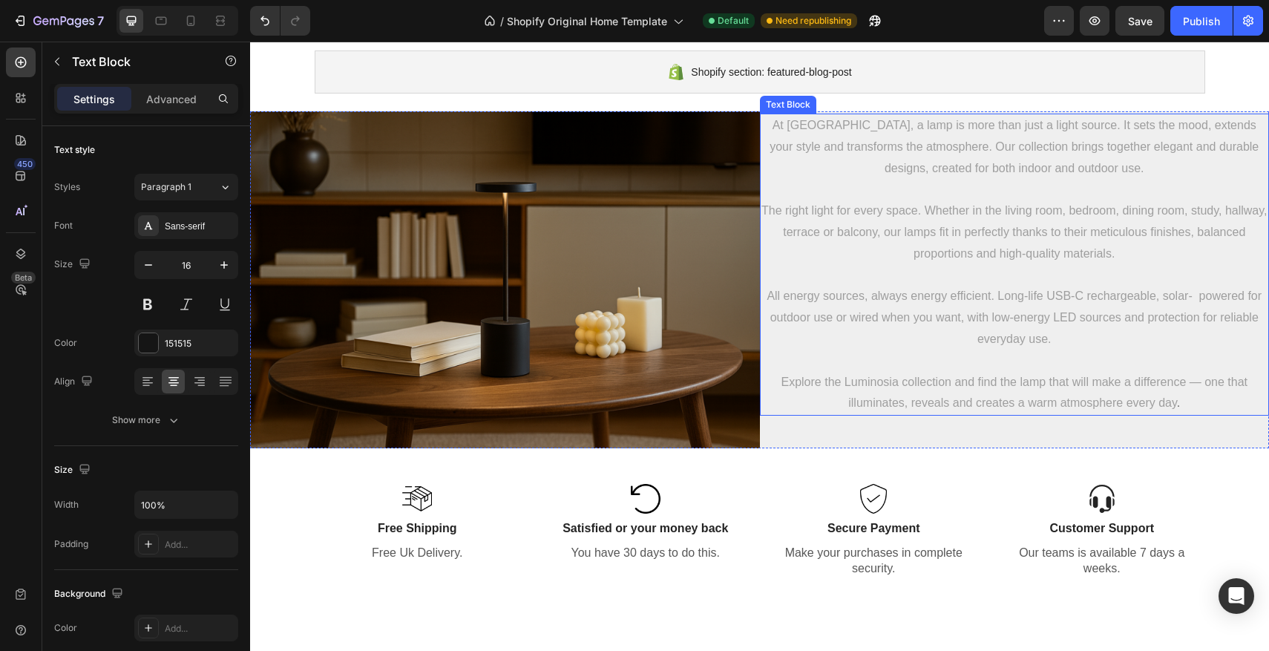
click at [955, 119] on span "At [GEOGRAPHIC_DATA], a lamp is more than just a light source. It sets the mood…" at bounding box center [1014, 147] width 489 height 56
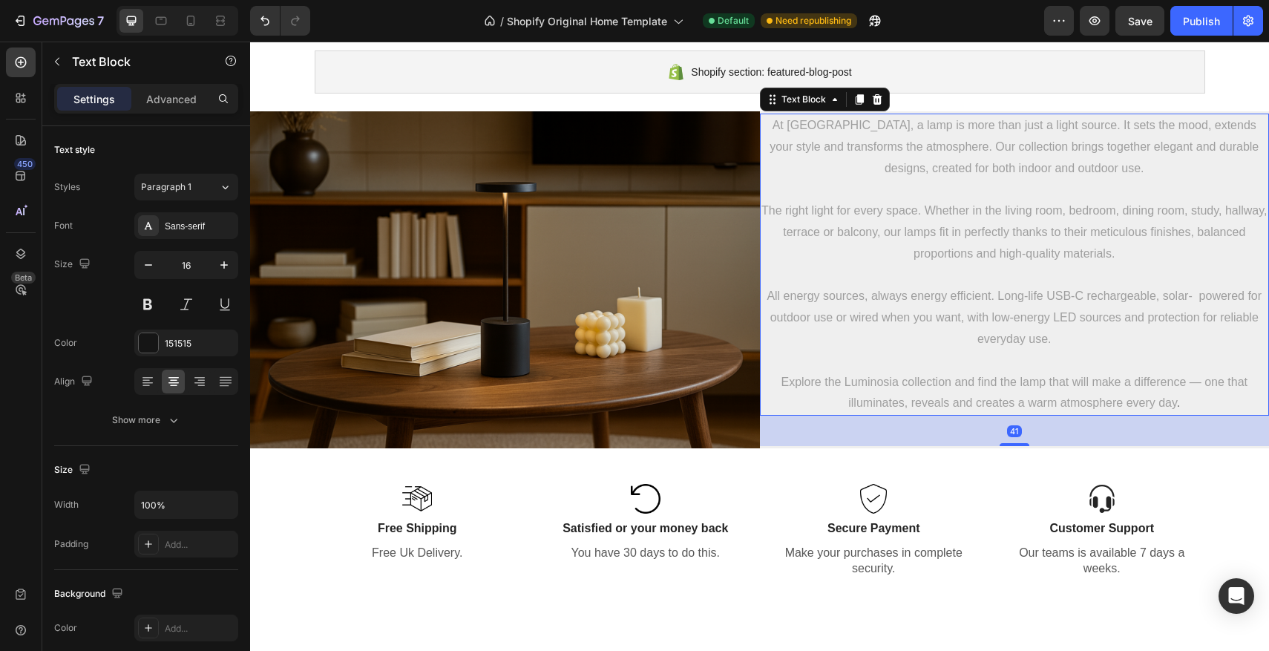
click at [955, 119] on span "At [GEOGRAPHIC_DATA], a lamp is more than just a light source. It sets the mood…" at bounding box center [1014, 147] width 489 height 56
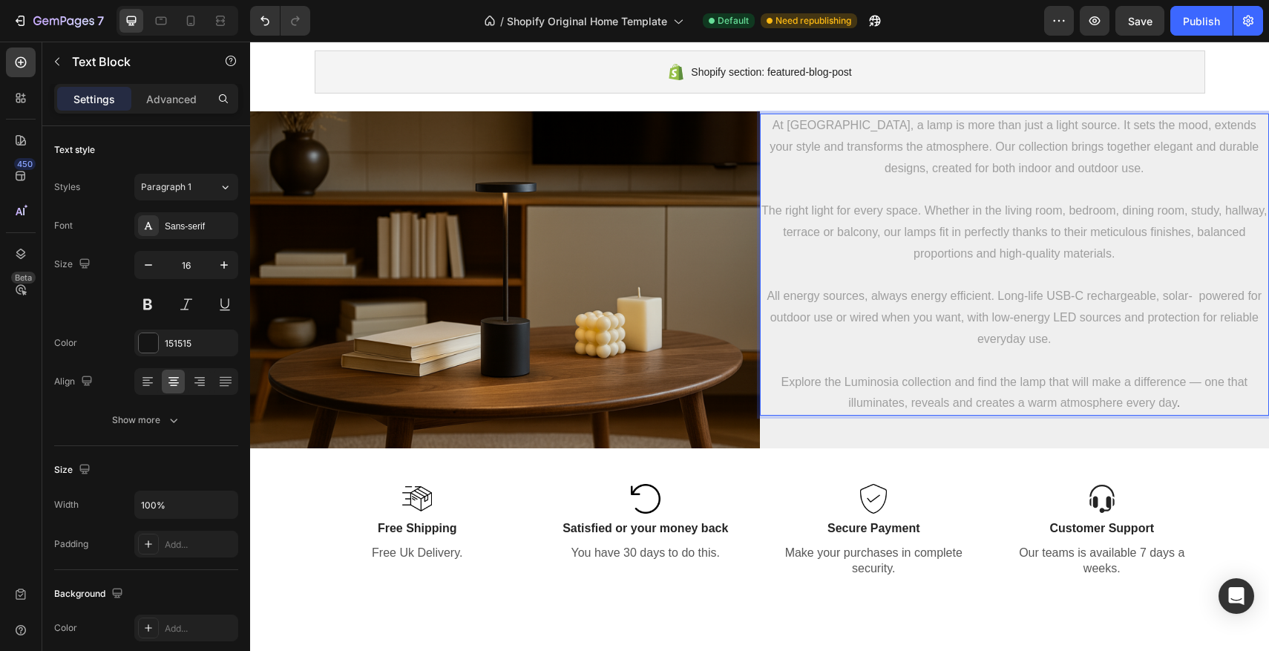
click at [770, 125] on span "At [GEOGRAPHIC_DATA], a lamp is more than just a light source. It sets the mood…" at bounding box center [1014, 147] width 489 height 56
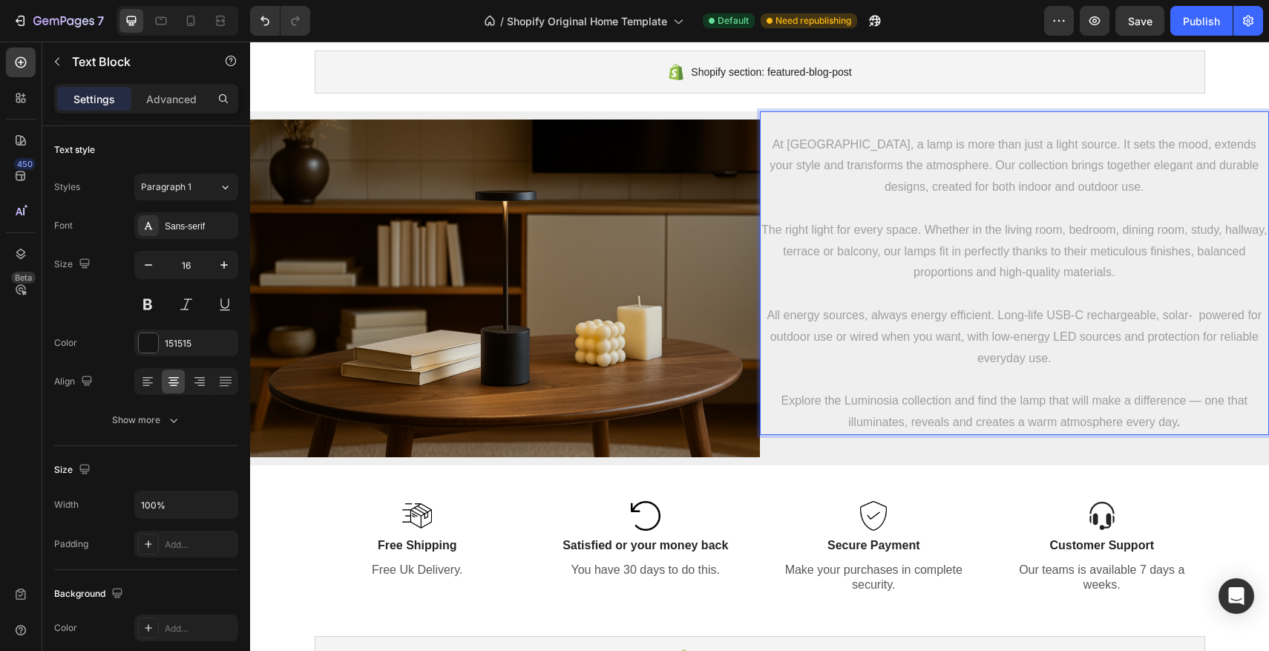
scroll to position [2834, 0]
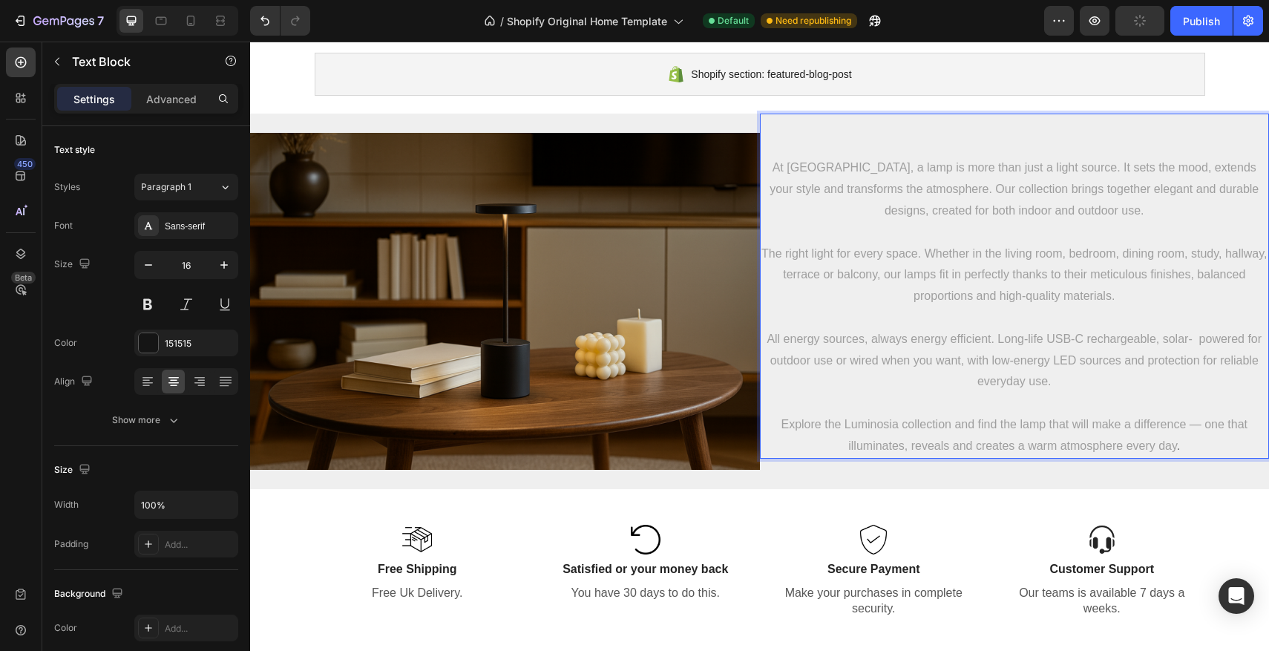
click at [991, 134] on p "Rich Text Editor. Editing area: main" at bounding box center [1014, 126] width 507 height 22
click at [899, 151] on p "Rich Text Editor. Editing area: main" at bounding box center [1014, 147] width 507 height 22
click at [772, 165] on span "At [GEOGRAPHIC_DATA], a lamp is more than just a light source. It sets the mood…" at bounding box center [1014, 188] width 489 height 56
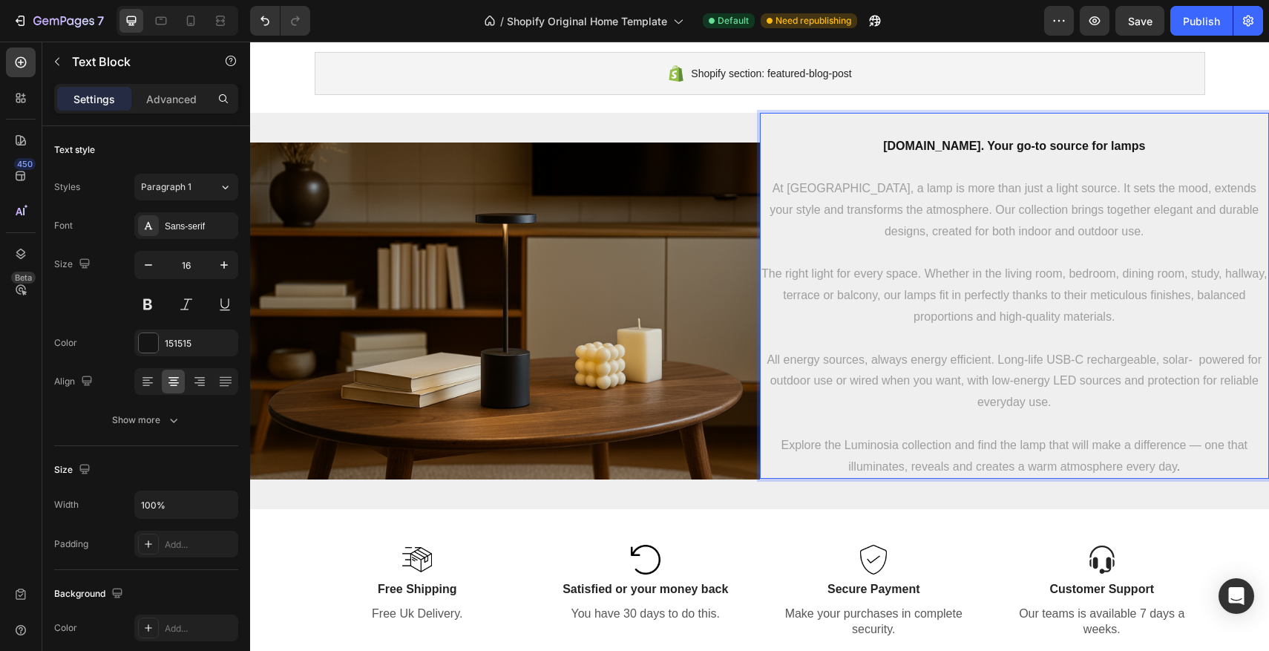
click at [767, 185] on p "At [GEOGRAPHIC_DATA], a lamp is more than just a light source. It sets the mood…" at bounding box center [1014, 210] width 507 height 64
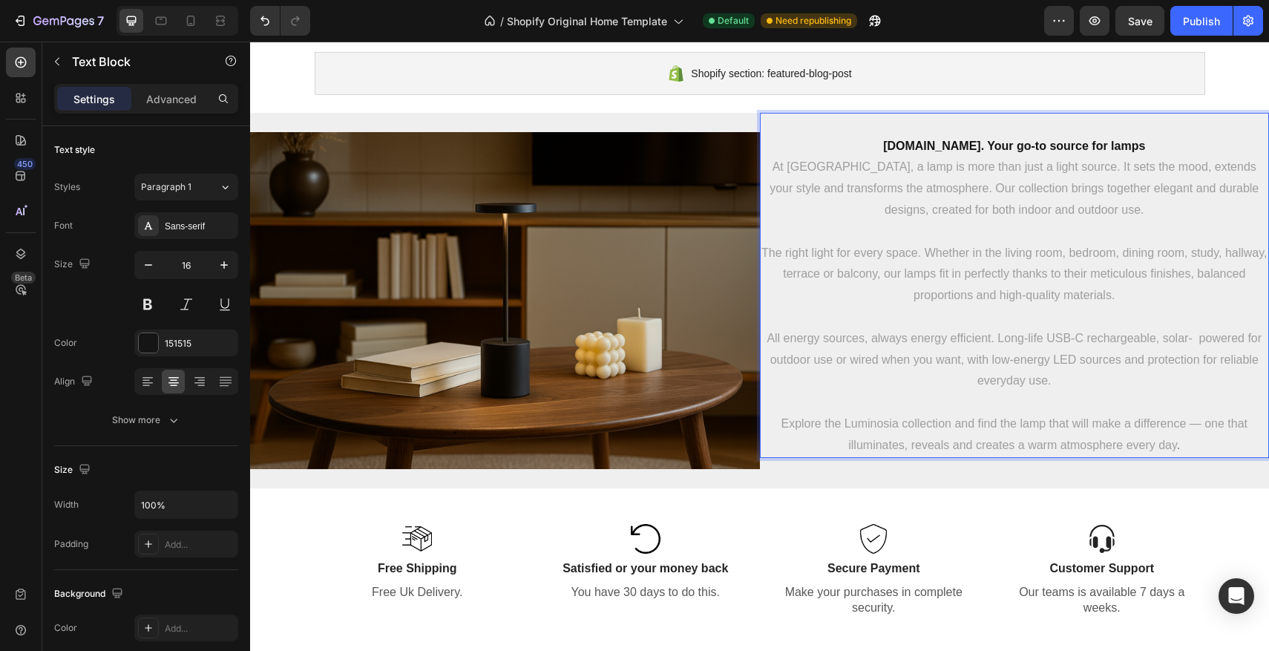
click at [888, 144] on p "[DOMAIN_NAME]. Your go-to source for lamps" at bounding box center [1014, 147] width 507 height 22
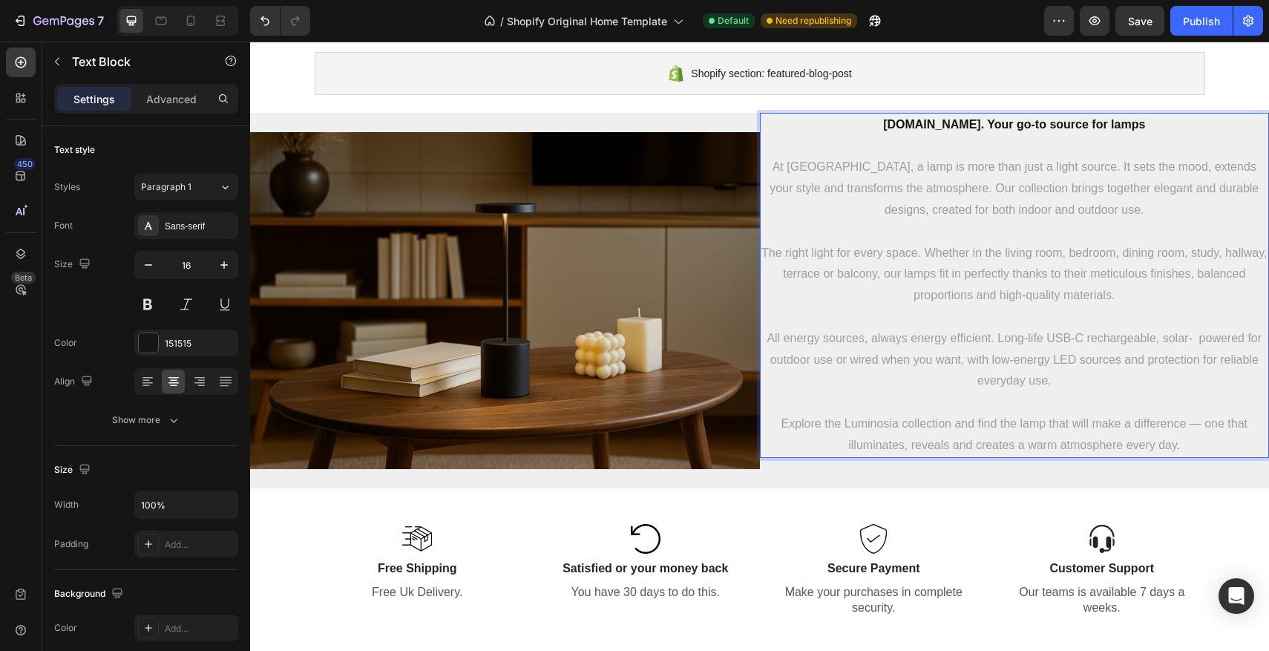
scroll to position [2829, 0]
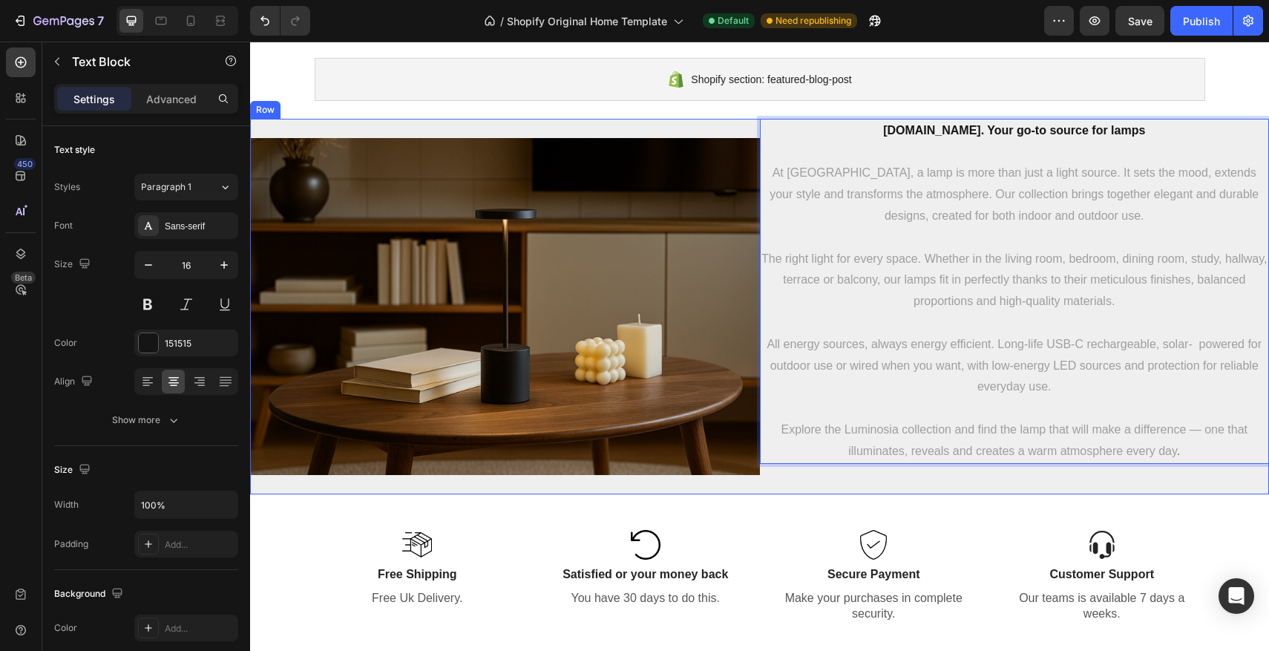
click at [936, 479] on div "Title Line Luminosia.co. Your go-to source for lamps At Luminosia, a lamp is mo…" at bounding box center [1015, 306] width 510 height 375
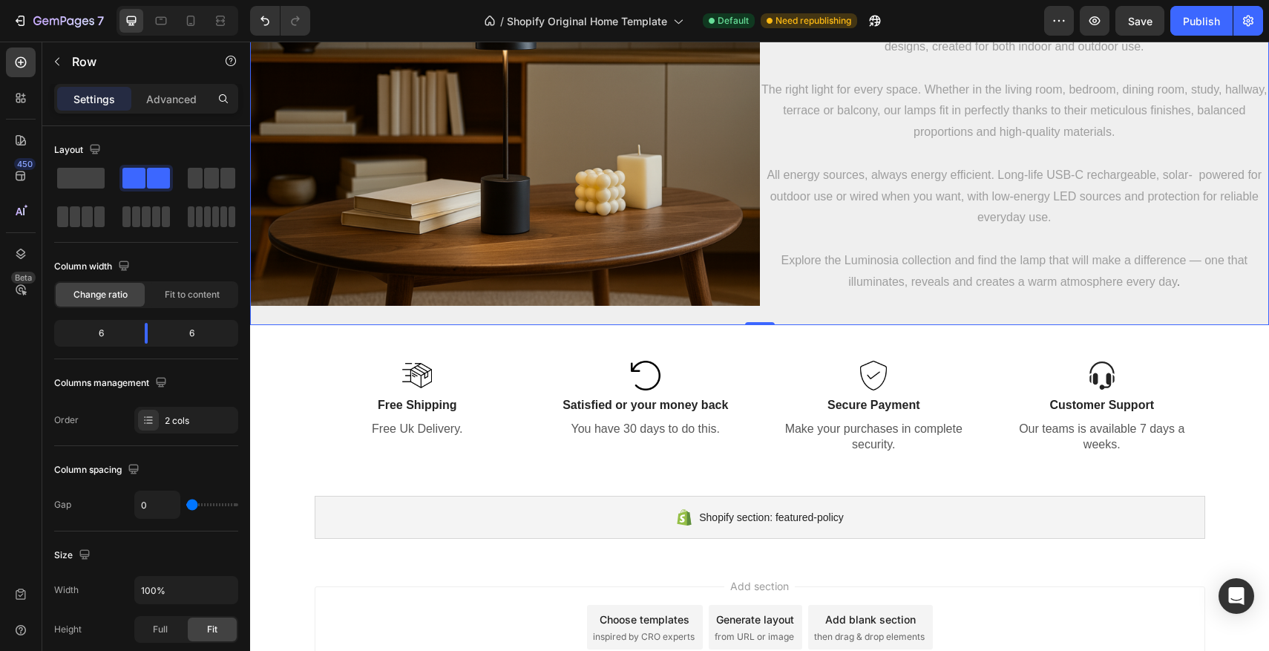
scroll to position [3082, 0]
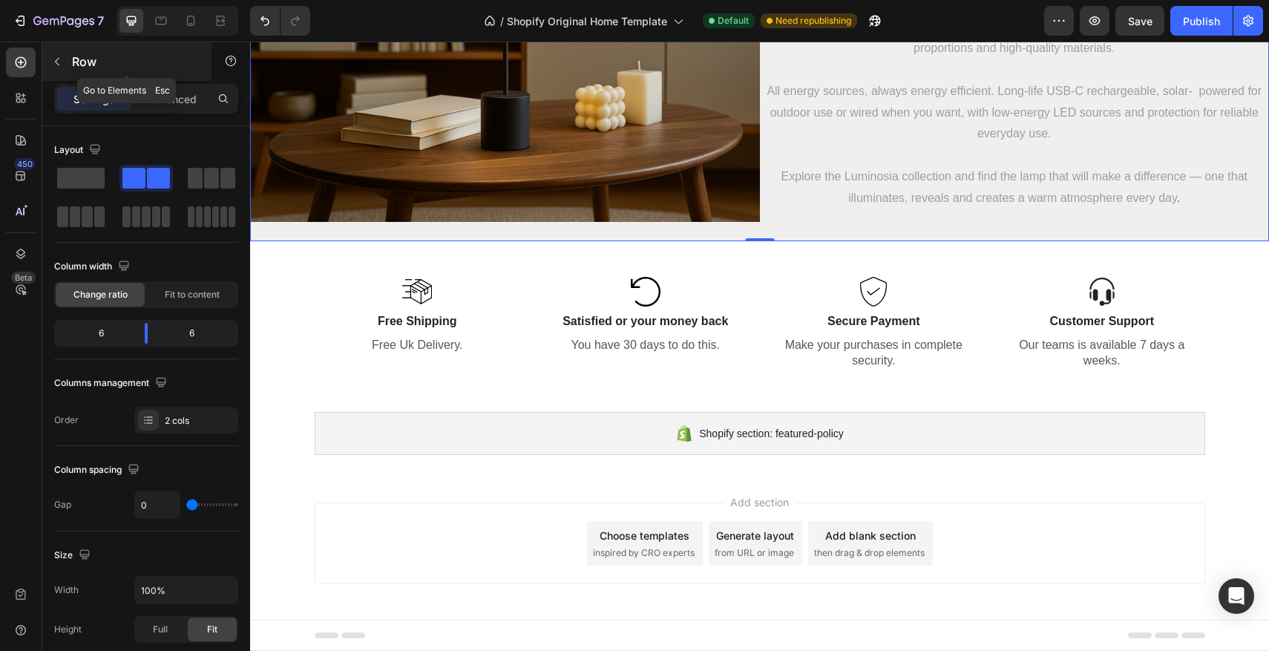
click at [55, 62] on icon "button" at bounding box center [57, 62] width 12 height 12
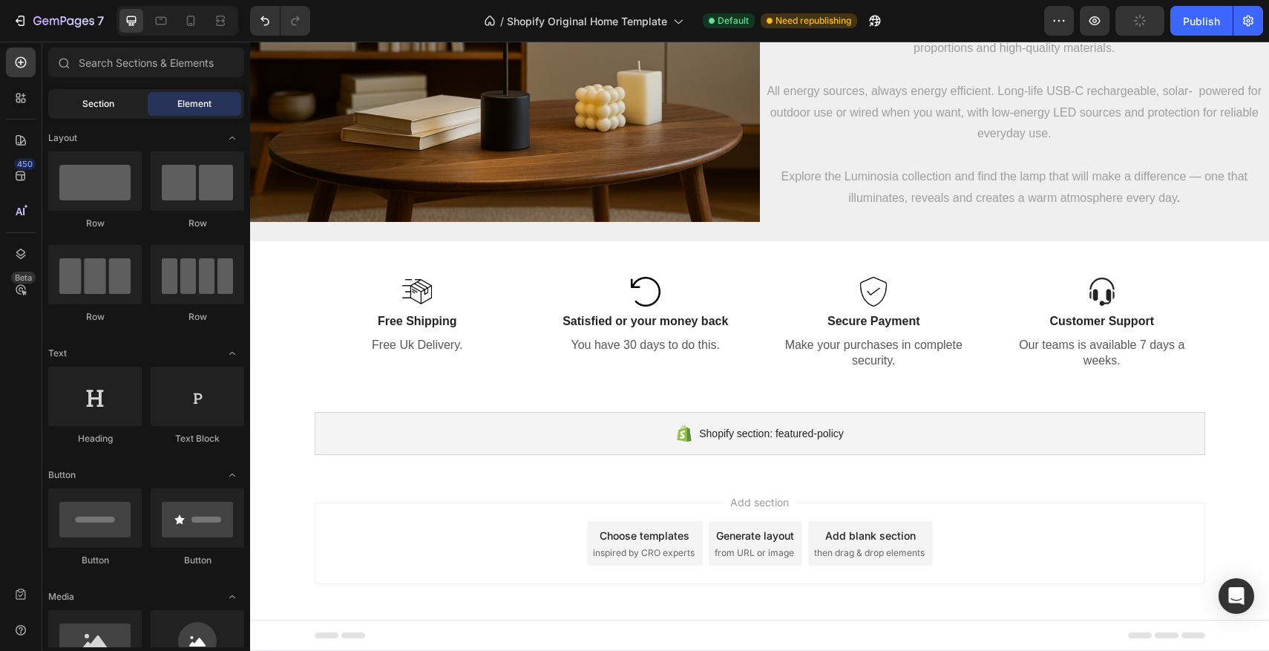
click at [96, 106] on span "Section" at bounding box center [98, 103] width 32 height 13
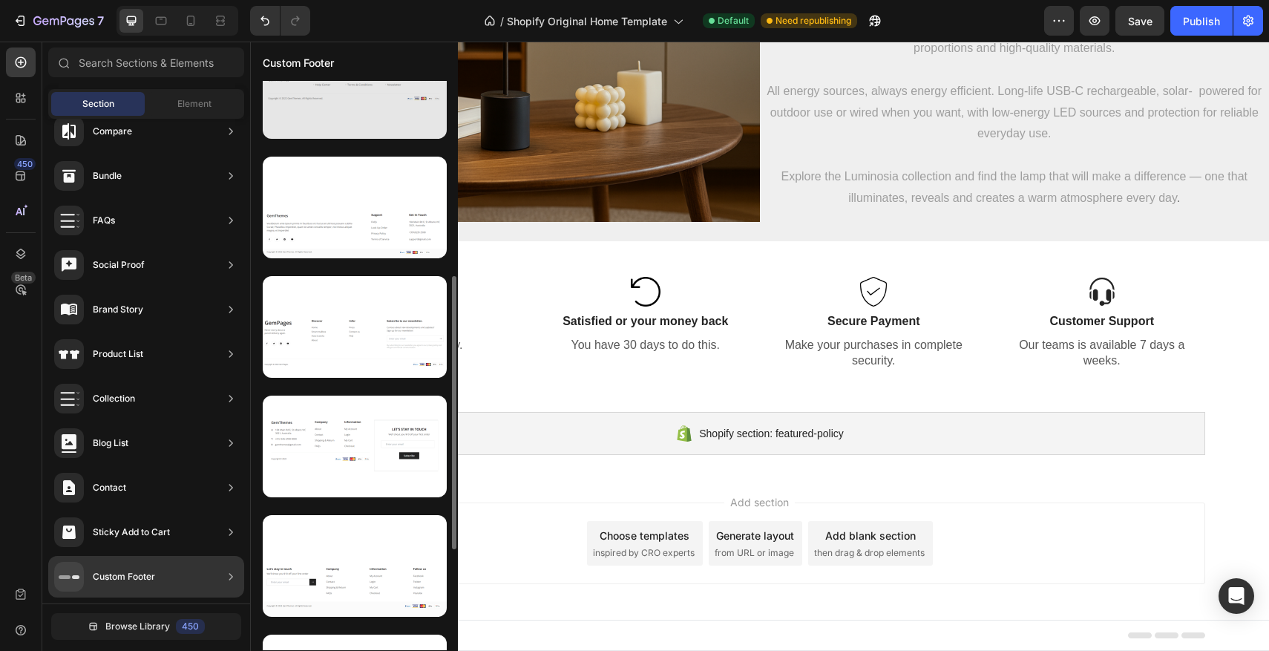
scroll to position [464, 0]
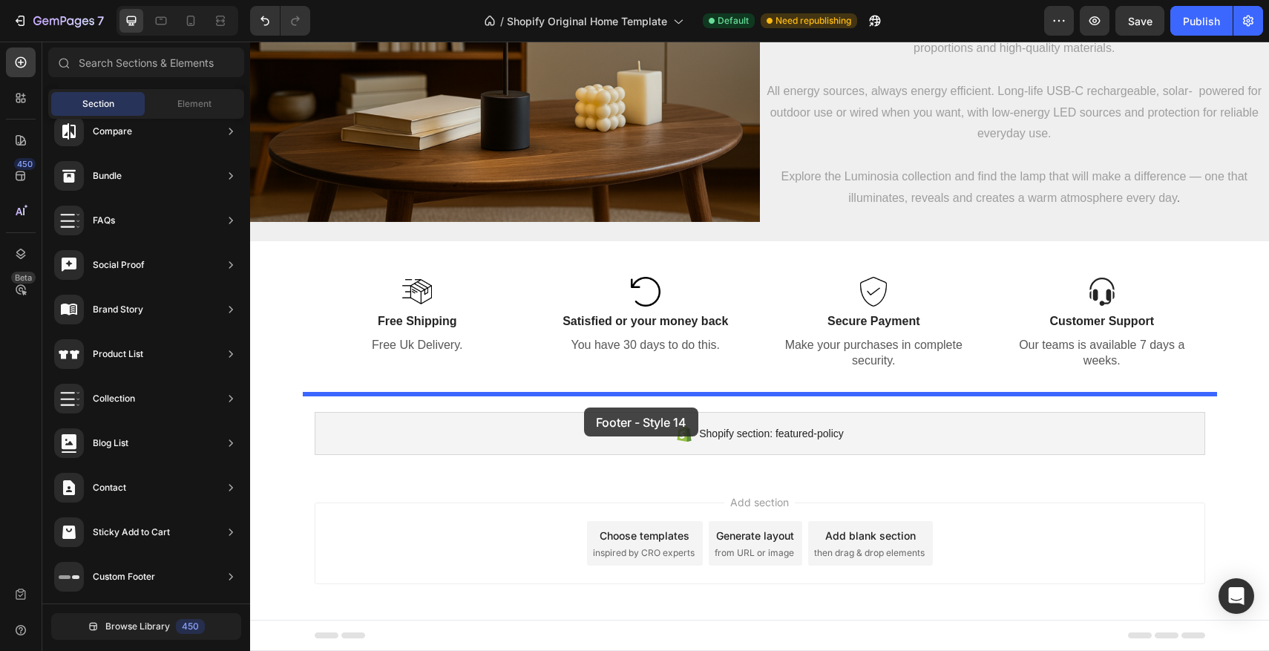
drag, startPoint x: 537, startPoint y: 302, endPoint x: 584, endPoint y: 407, distance: 115.6
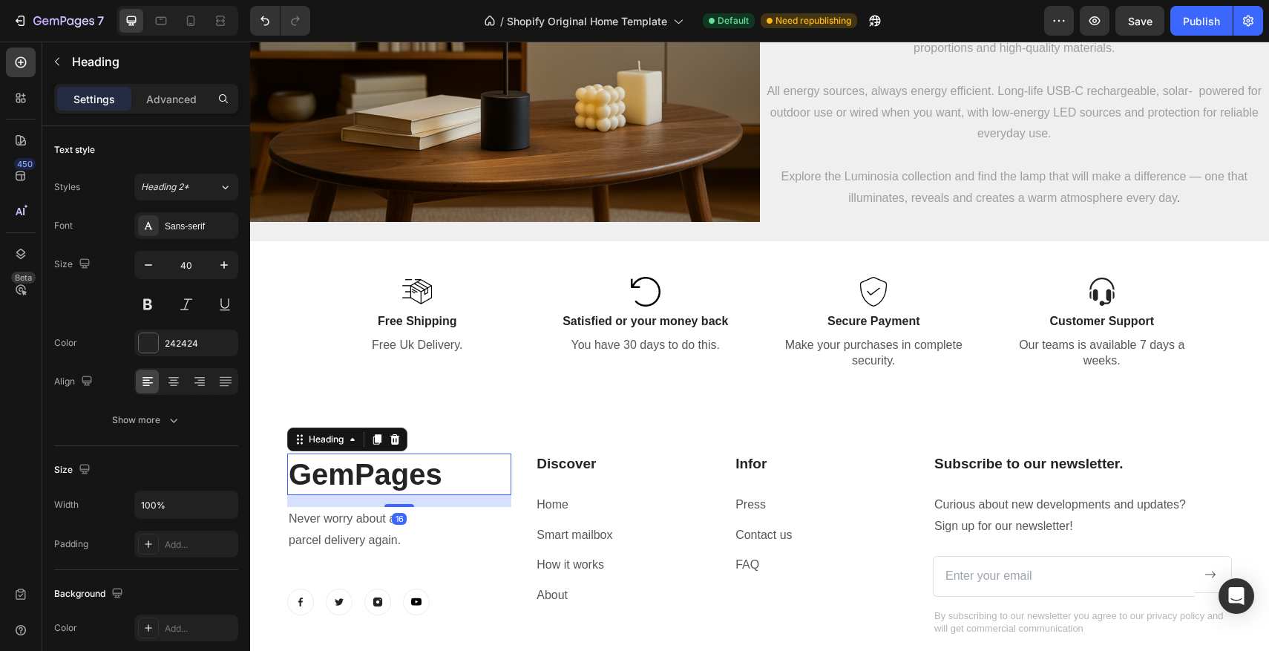
click at [362, 479] on p "GemPages" at bounding box center [399, 474] width 221 height 39
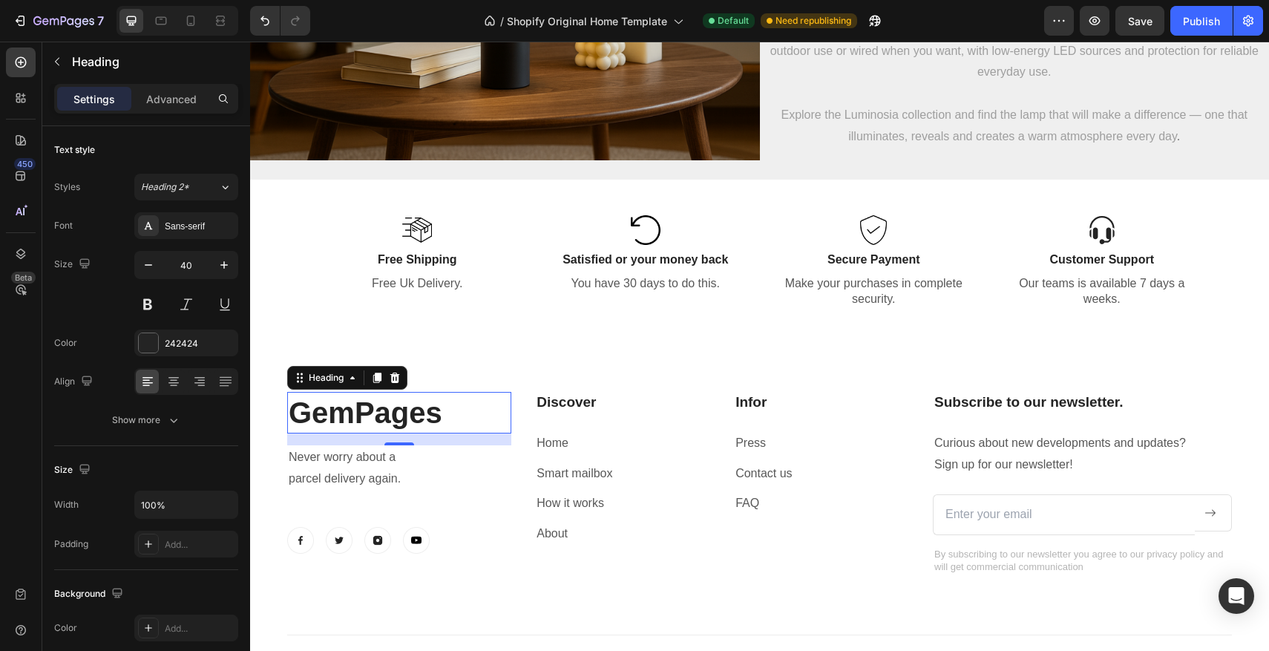
scroll to position [3187, 0]
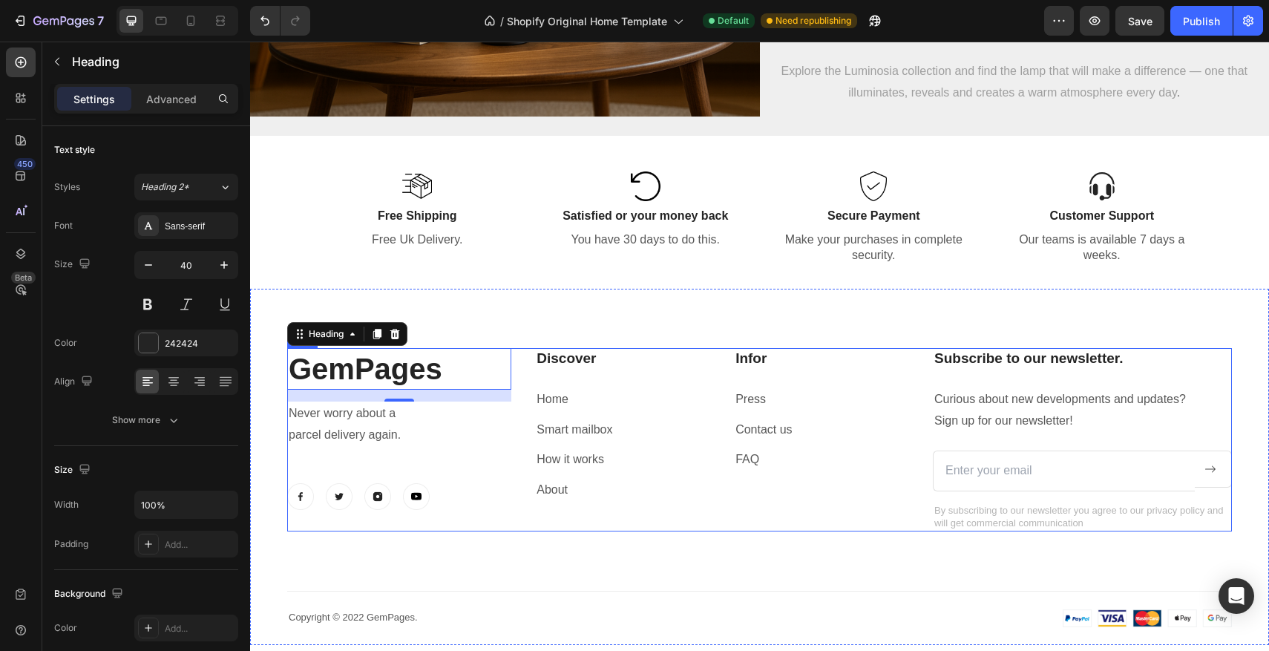
click at [996, 370] on div "Subscribe to our newsletter. Heading Curious about new developments and updates…" at bounding box center [1082, 439] width 299 height 183
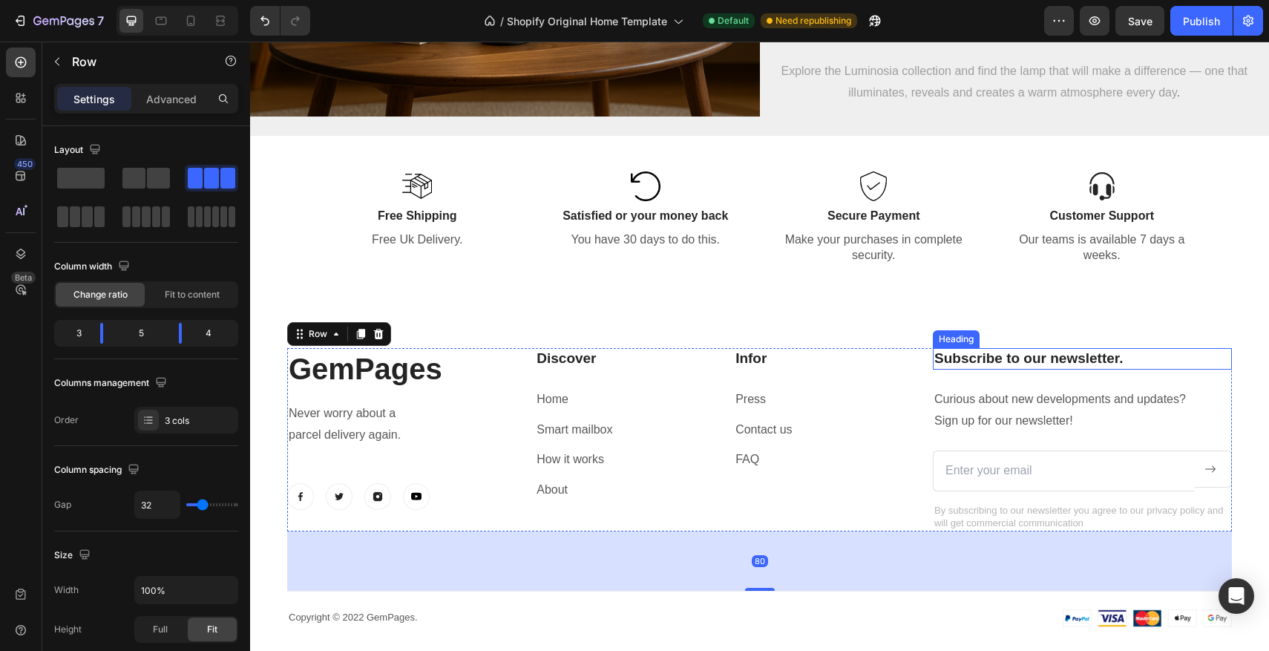
click at [998, 366] on p "Subscribe to our newsletter." at bounding box center [1082, 359] width 296 height 19
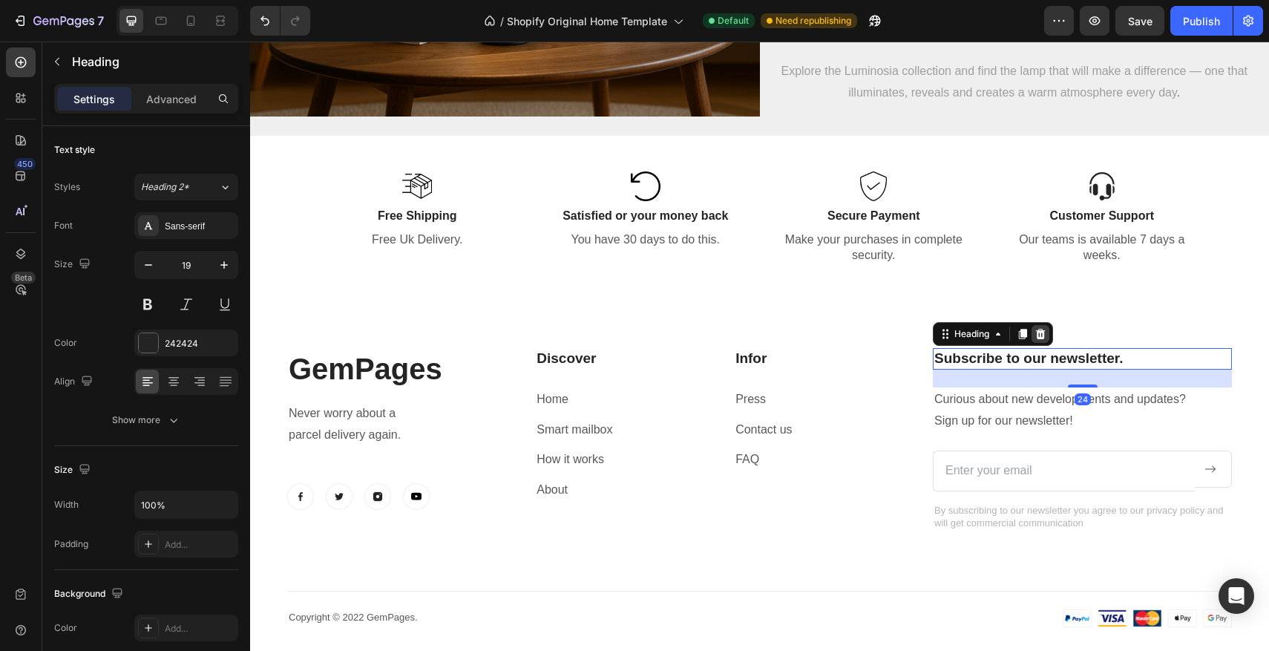
click at [1047, 341] on div at bounding box center [1040, 334] width 18 height 18
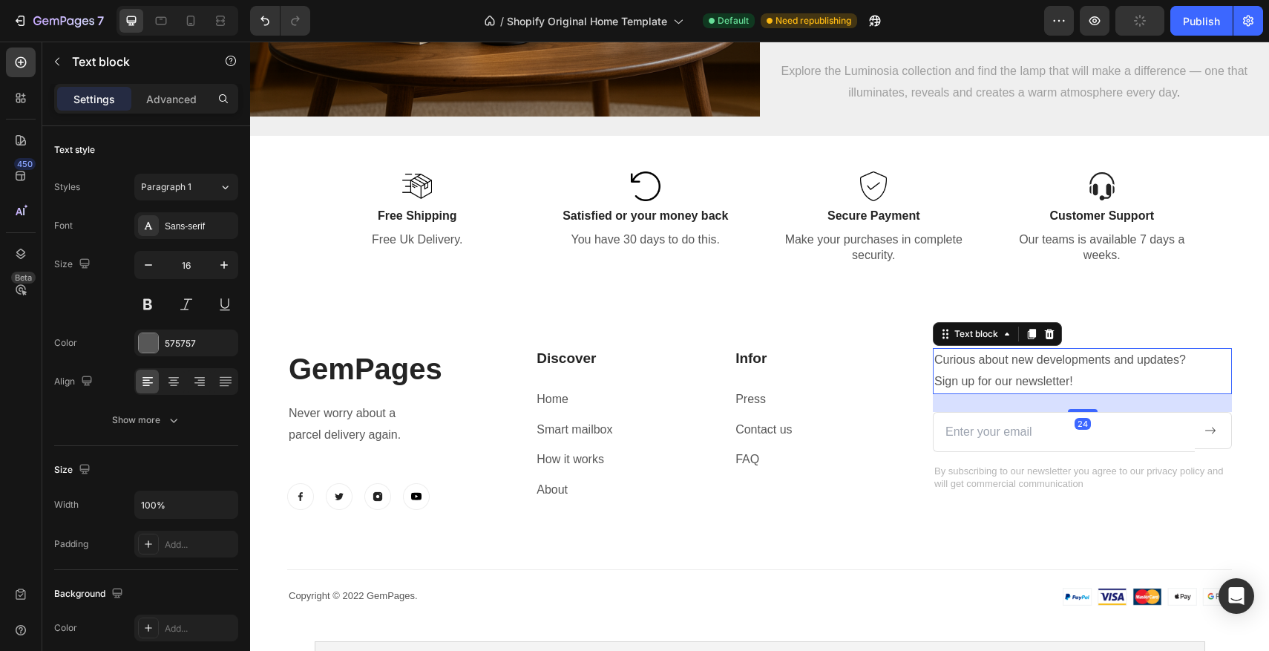
click at [1037, 375] on p "Curious about new developments and updates? Sign up for our newsletter!" at bounding box center [1082, 371] width 296 height 43
click at [1052, 341] on div at bounding box center [1049, 334] width 18 height 18
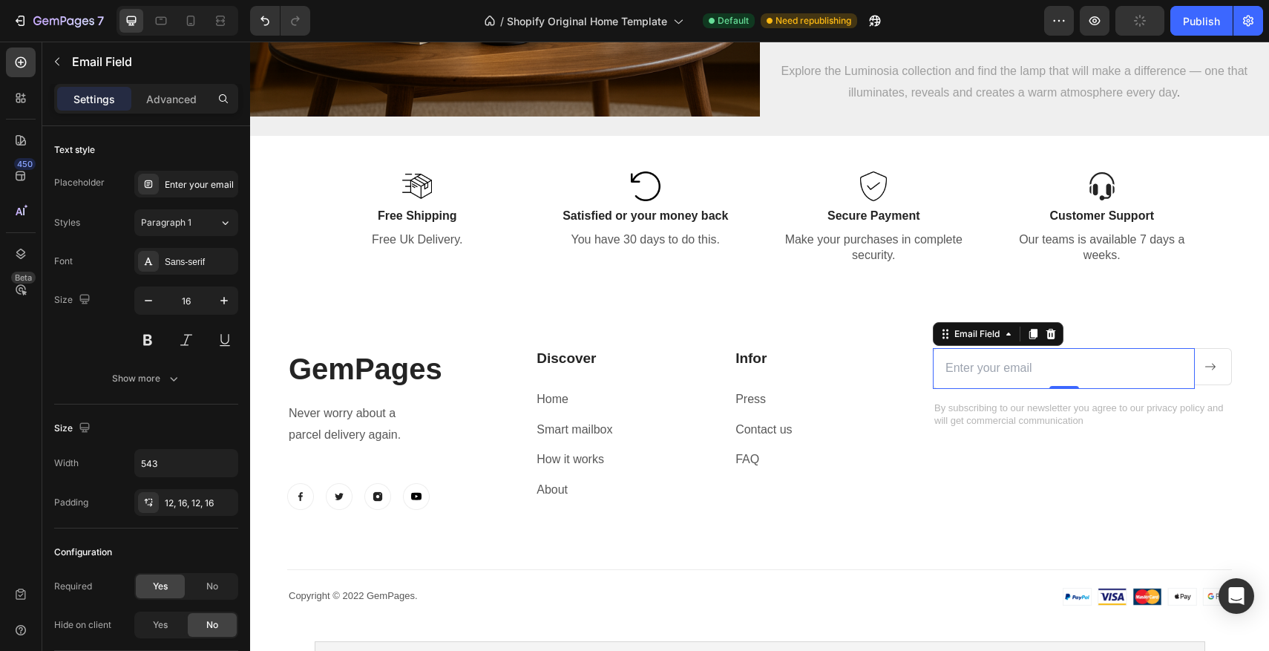
click at [1036, 372] on input "email" at bounding box center [1064, 368] width 262 height 41
click at [1047, 335] on icon at bounding box center [1051, 334] width 12 height 12
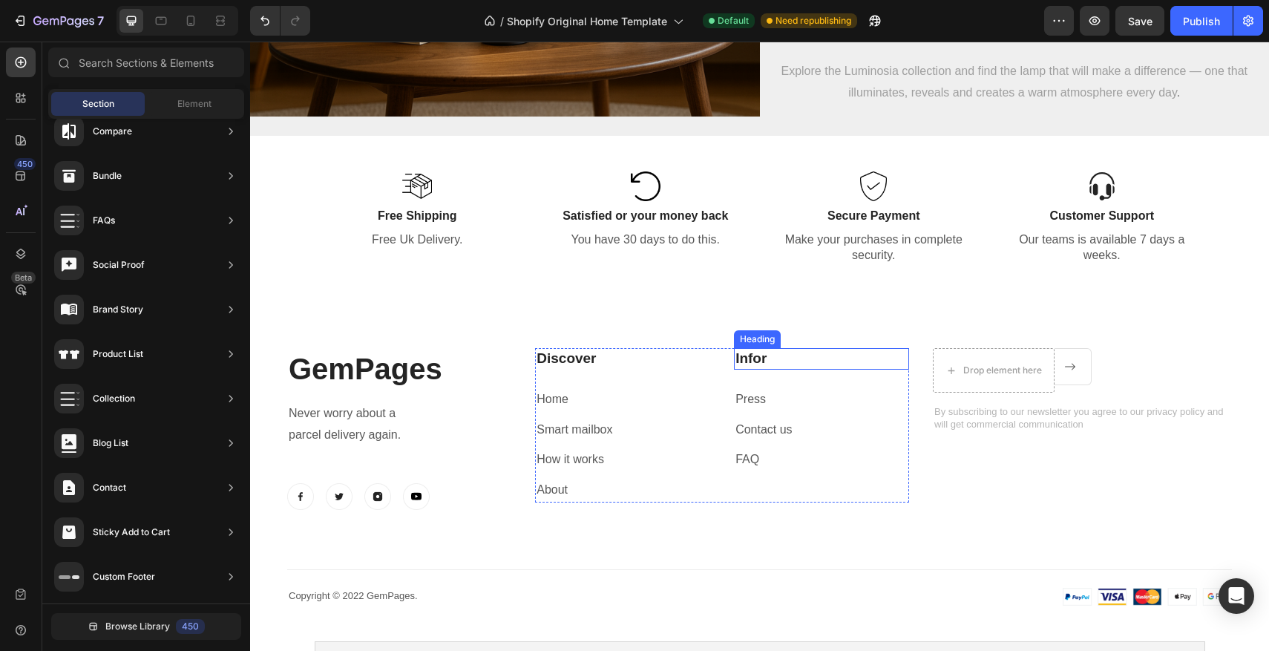
click at [741, 362] on p "Infor" at bounding box center [821, 359] width 172 height 19
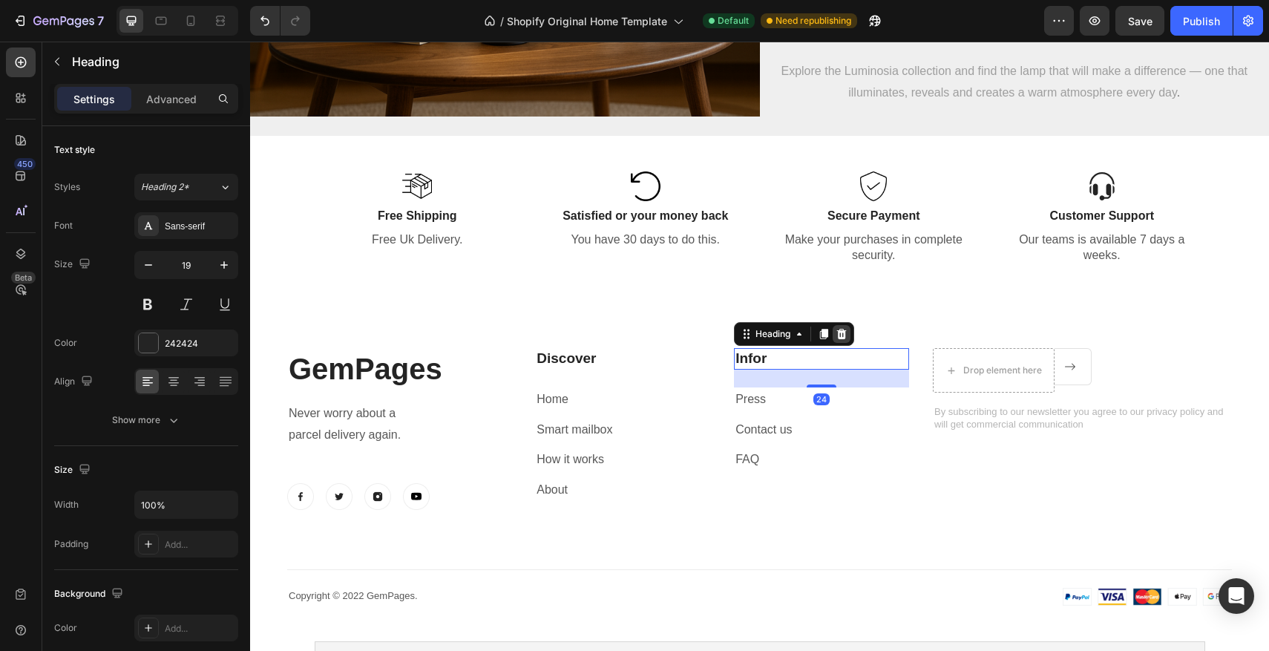
click at [838, 339] on icon at bounding box center [842, 334] width 12 height 12
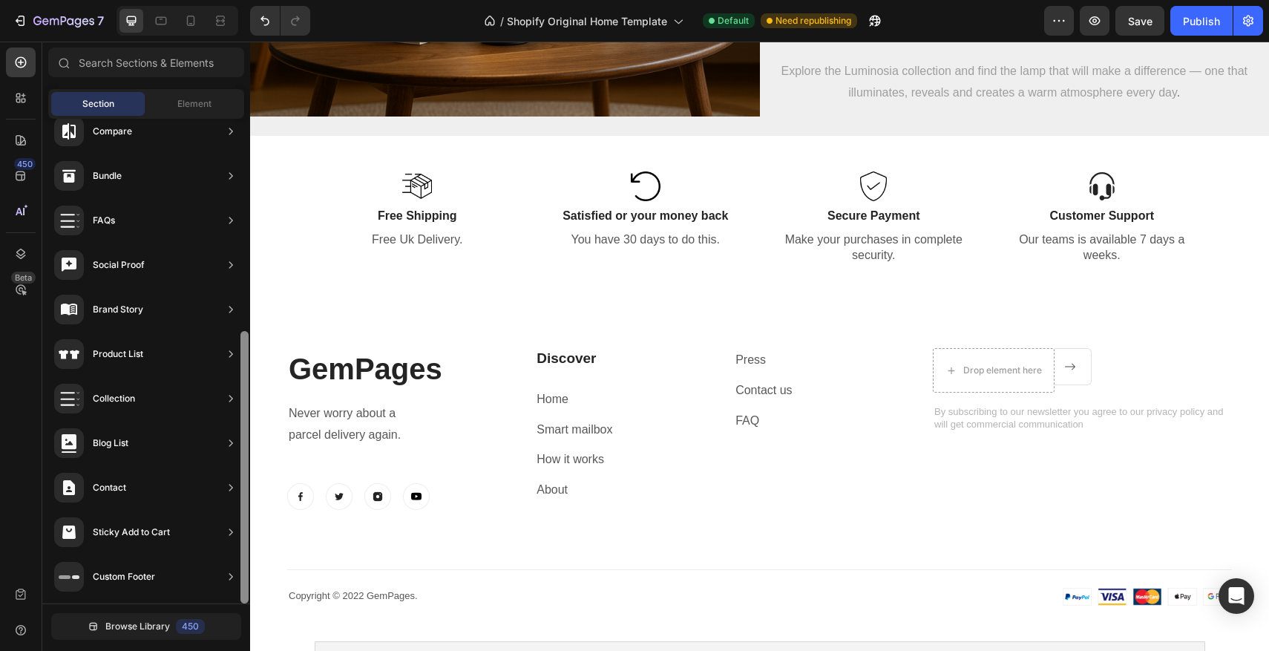
scroll to position [19, 0]
click at [327, 361] on p "GemPages" at bounding box center [399, 369] width 221 height 39
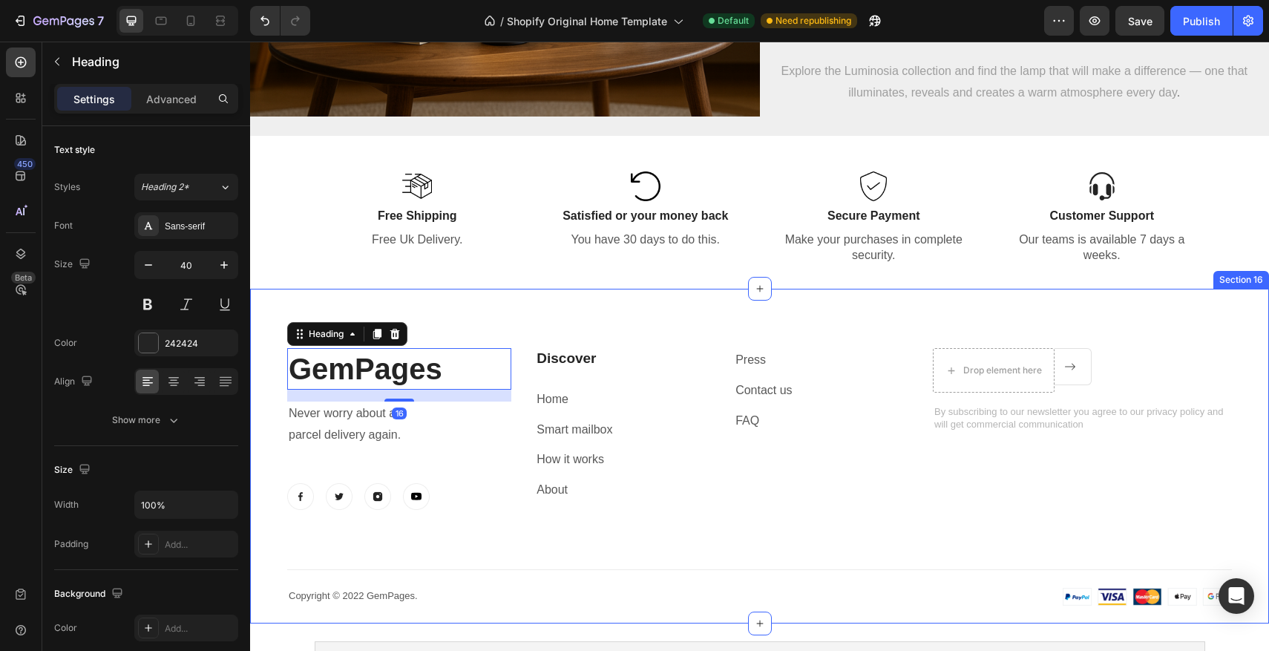
click at [600, 323] on div "GemPages Heading 16 Never worry about a parcel delivery again. Text block Image…" at bounding box center [759, 456] width 1019 height 335
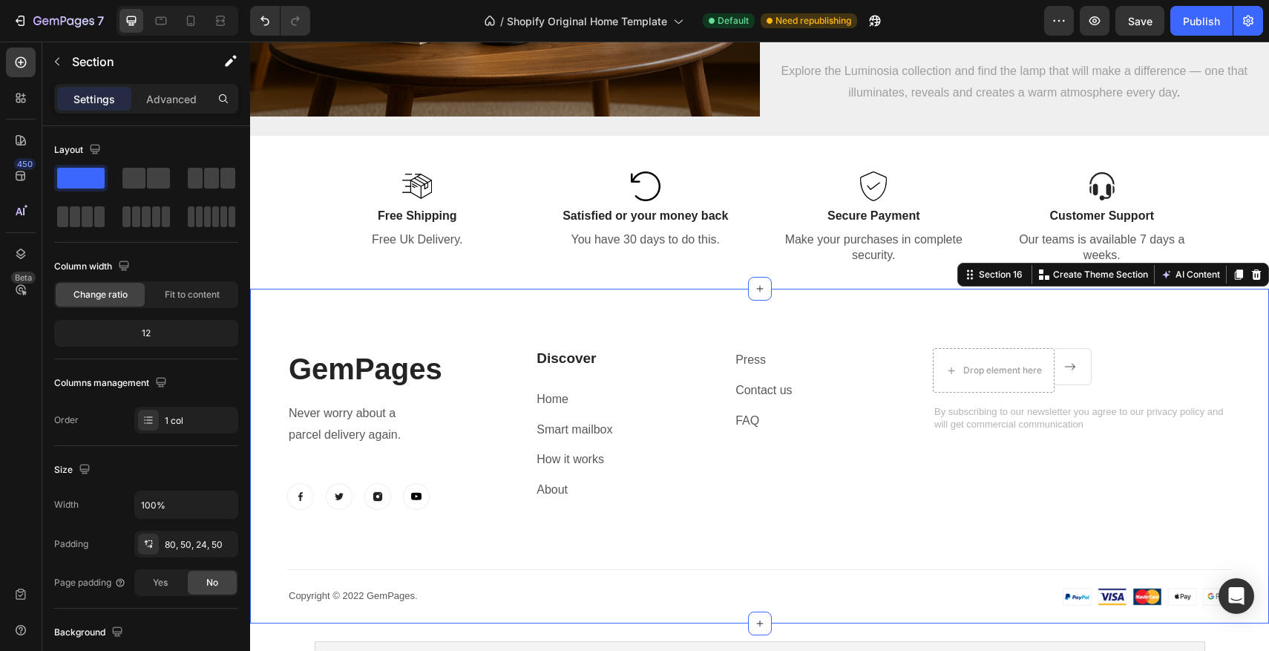
drag, startPoint x: 1259, startPoint y: 278, endPoint x: 1239, endPoint y: 278, distance: 19.3
click at [1259, 278] on icon at bounding box center [1257, 274] width 10 height 10
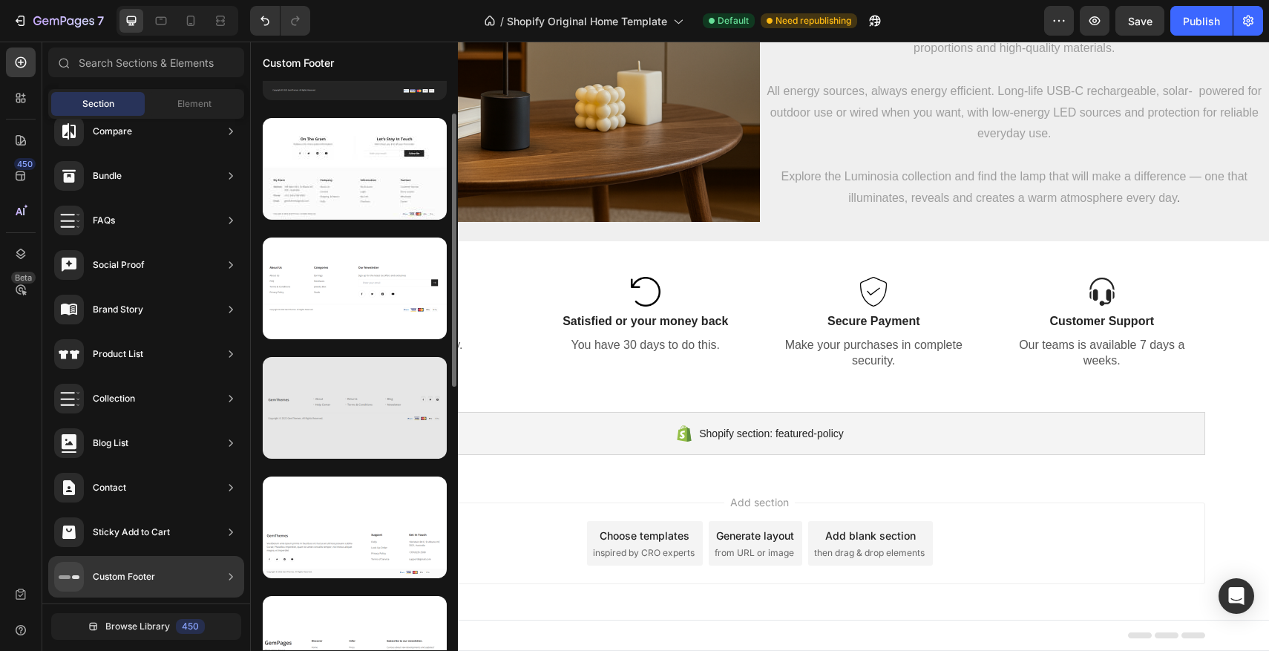
scroll to position [83, 0]
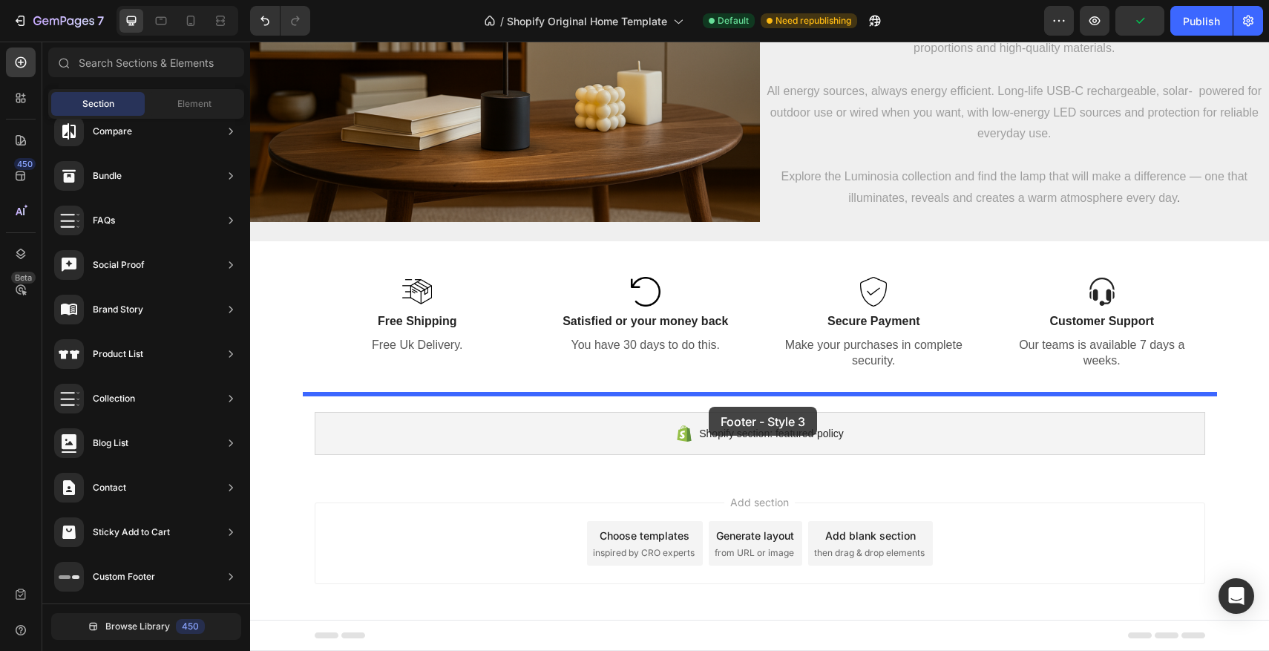
drag, startPoint x: 571, startPoint y: 319, endPoint x: 709, endPoint y: 407, distance: 162.8
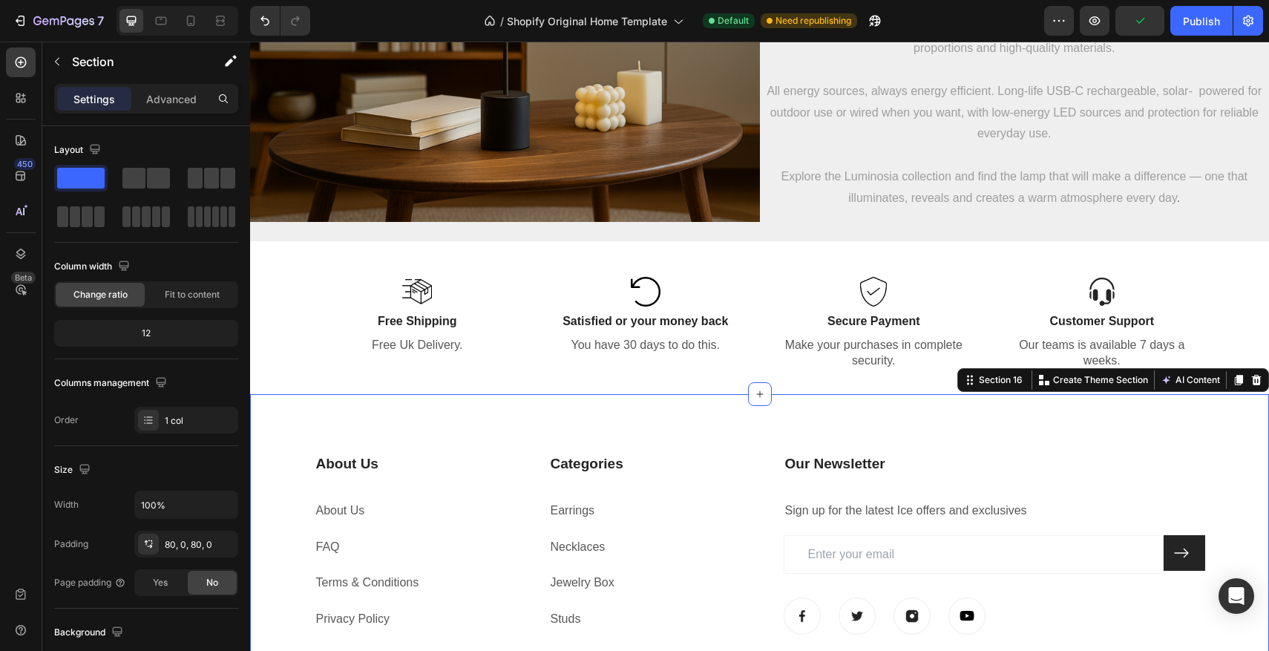
scroll to position [3187, 0]
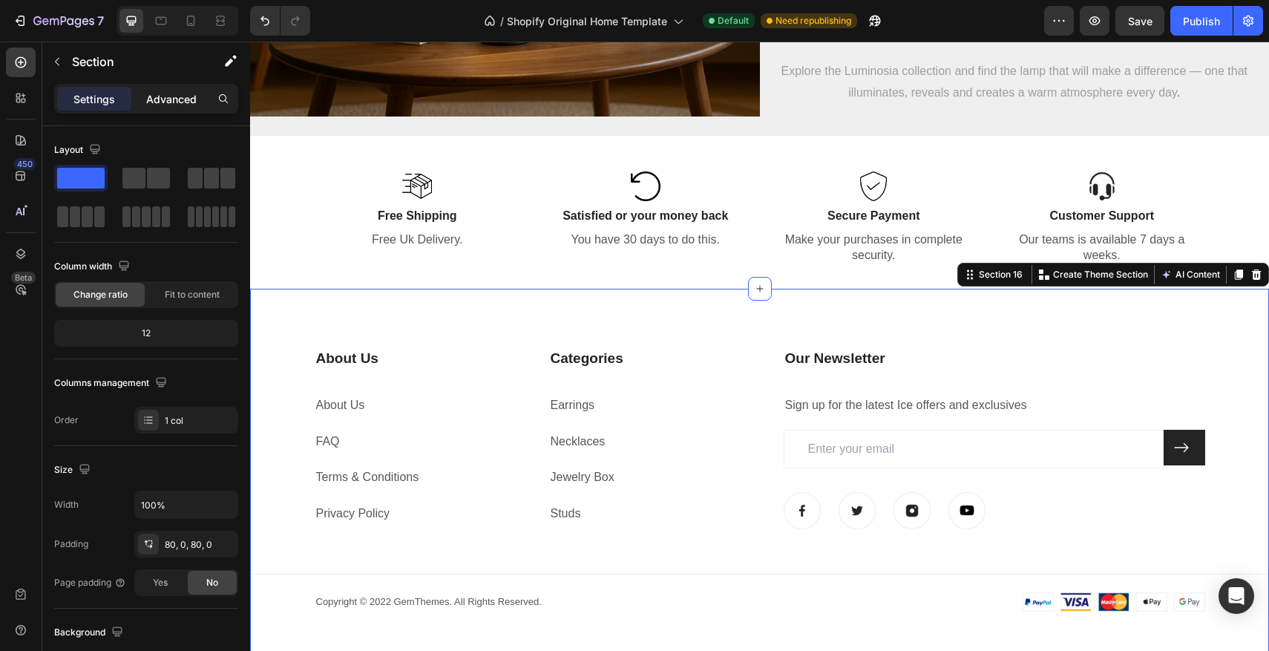
click at [160, 102] on p "Advanced" at bounding box center [171, 99] width 50 height 16
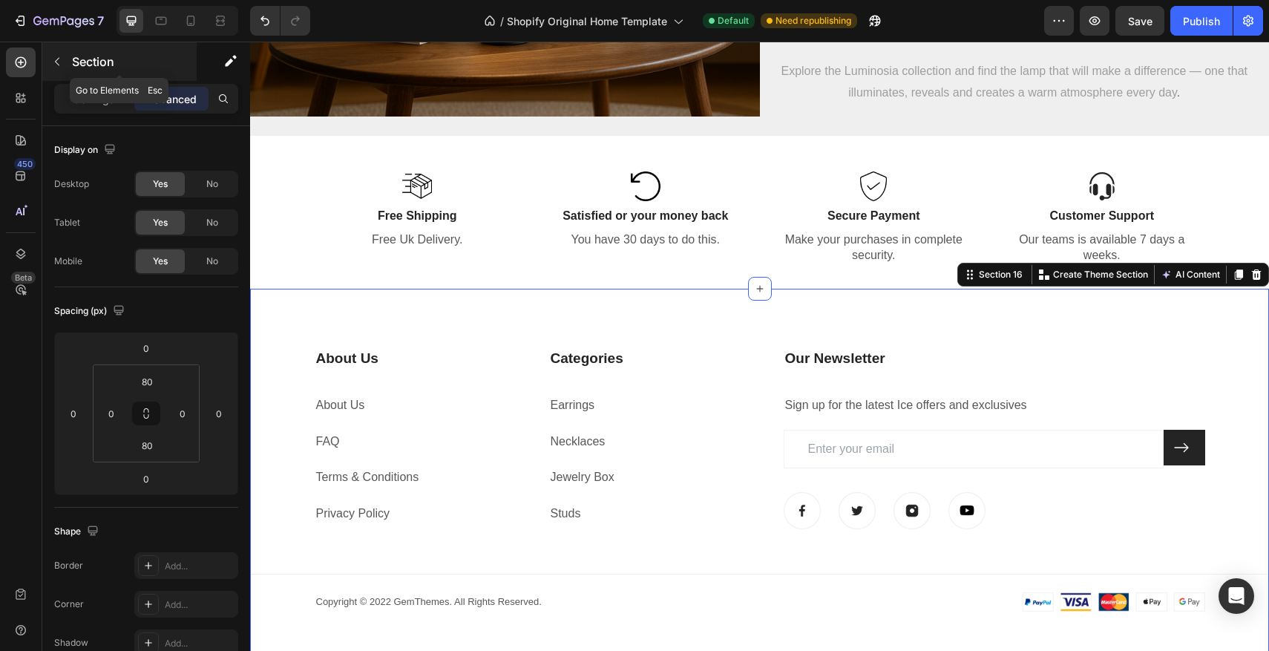
click at [65, 66] on button "button" at bounding box center [57, 62] width 24 height 24
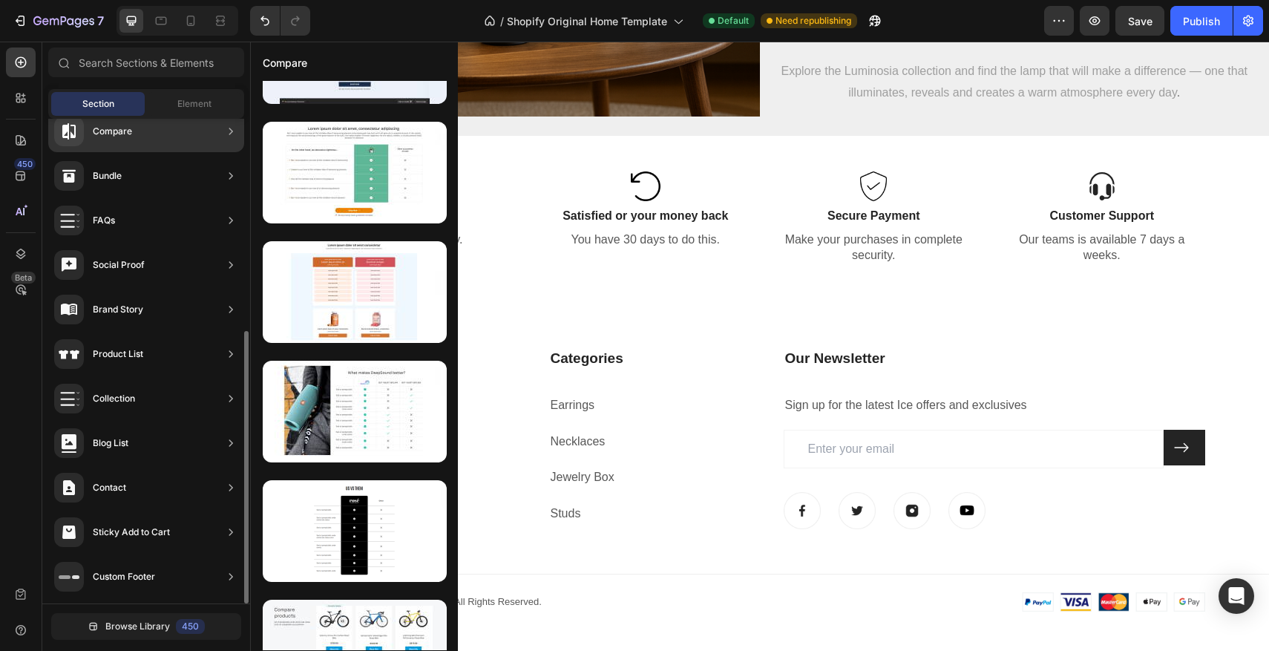
click at [208, 122] on div "Compare" at bounding box center [146, 132] width 196 height 42
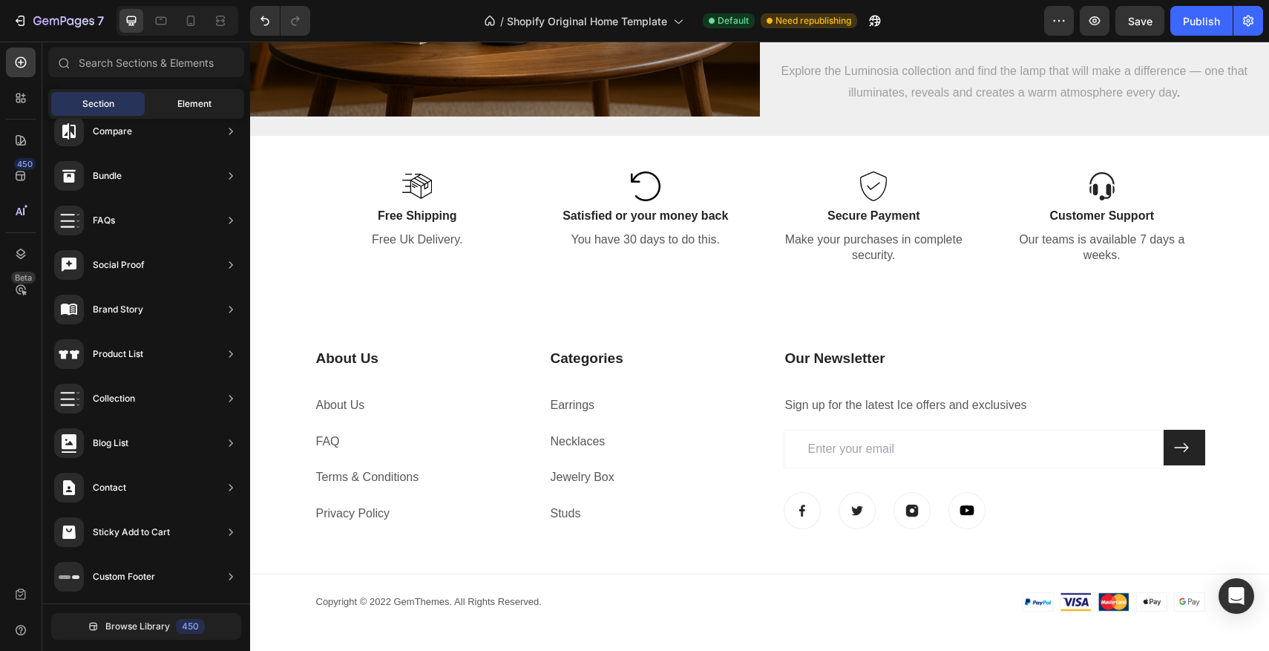
click at [204, 107] on span "Element" at bounding box center [194, 103] width 34 height 13
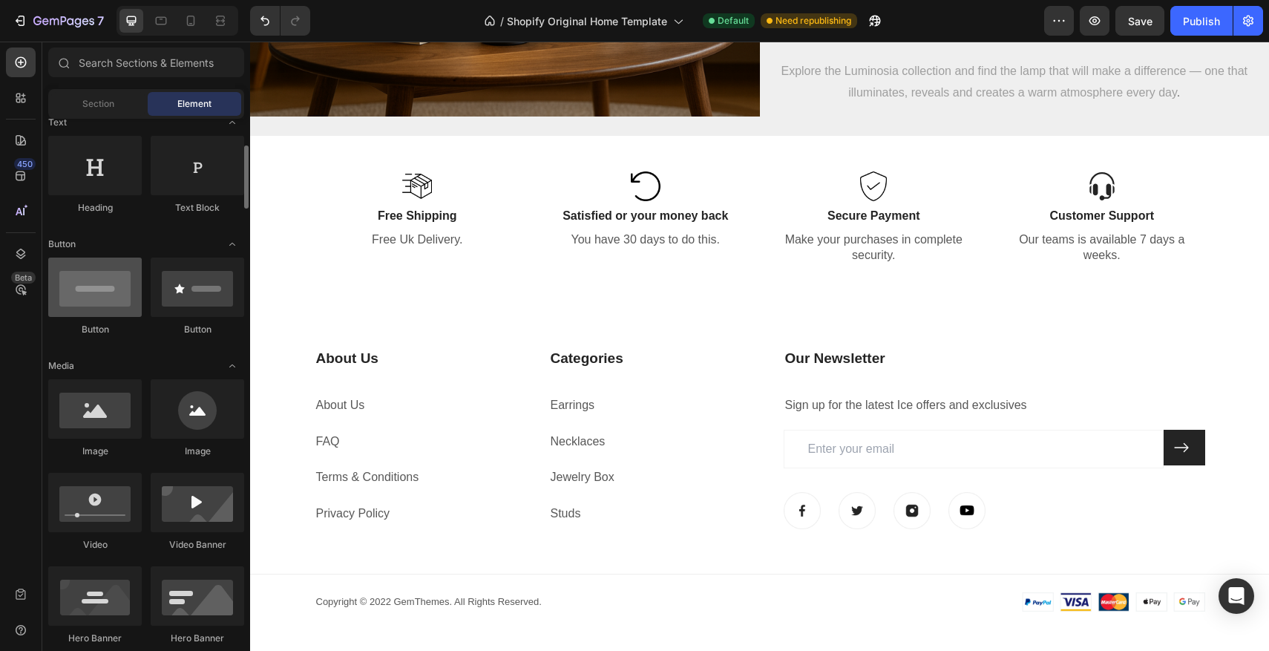
scroll to position [232, 0]
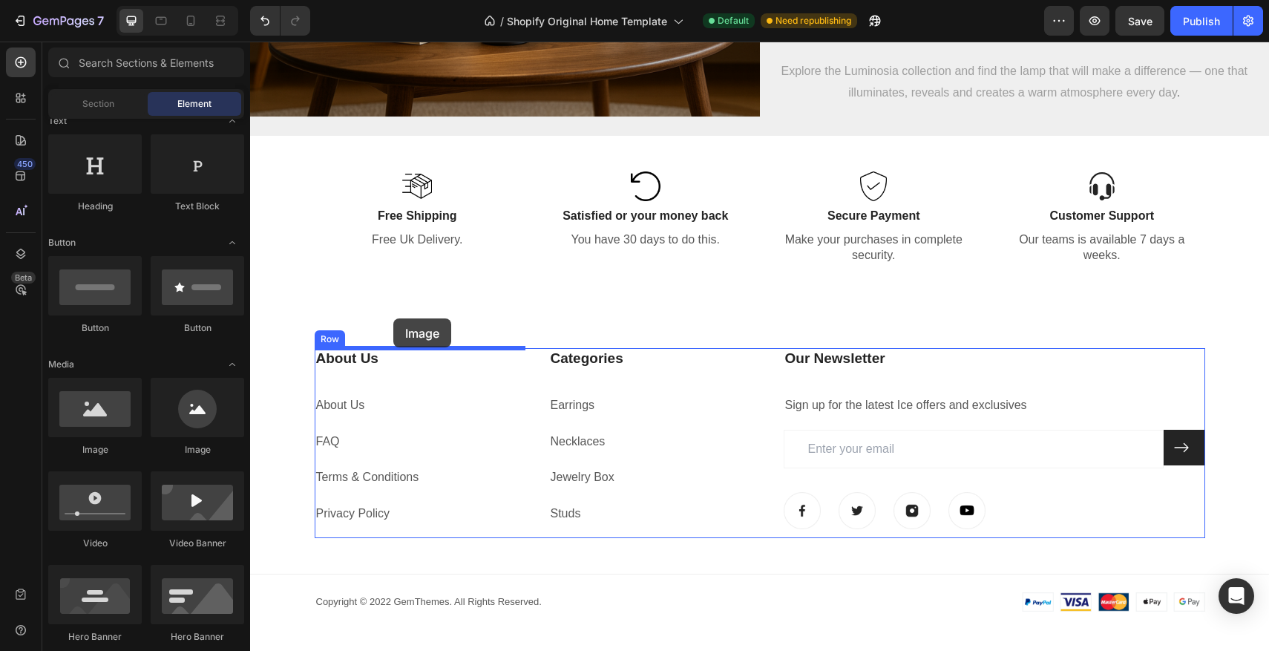
drag, startPoint x: 353, startPoint y: 453, endPoint x: 393, endPoint y: 318, distance: 140.9
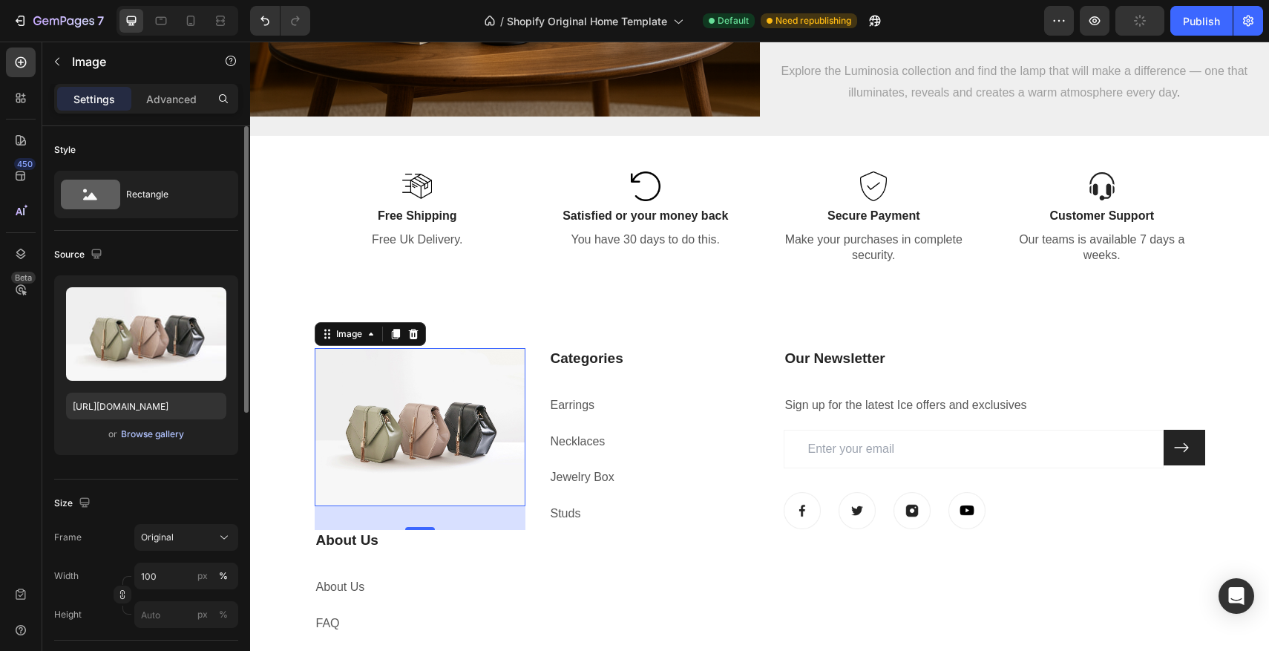
click at [135, 435] on div "Browse gallery" at bounding box center [152, 433] width 63 height 13
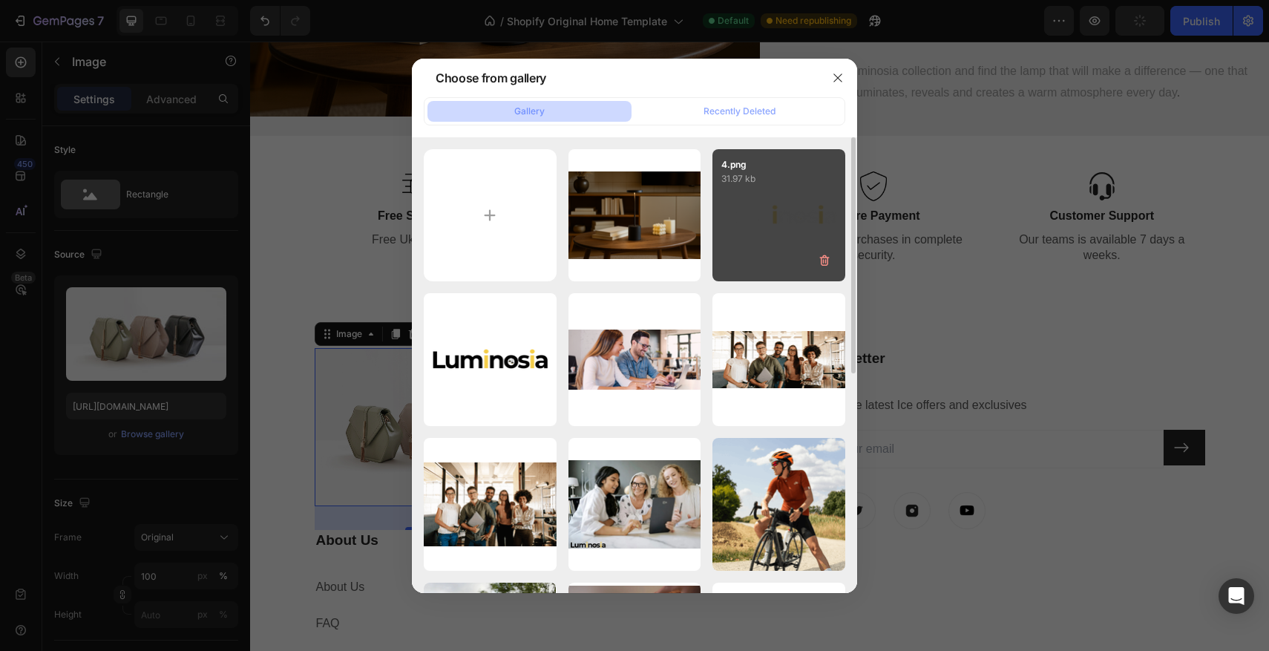
click at [752, 221] on div "4.png 31.97 kb" at bounding box center [778, 215] width 133 height 133
type input "https://cdn.shopify.com/s/files/1/0670/7760/3493/files/gempages_581389846103196…"
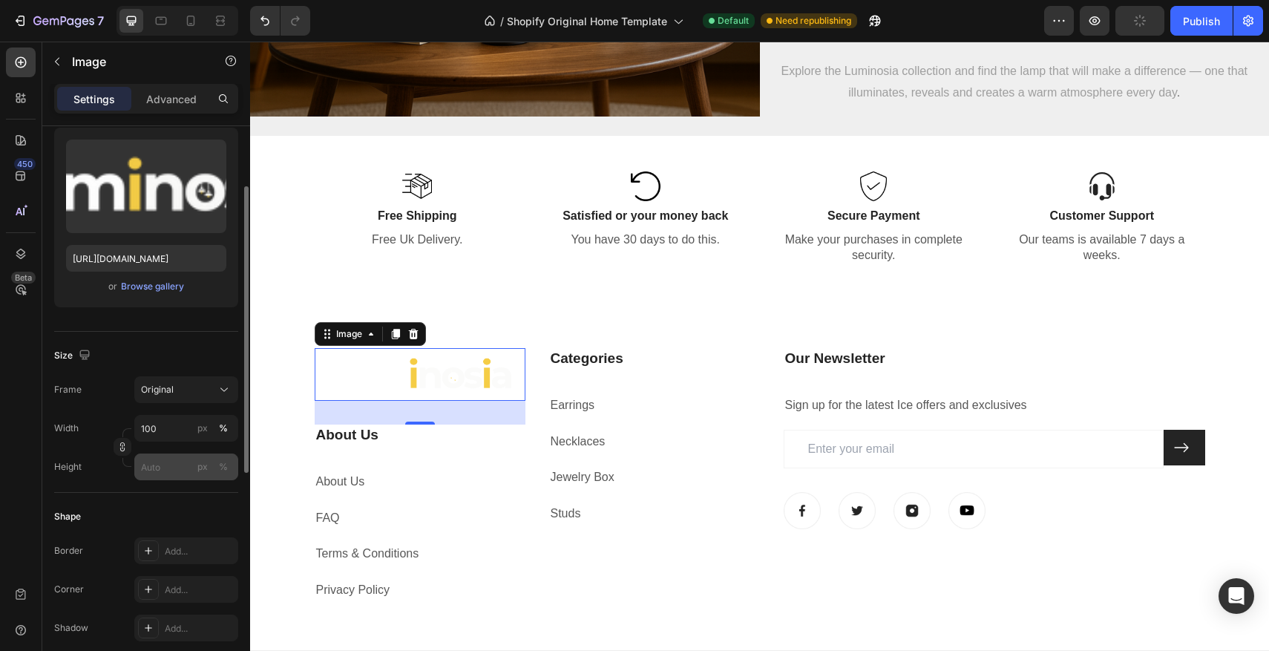
scroll to position [156, 0]
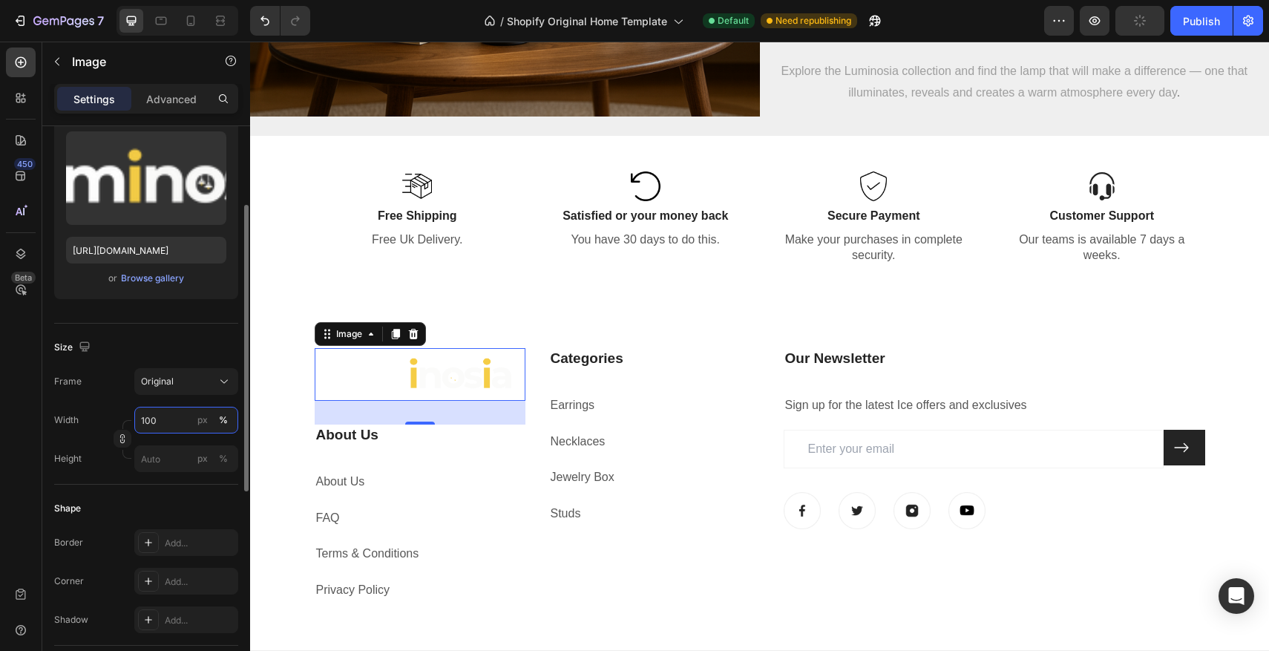
click at [165, 420] on input "100" at bounding box center [186, 420] width 104 height 27
type input "9"
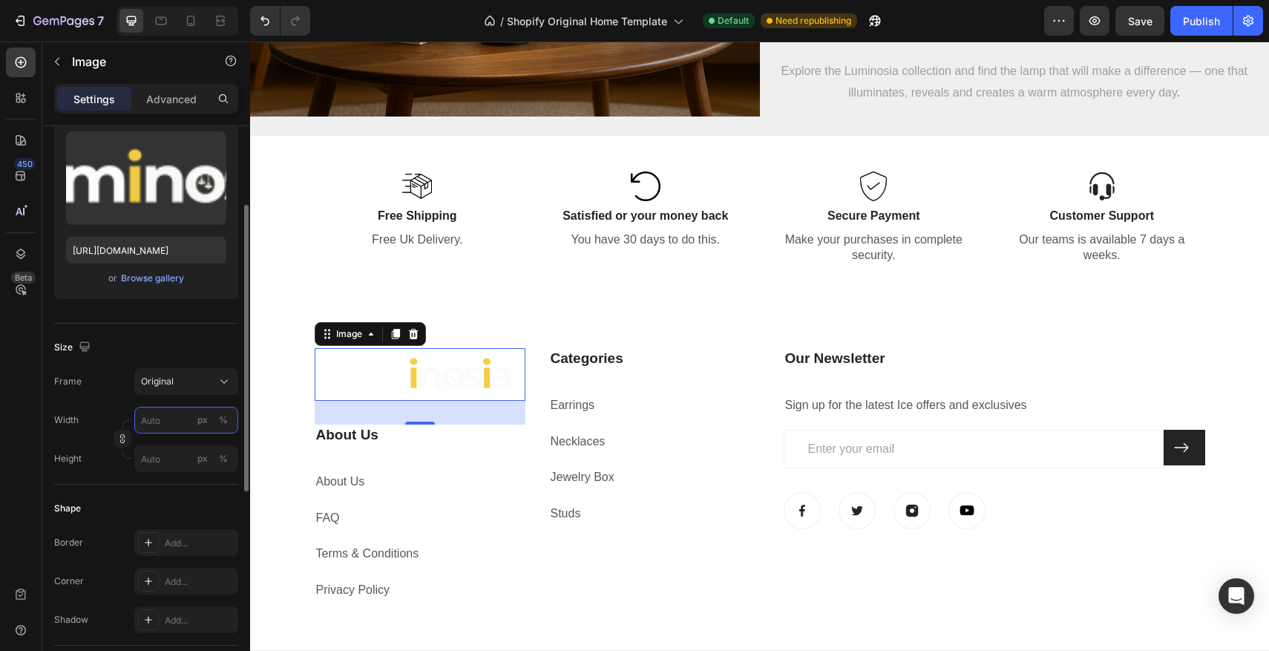
type input "9"
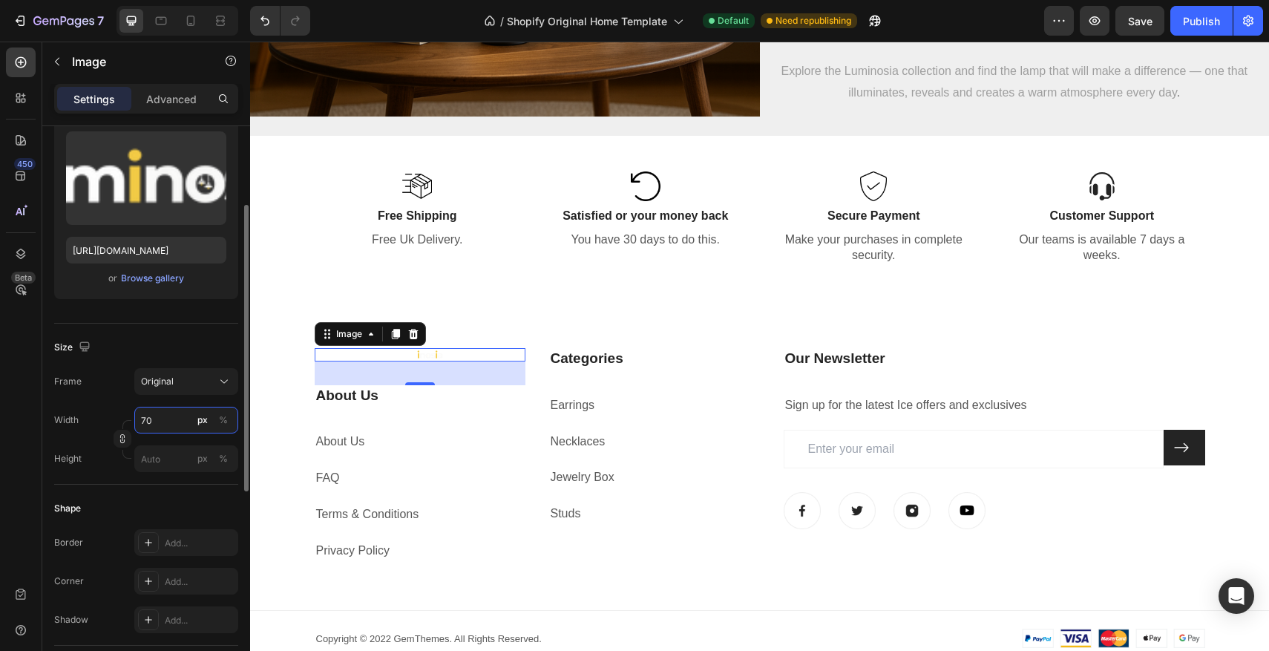
type input "7"
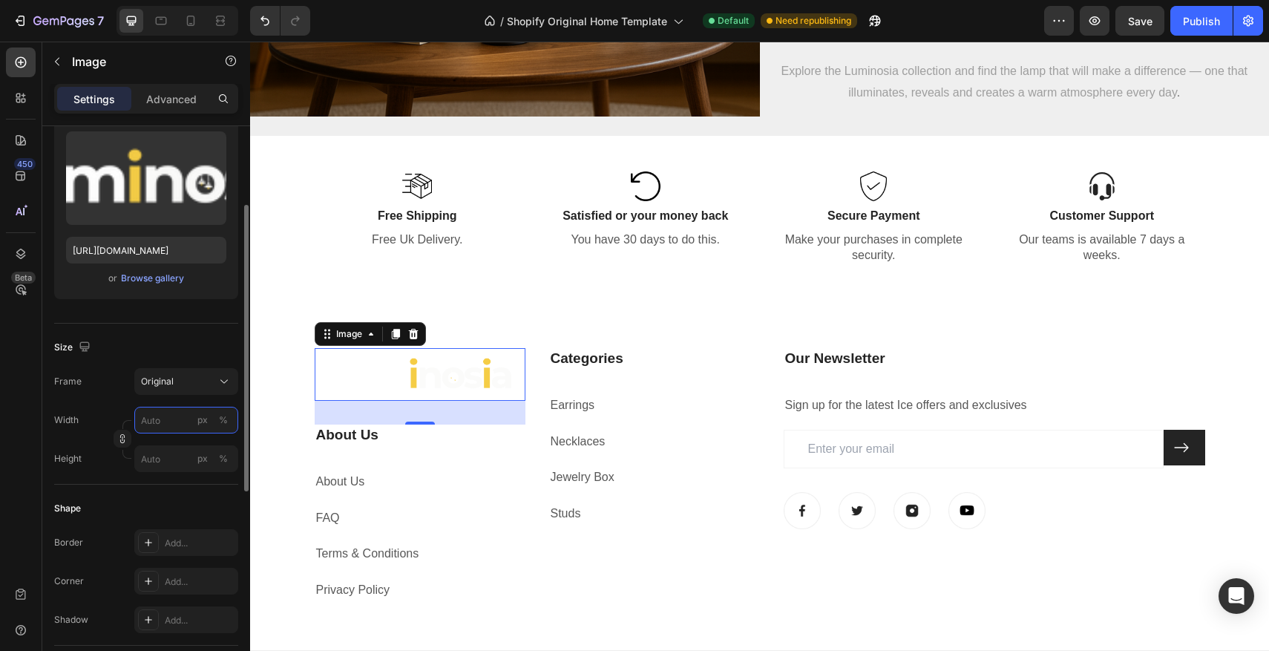
type input "7"
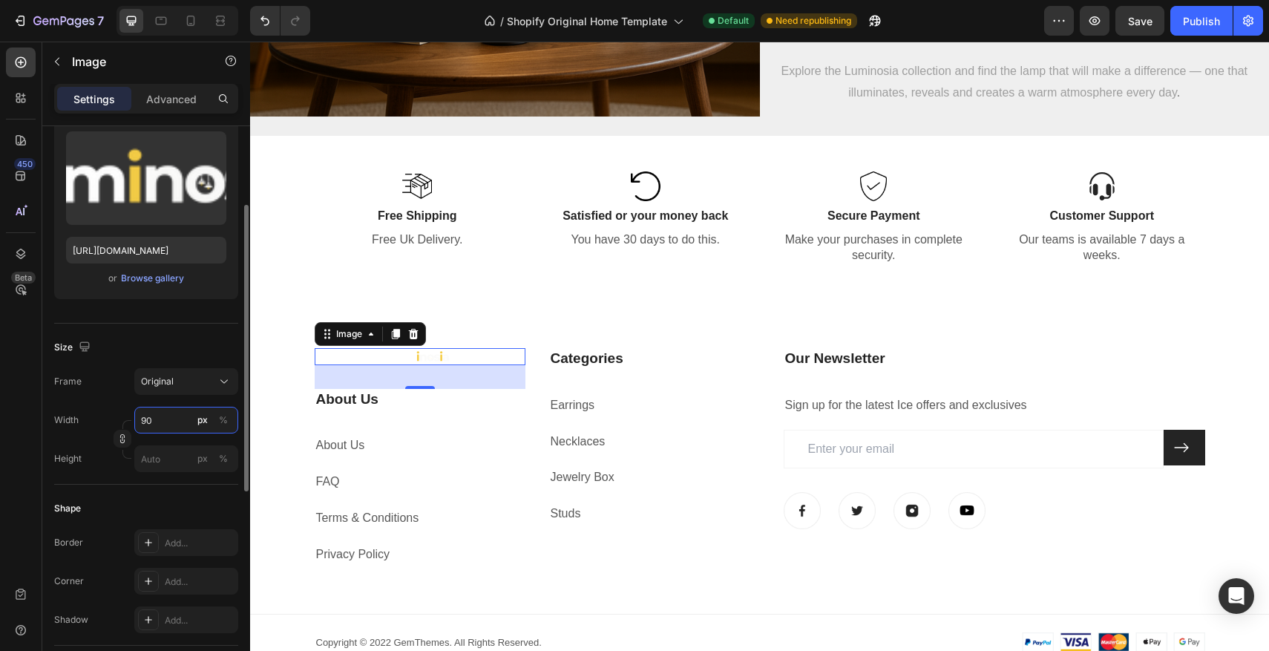
type input "9"
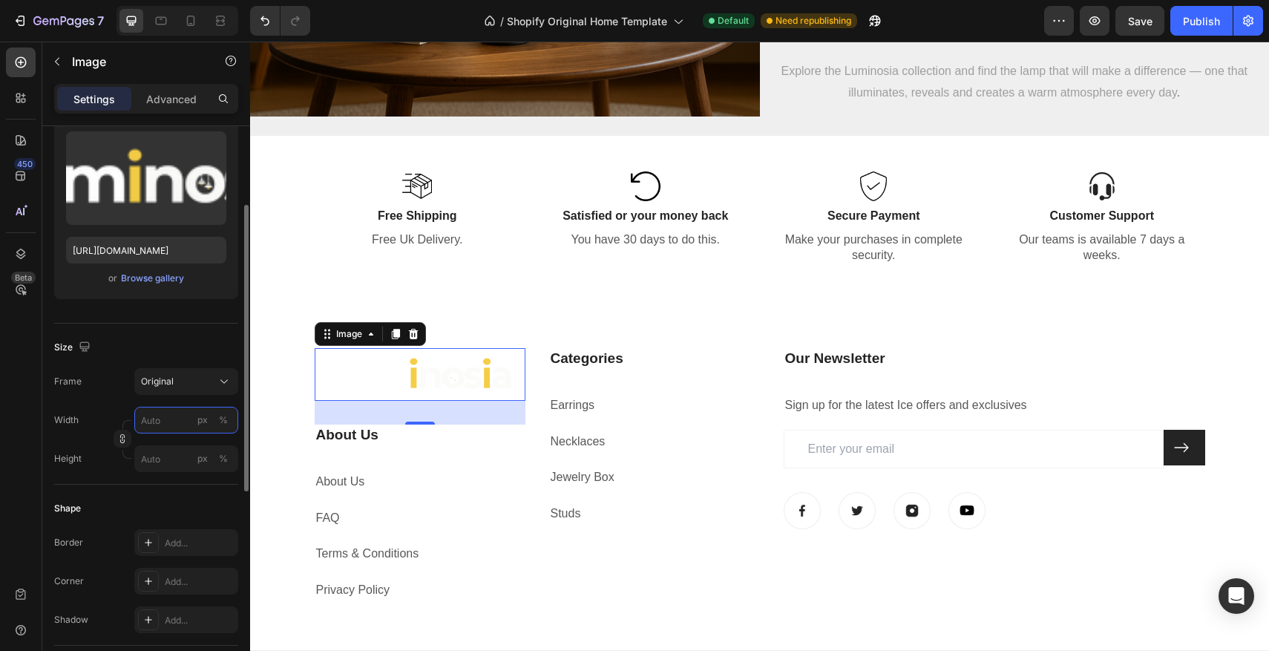
type input "9"
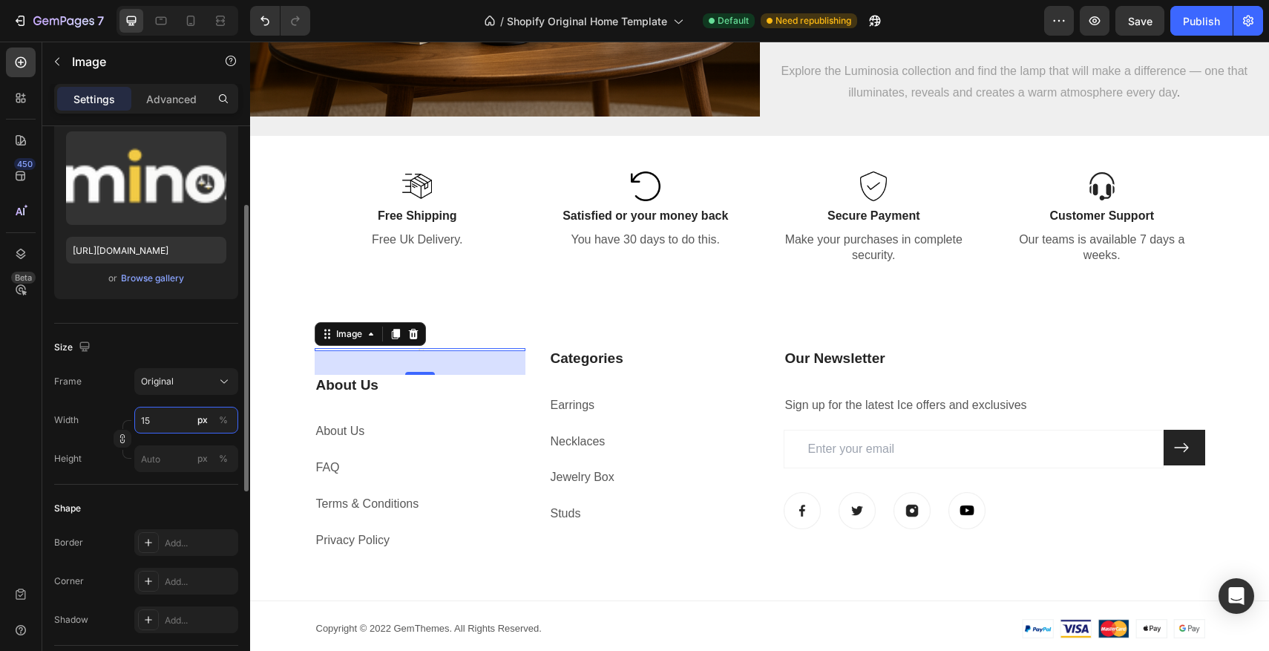
type input "150"
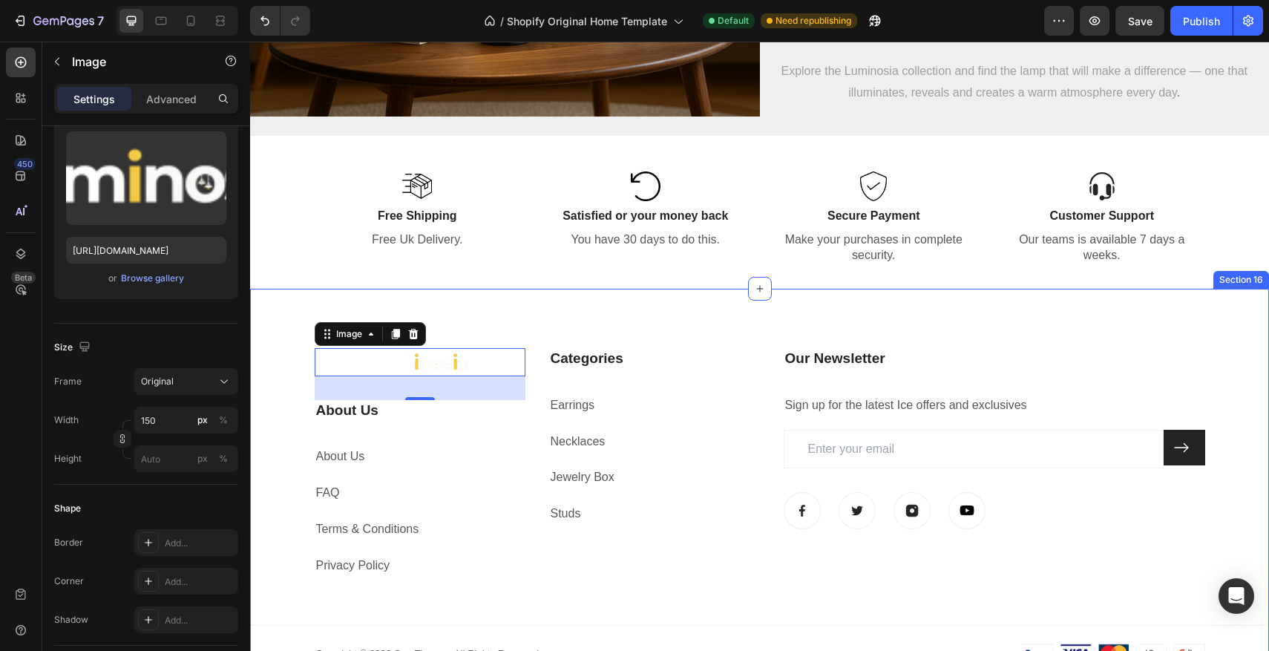
click at [280, 423] on div "Image 32 About Us Heading About Us Text block FAQ Text block Terms & Conditions…" at bounding box center [759, 505] width 1019 height 315
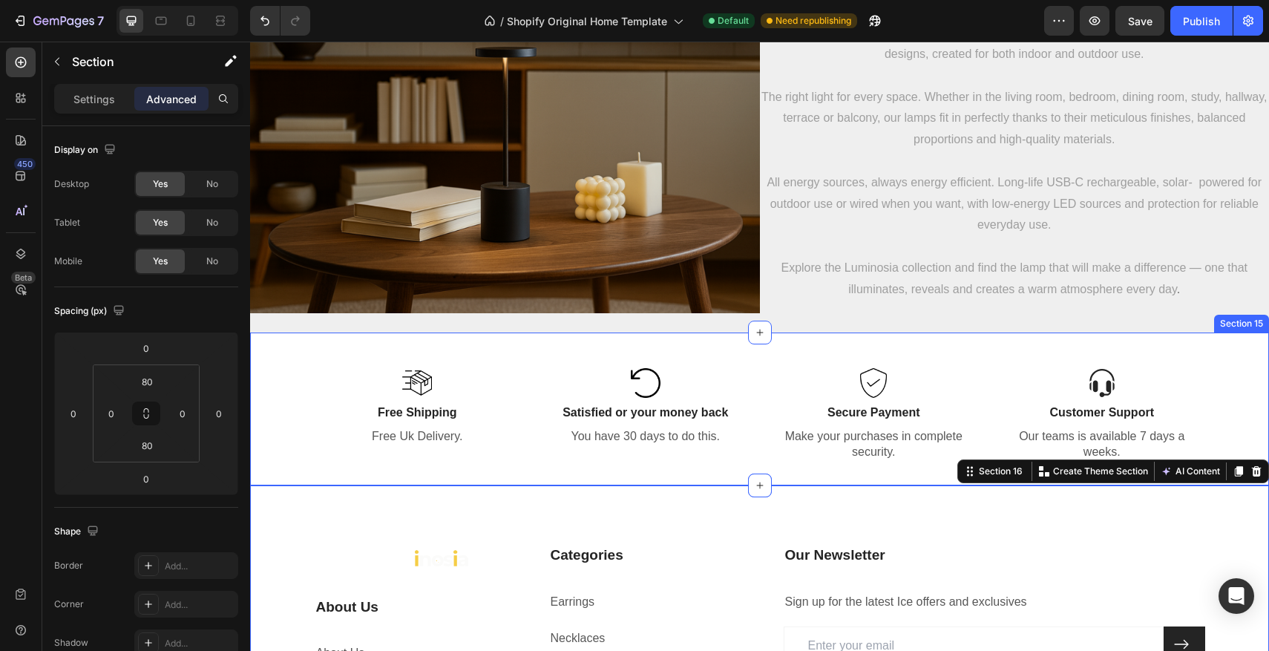
scroll to position [3114, 0]
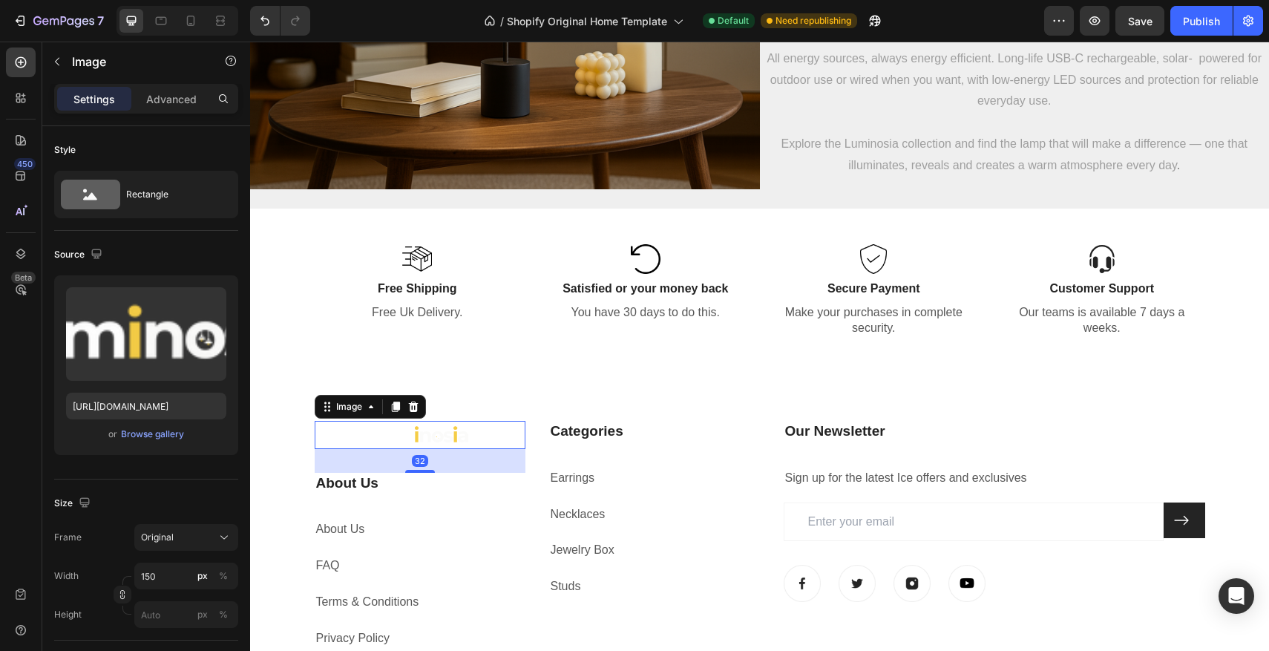
click at [432, 442] on img at bounding box center [419, 435] width 111 height 28
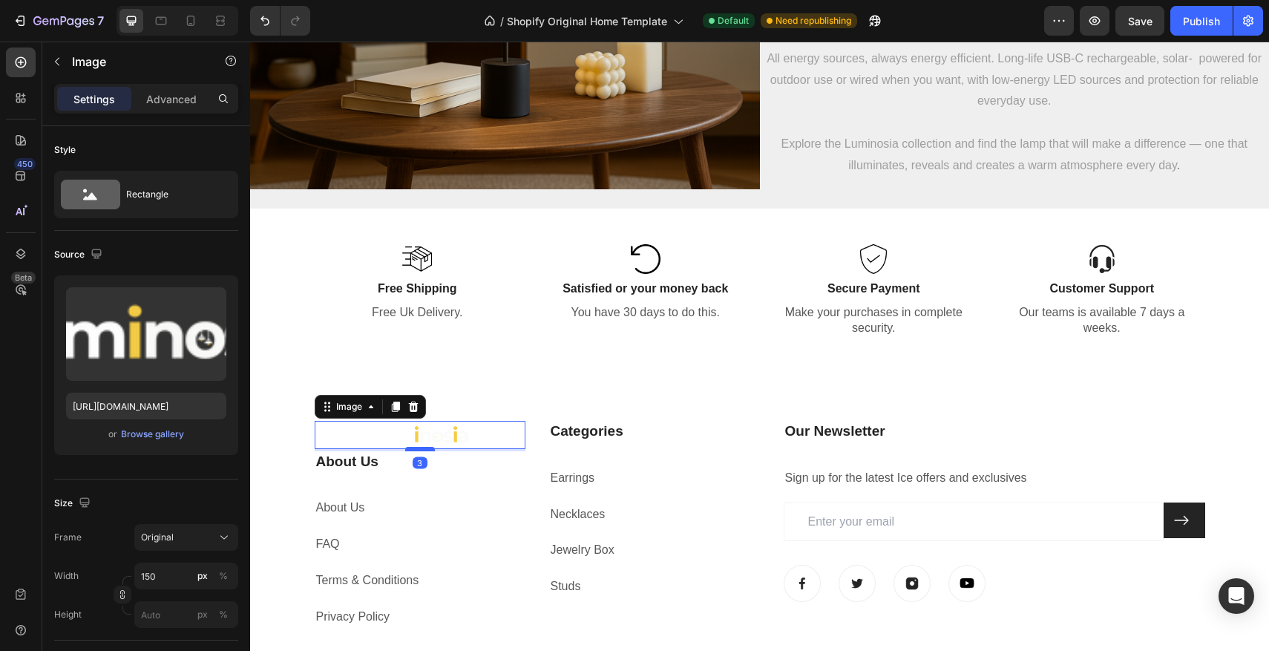
drag, startPoint x: 422, startPoint y: 469, endPoint x: 427, endPoint y: 447, distance: 22.1
click at [427, 447] on div at bounding box center [420, 449] width 30 height 4
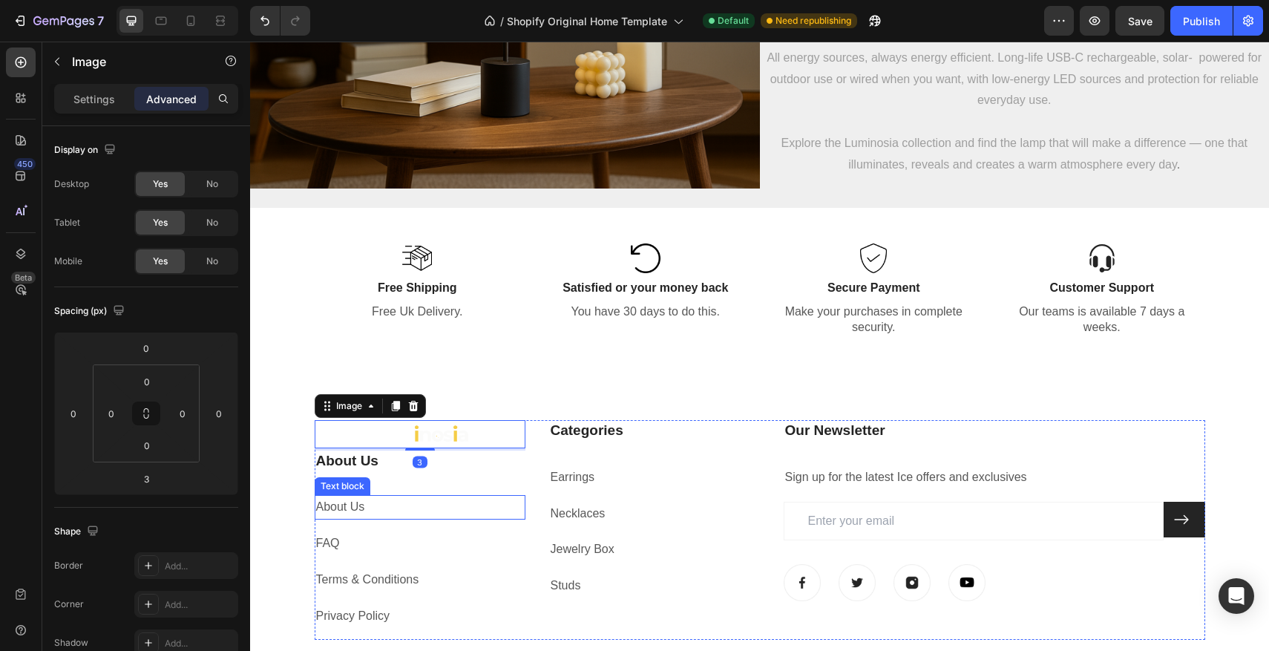
scroll to position [3109, 0]
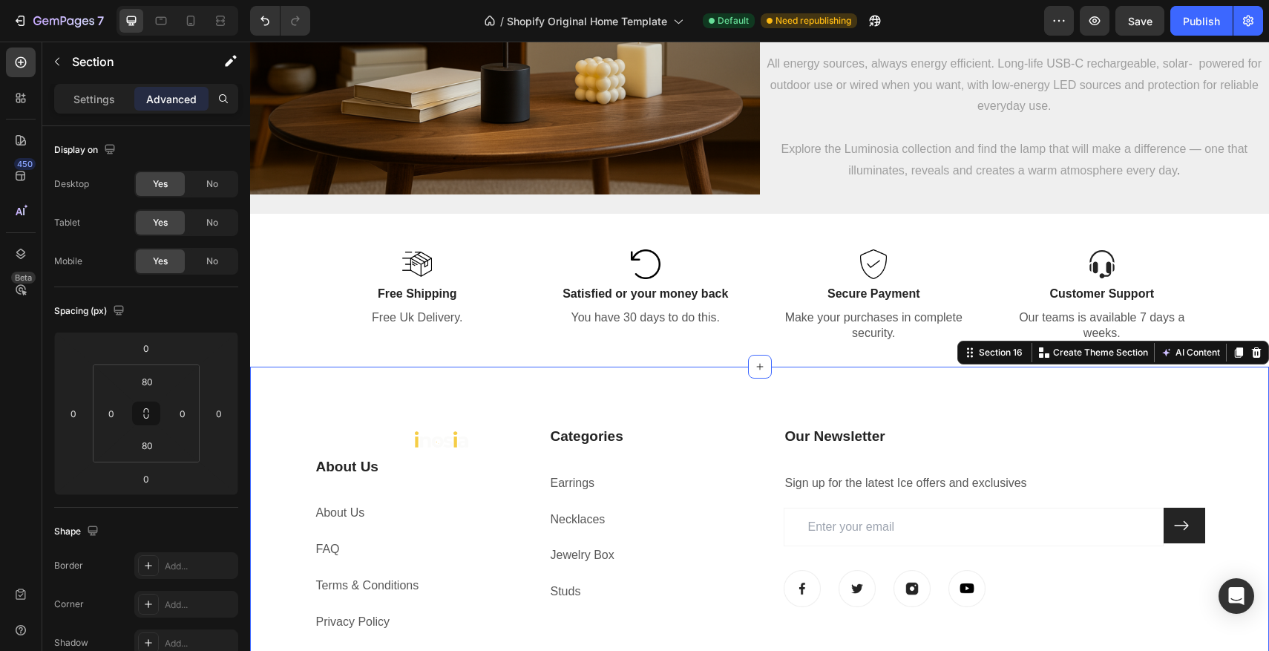
click at [502, 388] on div "Image About Us Heading About Us Text block FAQ Text block Terms & Conditions Te…" at bounding box center [759, 573] width 1019 height 412
click at [73, 108] on div "Settings" at bounding box center [94, 99] width 74 height 24
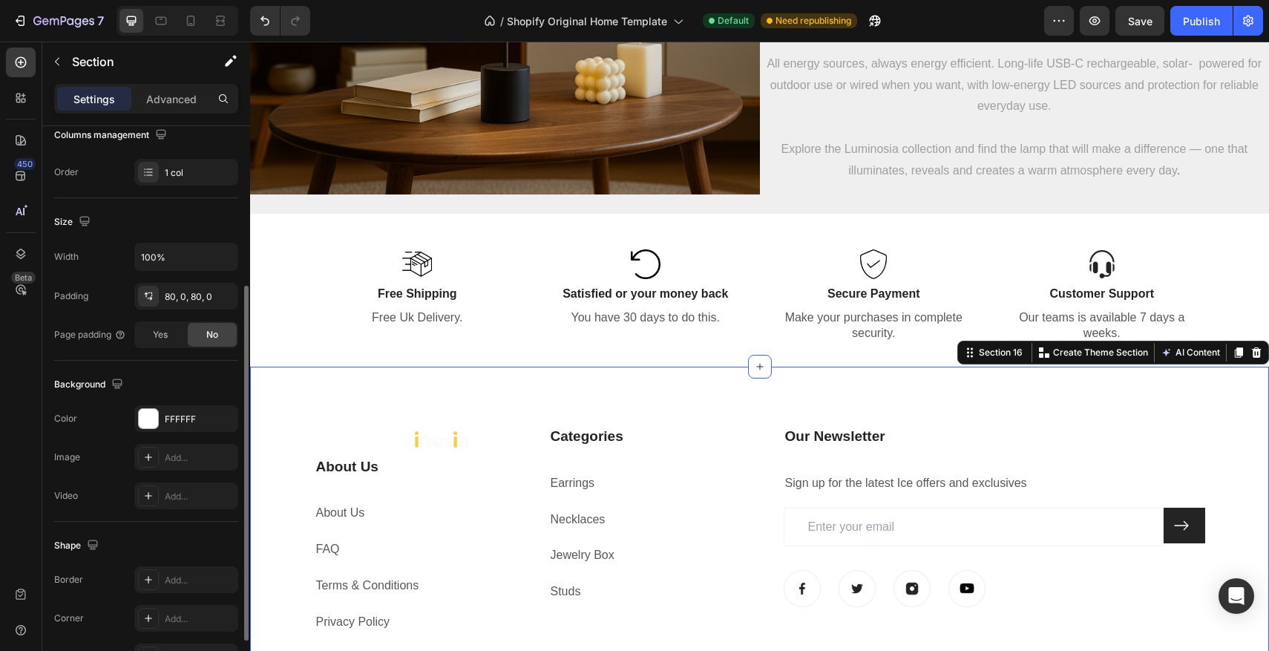
scroll to position [251, 0]
click at [156, 408] on div at bounding box center [148, 415] width 19 height 19
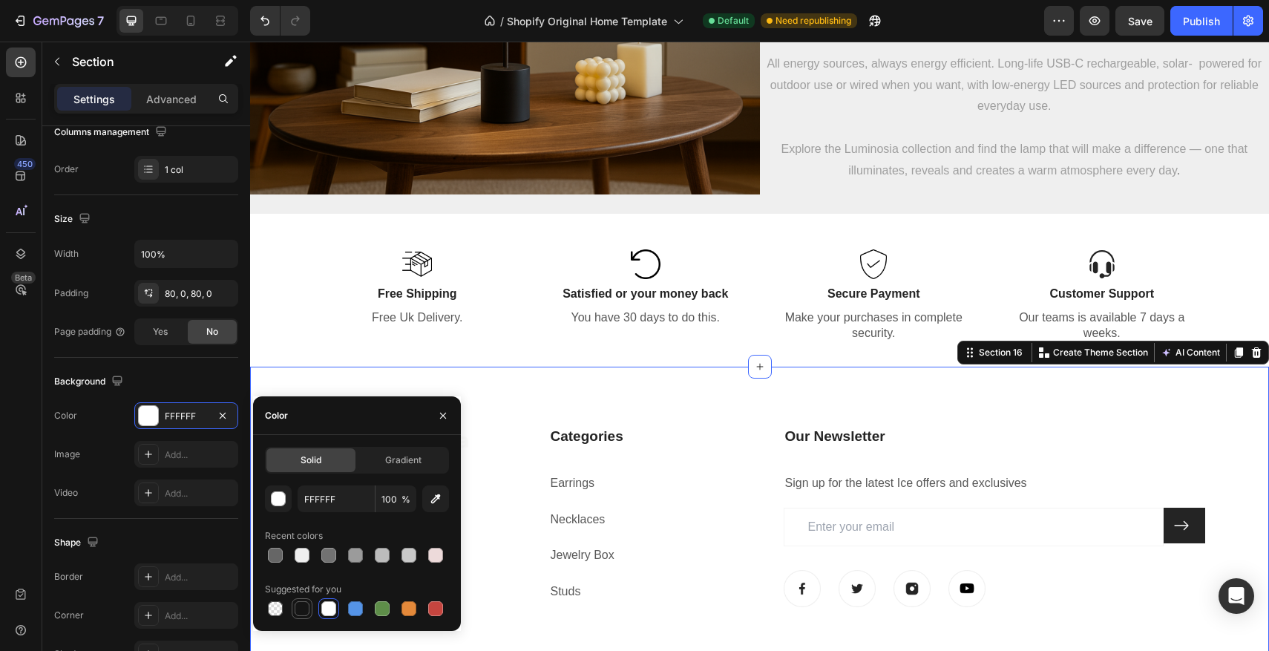
click at [306, 606] on div at bounding box center [302, 608] width 15 height 15
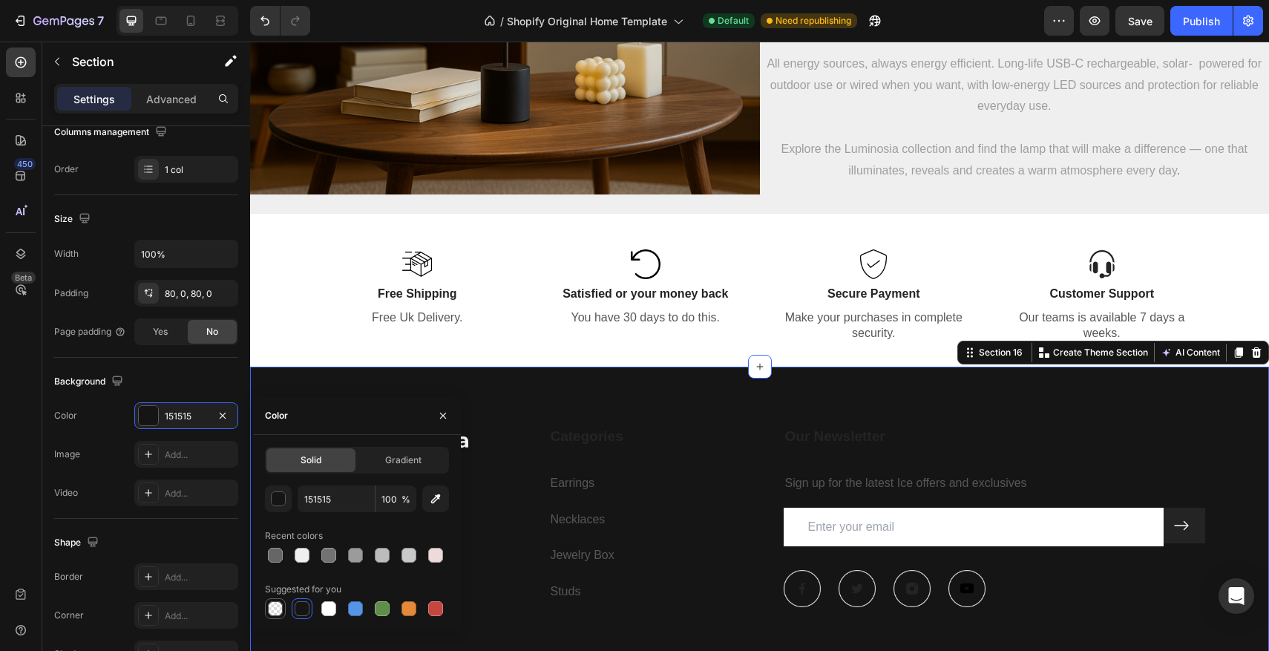
click at [270, 604] on div at bounding box center [275, 608] width 15 height 15
type input "000000"
type input "0"
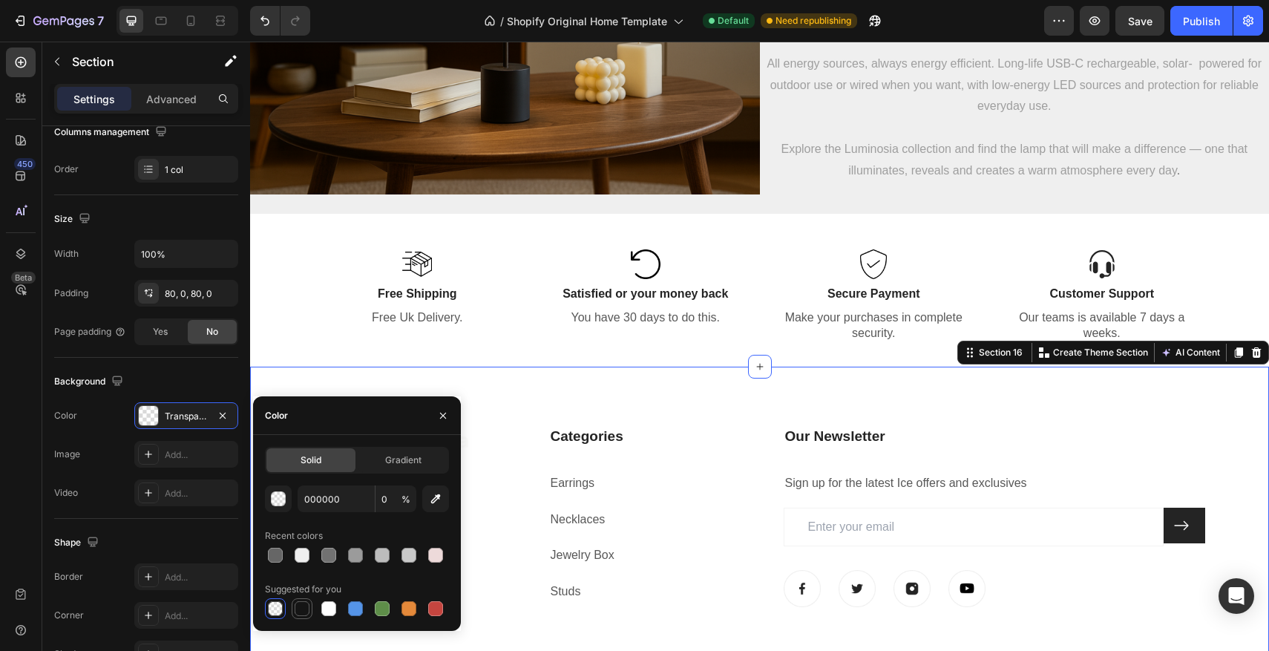
click at [307, 609] on div at bounding box center [302, 608] width 15 height 15
type input "151515"
type input "100"
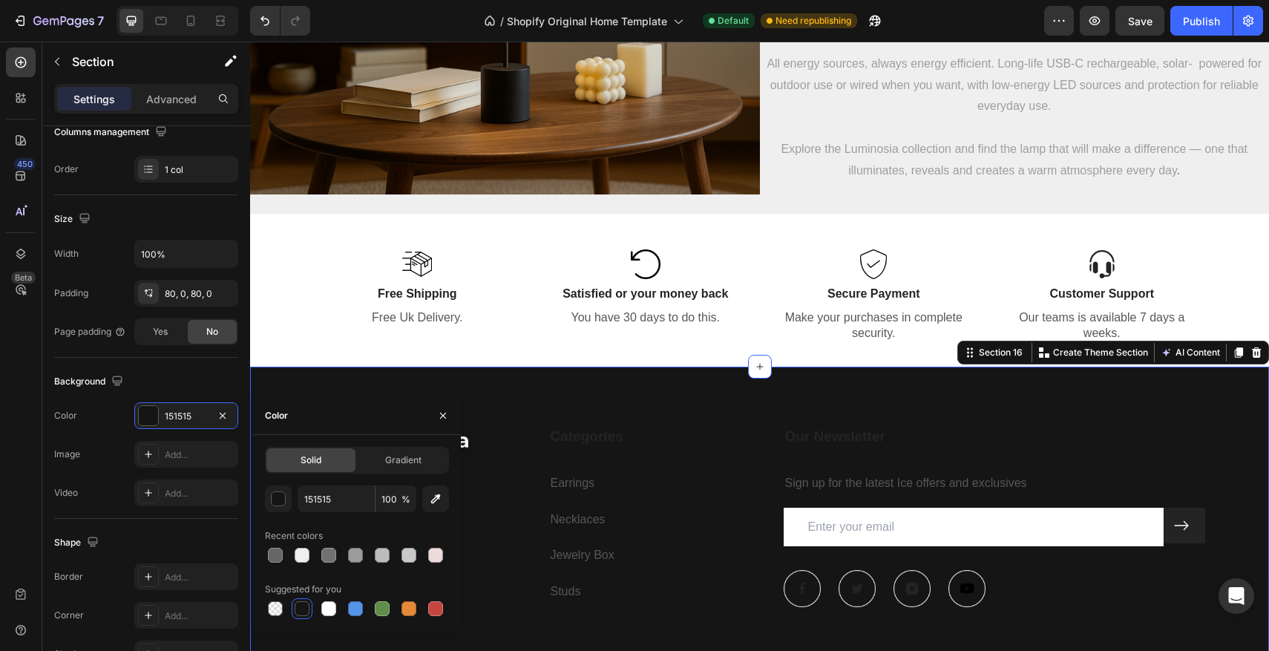
click at [551, 411] on div "Image About Us Heading About Us Text block FAQ Text block Terms & Conditions Te…" at bounding box center [759, 573] width 1019 height 412
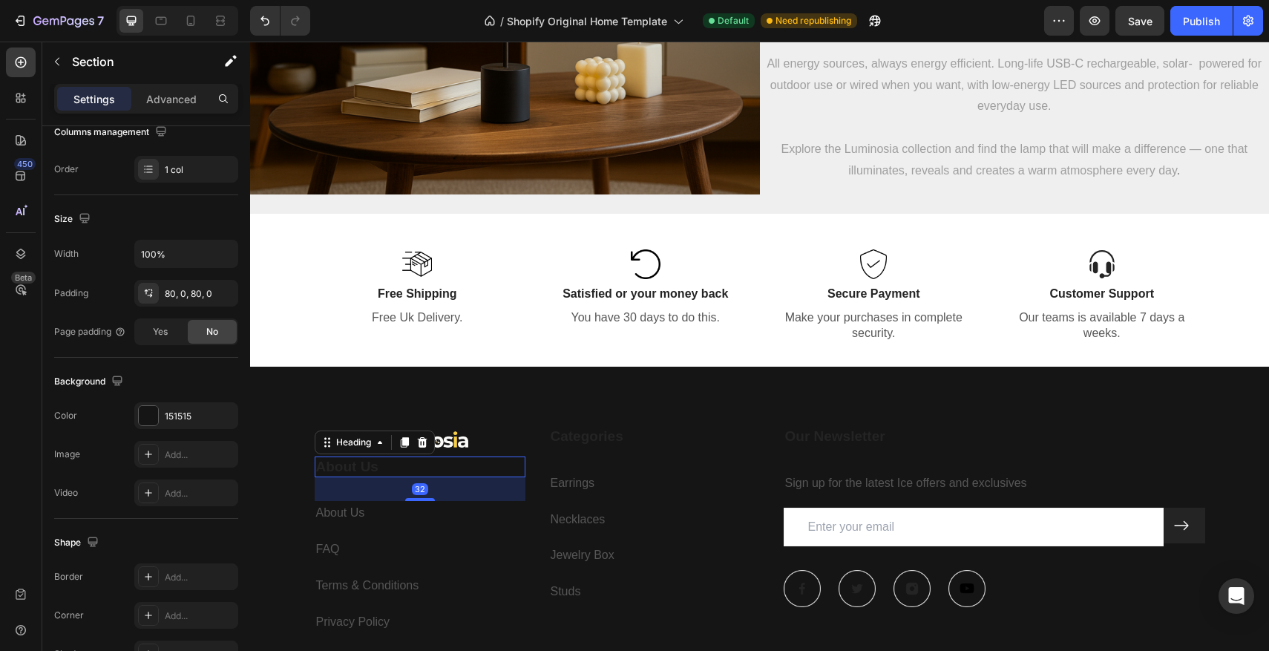
click at [364, 462] on p "About Us" at bounding box center [420, 467] width 208 height 19
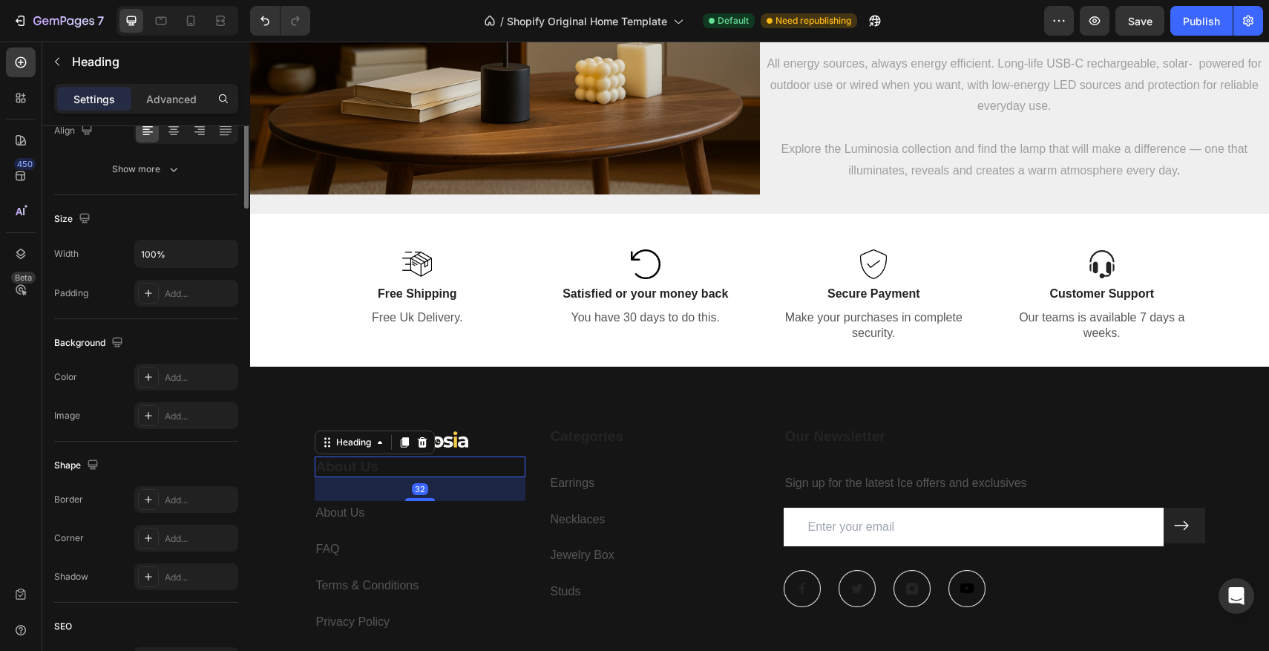
scroll to position [0, 0]
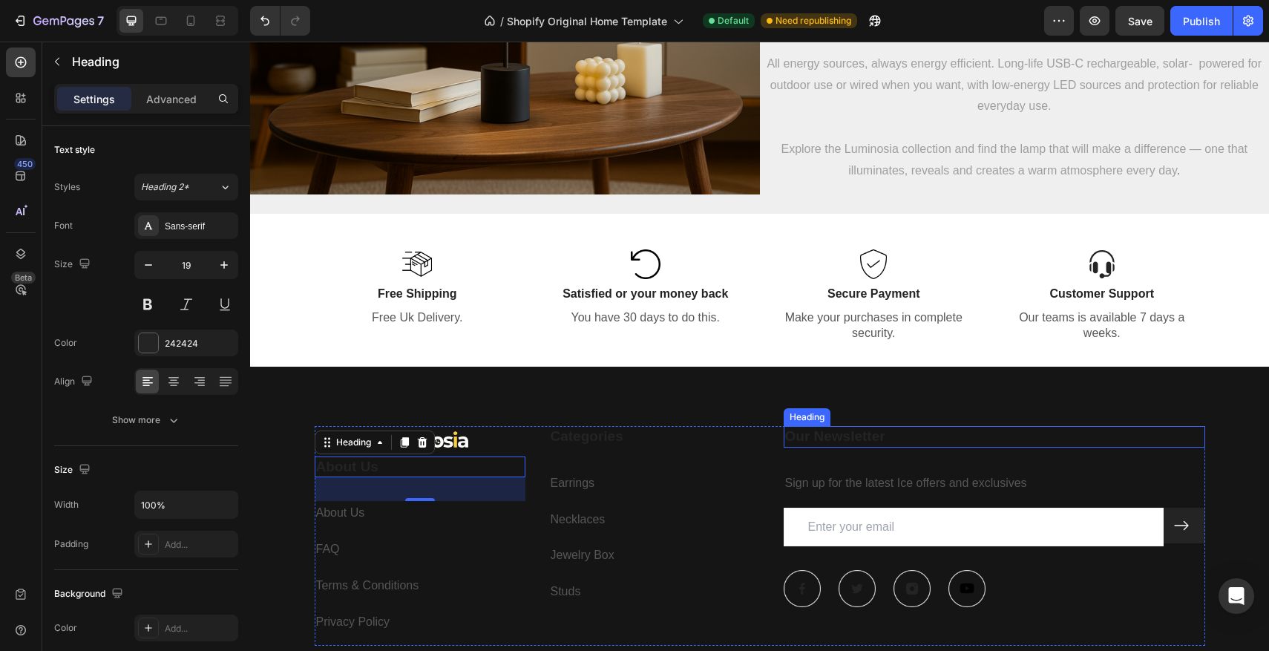
click at [864, 443] on p "Our Newsletter" at bounding box center [994, 436] width 419 height 19
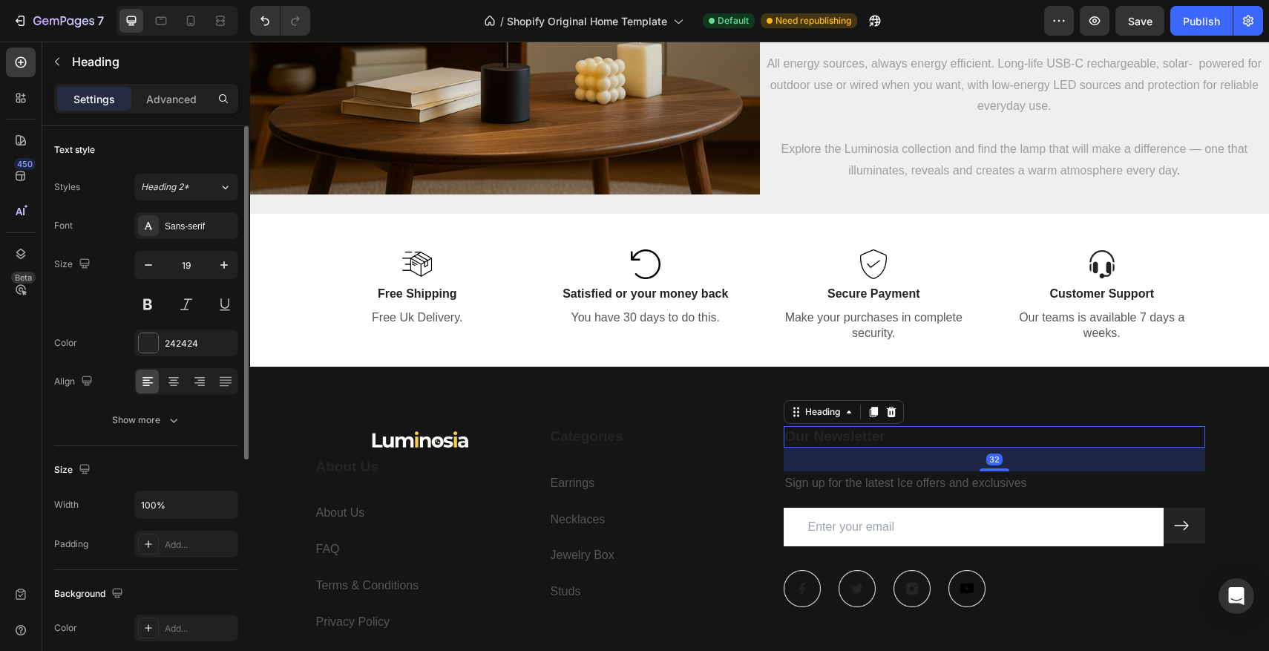
click at [147, 359] on div "Font Sans-serif Size 19 Color 242424 Align Show more" at bounding box center [146, 322] width 184 height 221
click at [151, 342] on div at bounding box center [148, 342] width 19 height 19
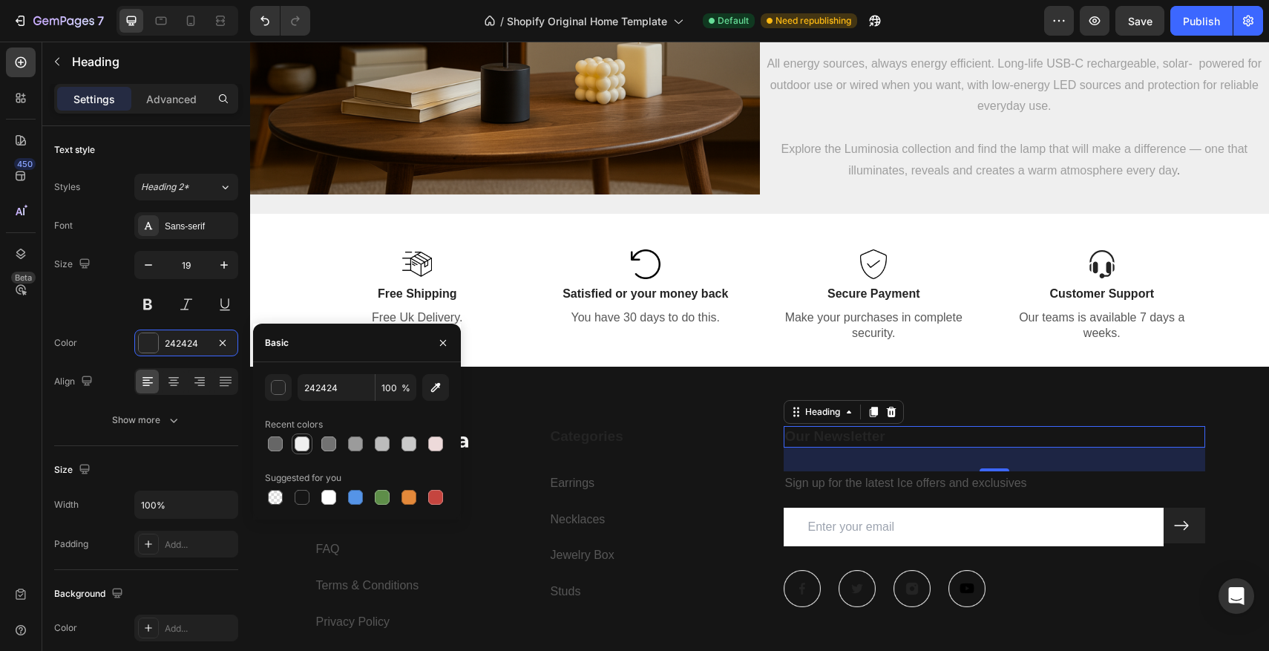
click at [304, 445] on div at bounding box center [302, 443] width 15 height 15
type input "EFEFEF"
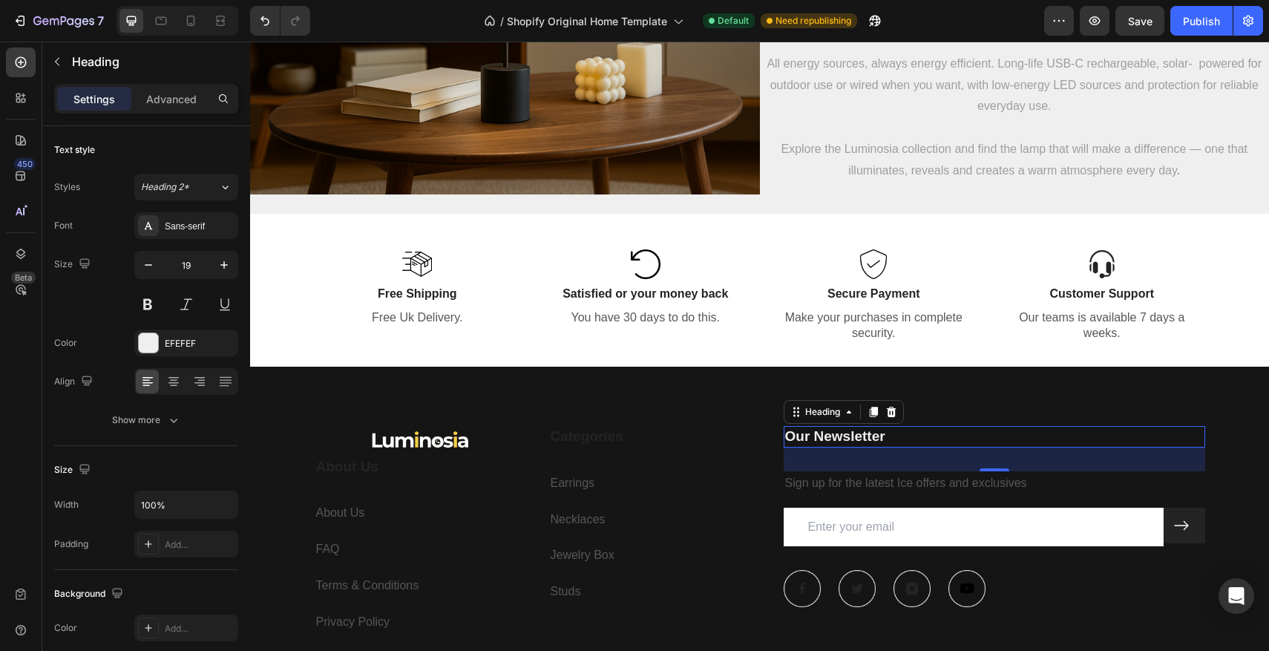
click at [876, 439] on p "Our Newsletter" at bounding box center [994, 436] width 419 height 19
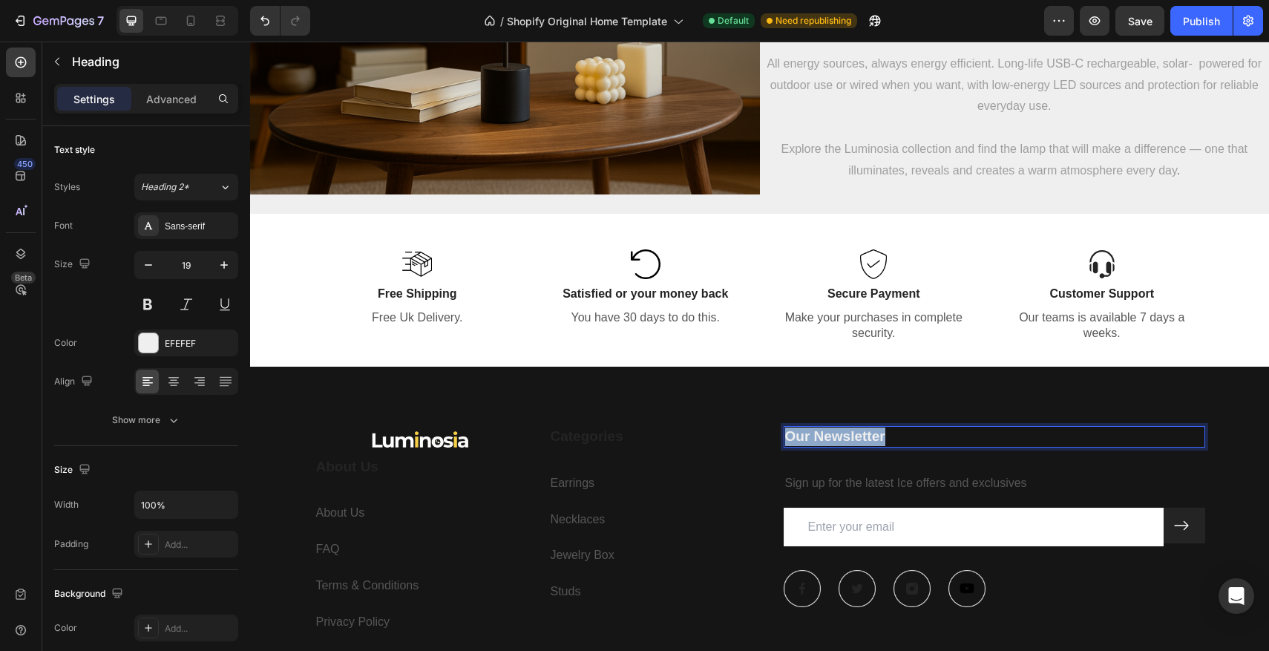
drag, startPoint x: 899, startPoint y: 436, endPoint x: 787, endPoint y: 429, distance: 111.6
click at [787, 429] on p "Our Newsletter" at bounding box center [994, 436] width 419 height 19
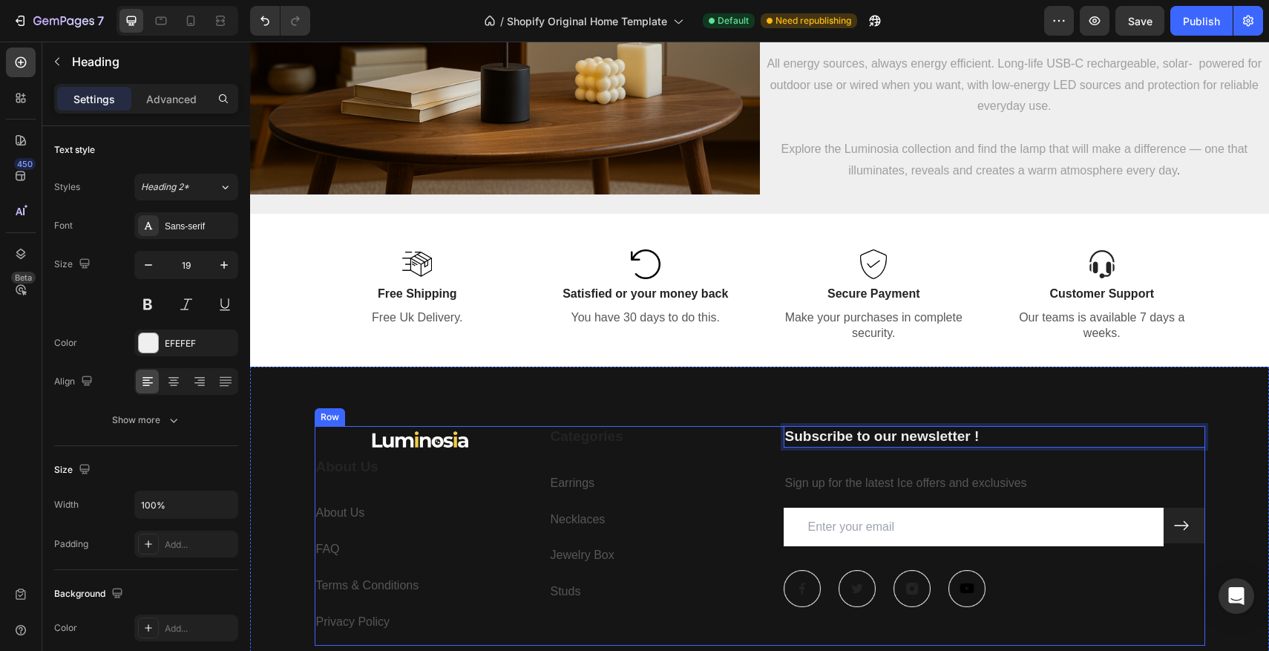
click at [893, 467] on div "Subscribe to our newsletter ! Heading 32 Sign up for the latest Ice offers and …" at bounding box center [994, 536] width 421 height 220
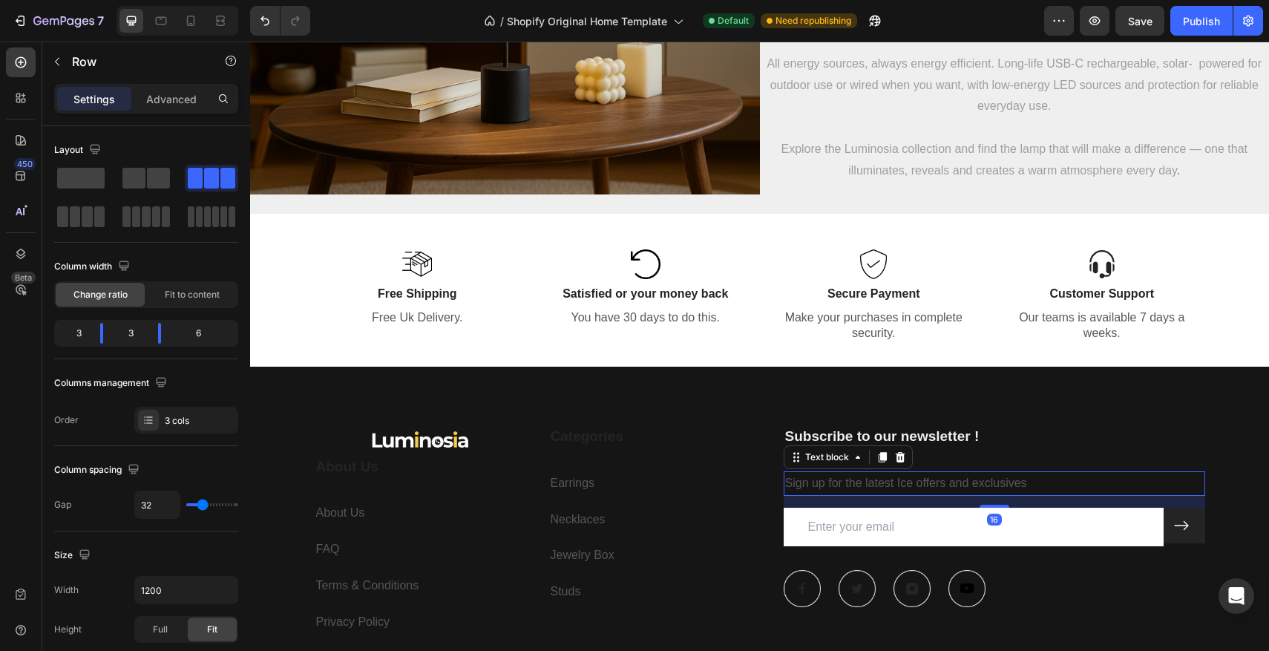
click at [875, 482] on p "Sign up for the latest Ice offers and exclusives" at bounding box center [994, 484] width 419 height 22
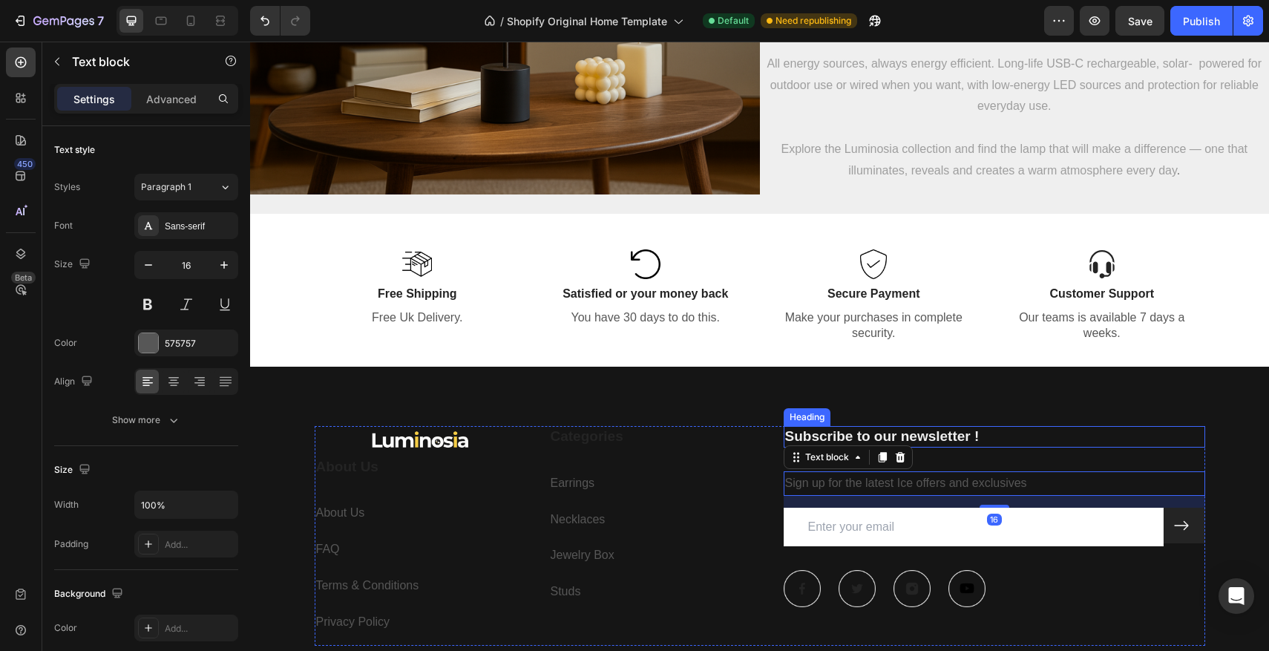
click at [962, 439] on p "Subscribe to our newsletter !" at bounding box center [994, 436] width 419 height 19
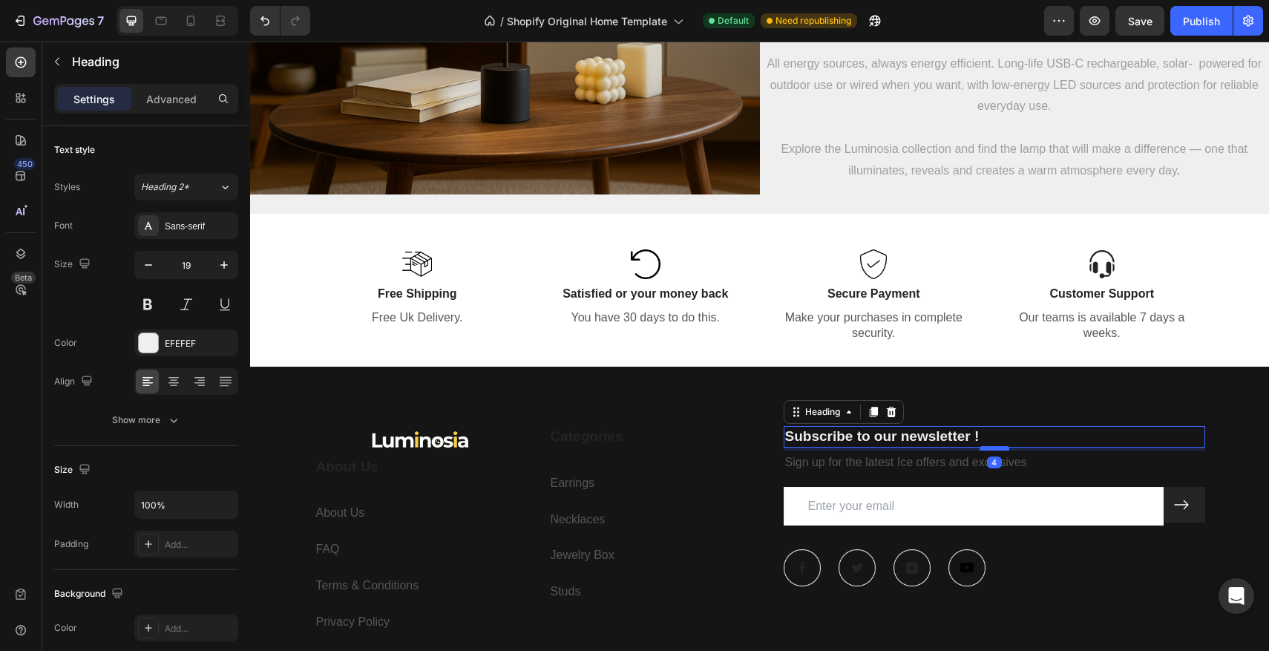
drag, startPoint x: 994, startPoint y: 470, endPoint x: 994, endPoint y: 449, distance: 20.8
click at [994, 449] on div at bounding box center [995, 448] width 30 height 4
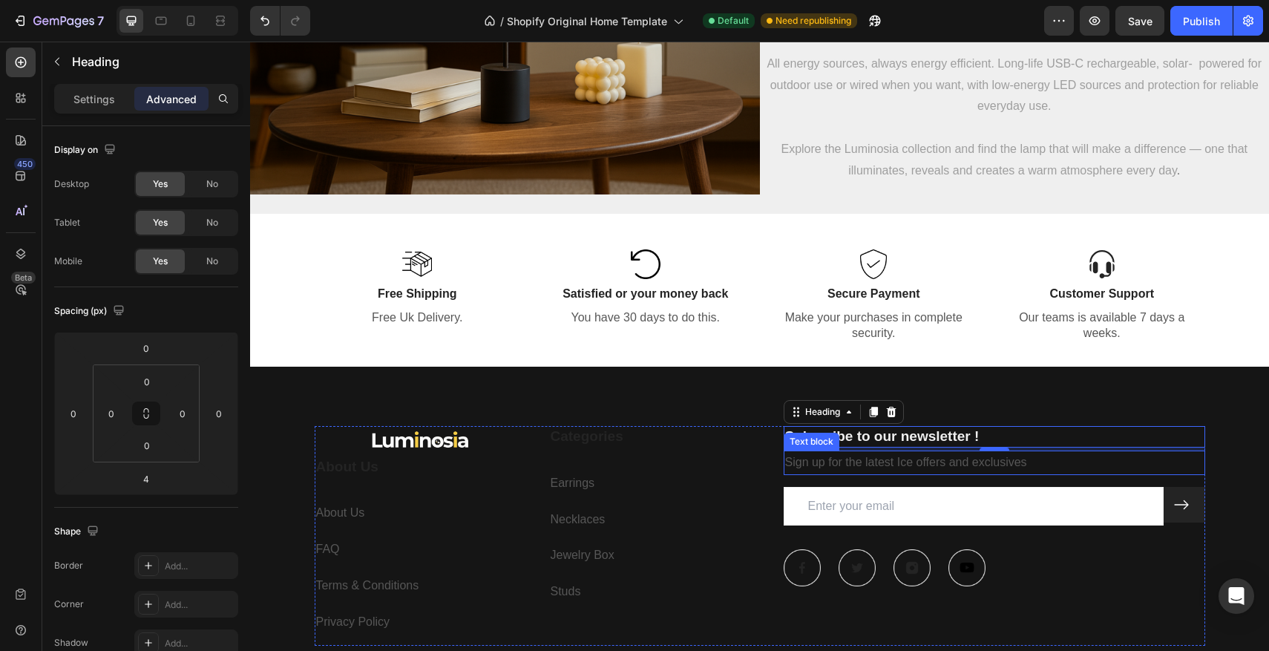
click at [959, 465] on p "Sign up for the latest Ice offers and exclusives" at bounding box center [994, 463] width 419 height 22
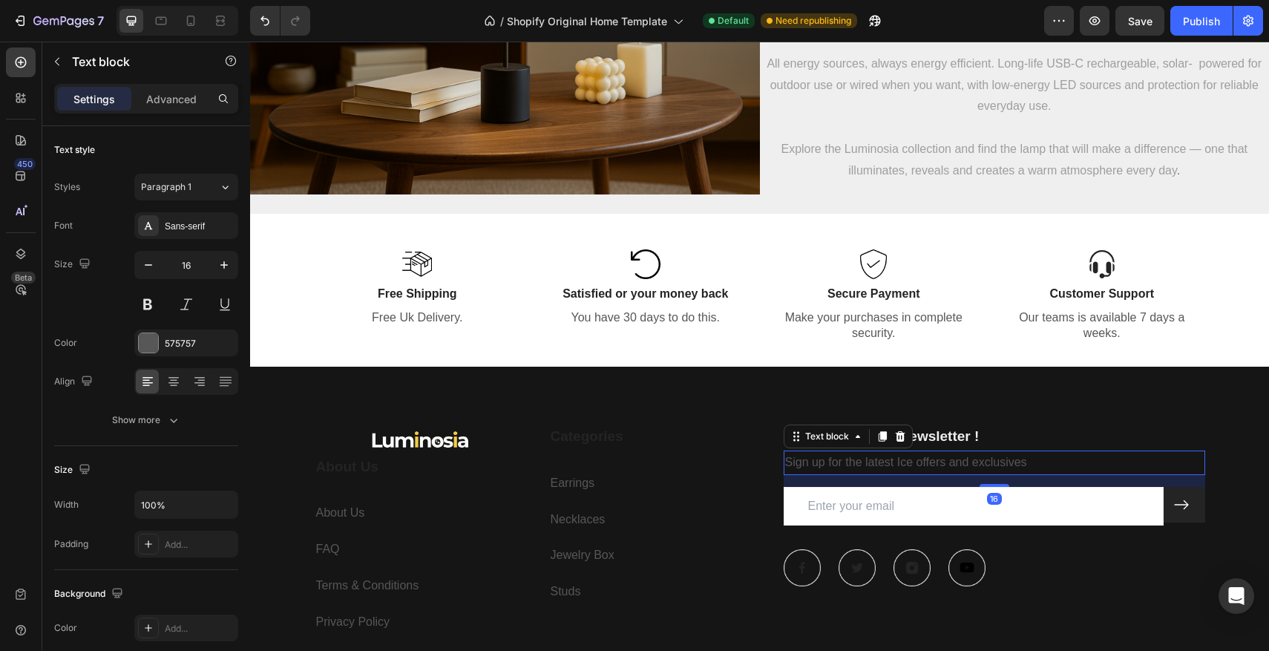
click at [1049, 473] on div "Sign up for the latest Ice offers and exclusives" at bounding box center [994, 462] width 421 height 24
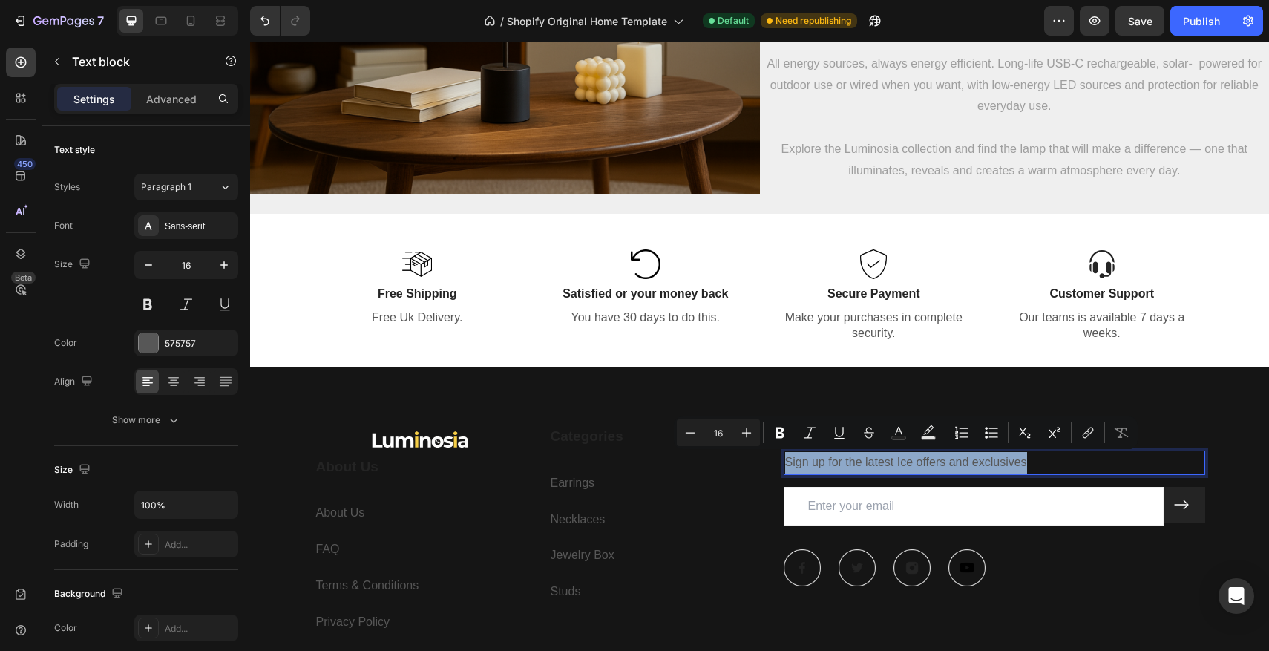
drag, startPoint x: 1043, startPoint y: 465, endPoint x: 787, endPoint y: 459, distance: 256.1
click at [787, 459] on p "Sign up for the latest Ice offers and exclusives" at bounding box center [994, 463] width 419 height 22
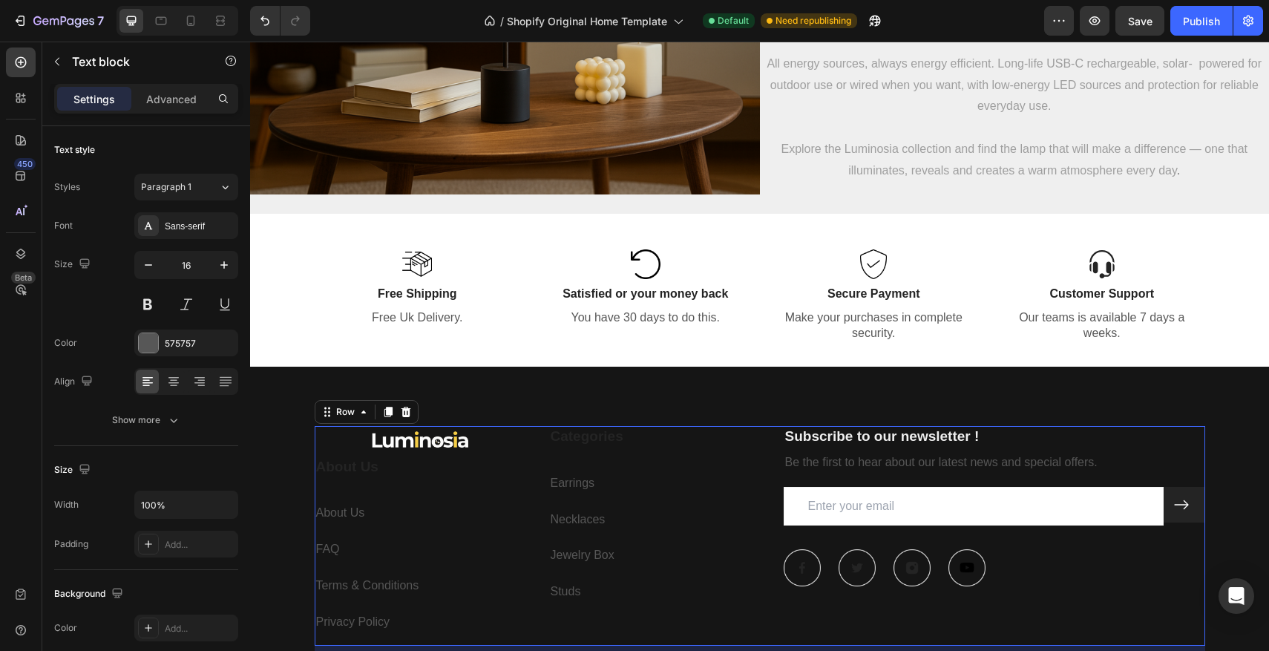
click at [759, 467] on div "Categories Heading Earrings Text block Necklaces Text block Jewelry Box Text bl…" at bounding box center [654, 536] width 211 height 220
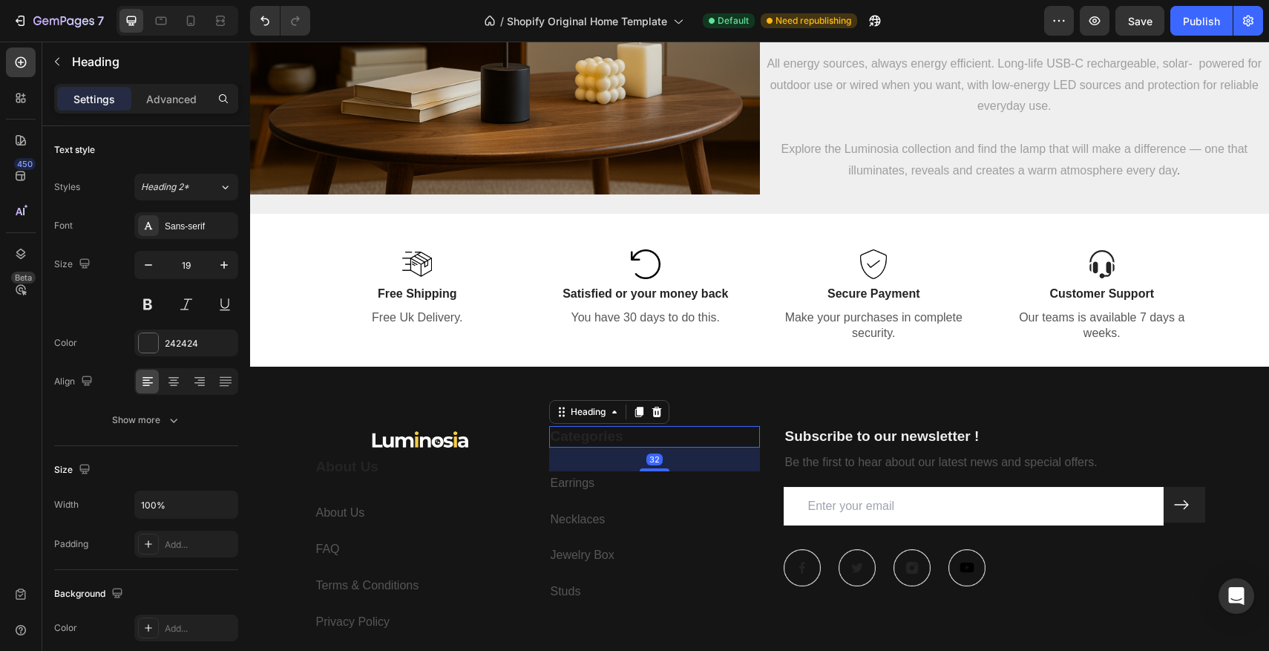
click at [603, 444] on p "Categories" at bounding box center [655, 436] width 208 height 19
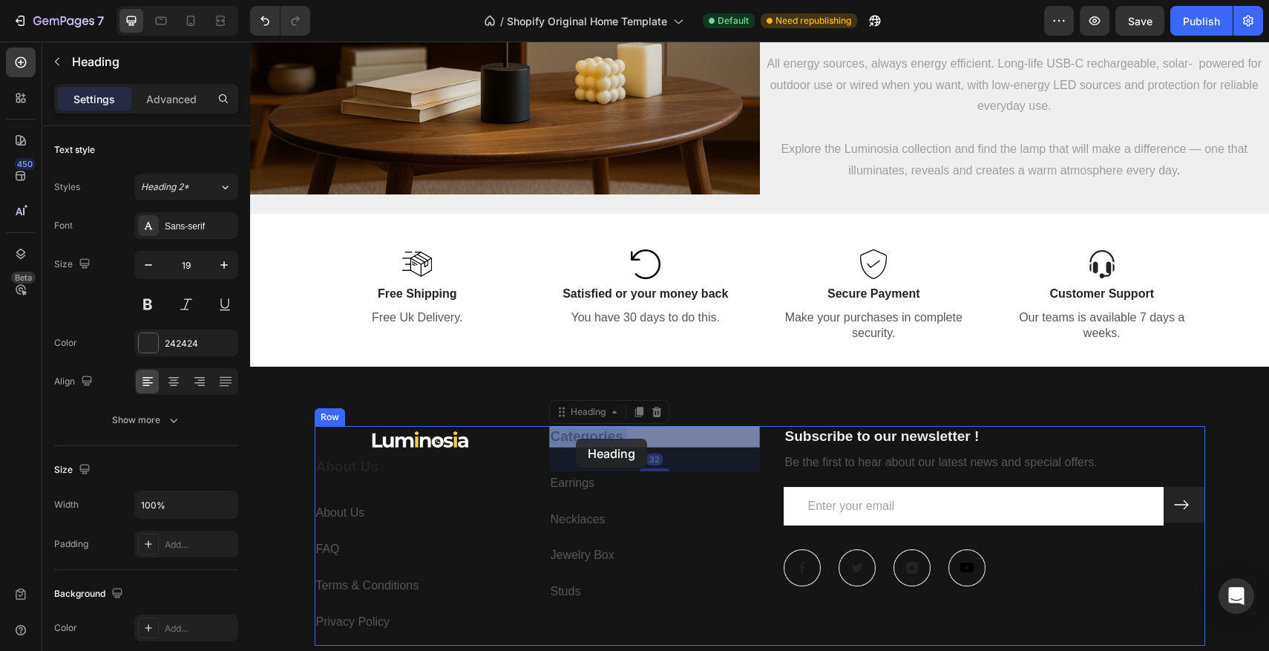
drag, startPoint x: 629, startPoint y: 439, endPoint x: 622, endPoint y: 442, distance: 7.6
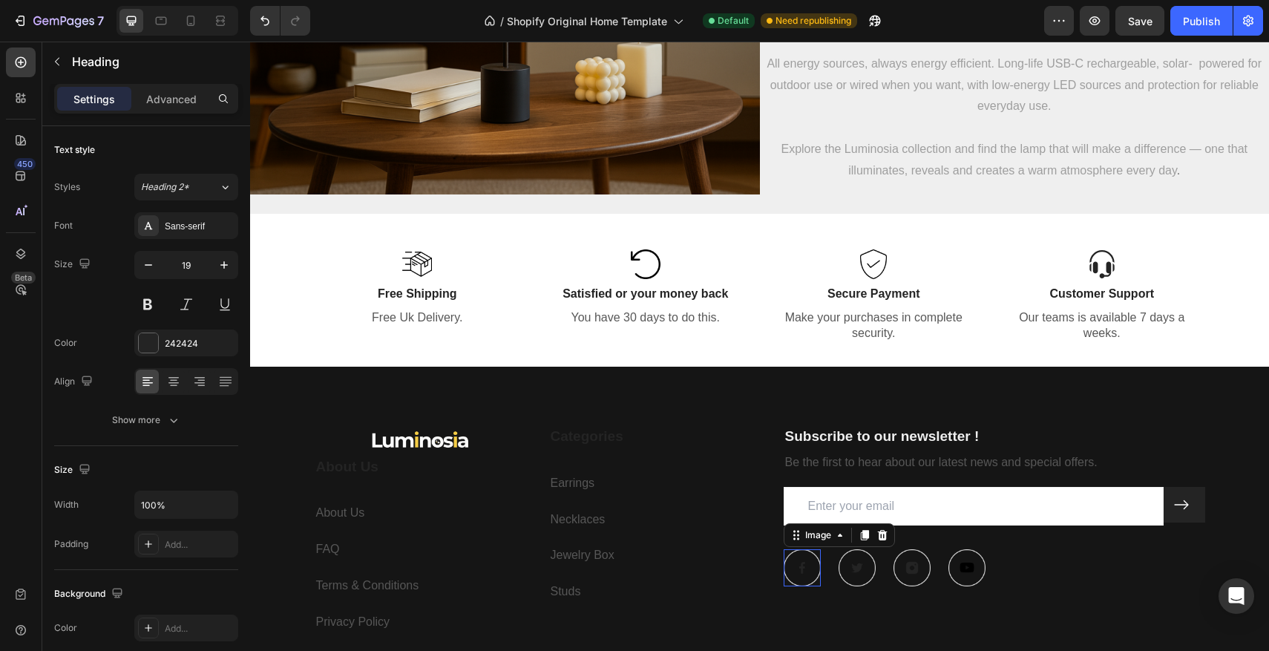
click at [810, 565] on img at bounding box center [802, 567] width 37 height 37
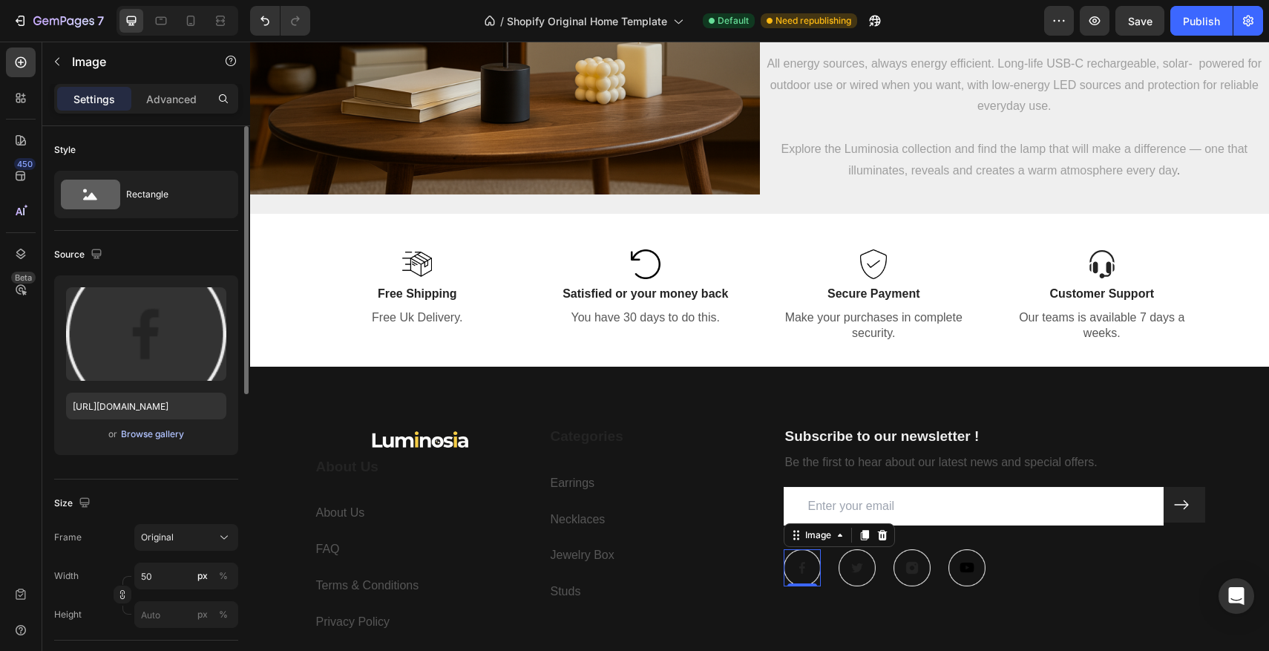
click at [177, 431] on div "Browse gallery" at bounding box center [152, 433] width 63 height 13
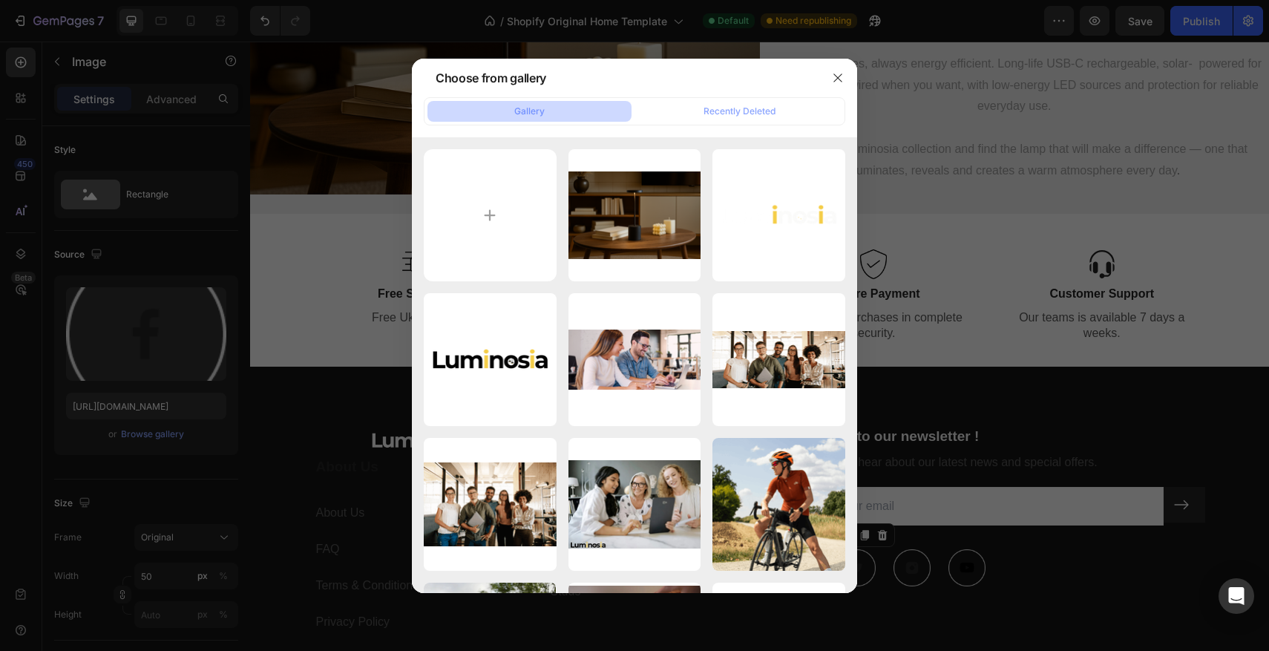
click at [988, 532] on div at bounding box center [634, 325] width 1269 height 651
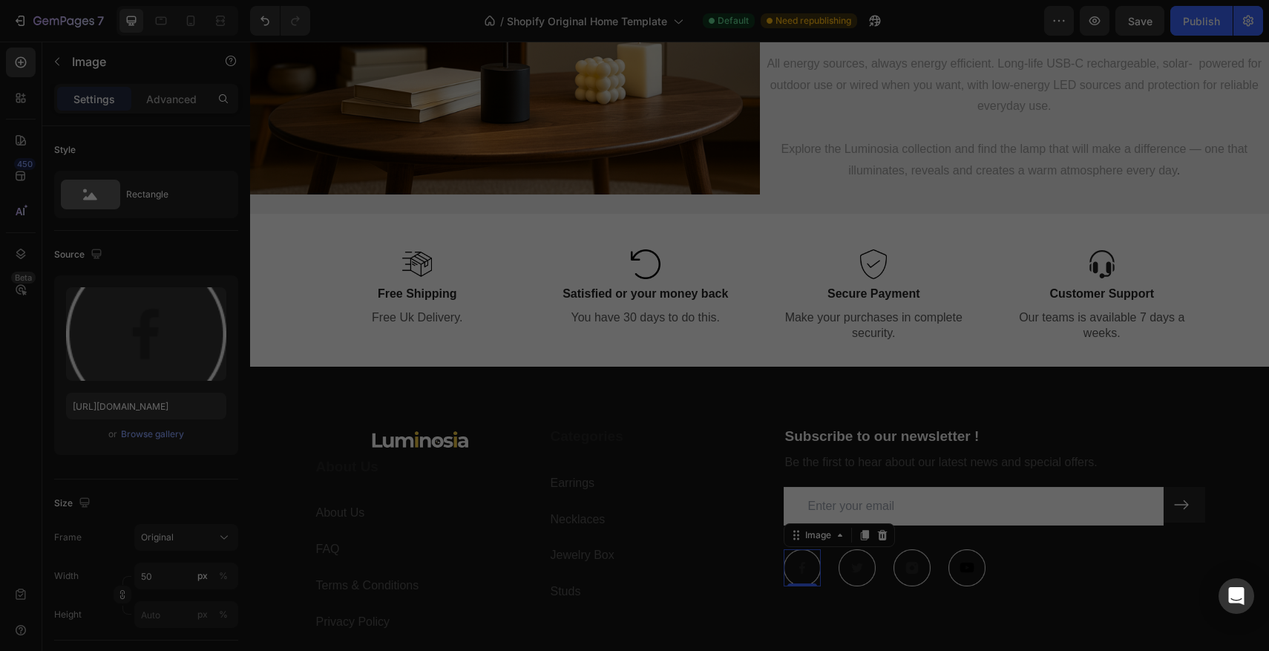
scroll to position [1, 0]
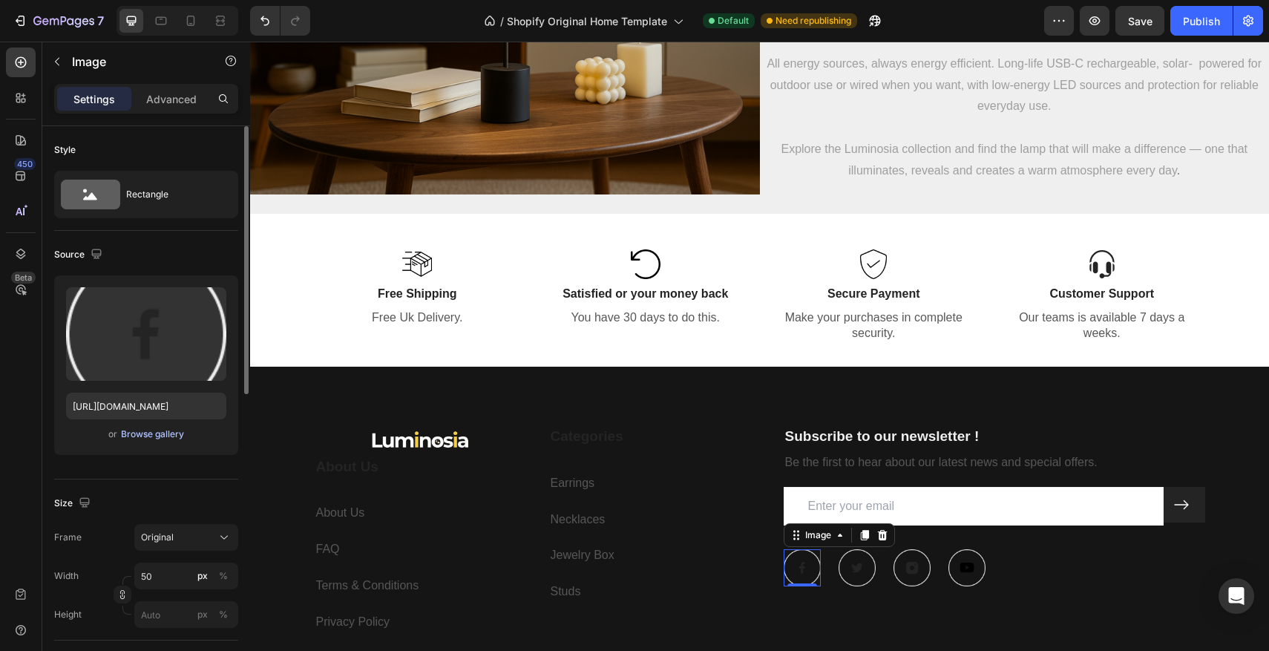
click at [174, 430] on div "Browse gallery" at bounding box center [152, 433] width 63 height 13
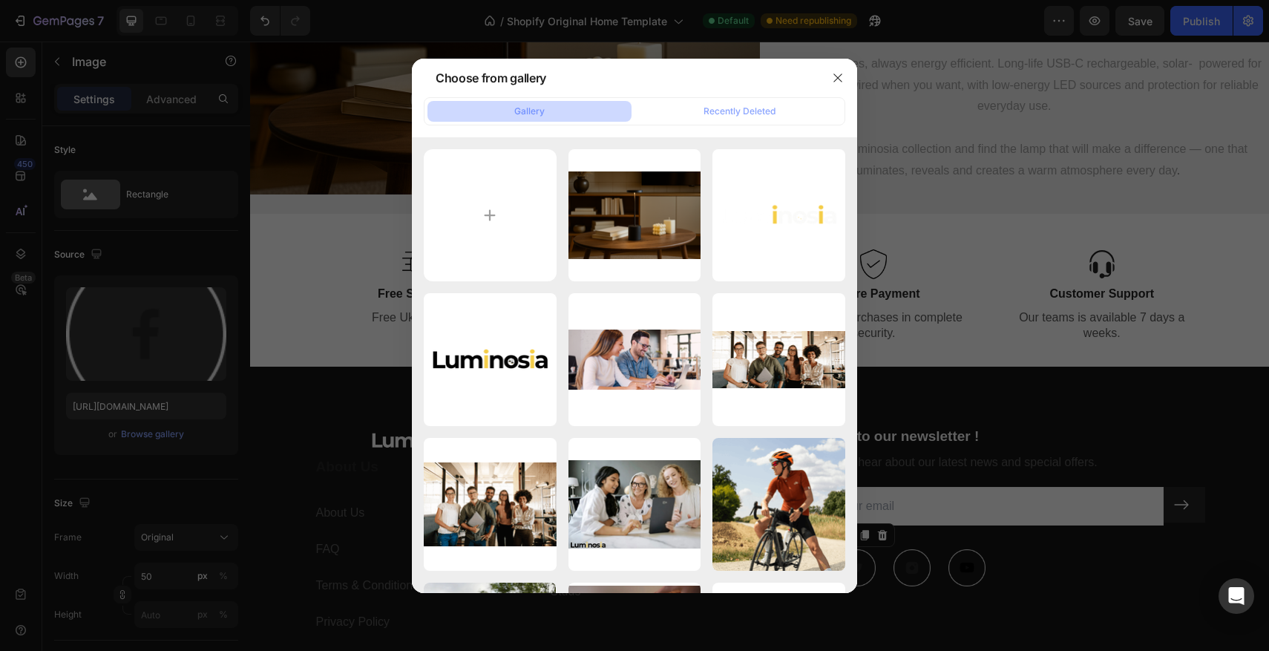
click at [1055, 438] on div at bounding box center [634, 325] width 1269 height 651
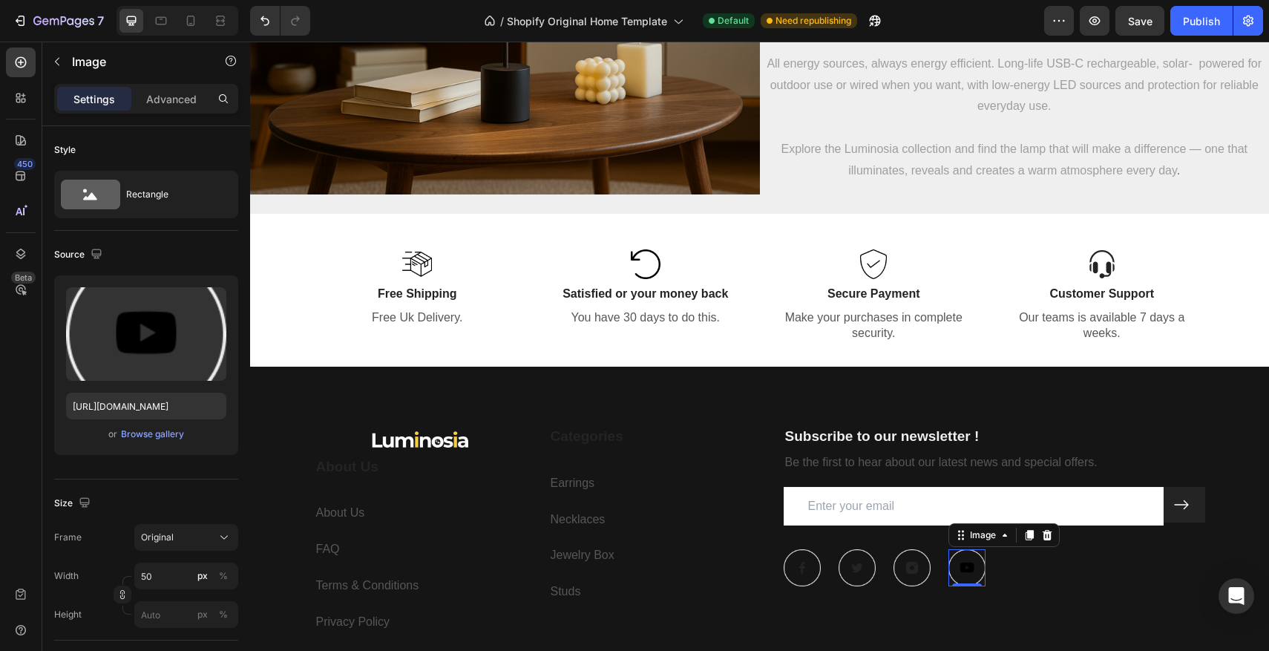
click at [972, 565] on img at bounding box center [966, 567] width 37 height 37
click at [1049, 532] on icon at bounding box center [1047, 535] width 10 height 10
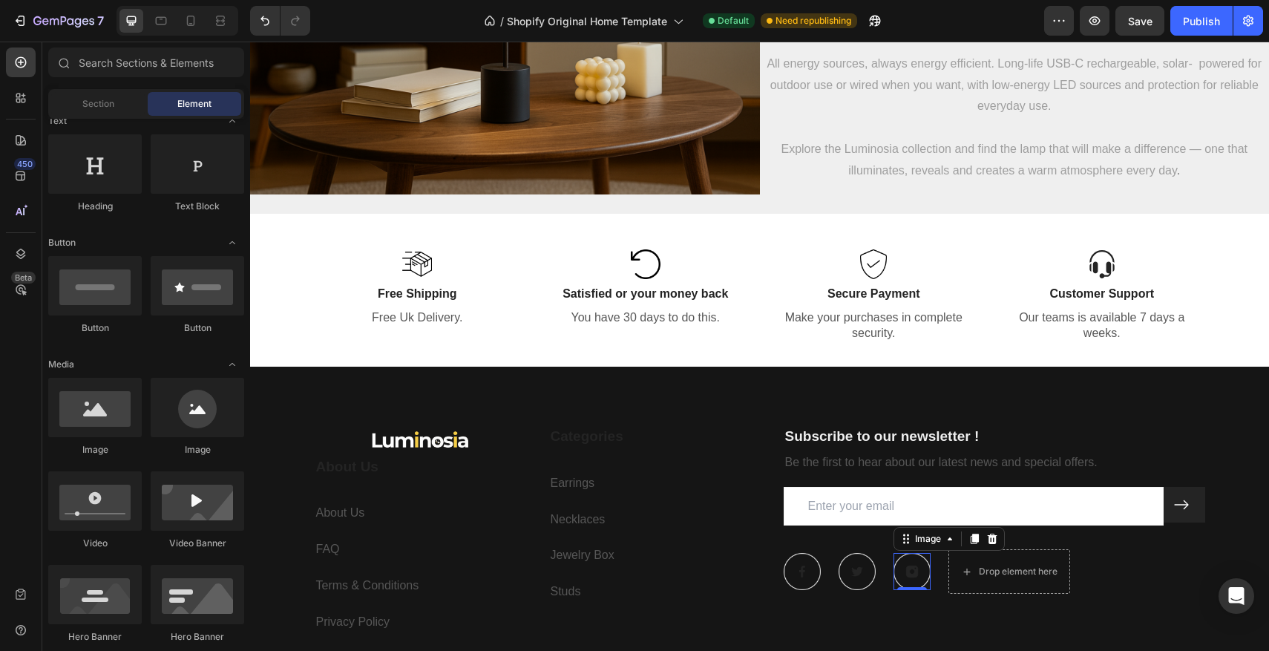
click at [929, 568] on img at bounding box center [911, 571] width 37 height 37
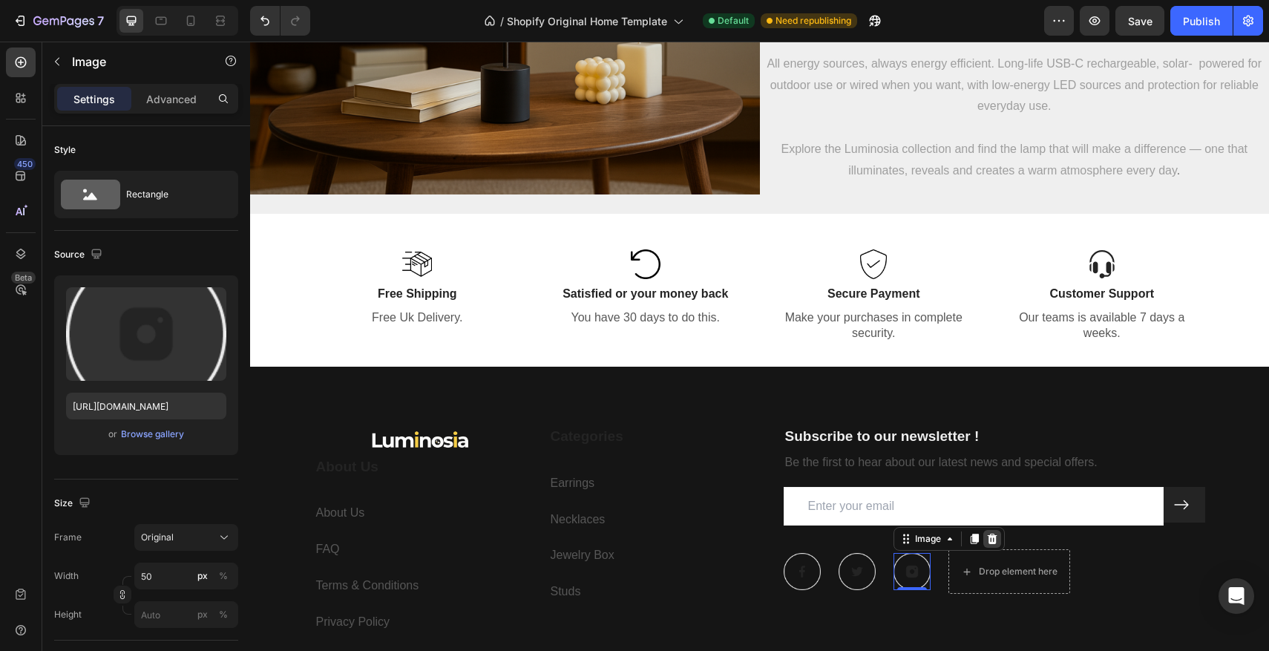
click at [987, 541] on icon at bounding box center [992, 539] width 12 height 12
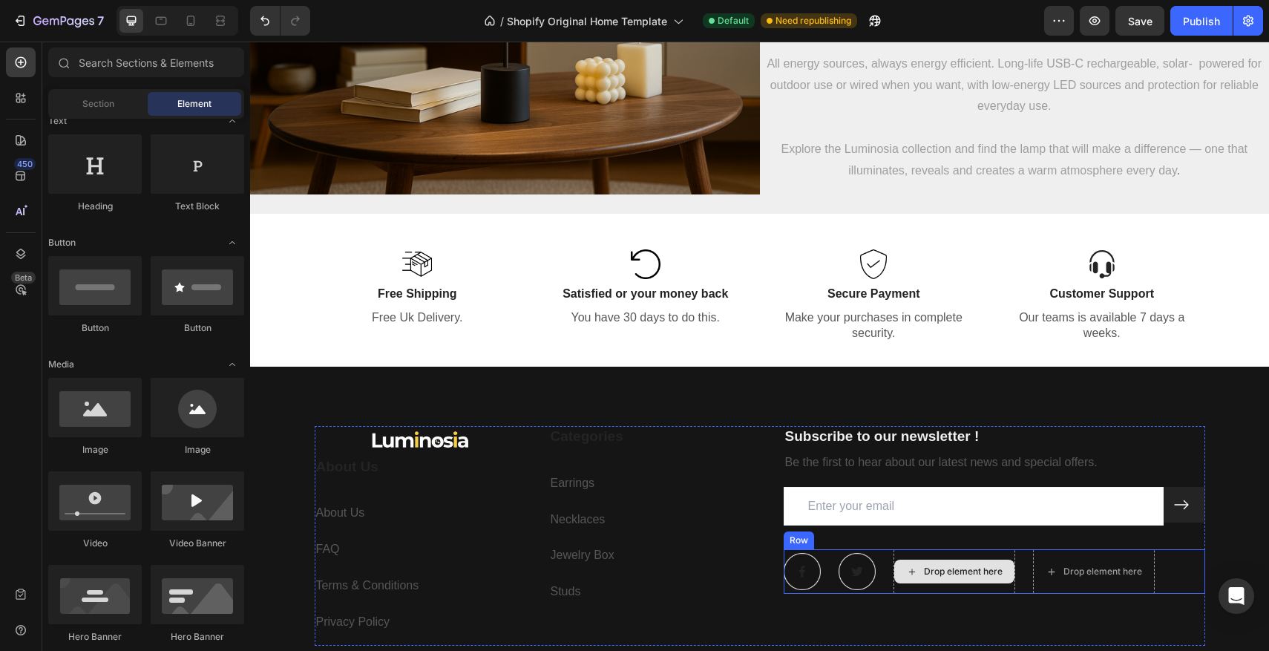
click at [1011, 551] on div "Drop element here" at bounding box center [954, 571] width 122 height 45
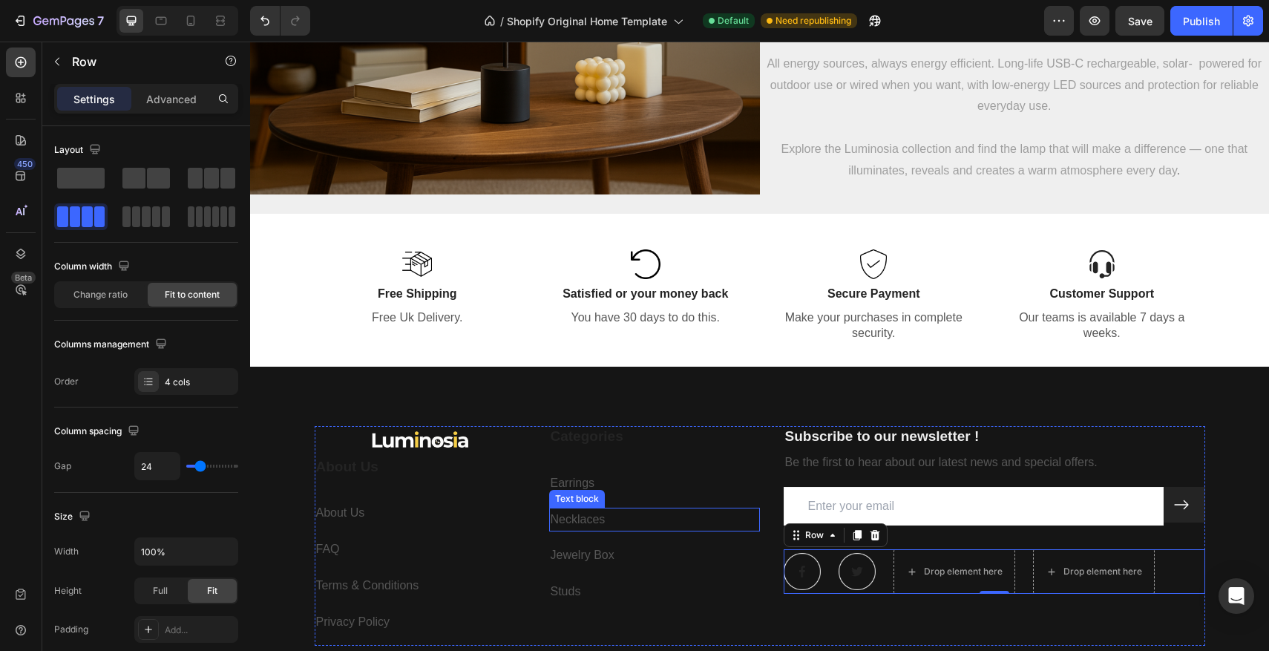
click at [739, 528] on p "Necklaces" at bounding box center [655, 520] width 208 height 22
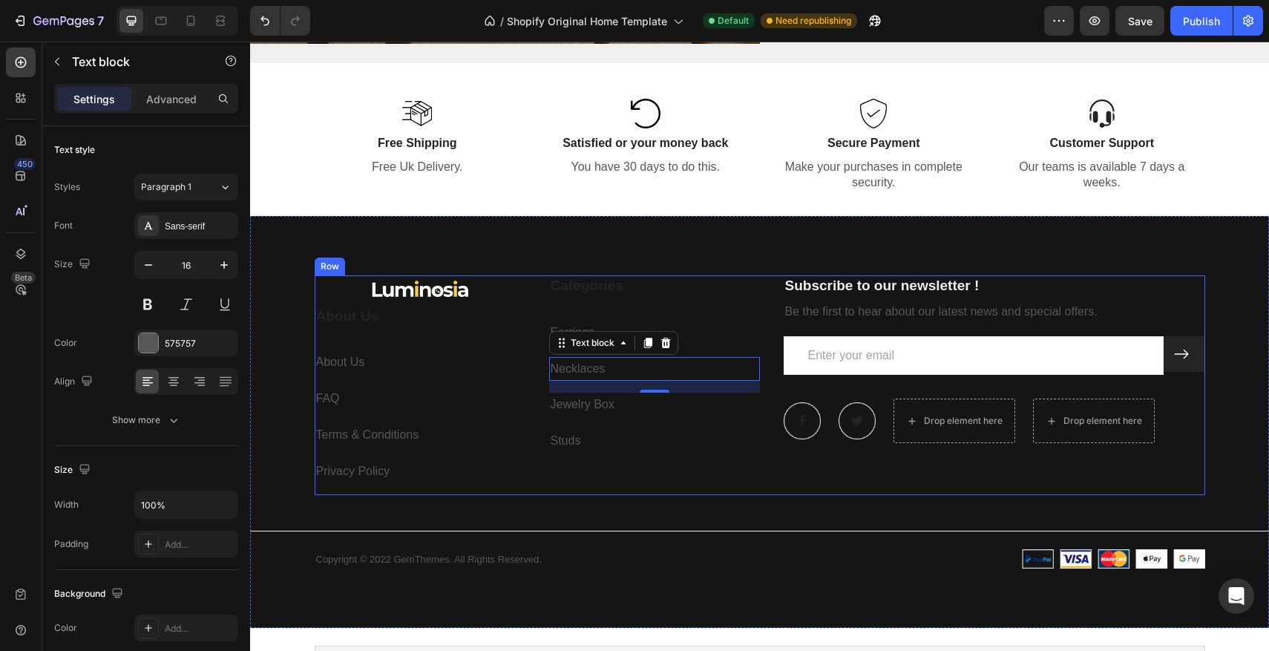
scroll to position [3261, 0]
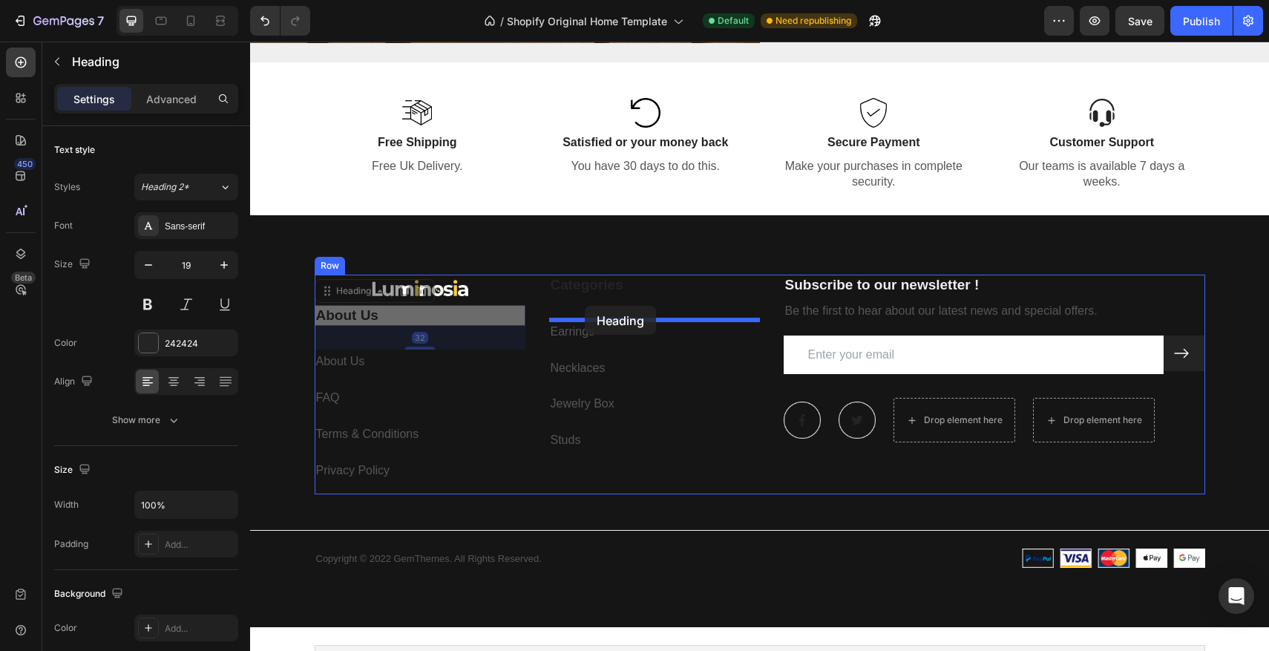
drag, startPoint x: 353, startPoint y: 312, endPoint x: 585, endPoint y: 306, distance: 231.6
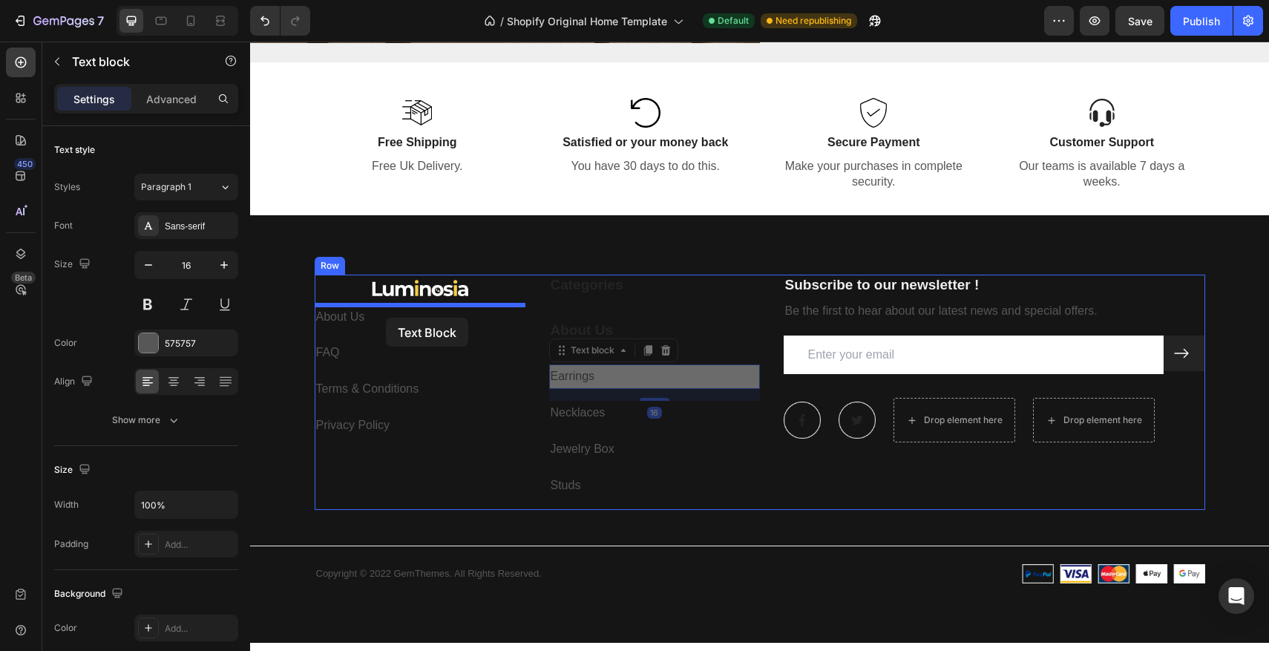
drag, startPoint x: 571, startPoint y: 375, endPoint x: 386, endPoint y: 318, distance: 193.6
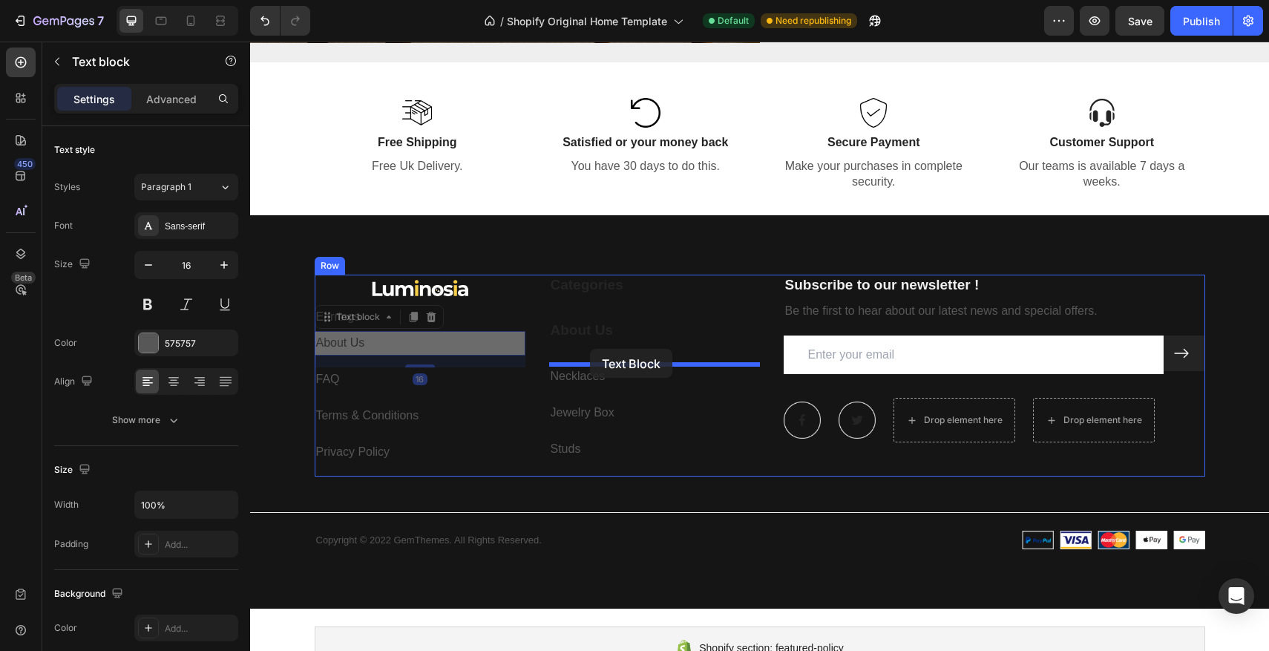
drag, startPoint x: 355, startPoint y: 345, endPoint x: 590, endPoint y: 349, distance: 234.5
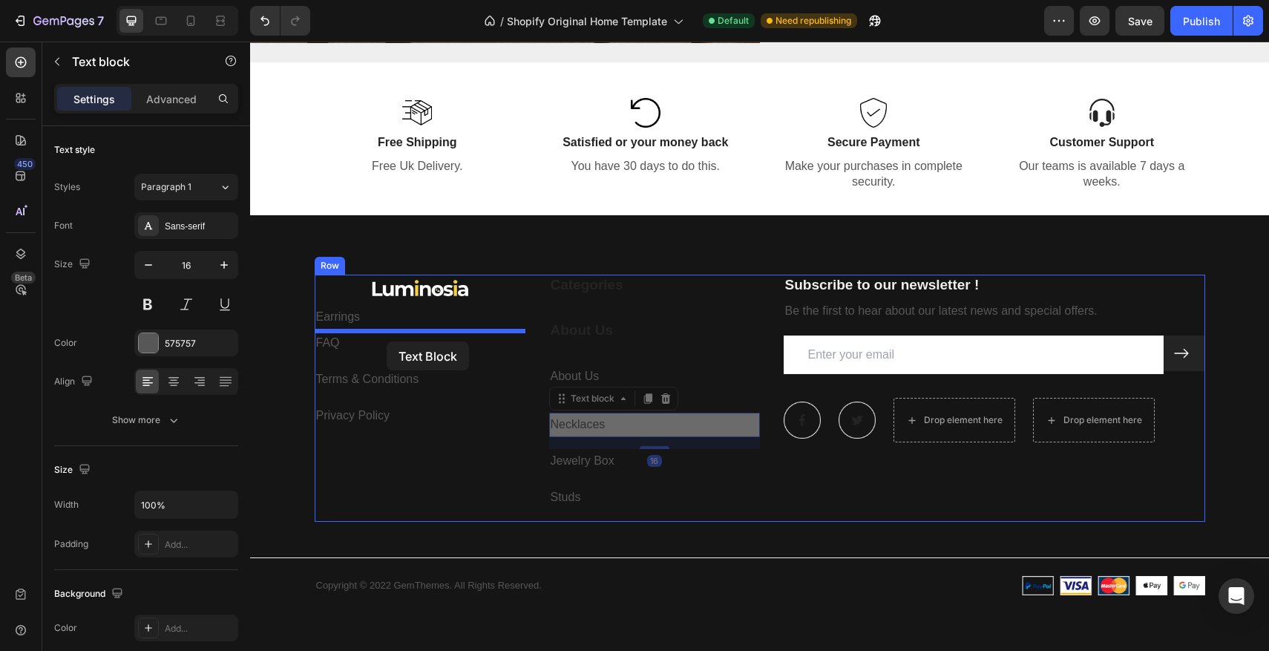
drag, startPoint x: 592, startPoint y: 427, endPoint x: 387, endPoint y: 339, distance: 222.7
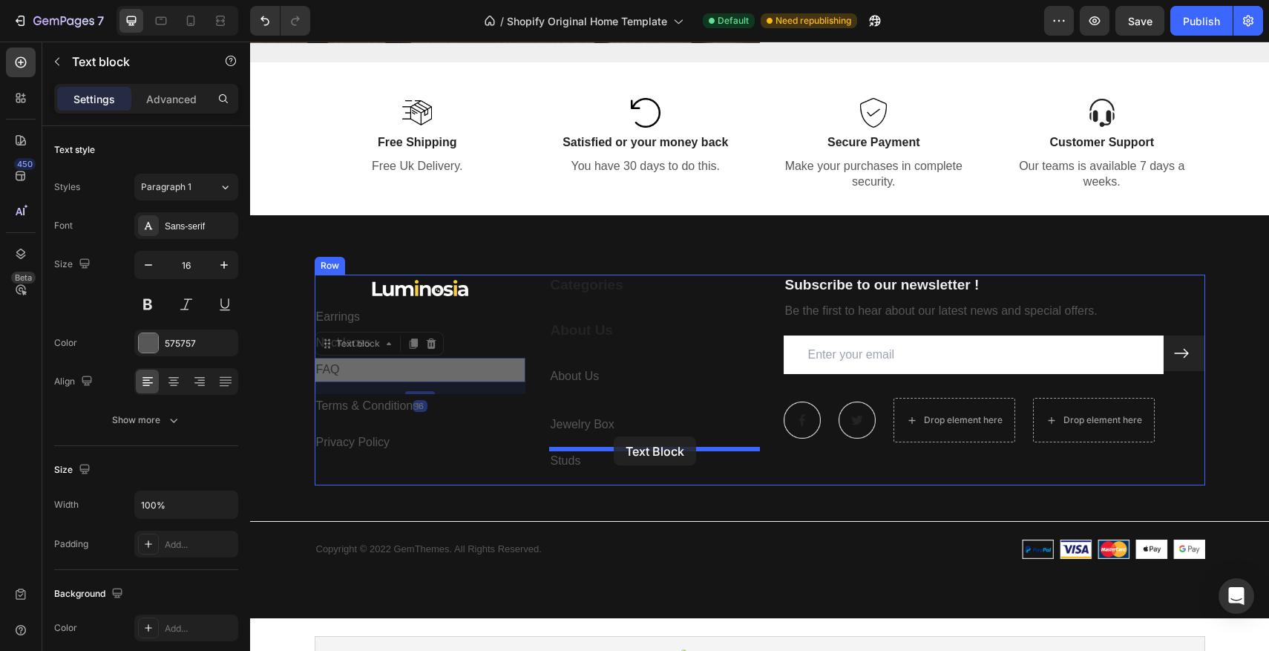
drag, startPoint x: 334, startPoint y: 378, endPoint x: 614, endPoint y: 436, distance: 285.8
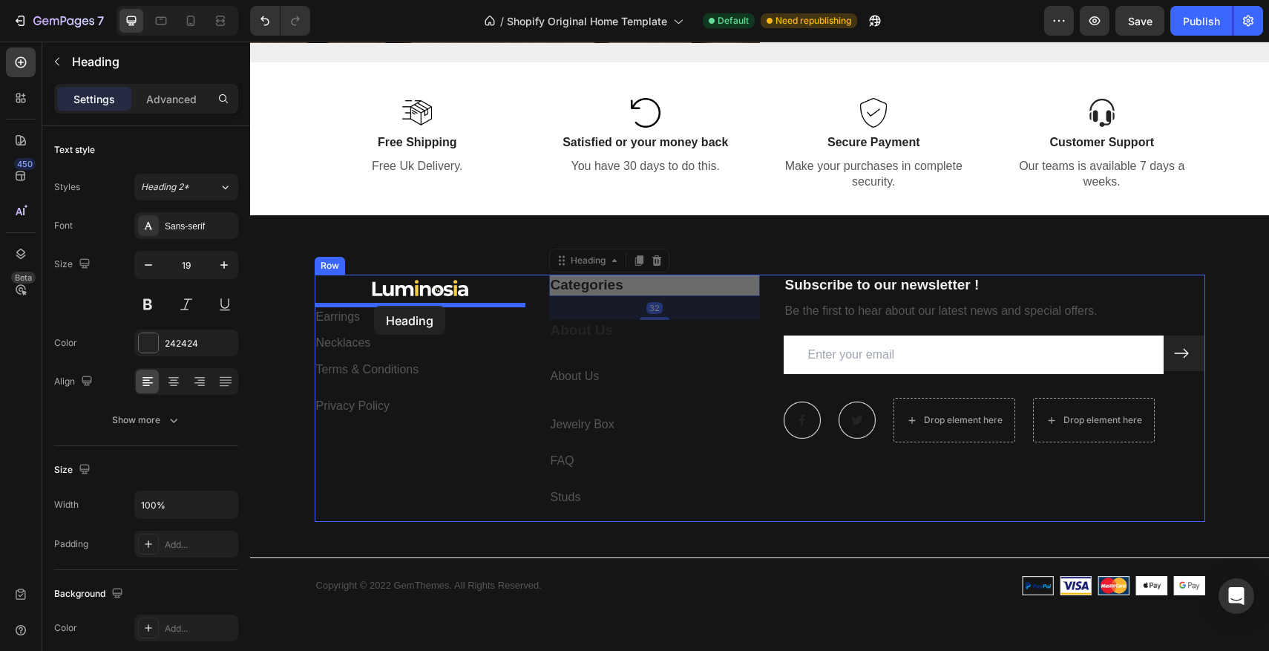
drag, startPoint x: 597, startPoint y: 285, endPoint x: 374, endPoint y: 306, distance: 223.6
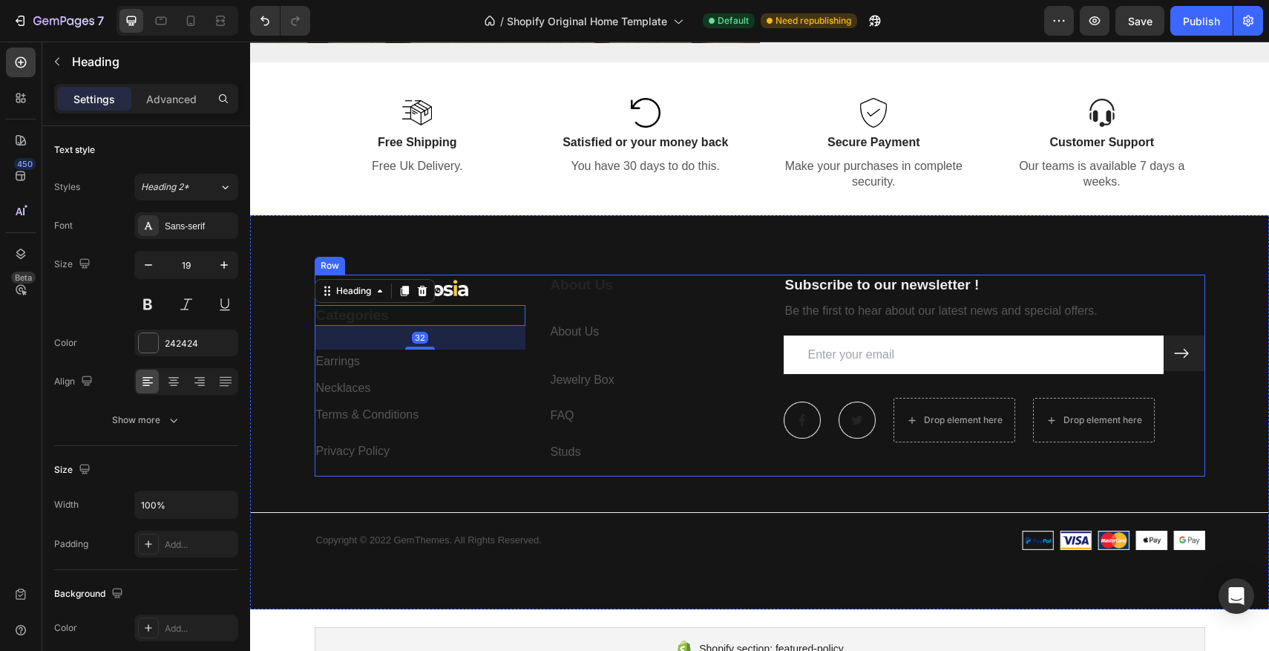
click at [473, 374] on div "Image Categories Heading 32 Earrings Text block Necklaces Text block Terms & Co…" at bounding box center [420, 376] width 211 height 202
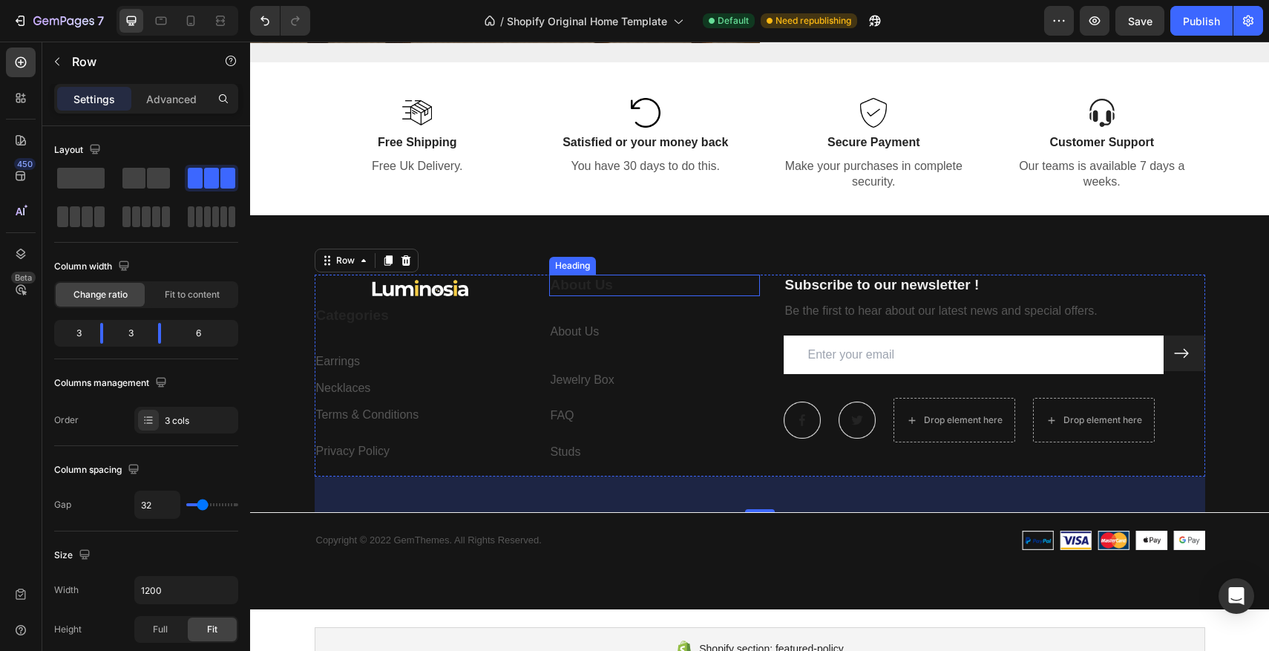
click at [596, 290] on p "About Us" at bounding box center [655, 285] width 208 height 19
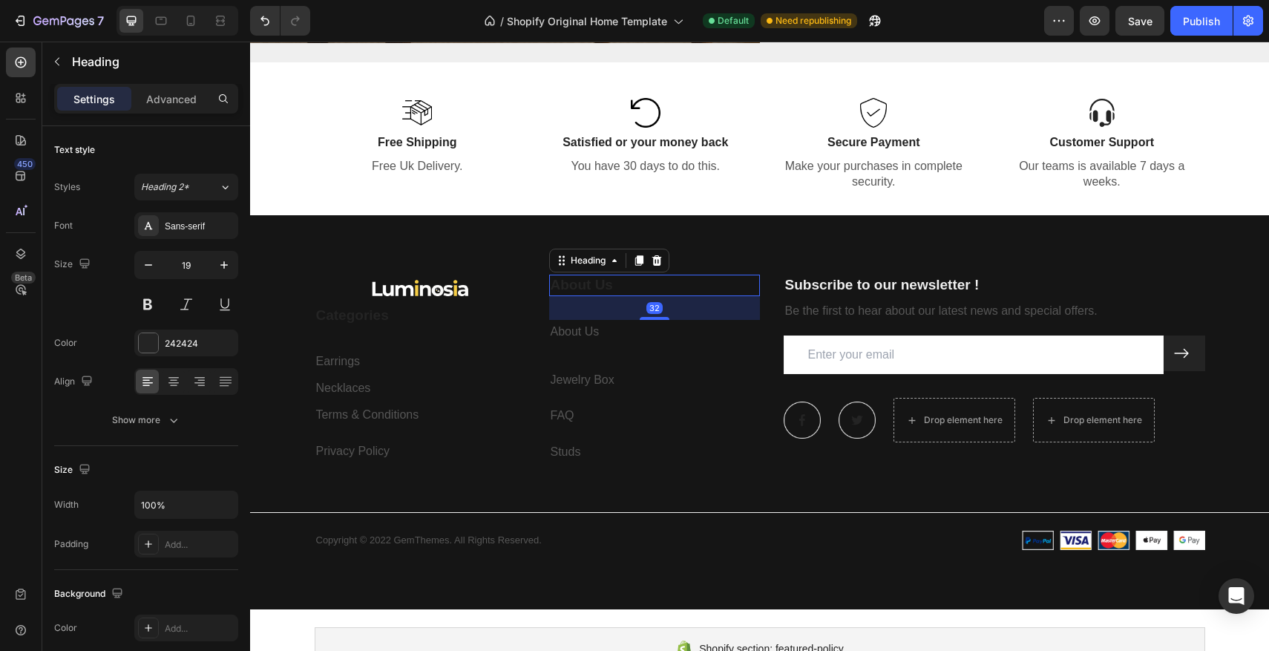
click at [619, 283] on p "About Us" at bounding box center [655, 285] width 208 height 19
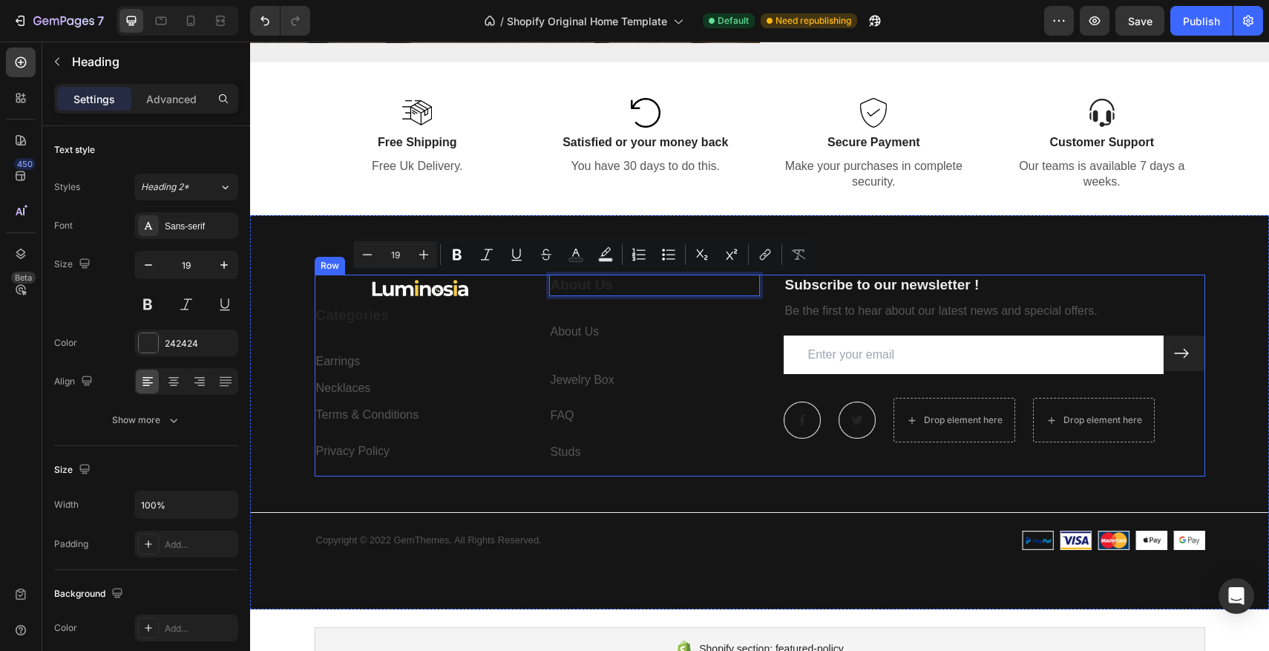
drag, startPoint x: 629, startPoint y: 286, endPoint x: 528, endPoint y: 285, distance: 100.9
click at [539, 286] on div "Image Categories Heading Earrings Text block Necklaces Text block Terms & Condi…" at bounding box center [760, 376] width 890 height 202
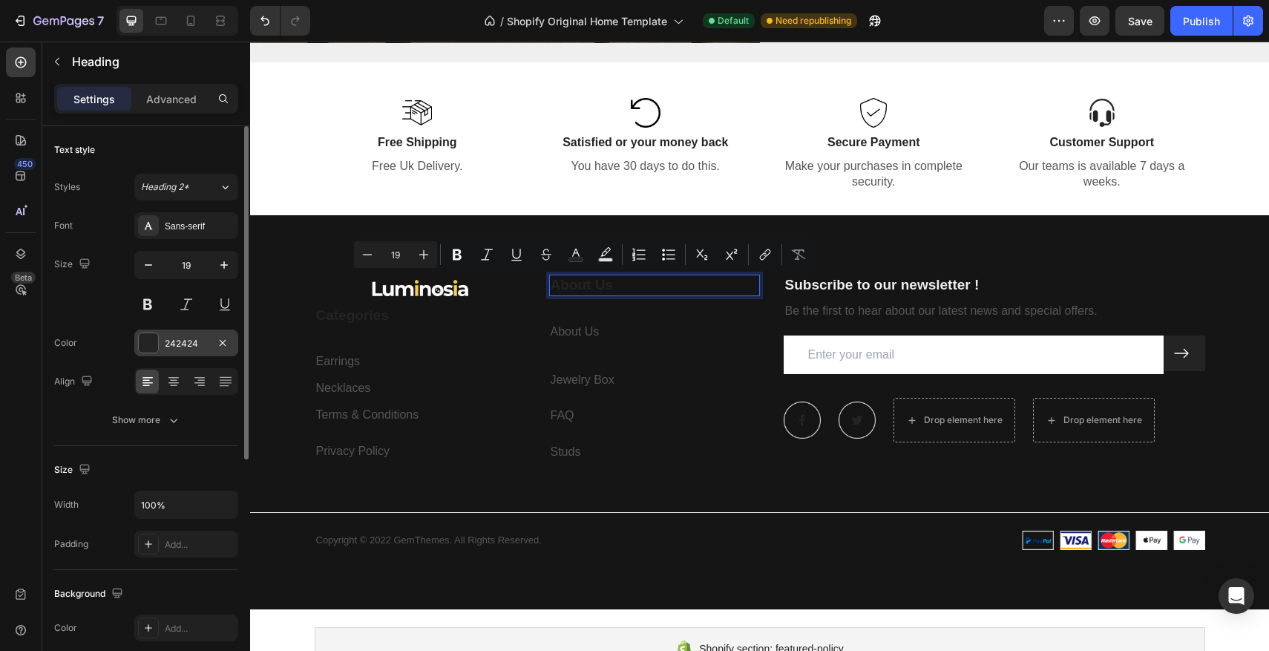
click at [148, 349] on div at bounding box center [148, 342] width 19 height 19
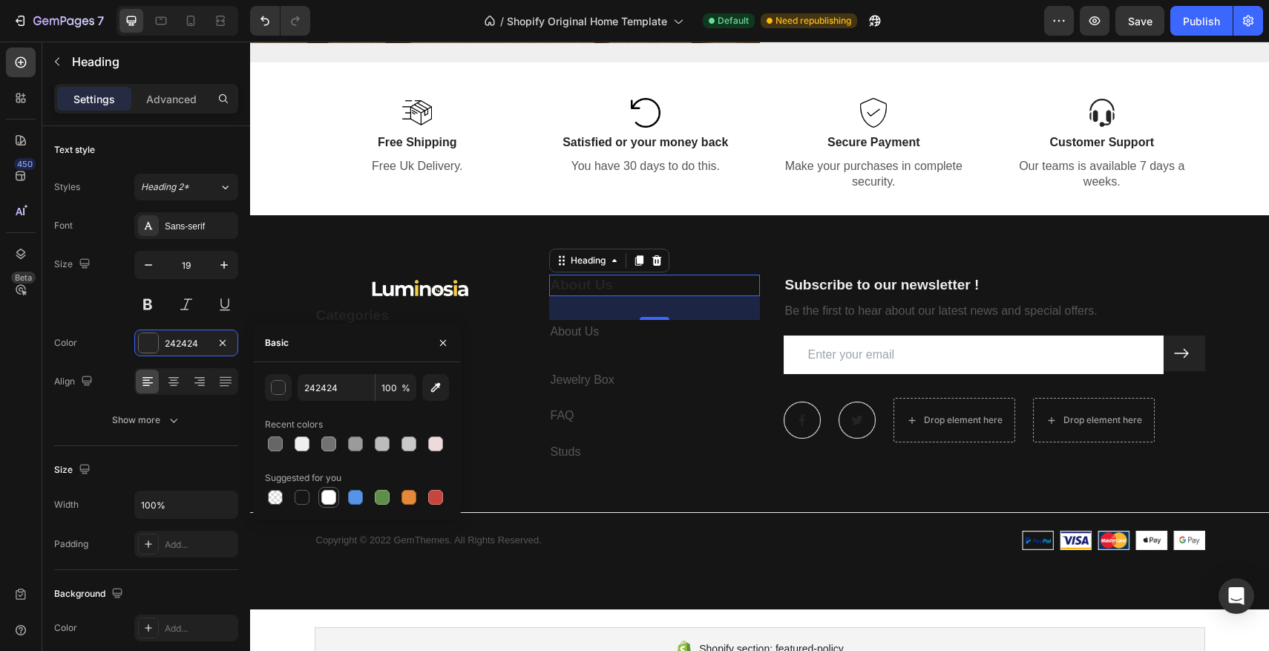
click at [324, 493] on div at bounding box center [328, 497] width 15 height 15
type input "FFFFFF"
click at [696, 387] on p "Jewelry Box" at bounding box center [655, 381] width 208 height 22
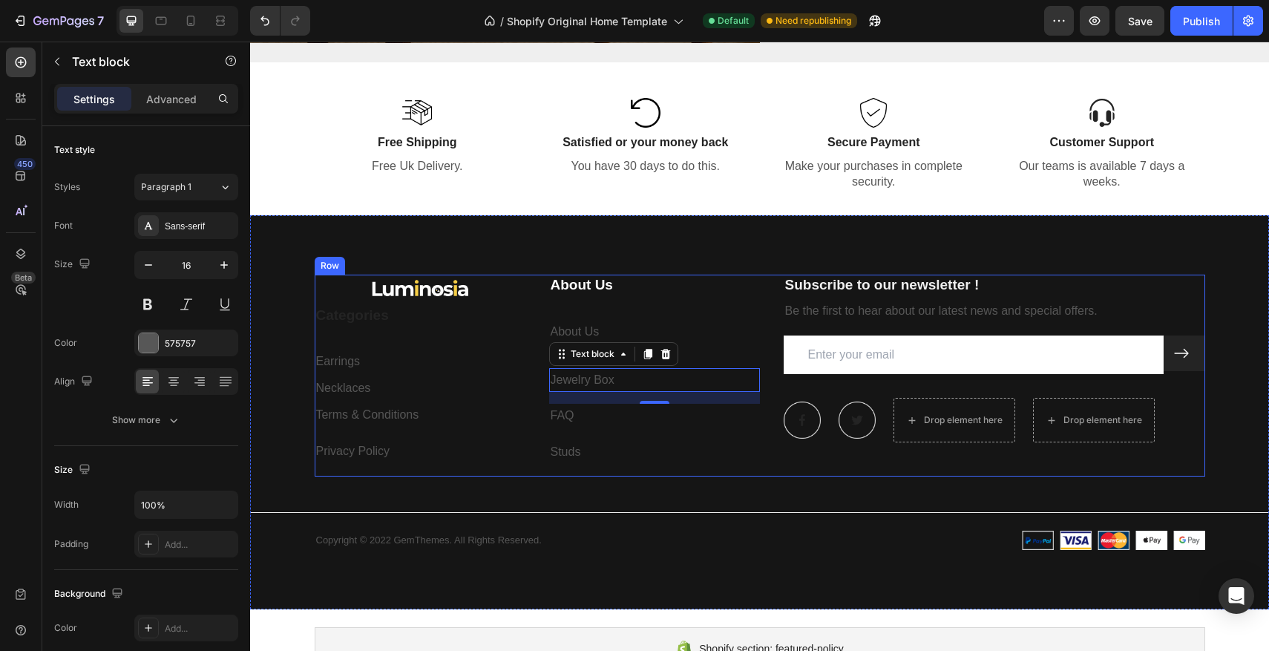
click at [642, 317] on div "About Us Heading About Us Text block Jewelry Box Text block 16 FAQ Text block S…" at bounding box center [654, 376] width 211 height 202
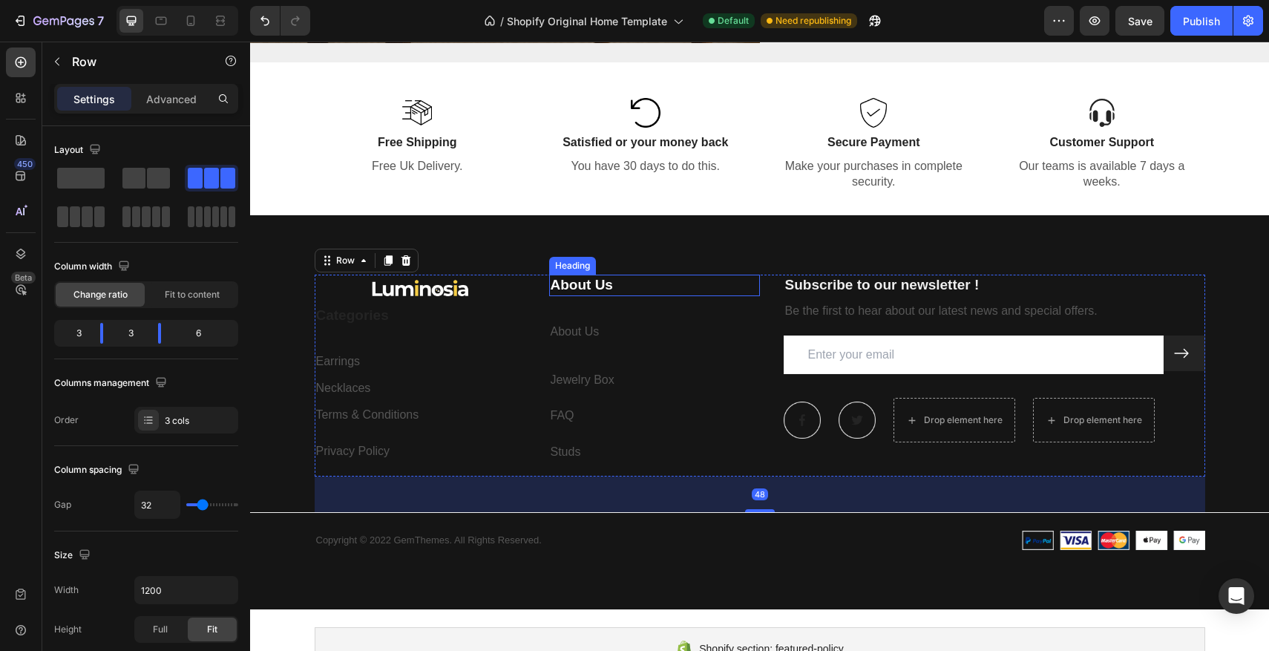
click at [554, 259] on div "Heading" at bounding box center [572, 265] width 41 height 13
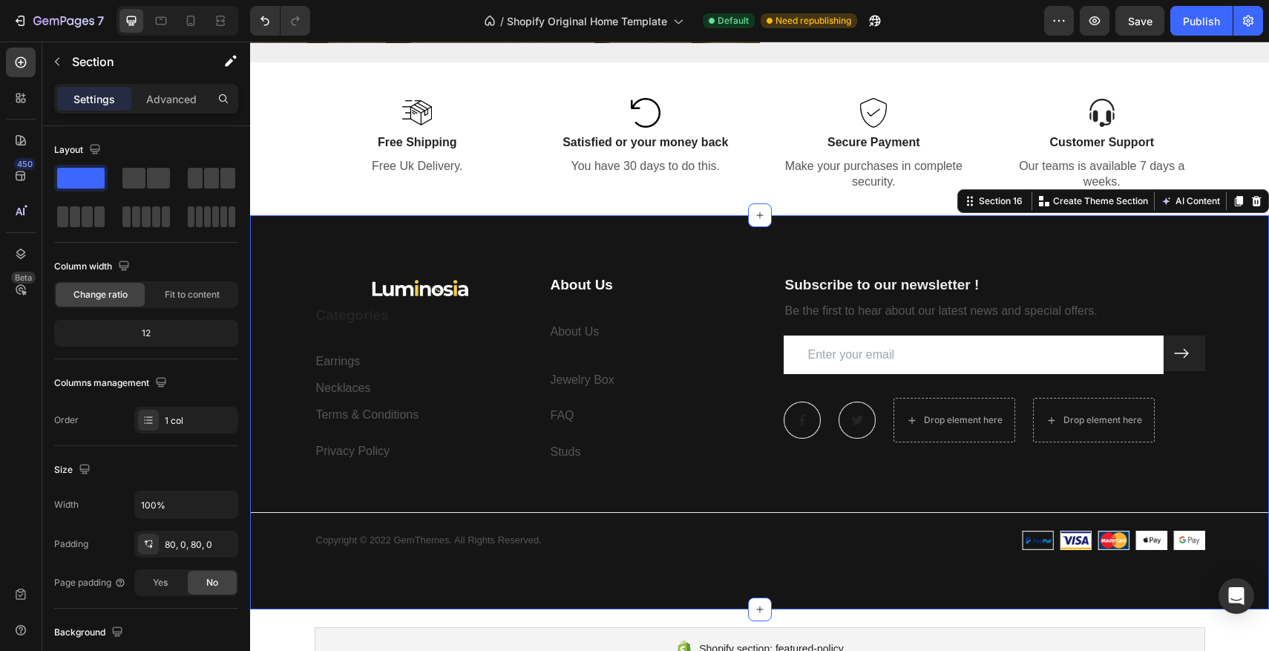
click at [856, 243] on div "Image Categories Heading Earrings Text block Necklaces Text block Terms & Condi…" at bounding box center [759, 412] width 1019 height 394
click at [1262, 200] on div at bounding box center [1256, 201] width 18 height 18
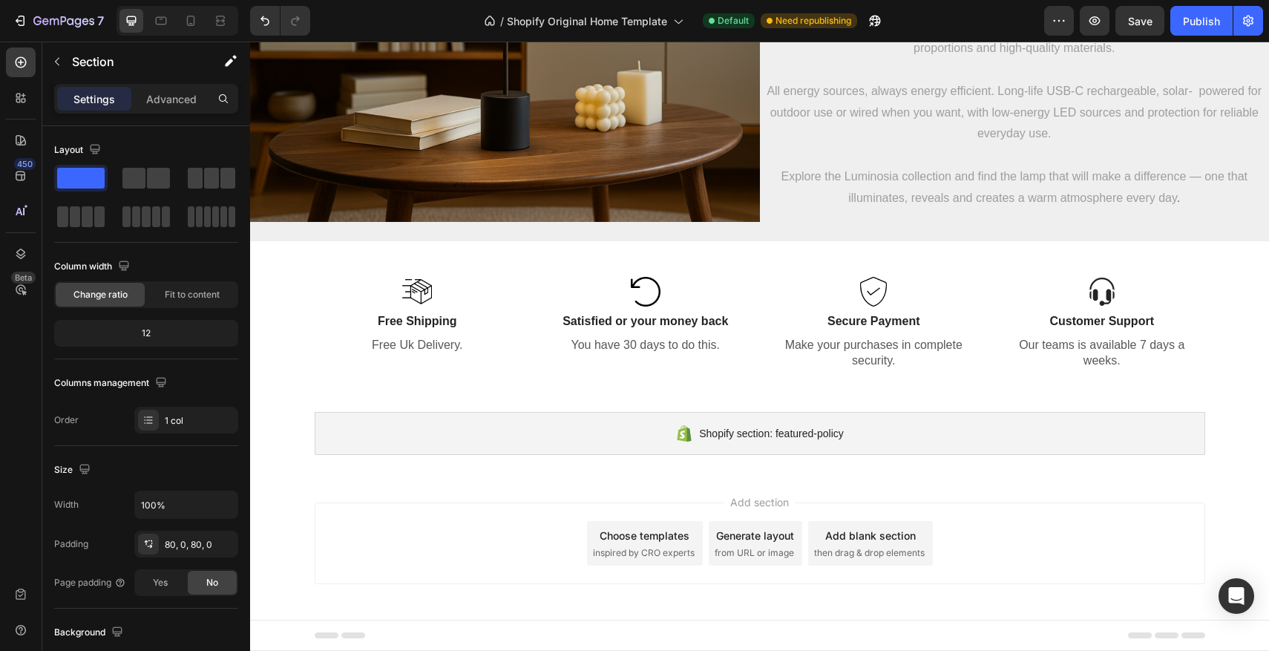
scroll to position [3082, 0]
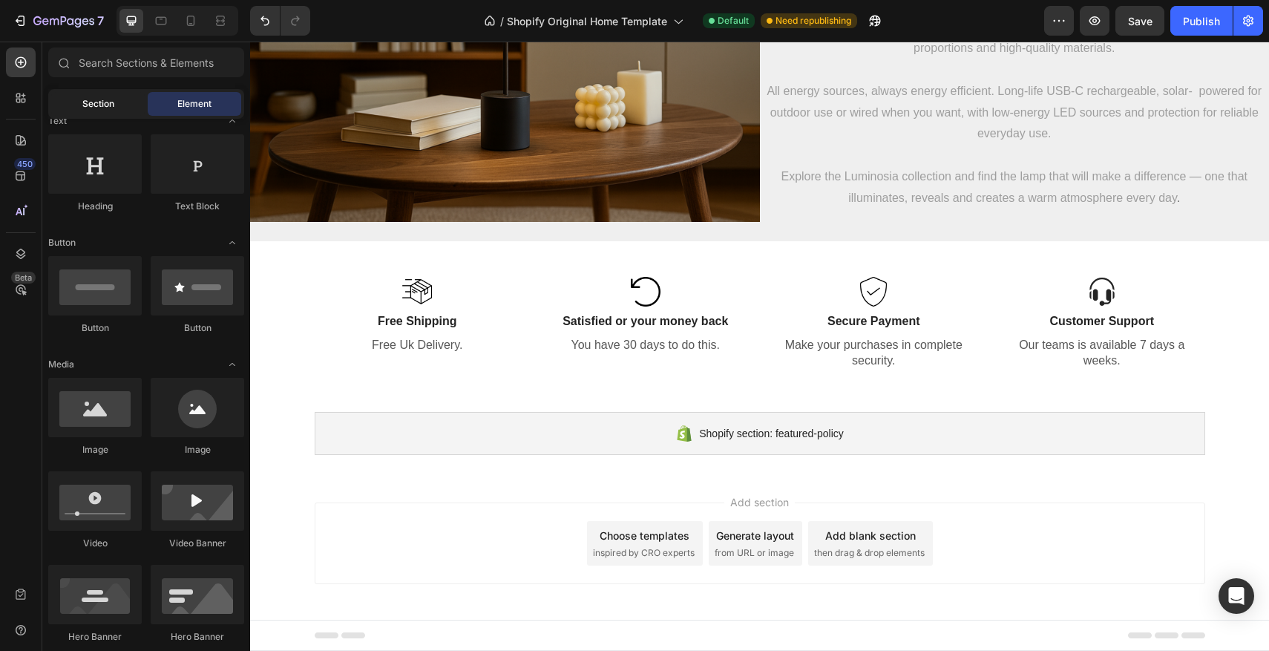
click at [88, 94] on div "Section" at bounding box center [97, 104] width 93 height 24
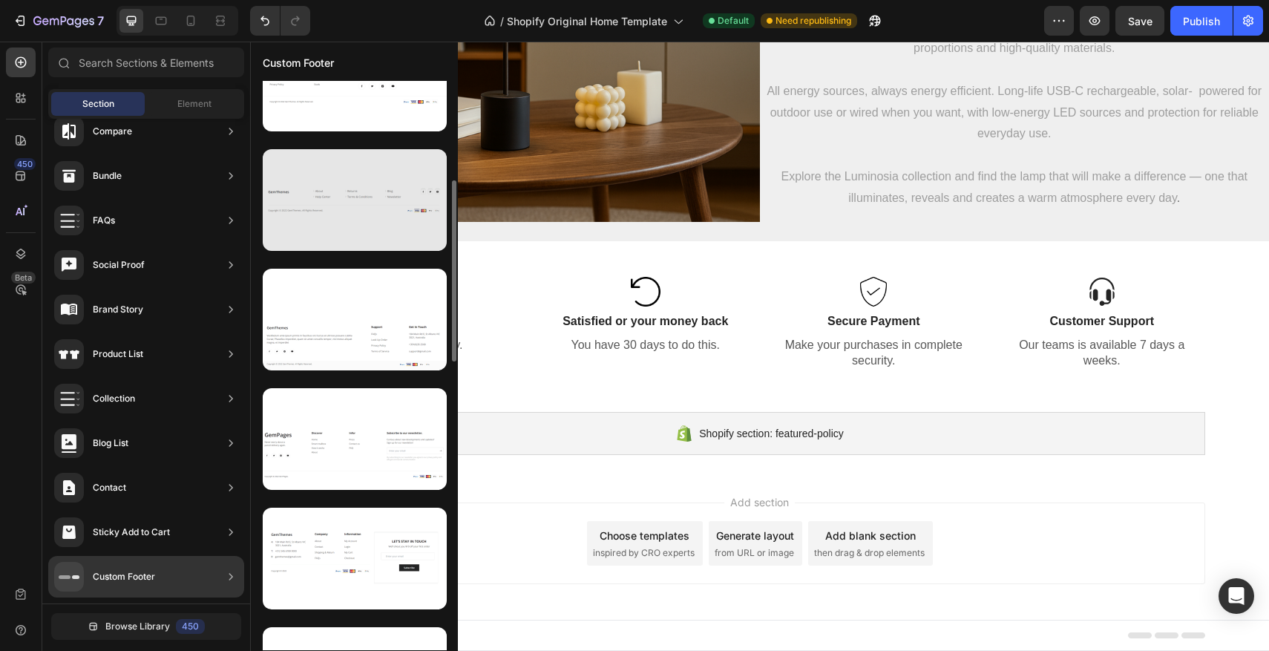
scroll to position [303, 0]
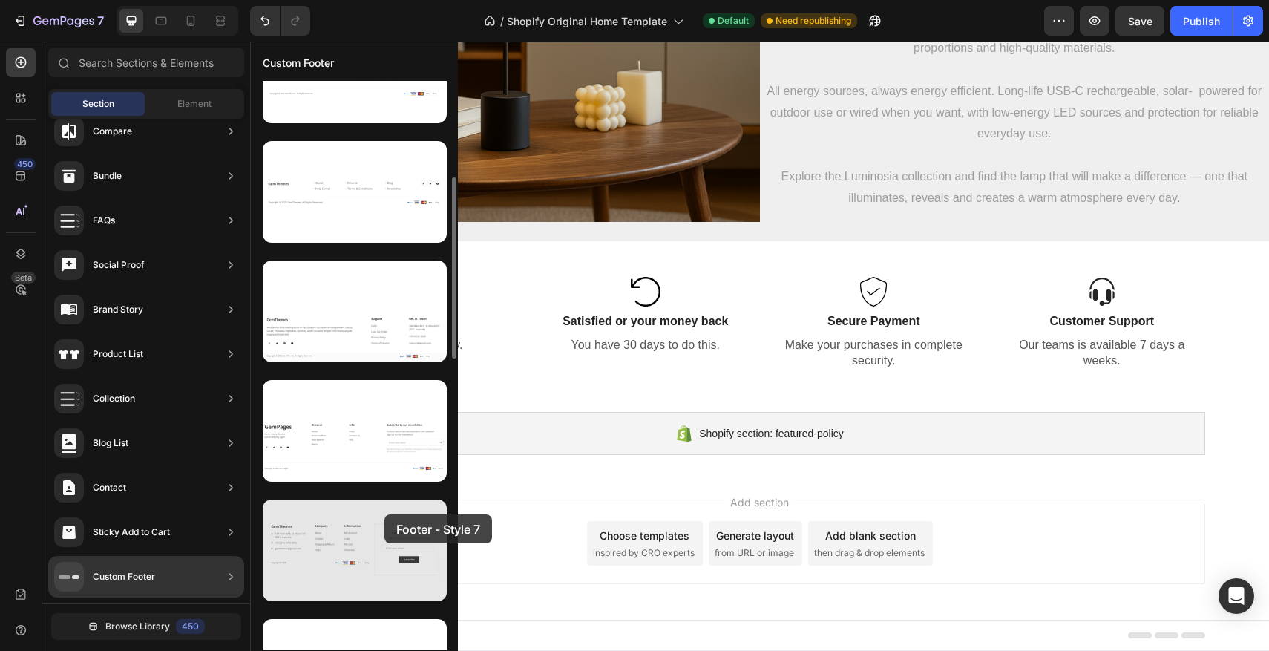
drag, startPoint x: 348, startPoint y: 512, endPoint x: 384, endPoint y: 514, distance: 35.7
click at [384, 514] on div at bounding box center [355, 550] width 184 height 102
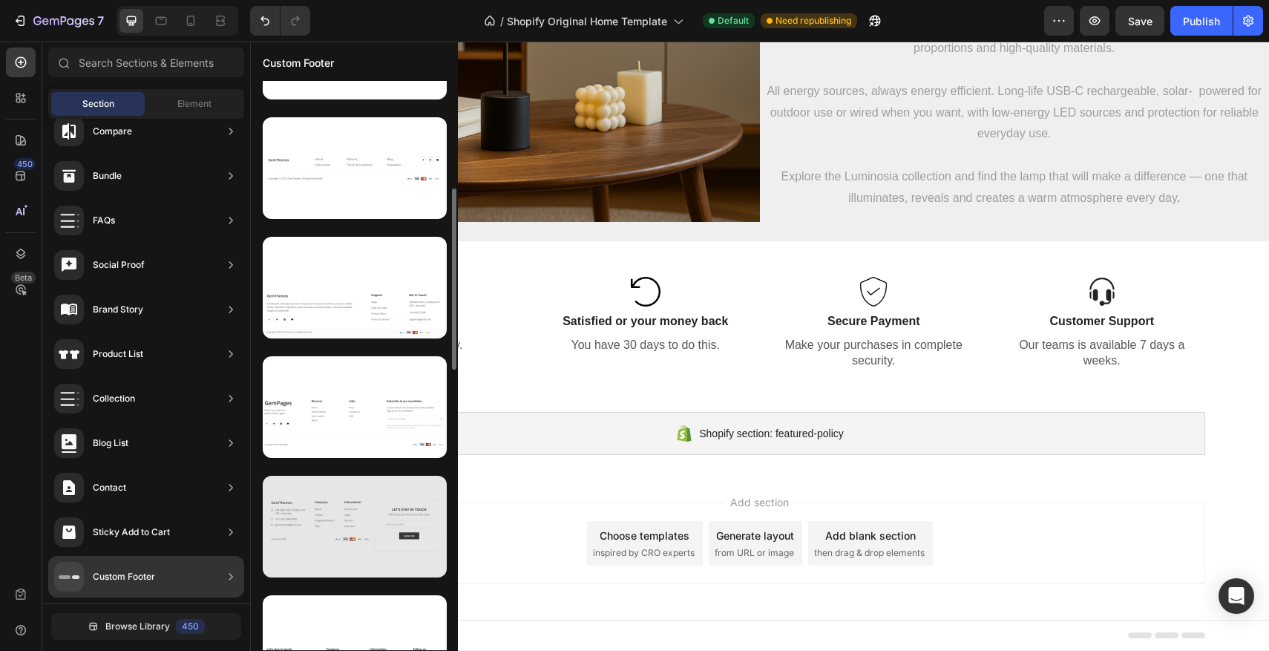
scroll to position [329, 0]
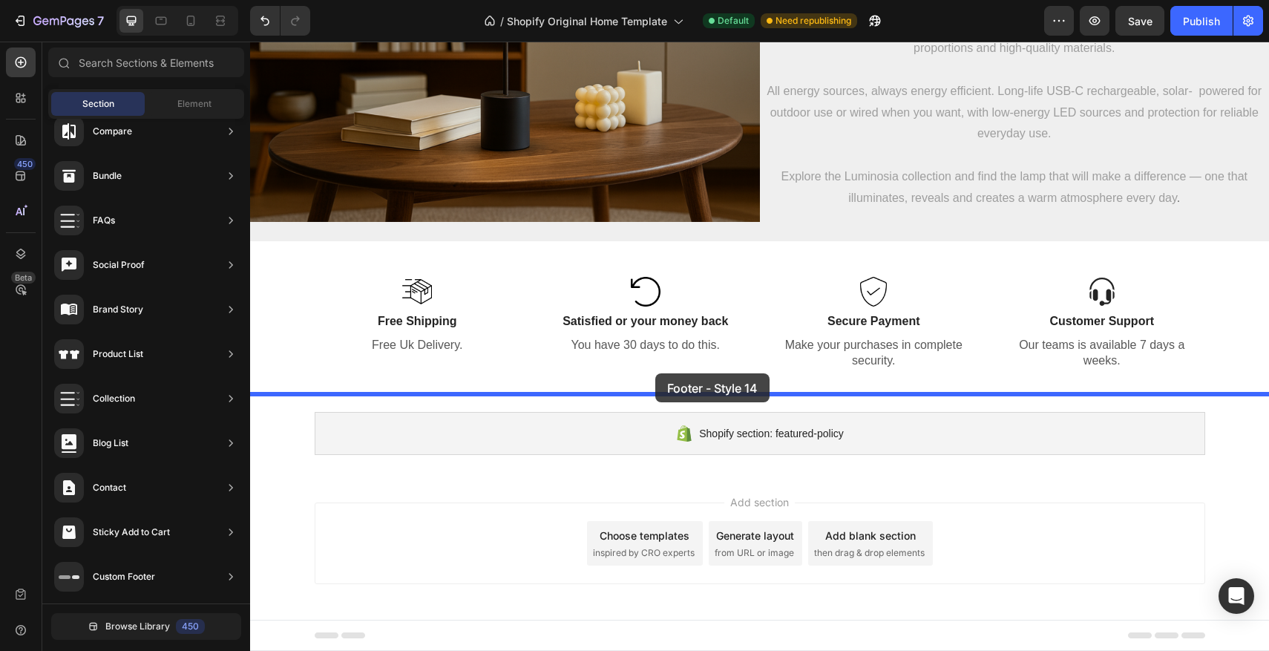
drag, startPoint x: 606, startPoint y: 426, endPoint x: 655, endPoint y: 373, distance: 71.9
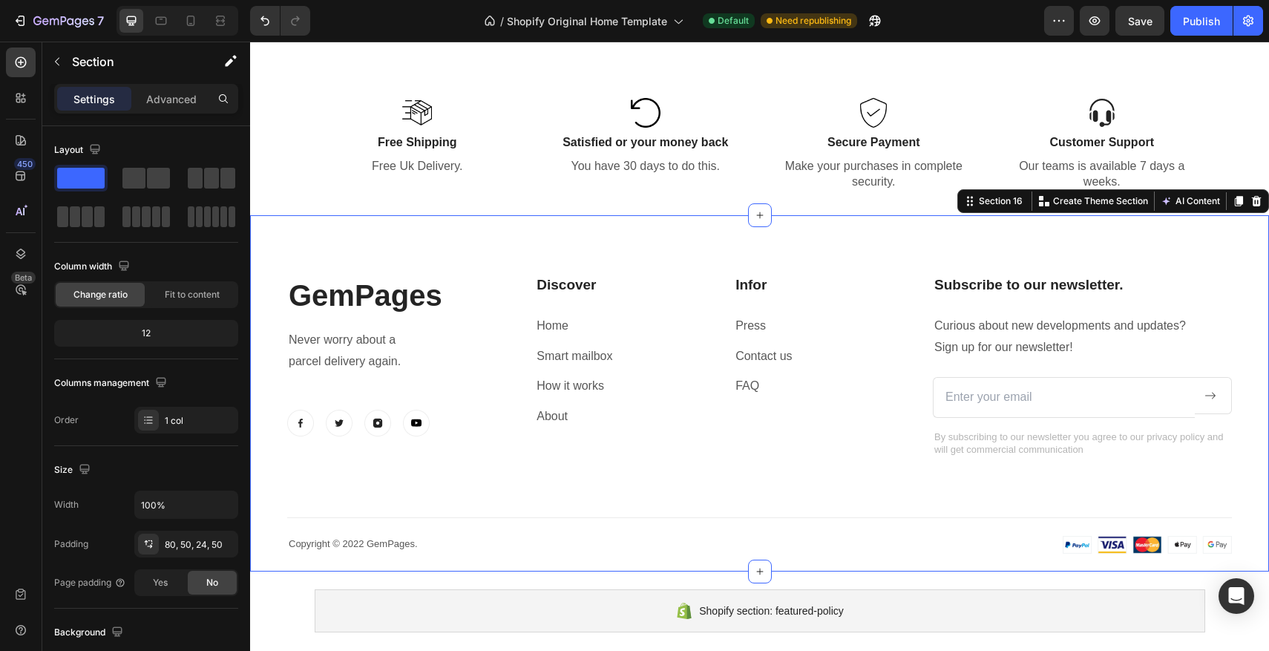
scroll to position [3294, 0]
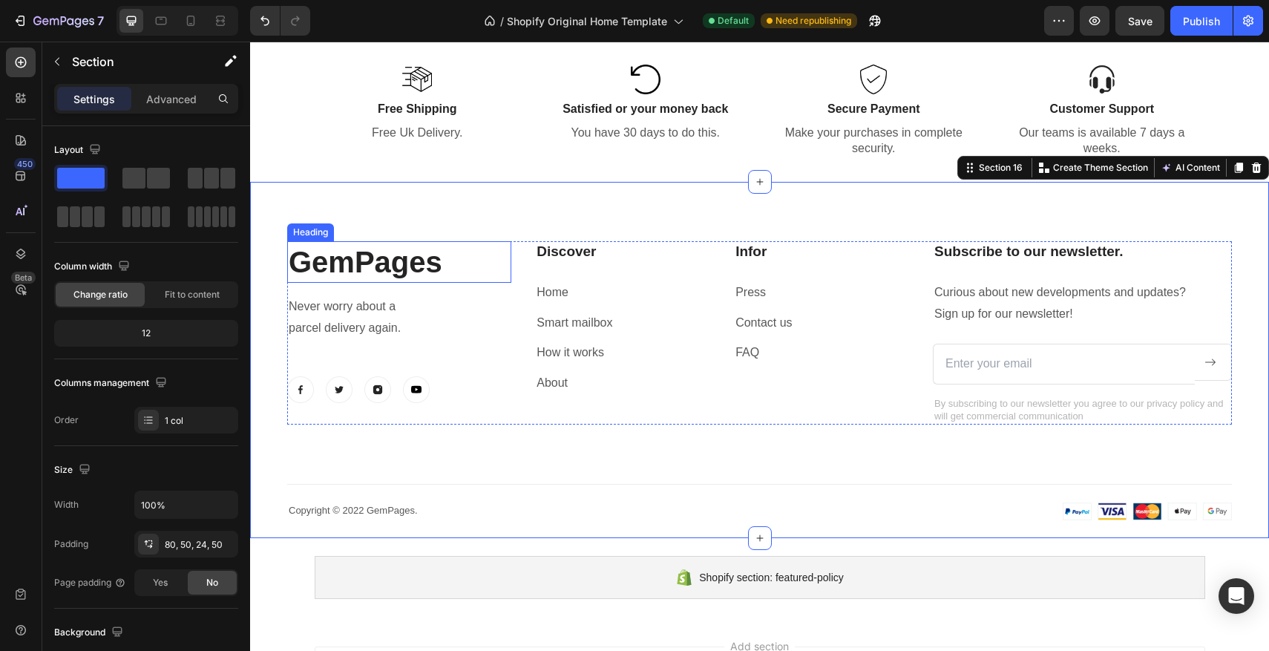
click at [316, 271] on p "GemPages" at bounding box center [399, 262] width 221 height 39
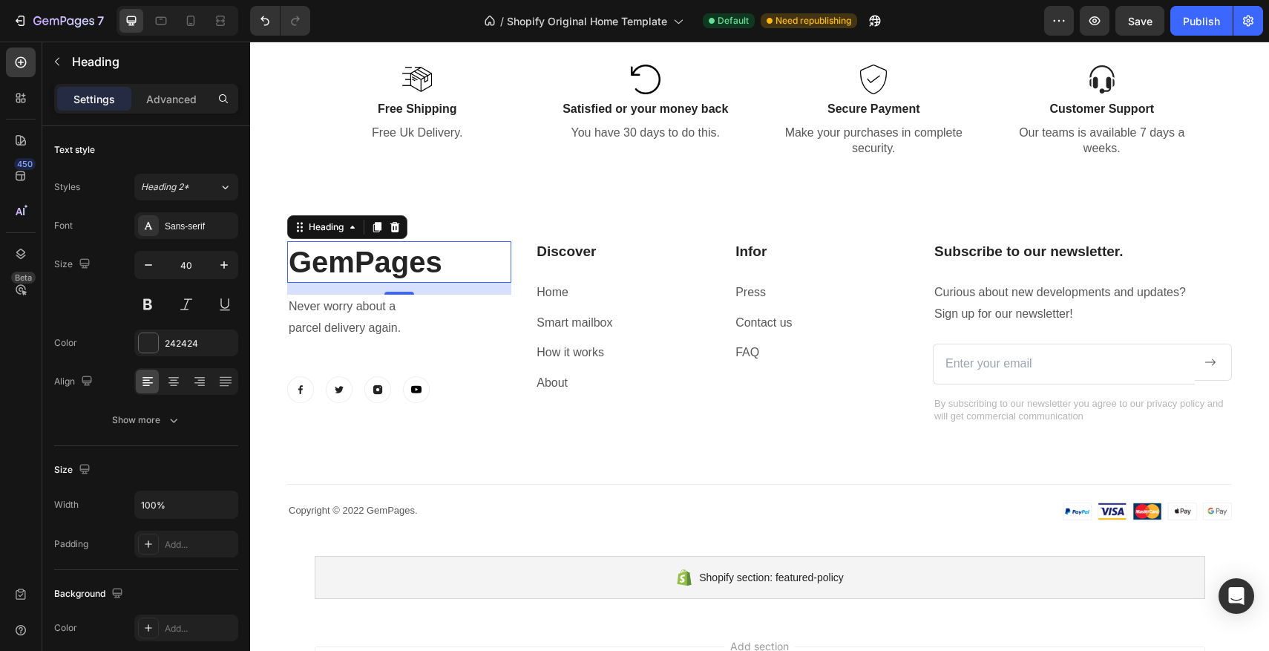
click at [475, 261] on p "GemPages" at bounding box center [399, 262] width 221 height 39
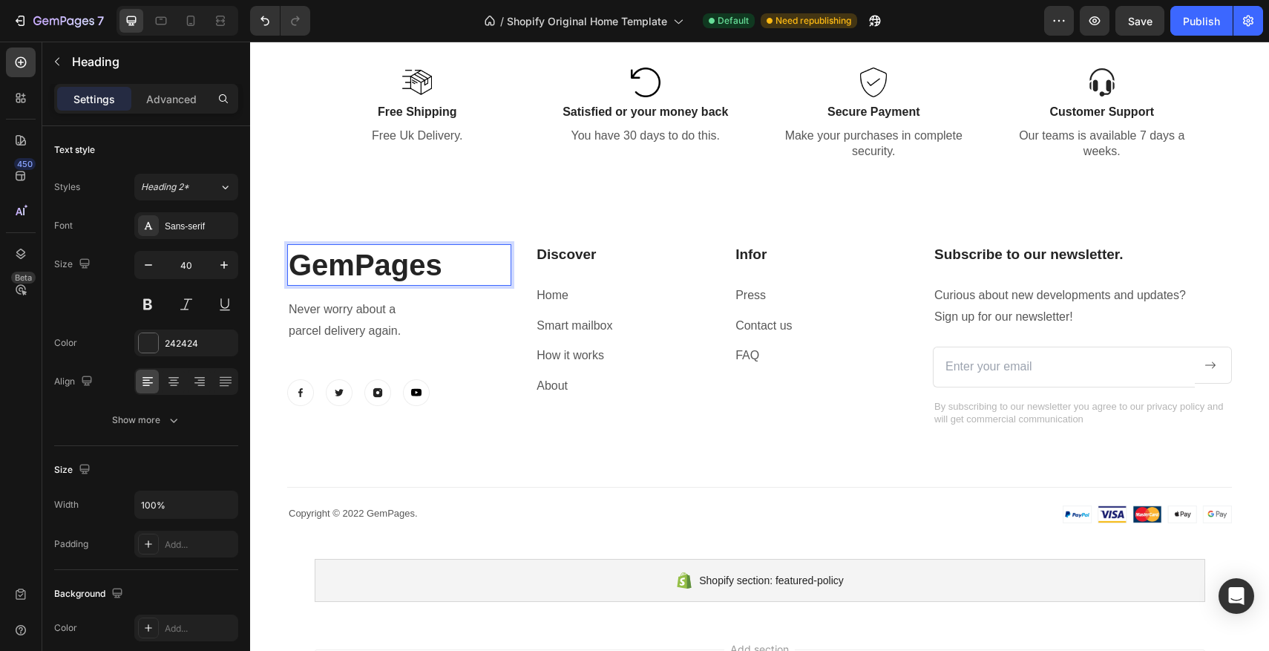
scroll to position [3296, 0]
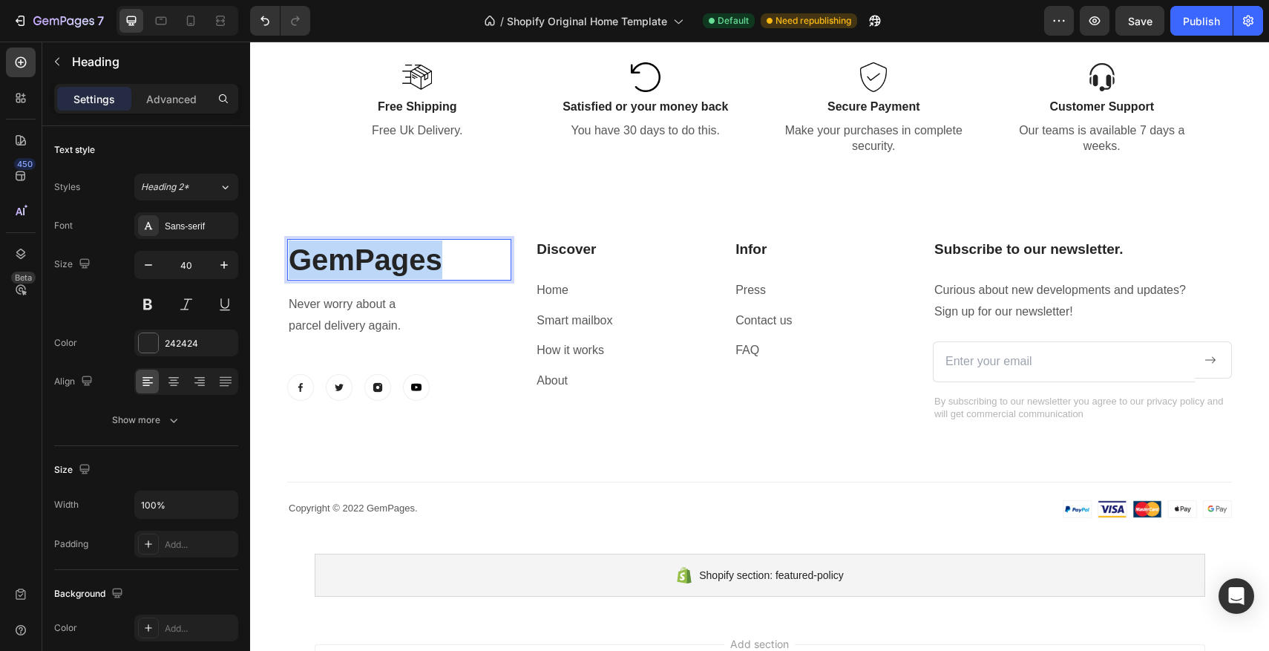
drag, startPoint x: 475, startPoint y: 261, endPoint x: 295, endPoint y: 263, distance: 179.6
click at [295, 263] on p "GemPages" at bounding box center [399, 259] width 221 height 39
click at [369, 285] on div "Heading 16 Never worry about a parcel delivery again. Text block Image Image Im…" at bounding box center [399, 330] width 224 height 183
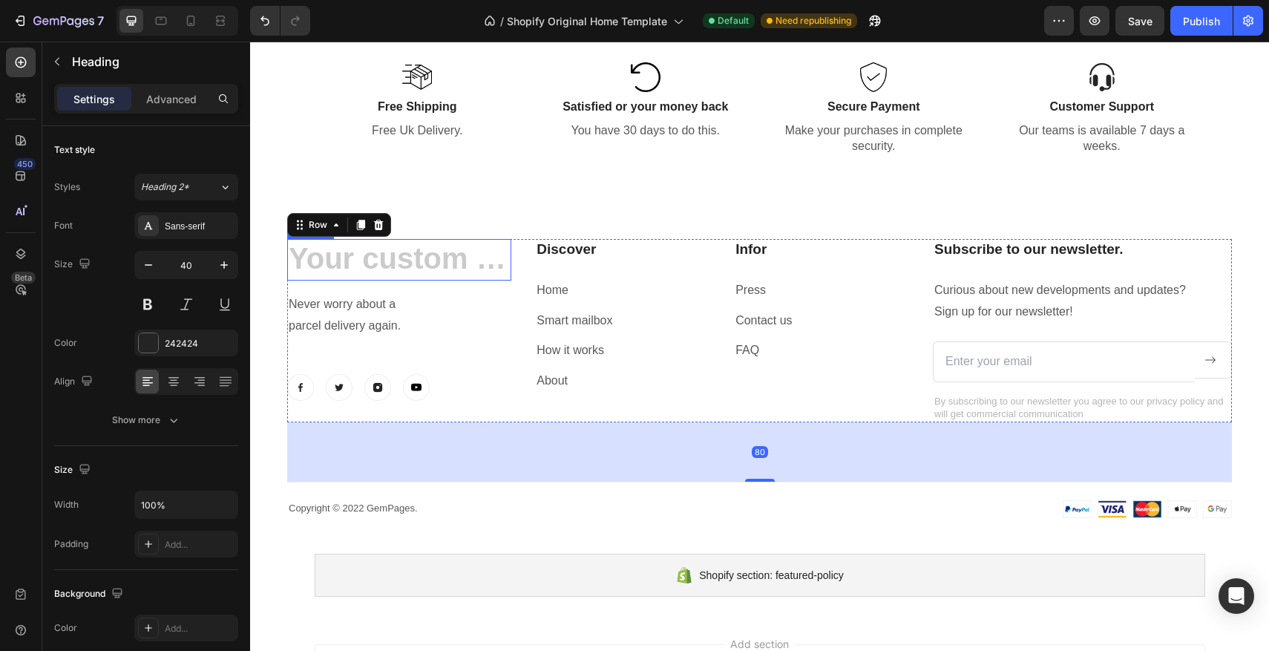
click at [415, 263] on h2 "Rich Text Editor. Editing area: main" at bounding box center [399, 260] width 224 height 42
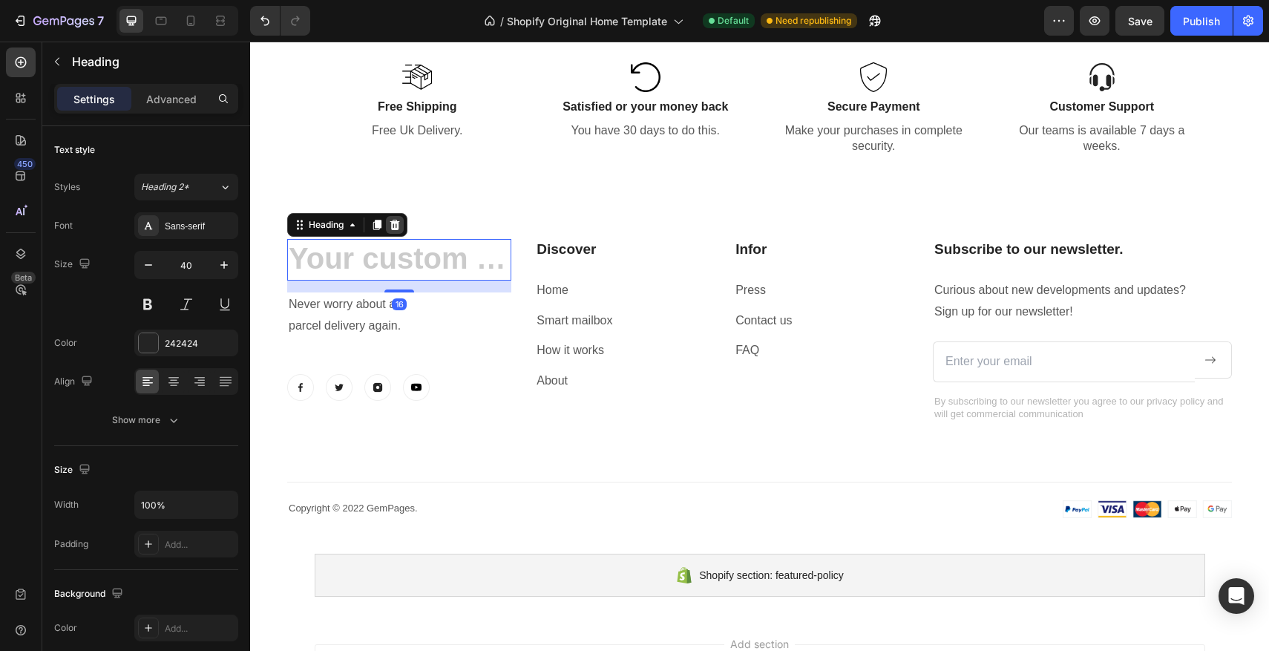
click at [401, 229] on div at bounding box center [395, 225] width 18 height 18
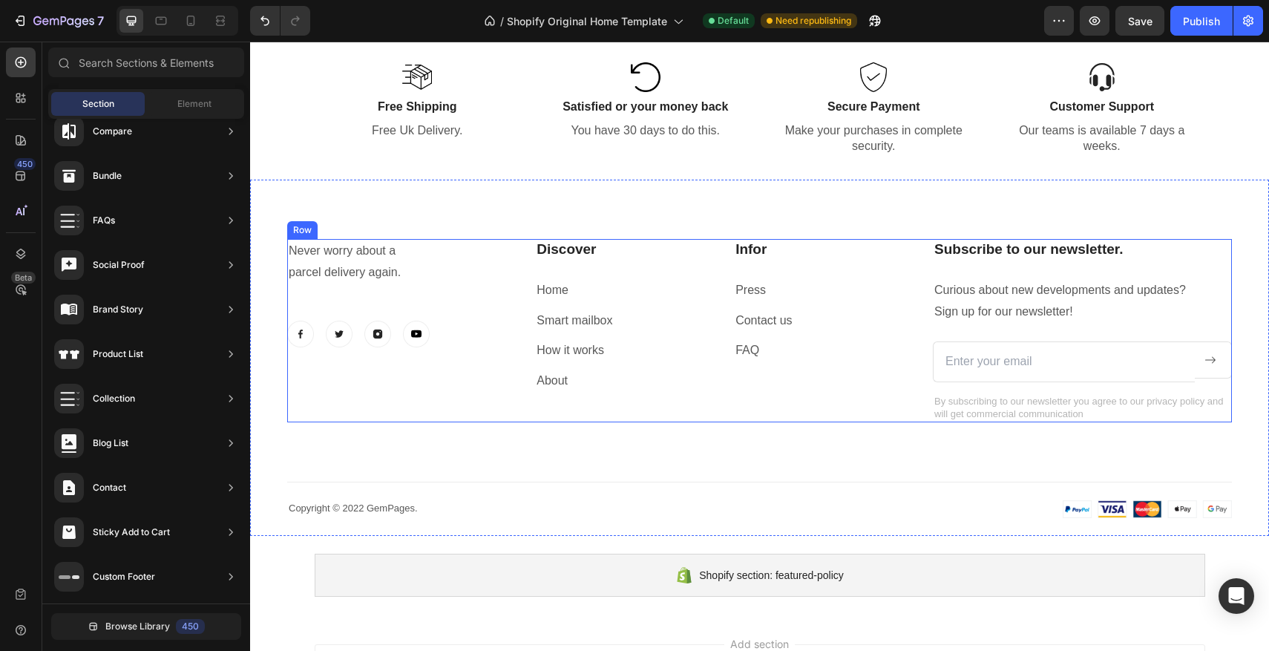
click at [452, 352] on div "Never worry about a parcel delivery again. Text block Image Image Image Image R…" at bounding box center [399, 330] width 224 height 183
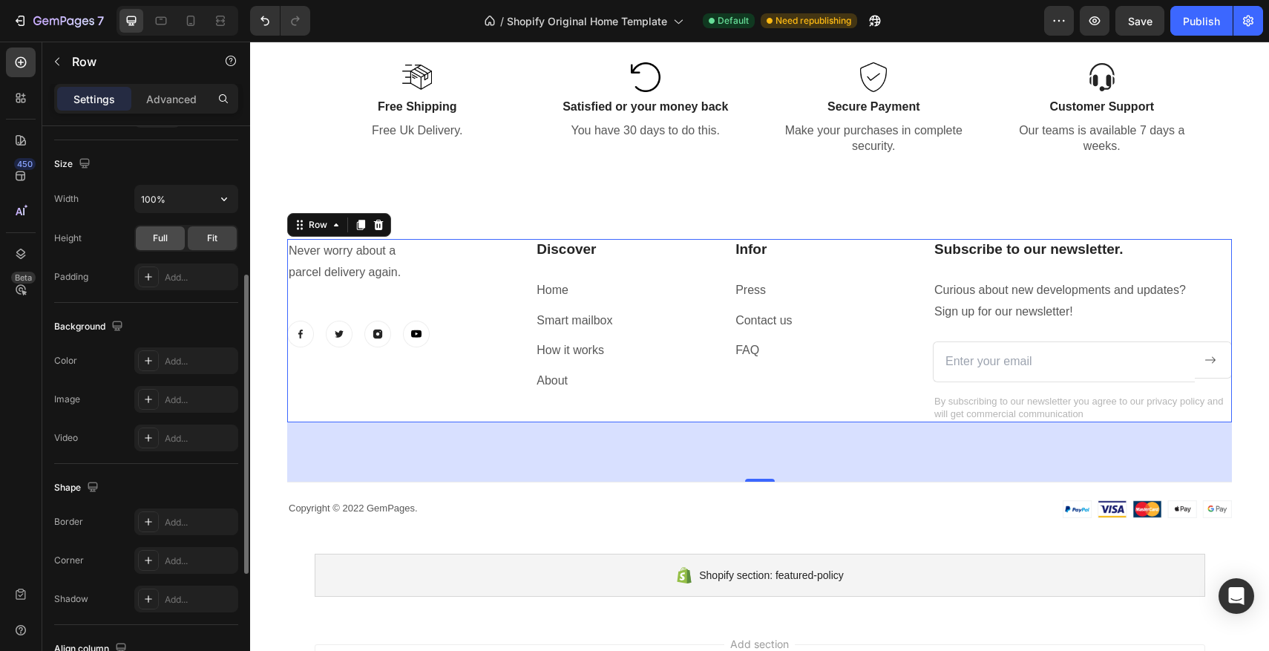
scroll to position [397, 0]
click at [488, 368] on div "Never worry about a parcel delivery again. Text block Image Image Image Image R…" at bounding box center [399, 330] width 224 height 183
click at [490, 368] on div "Never worry about a parcel delivery again. Text block Image Image Image Image R…" at bounding box center [399, 330] width 224 height 183
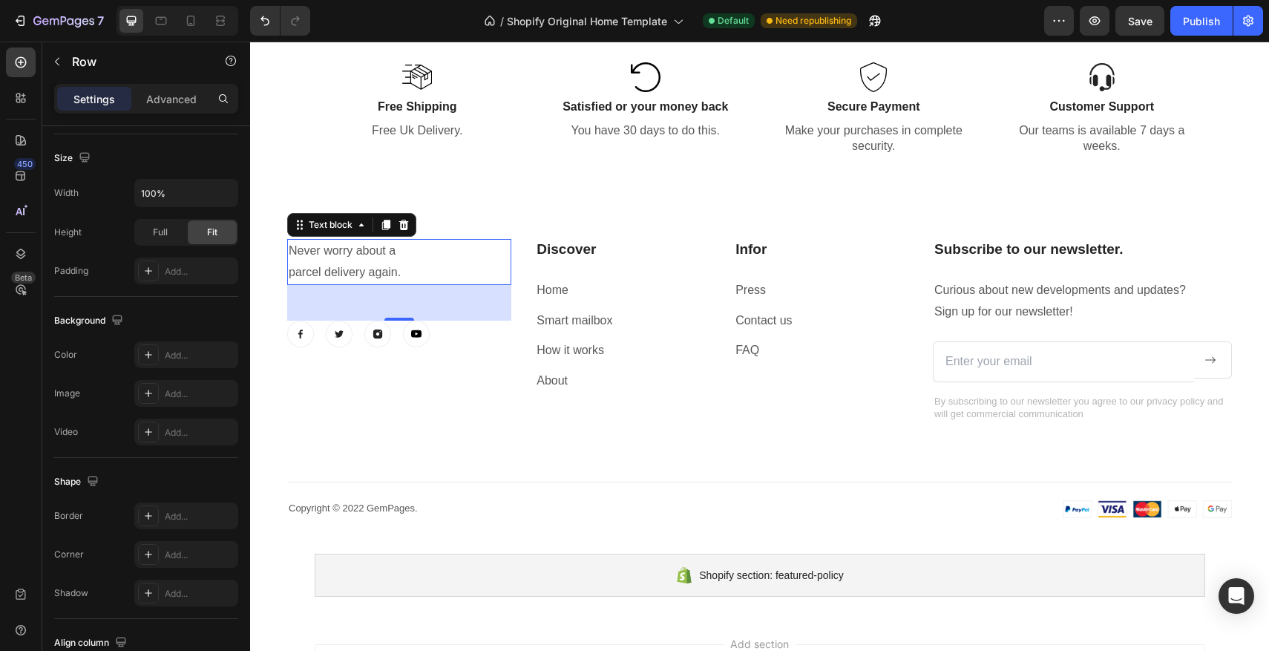
click at [416, 242] on p "Never worry about a" at bounding box center [399, 251] width 221 height 22
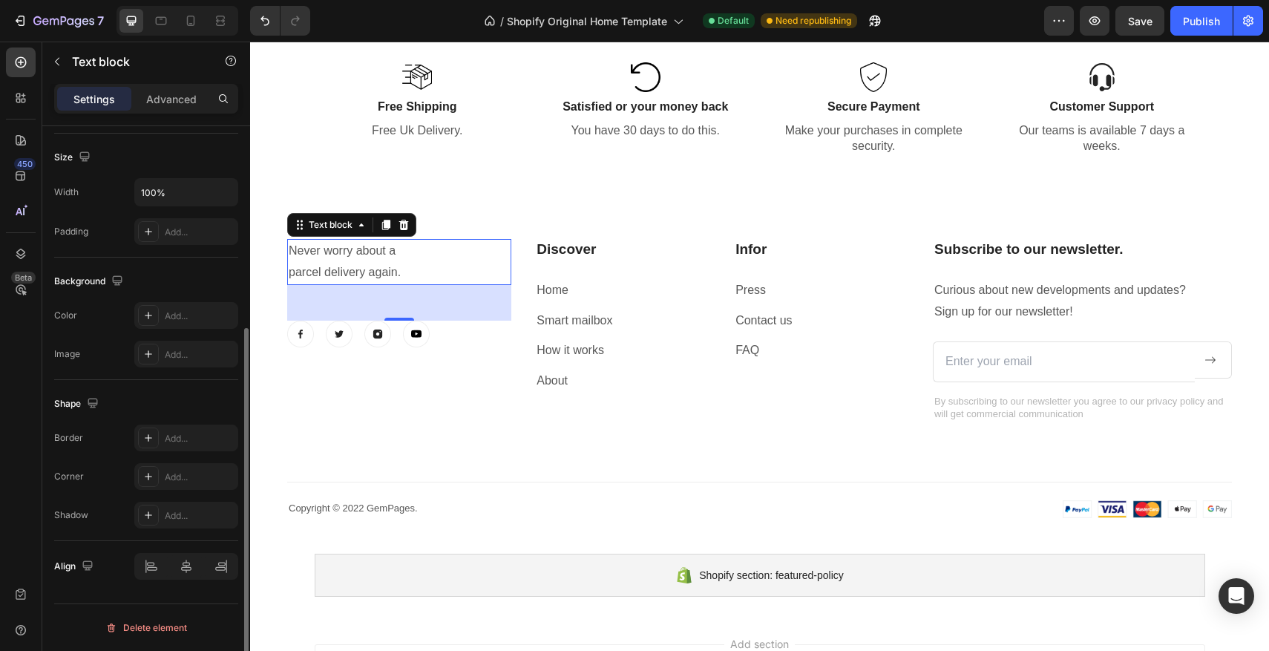
scroll to position [0, 0]
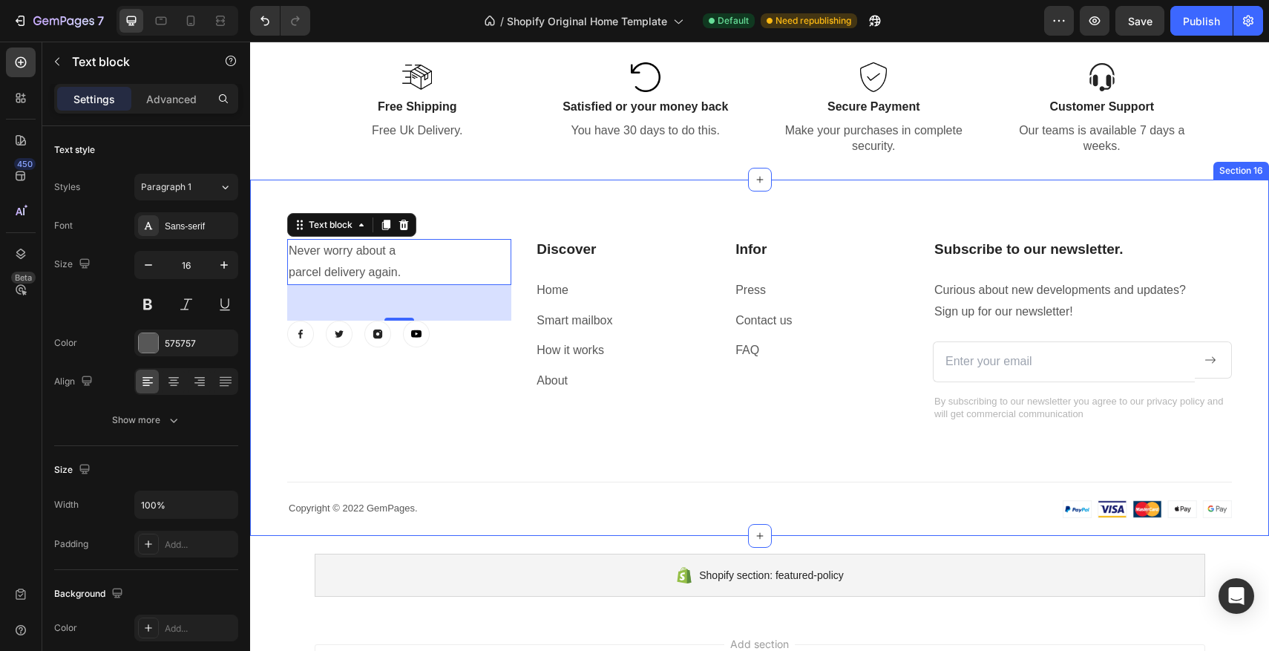
click at [277, 206] on div "Never worry about a parcel delivery again. Text block 48 Image Image Image Imag…" at bounding box center [759, 358] width 1019 height 356
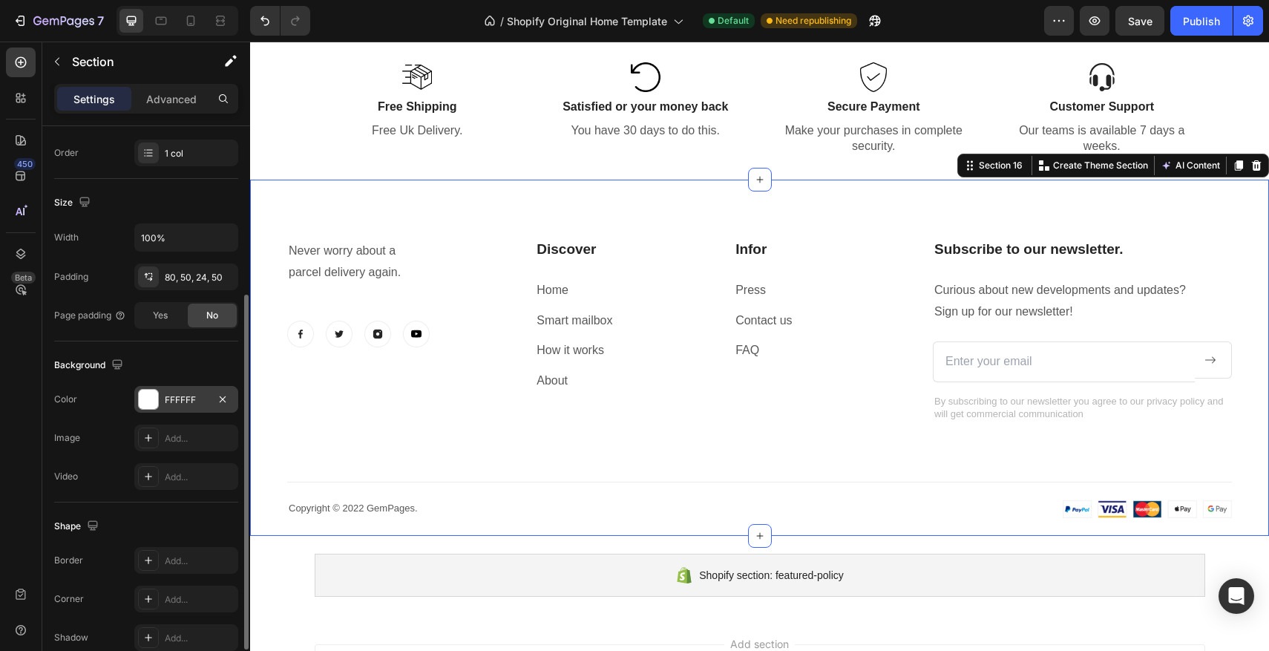
scroll to position [268, 0]
click at [148, 403] on div at bounding box center [148, 398] width 19 height 19
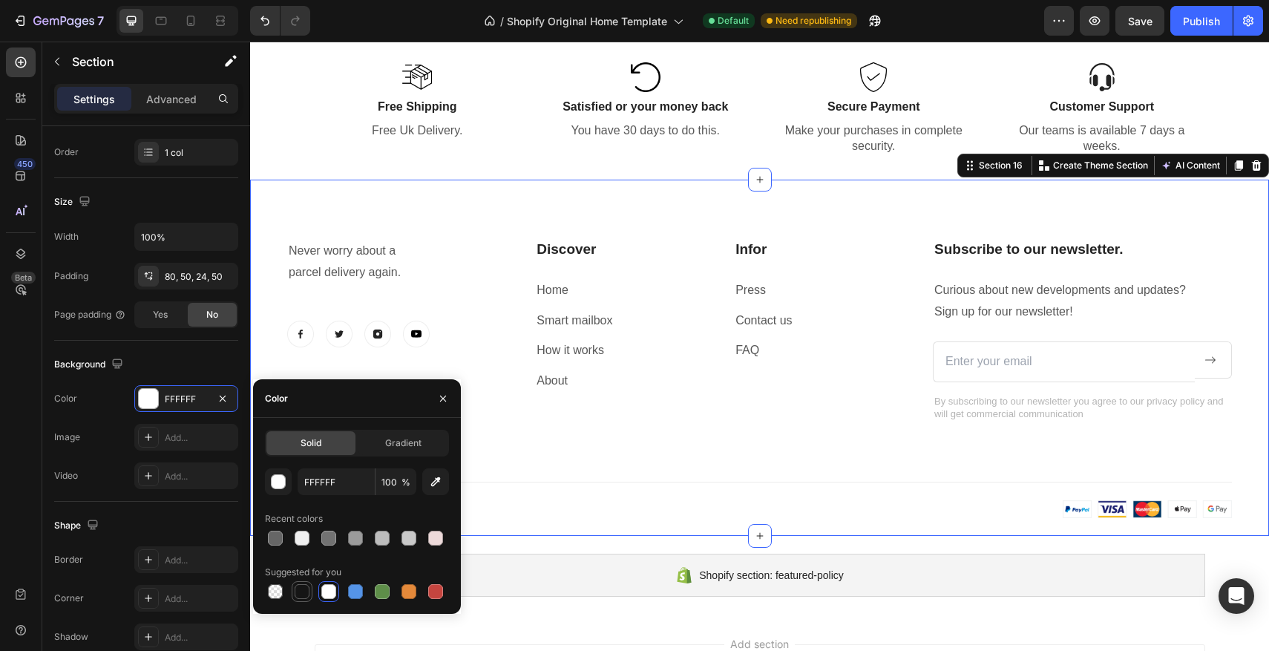
click at [309, 597] on div at bounding box center [302, 592] width 18 height 18
type input "151515"
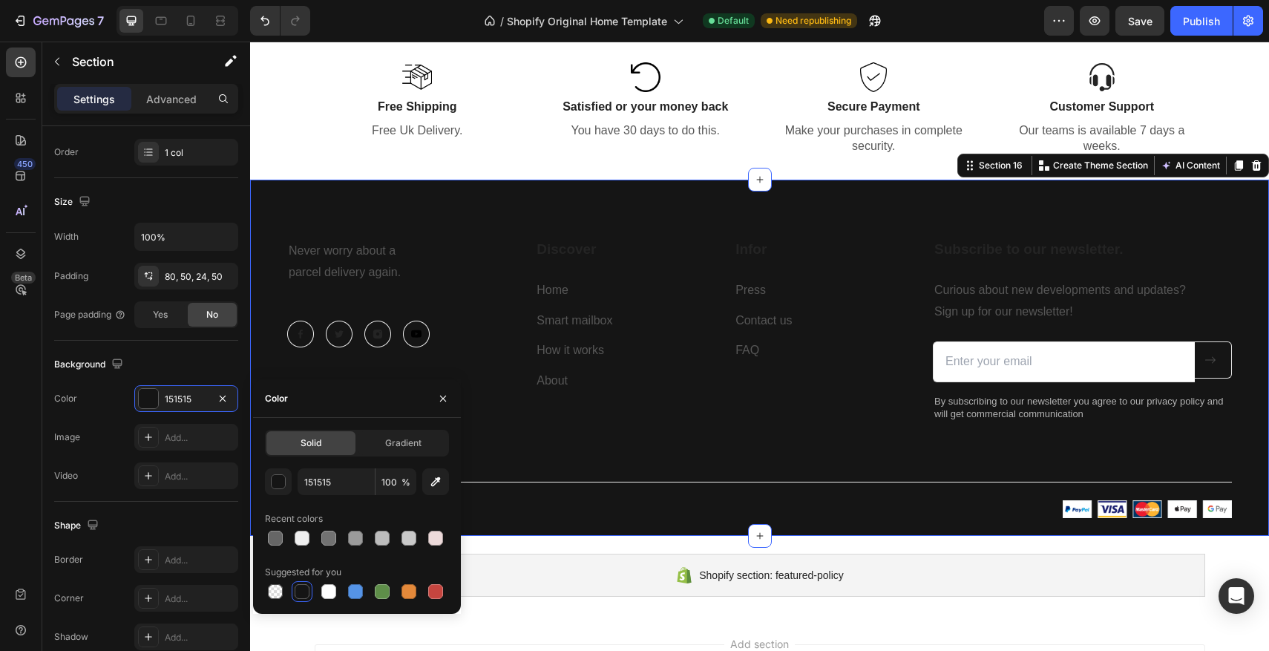
click at [586, 195] on div "Never worry about a parcel delivery again. Text block Image Image Image Image R…" at bounding box center [759, 358] width 1019 height 356
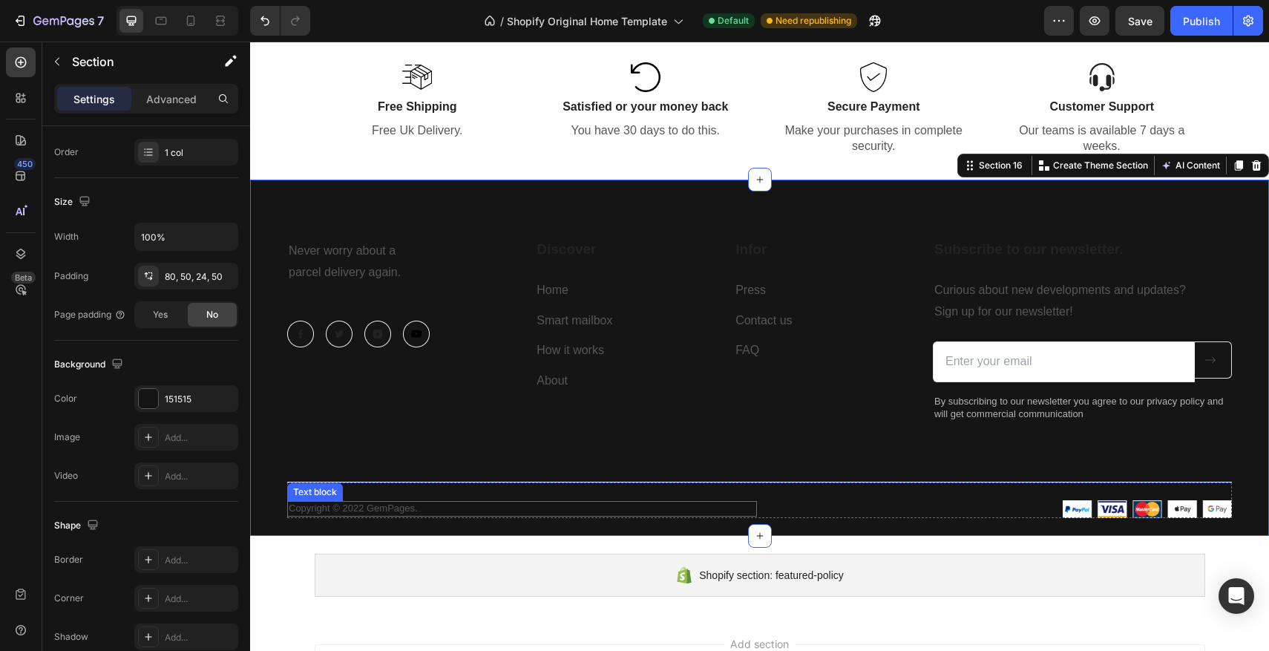
click at [355, 511] on p "Copyright © 2022 GemPages." at bounding box center [522, 508] width 467 height 13
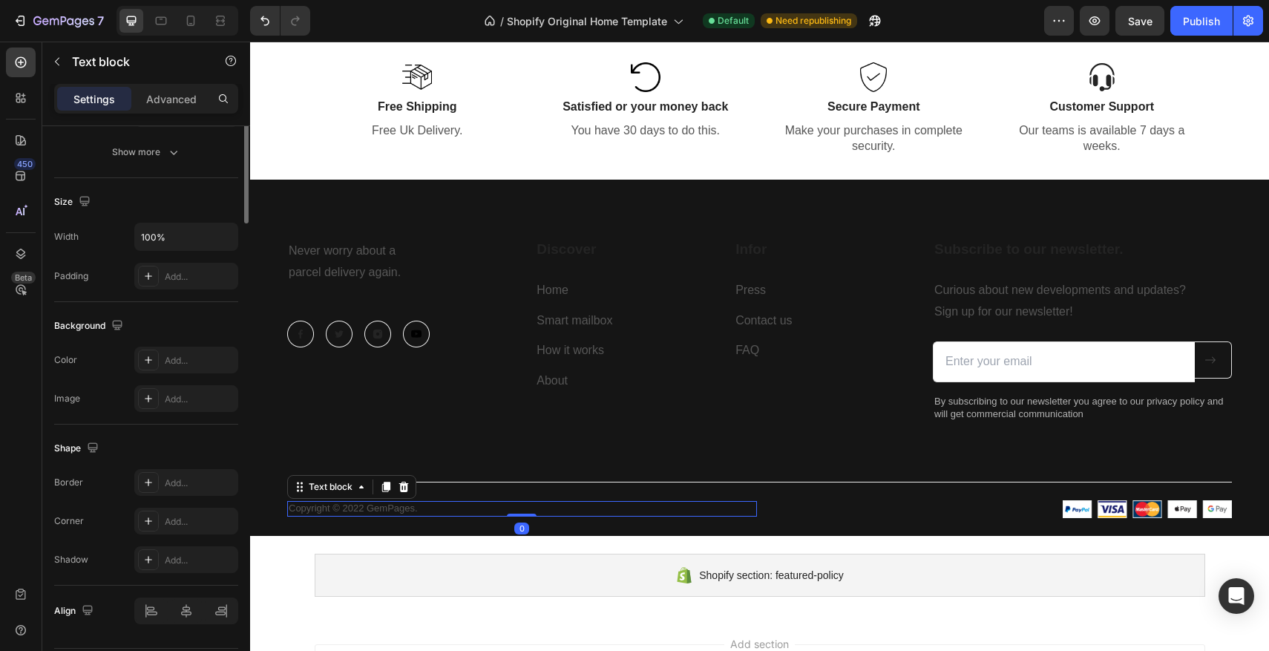
scroll to position [0, 0]
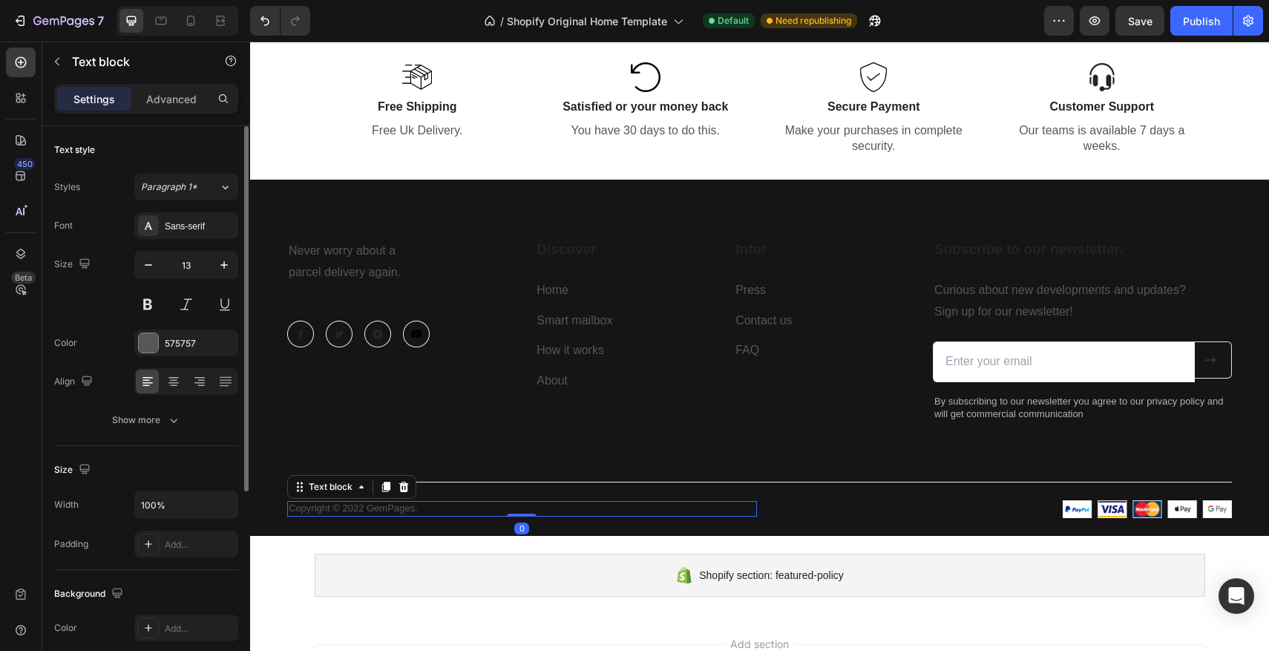
click at [338, 511] on p "Copyright © 2022 GemPages." at bounding box center [522, 508] width 467 height 13
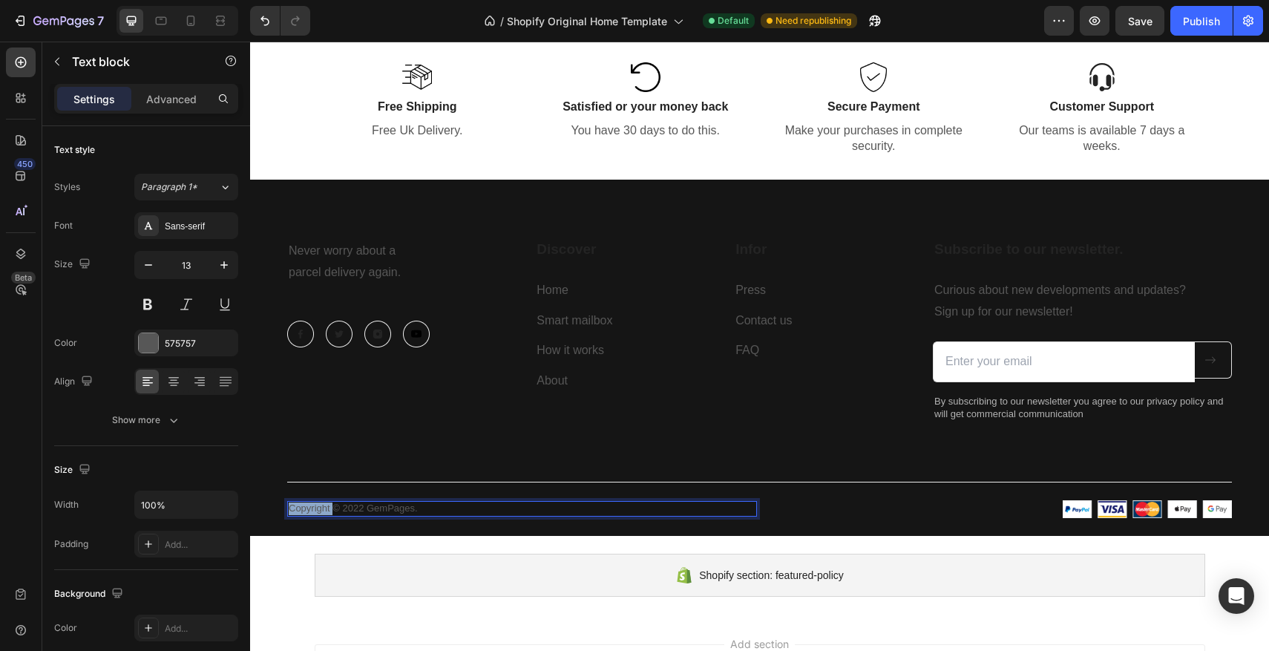
drag, startPoint x: 332, startPoint y: 511, endPoint x: 289, endPoint y: 510, distance: 43.8
click at [289, 510] on p "Copyright © 2022 GemPages." at bounding box center [522, 508] width 467 height 13
click at [364, 509] on p "Luminosia © 2022 GemPages." at bounding box center [522, 508] width 467 height 13
click at [367, 512] on p "Luminosia © 2022 GemPages." at bounding box center [522, 508] width 467 height 13
click at [419, 511] on p "Luminosia © 2025 GemPages." at bounding box center [522, 508] width 467 height 13
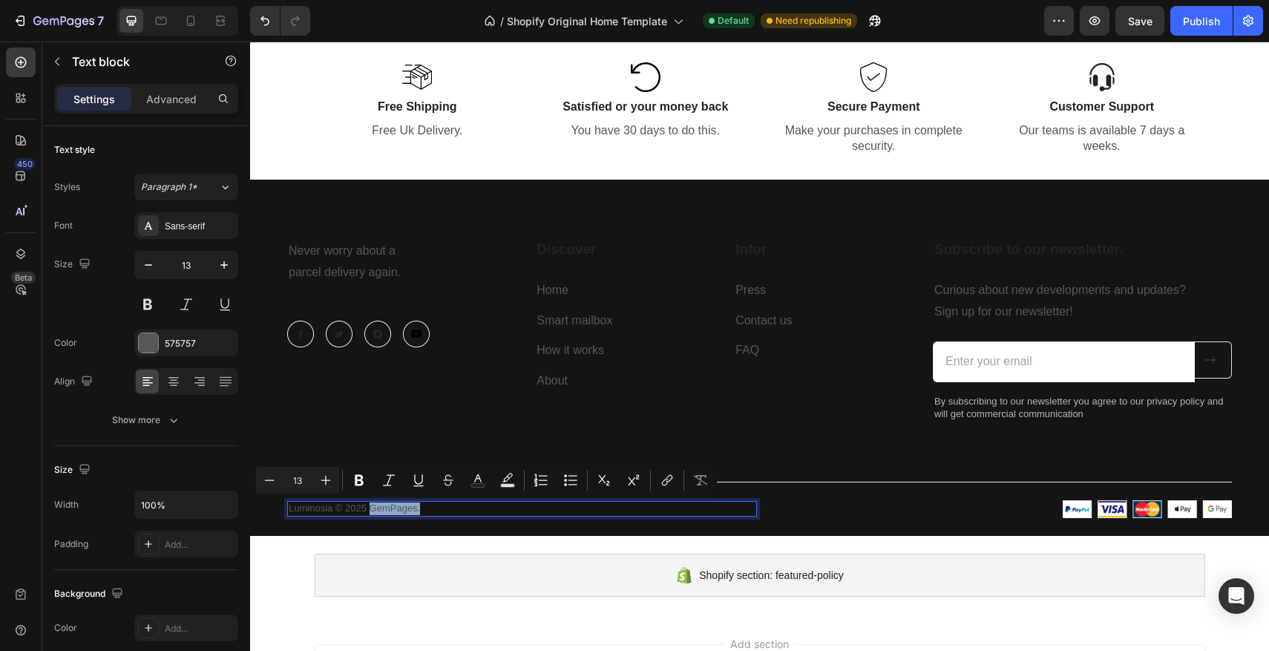
drag, startPoint x: 443, startPoint y: 511, endPoint x: 372, endPoint y: 513, distance: 71.3
click at [372, 513] on p "Luminosia © 2025 GemPages." at bounding box center [522, 508] width 467 height 13
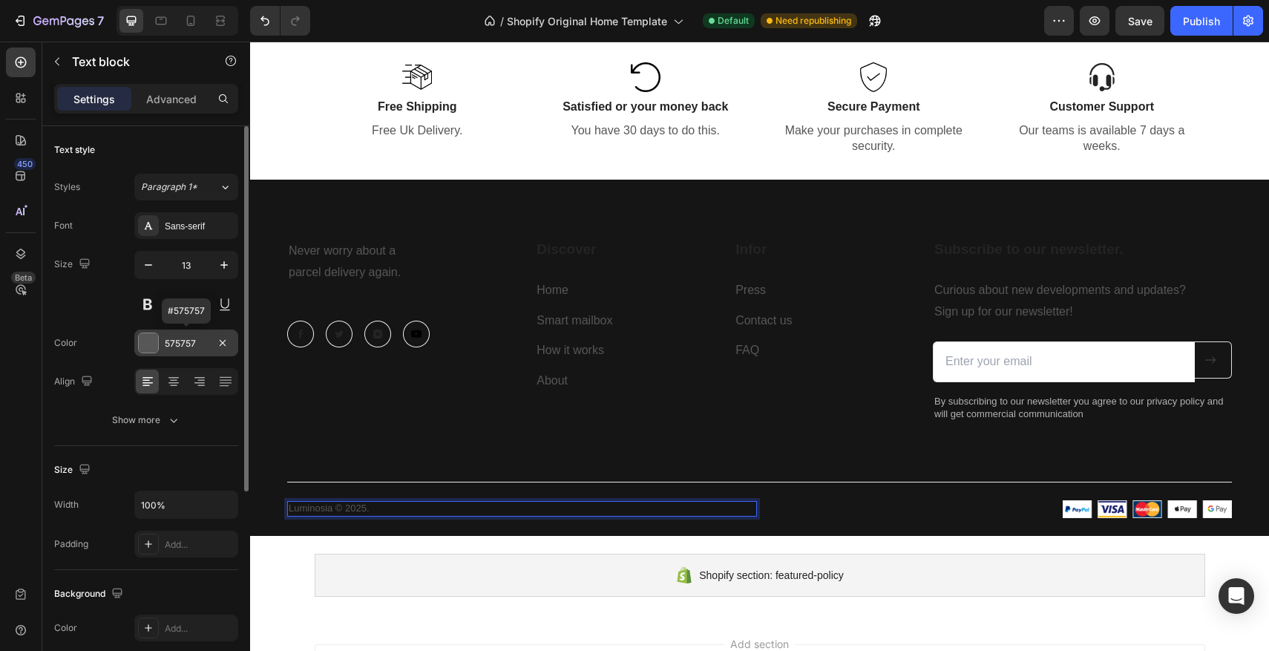
click at [160, 348] on div "575757" at bounding box center [186, 342] width 104 height 27
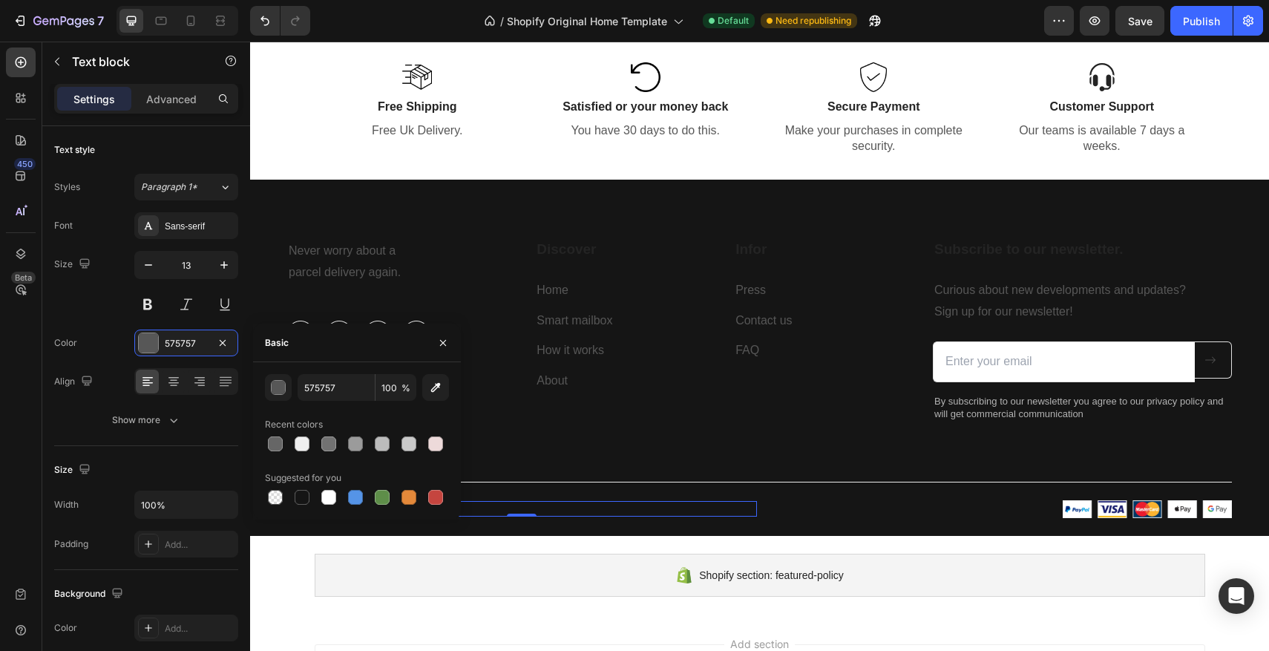
click at [299, 454] on div "575757 100 % Recent colors Suggested for you" at bounding box center [357, 441] width 184 height 134
click at [301, 450] on div at bounding box center [302, 443] width 15 height 15
type input "EFEFEF"
click at [526, 524] on div "0" at bounding box center [521, 528] width 15 height 12
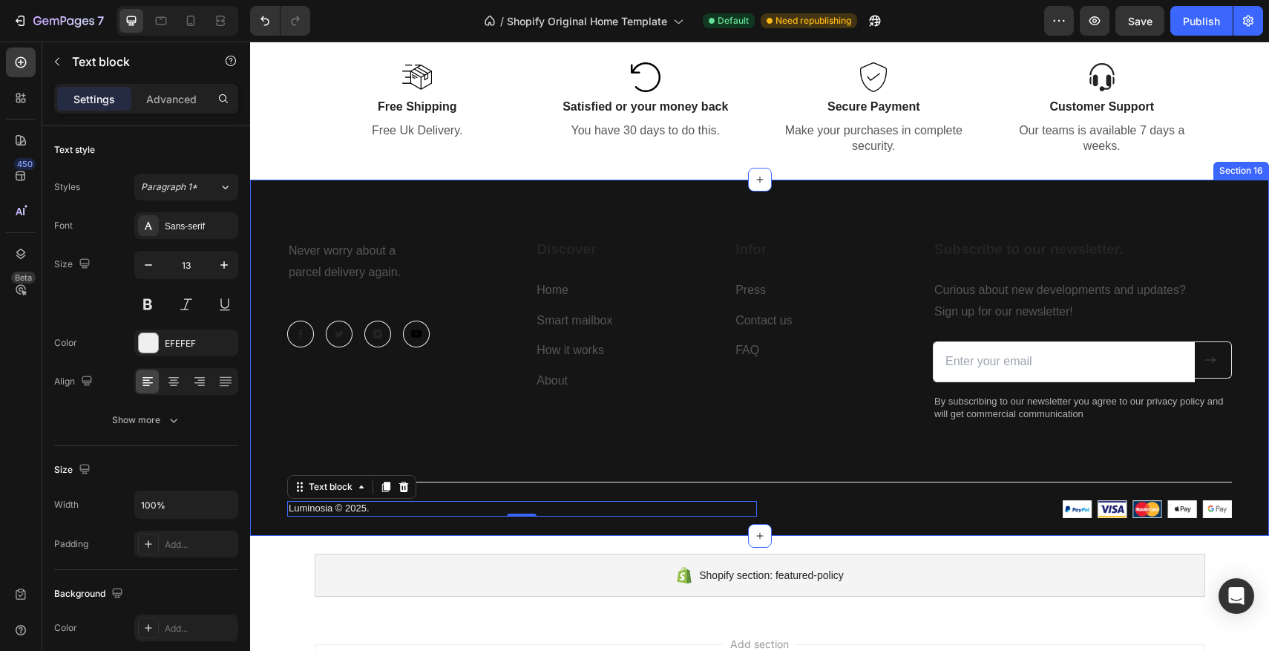
click at [627, 530] on div "Never worry about a parcel delivery again. Text block Image Image Image Image R…" at bounding box center [759, 358] width 1019 height 356
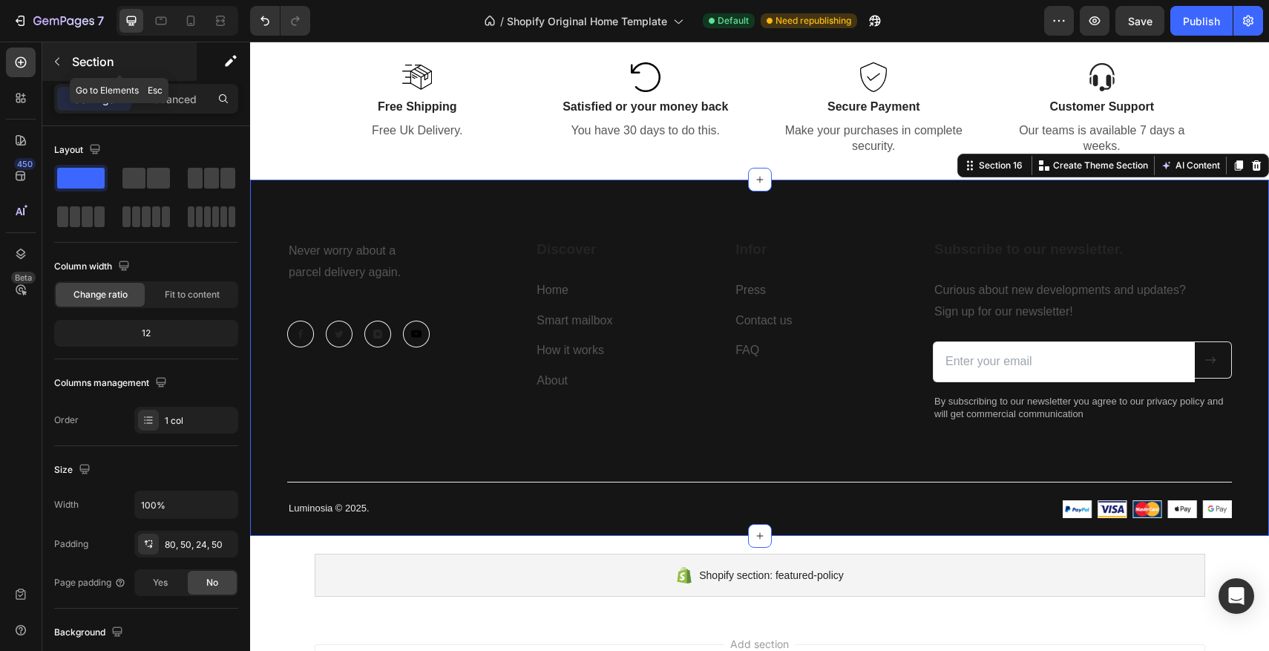
click at [82, 54] on p "Section" at bounding box center [133, 62] width 122 height 18
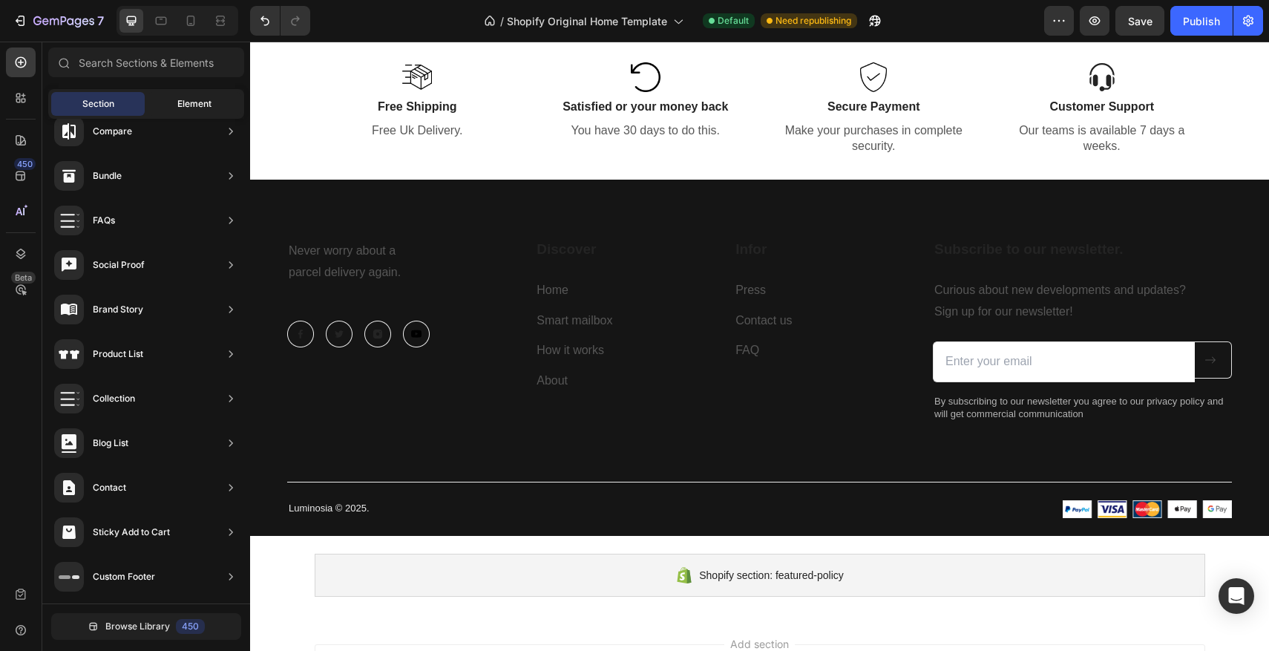
click at [166, 97] on div "Element" at bounding box center [194, 104] width 93 height 24
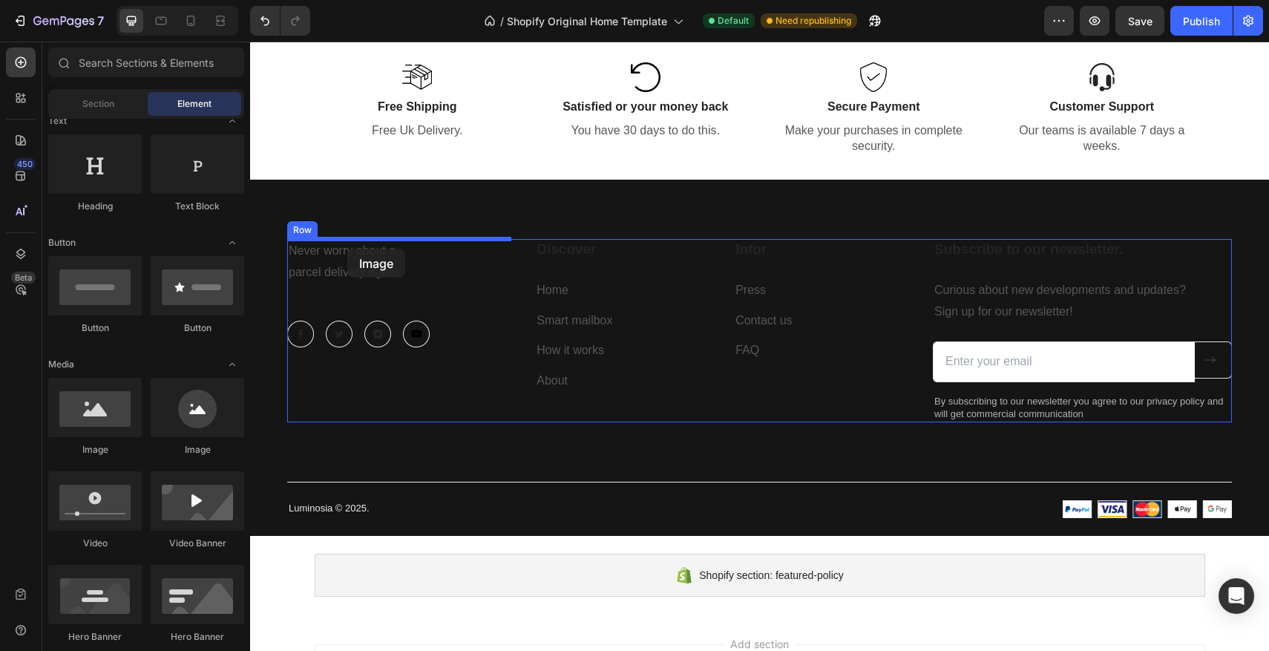
drag, startPoint x: 347, startPoint y: 465, endPoint x: 347, endPoint y: 249, distance: 215.9
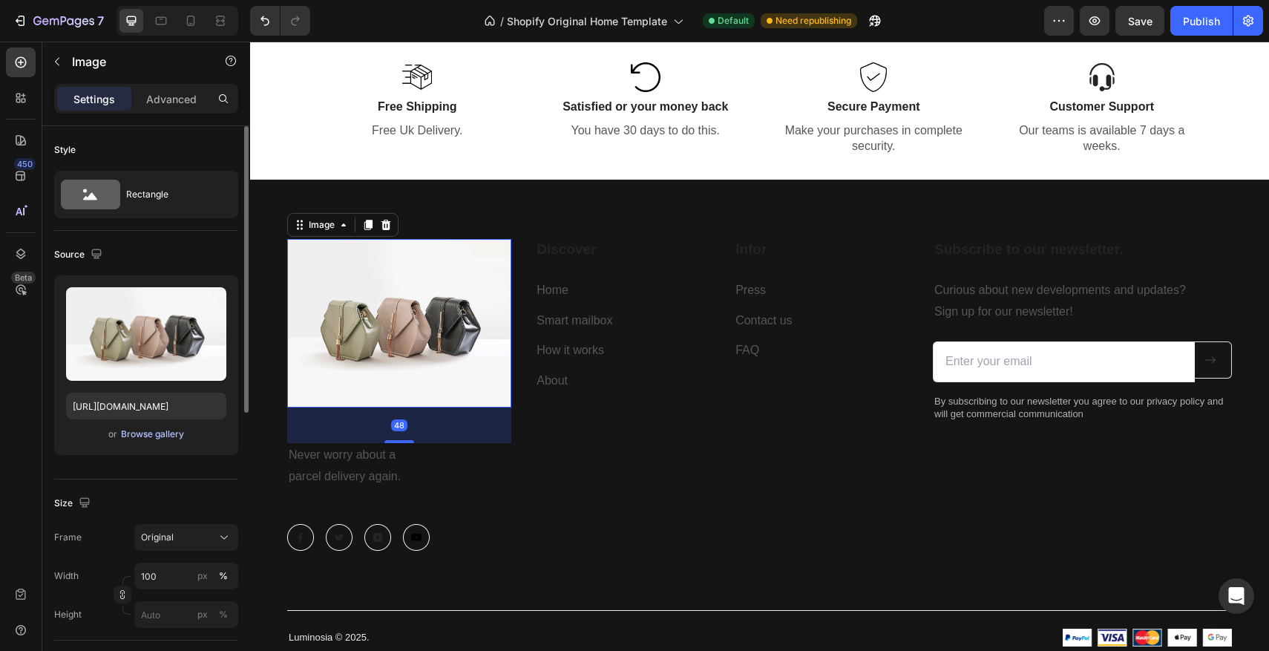
click at [148, 431] on div "Browse gallery" at bounding box center [152, 433] width 63 height 13
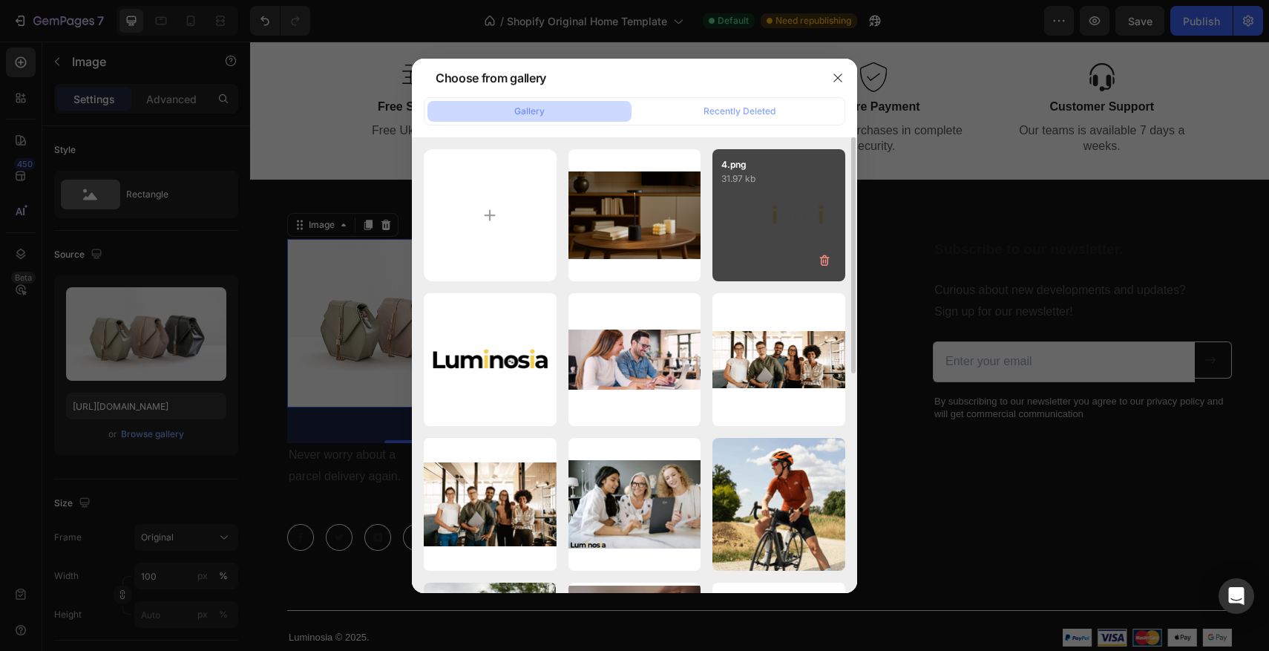
click at [788, 228] on div "4.png 31.97 kb" at bounding box center [778, 215] width 133 height 133
type input "https://cdn.shopify.com/s/files/1/0670/7760/3493/files/gempages_581389846103196…"
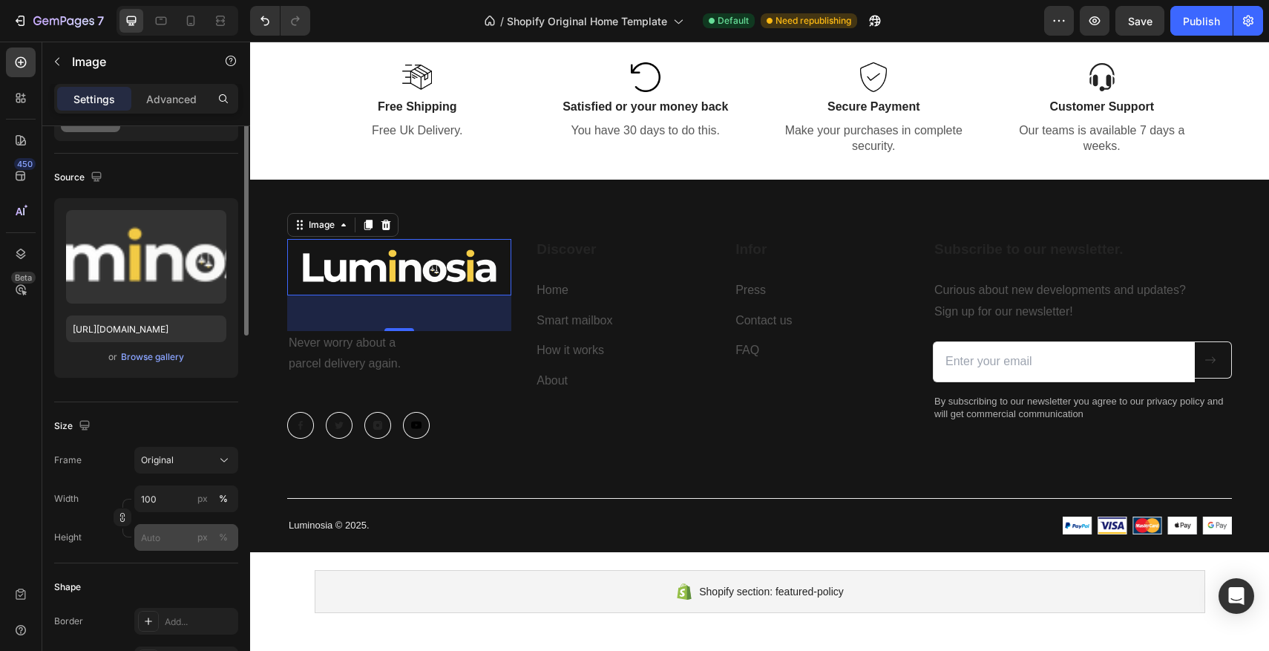
scroll to position [114, 0]
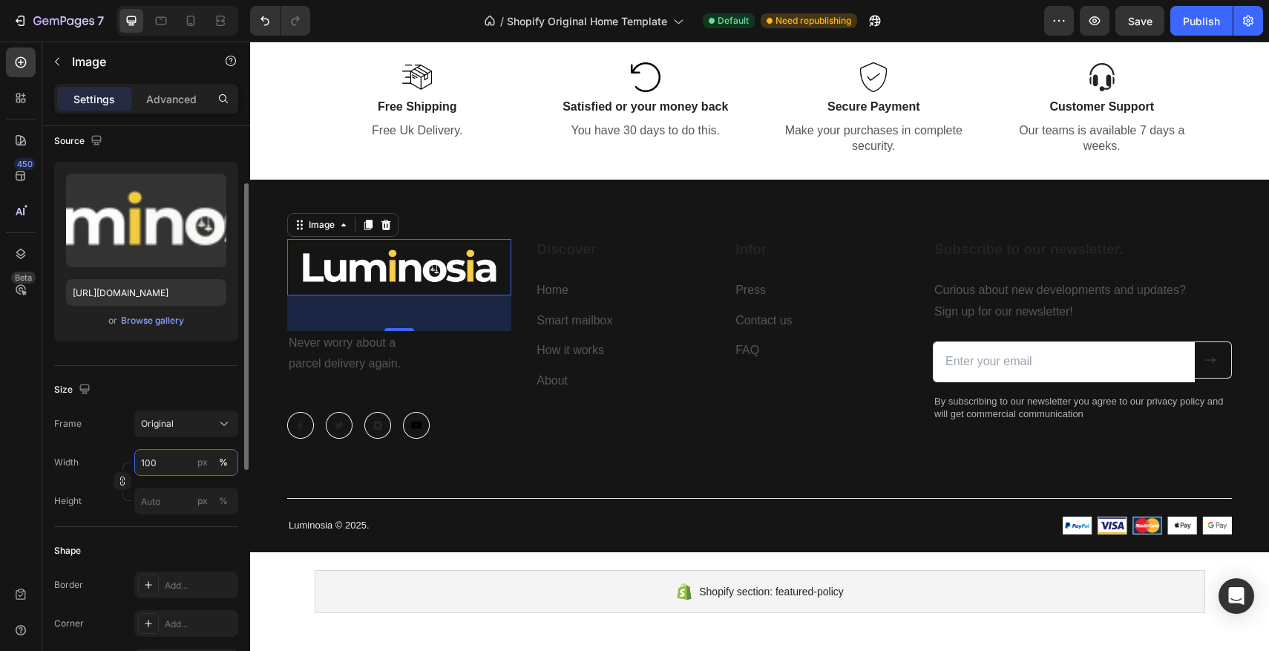
click at [171, 465] on input "100" at bounding box center [186, 462] width 104 height 27
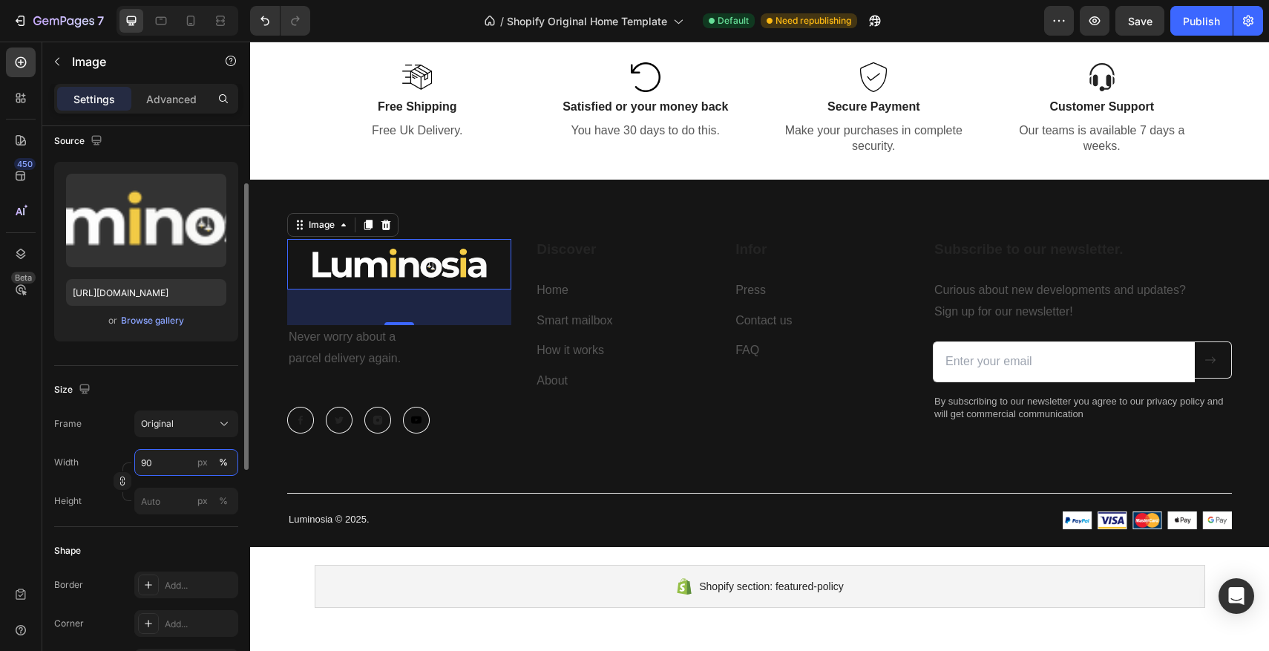
type input "9"
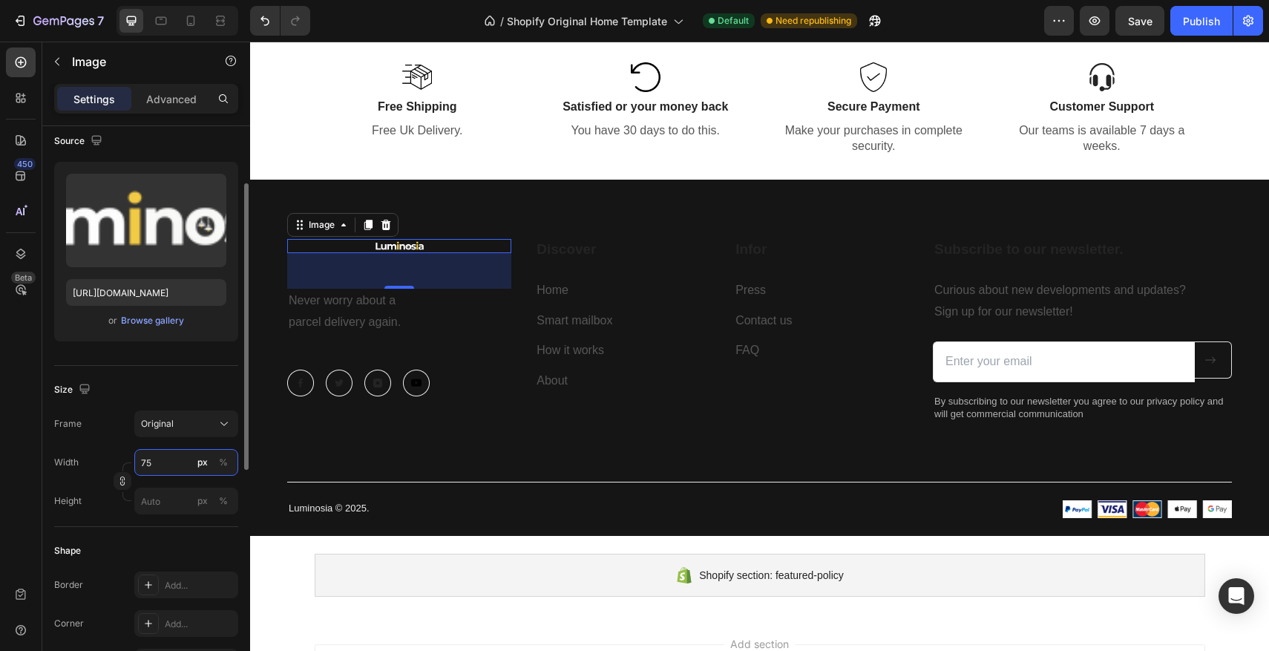
type input "7"
type input "150"
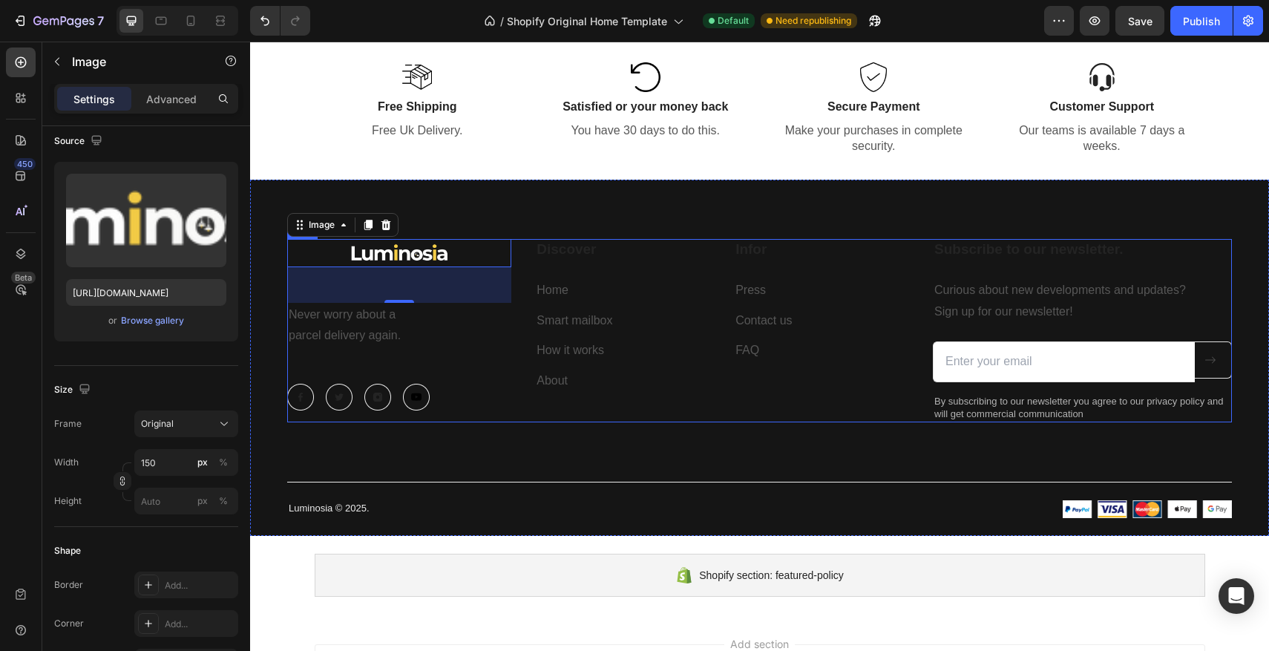
click at [495, 363] on div "Image 48 Never worry about a parcel delivery again. Text block Image Image Imag…" at bounding box center [399, 330] width 224 height 183
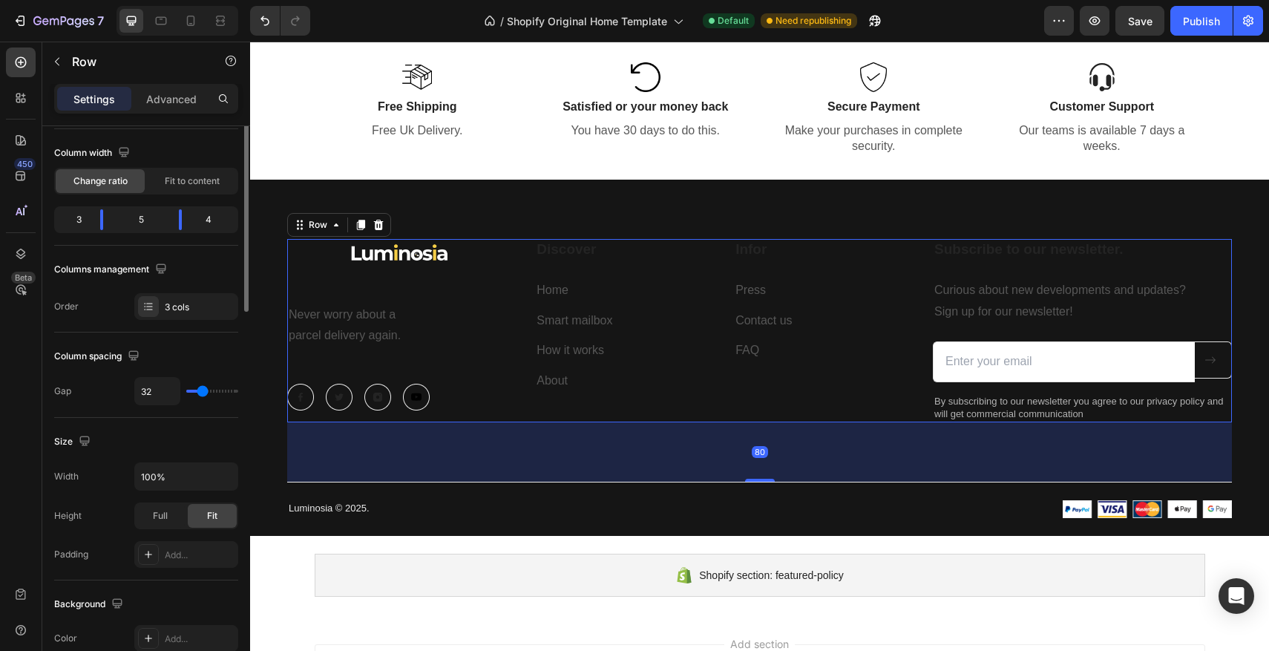
scroll to position [0, 0]
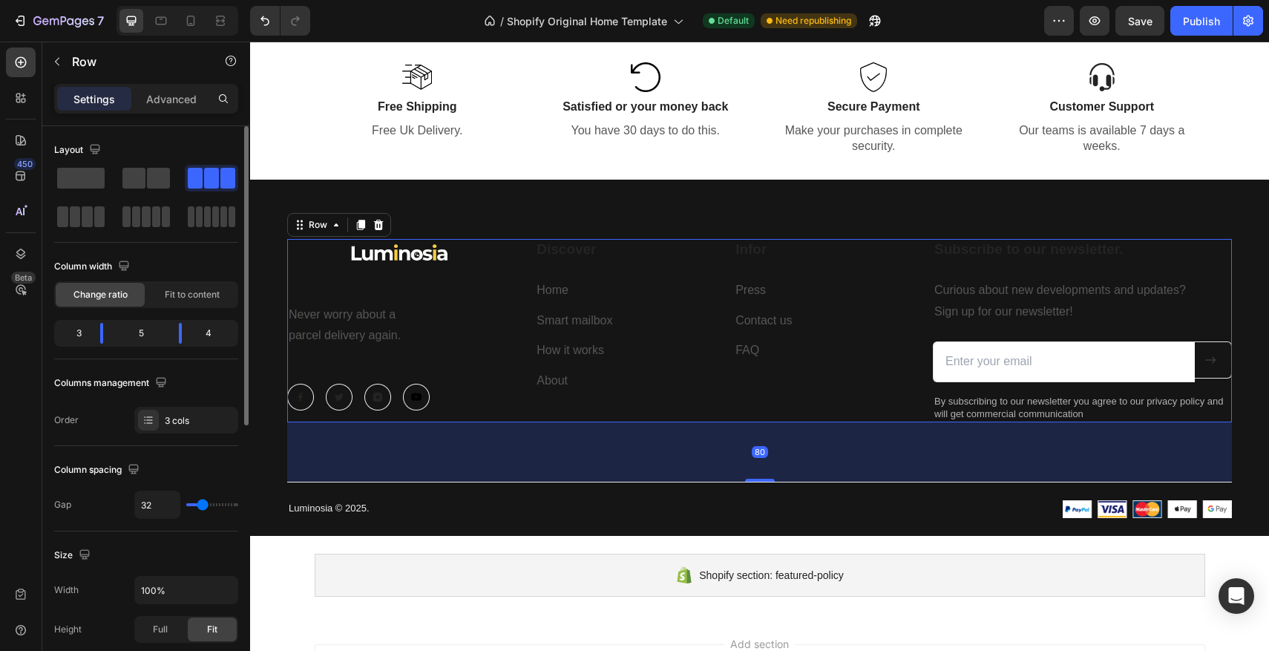
click at [430, 293] on div "Image Never worry about a parcel delivery again. Text block Image Image Image I…" at bounding box center [399, 330] width 224 height 183
click at [389, 291] on div "Image Never worry about a parcel delivery again. Text block Image Image Image I…" at bounding box center [399, 330] width 224 height 183
drag, startPoint x: 391, startPoint y: 279, endPoint x: 393, endPoint y: 290, distance: 11.4
click at [392, 285] on div "Image Never worry about a parcel delivery again. Text block Image Image Image I…" at bounding box center [399, 330] width 224 height 183
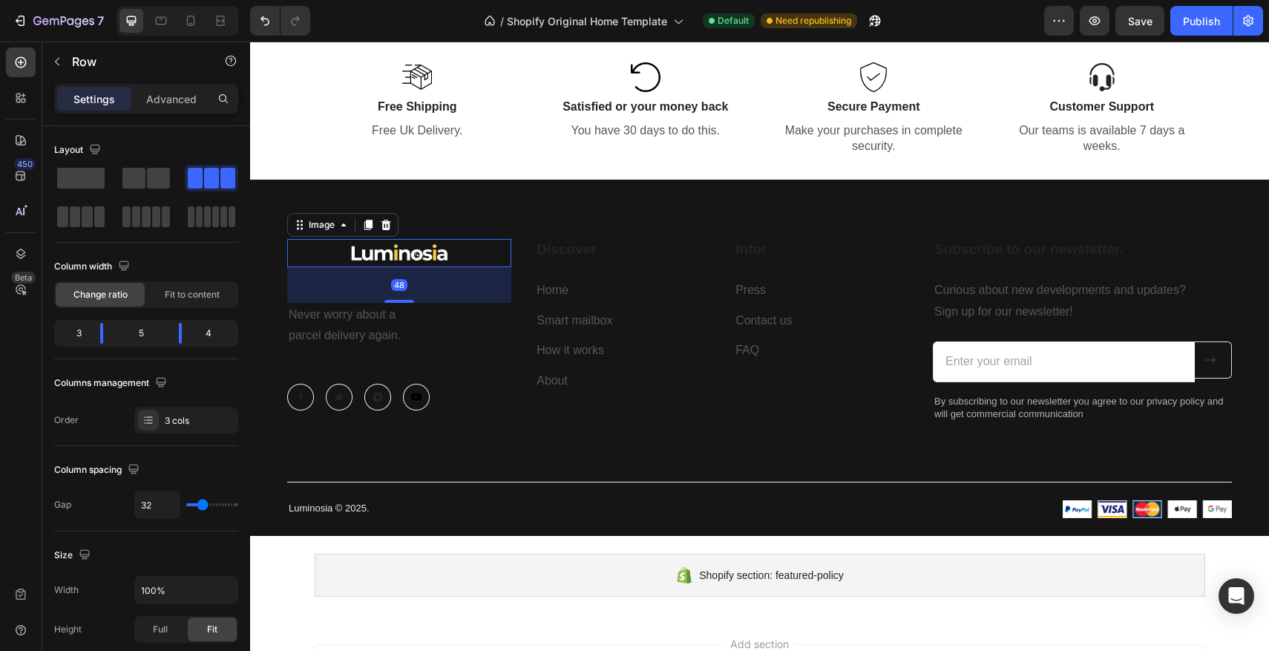
click at [401, 263] on img at bounding box center [399, 253] width 111 height 28
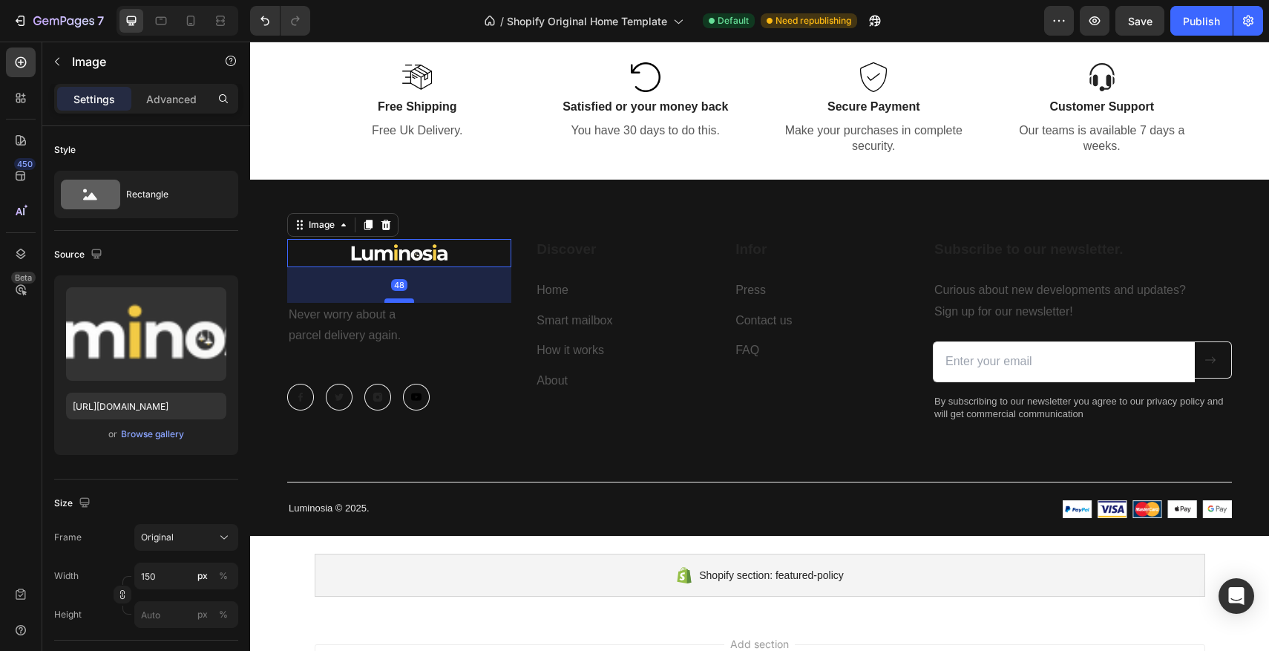
click at [403, 267] on div "48" at bounding box center [399, 267] width 224 height 0
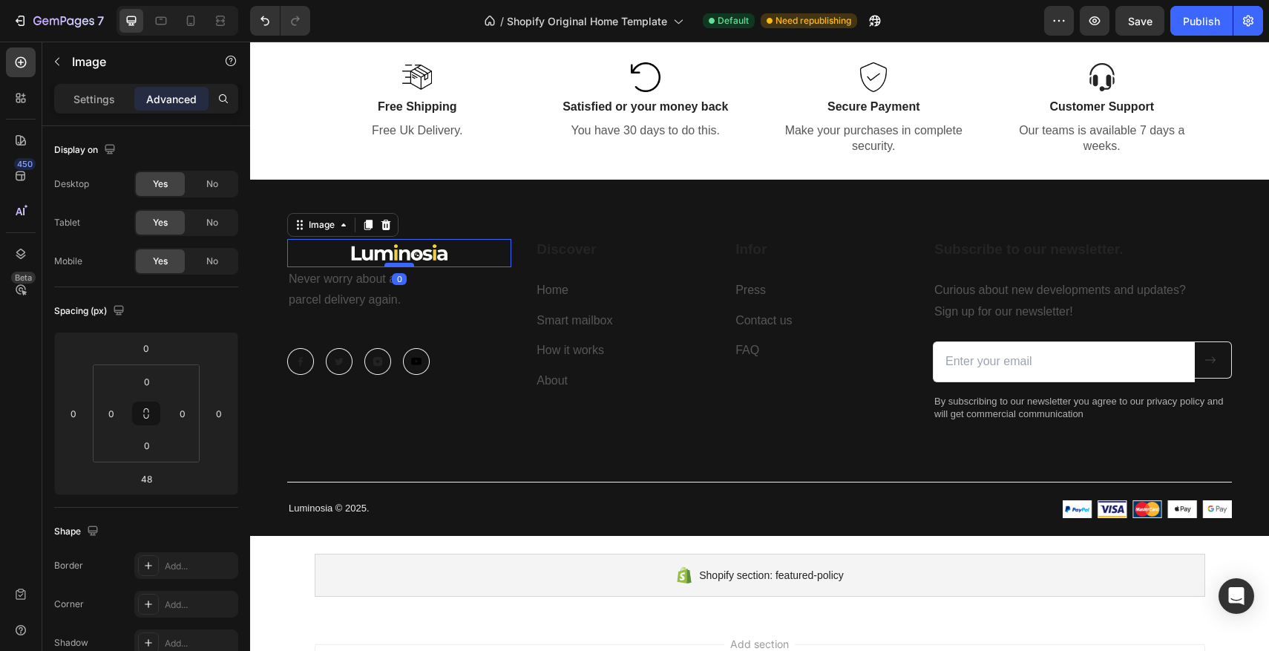
drag, startPoint x: 404, startPoint y: 301, endPoint x: 406, endPoint y: 265, distance: 36.4
click at [406, 265] on div at bounding box center [399, 265] width 30 height 4
type input "0"
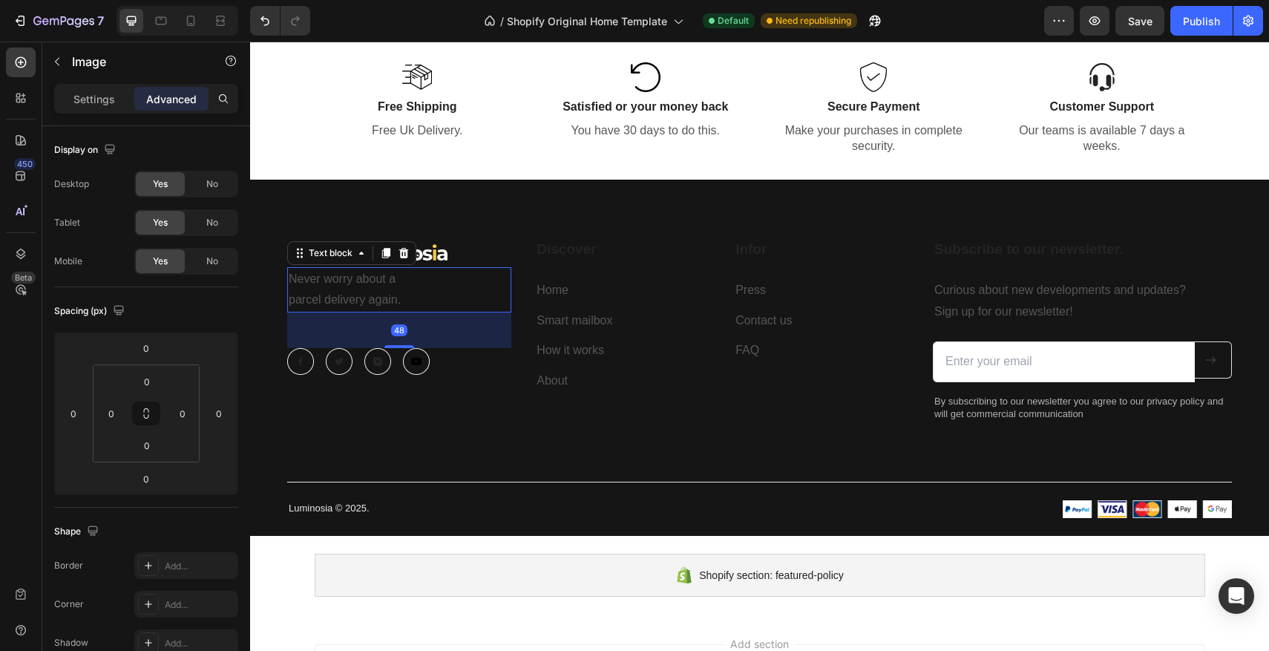
click at [329, 300] on p "parcel delivery again." at bounding box center [399, 300] width 221 height 22
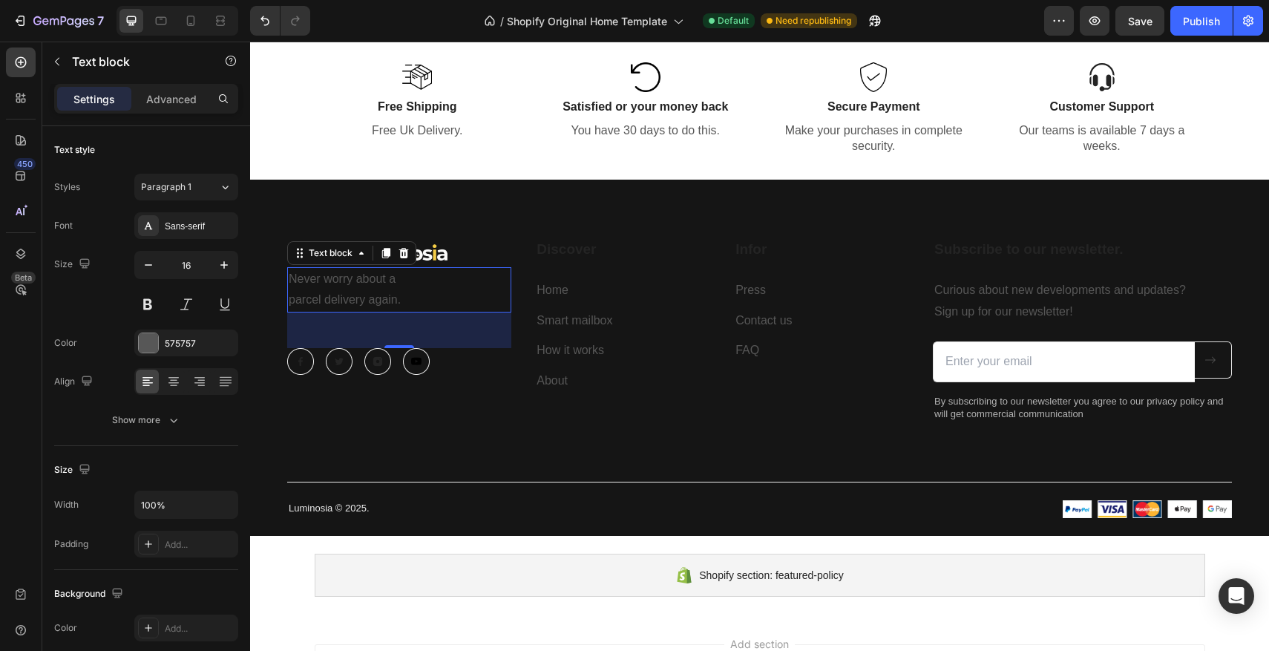
click at [384, 292] on p "parcel delivery again." at bounding box center [399, 300] width 221 height 22
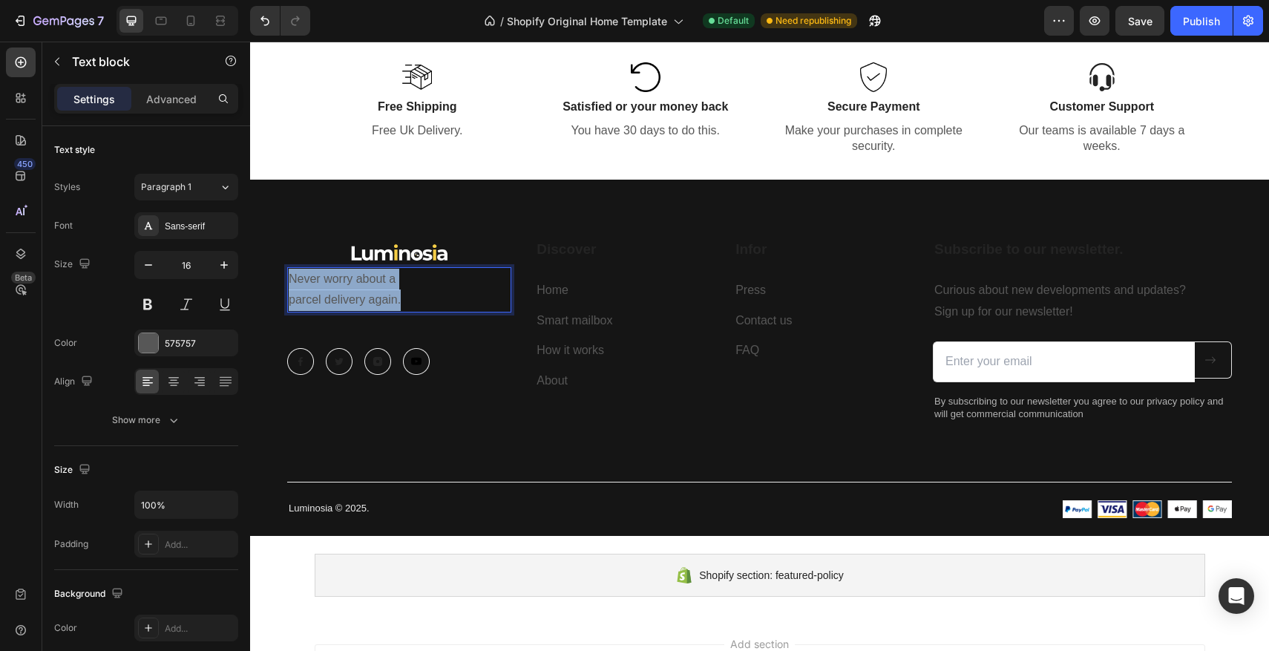
drag, startPoint x: 419, startPoint y: 302, endPoint x: 289, endPoint y: 282, distance: 131.4
click at [289, 282] on div "Never worry about a parcel delivery again." at bounding box center [399, 290] width 224 height 46
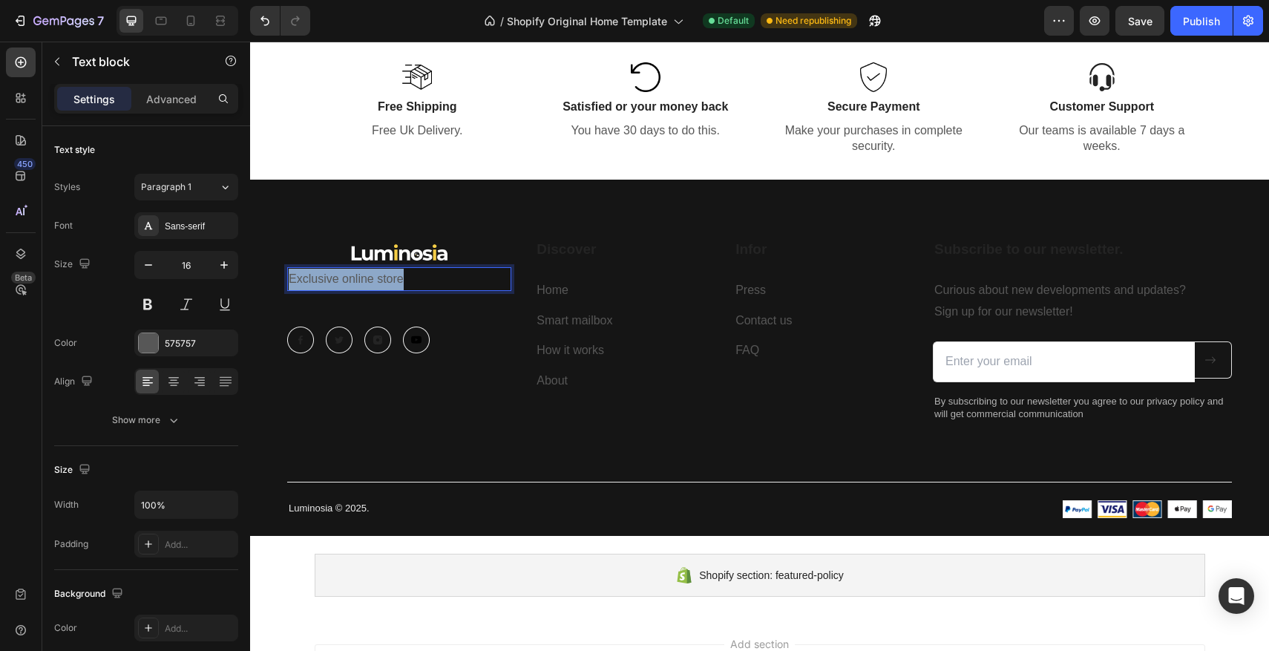
drag, startPoint x: 410, startPoint y: 283, endPoint x: 285, endPoint y: 287, distance: 125.5
click at [285, 287] on div "Image Exclusive online store Text block 48 Image Image Image Image Row Discover…" at bounding box center [759, 358] width 1019 height 356
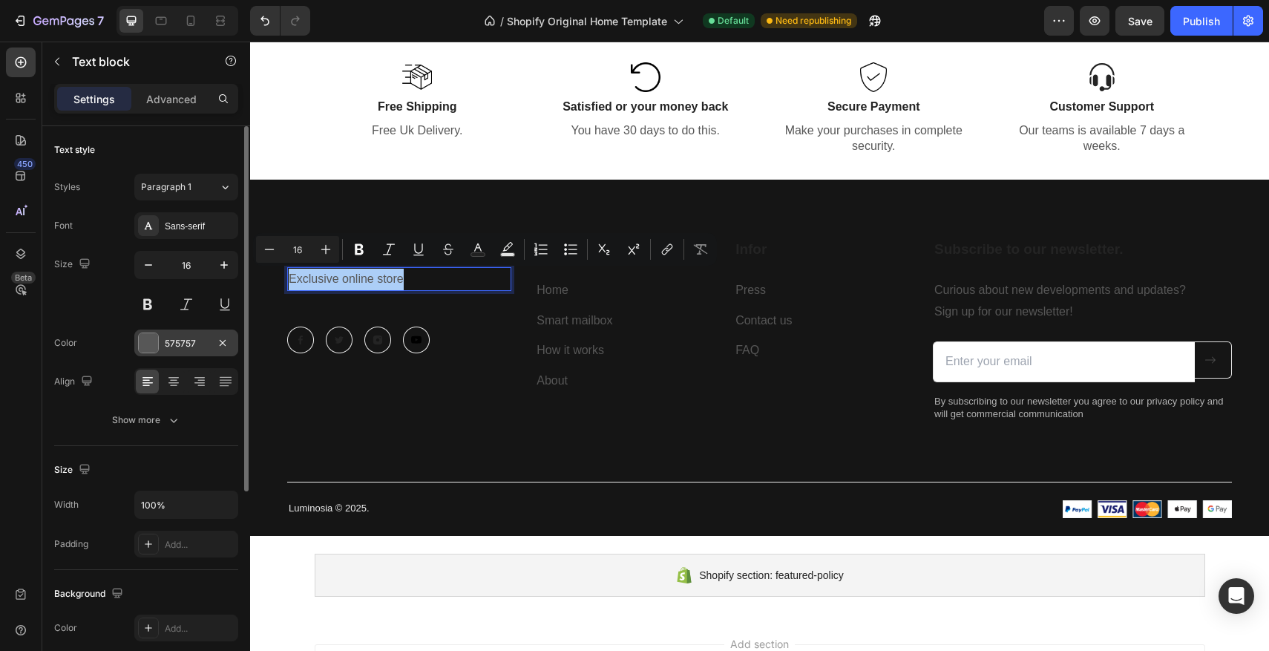
click at [148, 347] on div at bounding box center [148, 342] width 19 height 19
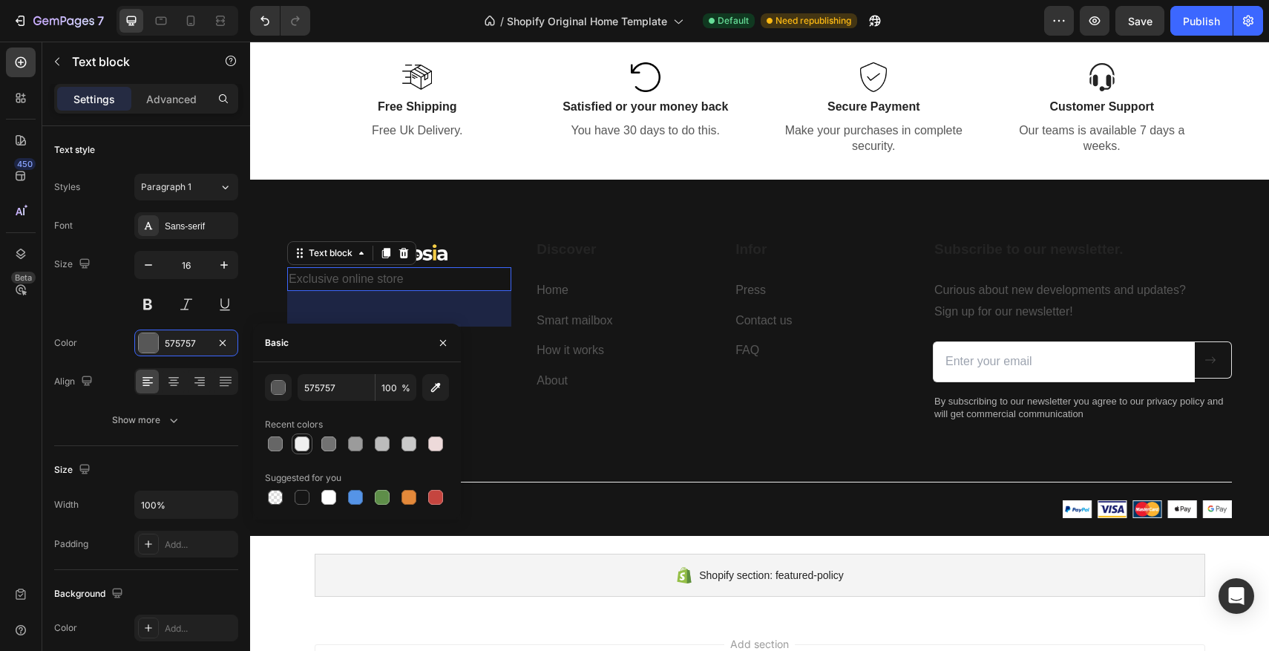
click at [304, 446] on div at bounding box center [302, 443] width 15 height 15
type input "EFEFEF"
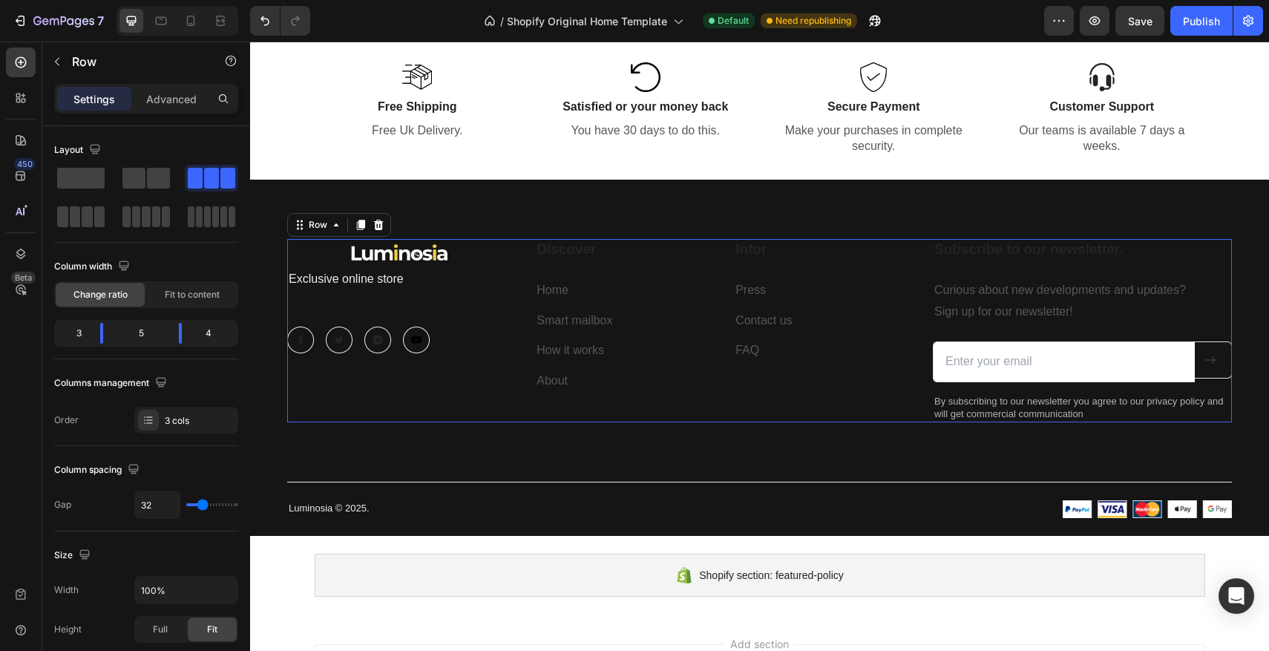
click at [522, 272] on div "Image Exclusive online store Text block Image Image Image Image Row Discover He…" at bounding box center [759, 330] width 945 height 183
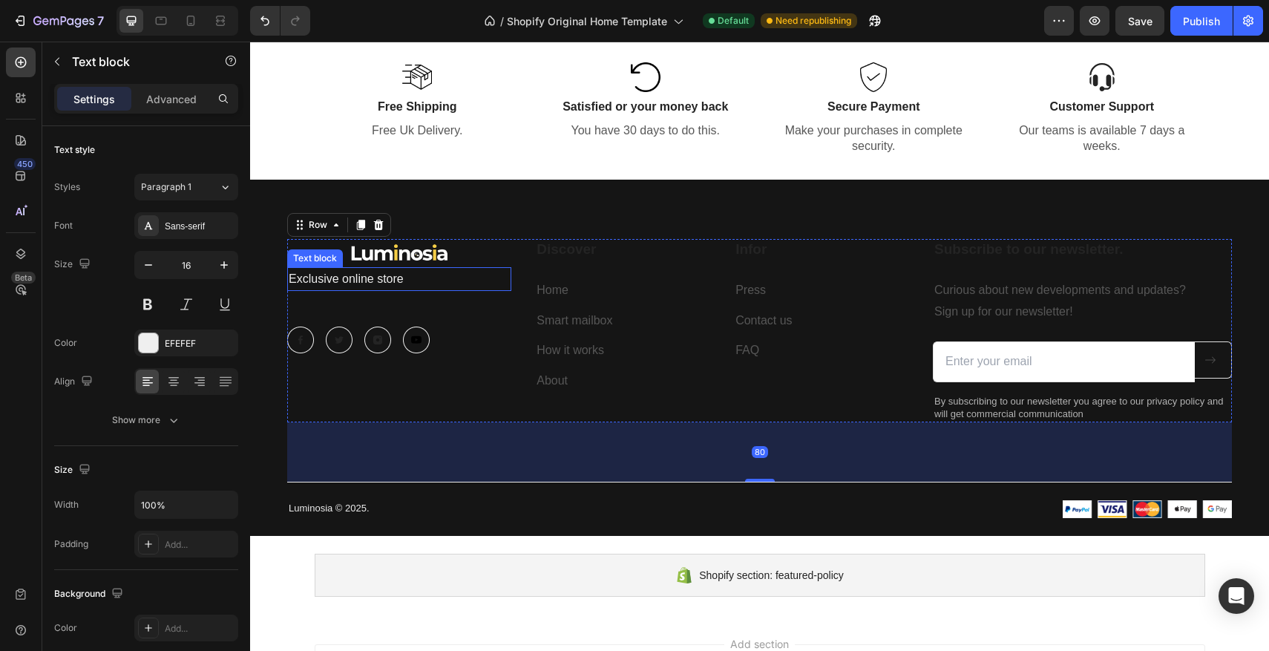
click at [384, 276] on p "Exclusive online store" at bounding box center [399, 280] width 221 height 22
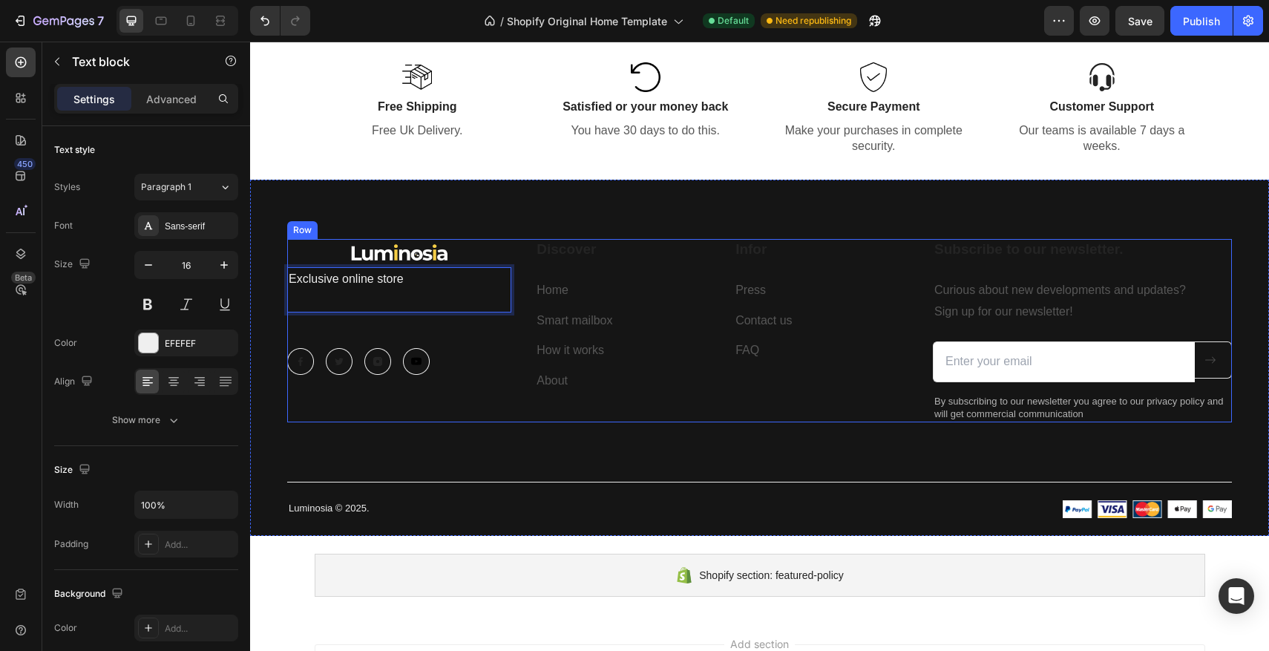
click at [387, 339] on div "Image Exclusive online store Text block 48 Image Image Image Image Row" at bounding box center [399, 330] width 224 height 183
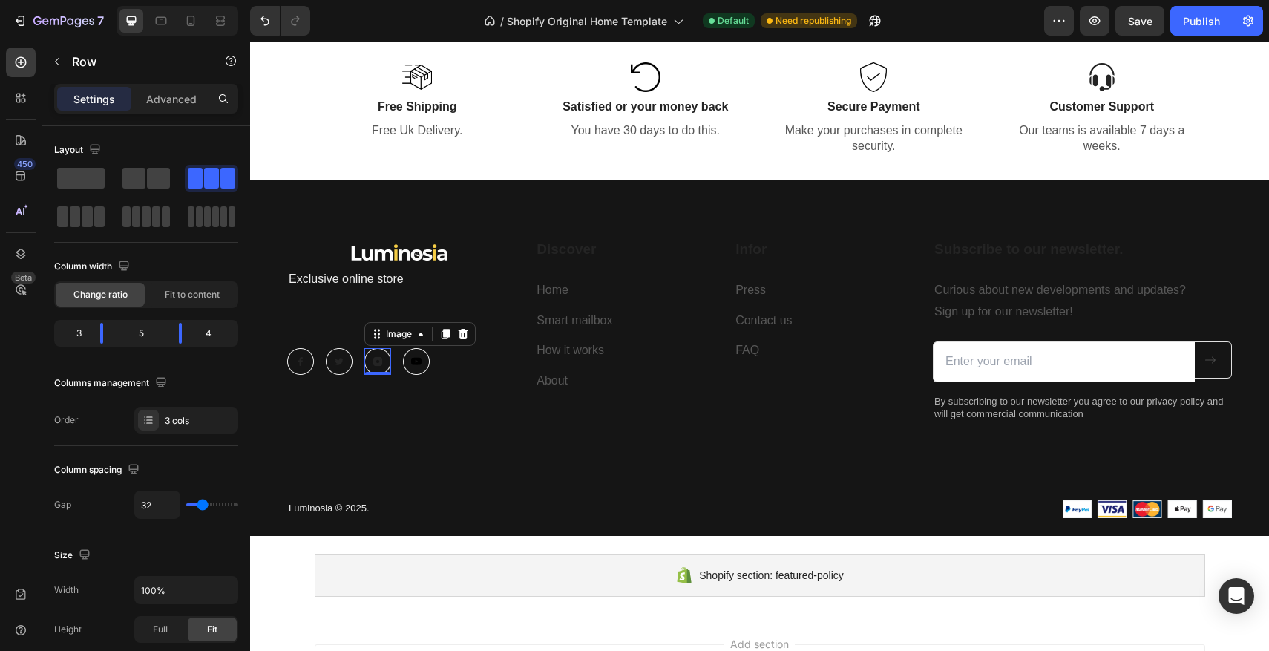
click at [382, 350] on img at bounding box center [377, 361] width 27 height 27
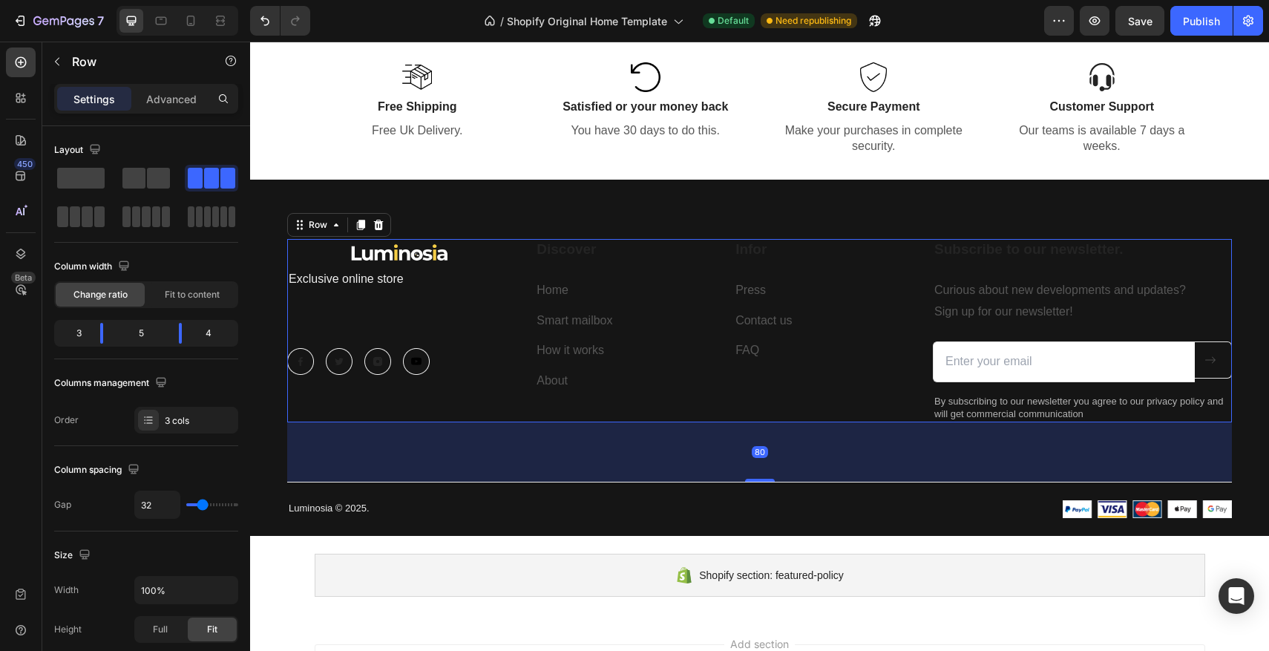
click at [341, 335] on div "Image Exclusive online store Text block Image Image Image Image Row" at bounding box center [399, 330] width 224 height 183
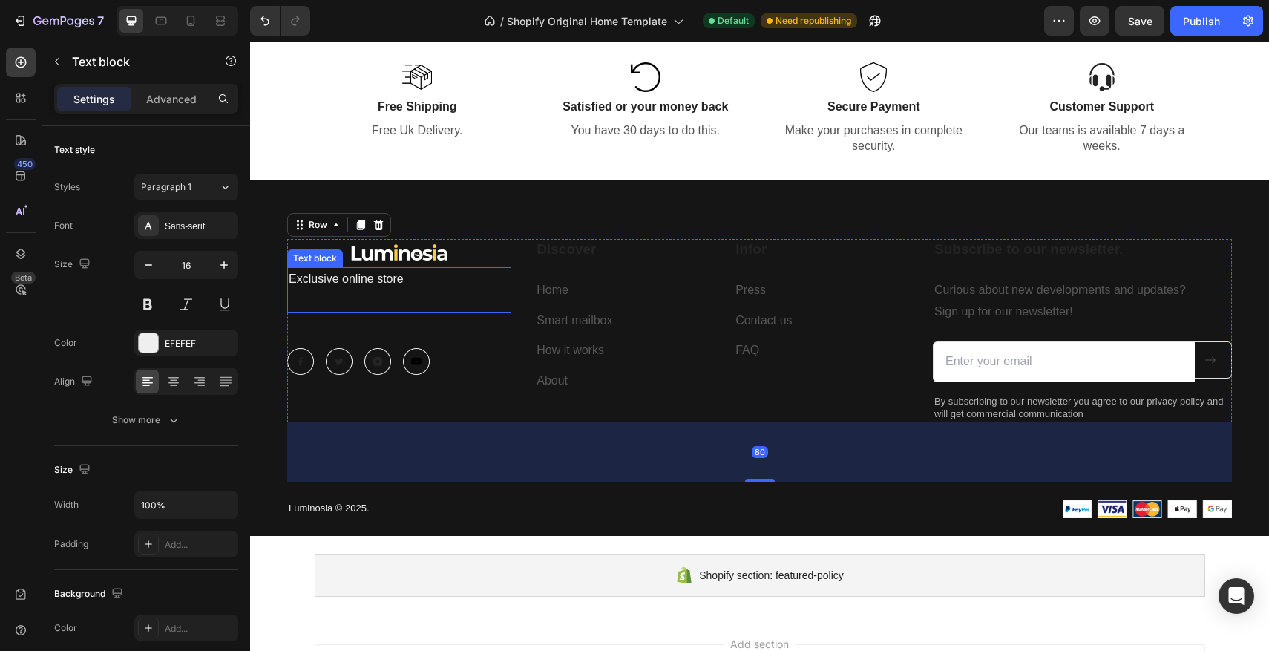
click at [370, 280] on p "Exclusive online store" at bounding box center [399, 280] width 221 height 22
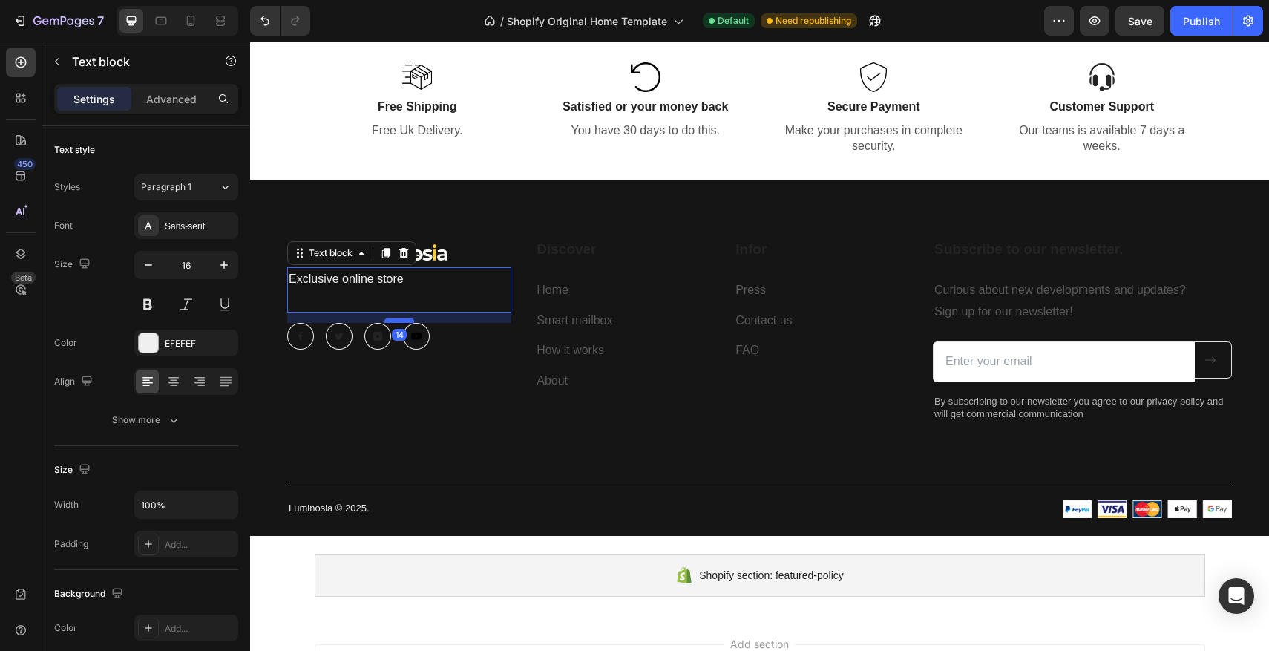
drag, startPoint x: 399, startPoint y: 346, endPoint x: 397, endPoint y: 321, distance: 25.3
click at [397, 321] on div at bounding box center [399, 320] width 30 height 4
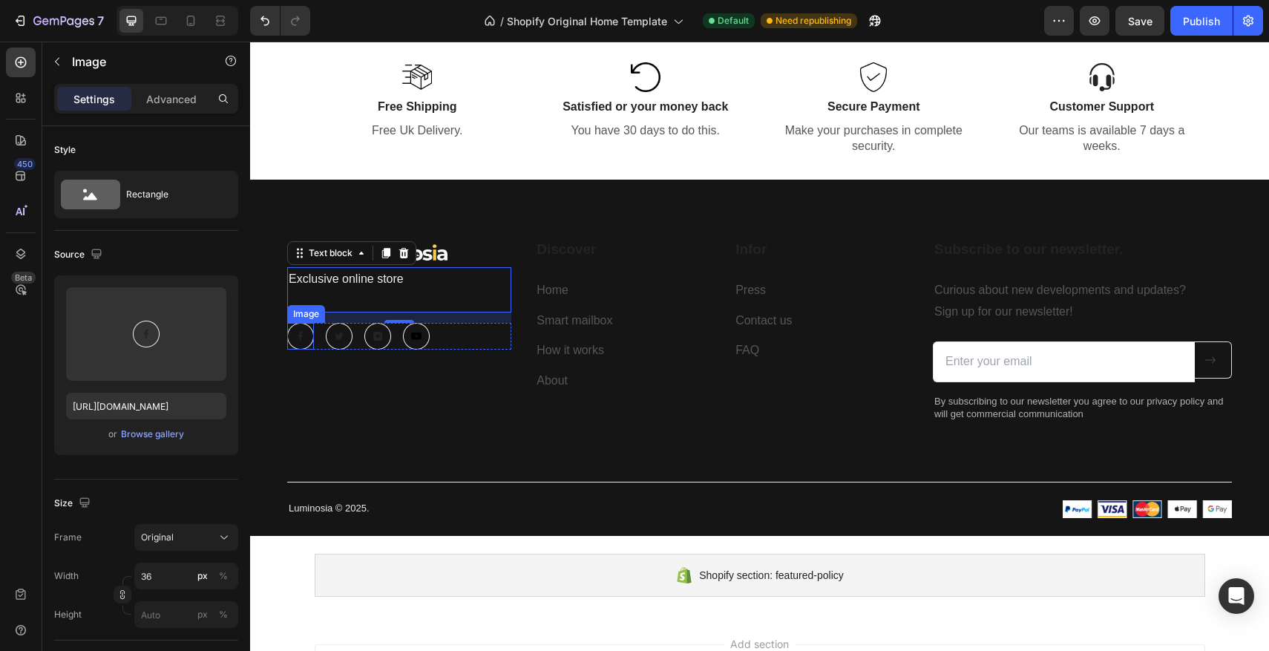
click at [295, 337] on img at bounding box center [300, 336] width 27 height 27
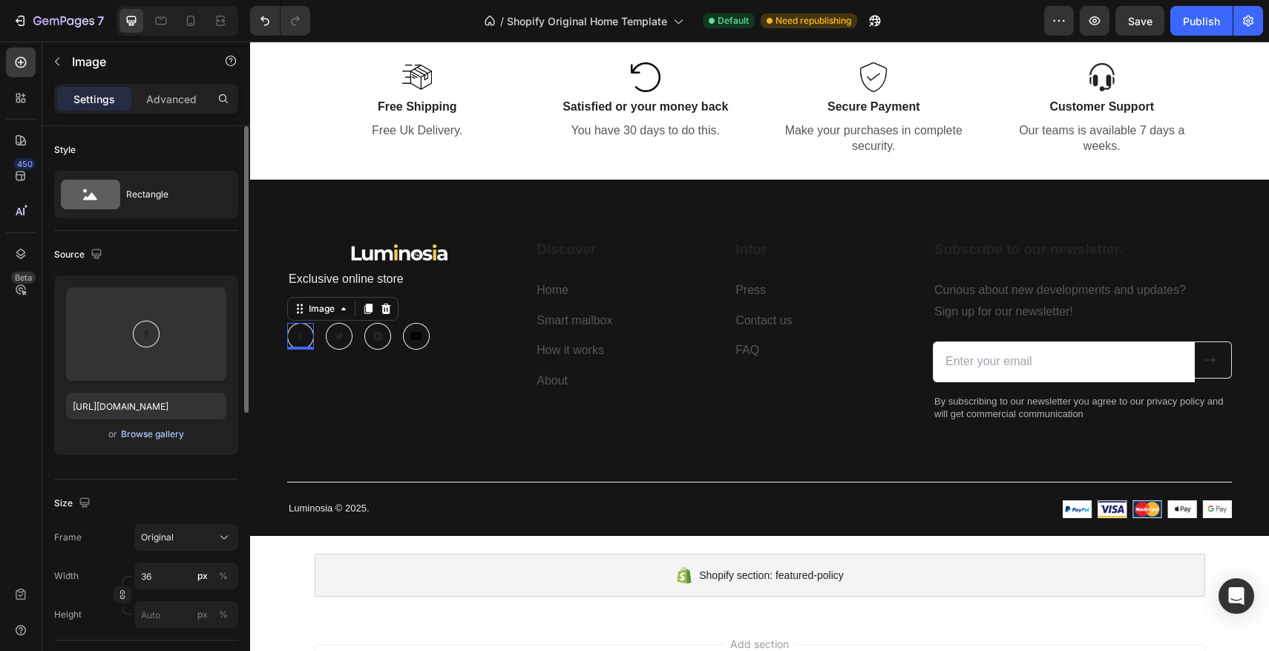
click at [168, 428] on div "Browse gallery" at bounding box center [152, 433] width 63 height 13
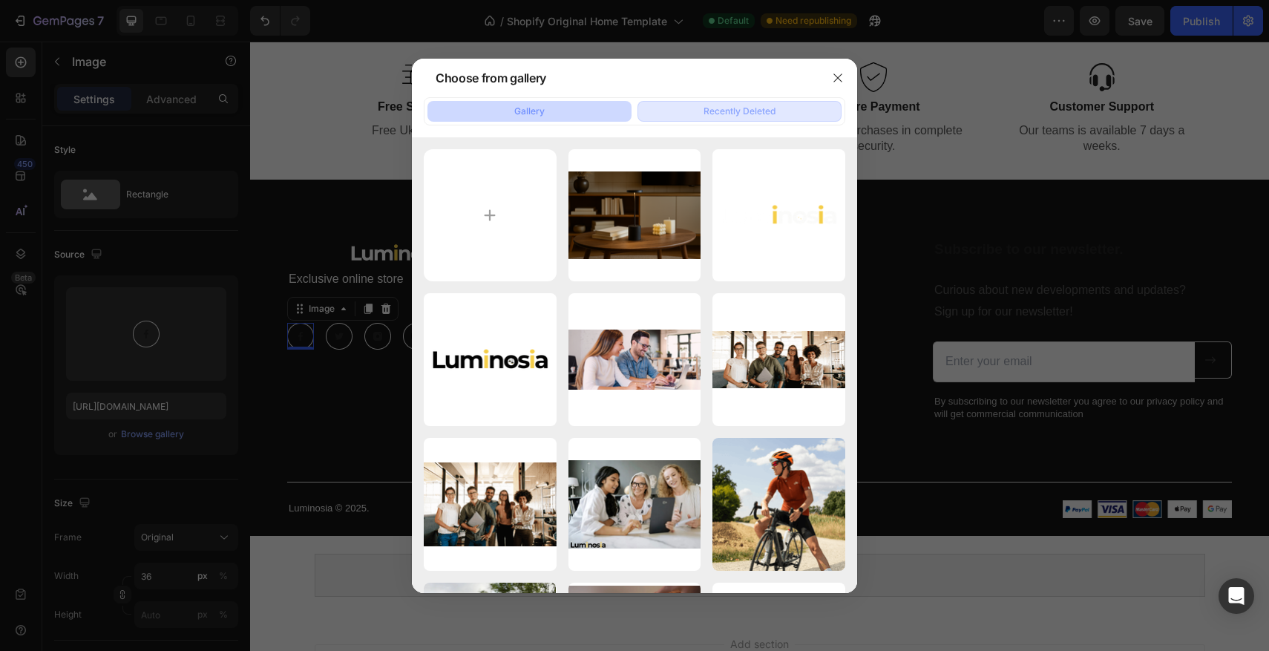
click at [732, 112] on div "Recently Deleted" at bounding box center [739, 111] width 72 height 13
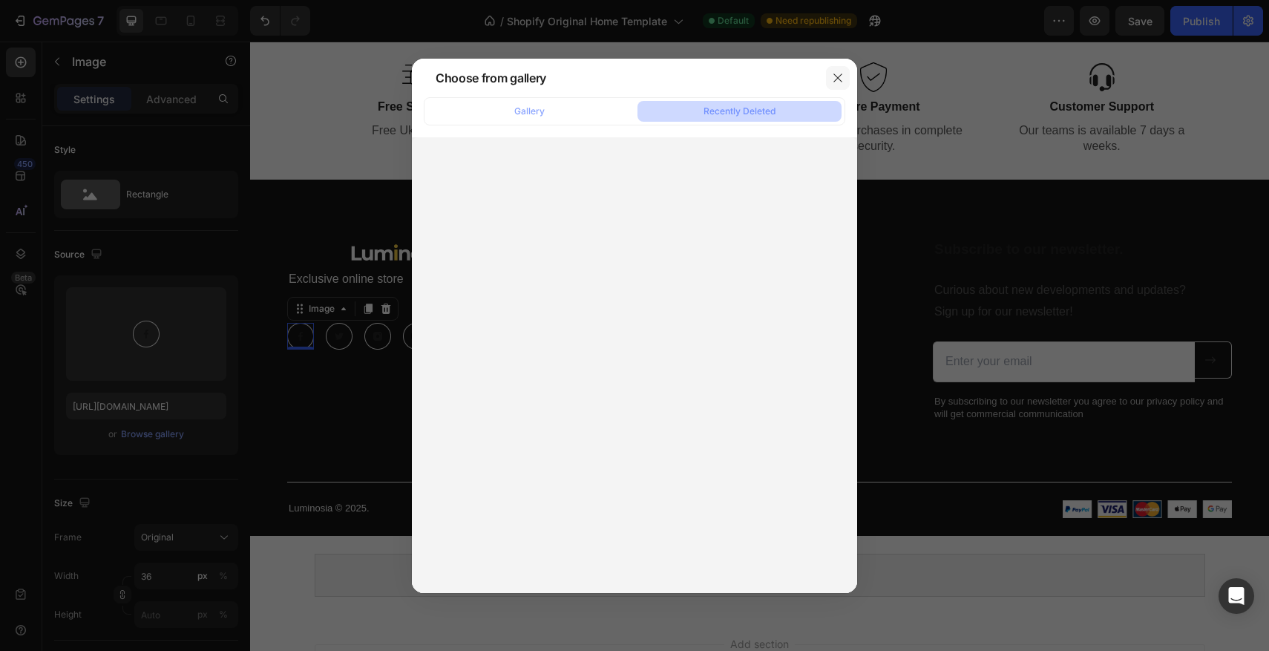
click at [834, 75] on icon "button" at bounding box center [838, 78] width 12 height 12
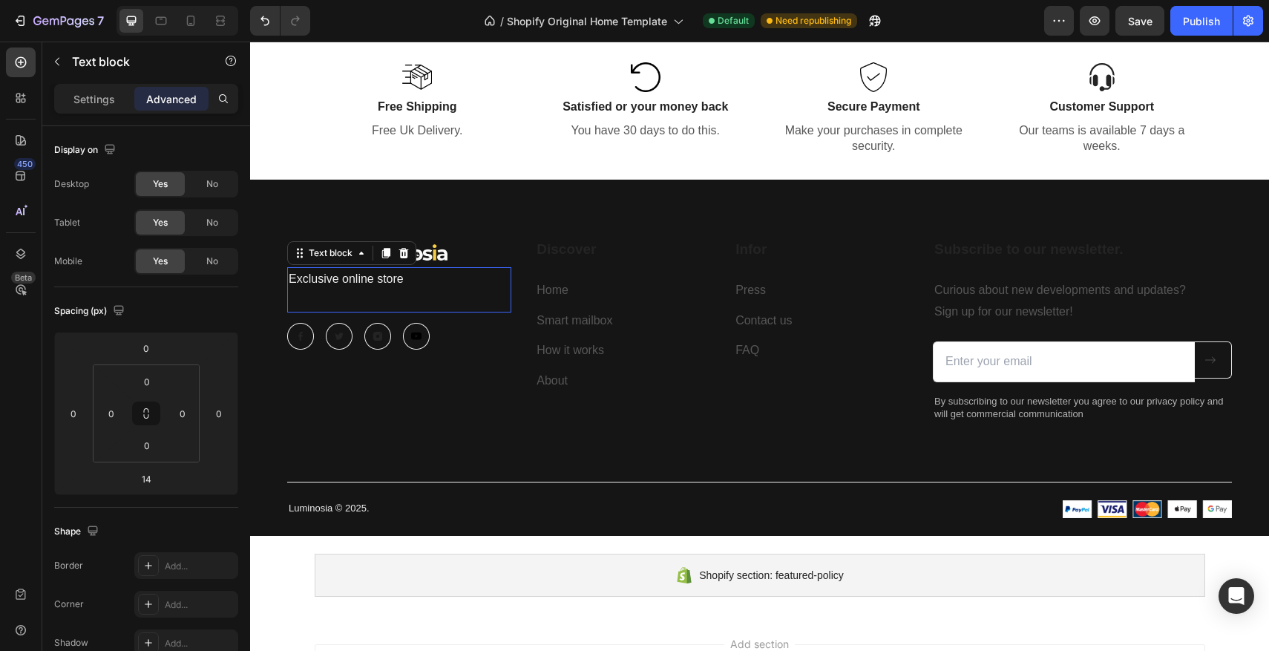
click at [464, 303] on p "Rich Text Editor. Editing area: main" at bounding box center [399, 300] width 221 height 22
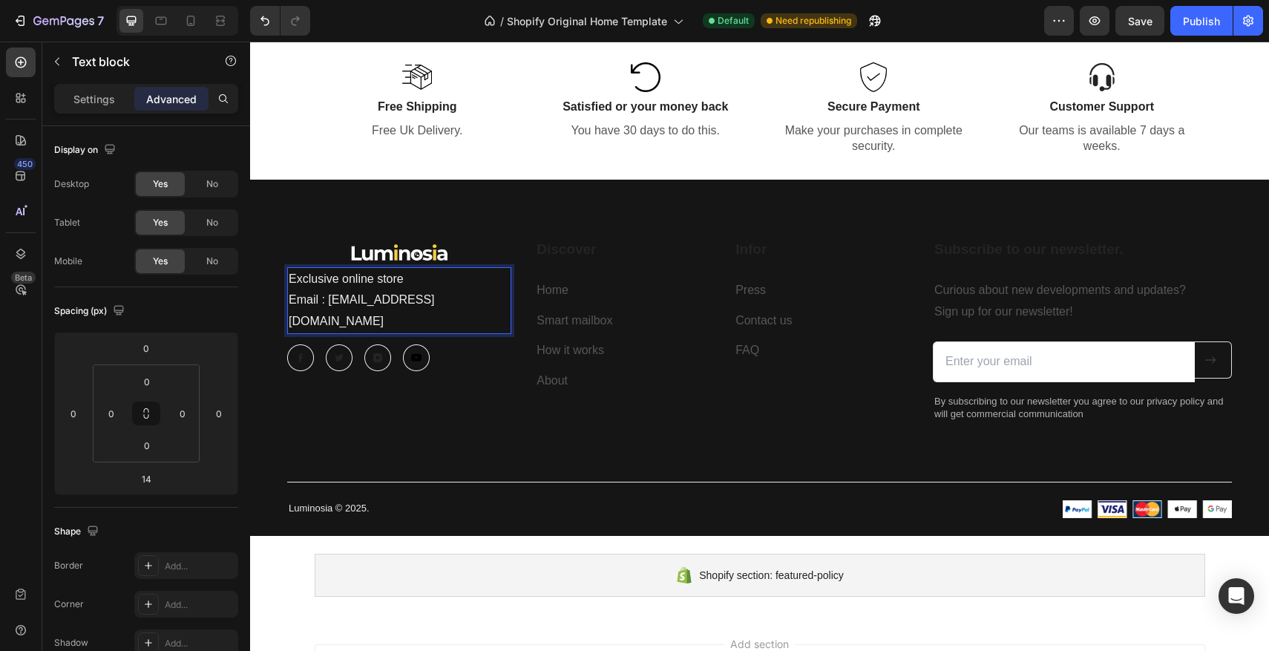
click at [482, 300] on p "Email : [EMAIL_ADDRESS][DOMAIN_NAME]" at bounding box center [399, 310] width 221 height 43
click at [534, 227] on div "Image Exclusive online store Email : Contact@luminosia.co Text block 14 Image I…" at bounding box center [759, 358] width 1019 height 356
click at [414, 275] on p "Exclusive online store" at bounding box center [399, 280] width 221 height 22
click at [442, 253] on img at bounding box center [399, 253] width 111 height 28
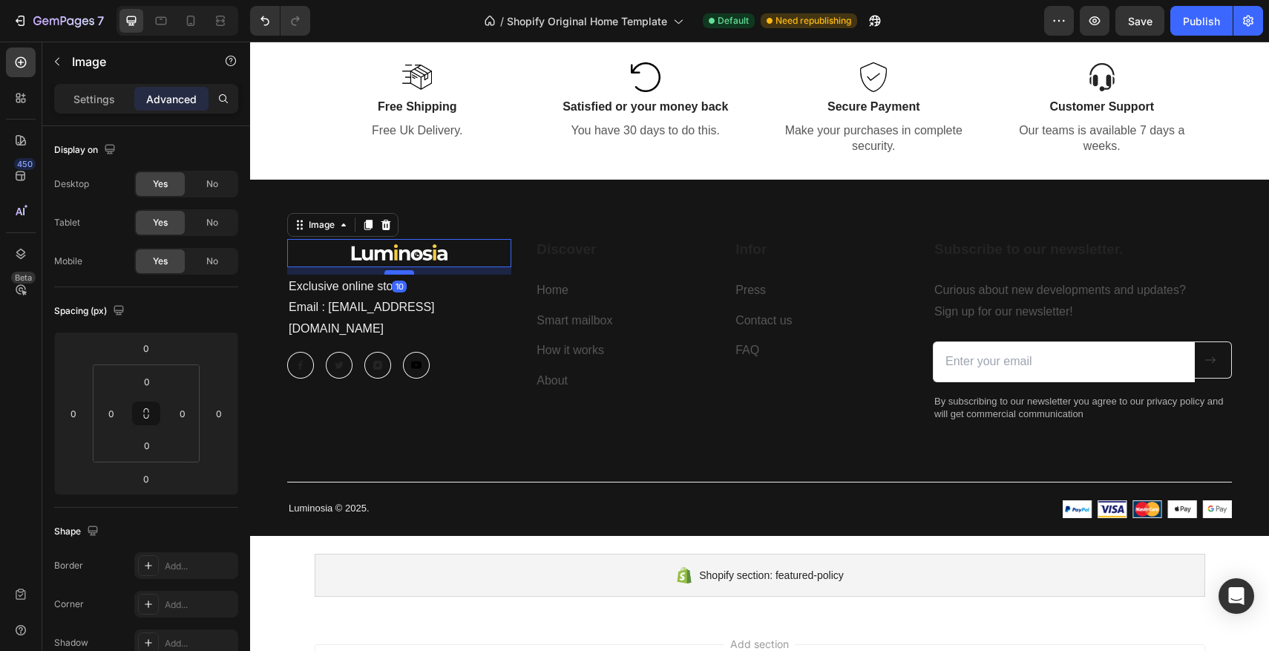
drag, startPoint x: 401, startPoint y: 266, endPoint x: 400, endPoint y: 273, distance: 7.5
click at [400, 273] on div at bounding box center [399, 272] width 30 height 4
type input "10"
click at [342, 292] on p "Exclusive online store" at bounding box center [399, 287] width 221 height 22
click at [499, 250] on div at bounding box center [399, 253] width 224 height 28
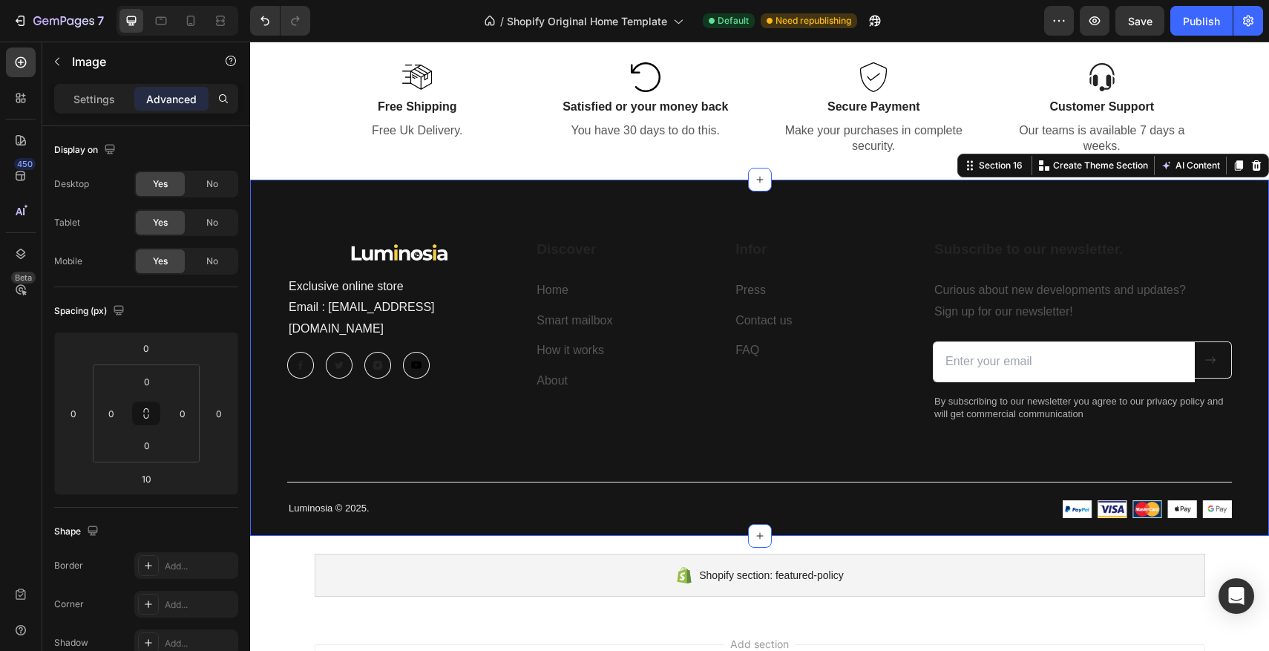
click at [626, 211] on div "Image Exclusive online store Email : Contact@luminosia.co Text block Image Imag…" at bounding box center [759, 358] width 1019 height 356
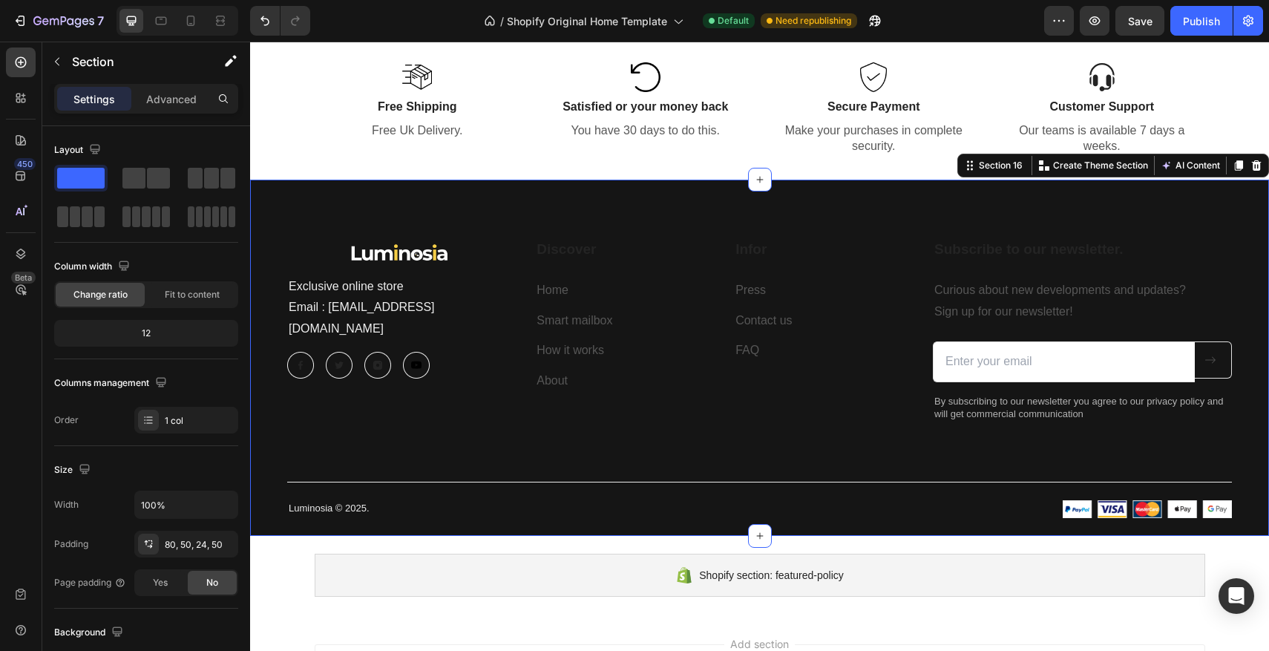
click at [840, 481] on div "Image Exclusive online store Email : Contact@luminosia.co Text block Image Imag…" at bounding box center [759, 378] width 945 height 279
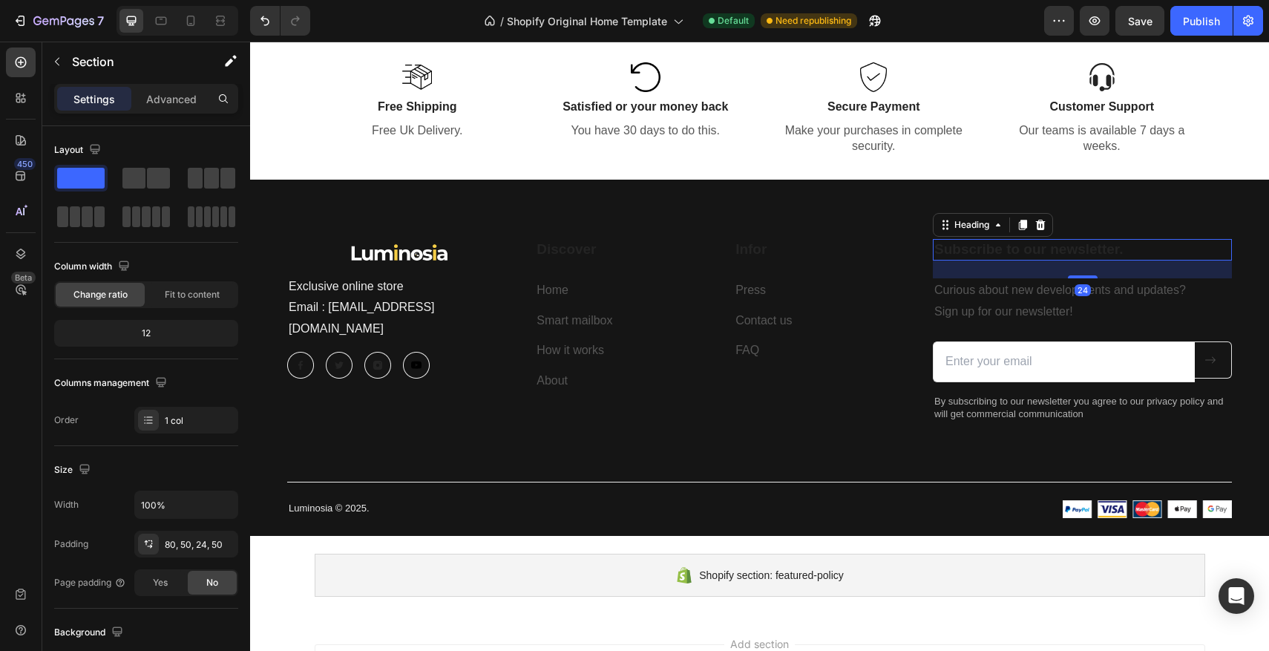
click at [1096, 246] on p "Subscribe to our newsletter." at bounding box center [1082, 249] width 296 height 19
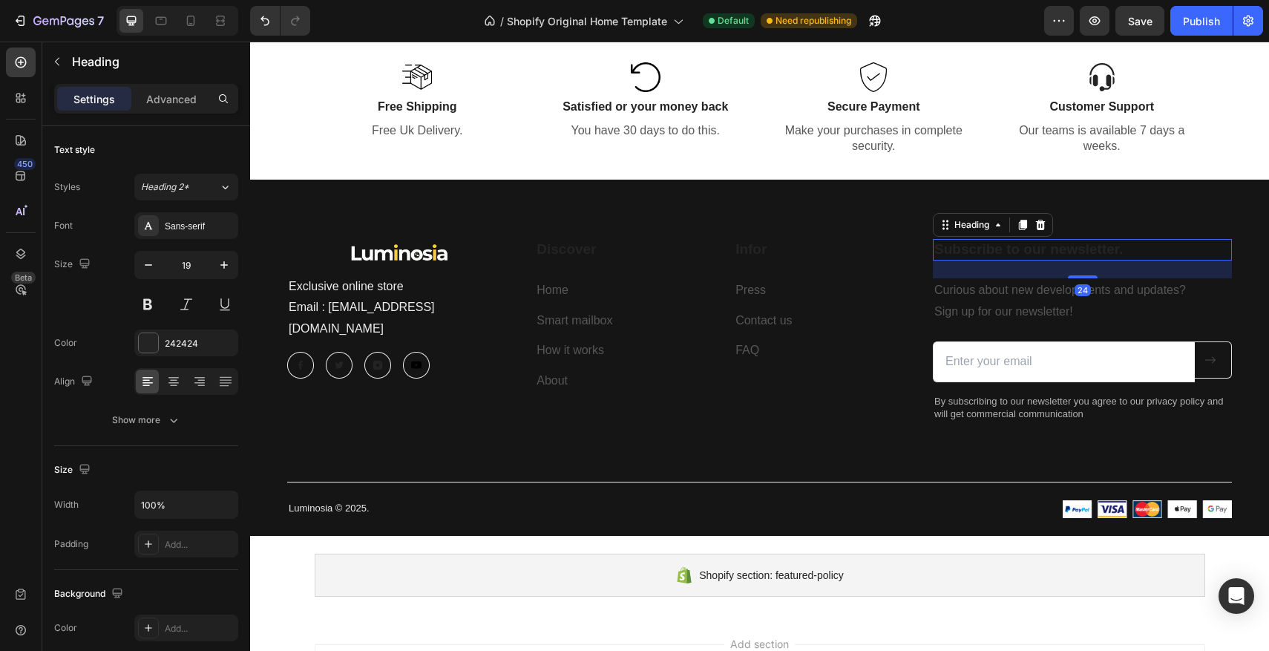
click at [1126, 249] on p "Subscribe to our newsletter." at bounding box center [1082, 249] width 296 height 19
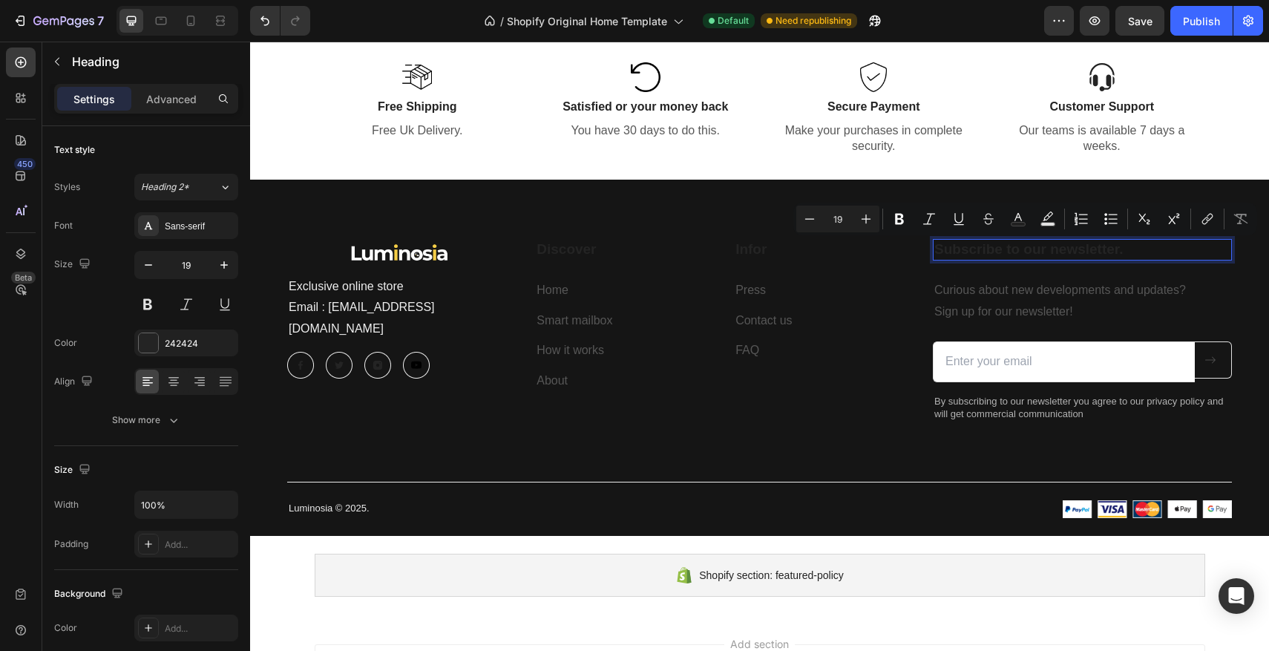
drag, startPoint x: 1136, startPoint y: 251, endPoint x: 936, endPoint y: 251, distance: 199.6
click at [936, 251] on p "Subscribe to our newsletter." at bounding box center [1082, 249] width 296 height 19
click at [150, 344] on div at bounding box center [148, 342] width 19 height 19
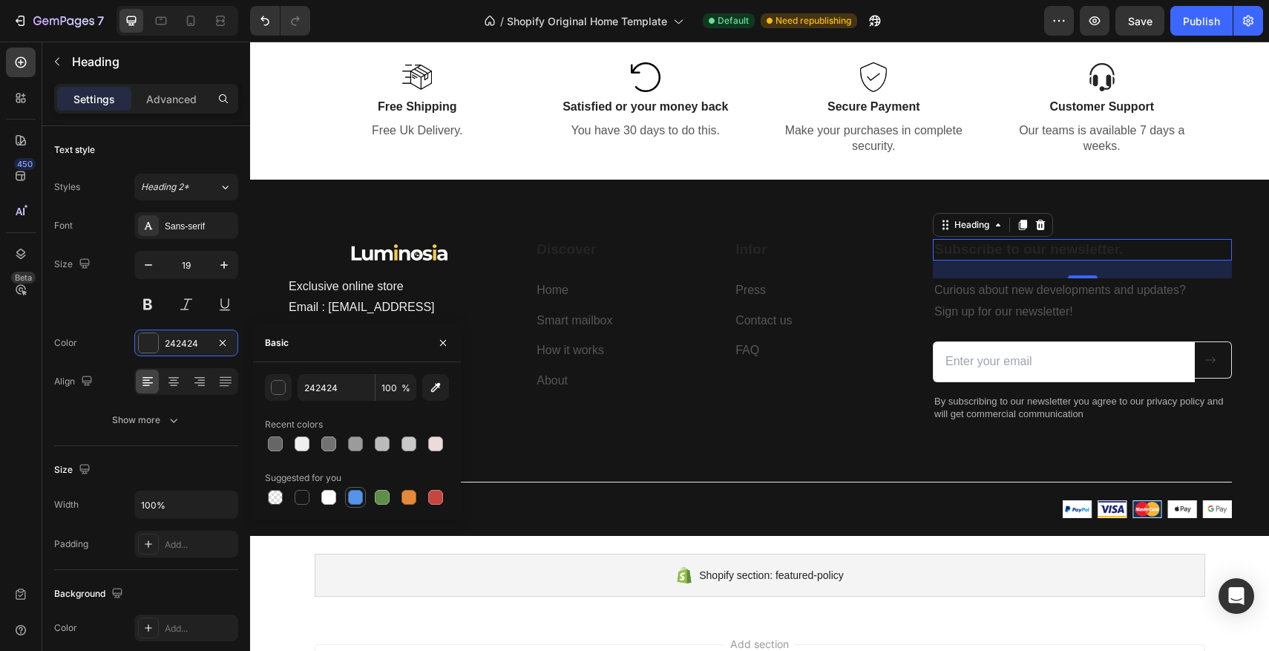
drag, startPoint x: 325, startPoint y: 502, endPoint x: 356, endPoint y: 495, distance: 32.0
click at [325, 502] on div at bounding box center [328, 497] width 15 height 15
type input "FFFFFF"
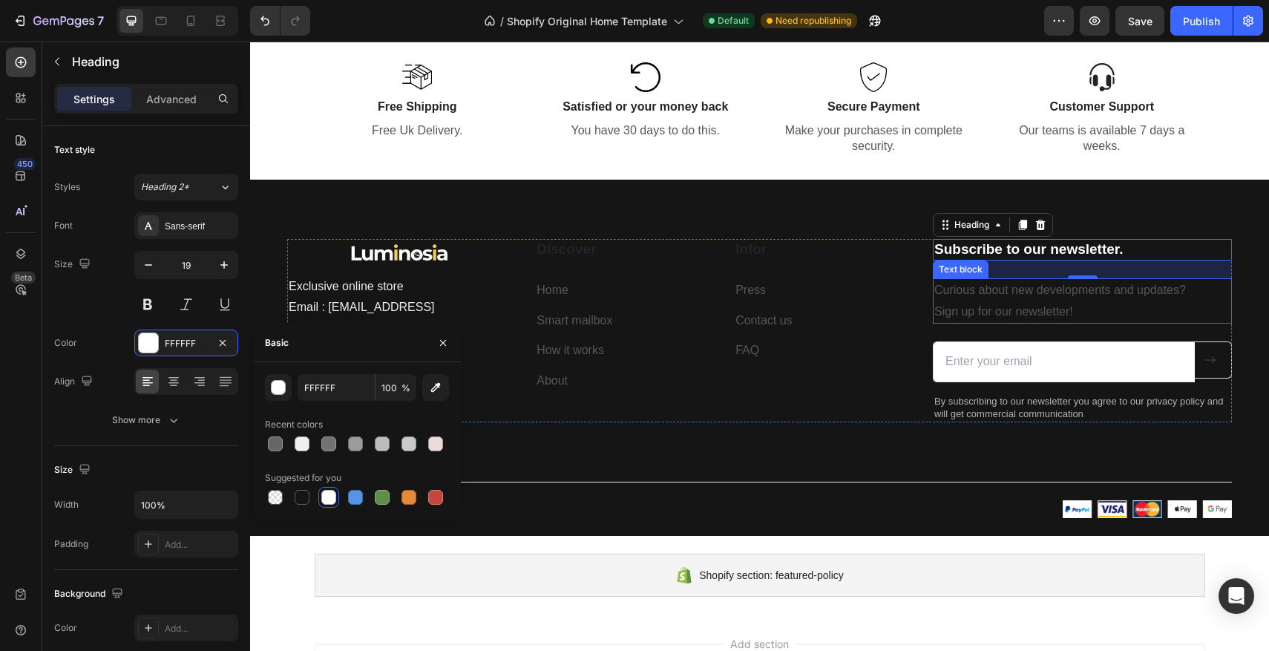
click at [993, 302] on p "Curious about new developments and updates? Sign up for our newsletter!" at bounding box center [1082, 301] width 296 height 43
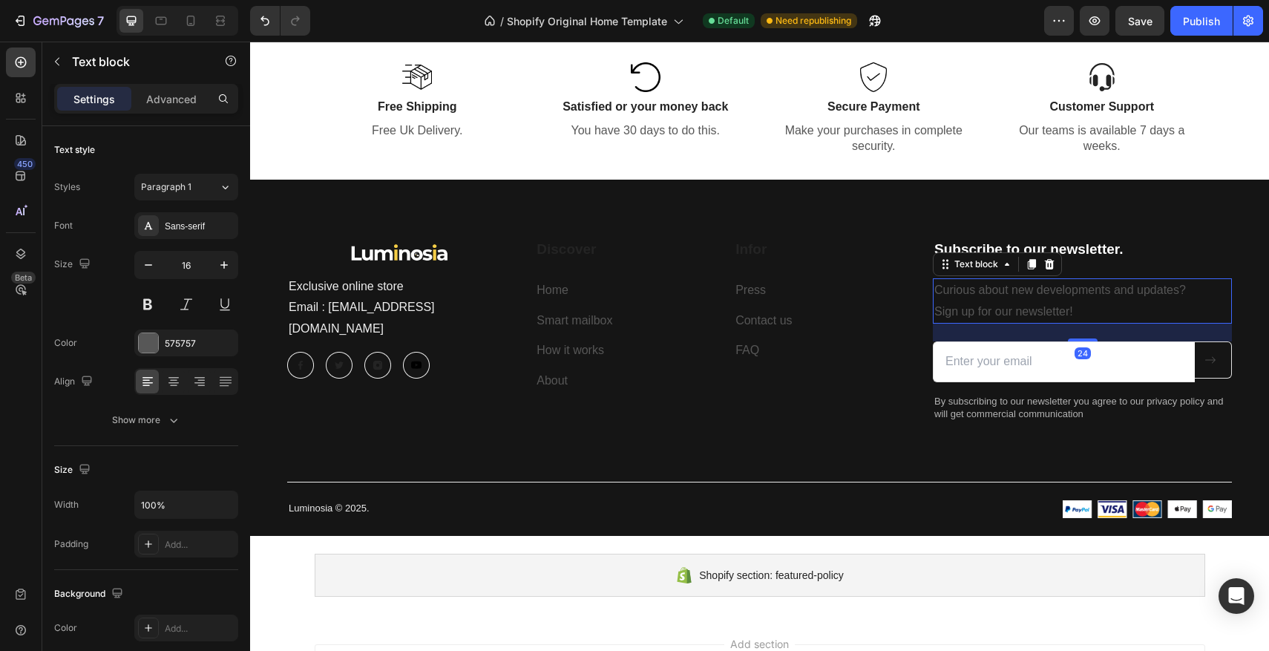
click at [1124, 293] on p "Curious about new developments and updates? Sign up for our newsletter!" at bounding box center [1082, 301] width 296 height 43
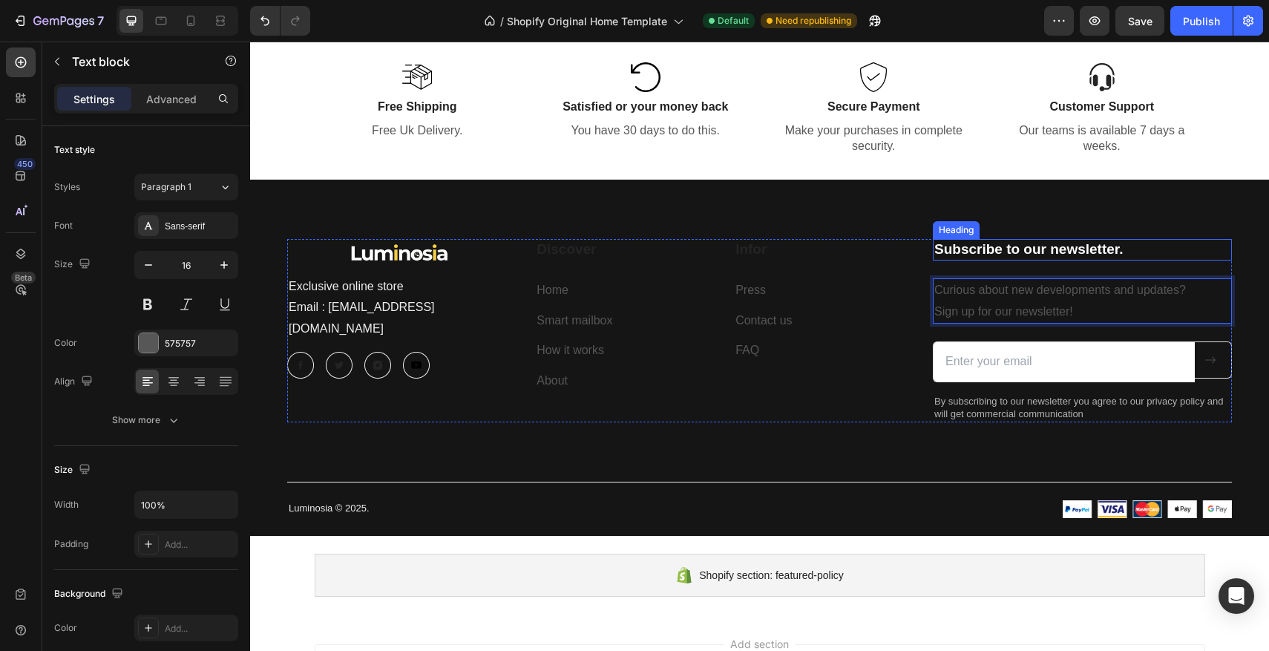
click at [1167, 245] on h2 "Subscribe to our newsletter." at bounding box center [1082, 250] width 299 height 22
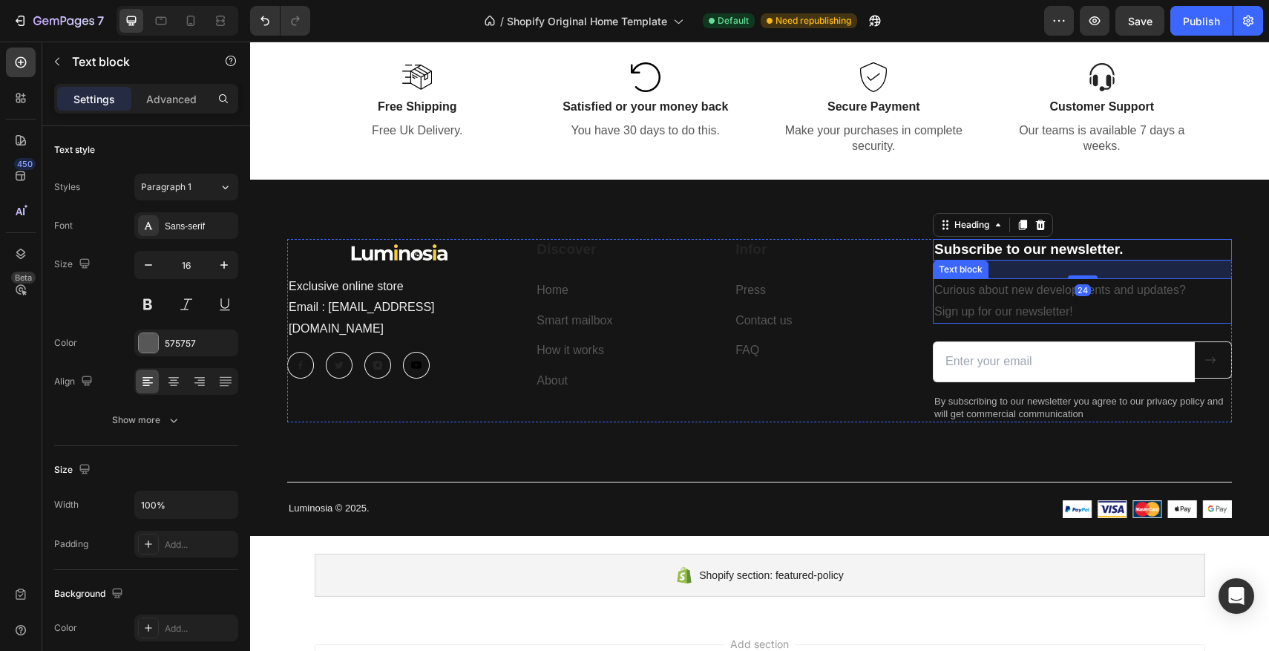
click at [1144, 290] on p "Curious about new developments and updates? Sign up for our newsletter!" at bounding box center [1082, 301] width 296 height 43
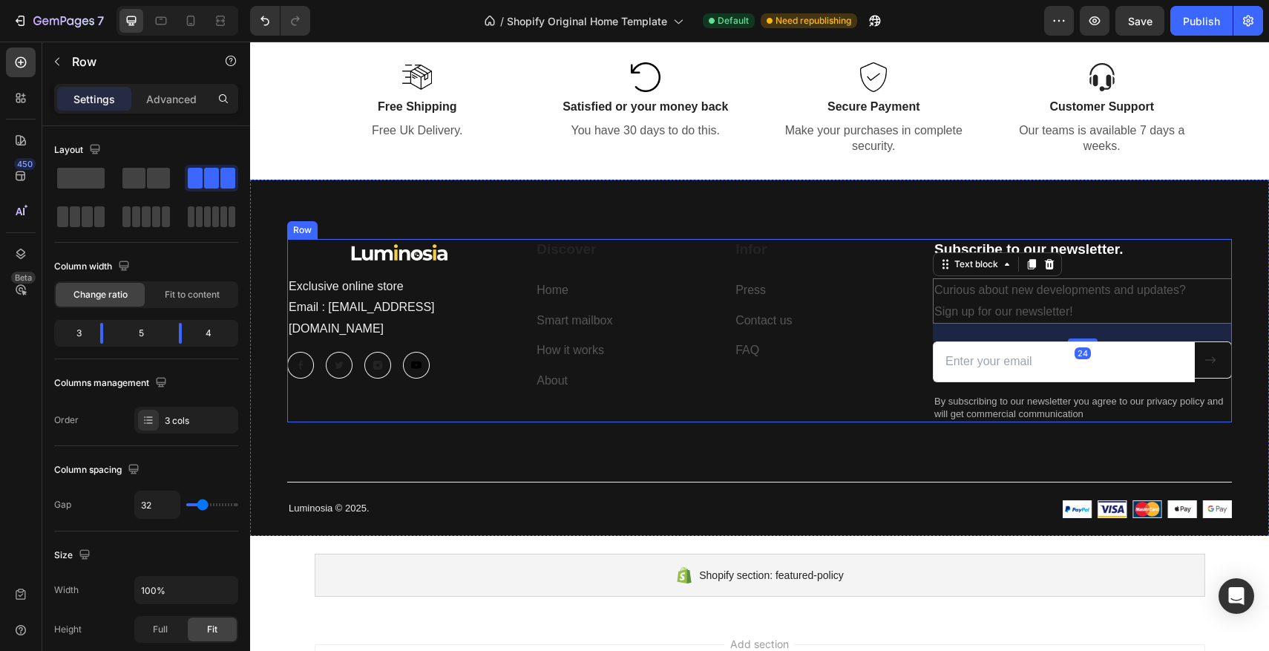
click at [1096, 261] on div "Subscribe to our newsletter. Heading Curious about new developments and updates…" at bounding box center [1082, 330] width 299 height 183
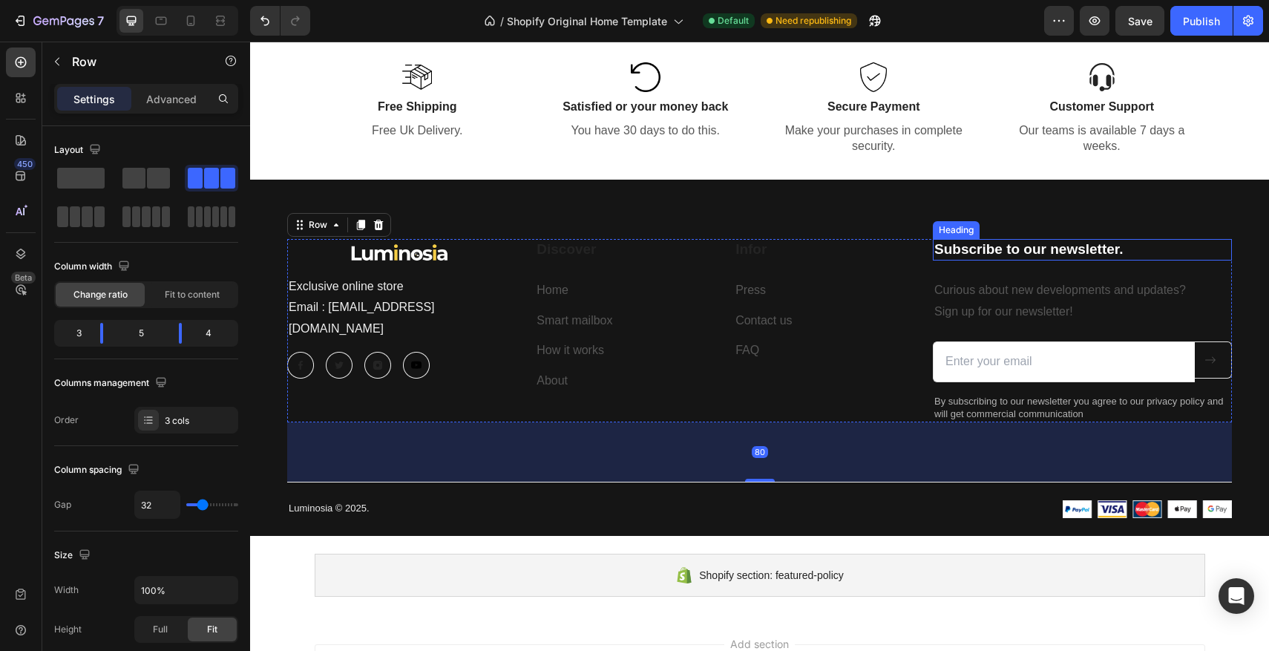
click at [1084, 255] on h2 "Subscribe to our newsletter." at bounding box center [1082, 250] width 299 height 22
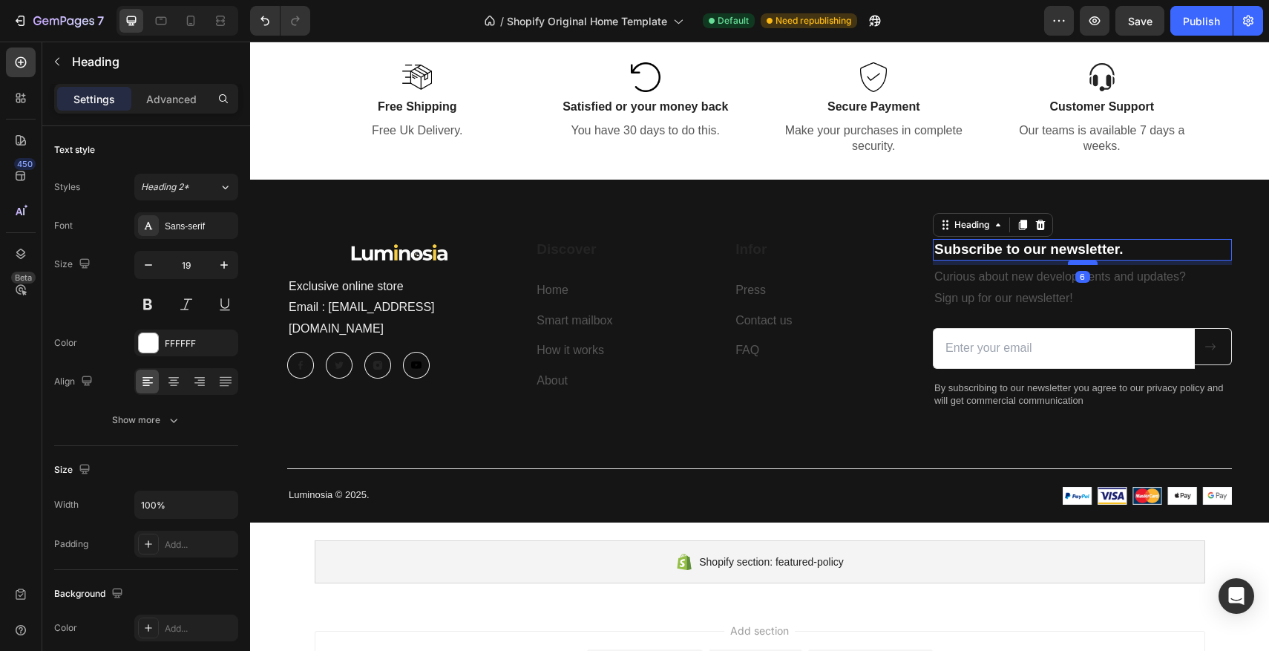
drag, startPoint x: 1089, startPoint y: 276, endPoint x: 1087, endPoint y: 263, distance: 13.4
click at [1087, 263] on div at bounding box center [1083, 262] width 30 height 4
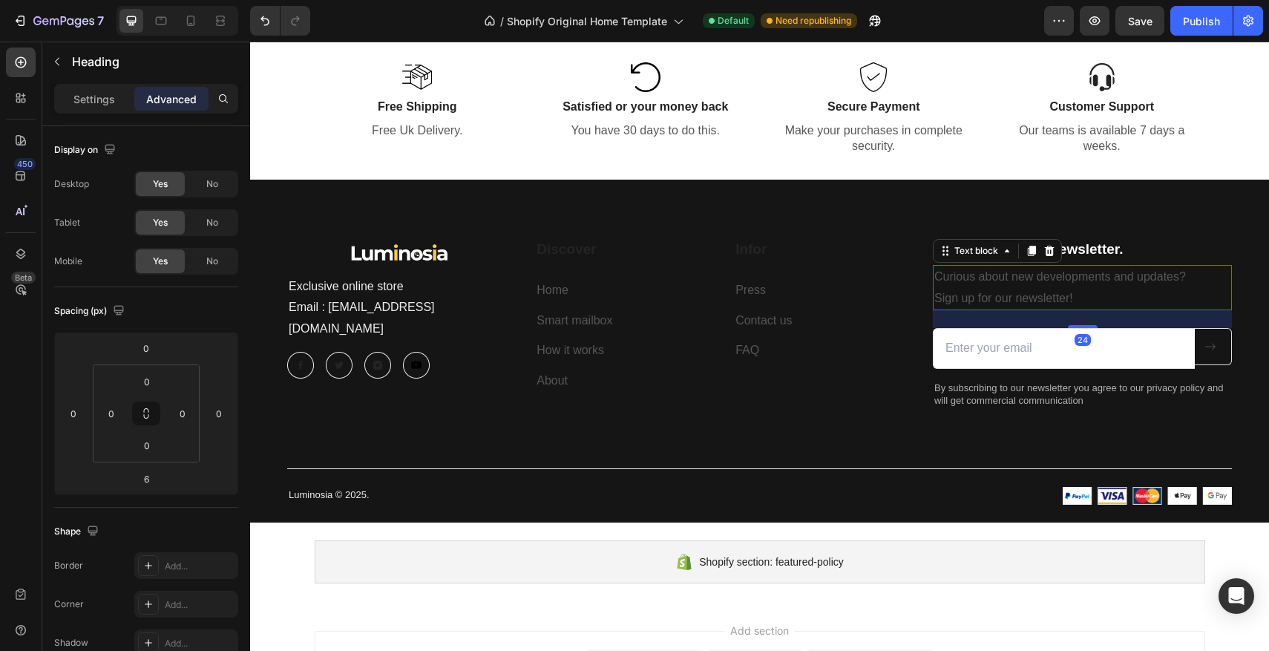
click at [1109, 292] on p "Curious about new developments and updates? Sign up for our newsletter!" at bounding box center [1082, 287] width 296 height 43
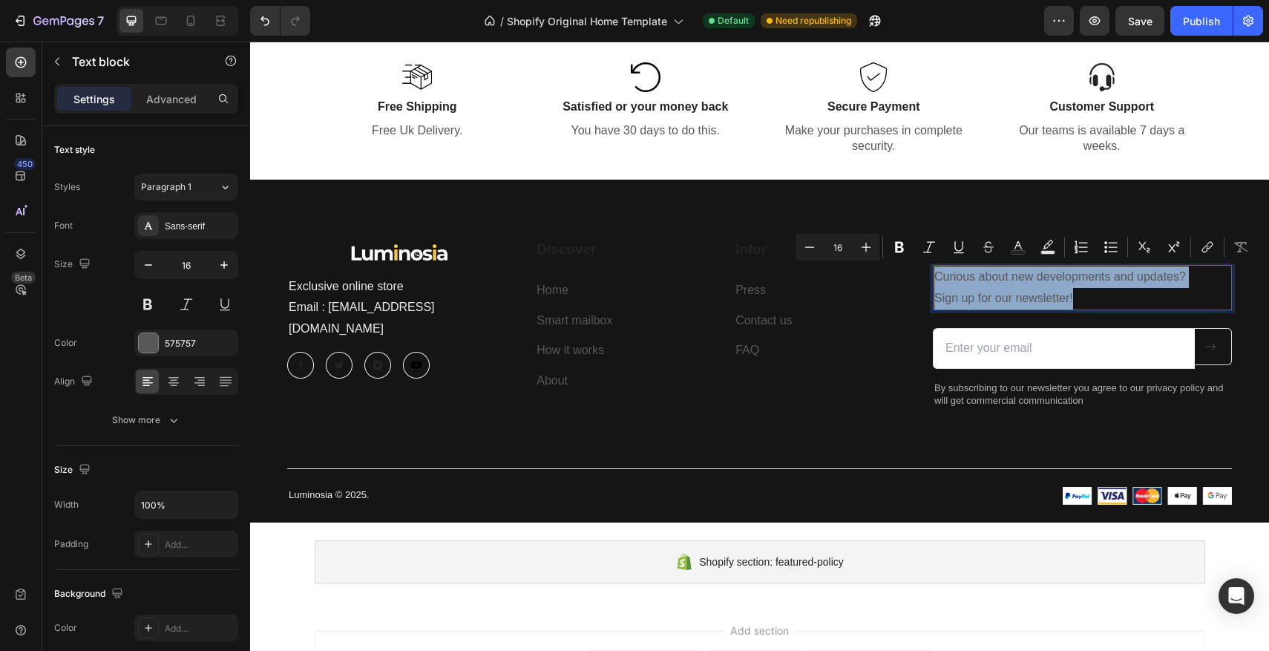
drag, startPoint x: 1068, startPoint y: 295, endPoint x: 935, endPoint y: 278, distance: 133.9
click at [935, 278] on p "Curious about new developments and updates? Sign up for our newsletter!" at bounding box center [1082, 287] width 296 height 43
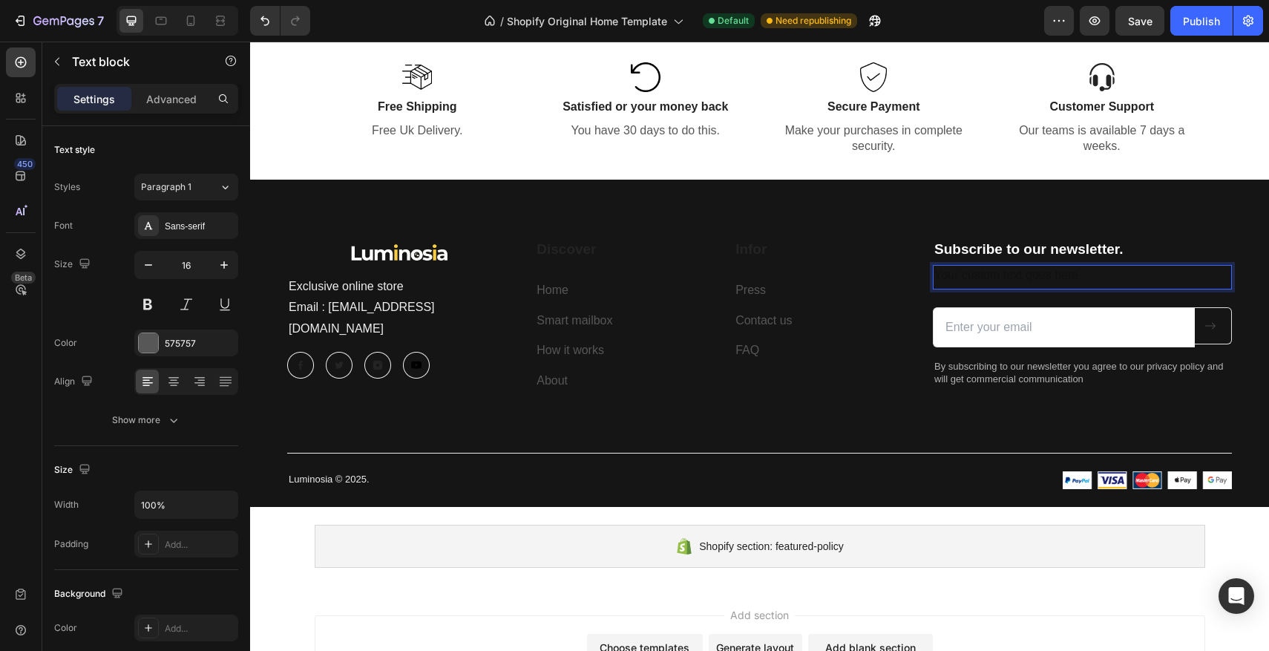
click at [959, 278] on div "Rich Text Editor. Editing area: main" at bounding box center [1082, 277] width 299 height 24
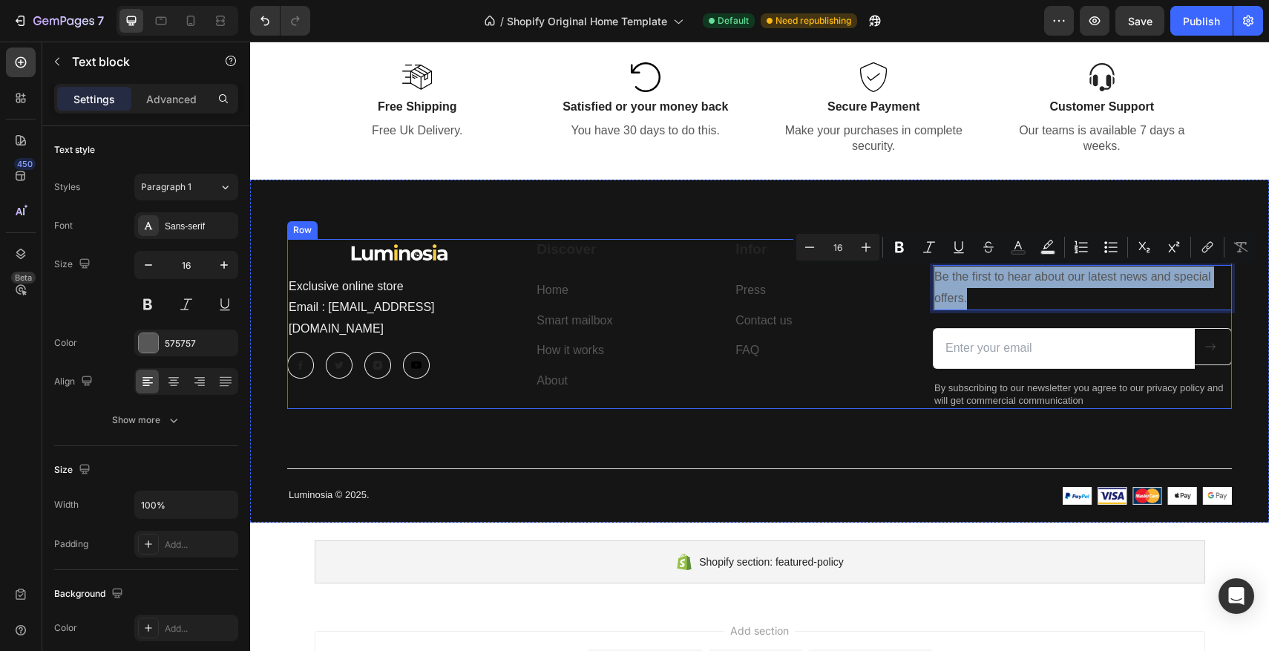
drag, startPoint x: 1000, startPoint y: 300, endPoint x: 928, endPoint y: 278, distance: 75.3
click at [928, 278] on div "Image Exclusive online store Email : Contact@luminosia.co Text block Image Imag…" at bounding box center [759, 324] width 945 height 170
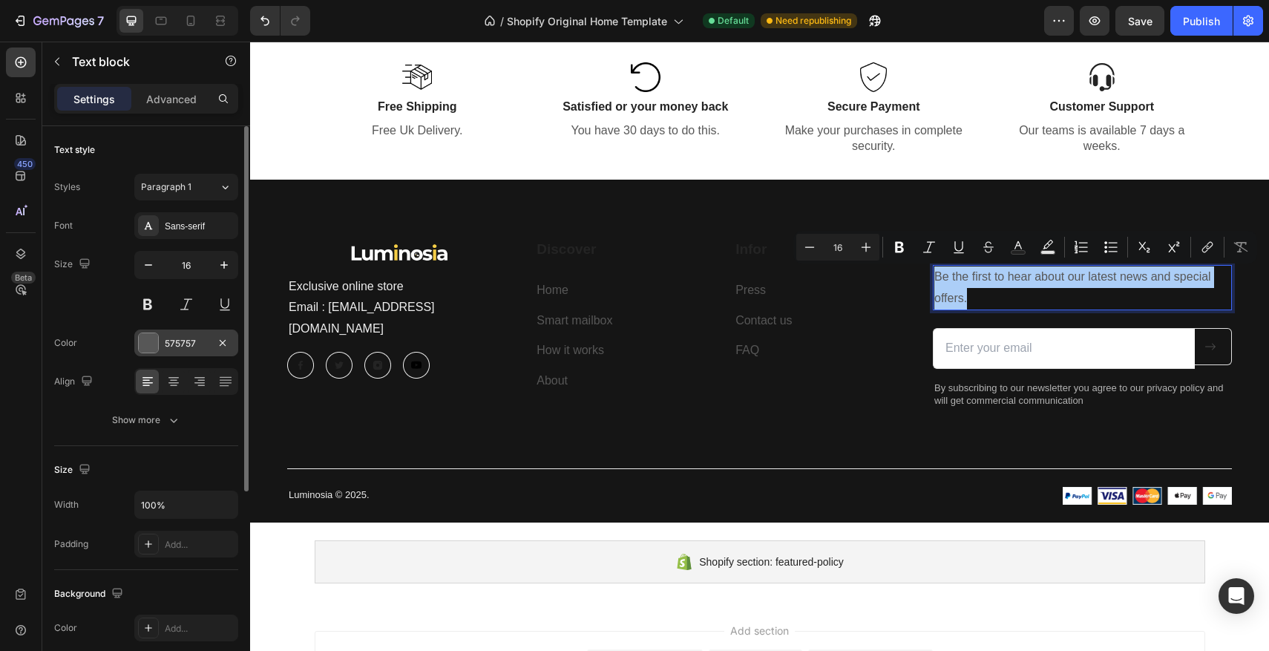
click at [151, 339] on div at bounding box center [148, 342] width 19 height 19
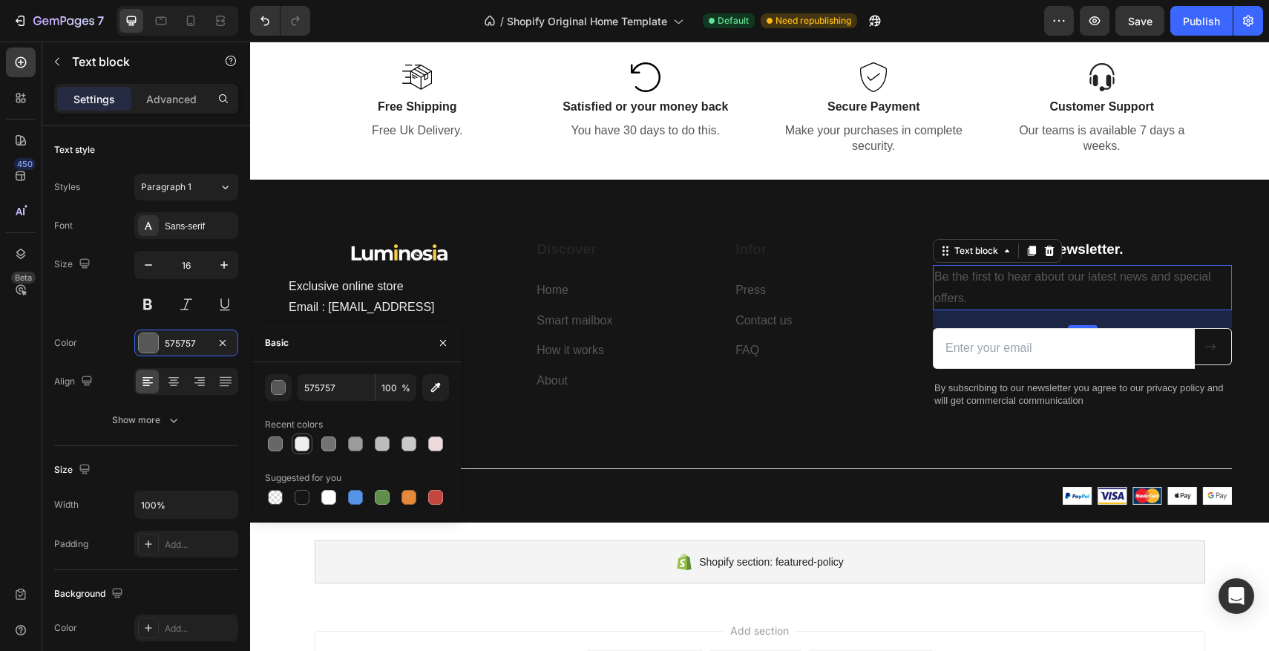
click at [306, 447] on div at bounding box center [302, 443] width 15 height 15
type input "EFEFEF"
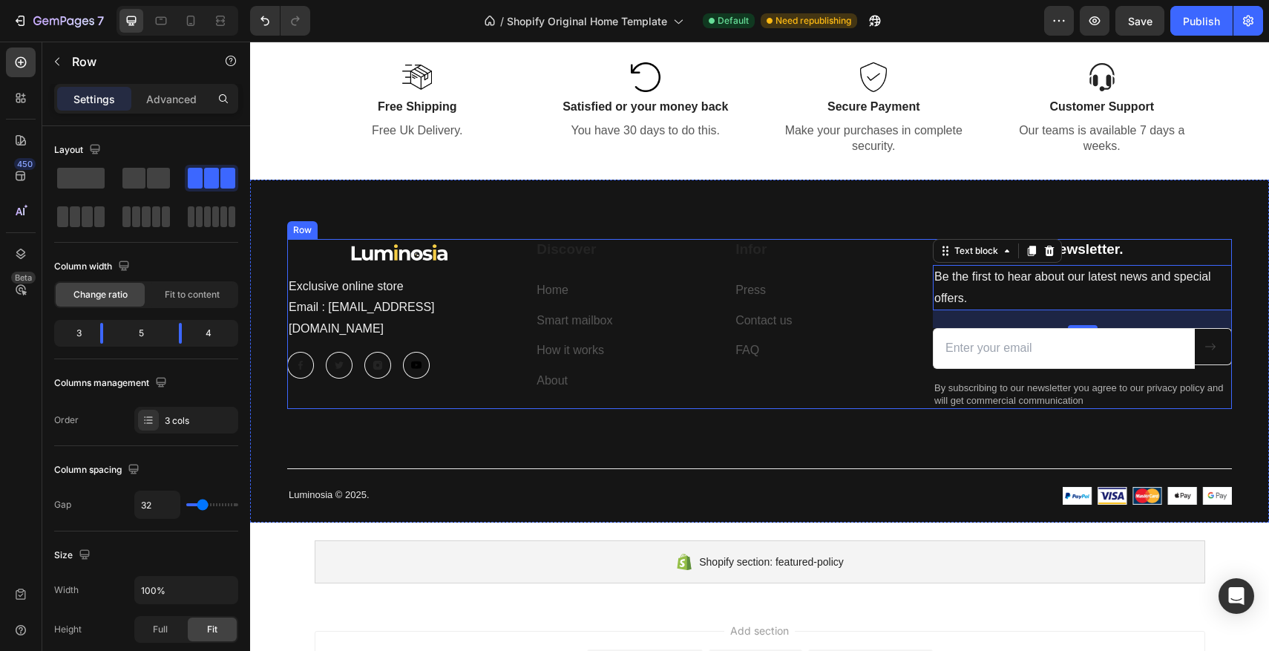
click at [931, 324] on div "Image Exclusive online store Email : Contact@luminosia.co Text block Image Imag…" at bounding box center [759, 324] width 945 height 170
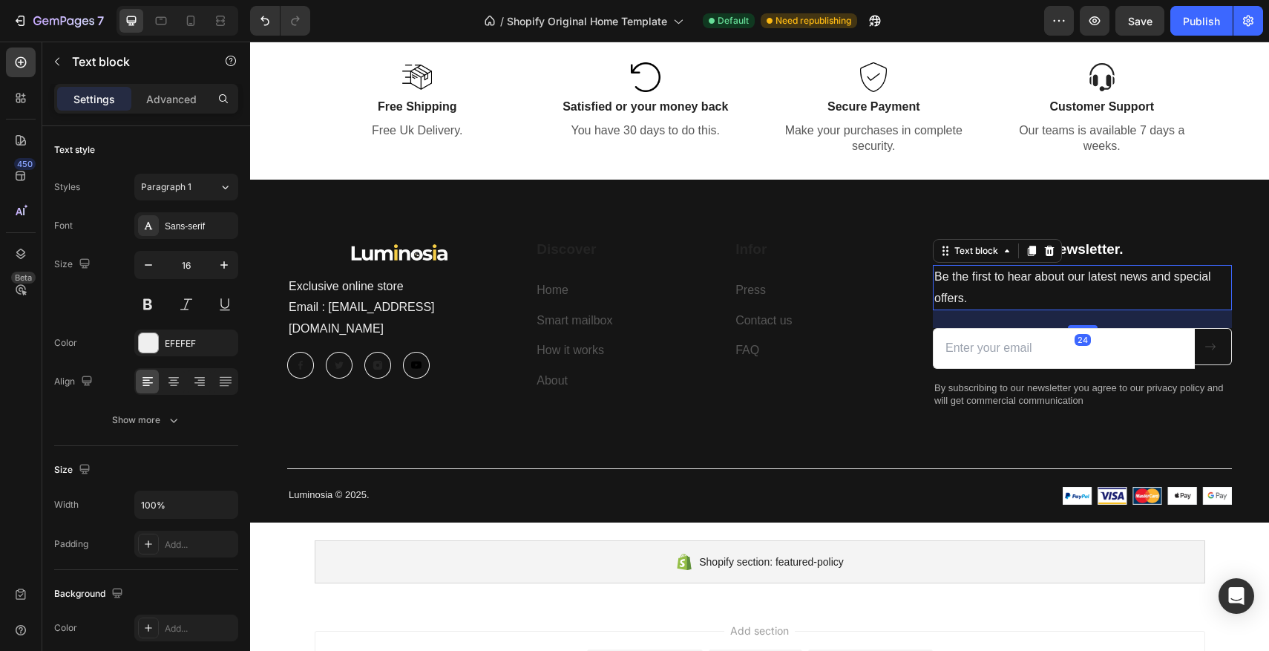
click at [1023, 295] on p "Be the first to hear about our latest news and special offers." at bounding box center [1082, 287] width 296 height 43
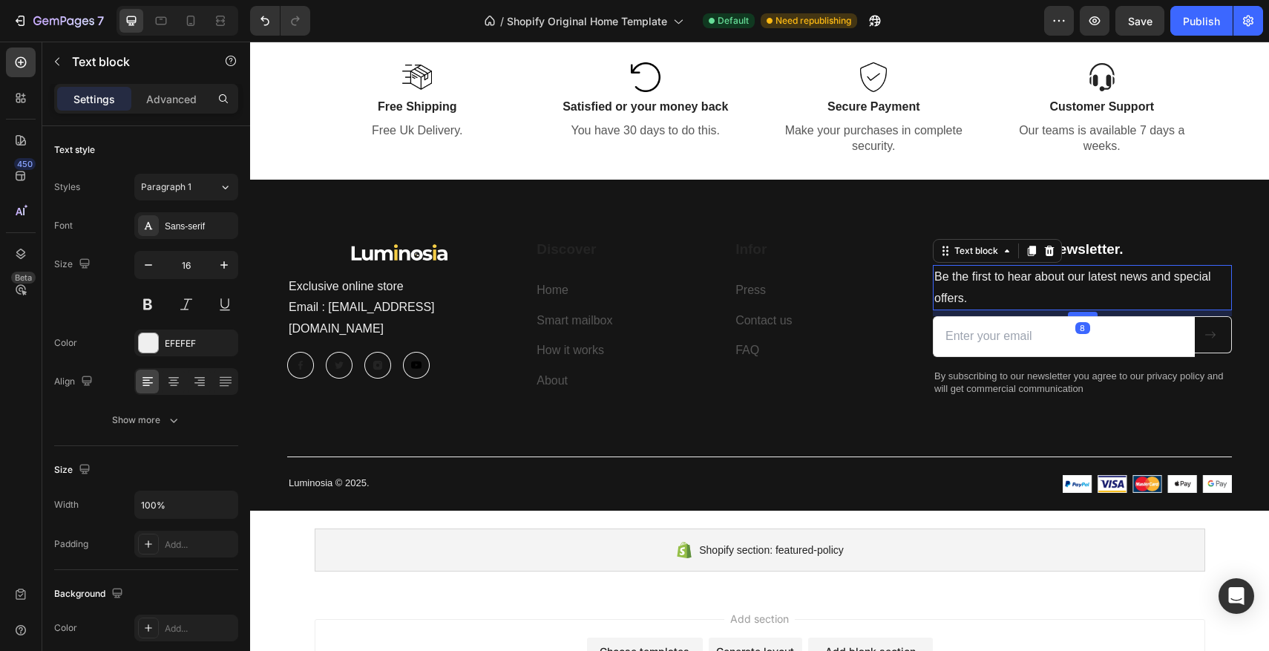
drag, startPoint x: 1087, startPoint y: 327, endPoint x: 1082, endPoint y: 315, distance: 13.0
click at [1082, 315] on div at bounding box center [1083, 314] width 30 height 4
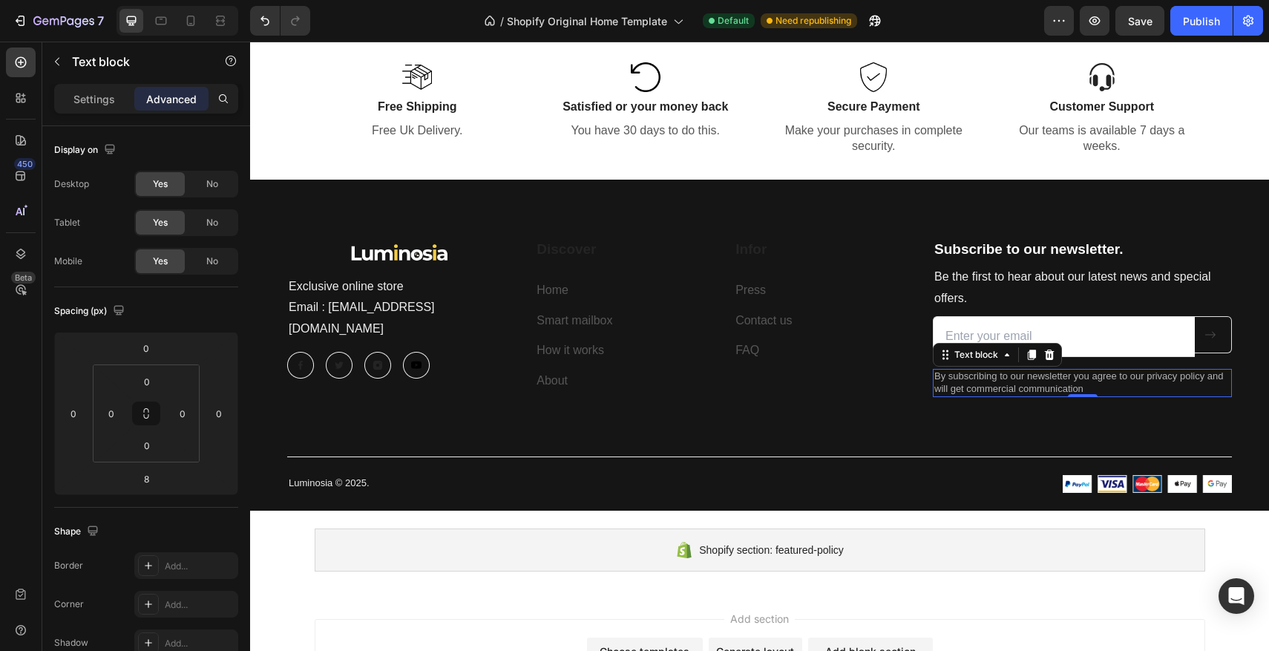
click at [946, 373] on p "By subscribing to our newsletter you agree to our privacy policy and will get c…" at bounding box center [1082, 382] width 296 height 25
click at [1099, 378] on p "By subscribing to our newsletter you agree to our privacy policy and will get c…" at bounding box center [1082, 382] width 296 height 25
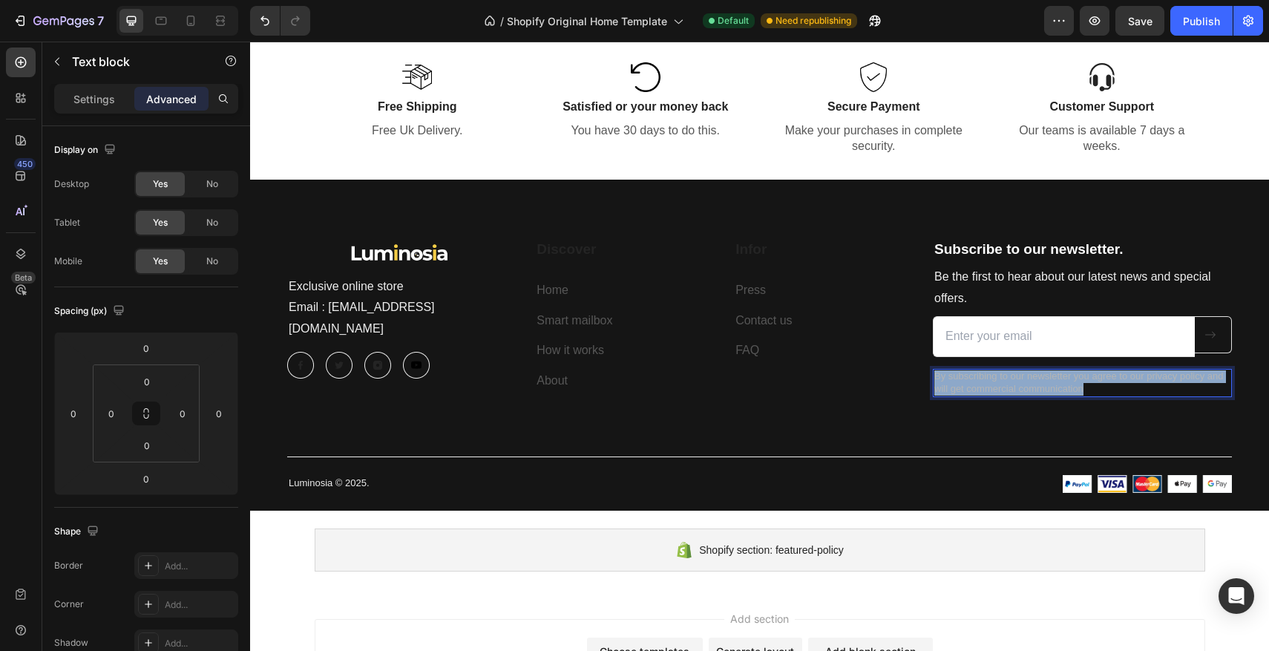
drag, startPoint x: 1105, startPoint y: 387, endPoint x: 1125, endPoint y: 390, distance: 20.2
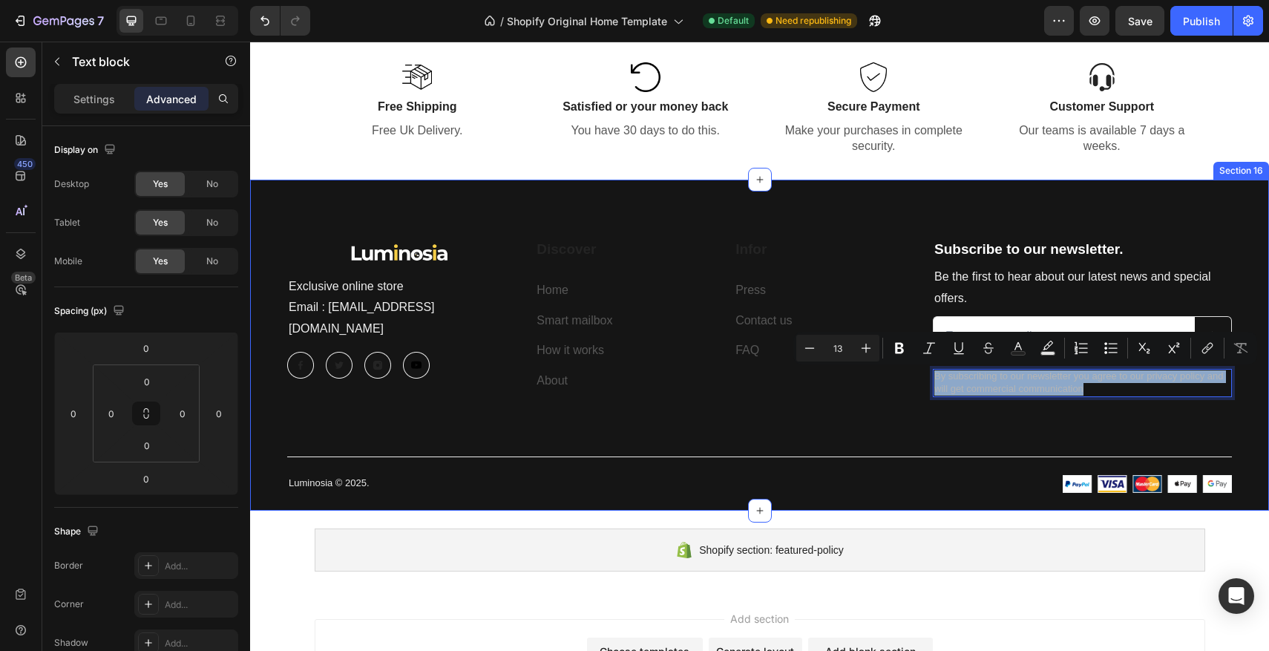
click at [745, 412] on div "Image Exclusive online store Email : Contact@luminosia.co Text block Image Imag…" at bounding box center [759, 366] width 945 height 254
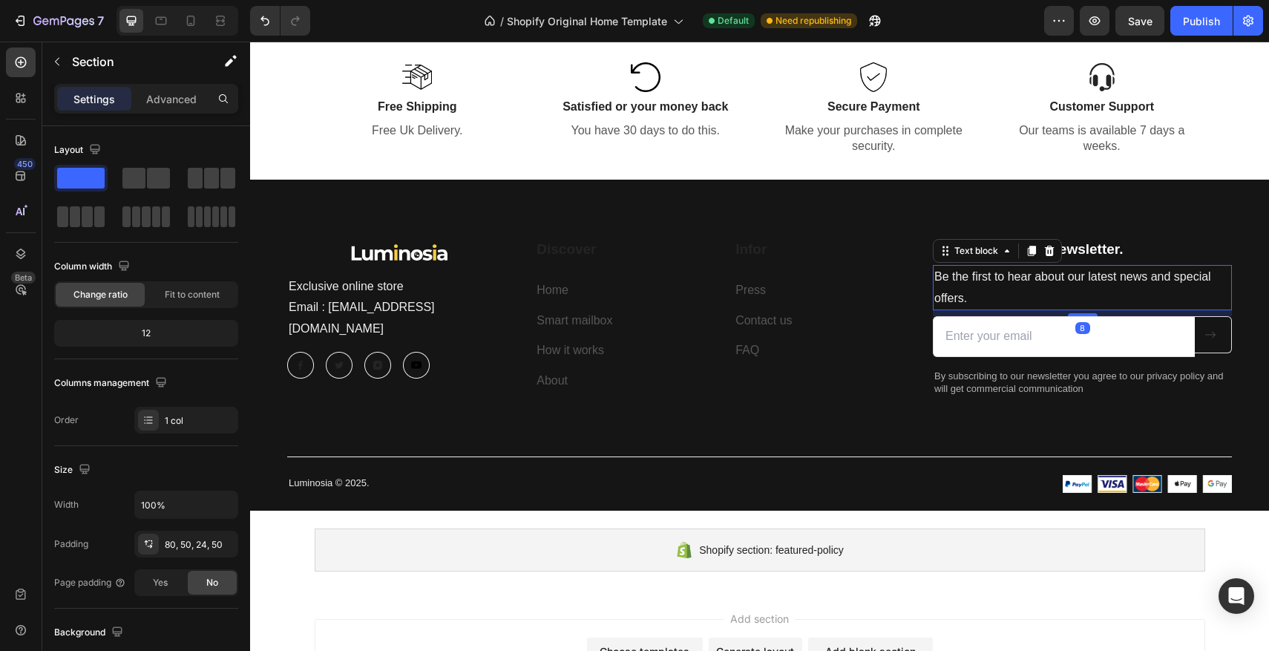
click at [970, 281] on p "Be the first to hear about our latest news and special offers." at bounding box center [1082, 287] width 296 height 43
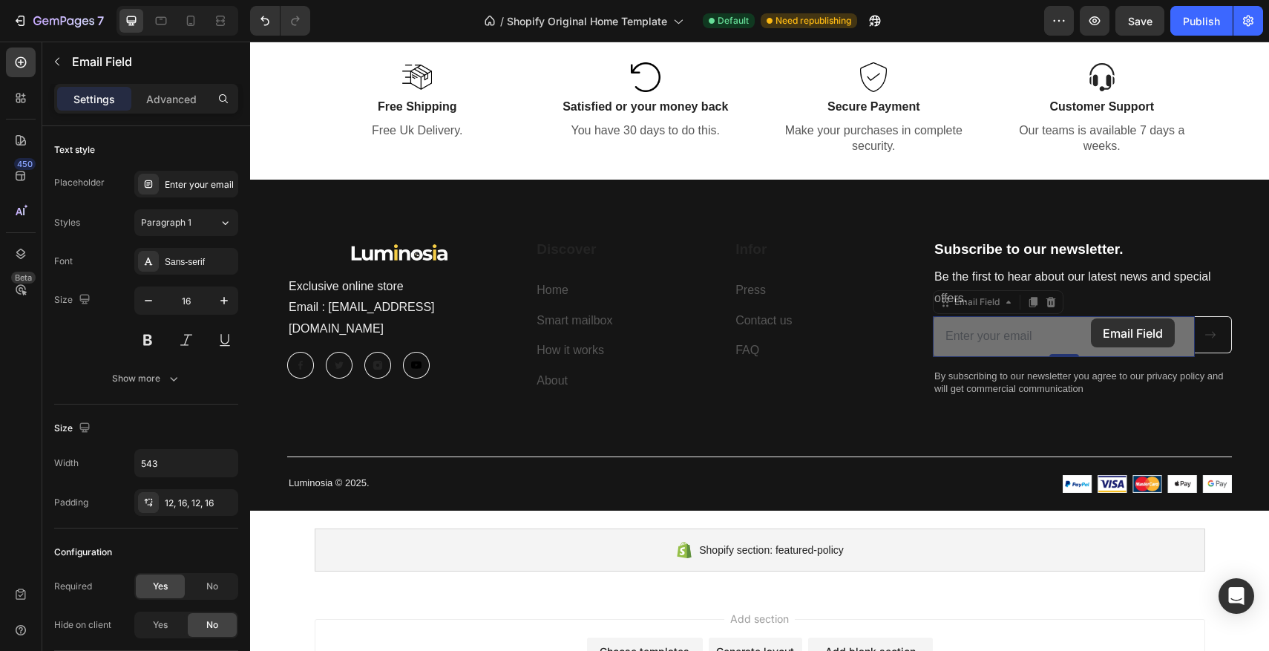
click at [1091, 315] on div "Subscribe to our newsletter. Heading Be the first to hear about our latest news…" at bounding box center [1082, 318] width 299 height 158
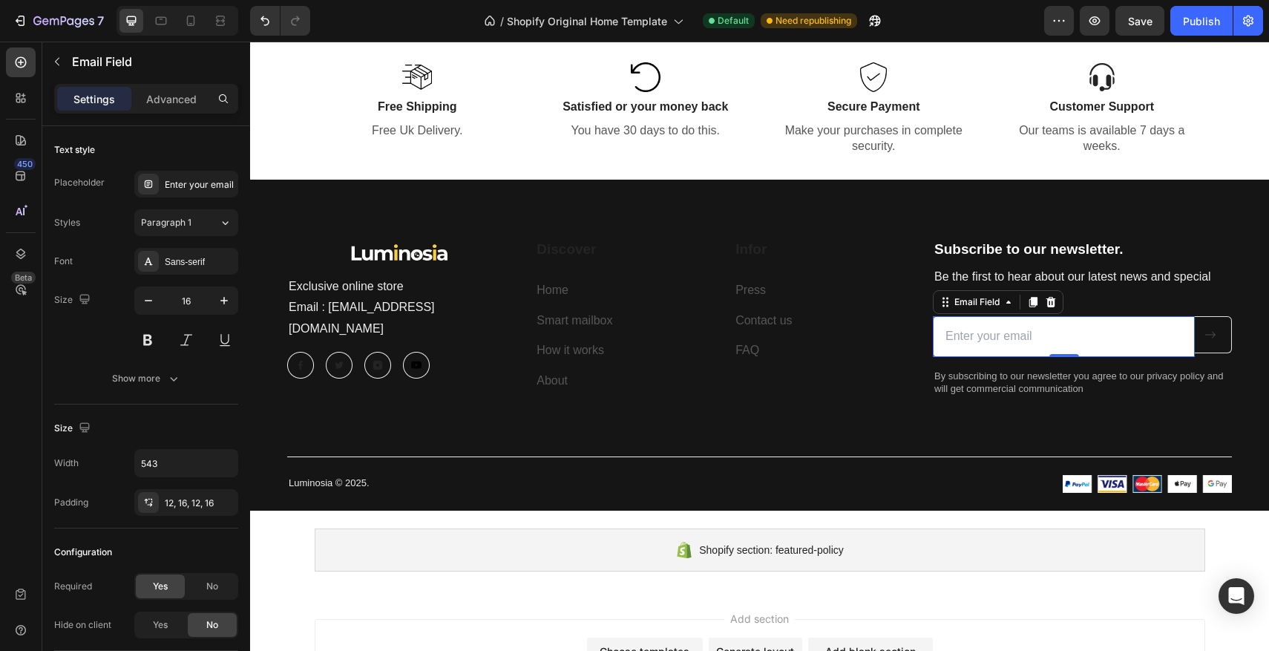
click at [1080, 321] on input "email" at bounding box center [1064, 336] width 262 height 41
click at [1104, 292] on p "Be the first to hear about our latest news and special offers." at bounding box center [1082, 287] width 296 height 43
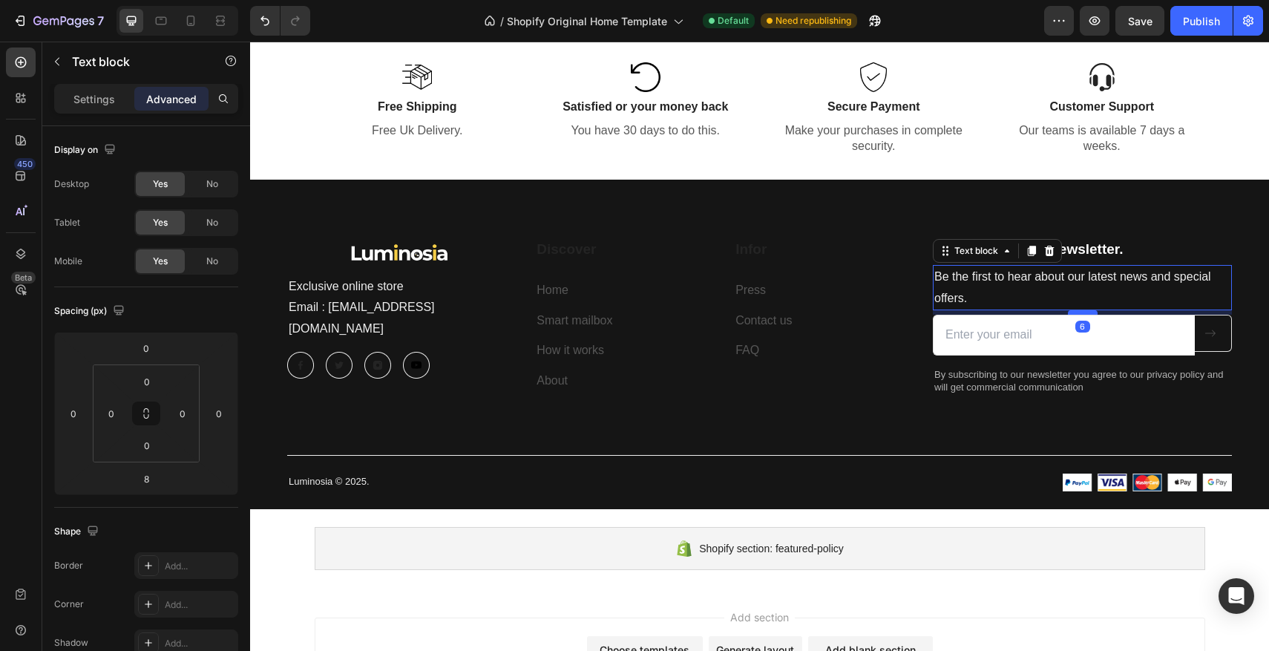
click at [1091, 314] on div at bounding box center [1083, 312] width 30 height 4
type input "6"
click at [890, 311] on p "Contact us" at bounding box center [821, 321] width 172 height 22
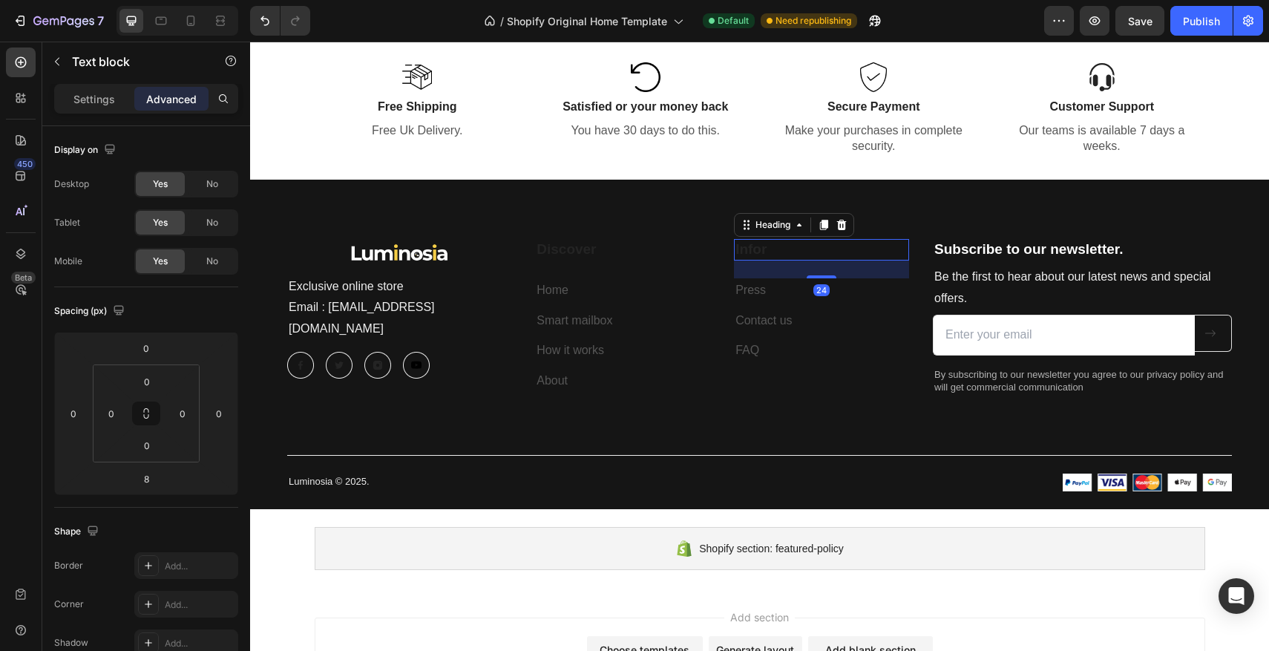
click at [905, 240] on p "Infor" at bounding box center [821, 249] width 172 height 19
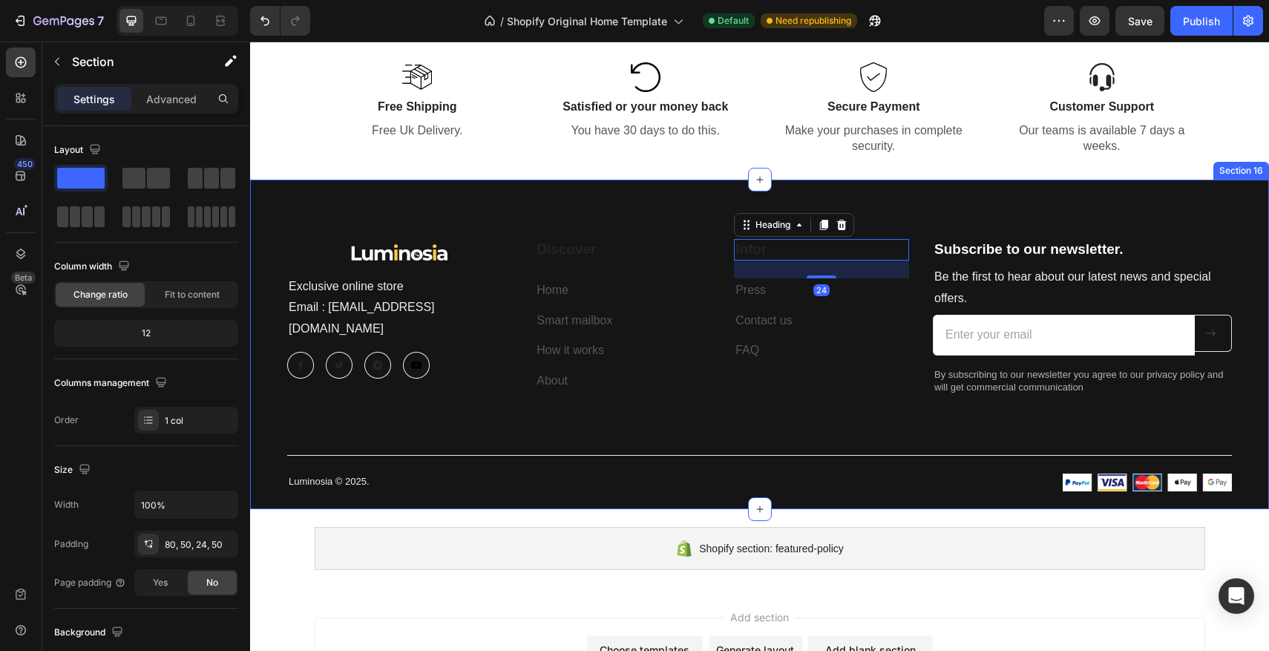
click at [921, 203] on div "Image Exclusive online store Email : Contact@luminosia.co Text block Image Imag…" at bounding box center [759, 344] width 1019 height 329
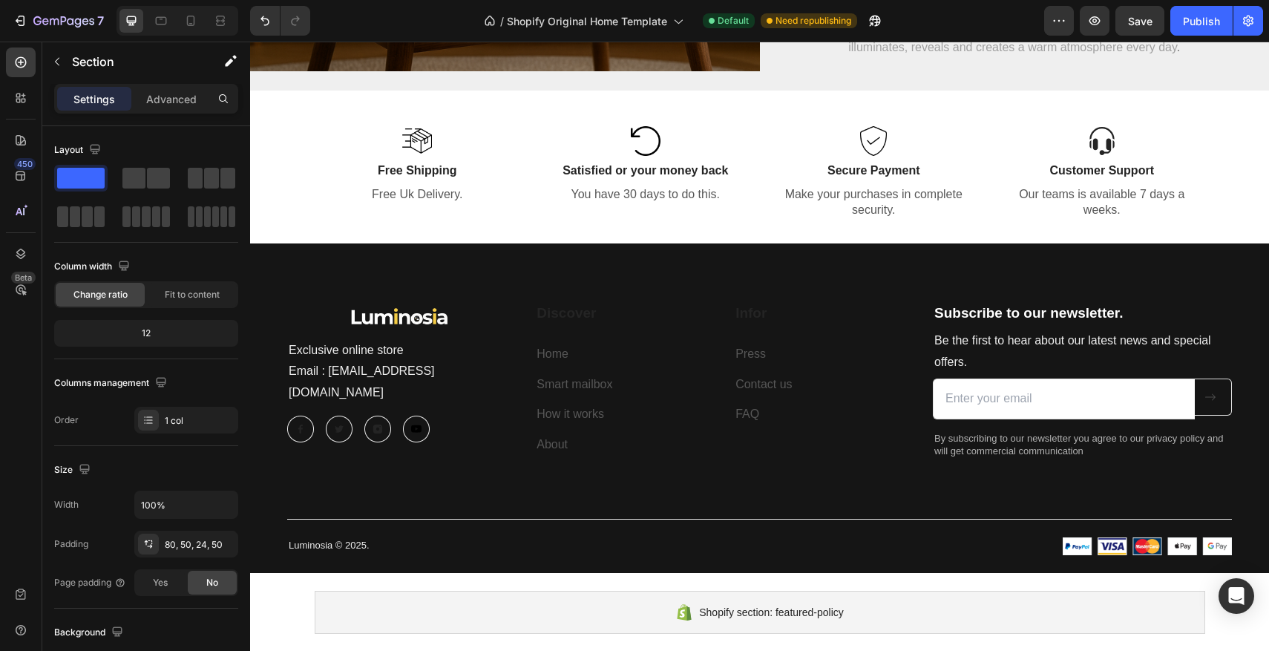
scroll to position [3282, 0]
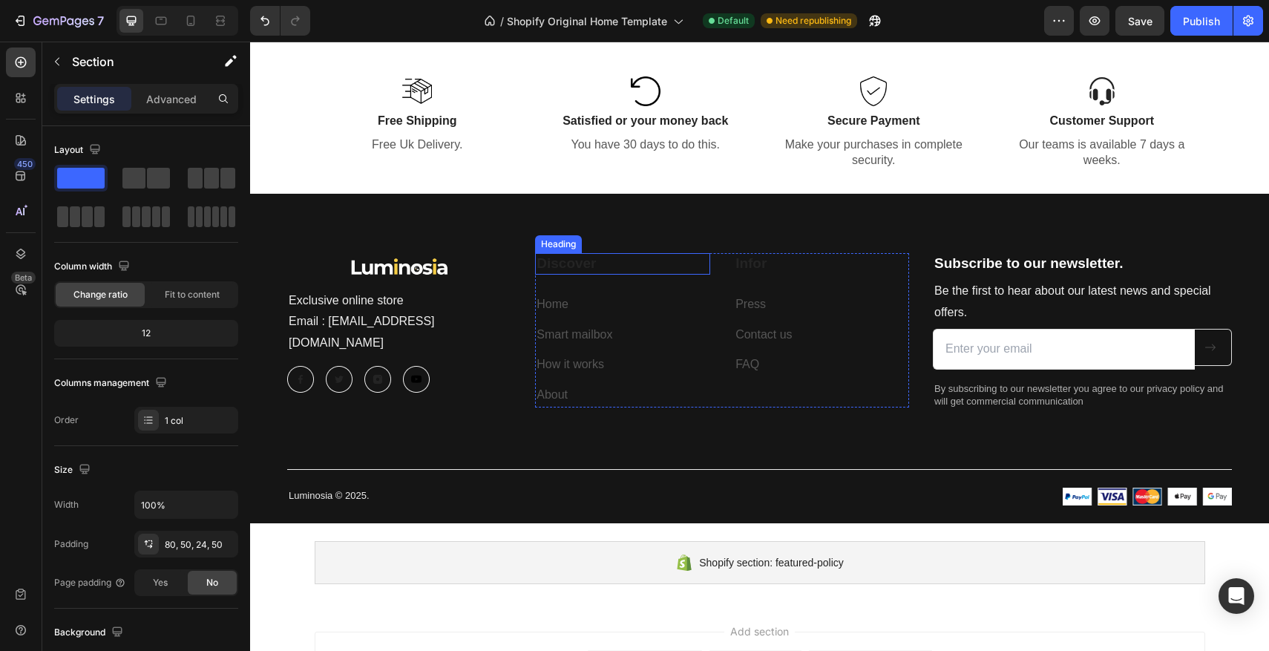
click at [604, 264] on p "Discover" at bounding box center [623, 264] width 172 height 19
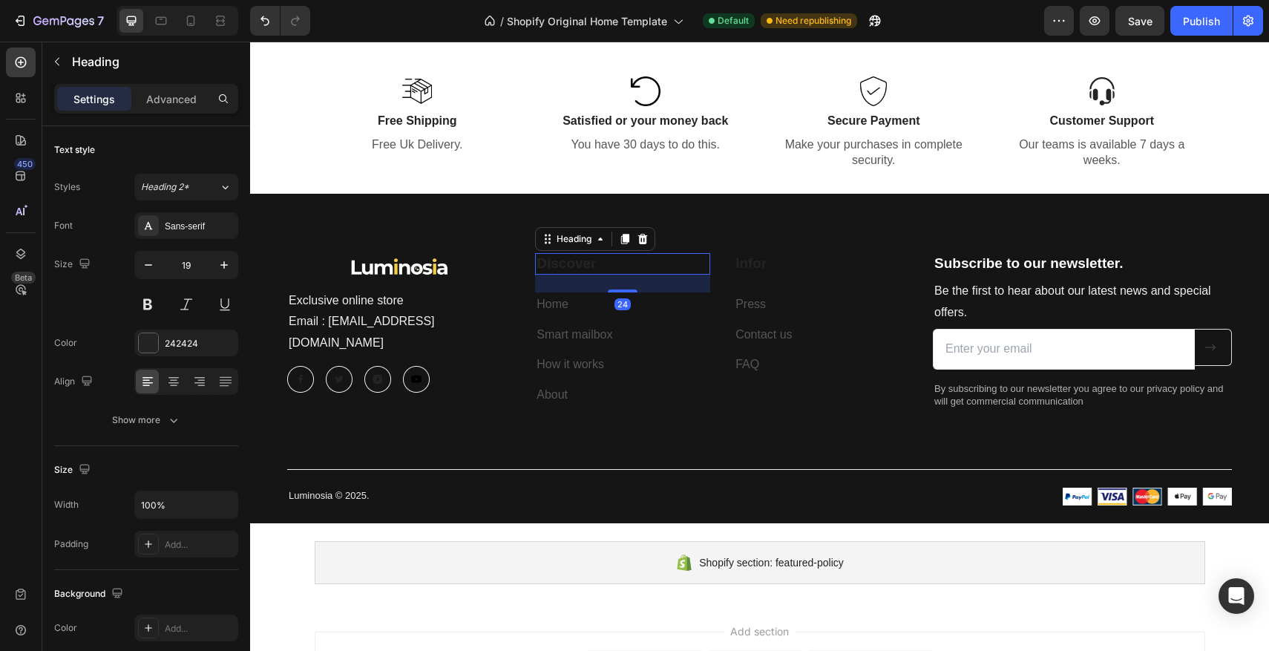
click at [604, 264] on p "Discover" at bounding box center [623, 264] width 172 height 19
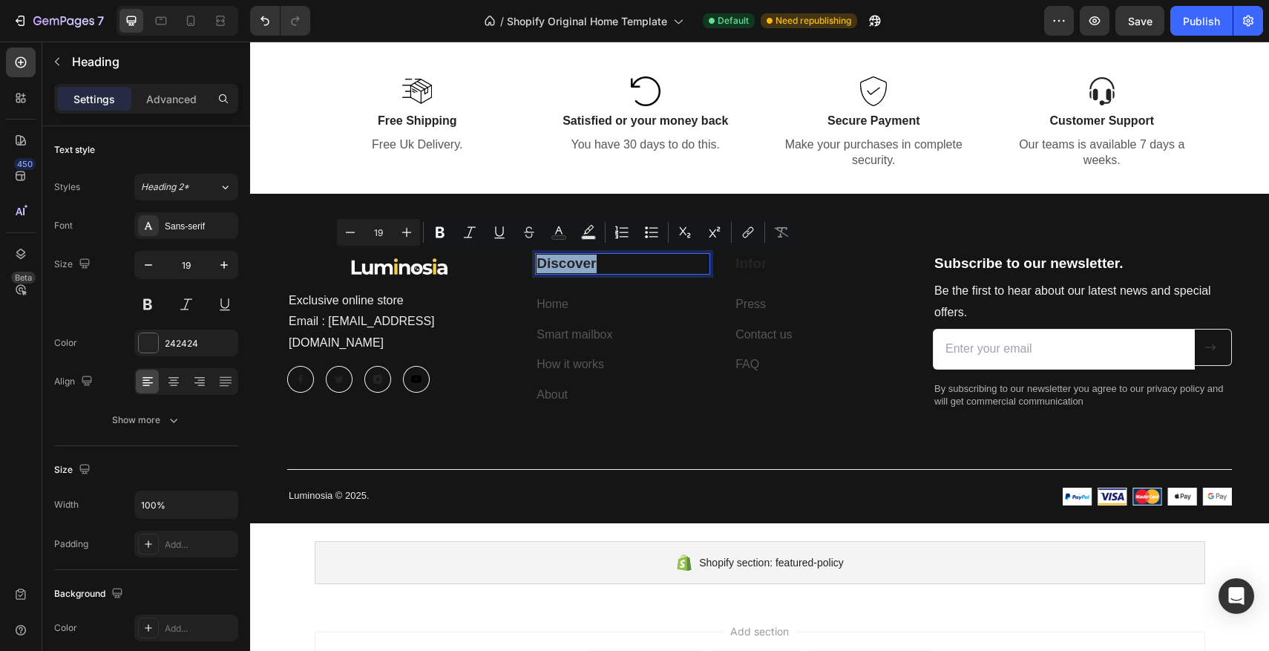
drag, startPoint x: 604, startPoint y: 264, endPoint x: 574, endPoint y: 261, distance: 29.8
click at [574, 261] on p "Discover" at bounding box center [623, 264] width 172 height 19
click at [590, 256] on h2 "Rich Text Editor. Editing area: main" at bounding box center [622, 254] width 175 height 3
click at [591, 256] on h2 "Rich Text Editor. Editing area: main" at bounding box center [622, 254] width 175 height 3
click at [668, 256] on h2 "Rich Text Editor. Editing area: main" at bounding box center [622, 254] width 175 height 3
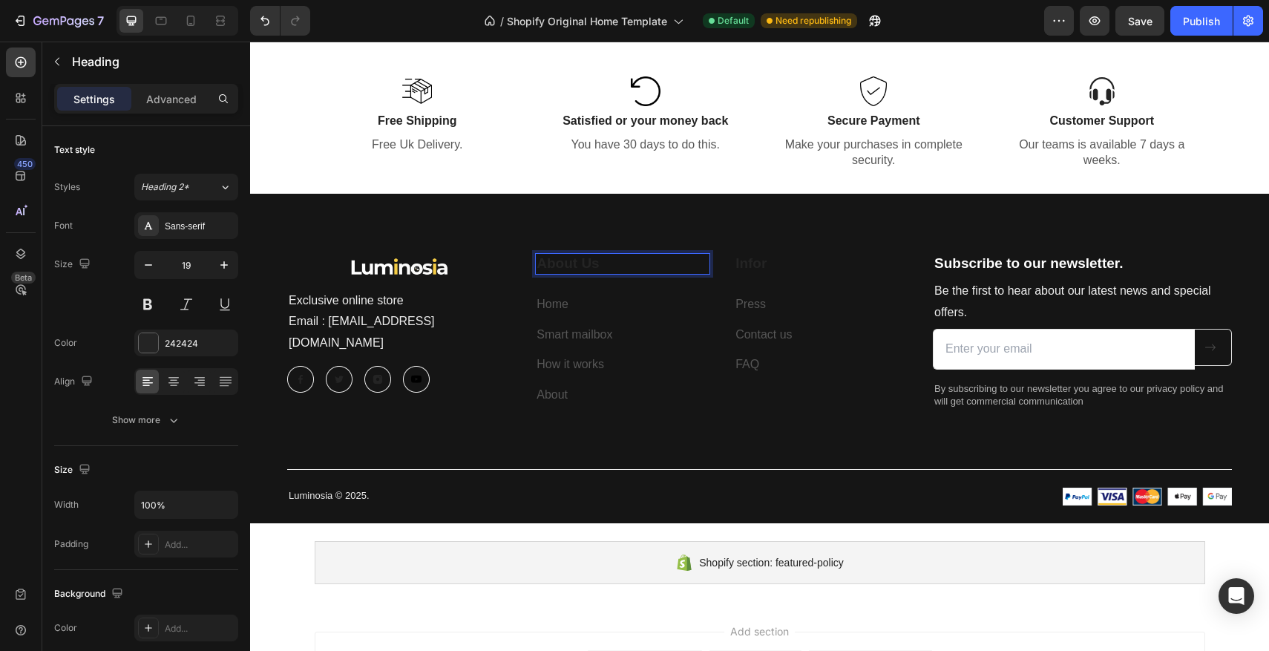
drag, startPoint x: 657, startPoint y: 264, endPoint x: 541, endPoint y: 266, distance: 116.5
click at [541, 266] on h2 "About Us" at bounding box center [622, 264] width 175 height 22
click at [141, 340] on div at bounding box center [148, 342] width 19 height 19
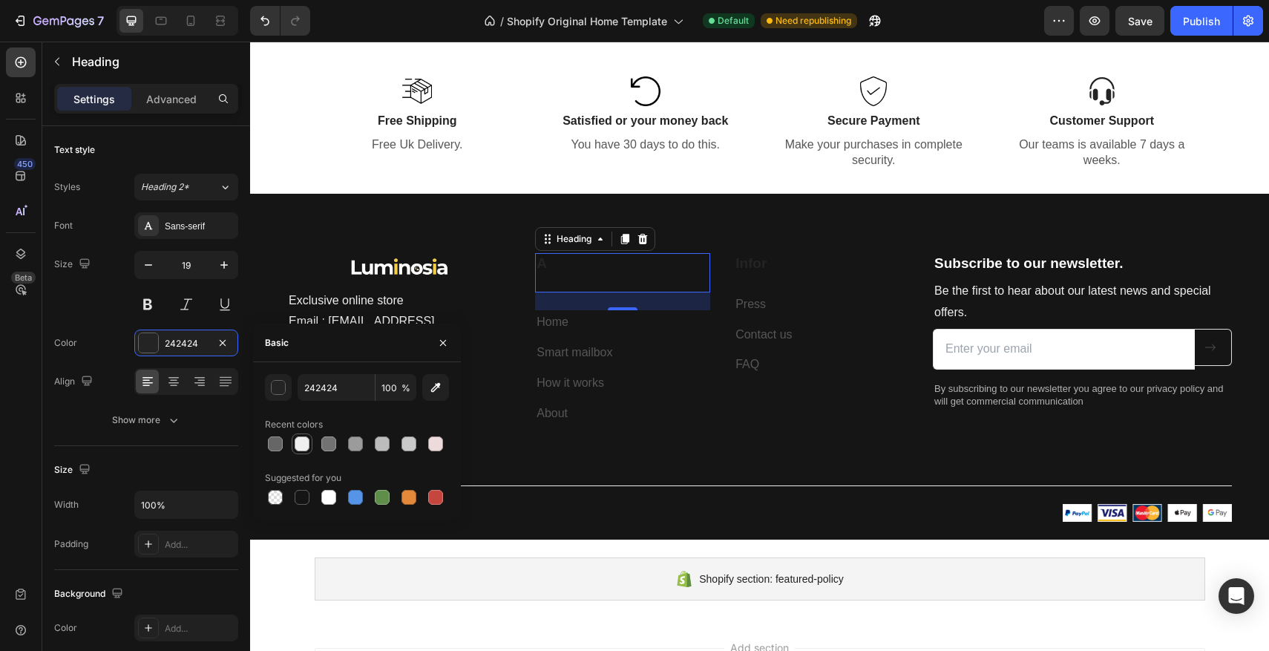
click at [299, 444] on div at bounding box center [302, 443] width 15 height 15
type input "EFEFEF"
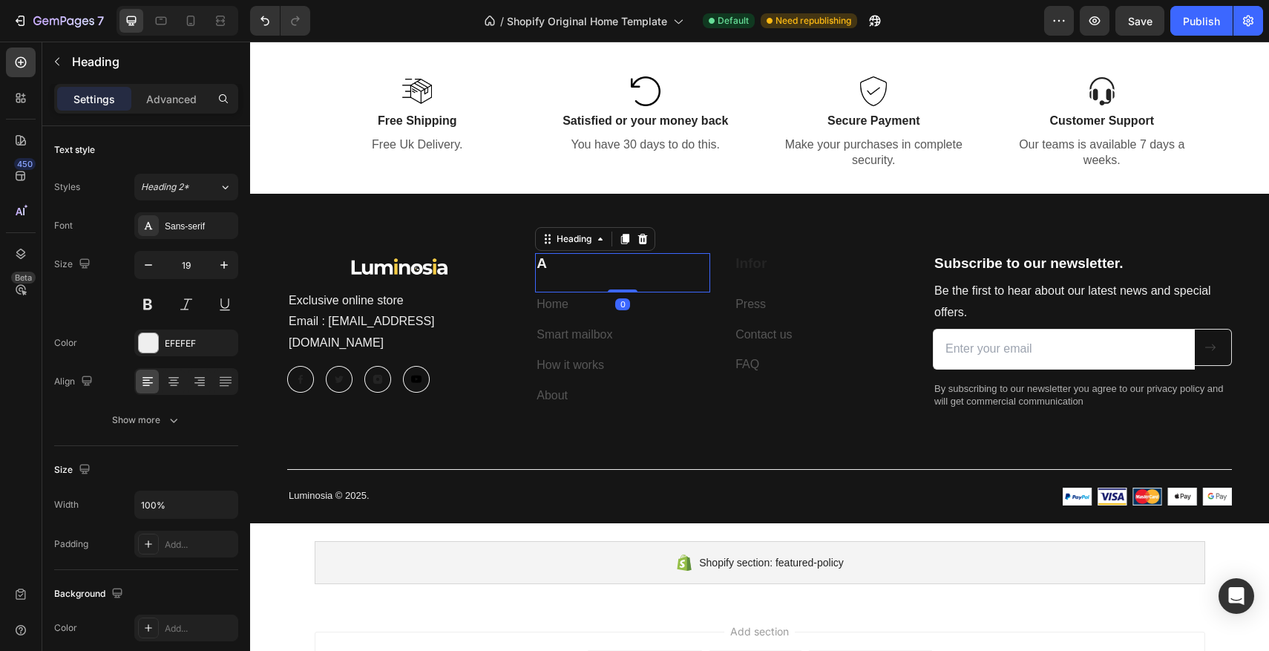
drag, startPoint x: 629, startPoint y: 309, endPoint x: 578, endPoint y: 283, distance: 57.4
click at [624, 286] on div "A Heading 0" at bounding box center [622, 272] width 175 height 39
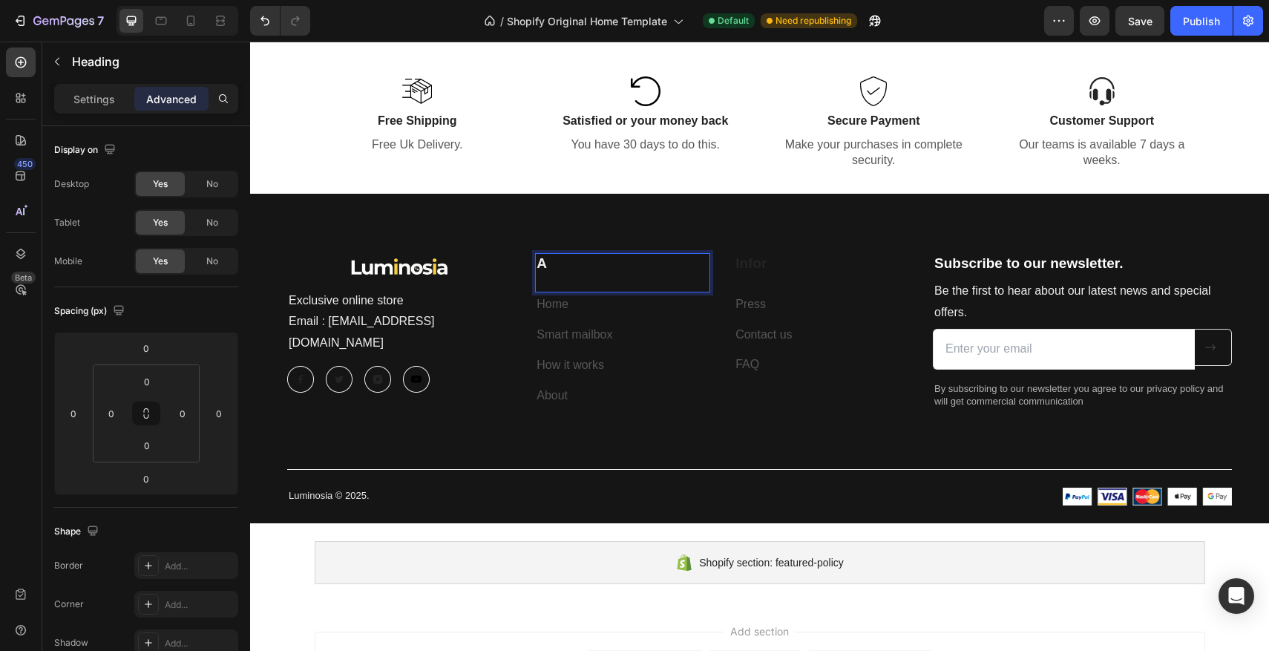
click at [576, 279] on h2 "A" at bounding box center [622, 272] width 175 height 39
click at [637, 318] on p "Smart mailbox" at bounding box center [623, 317] width 172 height 22
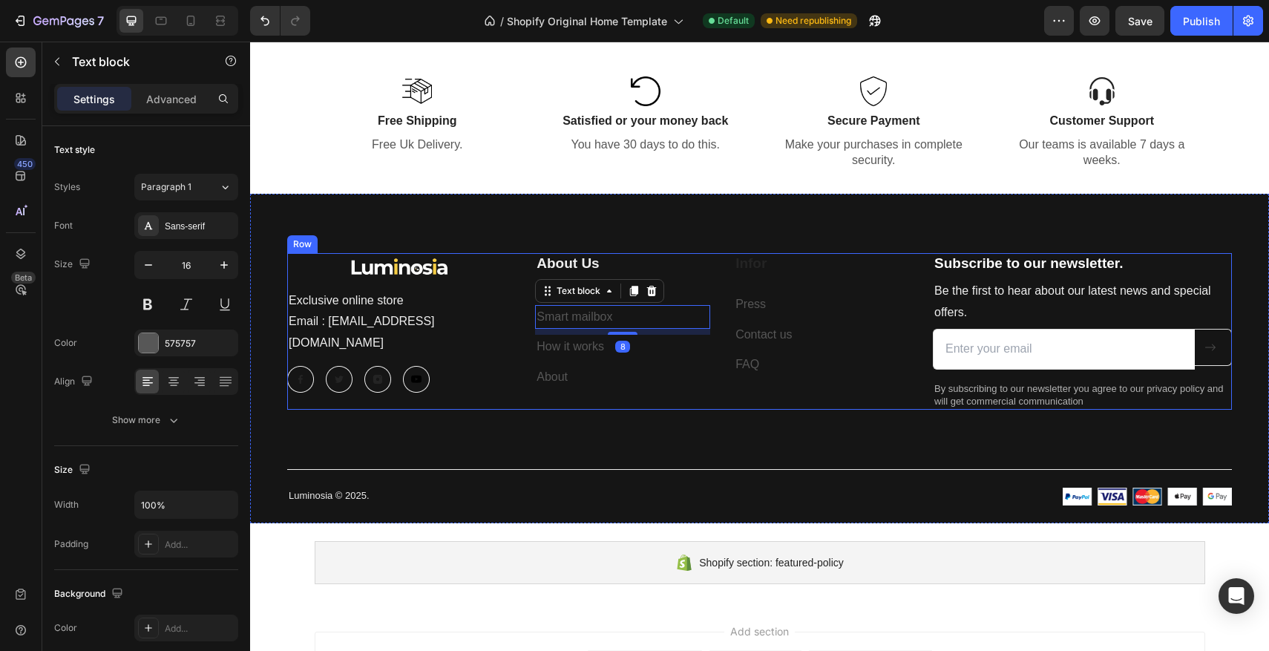
click at [517, 311] on div "Image Exclusive online store Email : Contact@luminosia.co Text block Image Imag…" at bounding box center [759, 331] width 945 height 157
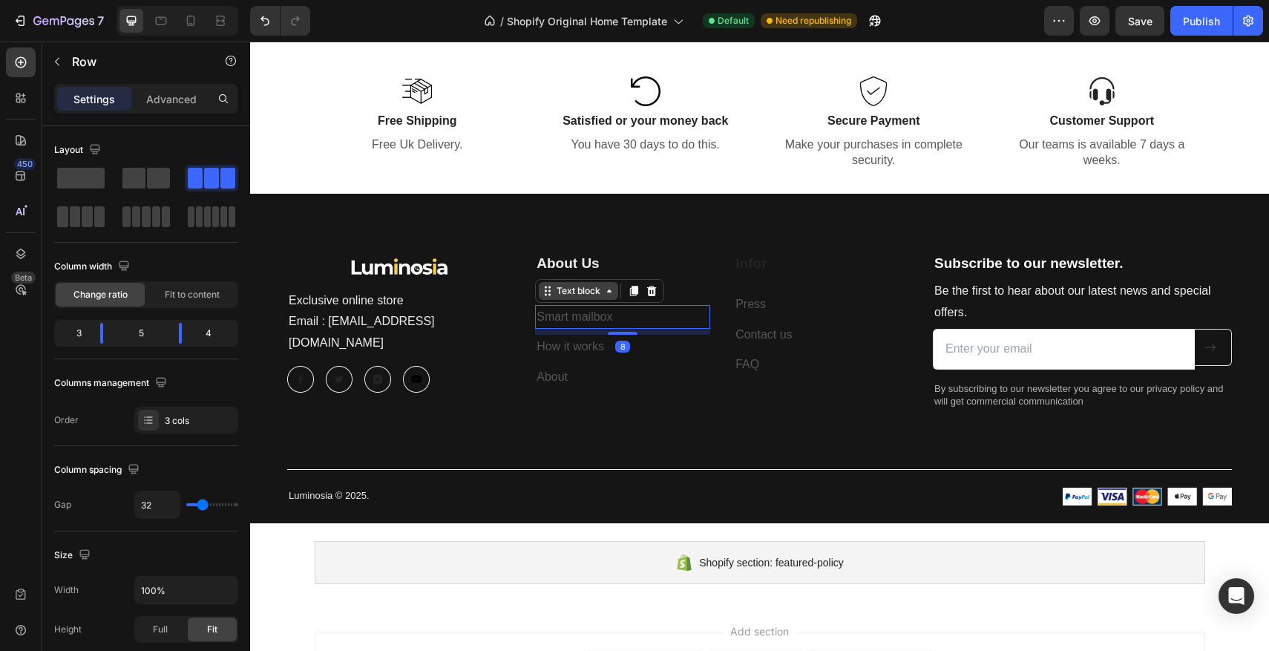
click at [579, 293] on div "Text block" at bounding box center [579, 290] width 50 height 13
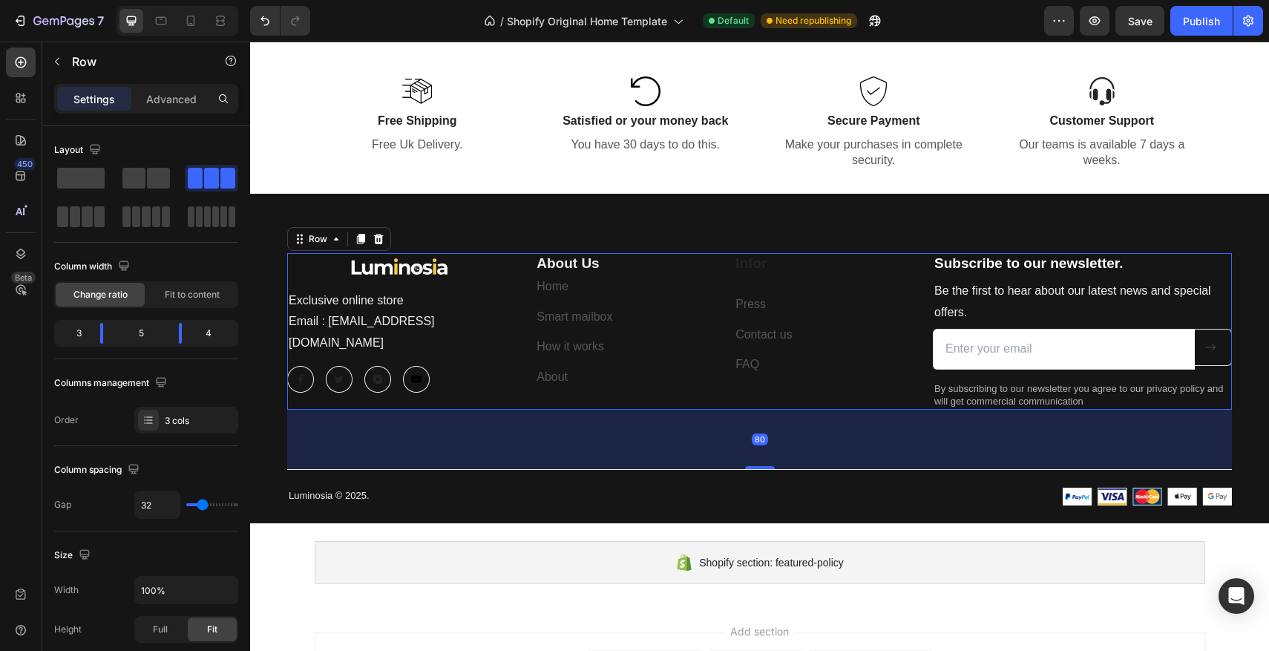
click at [526, 311] on div "Image Exclusive online store Email : Contact@luminosia.co Text block Image Imag…" at bounding box center [759, 331] width 945 height 157
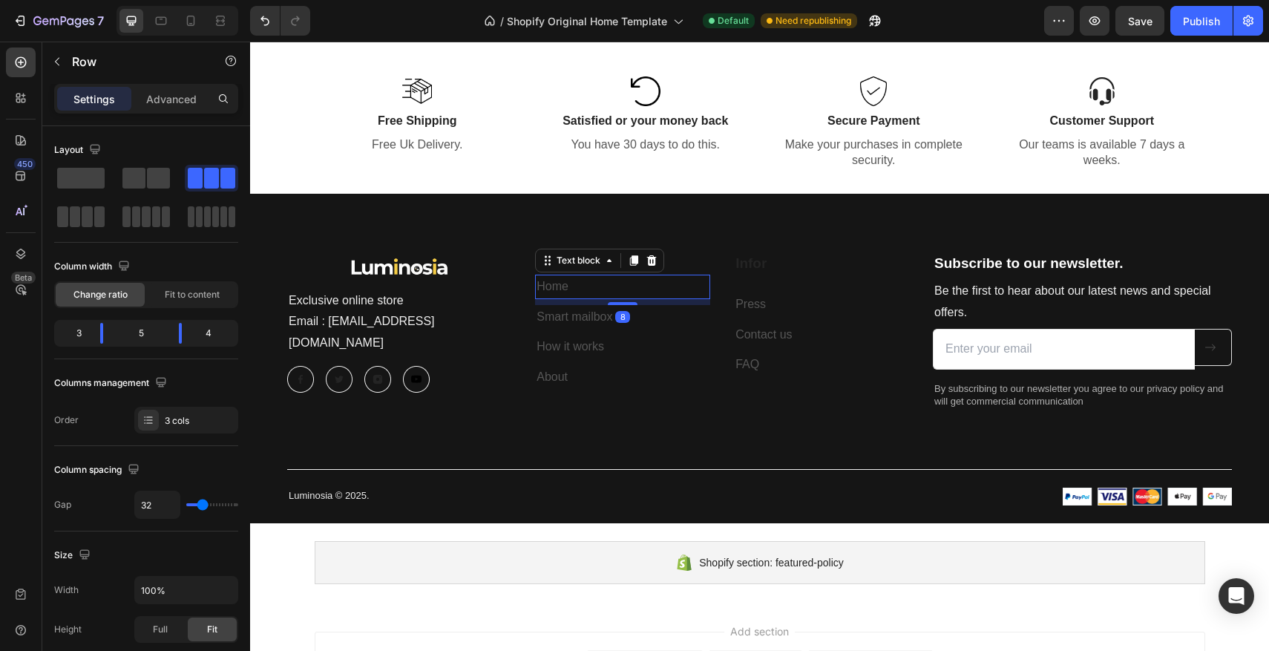
click at [620, 286] on p "Home" at bounding box center [623, 287] width 172 height 22
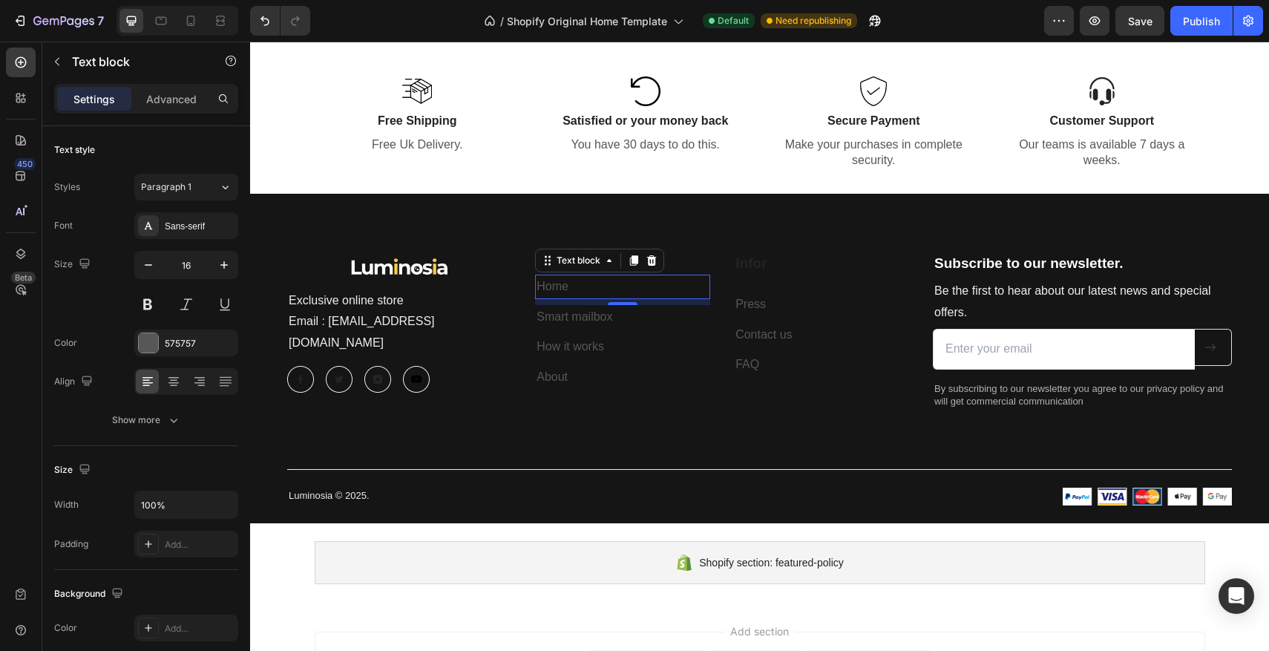
click at [569, 288] on p "Home" at bounding box center [623, 287] width 172 height 22
click at [163, 343] on div "575757" at bounding box center [186, 342] width 104 height 27
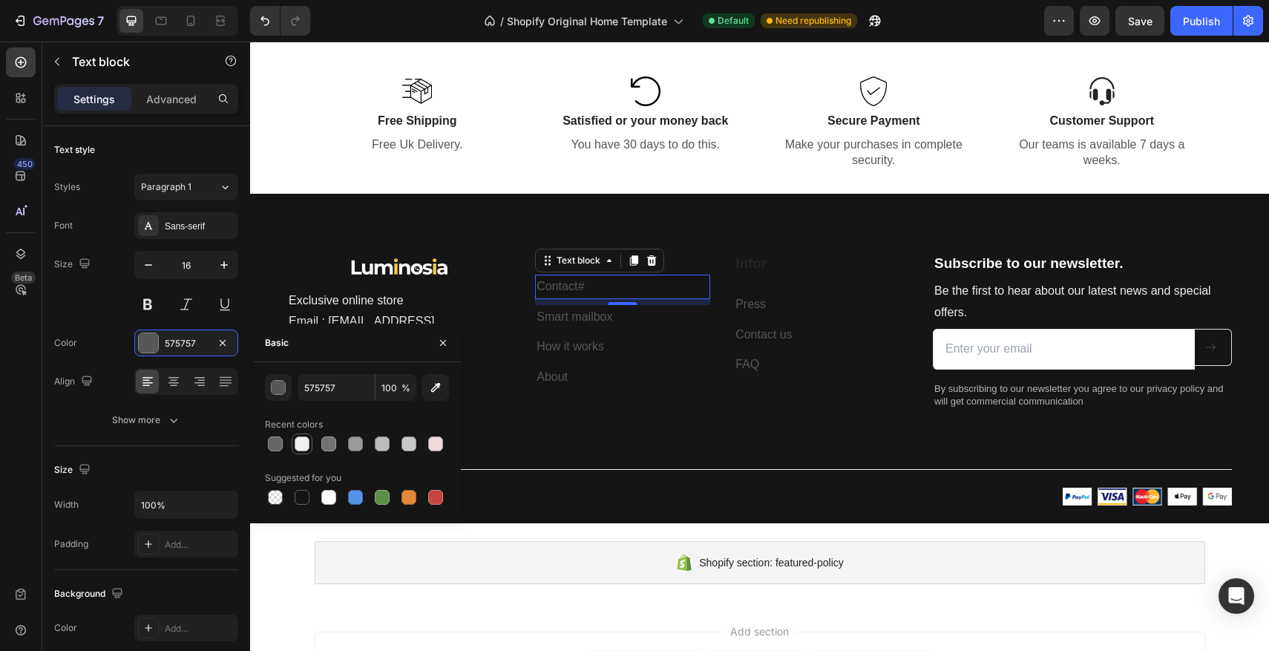
click at [301, 448] on div at bounding box center [302, 443] width 15 height 15
type input "EFEFEF"
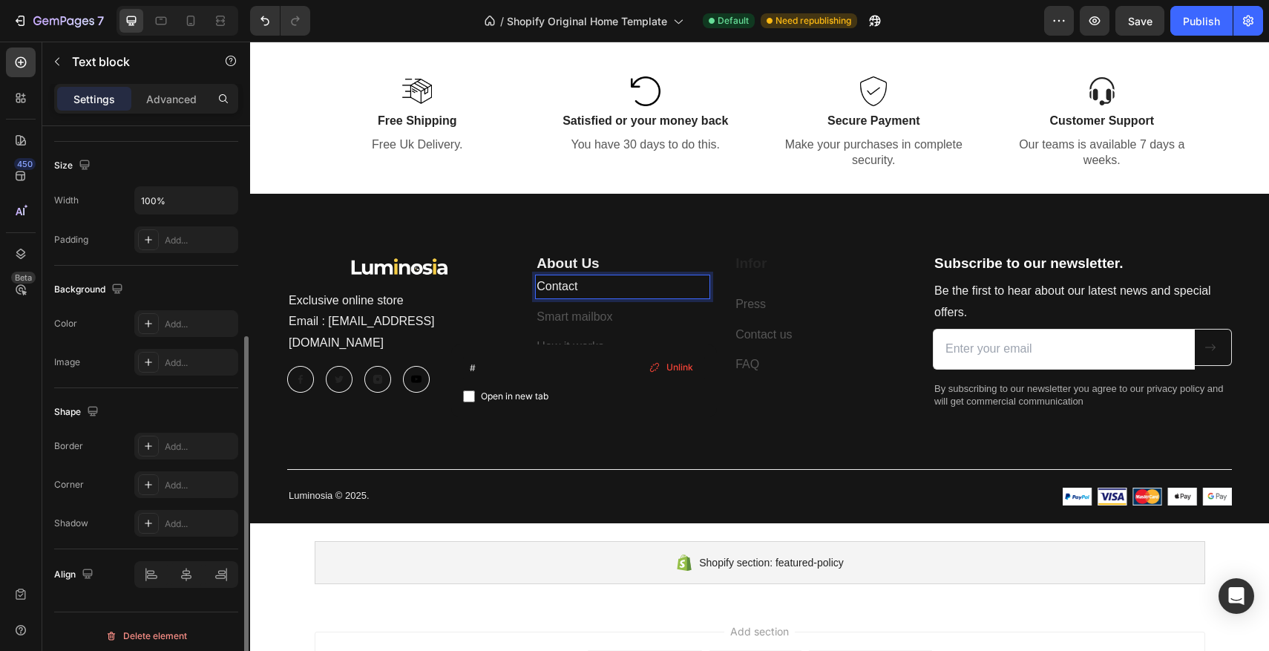
scroll to position [312, 0]
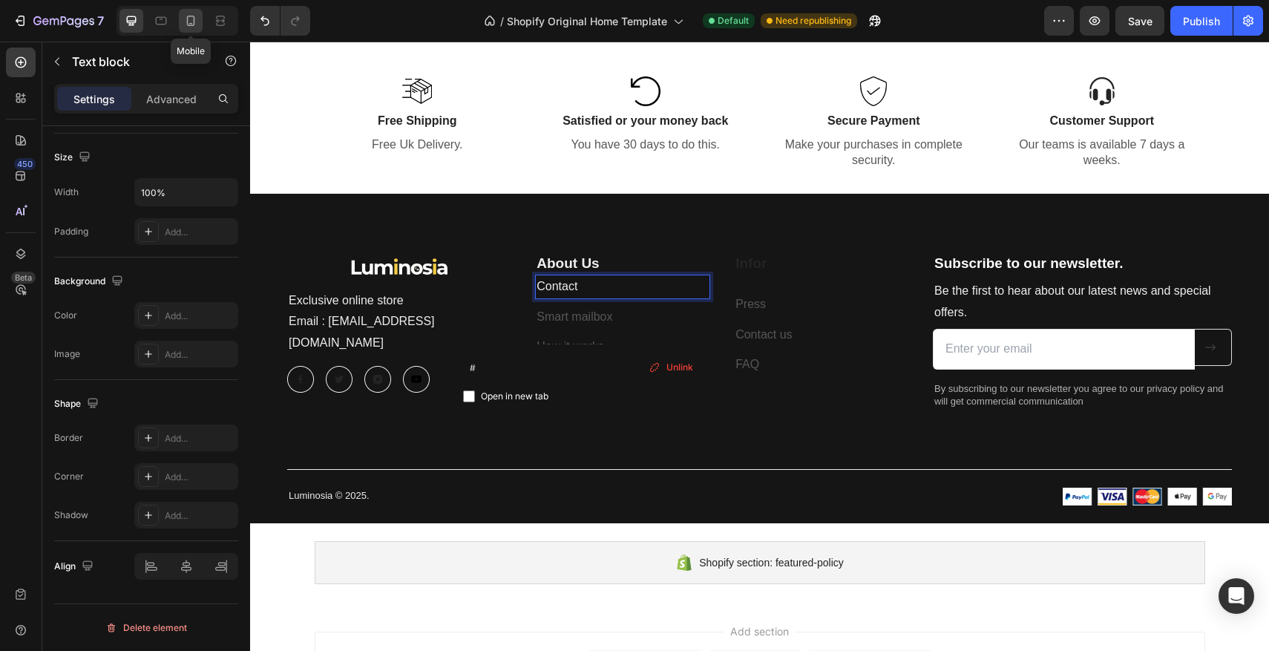
click at [188, 20] on icon at bounding box center [190, 20] width 15 height 15
type input "14"
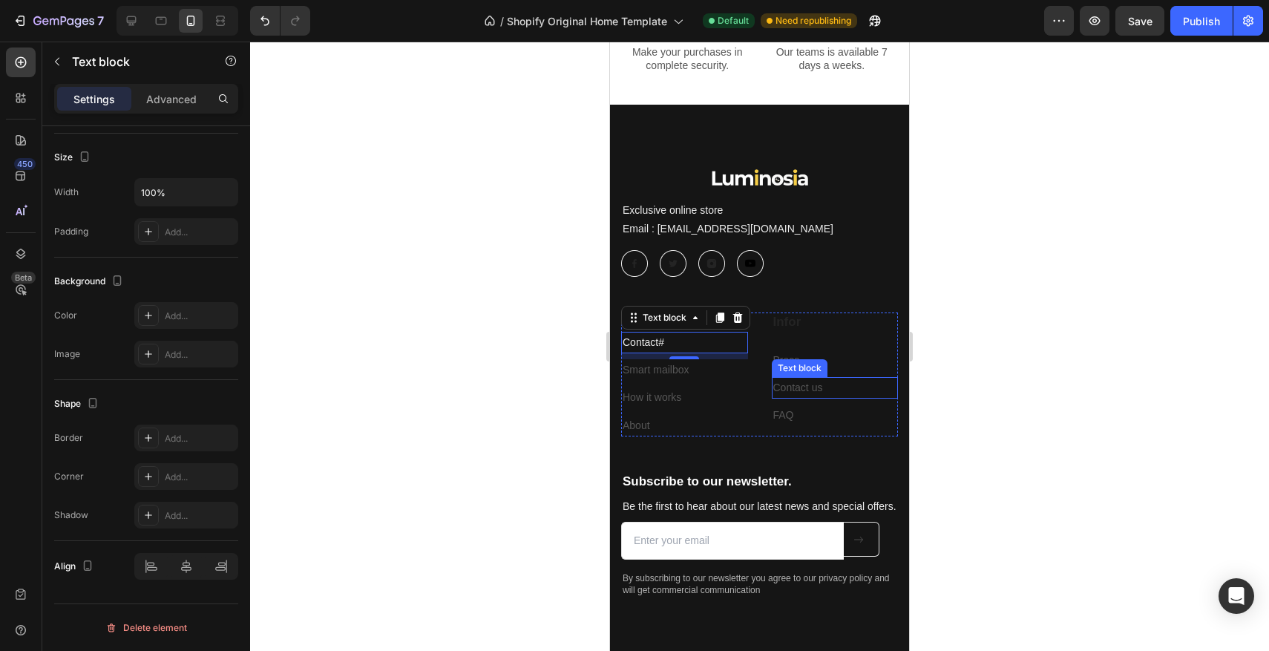
scroll to position [3494, 0]
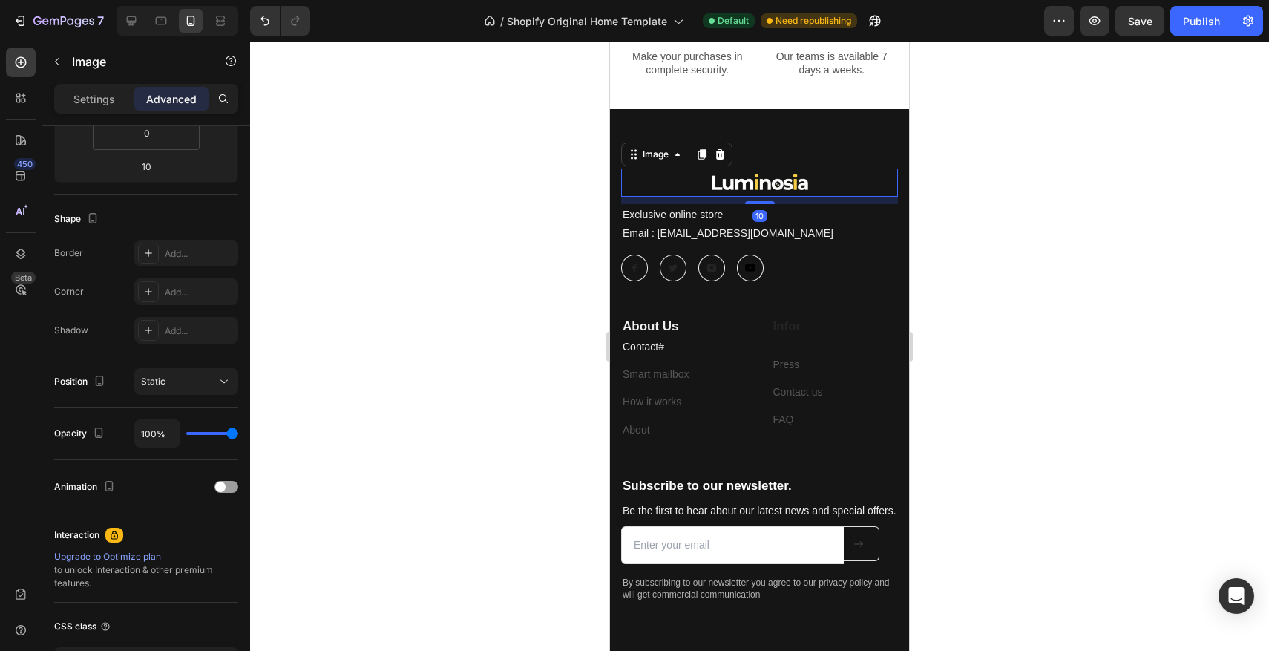
click at [768, 175] on img at bounding box center [759, 182] width 111 height 28
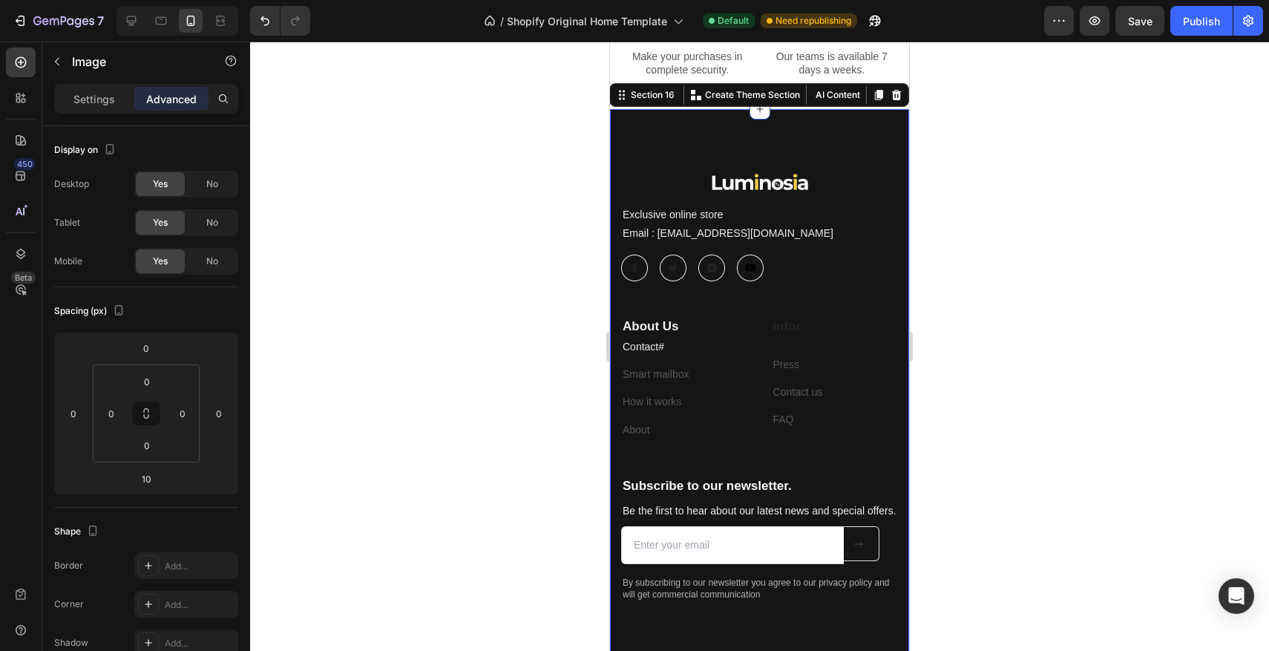
click at [767, 120] on div "Image Exclusive online store Email : Contact@luminosia.co Text block Image Imag…" at bounding box center [759, 419] width 299 height 621
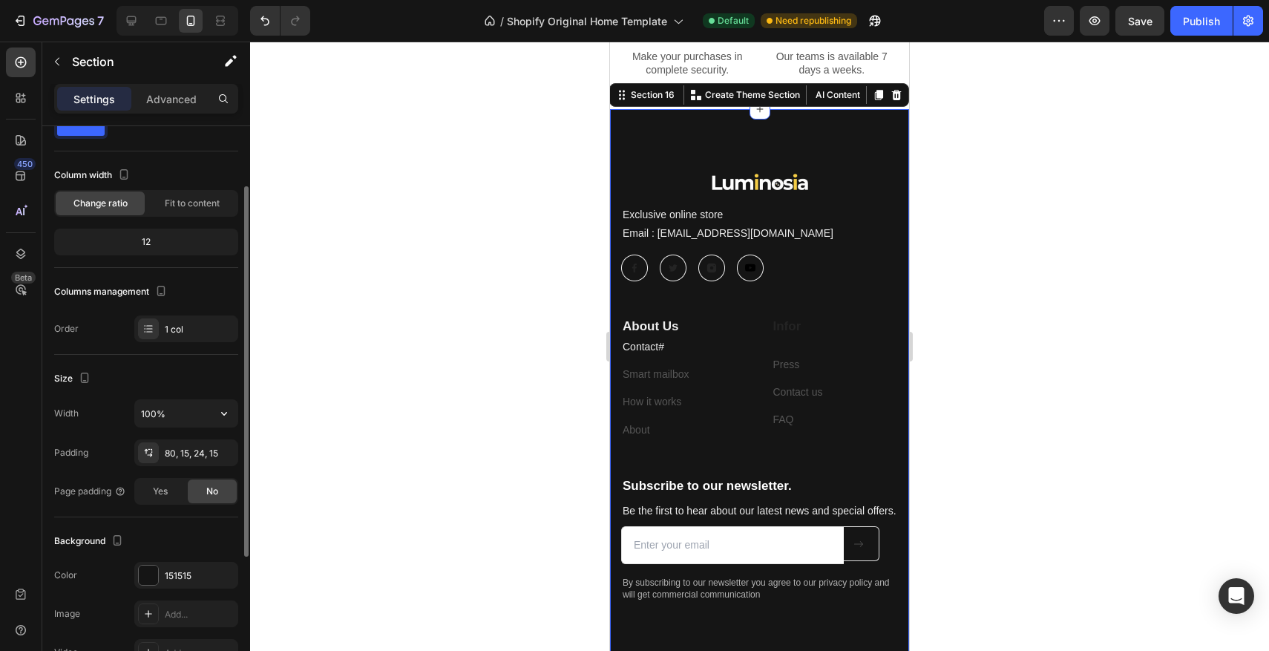
scroll to position [91, 0]
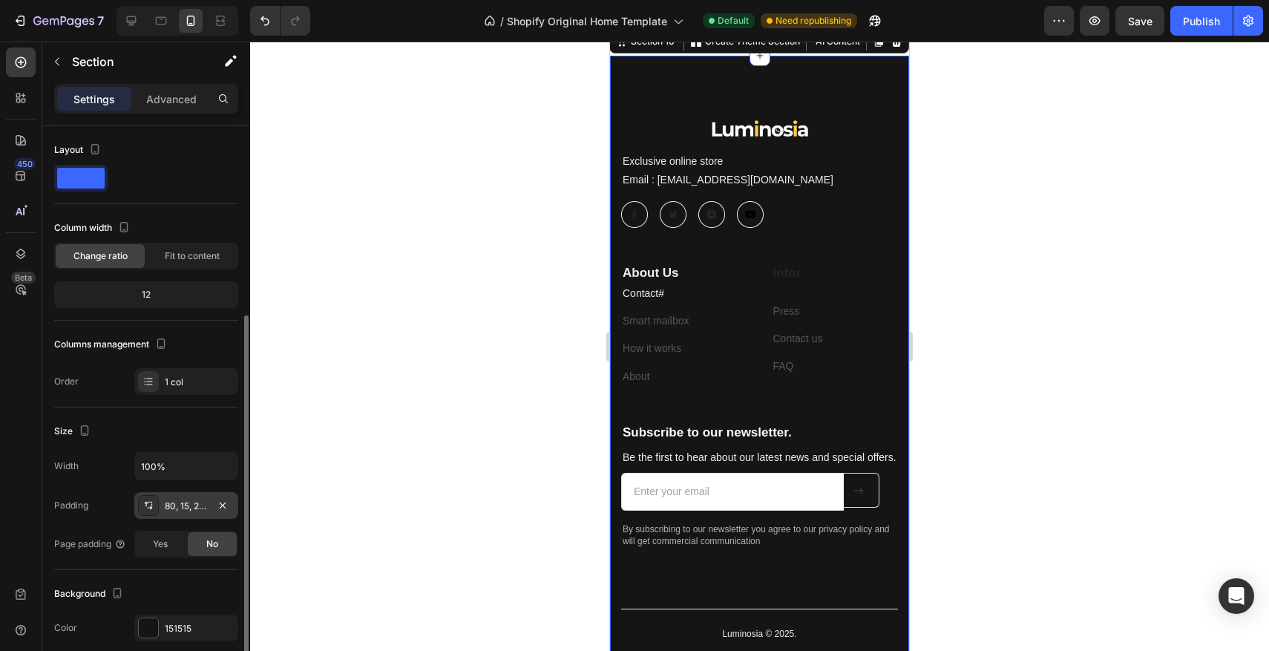
scroll to position [114, 0]
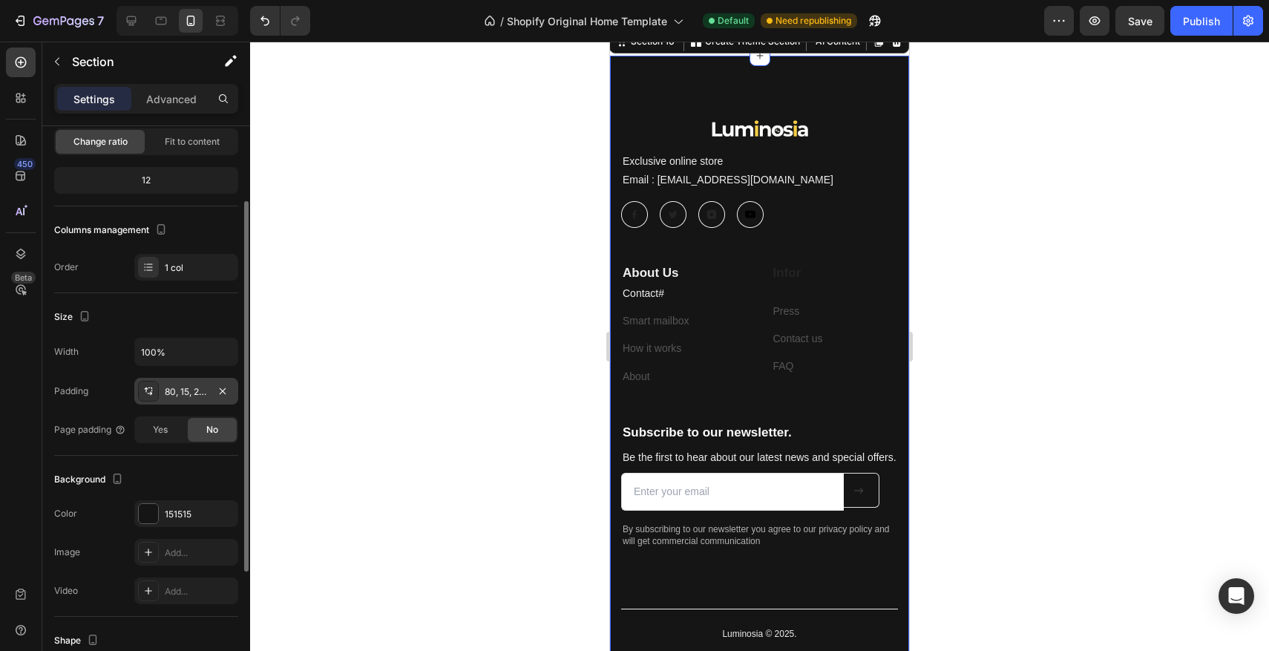
click at [173, 394] on div "80, 15, 24, 15" at bounding box center [186, 391] width 43 height 13
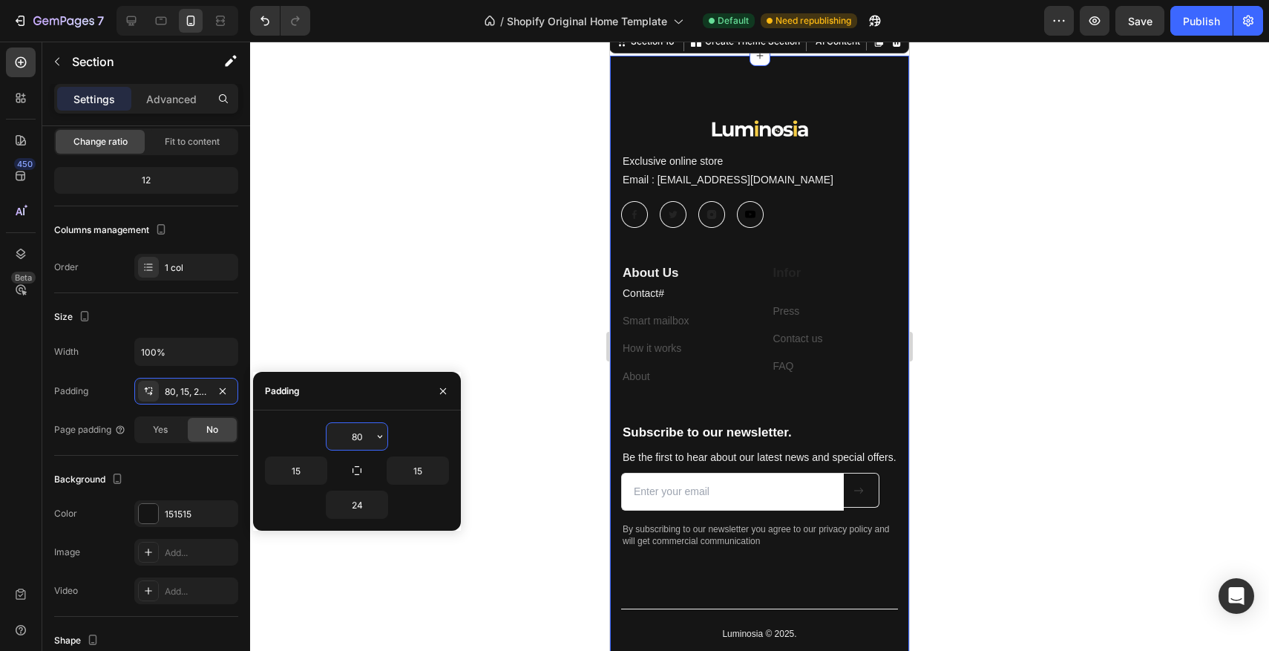
click at [353, 438] on input "80" at bounding box center [357, 436] width 61 height 27
click at [351, 442] on input "80" at bounding box center [357, 436] width 61 height 27
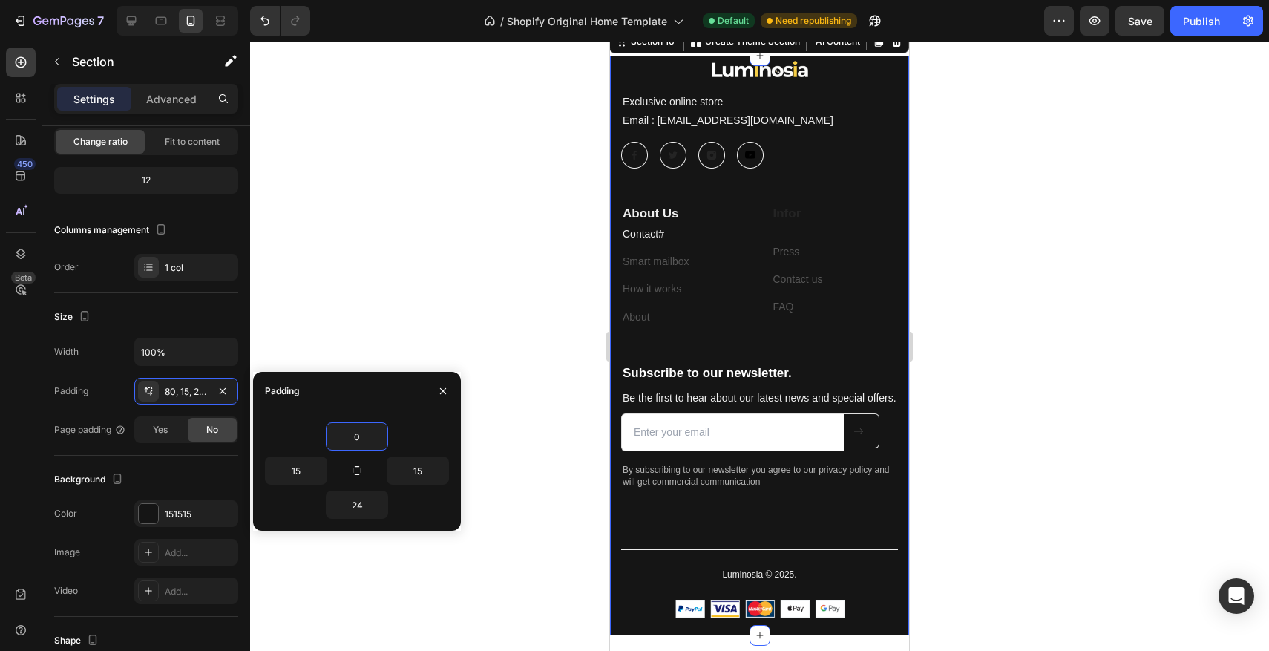
type input "40"
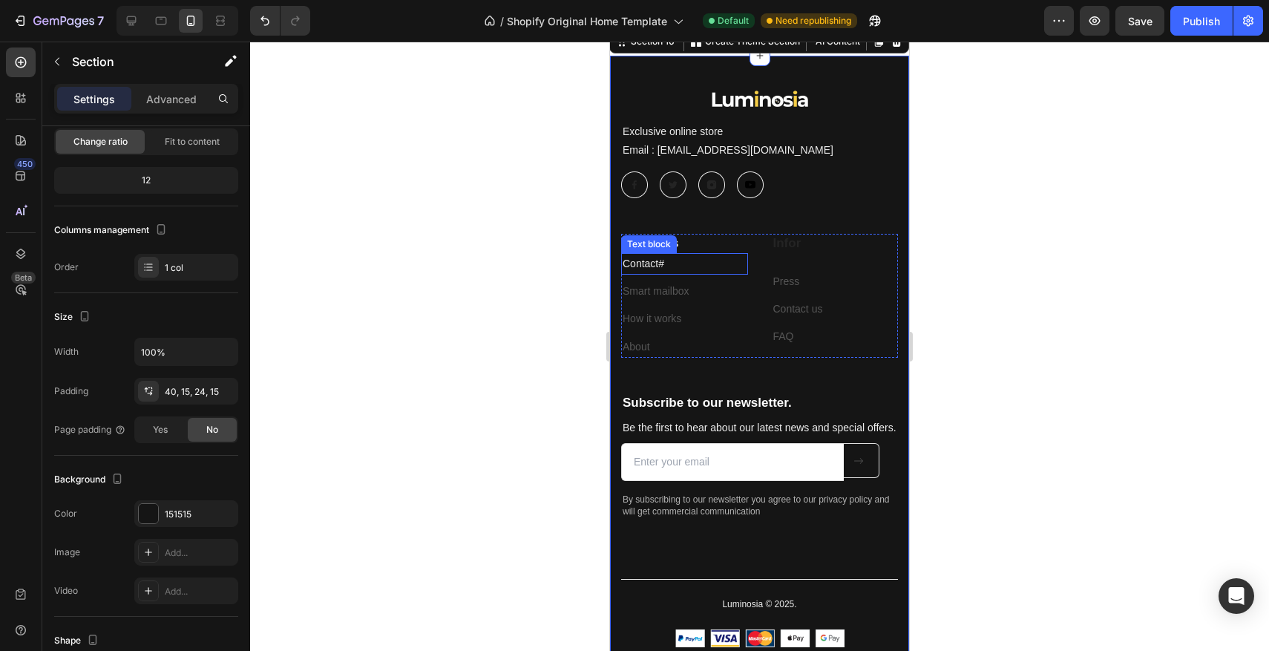
click at [680, 273] on p "Contact # ⁠⁠⁠⁠⁠⁠⁠" at bounding box center [685, 264] width 124 height 19
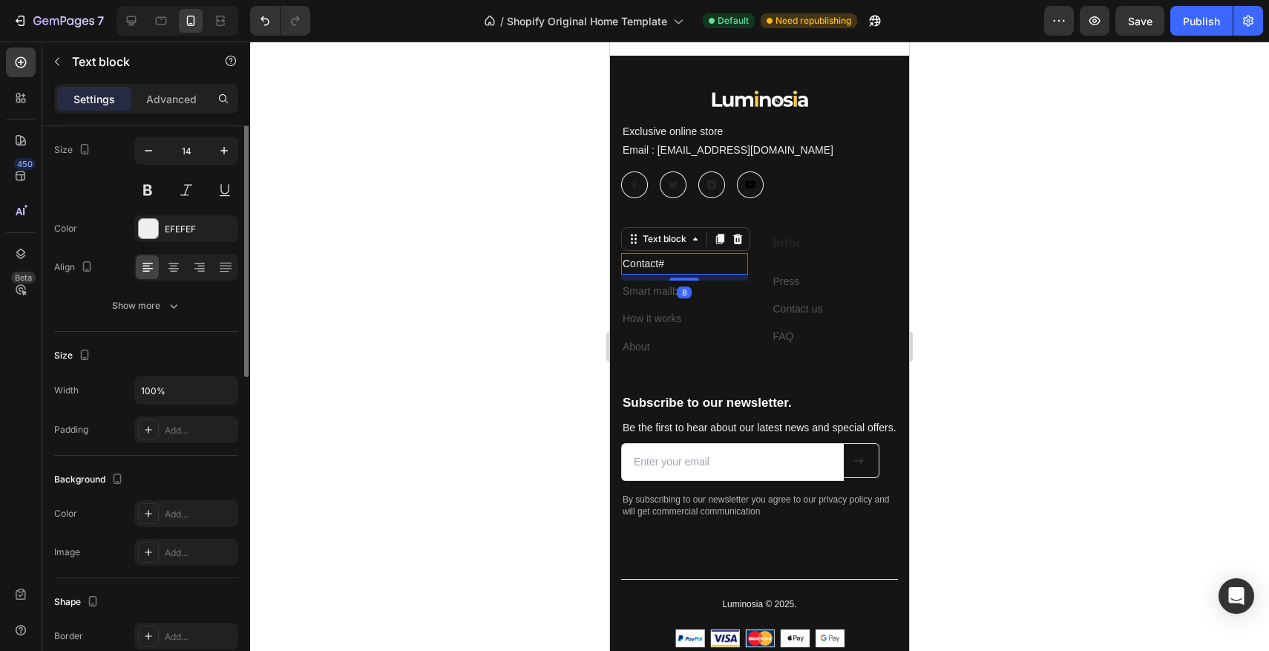
scroll to position [0, 0]
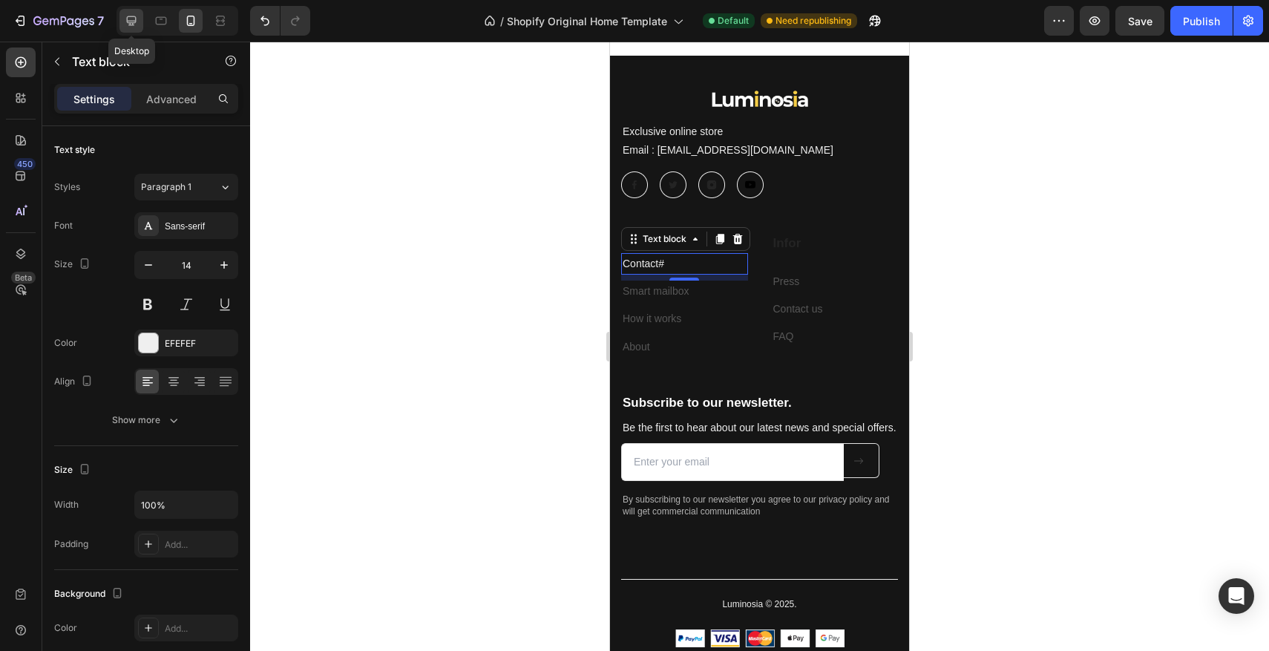
click at [137, 24] on icon at bounding box center [131, 20] width 15 height 15
type input "16"
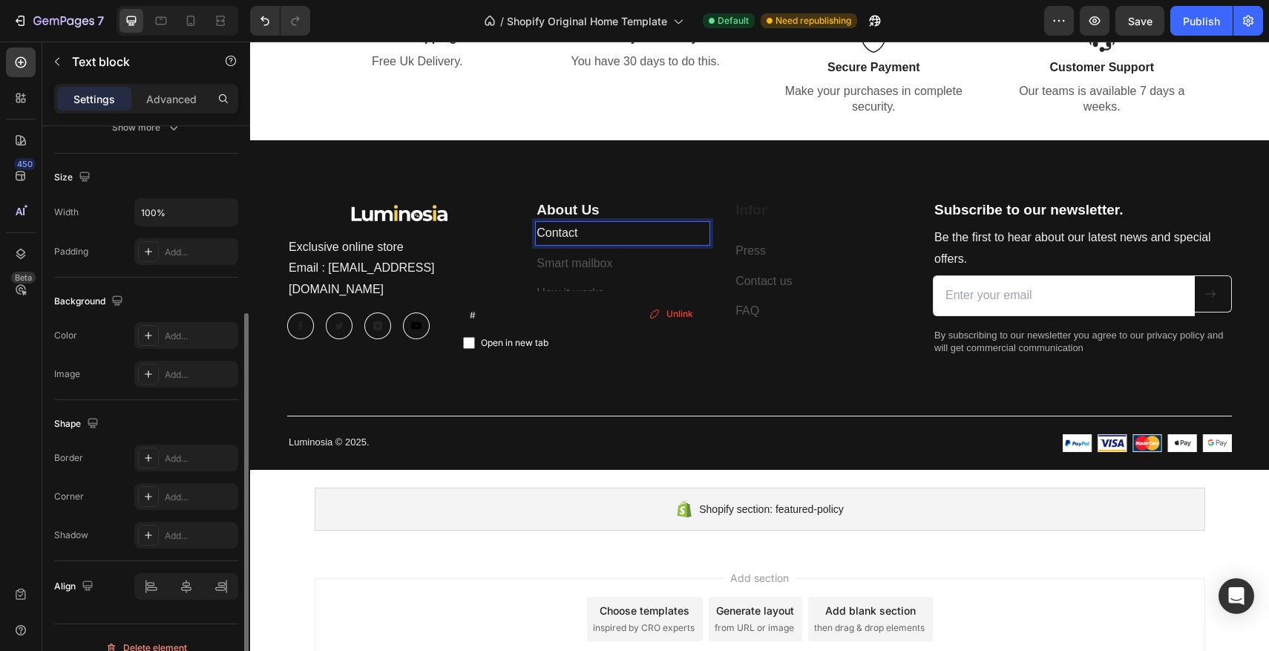
scroll to position [292, 0]
click at [193, 91] on p "Advanced" at bounding box center [171, 99] width 50 height 16
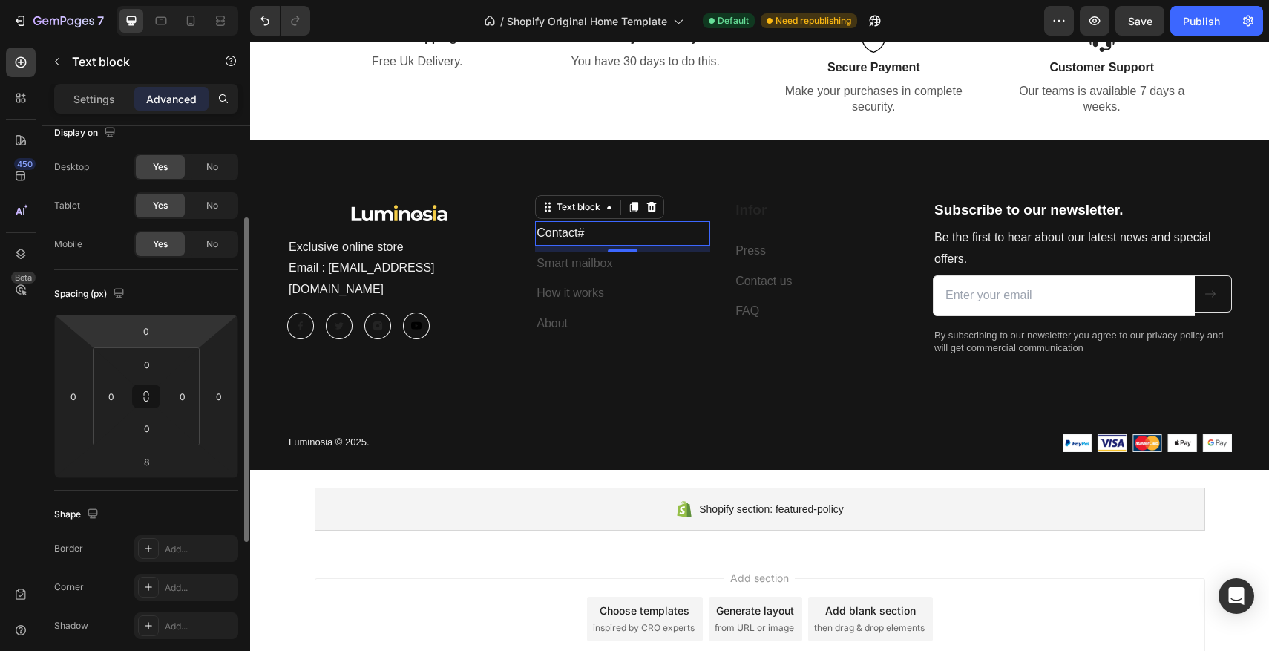
scroll to position [0, 0]
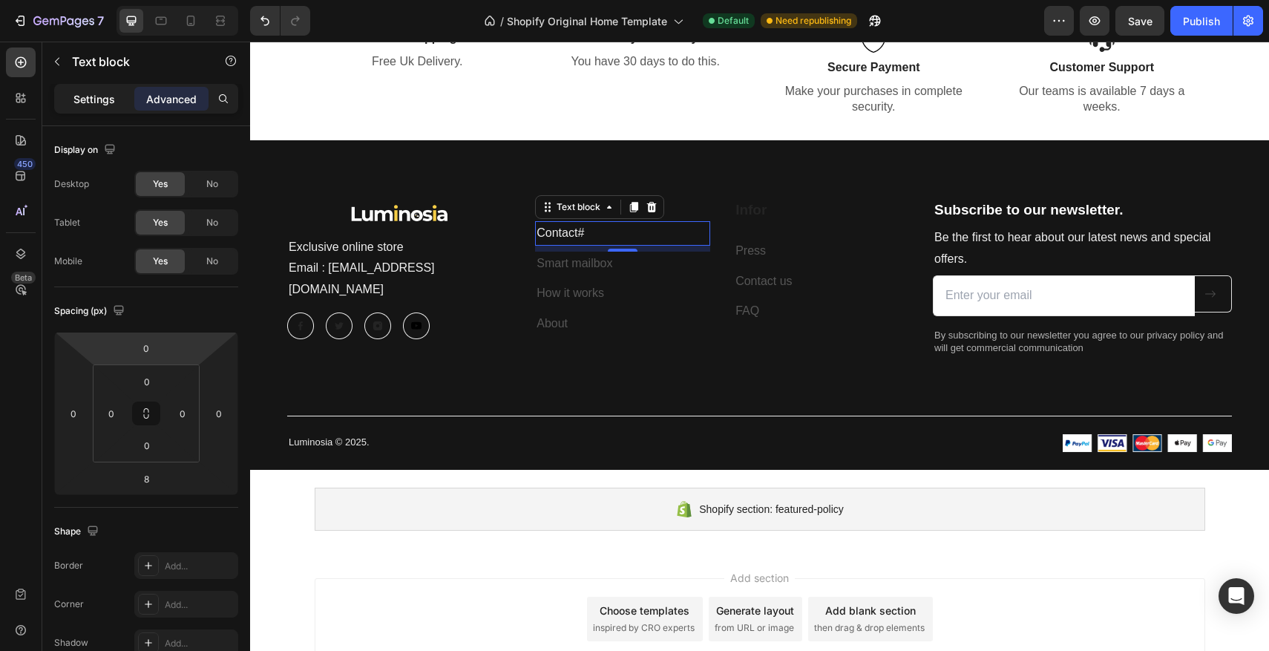
click at [105, 103] on p "Settings" at bounding box center [94, 99] width 42 height 16
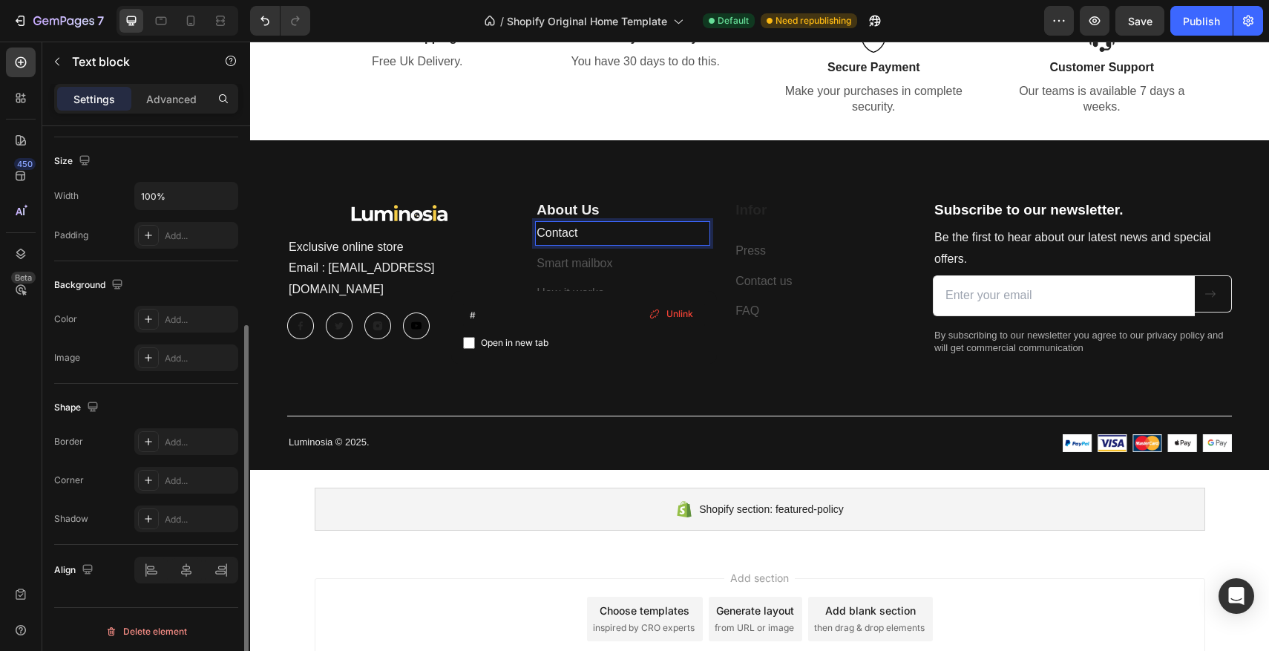
scroll to position [312, 0]
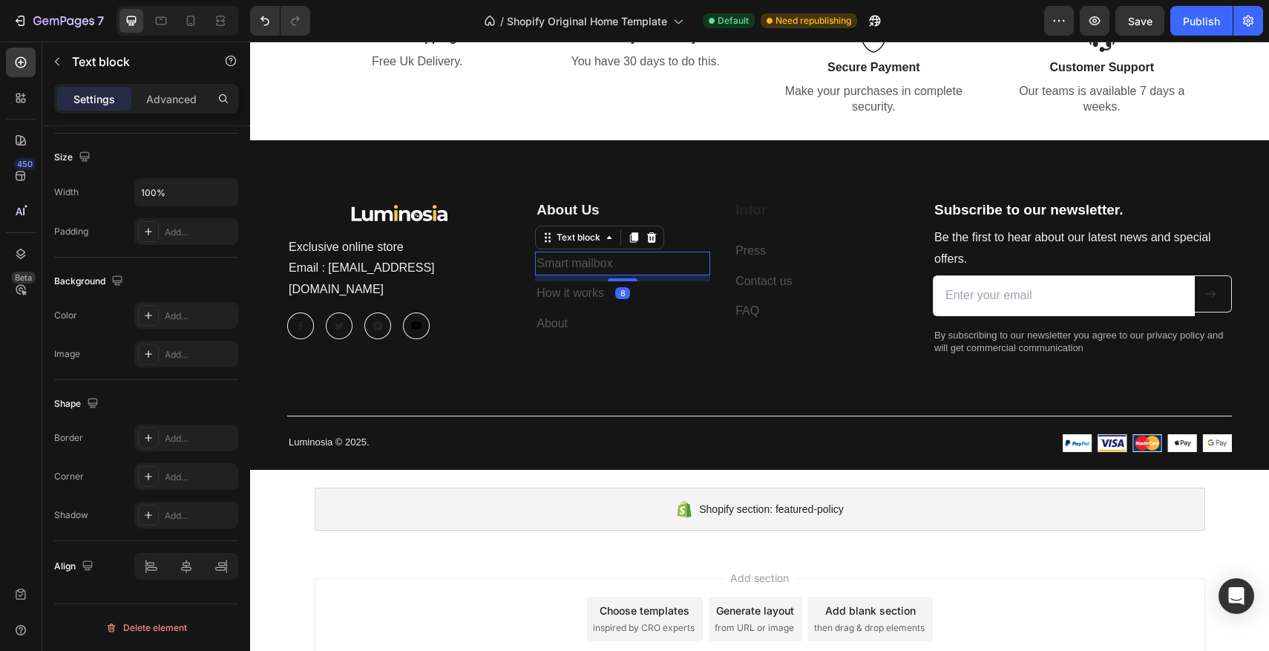
click at [608, 267] on p "Smart mailbox" at bounding box center [623, 264] width 172 height 22
click at [650, 258] on p "Smart mailbox" at bounding box center [623, 264] width 172 height 22
click at [604, 240] on p "Contact #" at bounding box center [623, 234] width 172 height 22
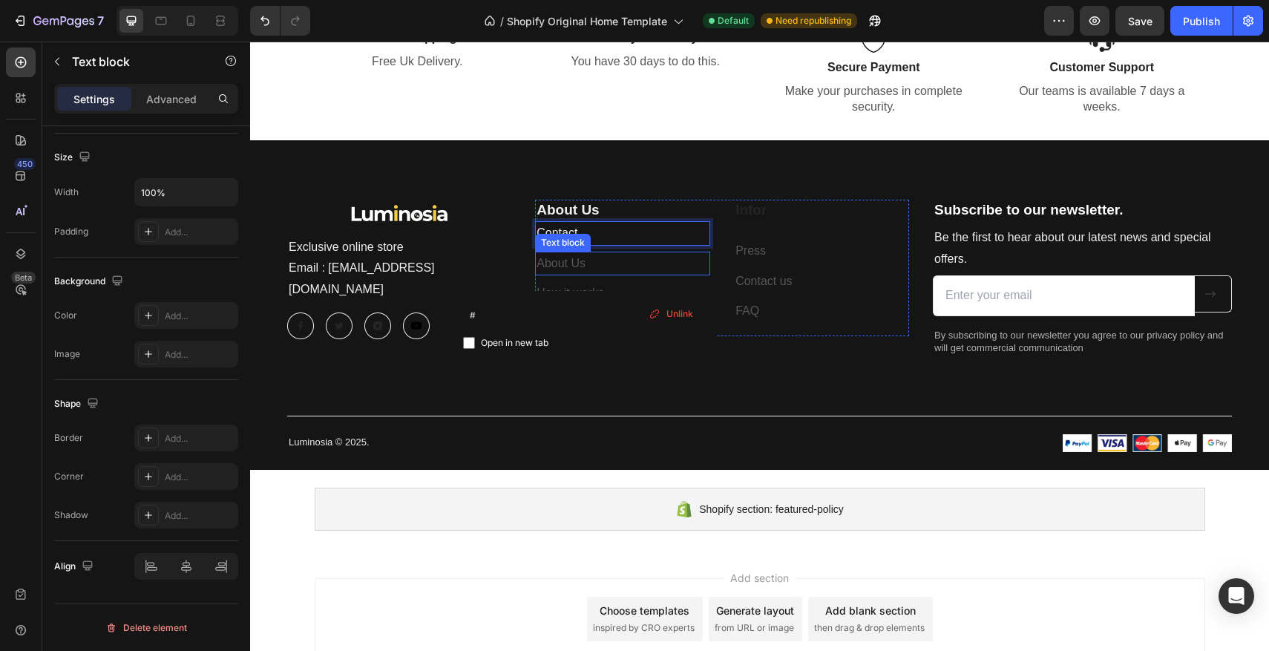
click at [608, 257] on p "About Us" at bounding box center [623, 264] width 172 height 22
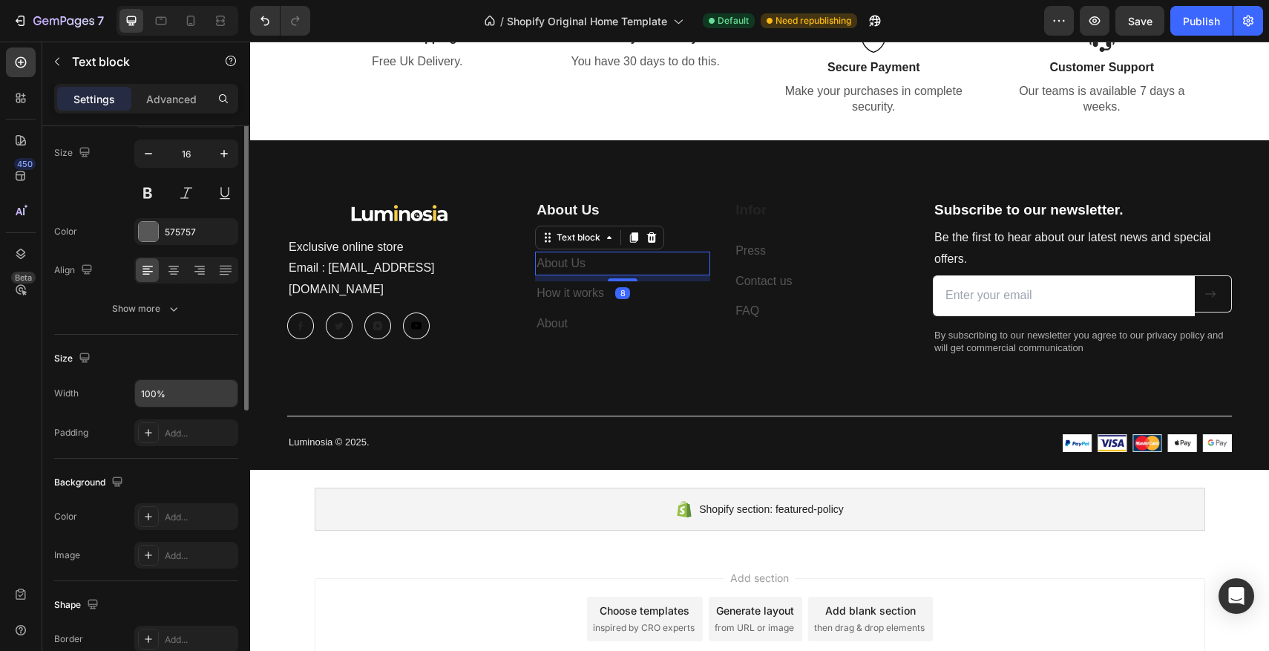
scroll to position [19, 0]
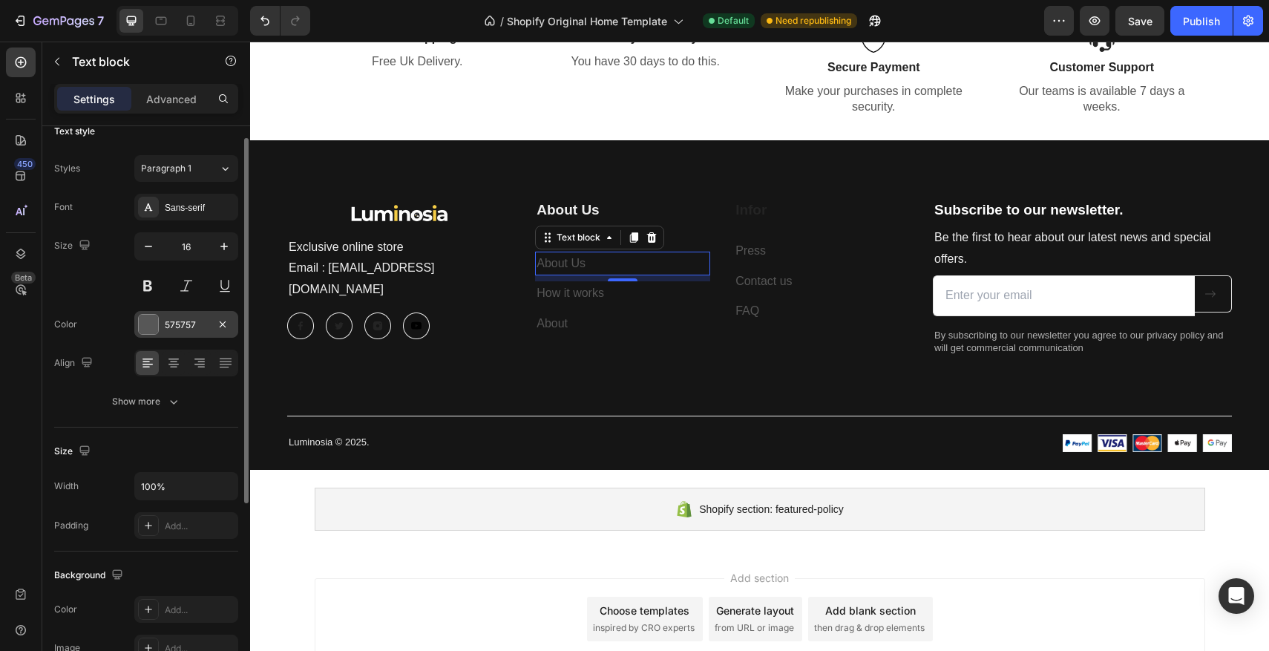
click at [142, 328] on div at bounding box center [148, 324] width 19 height 19
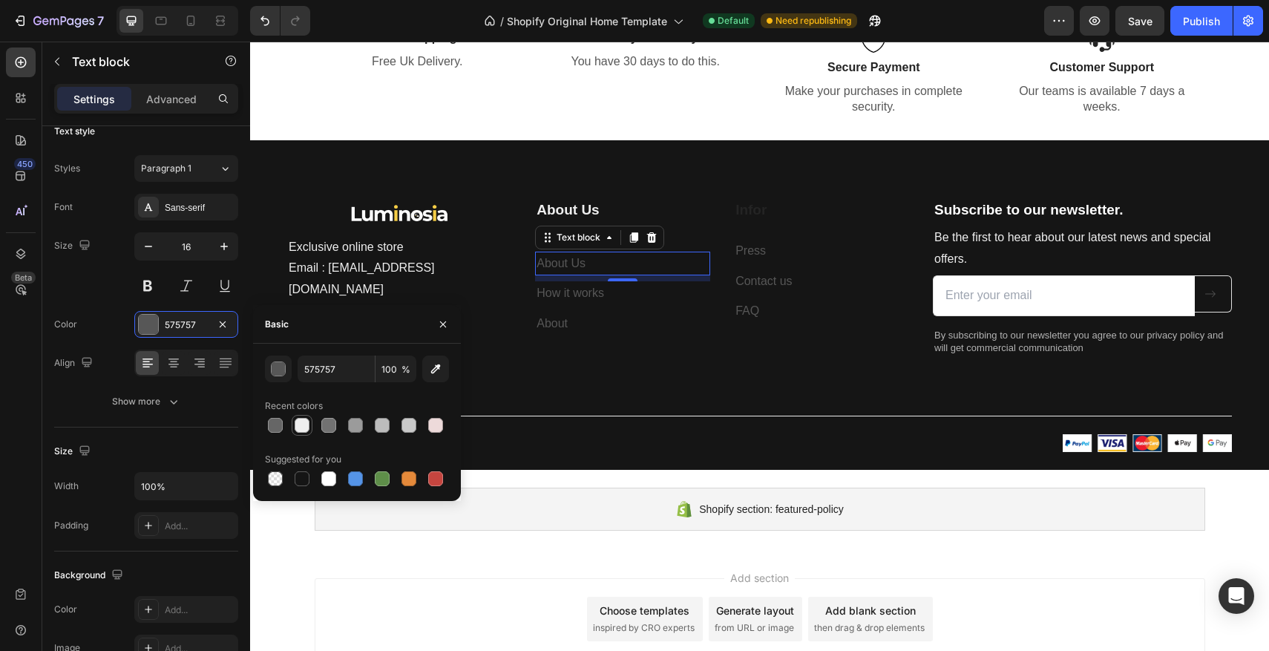
click at [307, 430] on div at bounding box center [302, 425] width 15 height 15
type input "EFEFEF"
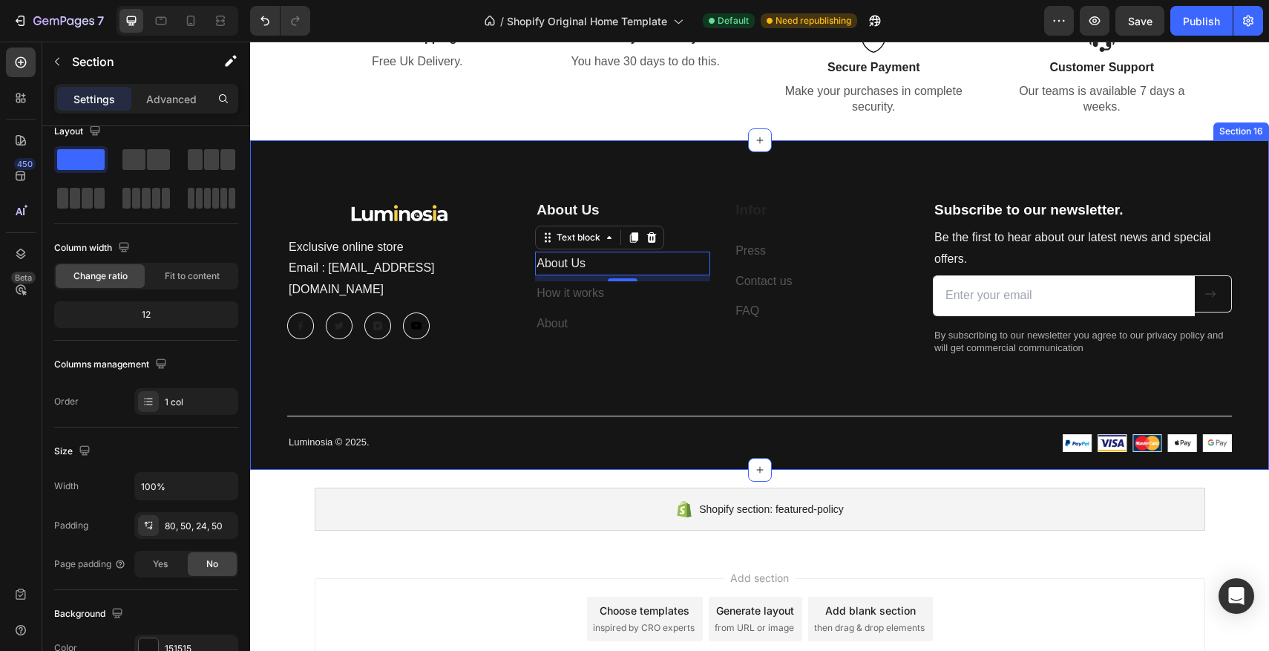
click at [612, 364] on div "Image Exclusive online store Email : [EMAIL_ADDRESS][DOMAIN_NAME] Text block Im…" at bounding box center [759, 326] width 945 height 252
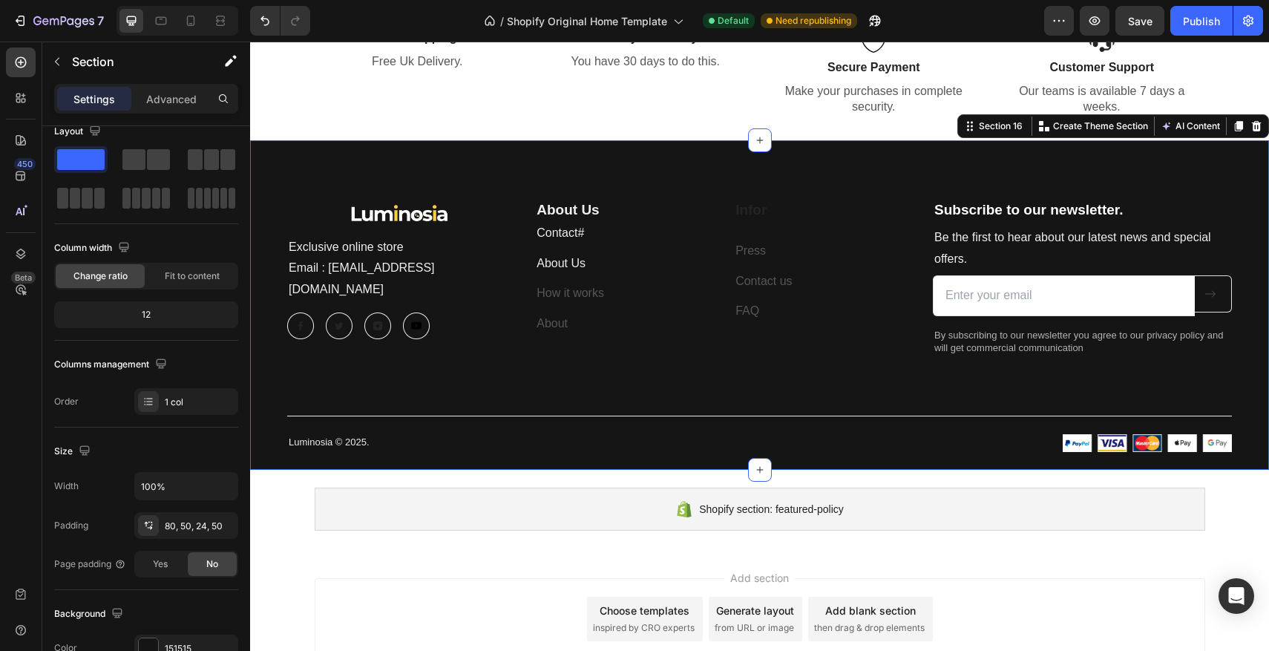
scroll to position [0, 0]
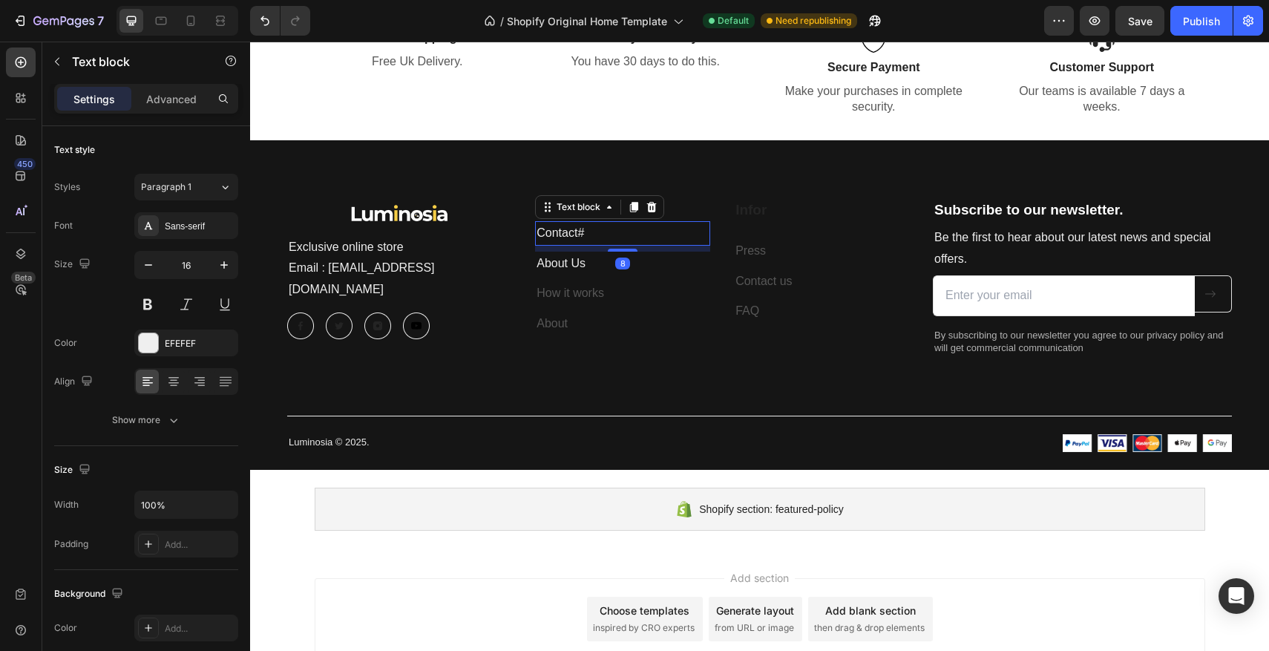
click at [601, 236] on p "Contact #" at bounding box center [623, 234] width 172 height 22
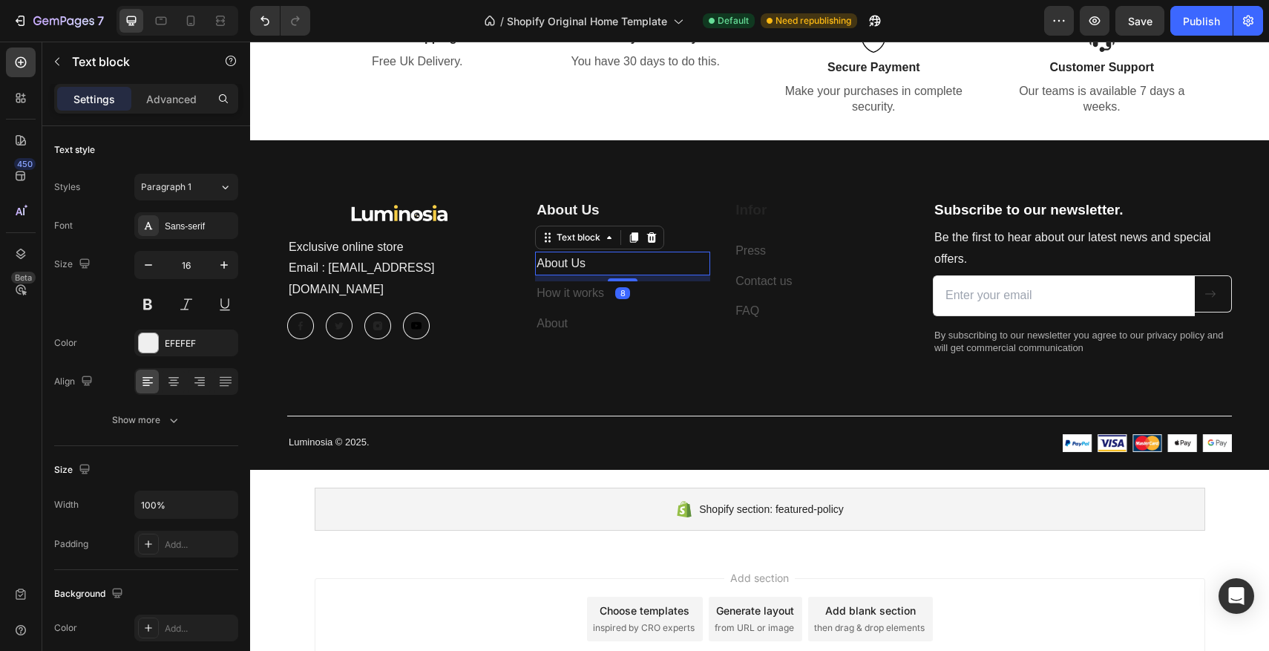
click at [607, 261] on p "About Us" at bounding box center [623, 264] width 172 height 22
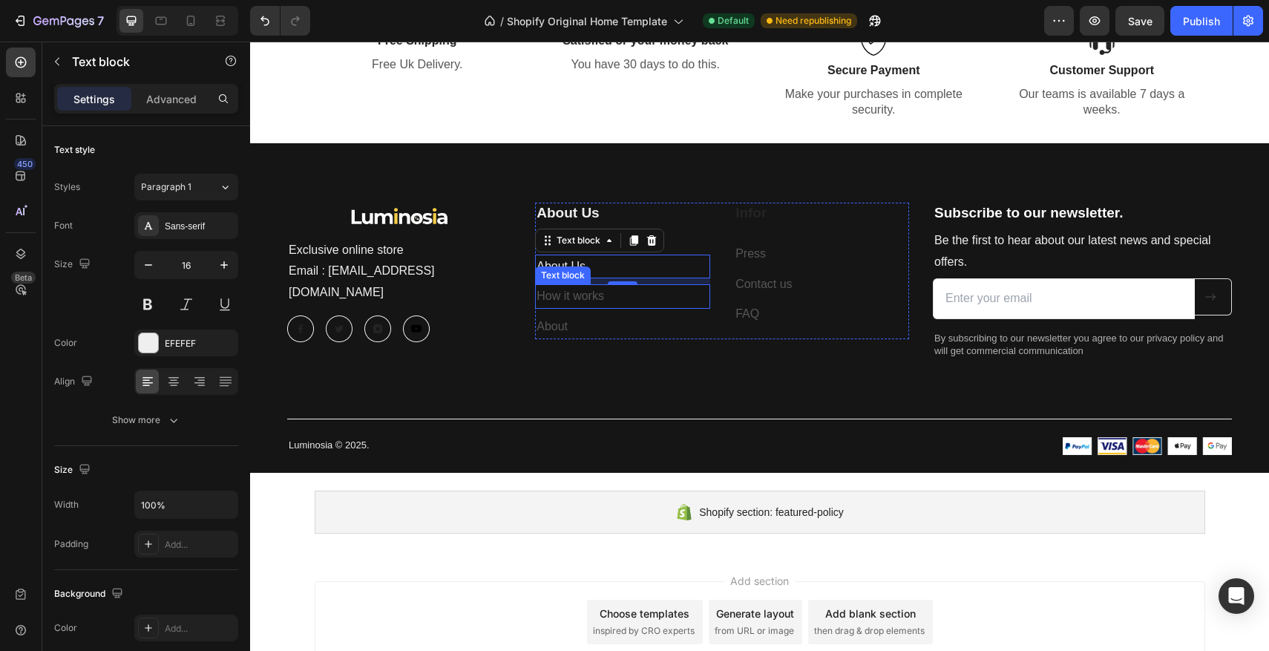
click at [587, 303] on p "How it works" at bounding box center [623, 297] width 172 height 22
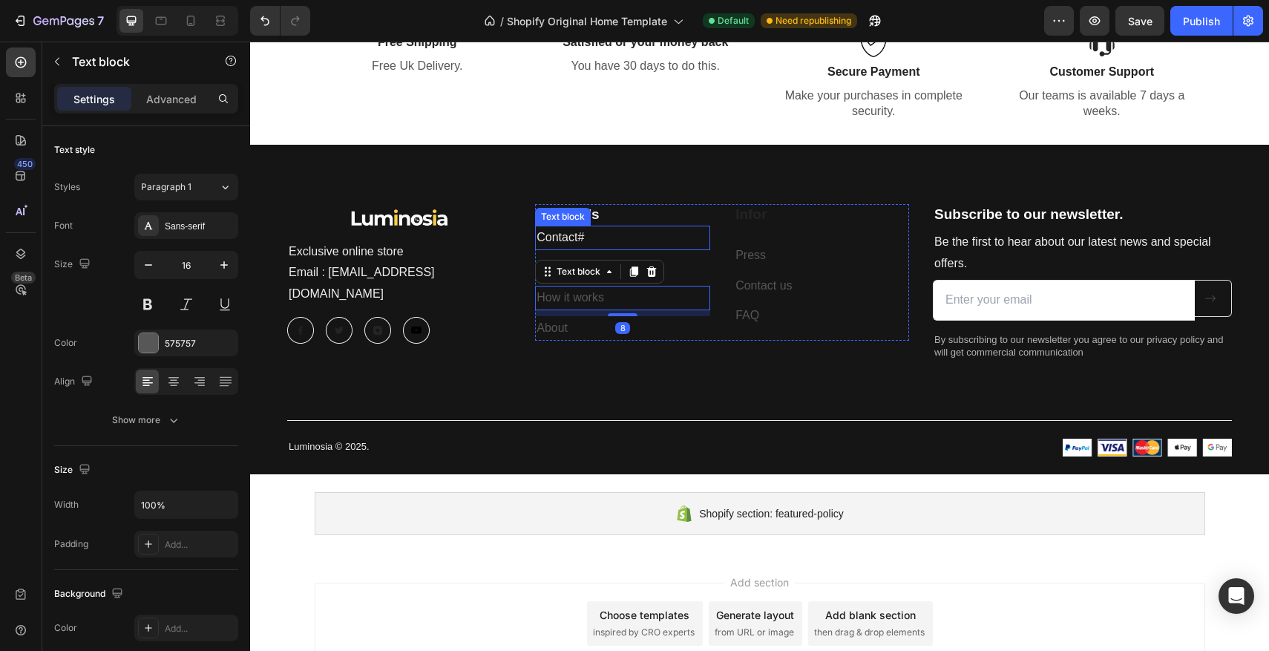
click at [600, 240] on p "Contact #" at bounding box center [623, 238] width 172 height 22
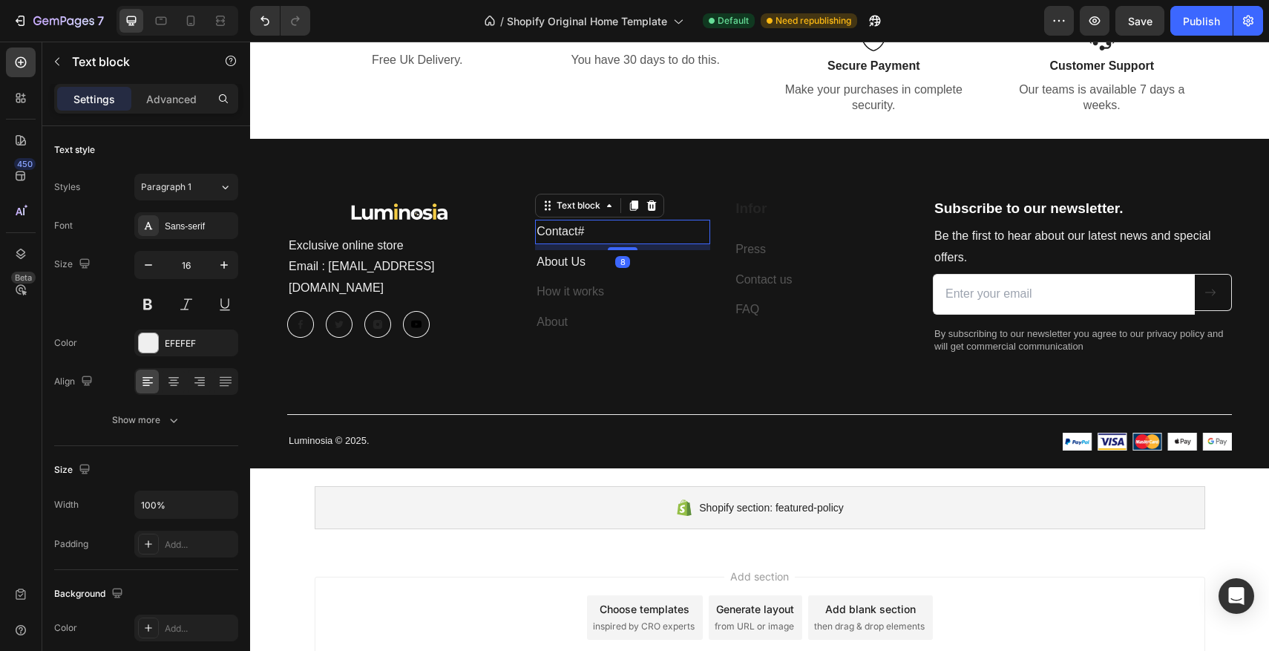
scroll to position [3335, 0]
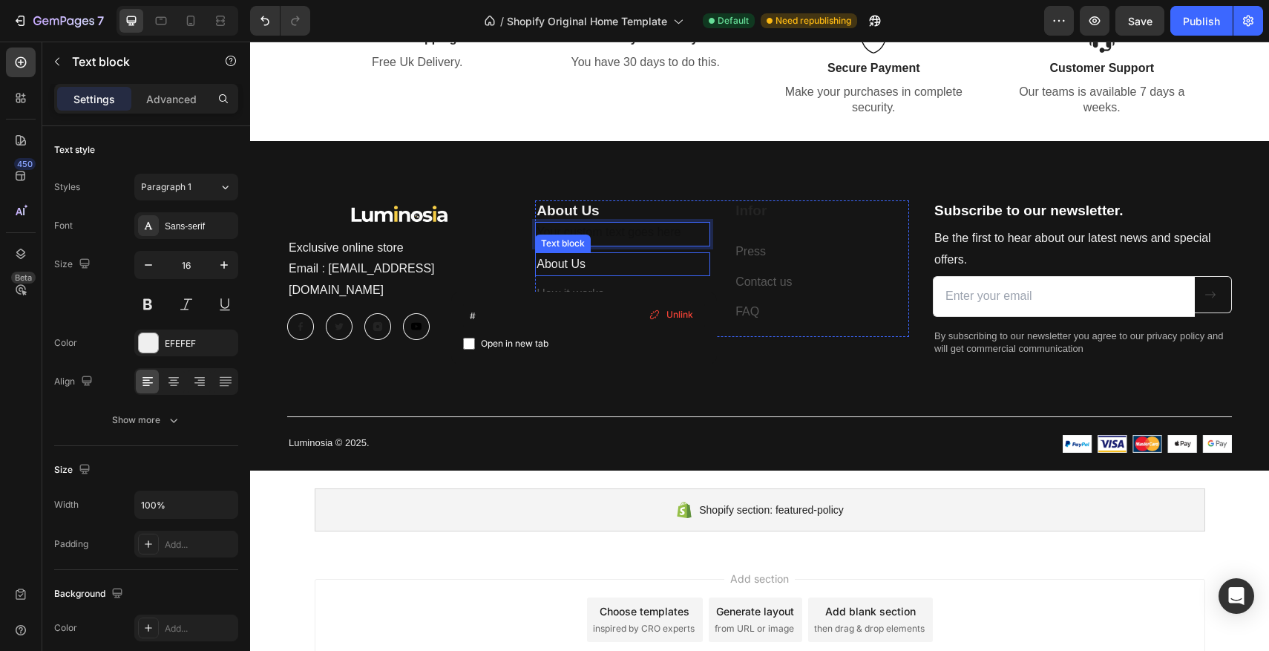
click at [600, 266] on p "About Us" at bounding box center [623, 265] width 172 height 22
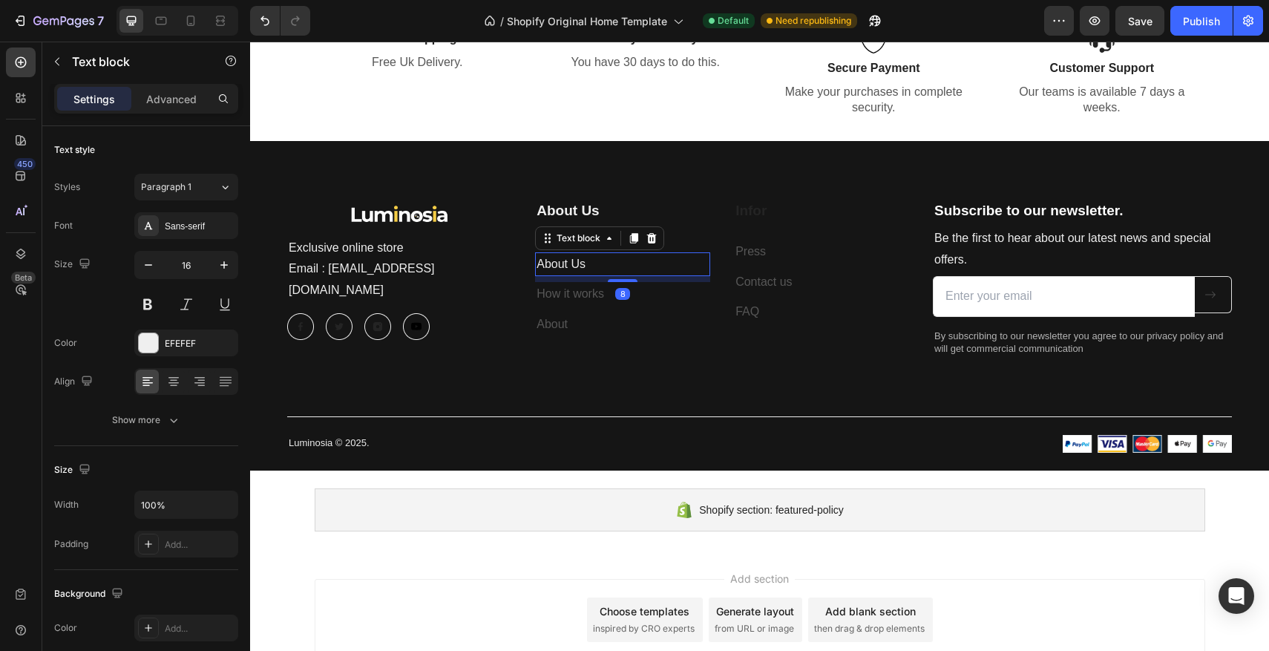
scroll to position [3308, 0]
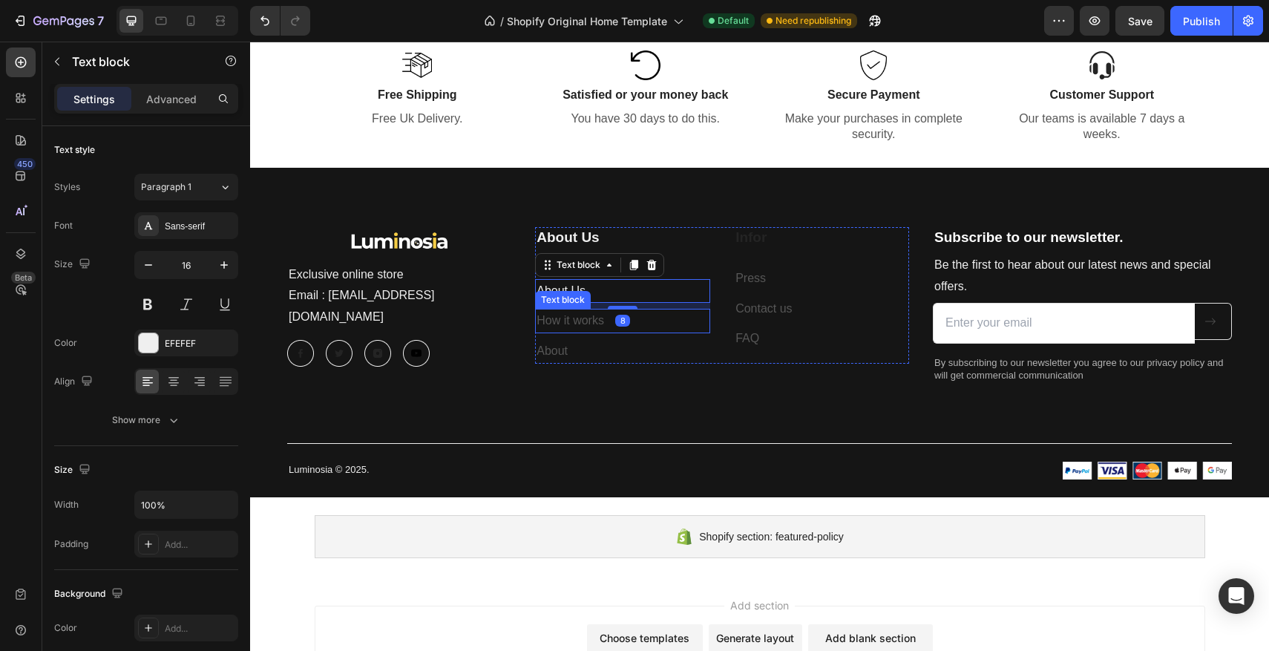
click at [577, 324] on p "How it works" at bounding box center [623, 321] width 172 height 22
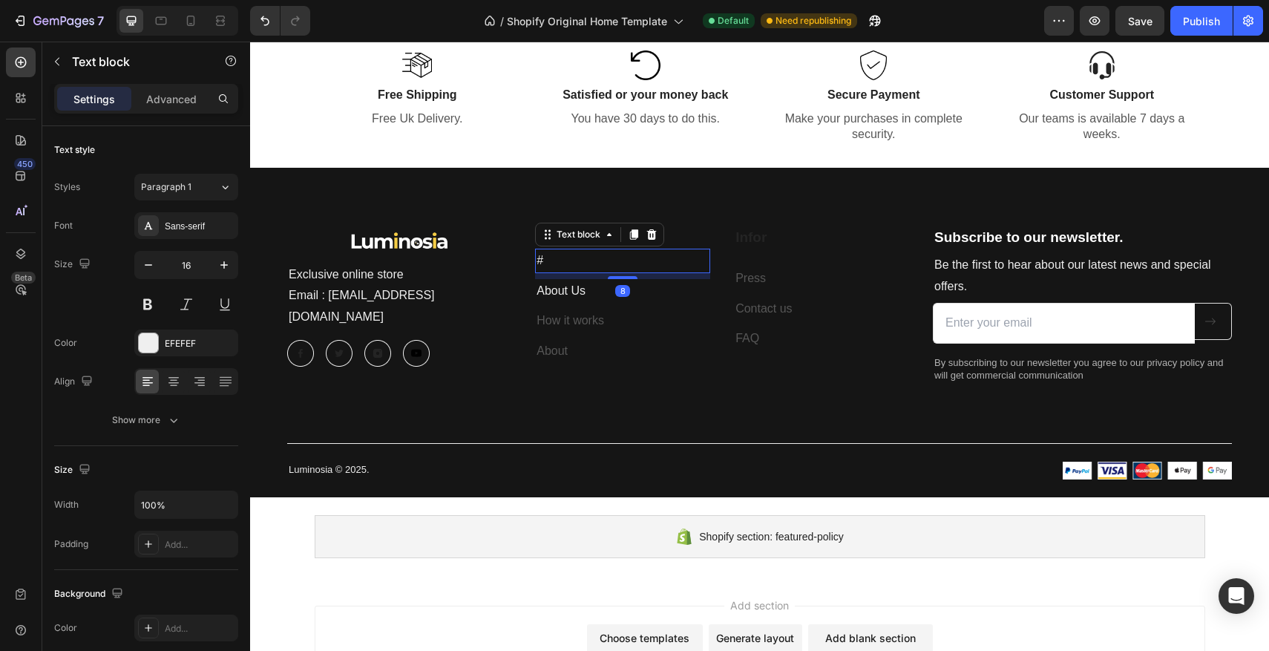
click at [578, 257] on p "#" at bounding box center [623, 261] width 172 height 22
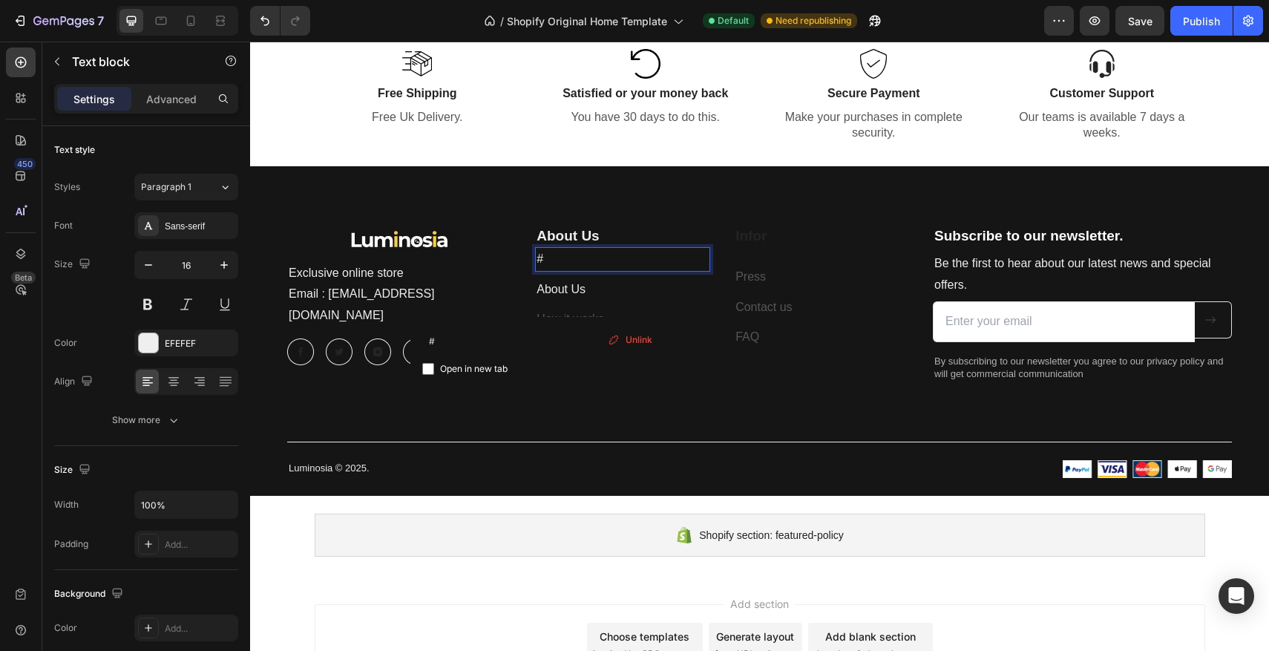
scroll to position [3310, 0]
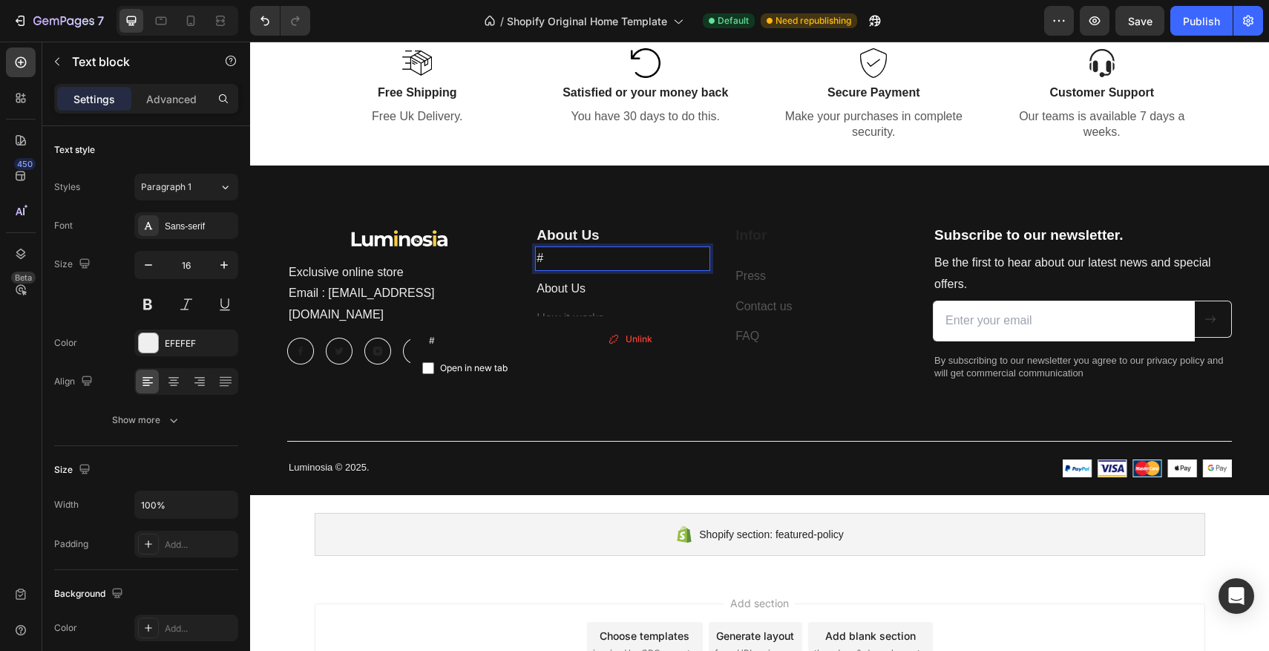
click at [645, 265] on div "# ⁠⁠⁠⁠⁠⁠⁠" at bounding box center [622, 258] width 175 height 24
click at [645, 265] on p "# ⁠⁠⁠⁠⁠⁠⁠" at bounding box center [623, 259] width 172 height 22
click at [644, 266] on p "# ⁠⁠⁠⁠⁠⁠⁠" at bounding box center [623, 259] width 172 height 22
click at [632, 315] on p "How it works" at bounding box center [623, 319] width 172 height 22
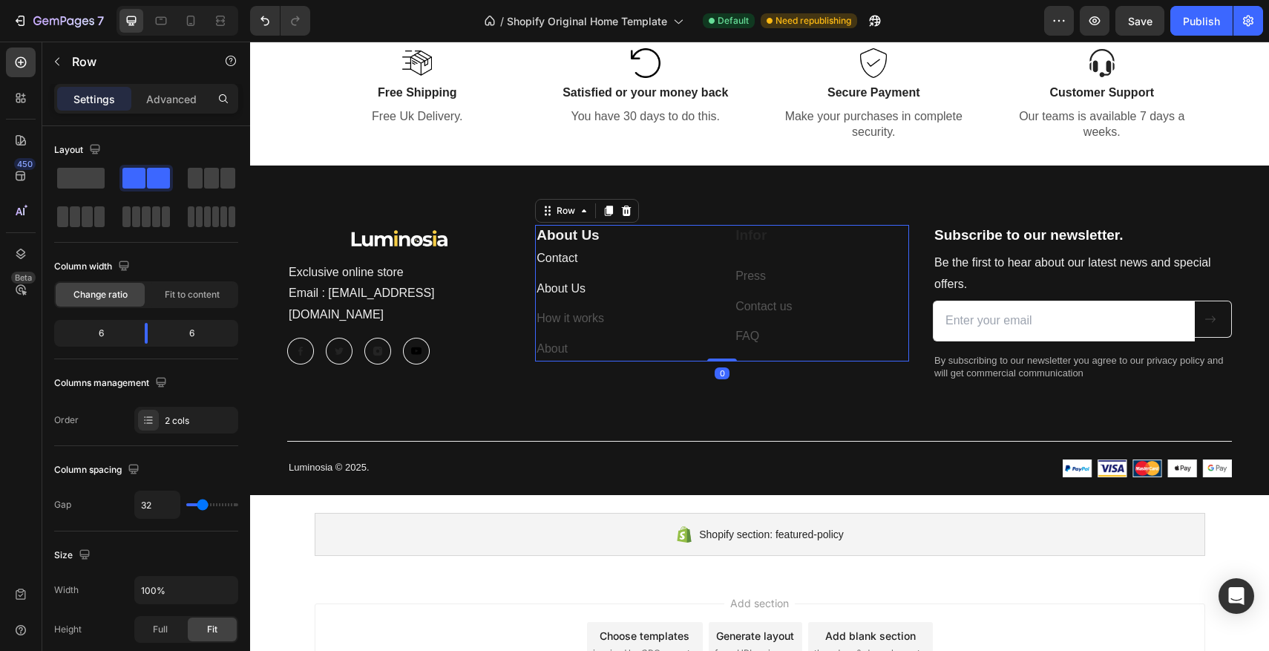
click at [606, 273] on div "About Us Heading Contact Text block About Us Text block How it works Text block…" at bounding box center [622, 293] width 175 height 137
click at [585, 256] on p "Contact" at bounding box center [623, 259] width 172 height 22
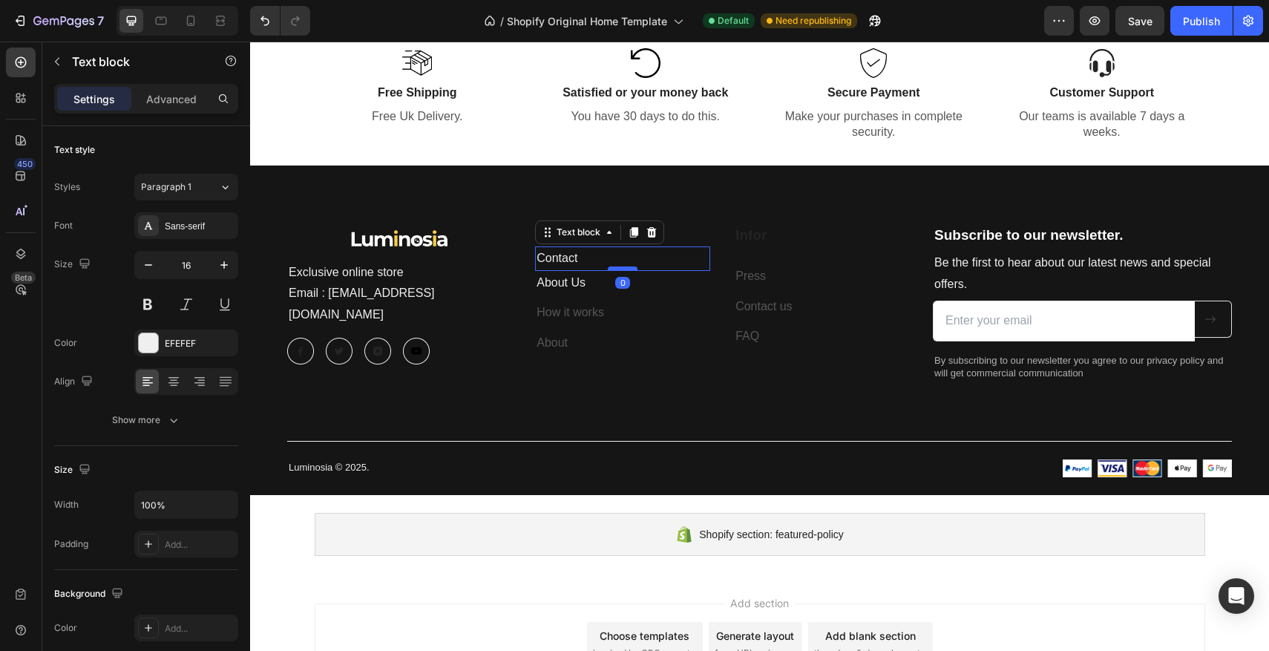
drag, startPoint x: 626, startPoint y: 275, endPoint x: 628, endPoint y: 268, distance: 7.7
click at [628, 268] on div at bounding box center [623, 268] width 30 height 4
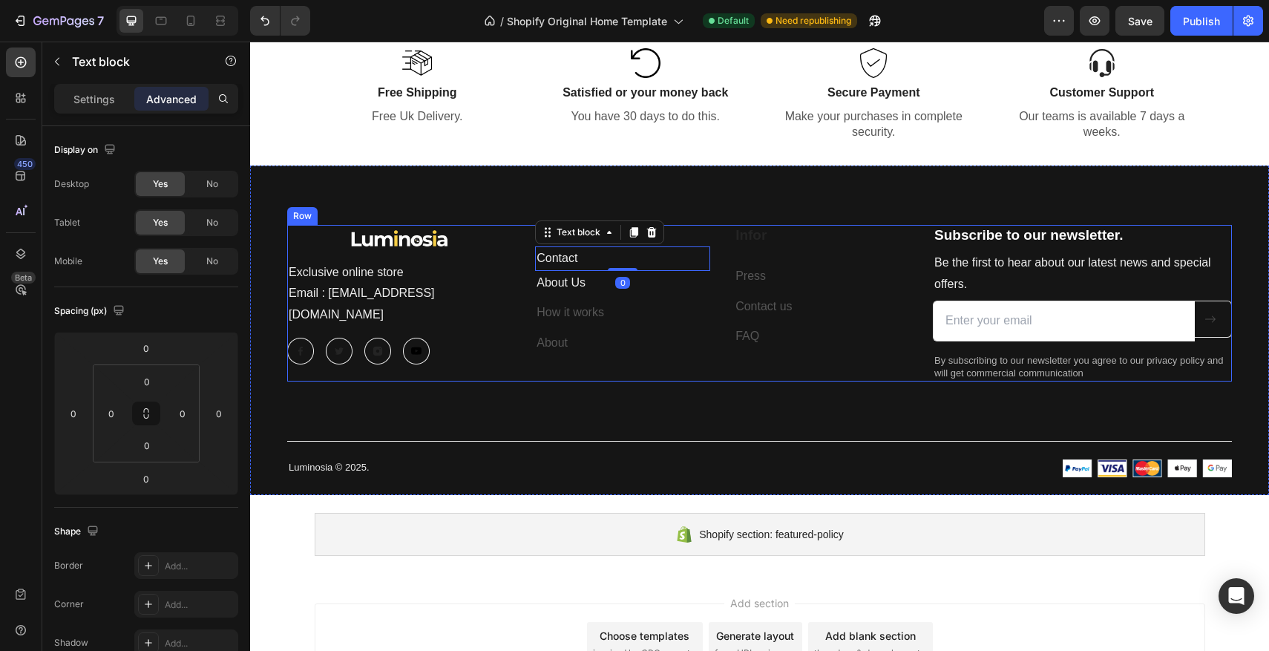
click at [528, 275] on div "Image Exclusive online store Email : [EMAIL_ADDRESS][DOMAIN_NAME] Text block Im…" at bounding box center [759, 303] width 945 height 157
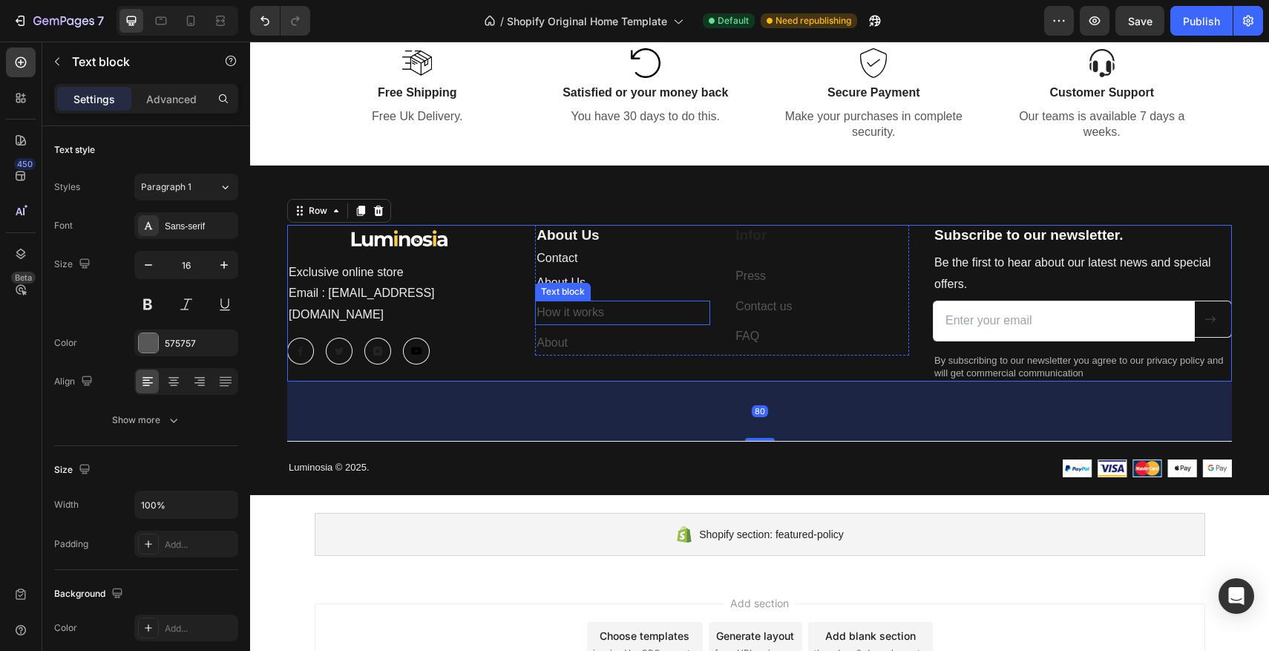
click at [577, 310] on p "How it works" at bounding box center [623, 313] width 172 height 22
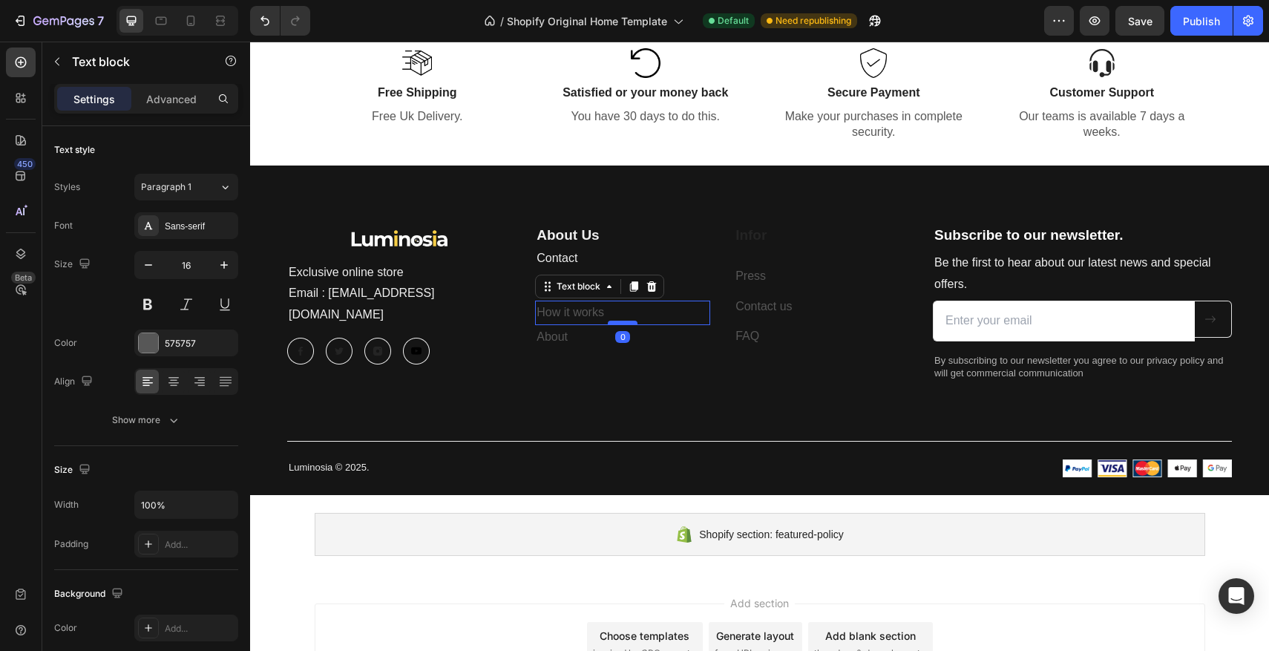
drag, startPoint x: 623, startPoint y: 330, endPoint x: 623, endPoint y: 323, distance: 7.5
click at [623, 323] on div at bounding box center [623, 323] width 30 height 4
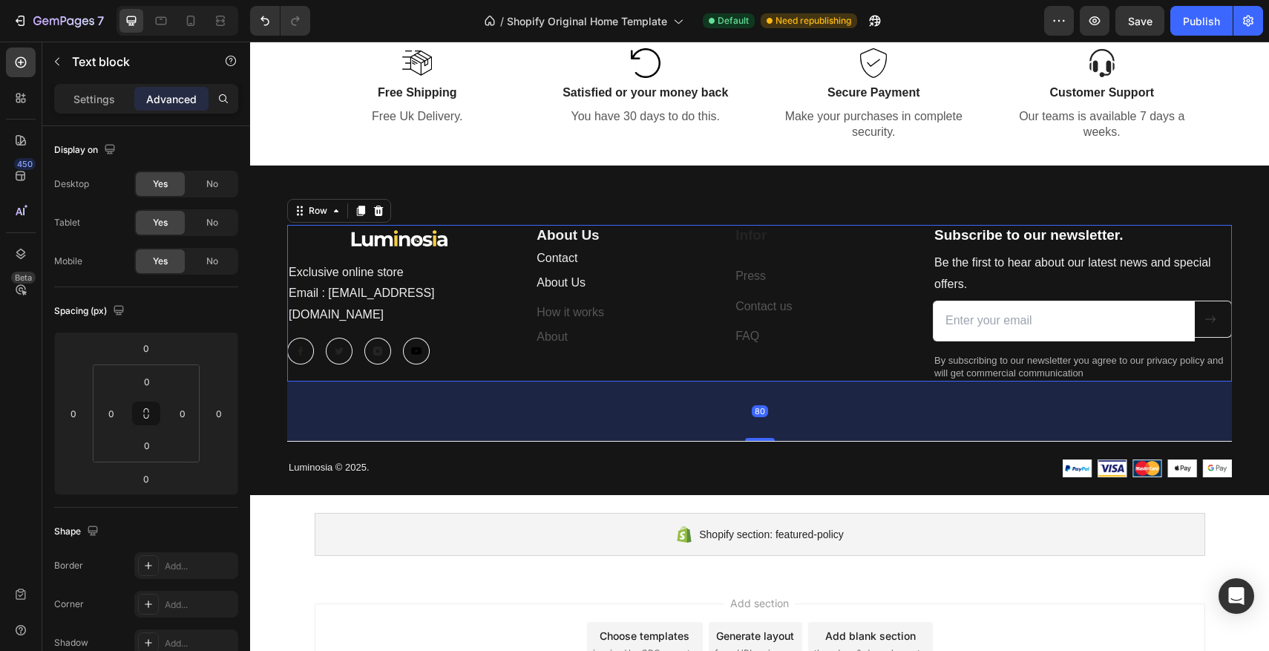
click at [515, 312] on div "Image Exclusive online store Email : [EMAIL_ADDRESS][DOMAIN_NAME] Text block Im…" at bounding box center [759, 303] width 945 height 157
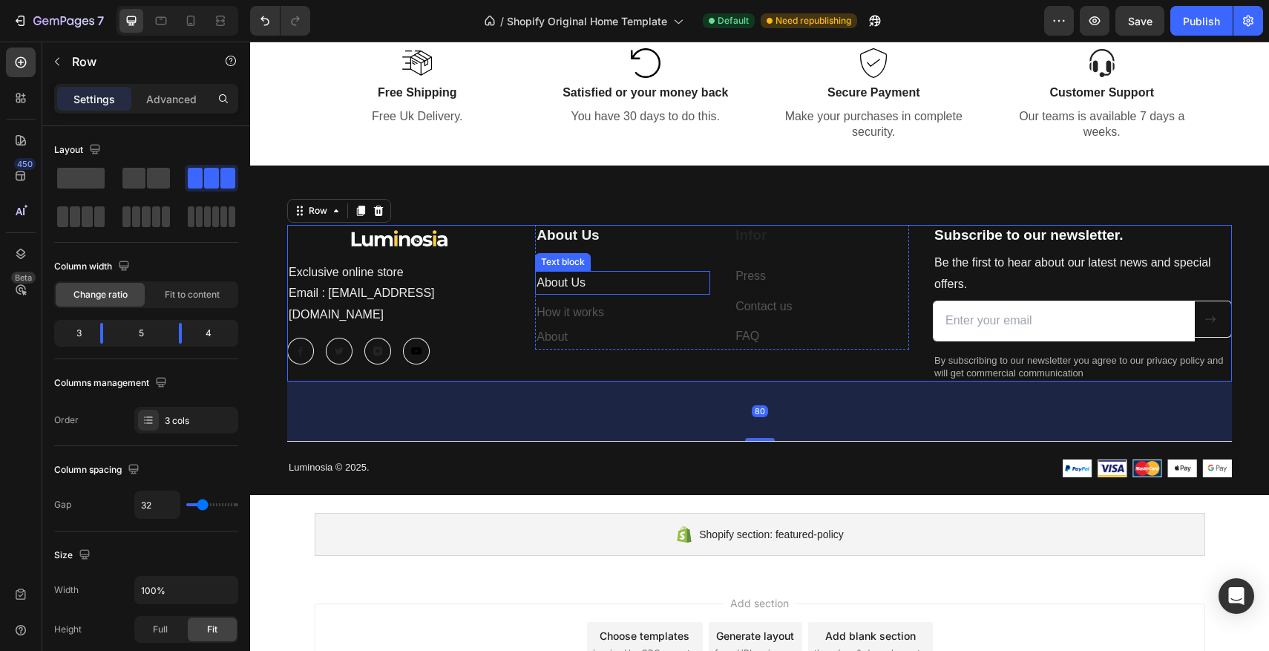
click at [606, 287] on p "About Us" at bounding box center [623, 283] width 172 height 22
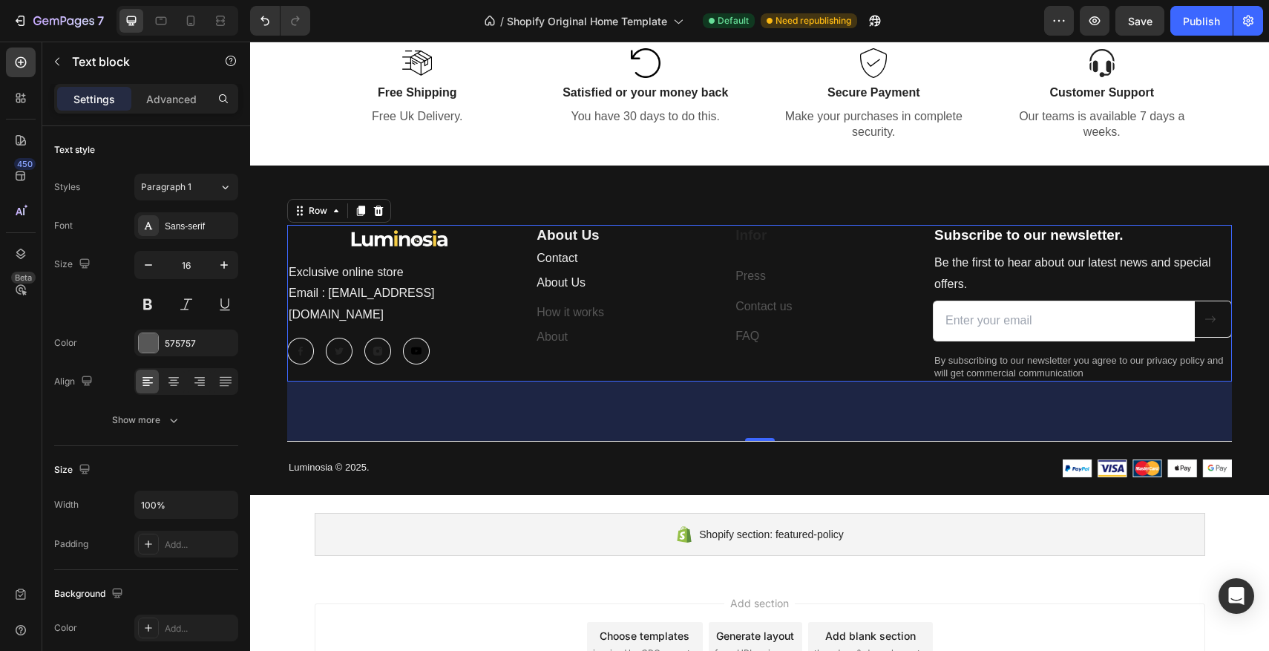
click at [519, 295] on div "Image Exclusive online store Email : [EMAIL_ADDRESS][DOMAIN_NAME] Text block Im…" at bounding box center [759, 303] width 945 height 157
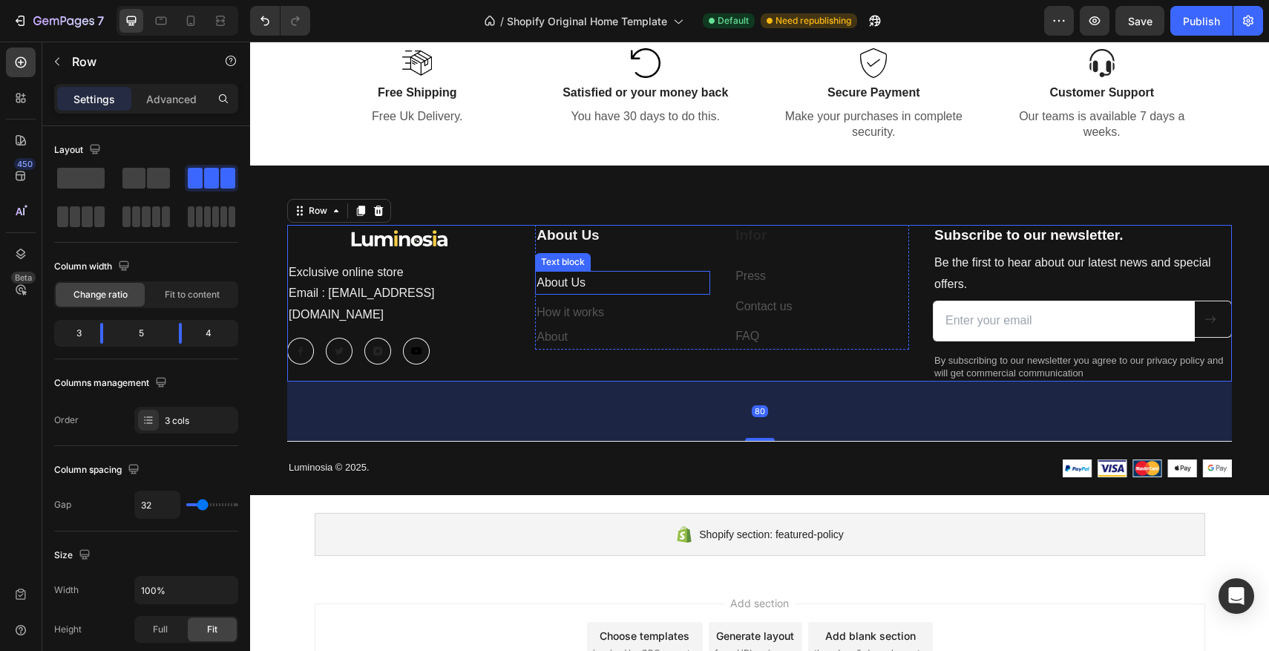
click at [566, 286] on p "About Us" at bounding box center [623, 283] width 172 height 22
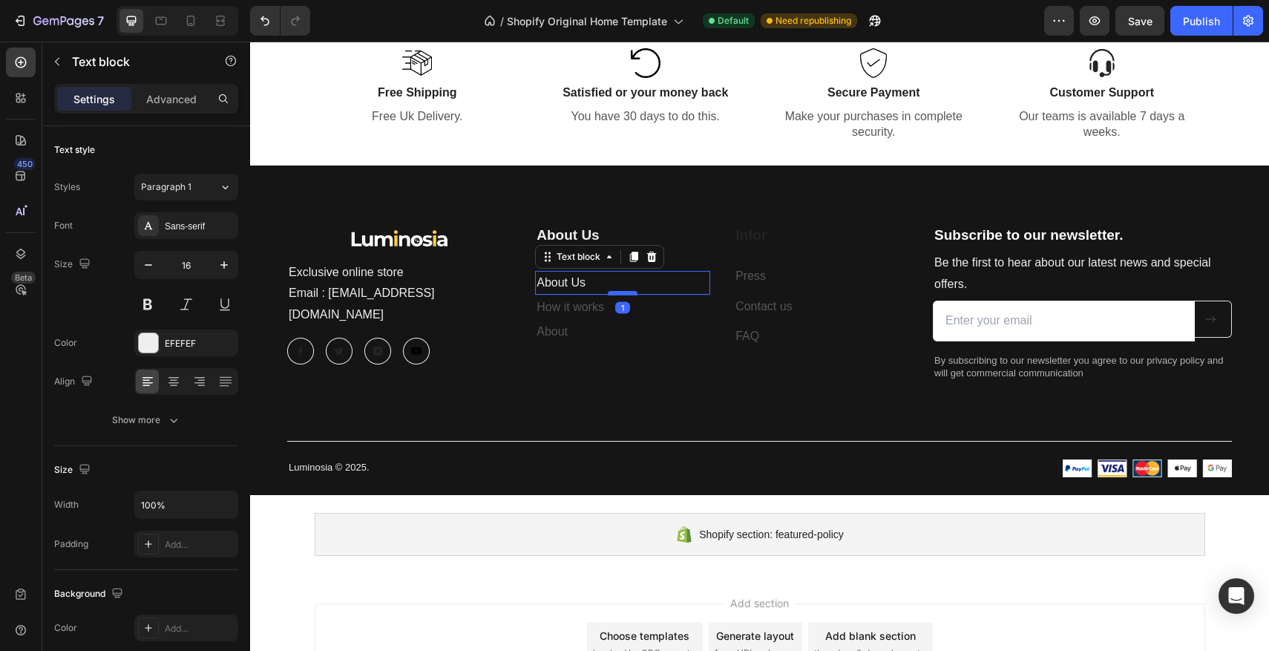
click at [618, 294] on div at bounding box center [623, 293] width 30 height 4
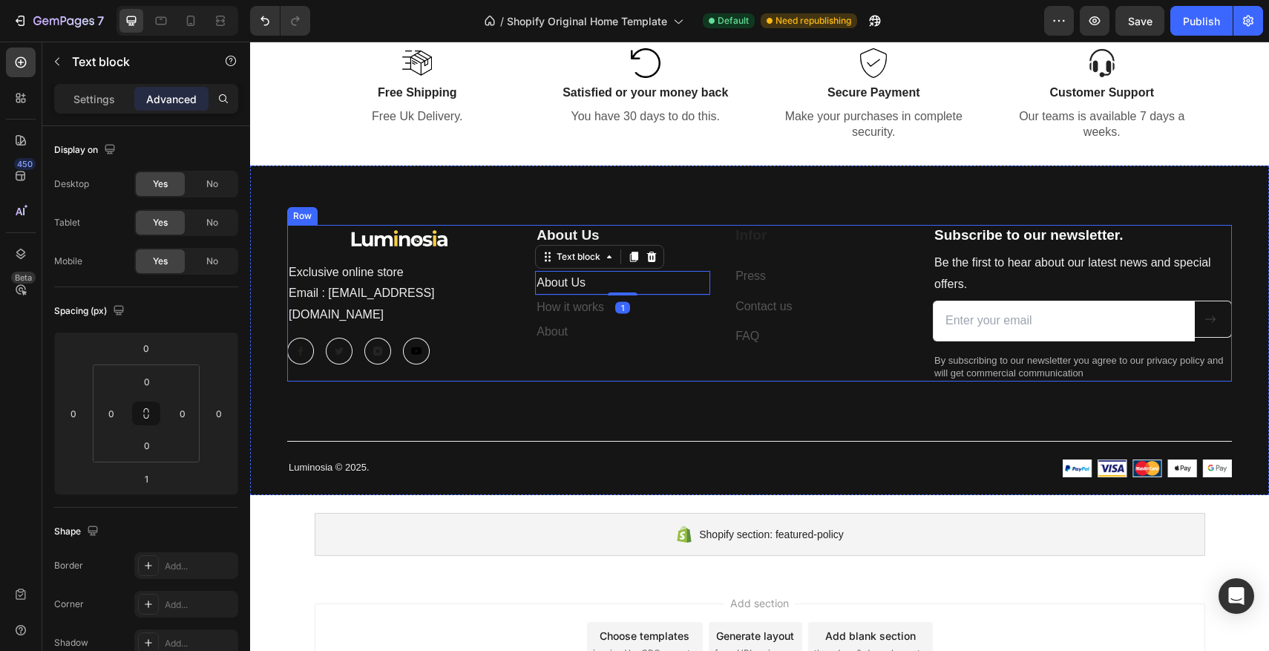
click at [525, 286] on div "Image Exclusive online store Email : [EMAIL_ADDRESS][DOMAIN_NAME] Text block Im…" at bounding box center [759, 303] width 945 height 157
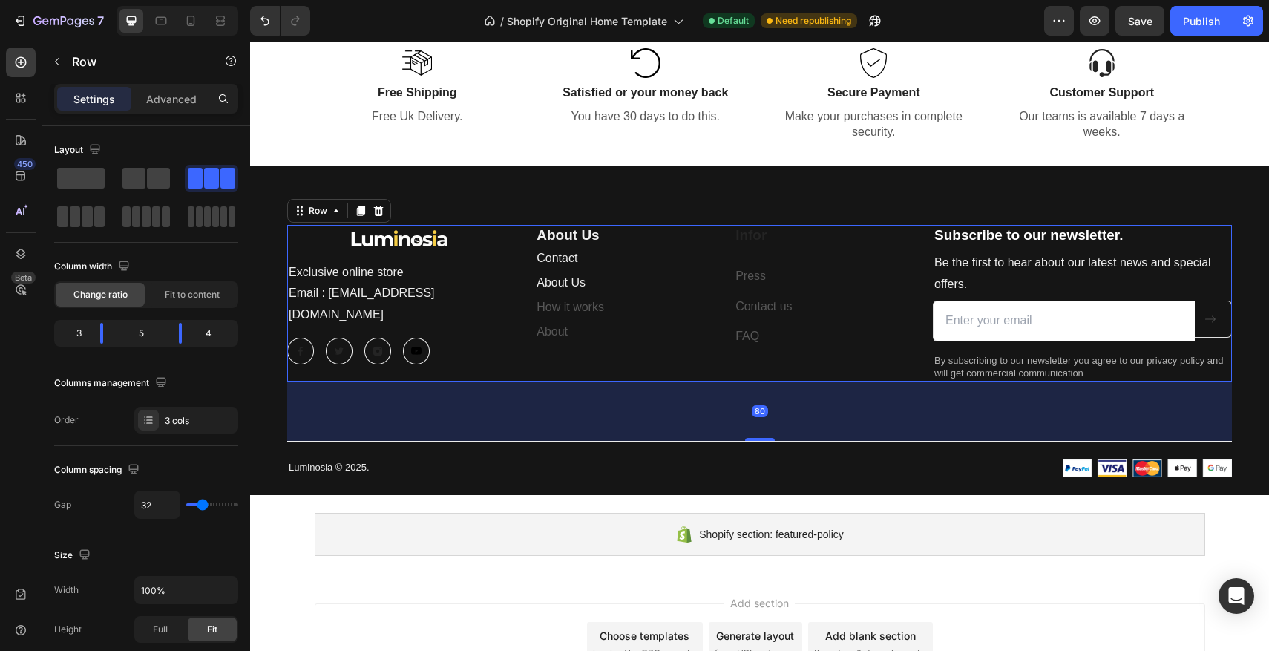
scroll to position [3311, 0]
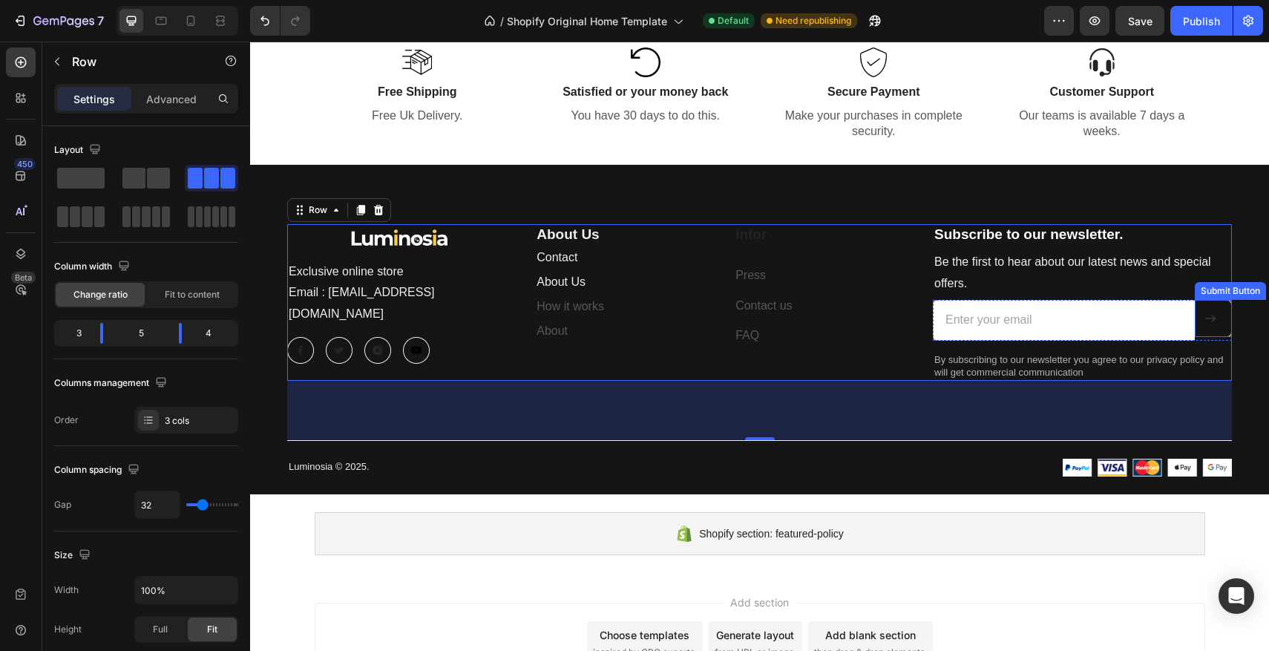
click at [1221, 321] on div at bounding box center [1213, 318] width 18 height 12
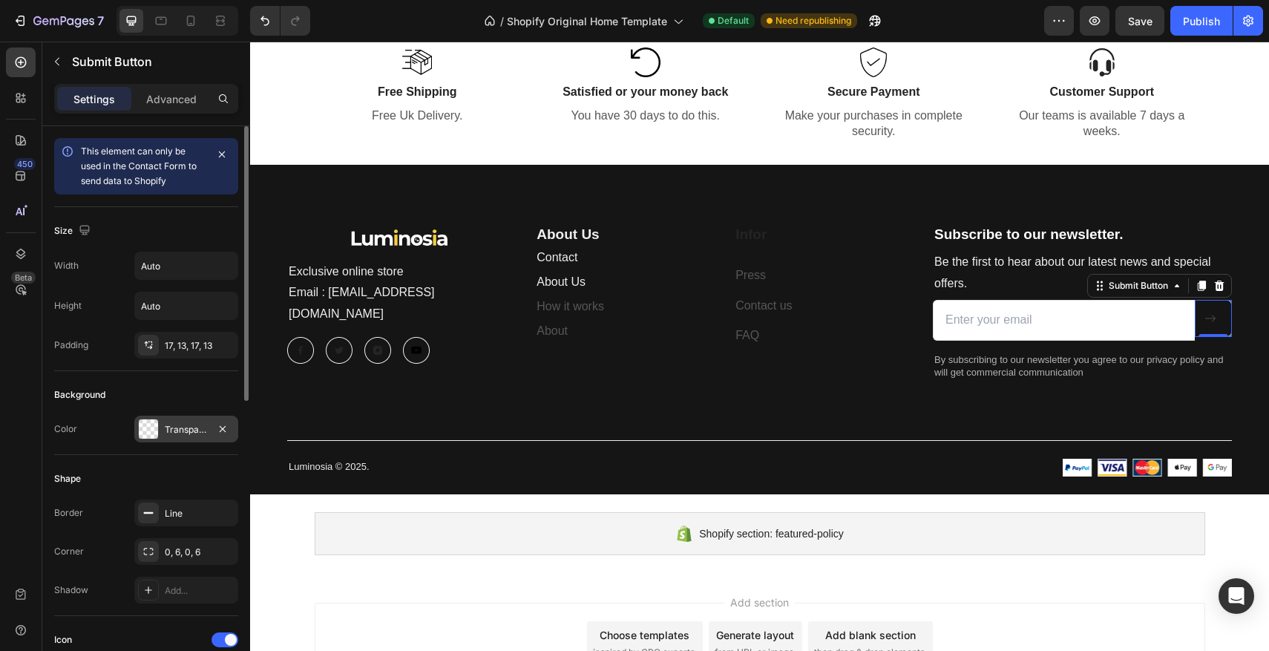
click at [154, 424] on div at bounding box center [148, 428] width 19 height 19
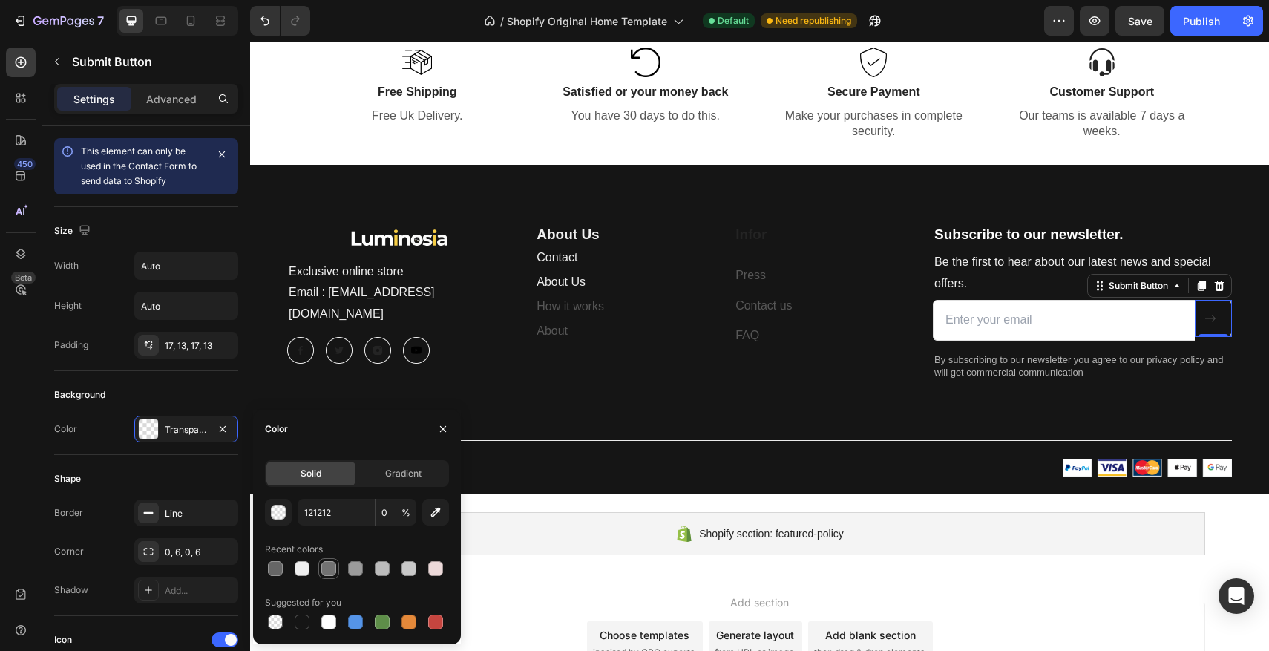
click at [324, 571] on div at bounding box center [328, 568] width 15 height 15
type input "727272"
type input "100"
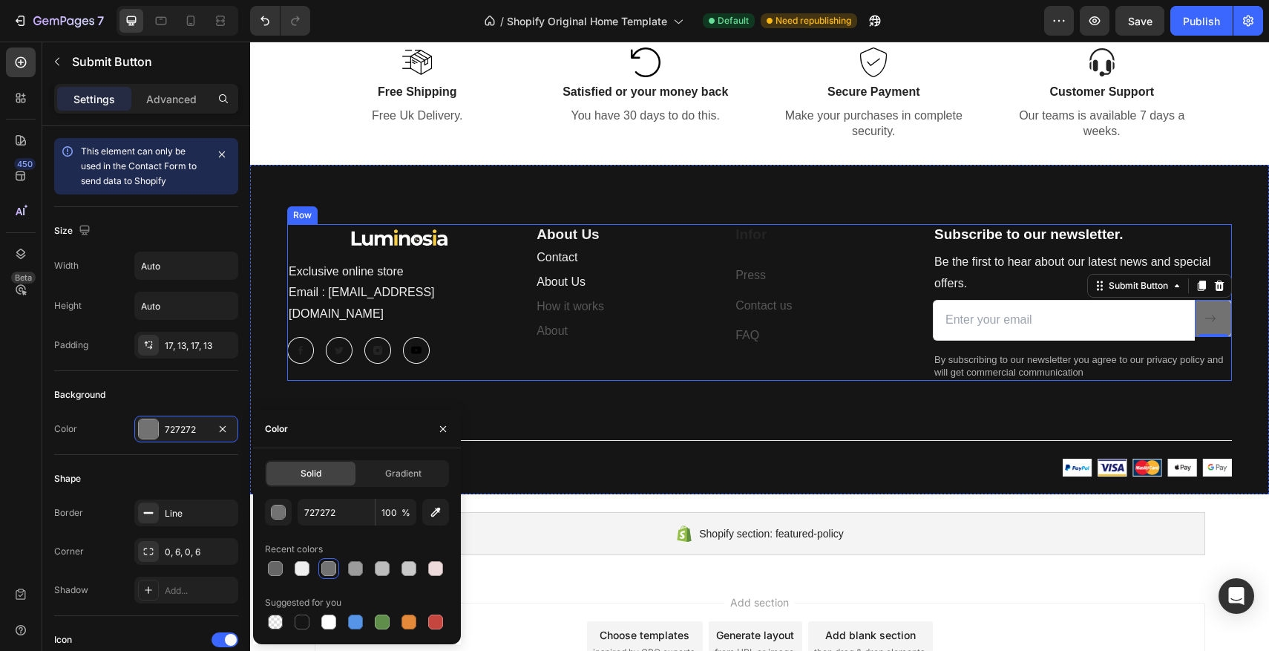
click at [738, 379] on div "About Us Heading Contact Text block About Us Text block How it works Text block…" at bounding box center [722, 302] width 374 height 157
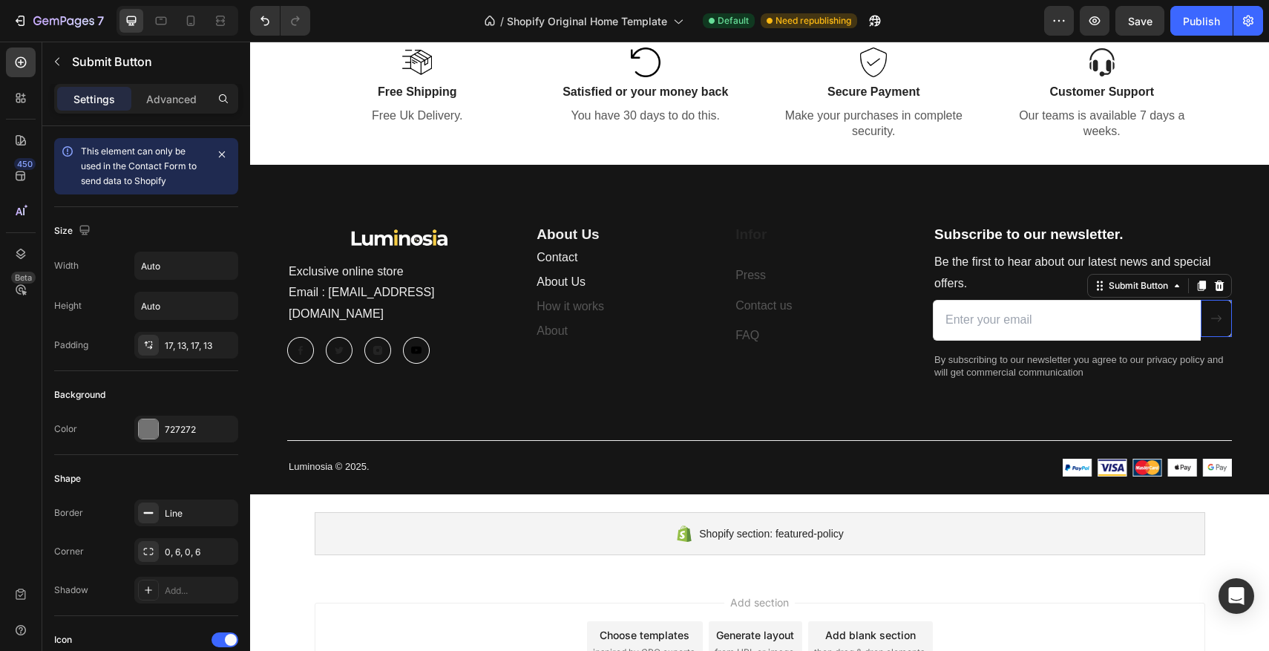
click at [1227, 318] on button at bounding box center [1216, 318] width 31 height 37
click at [149, 430] on div at bounding box center [148, 428] width 19 height 19
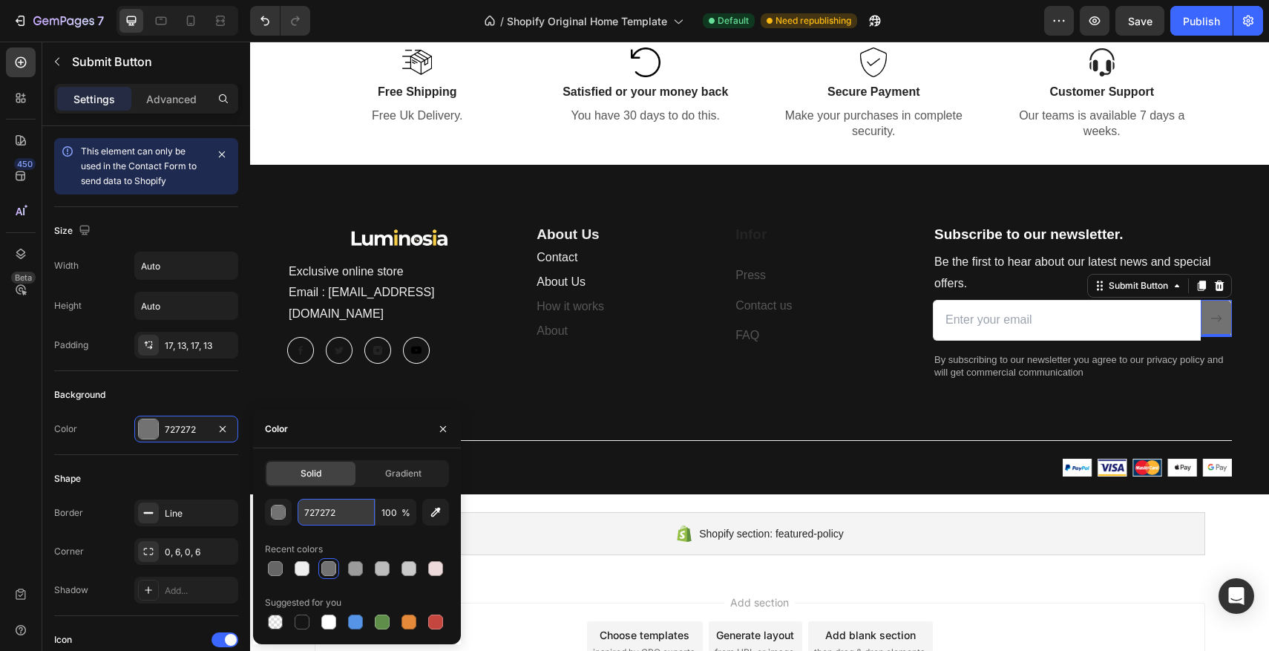
click at [338, 516] on input "727272" at bounding box center [336, 512] width 77 height 27
type input "EFEFEF"
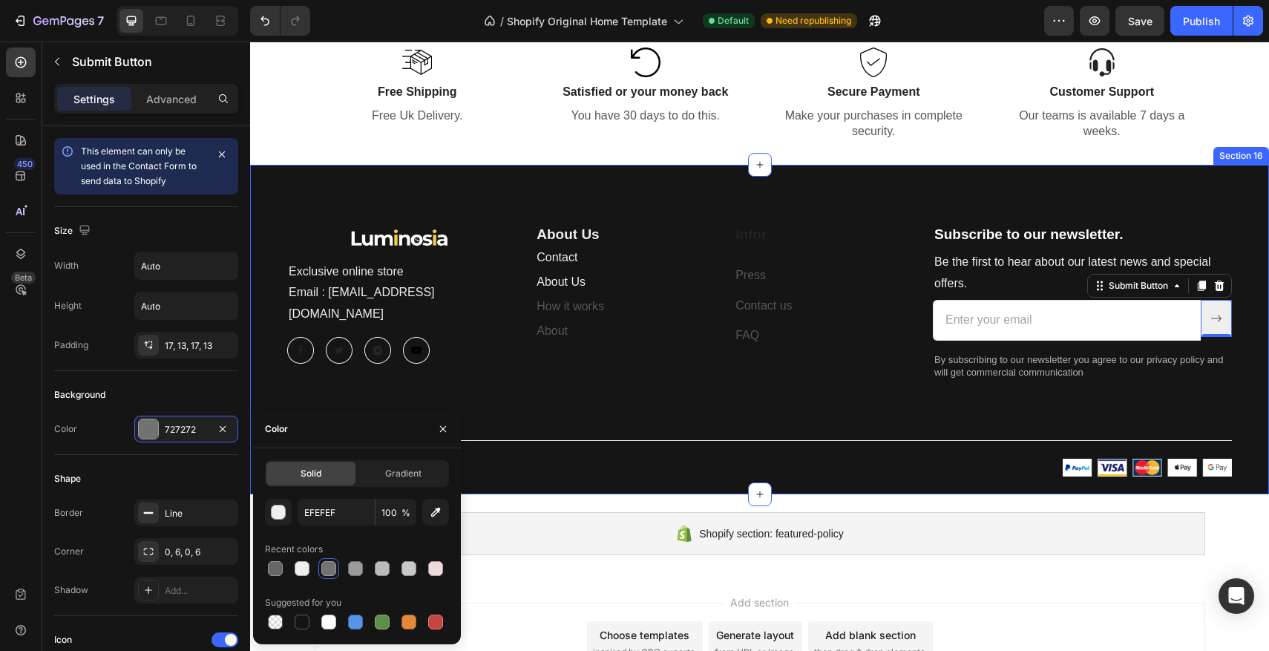
click at [687, 419] on div "Image Exclusive online store Email : [EMAIL_ADDRESS][DOMAIN_NAME] Text block Im…" at bounding box center [759, 350] width 945 height 252
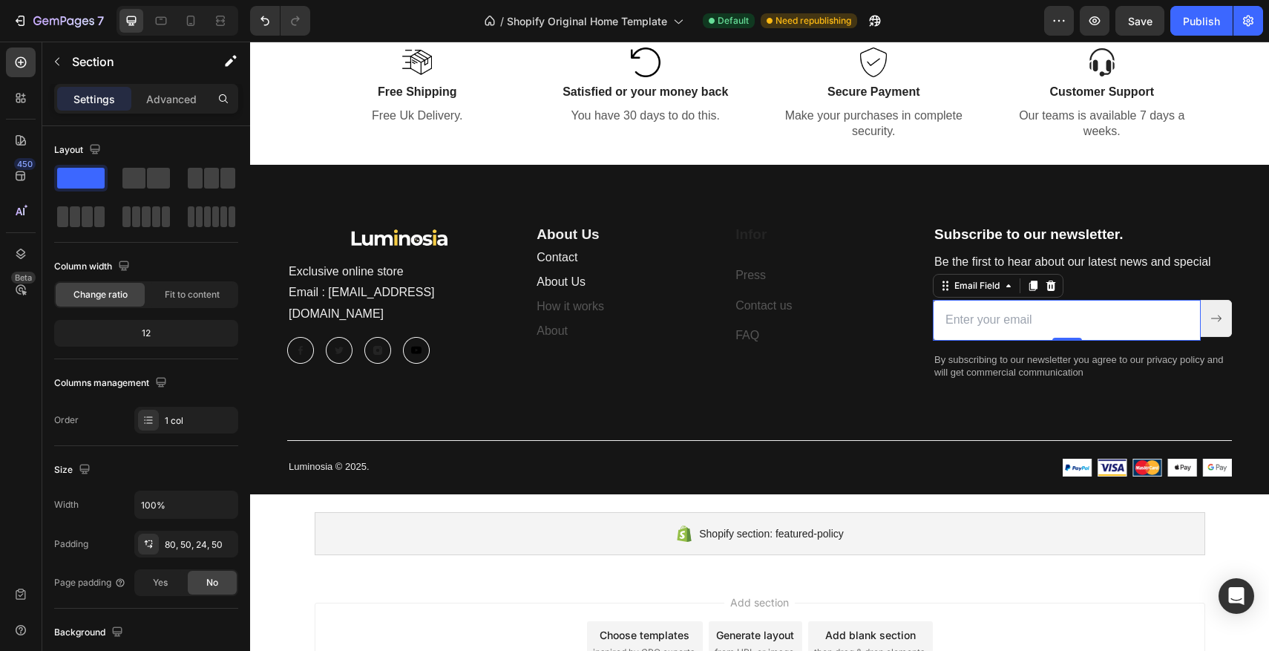
click at [1128, 321] on input "email" at bounding box center [1067, 320] width 268 height 41
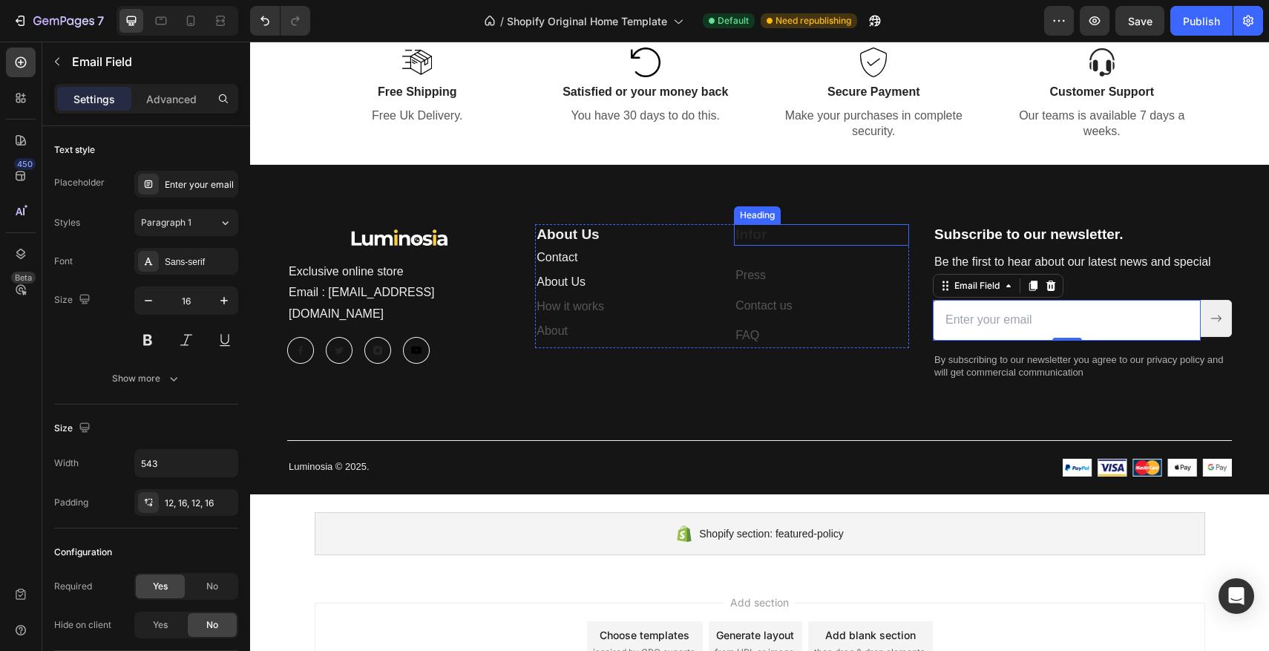
click at [778, 238] on p "Infor" at bounding box center [821, 235] width 172 height 19
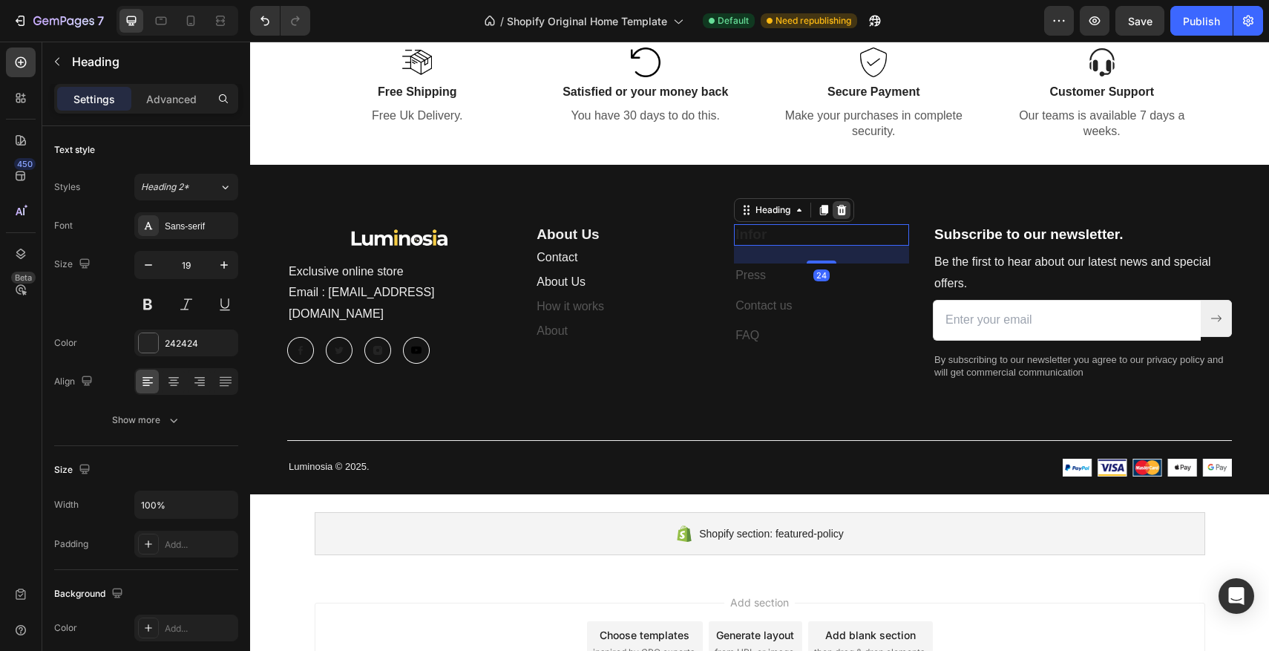
click at [836, 206] on icon at bounding box center [842, 210] width 12 height 12
click at [801, 241] on p "Press" at bounding box center [821, 237] width 172 height 22
click at [851, 213] on icon at bounding box center [851, 210] width 10 height 10
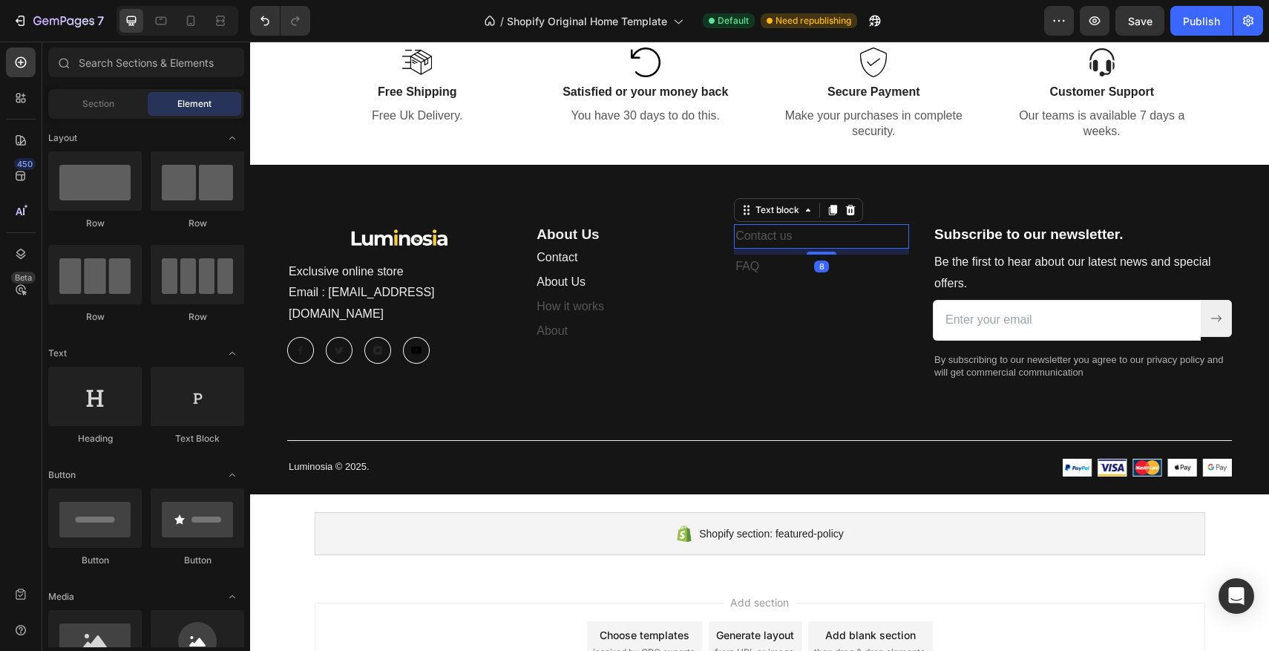
click at [823, 240] on p "Contact us" at bounding box center [821, 237] width 172 height 22
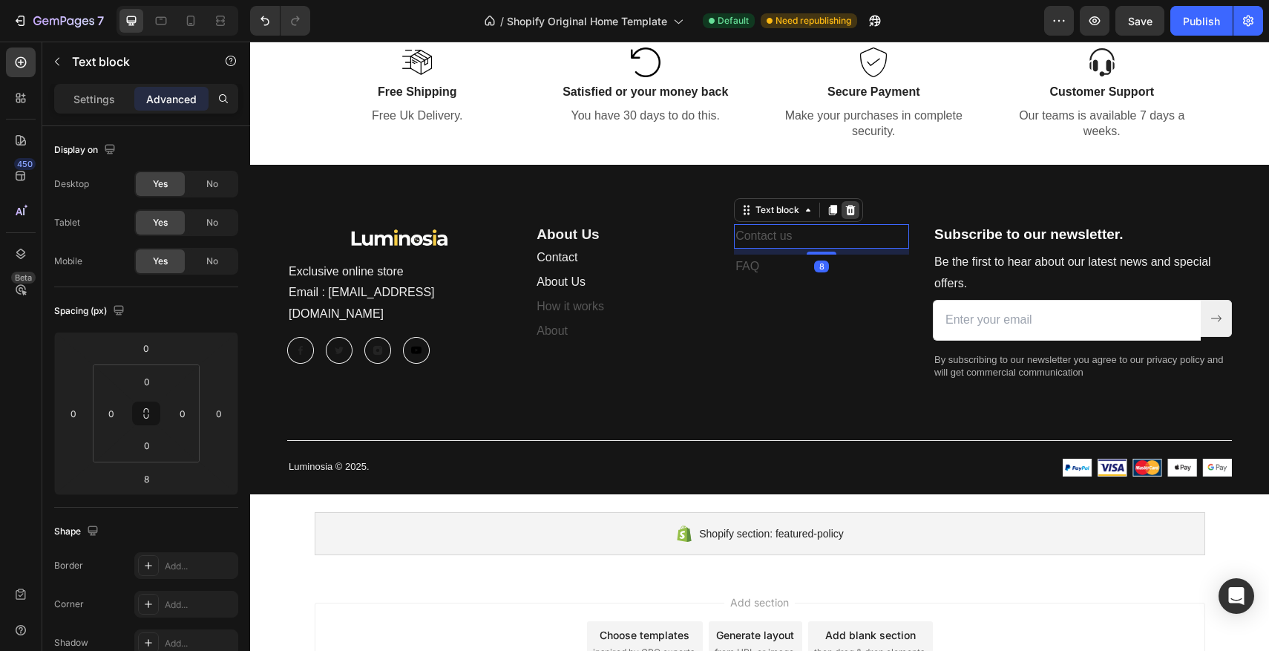
click at [855, 213] on icon at bounding box center [850, 210] width 12 height 12
click at [793, 244] on p "FAQ" at bounding box center [821, 237] width 172 height 22
click at [846, 217] on div at bounding box center [850, 210] width 18 height 18
click at [846, 217] on div "Image Exclusive online store Email : [EMAIL_ADDRESS][DOMAIN_NAME] Text block Im…" at bounding box center [759, 329] width 1019 height 329
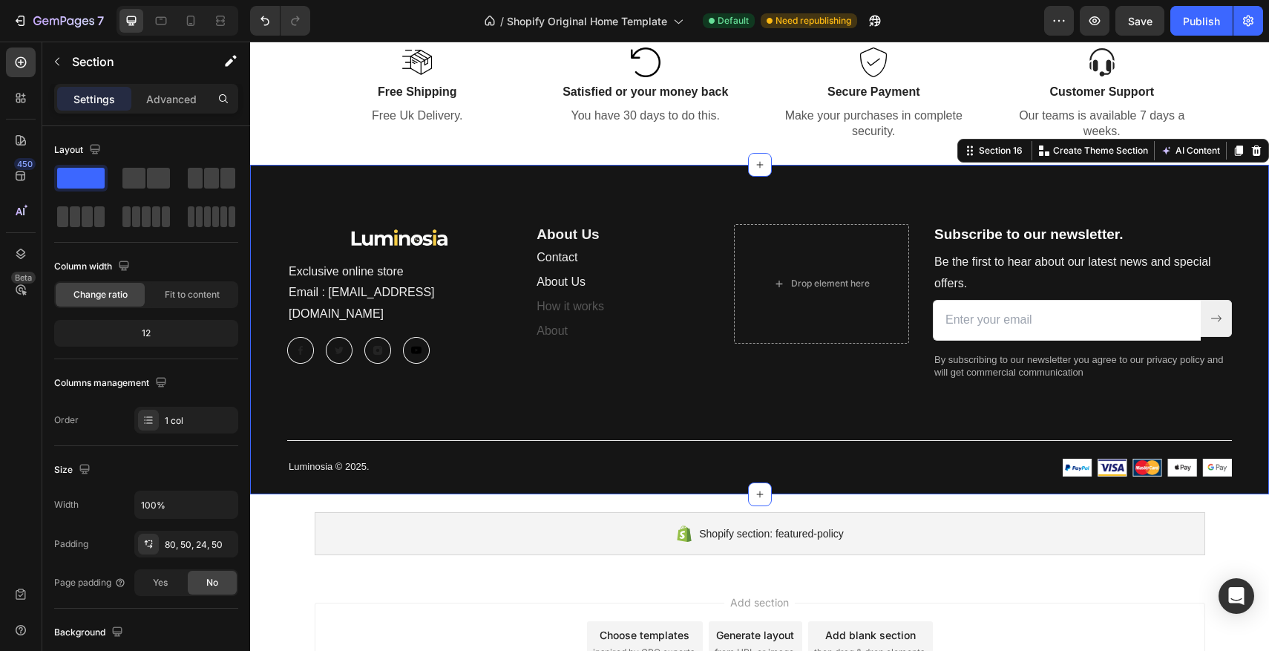
click at [690, 203] on div "Image Exclusive online store Email : [EMAIL_ADDRESS][DOMAIN_NAME] Text block Im…" at bounding box center [759, 329] width 1019 height 329
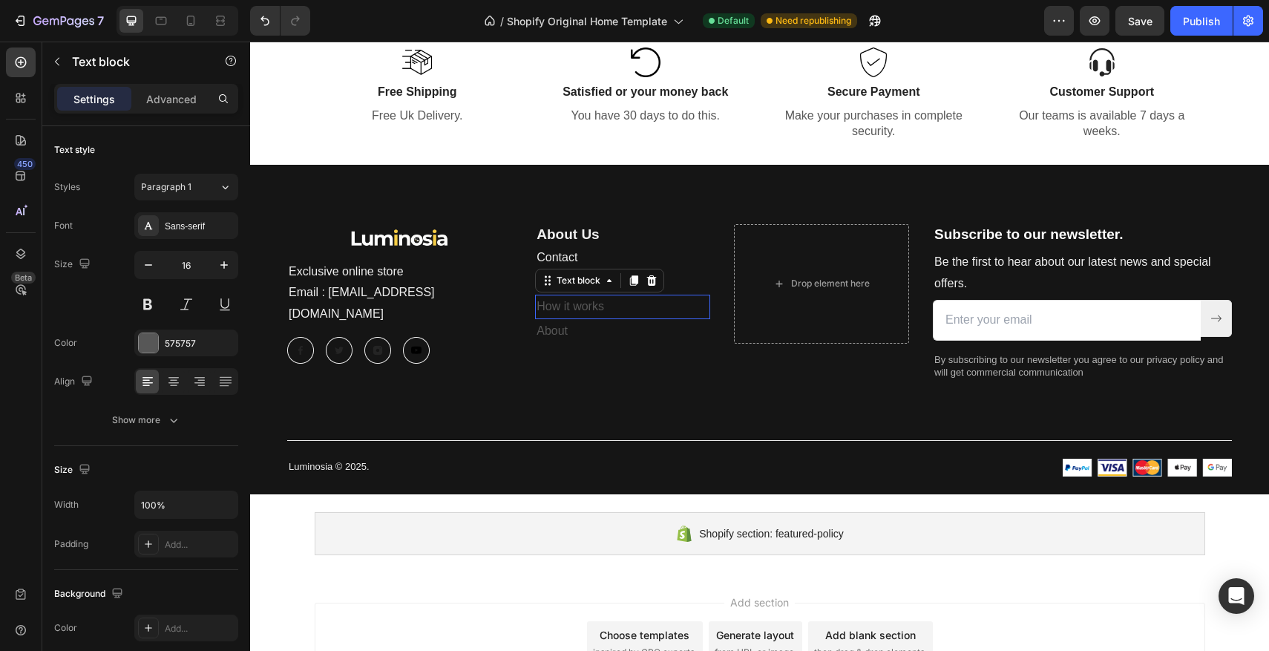
click at [595, 303] on p "How it works" at bounding box center [623, 307] width 172 height 22
click at [606, 306] on p "How it works" at bounding box center [623, 307] width 172 height 22
drag, startPoint x: 617, startPoint y: 308, endPoint x: 540, endPoint y: 306, distance: 76.4
click at [540, 306] on p "How it works" at bounding box center [623, 307] width 172 height 22
click at [424, 337] on img at bounding box center [416, 350] width 27 height 27
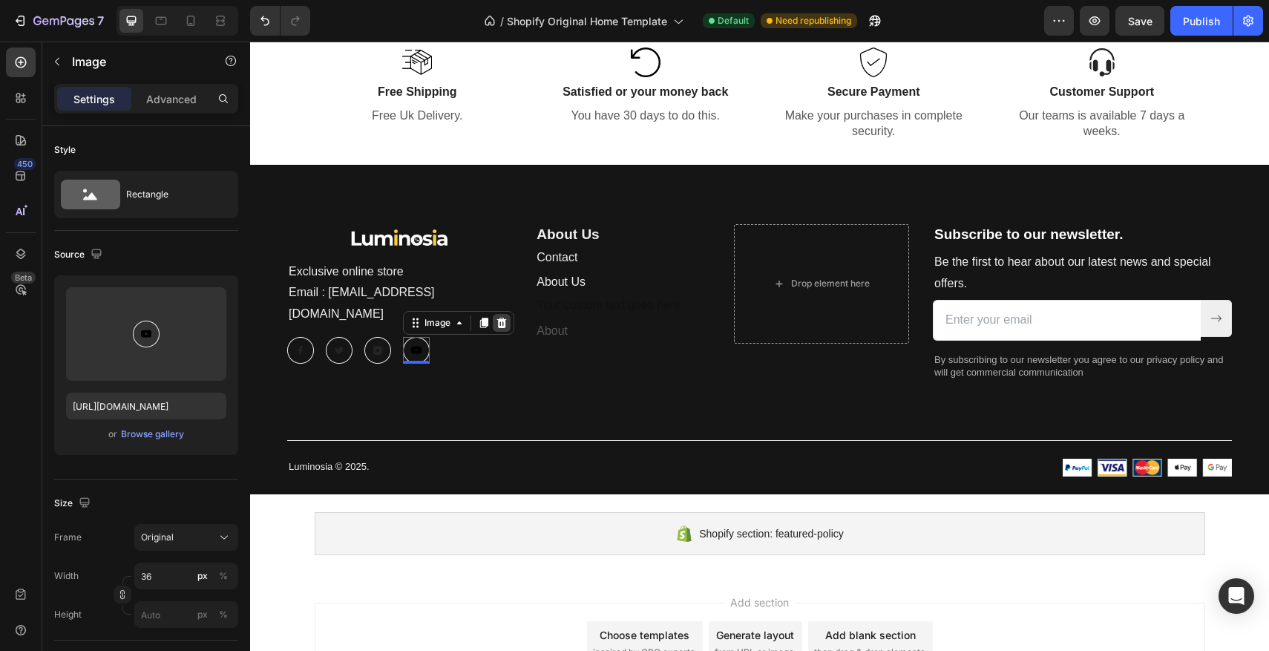
click at [502, 318] on icon at bounding box center [502, 323] width 10 height 10
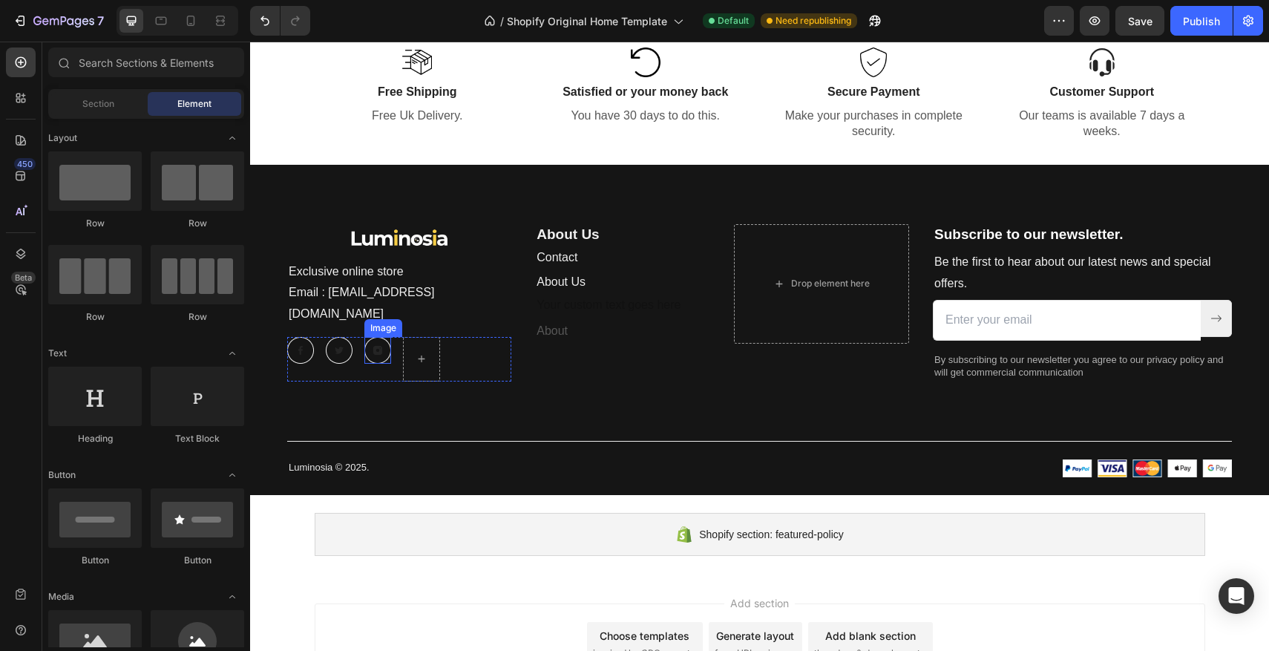
click at [387, 337] on img at bounding box center [377, 350] width 27 height 27
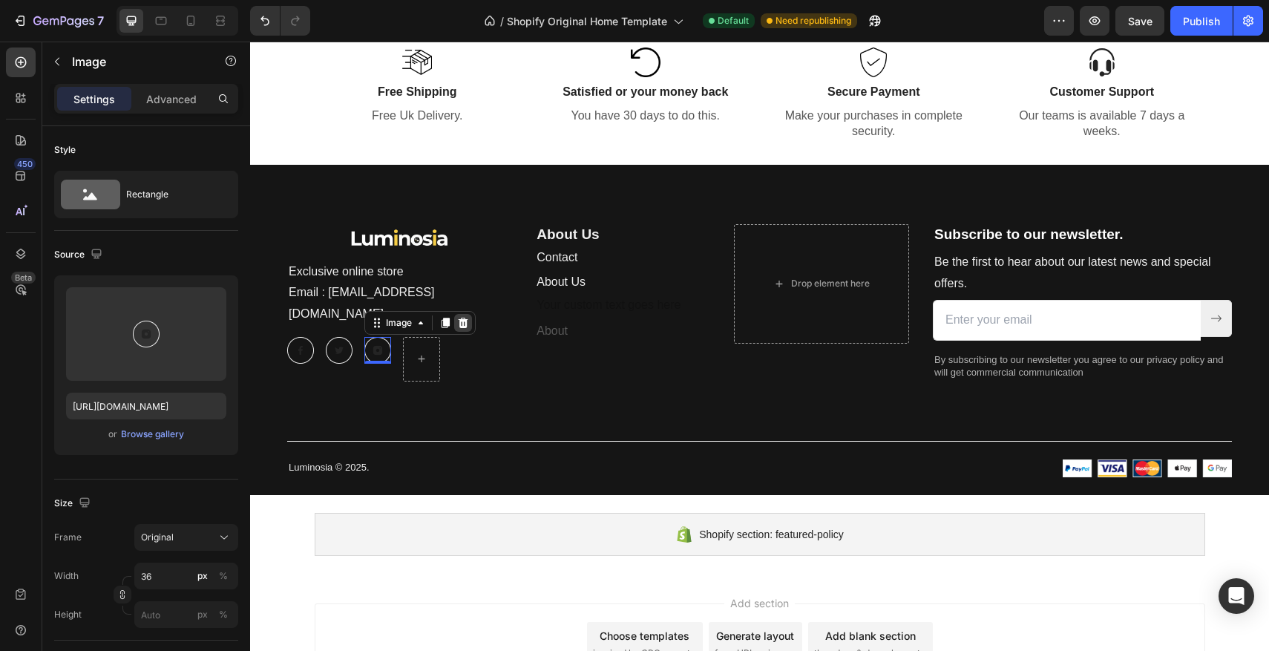
click at [459, 317] on icon at bounding box center [463, 323] width 12 height 12
click at [346, 337] on img at bounding box center [339, 350] width 27 height 27
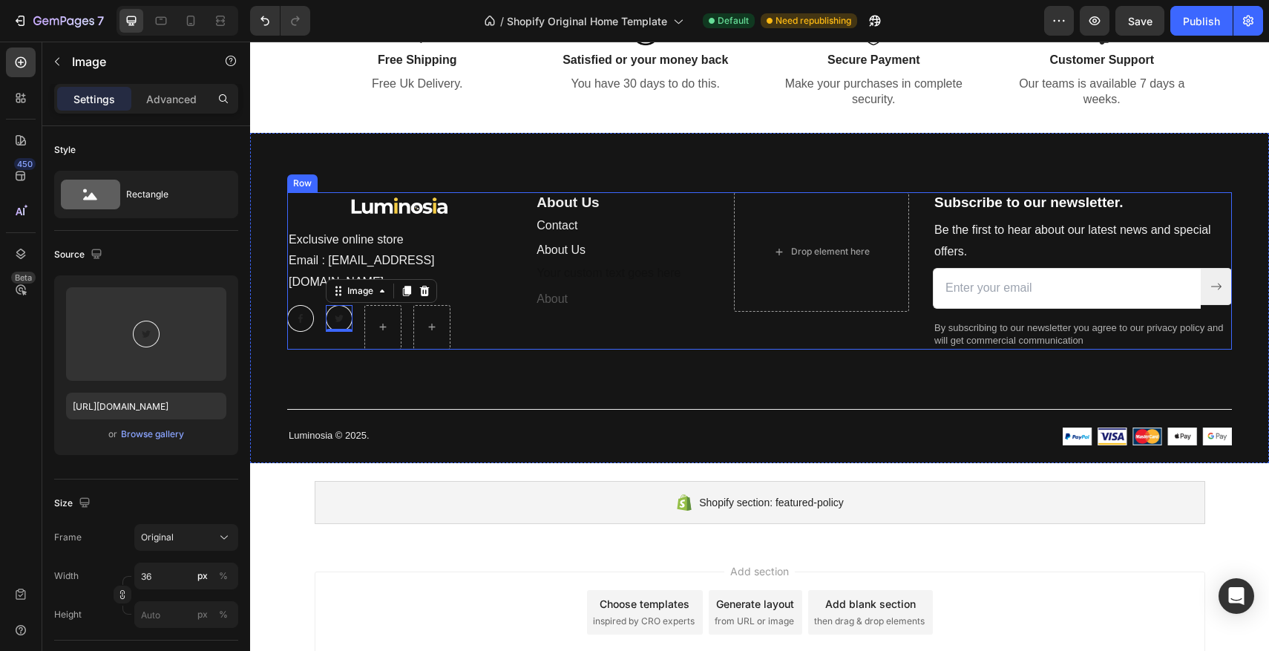
scroll to position [3333, 0]
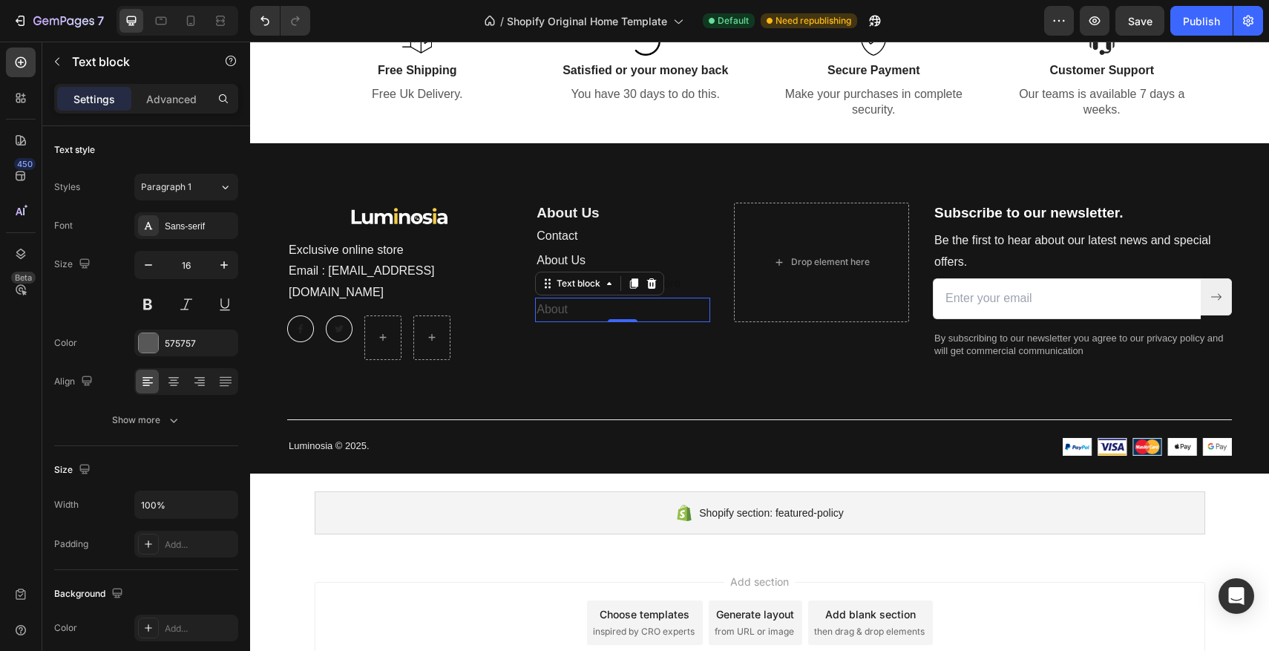
click at [547, 313] on p "About" at bounding box center [623, 310] width 172 height 22
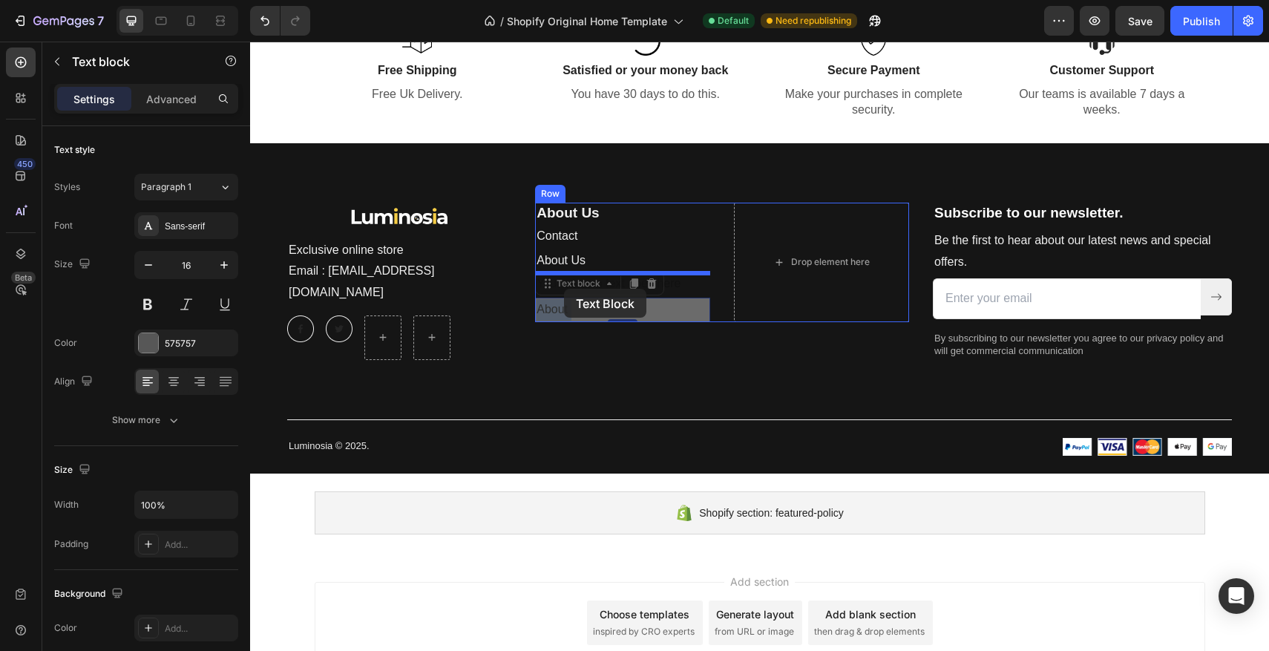
drag, startPoint x: 564, startPoint y: 311, endPoint x: 564, endPoint y: 289, distance: 22.3
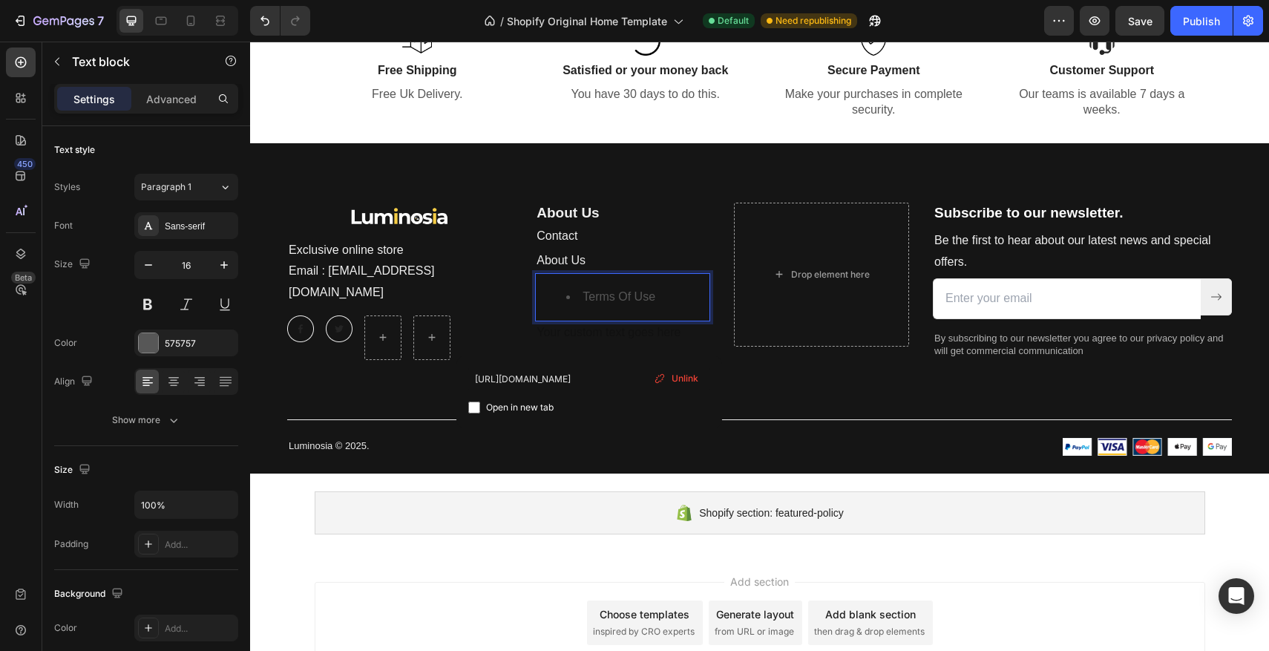
click at [587, 298] on link "Terms Of Use" at bounding box center [619, 296] width 73 height 13
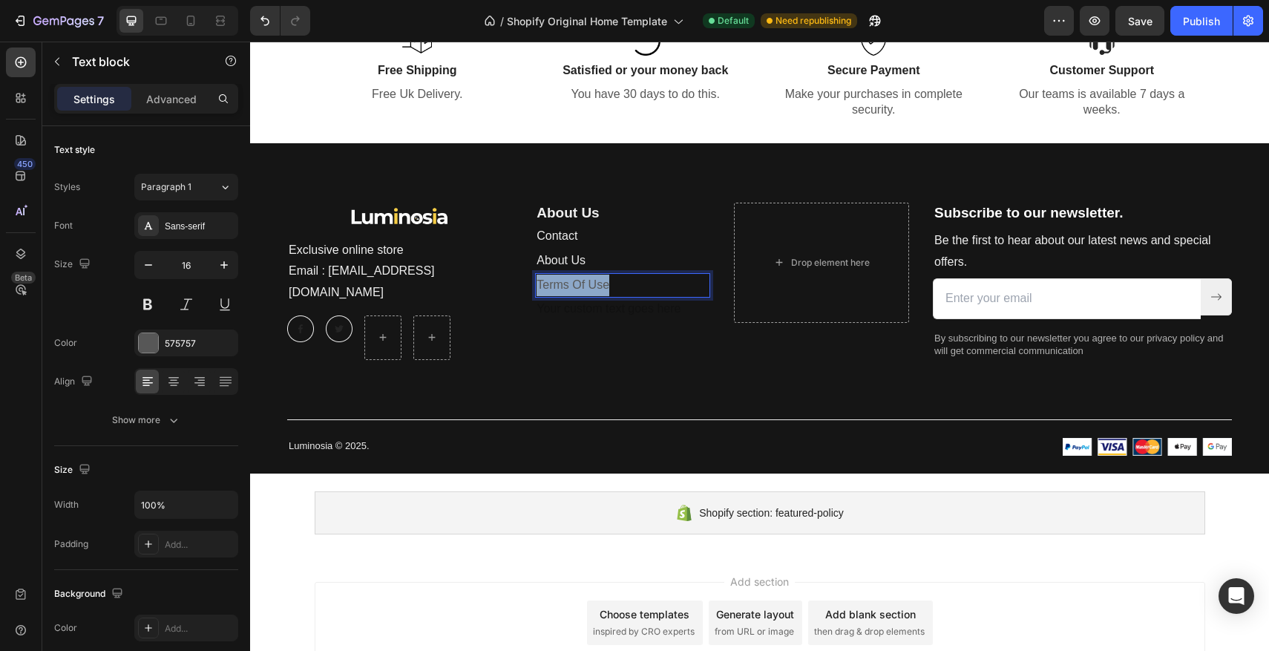
drag, startPoint x: 640, startPoint y: 290, endPoint x: 538, endPoint y: 289, distance: 102.4
click at [538, 289] on p "Terms Of Use" at bounding box center [623, 286] width 172 height 22
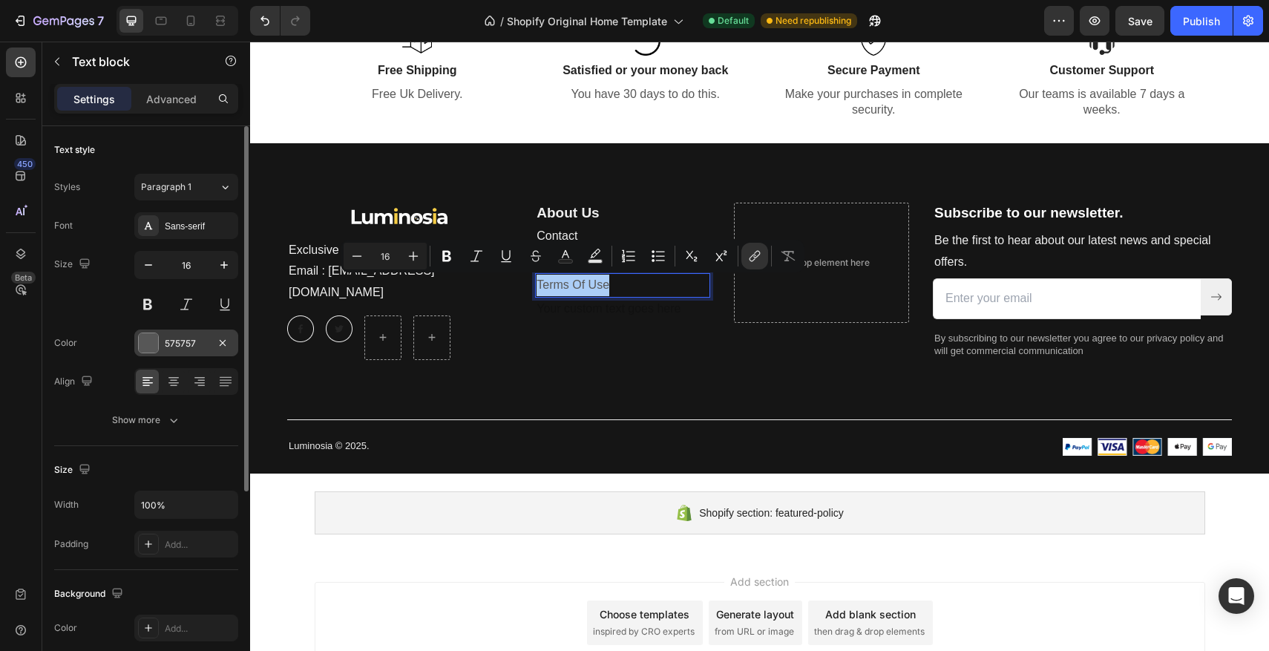
click at [155, 352] on div at bounding box center [148, 342] width 19 height 19
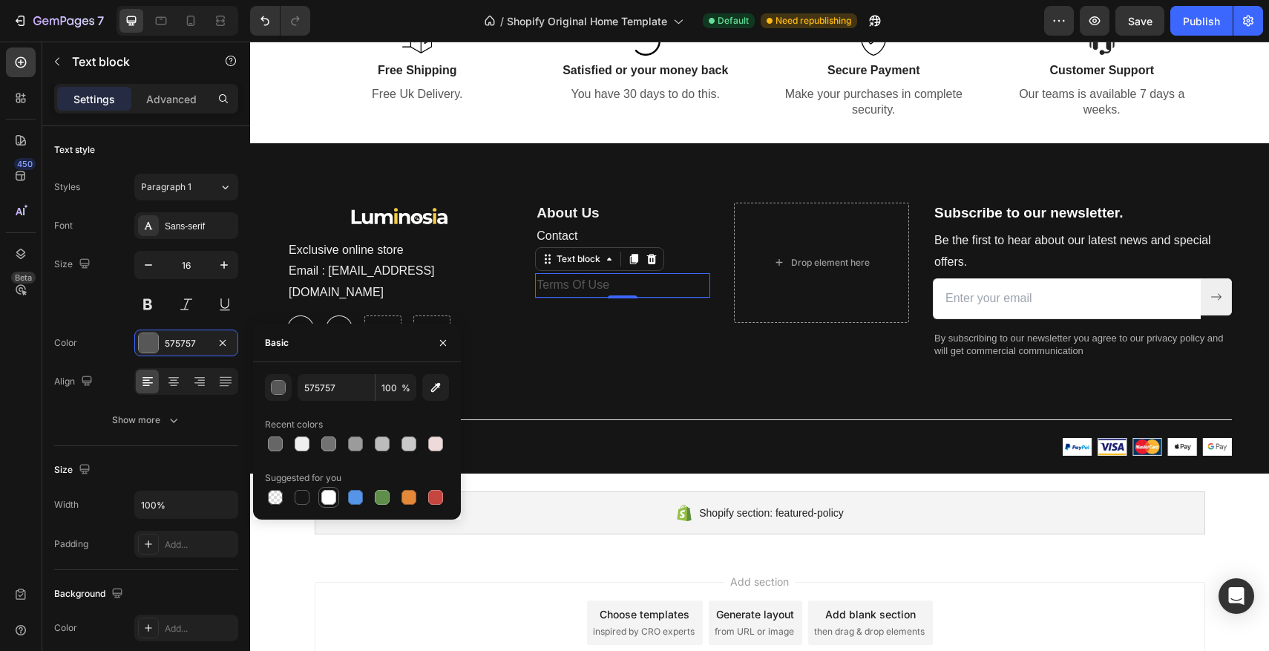
click at [327, 498] on div at bounding box center [328, 497] width 15 height 15
type input "FFFFFF"
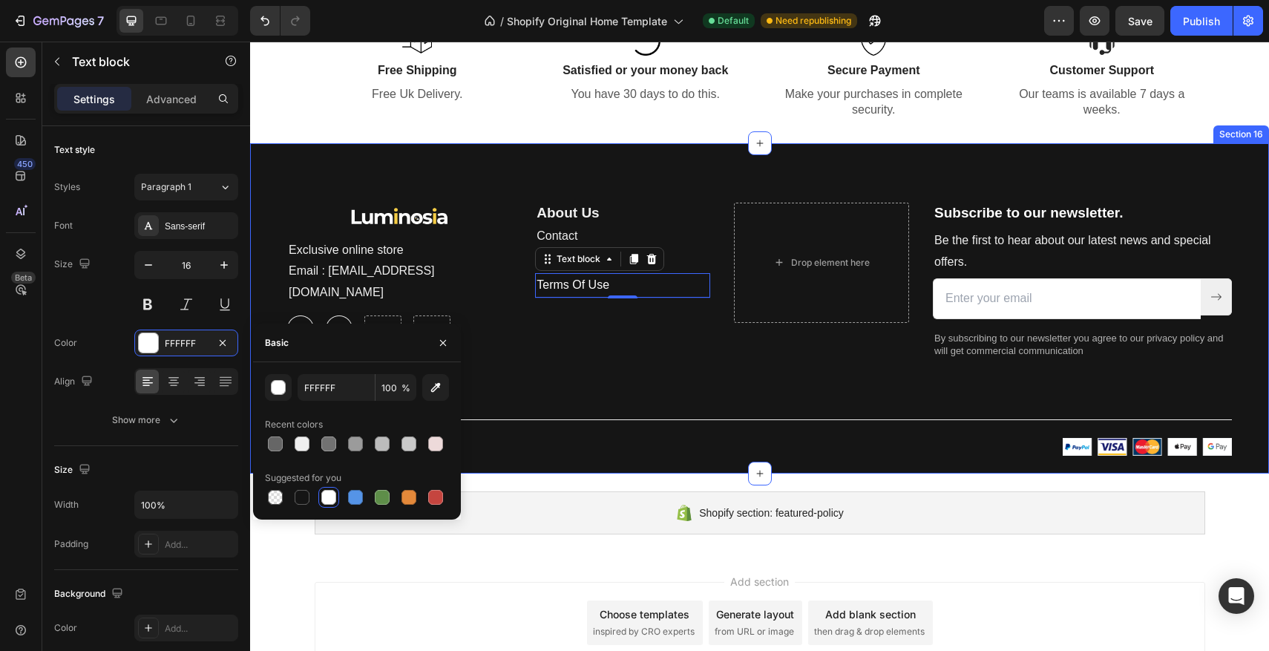
click at [629, 394] on div "Image Exclusive online store Email : [EMAIL_ADDRESS][DOMAIN_NAME] Text block Im…" at bounding box center [759, 329] width 945 height 253
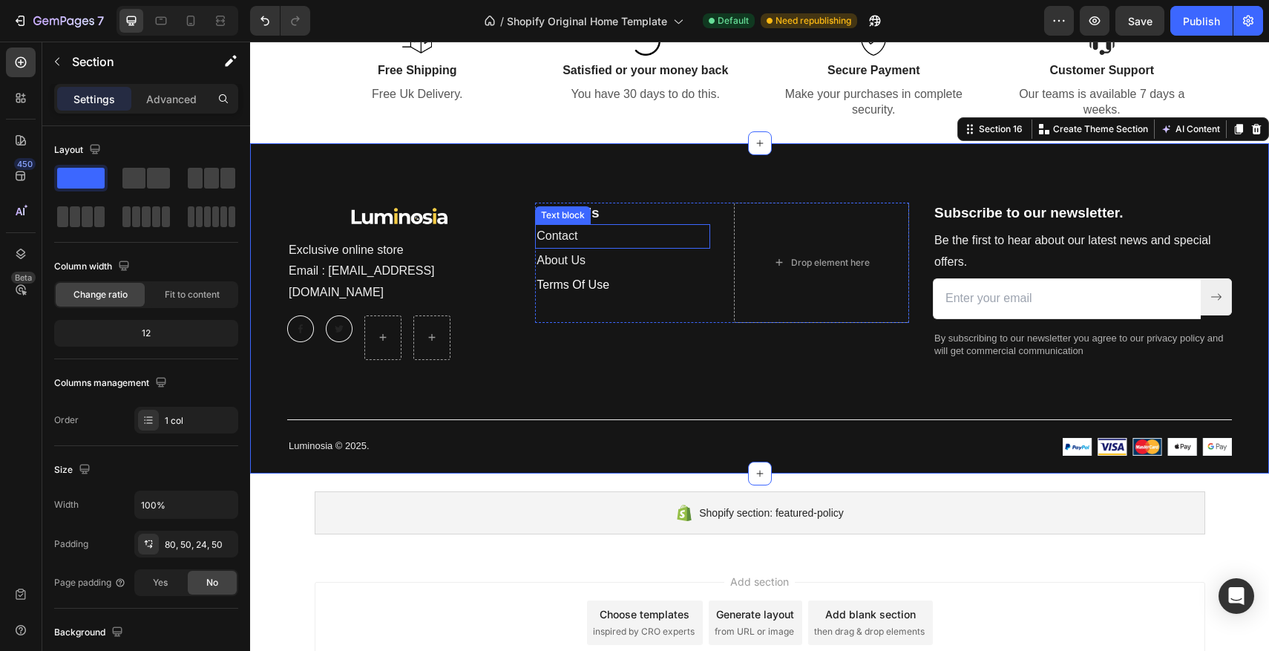
click at [615, 236] on p "Contact" at bounding box center [623, 237] width 172 height 22
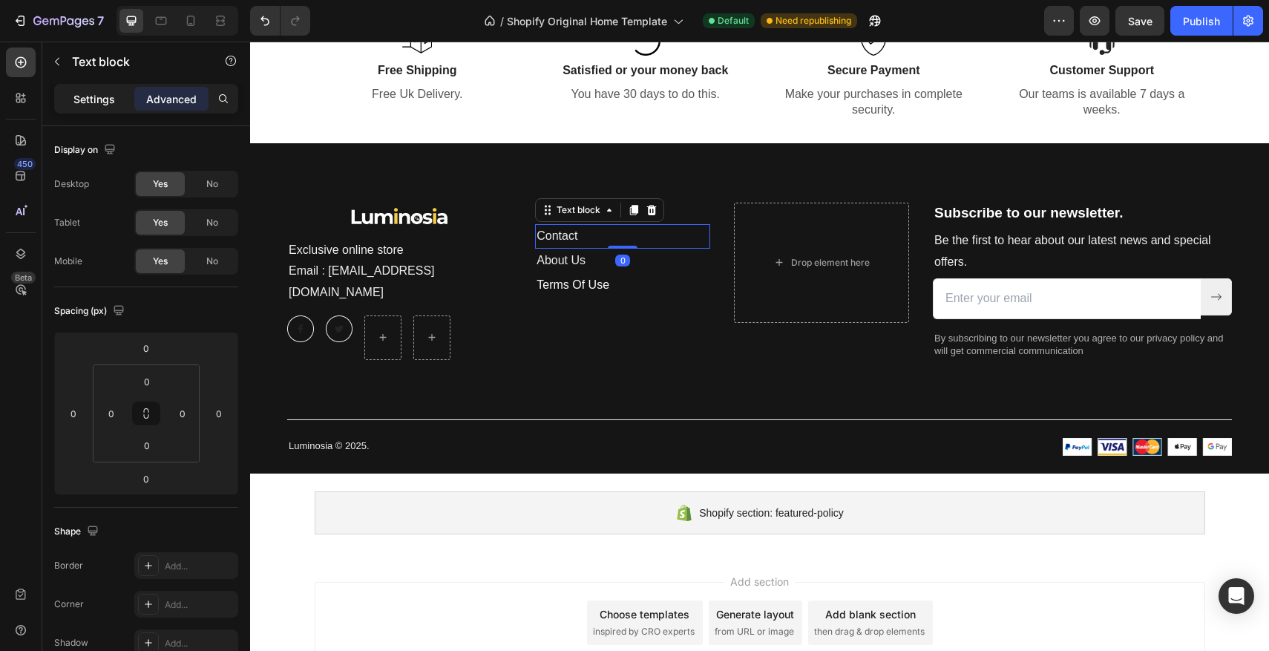
click at [108, 92] on p "Settings" at bounding box center [94, 99] width 42 height 16
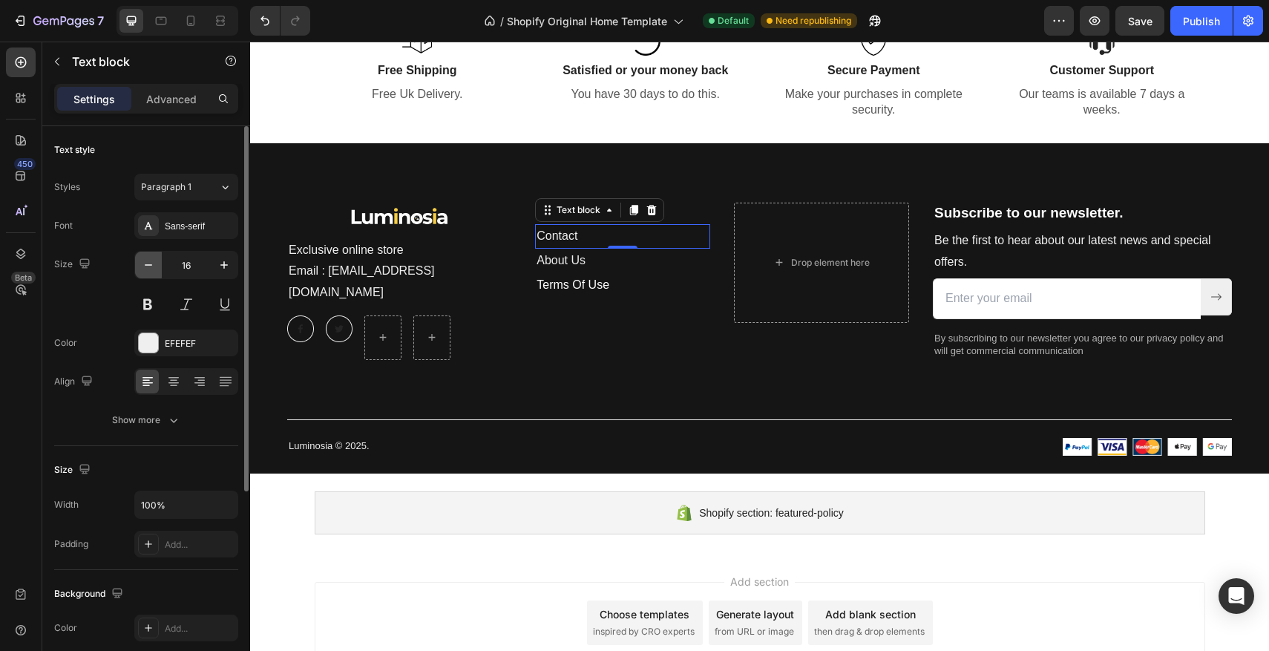
click at [151, 258] on icon "button" at bounding box center [148, 264] width 15 height 15
type input "14"
click at [626, 263] on div "0" at bounding box center [622, 258] width 15 height 12
click at [620, 259] on div "0" at bounding box center [622, 258] width 15 height 12
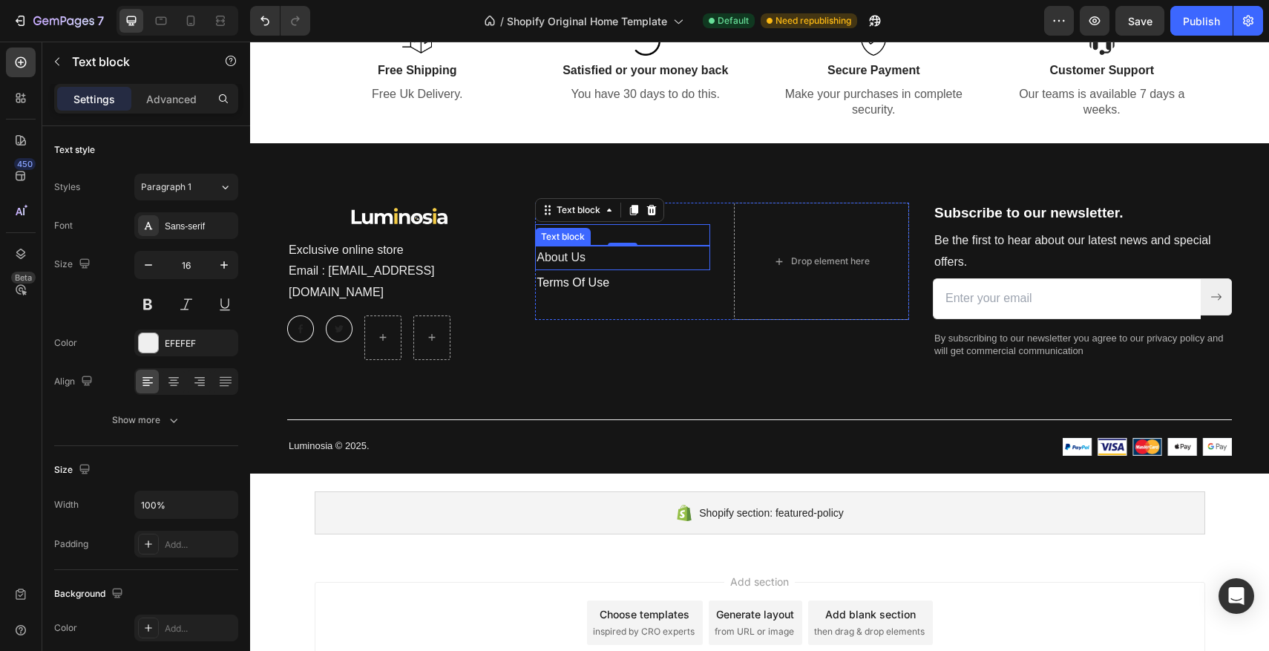
click at [600, 264] on p "About Us" at bounding box center [623, 258] width 172 height 22
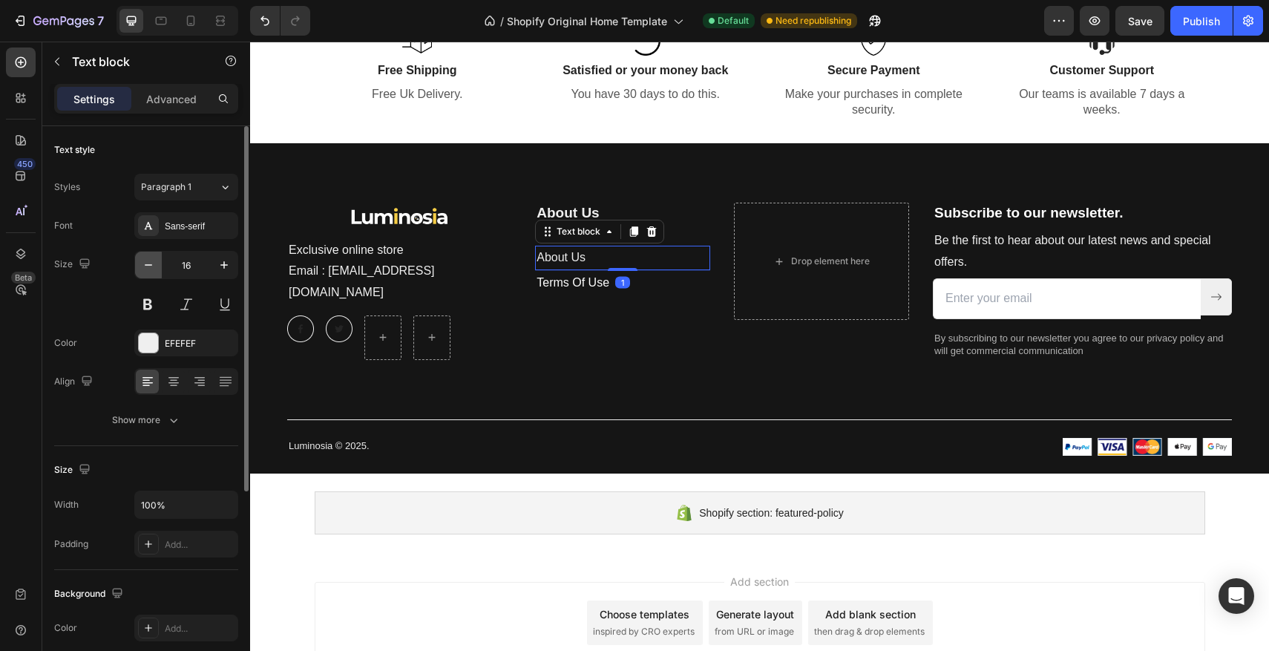
click at [146, 271] on icon "button" at bounding box center [148, 264] width 15 height 15
type input "14"
click at [640, 287] on p "Terms Of Use" at bounding box center [623, 280] width 172 height 22
click at [150, 272] on icon "button" at bounding box center [148, 264] width 15 height 15
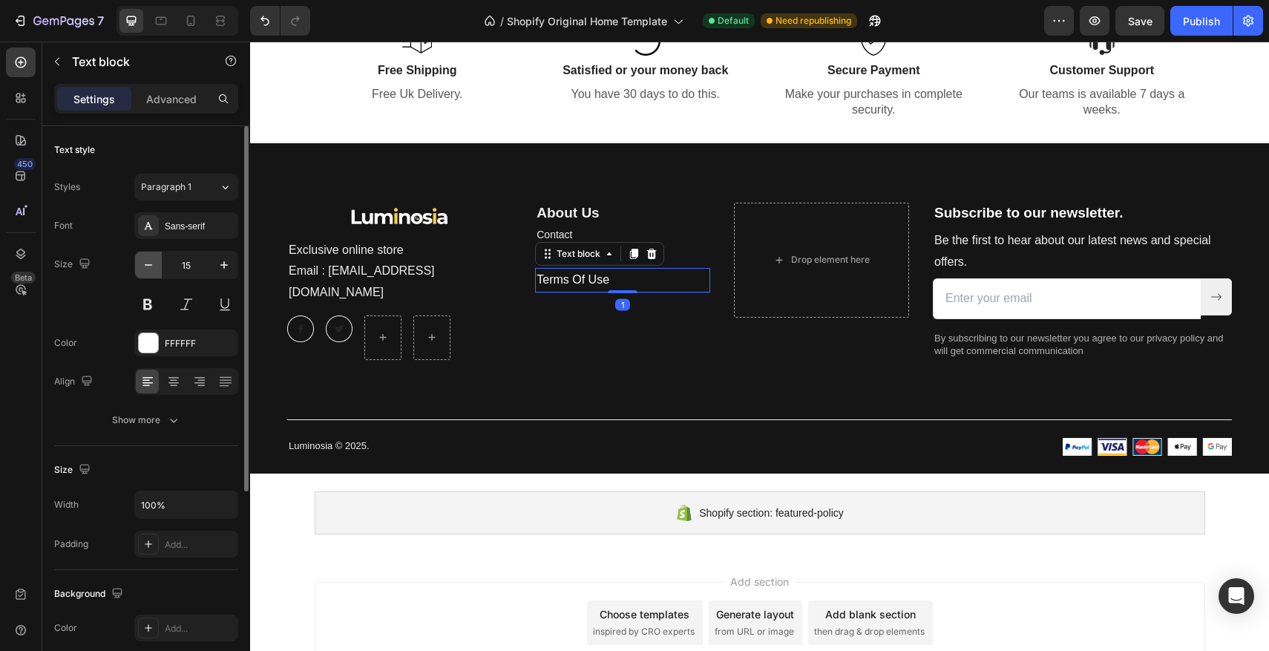
click at [150, 272] on icon "button" at bounding box center [148, 264] width 15 height 15
type input "14"
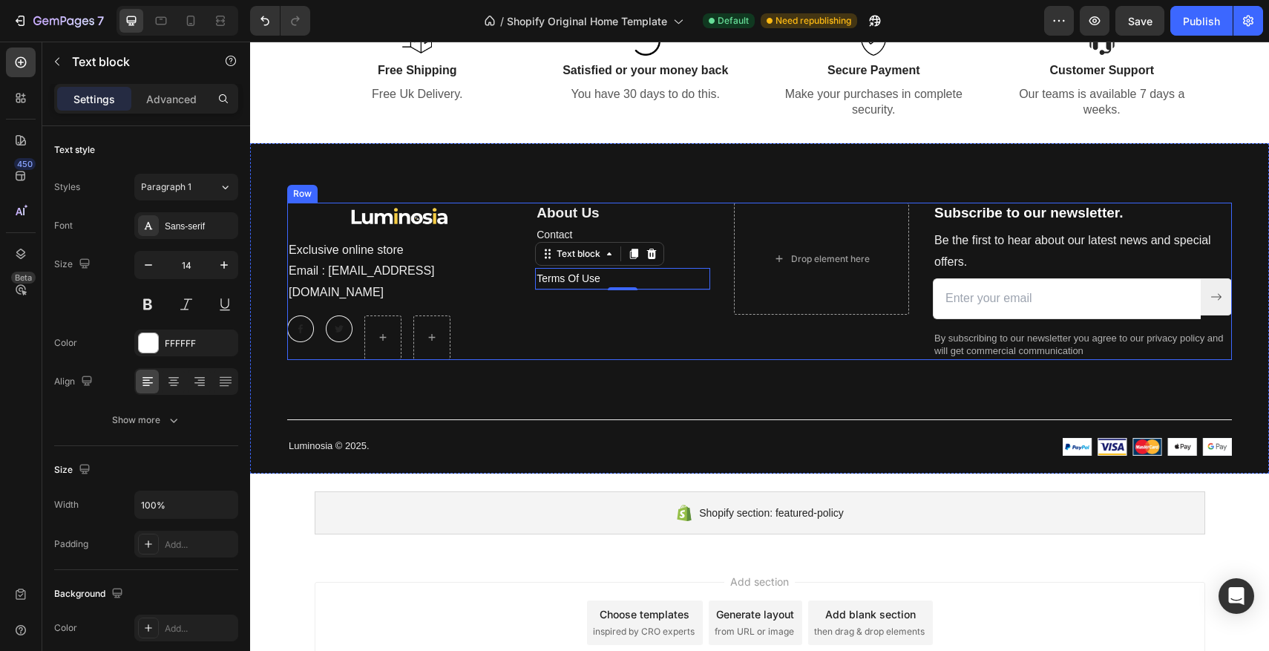
click at [599, 324] on div "About Us Heading Contact Text block About Us Text block Terms Of Use Text block…" at bounding box center [722, 281] width 374 height 157
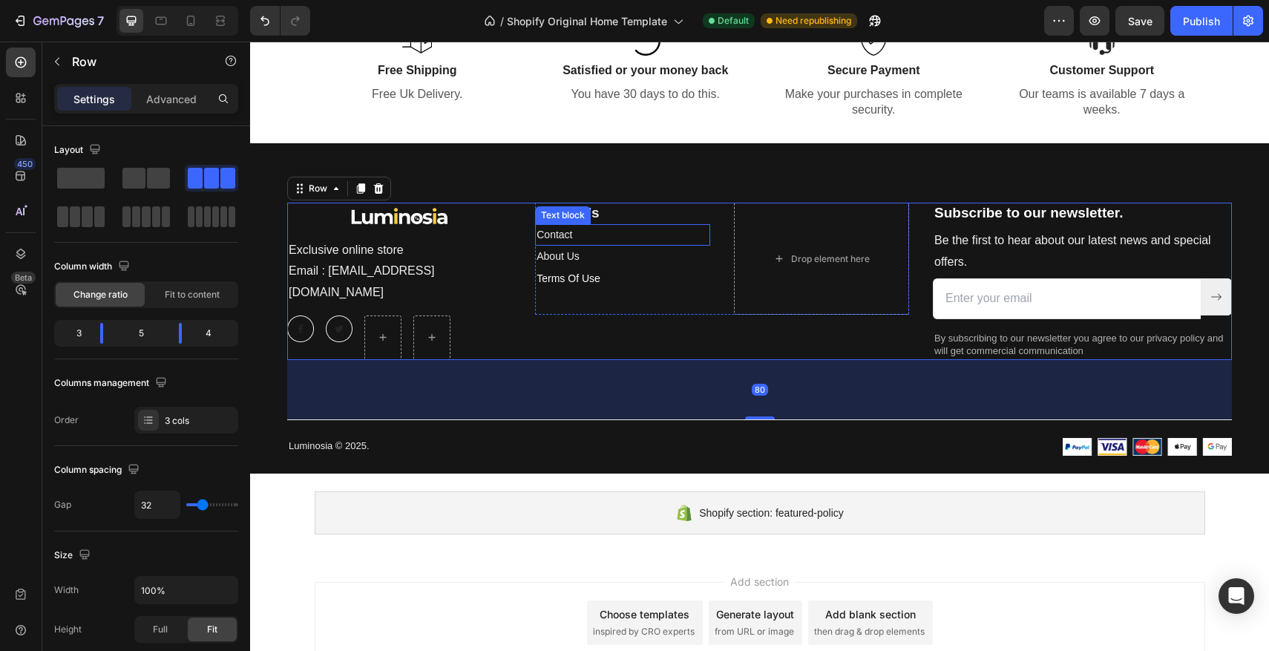
click at [574, 219] on div "Text block" at bounding box center [563, 215] width 56 height 18
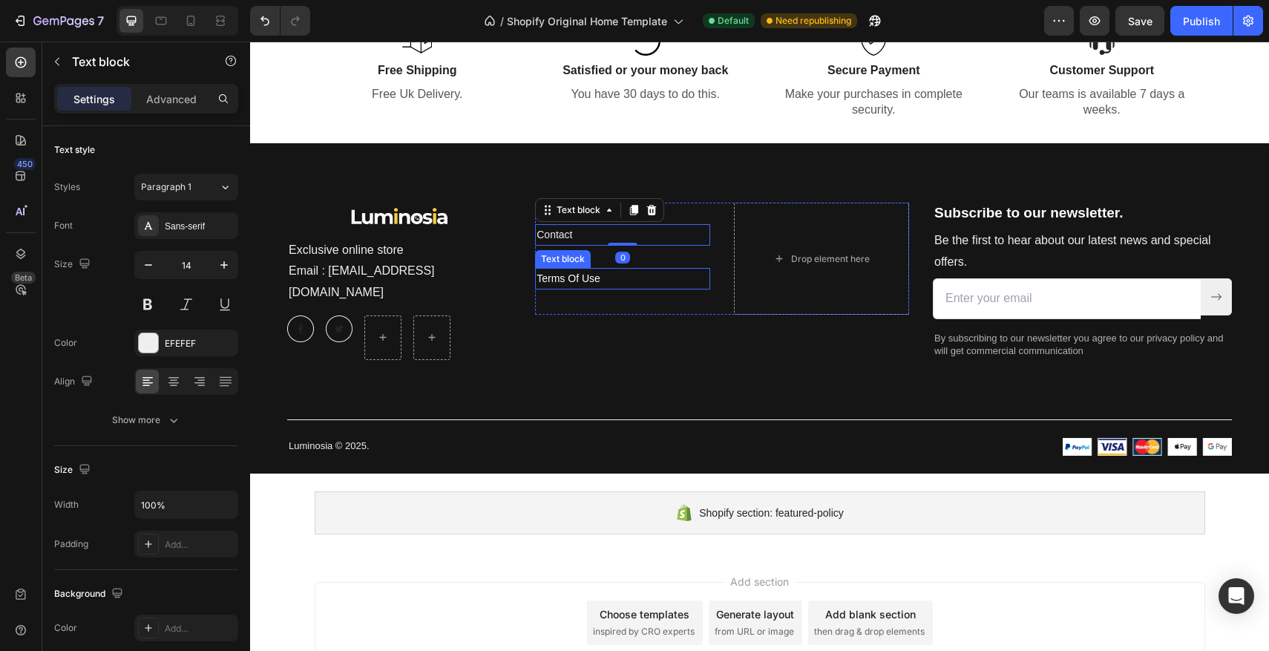
click at [693, 284] on p "Terms Of Use" at bounding box center [623, 278] width 172 height 19
click at [587, 214] on p "About Us" at bounding box center [623, 213] width 172 height 19
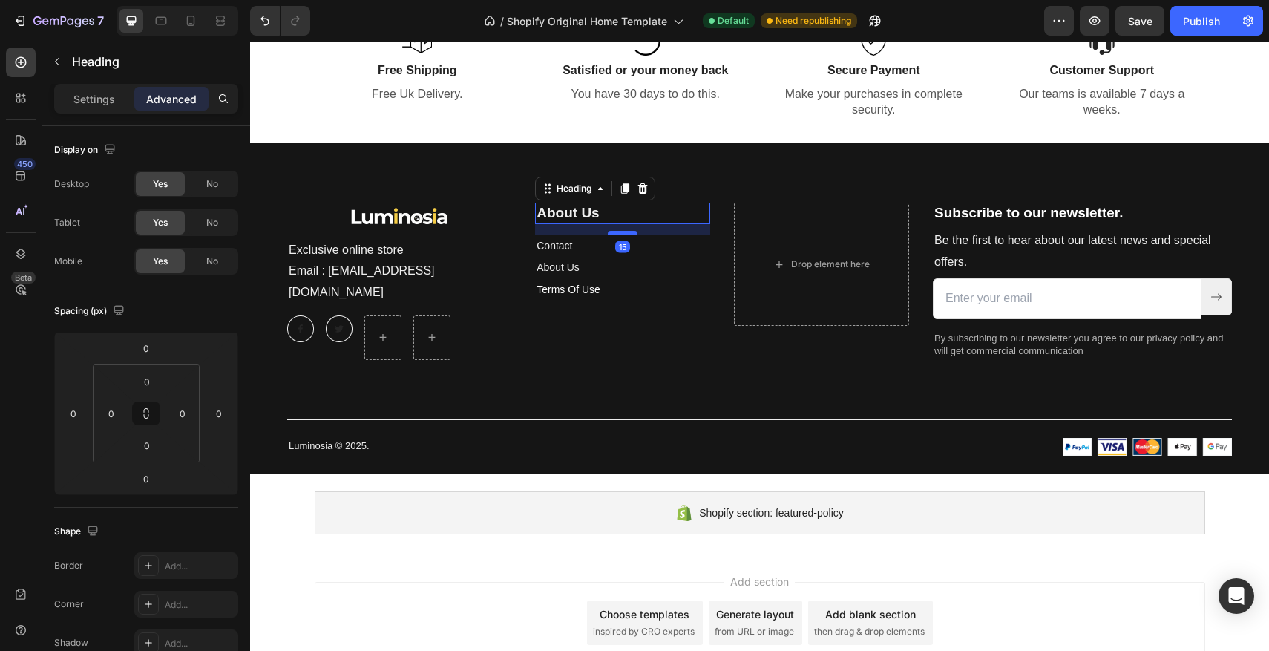
drag, startPoint x: 622, startPoint y: 223, endPoint x: 622, endPoint y: 234, distance: 11.1
click at [622, 234] on div at bounding box center [623, 233] width 30 height 4
type input "15"
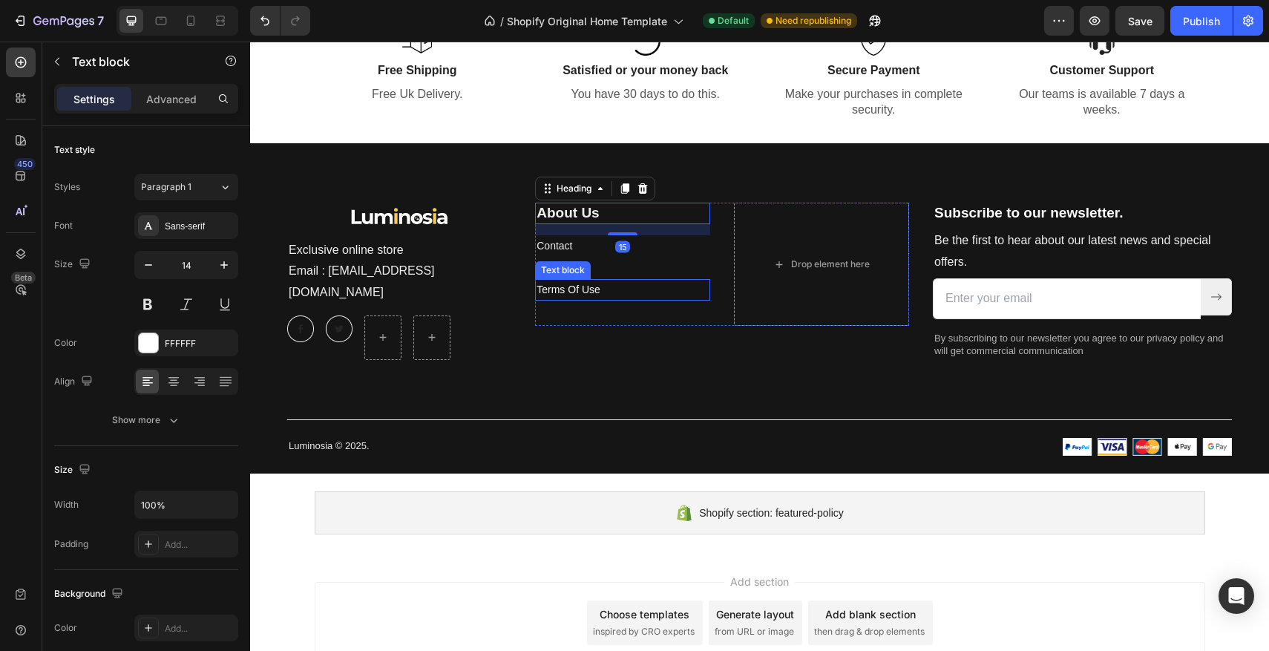
click at [649, 280] on p "Terms Of Use" at bounding box center [623, 289] width 172 height 19
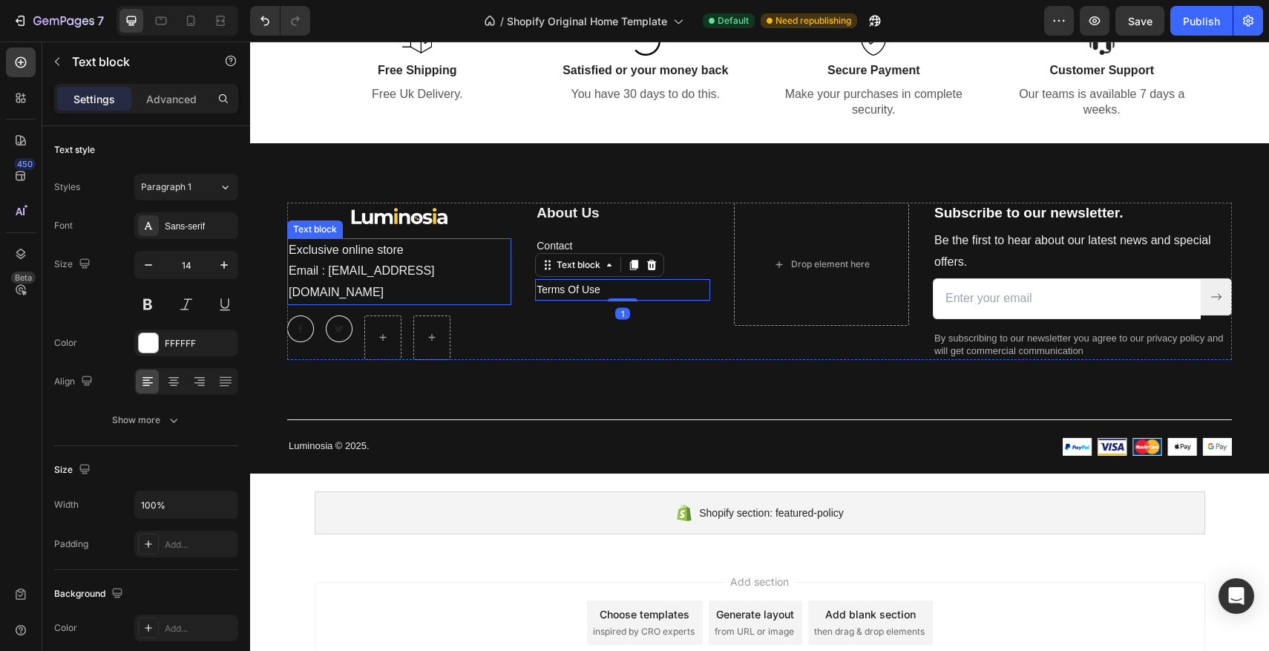
click at [500, 275] on p "Email : [EMAIL_ADDRESS][DOMAIN_NAME]" at bounding box center [399, 281] width 221 height 43
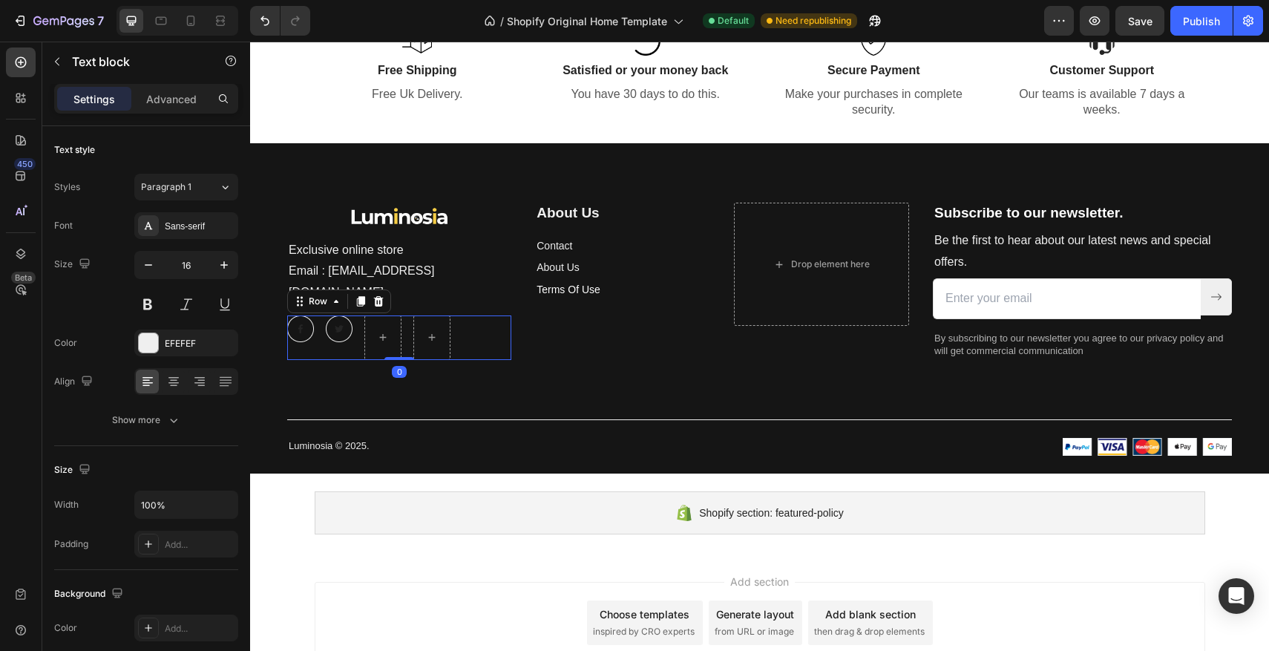
click at [497, 324] on div "Image Image Row 0" at bounding box center [399, 337] width 224 height 45
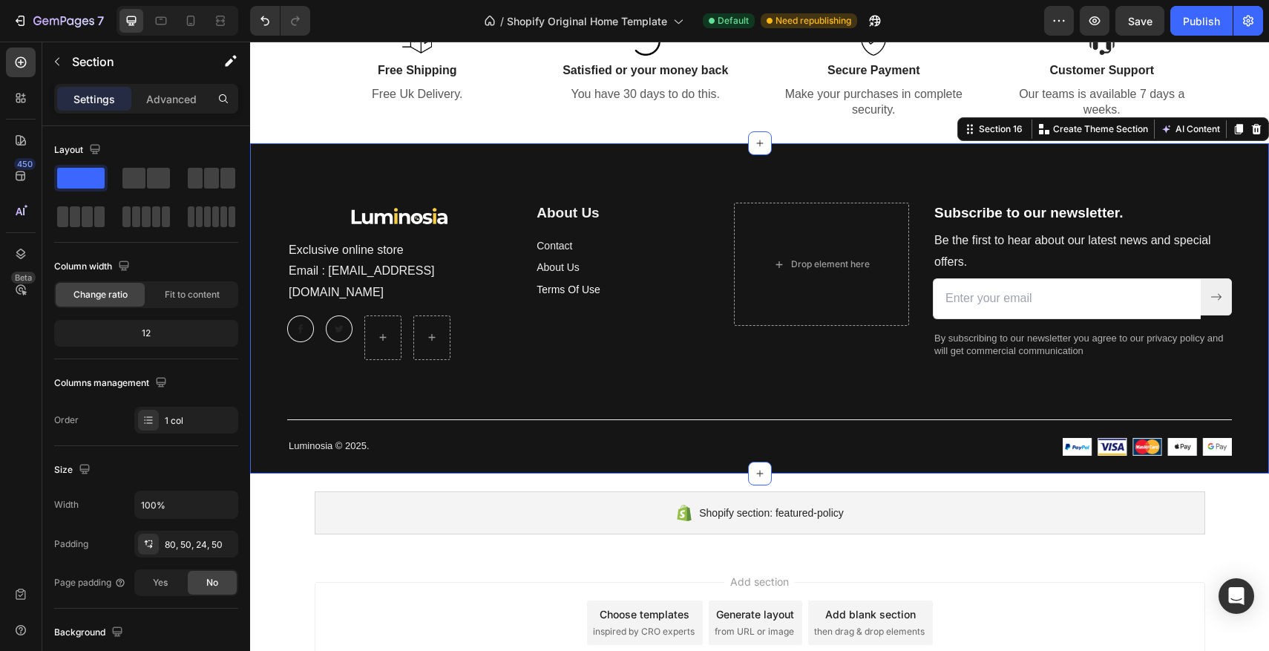
click at [588, 393] on div "Image Exclusive online store Email : [EMAIL_ADDRESS][DOMAIN_NAME] Text block Im…" at bounding box center [759, 329] width 945 height 253
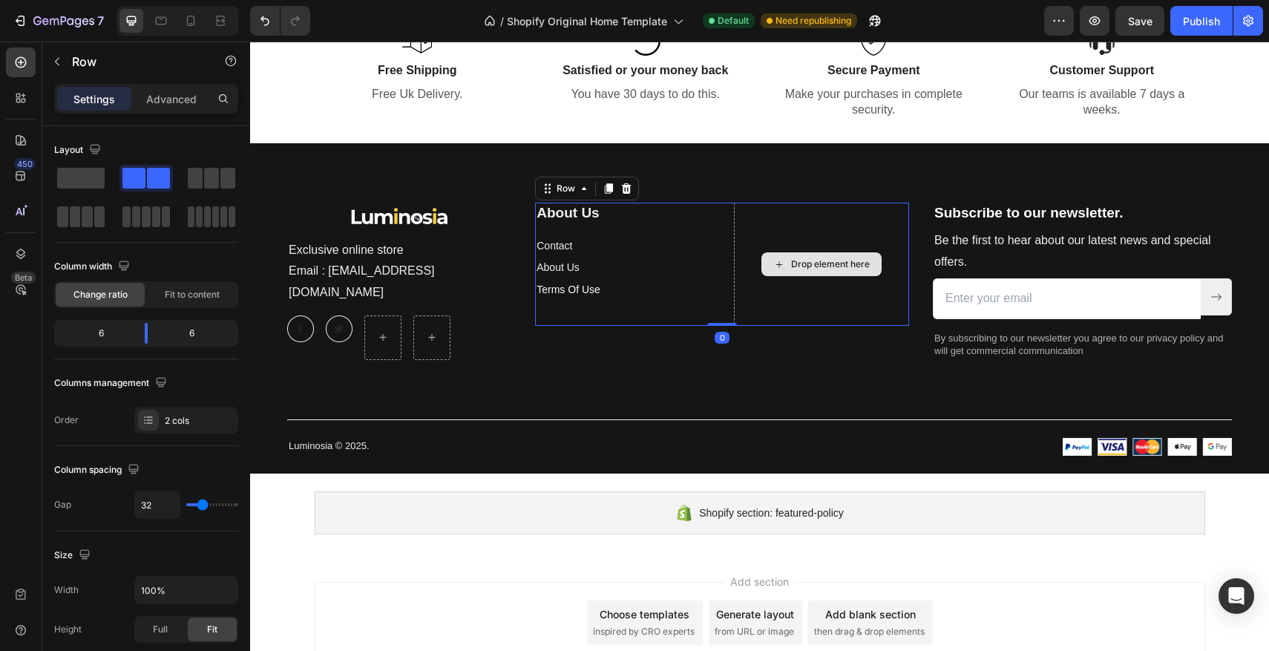
click at [831, 214] on div "Drop element here" at bounding box center [821, 264] width 175 height 123
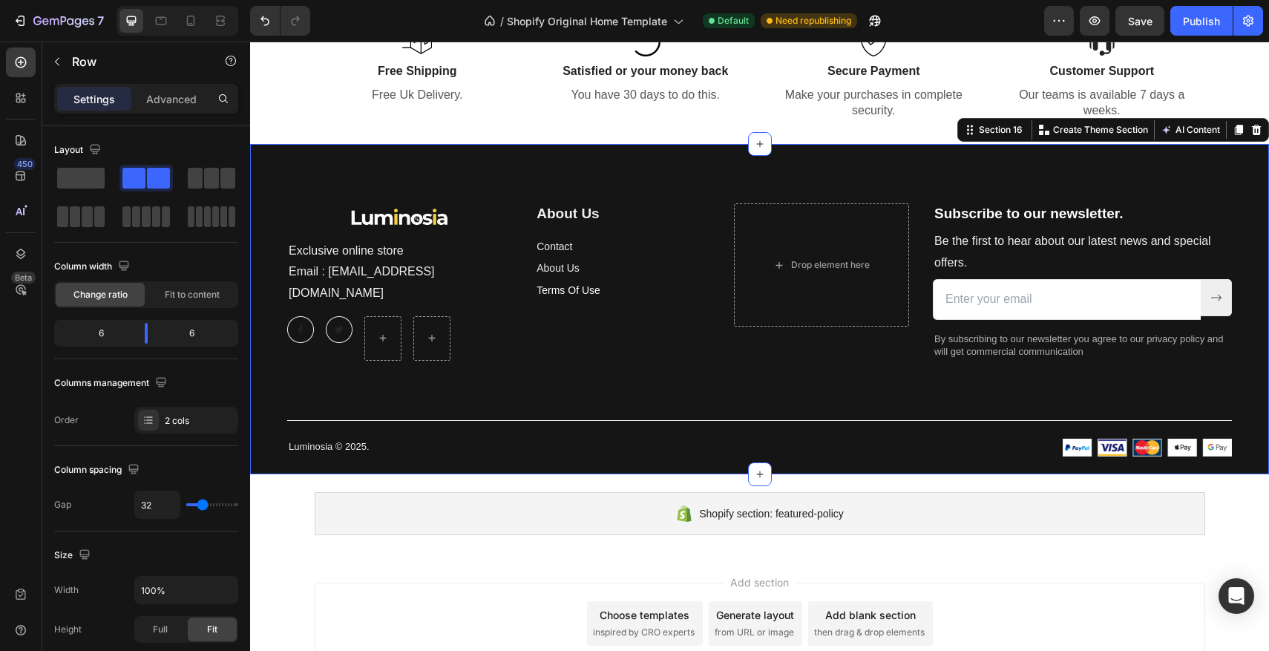
click at [647, 364] on div "Image Exclusive online store Email : [EMAIL_ADDRESS][DOMAIN_NAME] Text block Im…" at bounding box center [759, 329] width 945 height 253
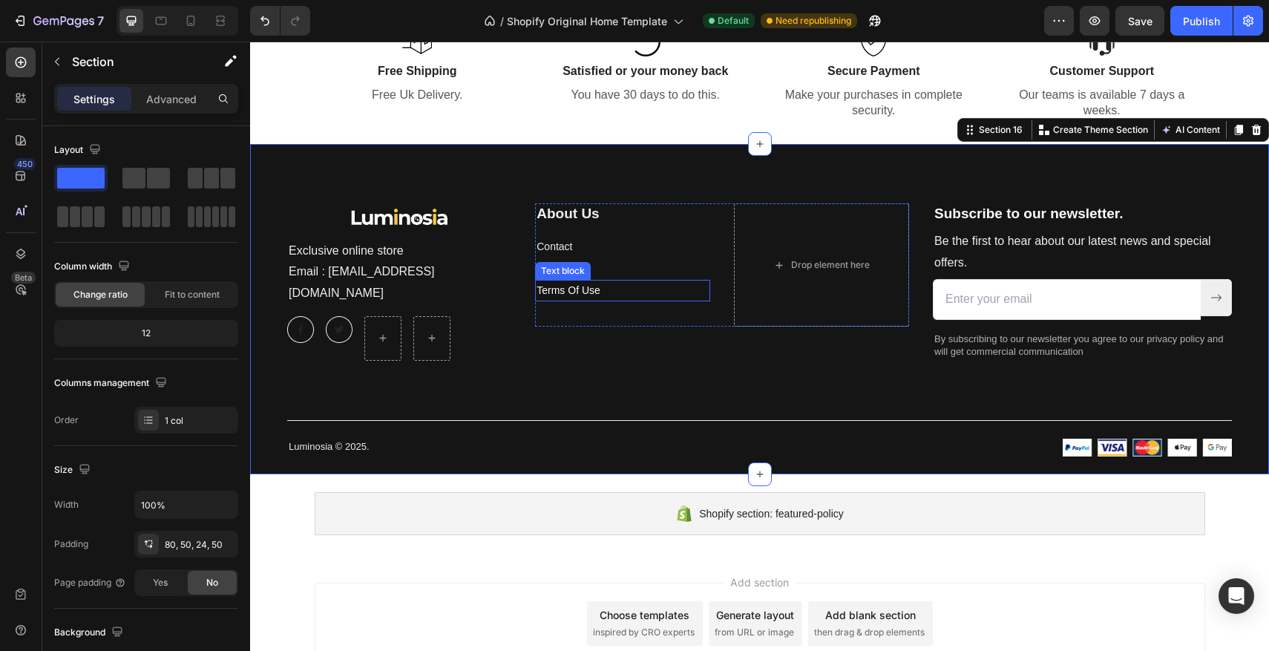
click at [582, 290] on link "Terms Of Use" at bounding box center [569, 290] width 64 height 12
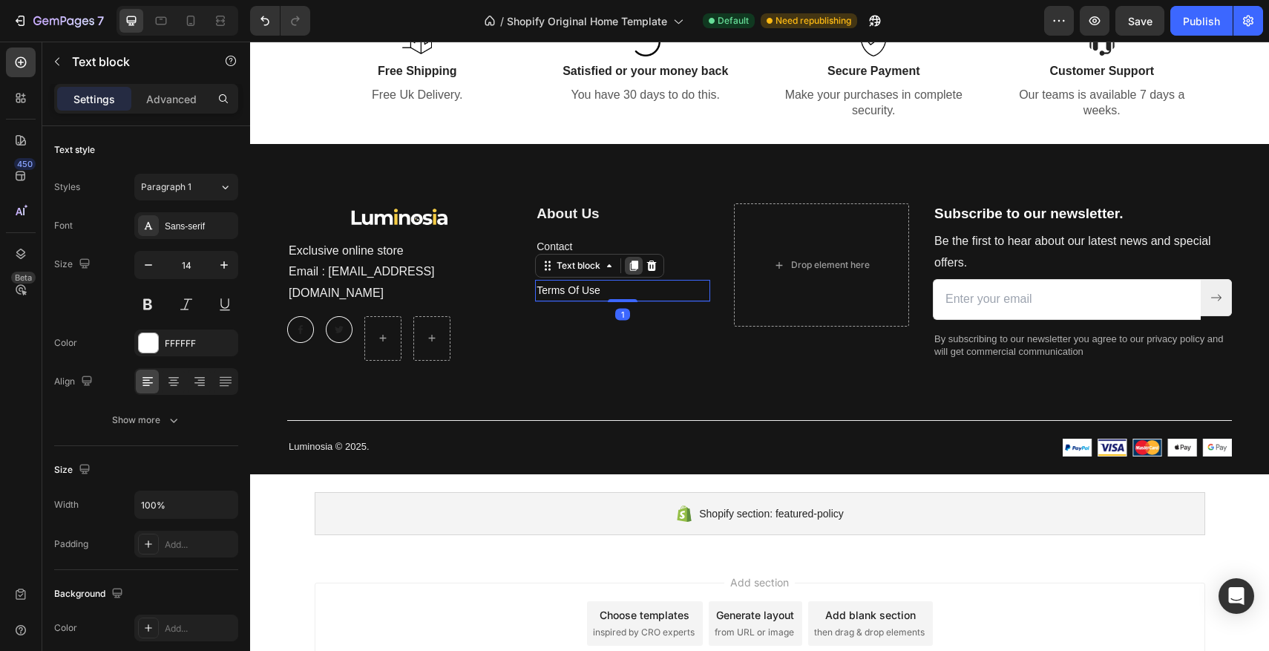
click at [629, 266] on icon at bounding box center [634, 266] width 12 height 12
click at [629, 311] on p "Terms Of Use" at bounding box center [623, 313] width 172 height 19
drag, startPoint x: 629, startPoint y: 311, endPoint x: 548, endPoint y: 309, distance: 80.9
click at [548, 309] on p "Terms Of Use" at bounding box center [623, 313] width 172 height 19
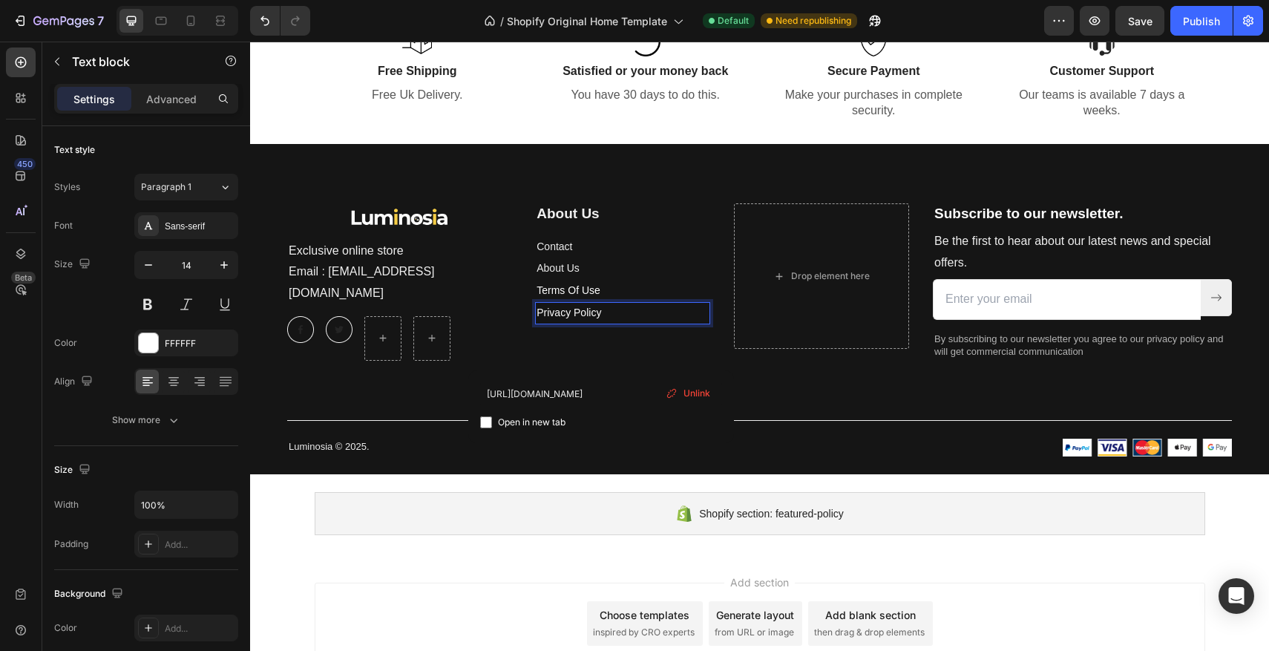
click at [634, 319] on p "Privacy Policy ⁠⁠⁠⁠⁠⁠⁠" at bounding box center [623, 313] width 172 height 19
click at [644, 318] on p "Privacy Policy ⁠⁠⁠⁠⁠⁠⁠" at bounding box center [623, 313] width 172 height 19
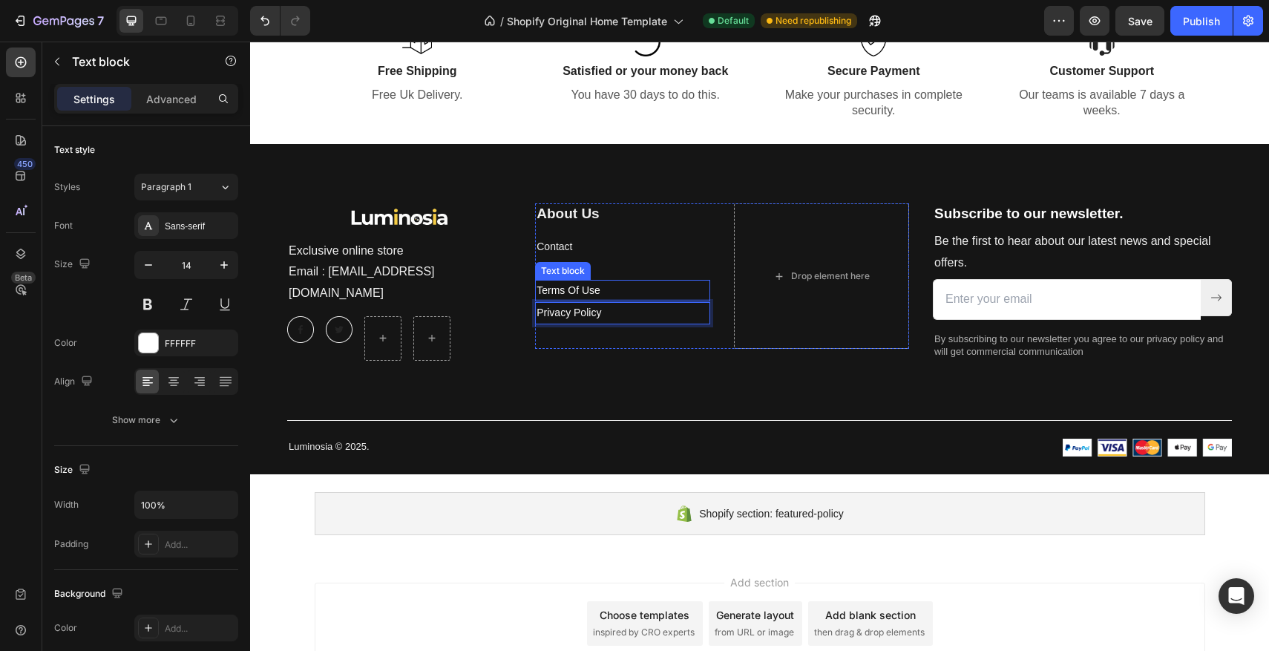
click at [670, 289] on p "Terms Of Use" at bounding box center [623, 290] width 172 height 19
click at [667, 311] on p "Privacy Policy ⁠⁠⁠⁠⁠⁠⁠" at bounding box center [623, 313] width 172 height 19
click at [632, 289] on icon at bounding box center [634, 288] width 8 height 10
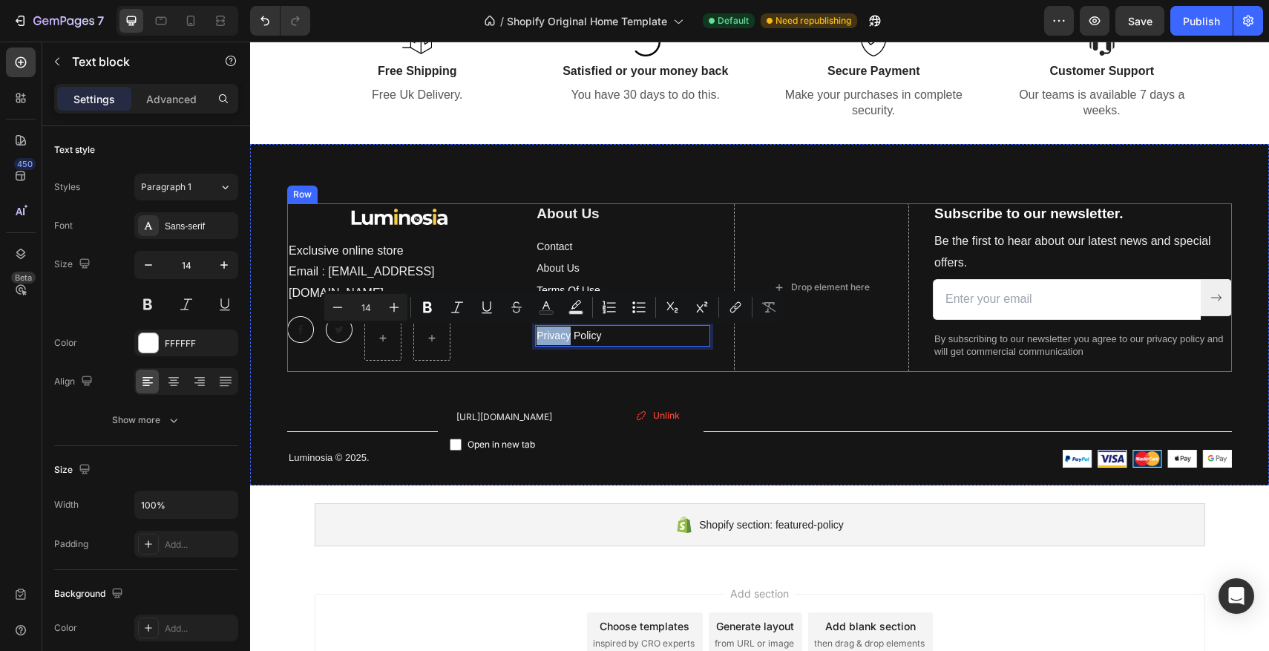
drag, startPoint x: 571, startPoint y: 333, endPoint x: 535, endPoint y: 329, distance: 35.8
click at [534, 331] on div "Image Exclusive online store Email : [EMAIL_ADDRESS][DOMAIN_NAME] Text block Im…" at bounding box center [759, 287] width 945 height 168
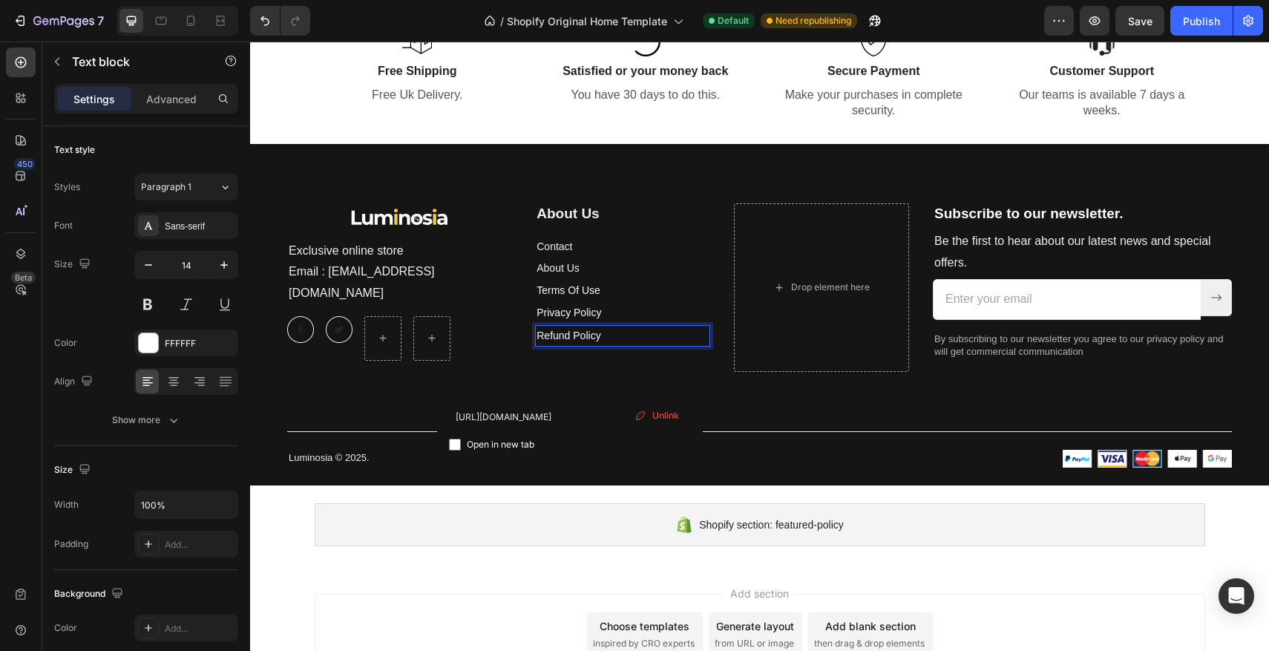
click at [652, 338] on p "Refund Policy" at bounding box center [623, 336] width 172 height 19
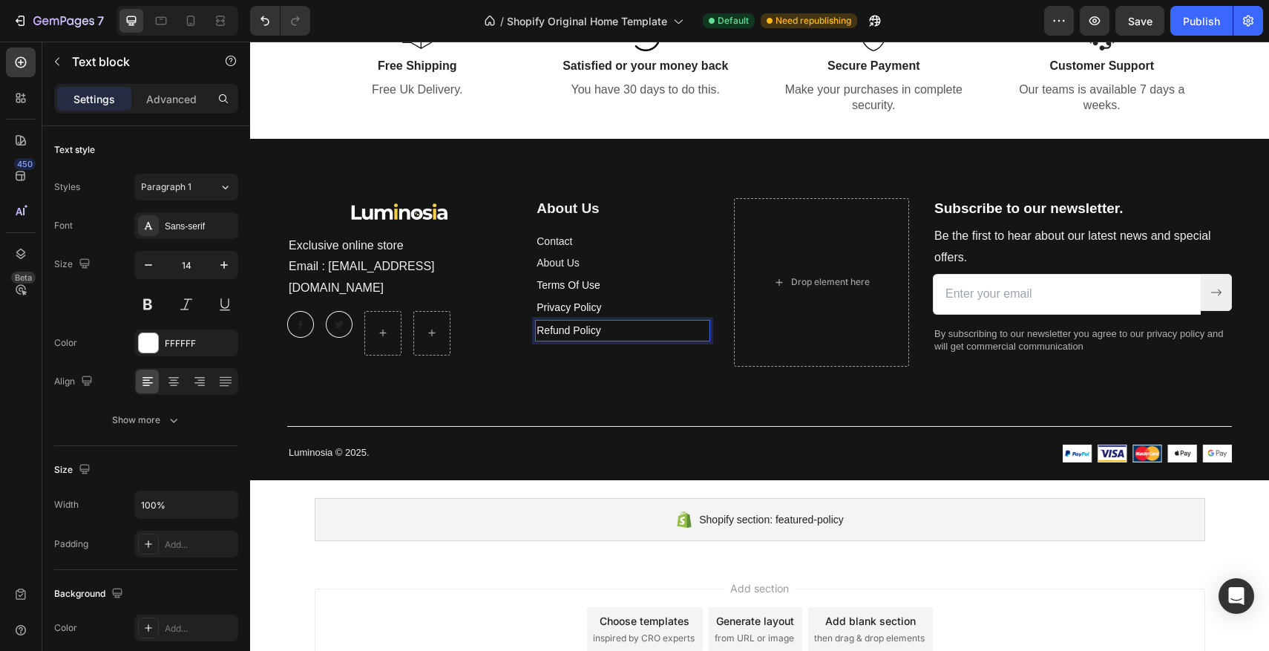
click at [663, 324] on p "Refund Policy ⁠⁠⁠⁠⁠⁠⁠" at bounding box center [623, 330] width 172 height 19
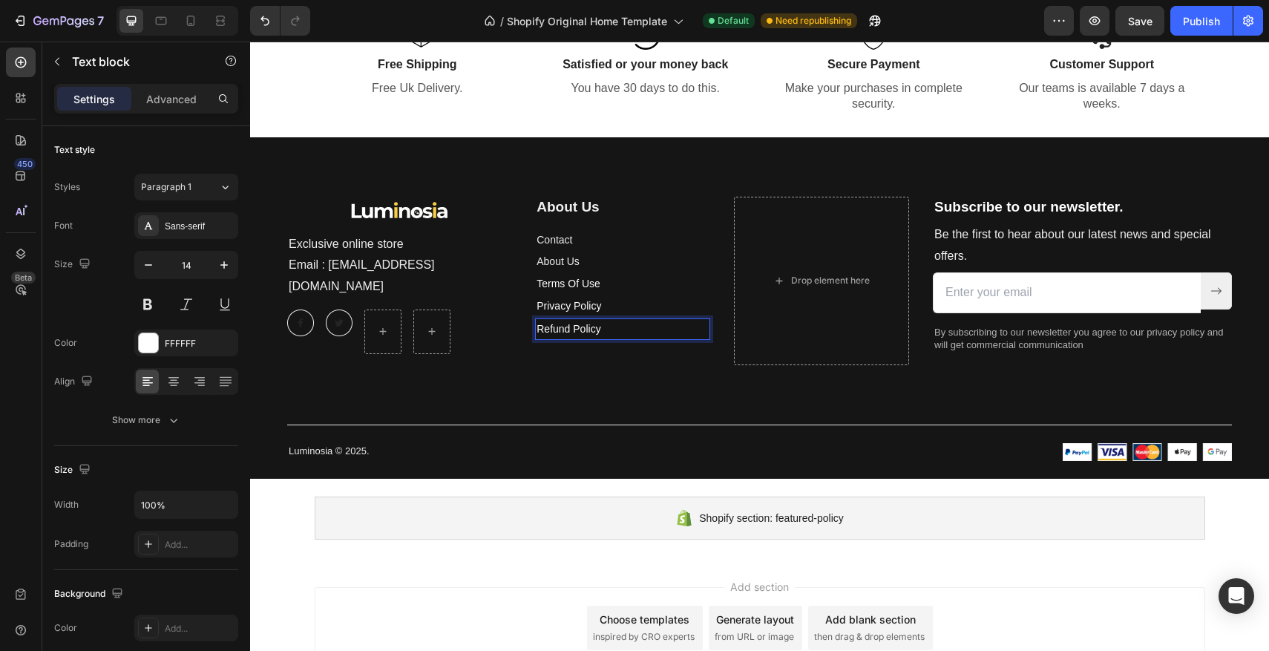
scroll to position [3335, 0]
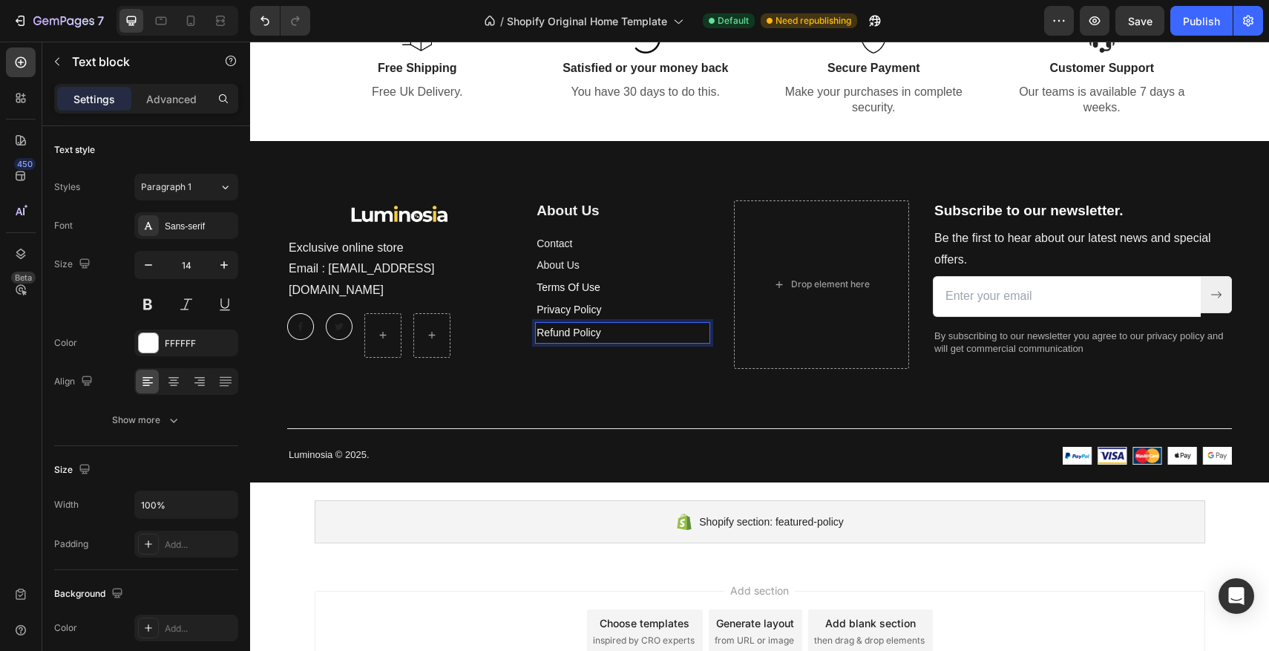
click at [676, 332] on p "Refund Policy ⁠⁠⁠⁠⁠⁠⁠" at bounding box center [623, 333] width 172 height 19
click at [666, 310] on p "Privacy Policy ⁠⁠⁠⁠⁠⁠⁠" at bounding box center [623, 310] width 172 height 19
click at [666, 327] on p "Refund Policy ⁠⁠⁠⁠⁠⁠⁠" at bounding box center [623, 333] width 172 height 19
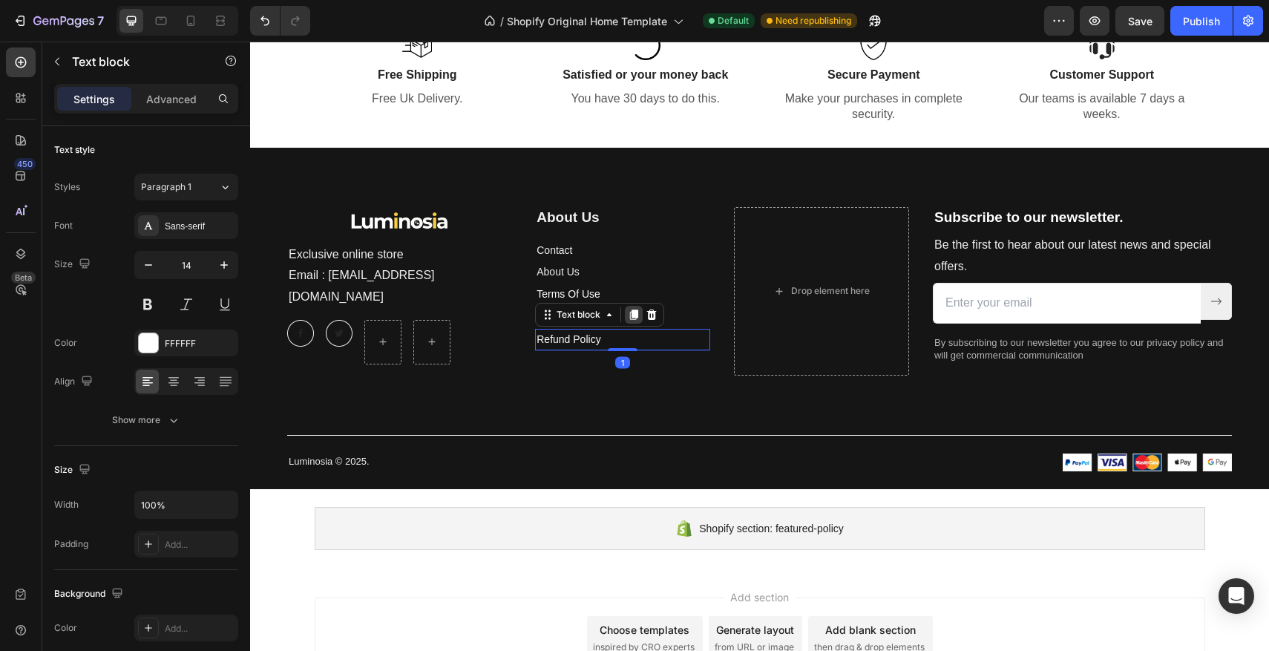
click at [637, 312] on icon at bounding box center [634, 314] width 8 height 10
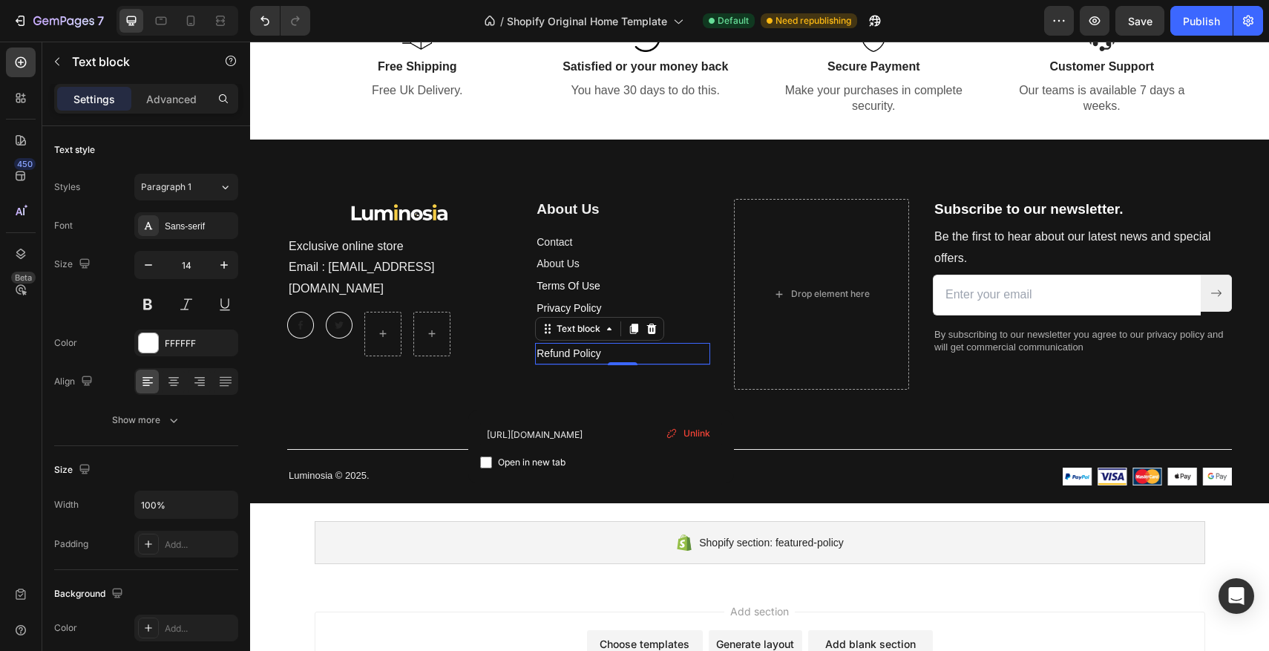
click at [622, 350] on p "Refund Policy" at bounding box center [623, 353] width 172 height 19
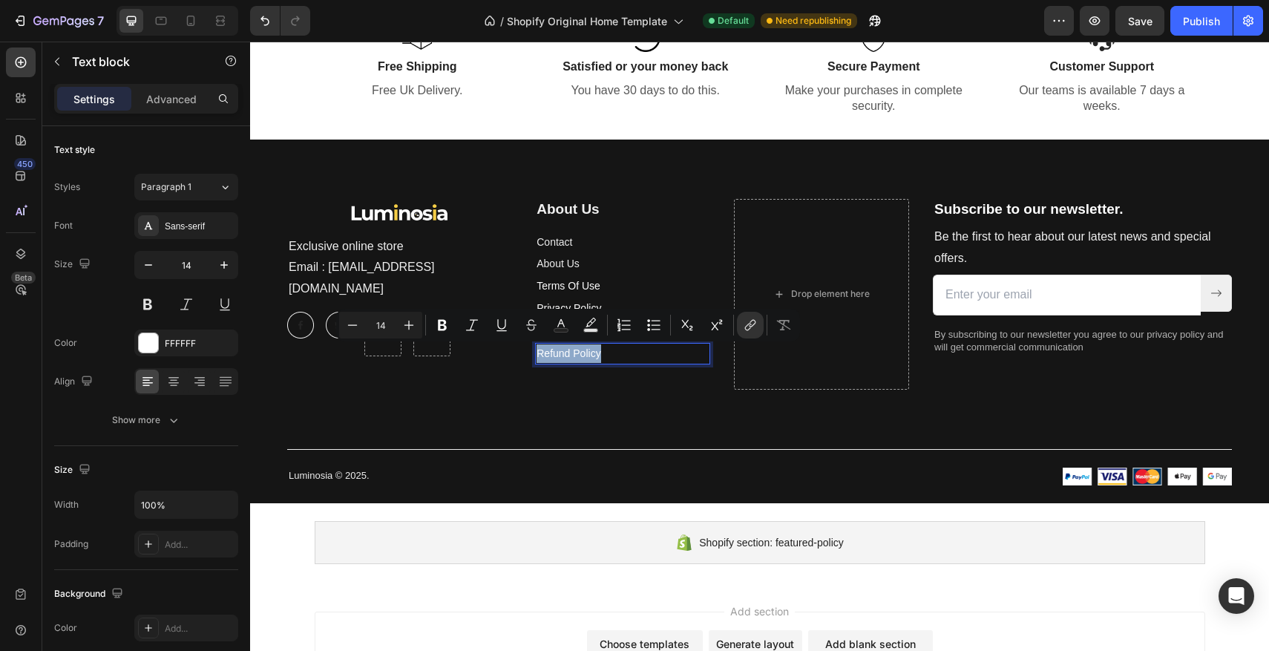
drag, startPoint x: 621, startPoint y: 352, endPoint x: 539, endPoint y: 350, distance: 81.7
click at [539, 350] on p "Refund Policy" at bounding box center [623, 353] width 172 height 19
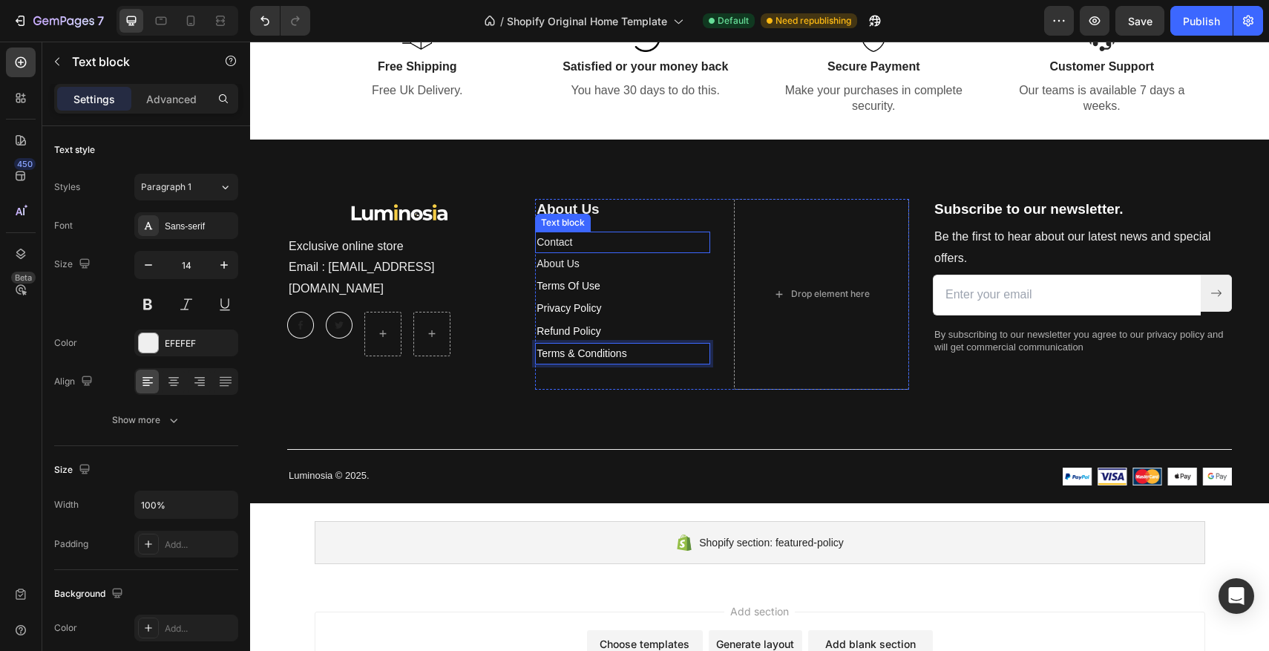
click at [608, 244] on p "Contact" at bounding box center [623, 242] width 172 height 19
click at [661, 354] on p "Terms & Conditions" at bounding box center [623, 353] width 172 height 19
click at [601, 251] on p "Contact" at bounding box center [623, 242] width 172 height 19
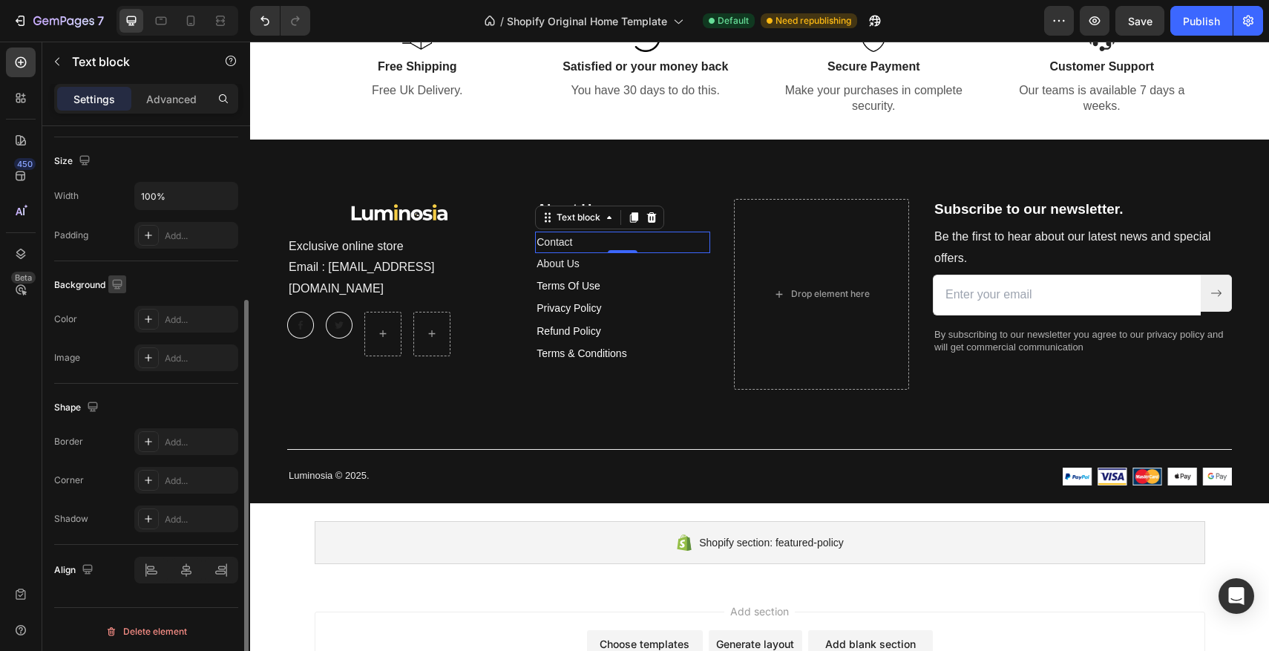
scroll to position [312, 0]
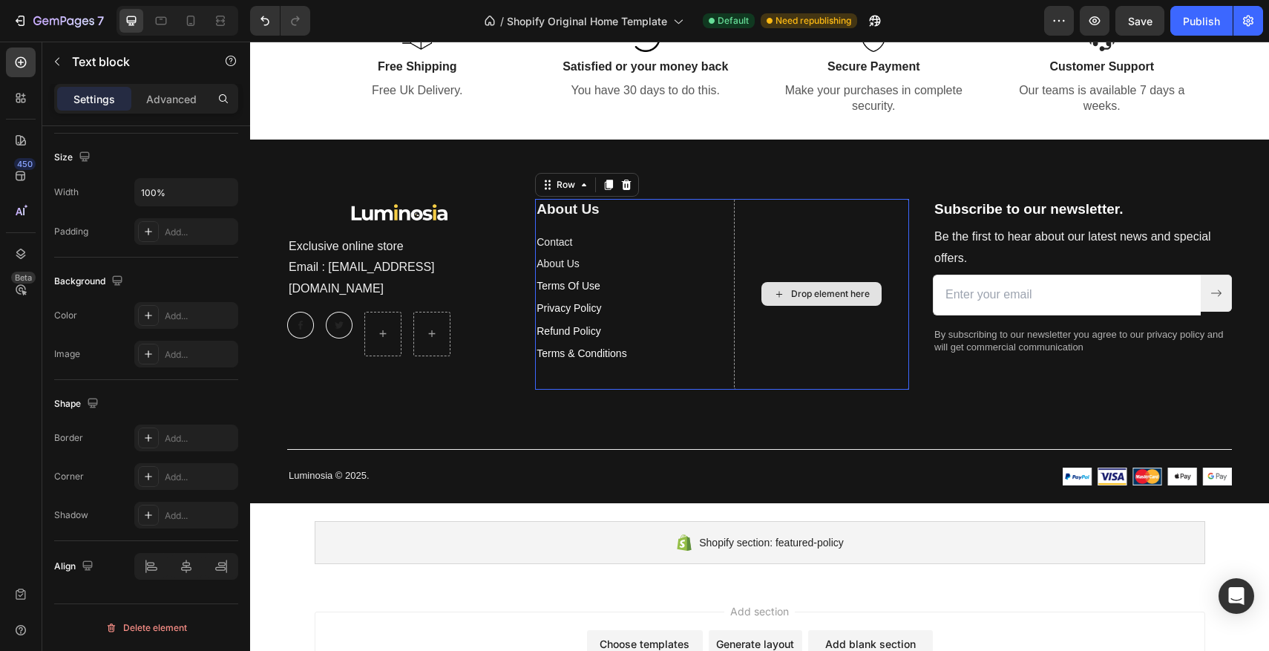
click at [804, 226] on div "Drop element here" at bounding box center [821, 294] width 175 height 191
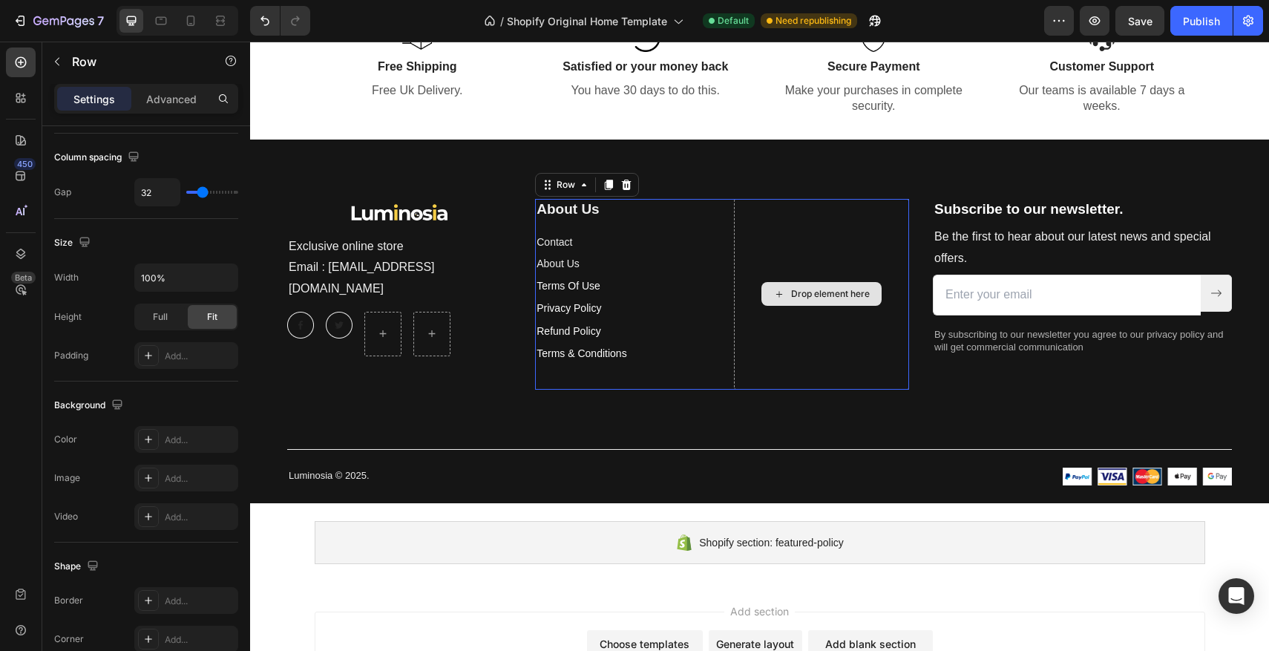
scroll to position [0, 0]
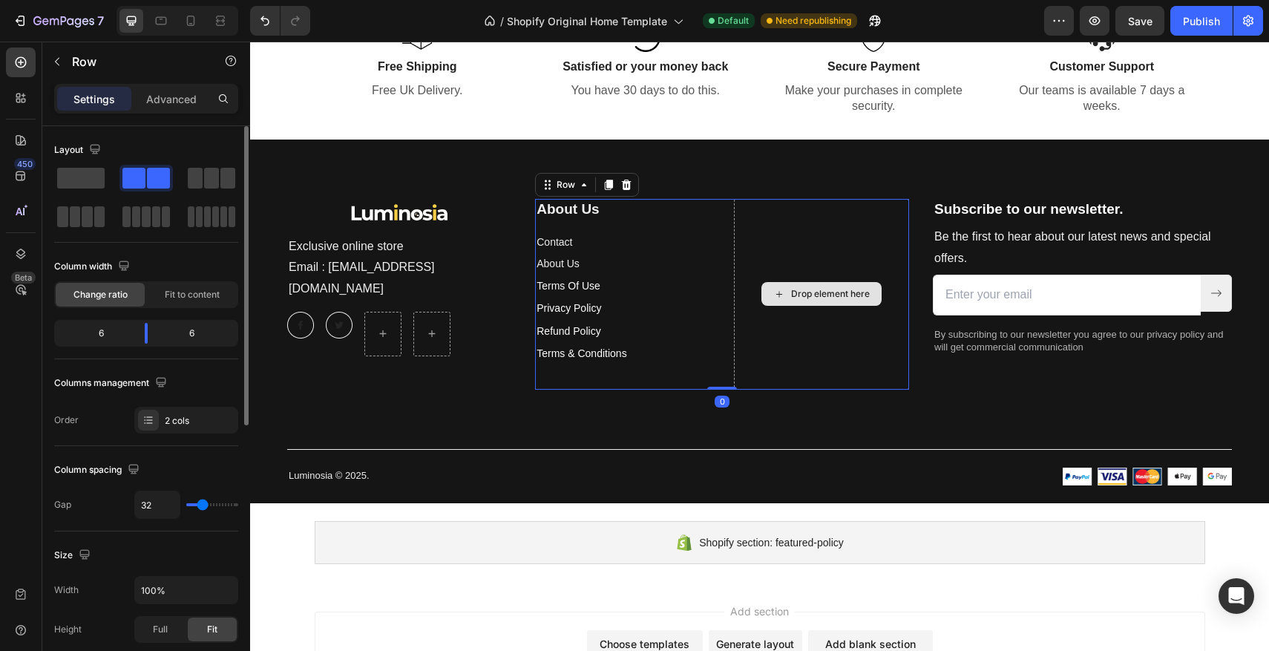
click at [804, 226] on div "Drop element here" at bounding box center [821, 294] width 175 height 191
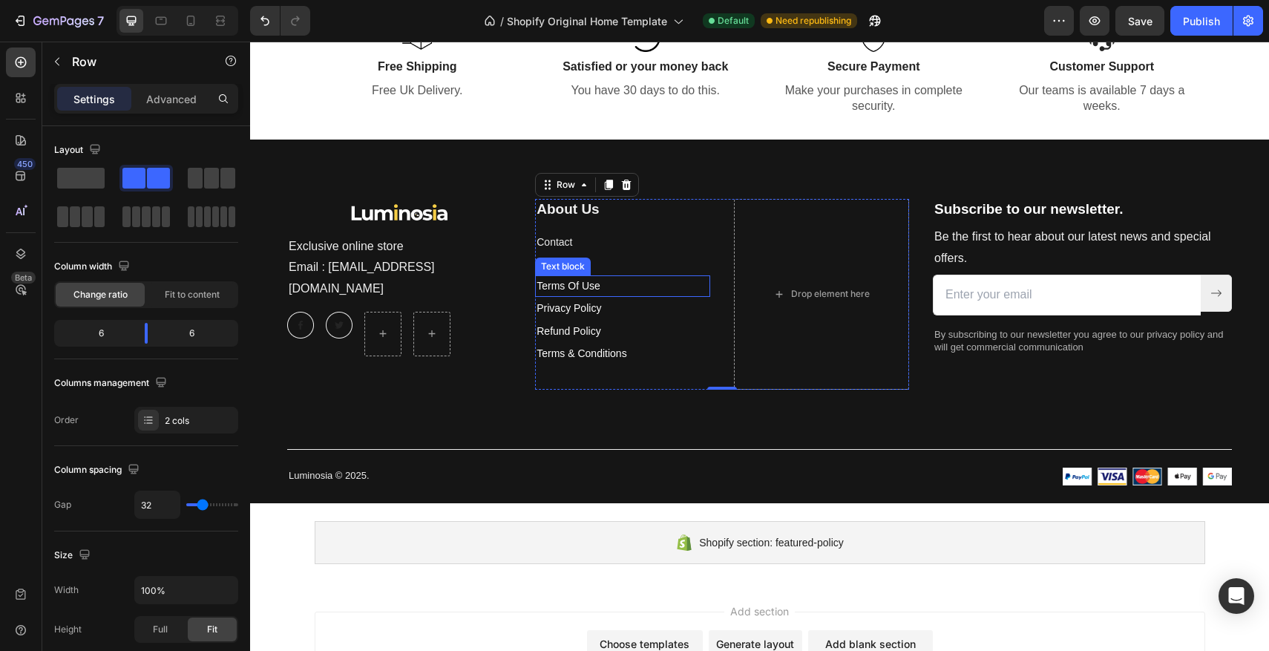
click at [686, 292] on p "Terms Of Use" at bounding box center [623, 286] width 172 height 19
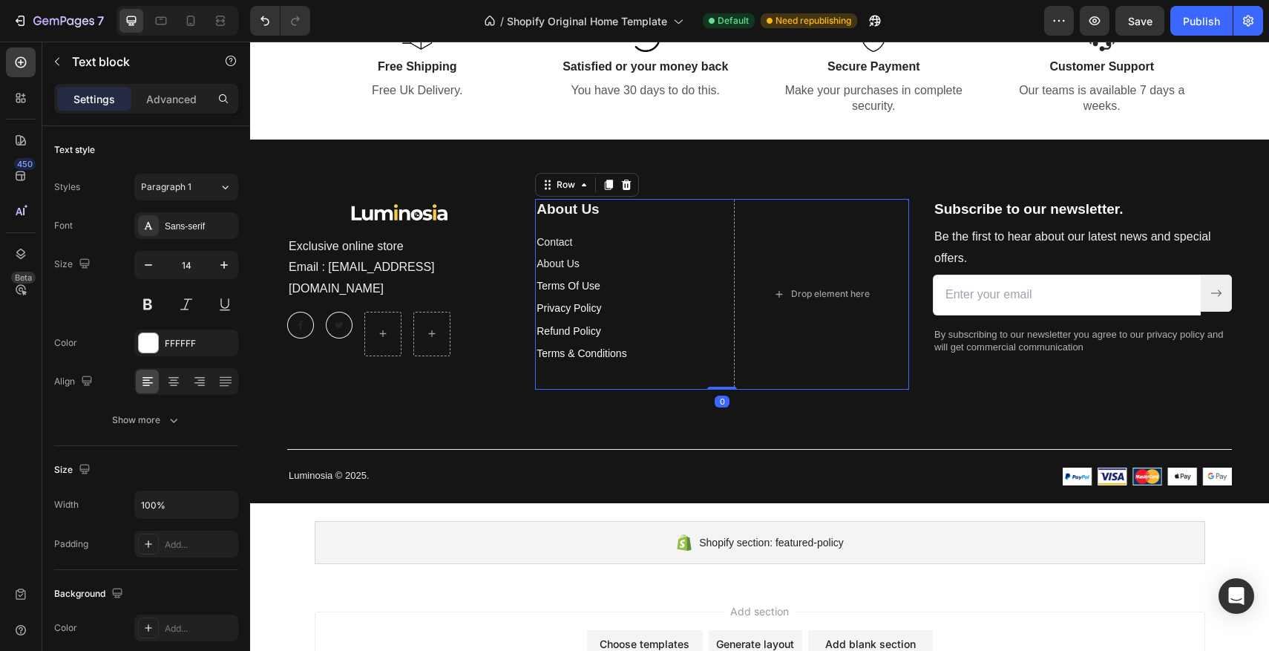
click at [713, 229] on div "About Us Heading Contact Text block About Us Text block Terms Of Use Text block…" at bounding box center [722, 294] width 374 height 191
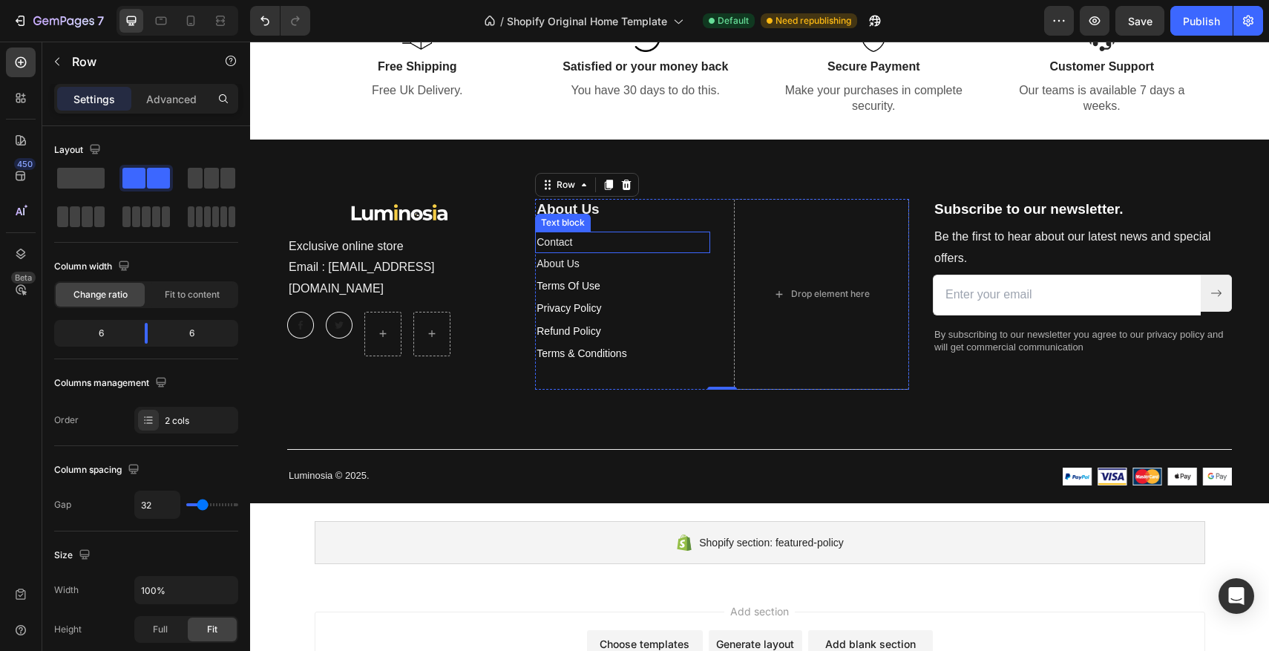
click at [594, 246] on p "Contact" at bounding box center [623, 242] width 172 height 19
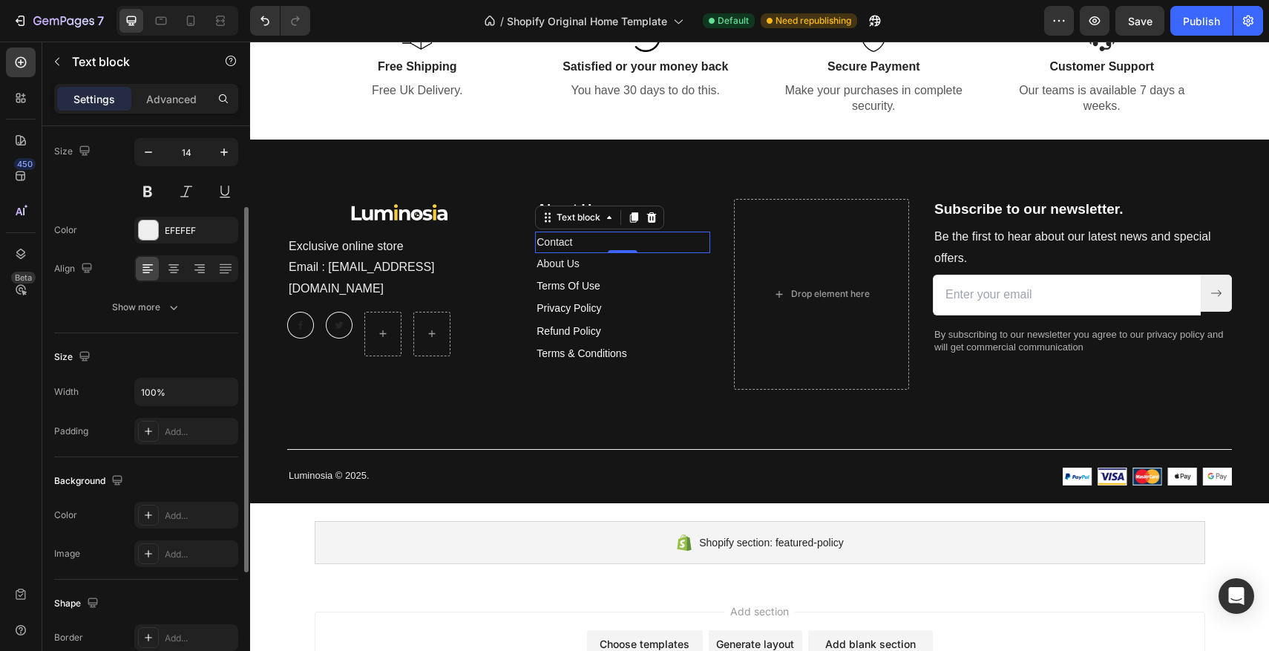
scroll to position [119, 0]
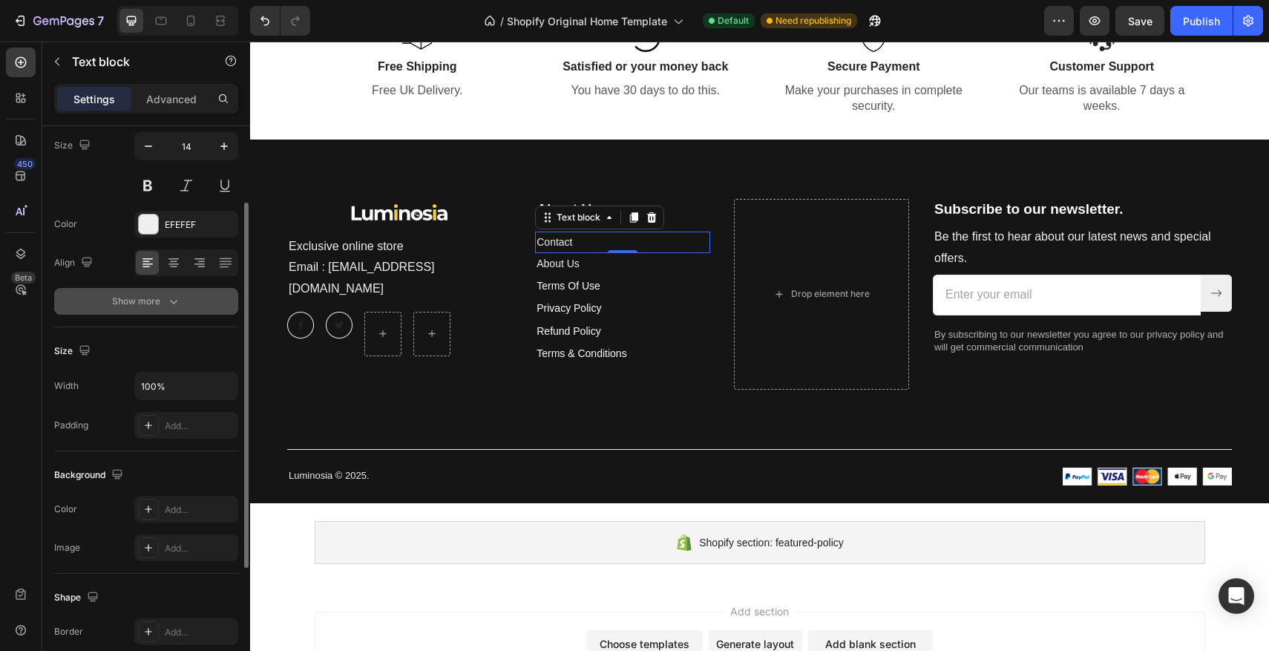
click at [148, 301] on div "Show more" at bounding box center [146, 301] width 69 height 15
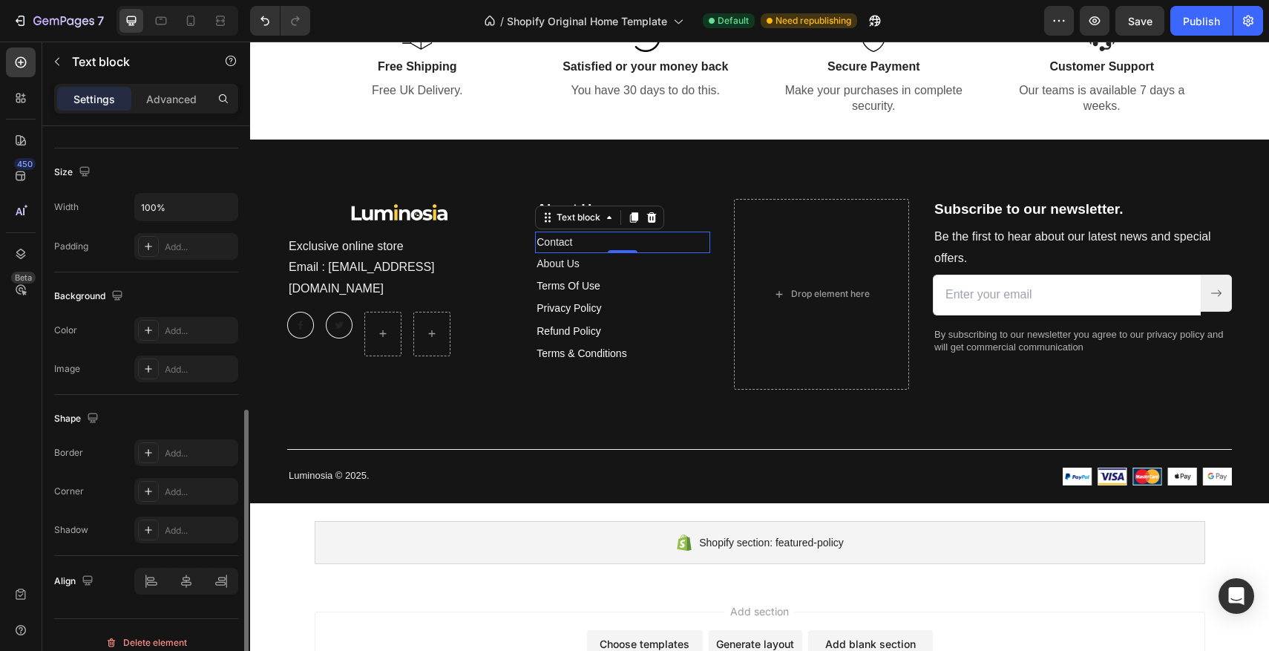
scroll to position [508, 0]
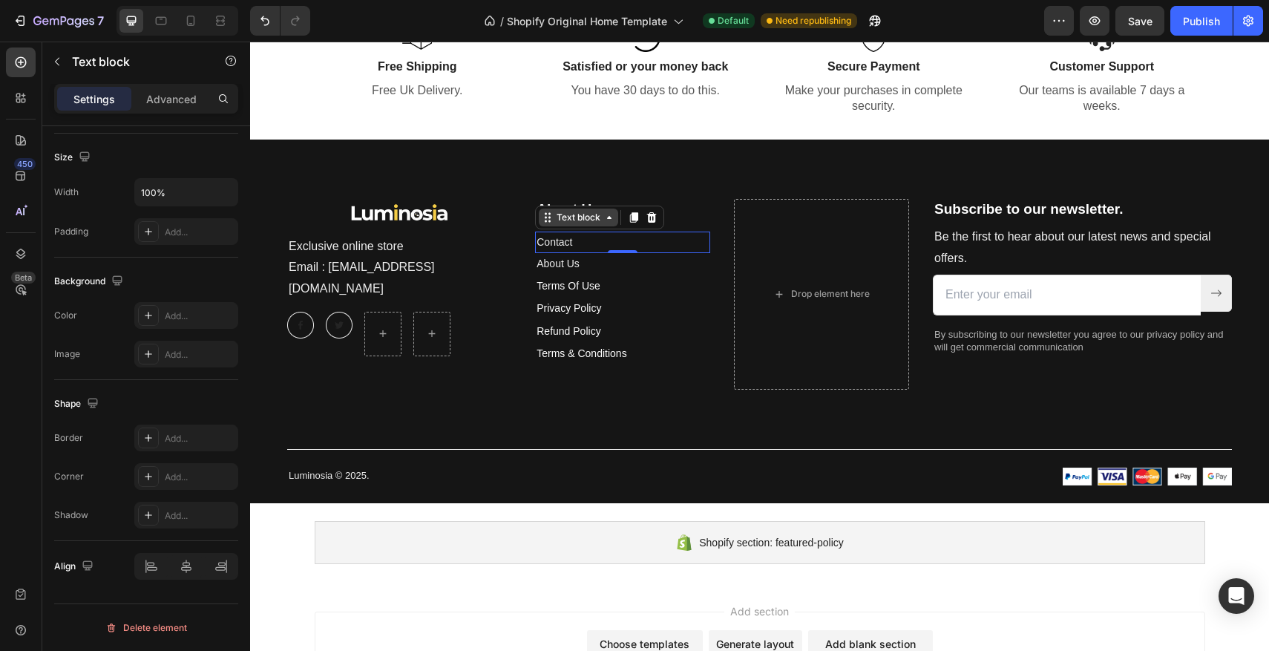
click at [588, 223] on div "Text block" at bounding box center [579, 217] width 50 height 13
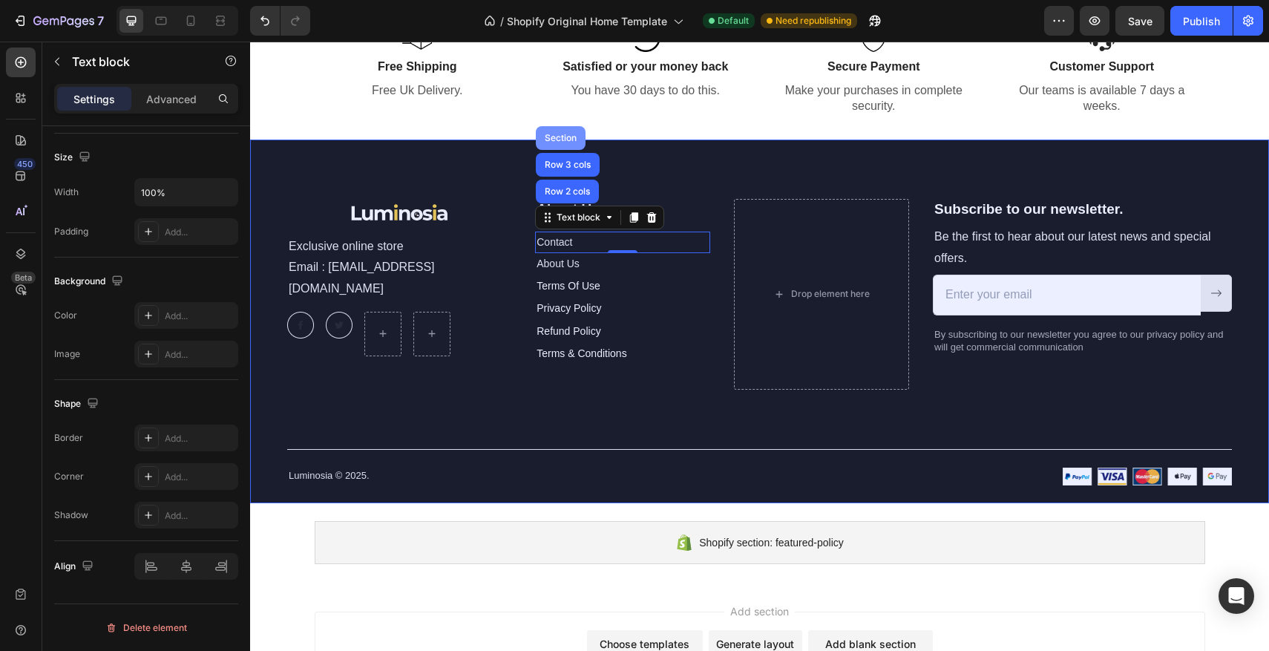
click at [569, 140] on div "Section" at bounding box center [561, 138] width 38 height 9
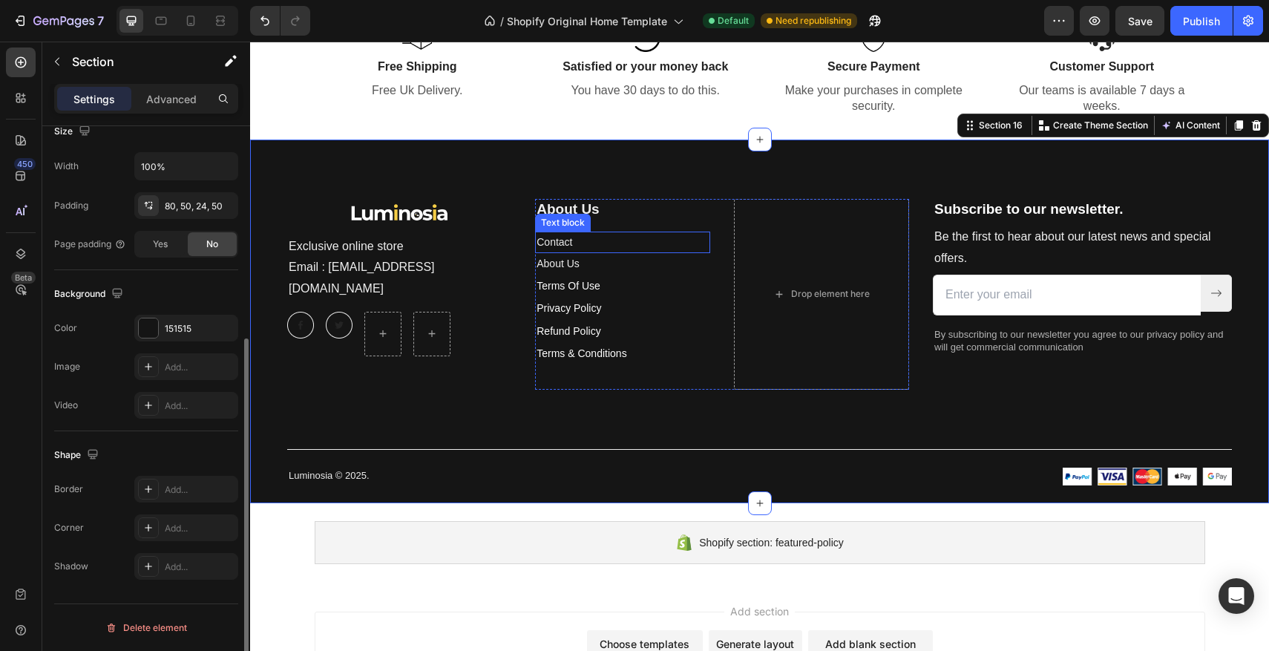
scroll to position [0, 0]
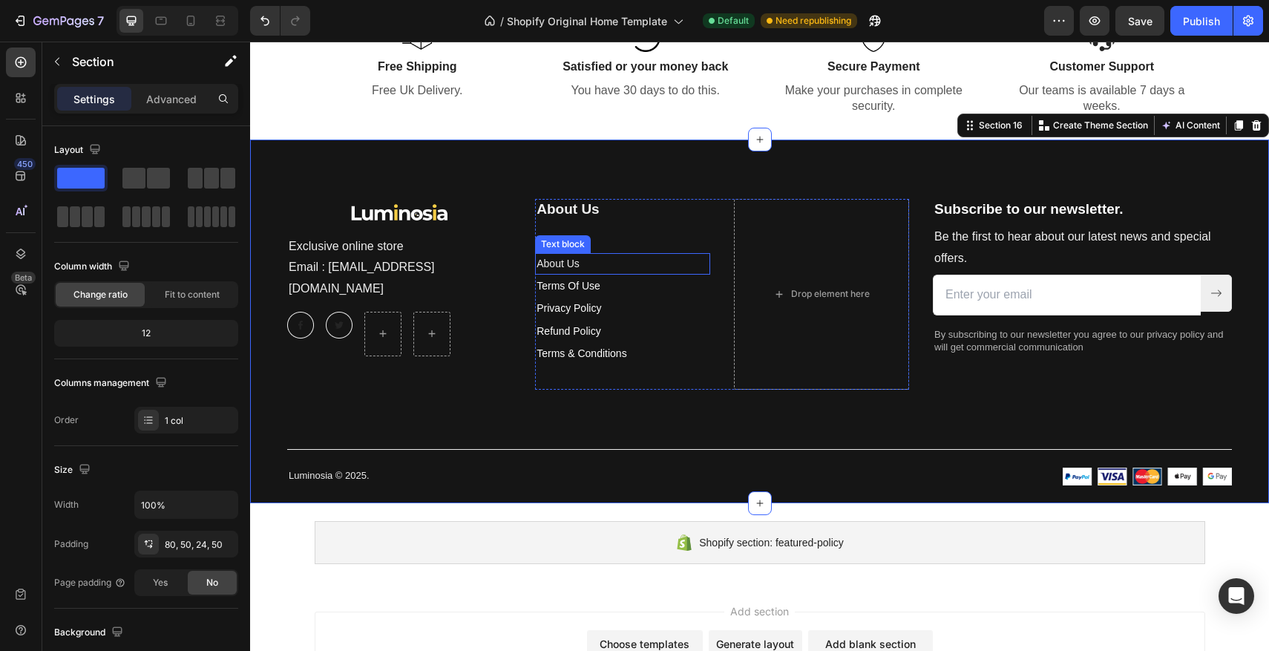
click at [608, 257] on p "About Us" at bounding box center [623, 264] width 172 height 19
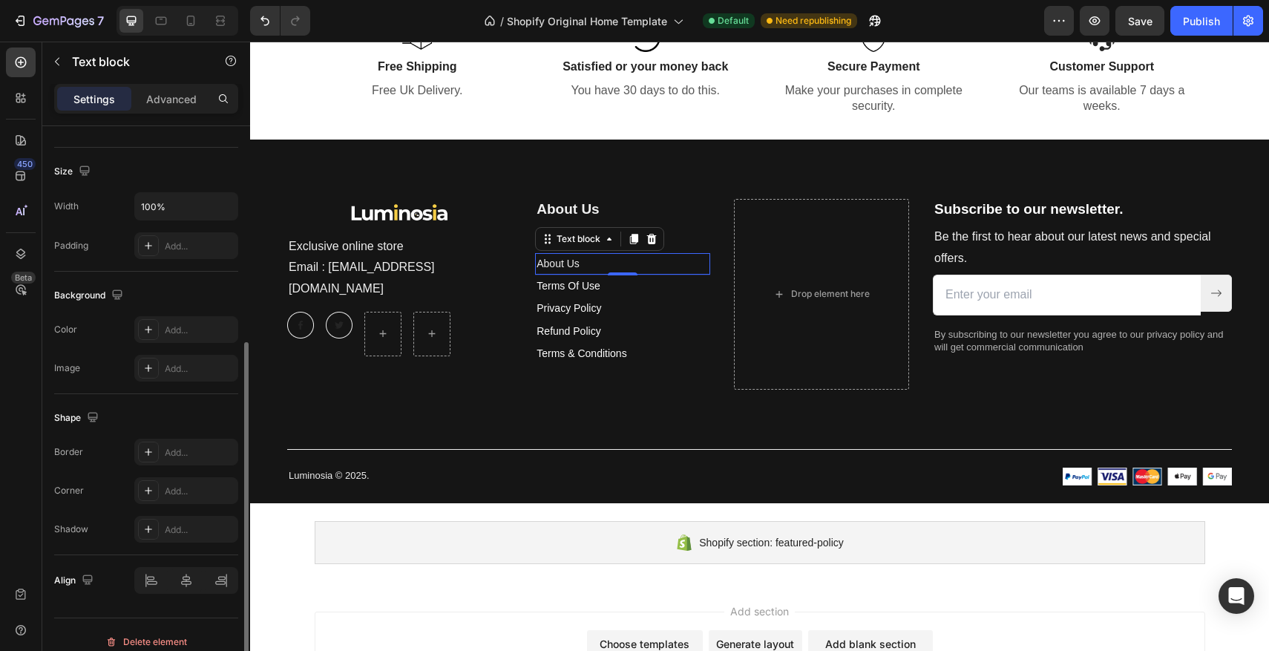
scroll to position [312, 0]
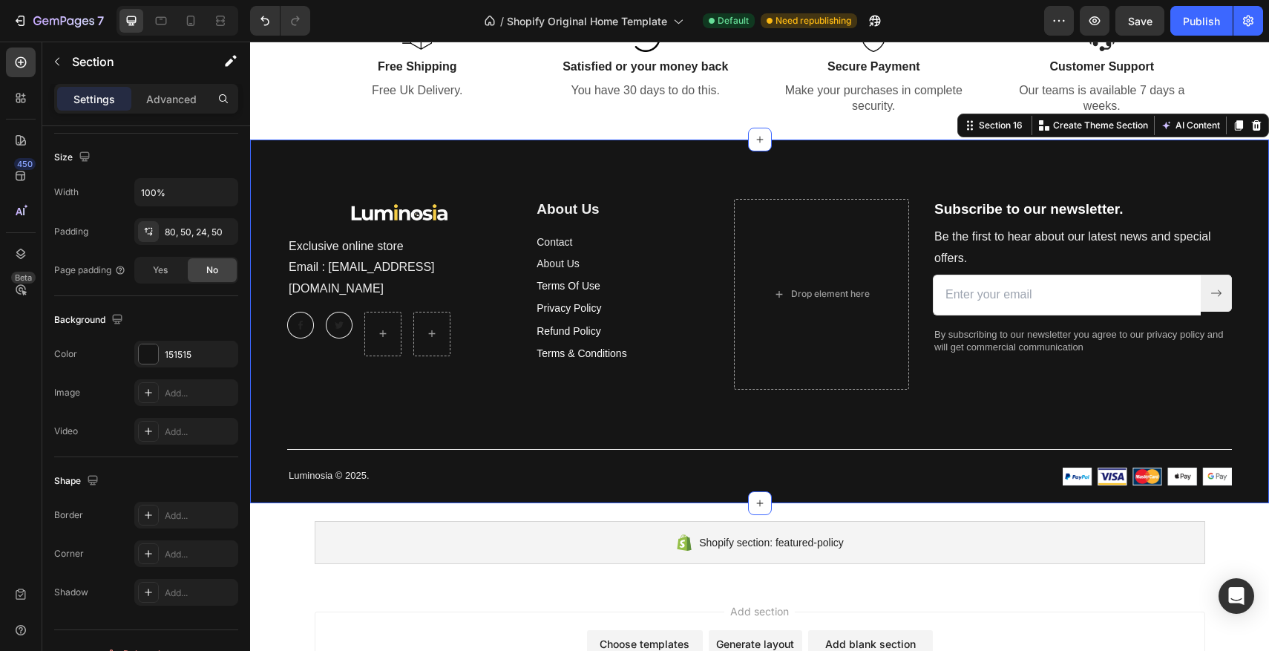
click at [489, 496] on div "Image Exclusive online store Email : [EMAIL_ADDRESS][DOMAIN_NAME] Text block Im…" at bounding box center [759, 322] width 1019 height 364
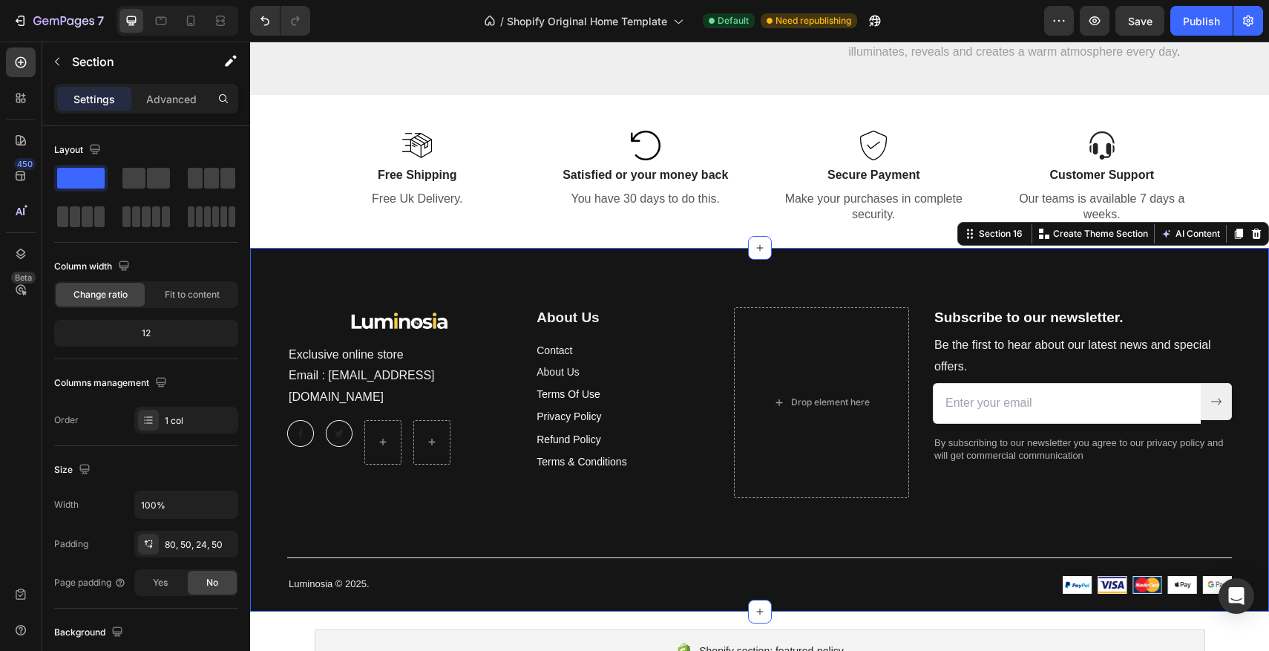
scroll to position [3226, 0]
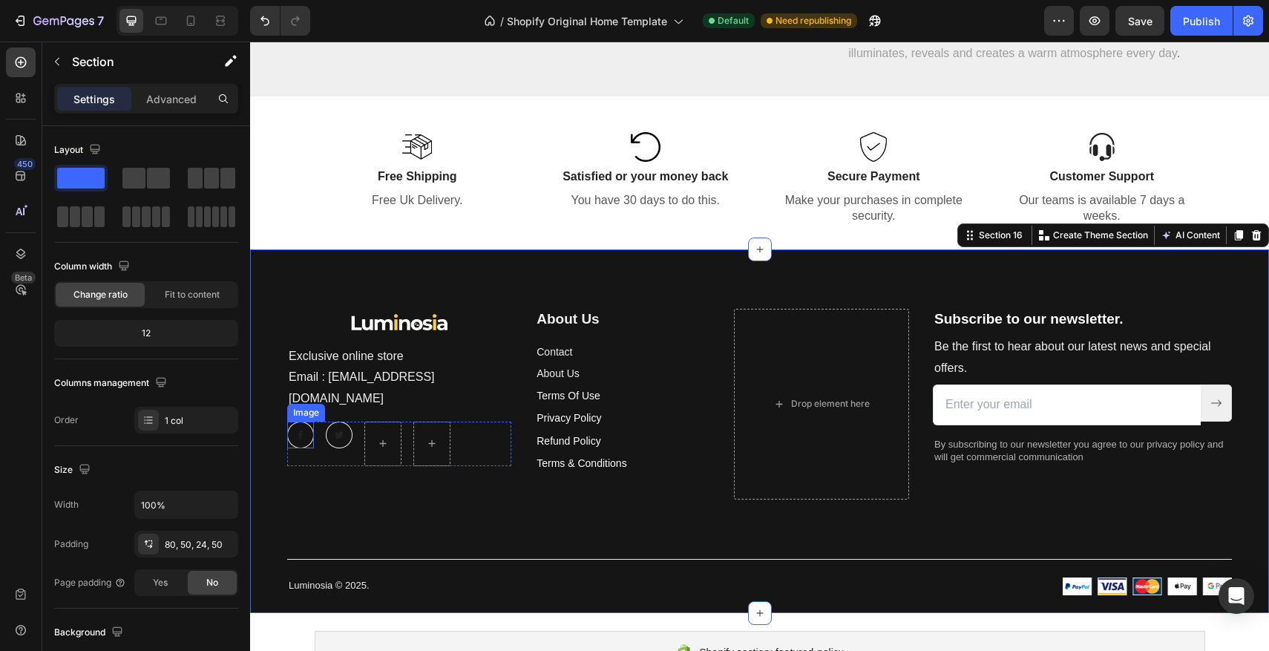
click at [298, 421] on img at bounding box center [300, 434] width 27 height 27
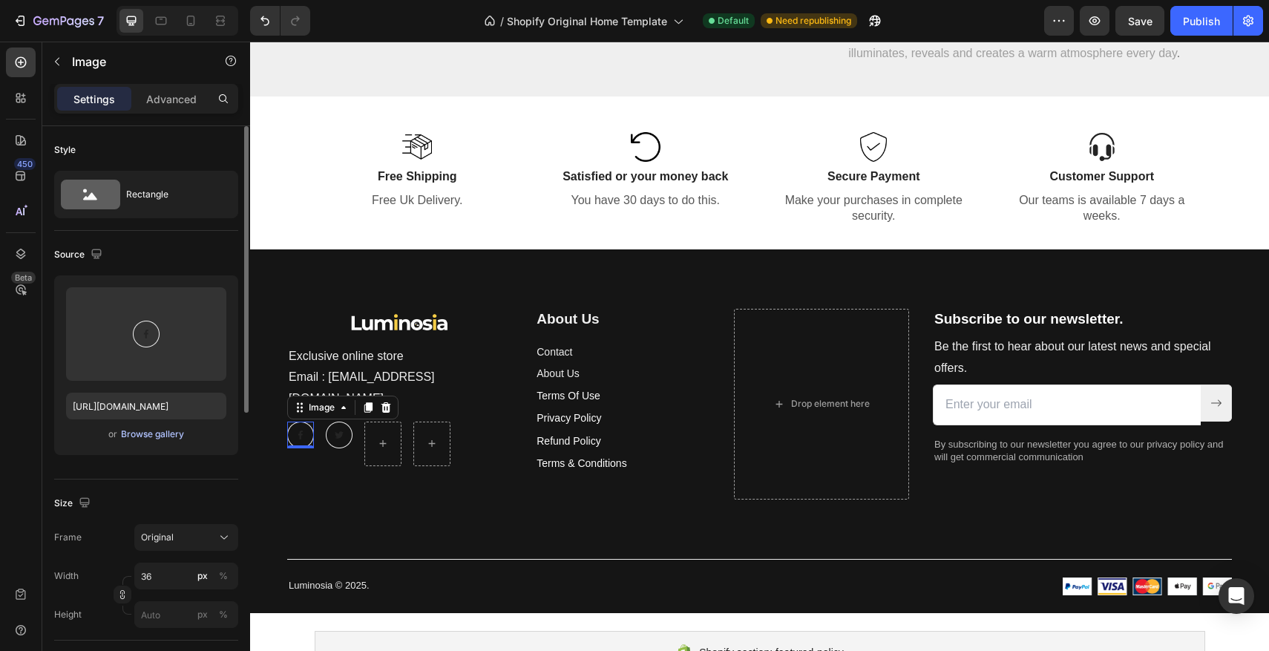
click at [161, 436] on div "Browse gallery" at bounding box center [152, 433] width 63 height 13
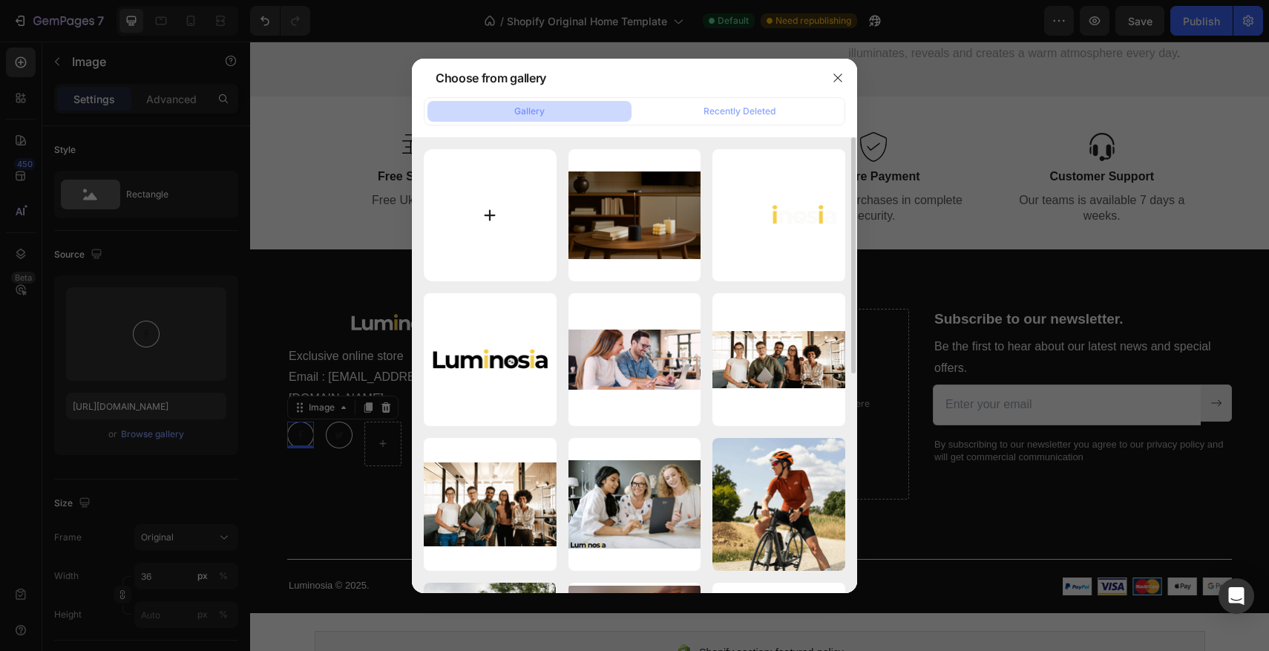
type input "C:\fakepath\Capture d’écran [DATE] à 20.29.04.png"
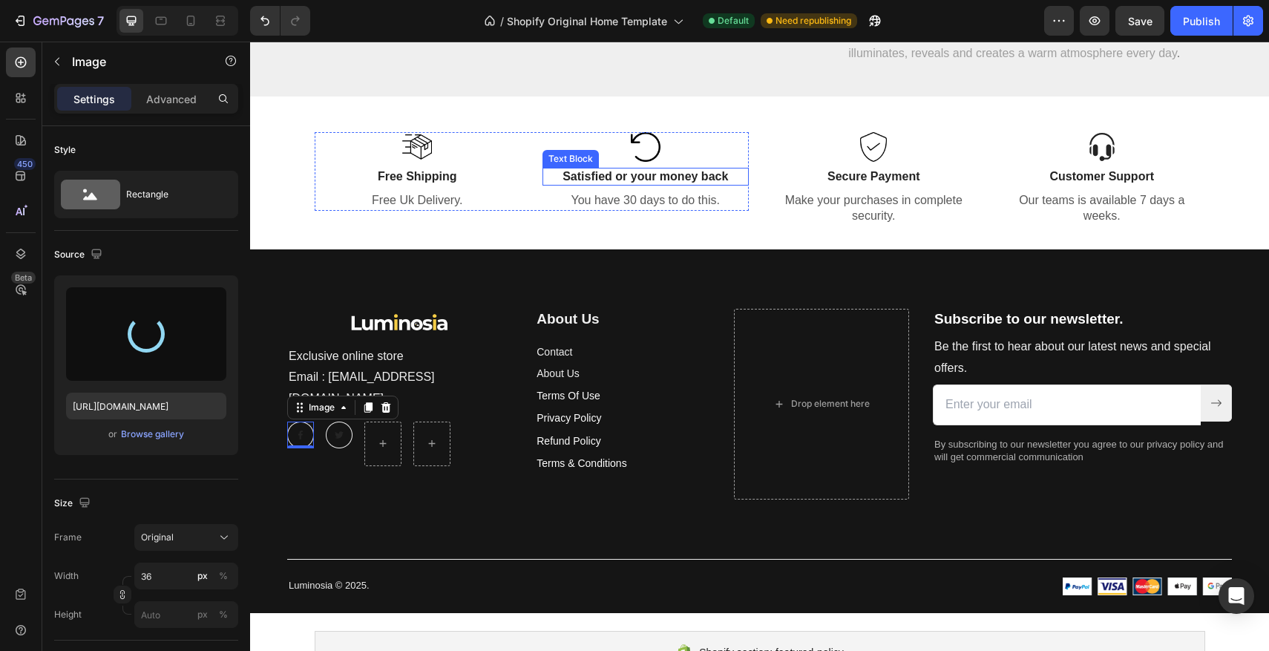
type input "[URL][DOMAIN_NAME]"
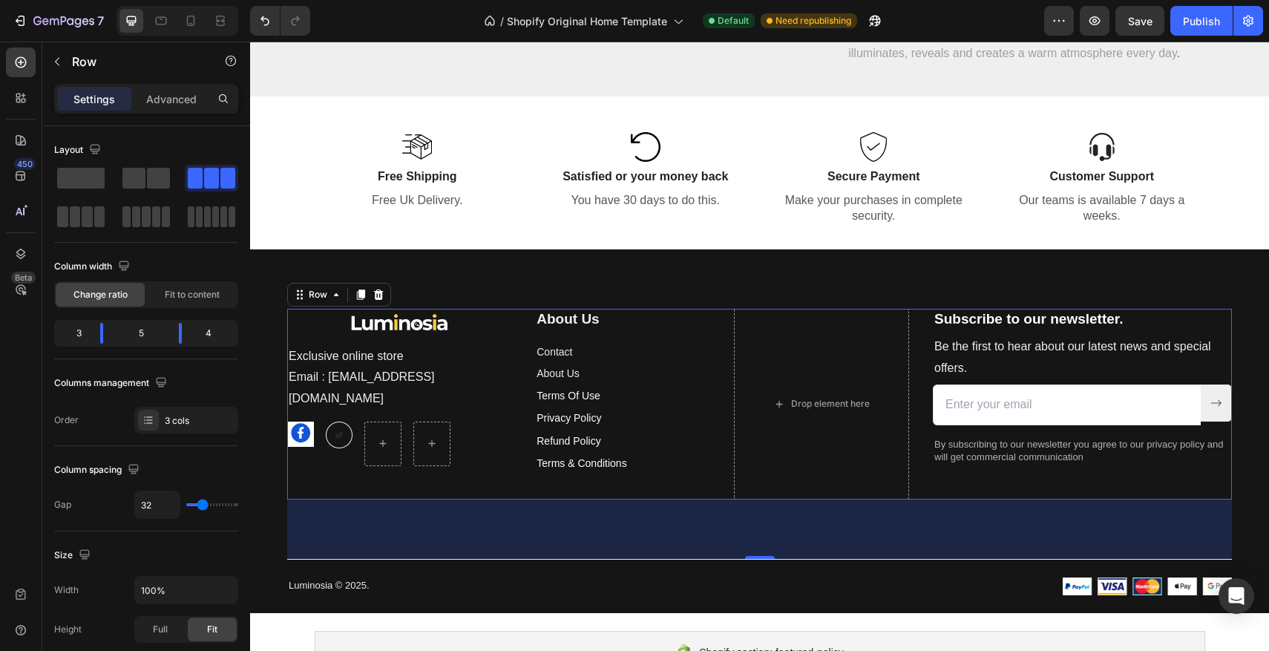
click at [316, 452] on div "Image Exclusive online store Email : [EMAIL_ADDRESS][DOMAIN_NAME] Text block Im…" at bounding box center [399, 404] width 224 height 191
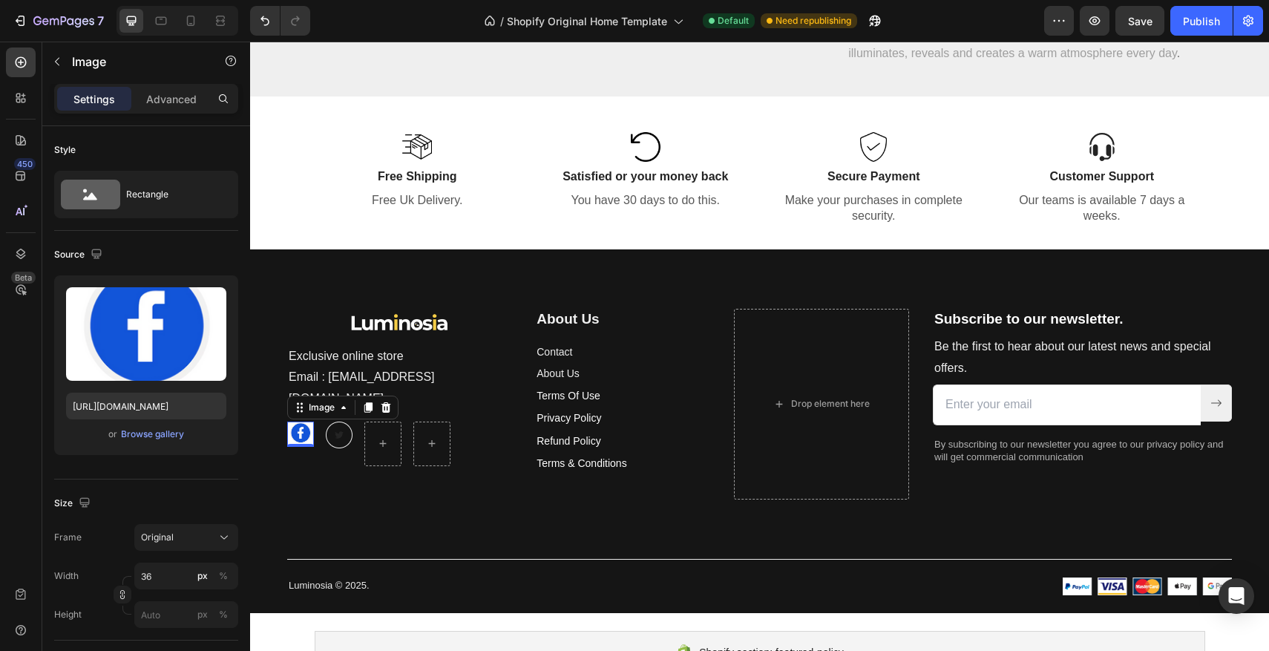
click at [309, 421] on img at bounding box center [300, 433] width 27 height 25
click at [167, 439] on div "Browse gallery" at bounding box center [152, 433] width 63 height 13
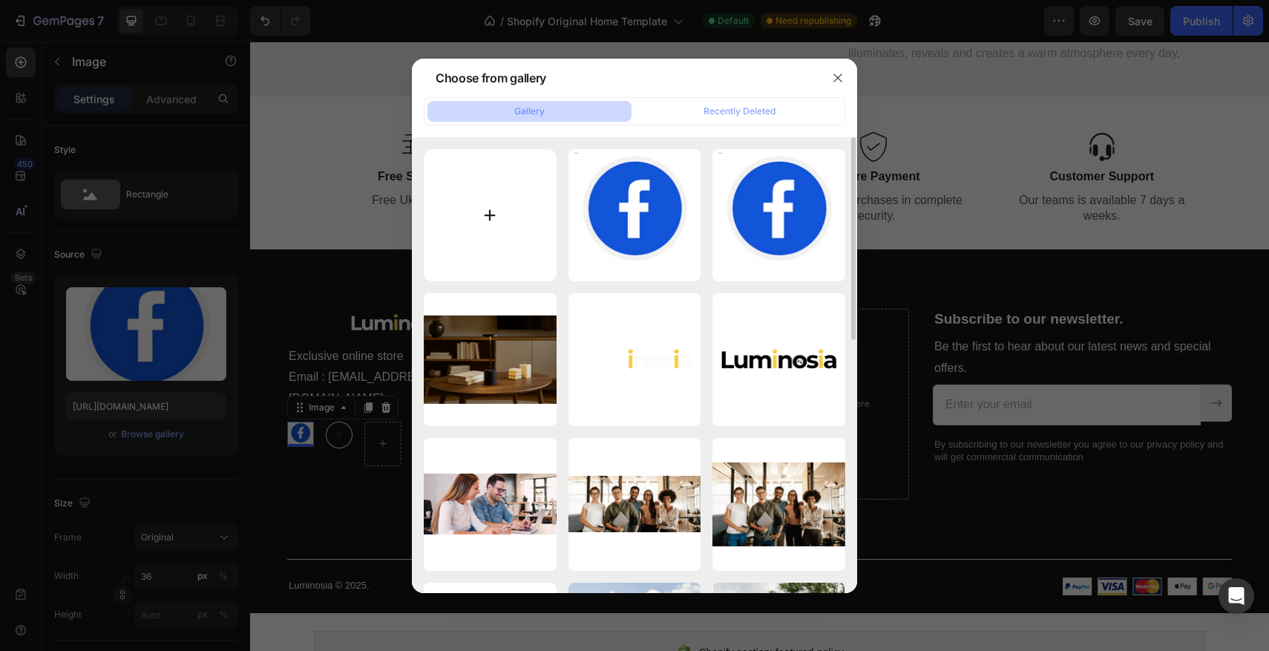
type input "C:\fakepath\facebook.png"
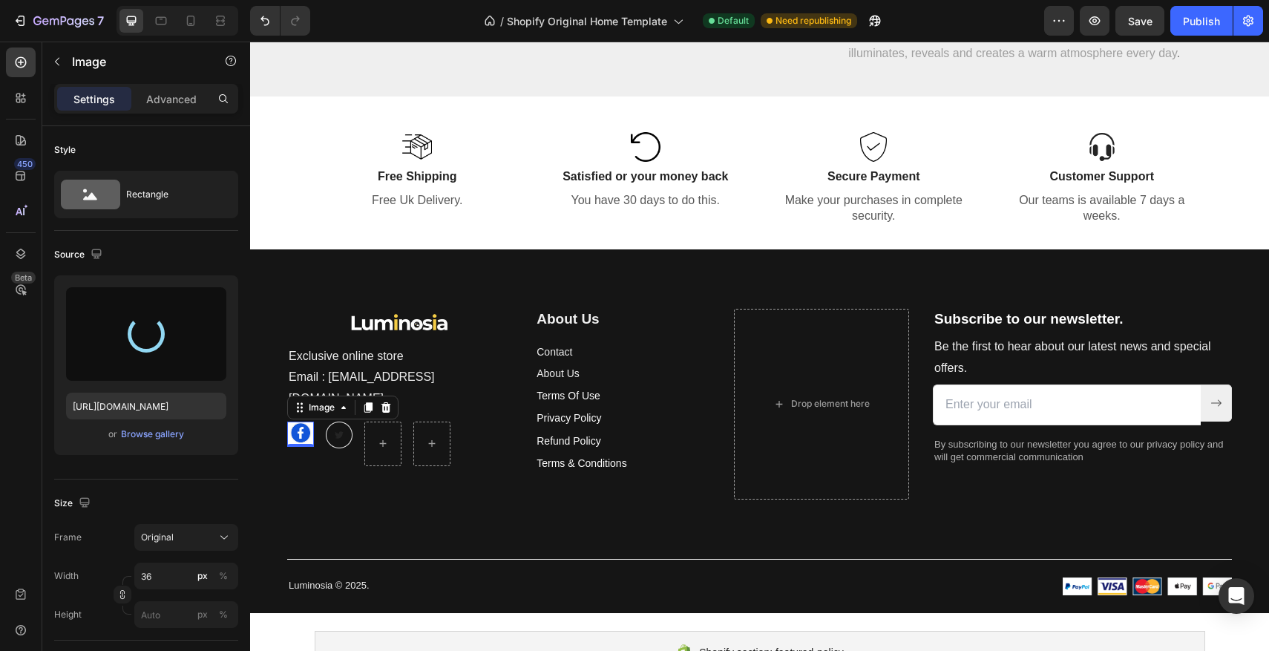
type input "[URL][DOMAIN_NAME]"
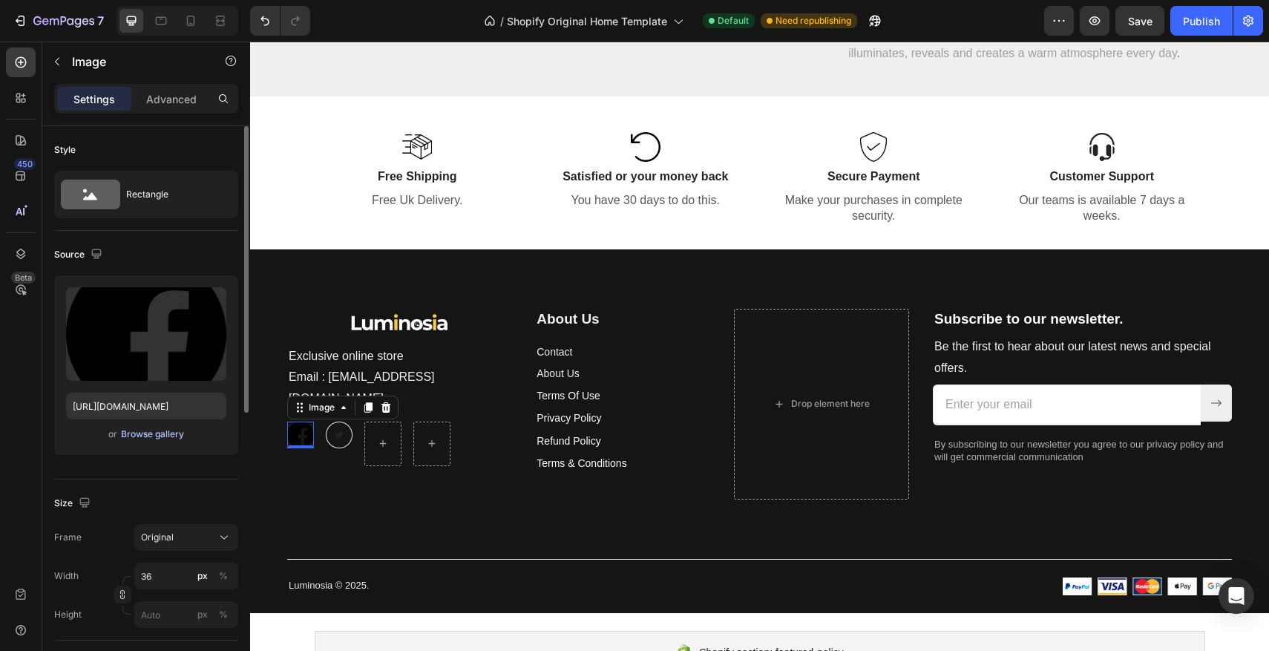
click at [152, 434] on div "Browse gallery" at bounding box center [152, 433] width 63 height 13
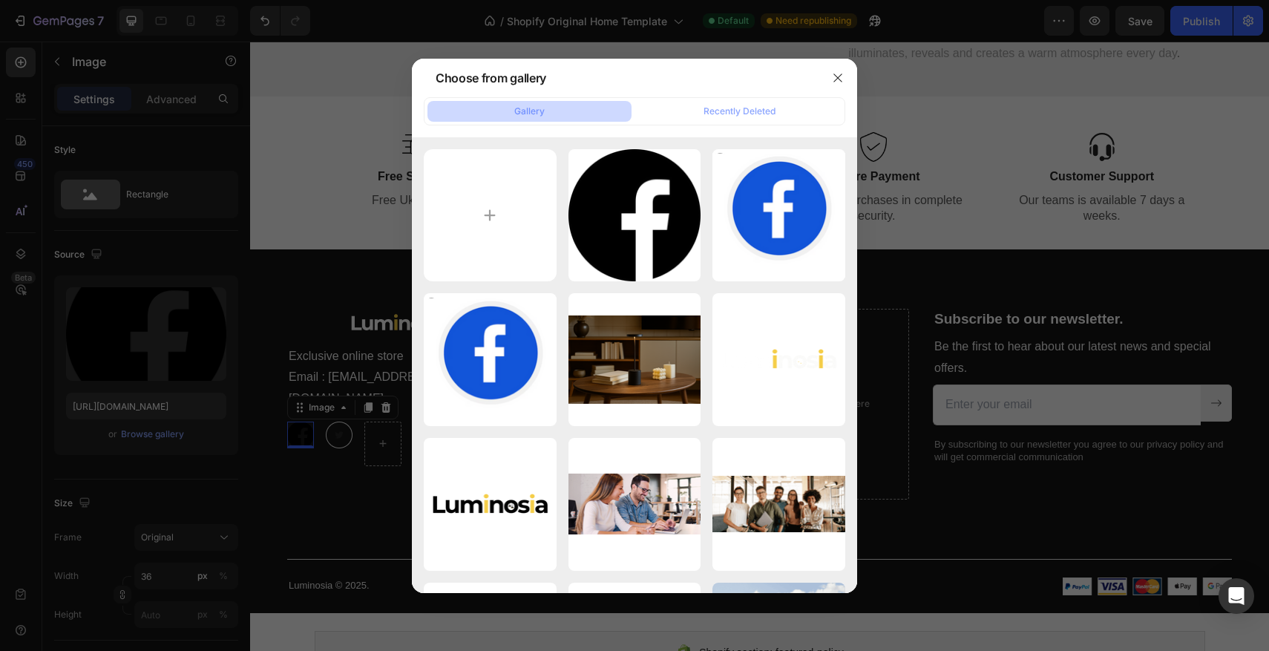
type input "C:\fakepath\facebook.png"
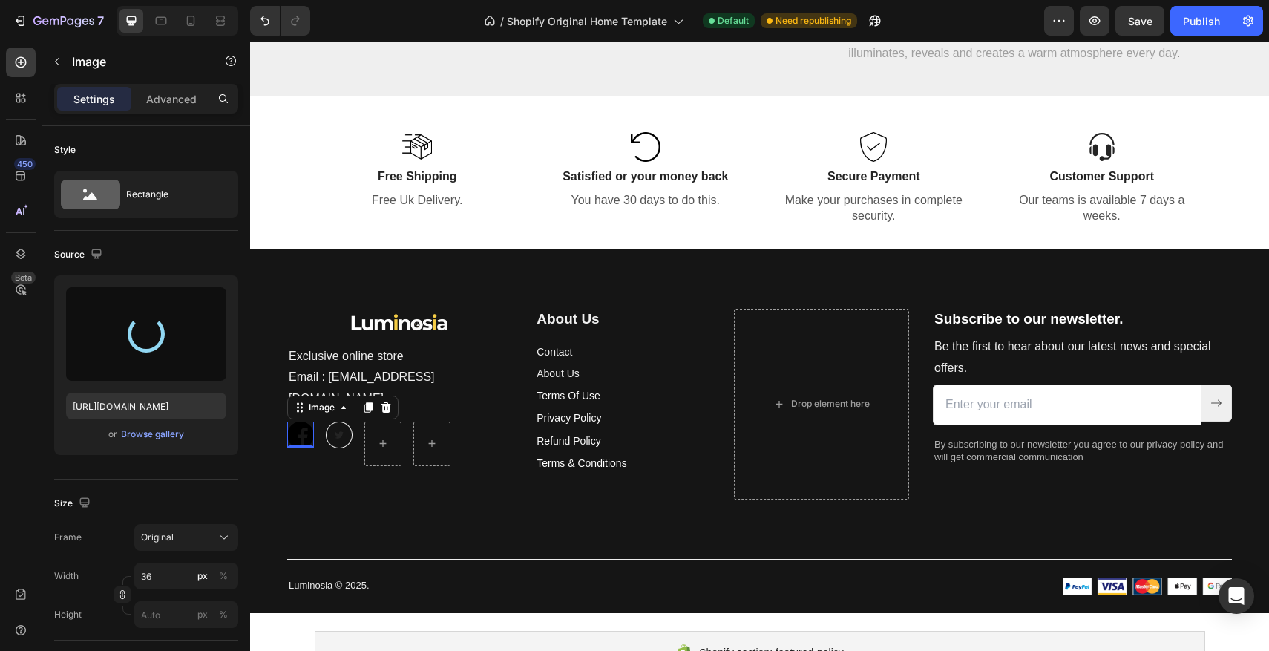
type input "[URL][DOMAIN_NAME]"
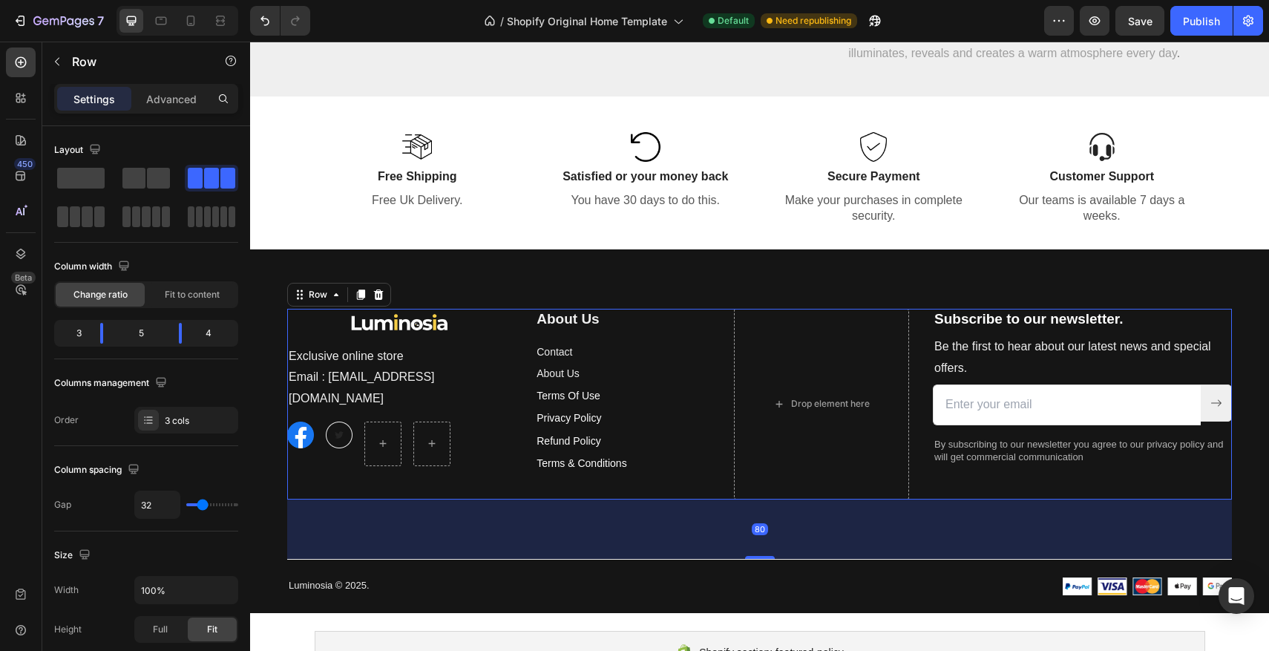
click at [349, 477] on div "Image Exclusive online store Email : [EMAIL_ADDRESS][DOMAIN_NAME] Text block Im…" at bounding box center [399, 404] width 224 height 191
click at [307, 421] on img at bounding box center [300, 434] width 27 height 27
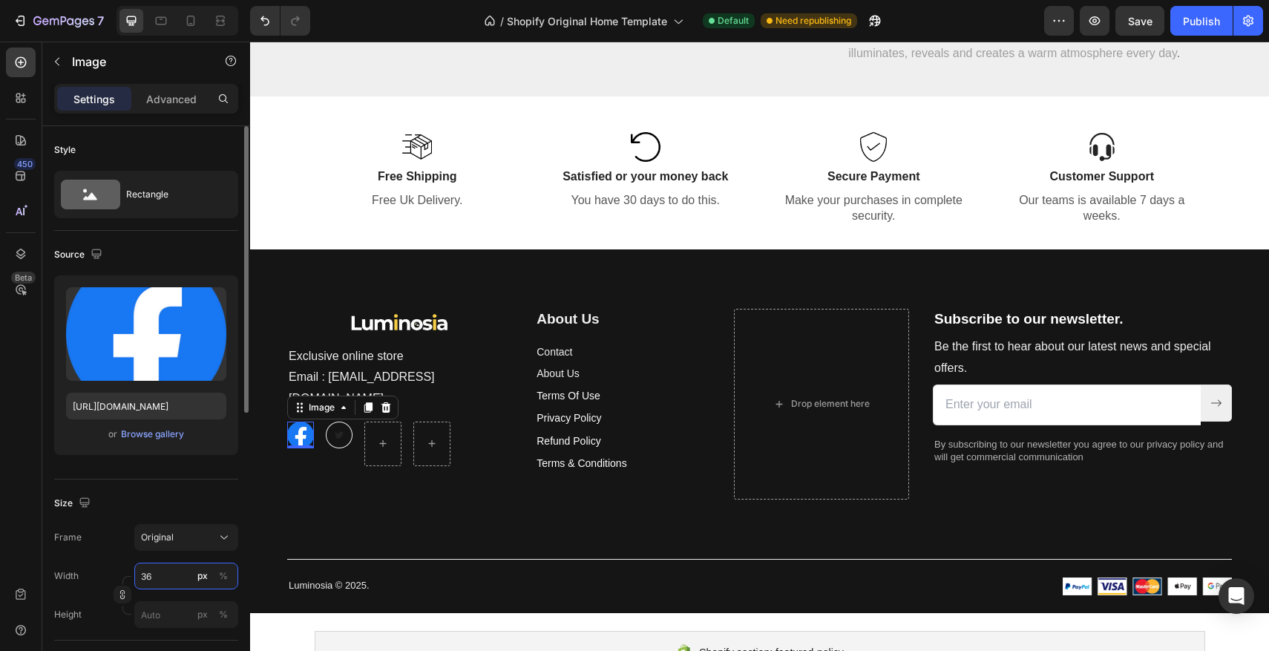
click at [173, 577] on input "36" at bounding box center [186, 575] width 104 height 27
type input "2"
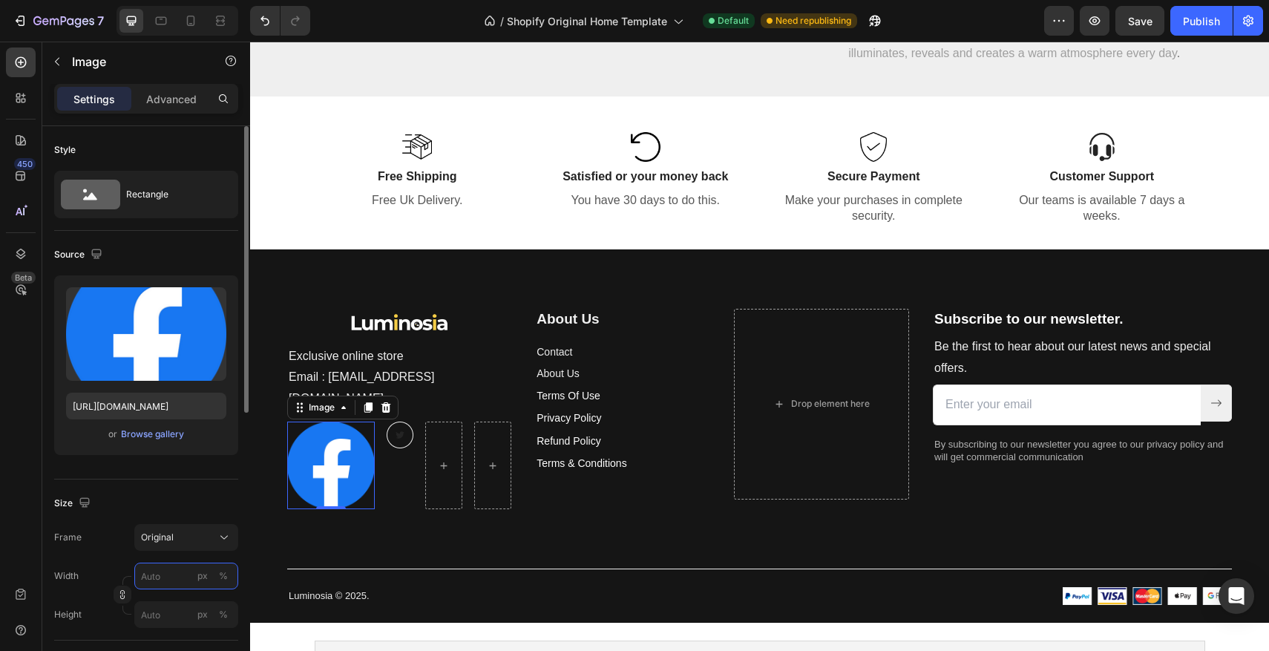
type input "2"
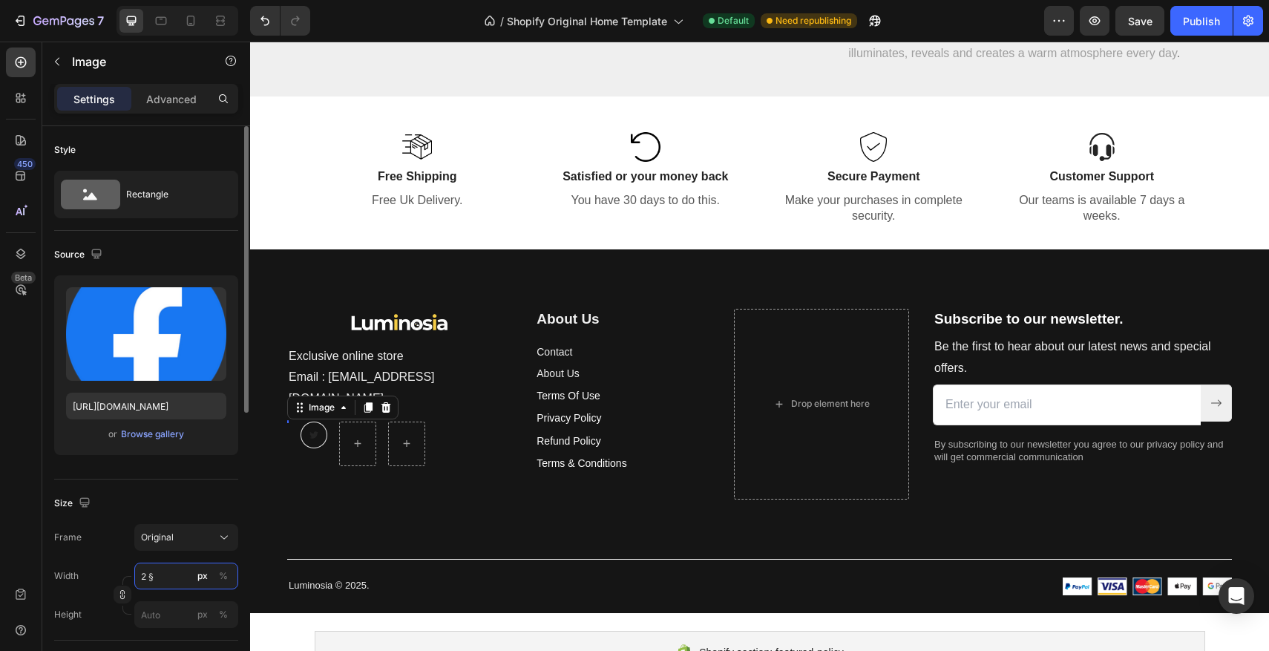
type input "2"
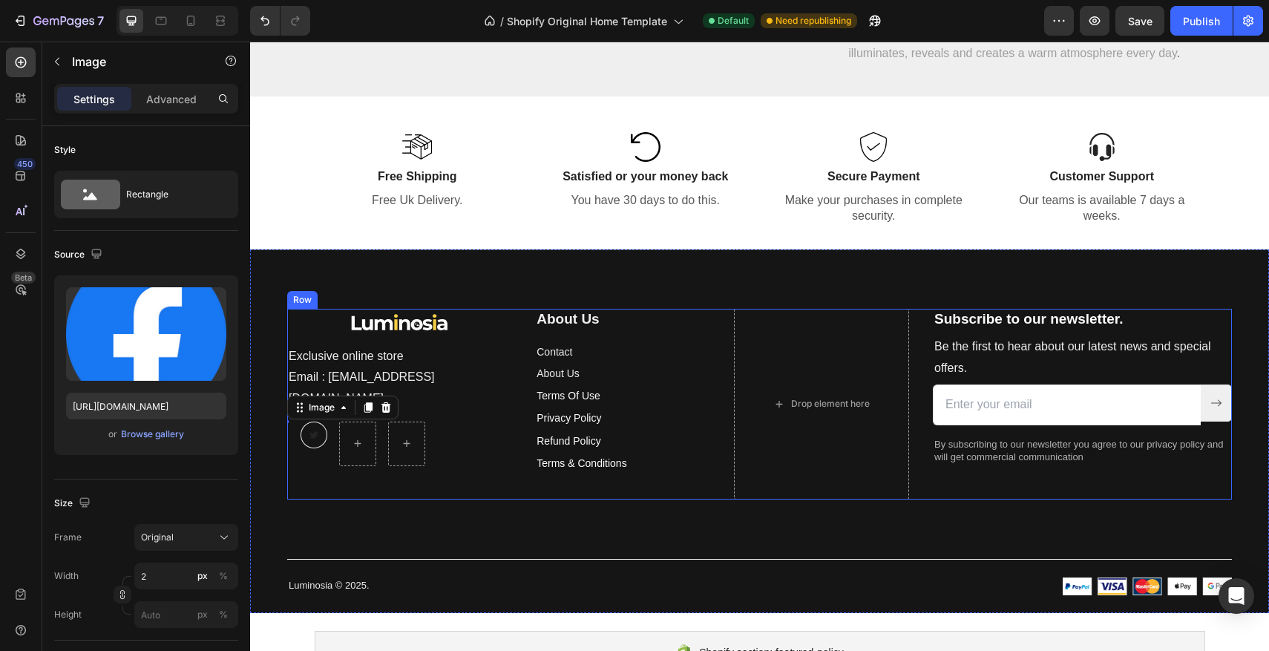
click at [338, 496] on div "Image Exclusive online store Email : [EMAIL_ADDRESS][DOMAIN_NAME] Text block Im…" at bounding box center [399, 404] width 224 height 191
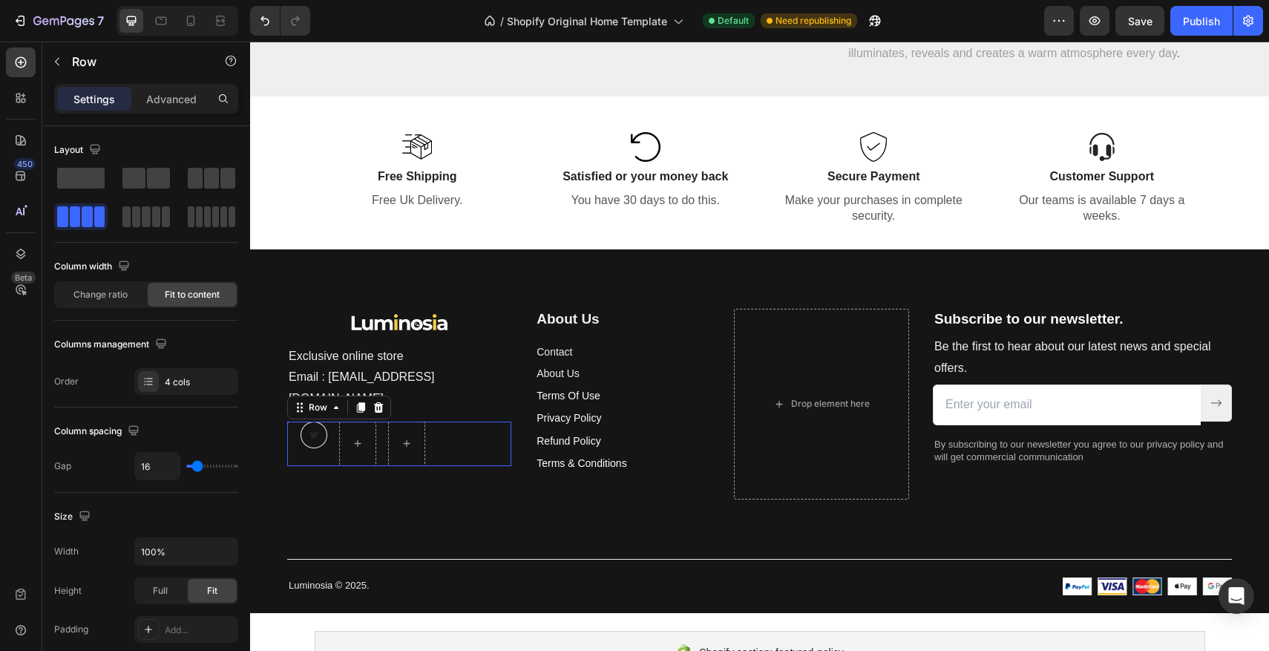
click at [289, 421] on div "Image Image Row 0" at bounding box center [399, 443] width 224 height 45
click at [261, 25] on icon "Undo/Redo" at bounding box center [264, 20] width 15 height 15
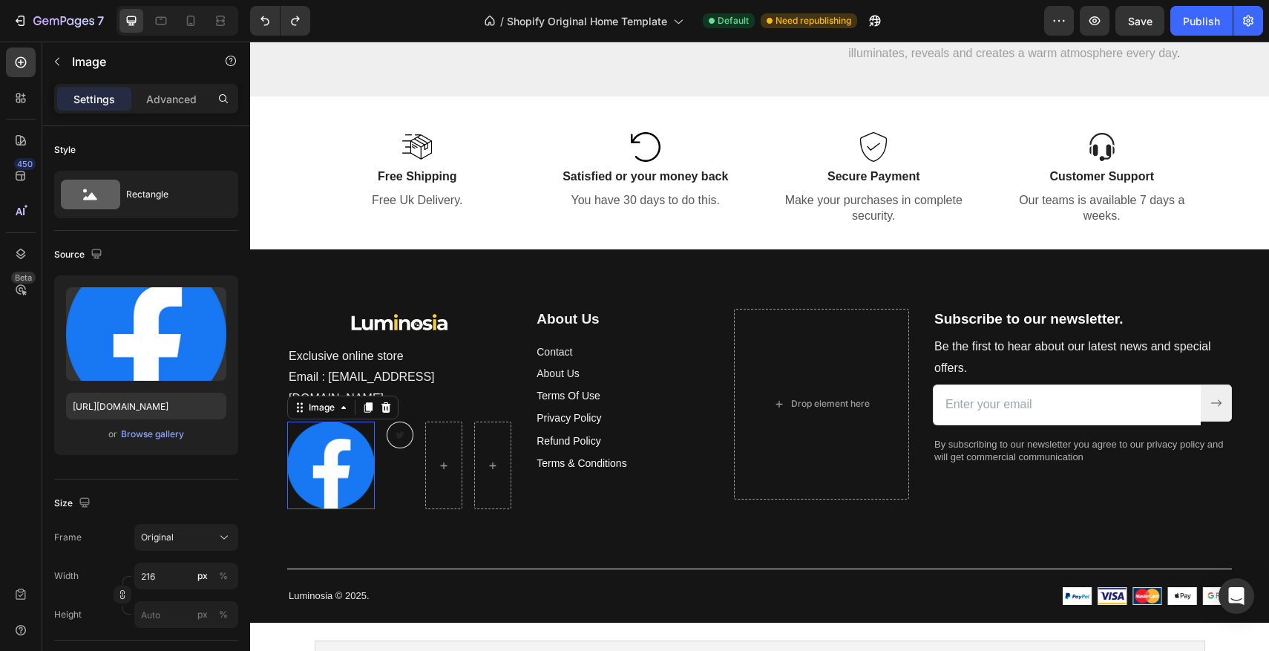
click at [335, 459] on img at bounding box center [331, 465] width 88 height 88
click at [167, 576] on input "216" at bounding box center [186, 575] width 104 height 27
click at [166, 575] on input "216" at bounding box center [186, 575] width 104 height 27
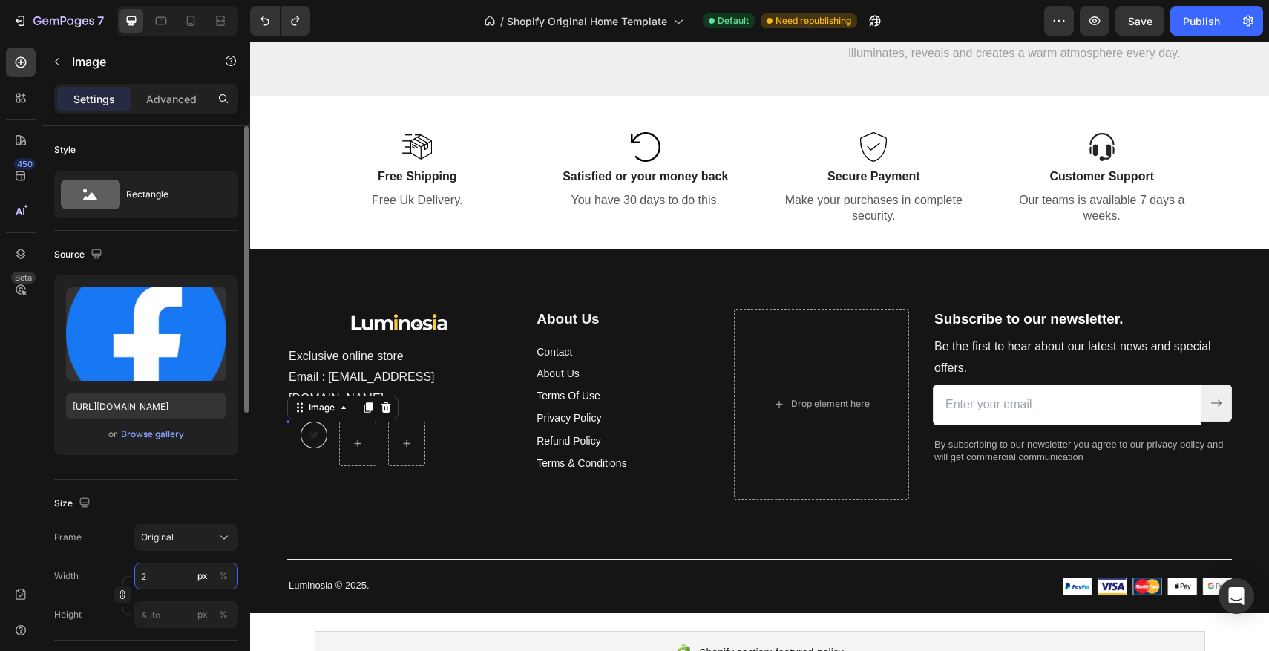
type input "26"
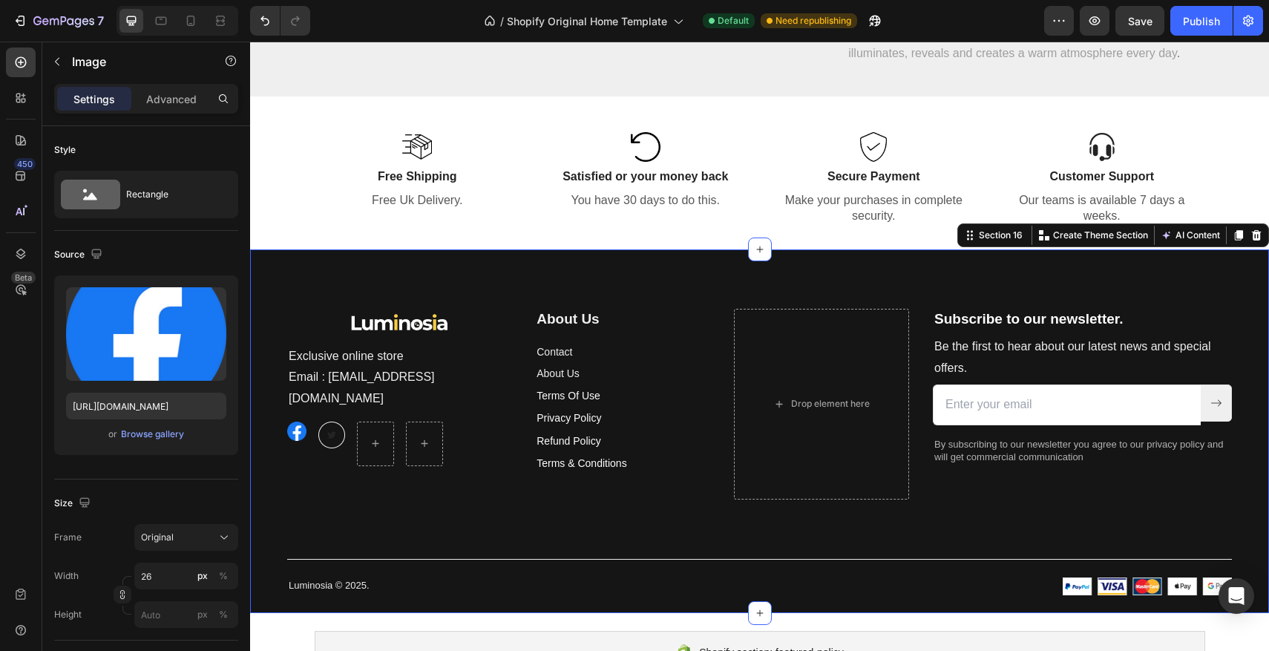
click at [293, 517] on div "Image Exclusive online store Email : Contact@luminosia.co Text block Image Imag…" at bounding box center [759, 452] width 945 height 286
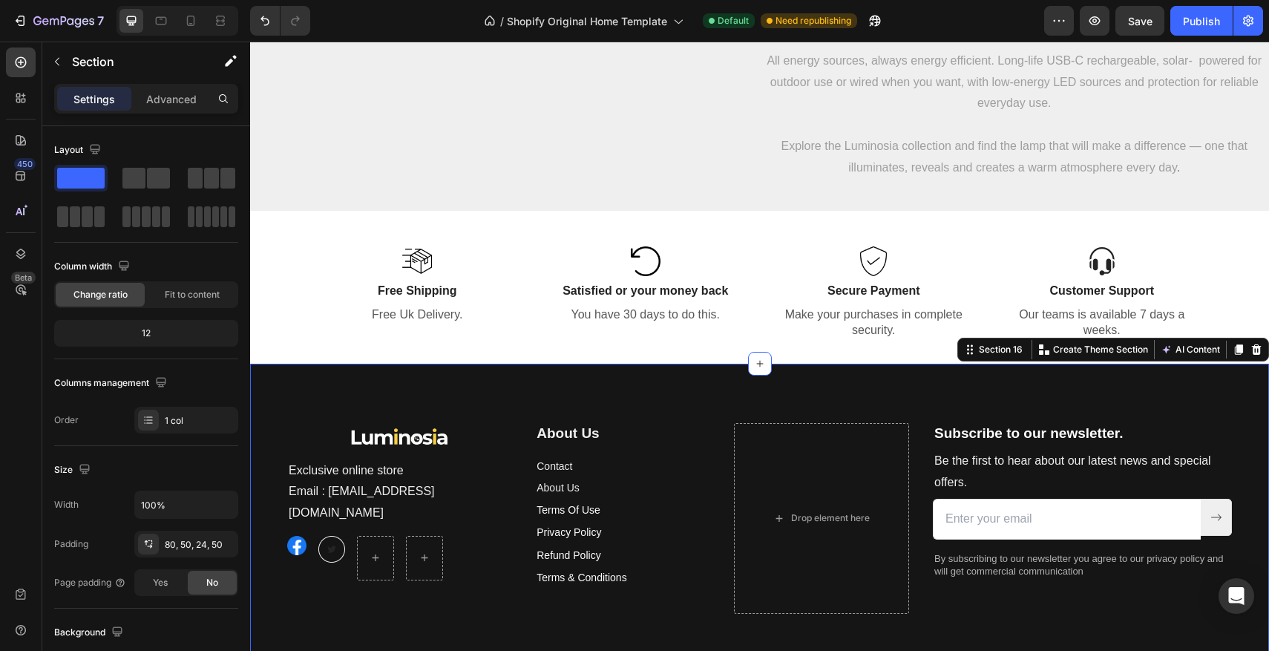
scroll to position [3126, 0]
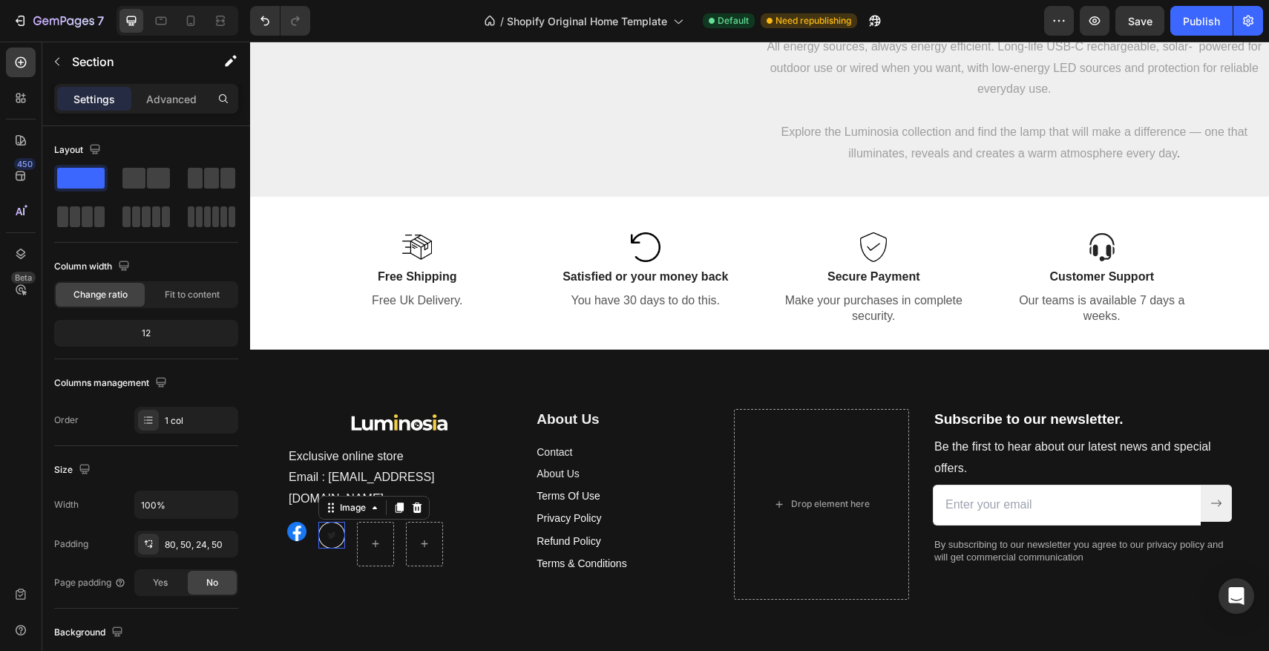
click at [328, 522] on img at bounding box center [331, 535] width 27 height 27
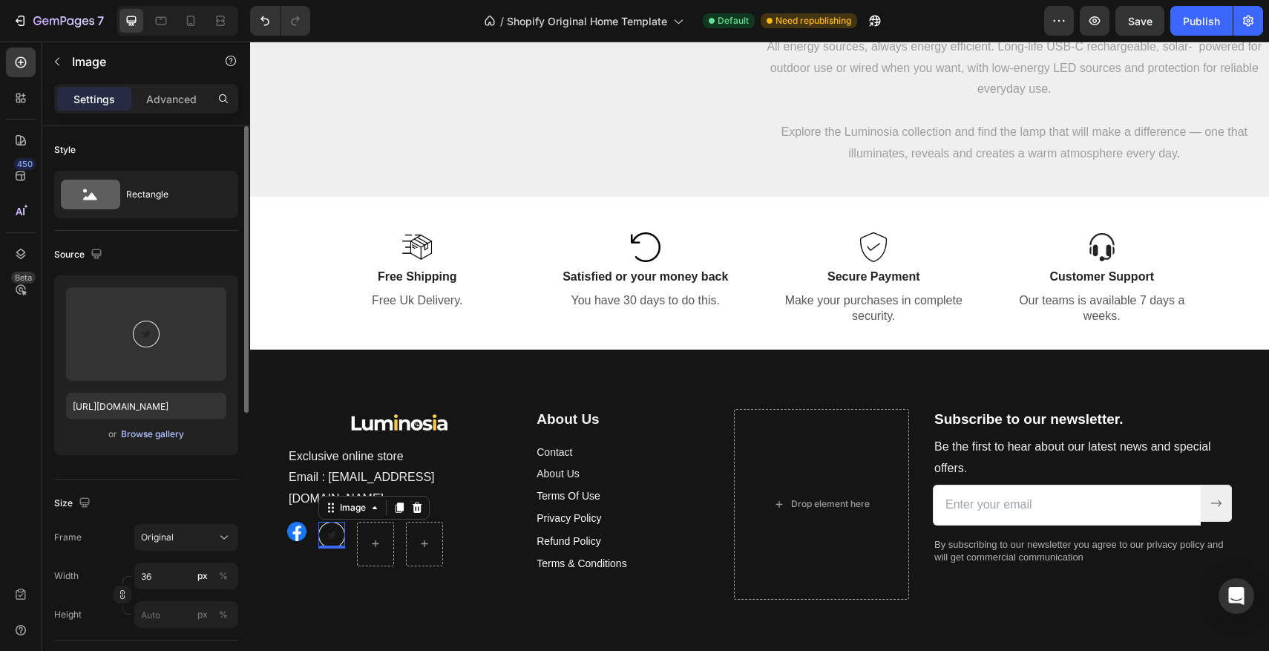
click at [160, 431] on div "Browse gallery" at bounding box center [152, 433] width 63 height 13
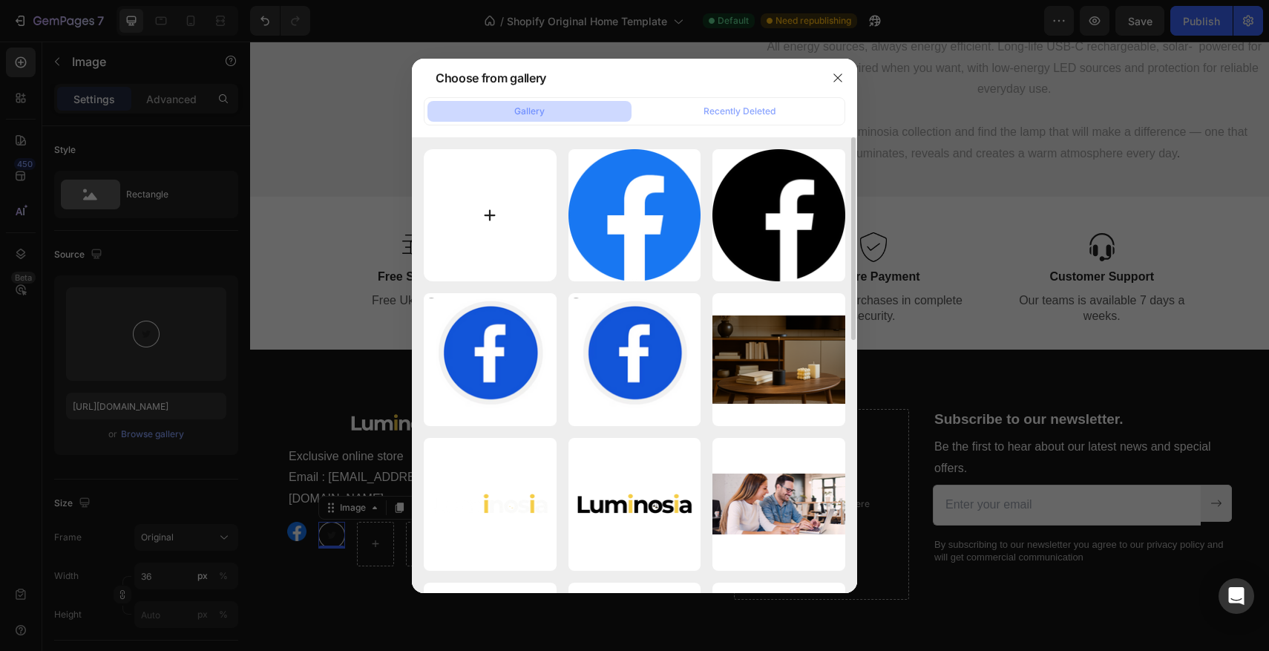
type input "C:\fakepath\sociale.png"
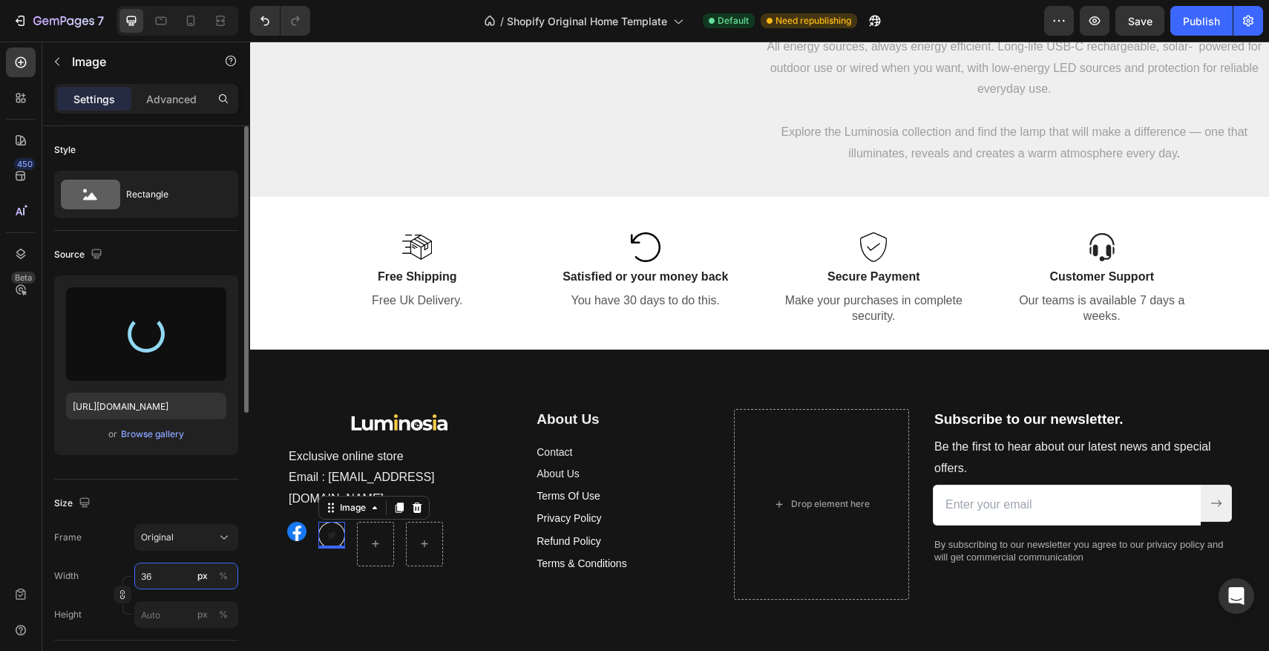
click at [146, 574] on input "36" at bounding box center [186, 575] width 104 height 27
type input "https://cdn.shopify.com/s/files/1/0670/7760/3493/files/gempages_581389846103196…"
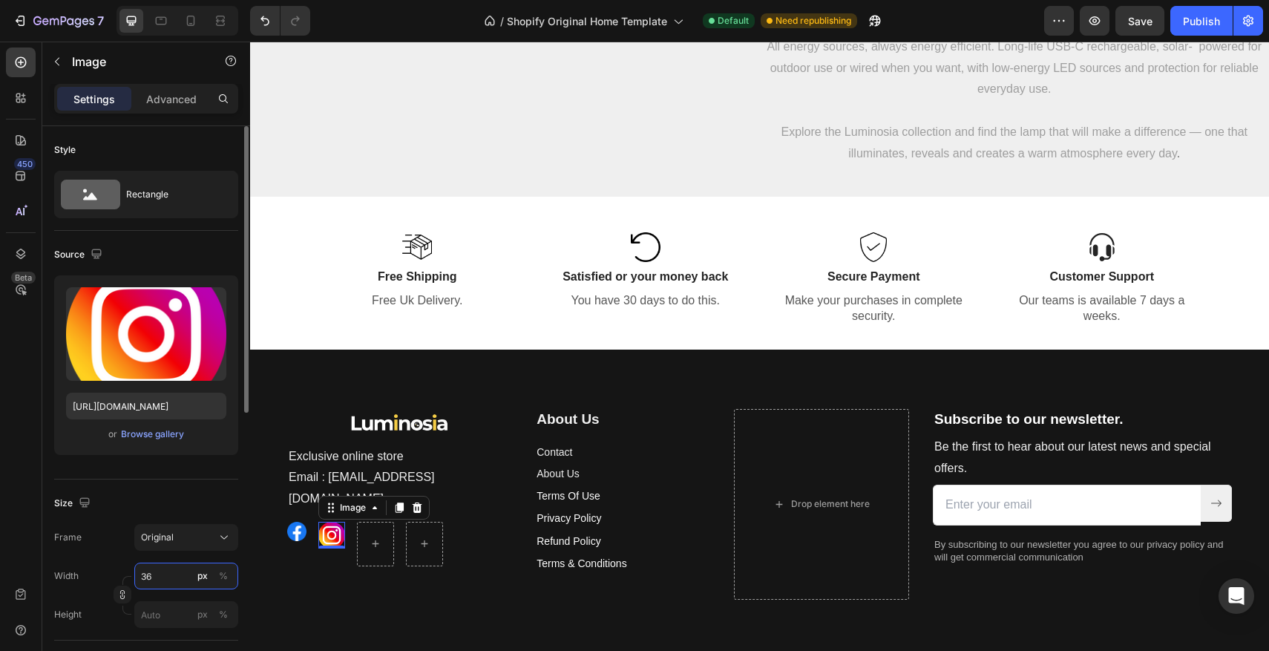
click at [146, 574] on input "36" at bounding box center [186, 575] width 104 height 27
type input "26"
click at [165, 577] on input "26" at bounding box center [186, 575] width 104 height 27
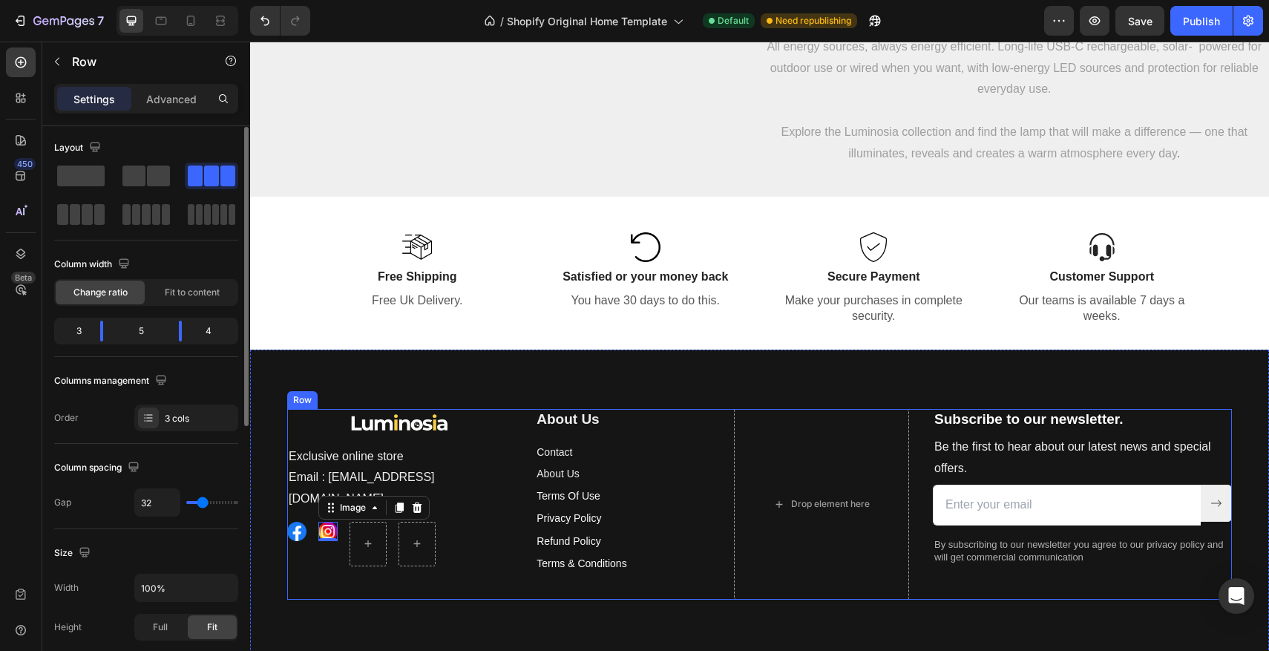
click at [338, 557] on div "Image Exclusive online store Email : Contact@luminosia.co Text block Image Imag…" at bounding box center [399, 504] width 224 height 191
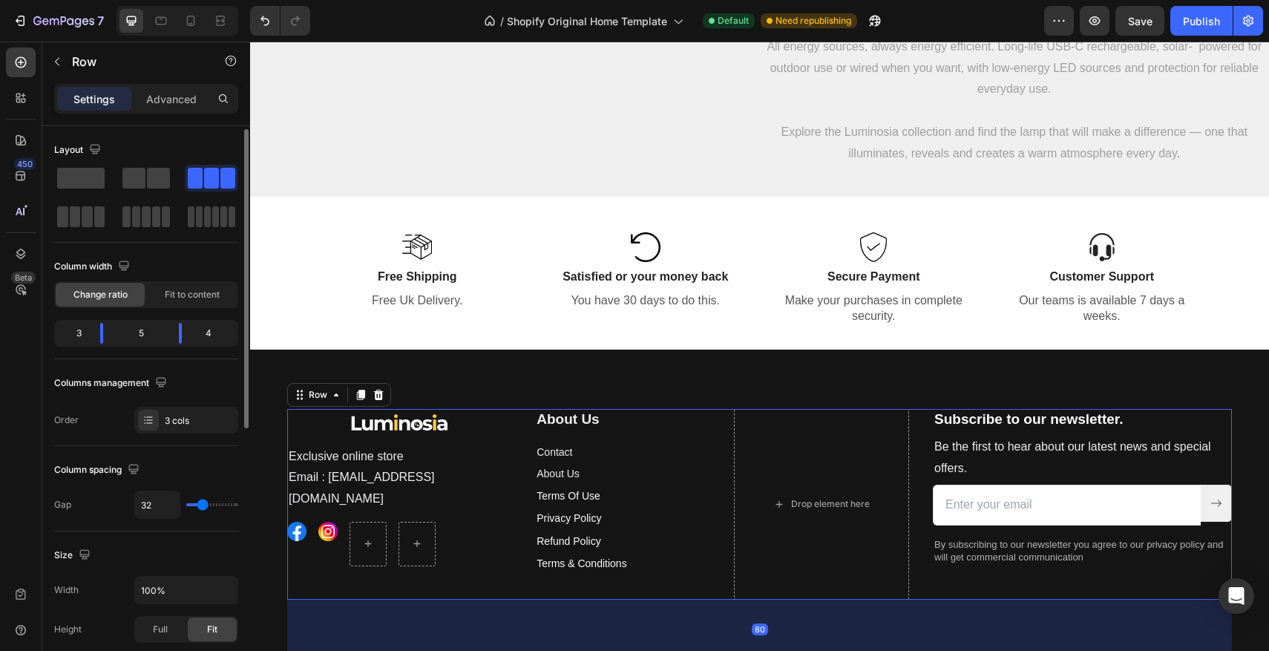
scroll to position [3129, 0]
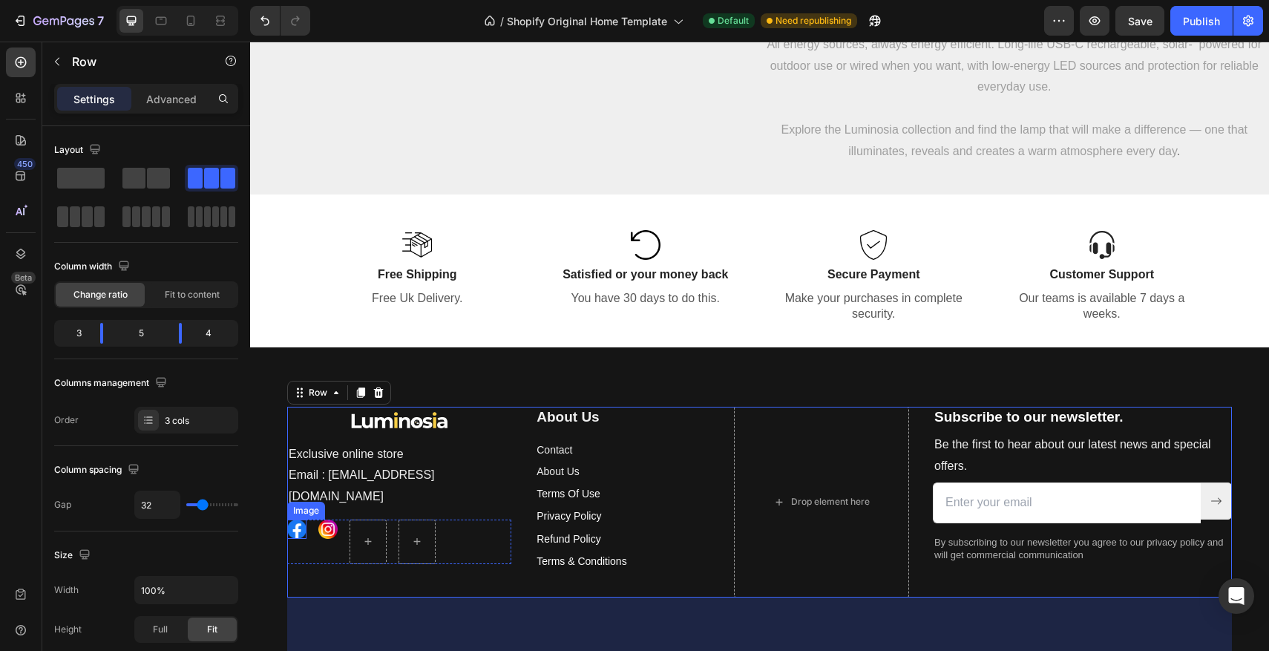
click at [294, 519] on img at bounding box center [296, 528] width 19 height 19
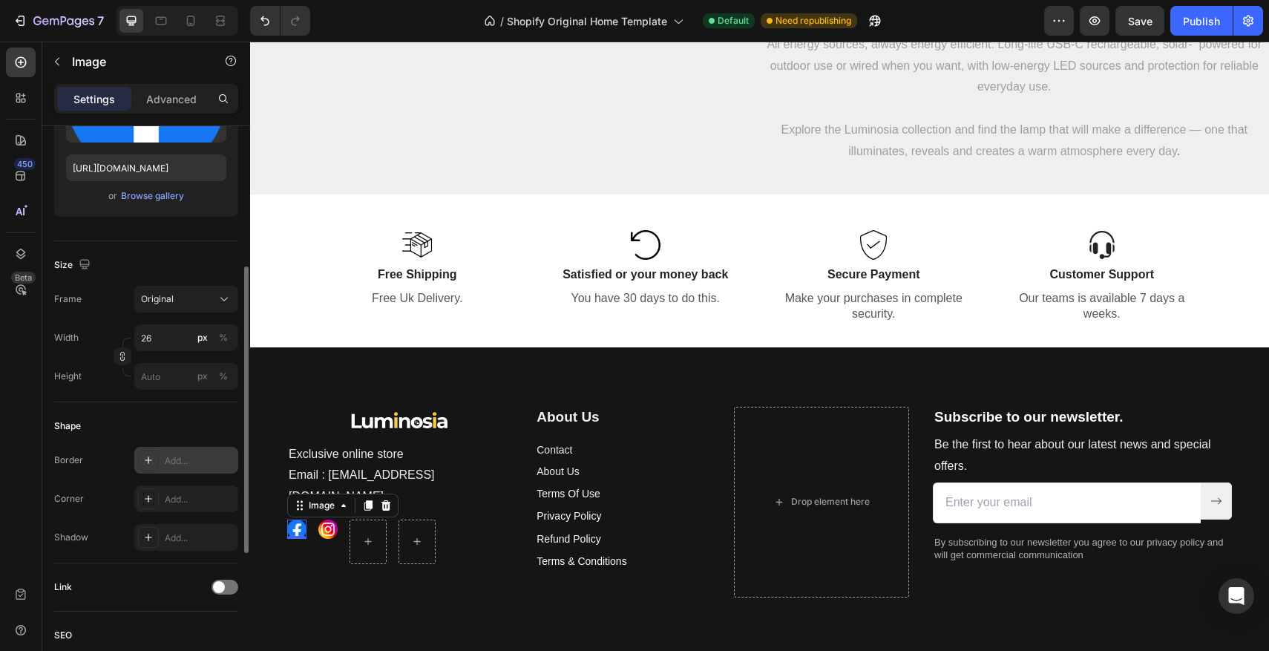
scroll to position [366, 0]
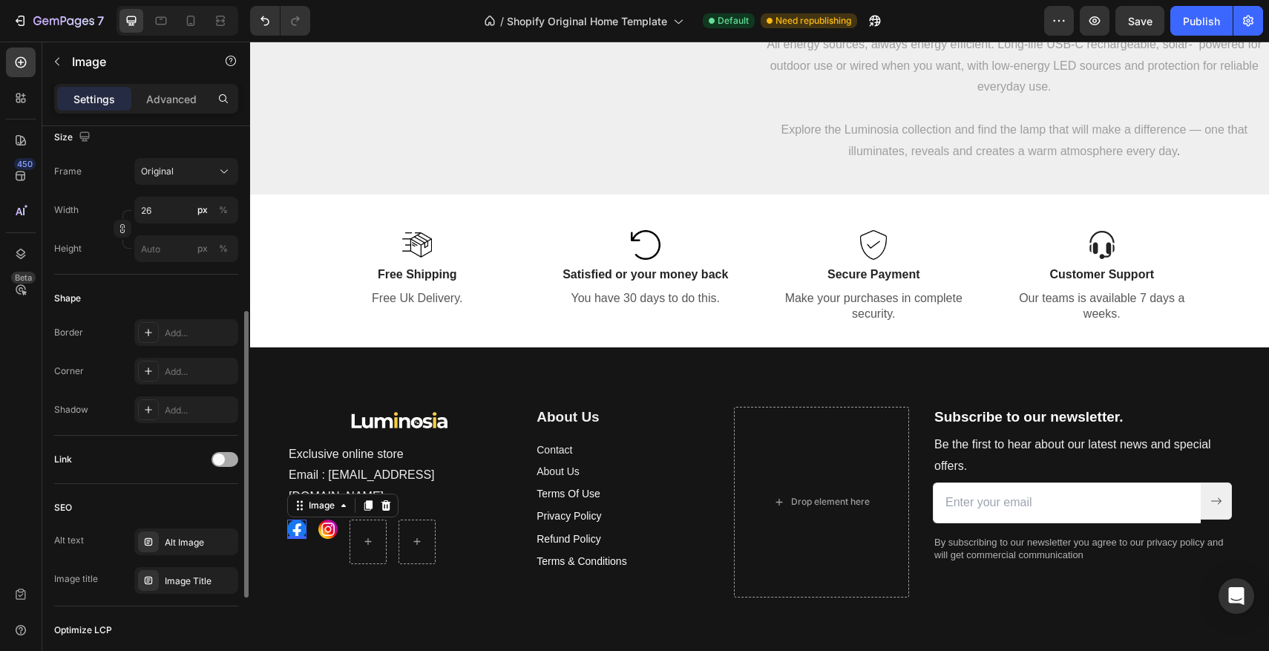
click at [220, 460] on span at bounding box center [219, 459] width 12 height 12
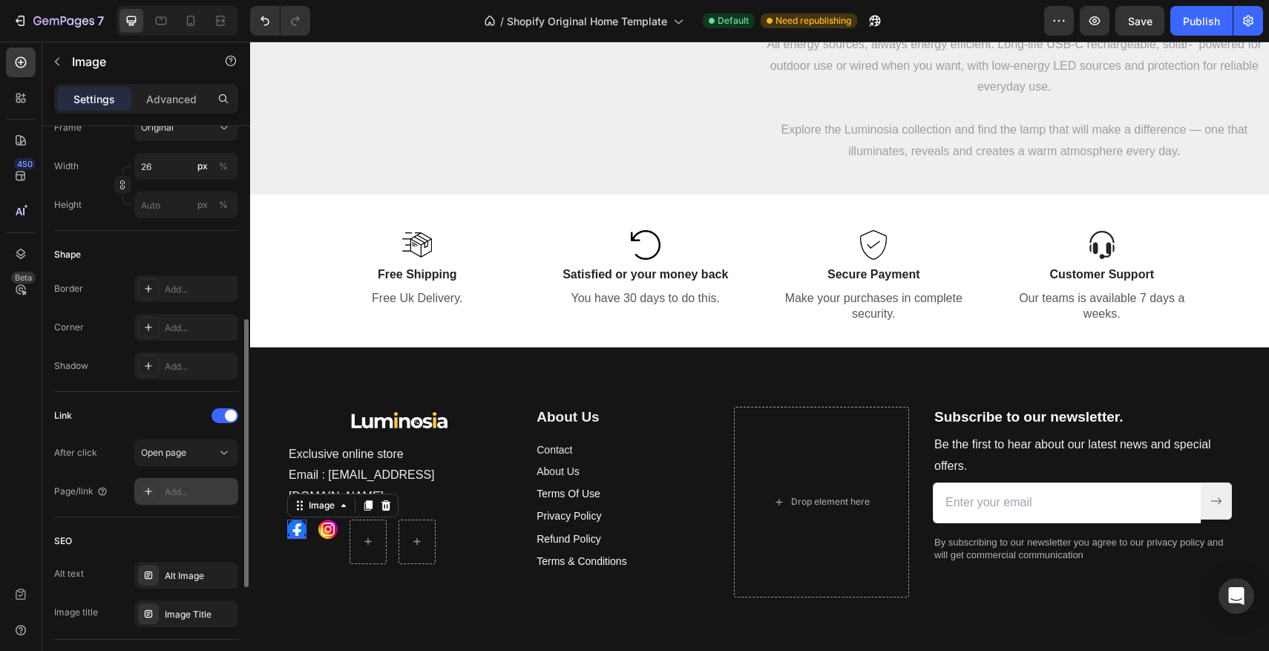
click at [177, 491] on div "Add..." at bounding box center [200, 491] width 70 height 13
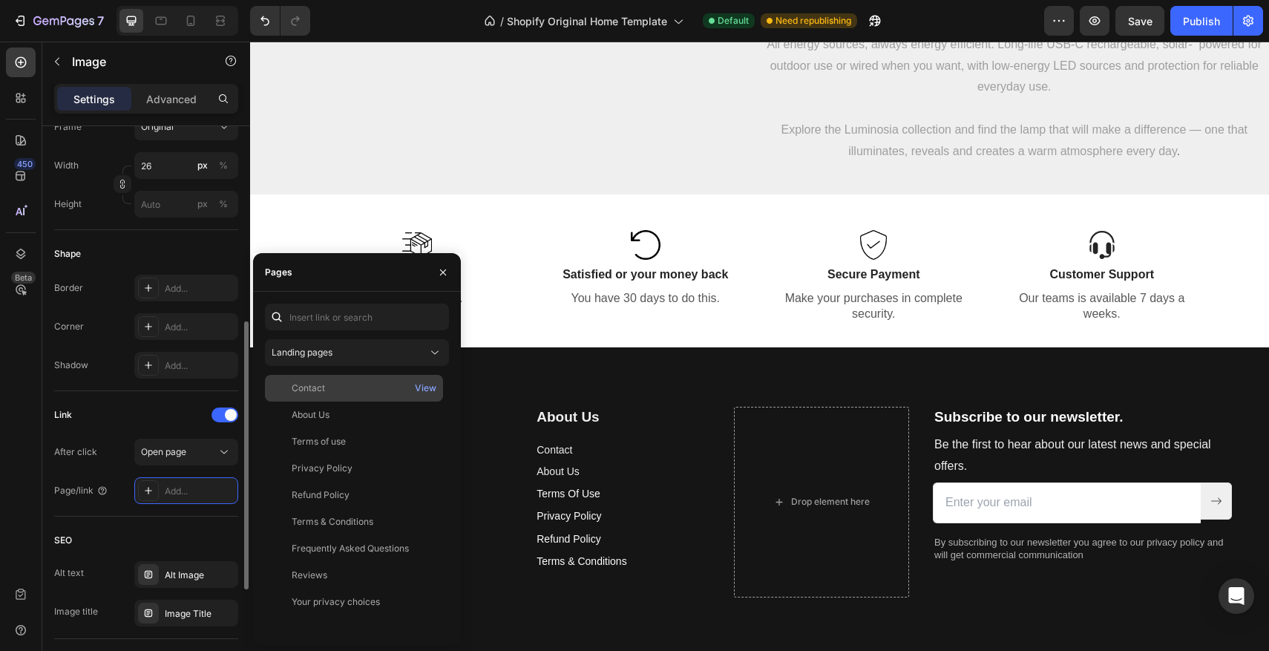
scroll to position [411, 0]
click at [181, 491] on div "Add..." at bounding box center [200, 490] width 70 height 13
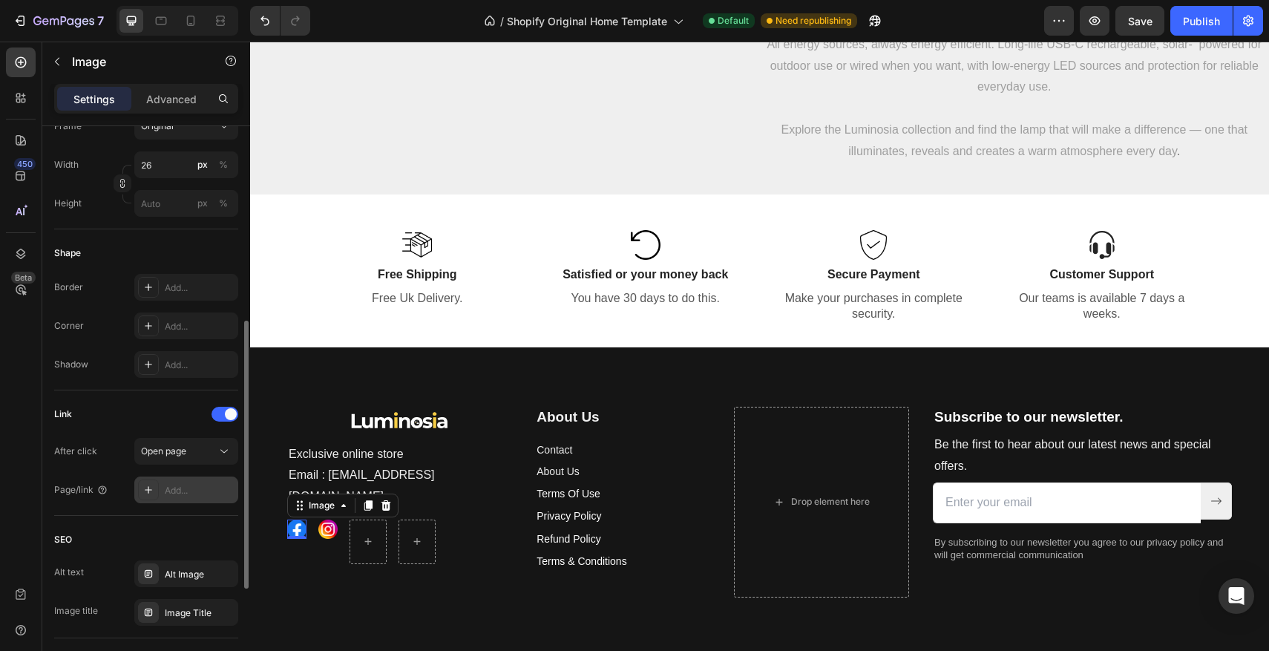
click at [181, 491] on div "Add..." at bounding box center [200, 490] width 70 height 13
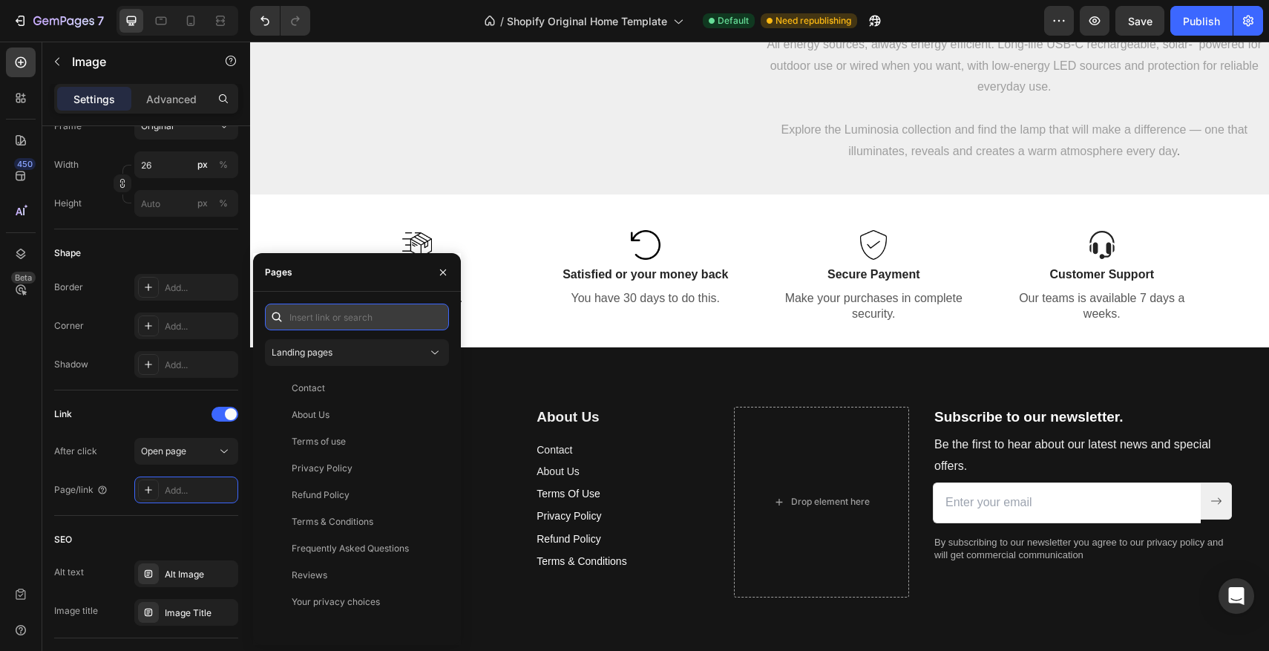
click at [319, 322] on input "text" at bounding box center [357, 317] width 184 height 27
paste input "https://www.facebook.com/profile.php?id=61566395008938"
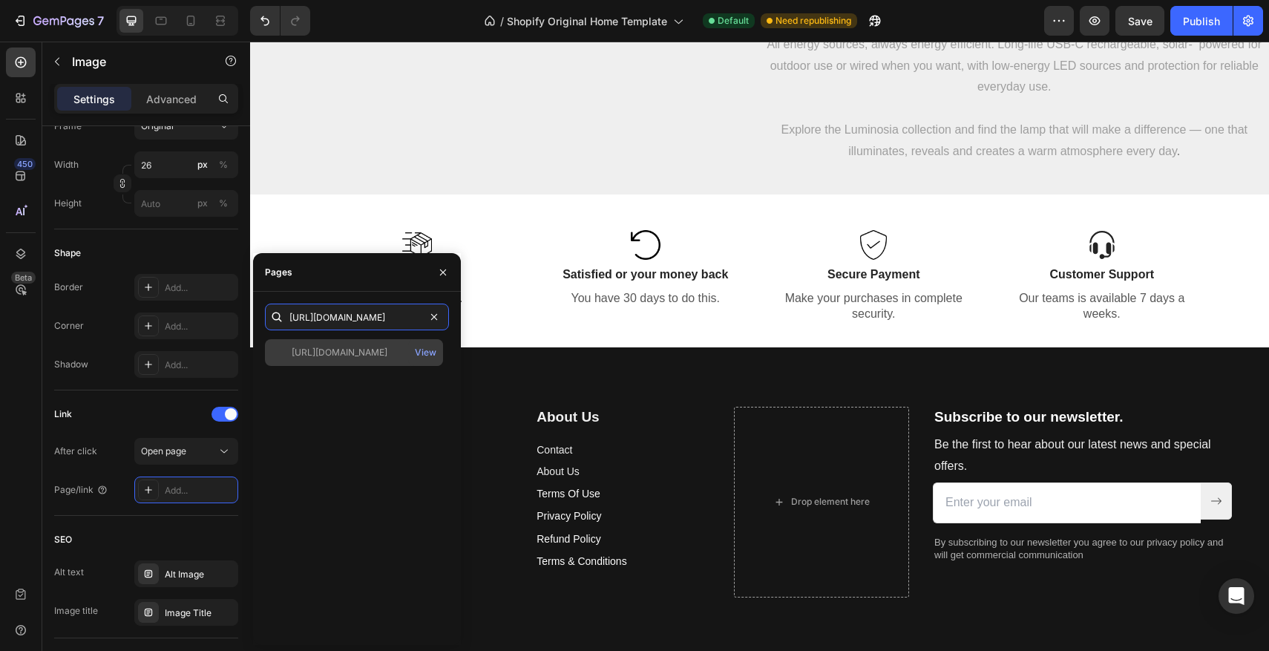
type input "https://www.facebook.com/profile.php?id=61566395008938"
click at [381, 358] on div "https://www.facebook.com/profile.php?id=61566395008938" at bounding box center [340, 352] width 96 height 13
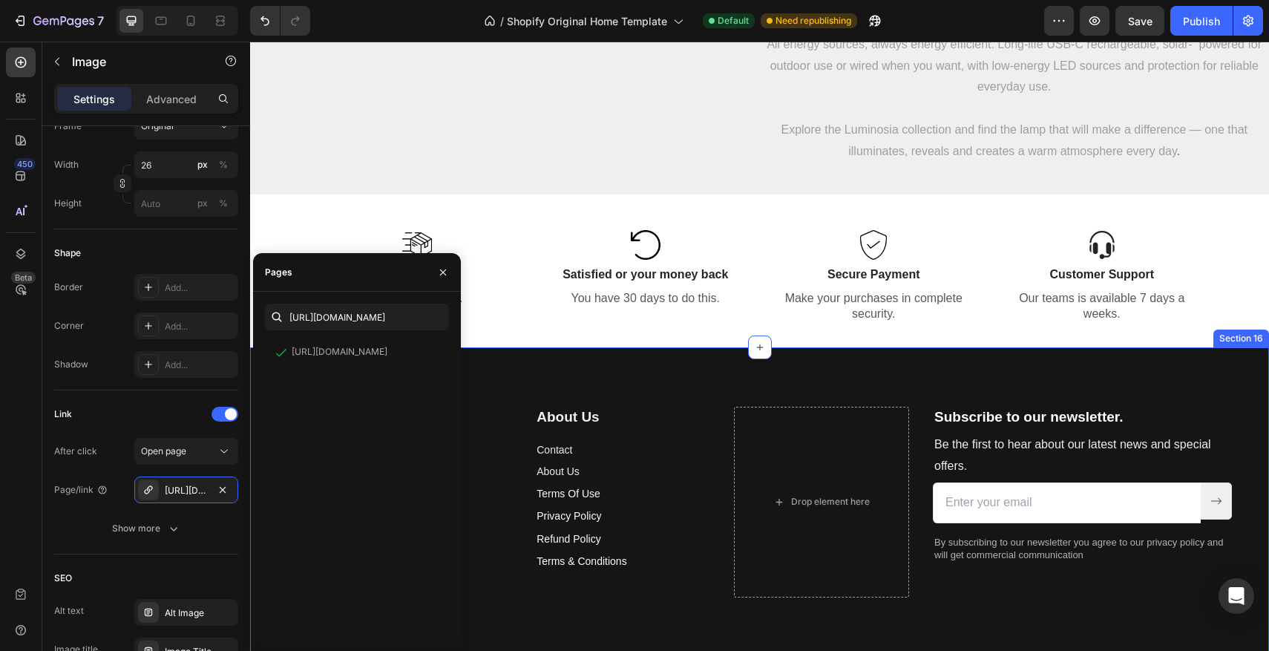
click at [471, 381] on div "Image Exclusive online store Email : Contact@luminosia.co Text block Image 0 Im…" at bounding box center [759, 529] width 1019 height 364
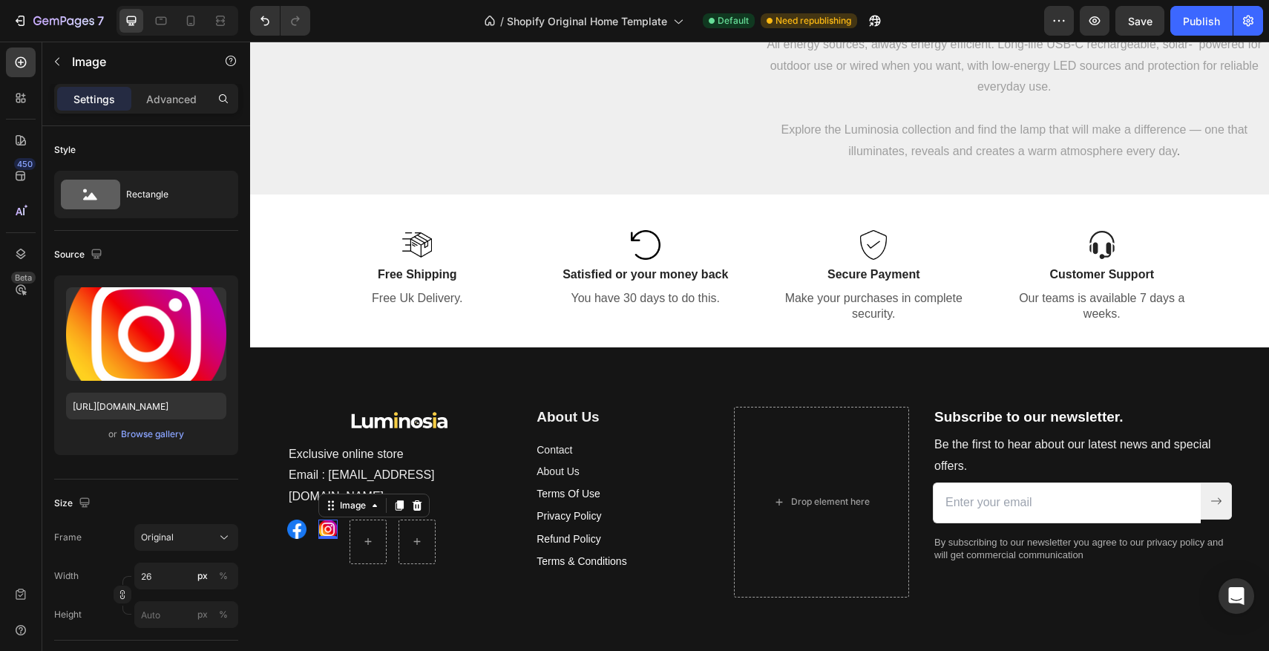
click at [330, 519] on img at bounding box center [327, 528] width 19 height 19
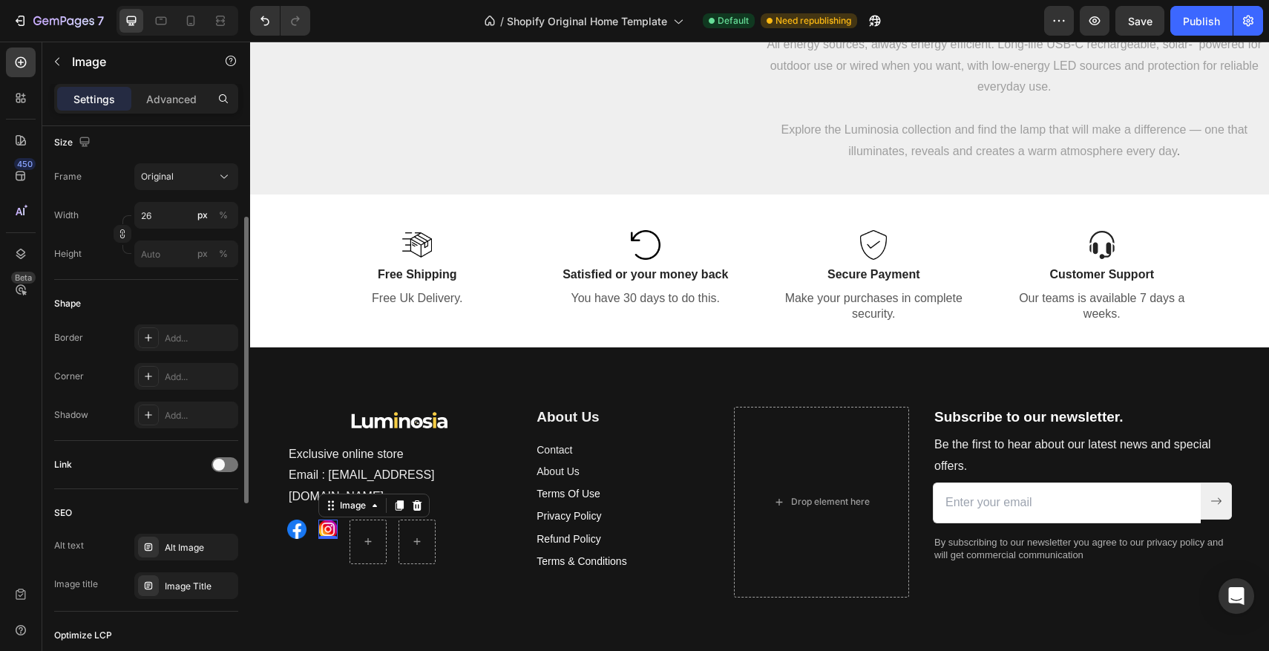
scroll to position [366, 0]
click at [220, 458] on span at bounding box center [219, 459] width 12 height 12
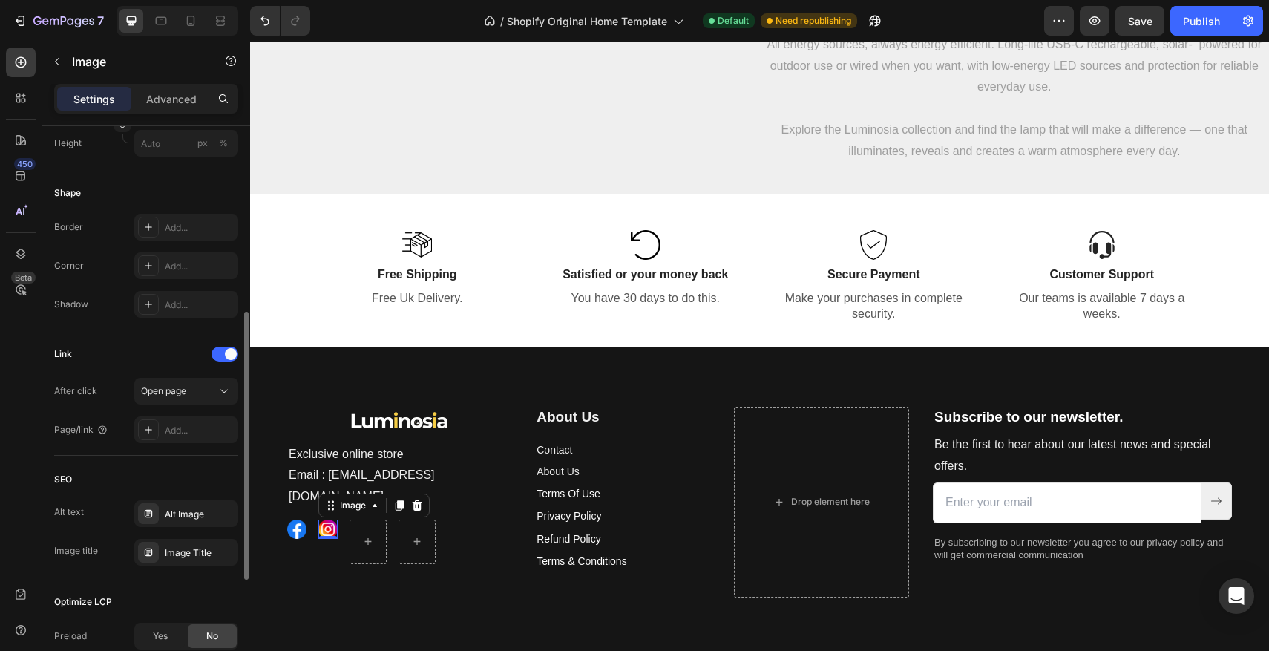
scroll to position [472, 0]
click at [194, 438] on div "Add..." at bounding box center [186, 429] width 104 height 27
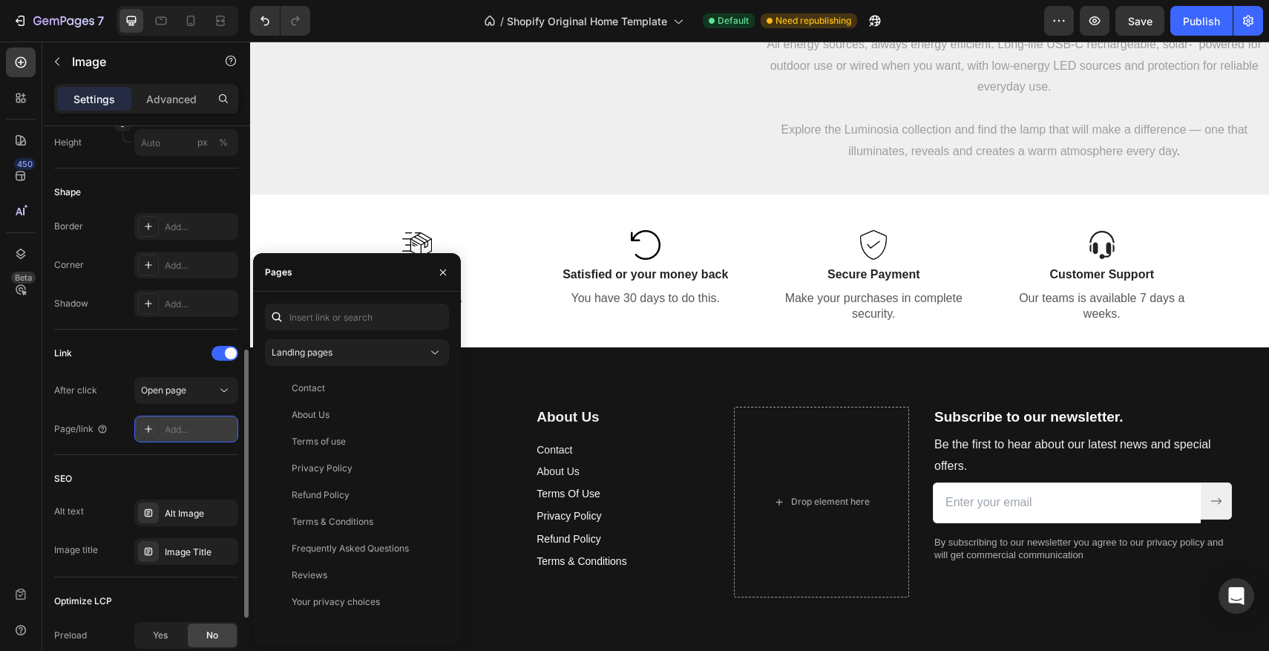
click at [185, 431] on div "Add..." at bounding box center [200, 429] width 70 height 13
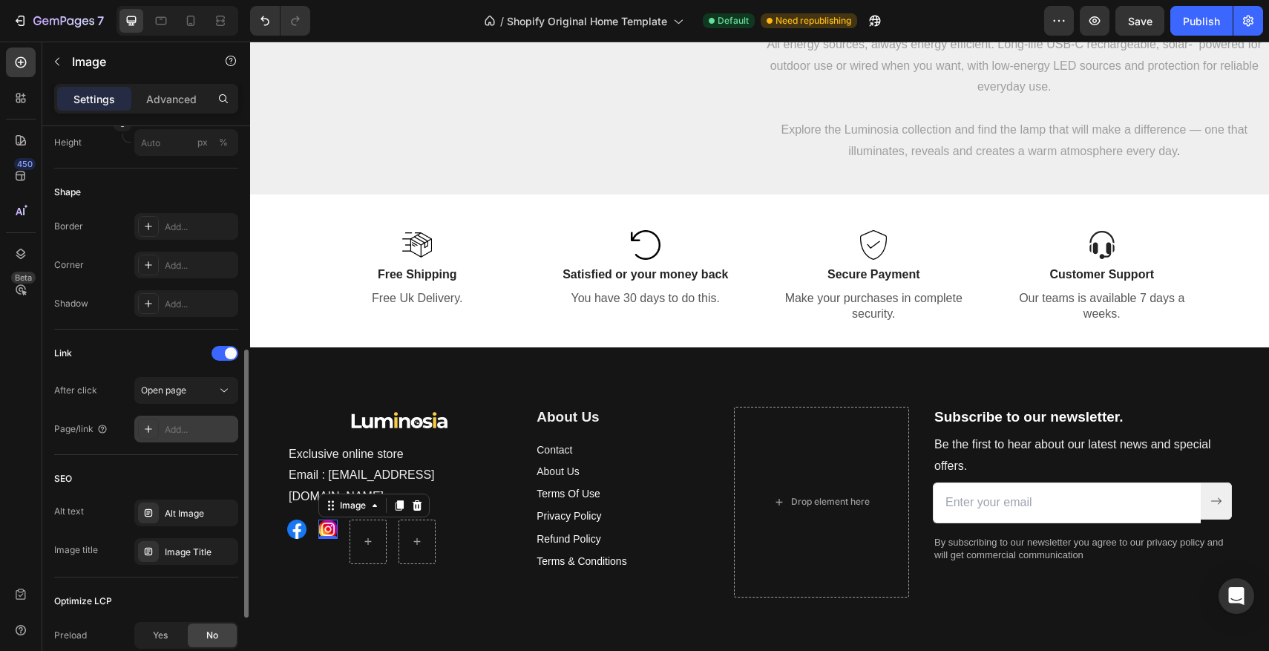
click at [180, 430] on div "Add..." at bounding box center [200, 429] width 70 height 13
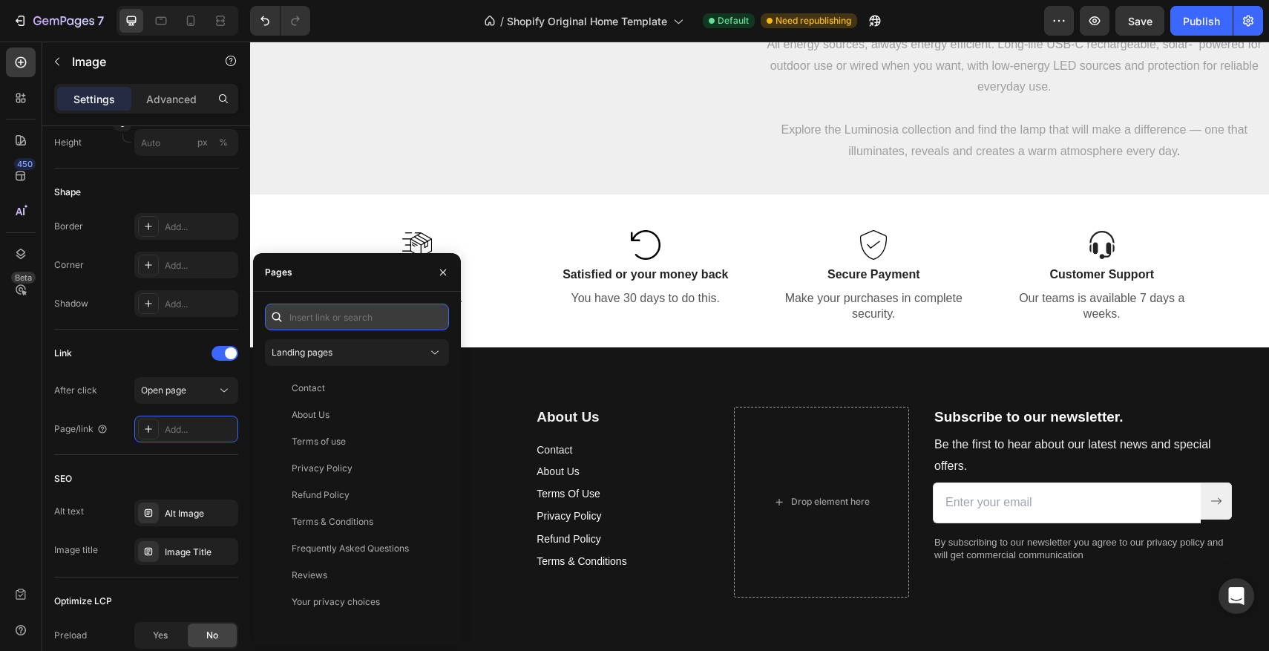
click at [317, 325] on input "text" at bounding box center [357, 317] width 184 height 27
paste input "https://www.instagram.com/luminosia.co/"
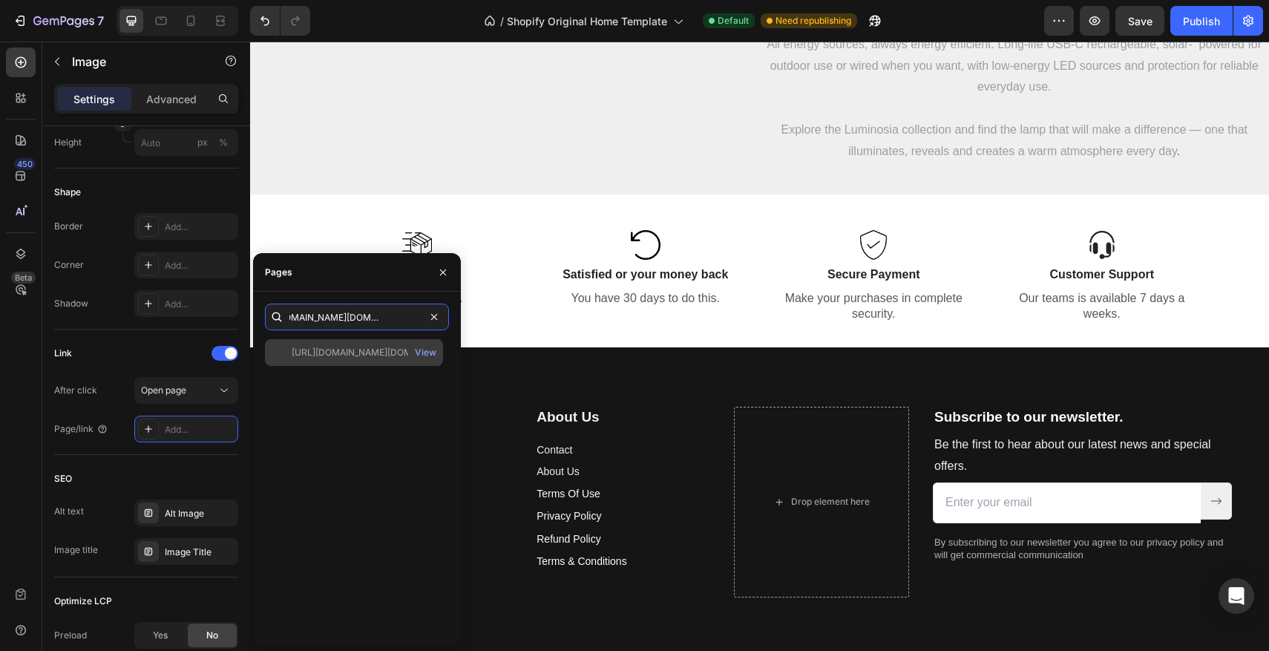
type input "https://www.instagram.com/luminosia.co/"
click at [392, 349] on div "https://www.instagram.com/luminosia.co/" at bounding box center [363, 352] width 142 height 13
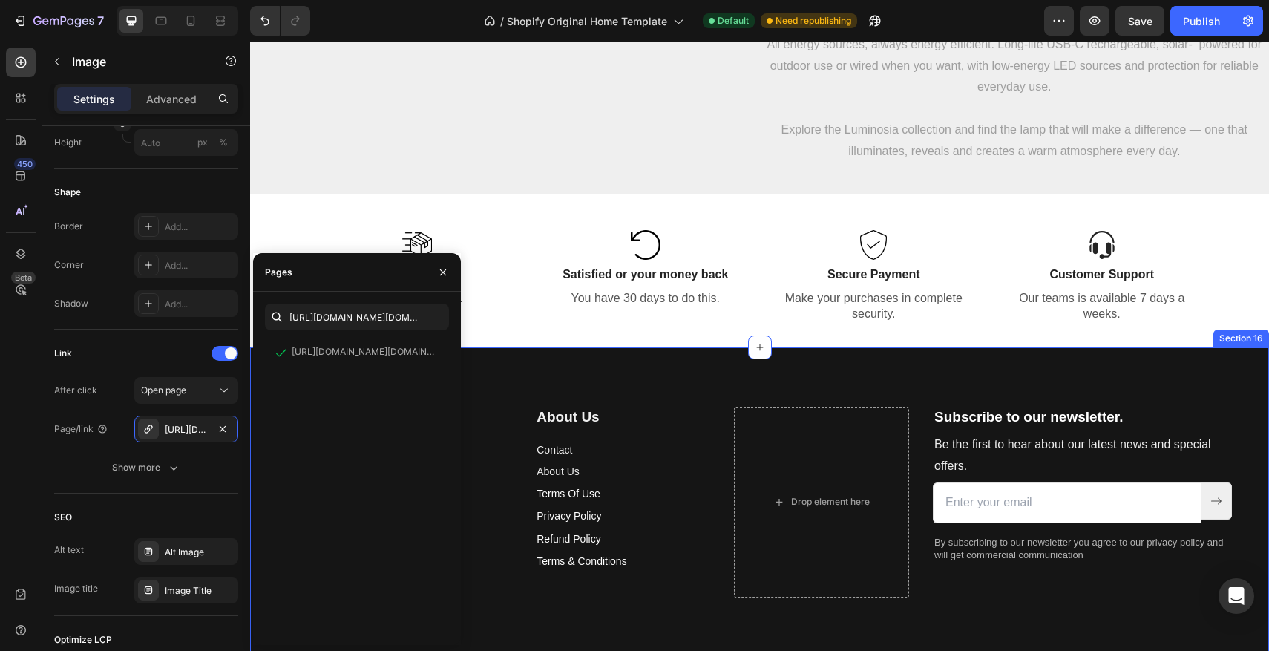
click at [497, 358] on div "Image Exclusive online store Email : Contact@luminosia.co Text block Image Imag…" at bounding box center [759, 529] width 1019 height 364
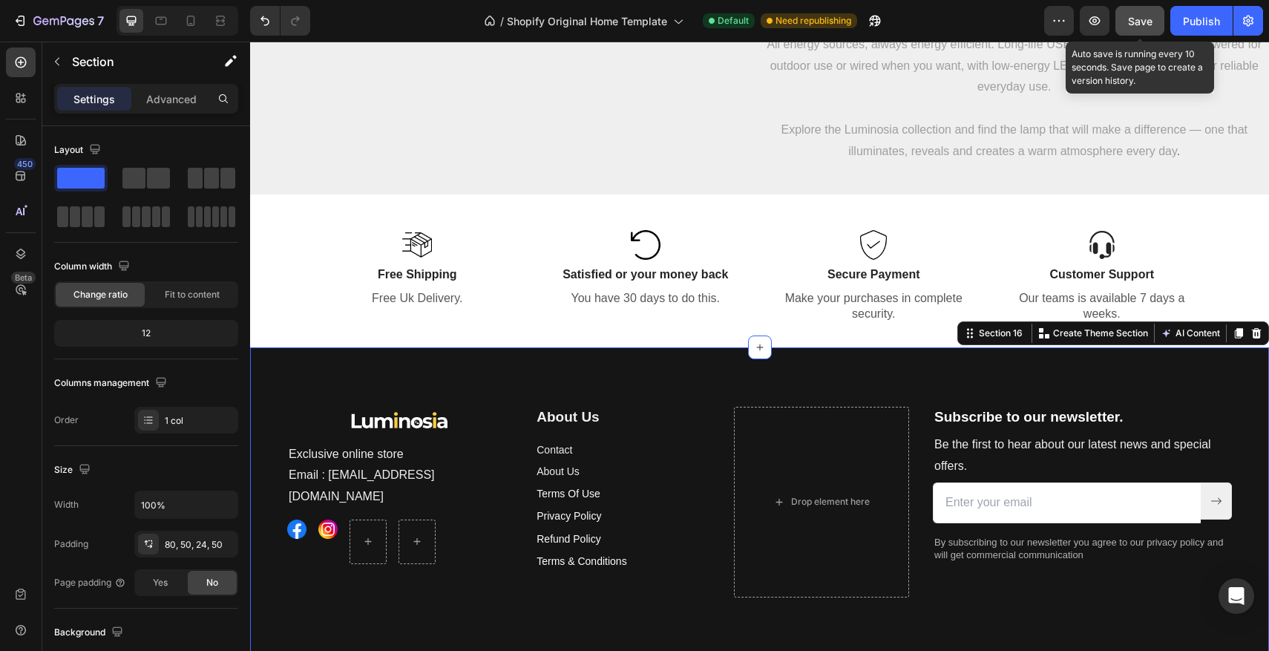
click at [1140, 27] on div "Save" at bounding box center [1140, 21] width 24 height 16
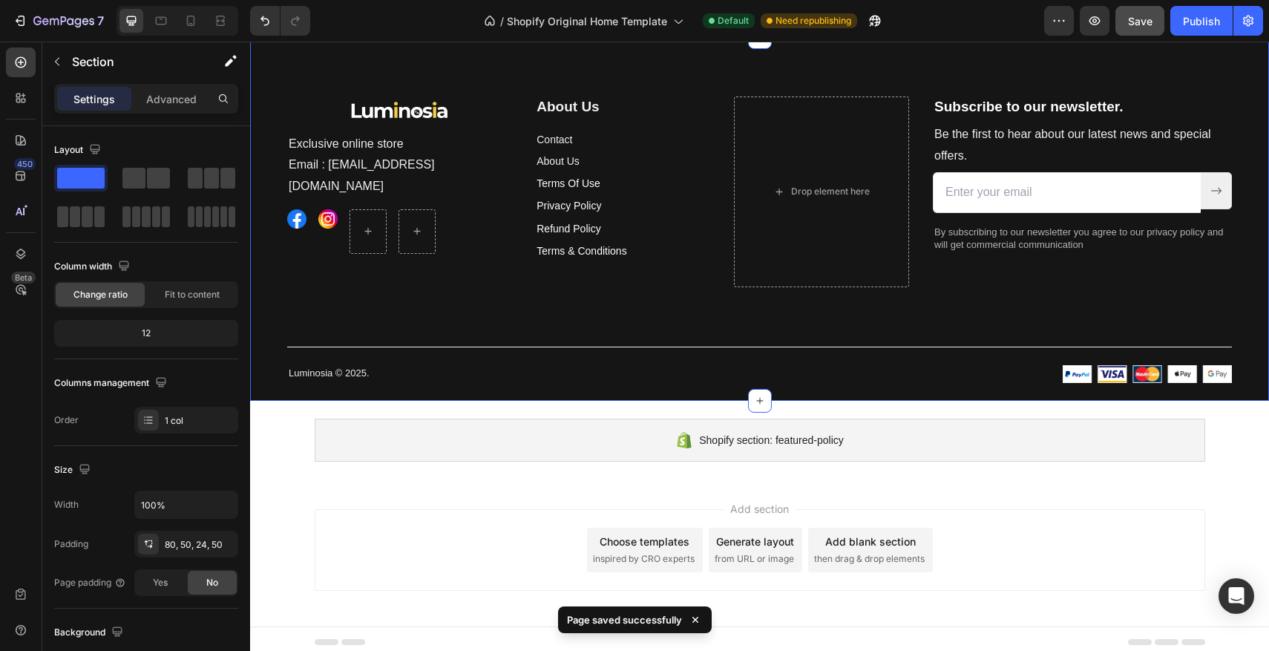
scroll to position [3445, 0]
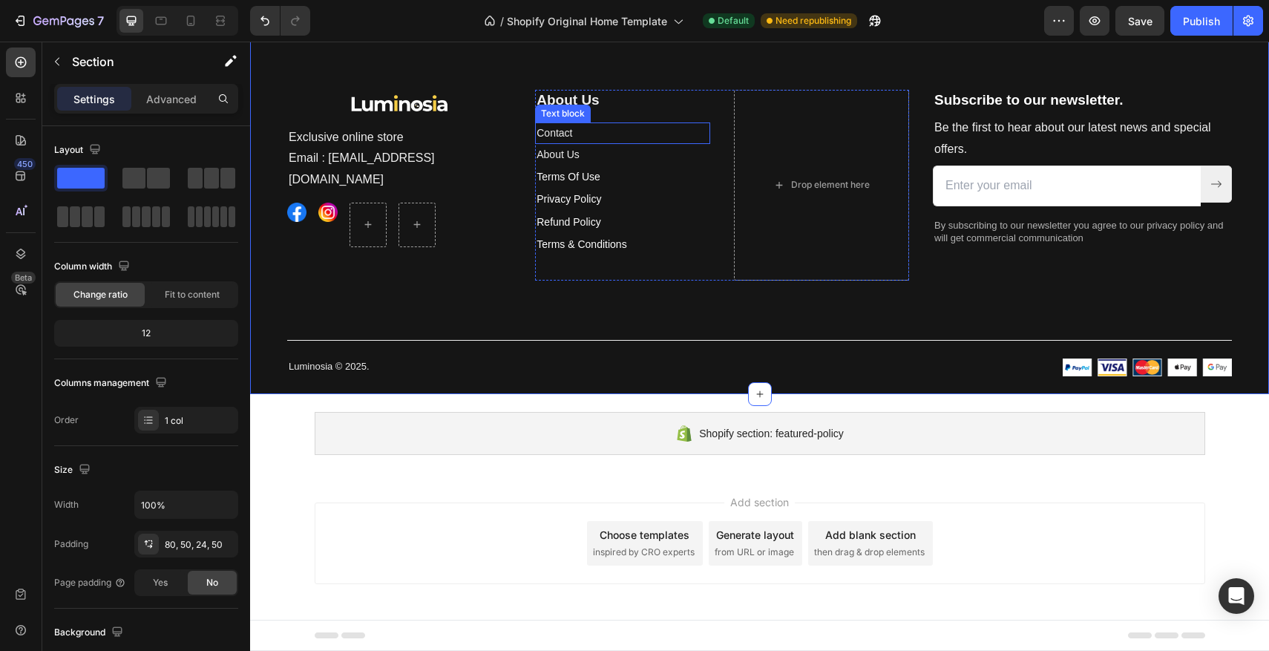
click at [601, 141] on p "Contact" at bounding box center [623, 133] width 172 height 19
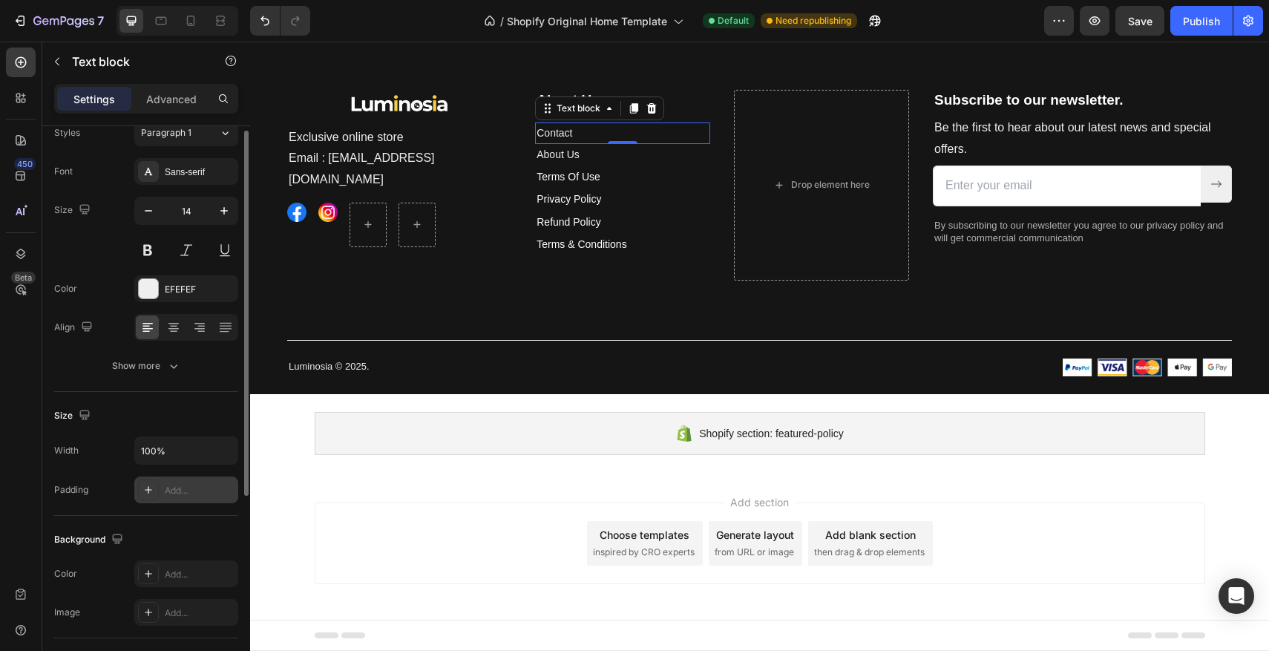
scroll to position [0, 0]
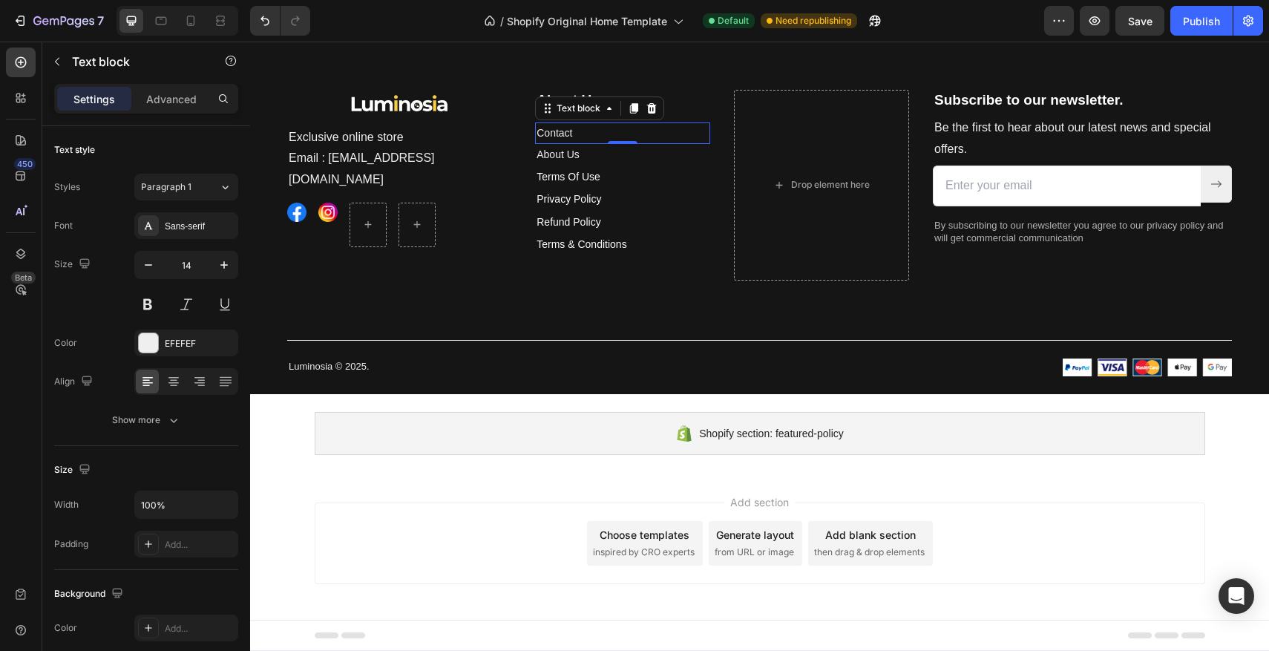
click at [616, 134] on p "Contact" at bounding box center [623, 133] width 172 height 19
click at [185, 102] on p "Advanced" at bounding box center [171, 99] width 50 height 16
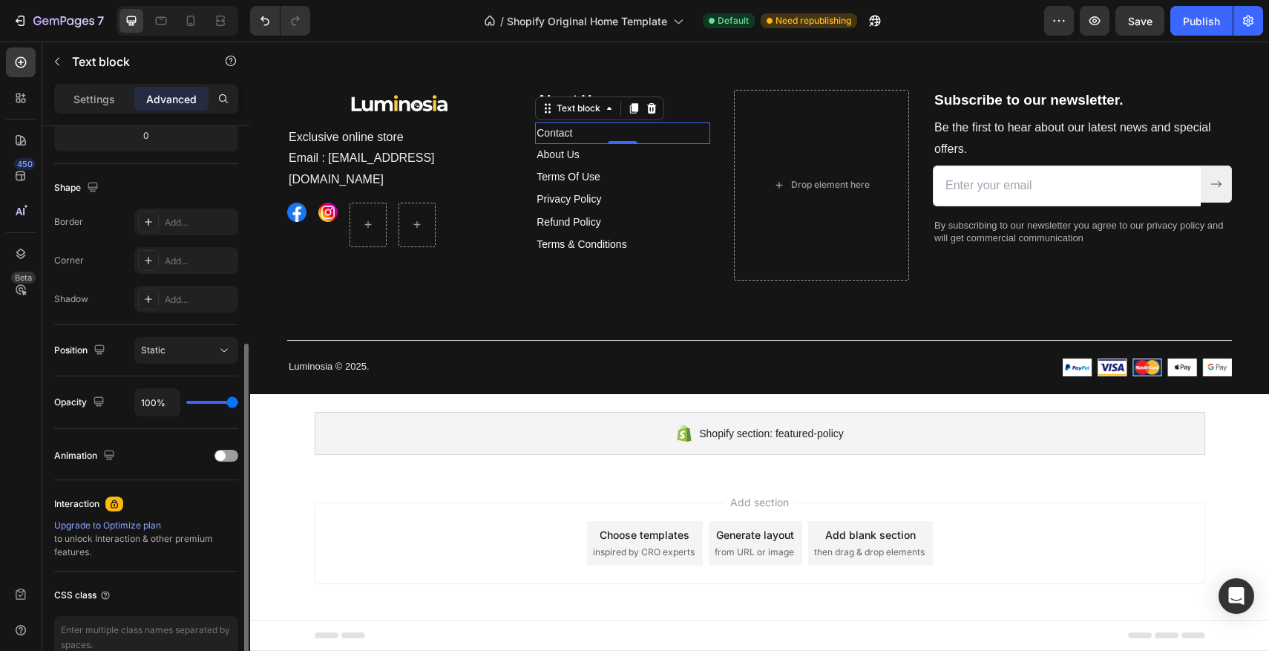
scroll to position [423, 0]
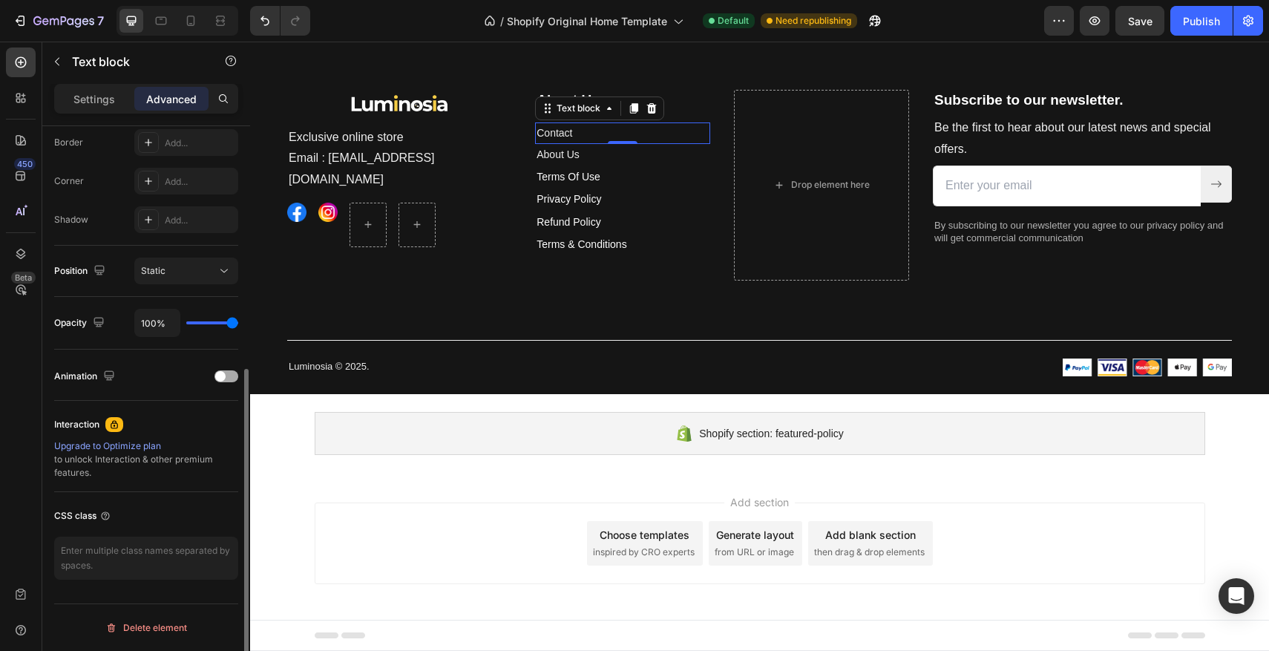
click at [228, 375] on div at bounding box center [226, 376] width 24 height 12
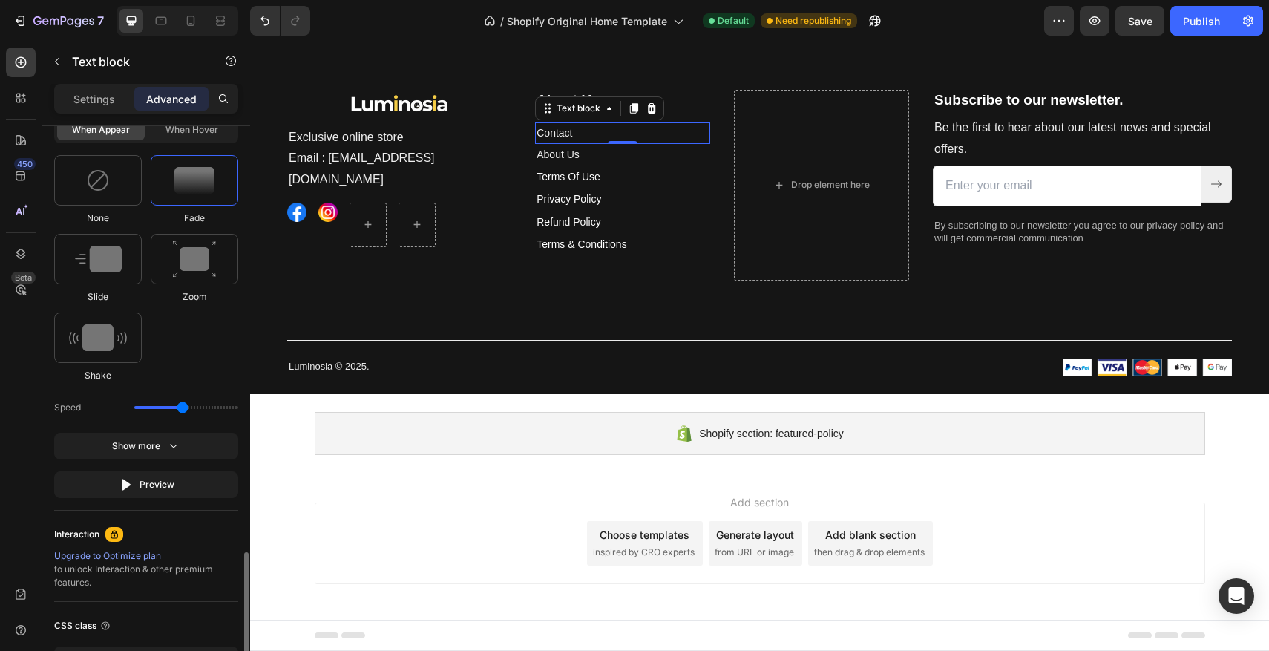
scroll to position [837, 0]
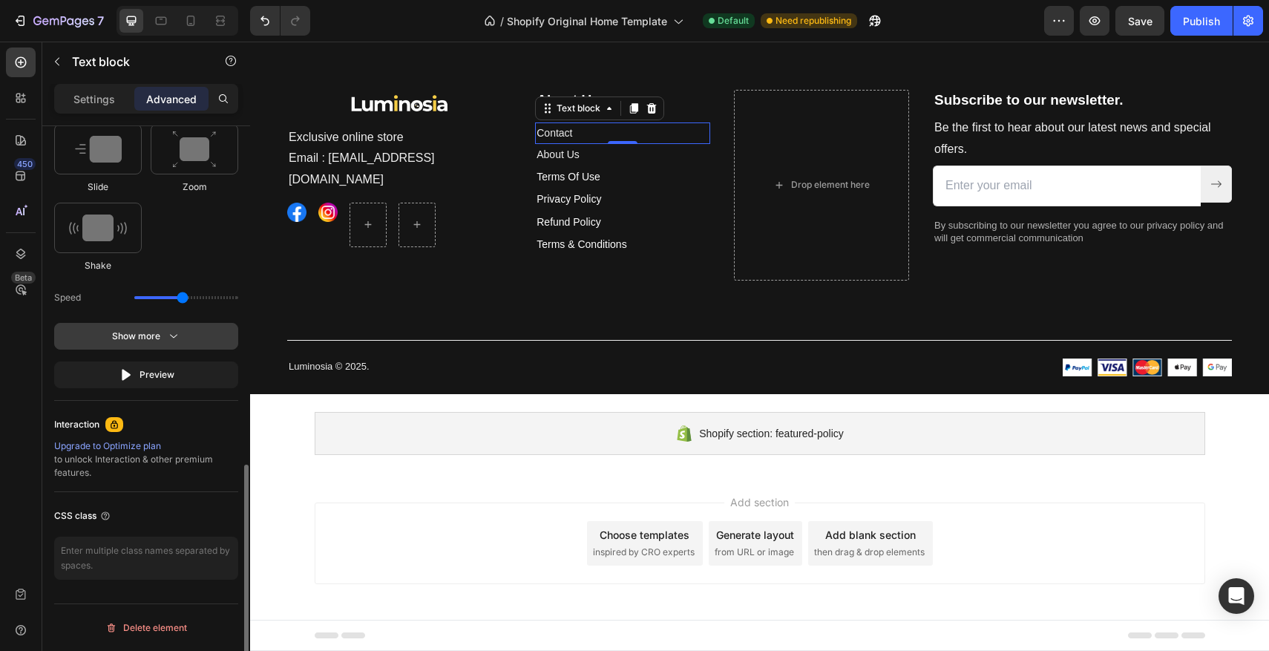
click at [170, 336] on icon "button" at bounding box center [173, 336] width 15 height 15
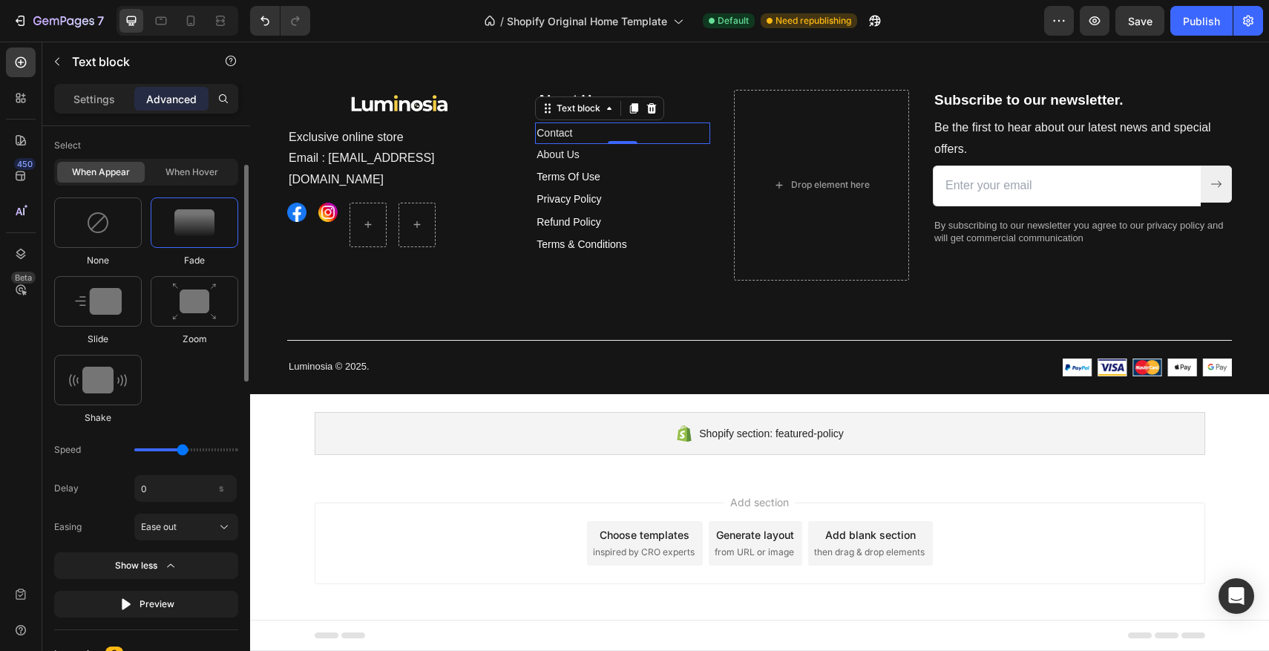
scroll to position [457, 0]
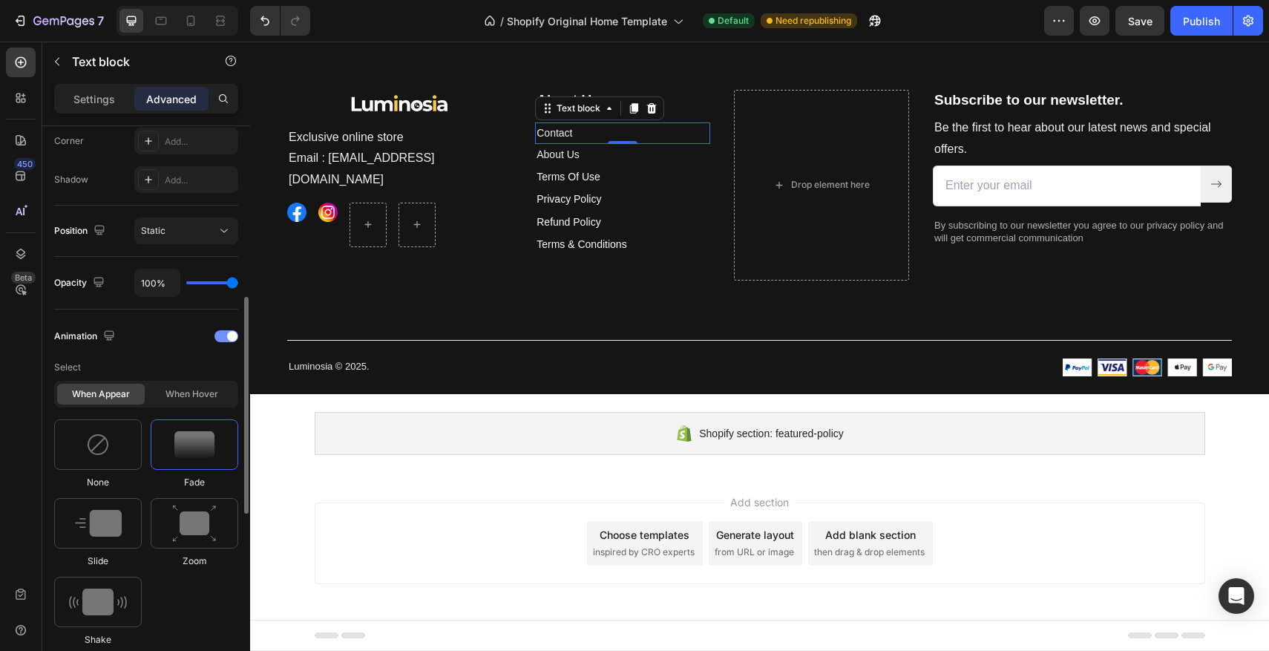
click at [229, 344] on div "Animation" at bounding box center [146, 336] width 184 height 24
click at [226, 340] on div at bounding box center [226, 337] width 24 height 12
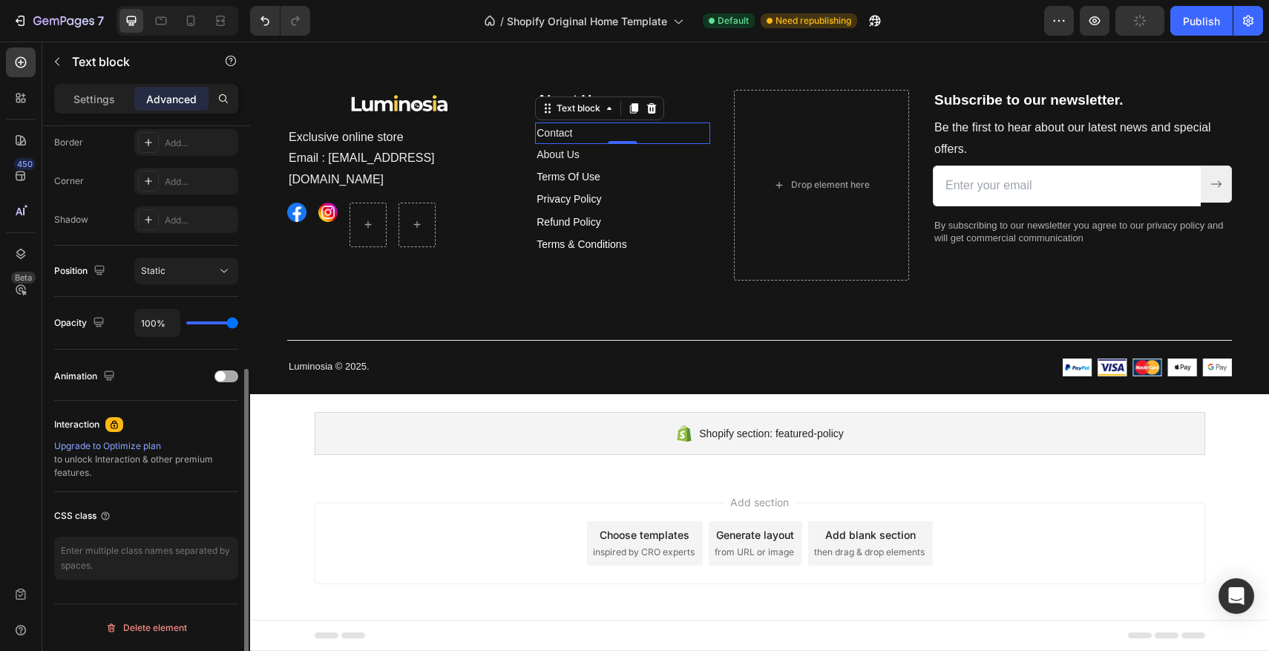
scroll to position [423, 0]
click at [188, 24] on icon at bounding box center [190, 20] width 15 height 15
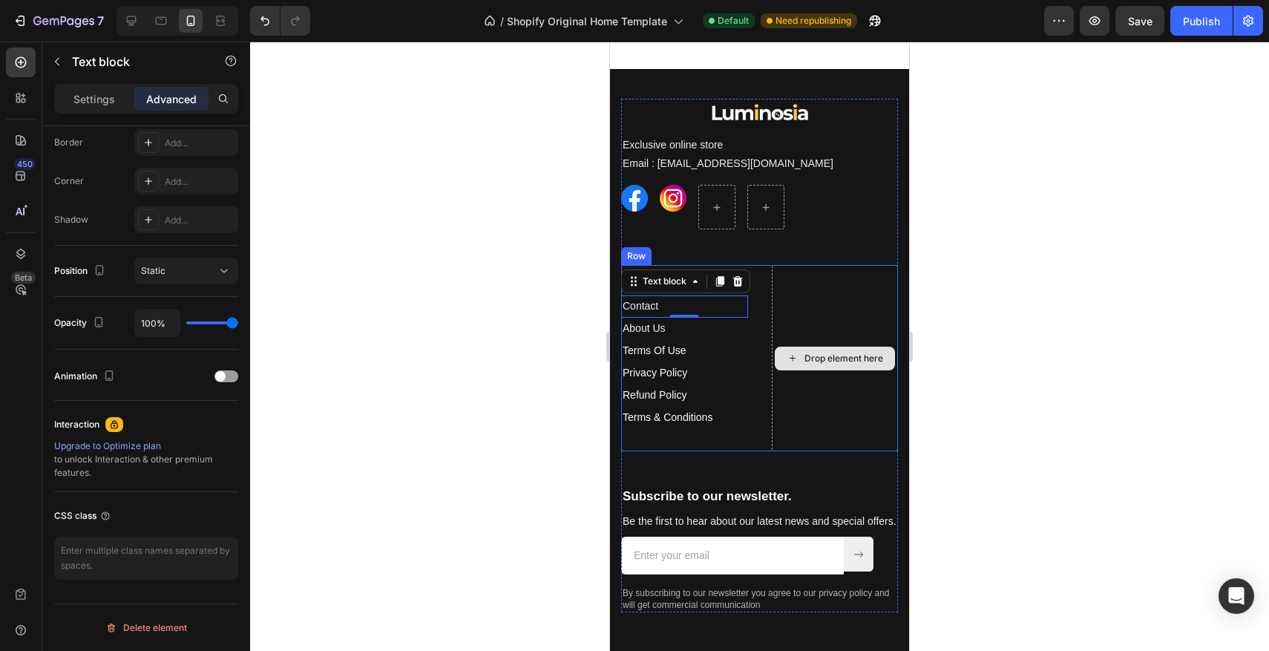
scroll to position [3671, 0]
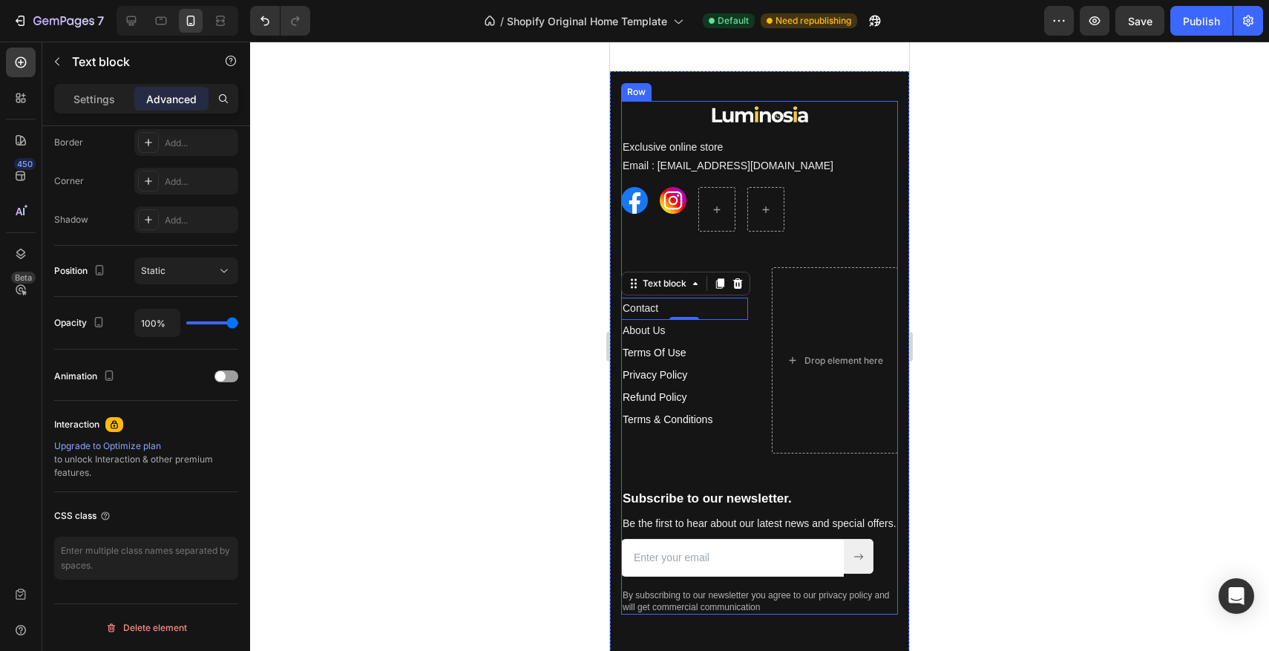
click at [695, 252] on div "Image Exclusive online store Email : Contact@luminosia.co Text block Image Imag…" at bounding box center [759, 184] width 277 height 166
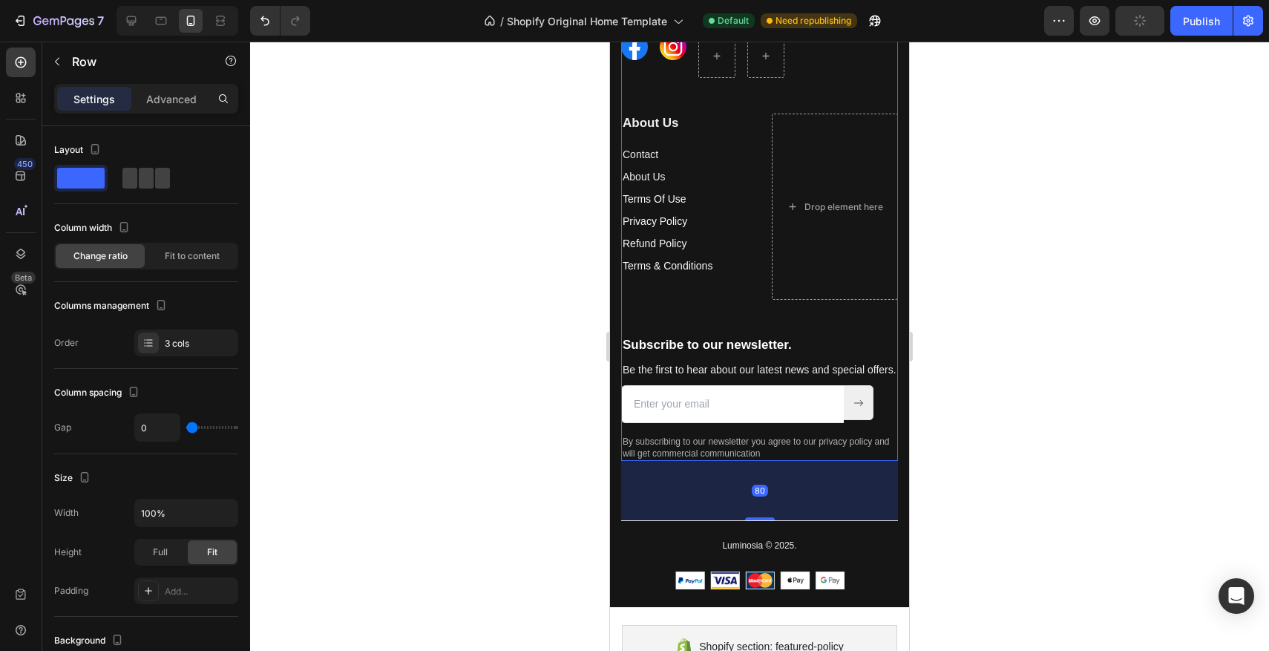
scroll to position [3842, 0]
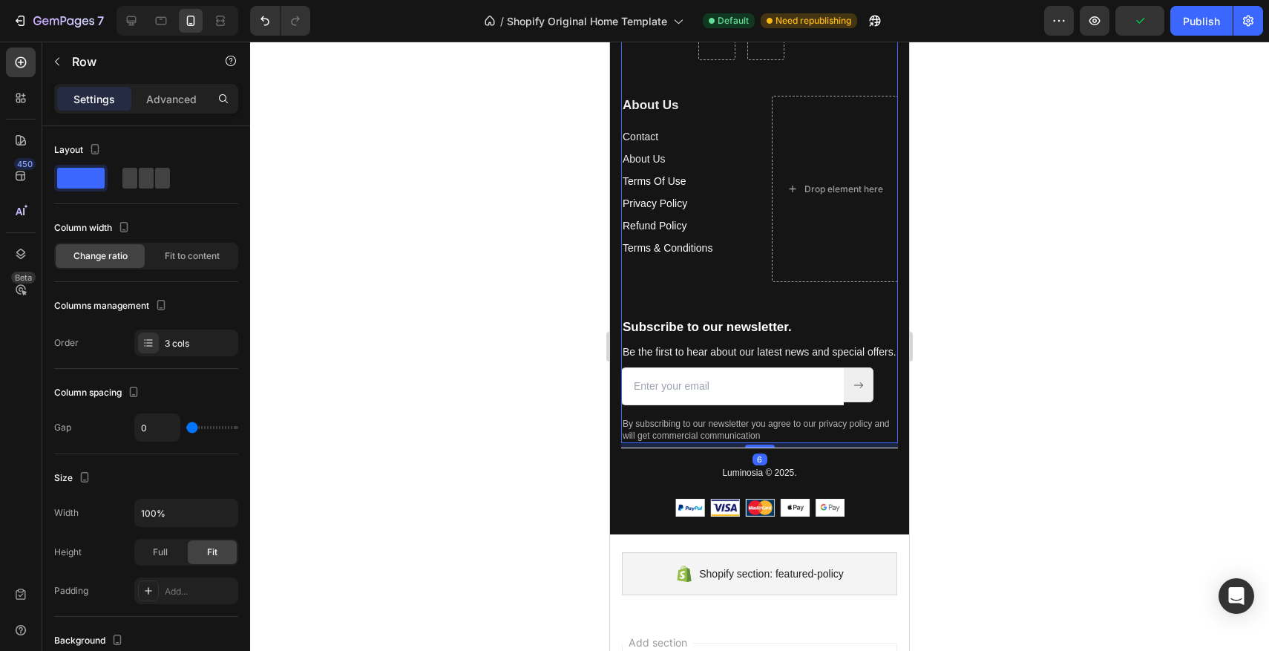
drag, startPoint x: 765, startPoint y: 499, endPoint x: 765, endPoint y: 432, distance: 66.8
click at [764, 444] on div at bounding box center [760, 445] width 30 height 3
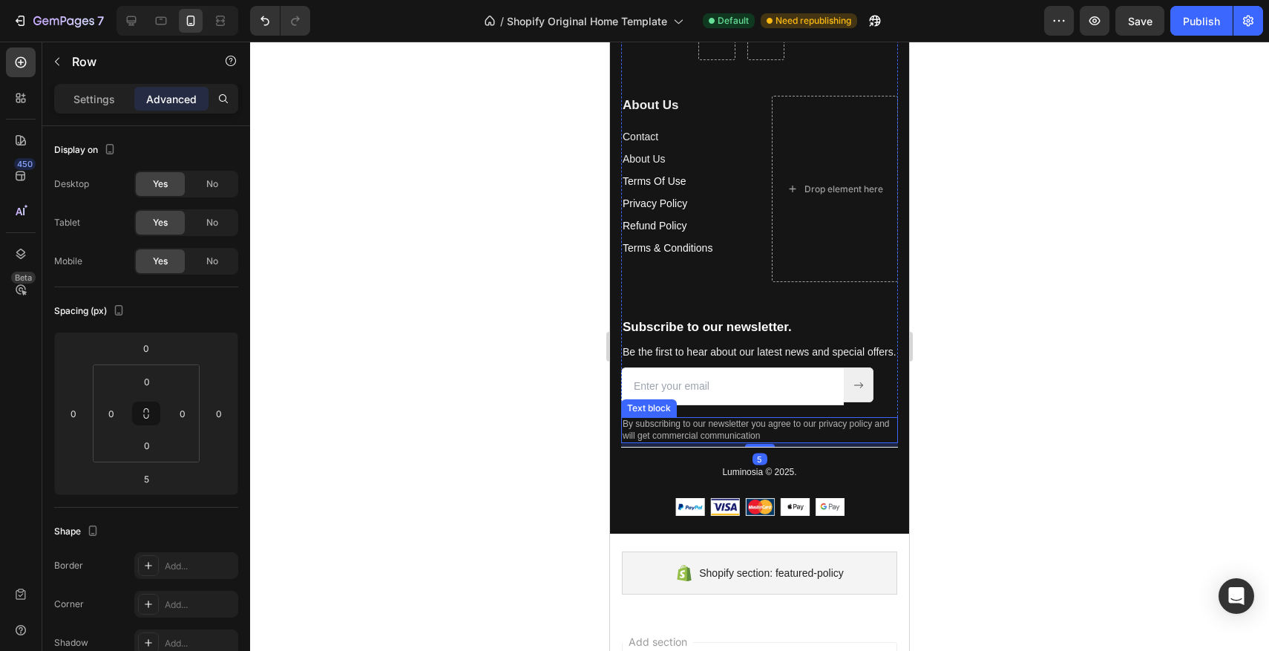
click at [768, 431] on p "By subscribing to our newsletter you agree to our privacy policy and will get c…" at bounding box center [760, 430] width 274 height 23
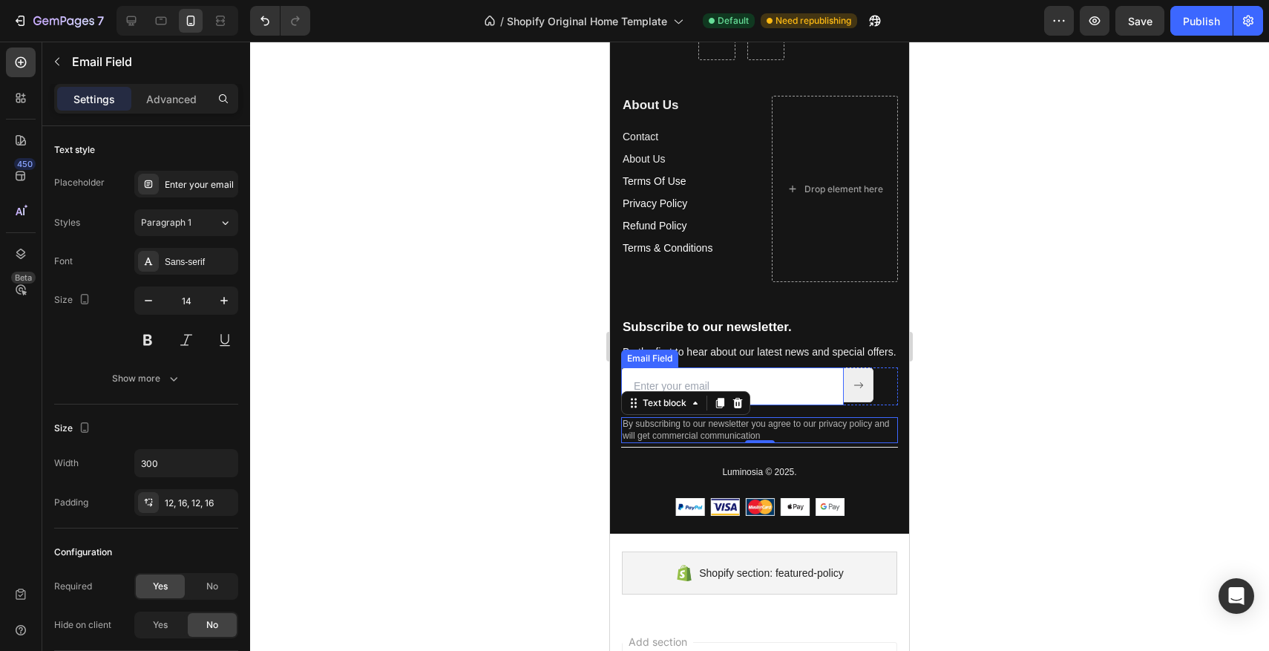
click at [777, 398] on input "email" at bounding box center [732, 386] width 223 height 38
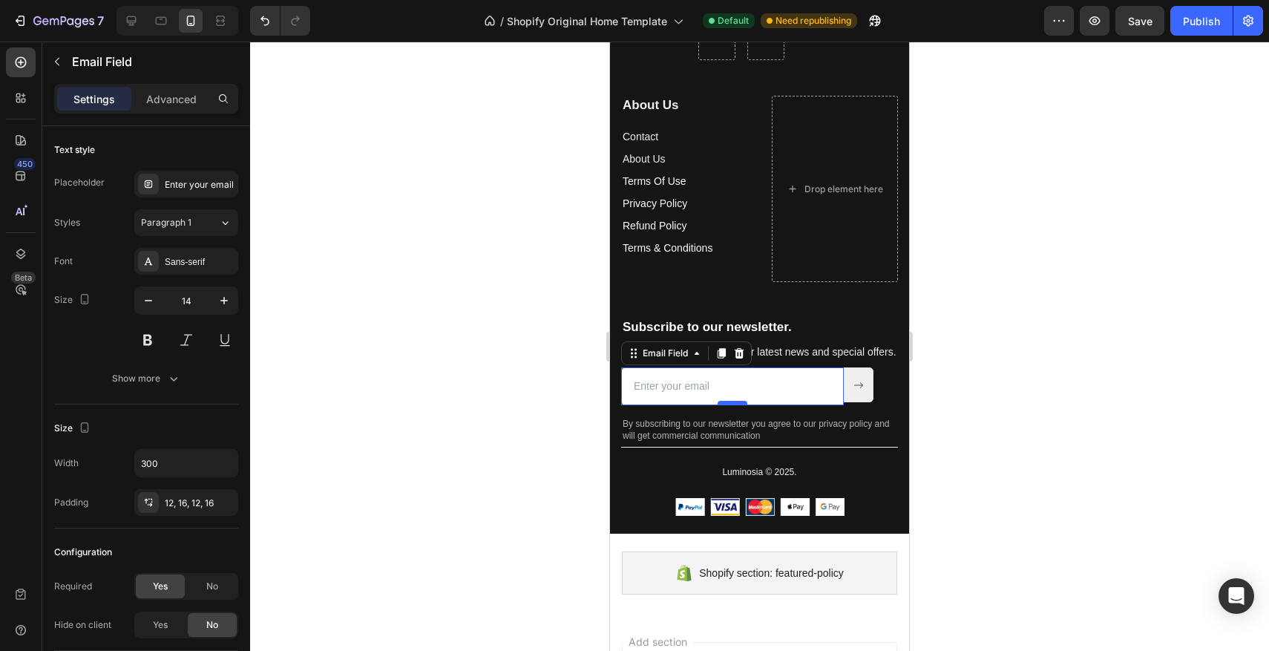
scroll to position [3843, 0]
drag, startPoint x: 738, startPoint y: 404, endPoint x: 738, endPoint y: 394, distance: 9.6
click at [738, 394] on div "Email Field 0" at bounding box center [732, 386] width 223 height 38
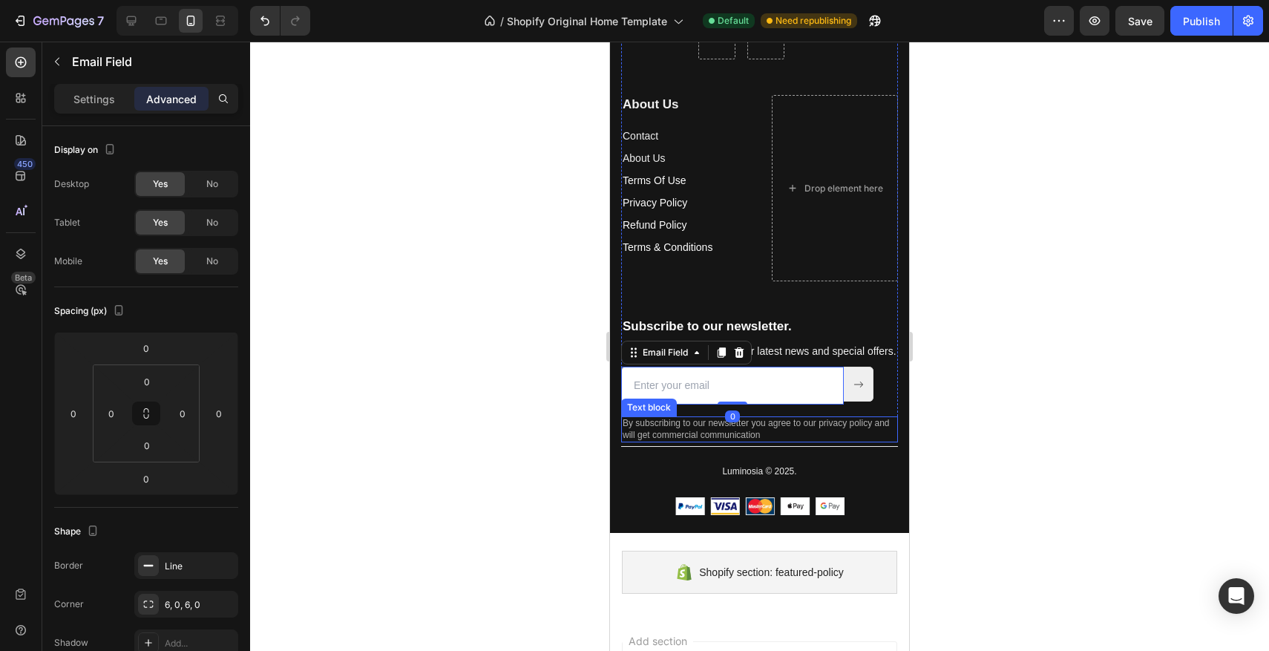
click at [767, 426] on p "By subscribing to our newsletter you agree to our privacy policy and will get c…" at bounding box center [760, 429] width 274 height 23
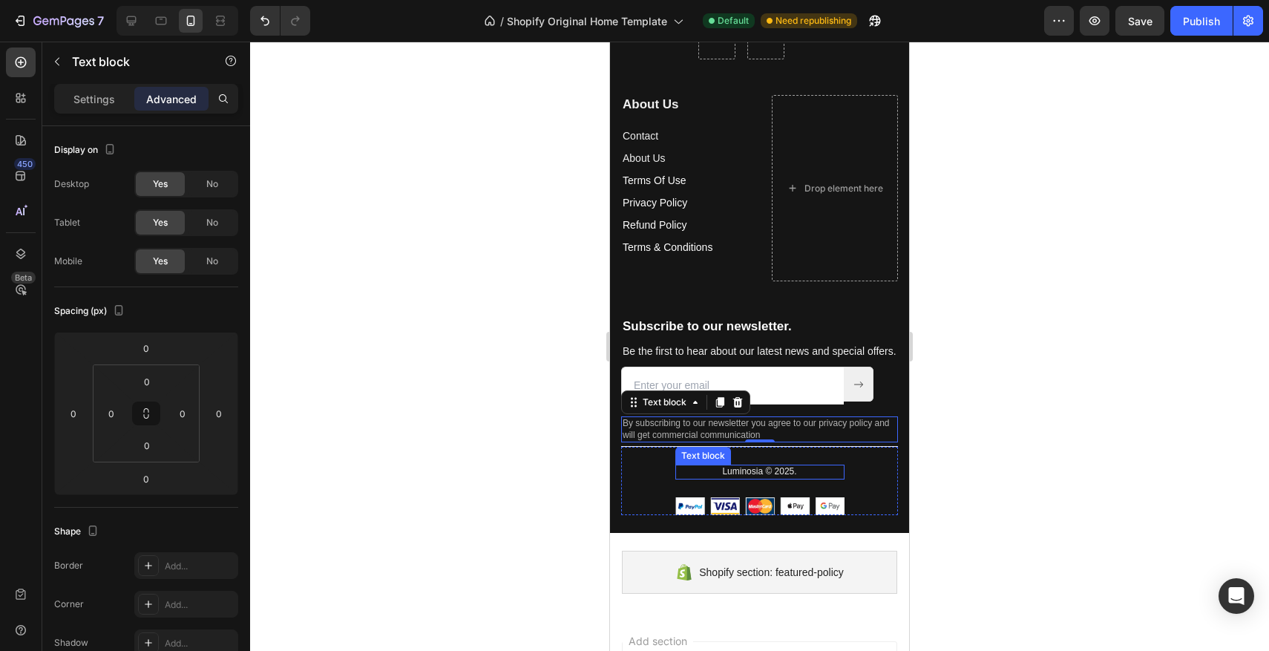
click at [724, 467] on p "Luminosia © 2025." at bounding box center [760, 472] width 166 height 12
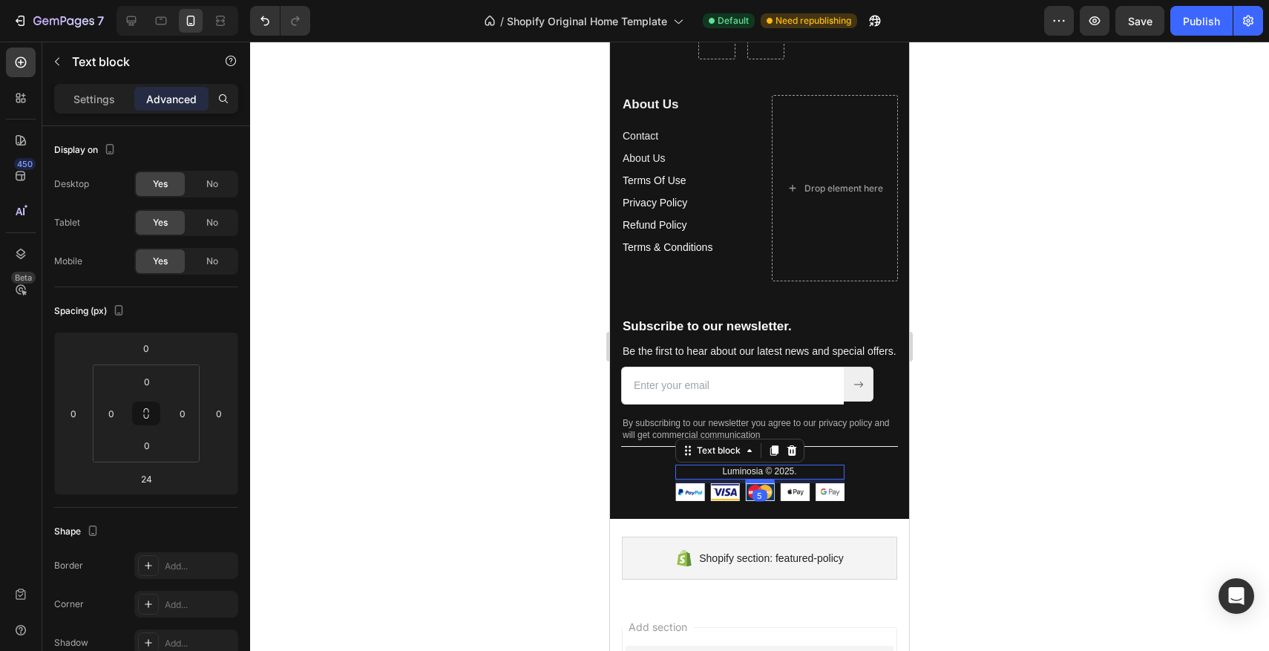
drag, startPoint x: 766, startPoint y: 494, endPoint x: 767, endPoint y: 480, distance: 14.1
click at [767, 480] on div at bounding box center [760, 481] width 30 height 4
type input "5"
click at [869, 482] on div "Luminosia © 2025. Text block 5 Image Image Row" at bounding box center [759, 473] width 277 height 55
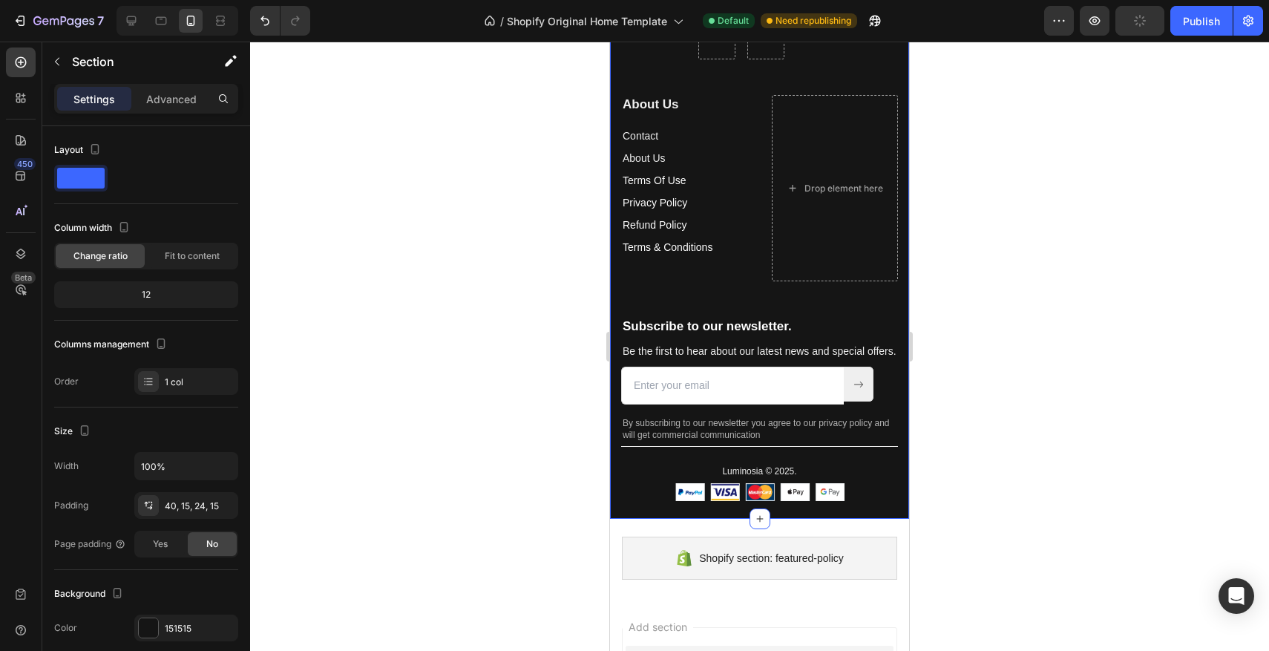
click at [873, 507] on div "Image Exclusive online store Email : Contact@luminosia.co Text block Image Imag…" at bounding box center [759, 209] width 299 height 620
click at [778, 476] on p "Luminosia © 2025." at bounding box center [760, 472] width 166 height 12
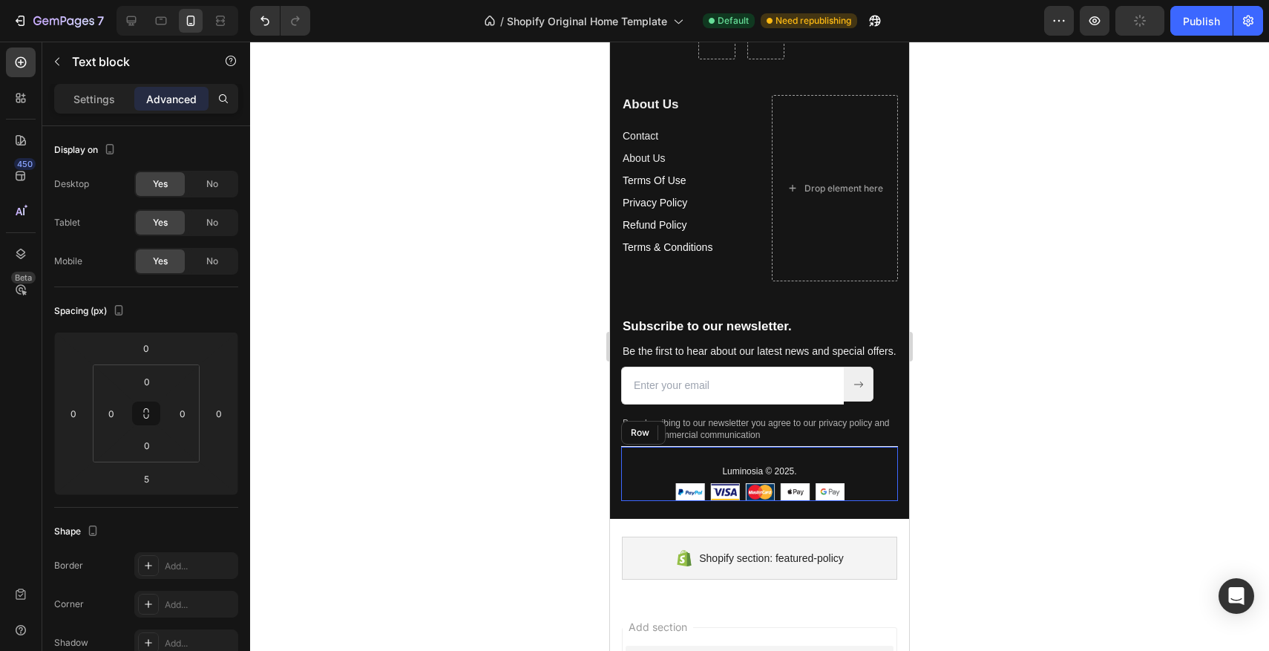
click at [840, 450] on div "Luminosia © 2025. Text block 5 Image Image Row" at bounding box center [759, 473] width 277 height 55
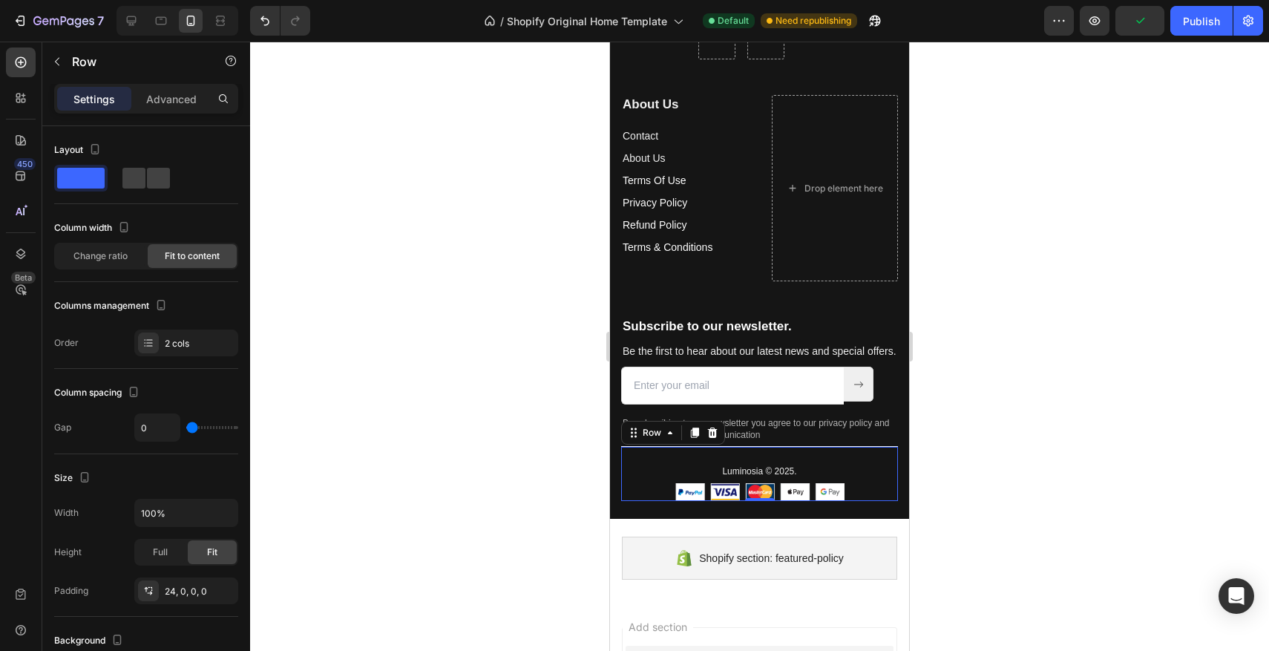
click at [840, 448] on div "Luminosia © 2025. Text block Image Image Row 0" at bounding box center [759, 473] width 277 height 55
click at [778, 470] on p "Luminosia © 2025." at bounding box center [760, 472] width 166 height 12
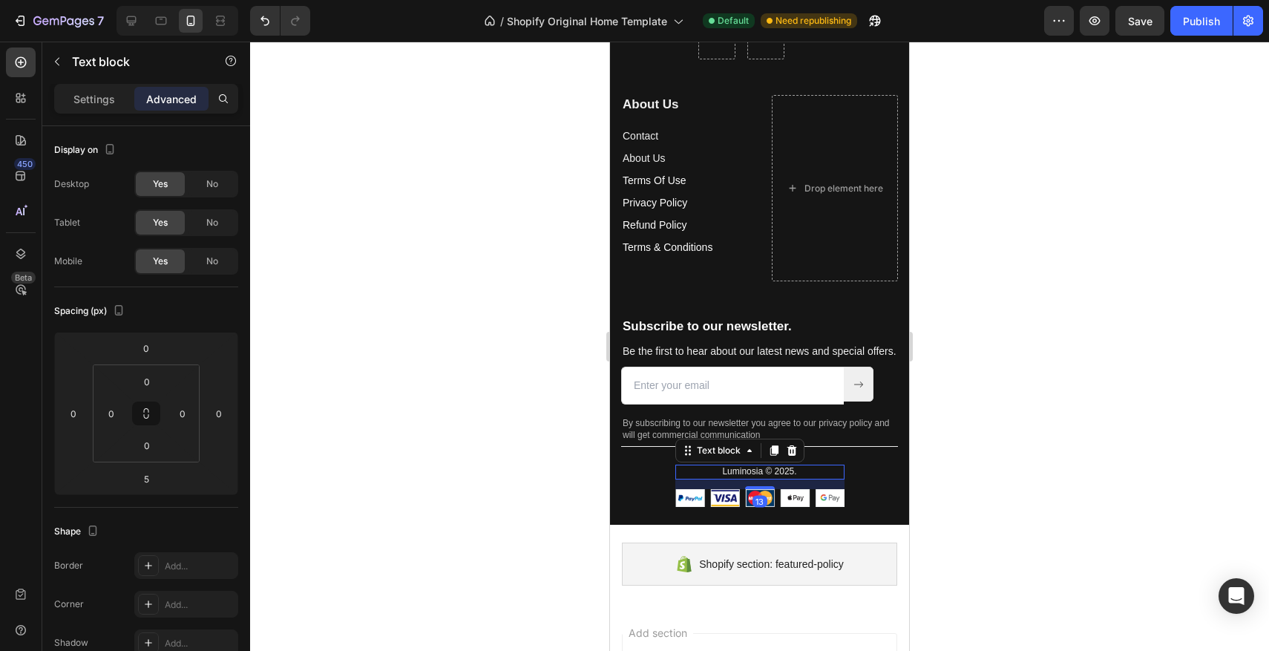
drag, startPoint x: 764, startPoint y: 481, endPoint x: 797, endPoint y: 486, distance: 33.8
click at [764, 487] on div at bounding box center [760, 487] width 30 height 3
type input "13"
click at [924, 465] on div at bounding box center [759, 346] width 1019 height 609
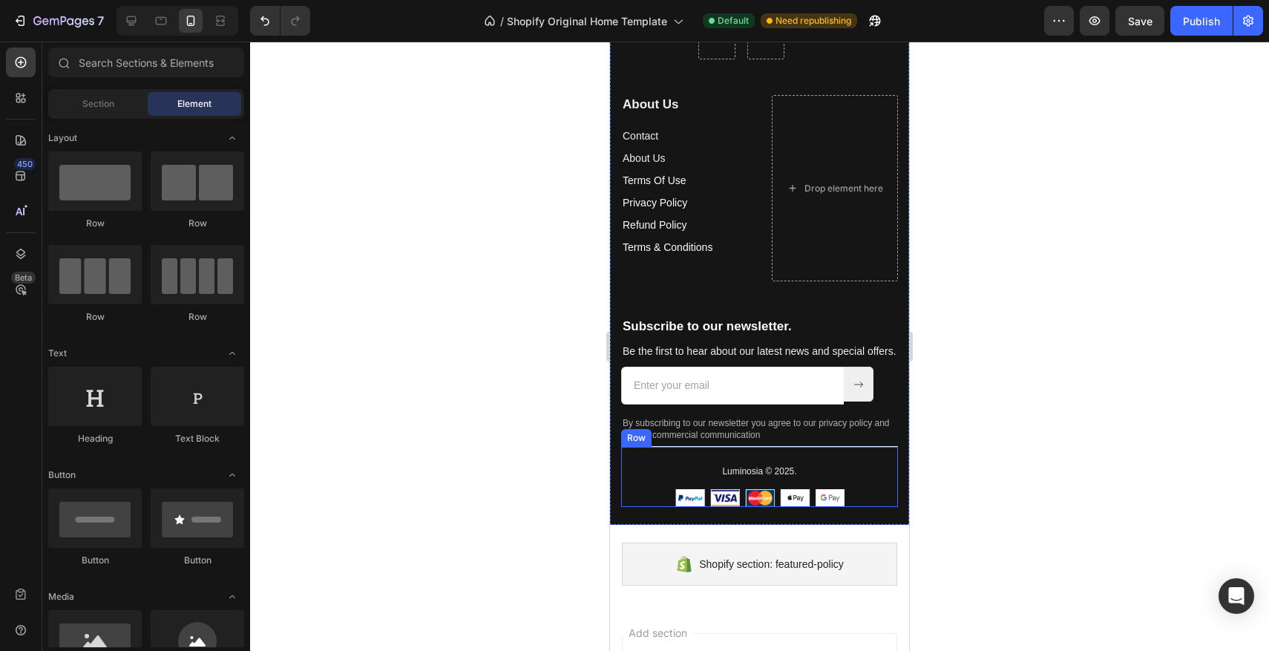
click at [954, 412] on div at bounding box center [759, 346] width 1019 height 609
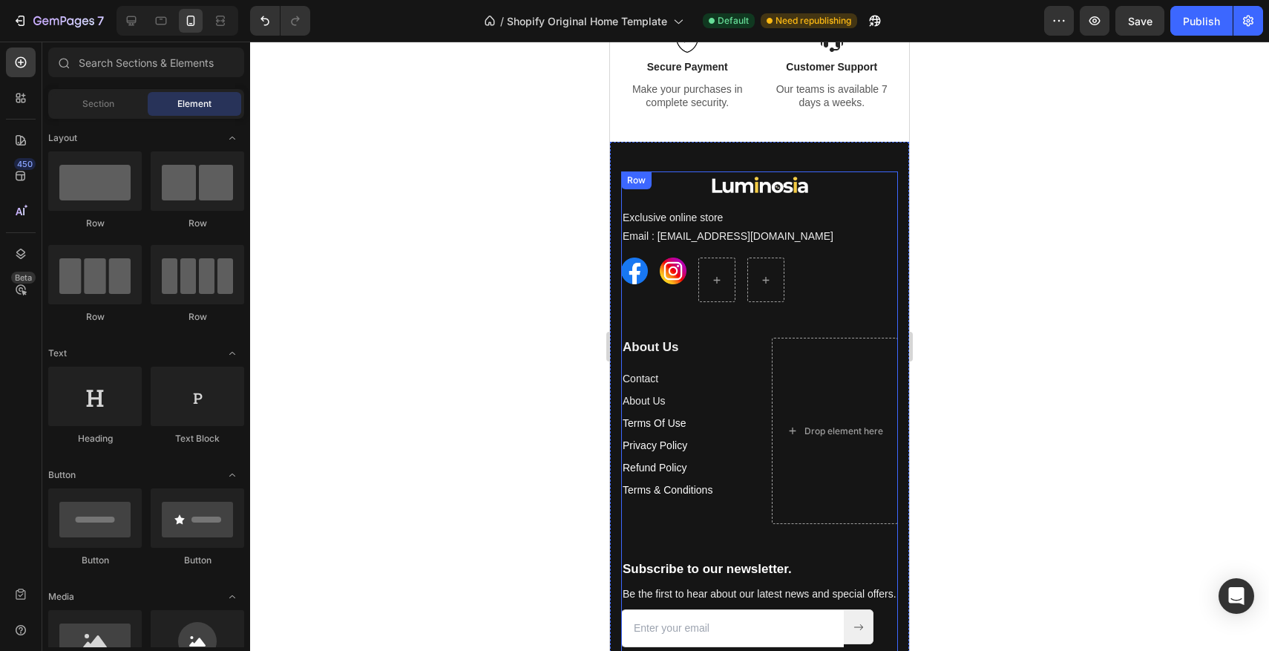
scroll to position [3595, 0]
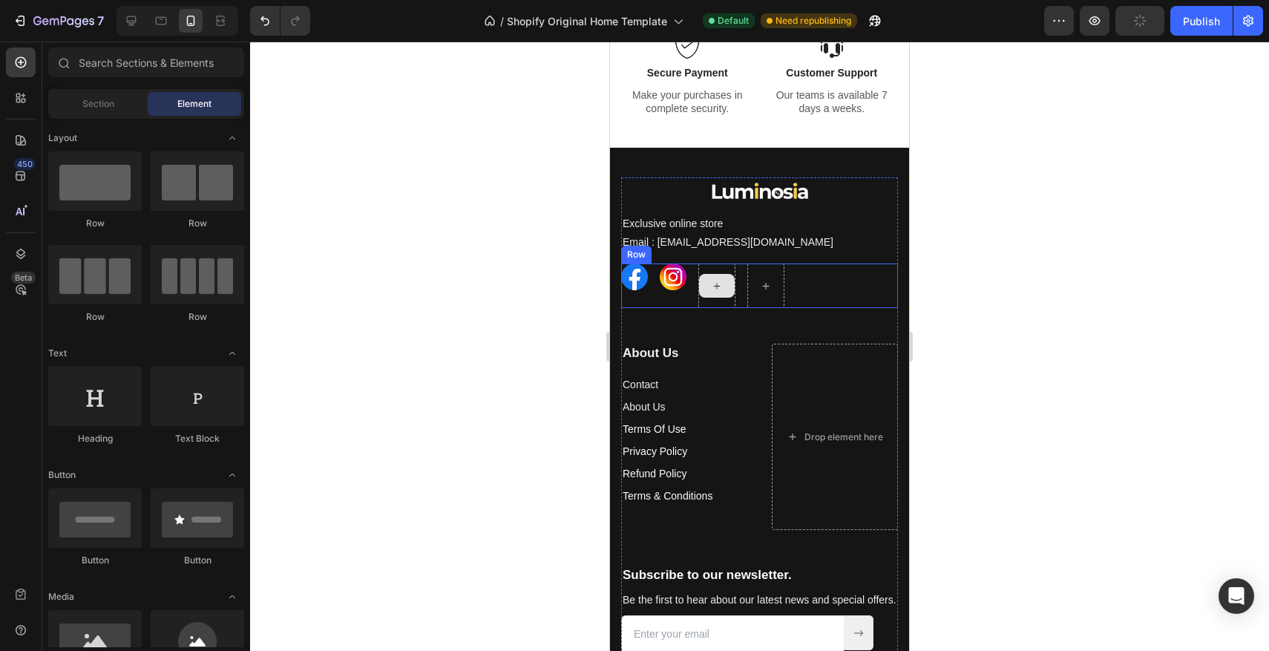
click at [655, 289] on div "Image Image Row" at bounding box center [759, 285] width 277 height 45
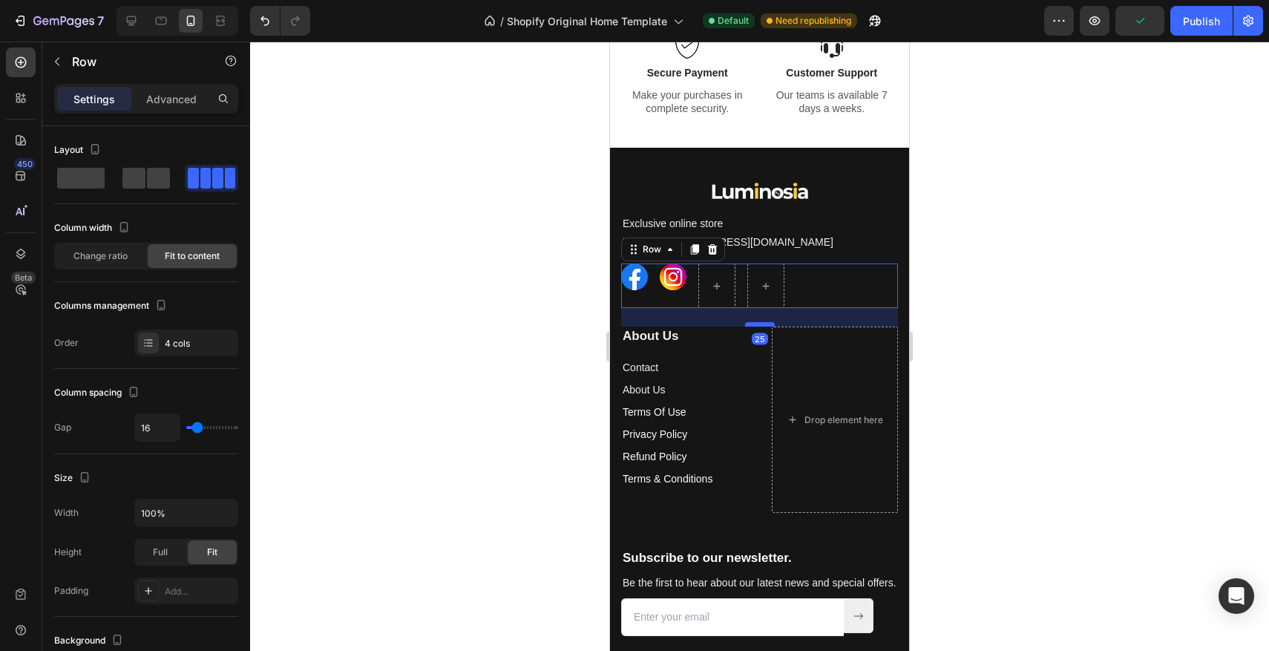
drag, startPoint x: 755, startPoint y: 341, endPoint x: 755, endPoint y: 324, distance: 17.1
click at [755, 324] on div at bounding box center [760, 324] width 30 height 4
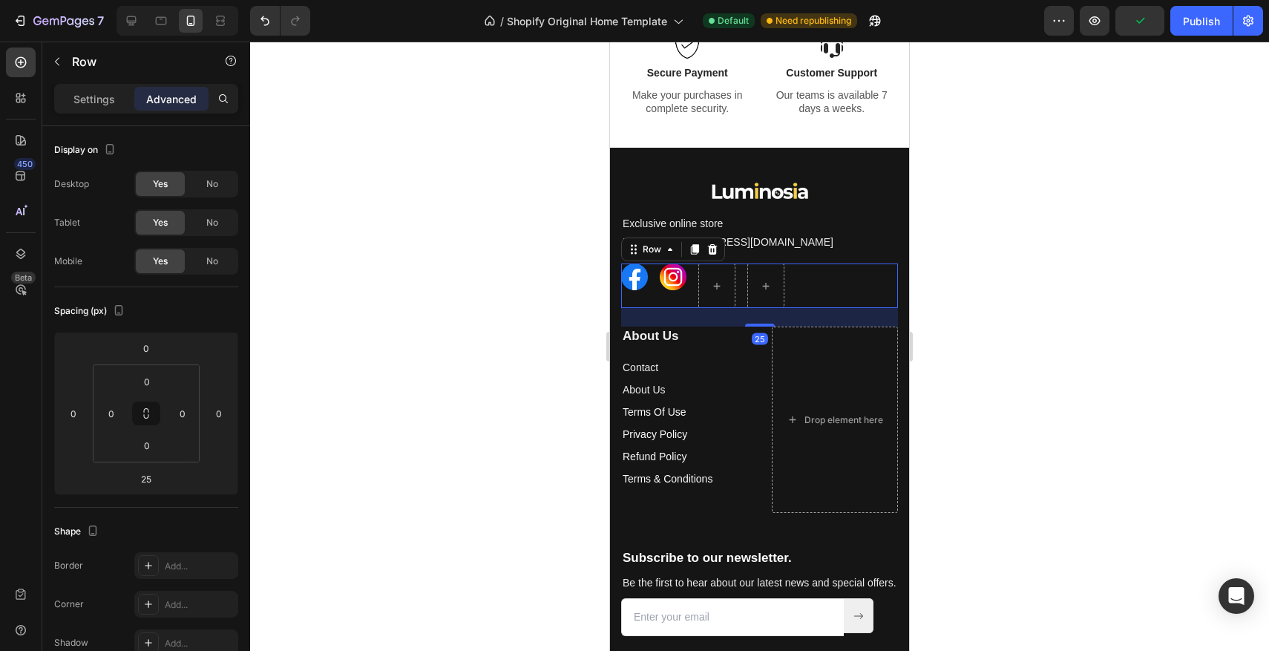
click at [952, 316] on div at bounding box center [759, 346] width 1019 height 609
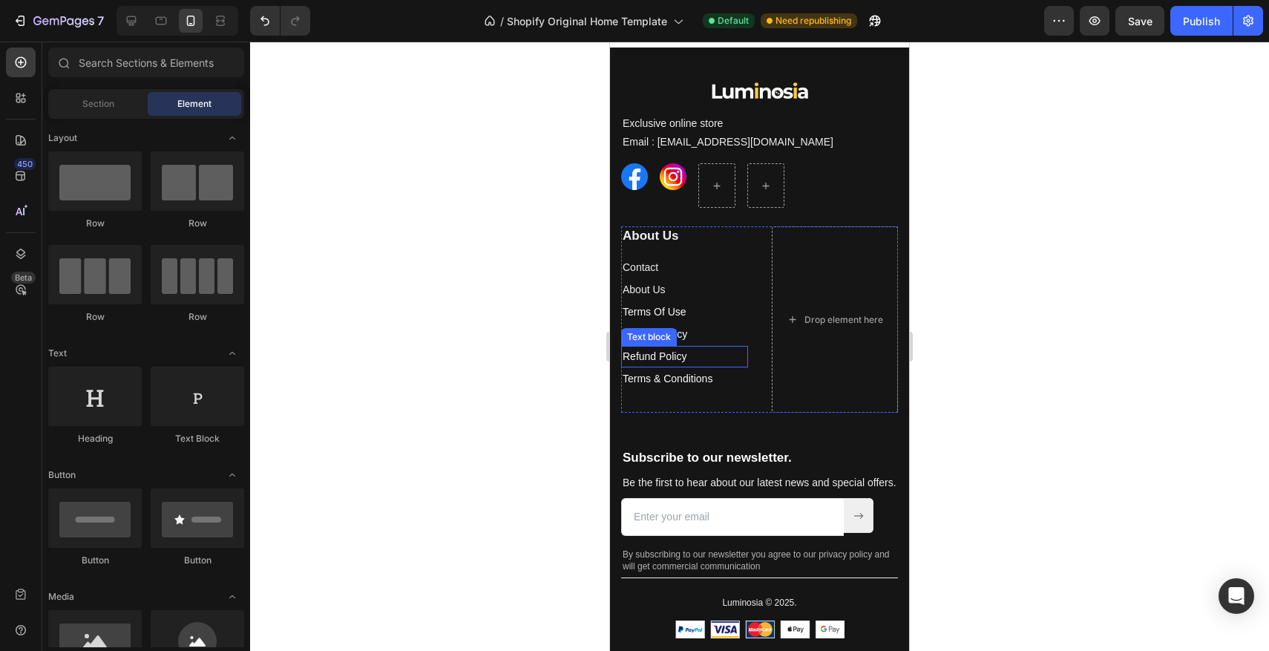
scroll to position [3690, 0]
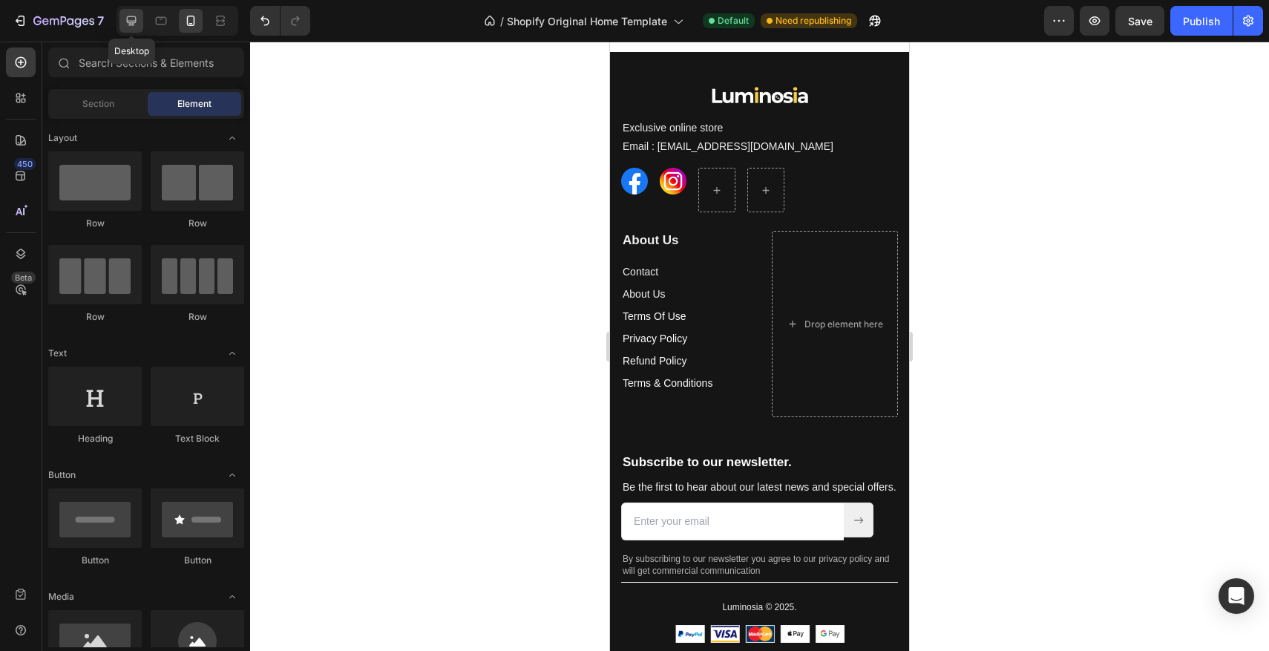
click at [125, 24] on icon at bounding box center [131, 20] width 15 height 15
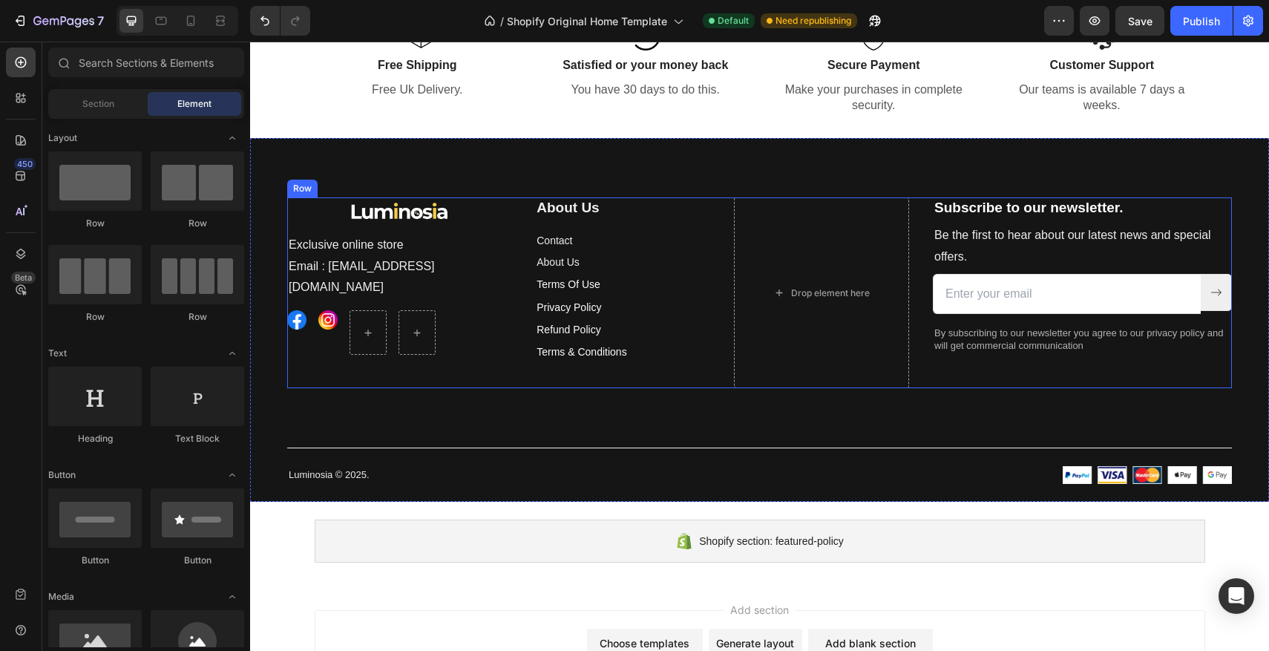
scroll to position [3461, 0]
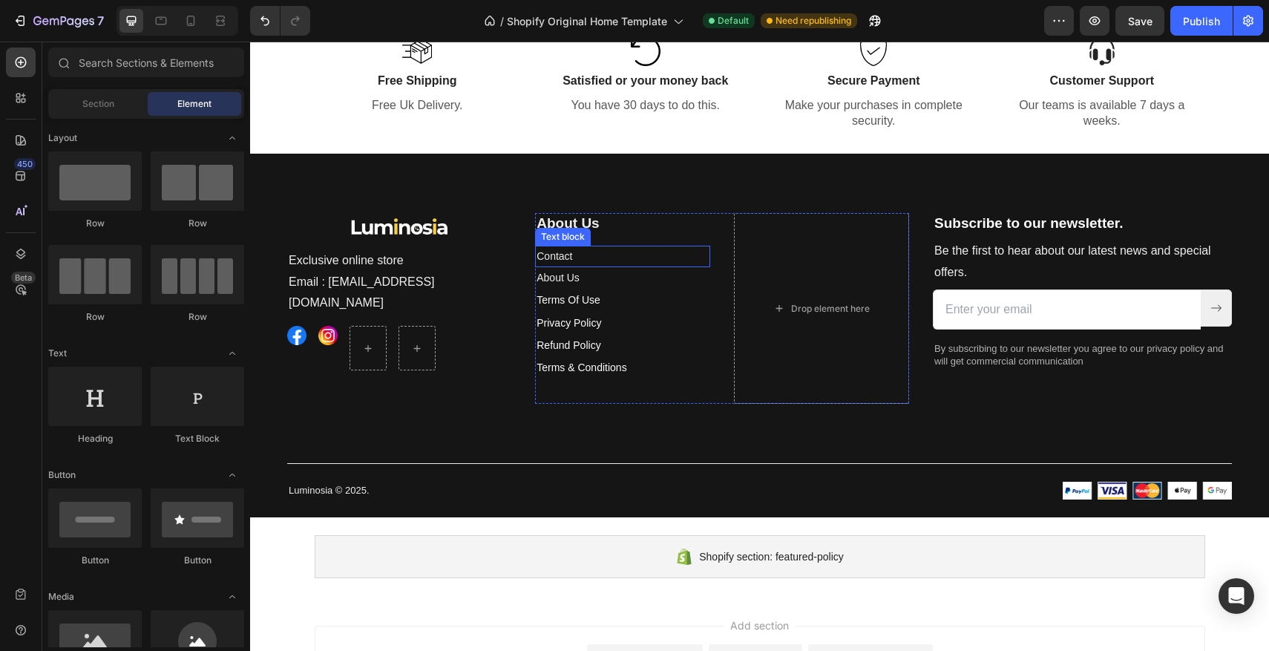
click at [560, 257] on p "Contact" at bounding box center [623, 256] width 172 height 19
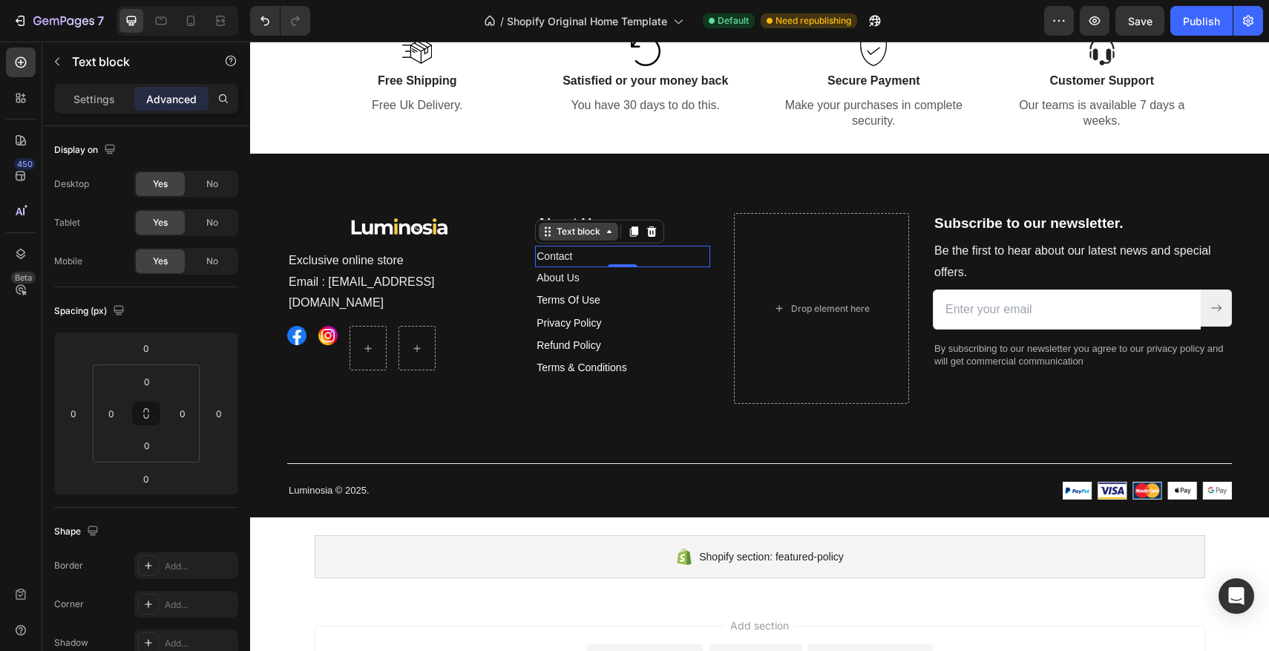
click at [587, 234] on div "Text block" at bounding box center [579, 231] width 50 height 13
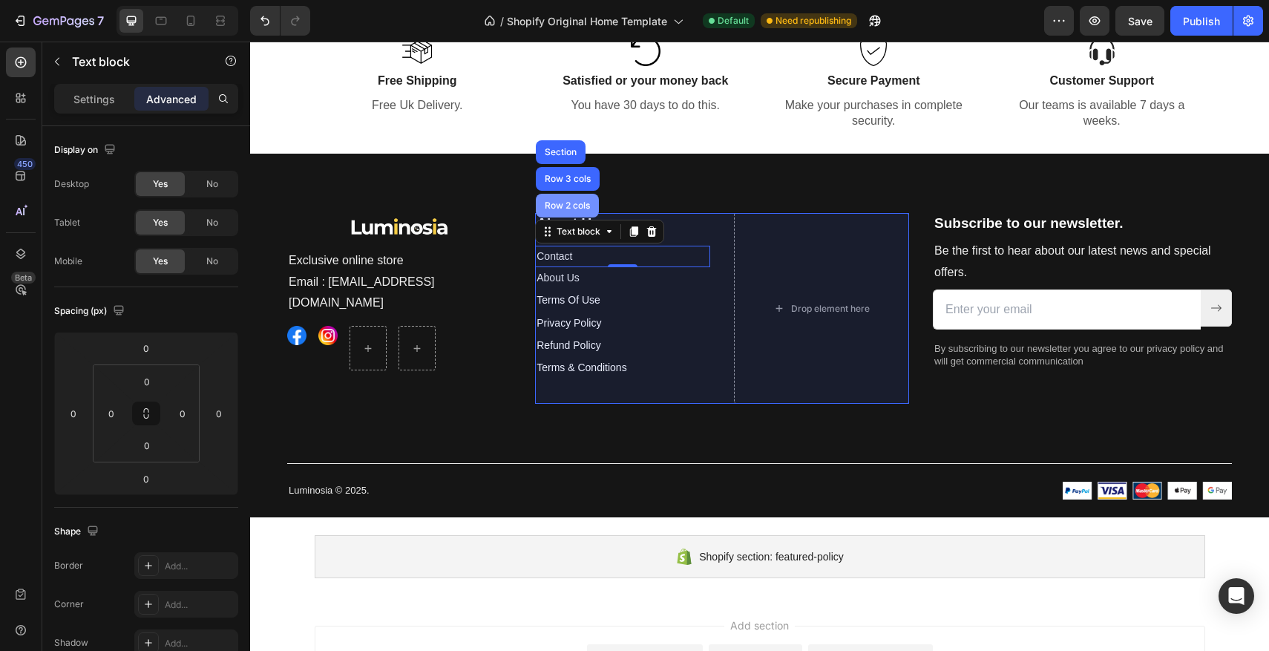
click at [568, 200] on div "Row 2 cols" at bounding box center [567, 206] width 63 height 24
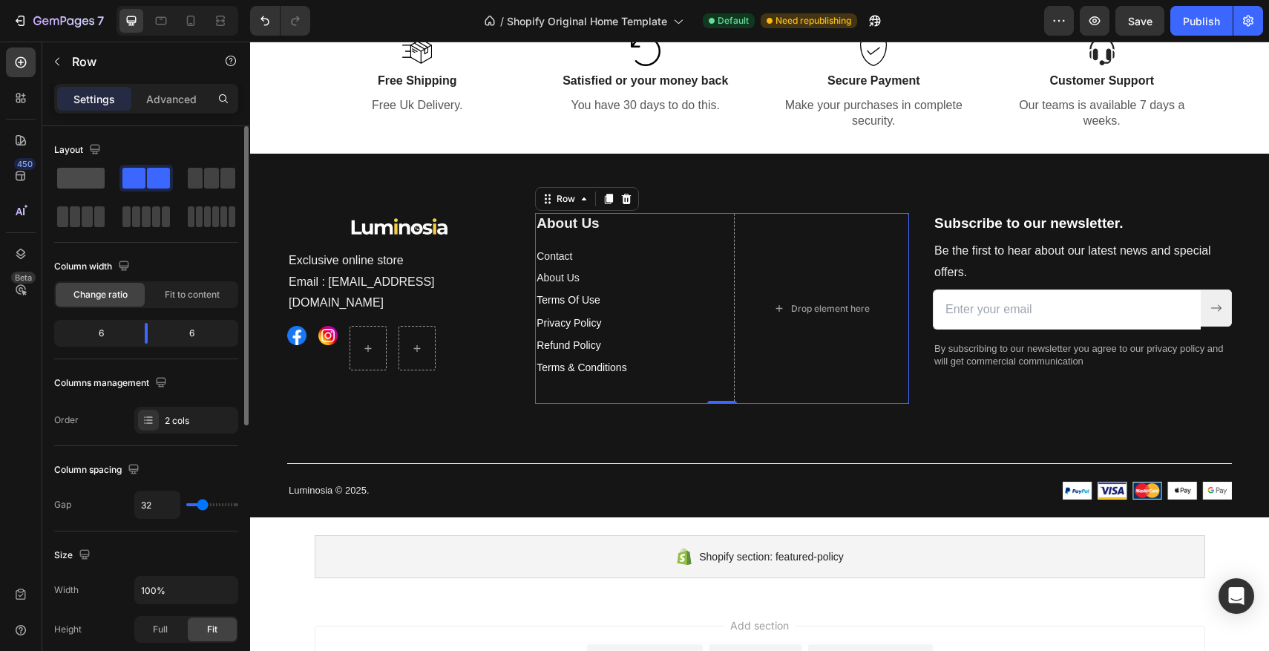
click at [91, 178] on span at bounding box center [80, 178] width 47 height 21
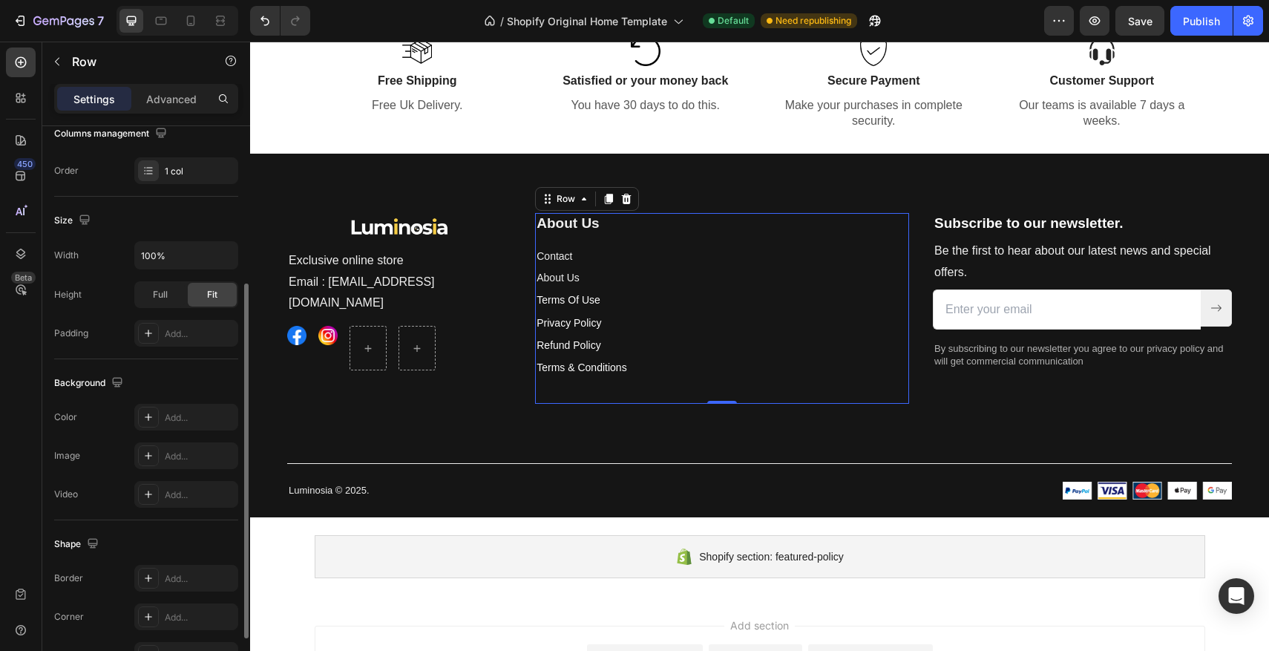
scroll to position [338, 0]
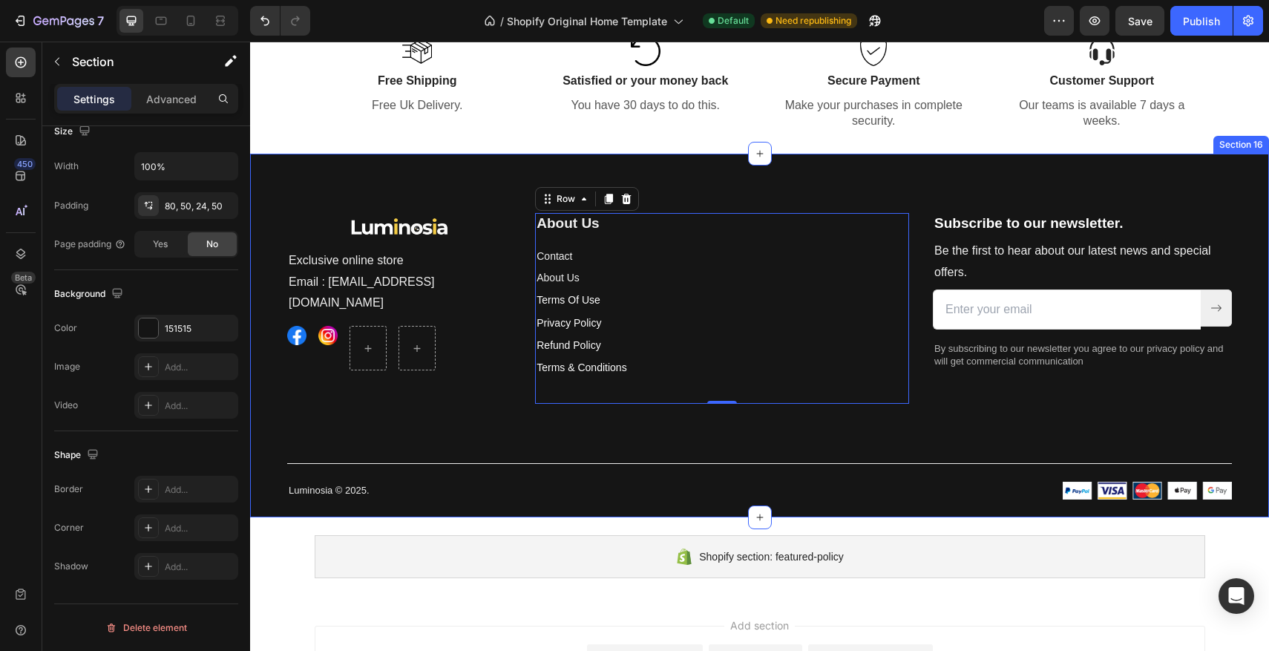
click at [768, 178] on div "Image Exclusive online store Email : Contact@luminosia.co Text block Image Imag…" at bounding box center [759, 336] width 1019 height 364
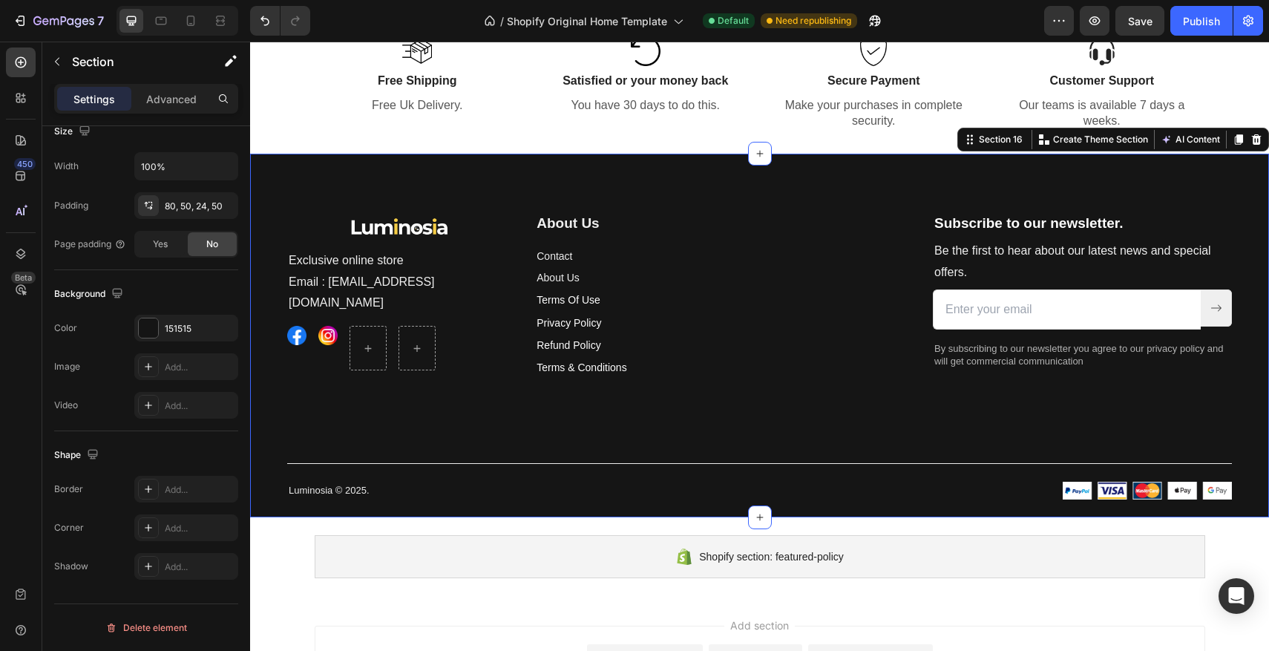
scroll to position [0, 0]
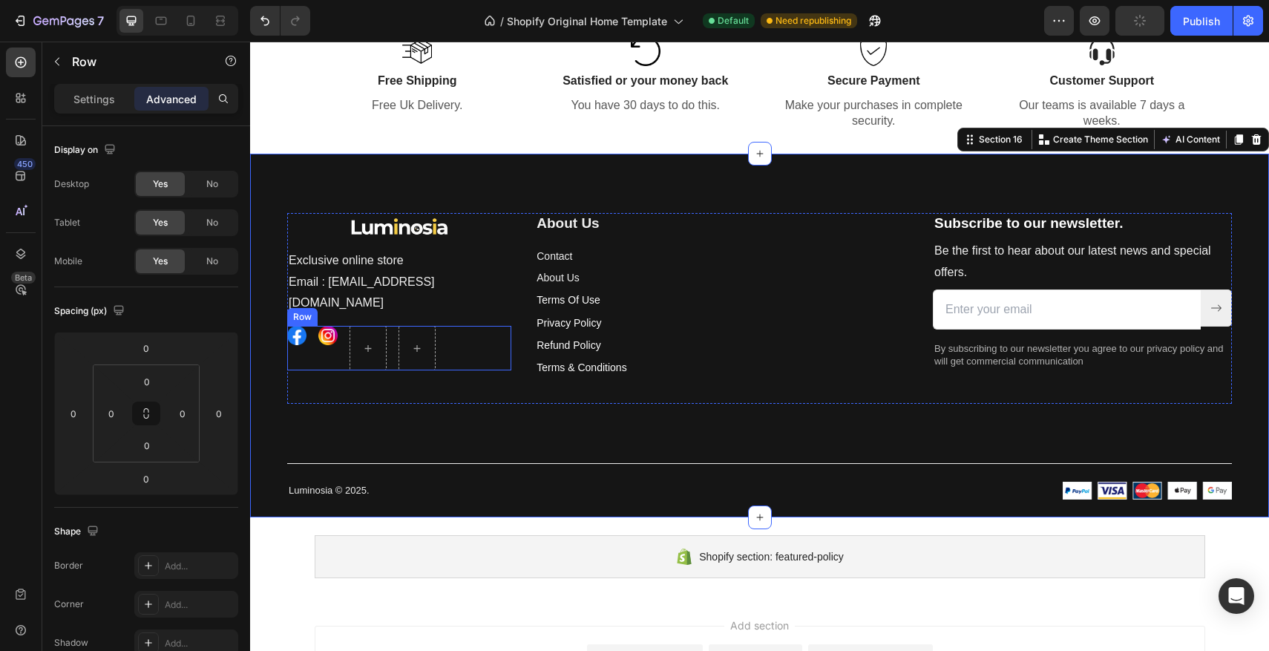
click at [396, 336] on div "Image Image Row" at bounding box center [399, 348] width 224 height 45
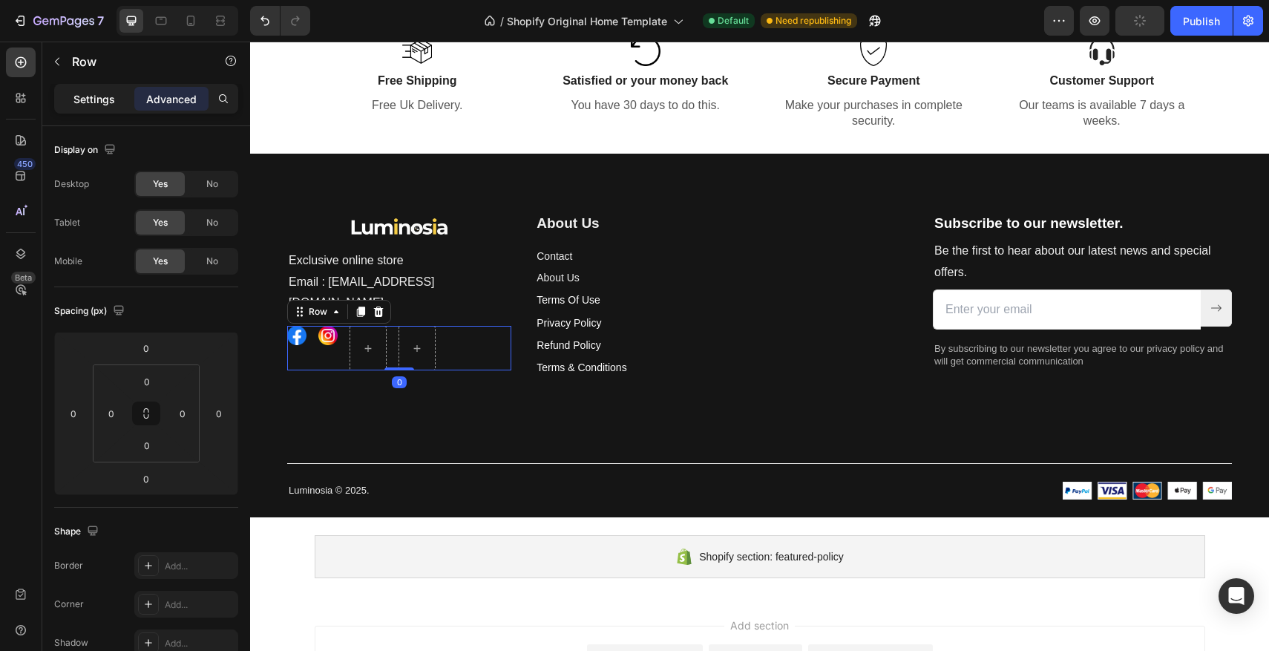
click at [120, 99] on div "Settings" at bounding box center [94, 99] width 74 height 24
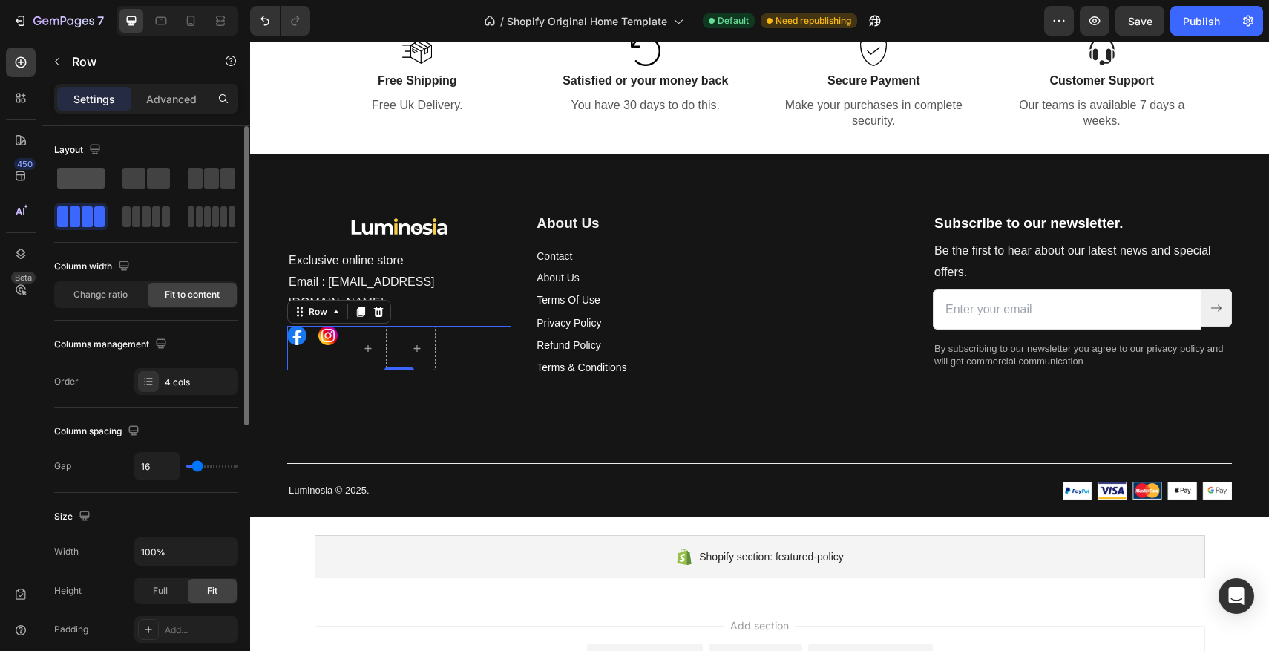
click at [96, 186] on span at bounding box center [80, 178] width 47 height 21
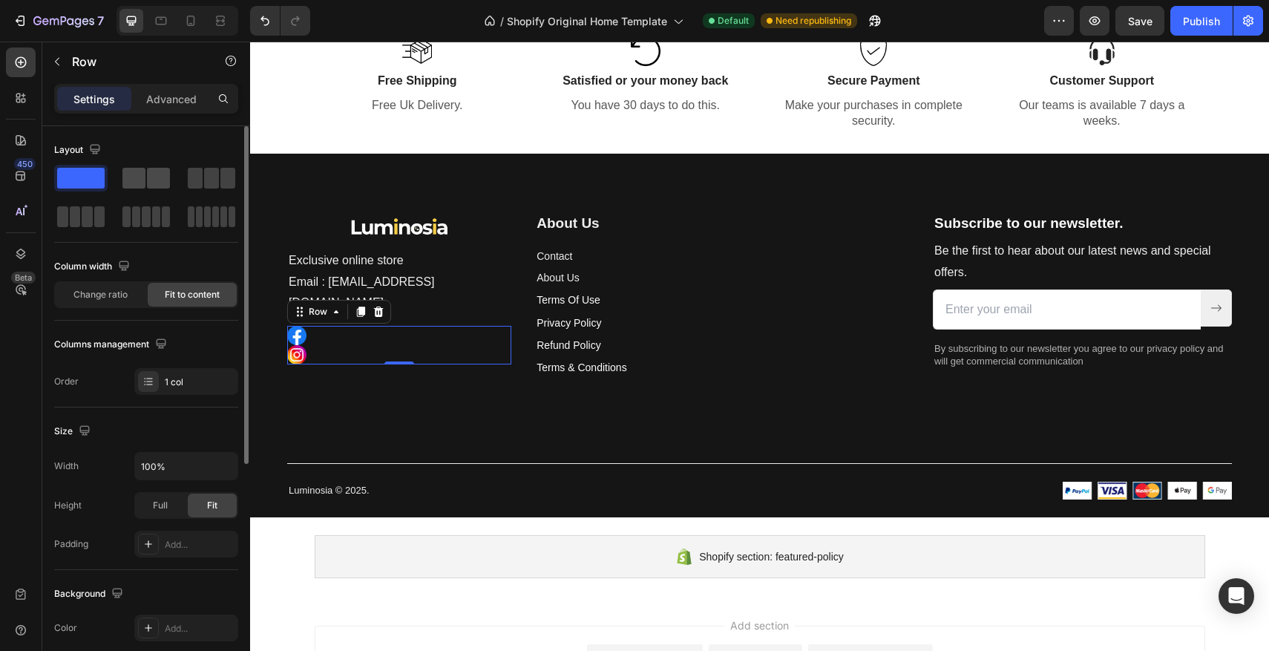
click at [143, 188] on span at bounding box center [133, 178] width 23 height 21
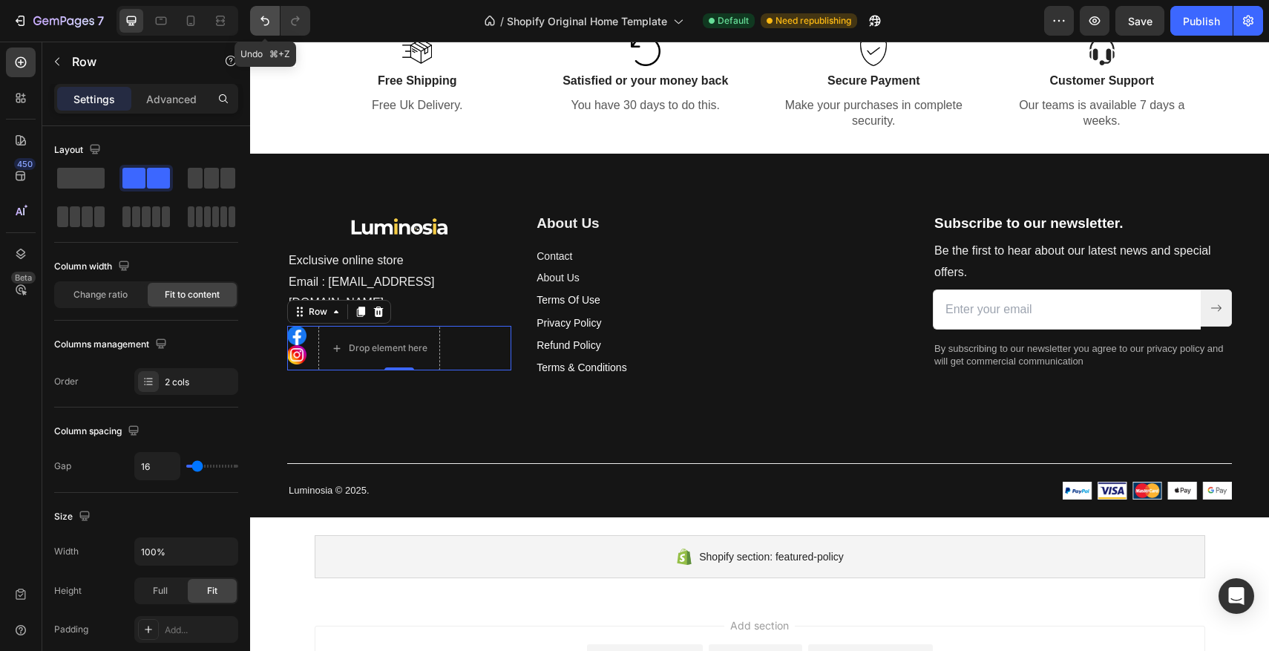
click at [267, 24] on icon "Undo/Redo" at bounding box center [264, 20] width 15 height 15
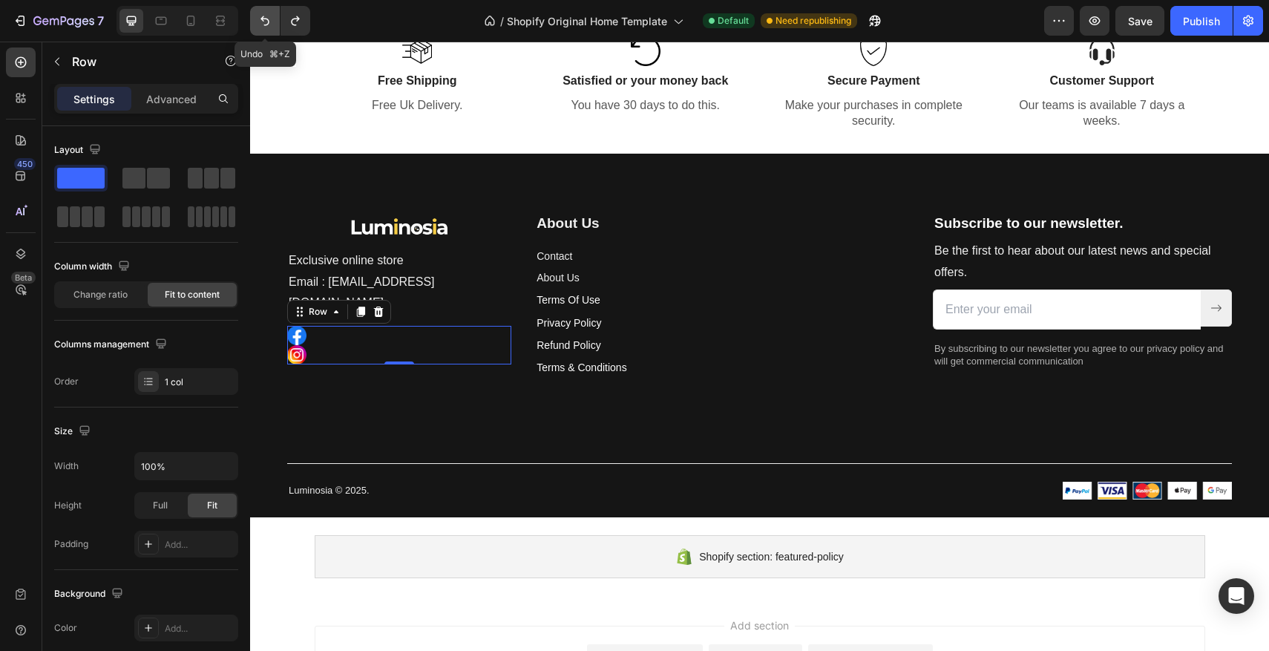
click at [267, 24] on icon "Undo/Redo" at bounding box center [264, 20] width 15 height 15
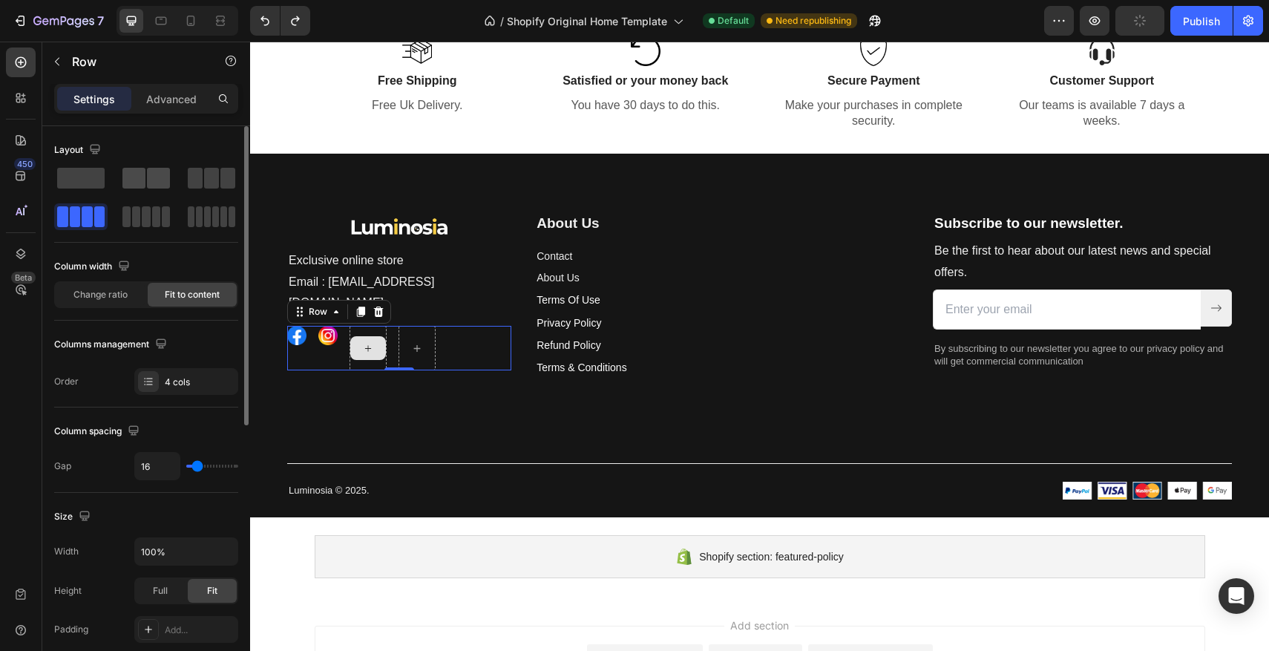
click at [155, 177] on span at bounding box center [158, 178] width 23 height 21
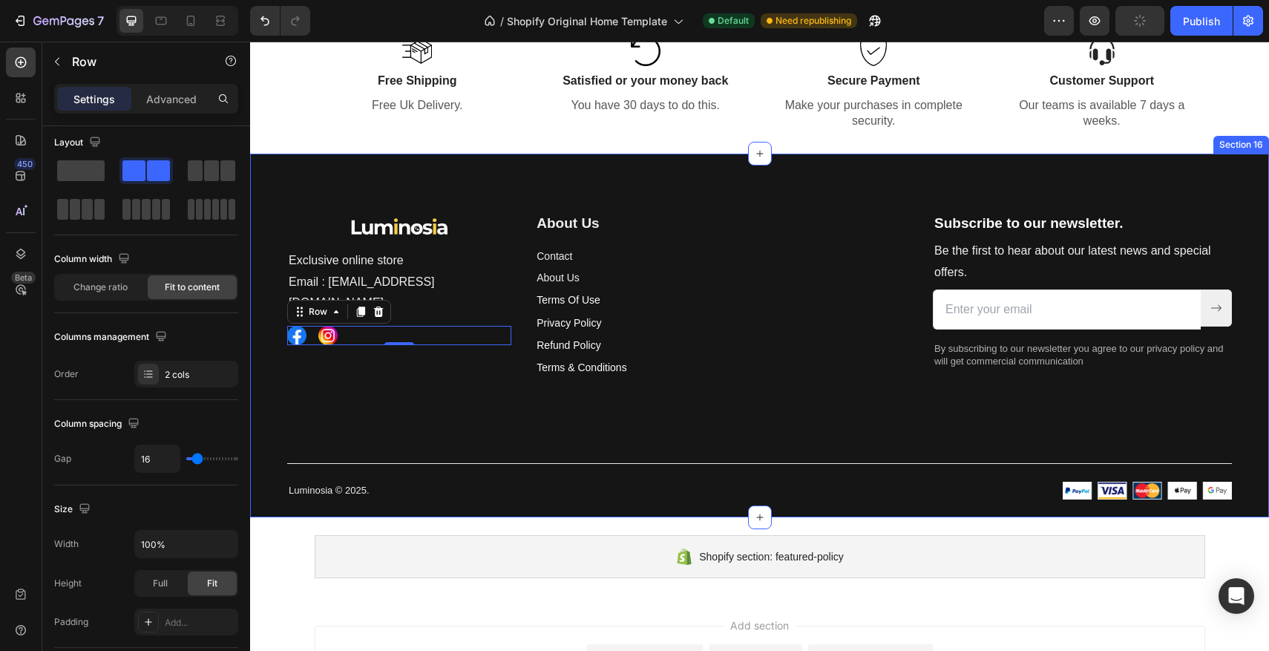
click at [297, 160] on div "Image Exclusive online store Email : Contact@luminosia.co Text block Image Imag…" at bounding box center [759, 336] width 1019 height 364
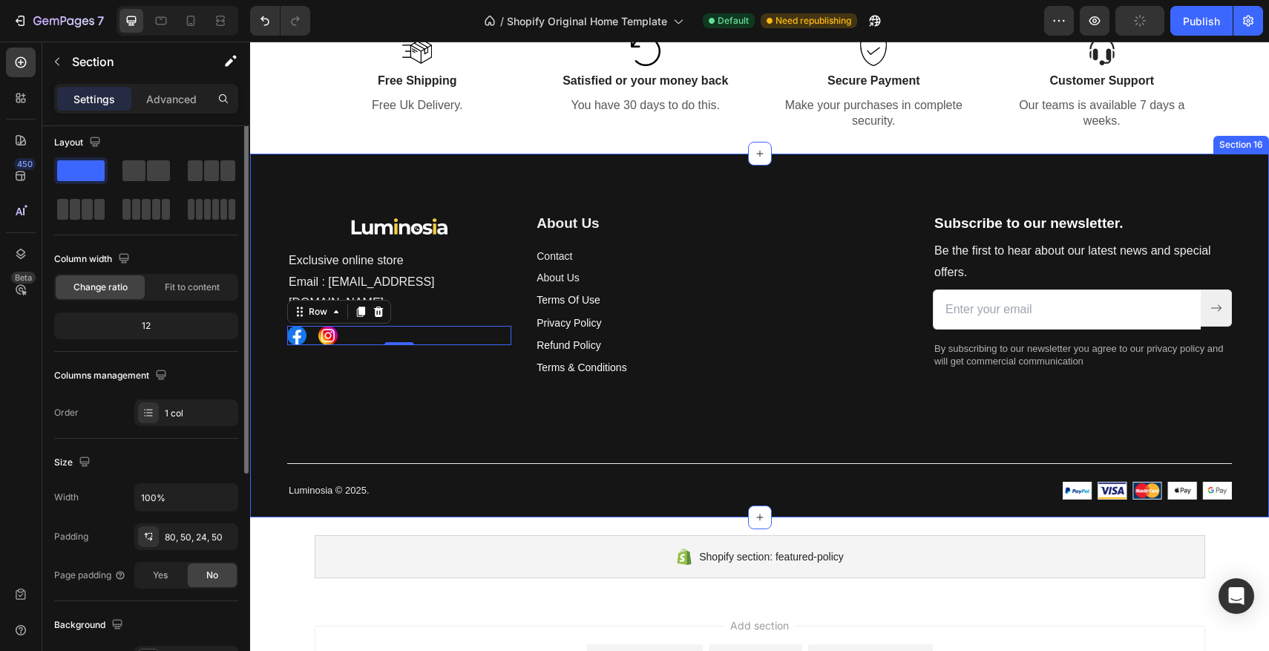
scroll to position [0, 0]
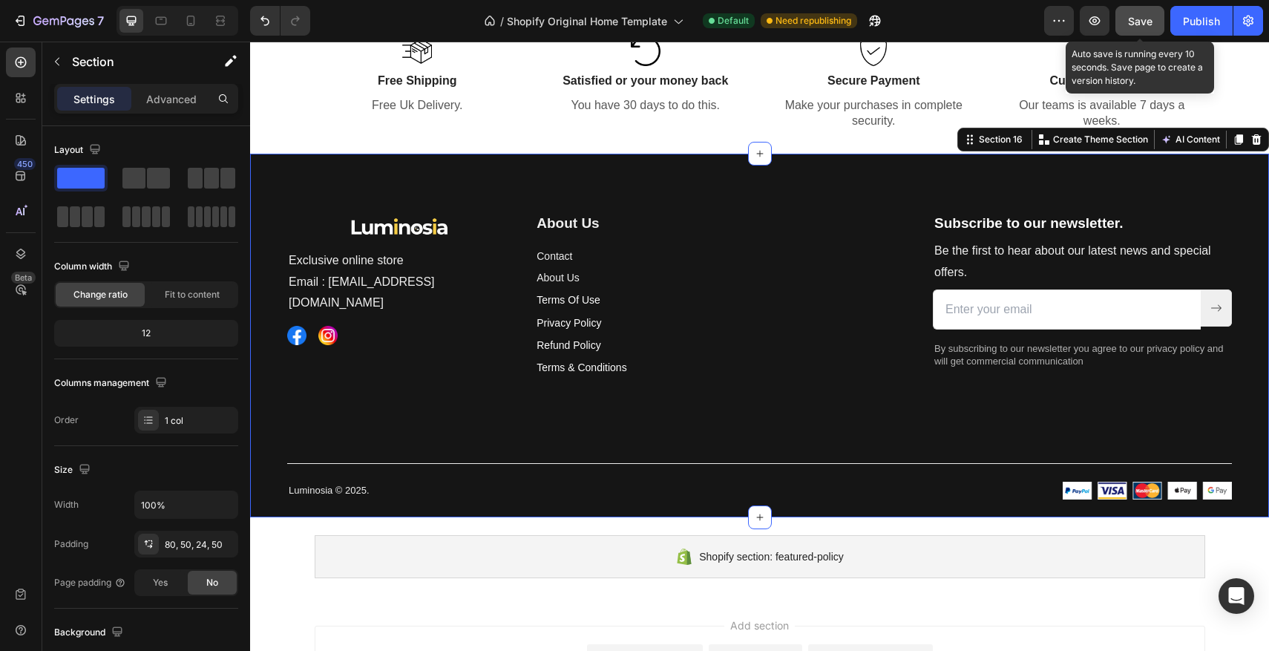
click at [1129, 19] on span "Save" at bounding box center [1140, 21] width 24 height 13
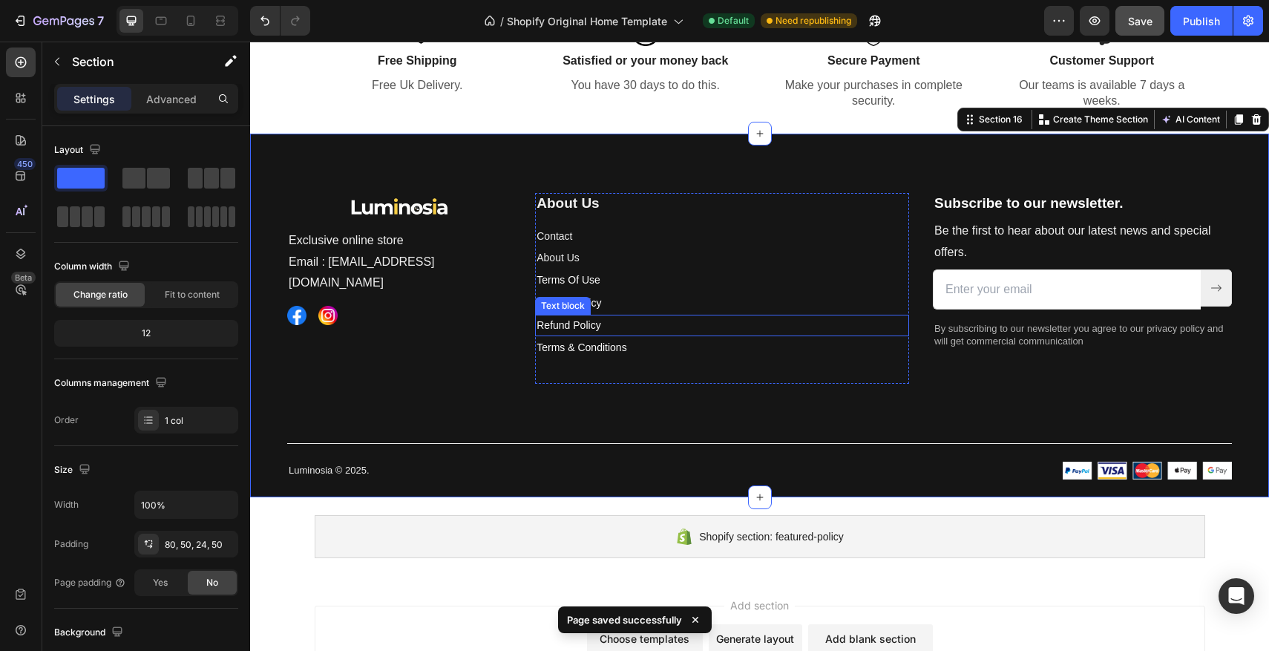
scroll to position [3485, 0]
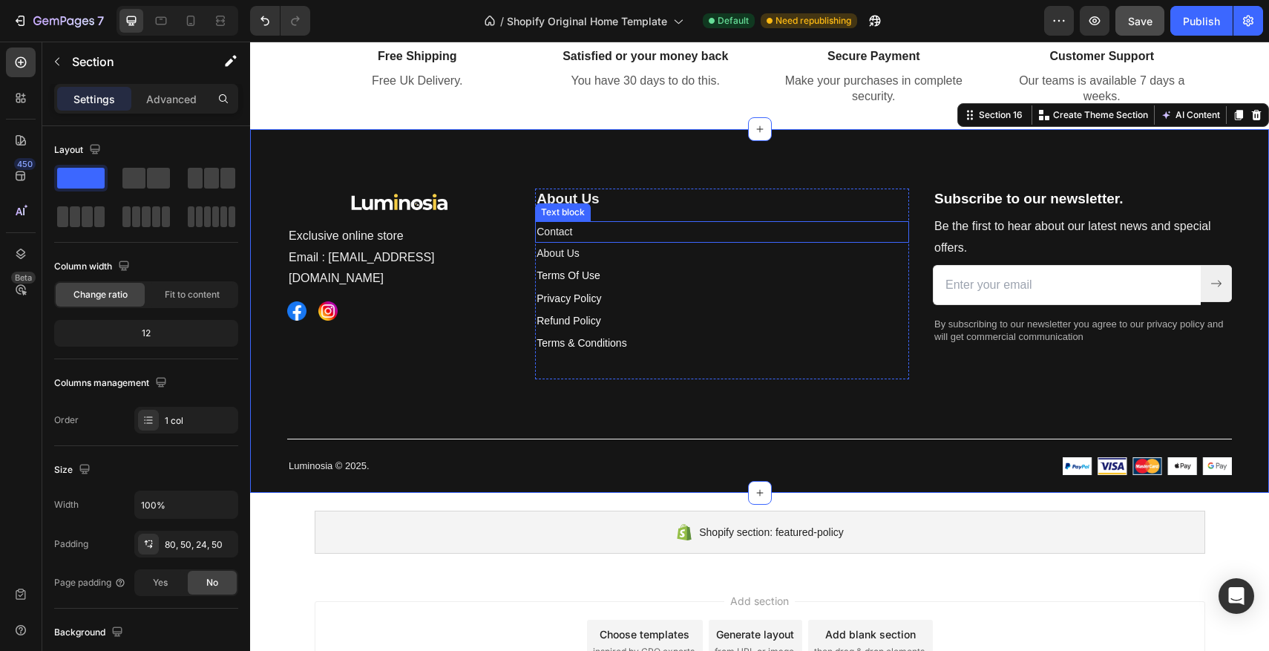
click at [618, 236] on p "Contact" at bounding box center [722, 232] width 371 height 19
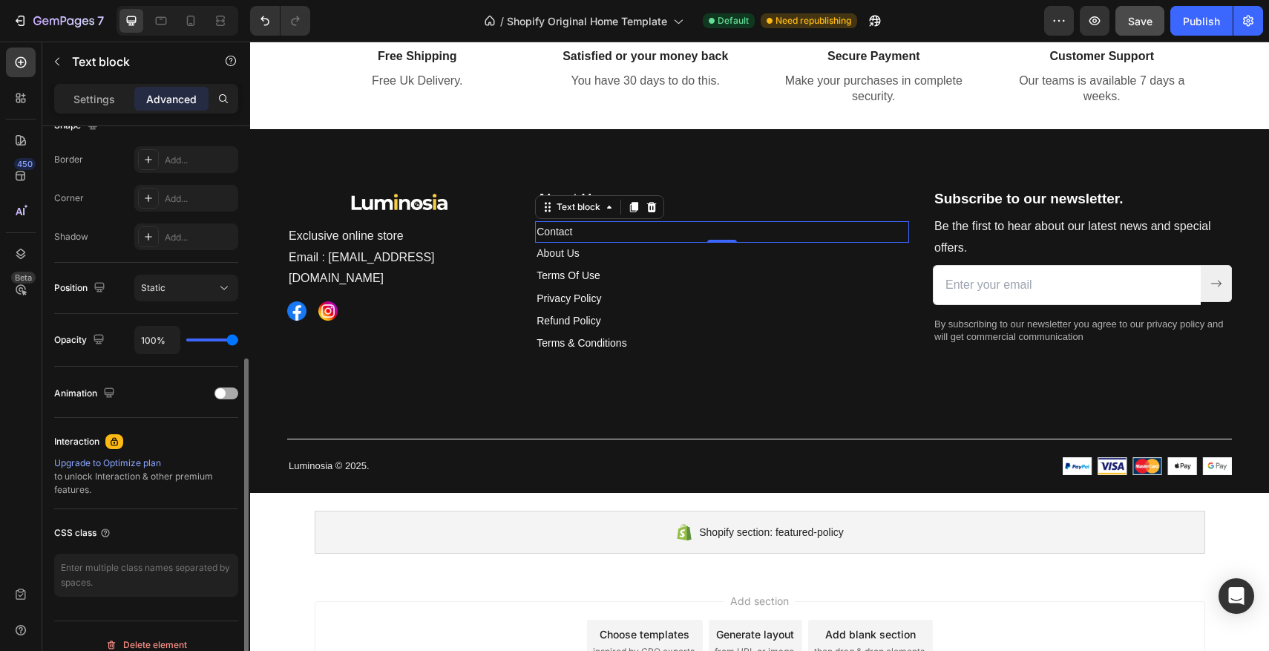
scroll to position [423, 0]
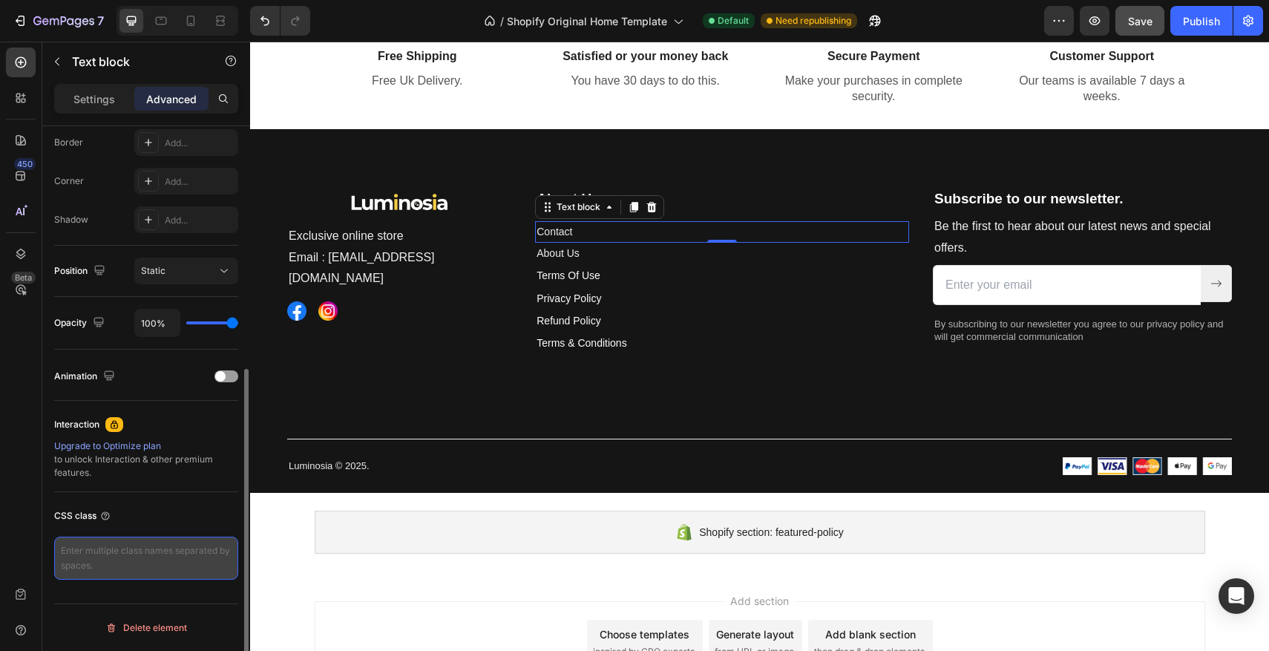
click at [161, 551] on textarea at bounding box center [146, 558] width 184 height 43
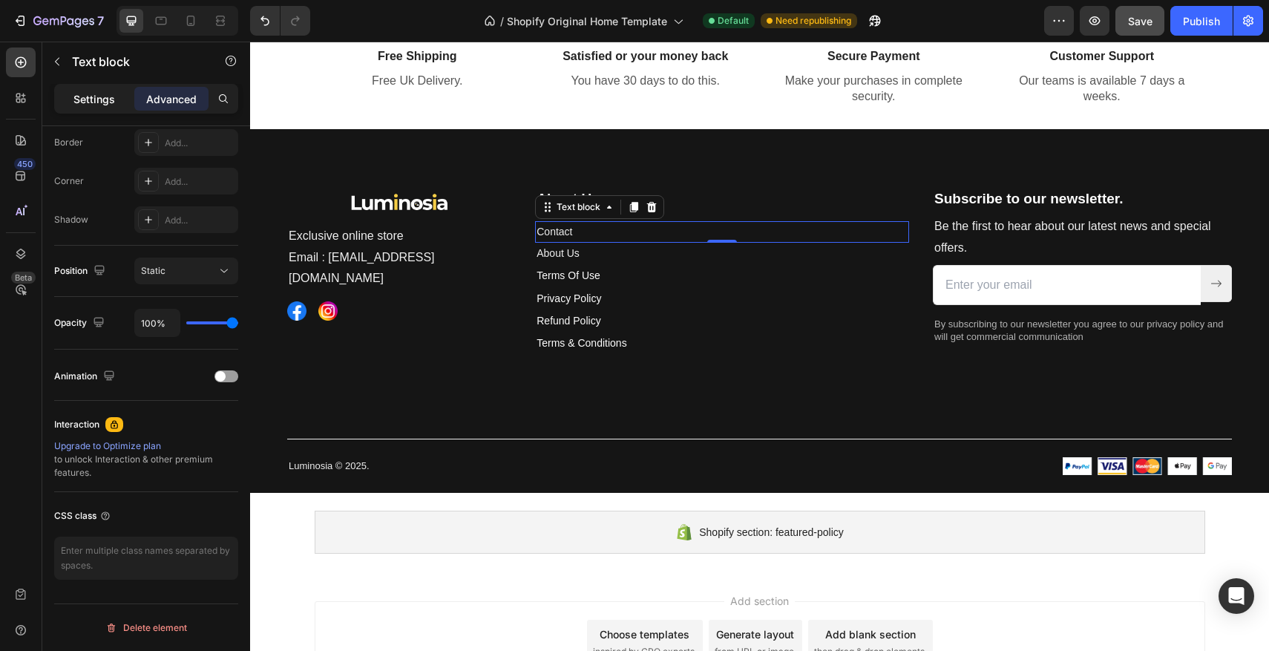
click at [85, 102] on p "Settings" at bounding box center [94, 99] width 42 height 16
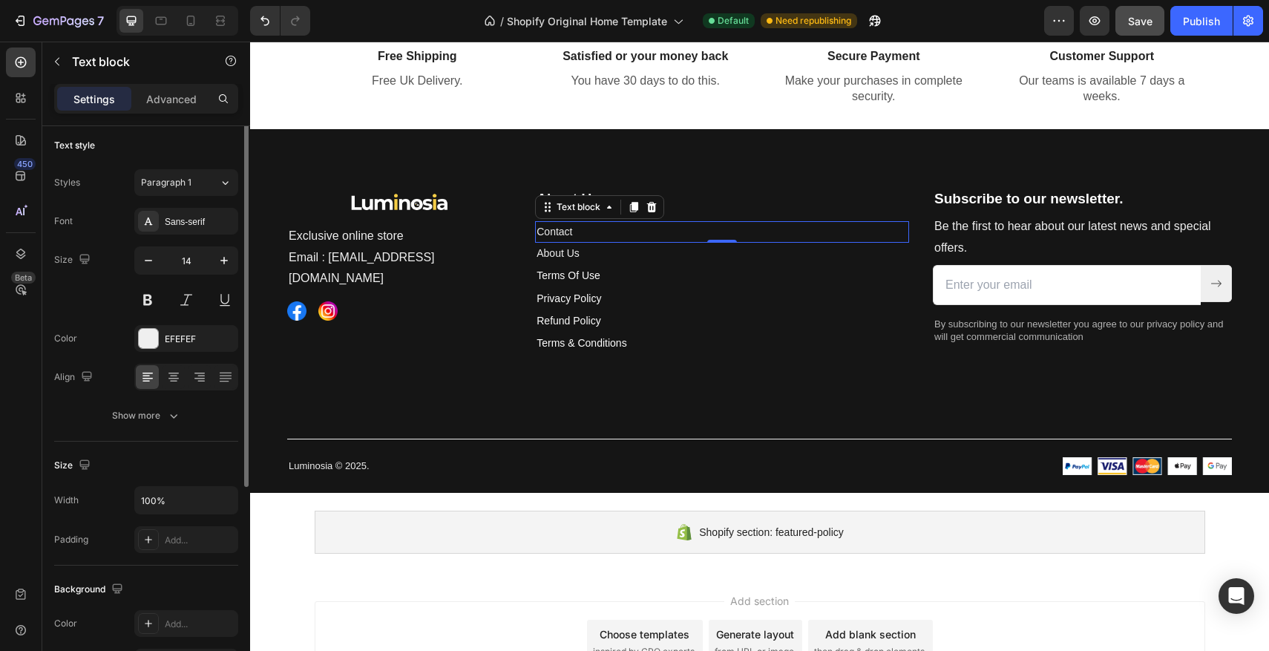
scroll to position [0, 0]
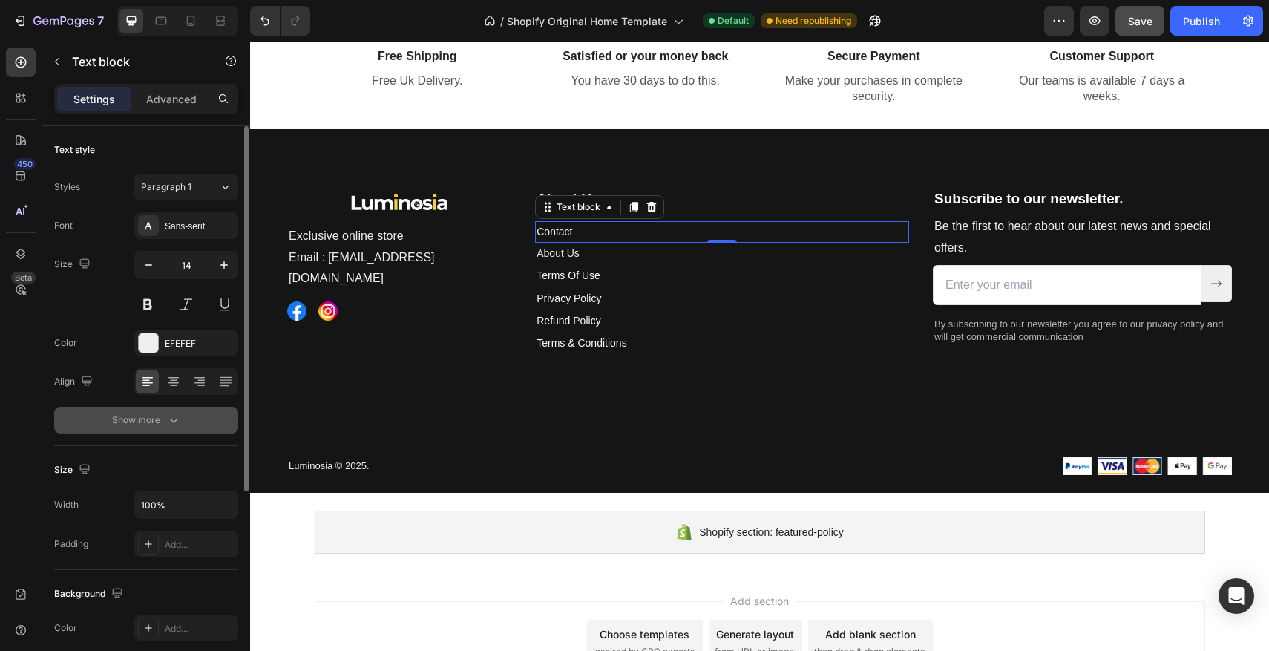
click at [164, 415] on div "Show more" at bounding box center [146, 420] width 69 height 15
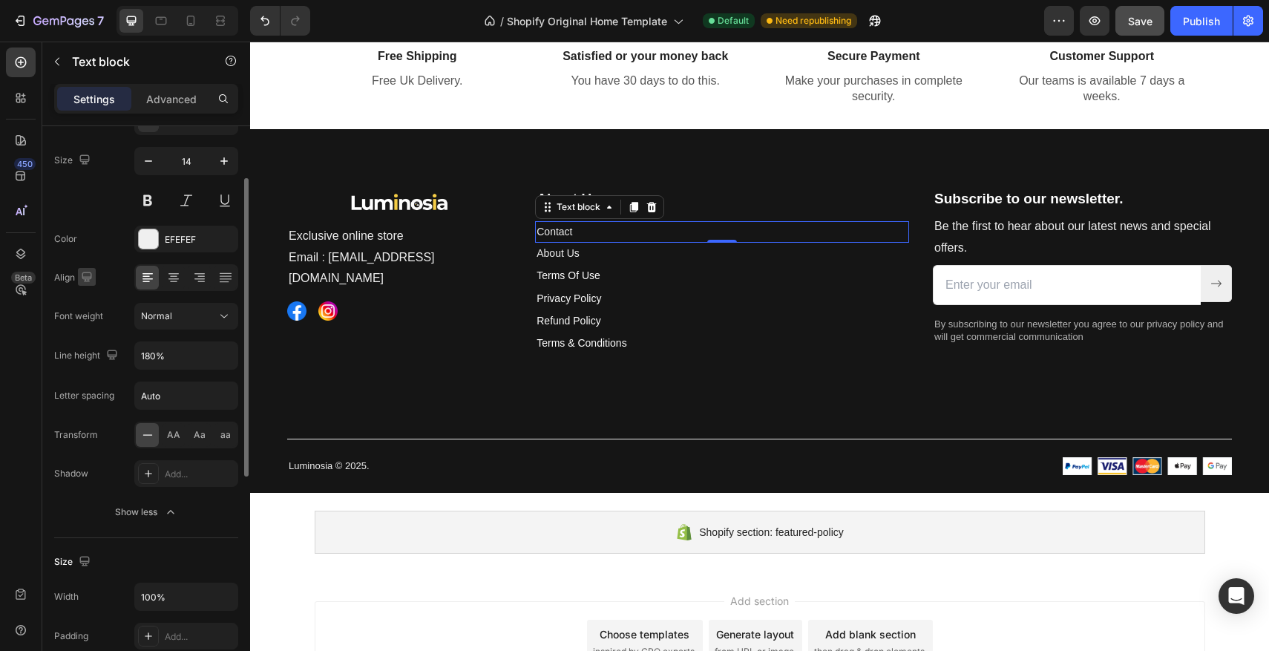
scroll to position [112, 0]
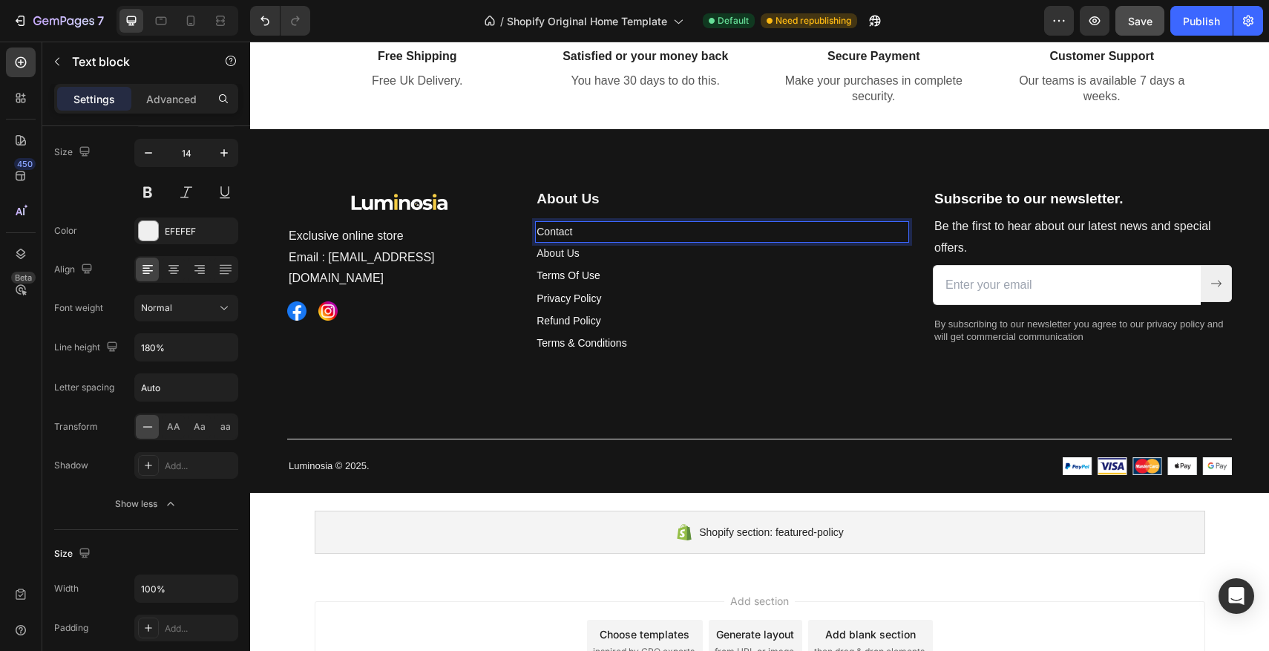
click at [661, 231] on p "Contact" at bounding box center [722, 232] width 371 height 19
click at [729, 198] on icon "Editor contextual toolbar" at bounding box center [736, 203] width 15 height 15
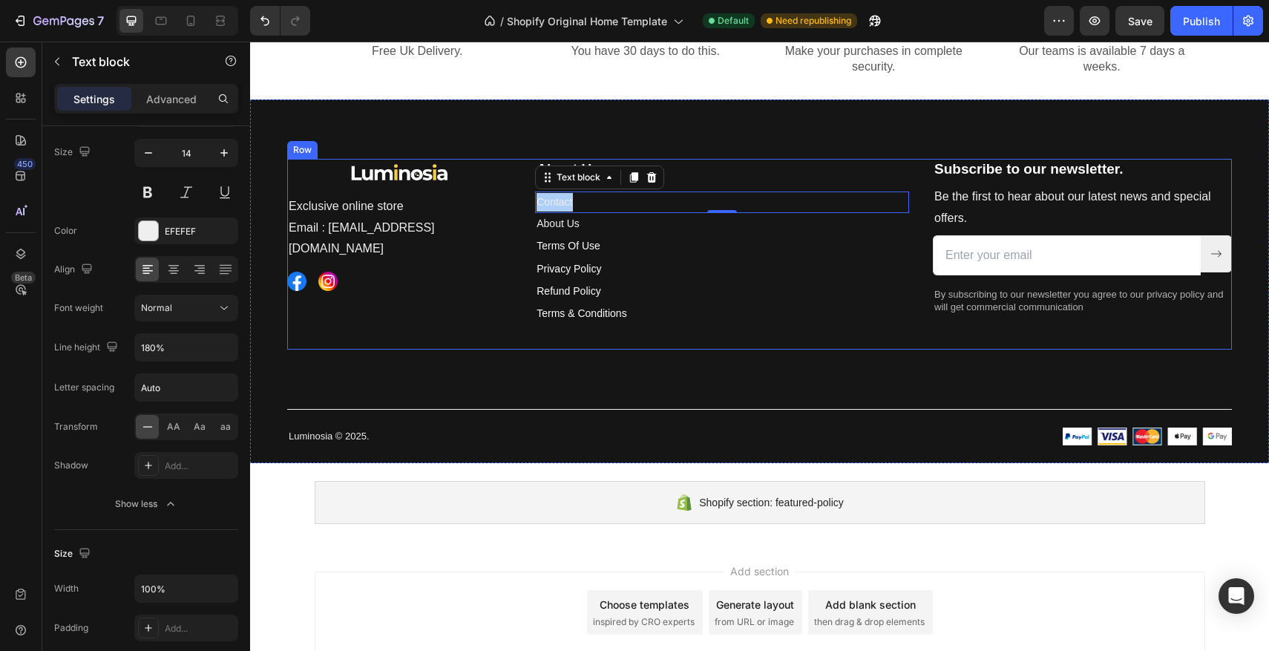
scroll to position [3492, 0]
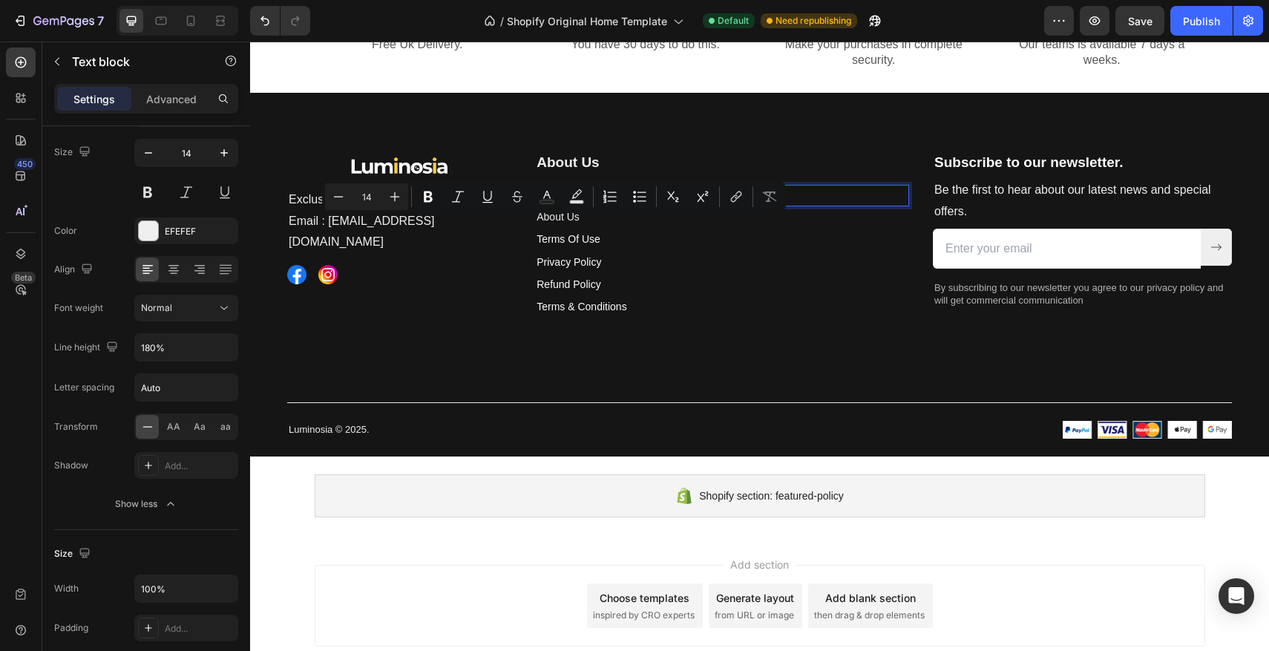
click at [652, 205] on p "Contact" at bounding box center [722, 195] width 371 height 19
click at [732, 194] on icon "Editor contextual toolbar" at bounding box center [736, 196] width 15 height 15
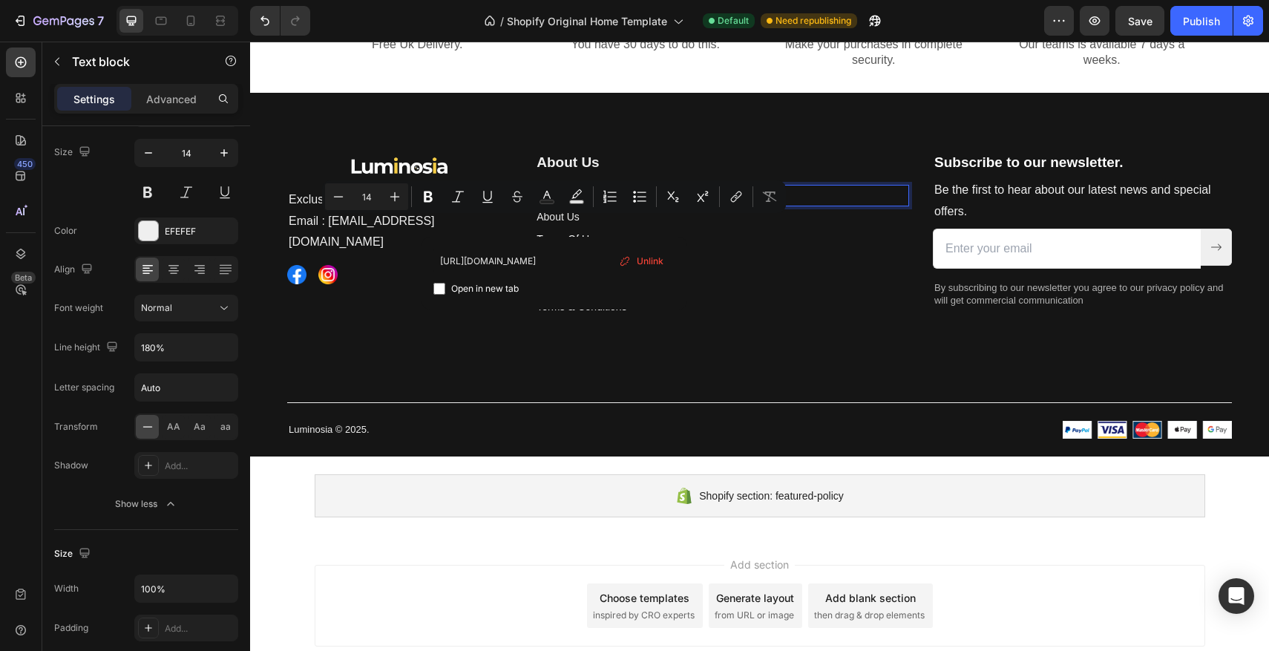
type input "[URL][DOMAIN_NAME]"
click at [508, 286] on span "Open in new tab" at bounding box center [485, 289] width 68 height 18
checkbox input "true"
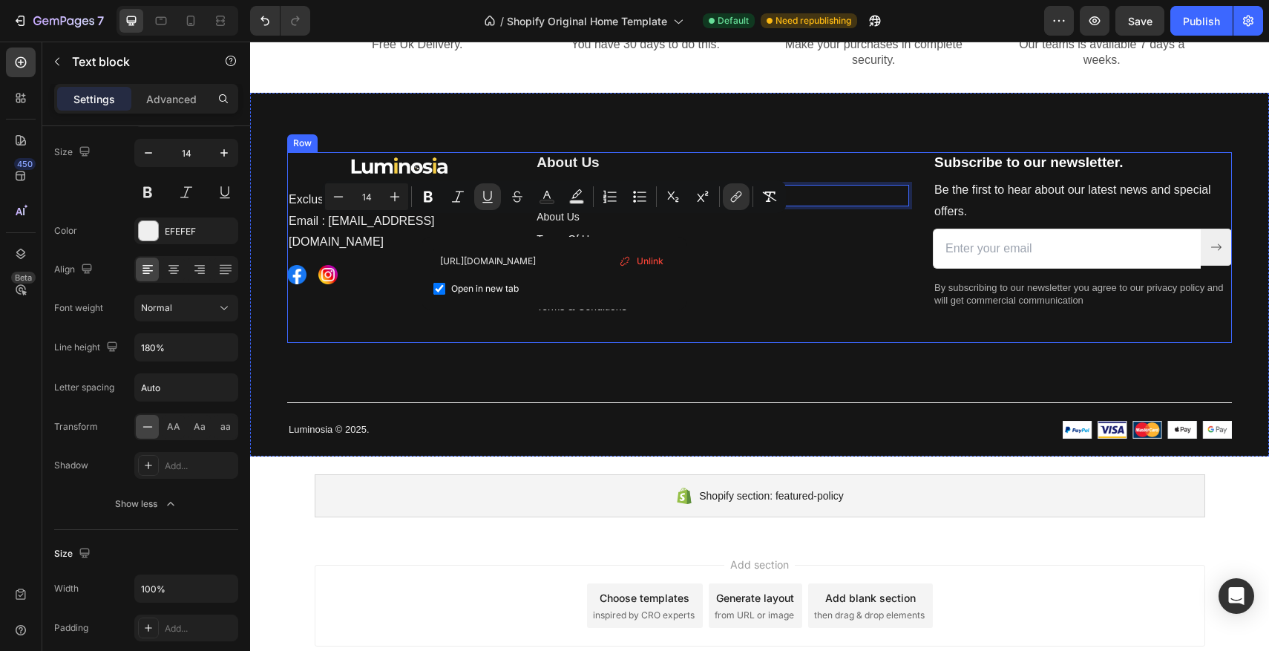
click at [496, 315] on div "Image Exclusive online store Email : [EMAIL_ADDRESS][DOMAIN_NAME] Text block Im…" at bounding box center [399, 247] width 224 height 191
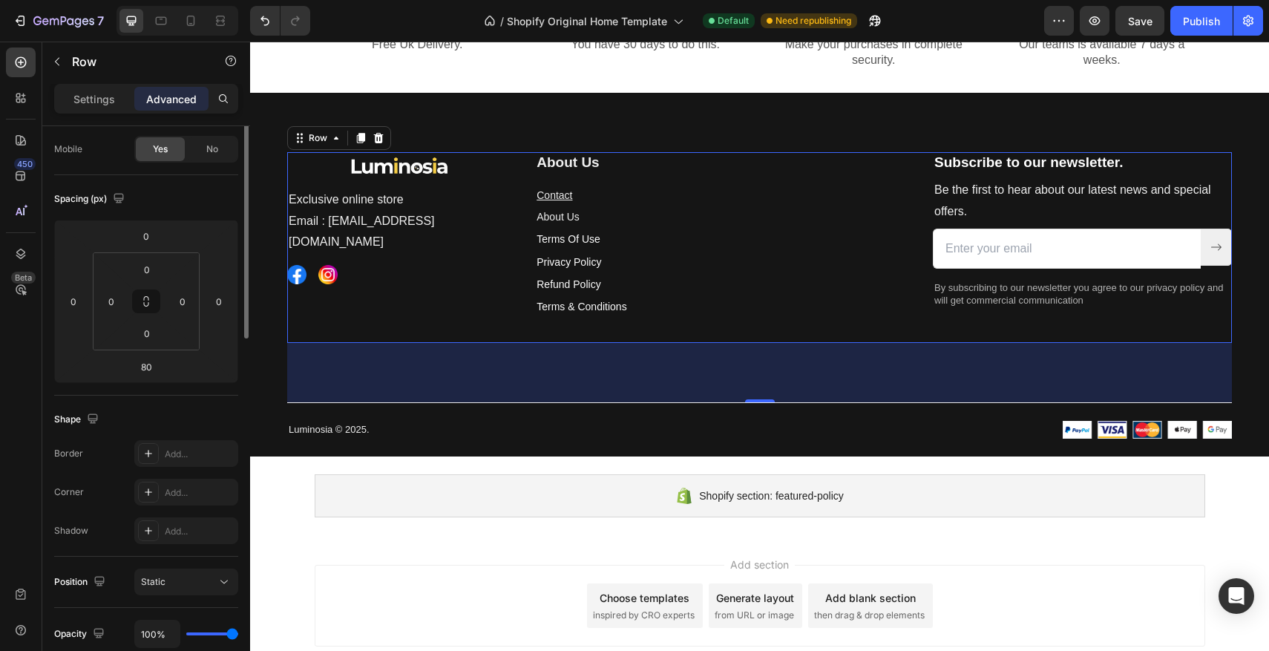
scroll to position [0, 0]
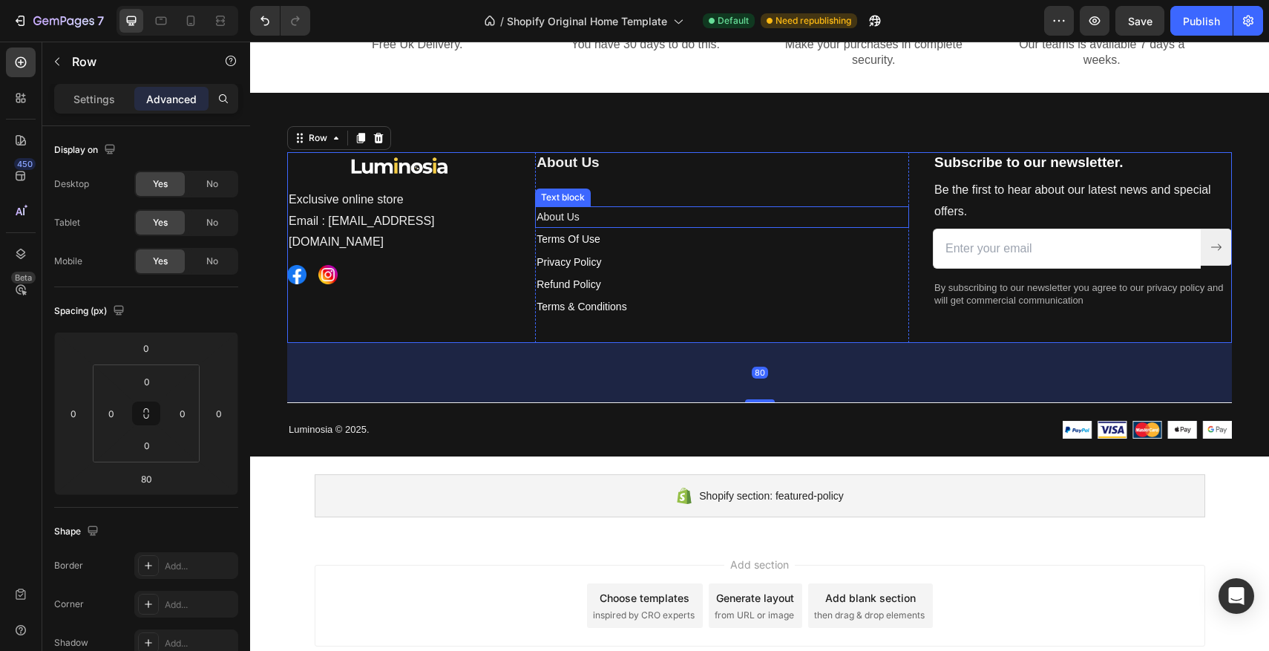
click at [580, 226] on p "About Us" at bounding box center [722, 217] width 371 height 19
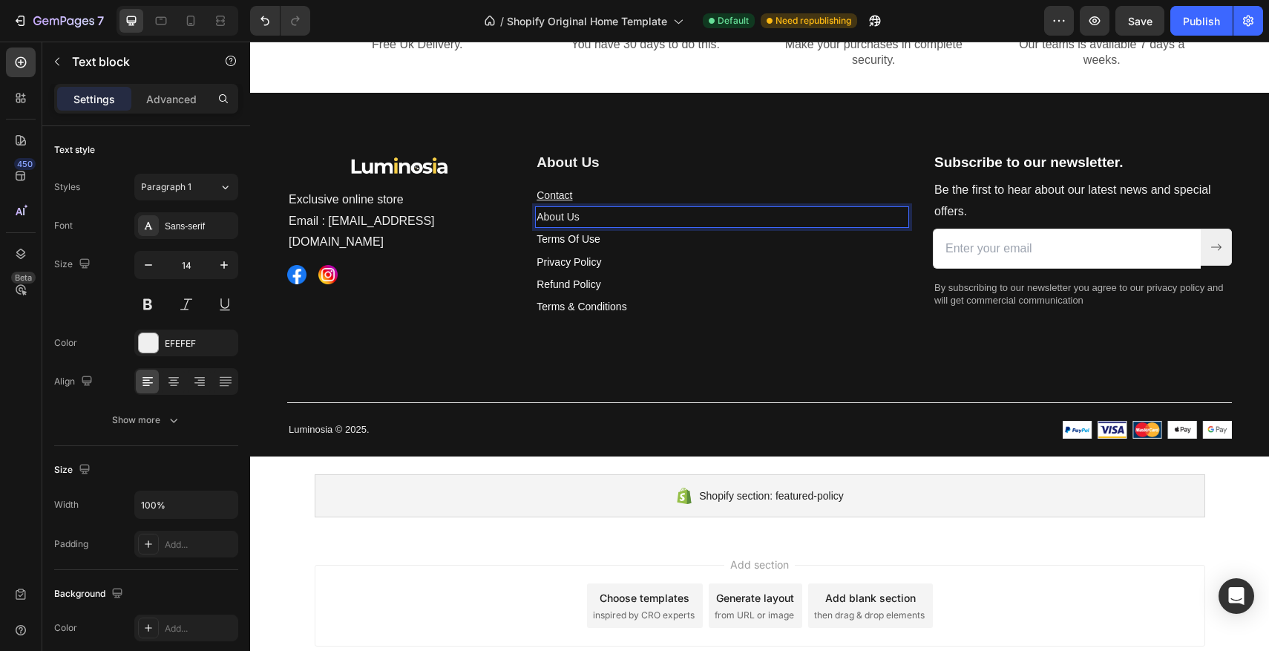
click at [621, 226] on p "About Us" at bounding box center [722, 217] width 371 height 19
click at [595, 226] on p "About Us" at bounding box center [722, 217] width 371 height 19
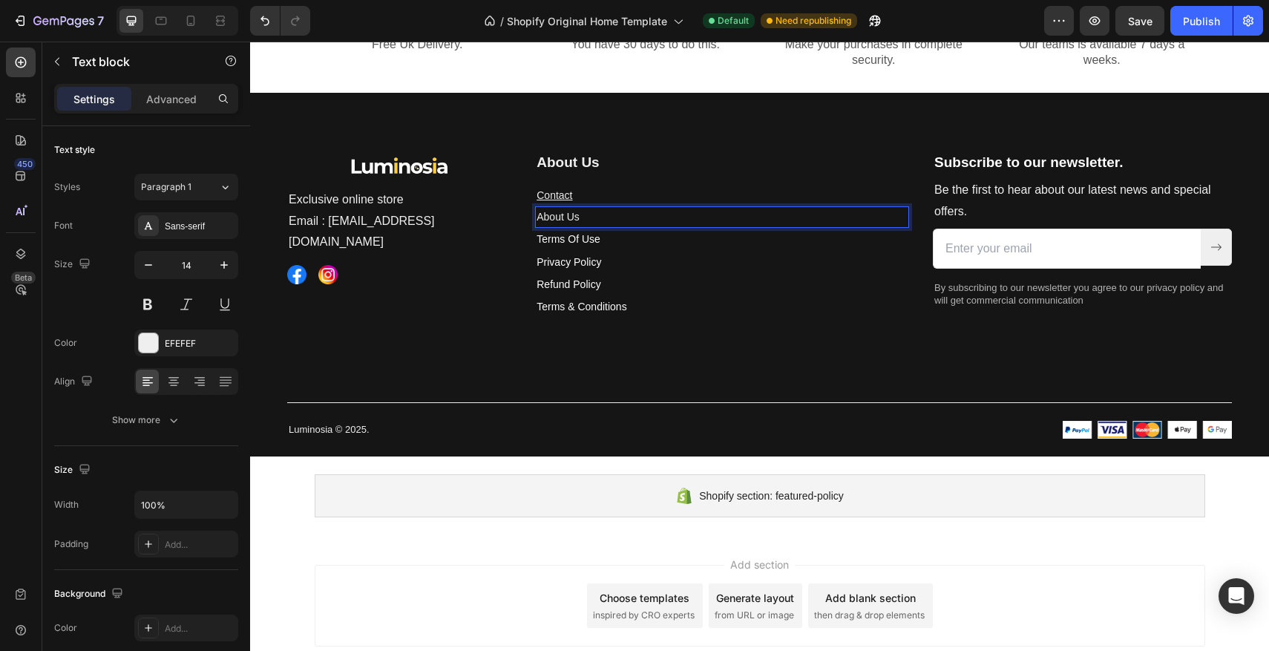
click at [567, 226] on p "About Us" at bounding box center [722, 217] width 371 height 19
click at [740, 223] on icon "Editor contextual toolbar" at bounding box center [739, 218] width 15 height 15
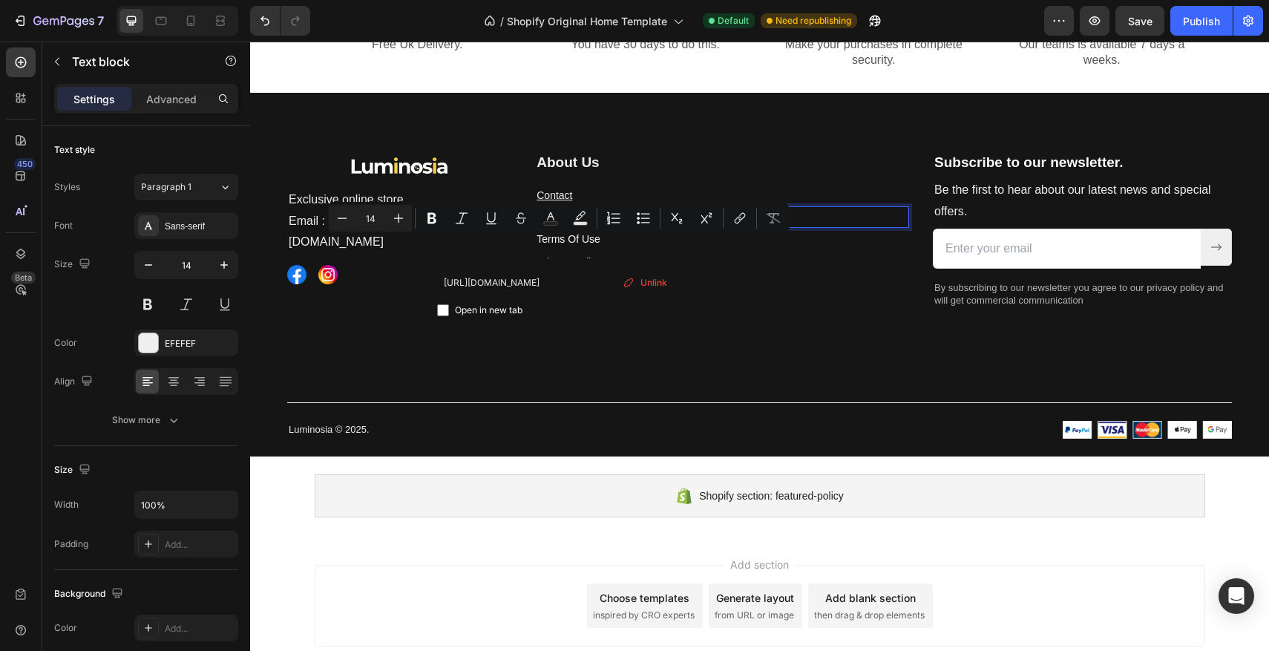
type input "[URL][DOMAIN_NAME]"
click at [457, 309] on span "Open in new tab" at bounding box center [489, 310] width 68 height 18
checkbox input "true"
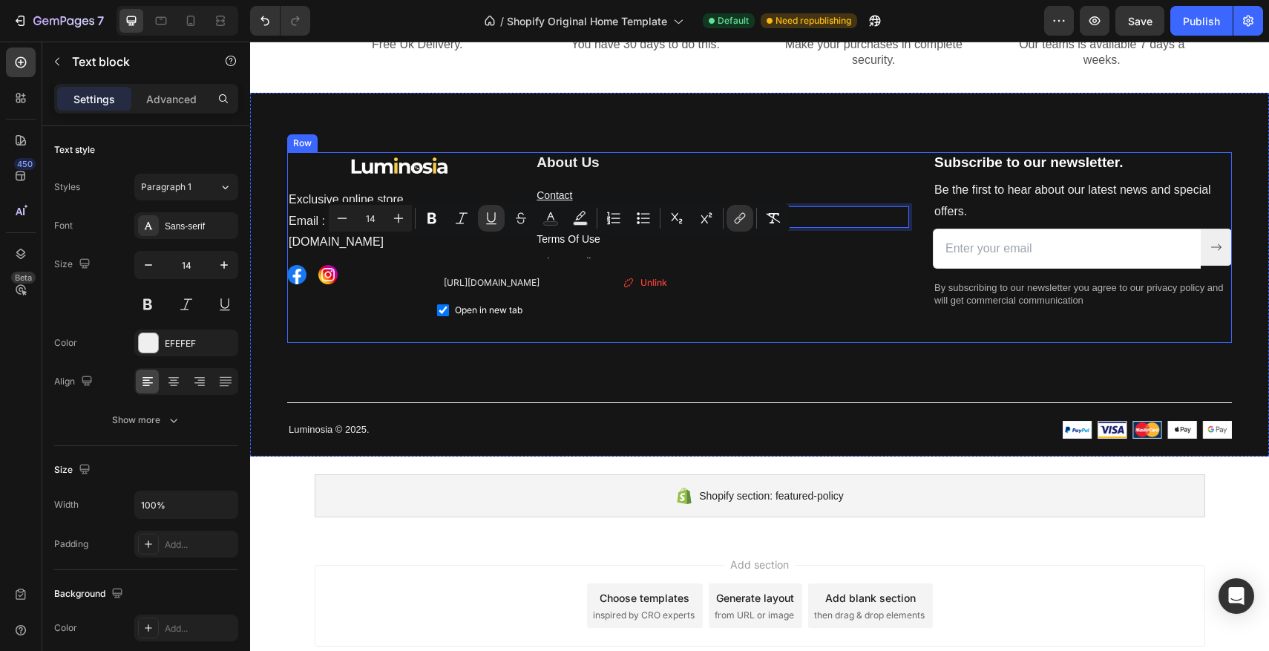
drag, startPoint x: 473, startPoint y: 335, endPoint x: 491, endPoint y: 331, distance: 18.2
click at [473, 335] on div "Image Exclusive online store Email : [EMAIL_ADDRESS][DOMAIN_NAME] Text block Im…" at bounding box center [399, 247] width 224 height 191
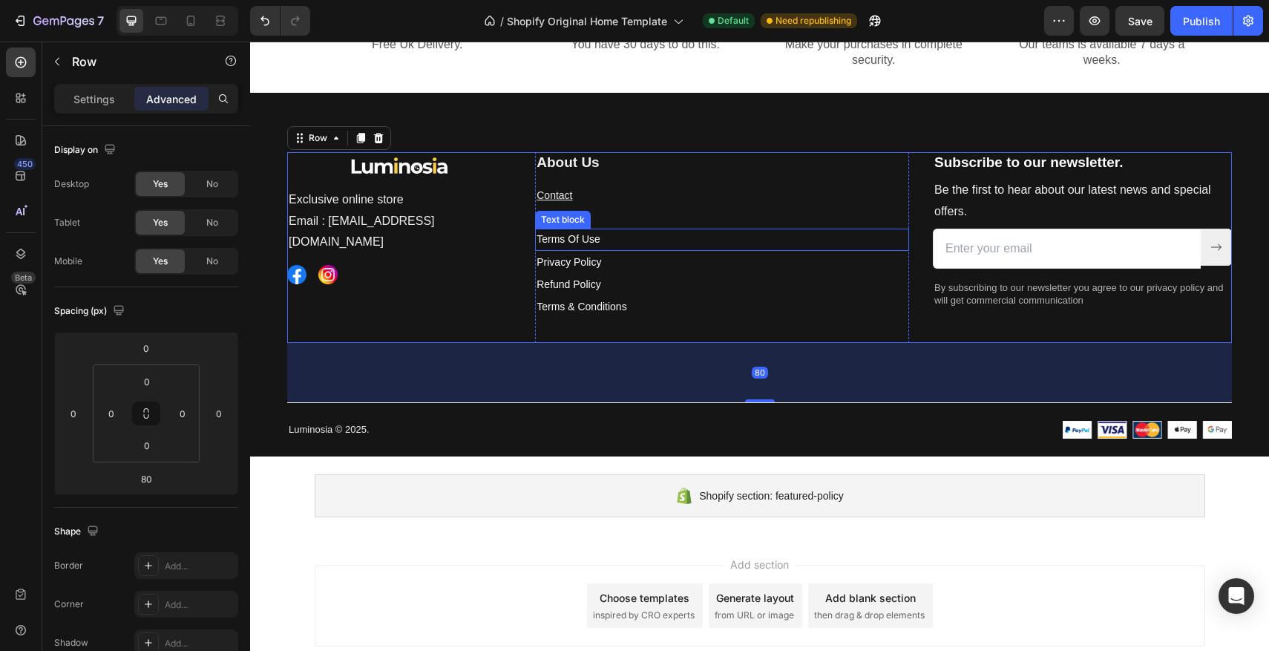
click at [598, 249] on p "Terms Of Use" at bounding box center [722, 239] width 371 height 19
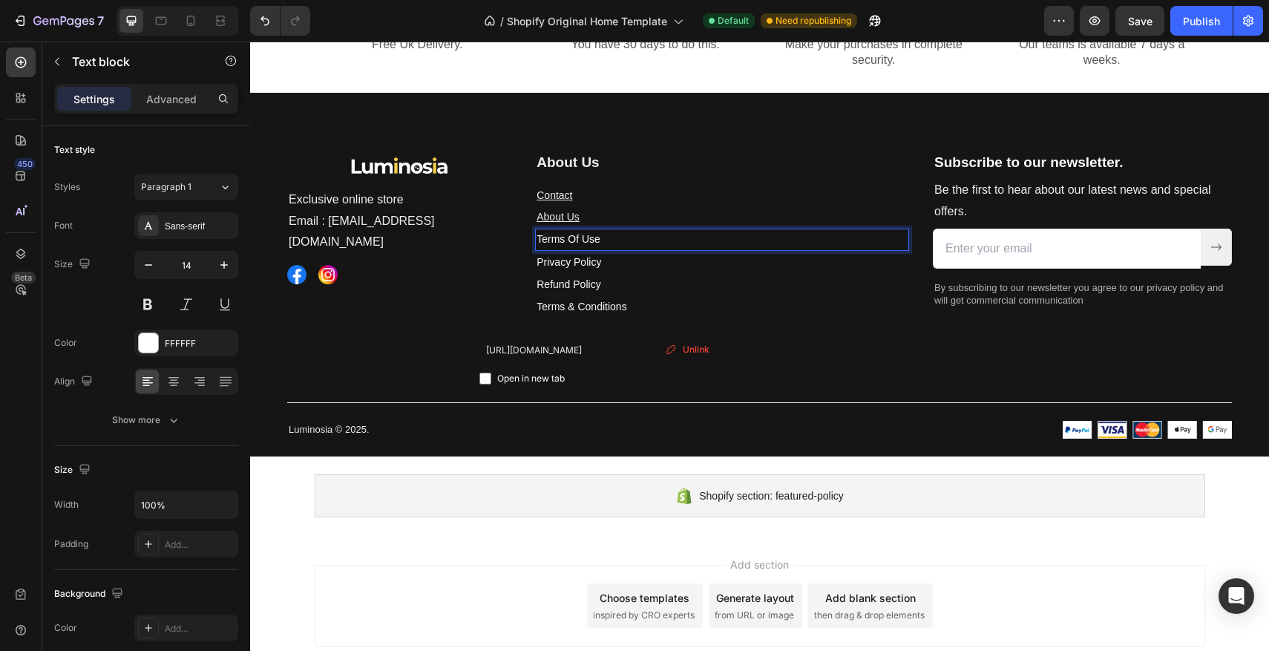
click at [616, 249] on p "Terms Of Use" at bounding box center [722, 239] width 371 height 19
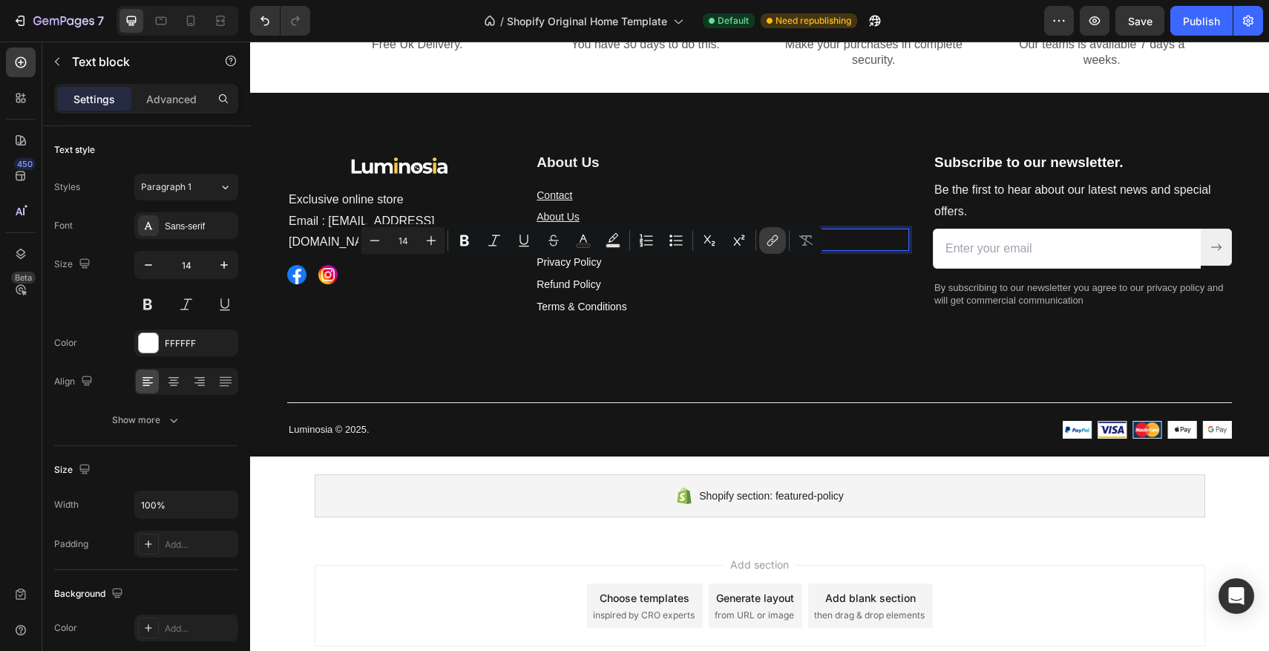
click at [775, 245] on icon "Editor contextual toolbar" at bounding box center [772, 240] width 15 height 15
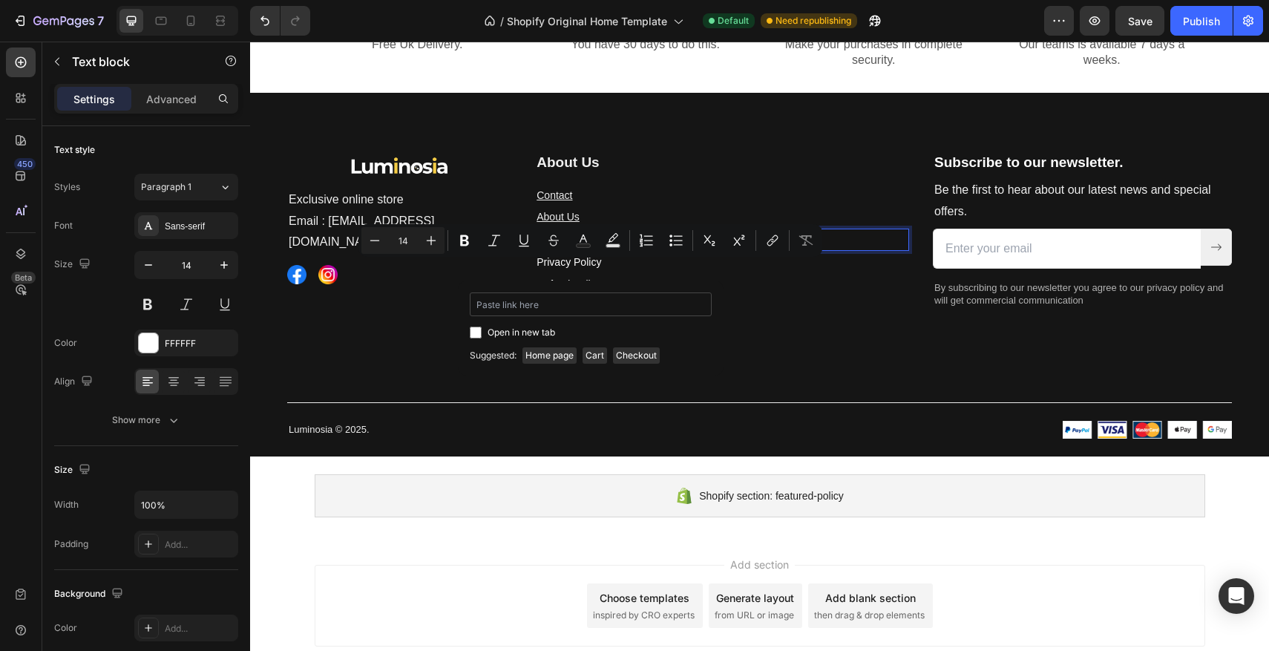
click at [591, 302] on input "Editor contextual toolbar" at bounding box center [591, 304] width 242 height 24
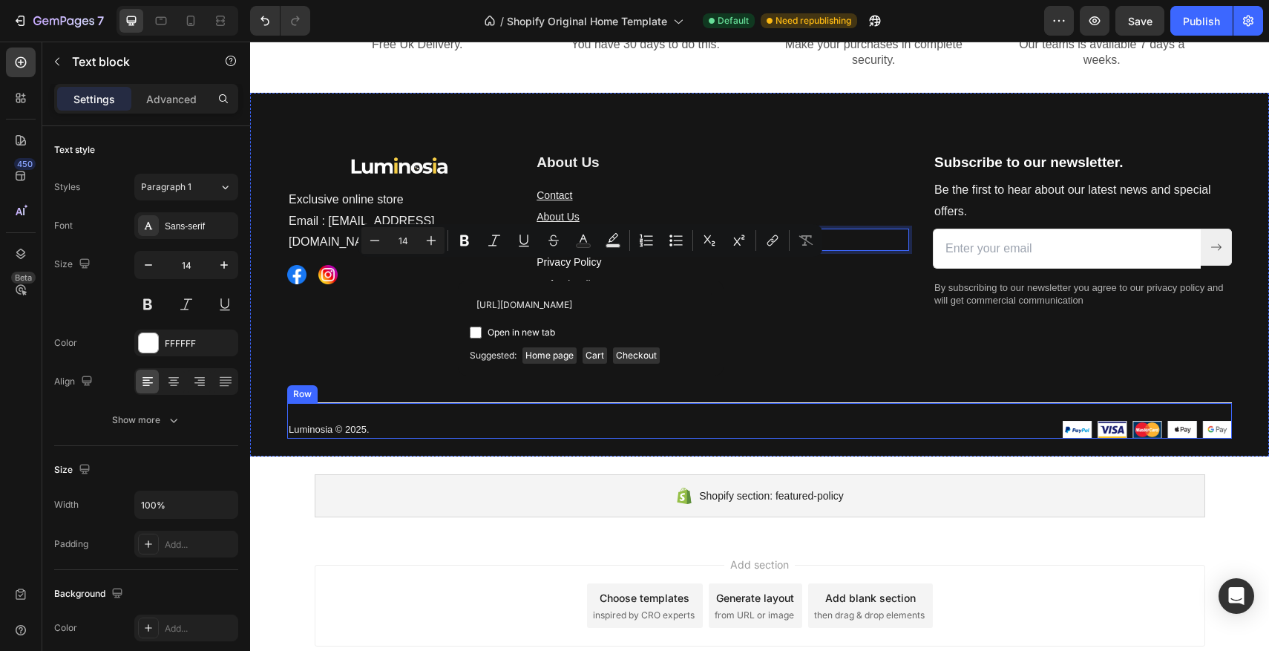
scroll to position [0, 4]
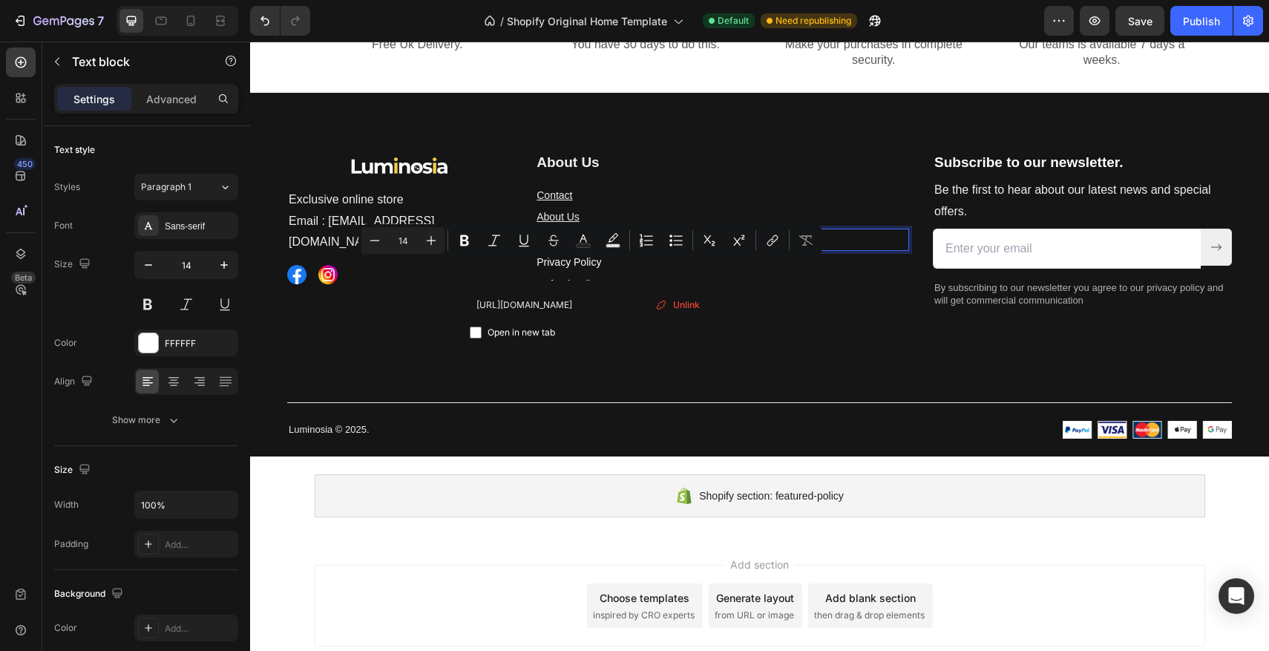
type input "https://luminosia.co/pages/terms-of-use"
click at [525, 329] on span "Open in new tab" at bounding box center [522, 333] width 68 height 18
checkbox input "true"
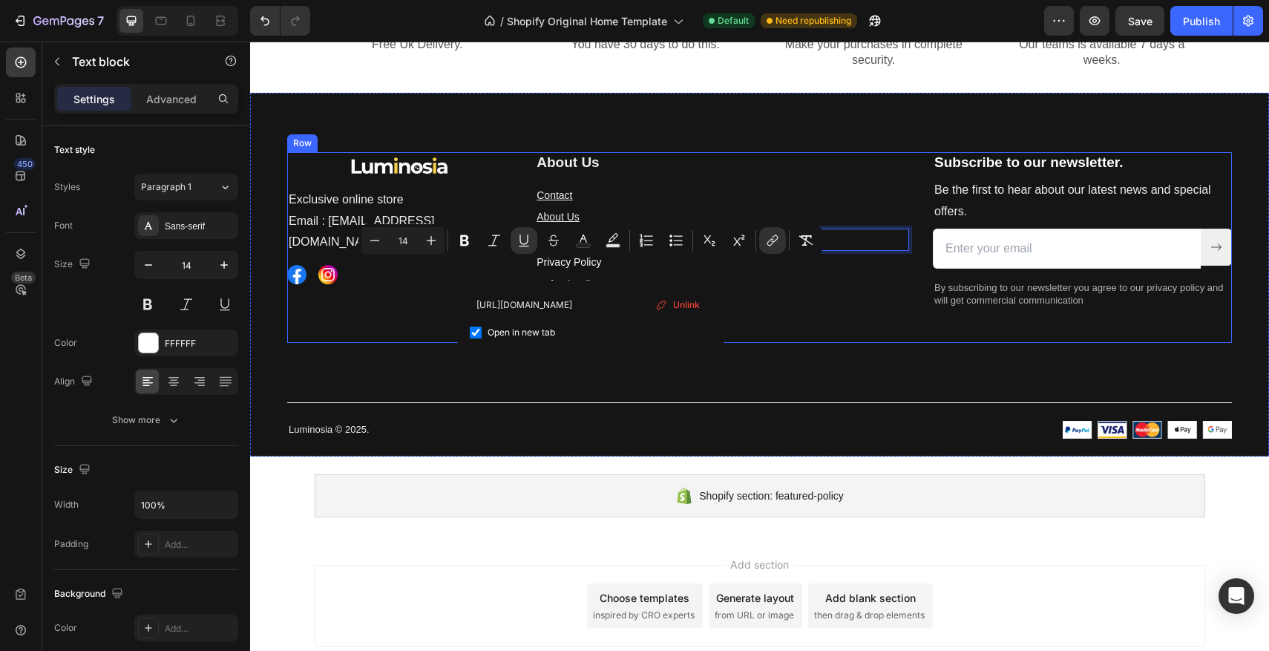
click at [421, 320] on div "Image Exclusive online store Email : Contact@luminosia.co Text block Image Imag…" at bounding box center [399, 247] width 224 height 191
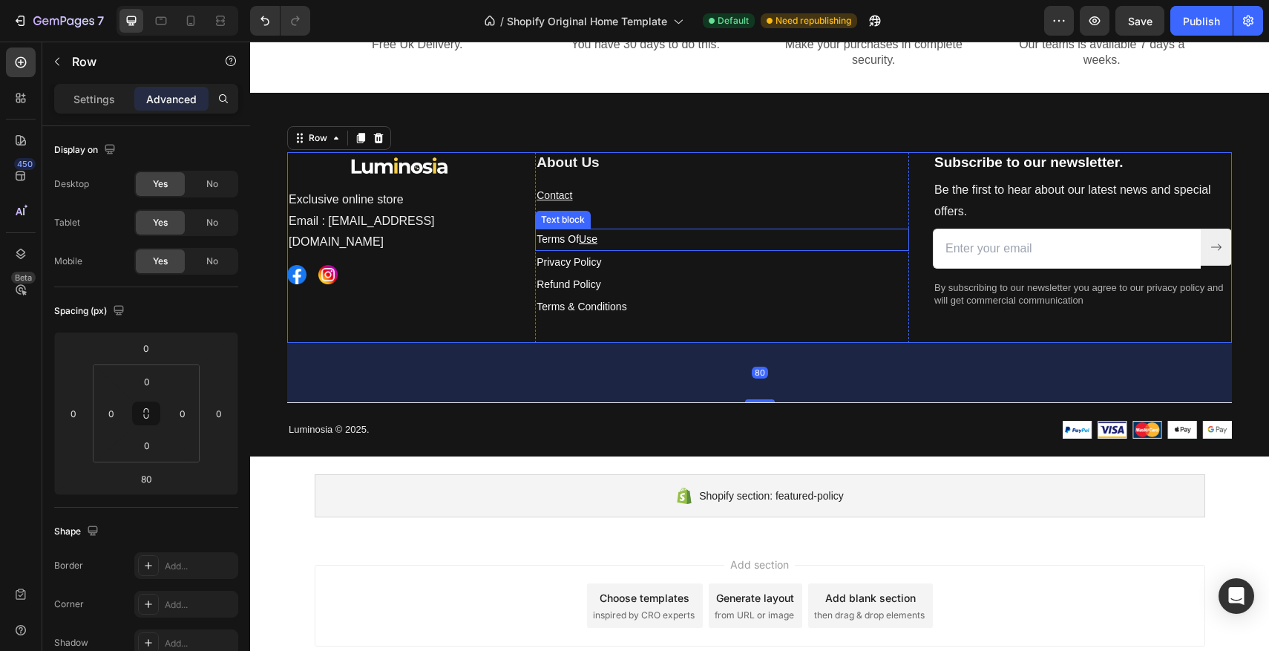
click at [629, 249] on p "Terms Of Use" at bounding box center [722, 239] width 371 height 19
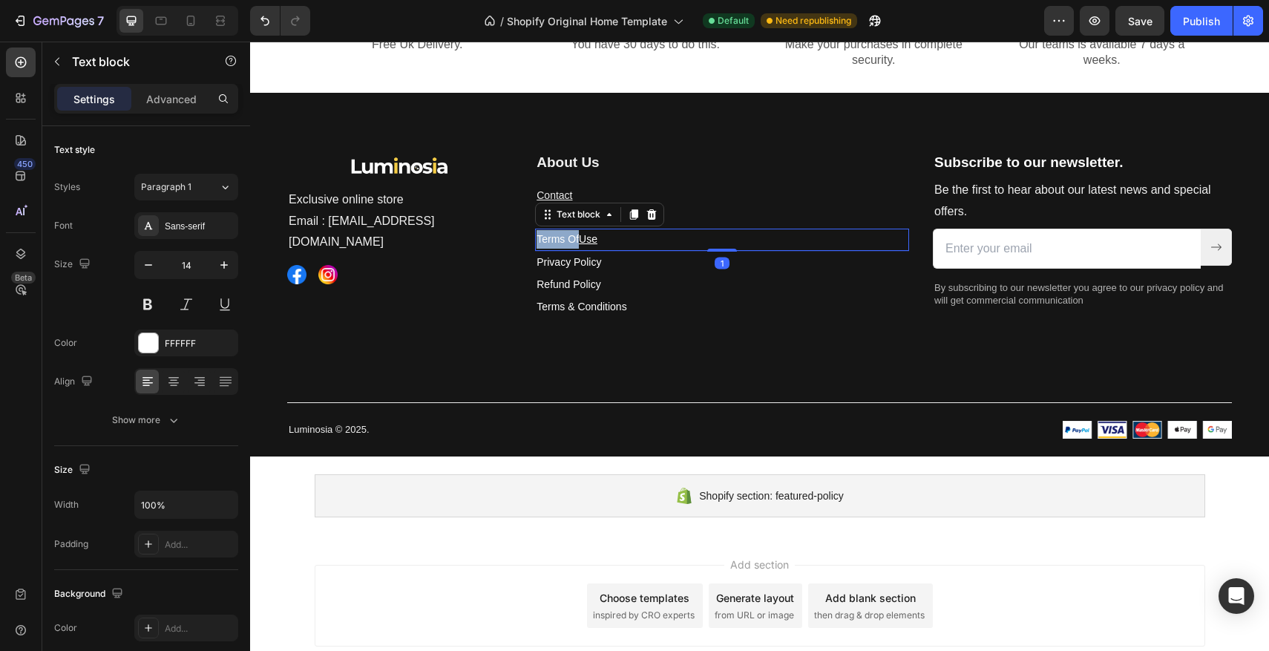
click at [629, 249] on p "Terms Of Use" at bounding box center [722, 239] width 371 height 19
drag, startPoint x: 540, startPoint y: 269, endPoint x: 586, endPoint y: 271, distance: 46.1
click at [586, 245] on link "Terms Of Use" at bounding box center [567, 239] width 61 height 12
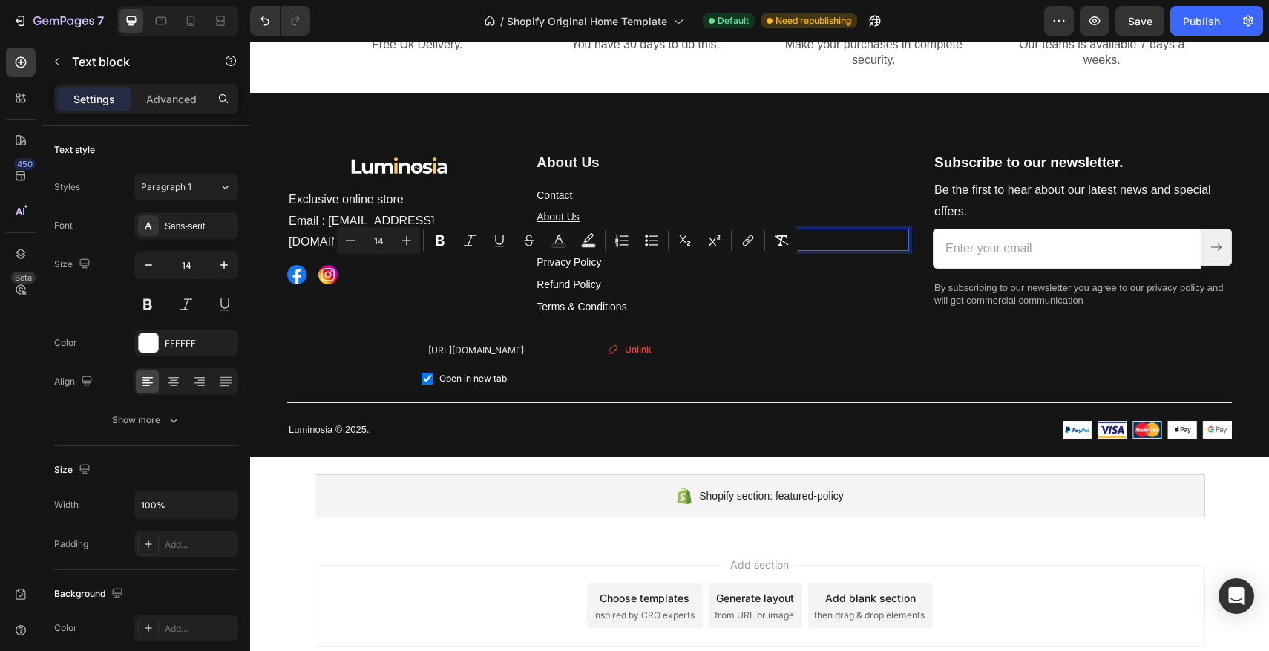
click at [608, 249] on p "T erms Of Use" at bounding box center [722, 239] width 371 height 19
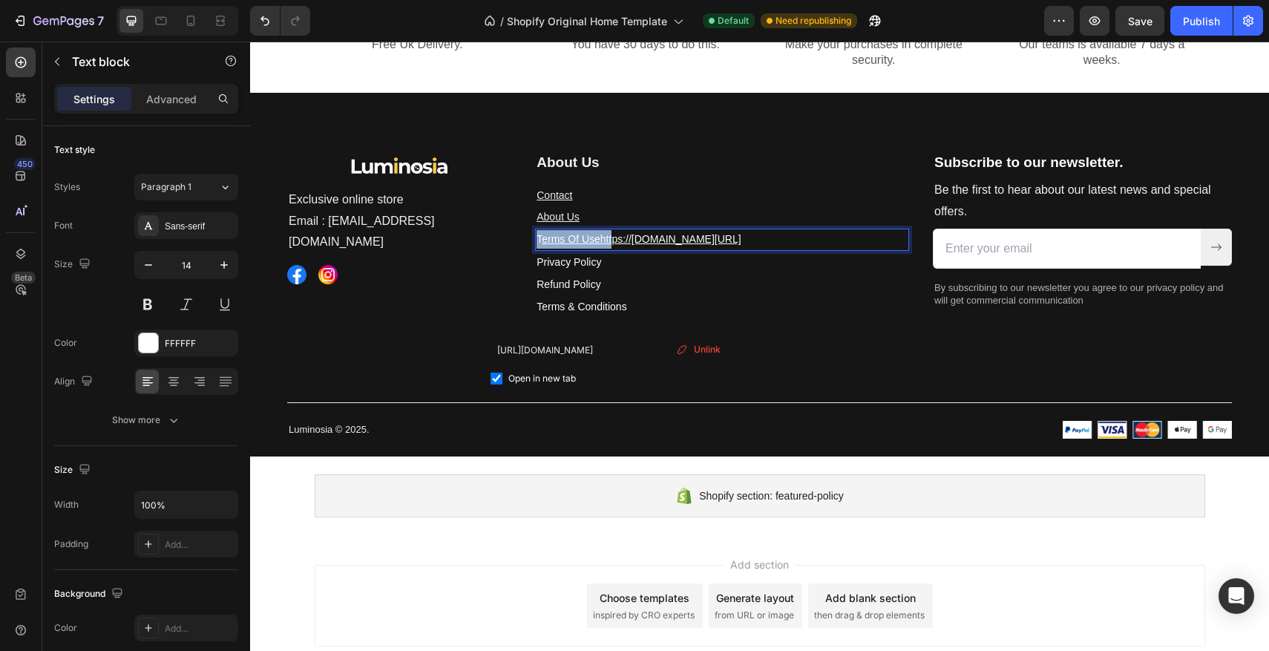
drag, startPoint x: 612, startPoint y: 270, endPoint x: 538, endPoint y: 267, distance: 74.3
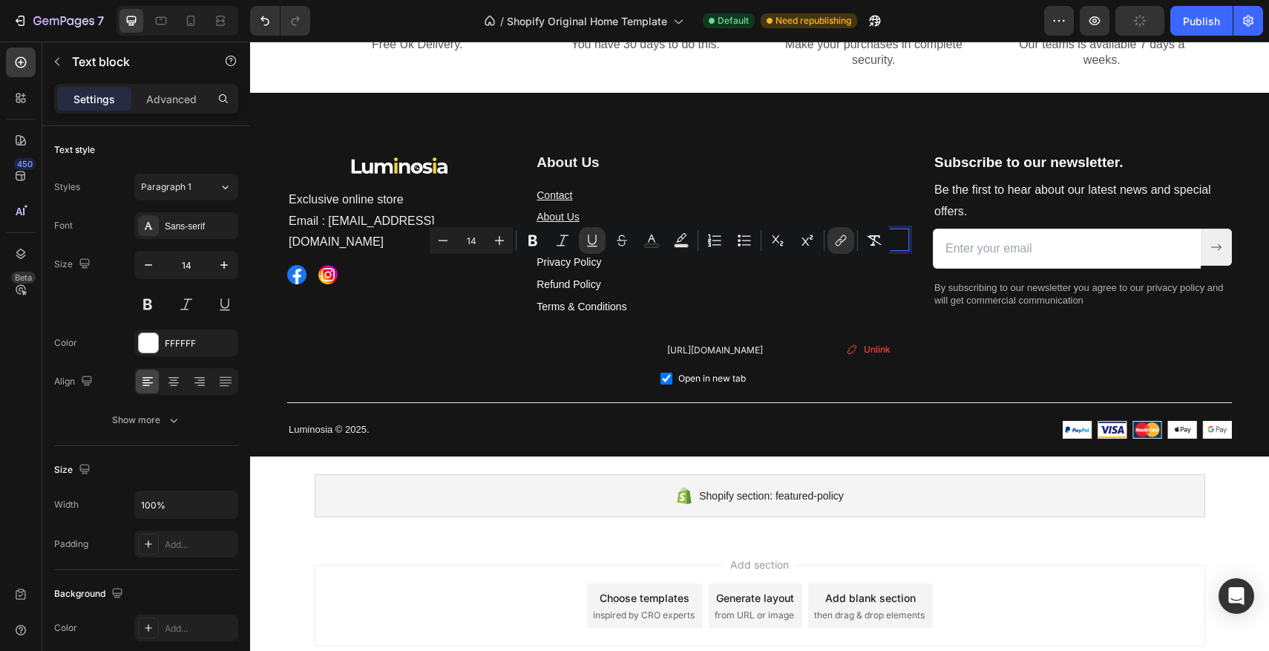
drag, startPoint x: 792, startPoint y: 270, endPoint x: 537, endPoint y: 263, distance: 254.6
click at [673, 245] on u "Terms Of Usehttps://luminosia.co/pages/terms-of-use" at bounding box center [639, 239] width 204 height 12
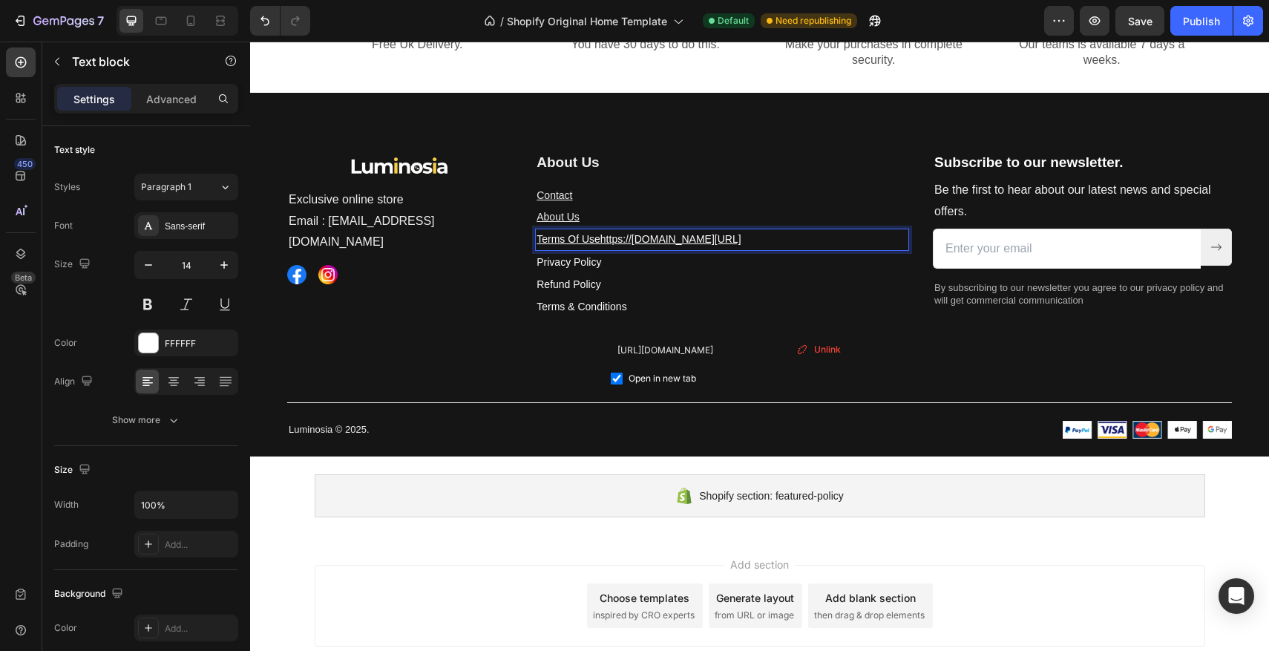
drag, startPoint x: 603, startPoint y: 267, endPoint x: 735, endPoint y: 266, distance: 132.1
click at [735, 245] on u "Terms Of Usehttps://luminosia.co/pages/terms-of-use" at bounding box center [639, 239] width 204 height 12
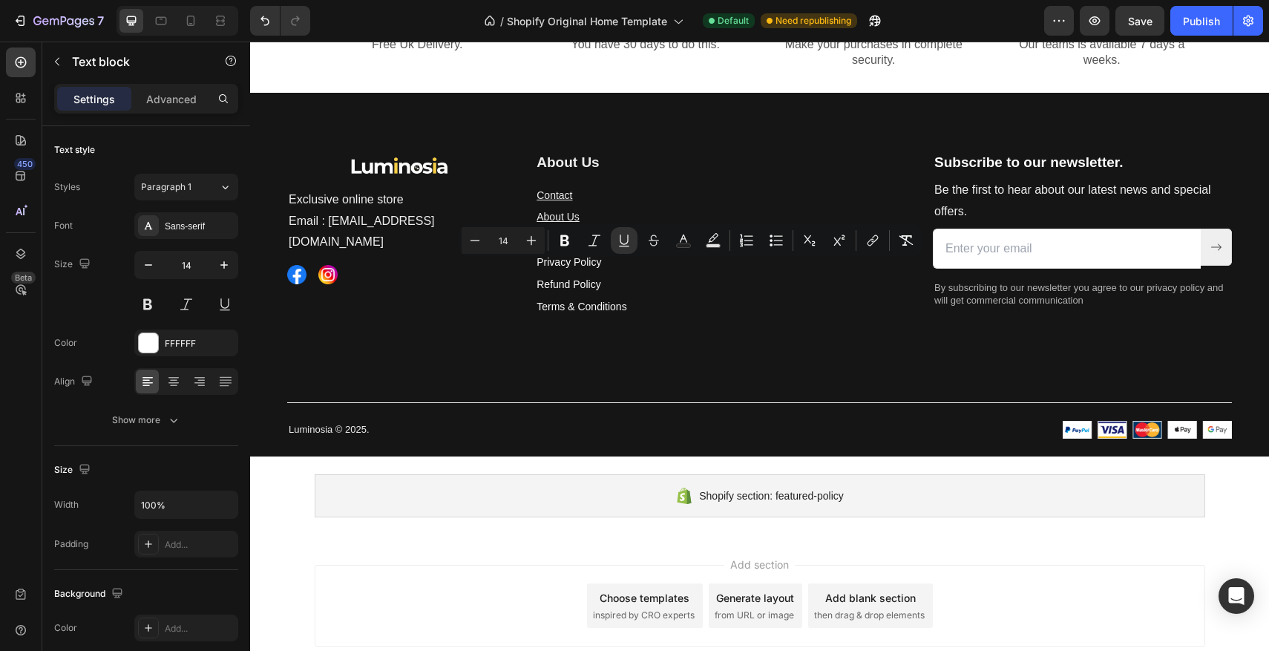
drag, startPoint x: 794, startPoint y: 272, endPoint x: 602, endPoint y: 268, distance: 192.2
click at [602, 249] on p "Terms Of Usehttps://luminosia.co/pages/terms-of-use" at bounding box center [722, 239] width 371 height 19
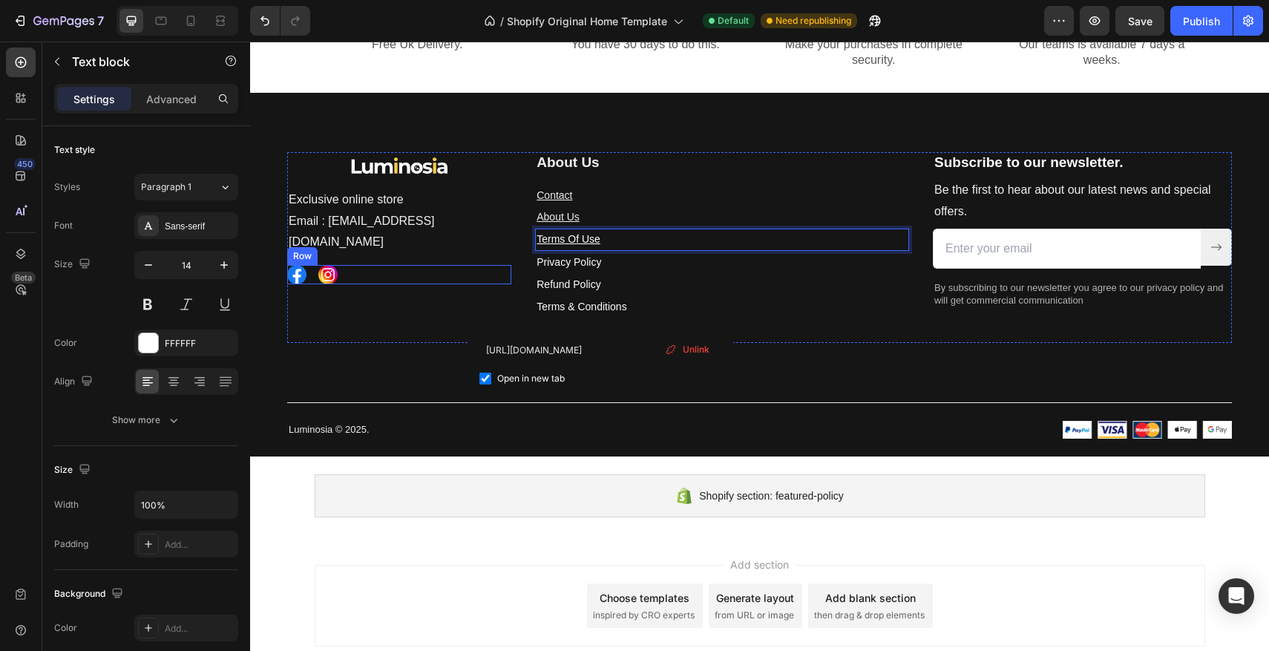
click at [485, 284] on div "Image Image Row" at bounding box center [399, 274] width 224 height 19
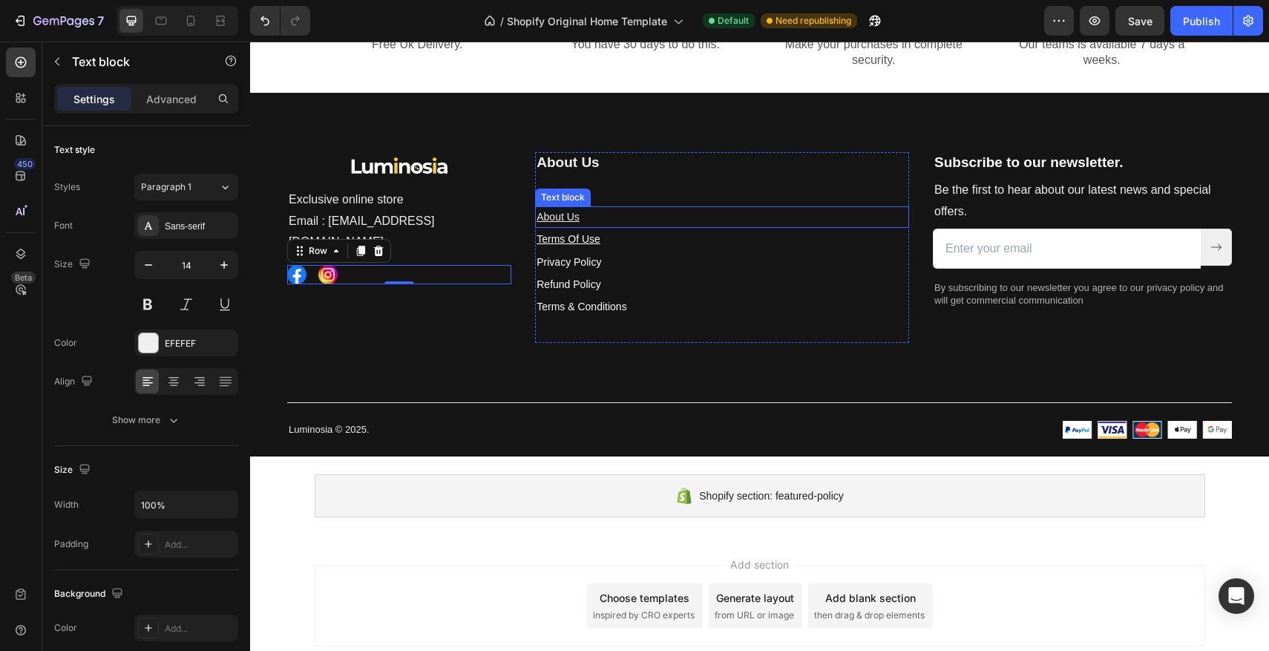
click at [608, 226] on p "About Us" at bounding box center [722, 217] width 371 height 19
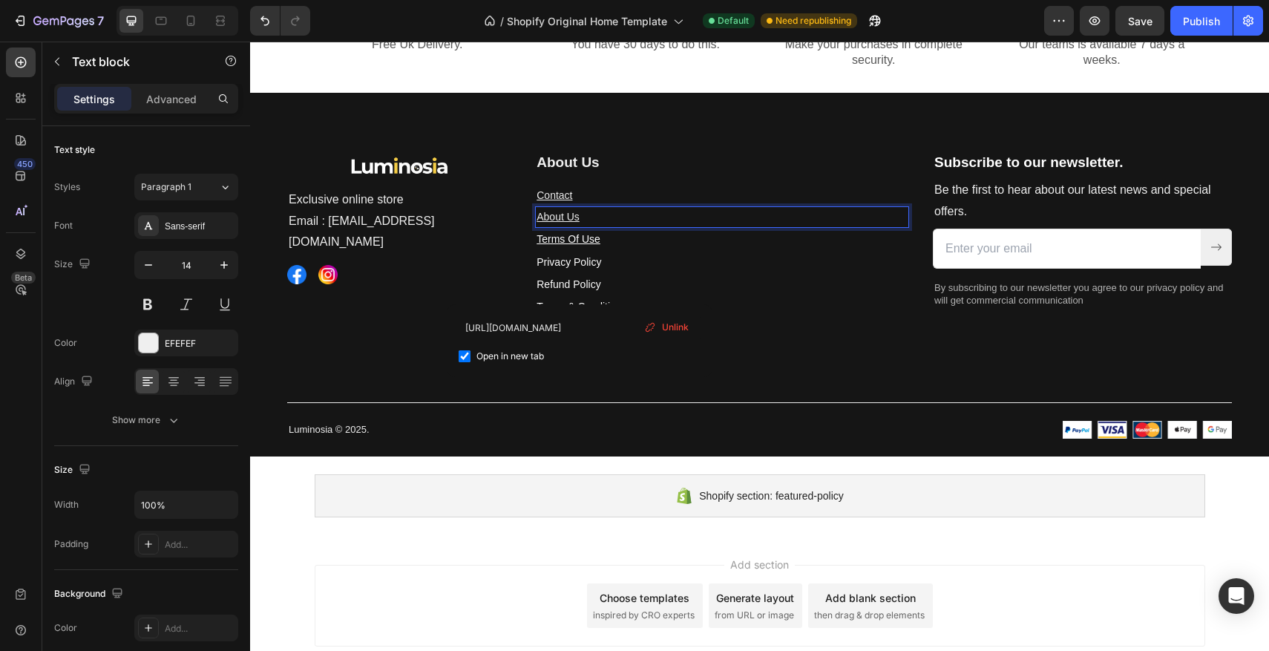
click at [609, 226] on p "About Us" at bounding box center [722, 217] width 371 height 19
click at [610, 226] on p "About Us ⁠⁠⁠⁠⁠⁠⁠" at bounding box center [722, 217] width 371 height 19
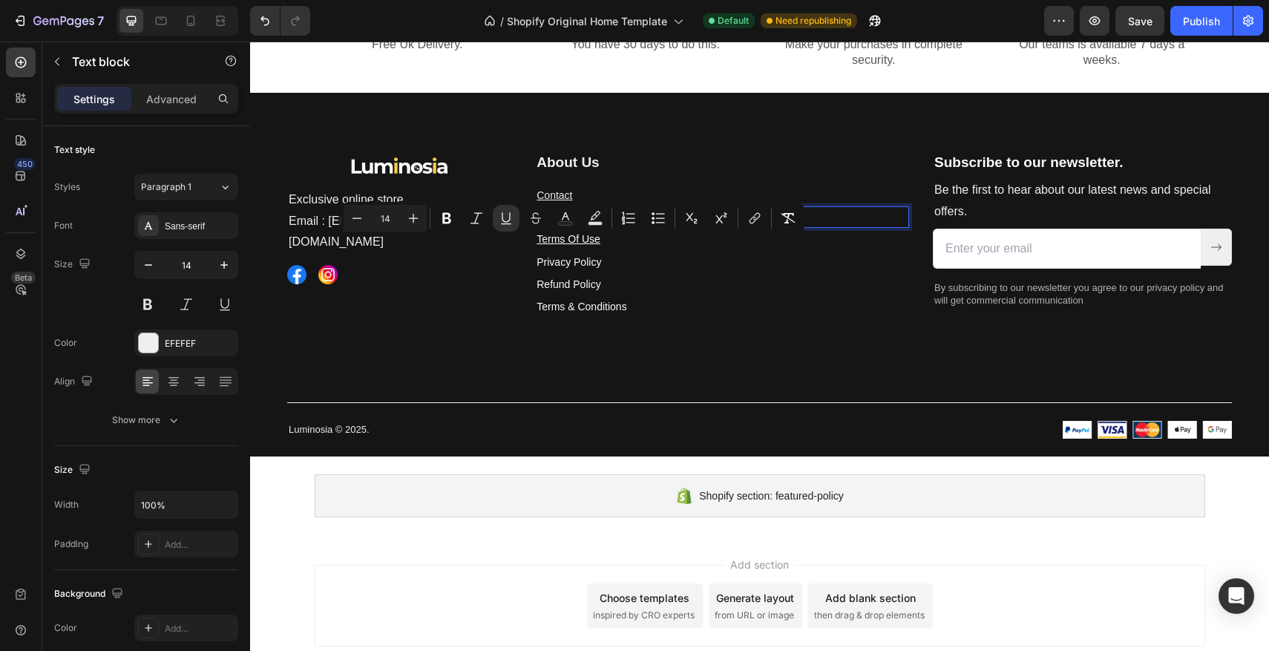
click at [592, 226] on p "About Us" at bounding box center [722, 217] width 371 height 19
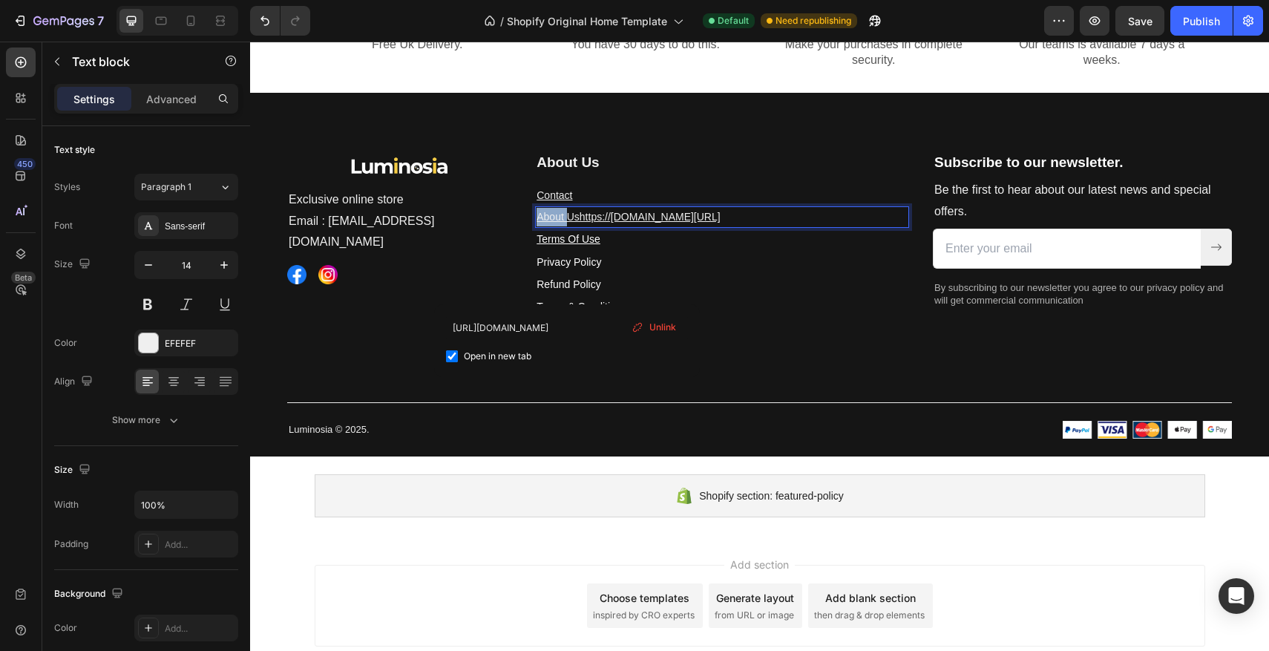
drag, startPoint x: 592, startPoint y: 246, endPoint x: 536, endPoint y: 245, distance: 56.4
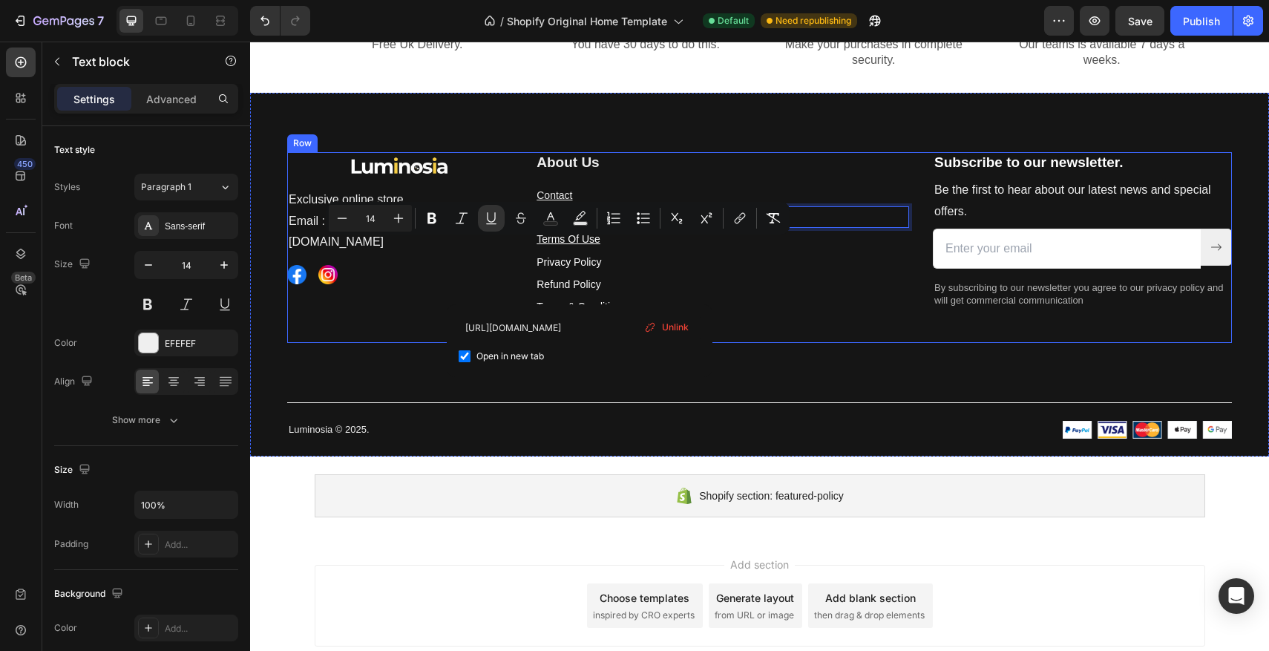
drag, startPoint x: 580, startPoint y: 246, endPoint x: 534, endPoint y: 244, distance: 46.1
click at [534, 244] on div "Image Exclusive online store Email : Contact@luminosia.co Text block Image Imag…" at bounding box center [759, 247] width 945 height 191
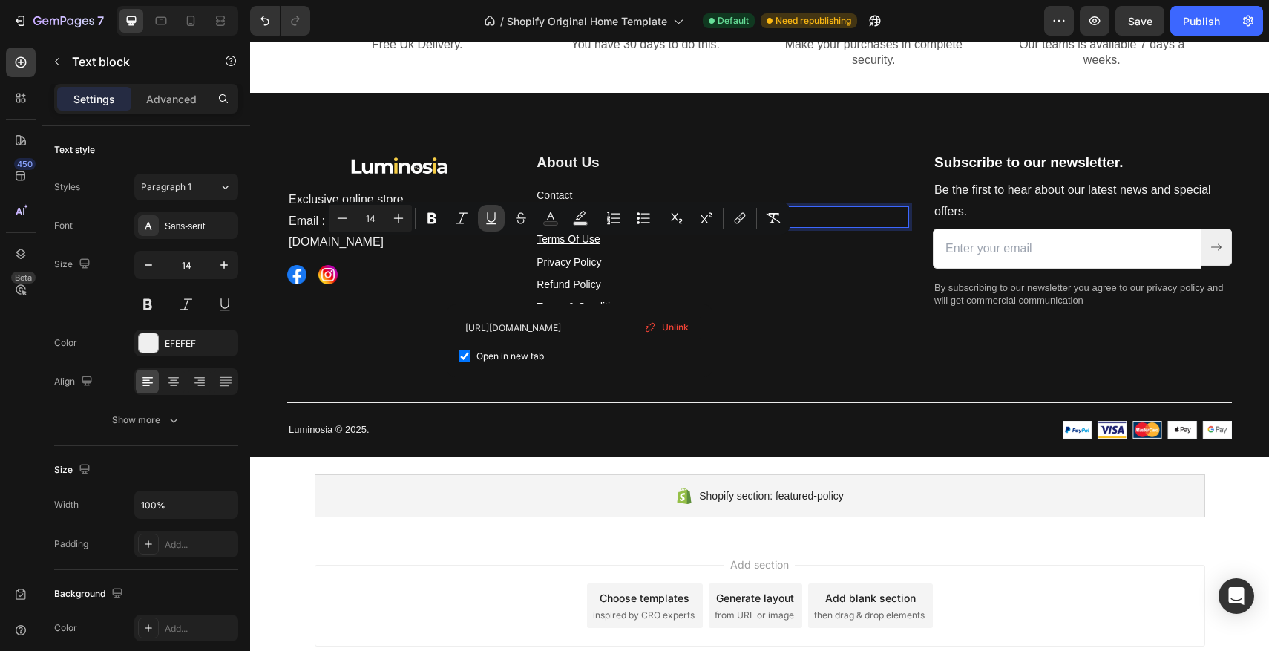
click at [499, 223] on button "Underline" at bounding box center [491, 218] width 27 height 27
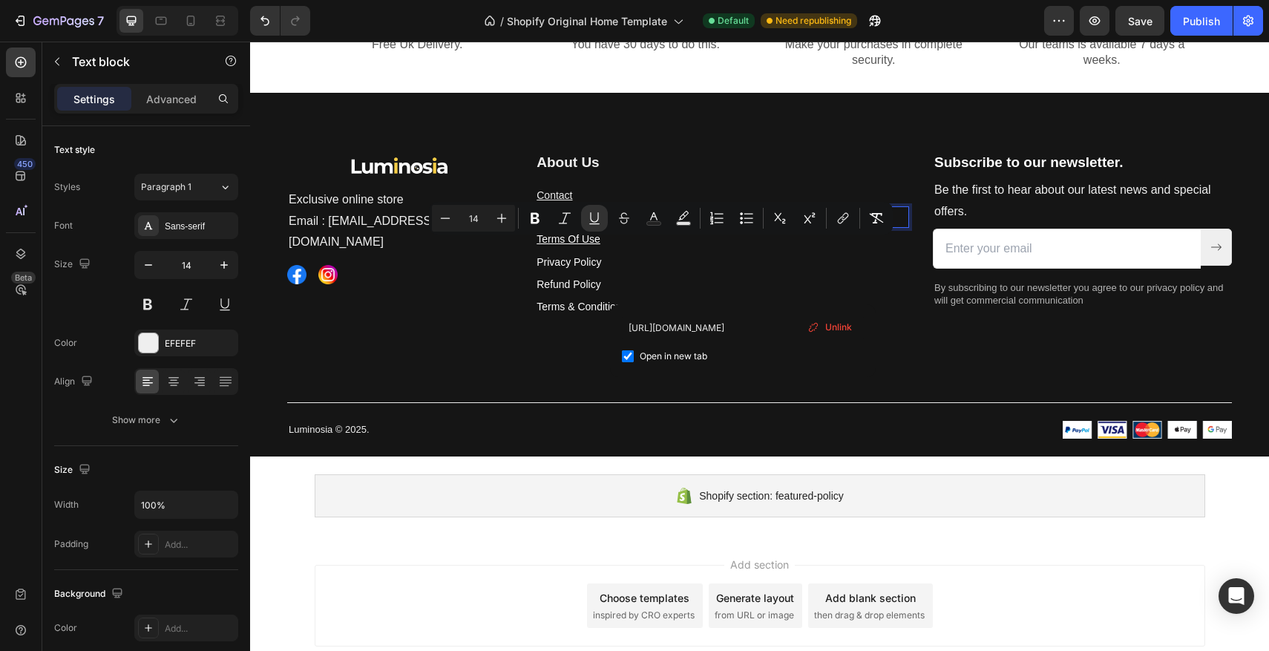
drag, startPoint x: 750, startPoint y: 250, endPoint x: 580, endPoint y: 243, distance: 170.1
click at [580, 226] on p "About Us https://luminosia.co/pages/about-us" at bounding box center [722, 217] width 371 height 19
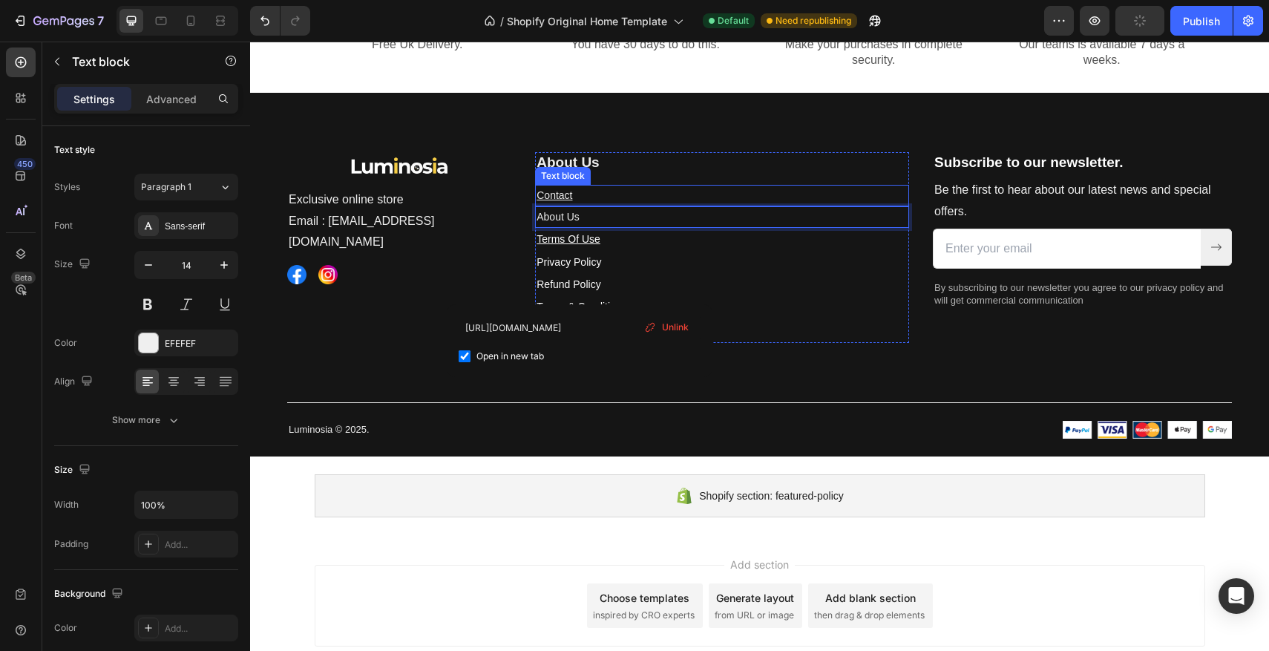
click at [631, 205] on p "Contact" at bounding box center [722, 195] width 371 height 19
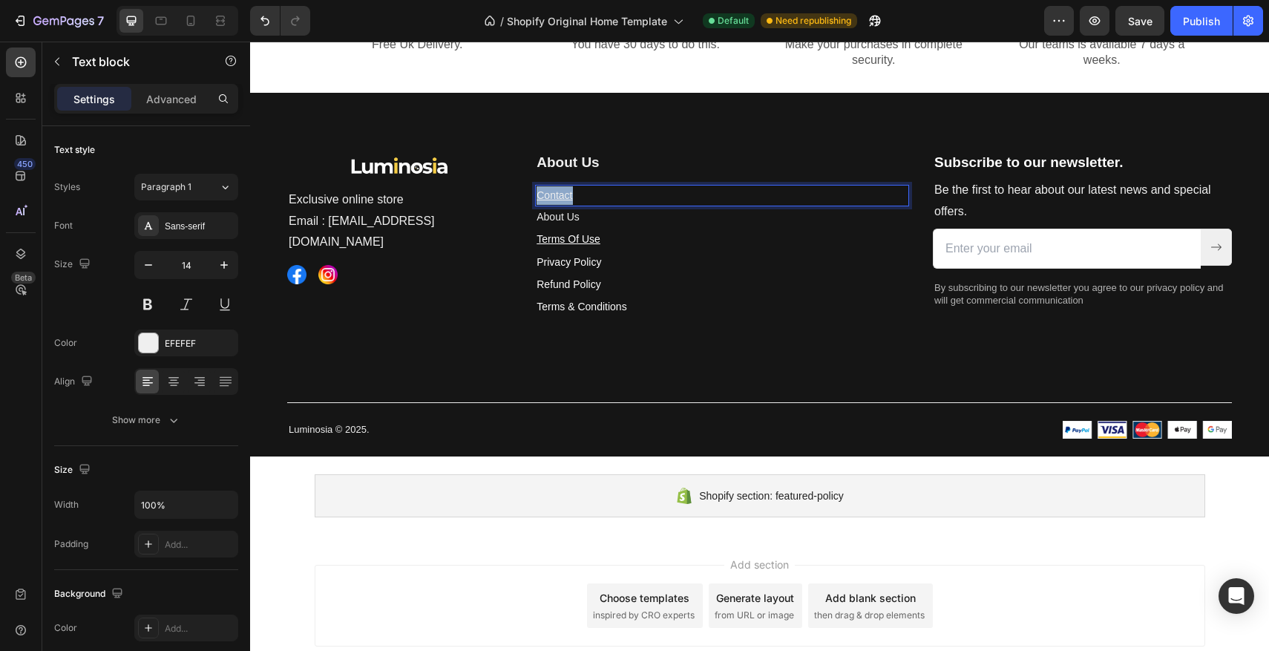
drag, startPoint x: 603, startPoint y: 226, endPoint x: 538, endPoint y: 225, distance: 64.6
click at [539, 205] on p "Contact" at bounding box center [722, 195] width 371 height 19
click at [493, 197] on icon "Editor contextual toolbar" at bounding box center [487, 196] width 15 height 15
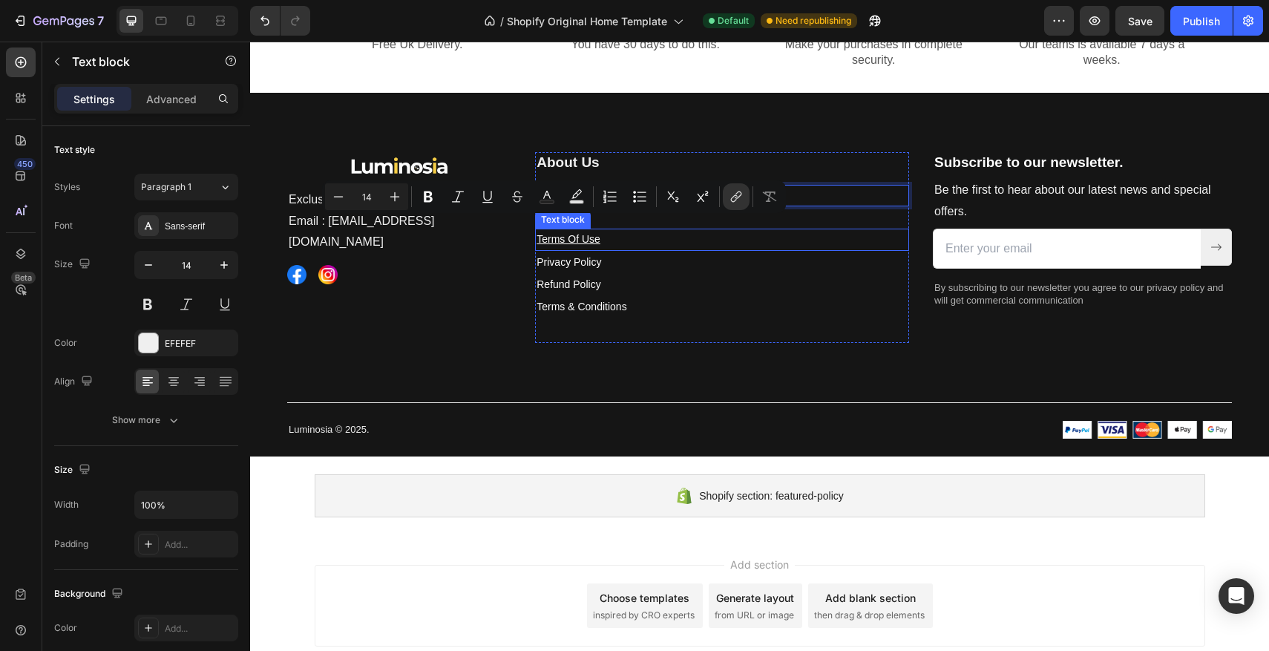
click at [619, 249] on p "Terms Of Use" at bounding box center [722, 239] width 371 height 19
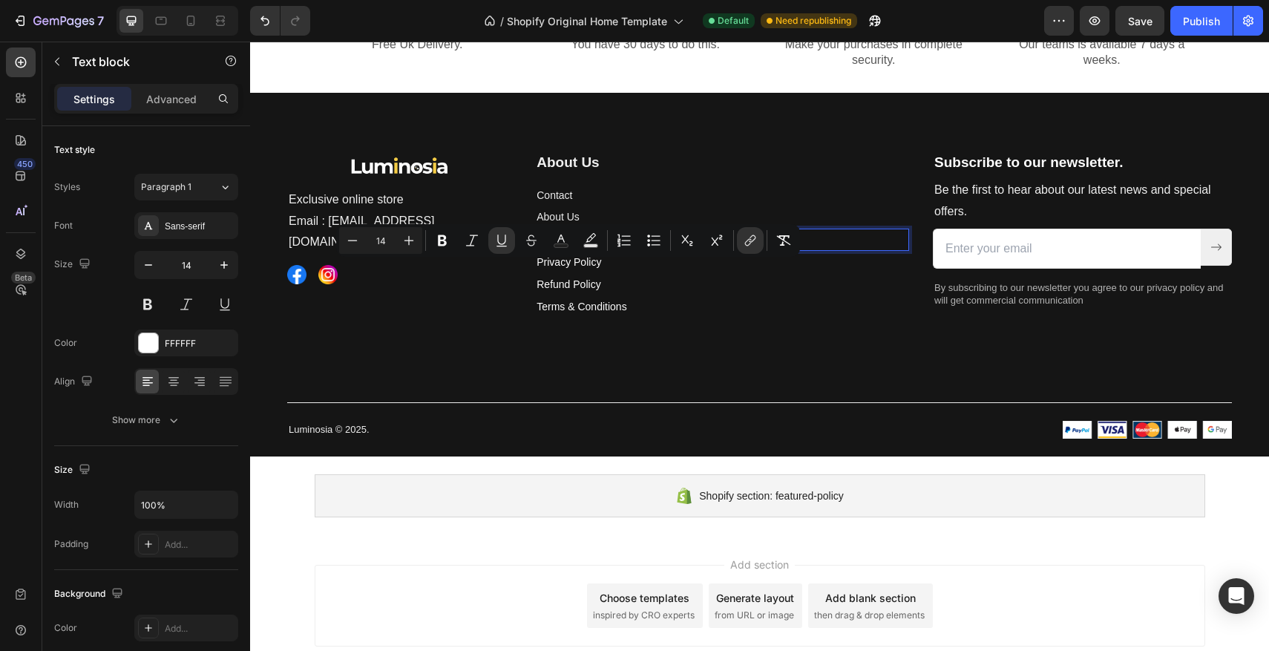
drag, startPoint x: 617, startPoint y: 269, endPoint x: 541, endPoint y: 267, distance: 75.7
click at [541, 249] on p "Terms Of Use" at bounding box center [722, 239] width 371 height 19
click at [503, 244] on icon "Editor contextual toolbar" at bounding box center [501, 240] width 15 height 15
click at [627, 272] on p "Privacy Policy ⁠⁠⁠⁠⁠⁠⁠" at bounding box center [722, 262] width 371 height 19
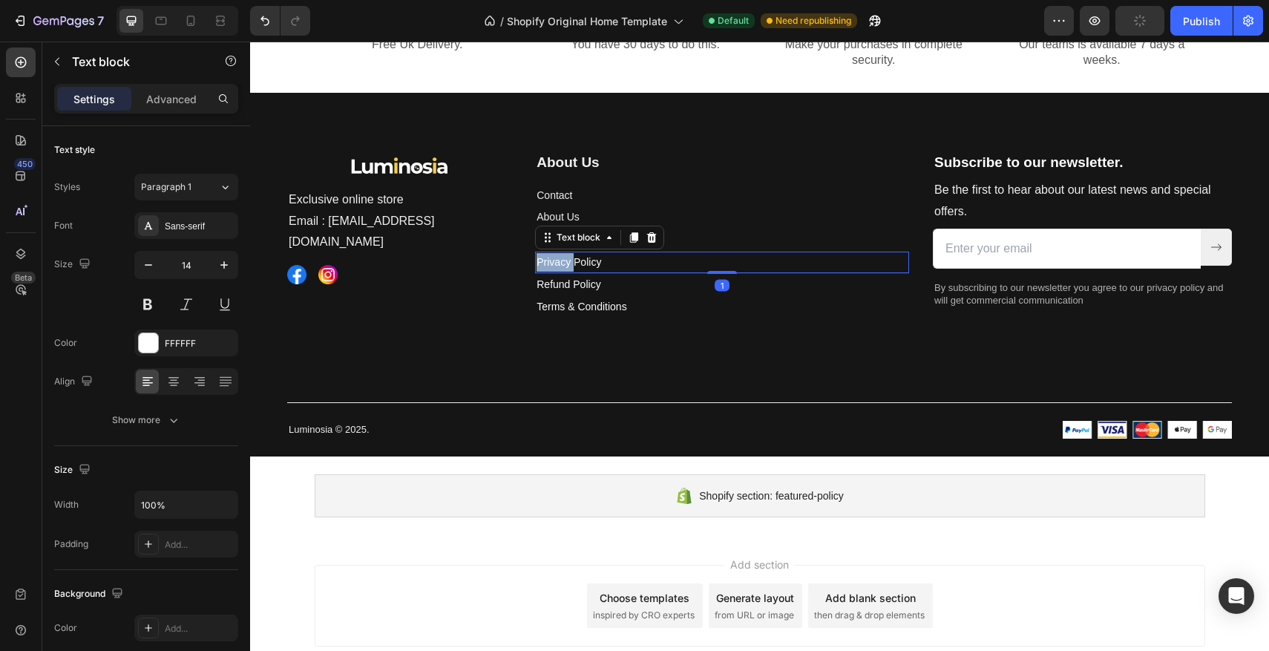
click at [627, 272] on p "Privacy Policy" at bounding box center [722, 262] width 371 height 19
click at [617, 272] on p "Privacy Policy" at bounding box center [722, 262] width 371 height 19
click at [617, 272] on p "Privacy Policy ⁠⁠⁠⁠⁠⁠⁠" at bounding box center [722, 262] width 371 height 19
drag, startPoint x: 787, startPoint y: 293, endPoint x: 603, endPoint y: 288, distance: 184.1
click at [603, 272] on p "Privacy Policyhttps://luminosia.co/pages/terms-of-use" at bounding box center [722, 262] width 371 height 19
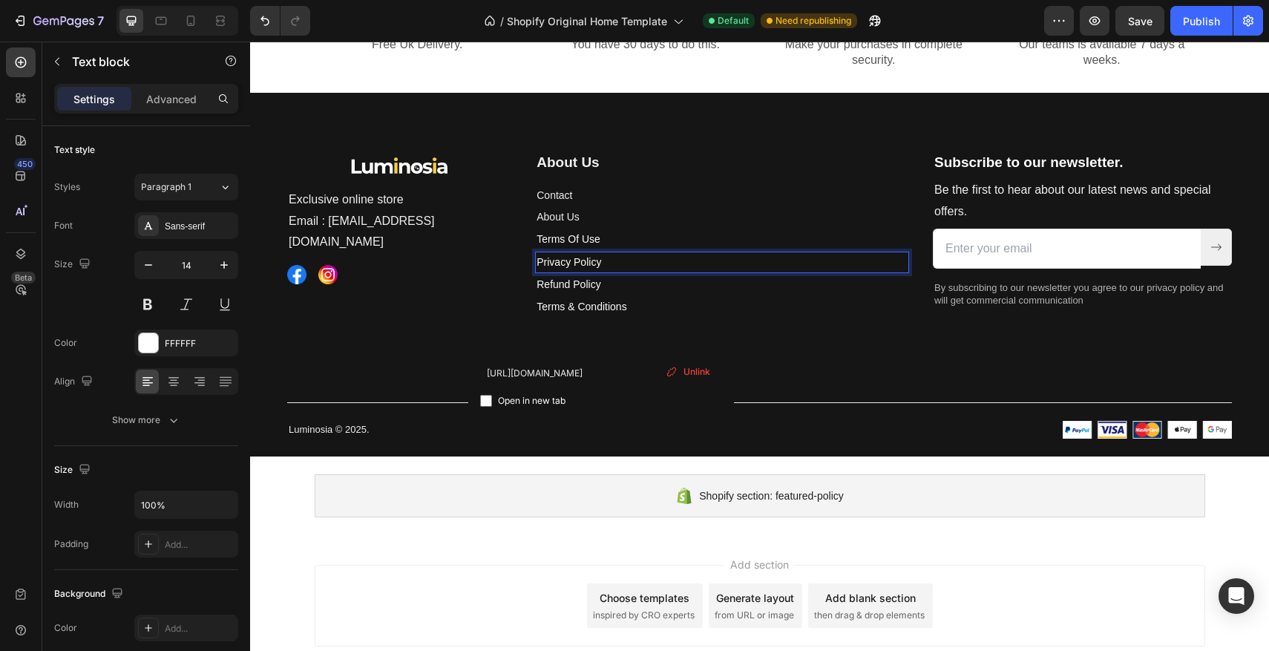
click at [691, 272] on p "Privacy Policy" at bounding box center [722, 262] width 371 height 19
click at [652, 272] on p "Privacy Policy ⁠⁠⁠⁠⁠⁠⁠" at bounding box center [722, 262] width 371 height 19
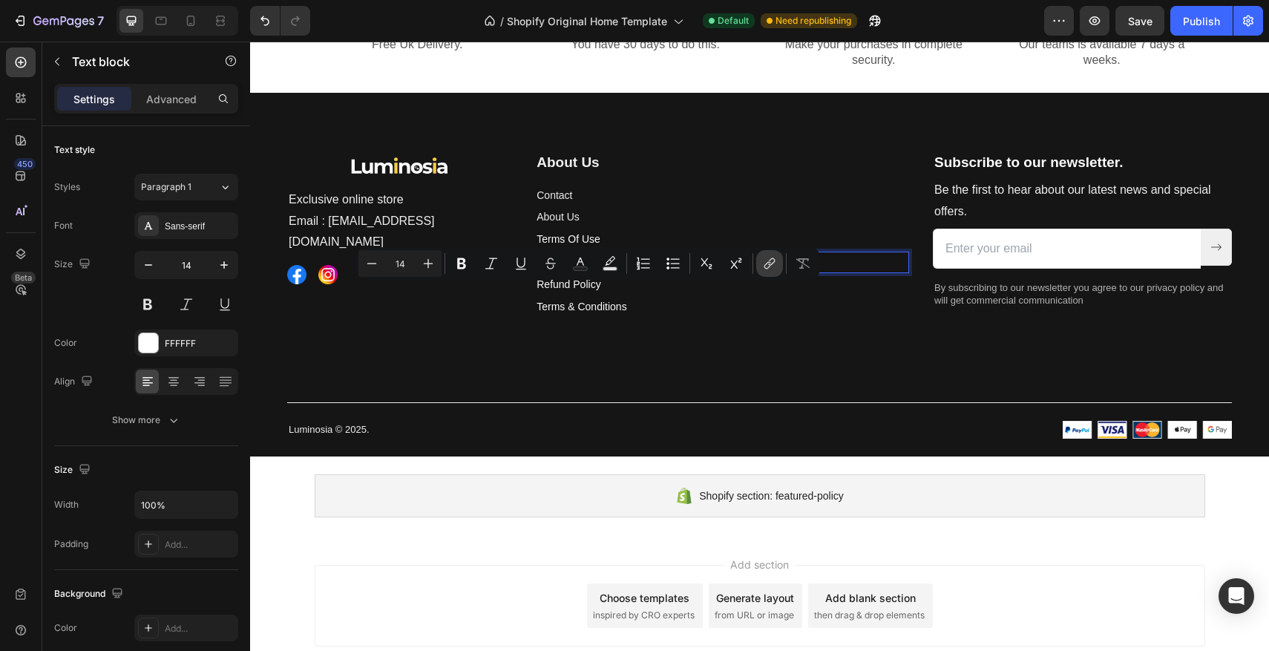
click at [764, 262] on icon "Editor contextual toolbar" at bounding box center [769, 263] width 15 height 15
click at [616, 272] on p "Privacy Policy" at bounding box center [722, 262] width 371 height 19
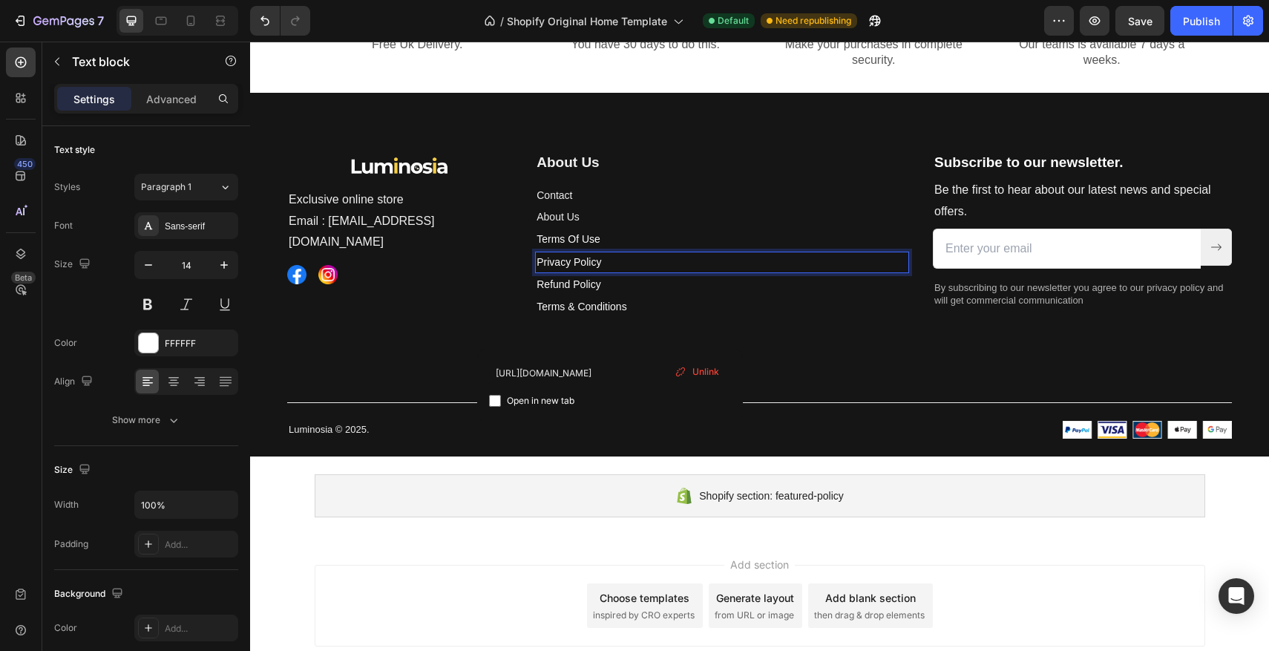
click at [610, 272] on p "Privacy Policy ⁠⁠⁠⁠⁠⁠⁠" at bounding box center [722, 262] width 371 height 19
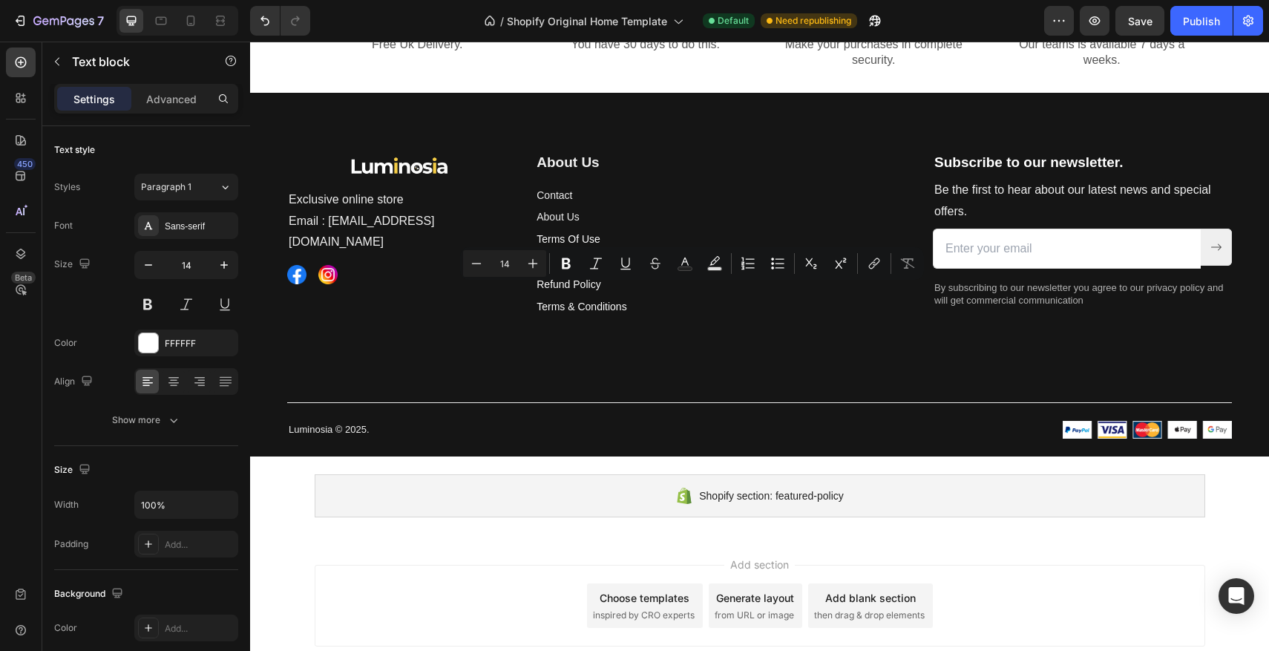
drag, startPoint x: 795, startPoint y: 294, endPoint x: 601, endPoint y: 289, distance: 194.5
click at [601, 272] on p "Privacy Policyhttps://luminosia.co/pages/terms-of-use" at bounding box center [722, 262] width 371 height 19
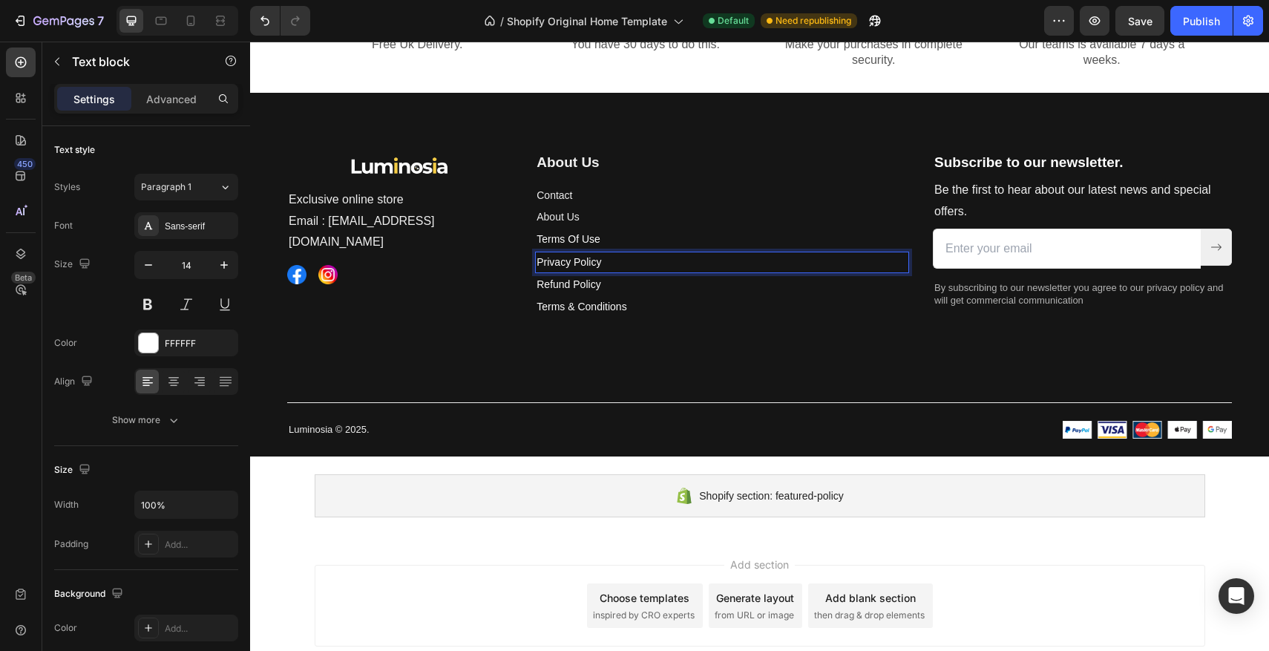
click at [649, 272] on p "Privacy Policy ⁠⁠⁠⁠⁠⁠⁠" at bounding box center [722, 262] width 371 height 19
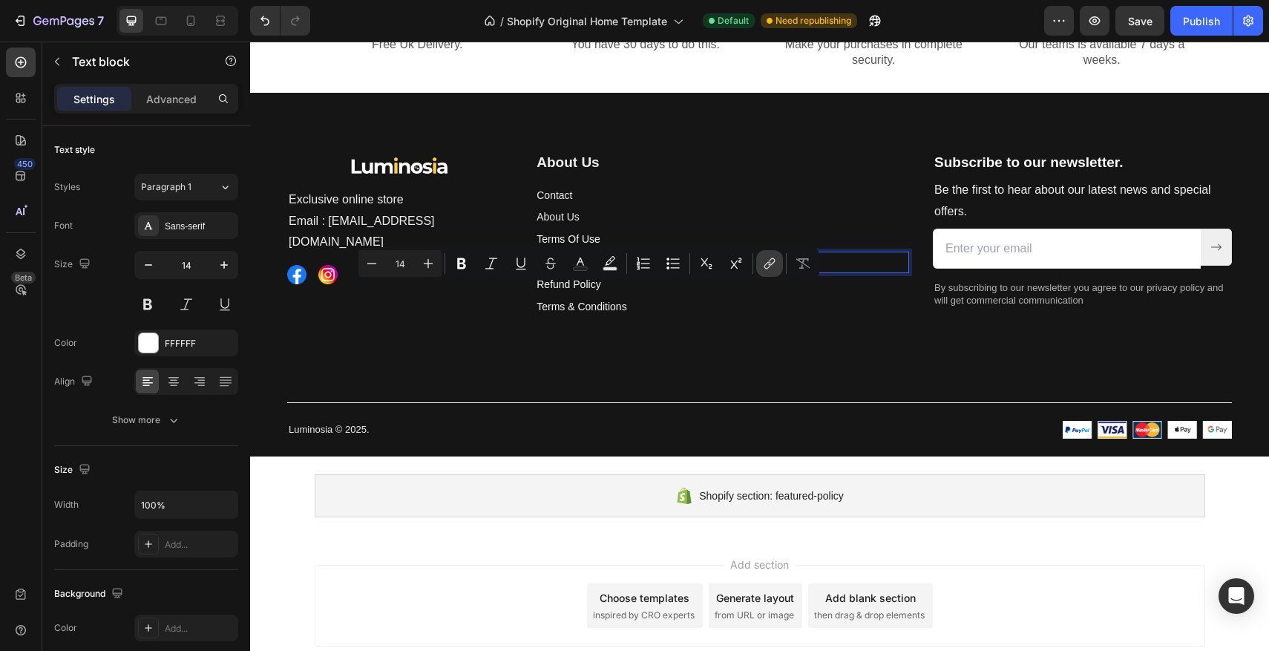
click at [758, 266] on button "link" at bounding box center [769, 263] width 27 height 27
click at [569, 324] on input "Editor contextual toolbar" at bounding box center [588, 327] width 242 height 24
type input "https://luminosia.co/pages/privacy-policy"
click at [470, 352] on input "Editor contextual toolbar" at bounding box center [473, 356] width 12 height 12
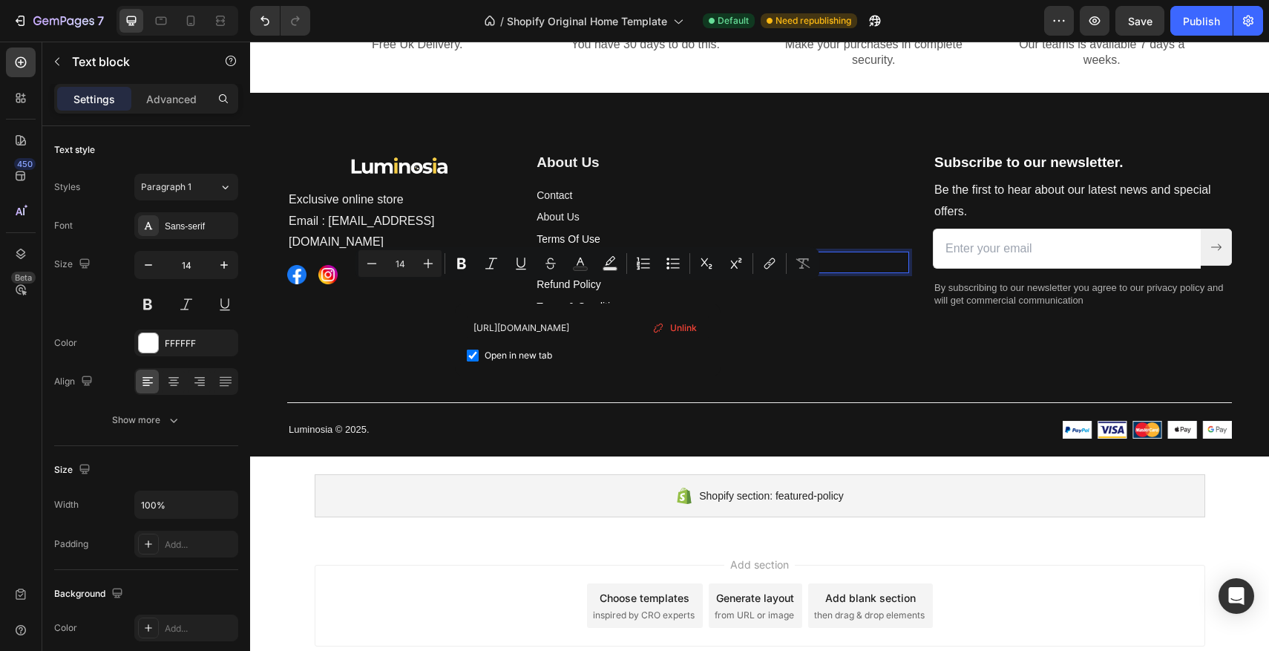
checkbox input "true"
click at [514, 269] on icon "Editor contextual toolbar" at bounding box center [521, 263] width 15 height 15
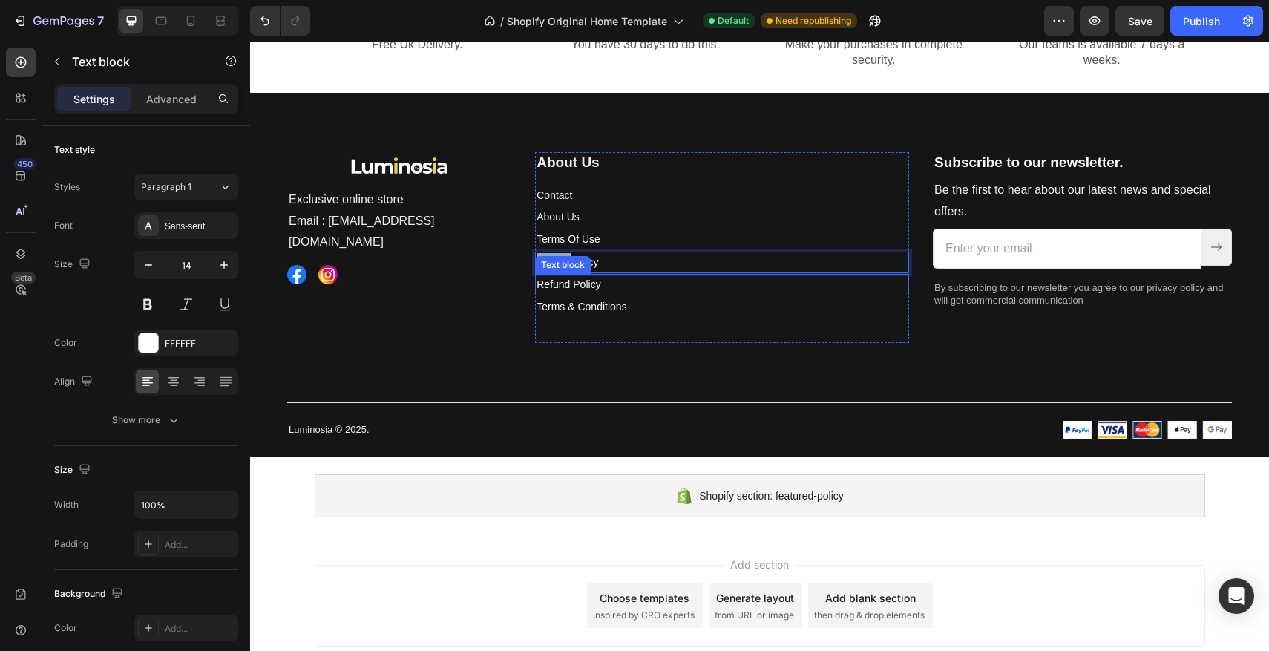
click at [631, 294] on p "Refund Policy ⁠⁠⁠⁠⁠⁠⁠" at bounding box center [722, 284] width 371 height 19
click at [636, 272] on p "Privacy Policy" at bounding box center [722, 262] width 371 height 19
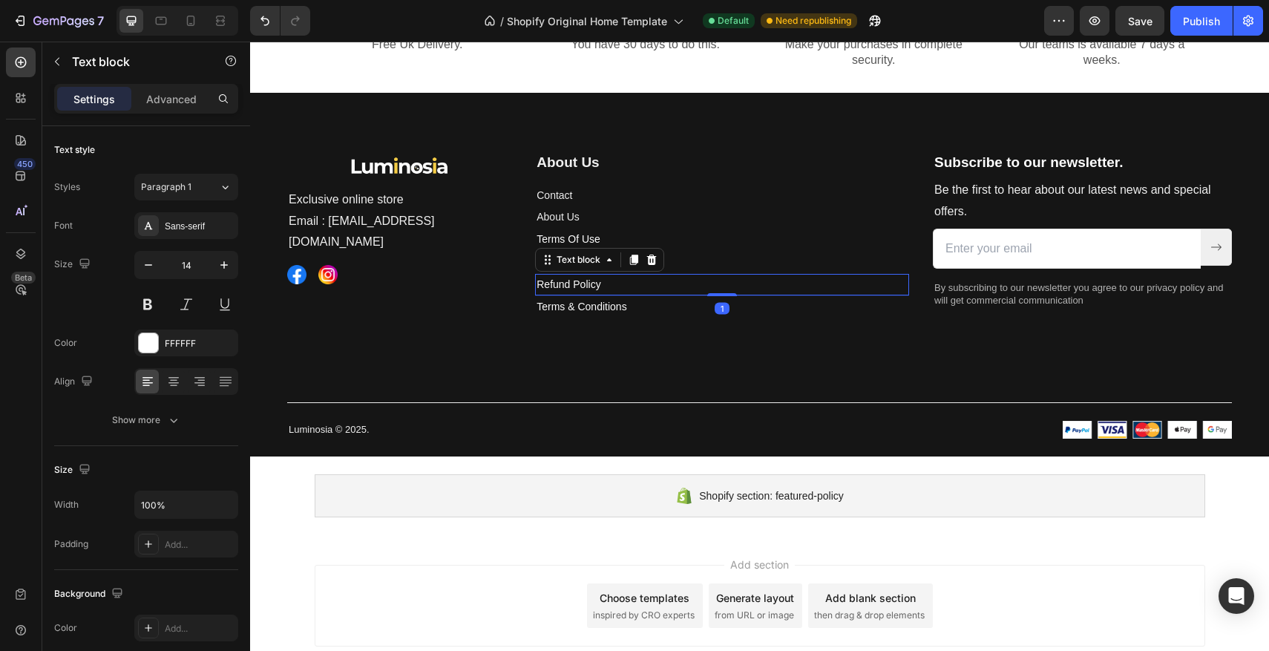
click at [631, 294] on p "Refund Policy" at bounding box center [722, 284] width 371 height 19
click at [648, 392] on input "https://luminosia.co/pages/terms-of-use" at bounding box center [601, 395] width 242 height 24
drag, startPoint x: 486, startPoint y: 396, endPoint x: 660, endPoint y: 404, distance: 173.8
click at [660, 404] on div "https://luminosia.co/pages/terms-of-use Open in new tab Unlink" at bounding box center [601, 407] width 242 height 49
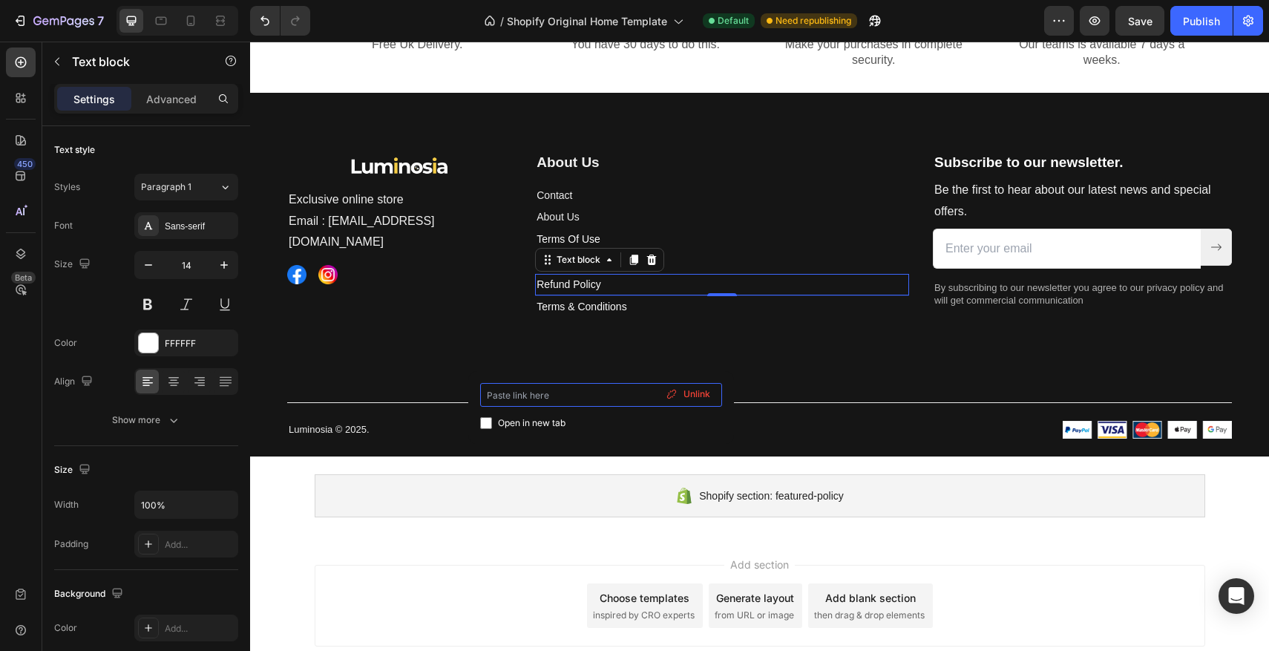
scroll to position [0, 0]
paste input "https://luminosia.co/pages/refund-policy"
type input "https://luminosia.co/pages/refund-policy"
click at [548, 421] on span "Open in new tab" at bounding box center [532, 423] width 68 height 18
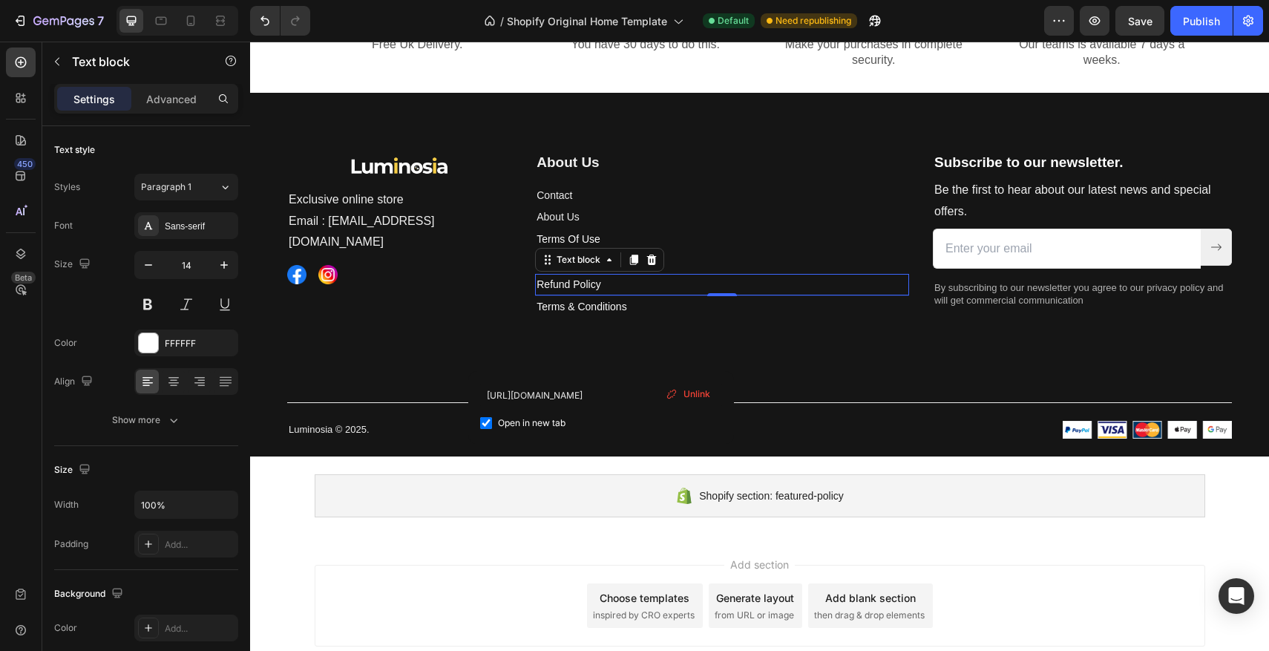
checkbox input "true"
click at [649, 316] on p "Terms & Conditions" at bounding box center [722, 307] width 371 height 19
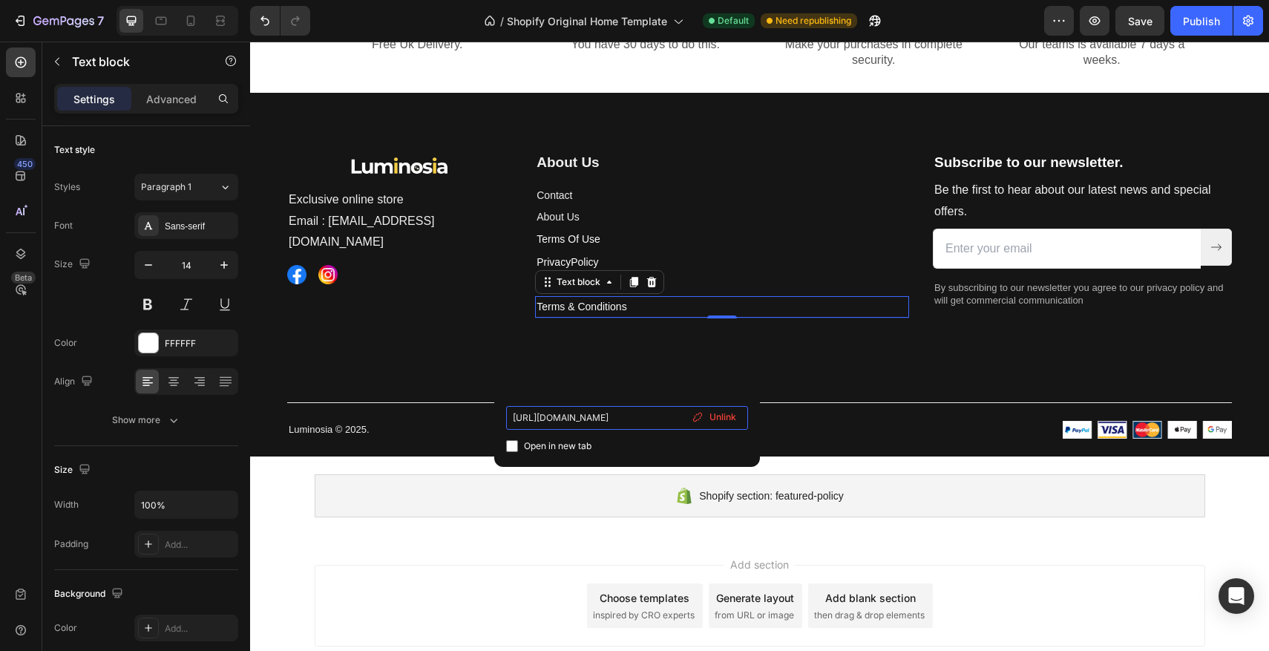
scroll to position [0, 4]
drag, startPoint x: 514, startPoint y: 418, endPoint x: 683, endPoint y: 421, distance: 169.2
click at [683, 421] on input "https://luminosia.co/pages/terms-of-use" at bounding box center [627, 418] width 242 height 24
click at [611, 419] on input at bounding box center [627, 418] width 242 height 24
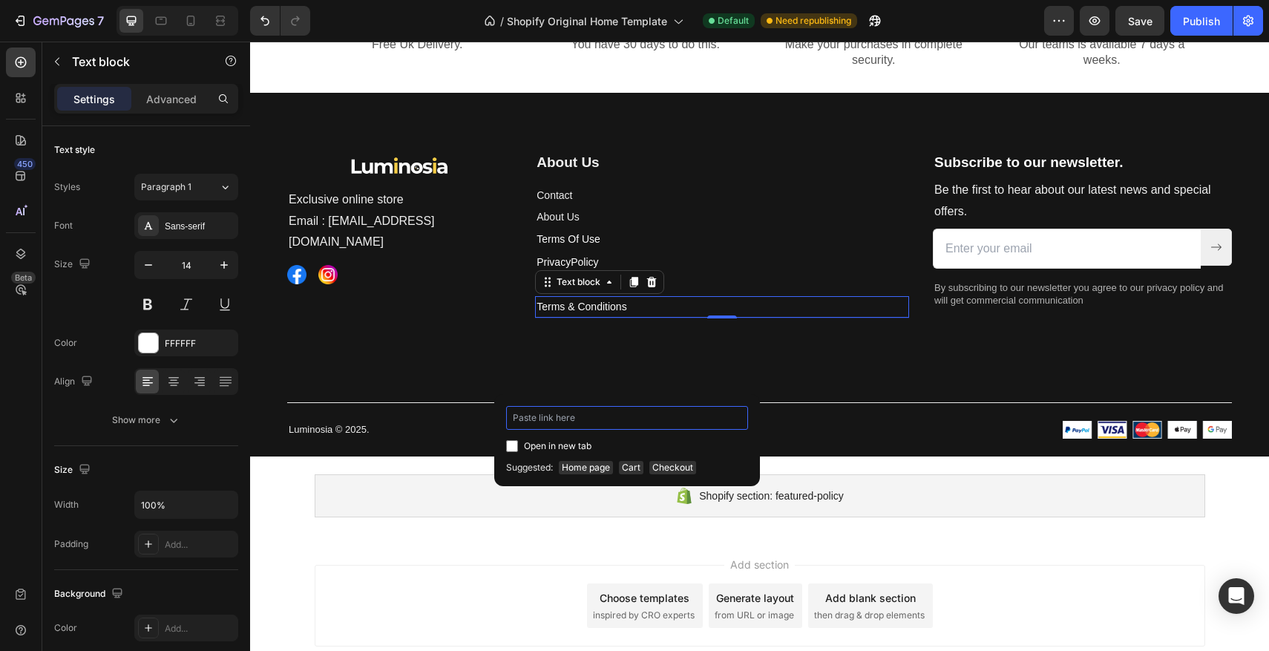
paste input "https://luminosia.co/pages/refund-policy"
type input "https://luminosia.co/pages/refund-policy"
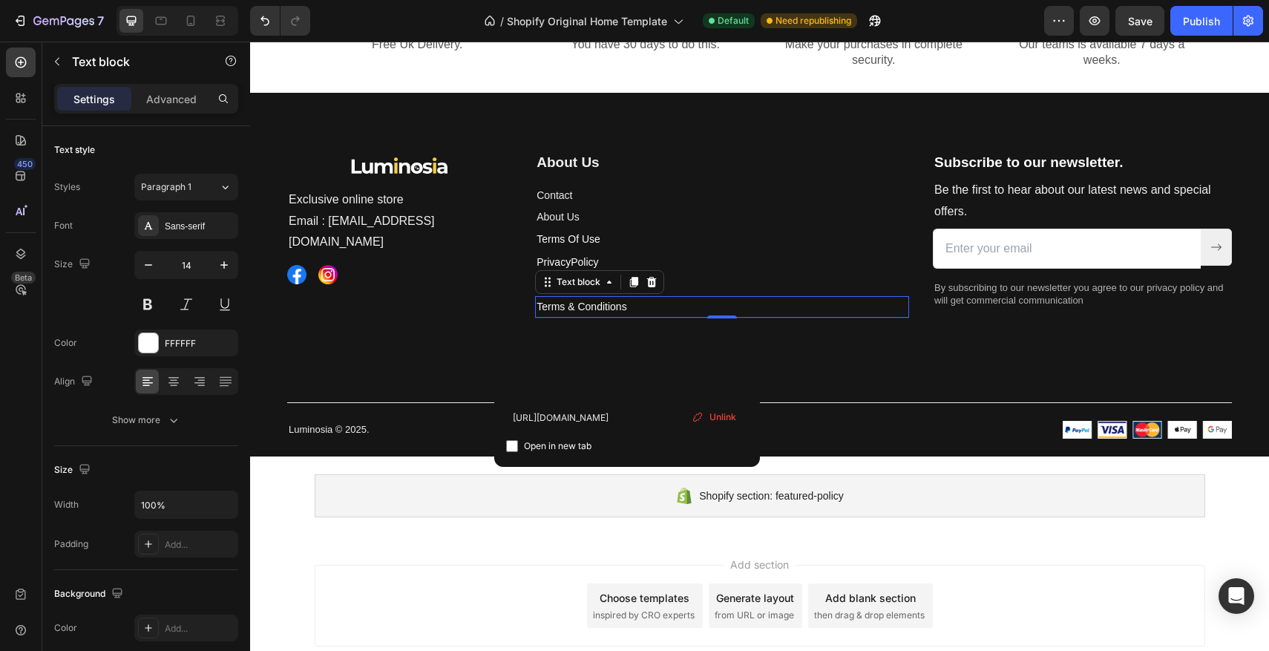
scroll to position [0, 0]
click at [565, 441] on span "Open in new tab" at bounding box center [558, 446] width 68 height 18
checkbox input "true"
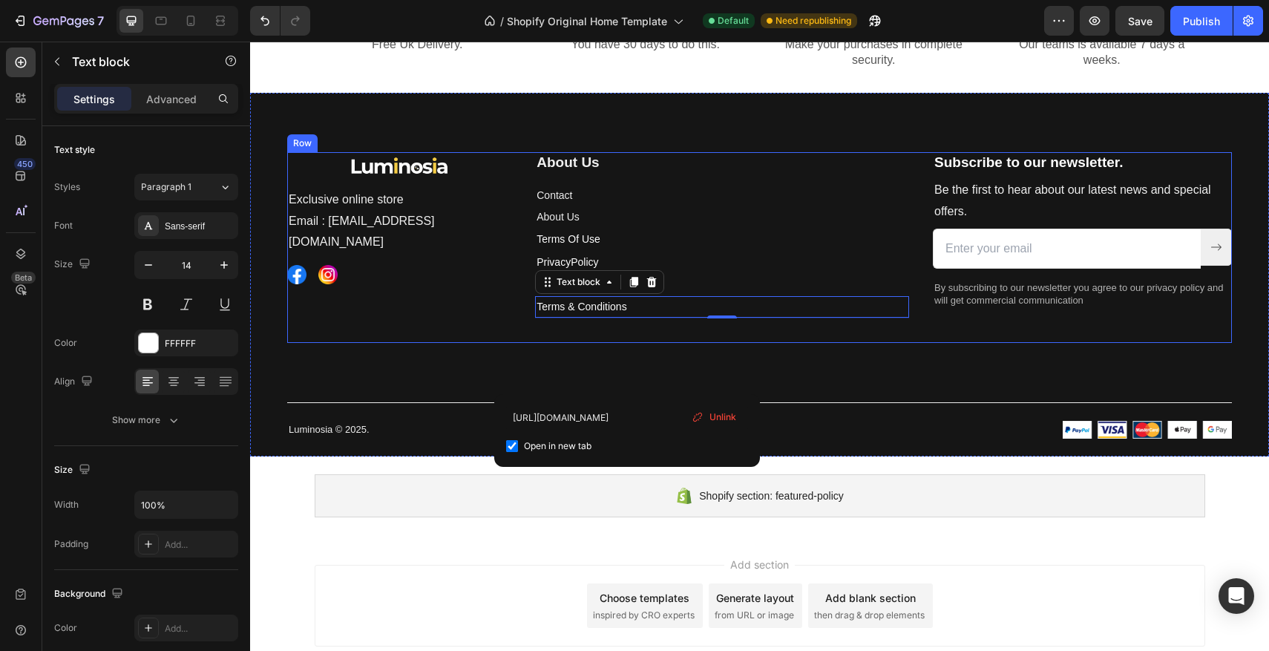
click at [462, 343] on div "Image Exclusive online store Email : Contact@luminosia.co Text block Image Imag…" at bounding box center [399, 247] width 224 height 191
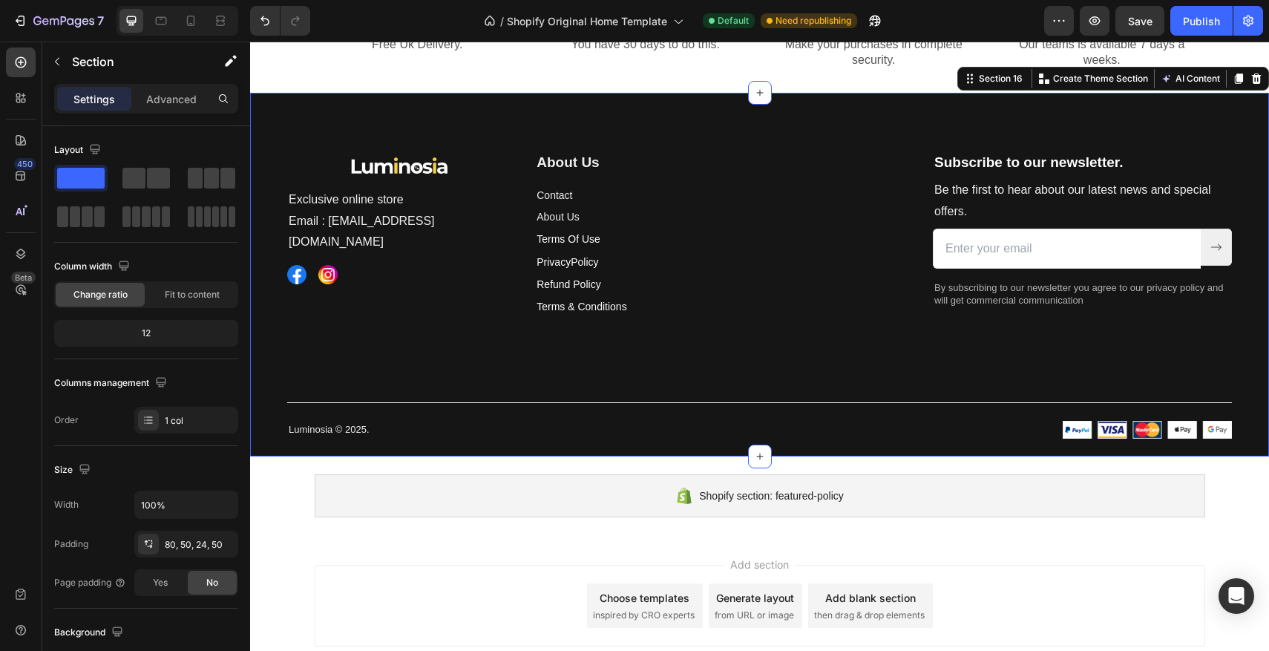
click at [919, 139] on div "Image Exclusive online store Email : Contact@luminosia.co Text block Image Imag…" at bounding box center [759, 275] width 1019 height 364
click at [1138, 24] on span "Save" at bounding box center [1140, 21] width 24 height 13
click at [27, 27] on div "7" at bounding box center [58, 21] width 91 height 18
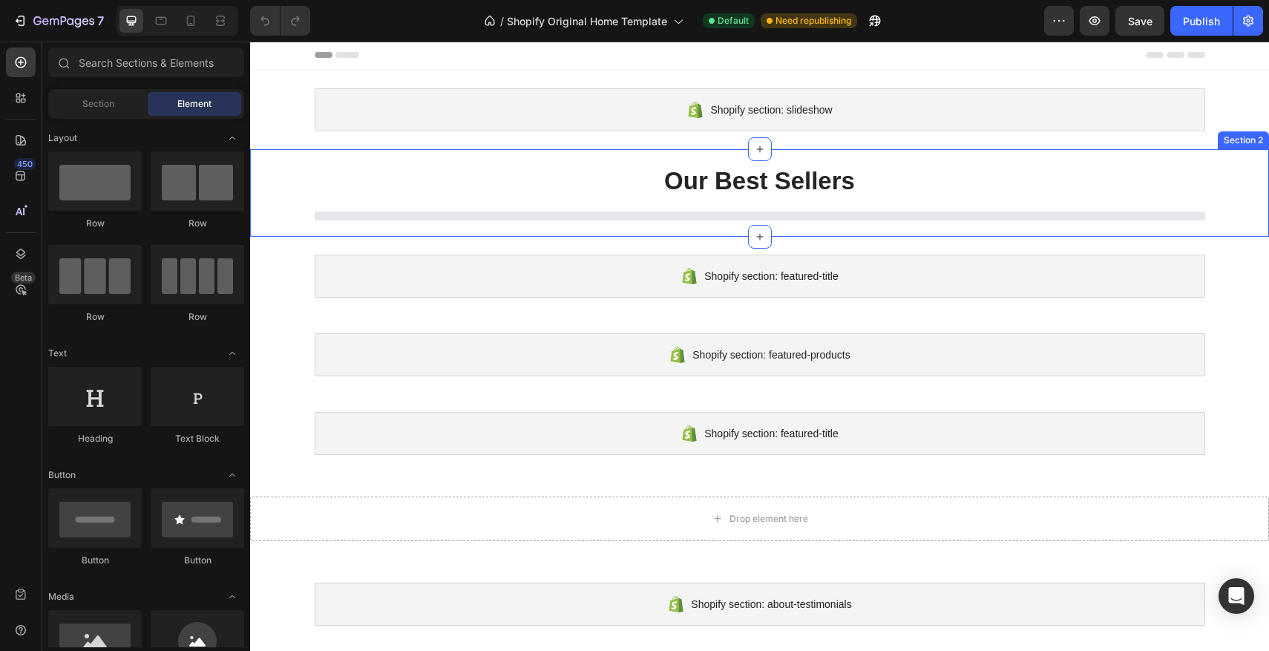
scroll to position [2, 0]
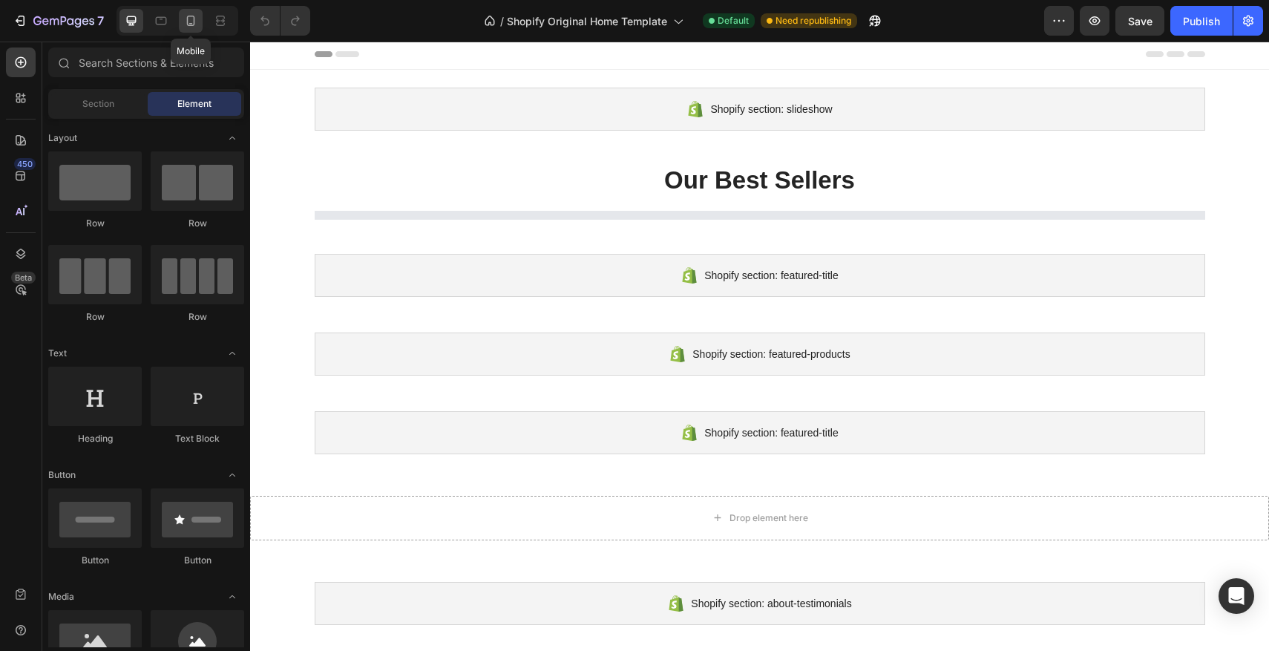
click at [186, 21] on icon at bounding box center [190, 20] width 15 height 15
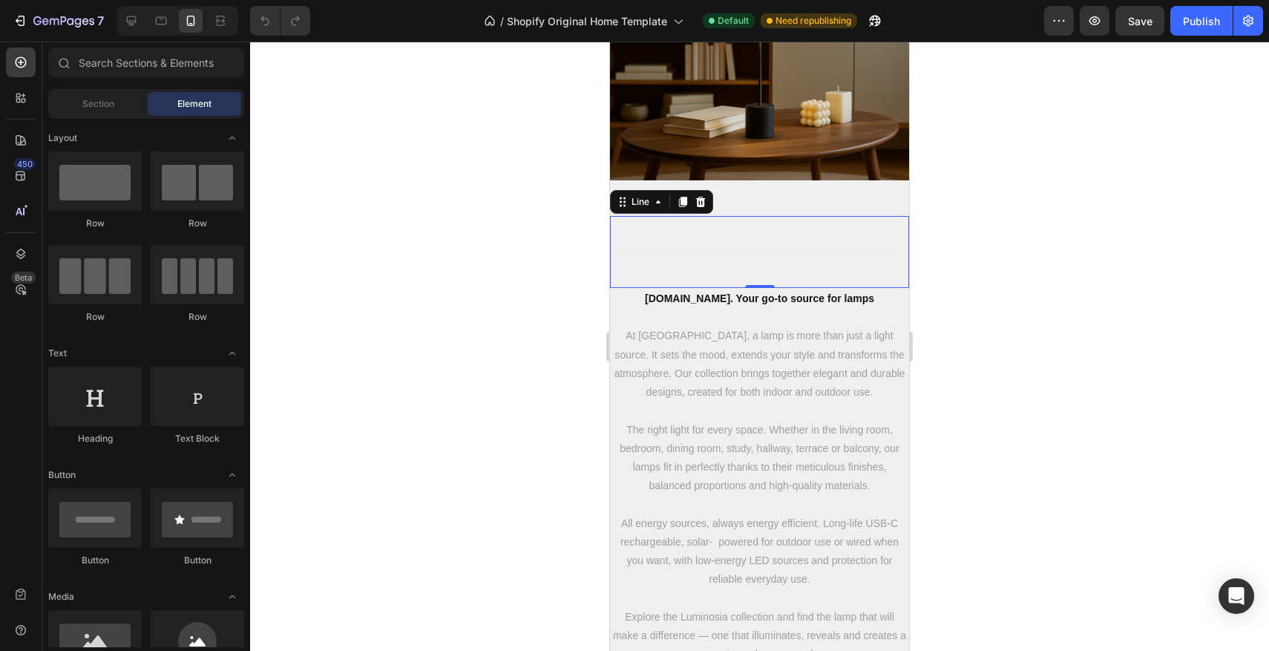
click at [778, 268] on div "Title Line 0" at bounding box center [759, 252] width 299 height 72
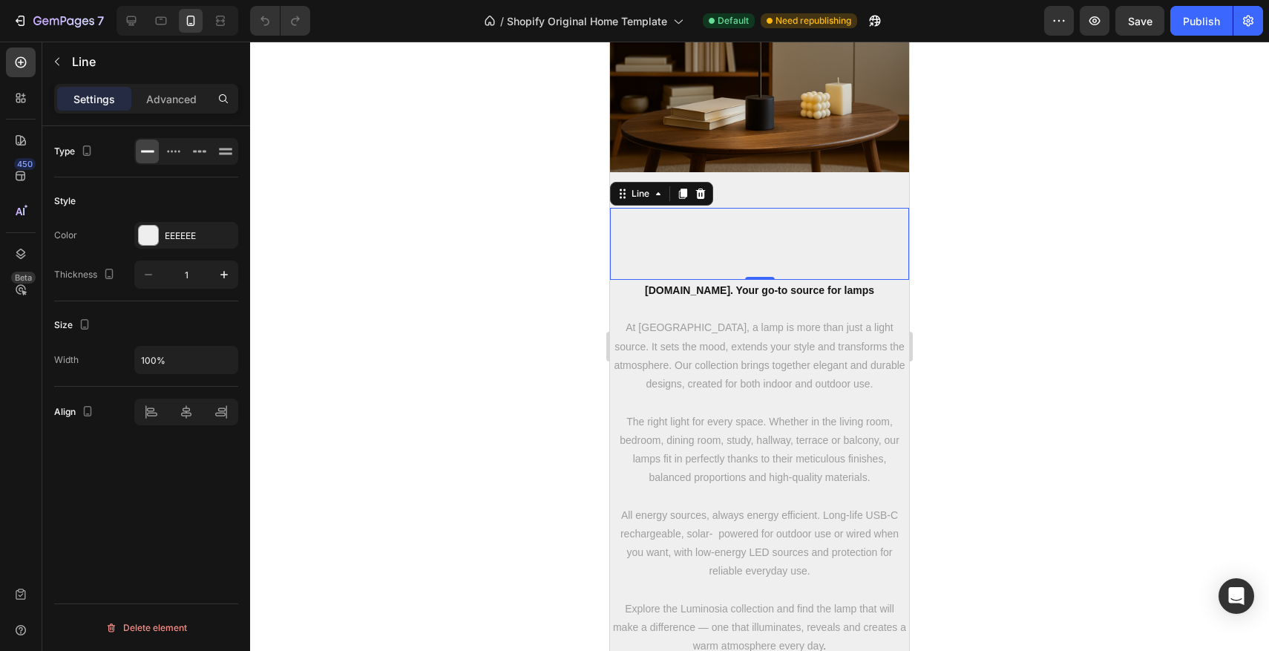
scroll to position [2723, 0]
click at [767, 244] on div "Title Line 0" at bounding box center [759, 245] width 299 height 72
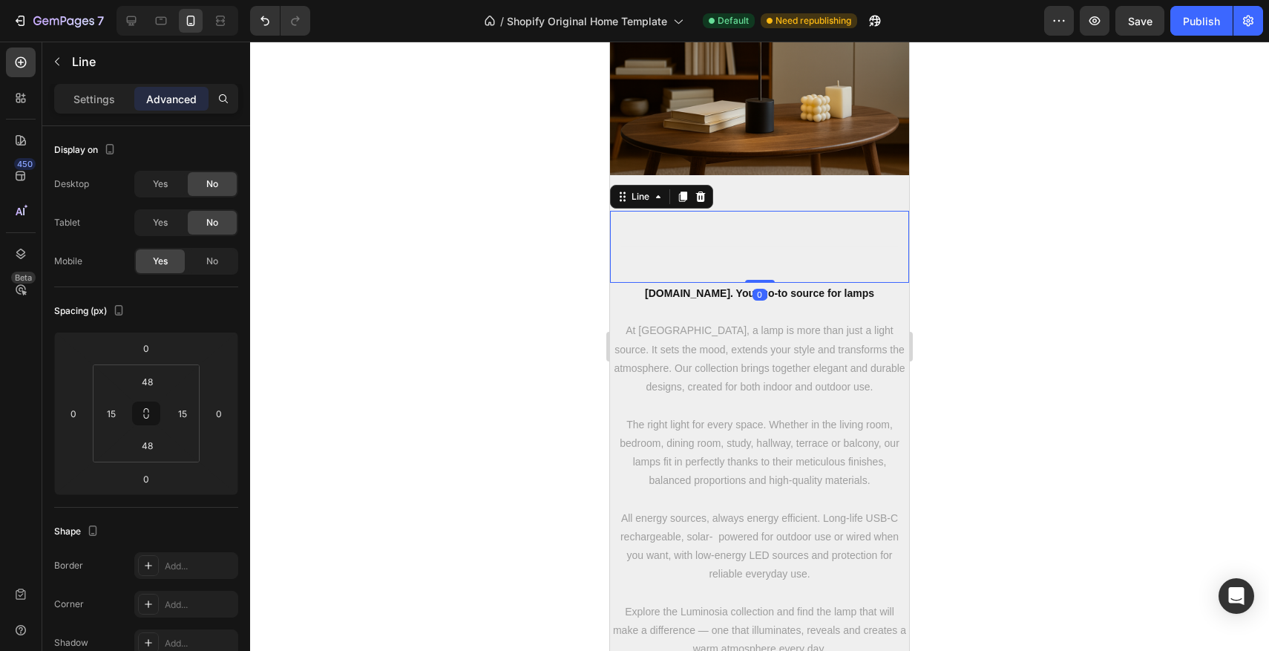
click at [770, 249] on div "Title Line 0" at bounding box center [759, 247] width 299 height 72
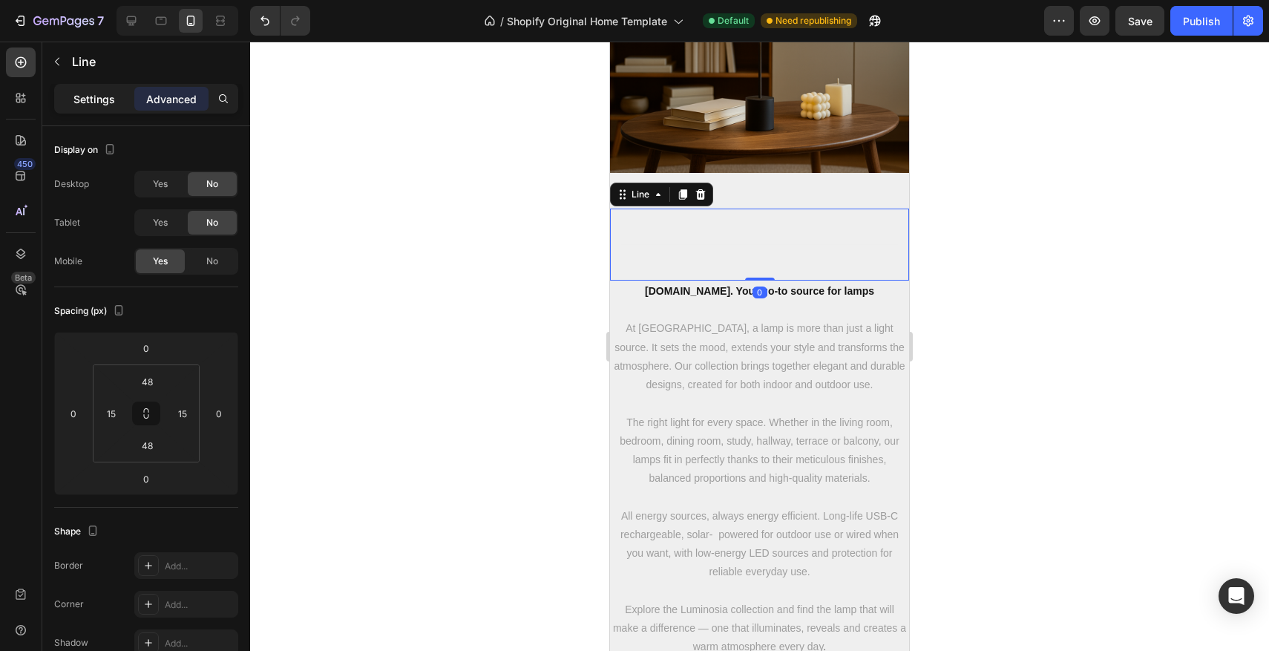
click at [96, 109] on div "Settings" at bounding box center [94, 99] width 74 height 24
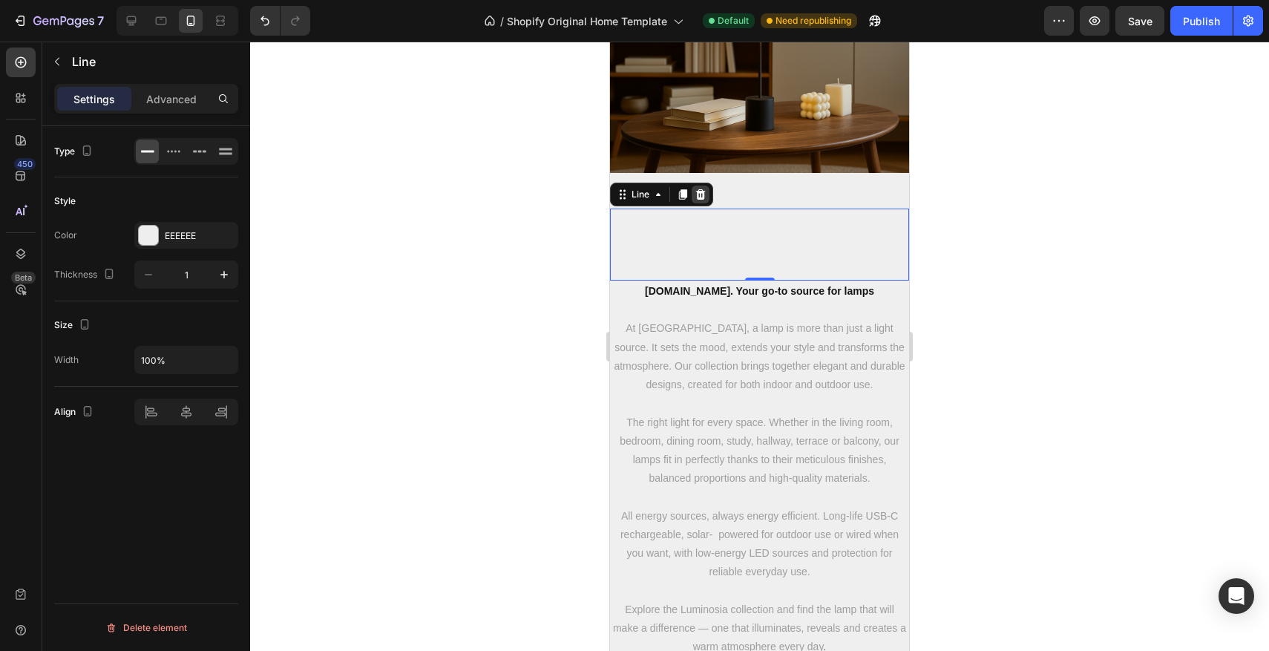
click at [708, 198] on div at bounding box center [701, 195] width 18 height 18
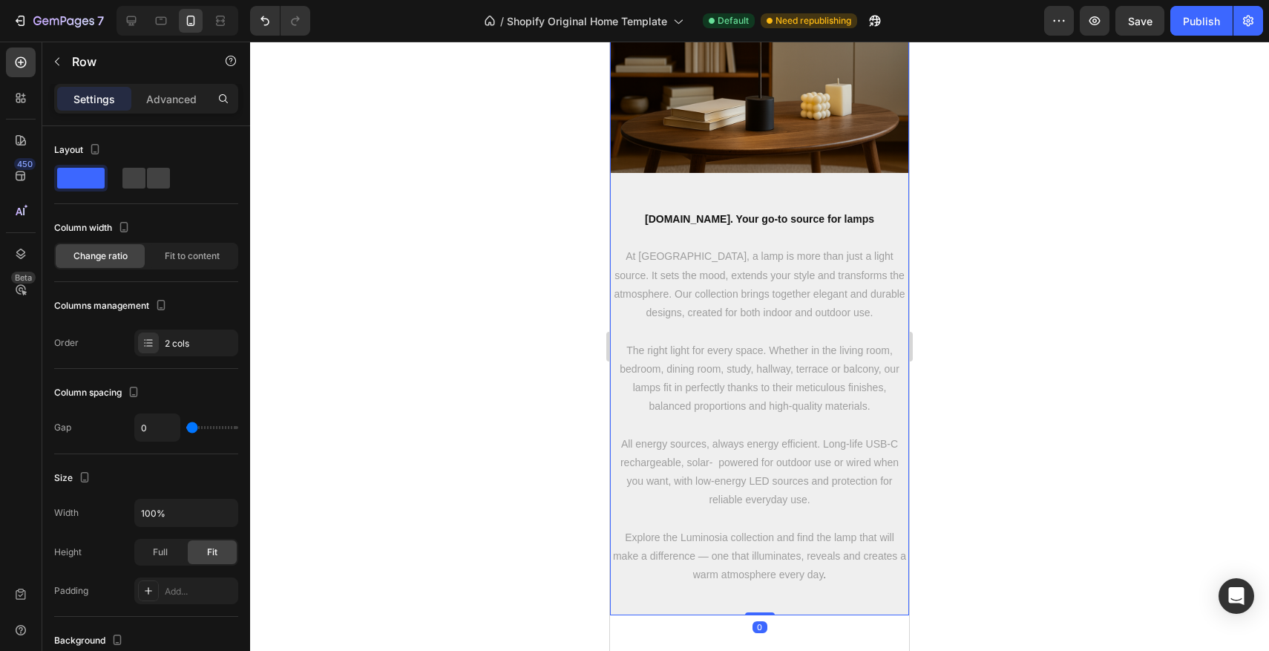
click at [737, 188] on div "Image" at bounding box center [759, 92] width 299 height 234
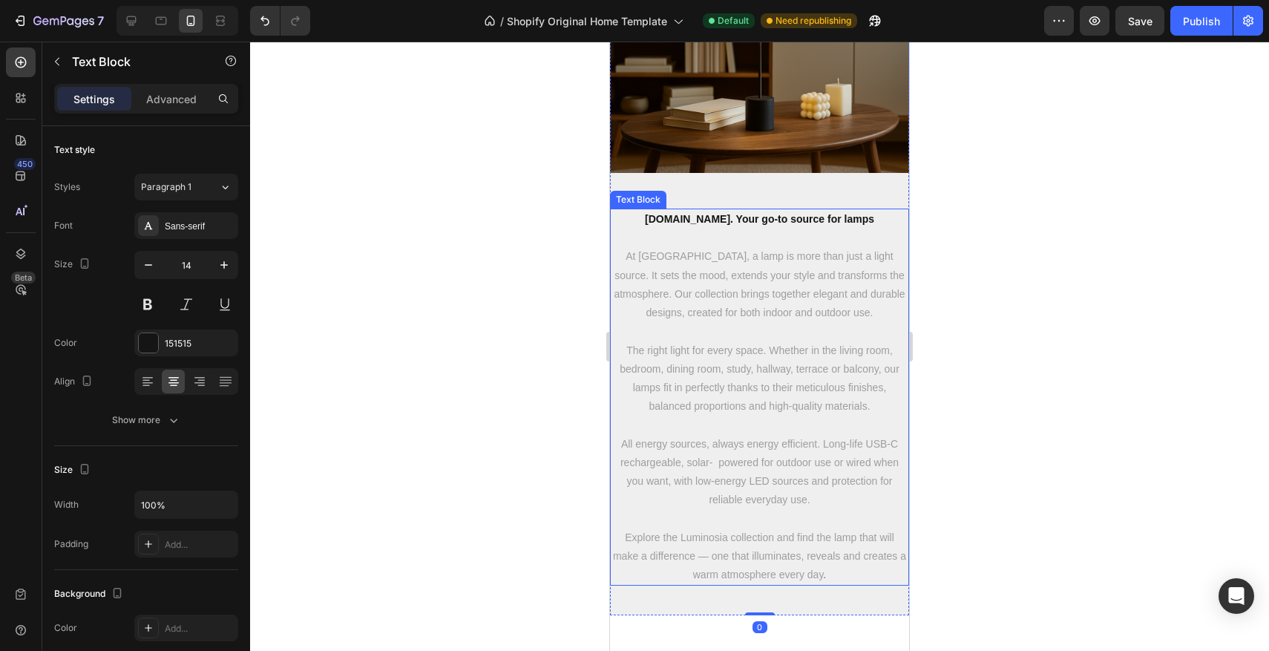
click at [757, 214] on strong "[DOMAIN_NAME]. Your go-to source for lamps" at bounding box center [759, 219] width 229 height 12
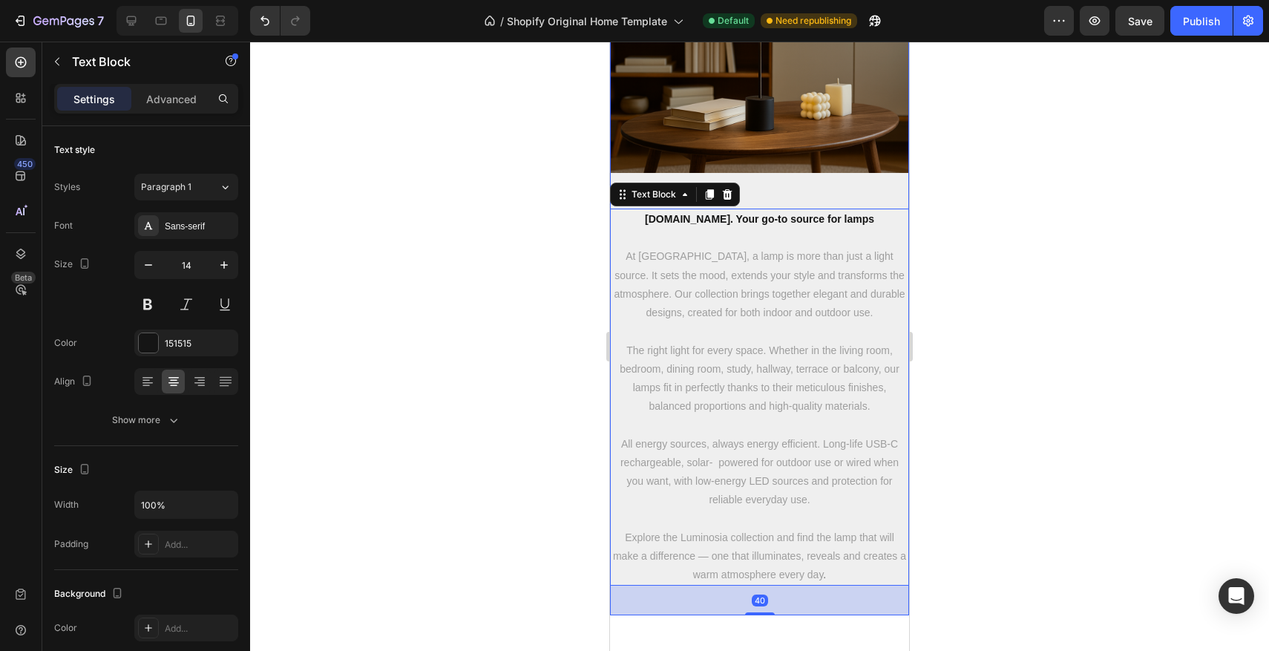
click at [777, 191] on div "Image" at bounding box center [759, 92] width 299 height 234
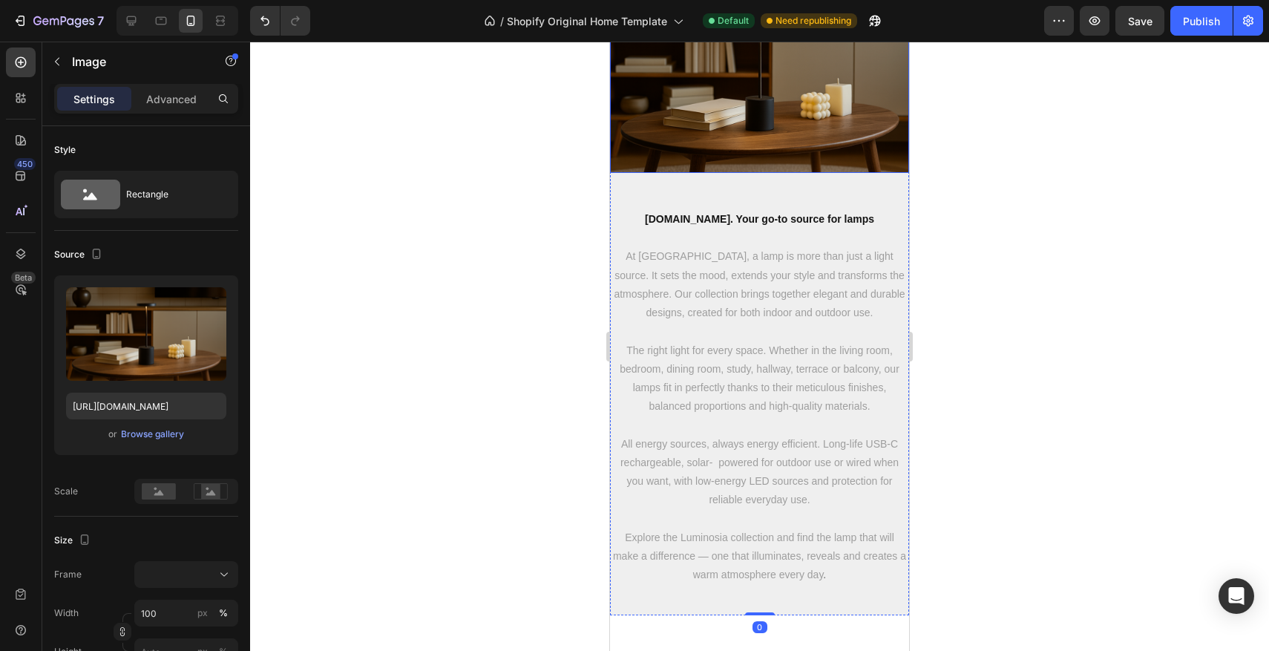
click at [782, 162] on img at bounding box center [759, 74] width 299 height 198
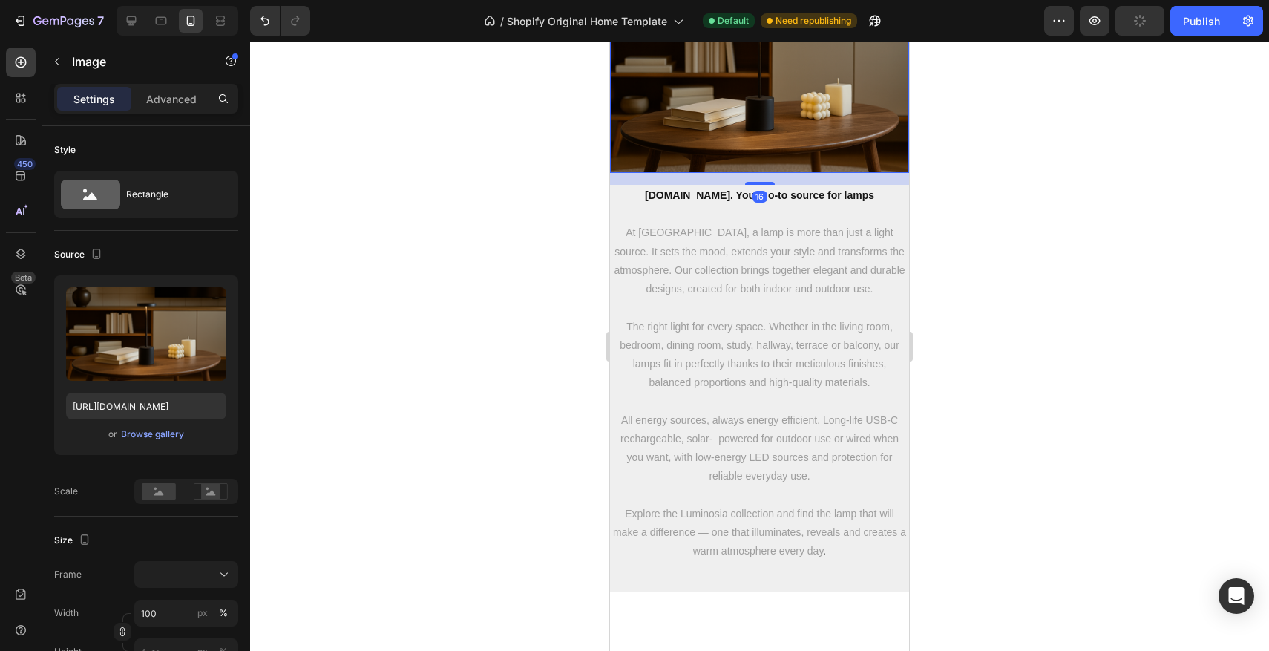
drag, startPoint x: 755, startPoint y: 206, endPoint x: 614, endPoint y: 186, distance: 142.4
click at [756, 182] on div at bounding box center [760, 183] width 30 height 3
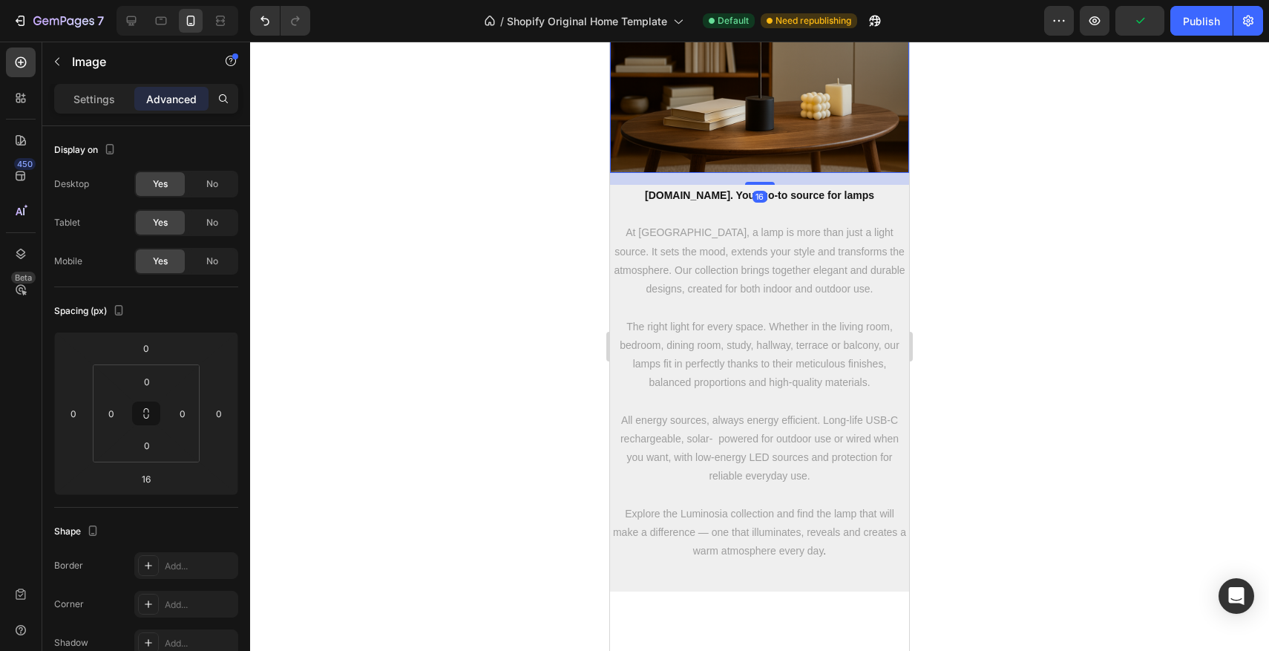
click at [580, 184] on div at bounding box center [759, 346] width 1019 height 609
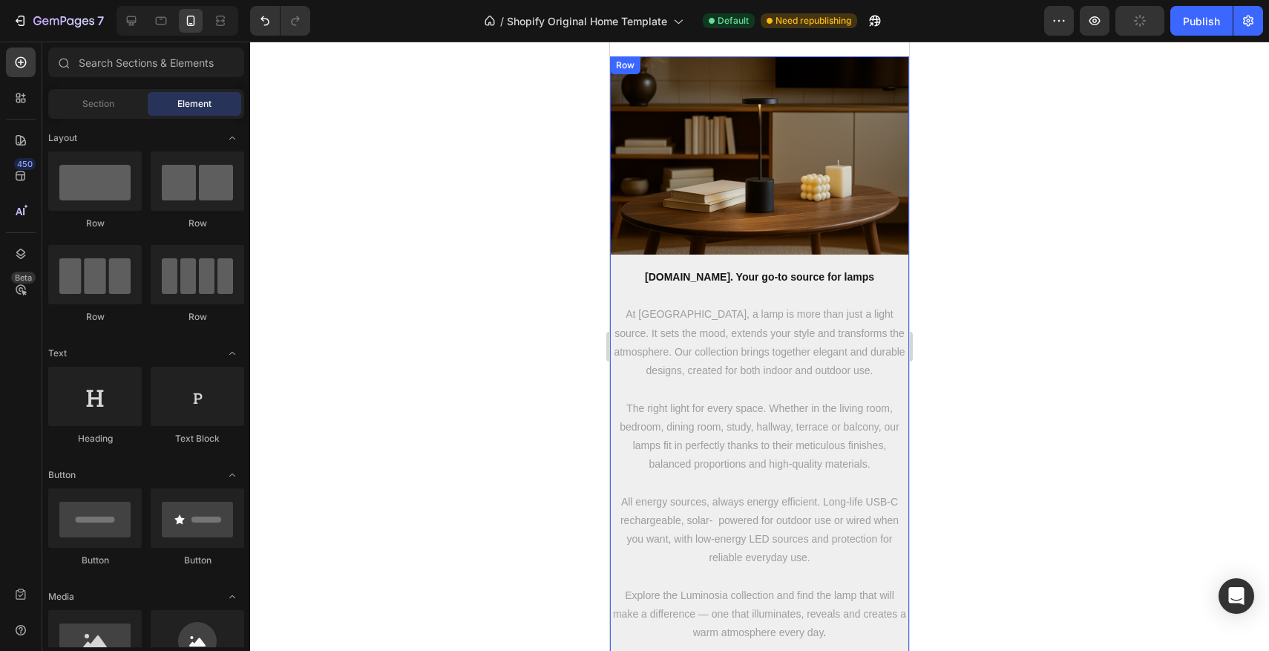
scroll to position [2646, 0]
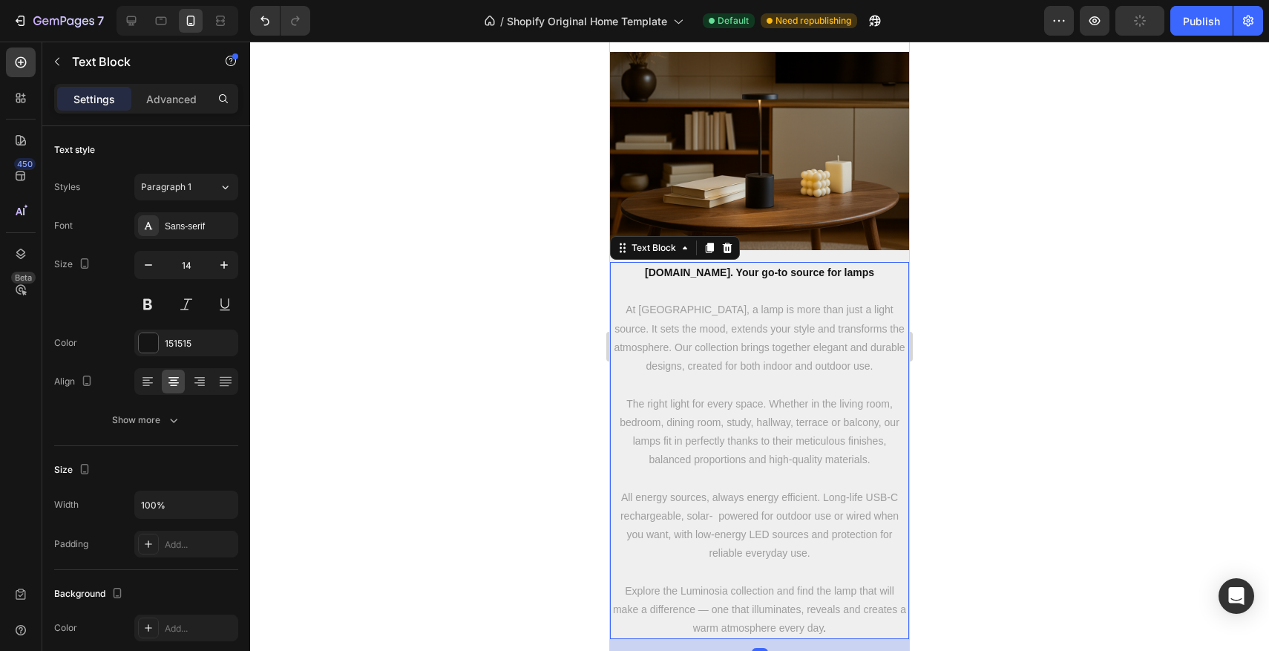
click at [746, 278] on p "[DOMAIN_NAME]. Your go-to source for lamps" at bounding box center [759, 272] width 296 height 19
click at [827, 278] on strong "[DOMAIN_NAME]. Your go-to source for lamps" at bounding box center [759, 272] width 229 height 12
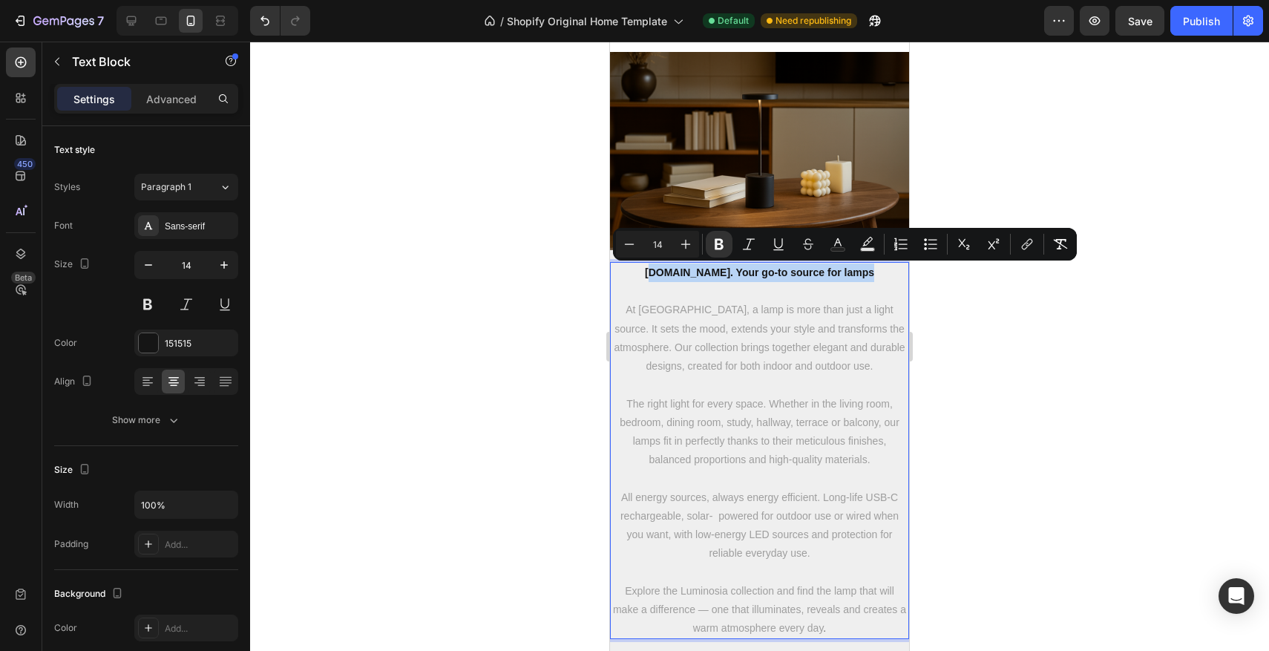
drag, startPoint x: 867, startPoint y: 271, endPoint x: 1213, endPoint y: 315, distance: 347.8
click at [657, 269] on p "[DOMAIN_NAME]. Your go-to source for lamps" at bounding box center [759, 272] width 296 height 19
click at [223, 263] on icon "button" at bounding box center [223, 264] width 7 height 7
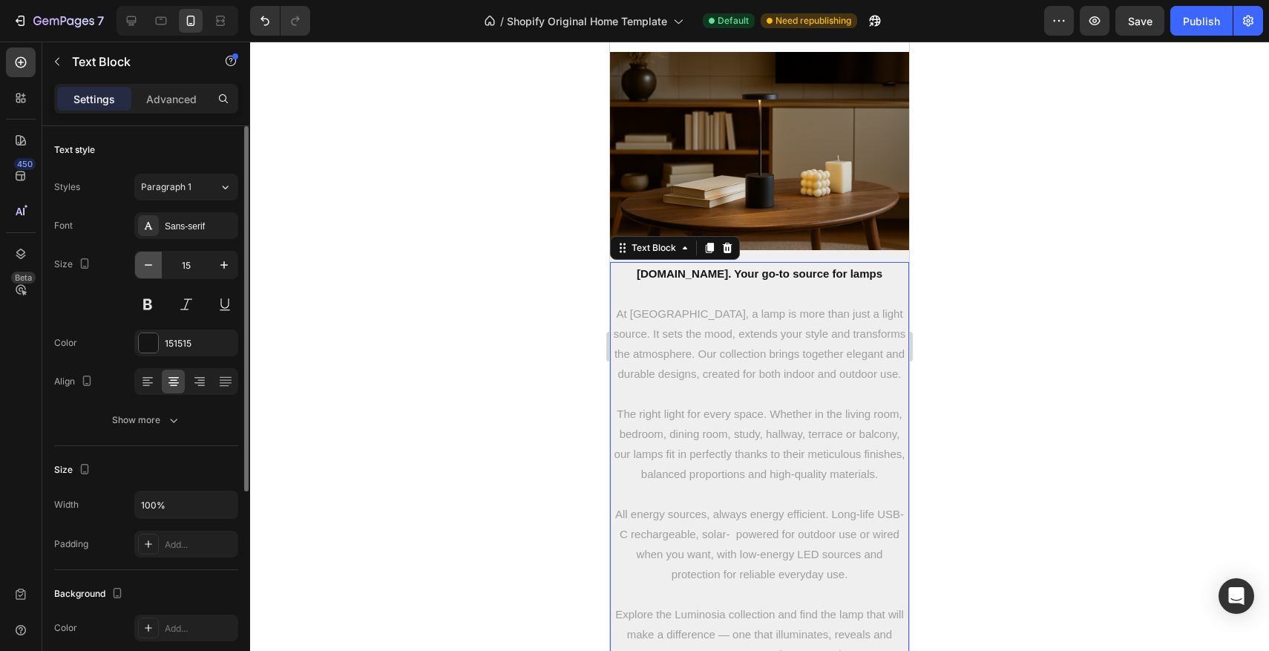
click at [151, 261] on icon "button" at bounding box center [148, 264] width 15 height 15
type input "14"
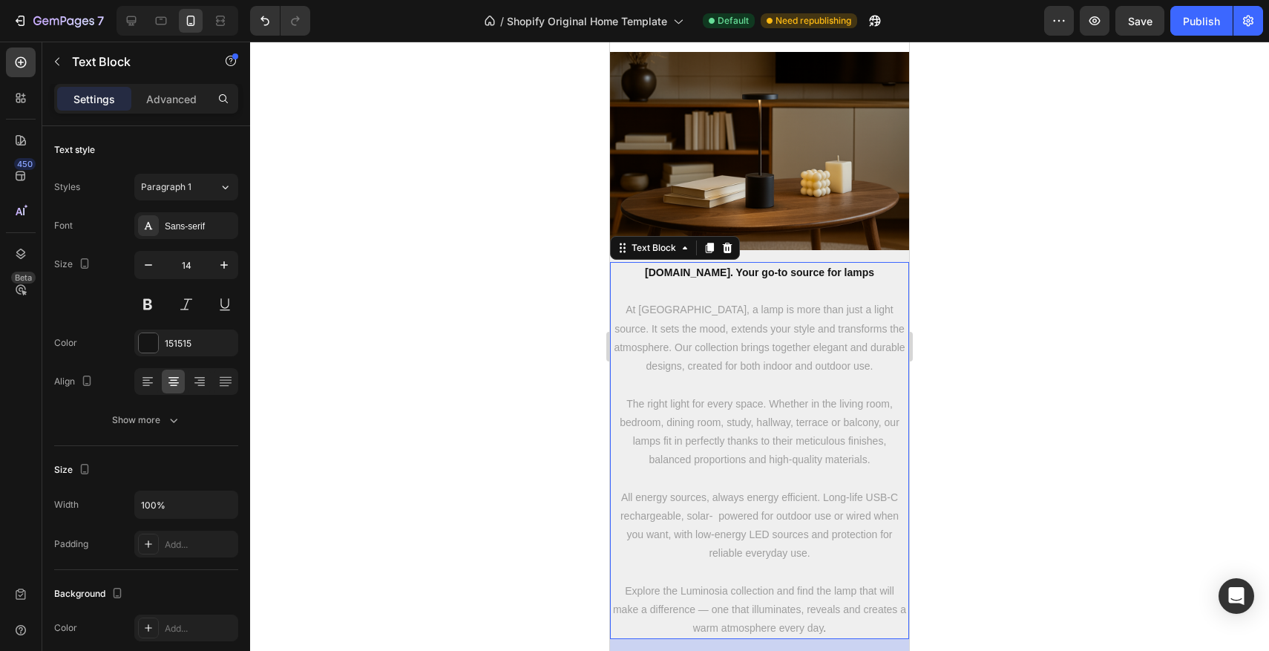
click at [509, 243] on div at bounding box center [759, 346] width 1019 height 609
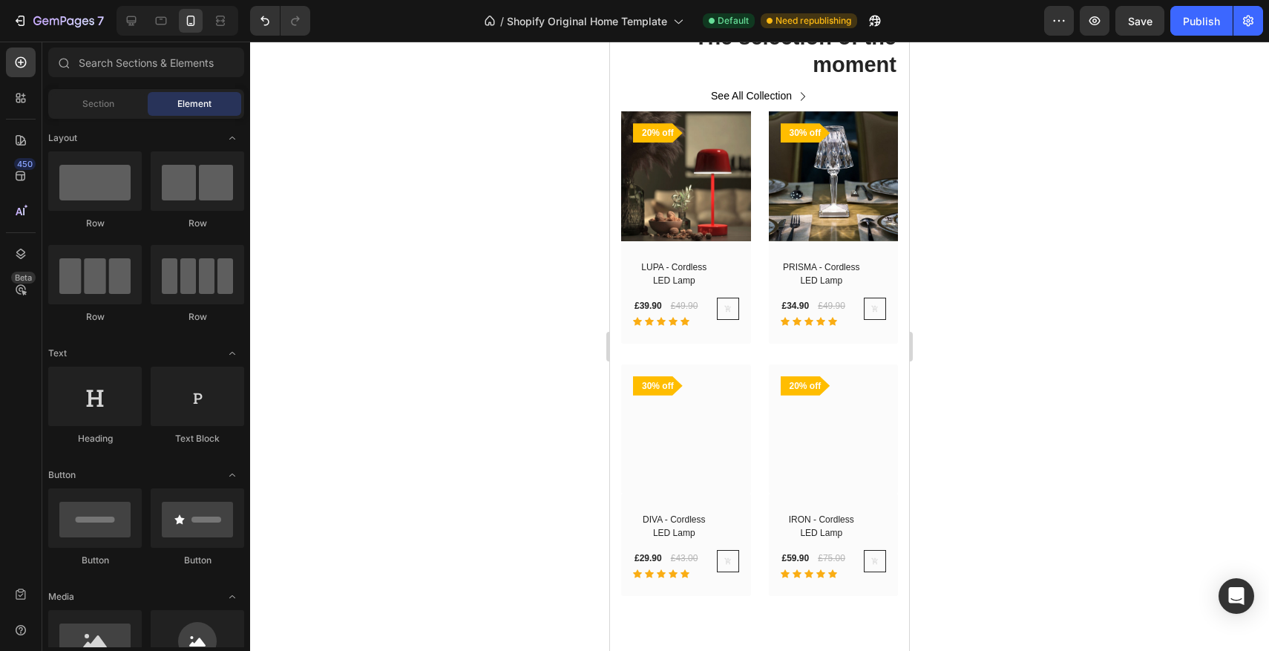
scroll to position [1857, 0]
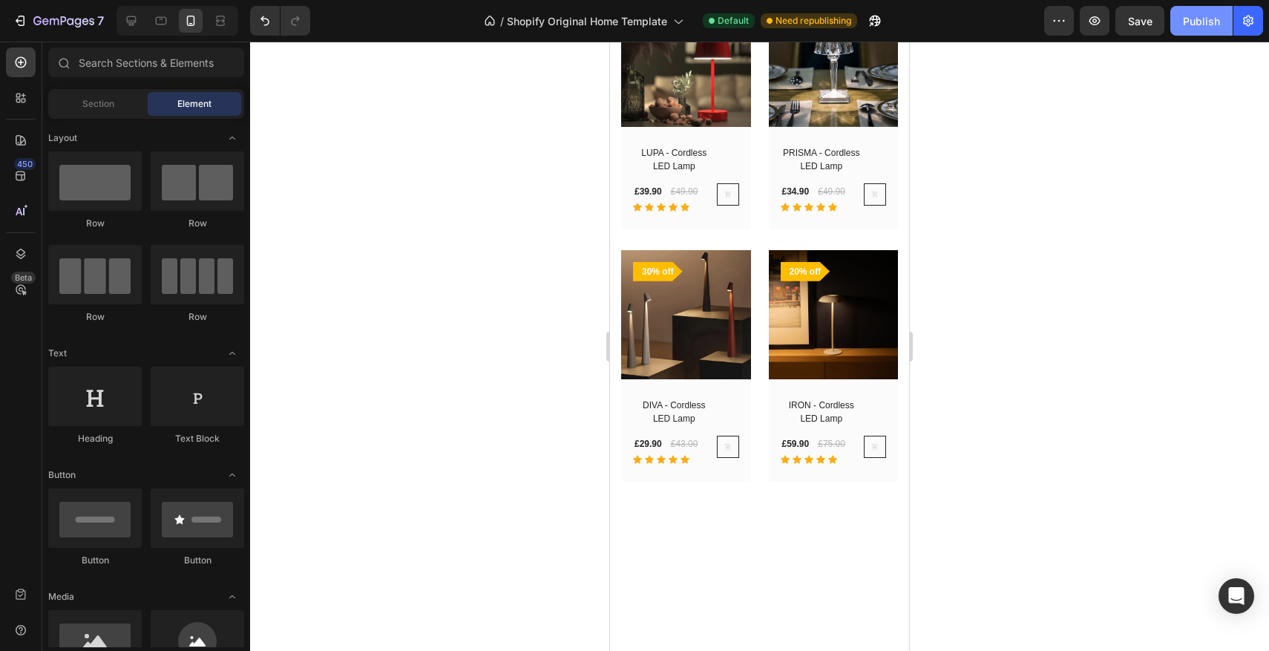
click at [1193, 29] on button "Publish" at bounding box center [1201, 21] width 62 height 30
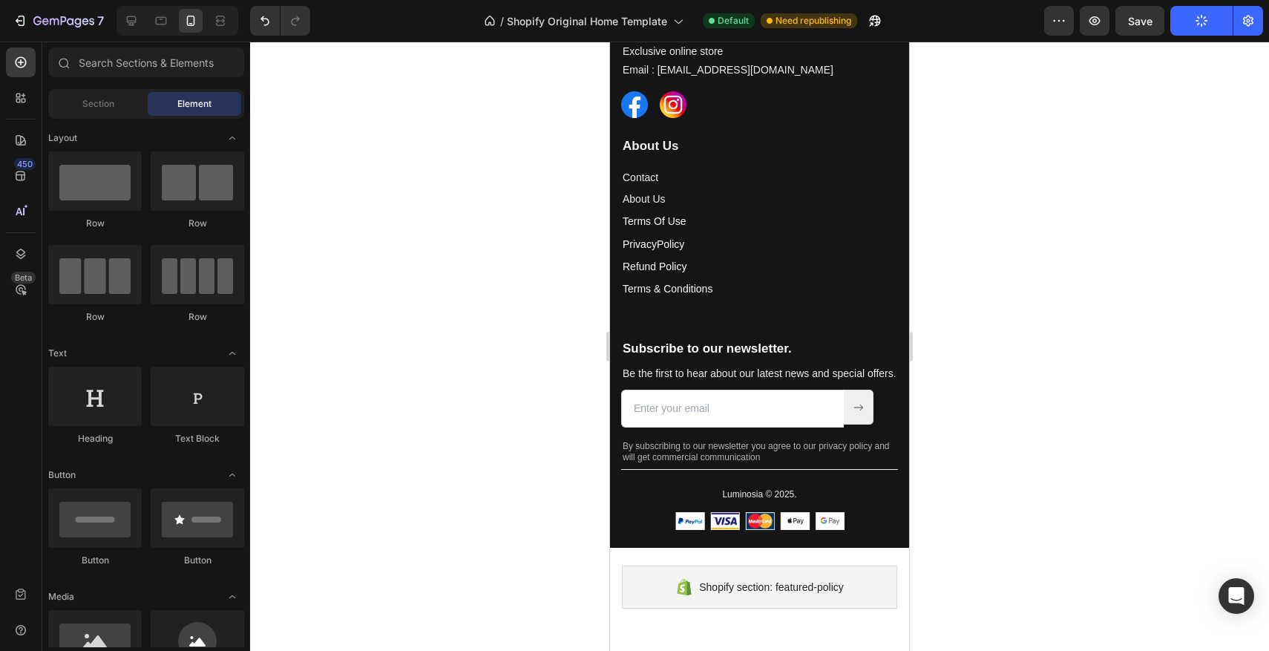
scroll to position [3581, 0]
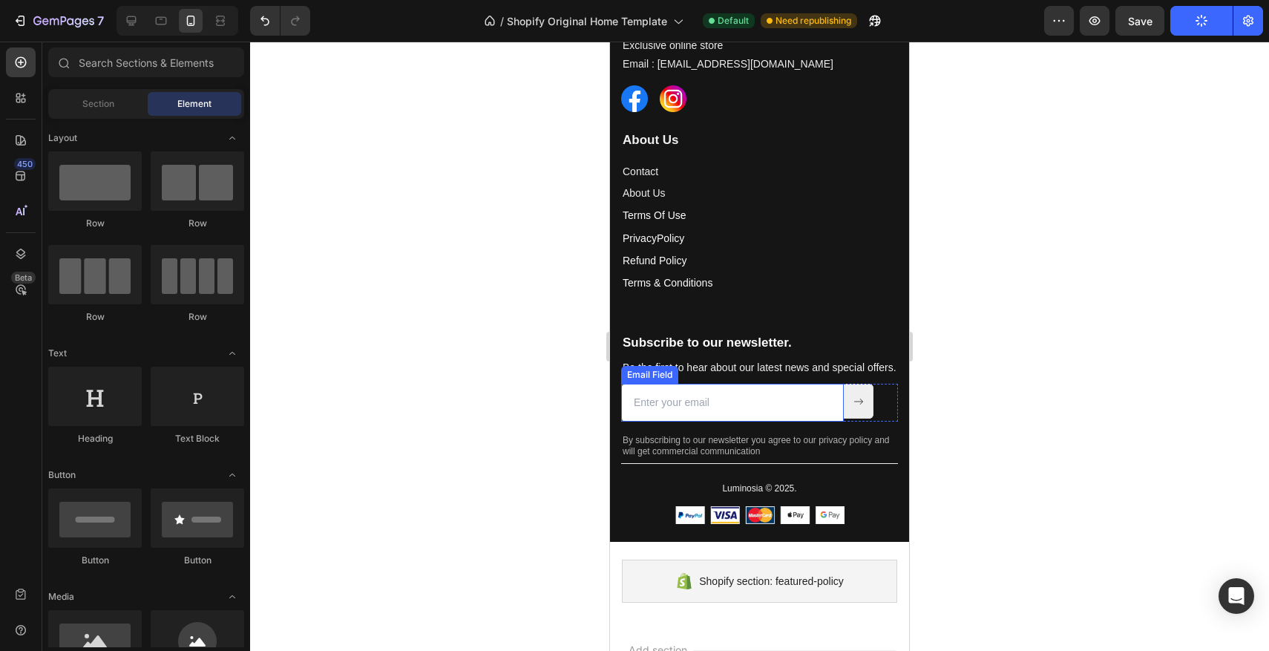
click at [716, 421] on input "email" at bounding box center [732, 403] width 223 height 38
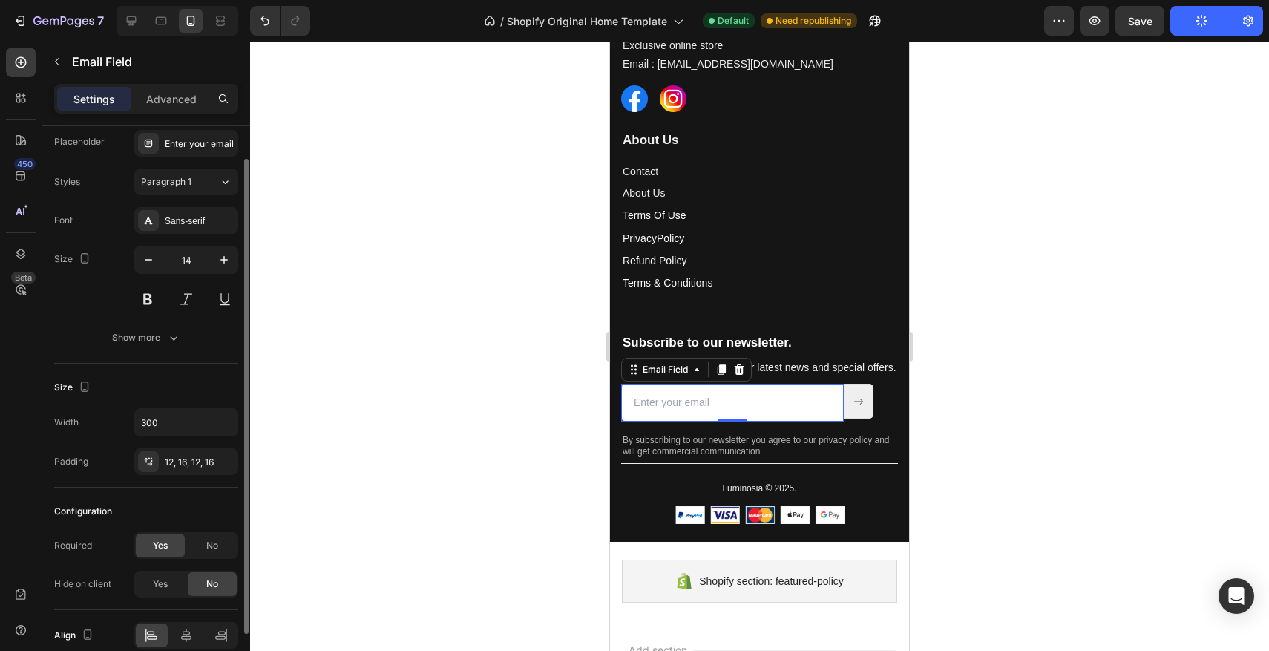
scroll to position [40, 0]
click at [721, 421] on input "email" at bounding box center [732, 403] width 223 height 38
click at [718, 421] on input "email" at bounding box center [732, 403] width 223 height 38
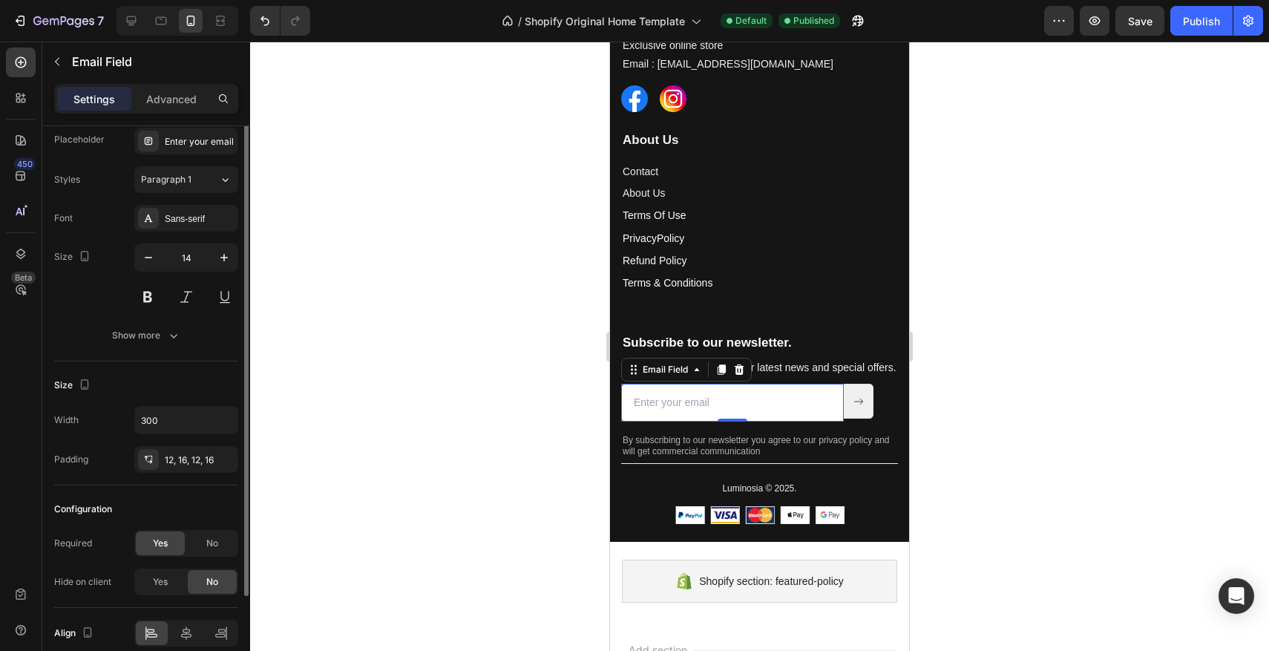
scroll to position [0, 0]
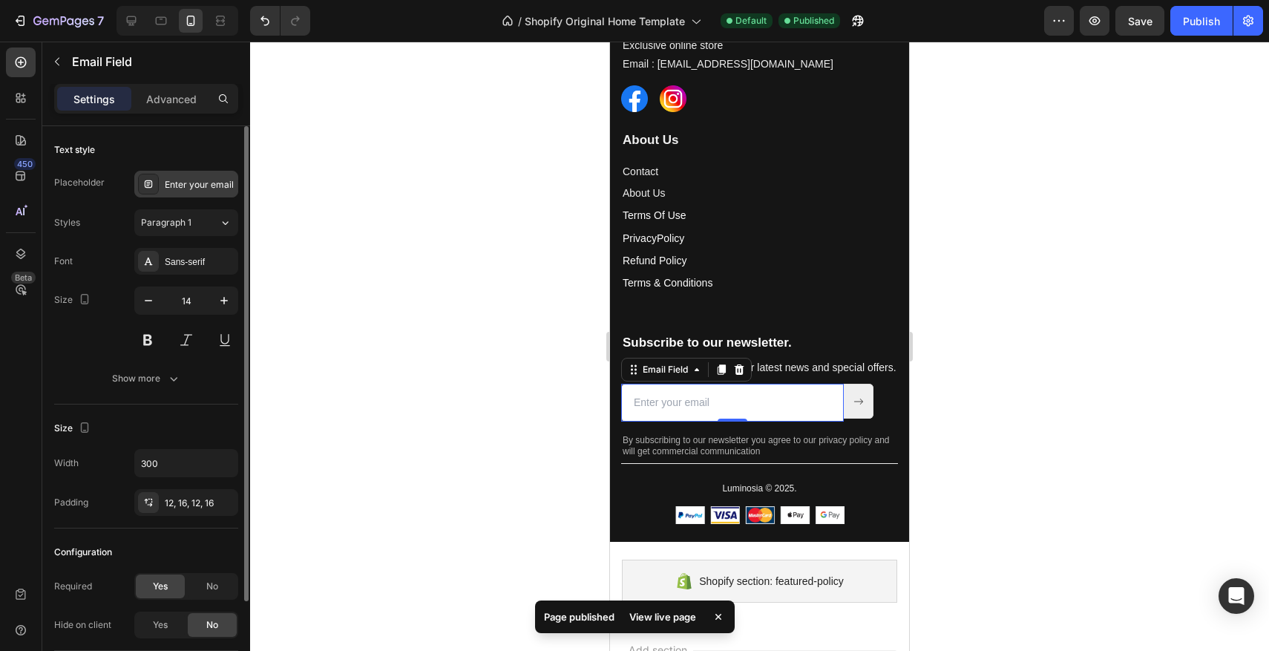
click at [183, 193] on div "Enter your email" at bounding box center [186, 184] width 104 height 27
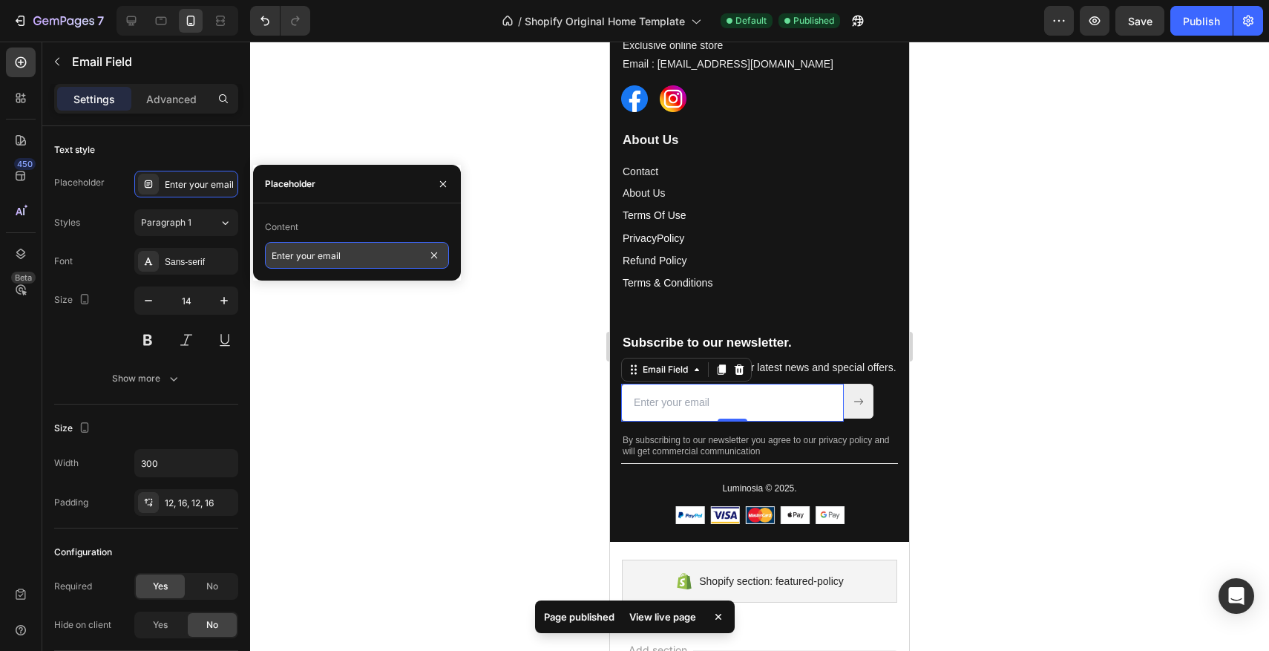
click at [329, 253] on input "Enter your email" at bounding box center [357, 255] width 184 height 27
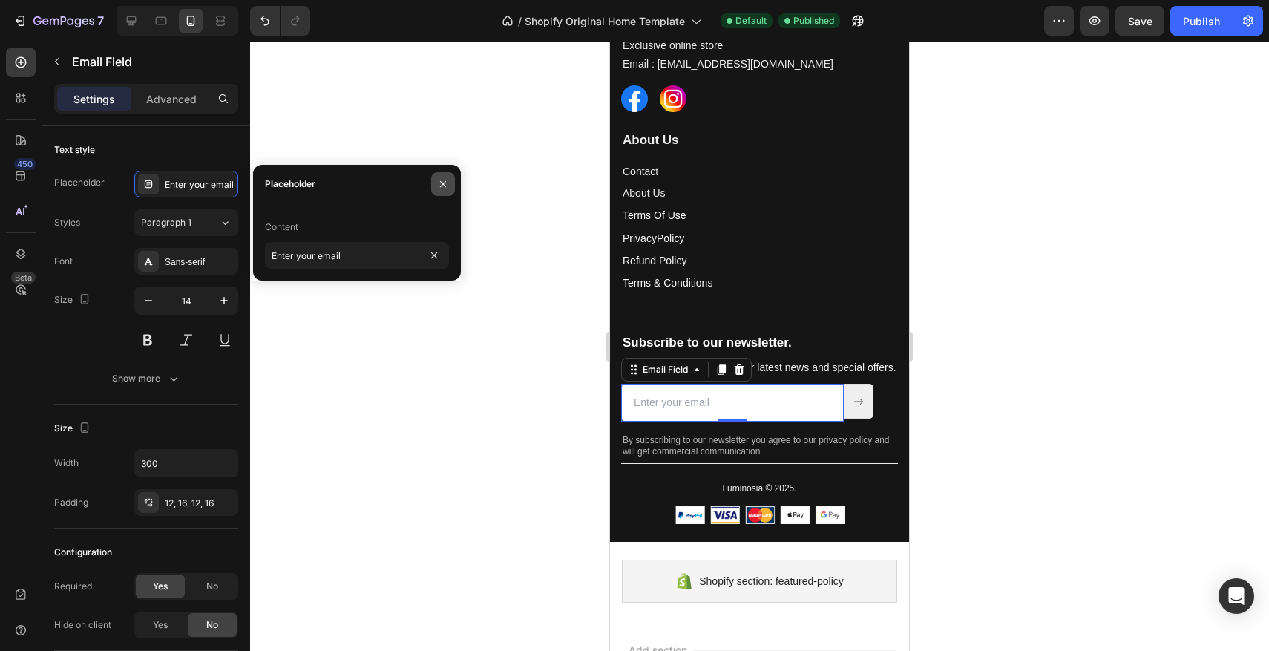
click at [444, 183] on icon "button" at bounding box center [443, 184] width 12 height 12
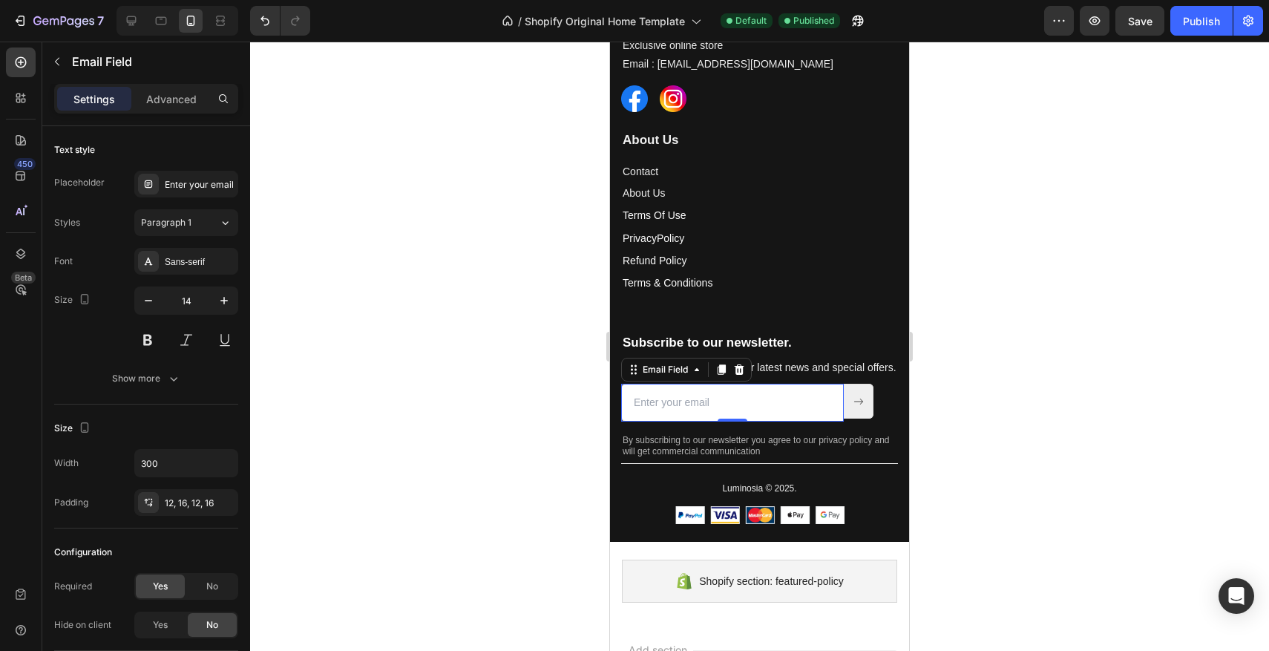
click at [481, 227] on div at bounding box center [759, 346] width 1019 height 609
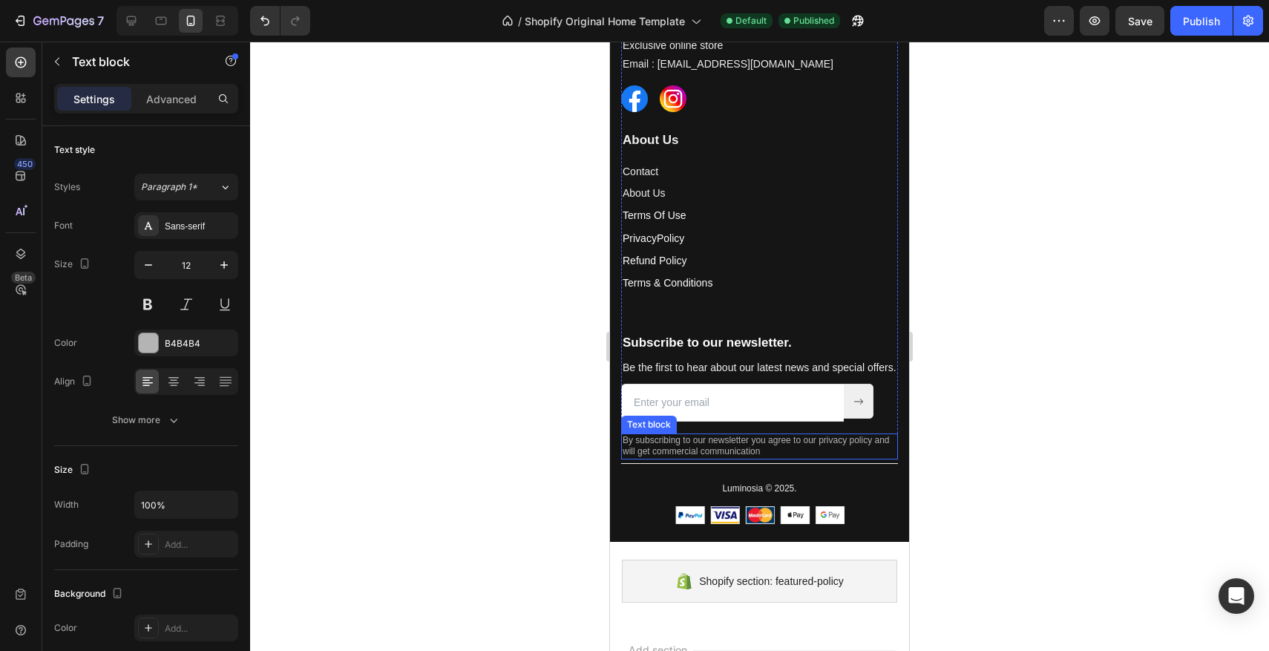
click at [790, 458] on p "By subscribing to our newsletter you agree to our privacy policy and will get c…" at bounding box center [760, 446] width 274 height 23
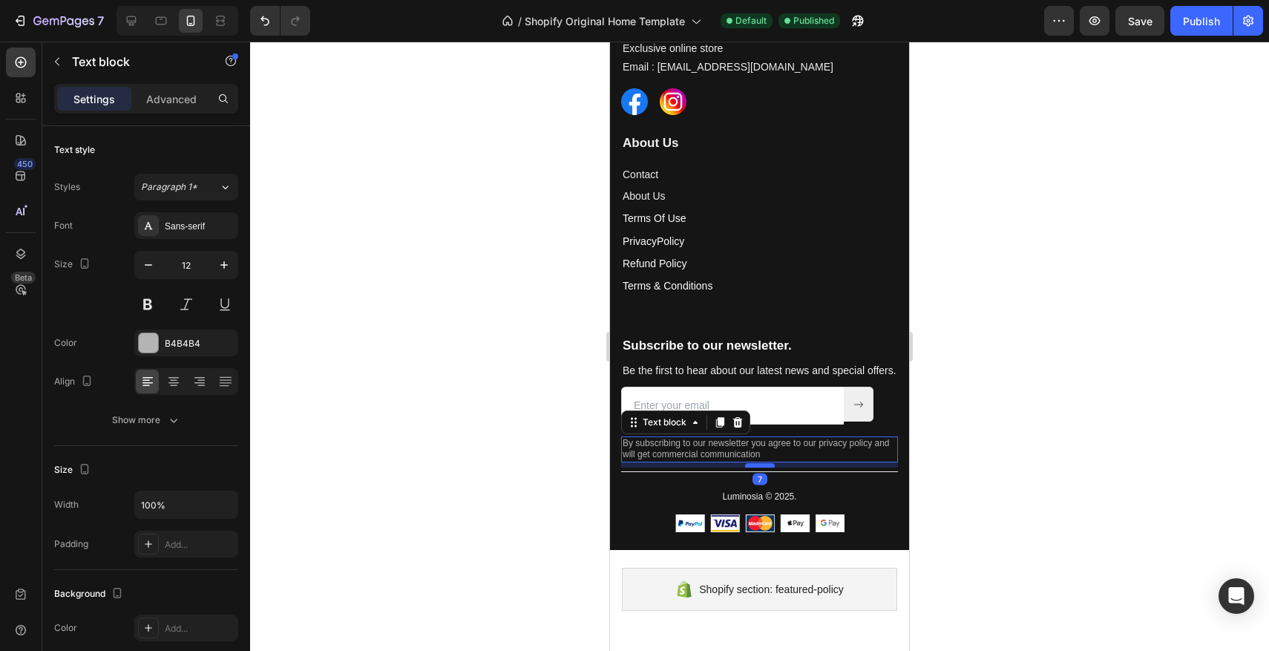
scroll to position [3580, 0]
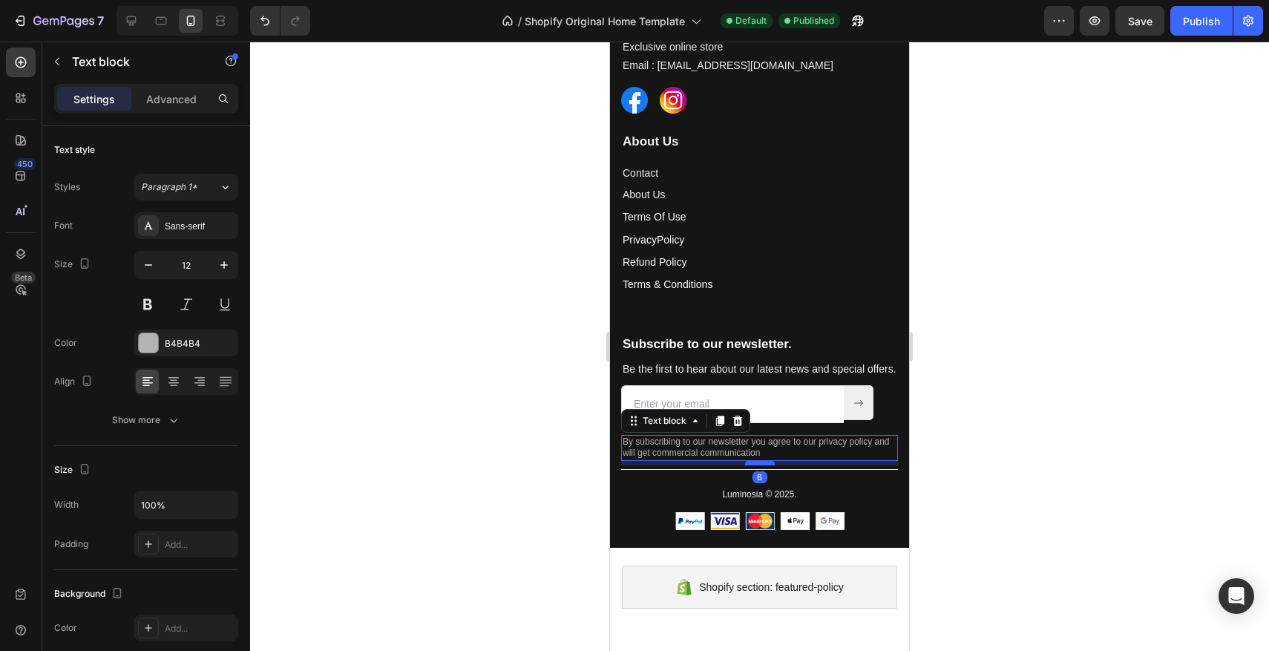
click at [768, 465] on div at bounding box center [760, 463] width 30 height 4
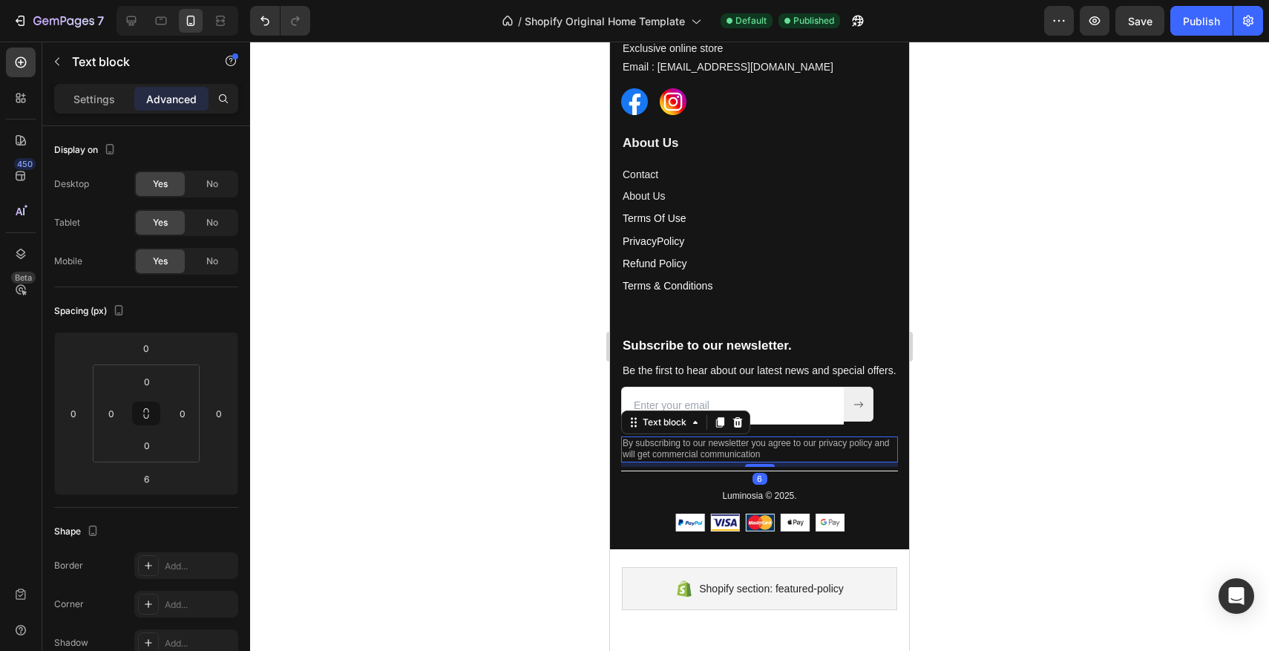
click at [535, 462] on div at bounding box center [759, 346] width 1019 height 609
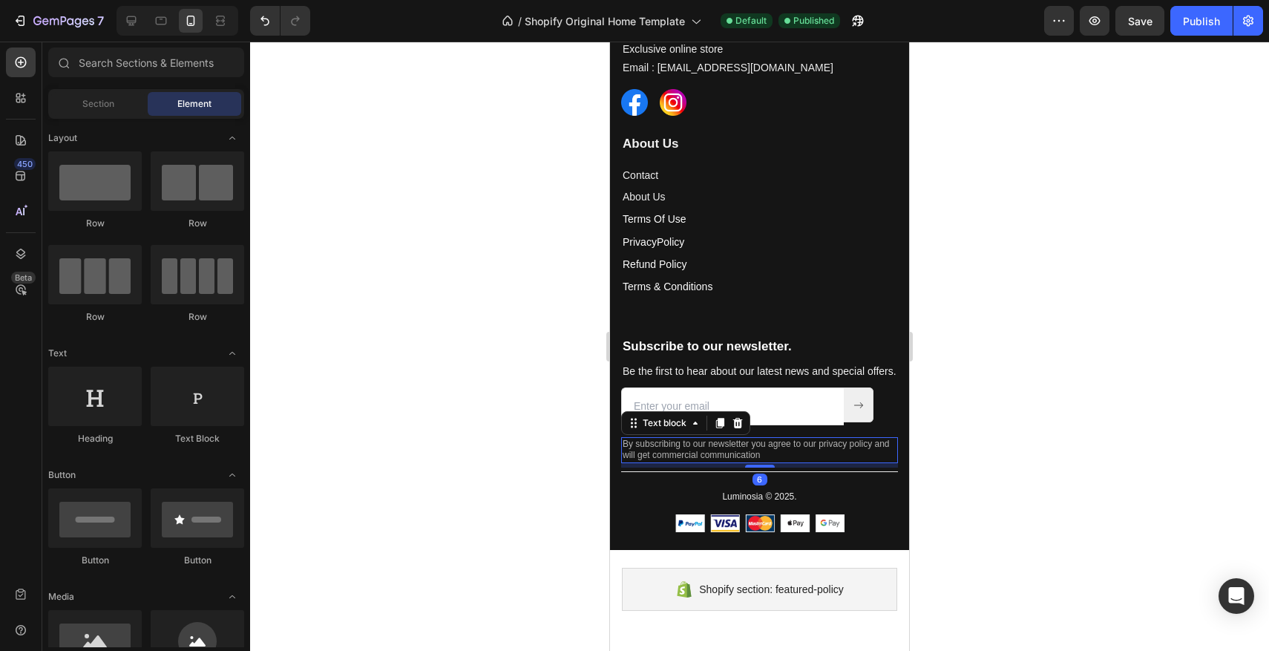
scroll to position [3579, 0]
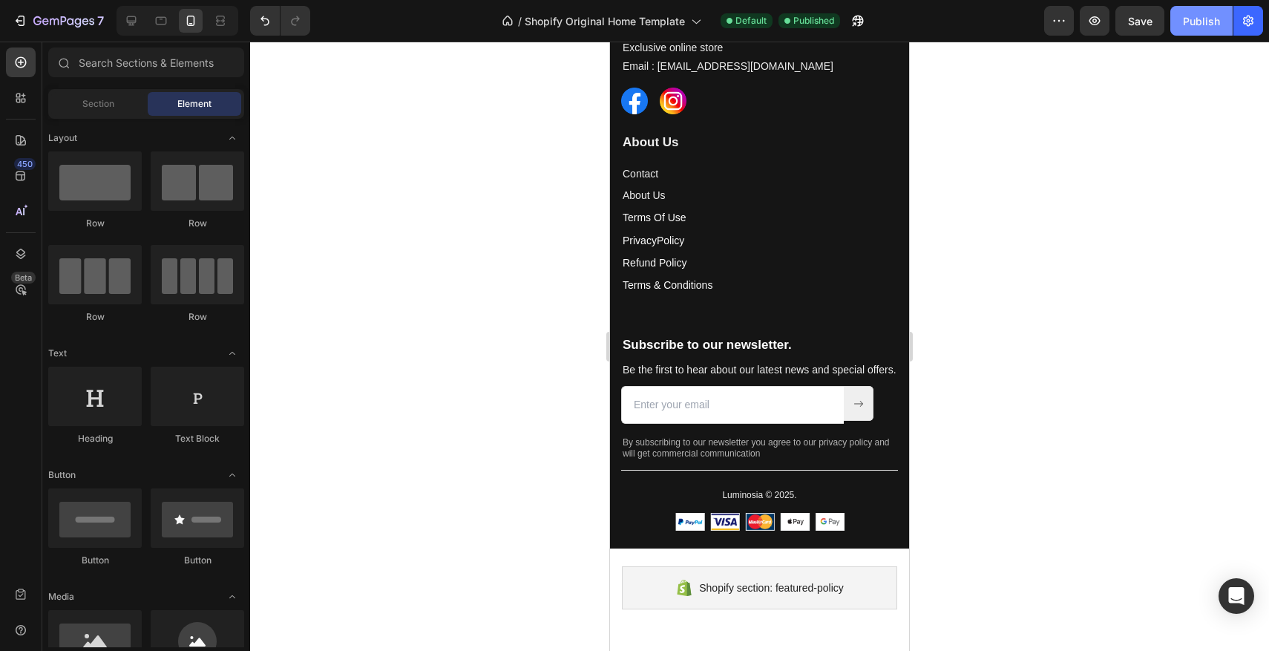
click at [1177, 19] on button "Publish" at bounding box center [1201, 21] width 62 height 30
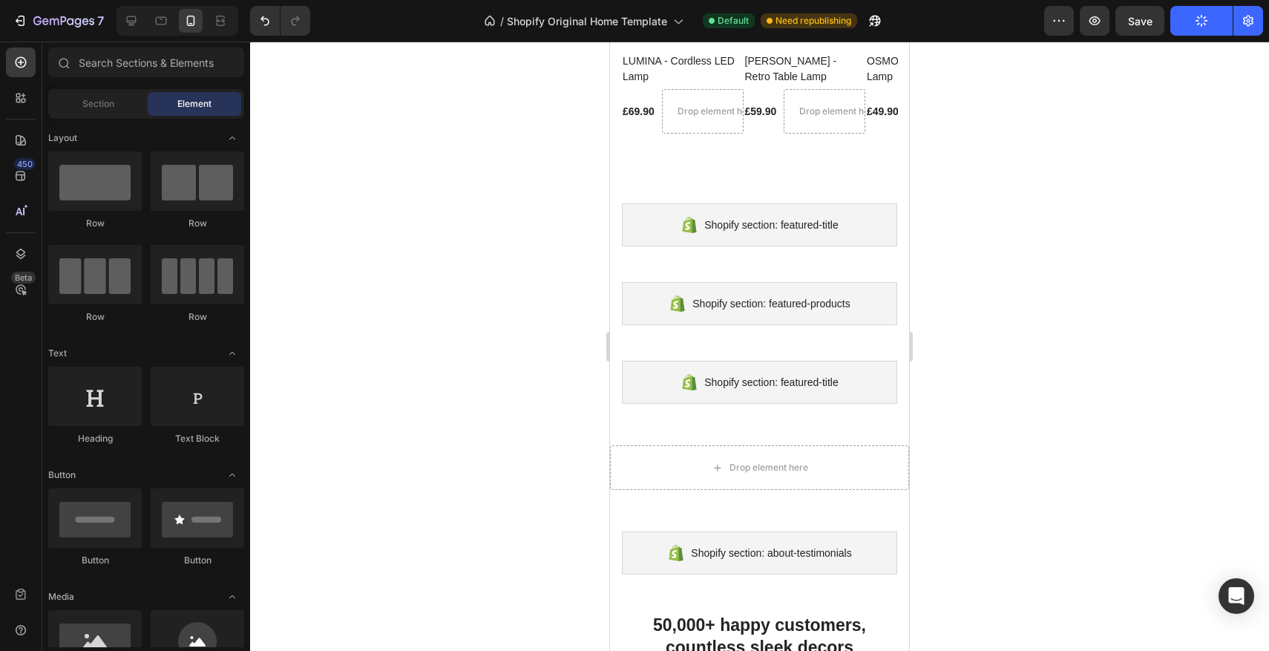
scroll to position [0, 0]
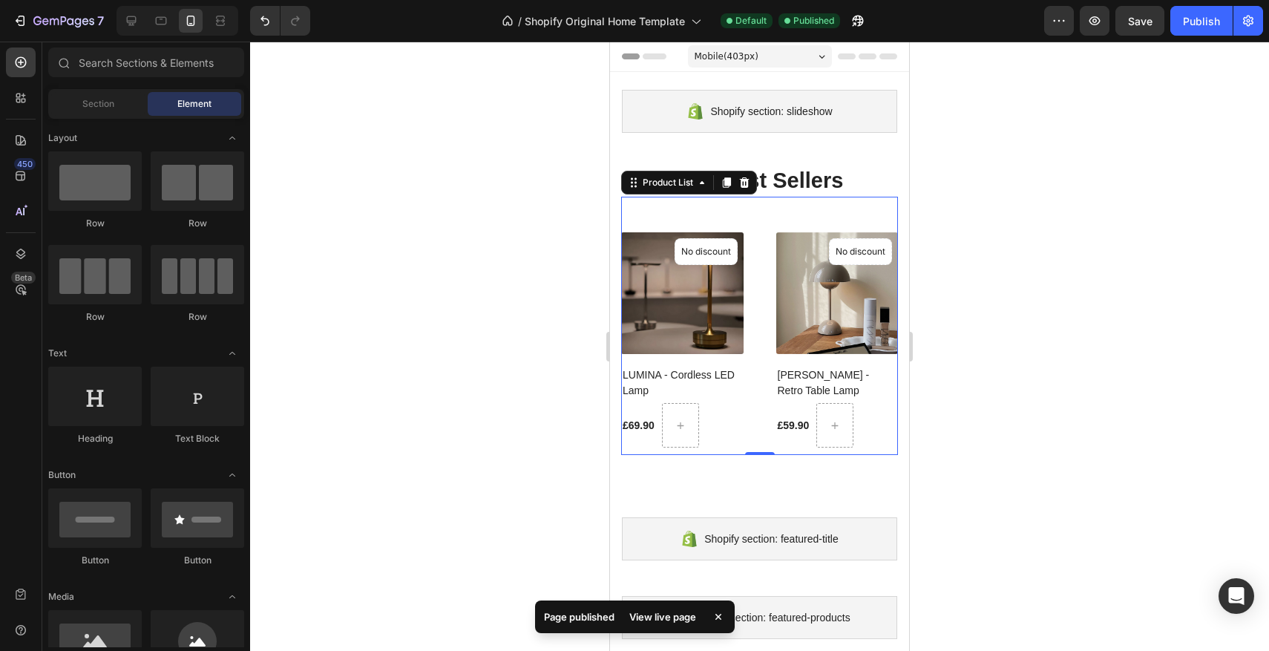
click at [768, 211] on div "(P) Images No discount Not be displayed when published Product Badge LUMINA - C…" at bounding box center [759, 326] width 277 height 259
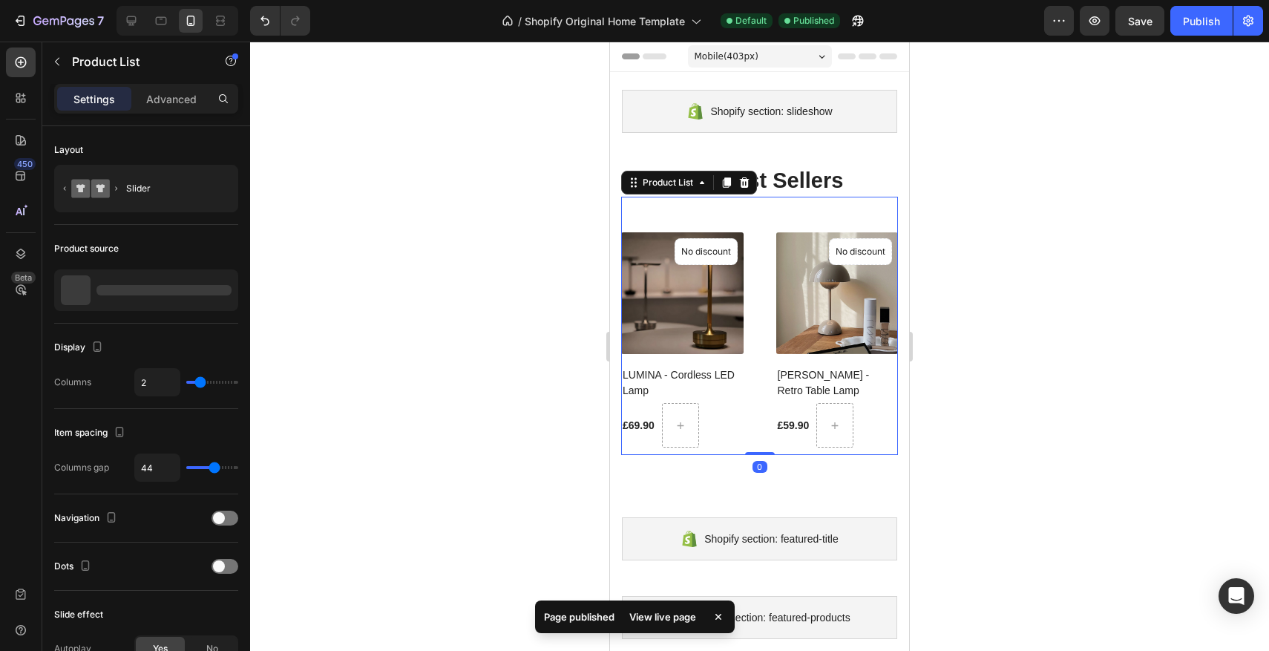
scroll to position [1, 0]
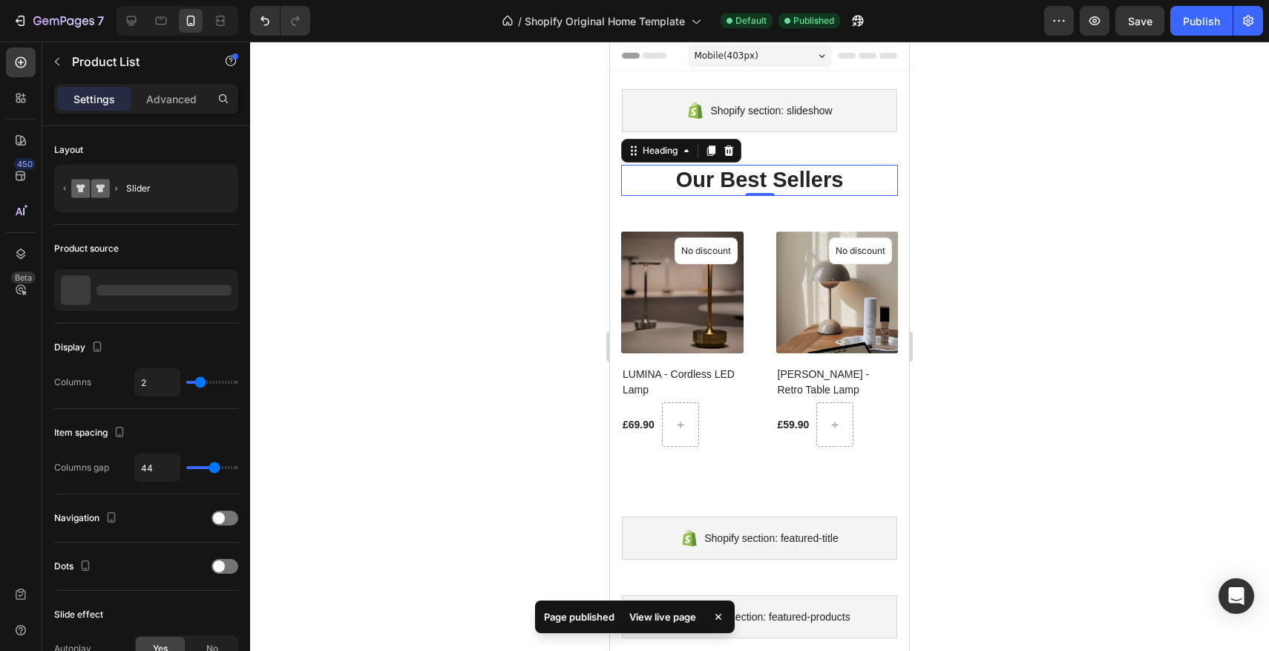
click at [787, 181] on strong "Our Best Sellers" at bounding box center [760, 180] width 168 height 24
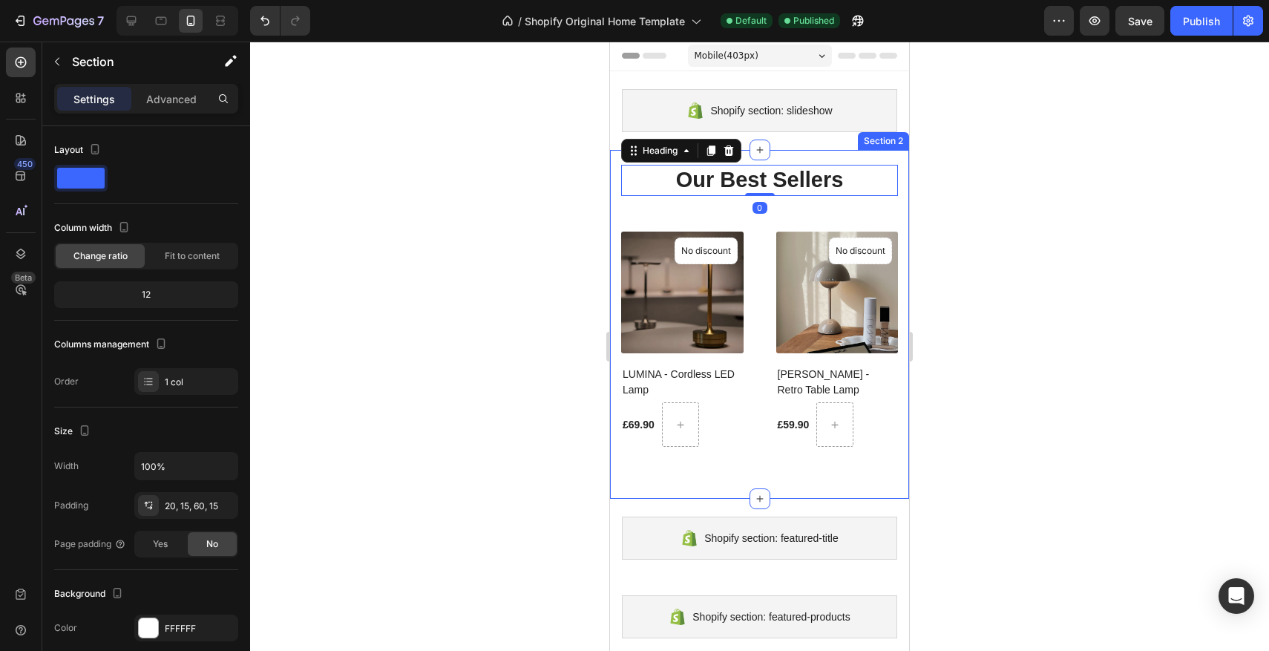
click at [782, 154] on div "Our Best Sellers Heading 0 (P) Images No discount Not be displayed when publish…" at bounding box center [759, 324] width 299 height 349
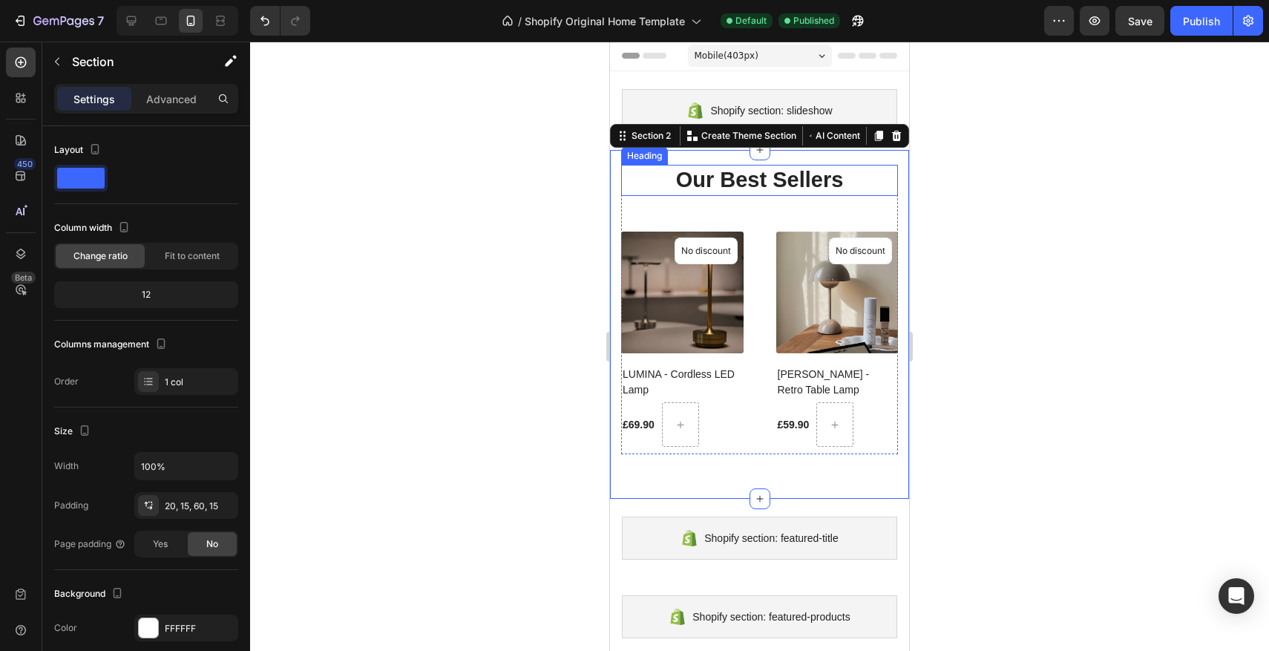
click at [778, 179] on strong "Our Best Sellers" at bounding box center [760, 180] width 168 height 24
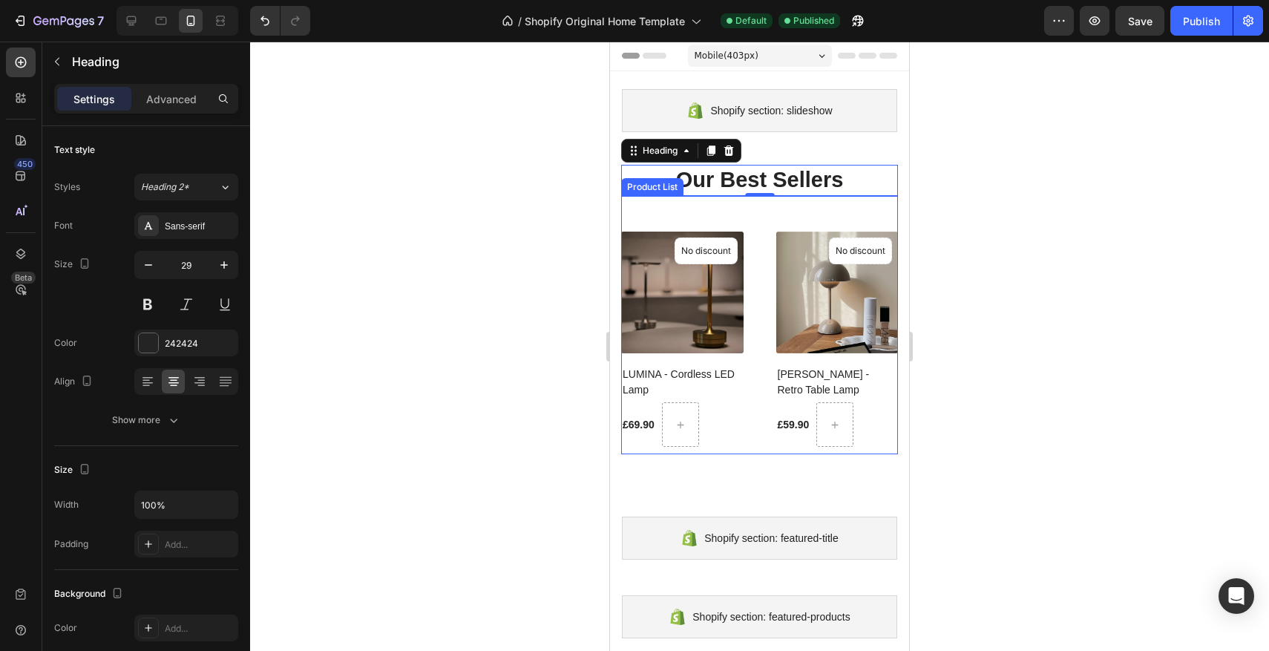
click at [765, 226] on div "(P) Images No discount Not be displayed when published Product Badge LUMINA - C…" at bounding box center [759, 325] width 277 height 259
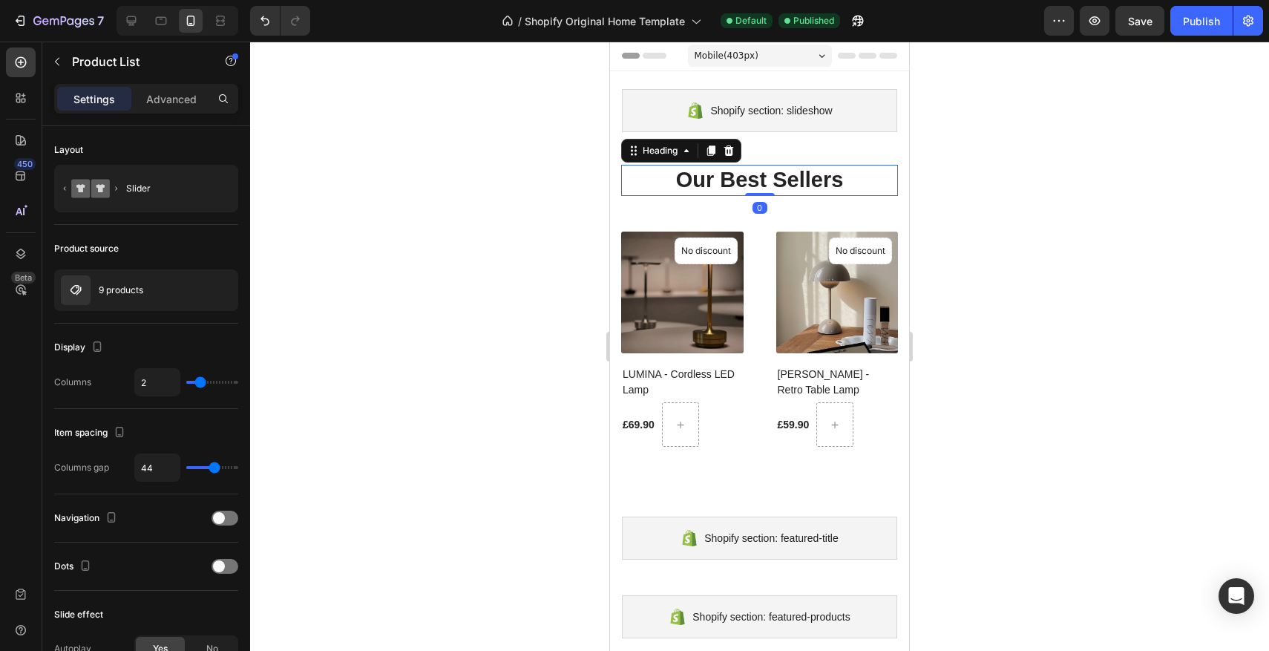
scroll to position [0, 0]
click at [838, 188] on strong "Our Best Sellers" at bounding box center [760, 180] width 168 height 24
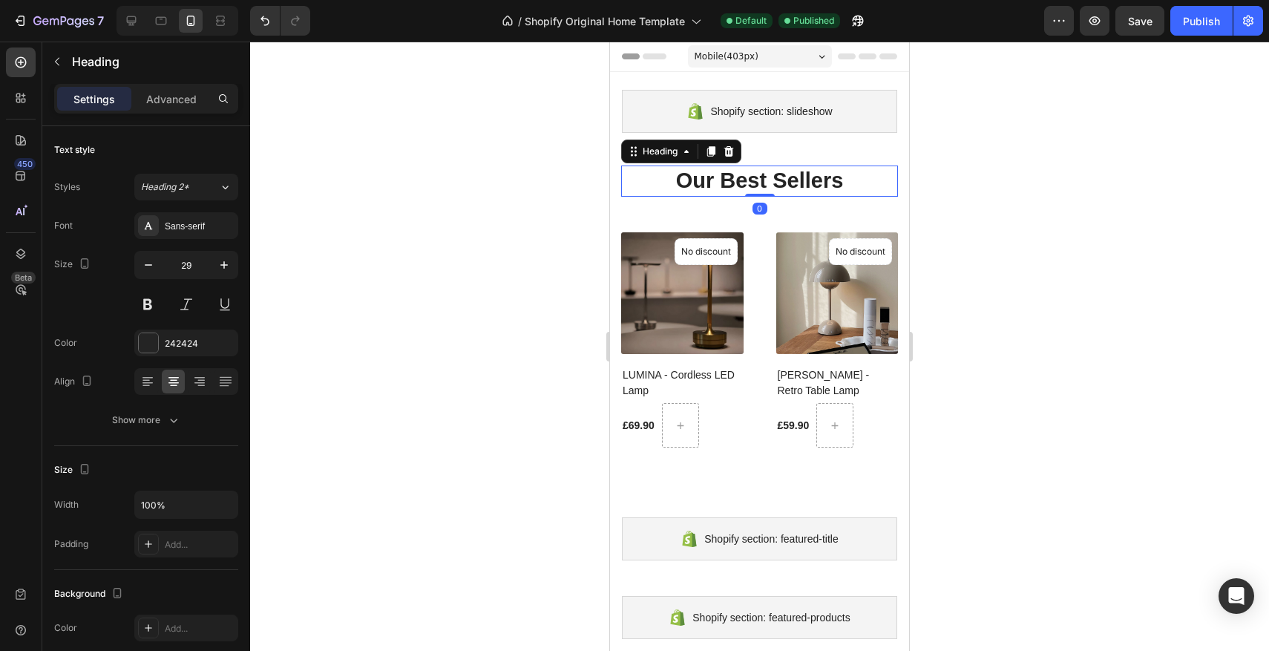
scroll to position [1, 0]
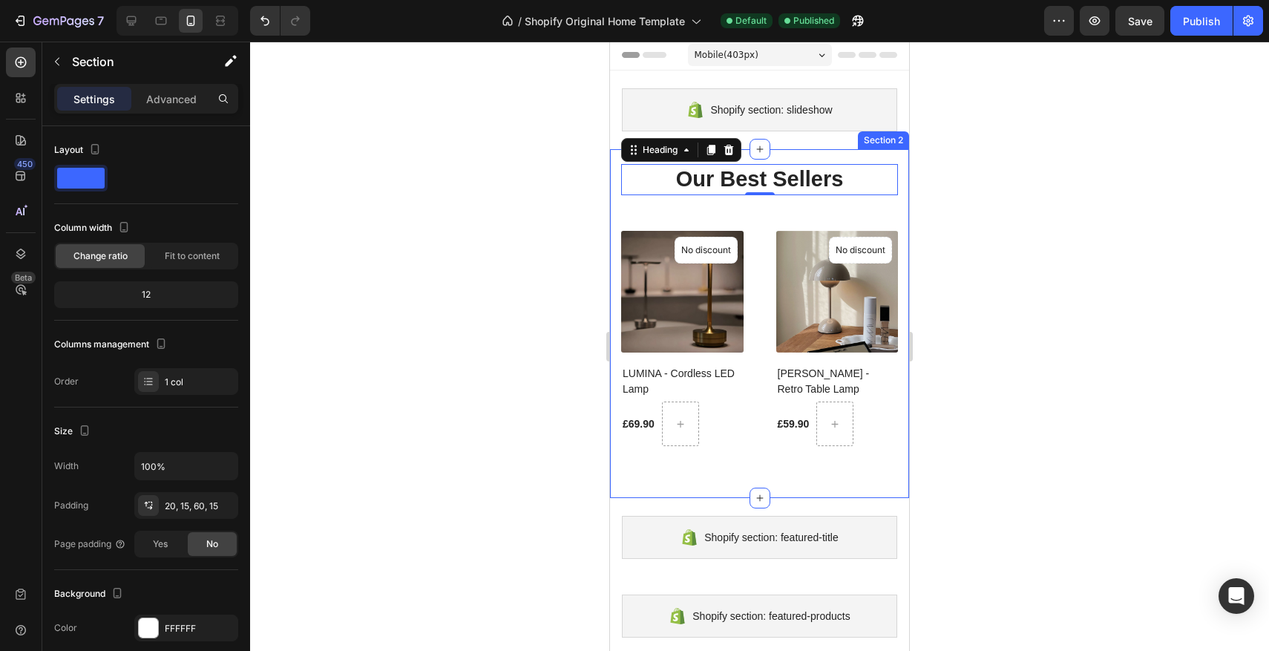
click at [788, 154] on div "Our Best Sellers Heading 0 (P) Images No discount Not be displayed when publish…" at bounding box center [759, 323] width 299 height 349
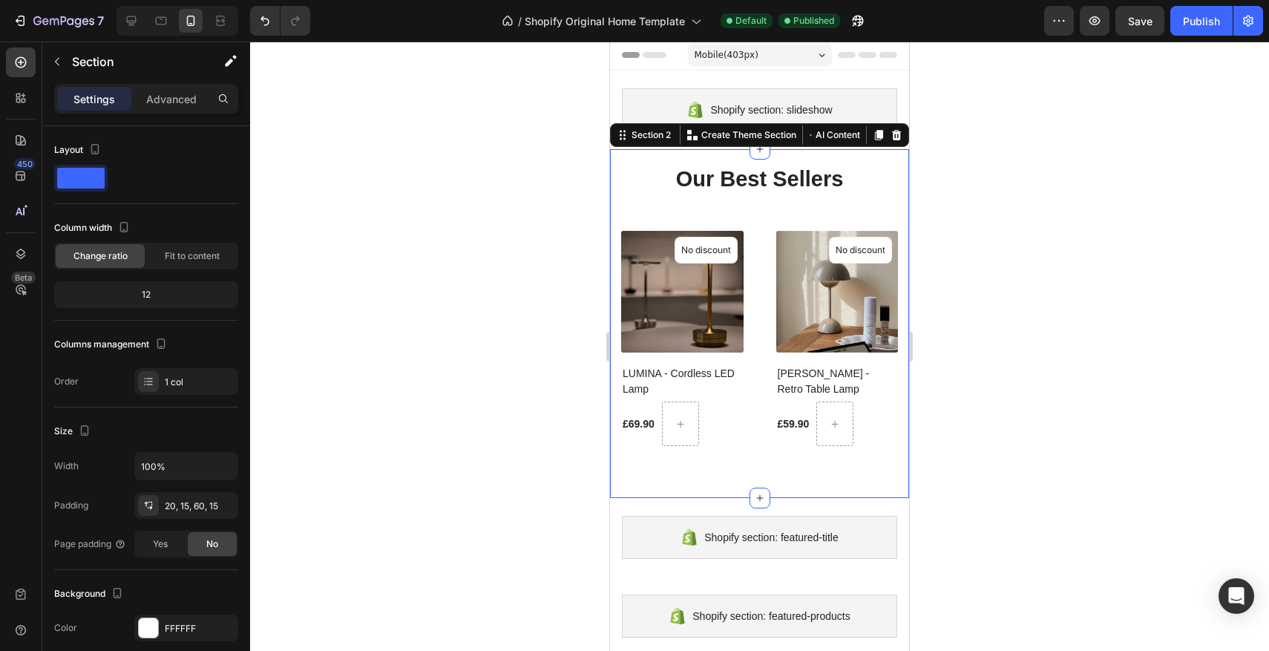
scroll to position [3, 0]
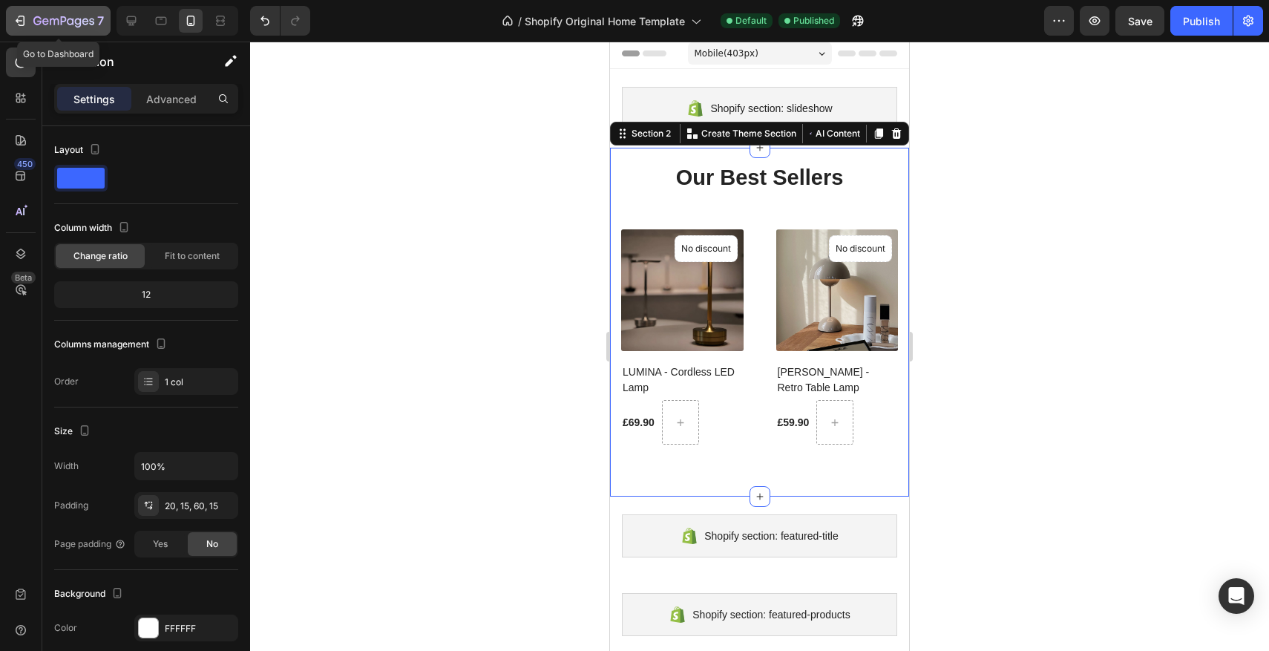
click at [30, 33] on button "7" at bounding box center [58, 21] width 105 height 30
